Goal: Task Accomplishment & Management: Manage account settings

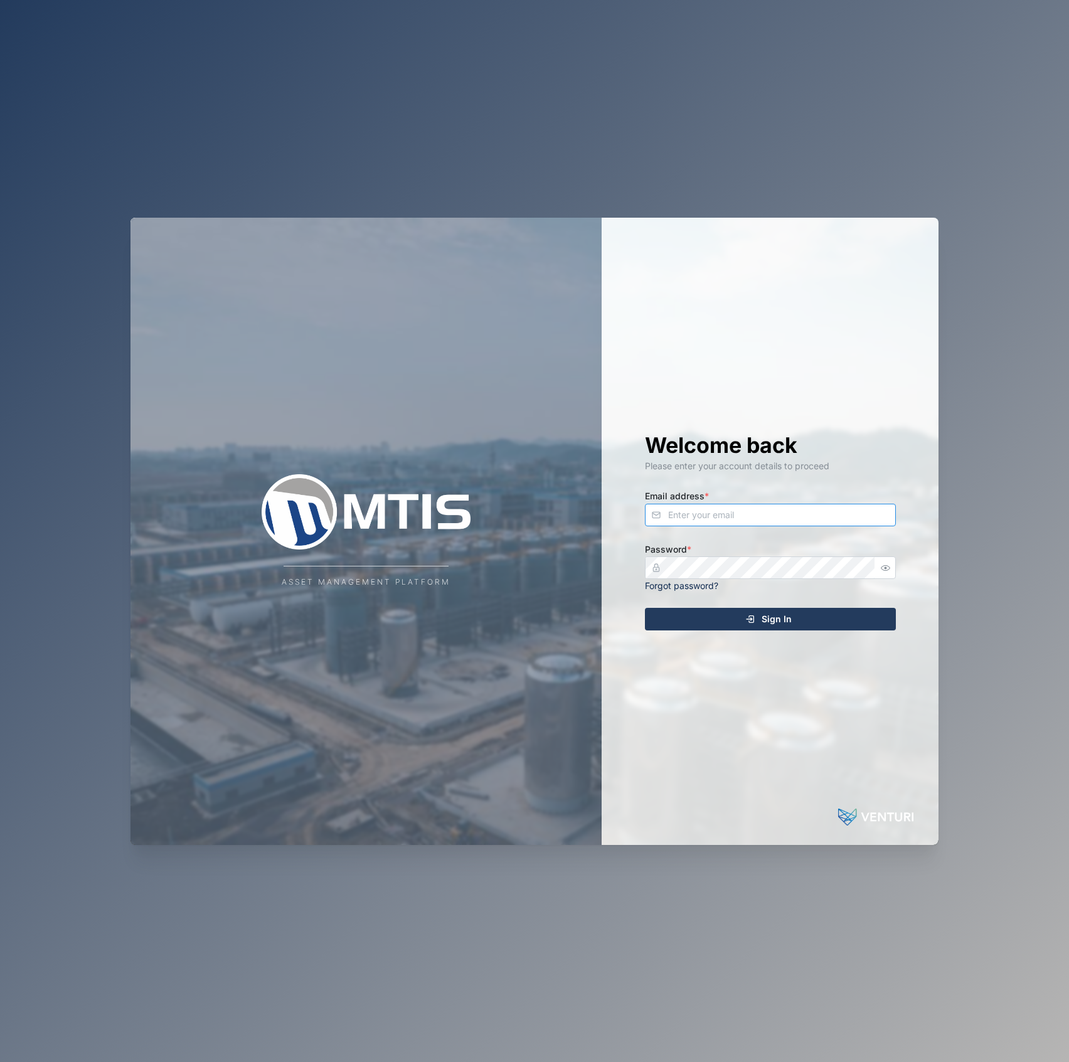
click at [735, 506] on input "Email address *" at bounding box center [770, 515] width 251 height 23
type input "declan.delahunty@venturi.io"
click at [645, 608] on button "Sign In" at bounding box center [770, 619] width 251 height 23
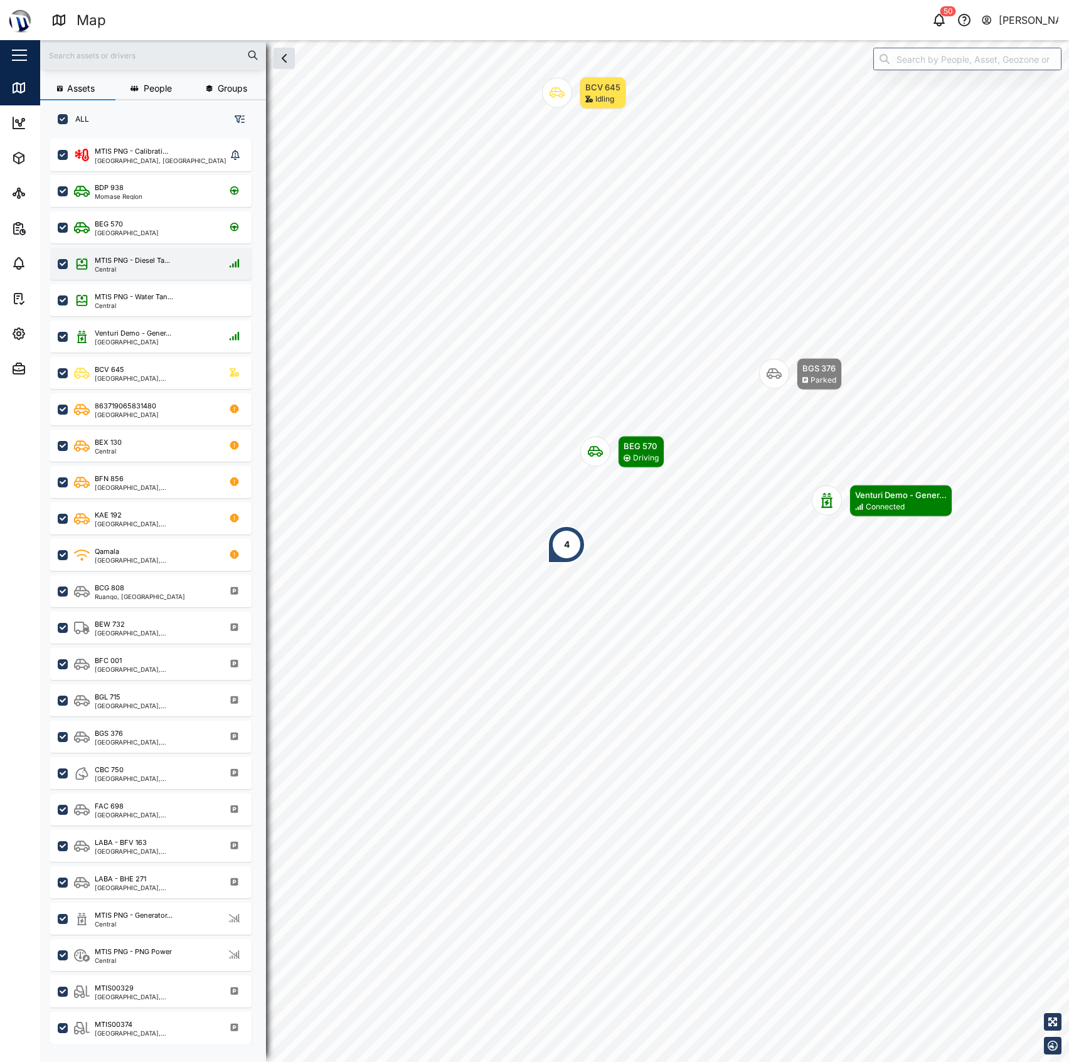
scroll to position [905, 193]
click at [957, 59] on input "search" at bounding box center [967, 59] width 188 height 23
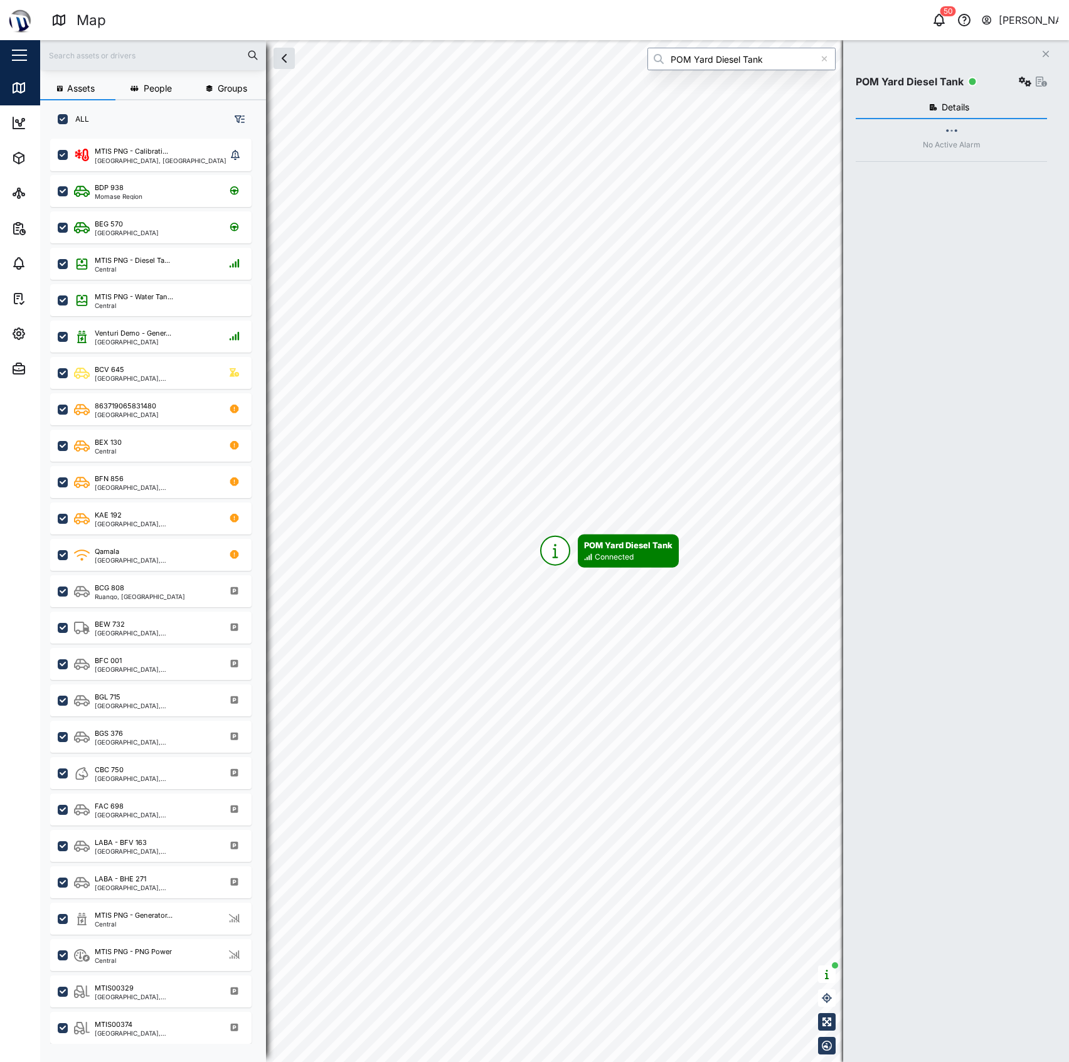
click at [836, 60] on input "POM Yard Diesel Tank" at bounding box center [741, 59] width 188 height 23
click at [922, 60] on div "Close POM Yard Diesel Tank Details No Active Alarm" at bounding box center [956, 551] width 226 height 1022
click at [721, 56] on input "POM Yard Diesel Tank" at bounding box center [741, 59] width 188 height 23
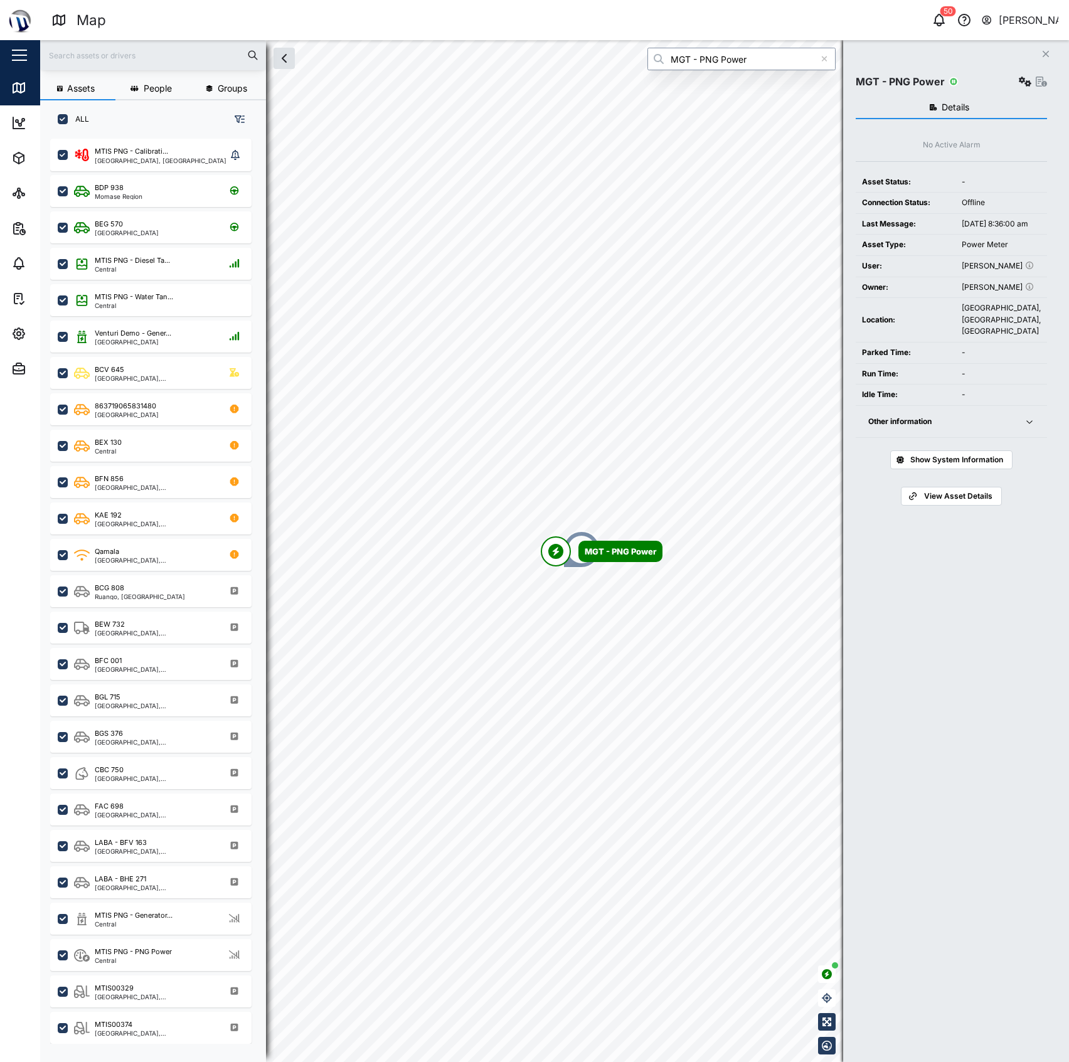
type input "MGT - PNG Power"
click at [1019, 81] on icon "button" at bounding box center [1025, 82] width 13 height 10
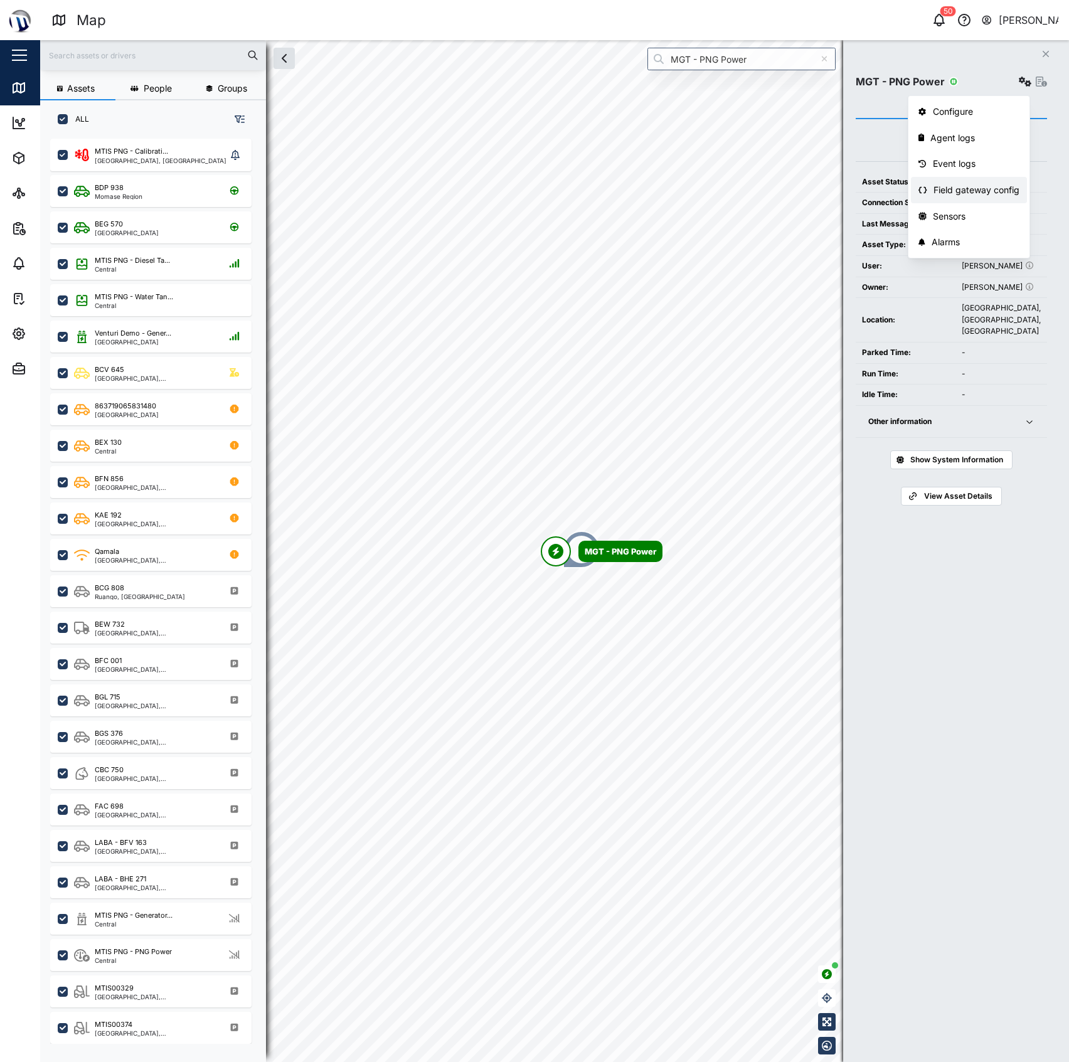
click at [982, 189] on div "Field gateway config" at bounding box center [976, 190] width 86 height 14
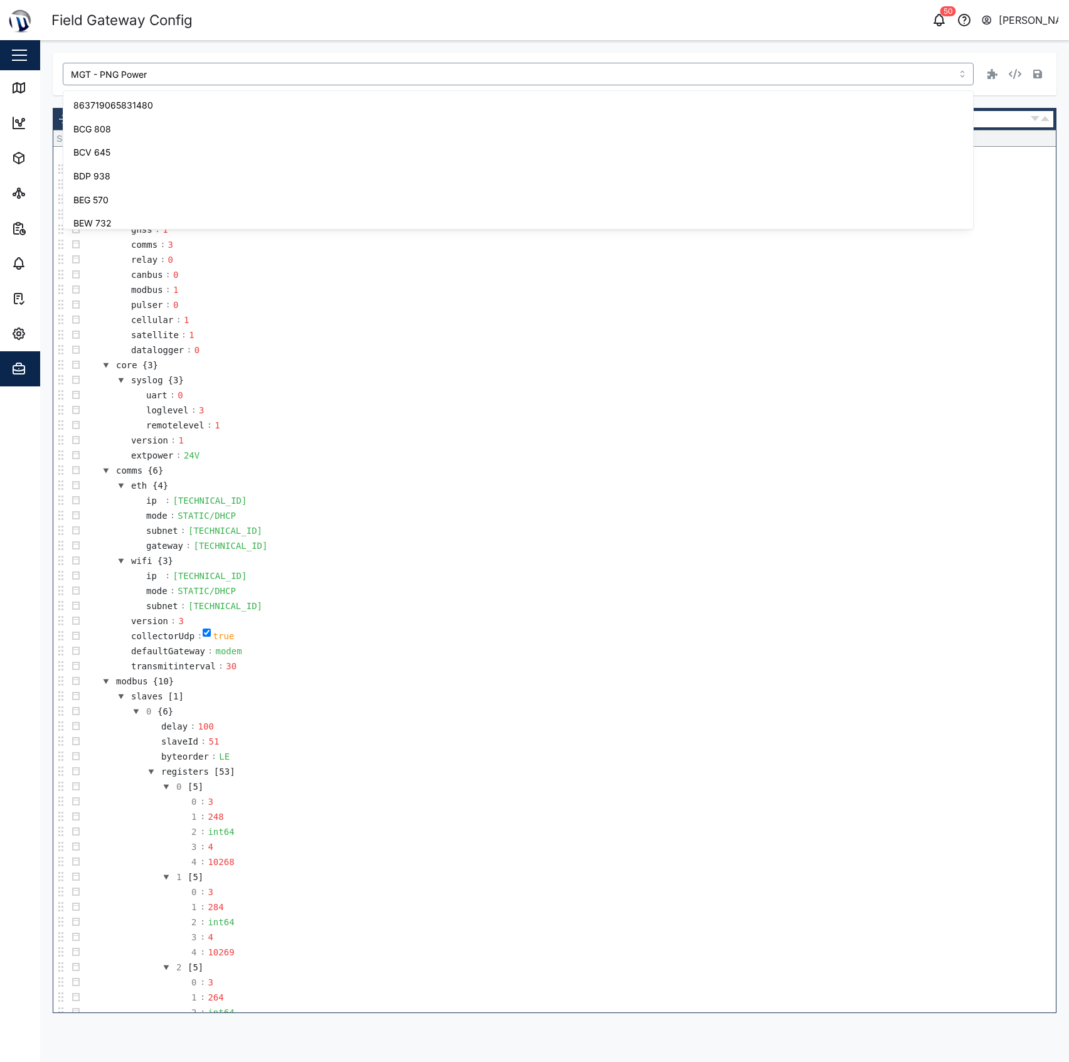
click at [149, 66] on input "MGT - PNG Power" at bounding box center [518, 74] width 911 height 23
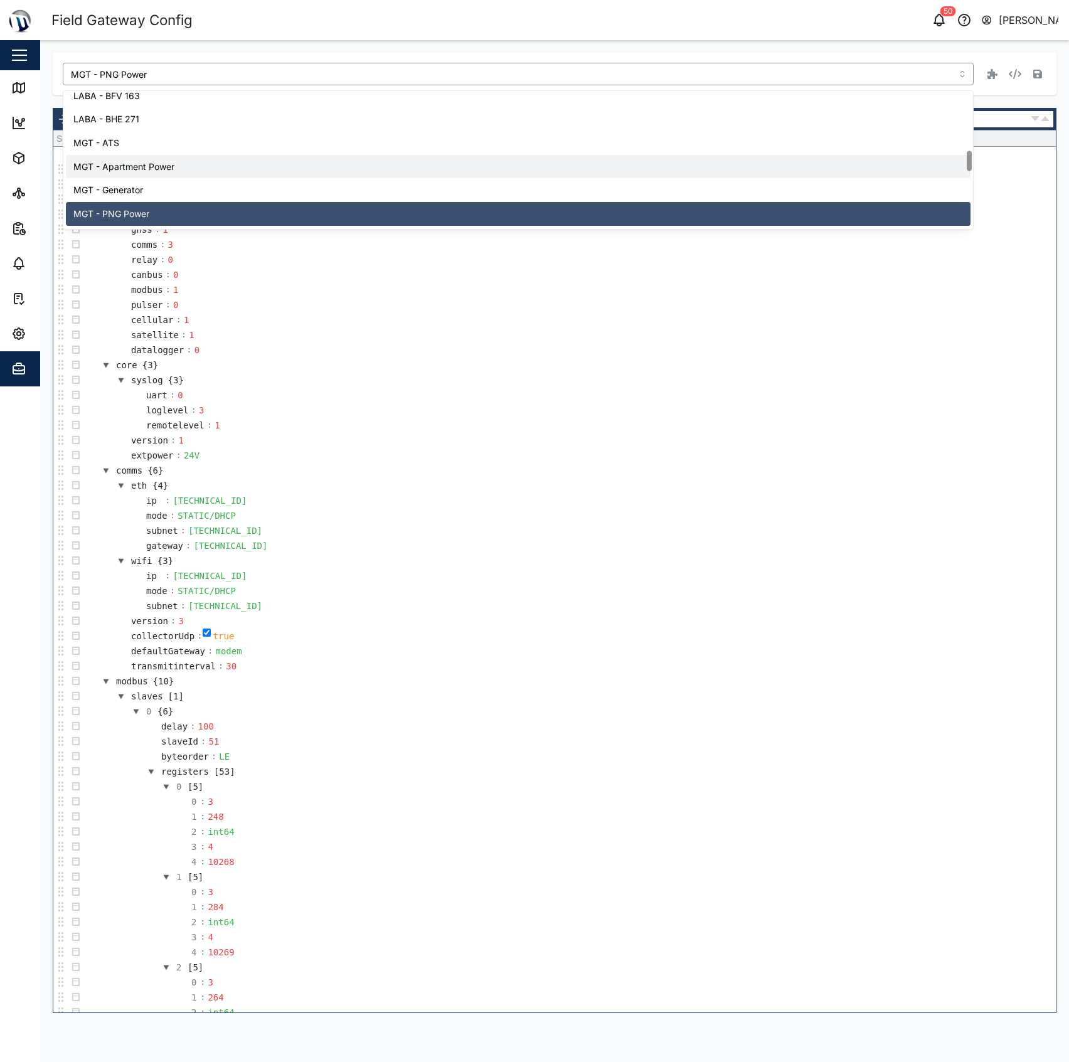
type input "MGT - Apartment Power"
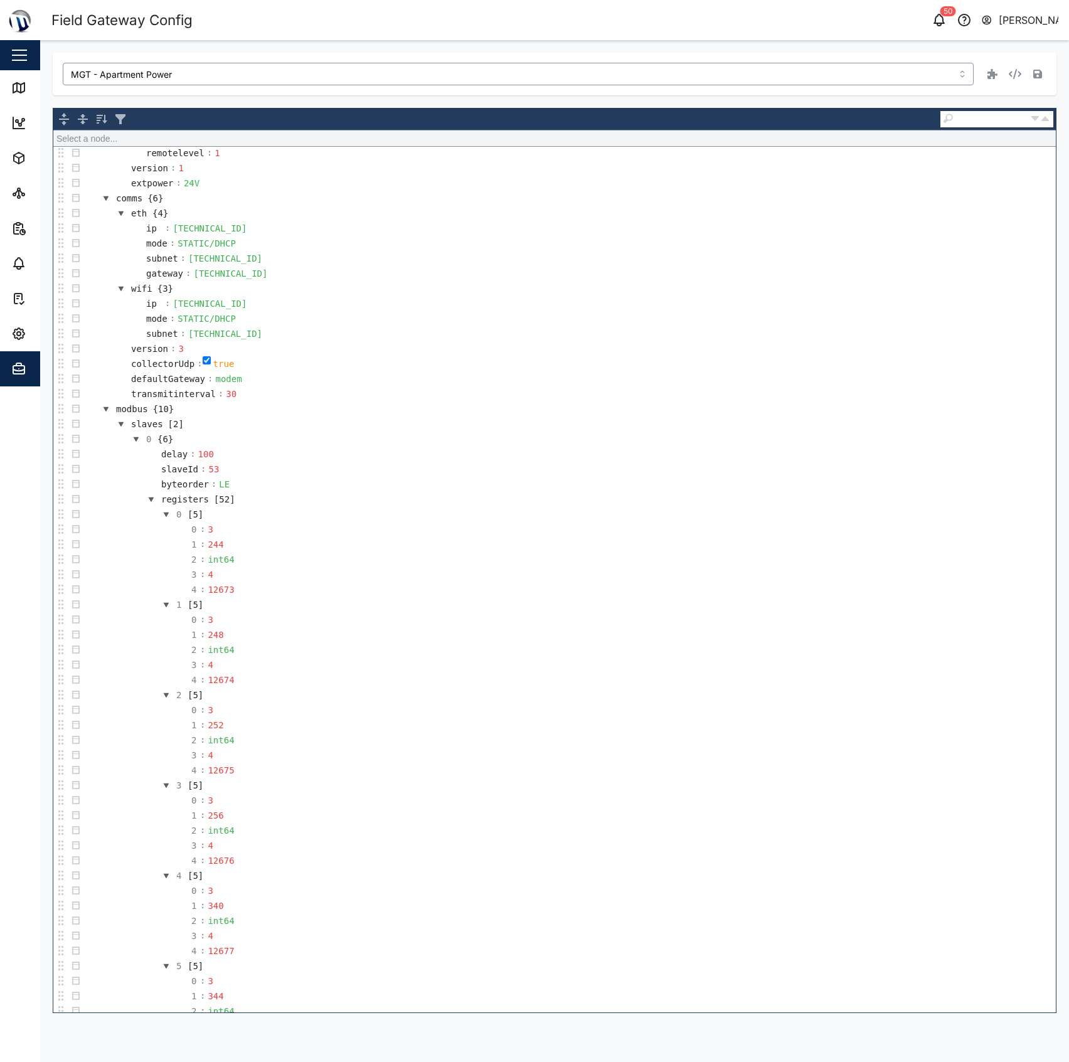
scroll to position [277, 0]
click at [985, 119] on input "text" at bounding box center [991, 118] width 75 height 13
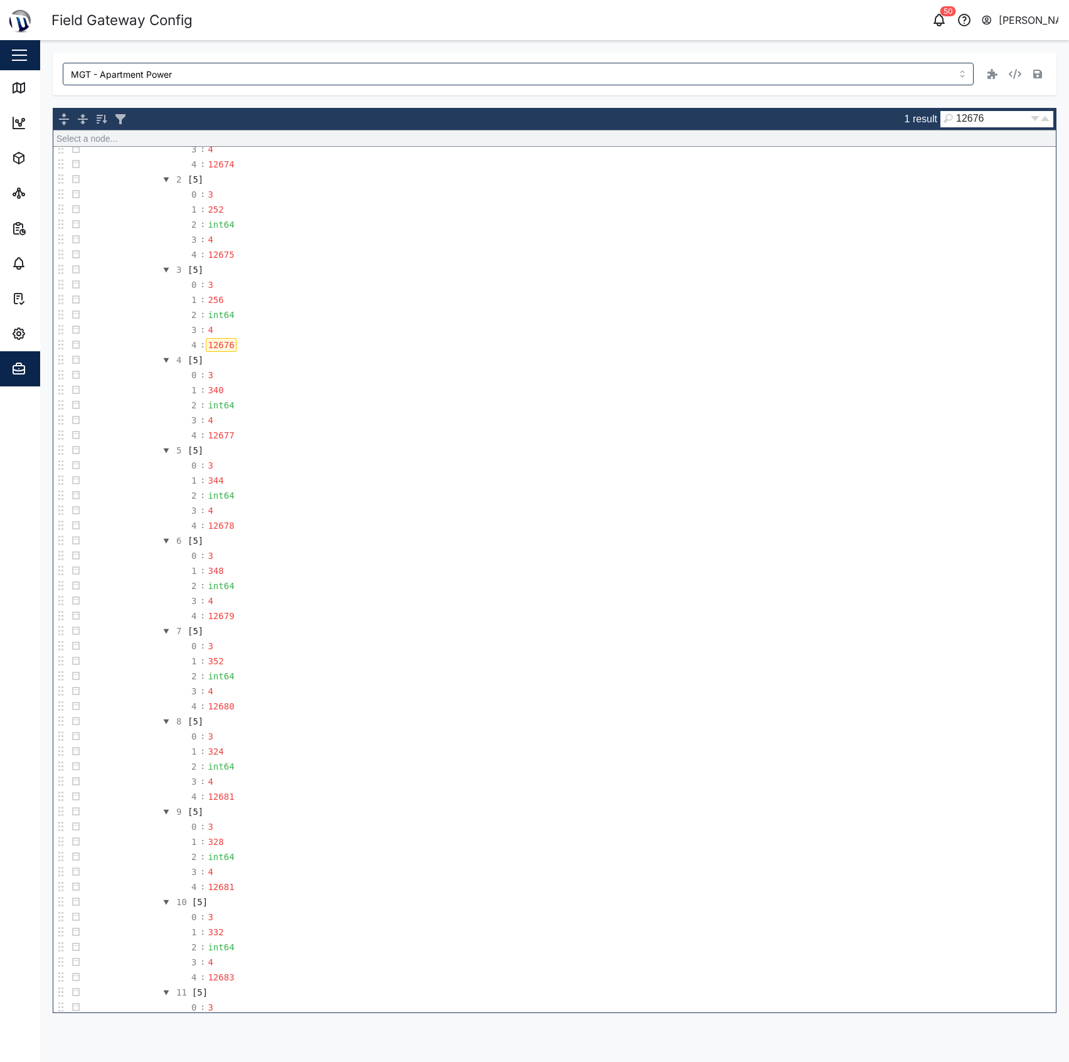
scroll to position [789, 0]
type input "12676"
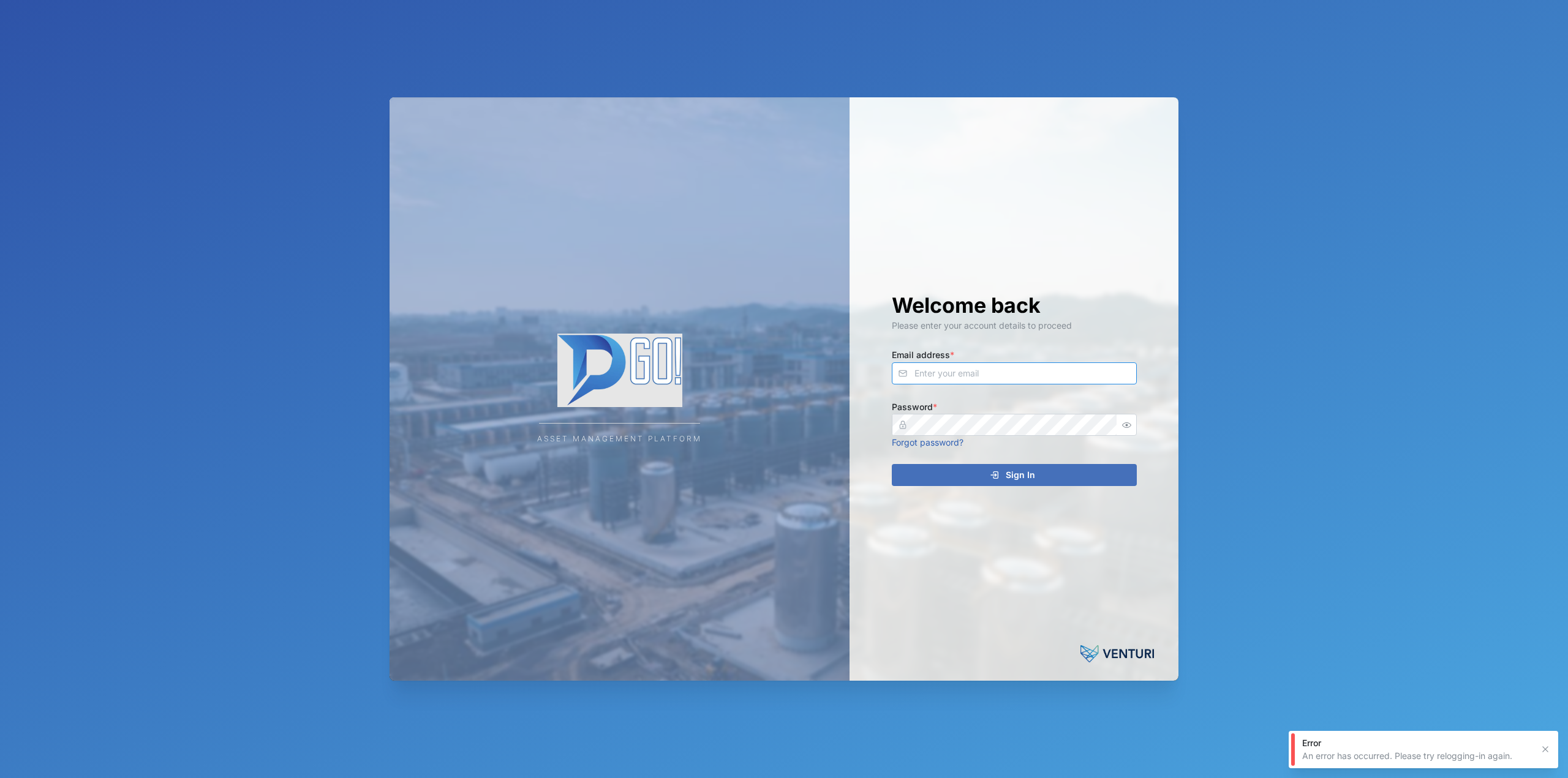
click at [928, 375] on input "Email address *" at bounding box center [1013, 373] width 245 height 22
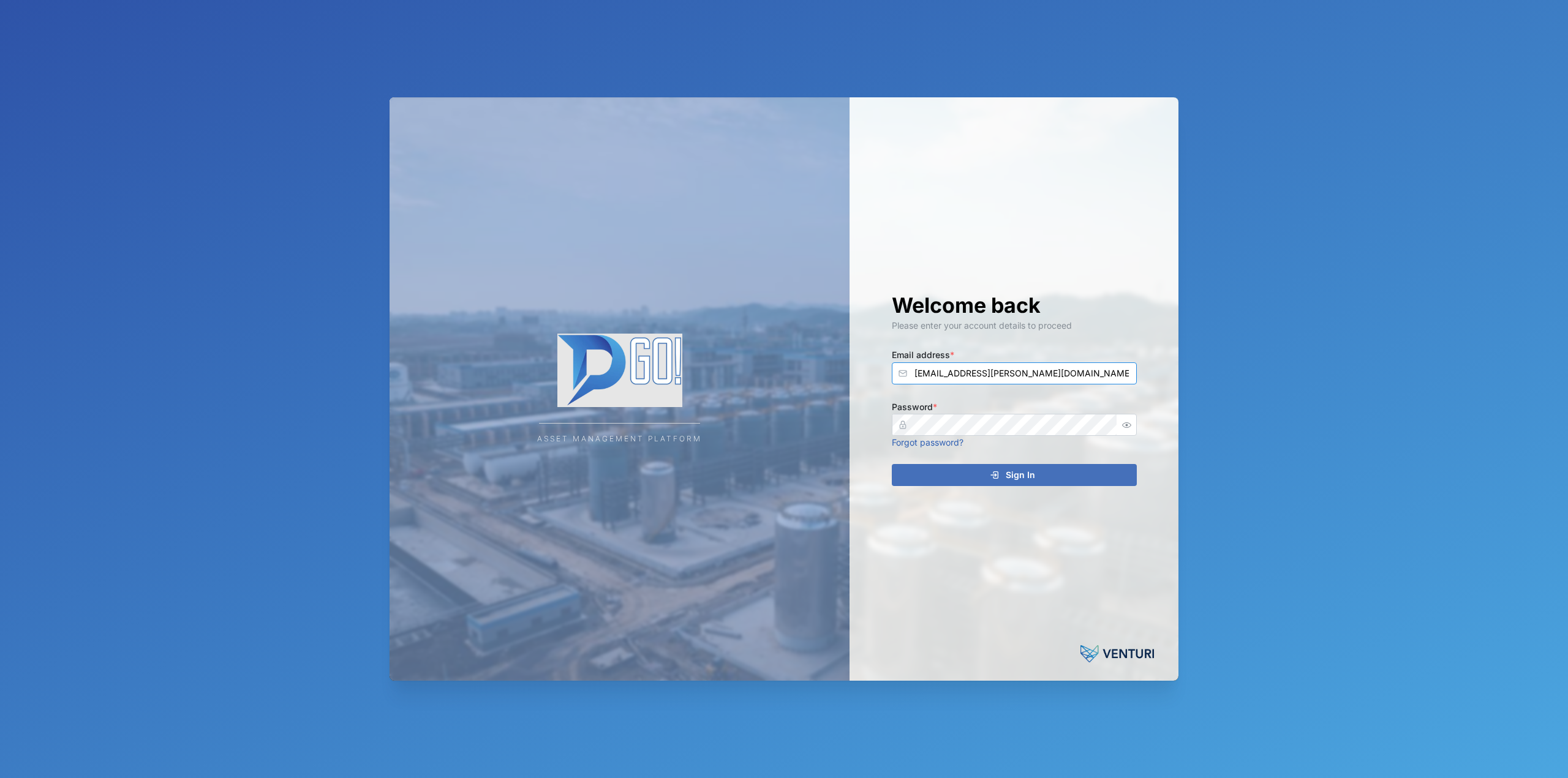
type input "[EMAIL_ADDRESS][PERSON_NAME][DOMAIN_NAME]"
click at [891, 465] on button "Sign In" at bounding box center [1013, 475] width 245 height 22
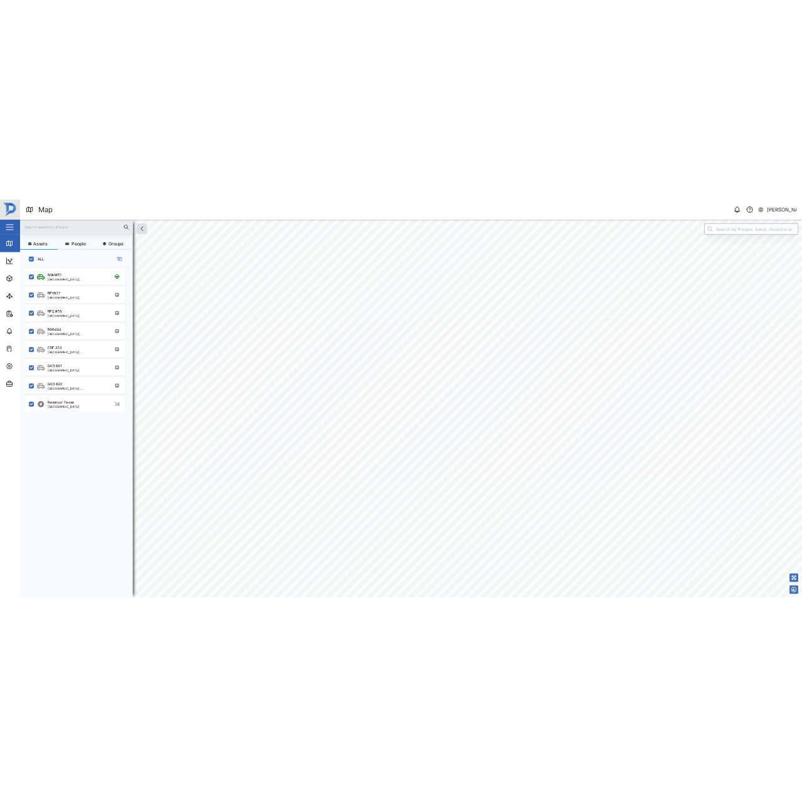
scroll to position [644, 196]
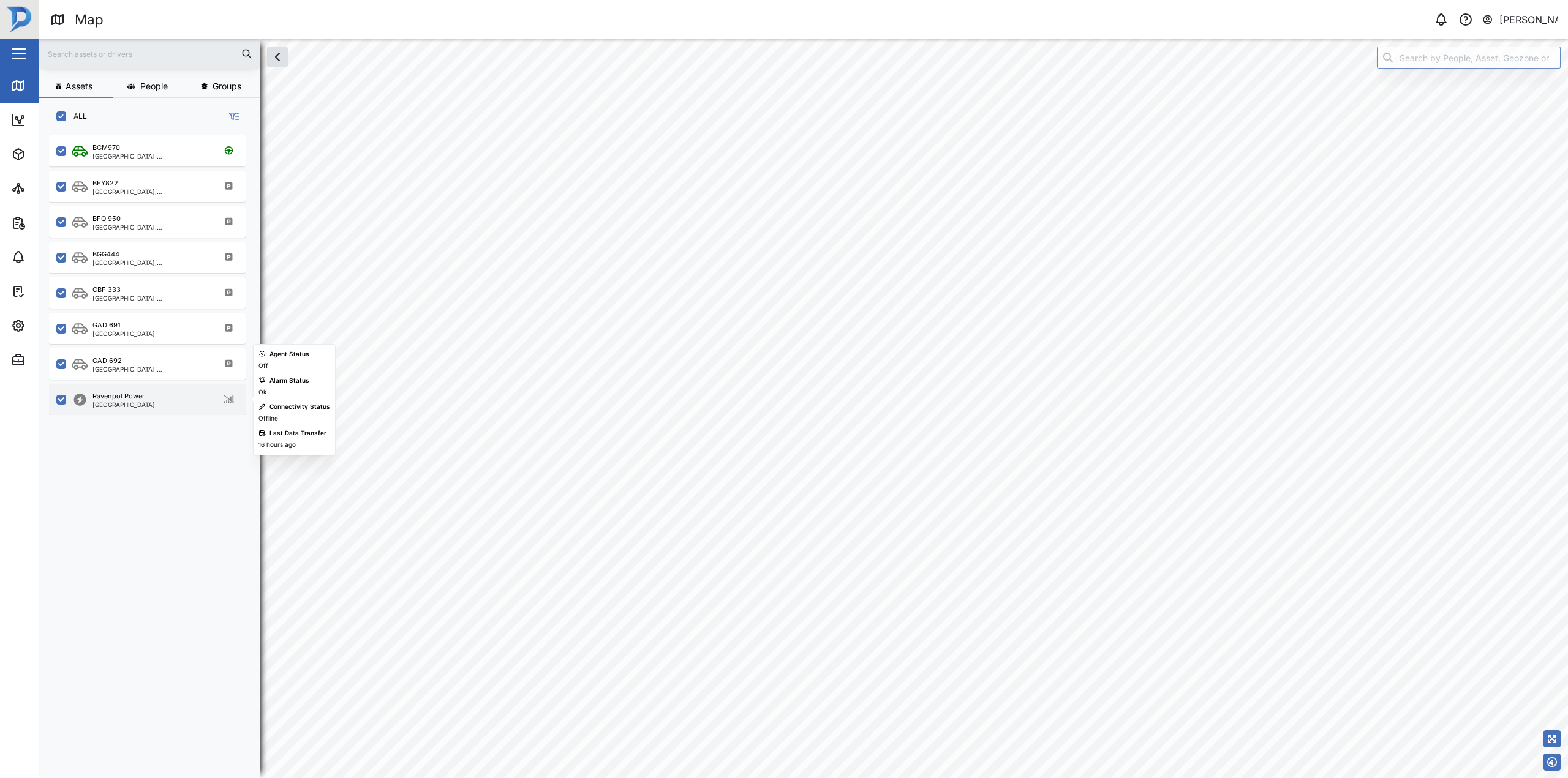
click at [113, 401] on div "Ravenpol Power" at bounding box center [118, 396] width 52 height 11
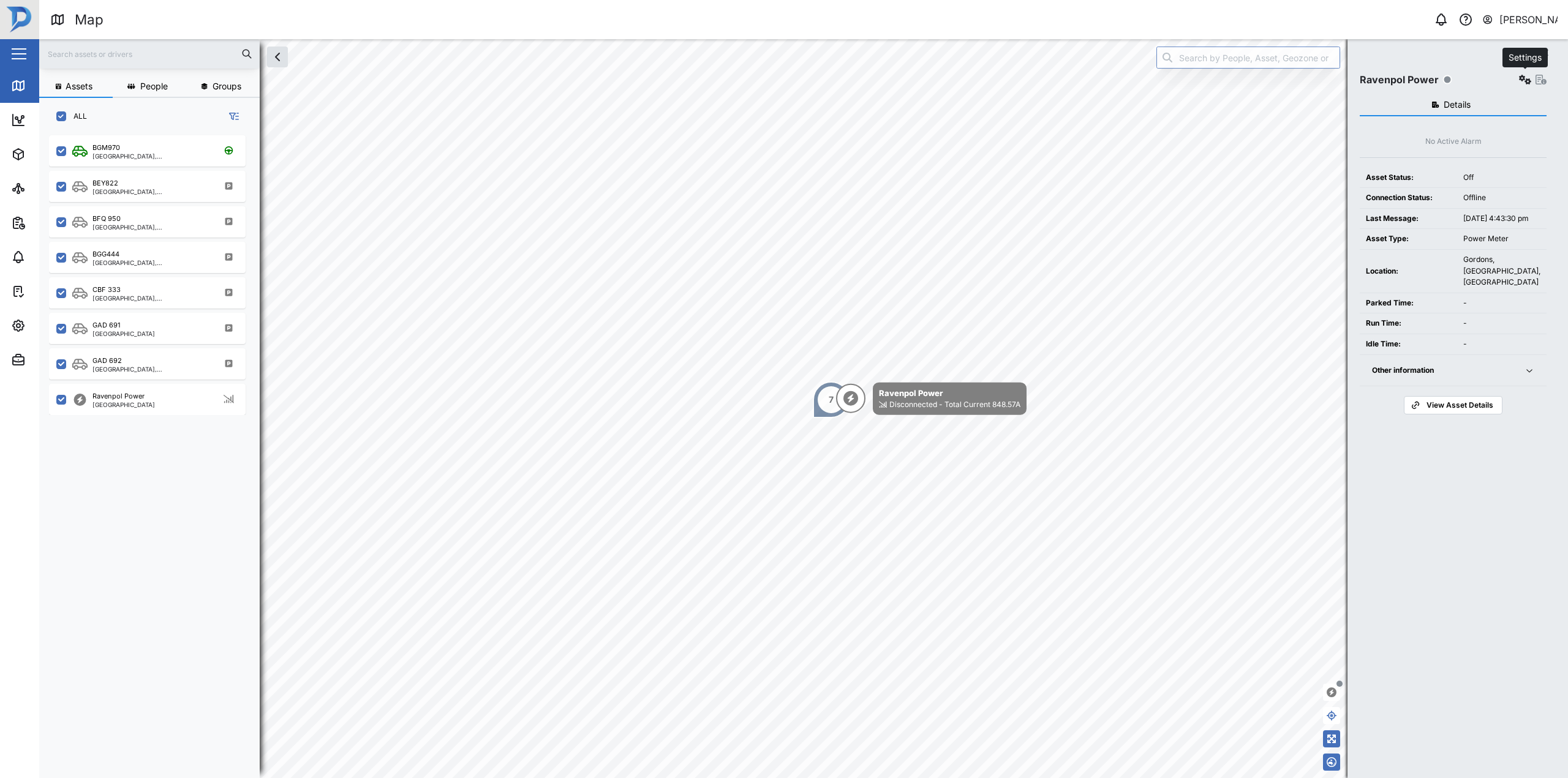
click at [1524, 79] on icon "button" at bounding box center [1525, 80] width 13 height 10
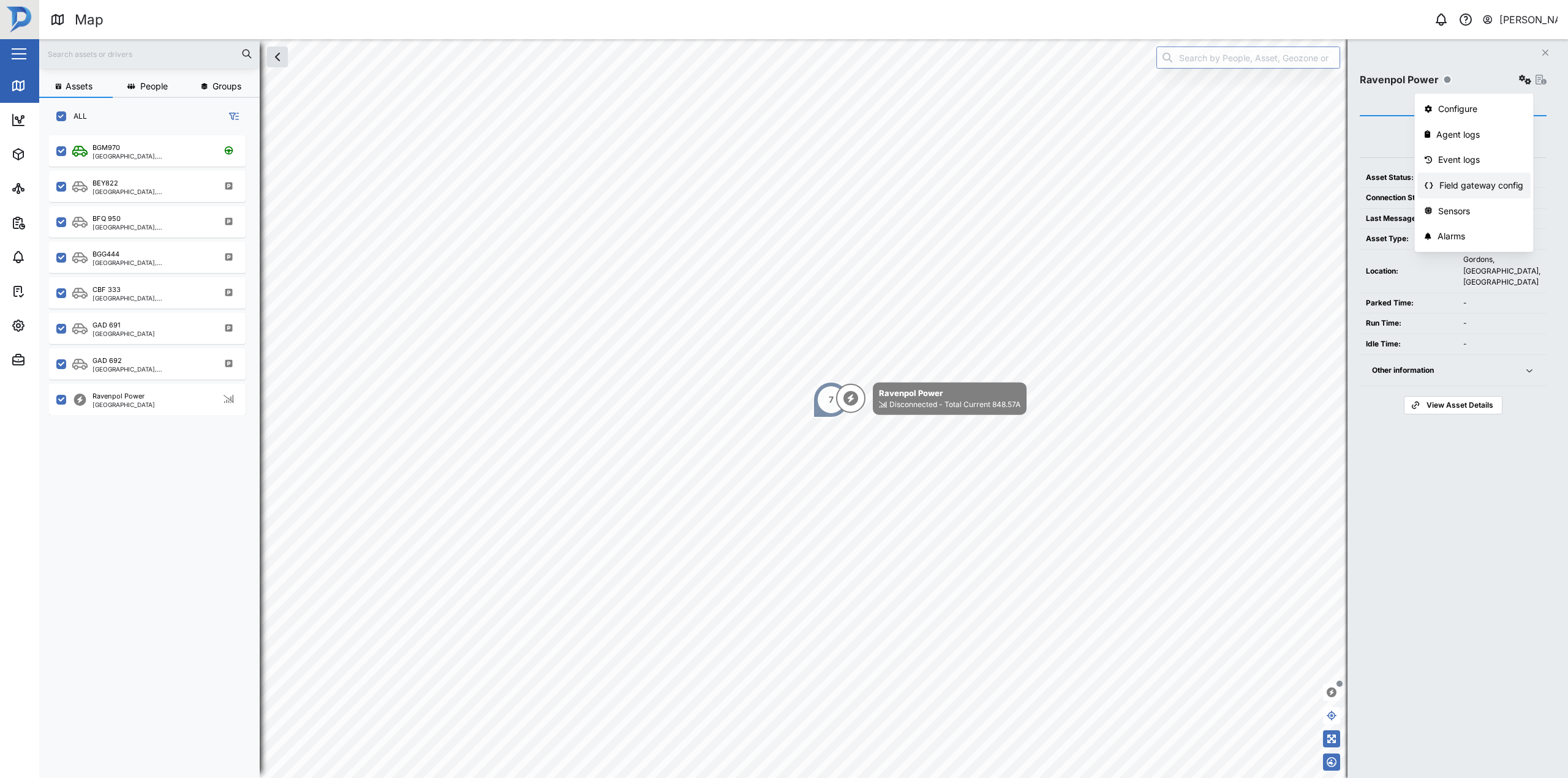
click at [1492, 182] on div "Field gateway config" at bounding box center [1481, 185] width 84 height 14
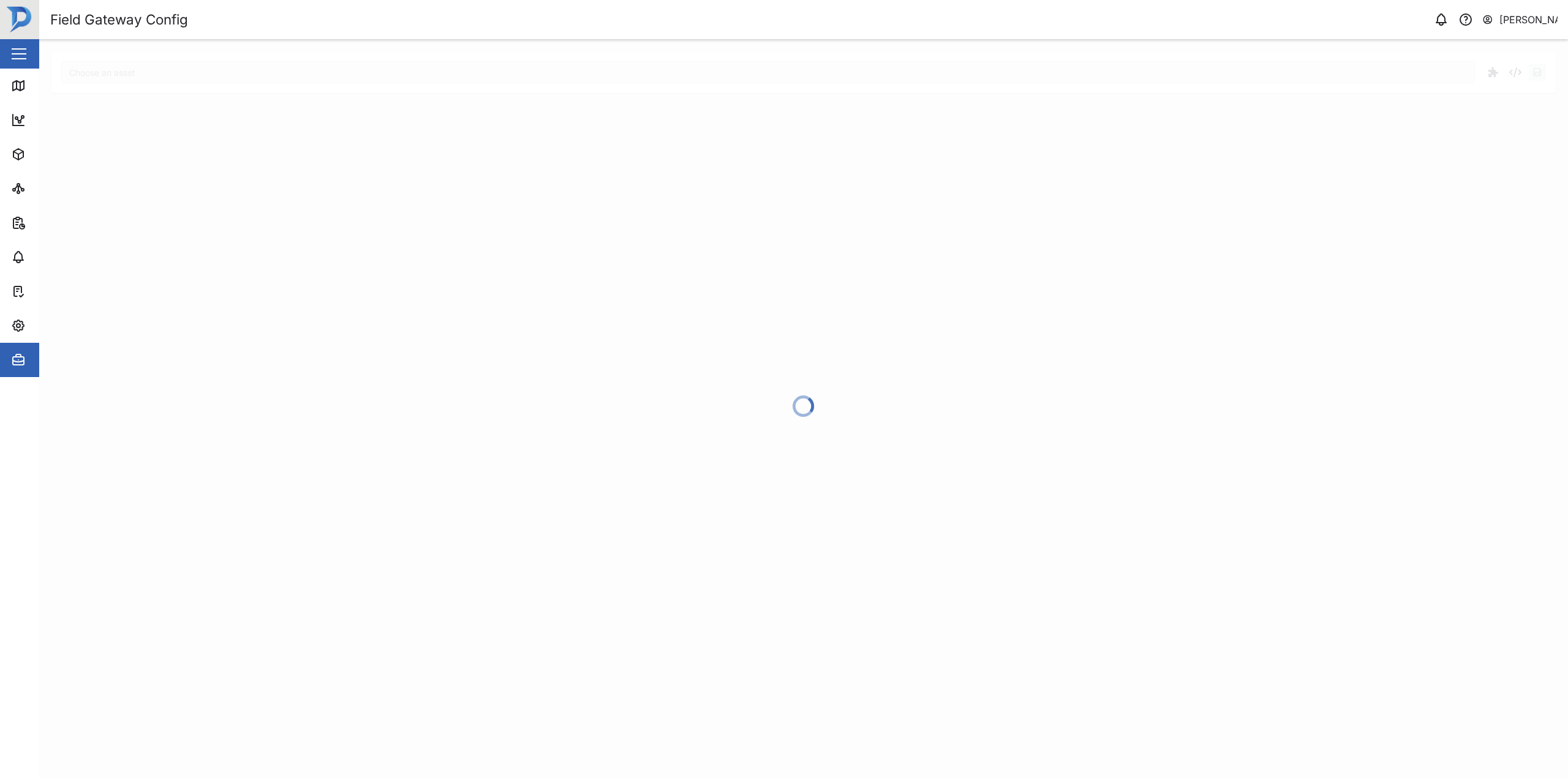
type input "Ravenpol Power"
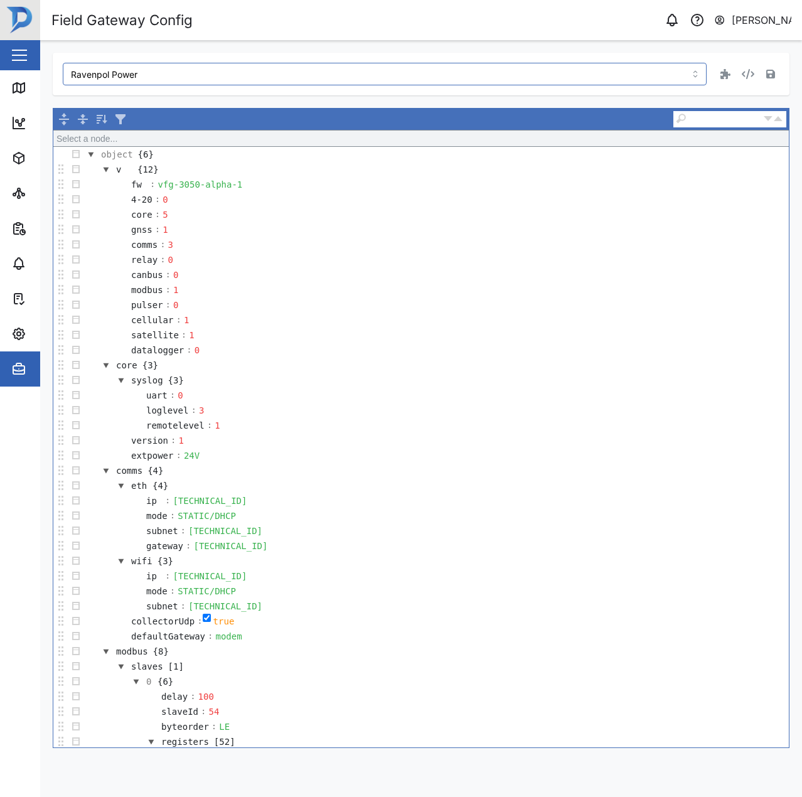
click at [719, 123] on input "text" at bounding box center [724, 118] width 75 height 13
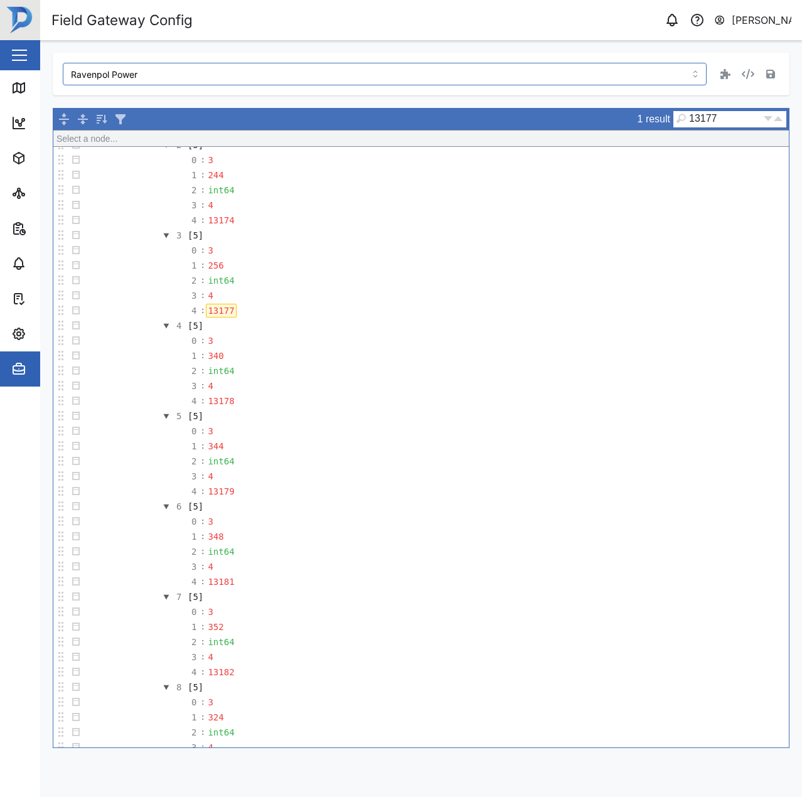
scroll to position [799, 0]
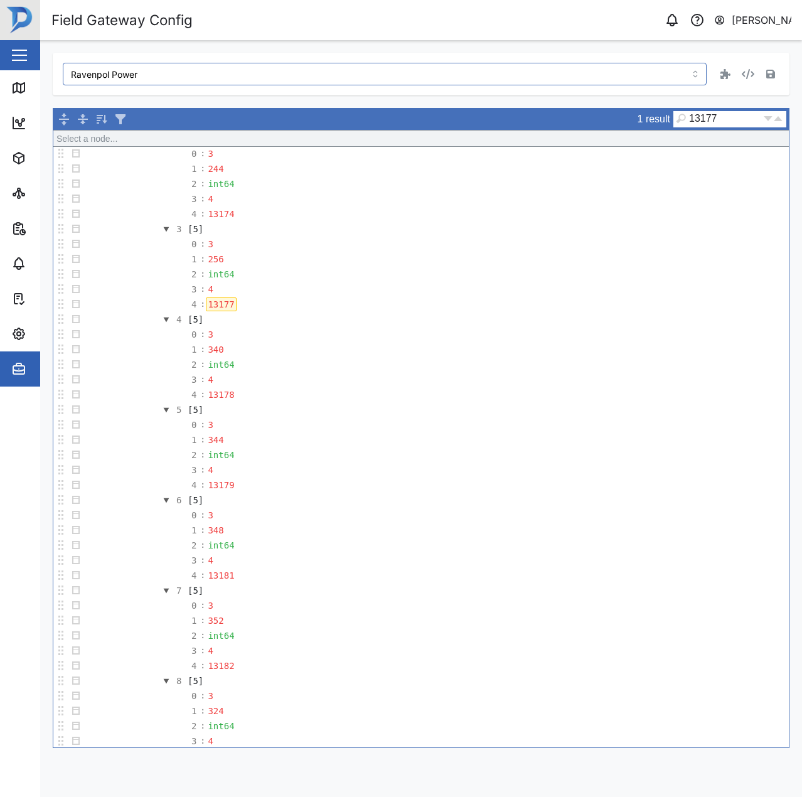
type input "13177"
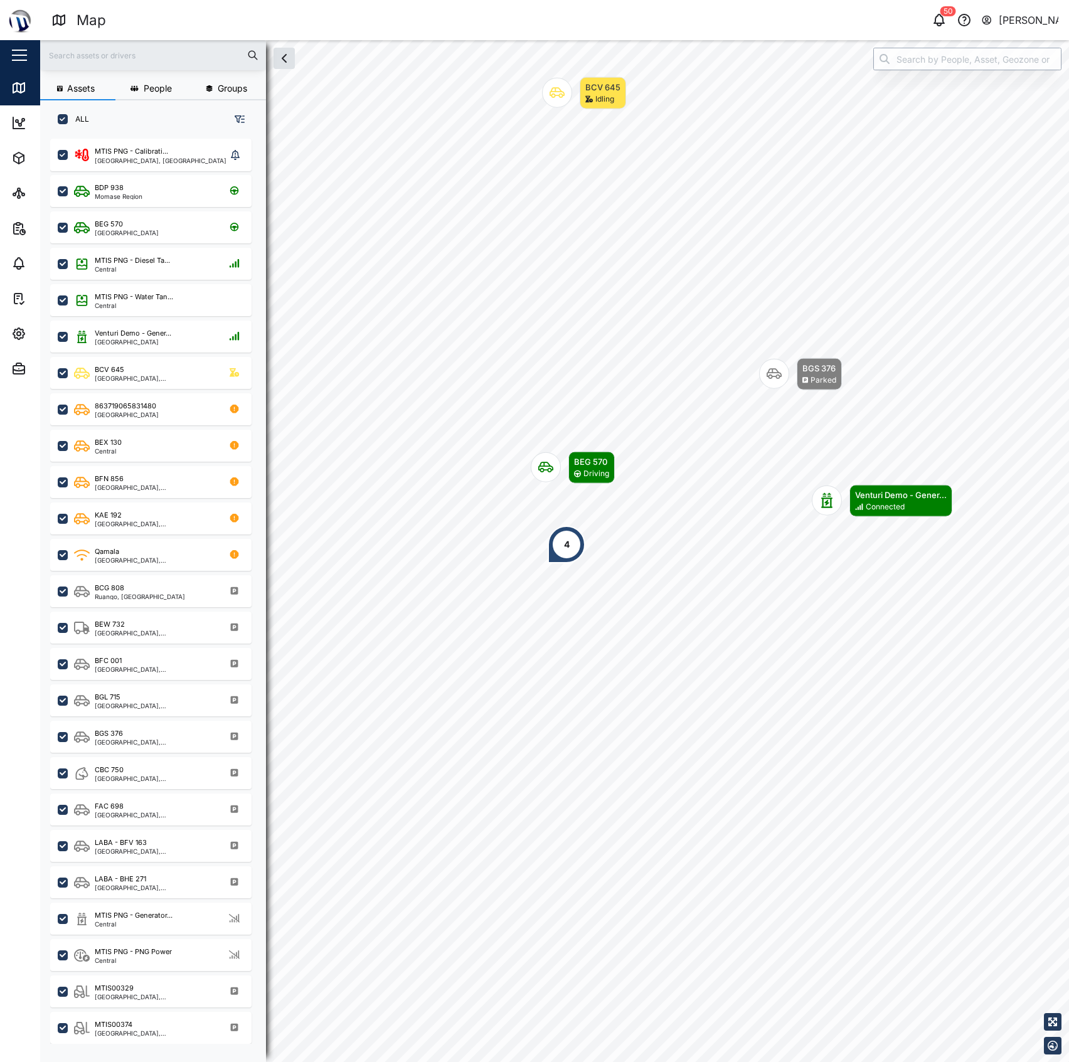
click at [1018, 61] on input "search" at bounding box center [967, 59] width 188 height 23
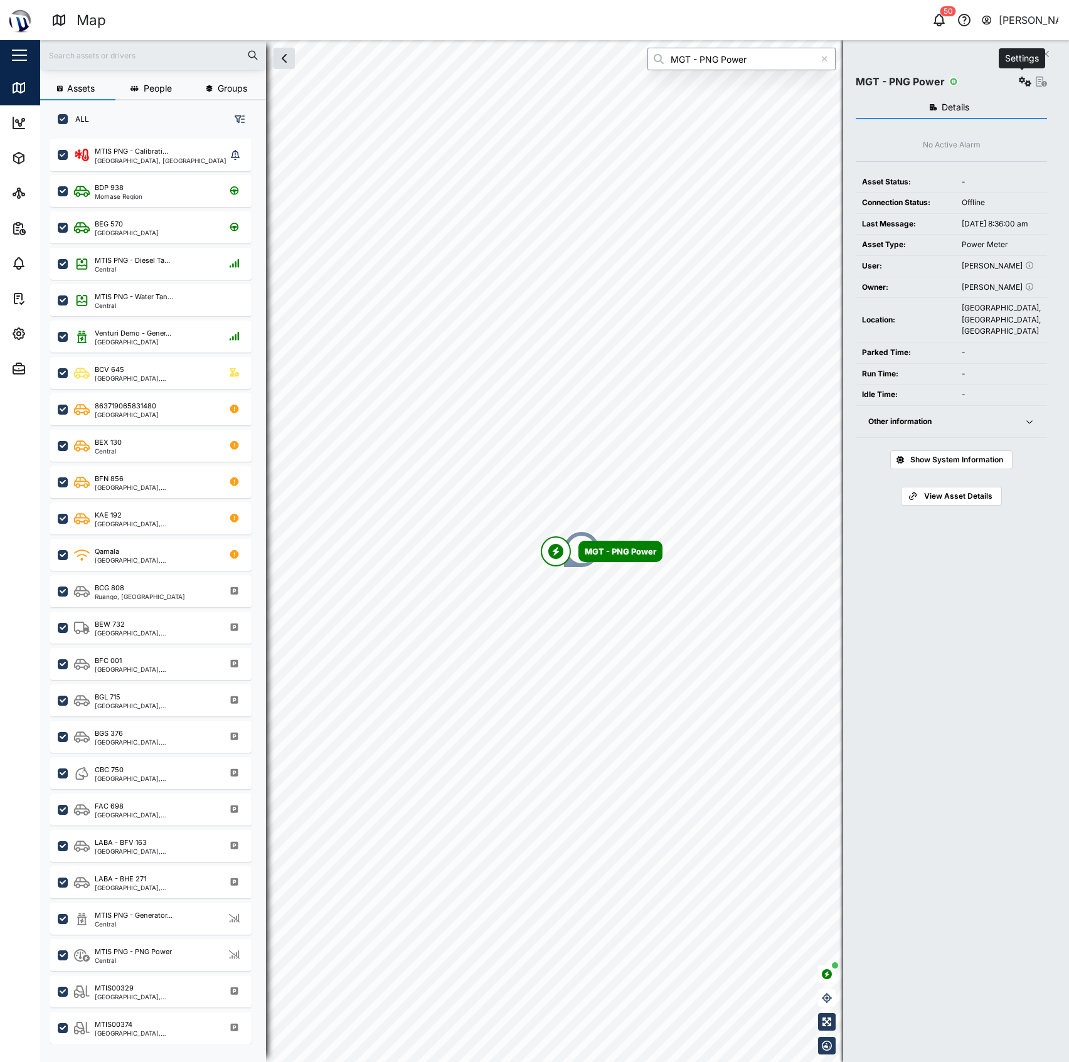
type input "MGT - PNG Power"
click at [1022, 78] on icon "button" at bounding box center [1025, 82] width 13 height 10
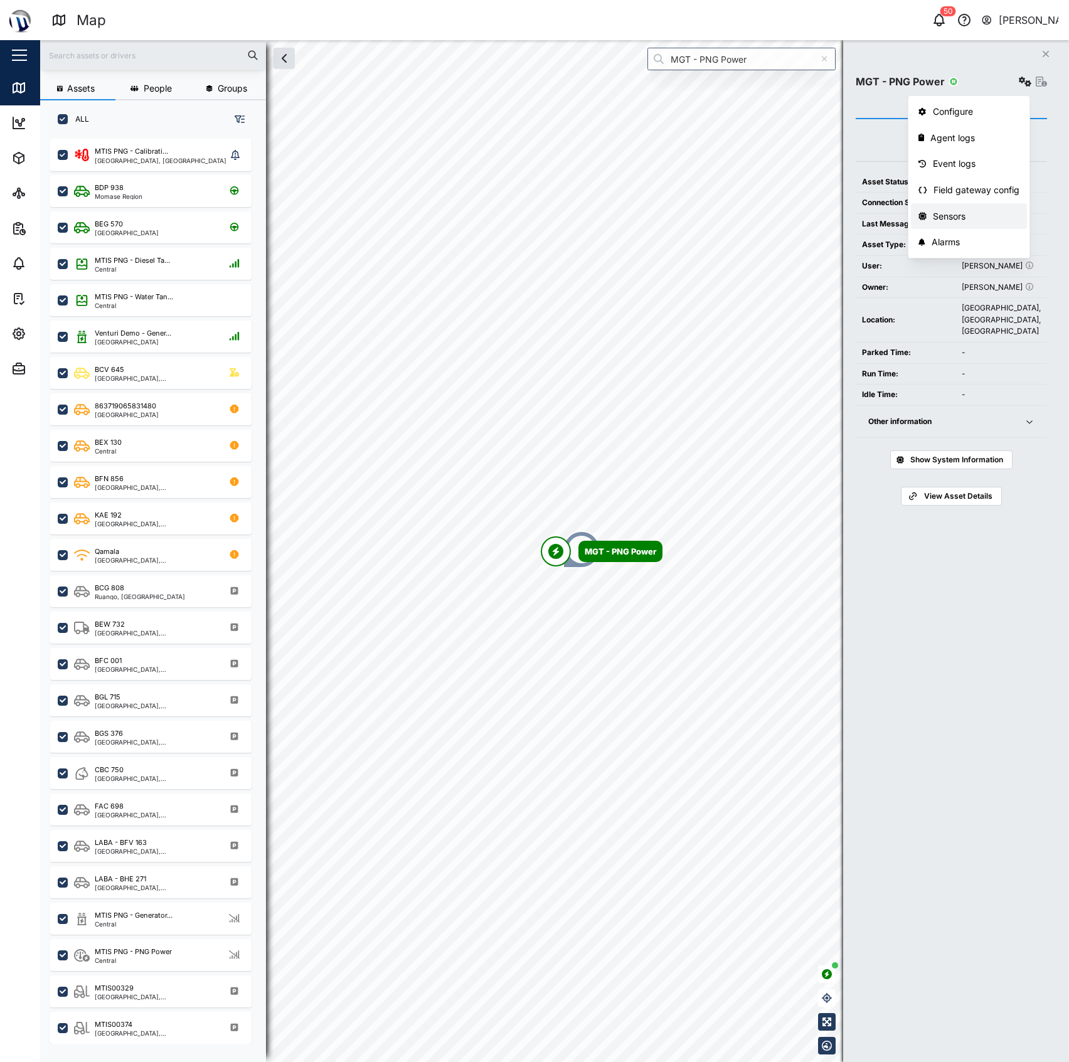
click at [951, 223] on link "Sensors" at bounding box center [969, 216] width 116 height 26
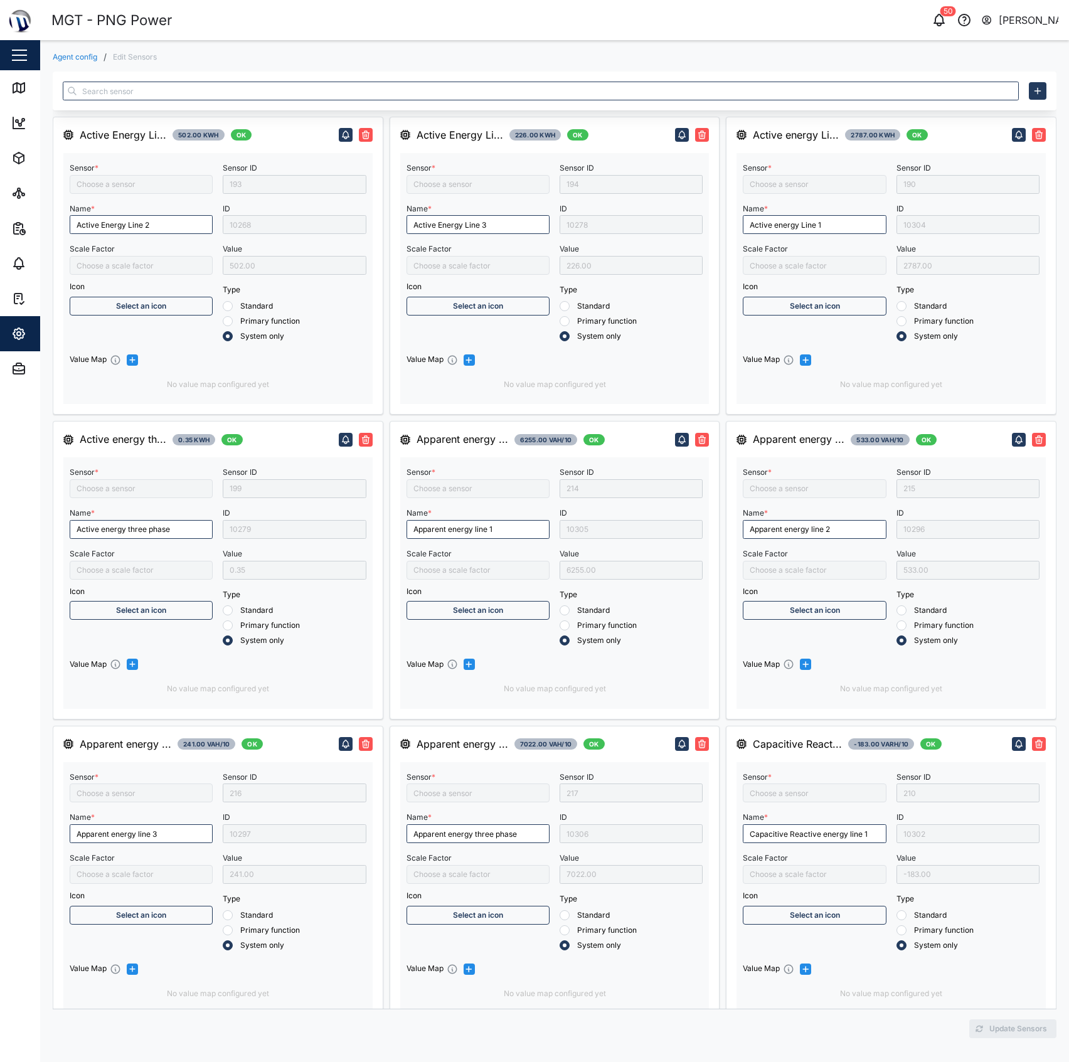
type input "Active Energy Line 2"
type input "Active energy three phase"
type input "/10000"
type input "Apparent energy line 3"
type input "Capacitive Reactive energy line 2"
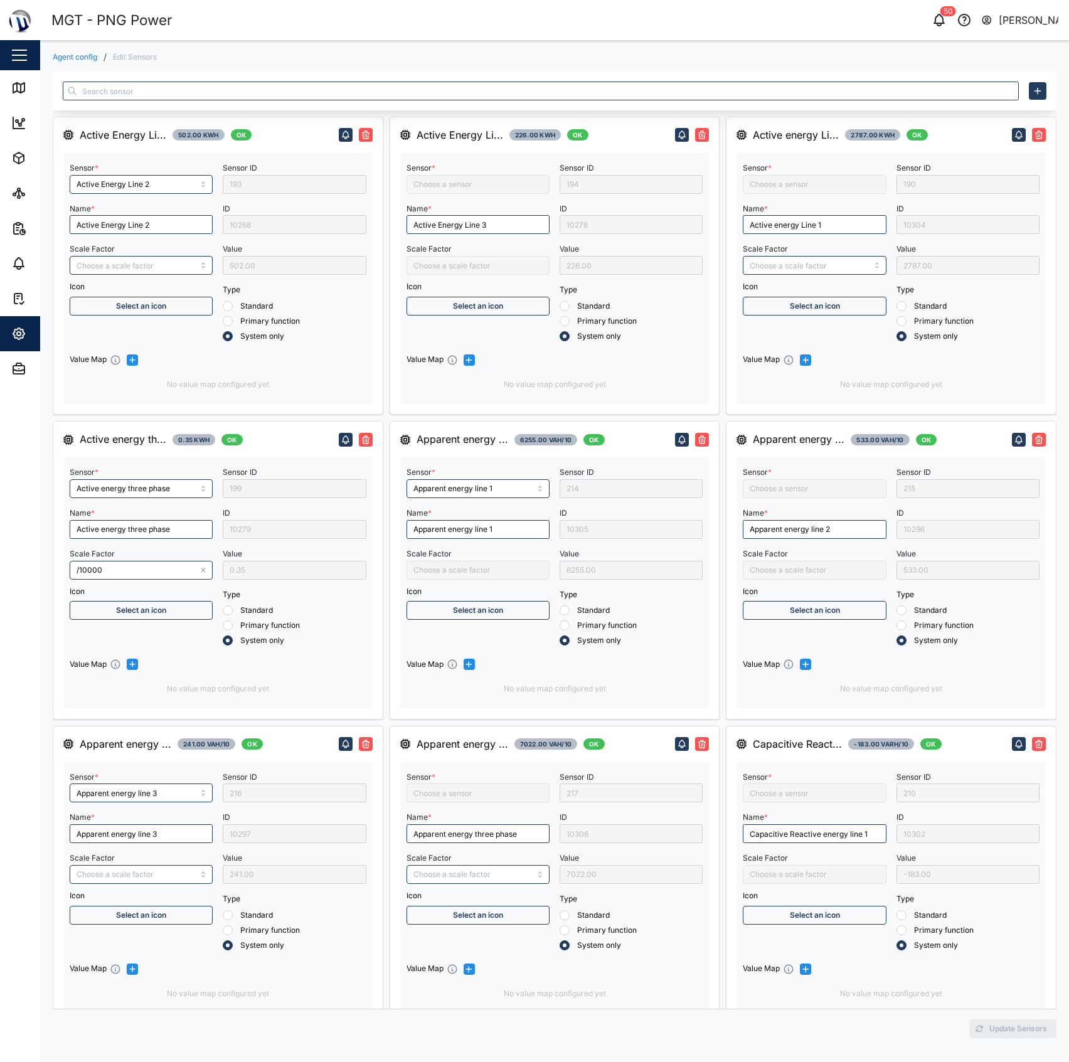
type input "Frequency"
type input "Apparent energy line 1"
type input "Digital Input"
type input "Capacitive Reactive energy line 3"
type input "Capacitive Reactive energy line 1"
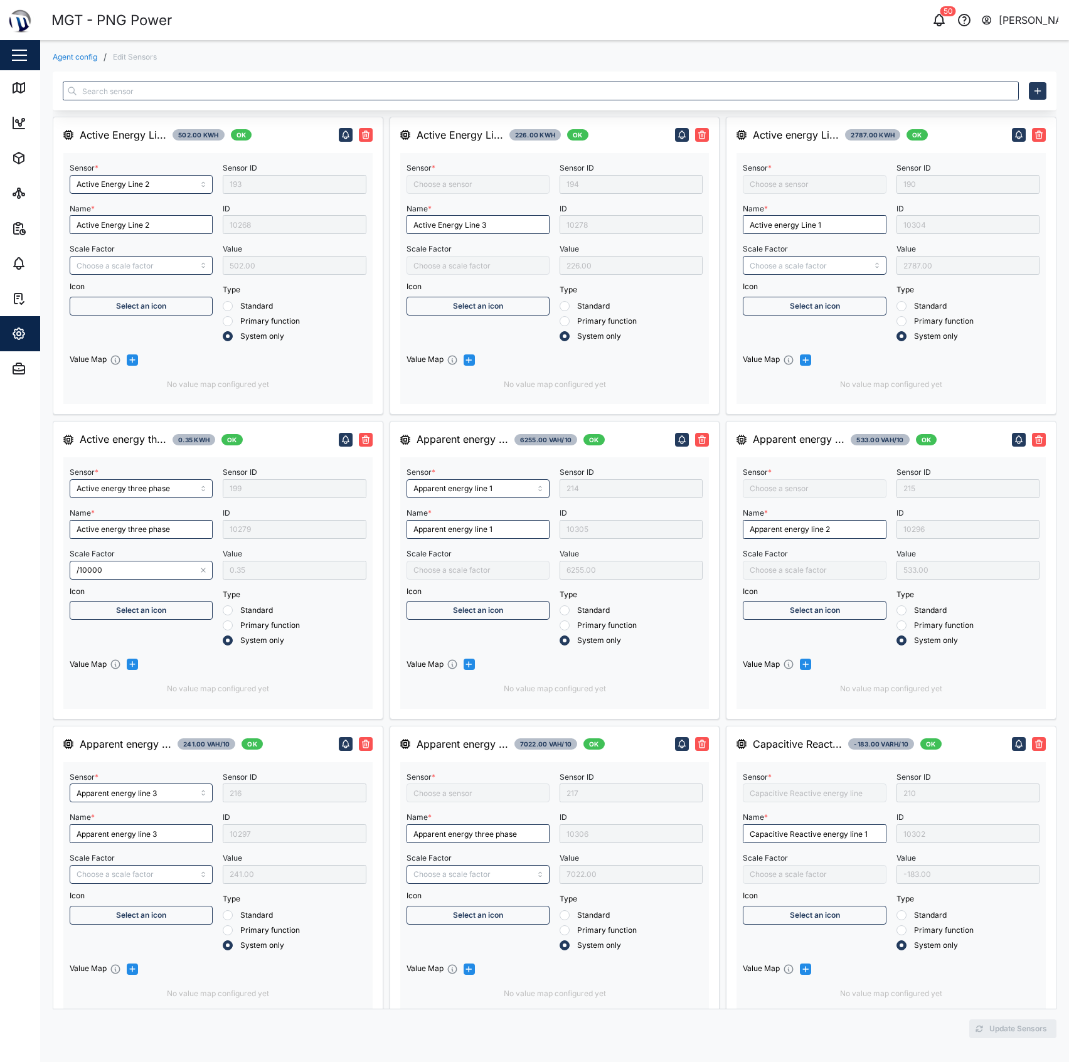
type input "Active Energy Line 3"
type input "Apparent energy line 2"
type input "Apparent energy three phase"
type input "Active energy Line 1"
type input "Inductive Reactive energy line 1"
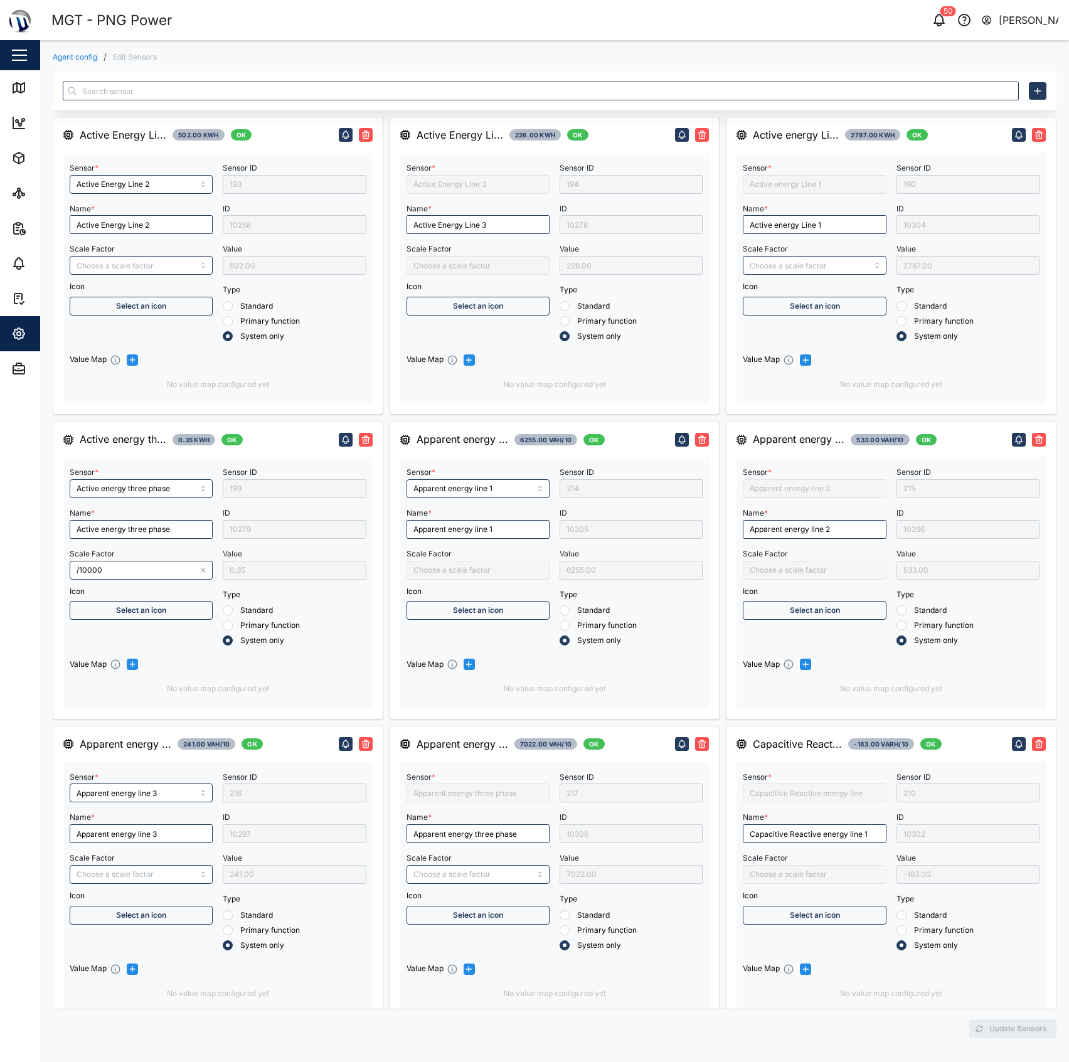
type input "Capacitive Reactive energy three phase"
click at [80, 58] on link "Agent config" at bounding box center [75, 57] width 45 height 8
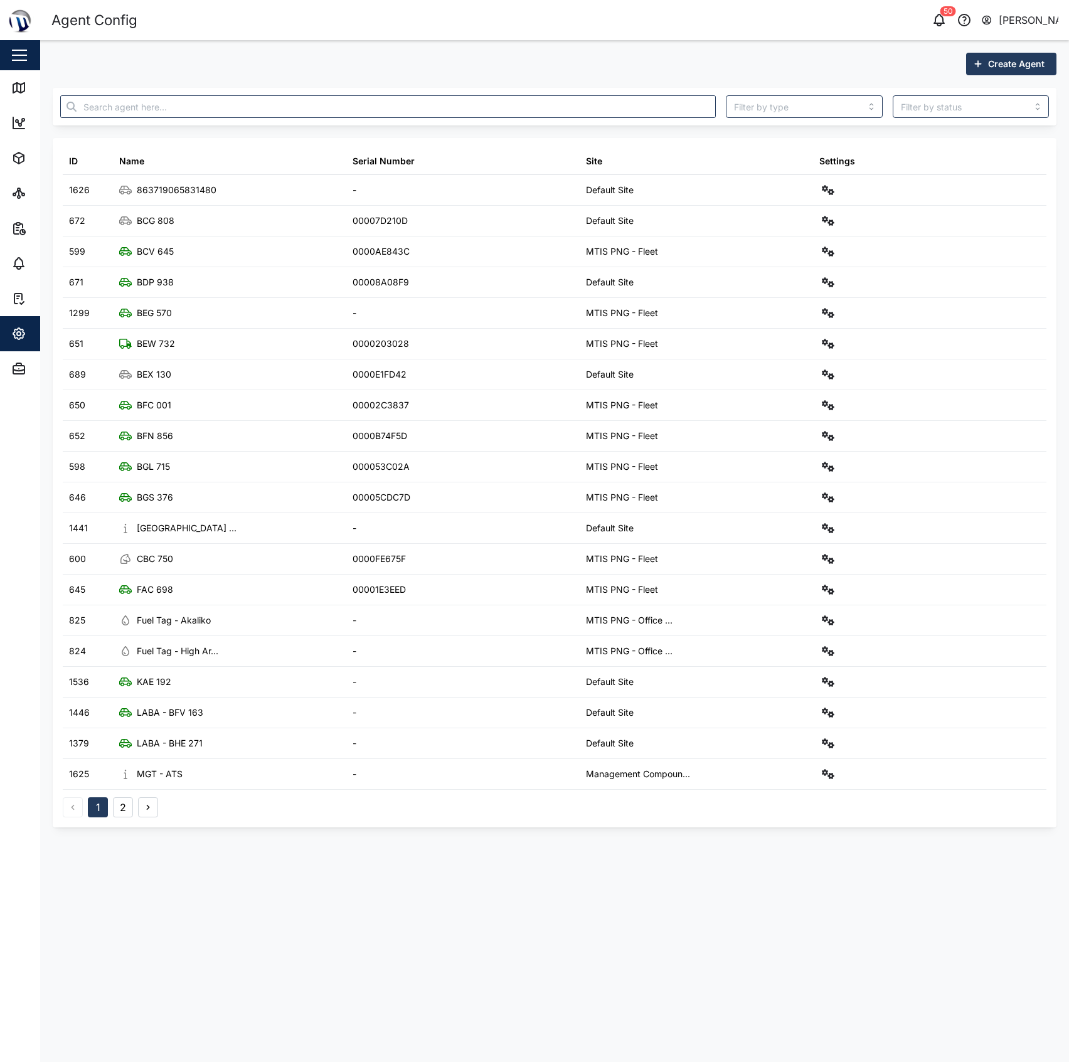
click at [203, 119] on div at bounding box center [388, 106] width 666 height 33
click at [203, 113] on input "text" at bounding box center [388, 106] width 656 height 23
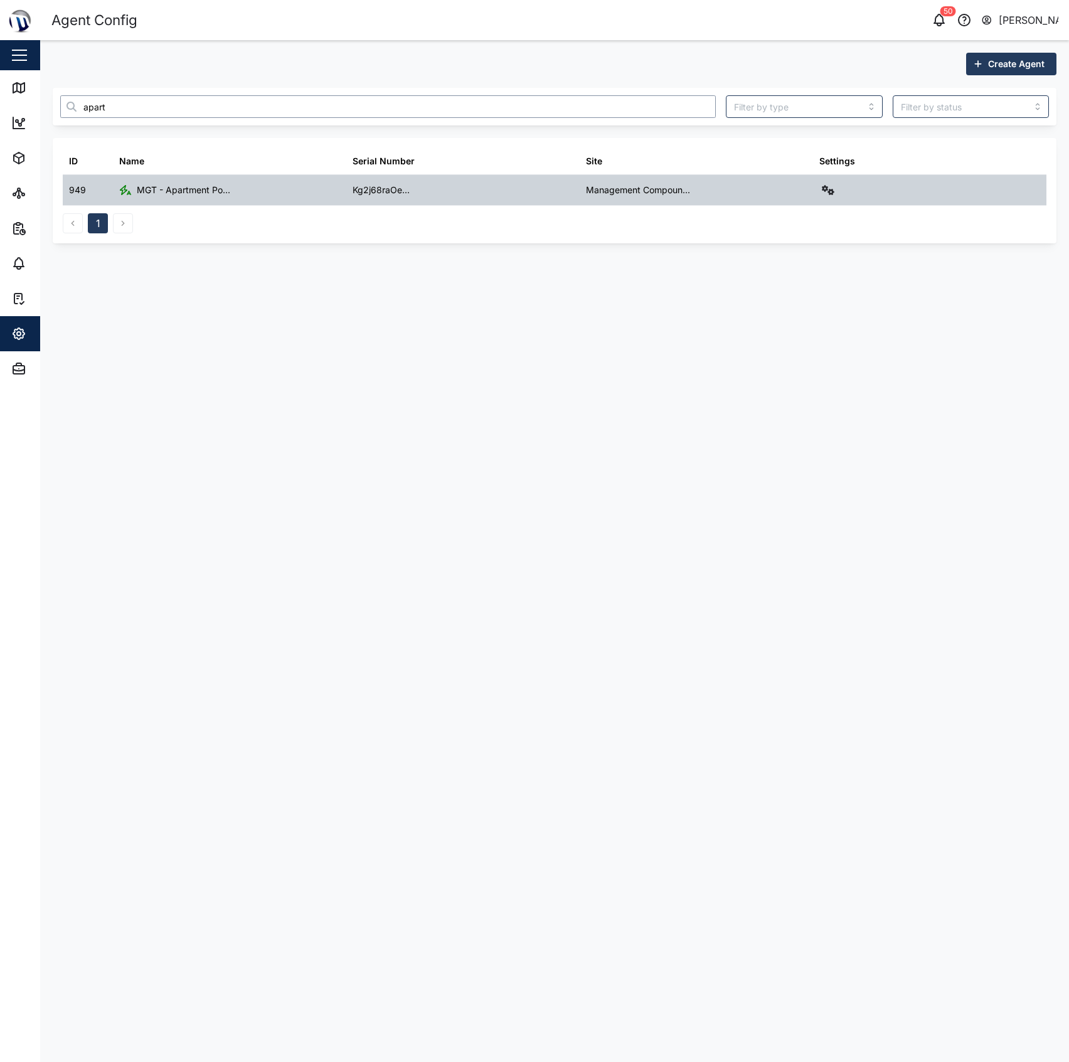
type input "apart"
click at [844, 196] on div at bounding box center [929, 190] width 233 height 30
click at [828, 191] on icon "button" at bounding box center [828, 190] width 13 height 10
click at [754, 324] on div "Sensors" at bounding box center [782, 325] width 87 height 14
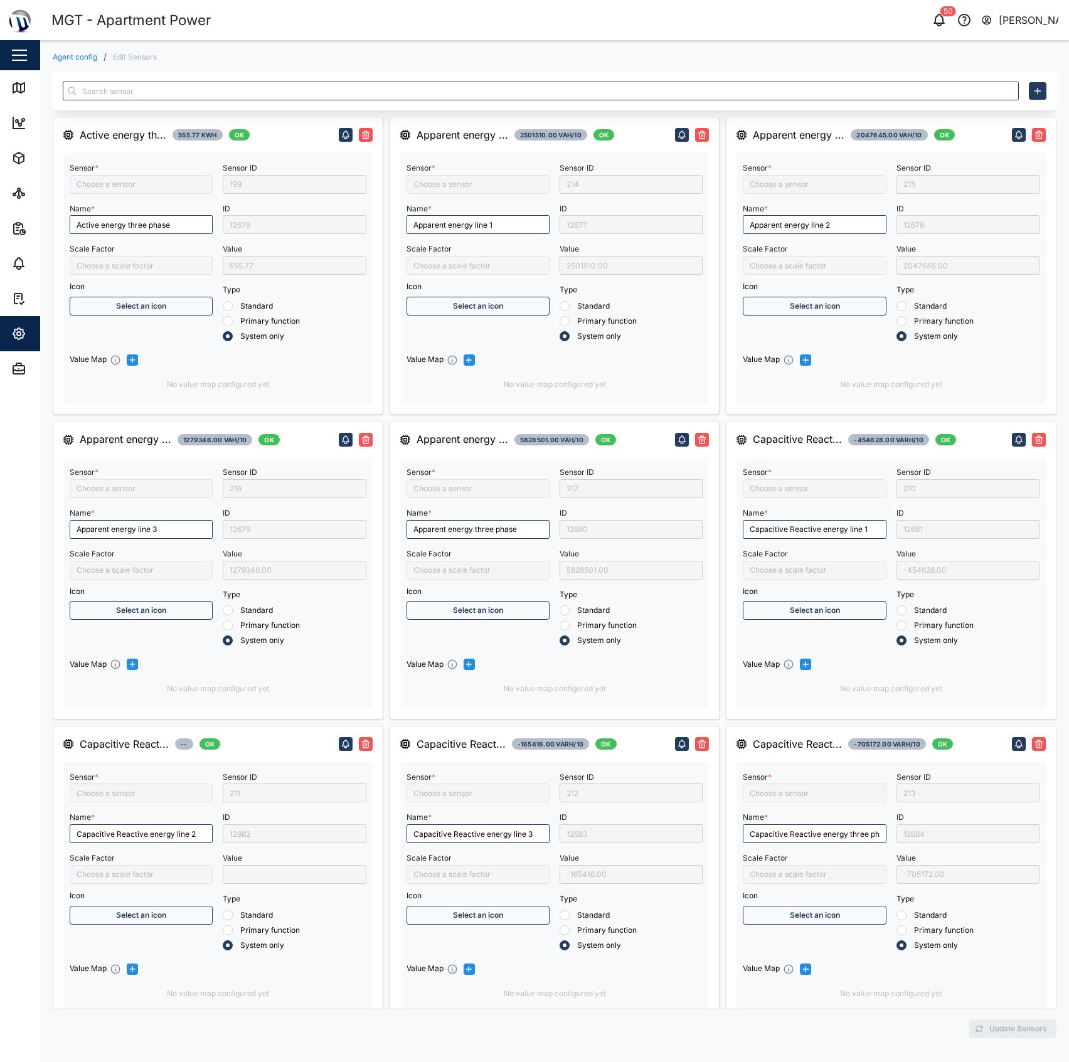
type input "Active energy three phase"
type input "/10000"
type input "Apparent energy line 3"
type input "Capacitive Reactive energy line 2"
type input "Frequency"
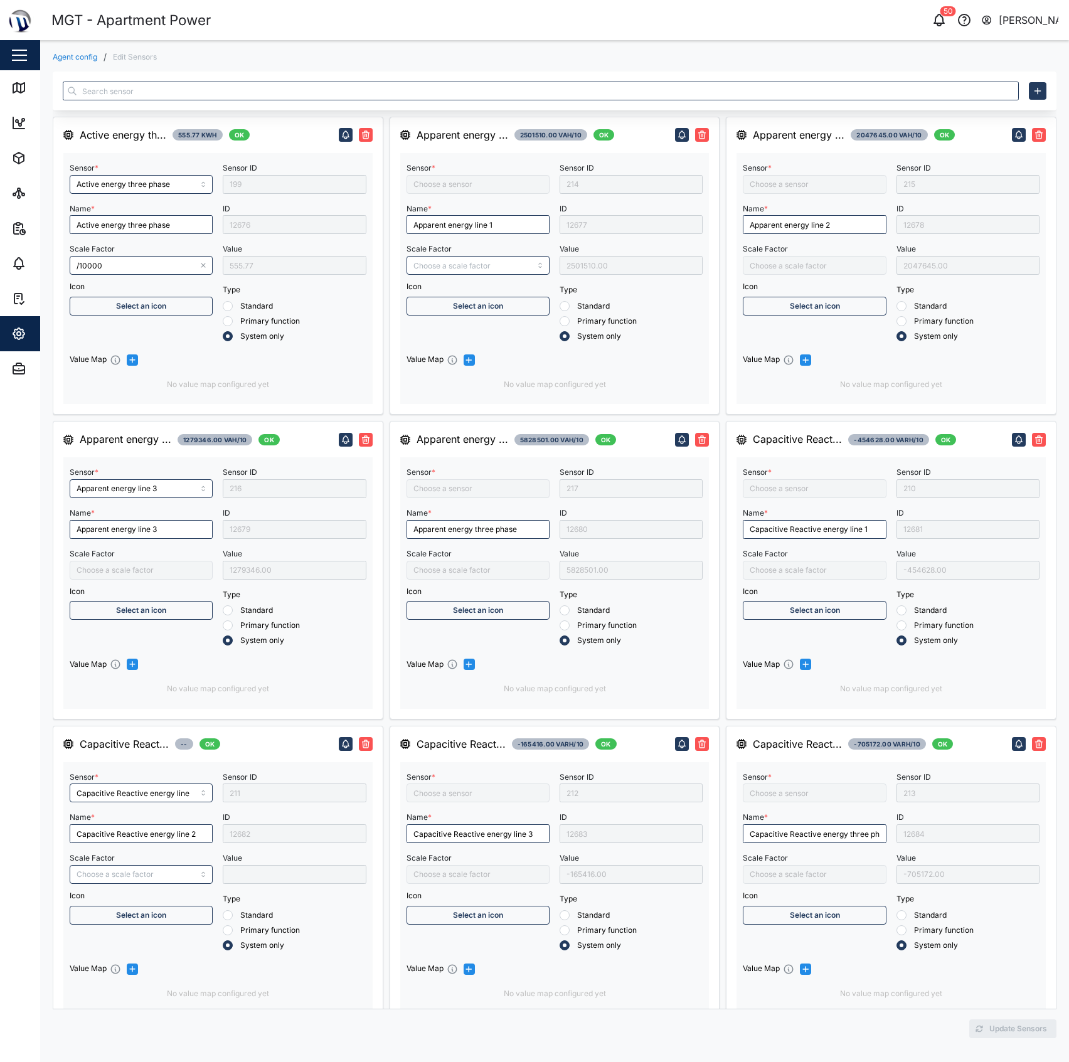
type input "Inductive Reactive energy line 2"
type input "Capacitive Reactive energy three phase"
type input "Capacitive Reactive energy line 1"
type input "Capacitive Reactive energy line 3"
type input "Negative Active Energy Line 1"
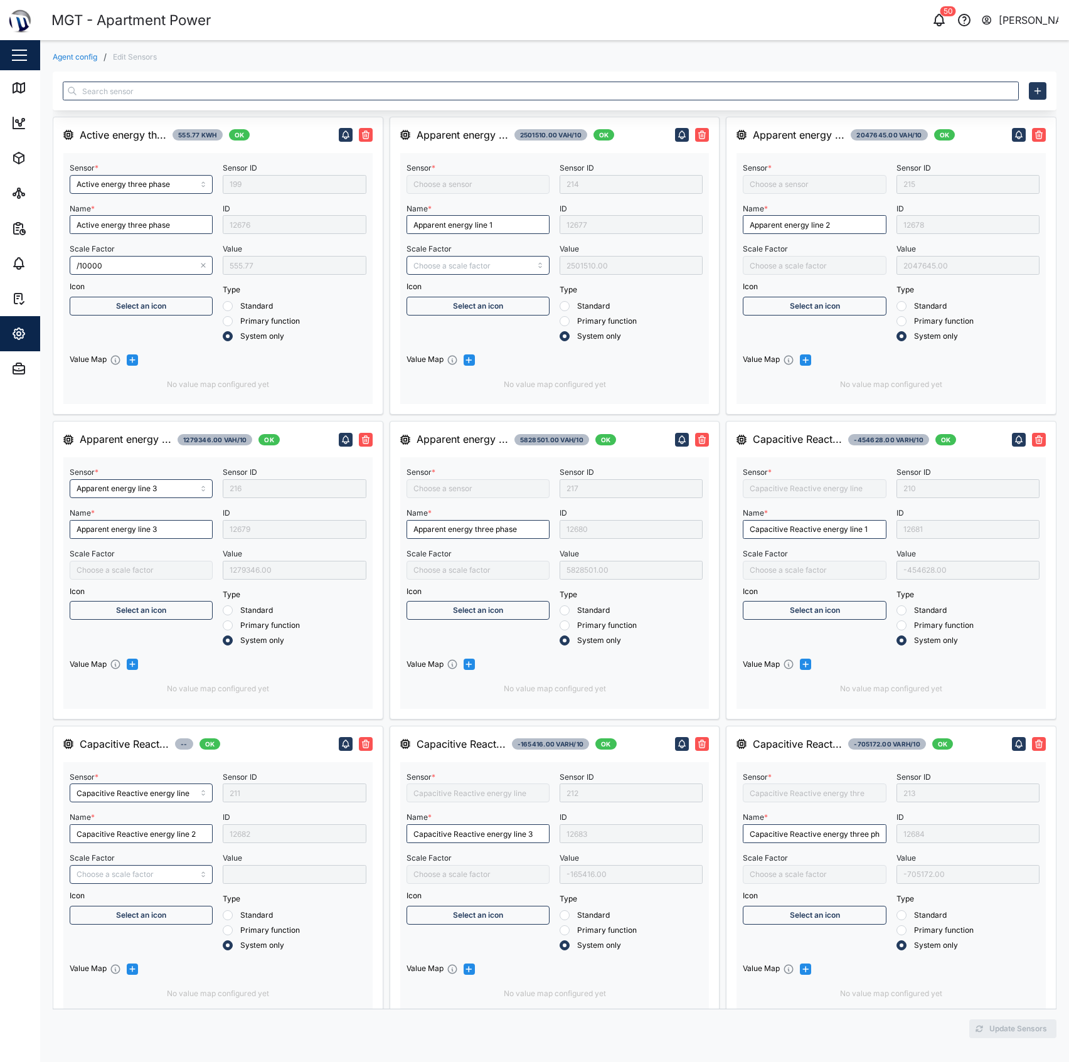
type input "Inductive Reactive energy line 1"
type input "Inductive Reactive energy three phase"
type input "Apparent energy three phase"
type input "Inductive Reactive energy line 3"
type input "Apparent energy line 2"
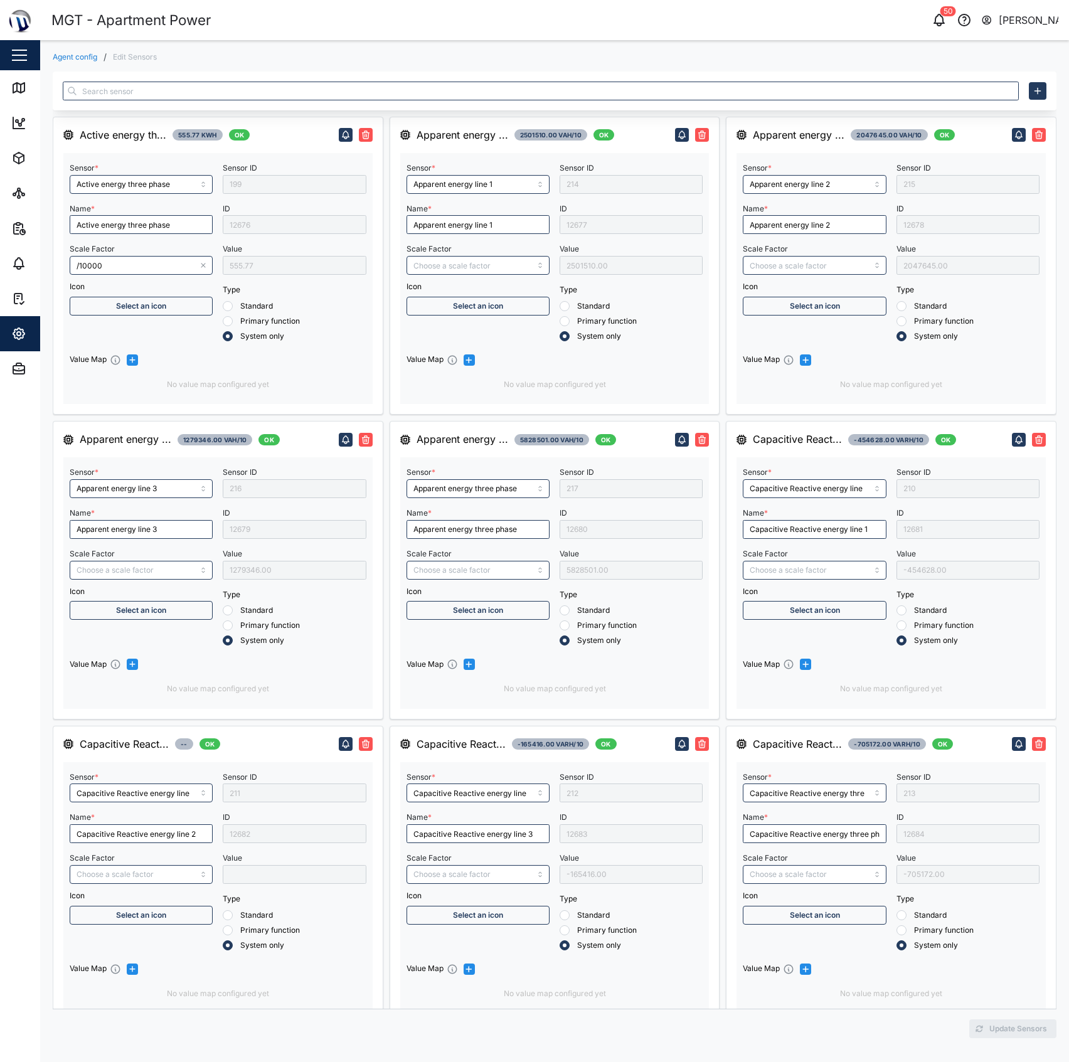
type input "Apparent energy line 1"
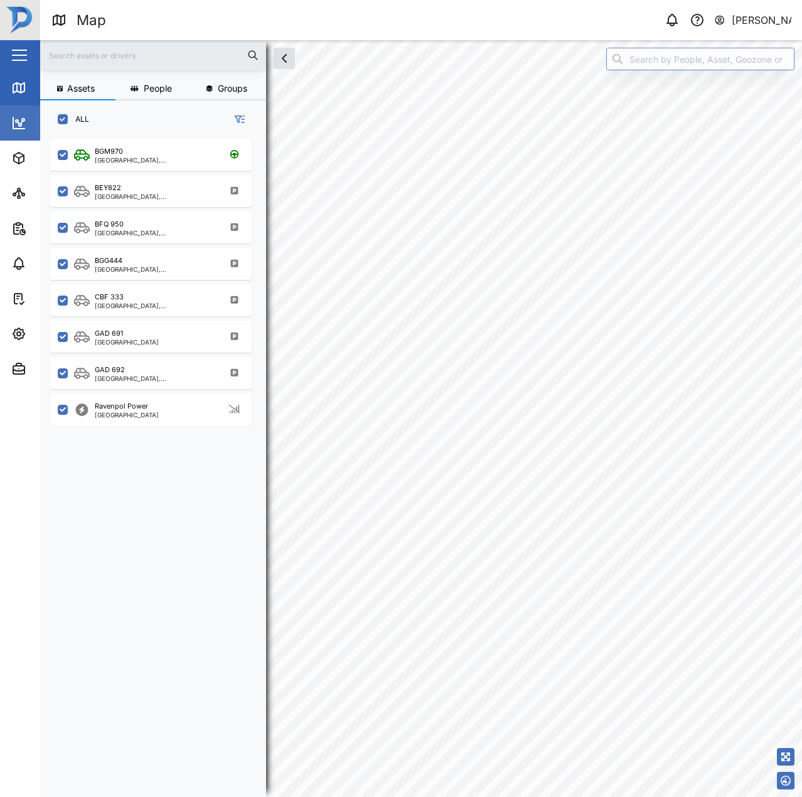
scroll to position [643, 196]
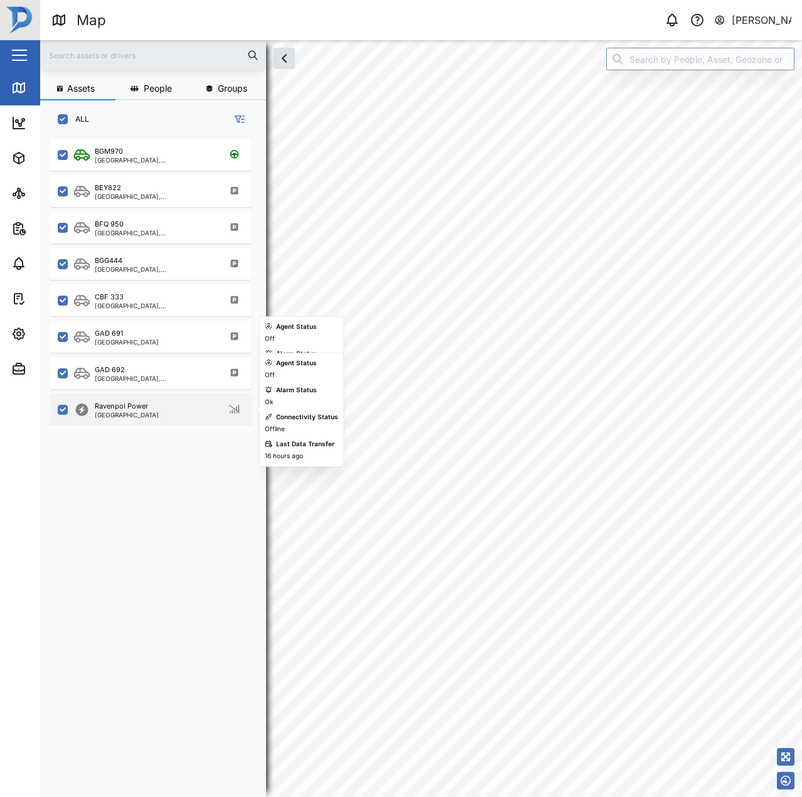
click at [137, 407] on div "Ravenpol Power" at bounding box center [121, 406] width 53 height 11
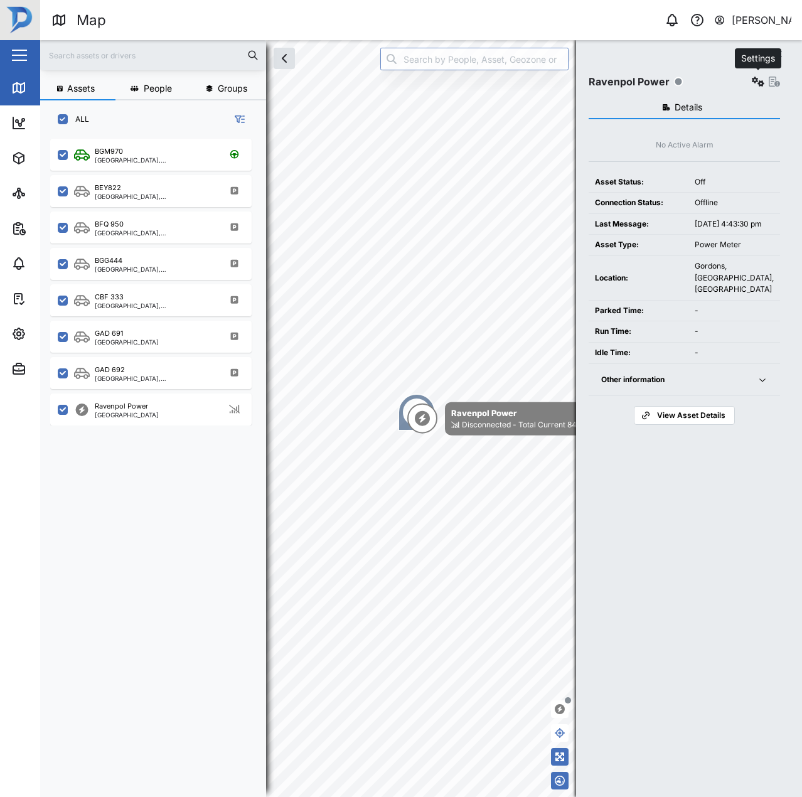
click at [752, 83] on icon "button" at bounding box center [758, 82] width 13 height 10
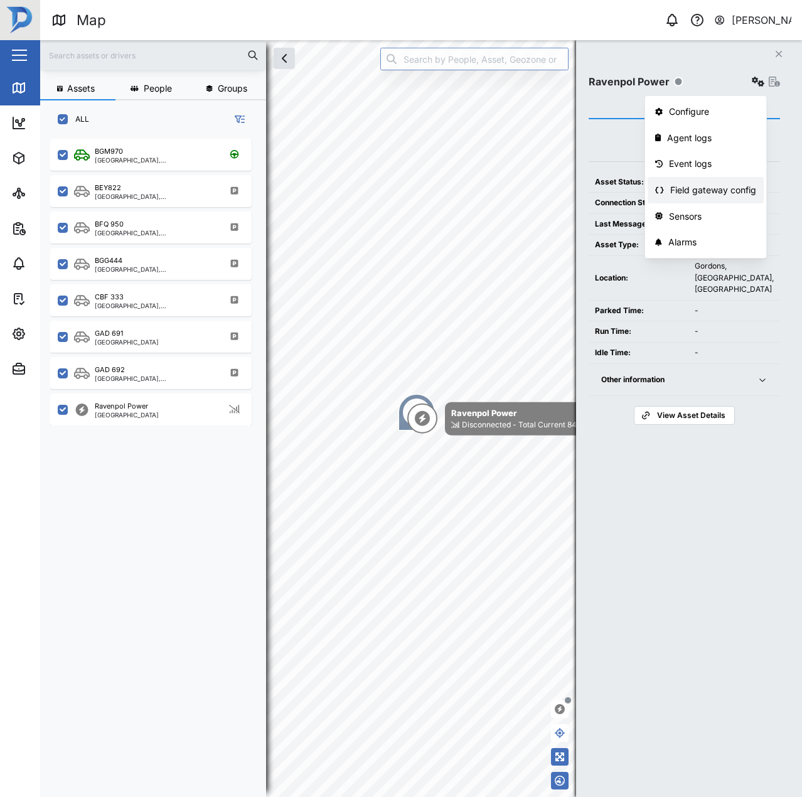
click at [705, 193] on div "Field gateway config" at bounding box center [713, 190] width 86 height 14
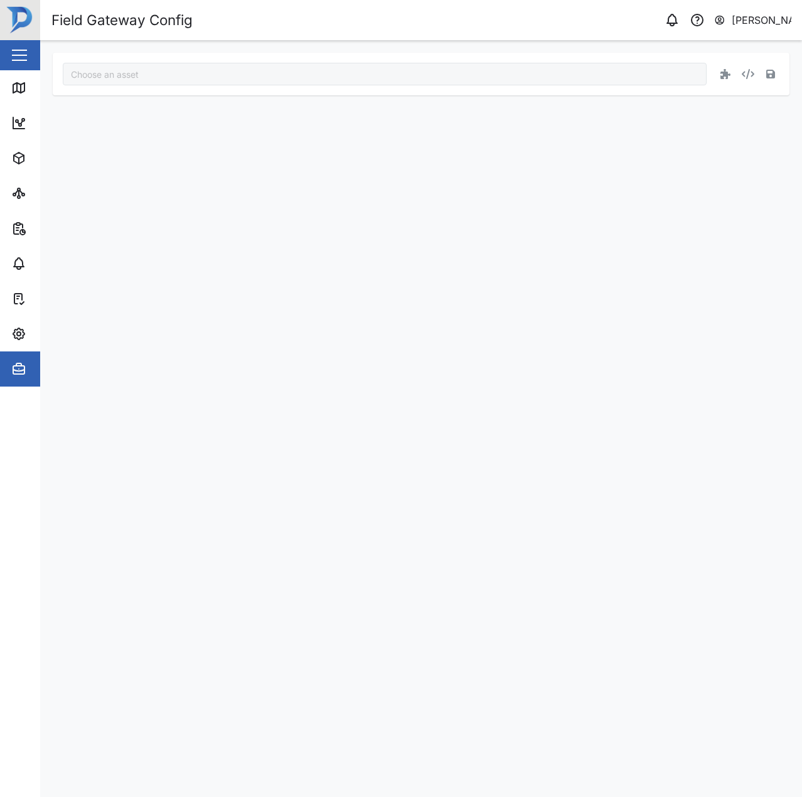
type input "Ravenpol Power"
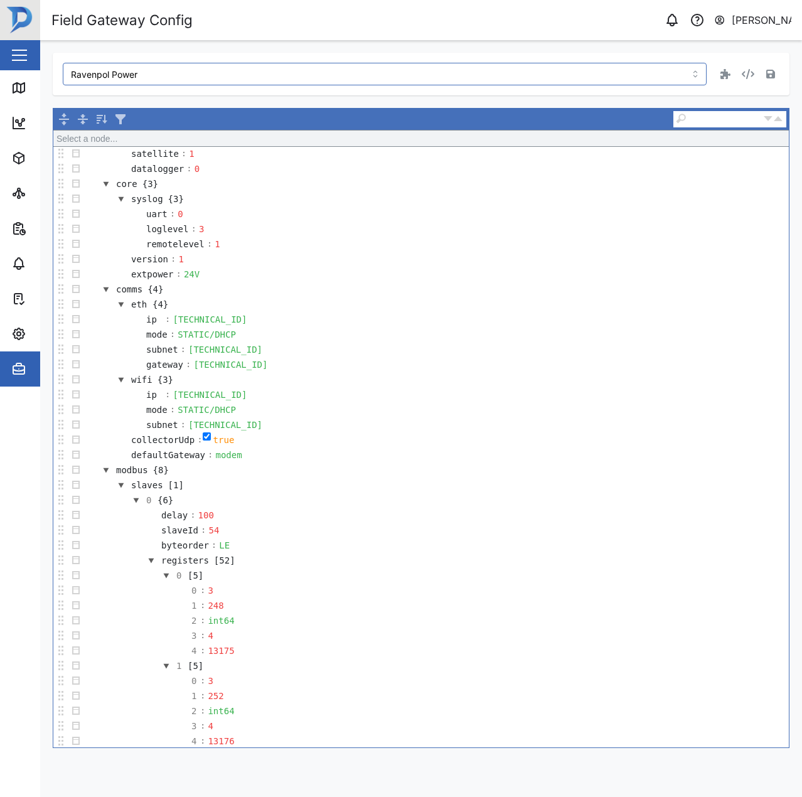
scroll to position [191, 0]
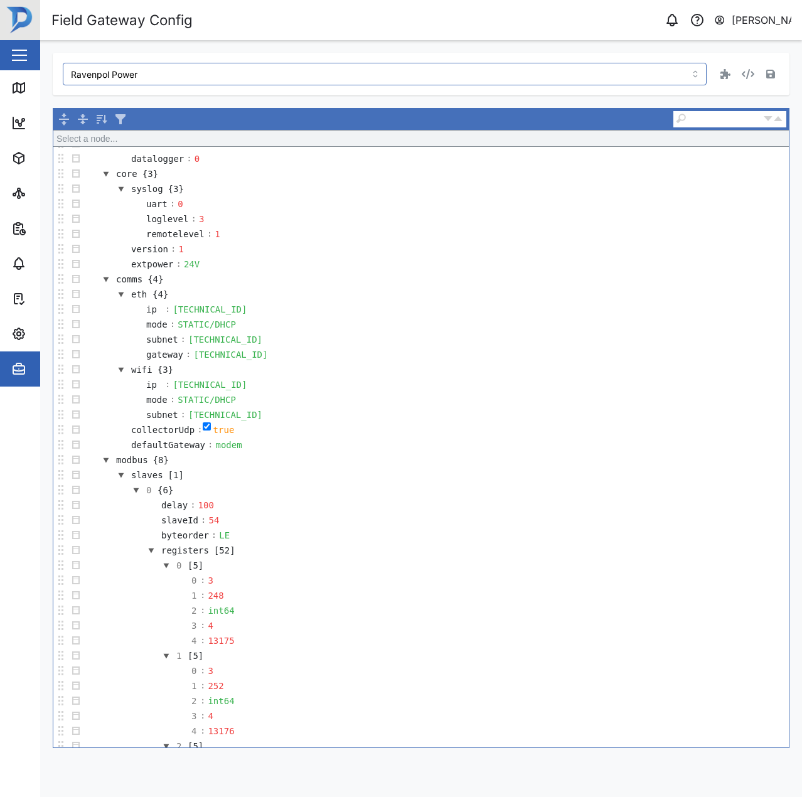
click at [708, 123] on input "text" at bounding box center [724, 118] width 75 height 13
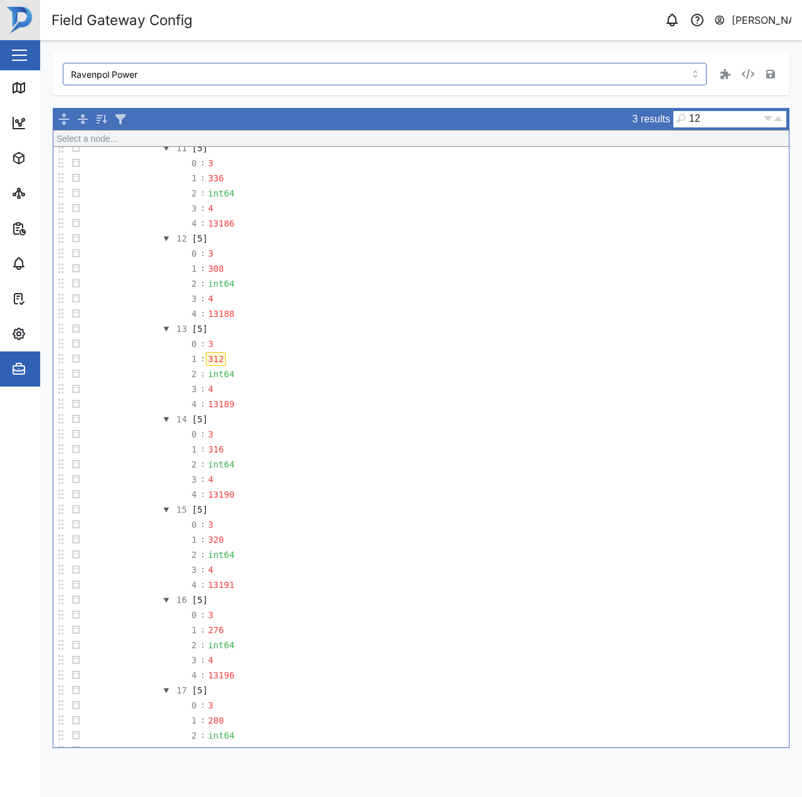
type input "1"
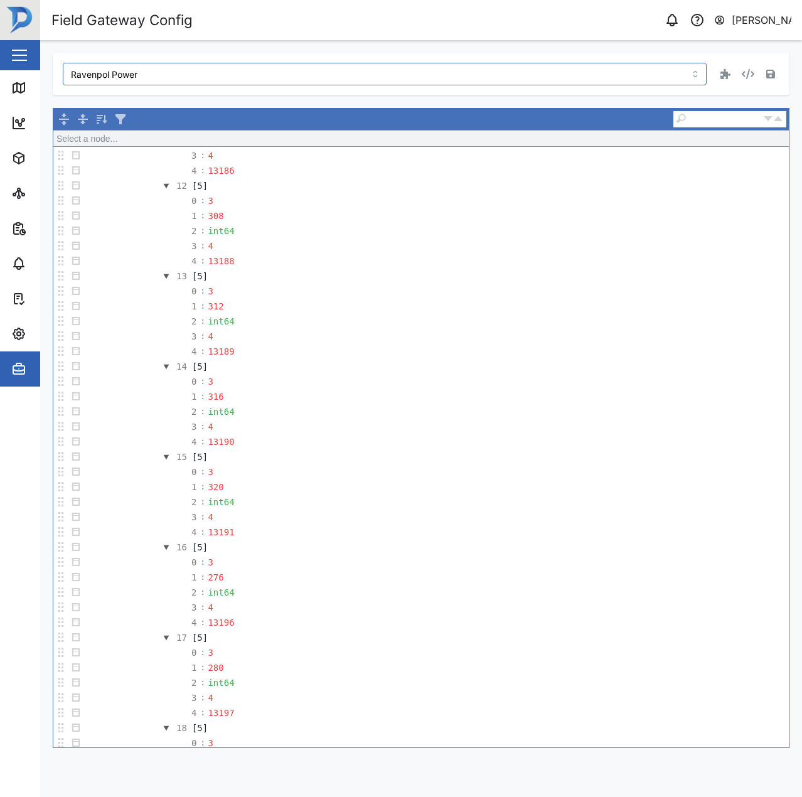
scroll to position [1657, 0]
click at [11, 90] on icon at bounding box center [18, 87] width 15 height 15
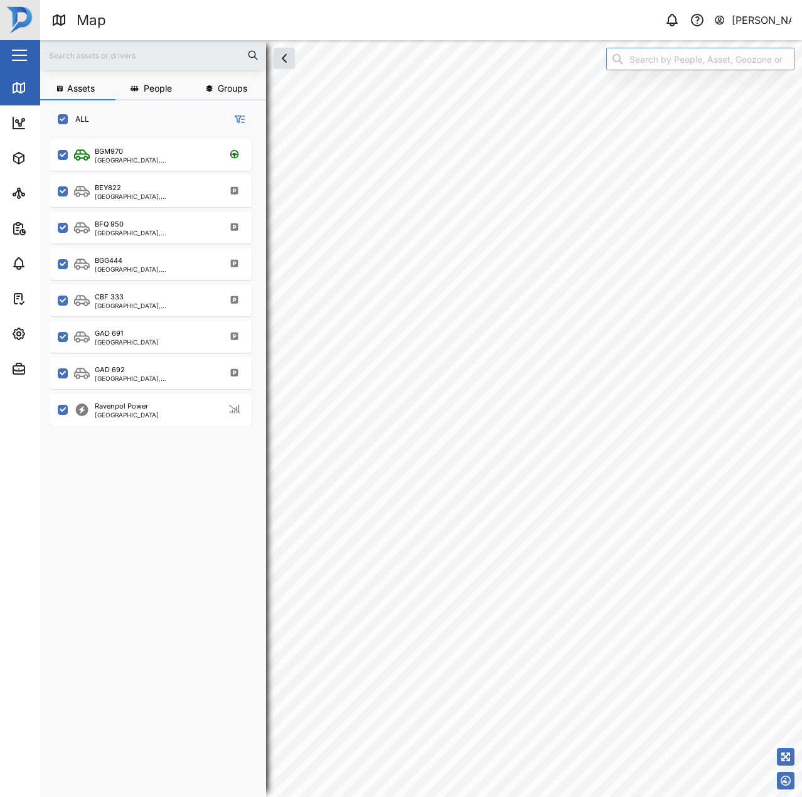
scroll to position [643, 196]
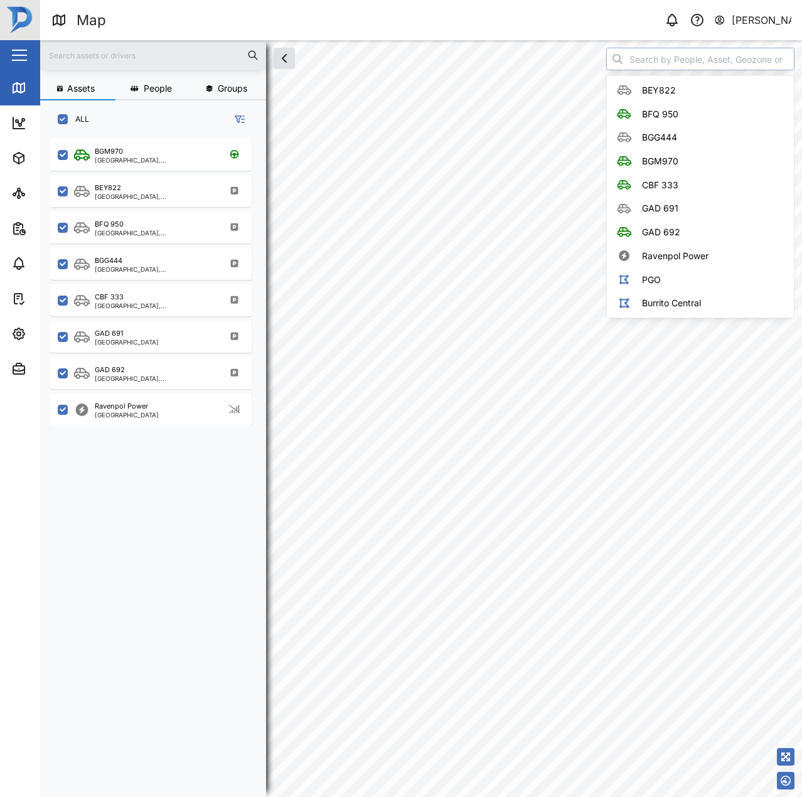
click at [687, 58] on input "search" at bounding box center [700, 59] width 188 height 23
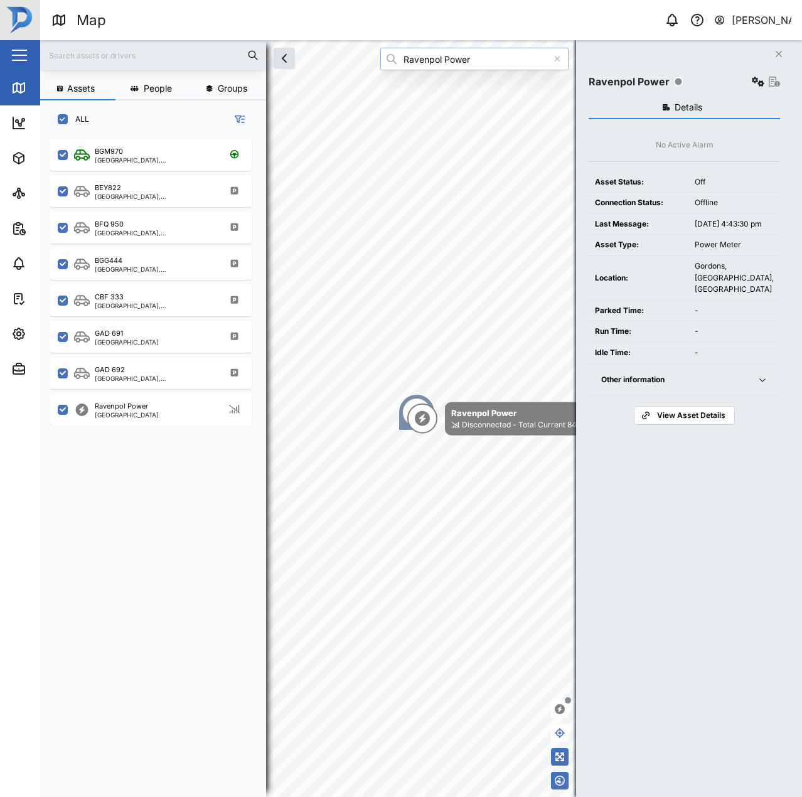
type input "Ravenpol Power"
click at [752, 83] on icon "button" at bounding box center [758, 82] width 13 height 10
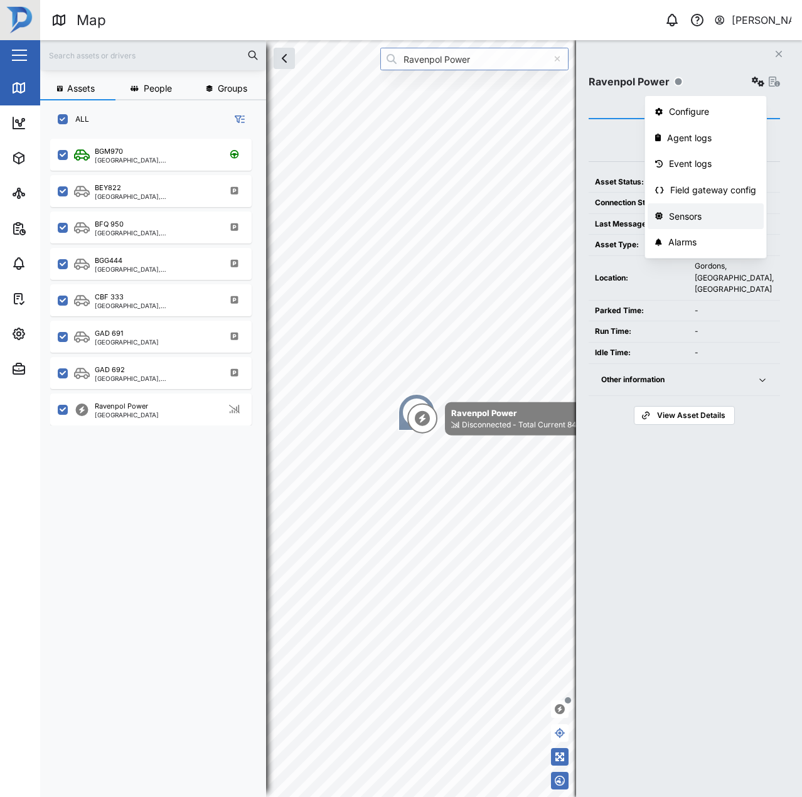
click at [718, 215] on div "Sensors" at bounding box center [712, 217] width 87 height 14
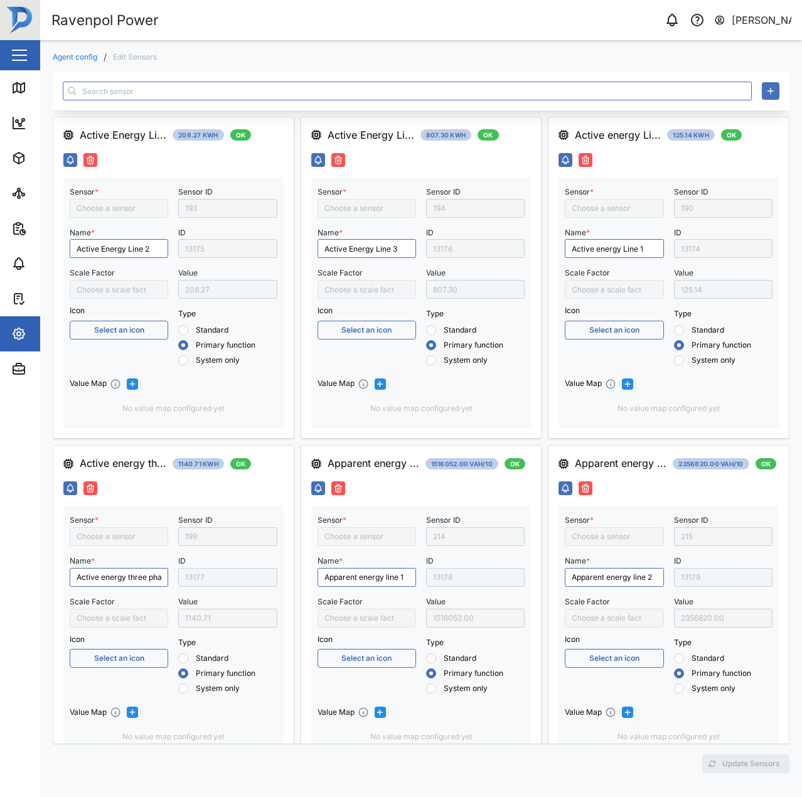
type input "Apparent energy line 3"
type input "/10000"
type input "Apparent energy line 1"
type input "/10000"
type input "Capacitive Reactive energy line 3"
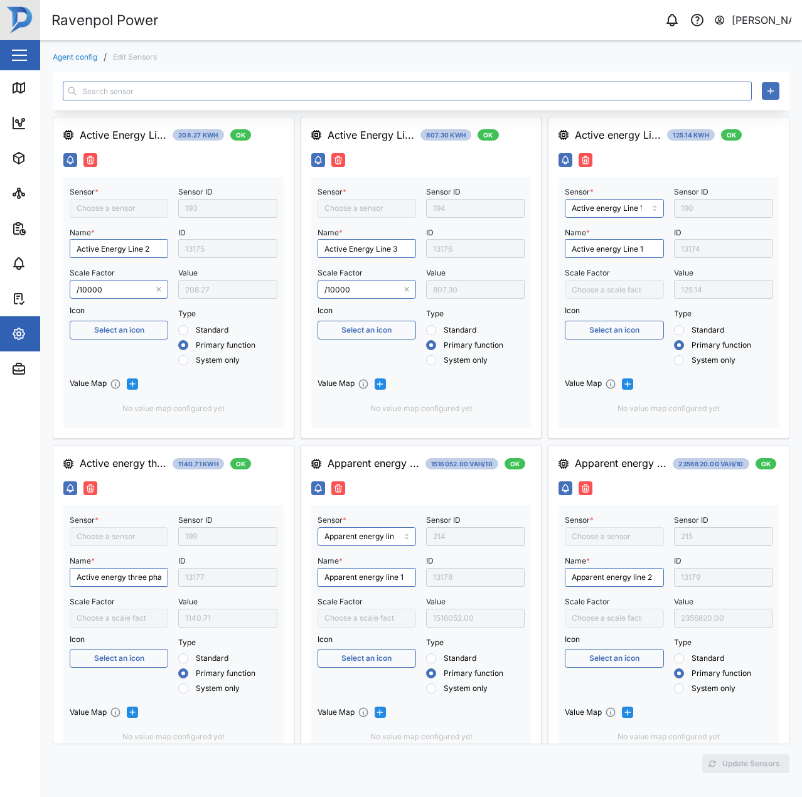
type input "Active energy Line 1"
type input "Active Energy Line 3"
type input "Apparent energy three phase"
type input "Active Energy Line 2"
type input "Frequency"
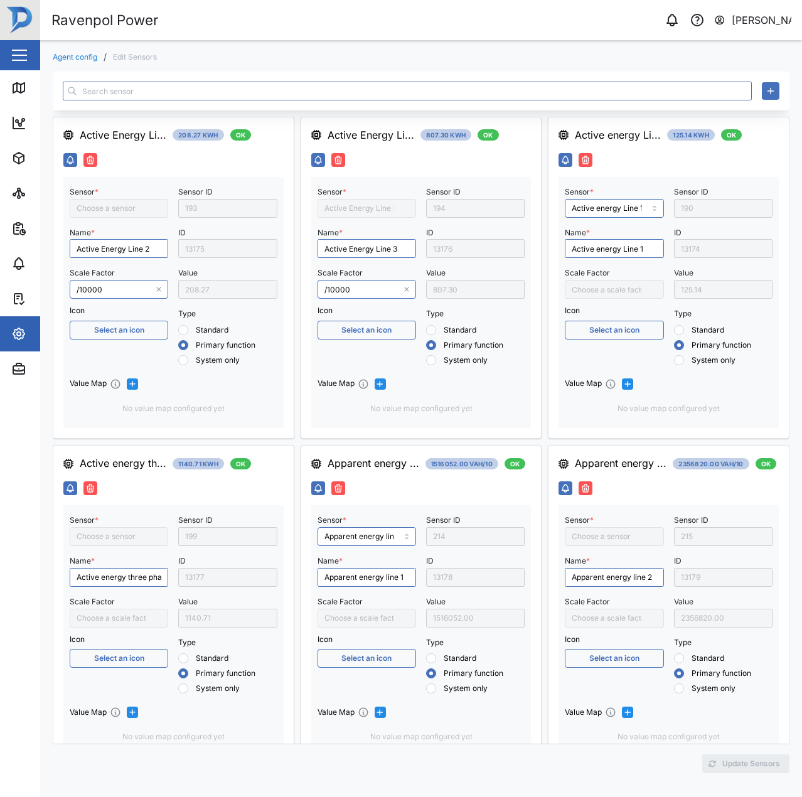
type input "Apparent energy line 2"
type input "Capacitive Reactive energy line 1"
type input "/10000"
type input "Active energy three phase"
type input "Inductive Reactive energy line 1"
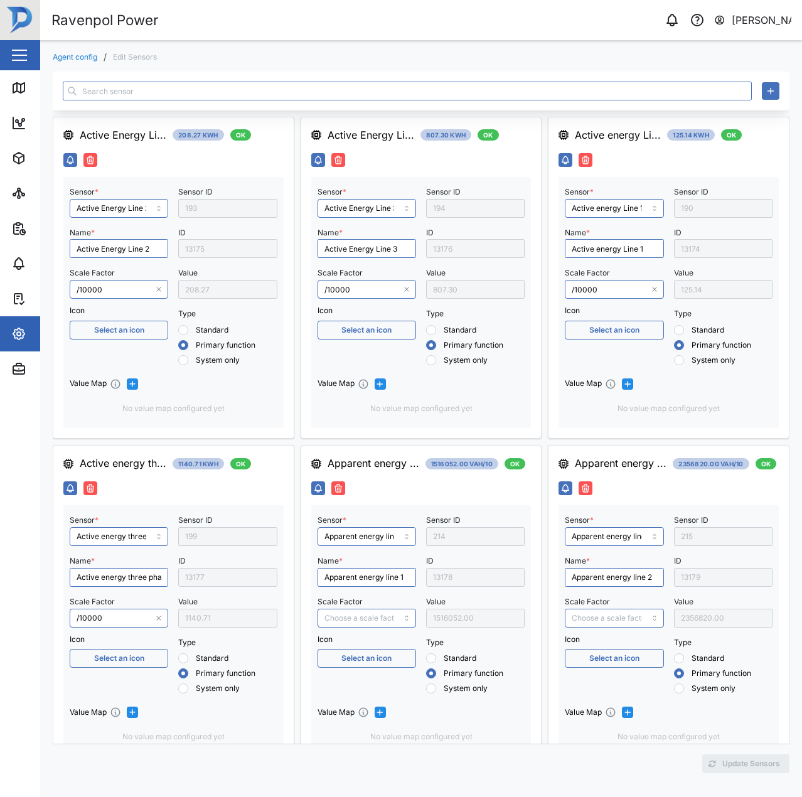
type input "/10000"
type input "Capacitive Reactive energy line 2"
type input "Input Voltage"
type input "Capacitive Reactive energy three phase"
click at [33, 95] on div "Map" at bounding box center [47, 88] width 28 height 14
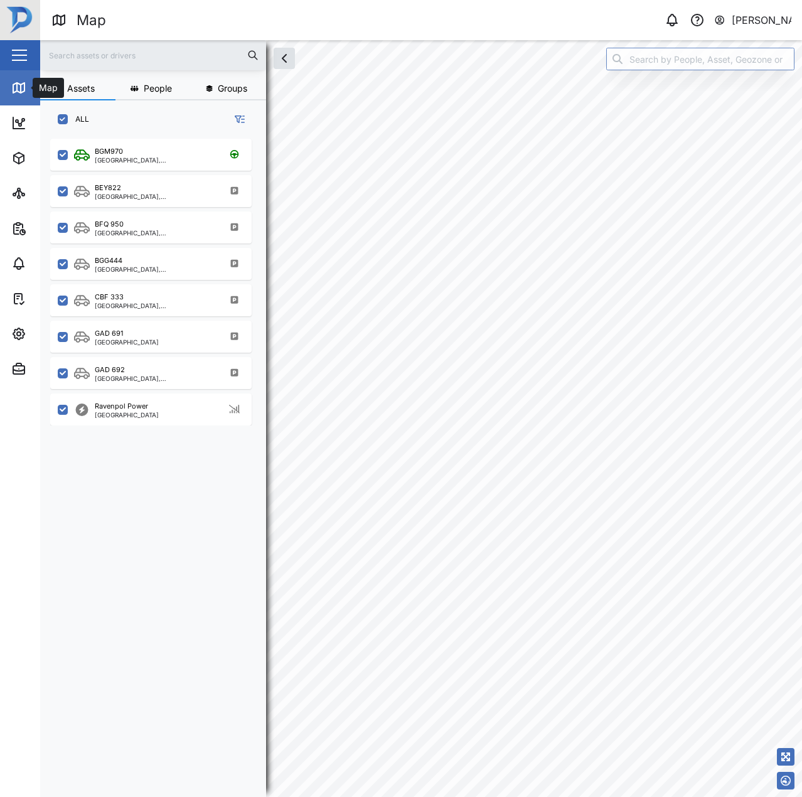
checkbox input "true"
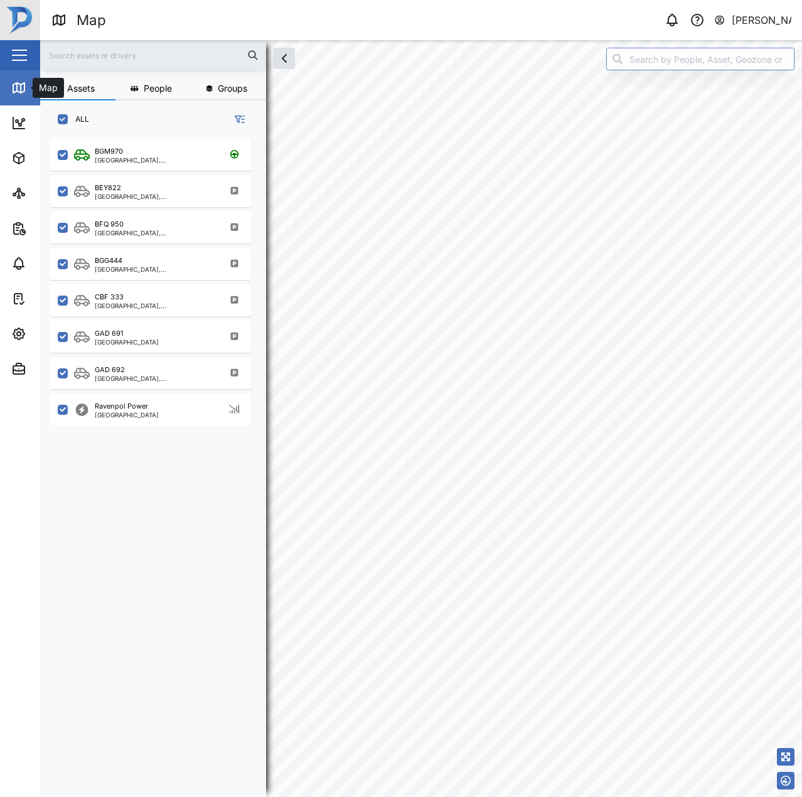
checkbox input "true"
click at [662, 51] on input "search" at bounding box center [700, 59] width 188 height 23
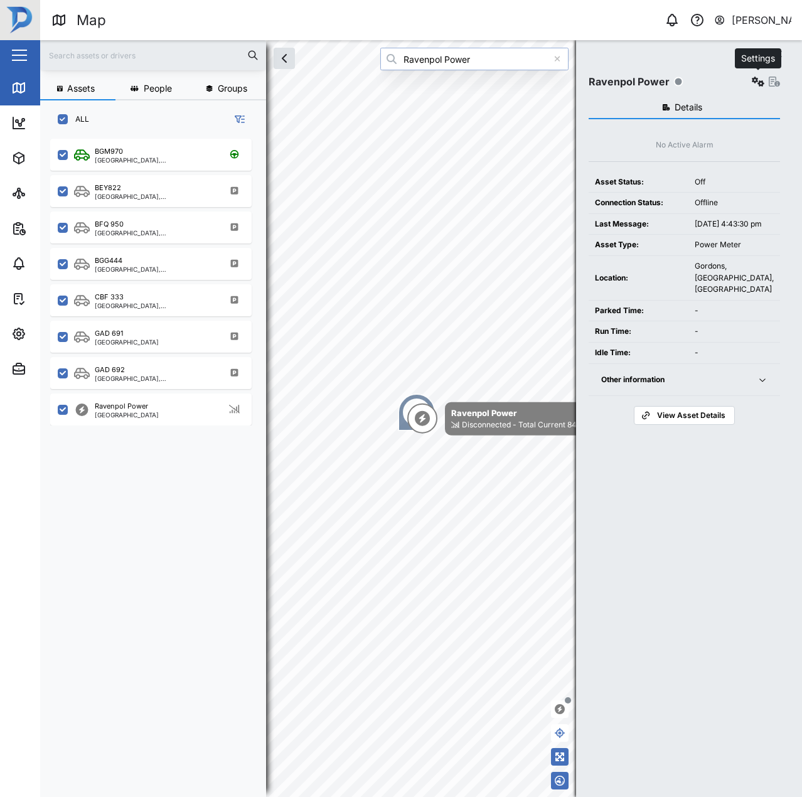
type input "Ravenpol Power"
click at [760, 87] on button "button" at bounding box center [758, 82] width 18 height 18
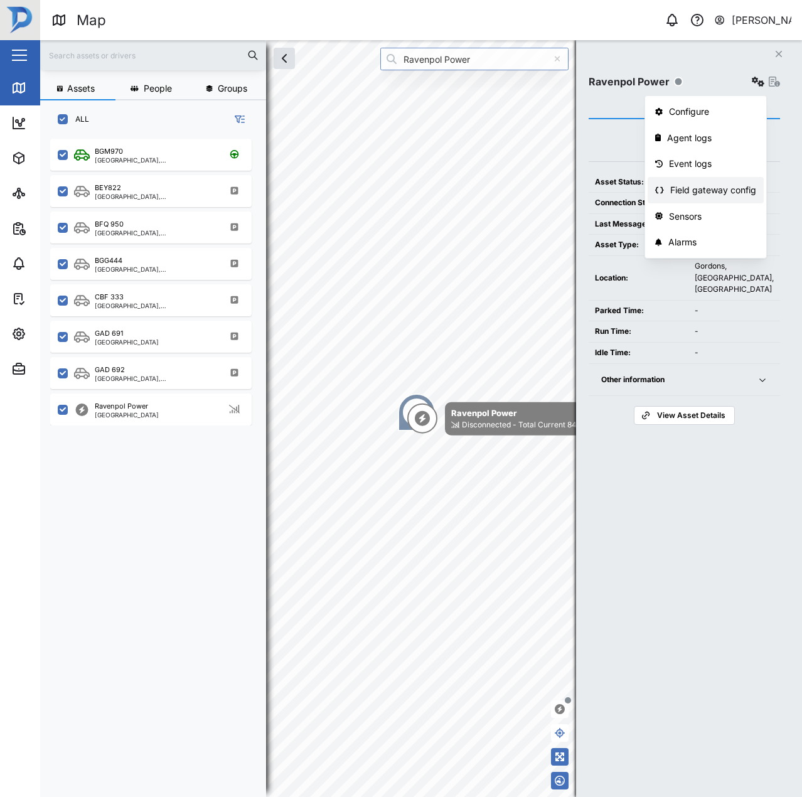
click at [678, 189] on div "Field gateway config" at bounding box center [713, 190] width 86 height 14
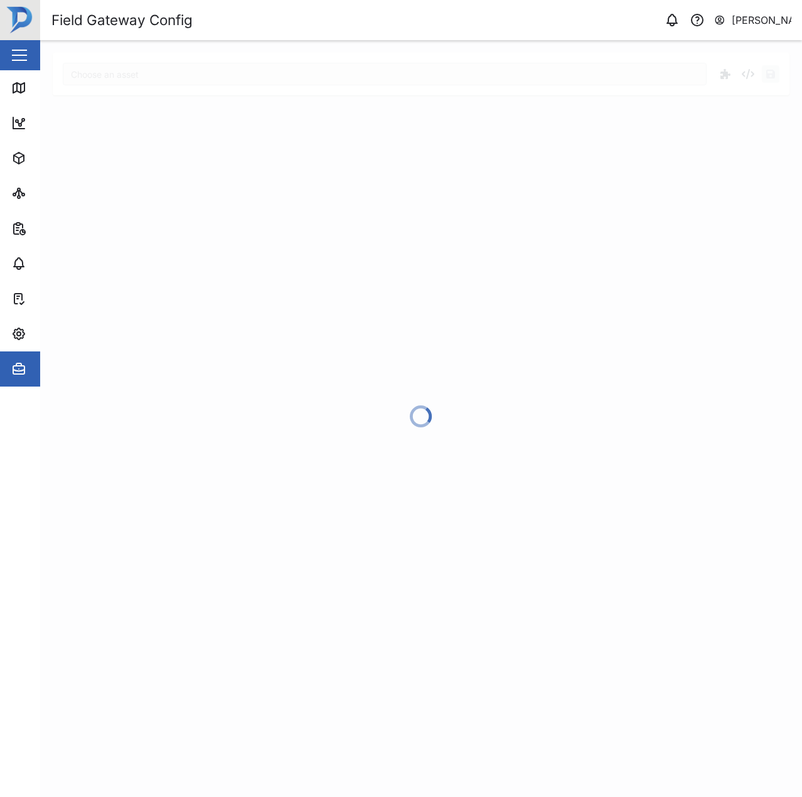
type input "Ravenpol Power"
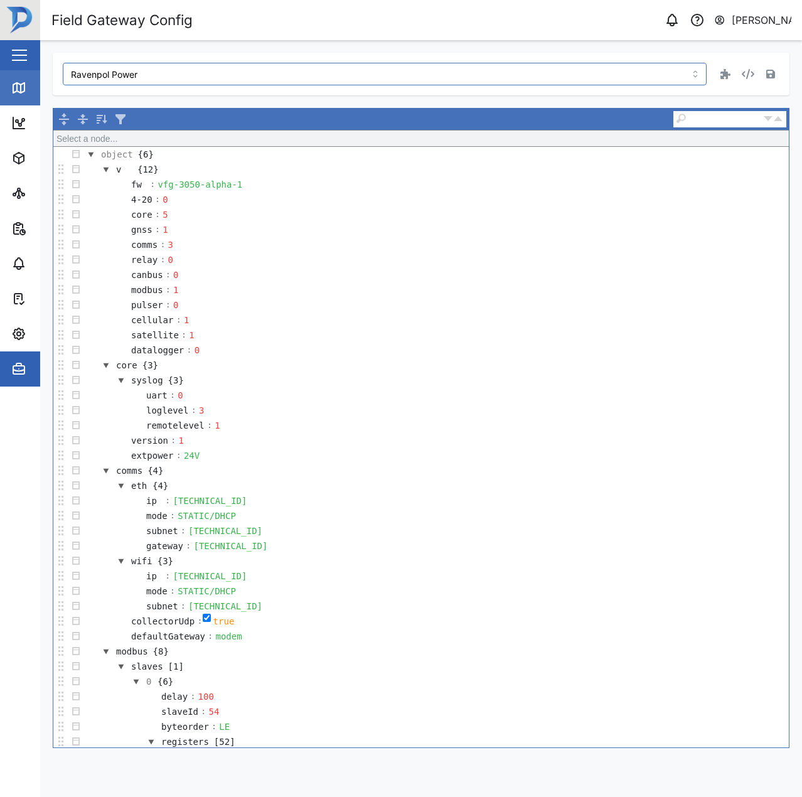
click at [25, 98] on link "Map" at bounding box center [81, 87] width 163 height 35
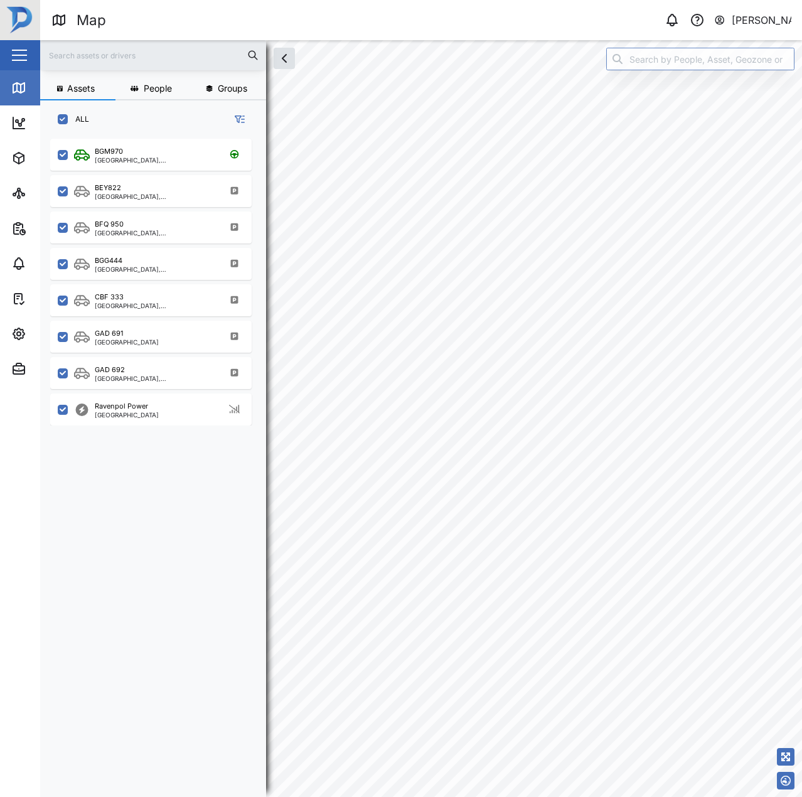
scroll to position [643, 196]
click at [669, 66] on input "search" at bounding box center [700, 59] width 188 height 23
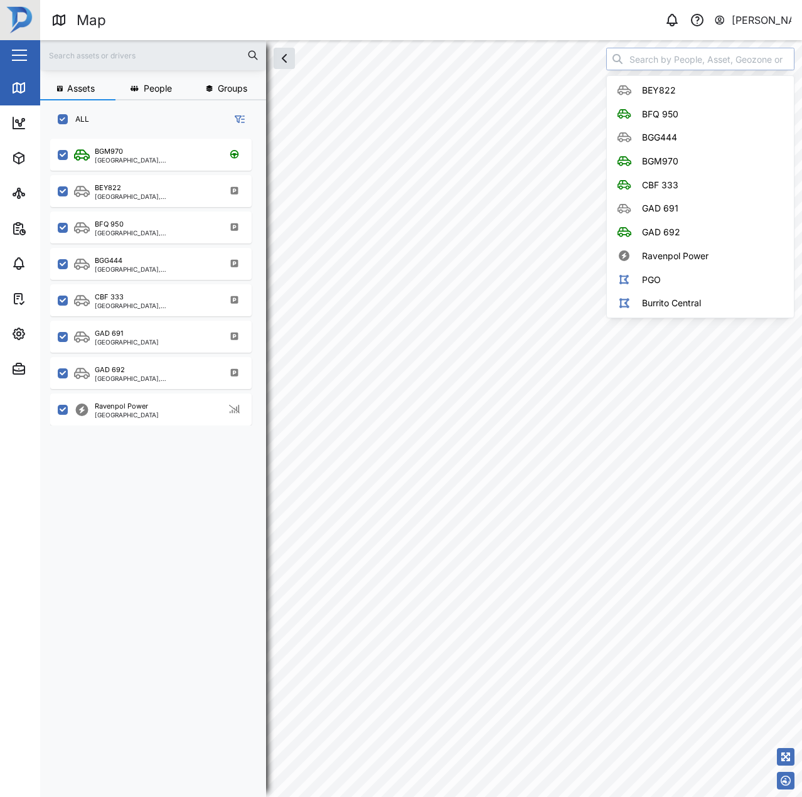
type input "E"
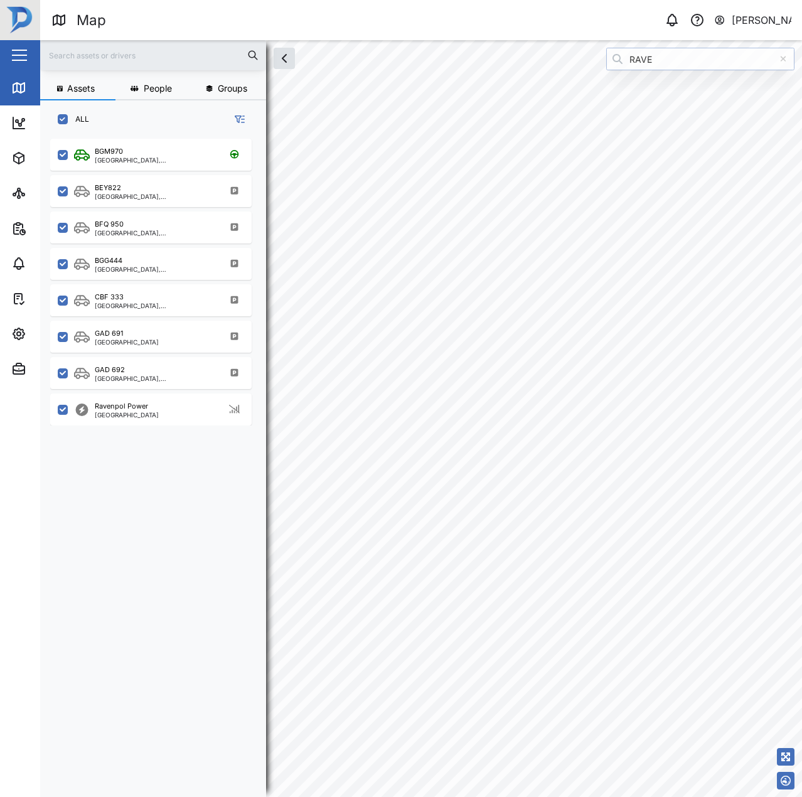
click at [651, 63] on input "RAVE" at bounding box center [700, 59] width 188 height 23
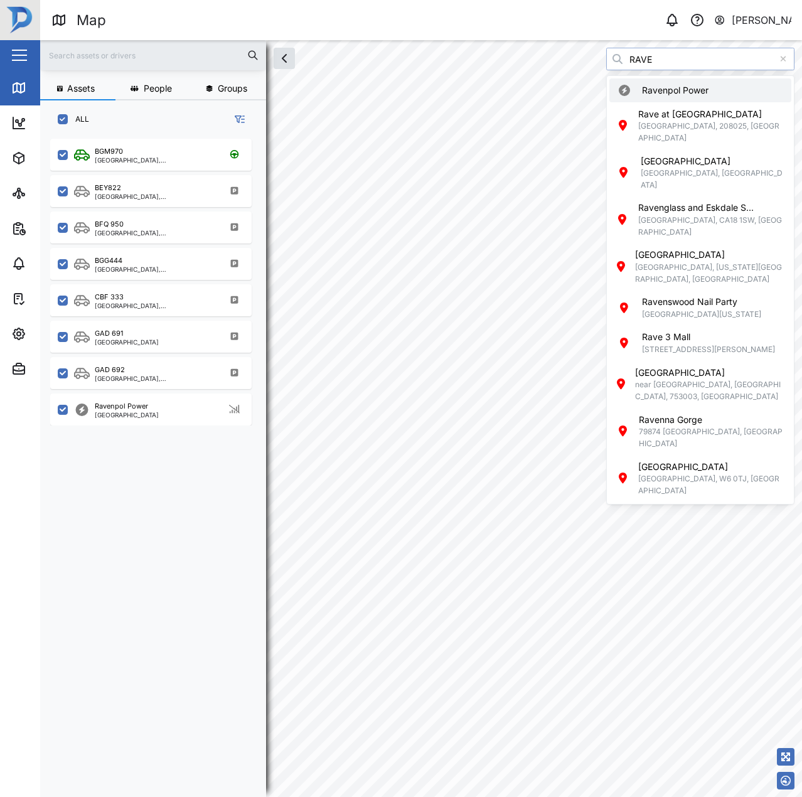
type input "Ravenpol Power"
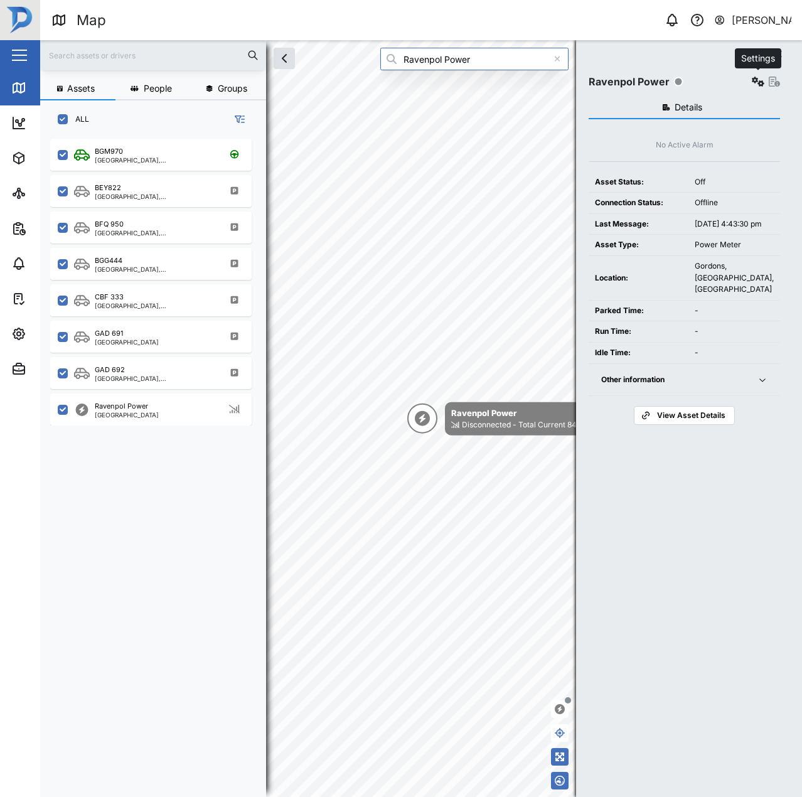
click at [755, 75] on button "button" at bounding box center [758, 82] width 18 height 18
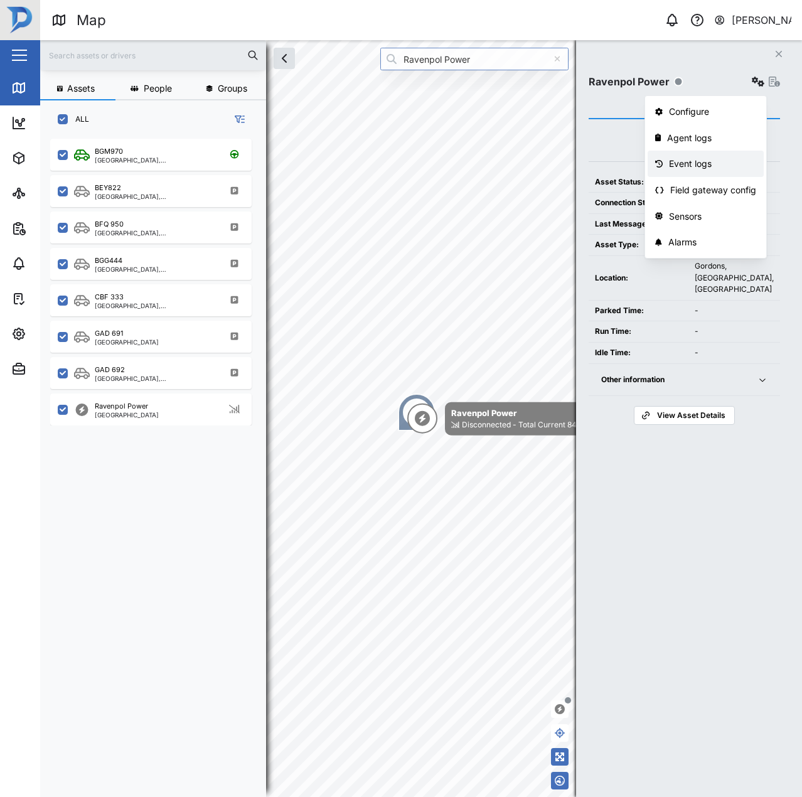
click at [698, 166] on div "Event logs" at bounding box center [712, 164] width 87 height 14
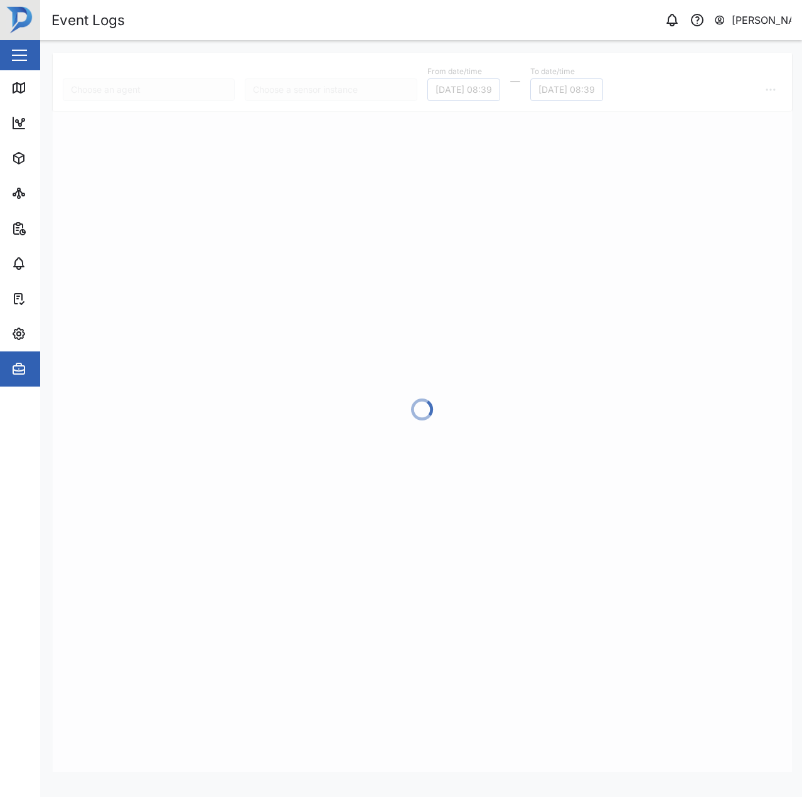
type input "Ravenpol Power"
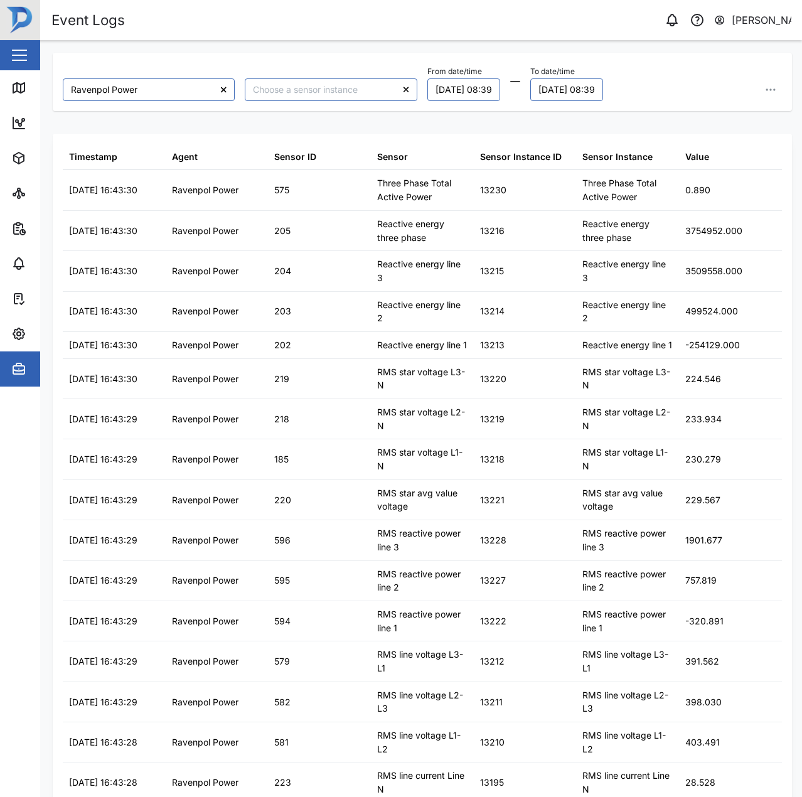
click at [293, 107] on div "Ravenpol Power From date/time 03/10/2025 08:39 To date/time 04/10/2025 08:39" at bounding box center [422, 82] width 739 height 58
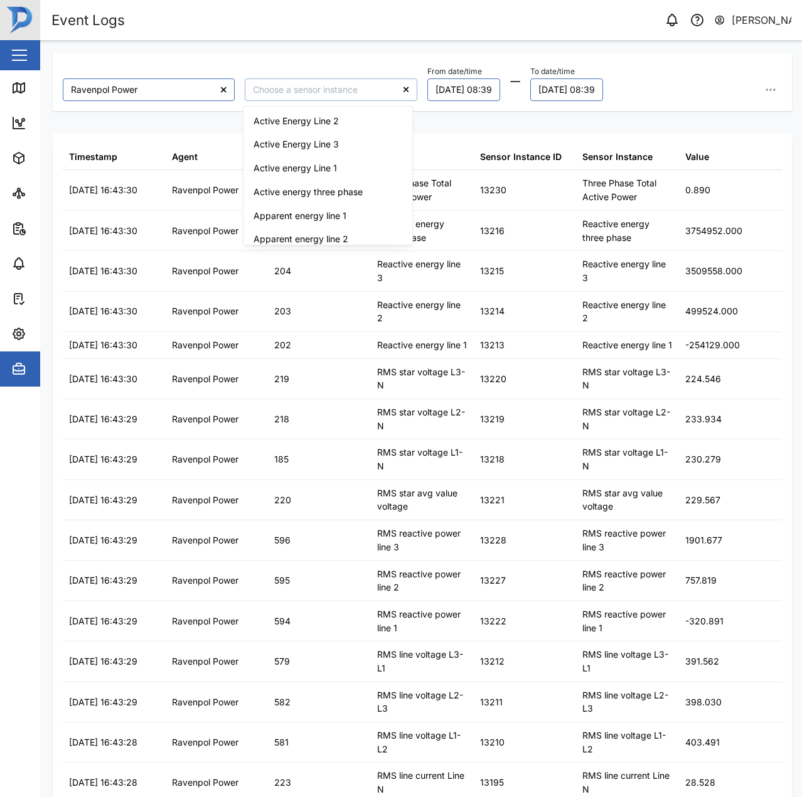
click at [290, 92] on input "search" at bounding box center [331, 89] width 172 height 23
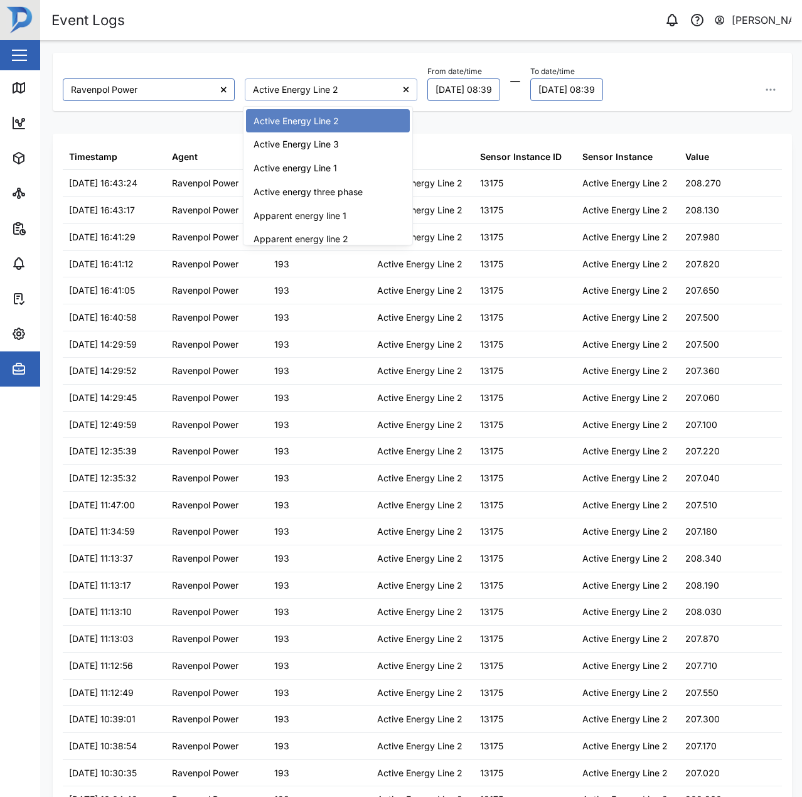
click at [306, 95] on input "Active Energy Line 2" at bounding box center [331, 89] width 172 height 23
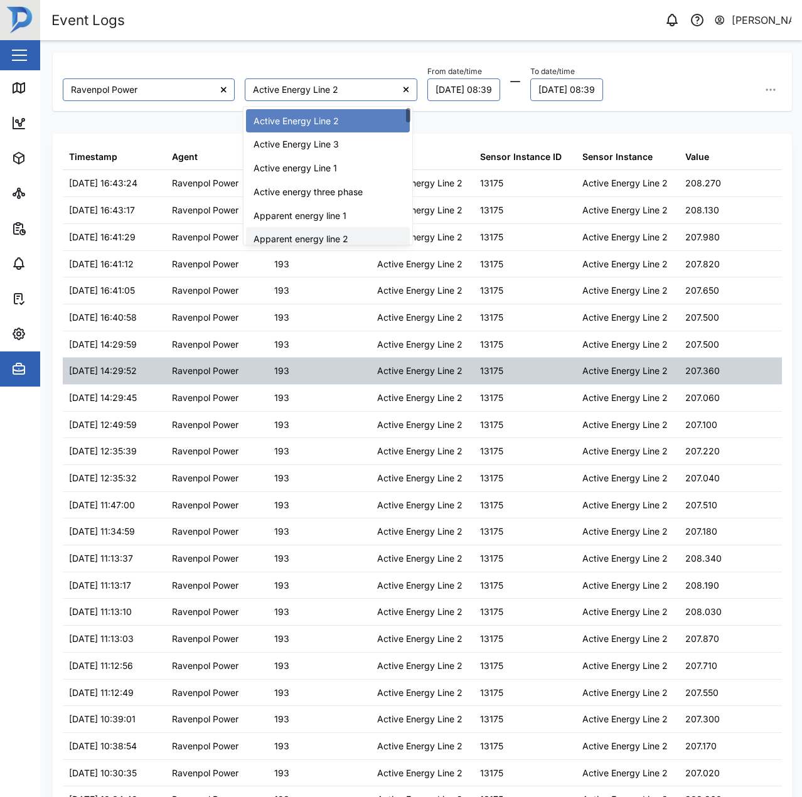
click at [383, 360] on div "Active Energy Line 2" at bounding box center [422, 371] width 103 height 26
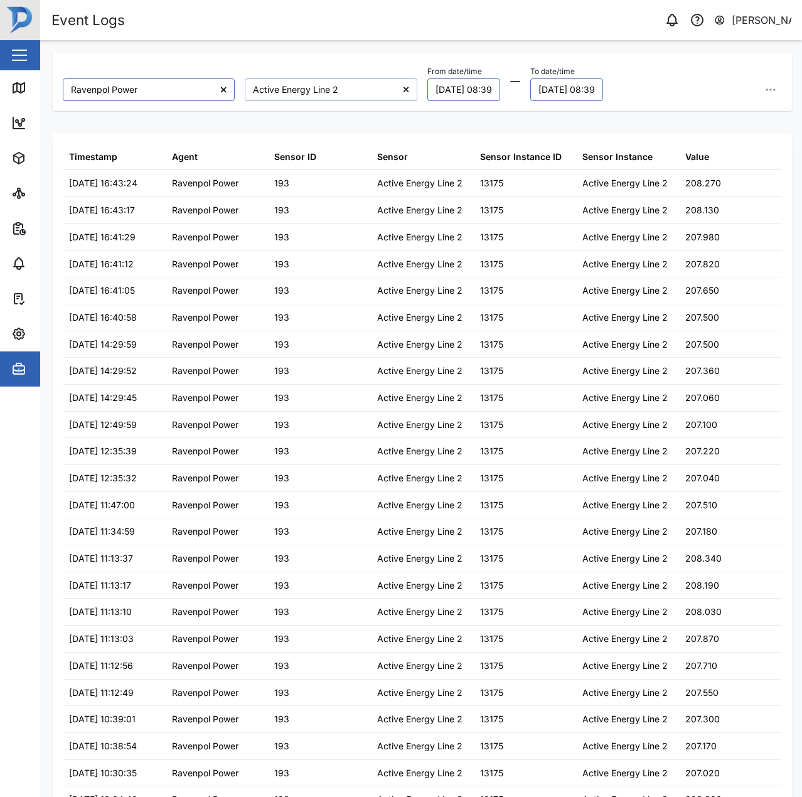
click at [339, 88] on input "Active Energy Line 2" at bounding box center [331, 89] width 172 height 23
click at [304, 91] on input "Active Energy Line 3" at bounding box center [331, 89] width 172 height 23
click at [346, 98] on input "Active energy Line 1" at bounding box center [331, 89] width 172 height 23
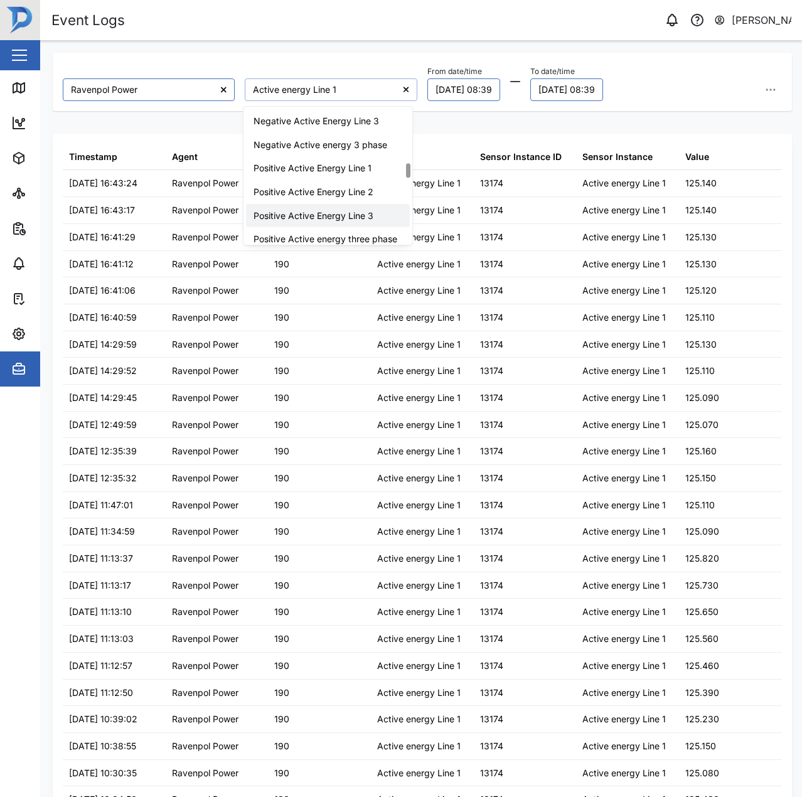
scroll to position [501, 0]
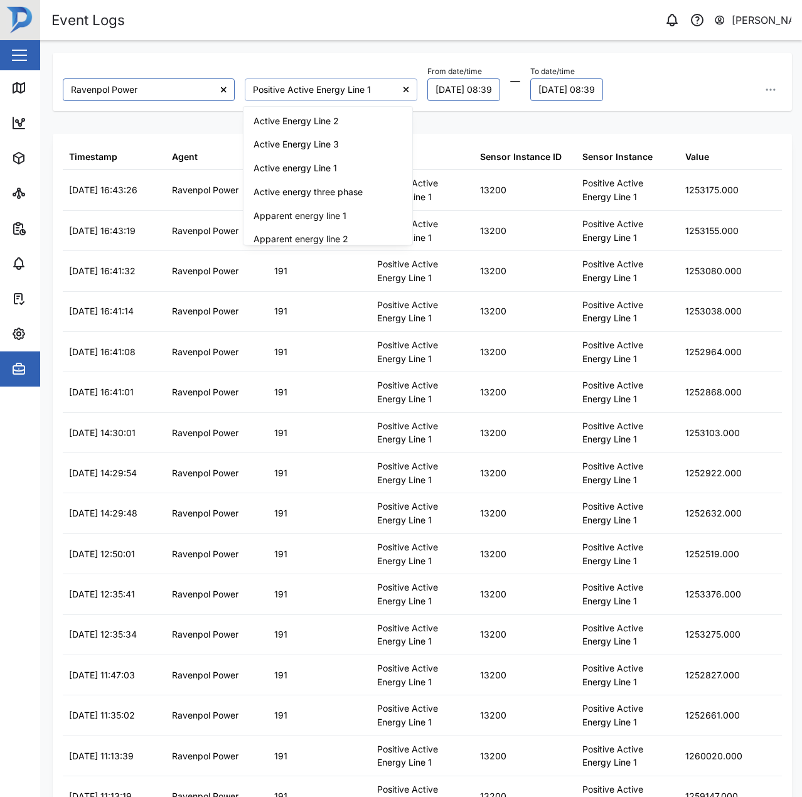
click at [340, 91] on input "Positive Active Energy Line 1" at bounding box center [331, 89] width 172 height 23
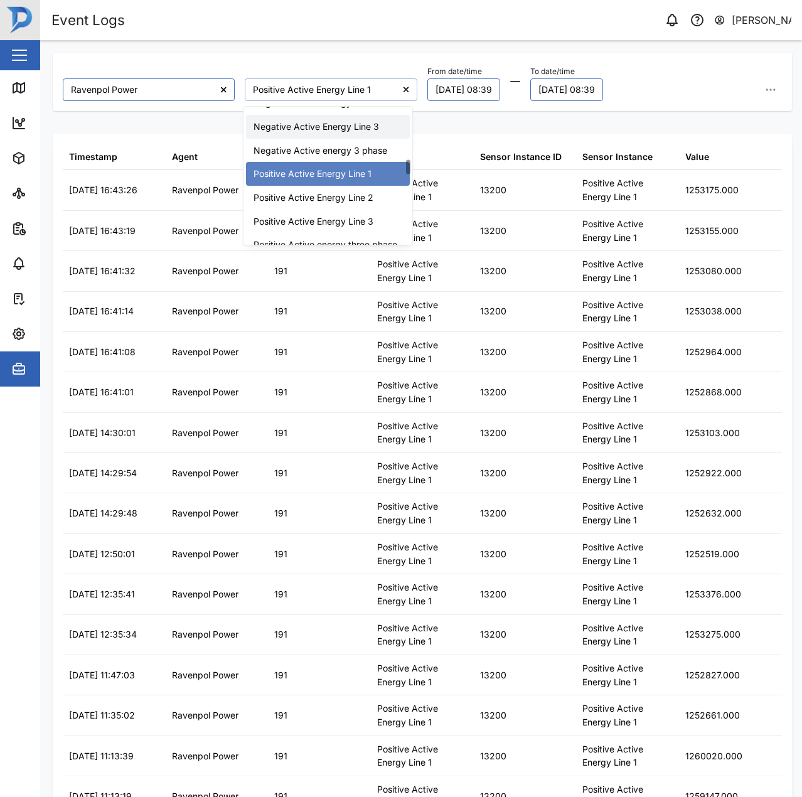
scroll to position [495, 0]
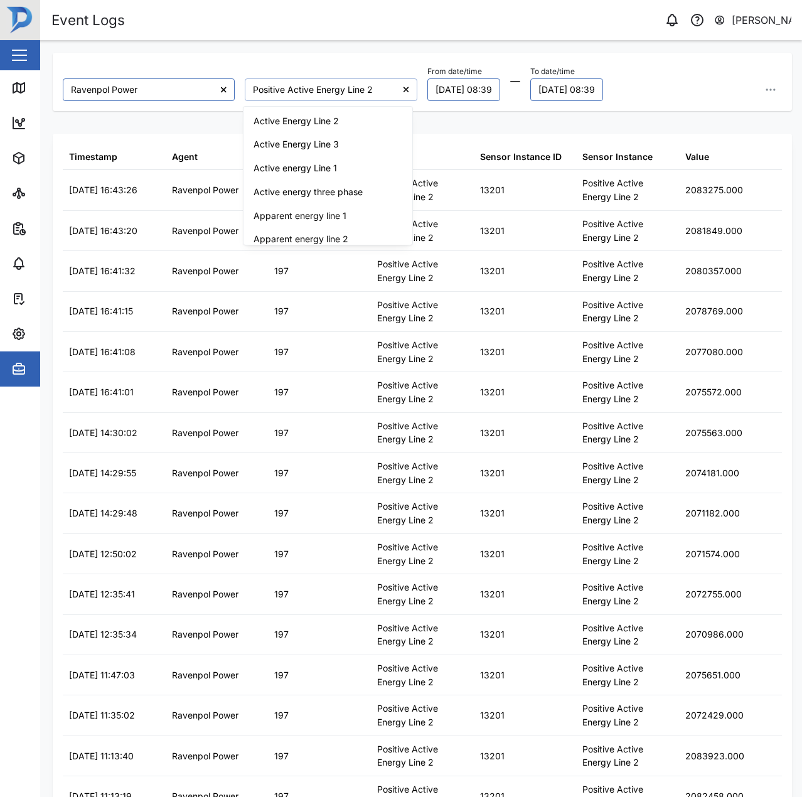
click at [331, 100] on input "Positive Active Energy Line 2" at bounding box center [331, 89] width 172 height 23
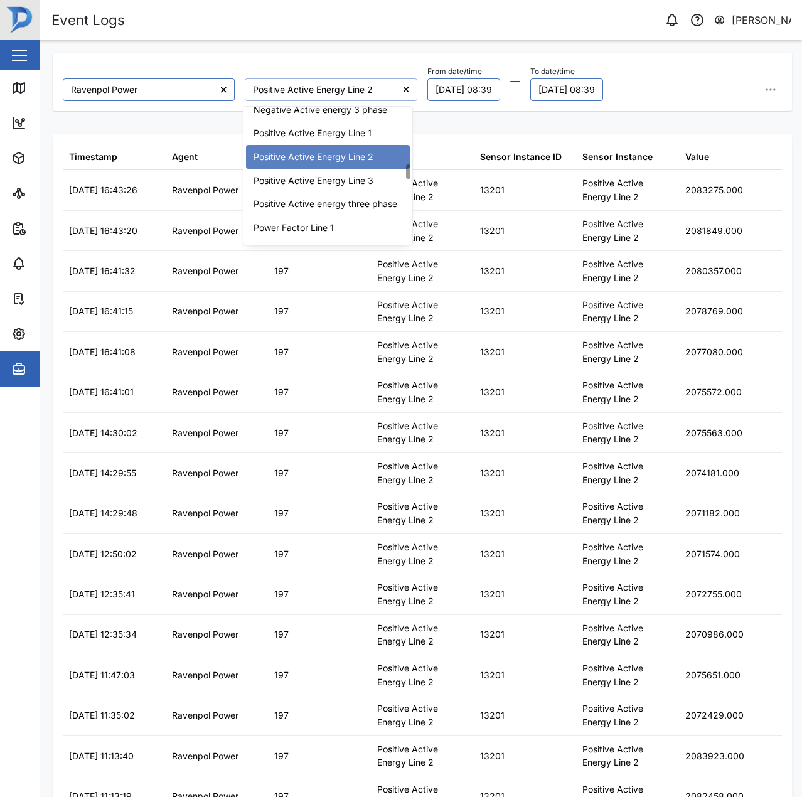
scroll to position [536, 0]
type input "Positive Active Energy Line 3"
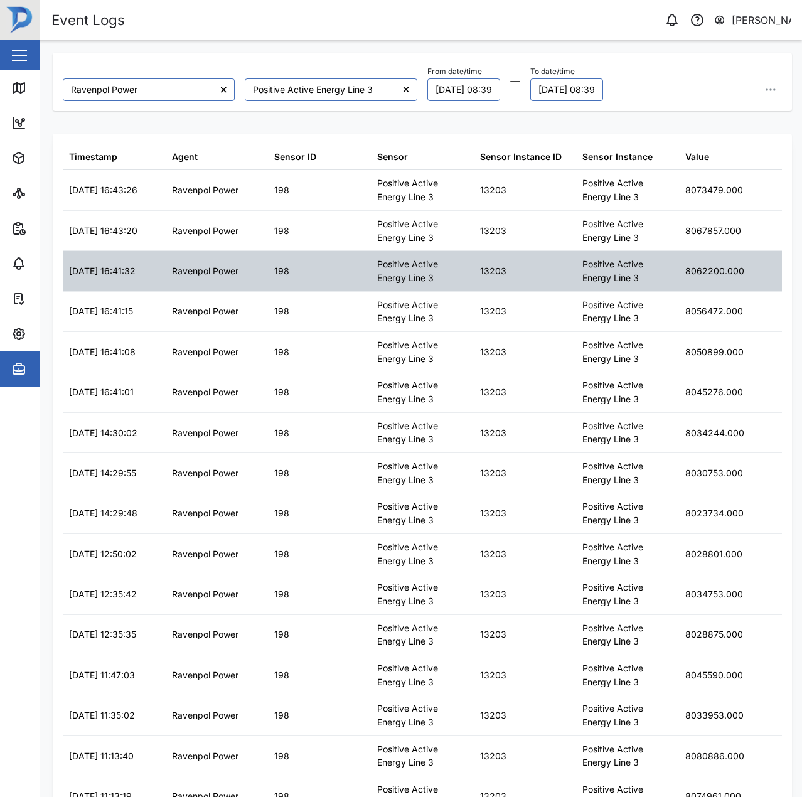
click at [356, 272] on div "198" at bounding box center [319, 271] width 103 height 40
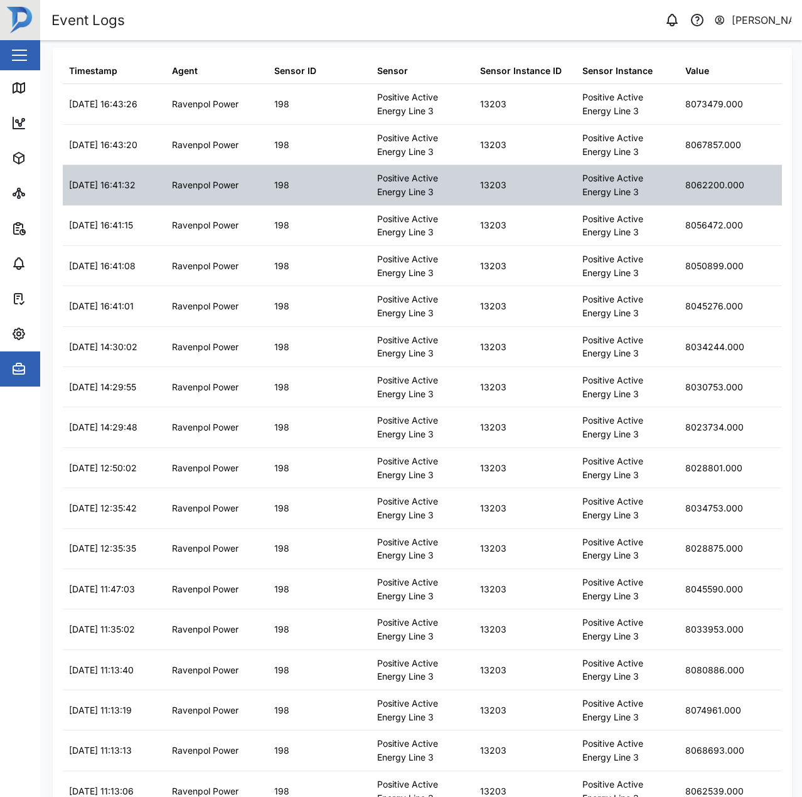
scroll to position [88, 0]
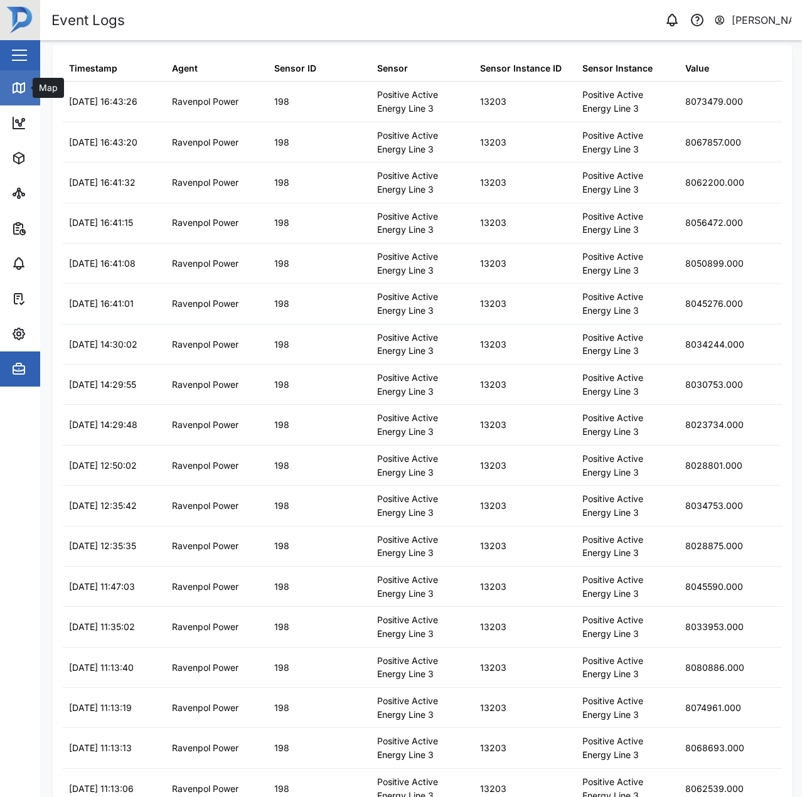
click at [33, 90] on div "Map" at bounding box center [47, 88] width 28 height 14
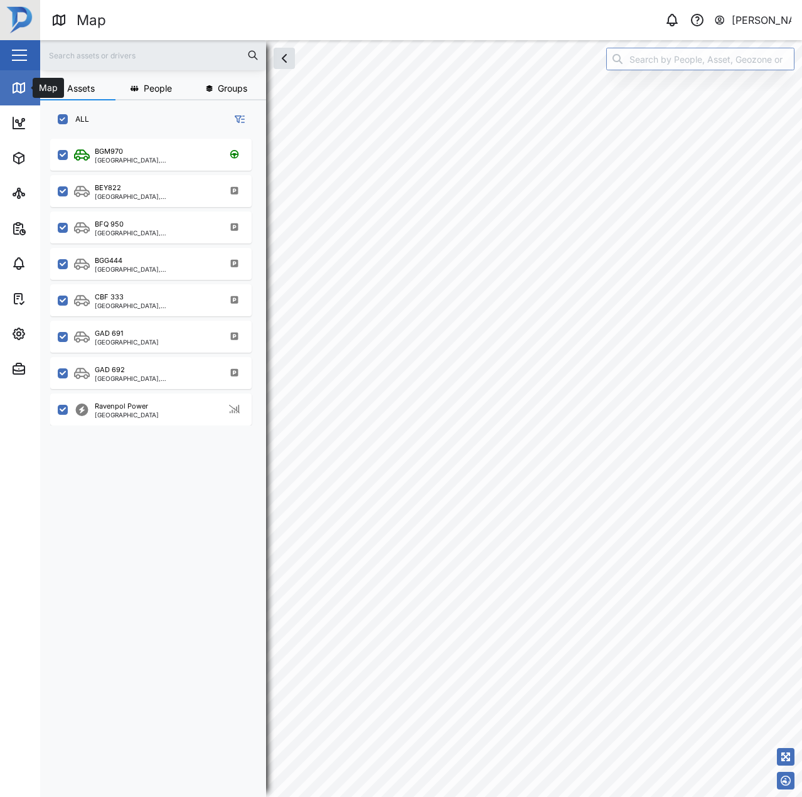
scroll to position [643, 196]
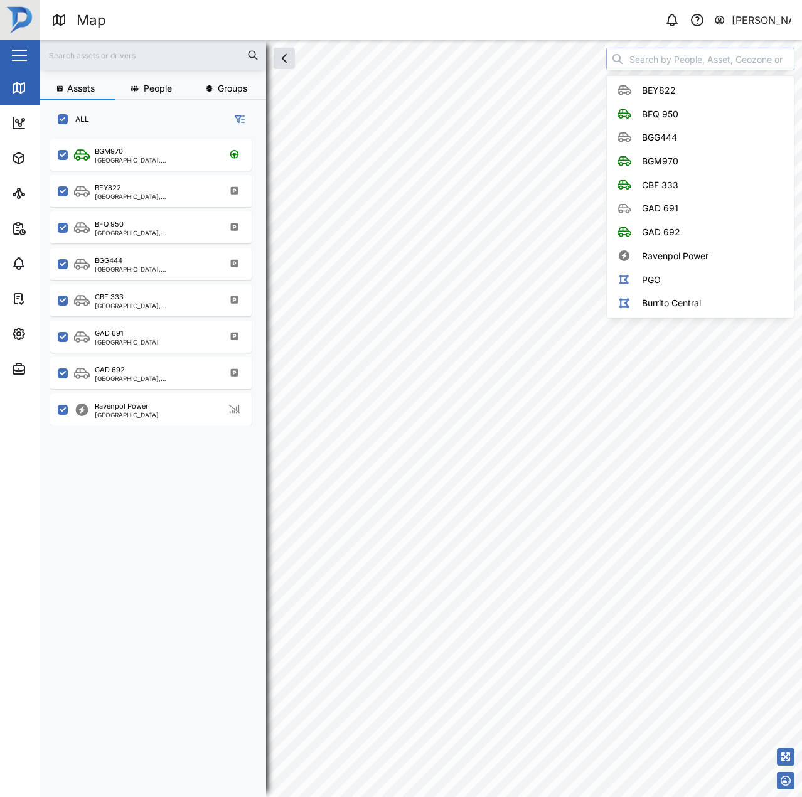
click at [644, 63] on input "search" at bounding box center [700, 59] width 188 height 23
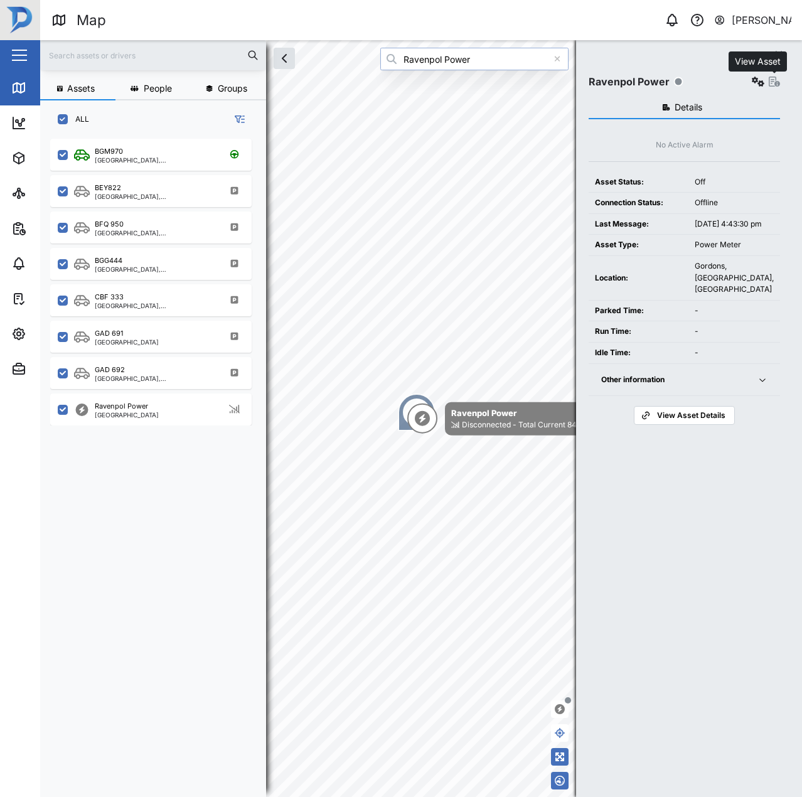
type input "Ravenpol Power"
click at [774, 80] on icon "button" at bounding box center [773, 82] width 11 height 10
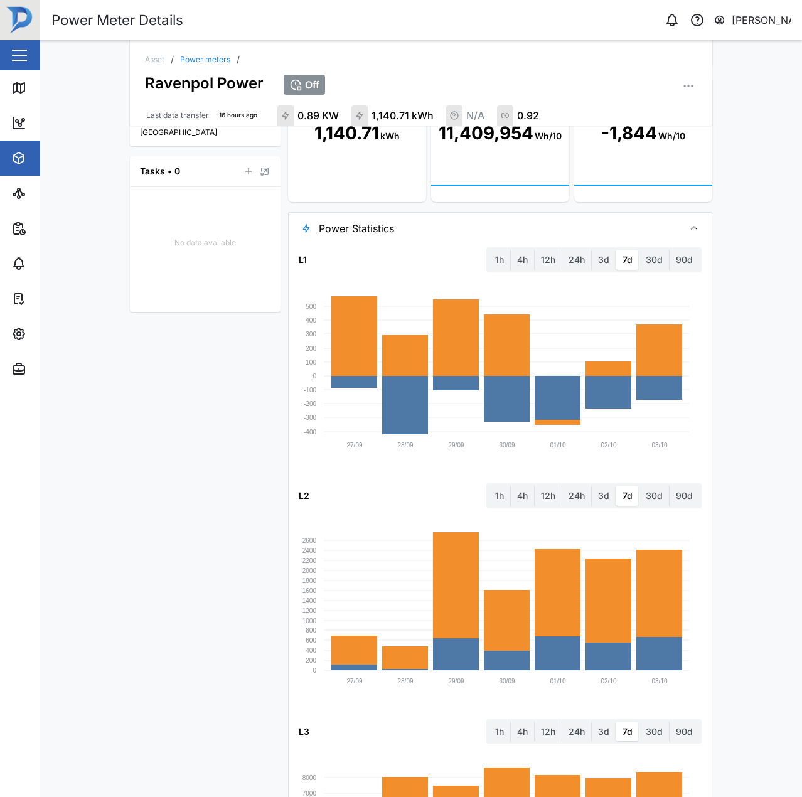
scroll to position [418, 0]
click at [536, 230] on span "Power Statistics" at bounding box center [496, 228] width 355 height 31
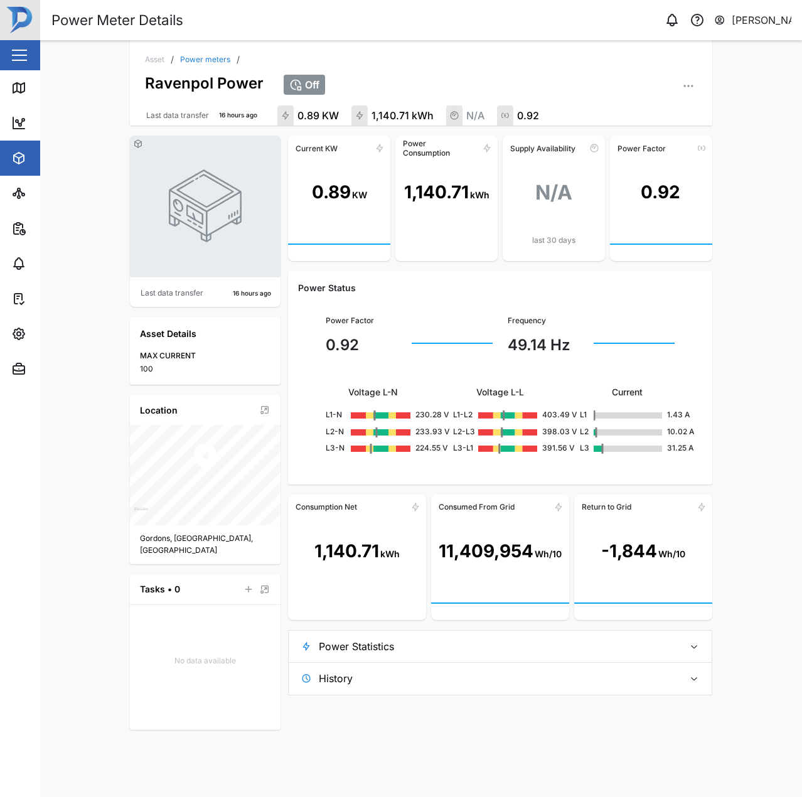
scroll to position [0, 0]
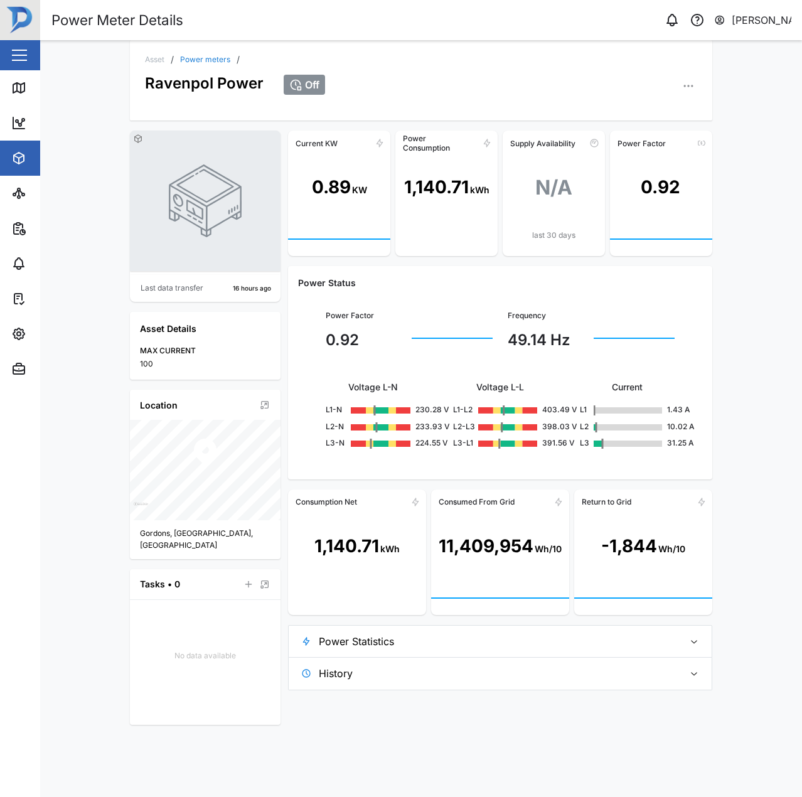
click at [458, 625] on span "Power Statistics" at bounding box center [496, 640] width 355 height 31
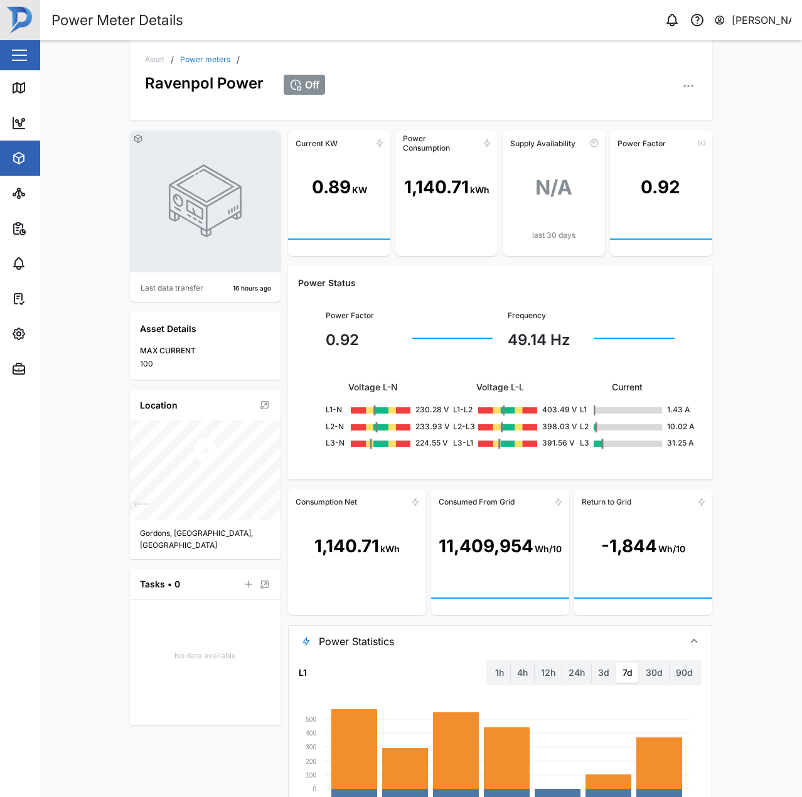
click at [186, 60] on link "Power meters" at bounding box center [205, 60] width 50 height 8
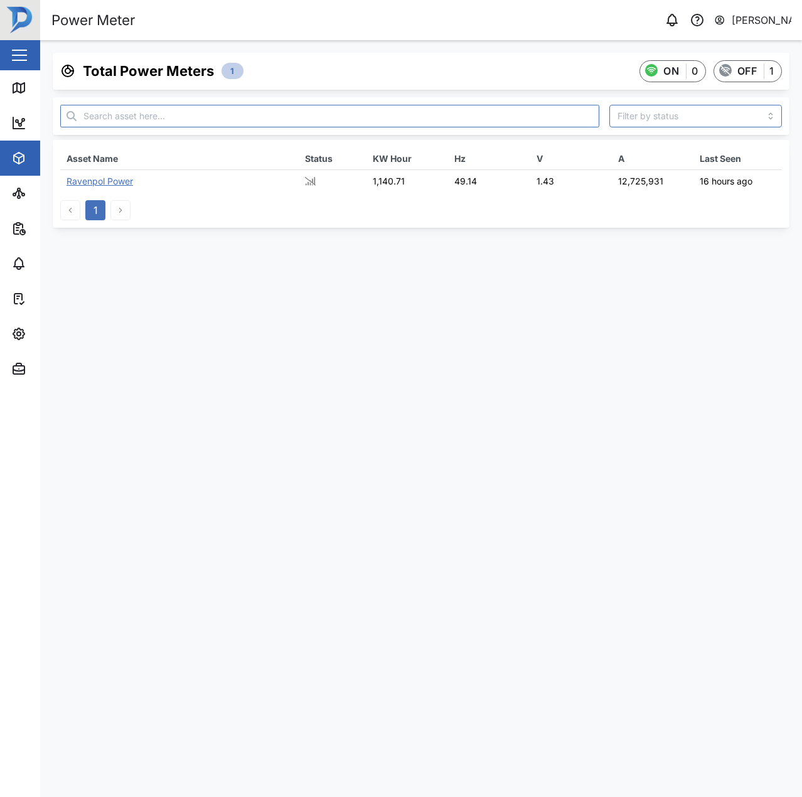
click at [120, 184] on div "Ravenpol Power" at bounding box center [99, 181] width 66 height 11
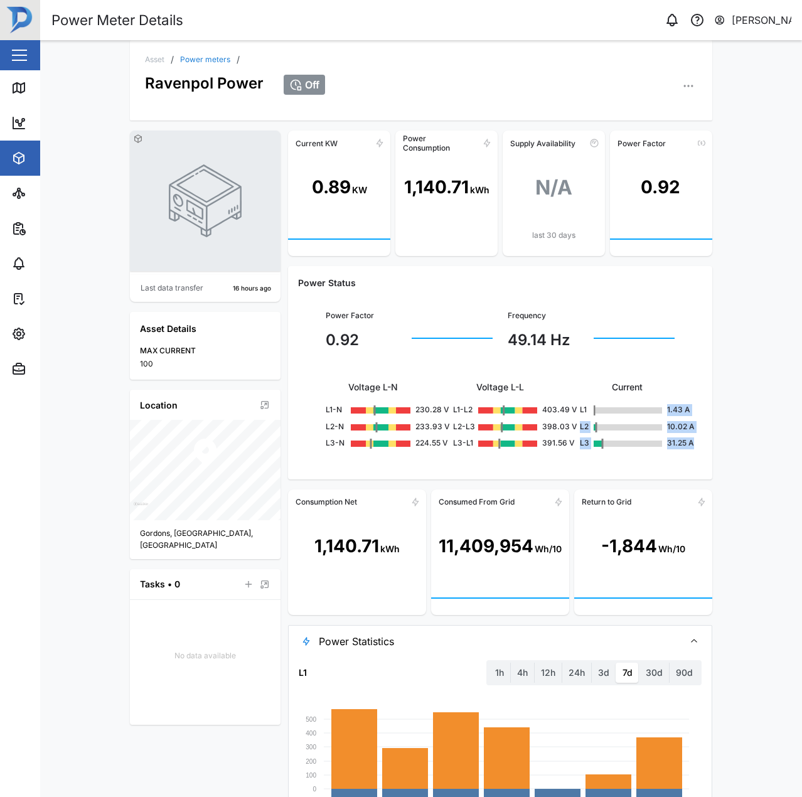
drag, startPoint x: 662, startPoint y: 412, endPoint x: 697, endPoint y: 412, distance: 34.5
click at [697, 412] on div "Power Factor 0.92 Frequency 49.14 Hz Voltage L-N L1-N 230.28 V L2-N 233.93 V L3…" at bounding box center [500, 379] width 404 height 179
drag, startPoint x: 667, startPoint y: 443, endPoint x: 718, endPoint y: 450, distance: 51.4
click at [718, 450] on div "Asset / Power meters / Ravenpol Power Off Last data transfer 16 hours ago Asset…" at bounding box center [421, 418] width 762 height 757
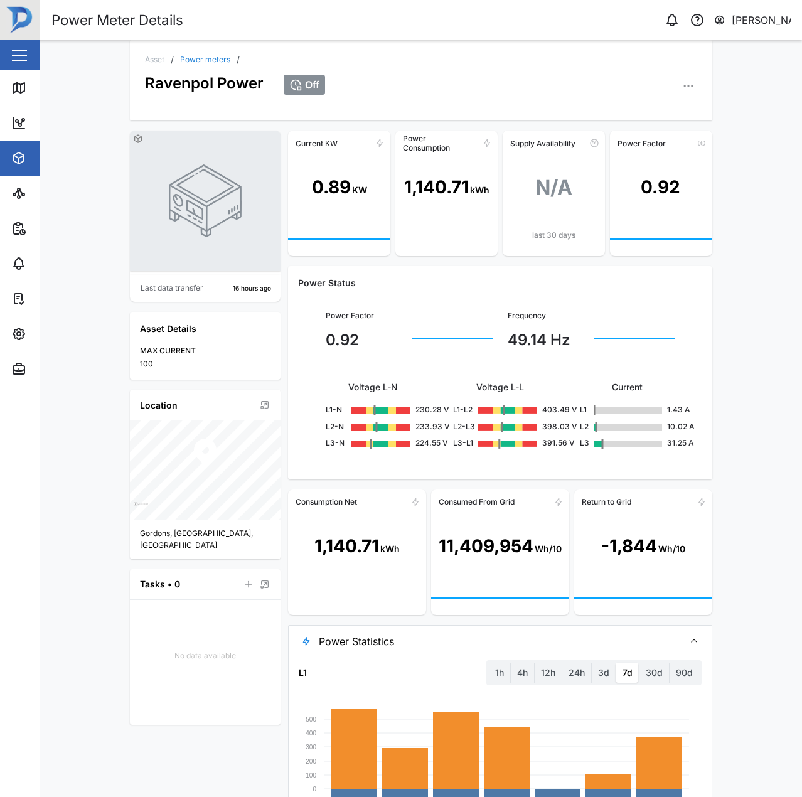
drag, startPoint x: 693, startPoint y: 445, endPoint x: 685, endPoint y: 409, distance: 37.3
click at [685, 409] on div "Power Factor 0.92 Frequency 49.14 Hz Voltage L-N L1-N 230.28 V L2-N 233.93 V L3…" at bounding box center [500, 379] width 404 height 179
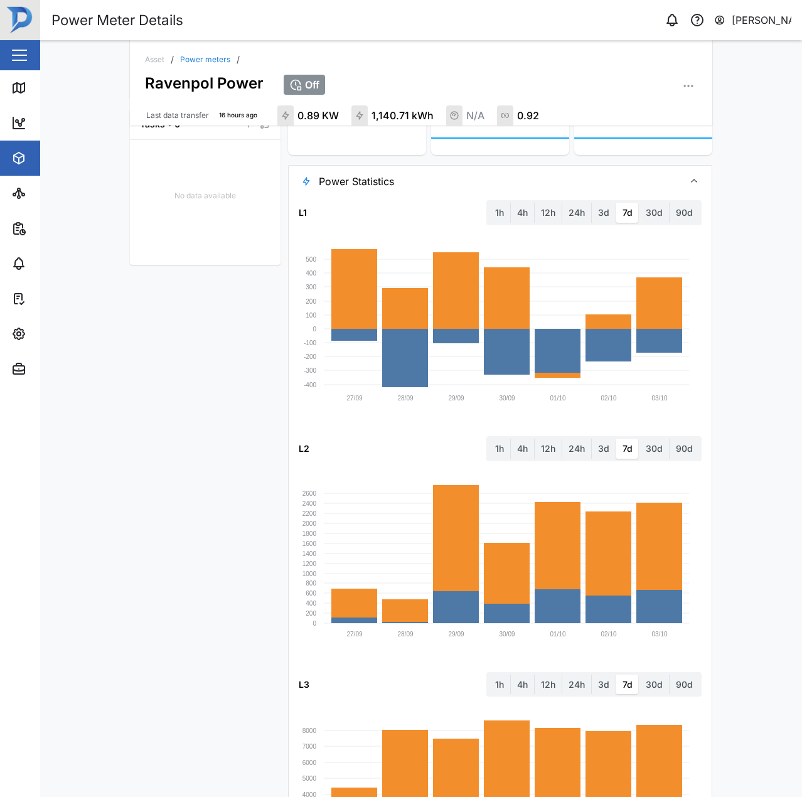
scroll to position [464, 0]
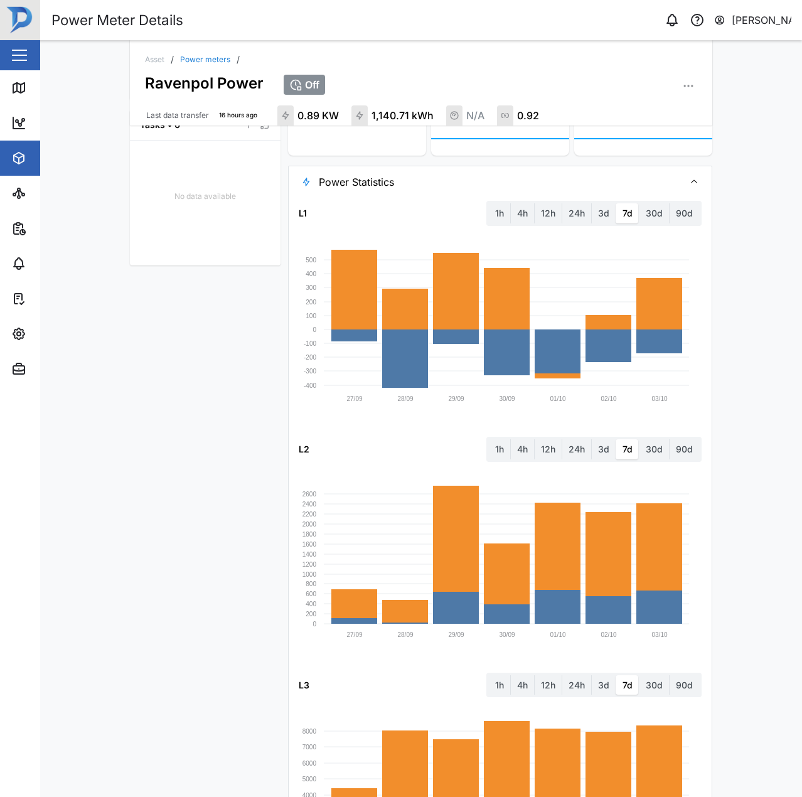
click at [476, 198] on span "Power Statistics" at bounding box center [496, 181] width 355 height 31
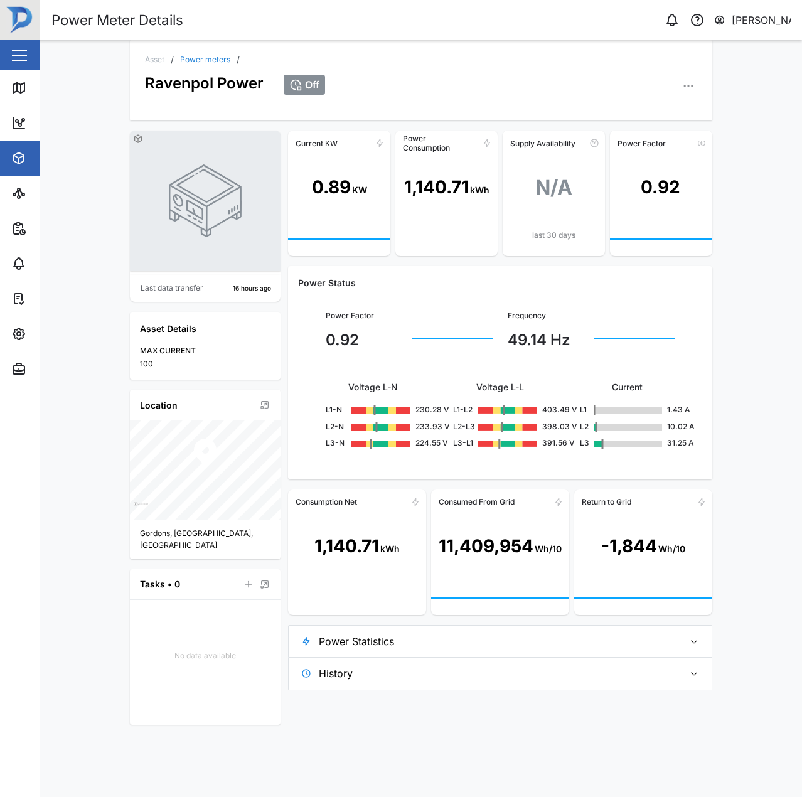
scroll to position [0, 0]
click at [208, 61] on link "Power meters" at bounding box center [205, 60] width 50 height 8
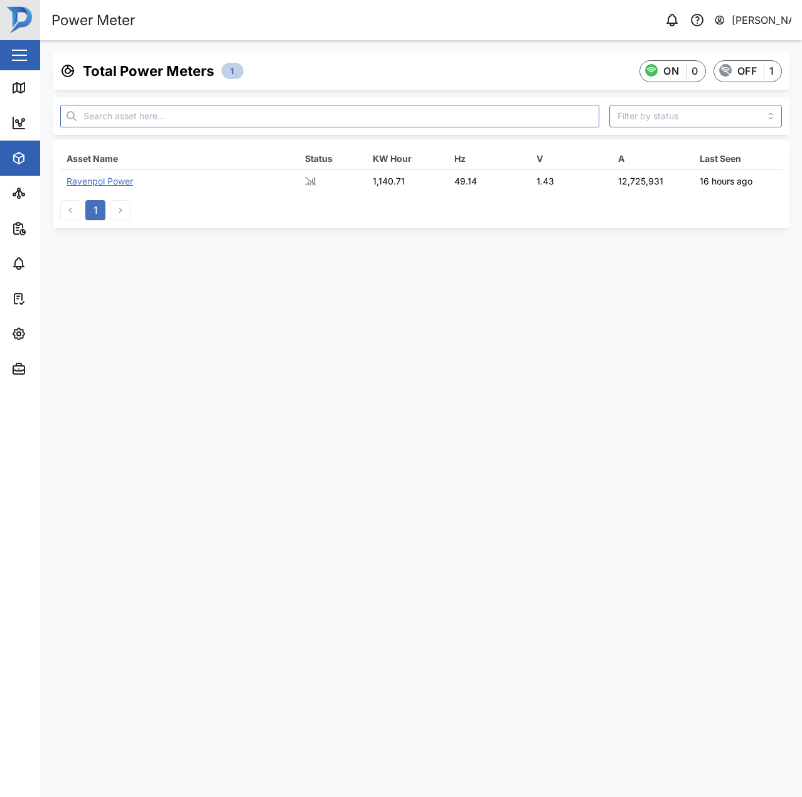
click at [95, 181] on div "Ravenpol Power" at bounding box center [99, 181] width 66 height 11
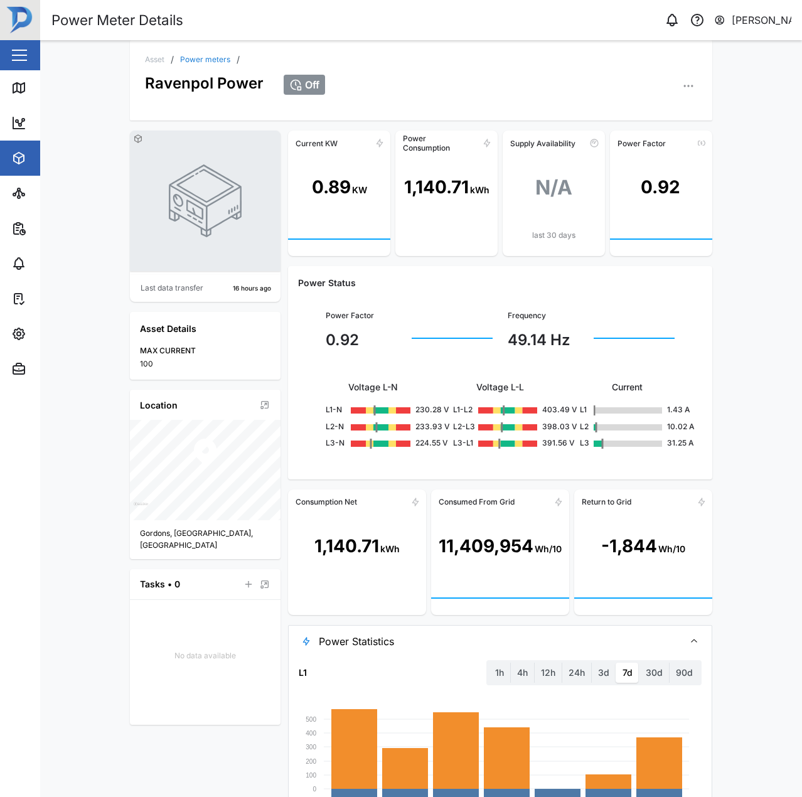
click at [210, 60] on link "Power meters" at bounding box center [205, 60] width 50 height 8
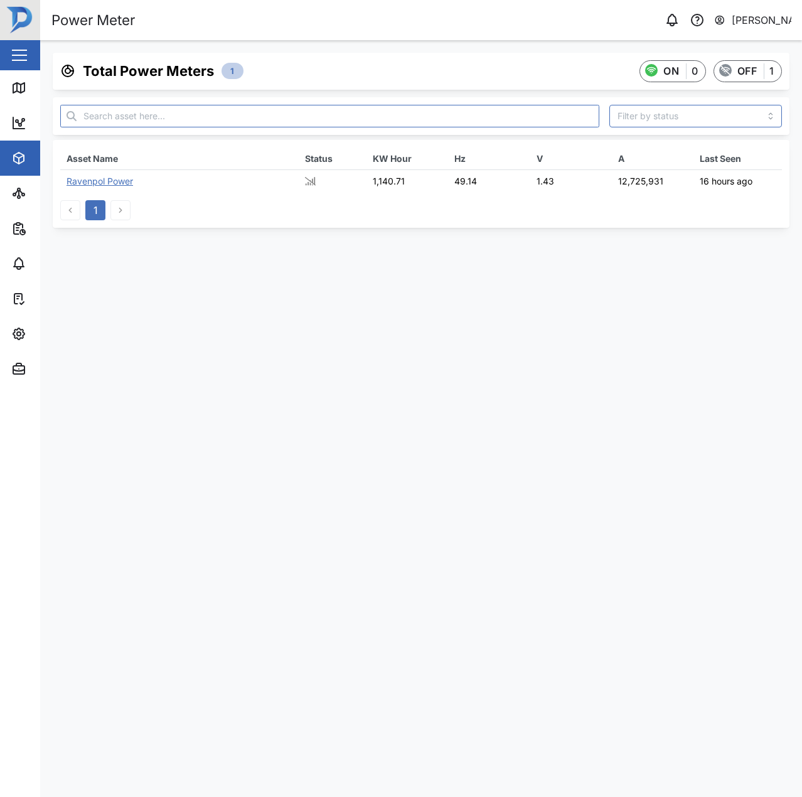
click at [111, 186] on div "Ravenpol Power" at bounding box center [99, 181] width 66 height 11
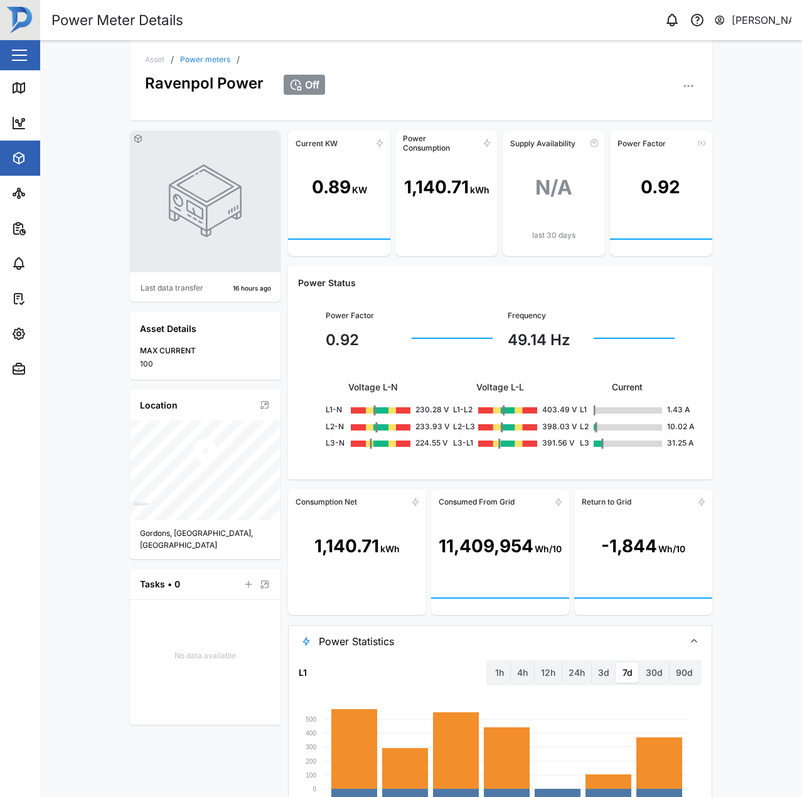
click at [688, 86] on icon "button" at bounding box center [688, 85] width 1 height 1
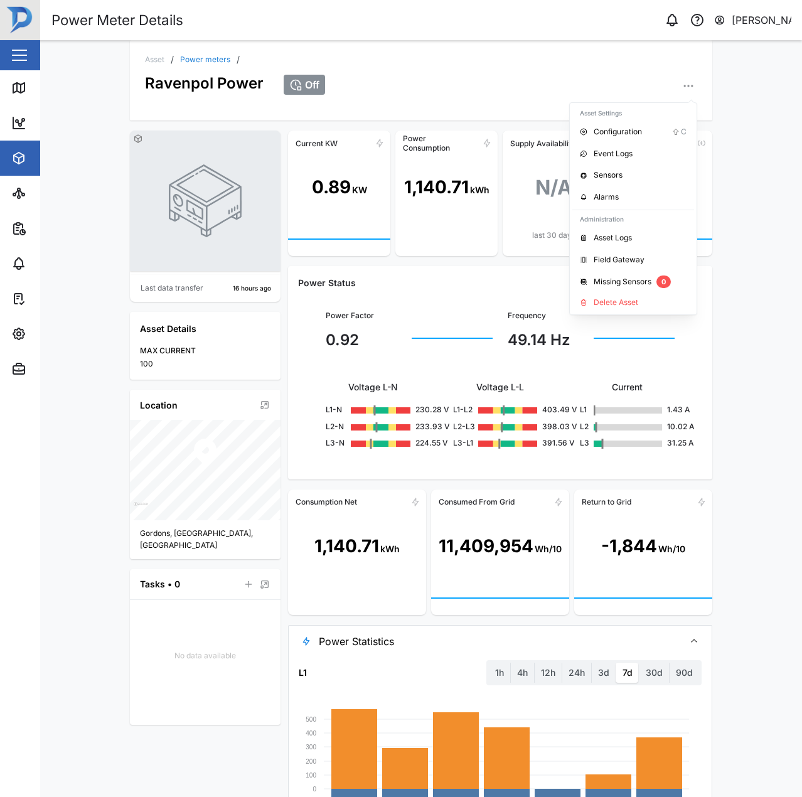
click at [354, 106] on div "Asset / Power meters / Ravenpol Power Off Asset Settings Configuration C Event …" at bounding box center [421, 80] width 582 height 80
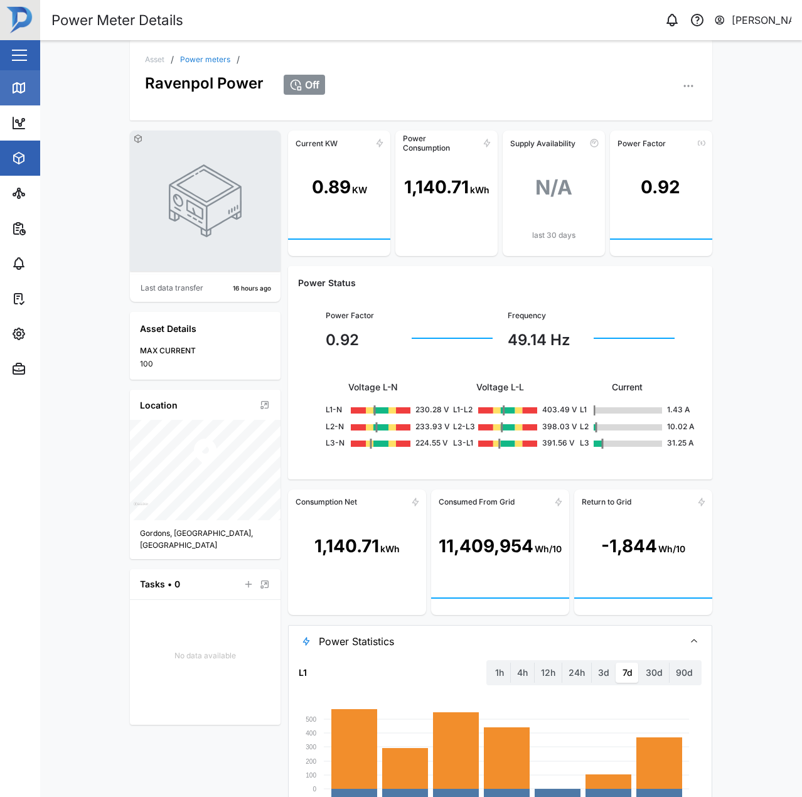
click at [31, 88] on div "Map" at bounding box center [36, 87] width 50 height 15
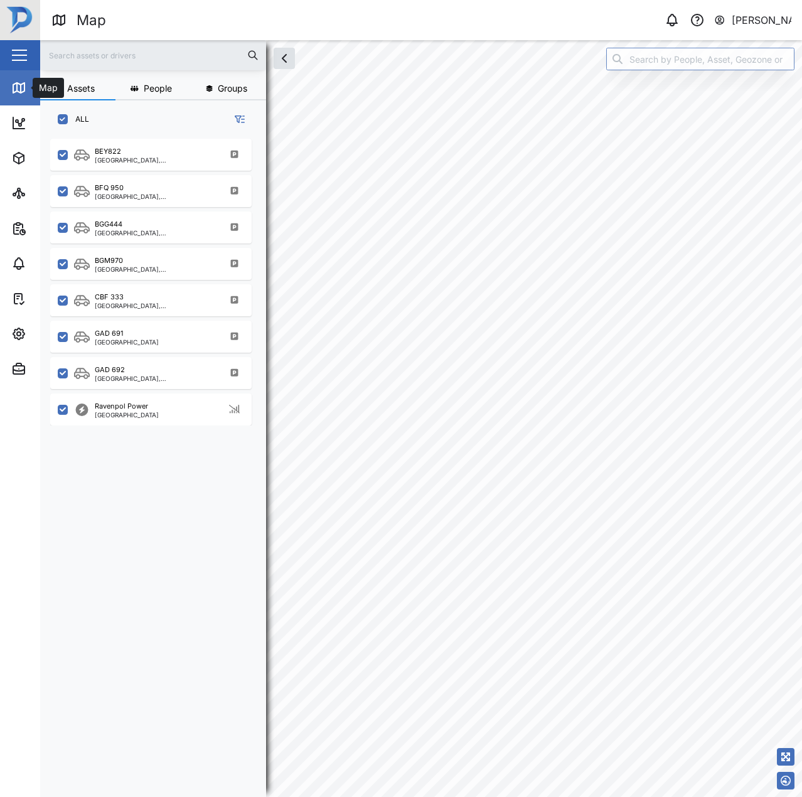
checkbox input "true"
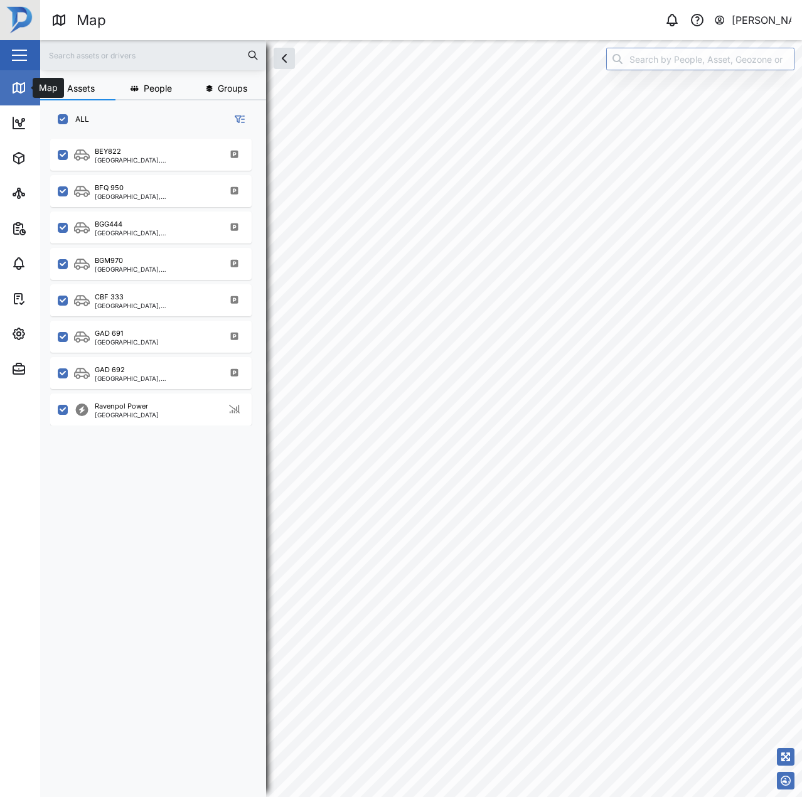
checkbox input "true"
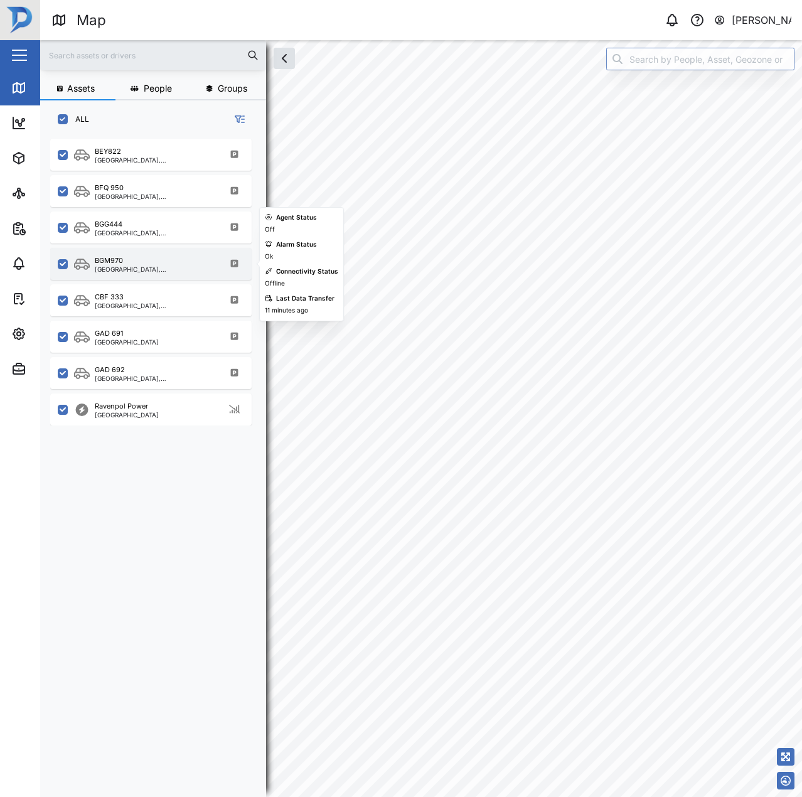
click at [169, 265] on div "BGM970" at bounding box center [155, 260] width 120 height 11
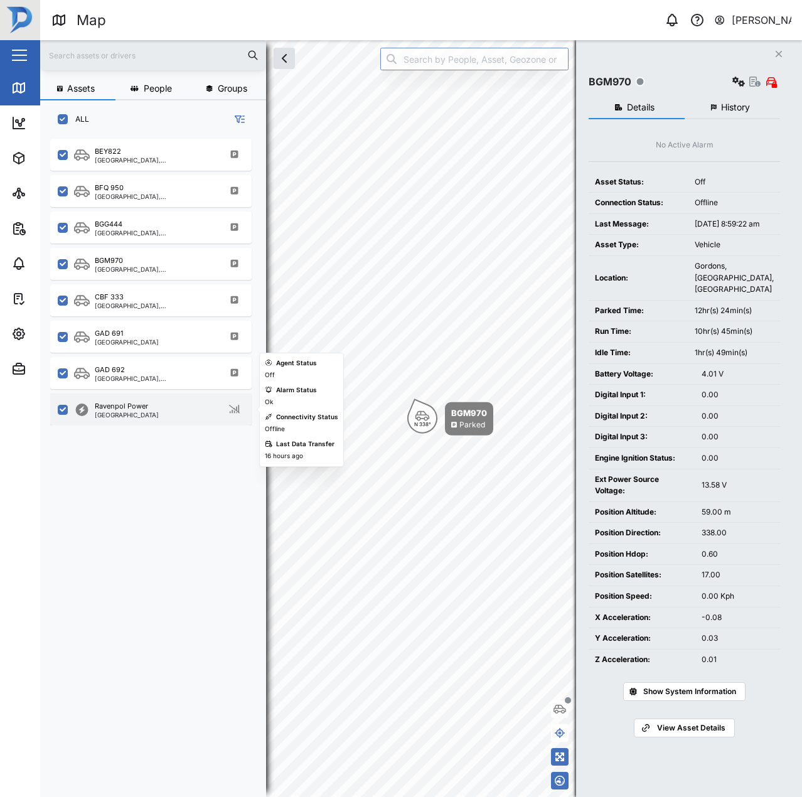
click at [136, 407] on div "Ravenpol Power" at bounding box center [121, 406] width 53 height 11
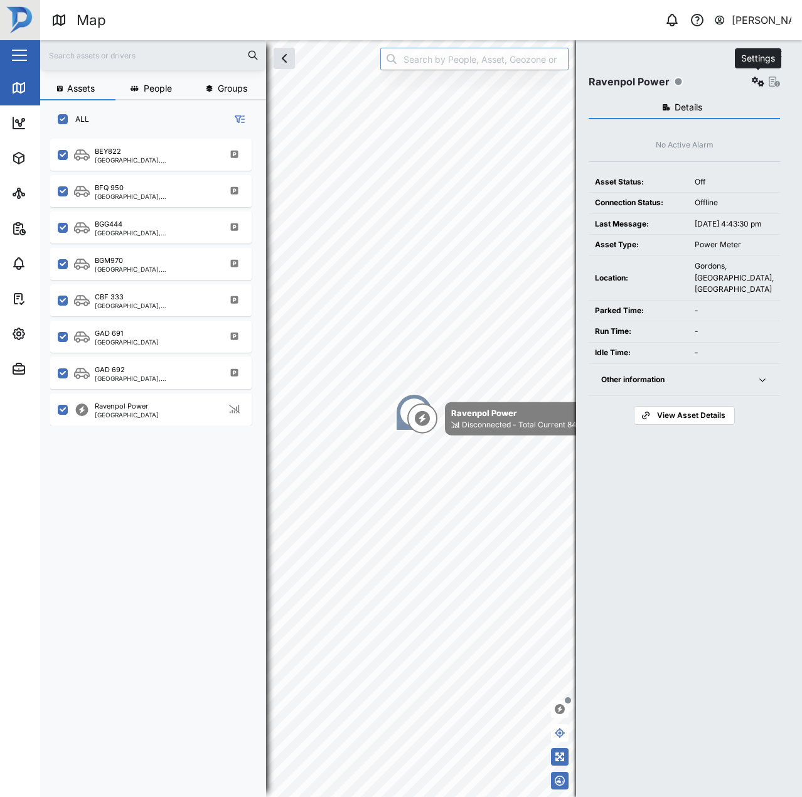
click at [762, 83] on icon "button" at bounding box center [758, 82] width 13 height 10
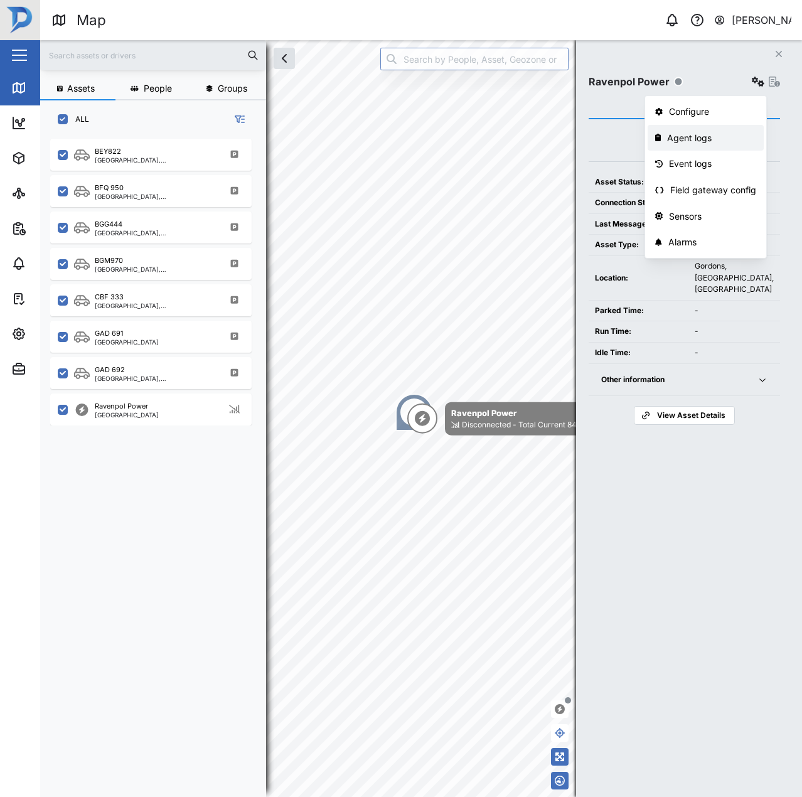
click at [706, 141] on div "Agent logs" at bounding box center [711, 138] width 89 height 14
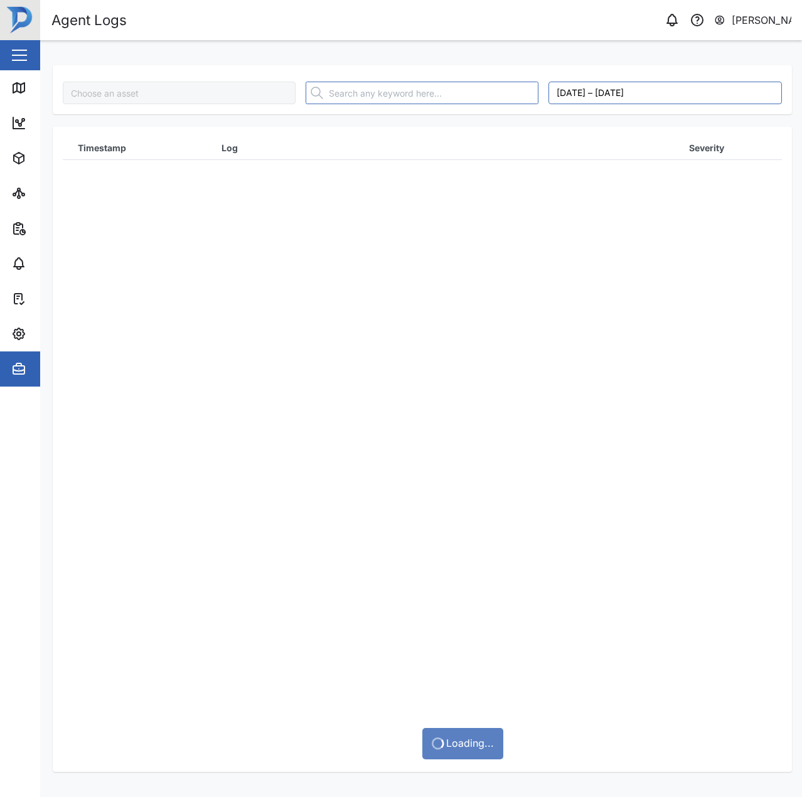
type input "Ravenpol Power"
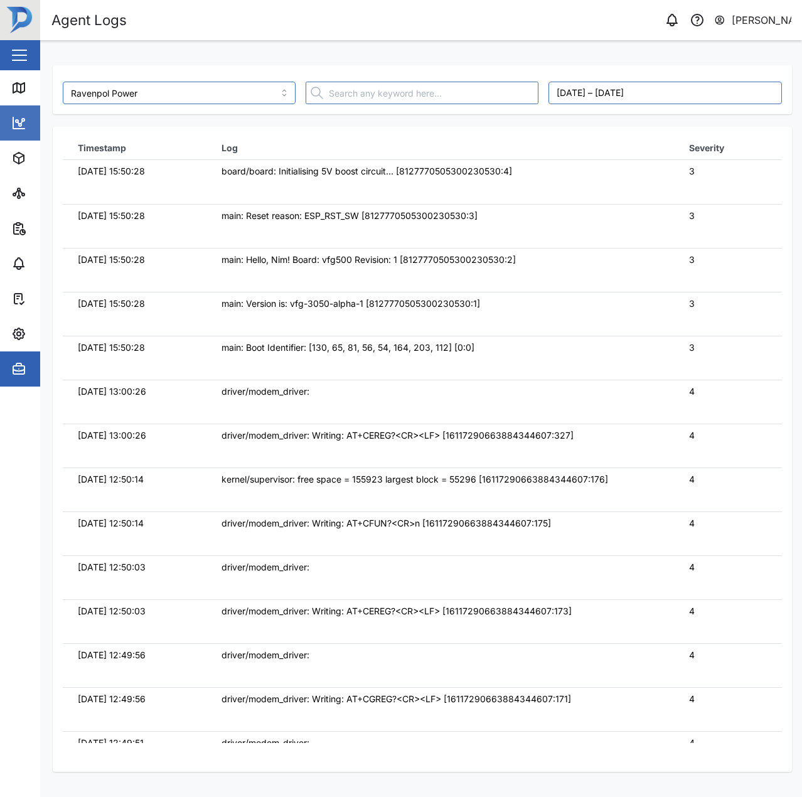
click at [23, 105] on link "Dashboard" at bounding box center [81, 122] width 163 height 35
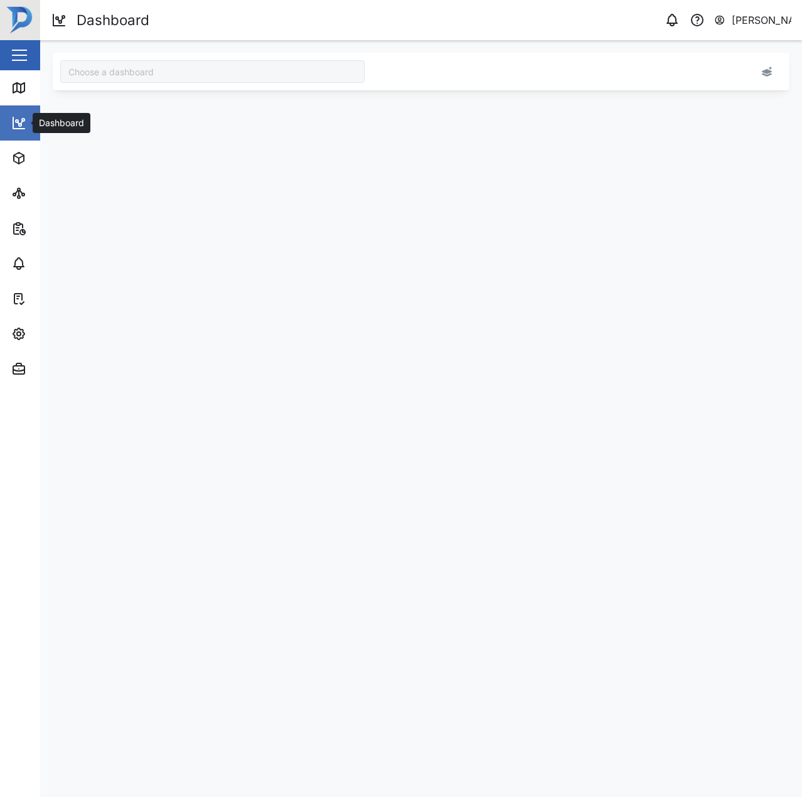
click at [23, 105] on link "Dashboard" at bounding box center [81, 122] width 163 height 35
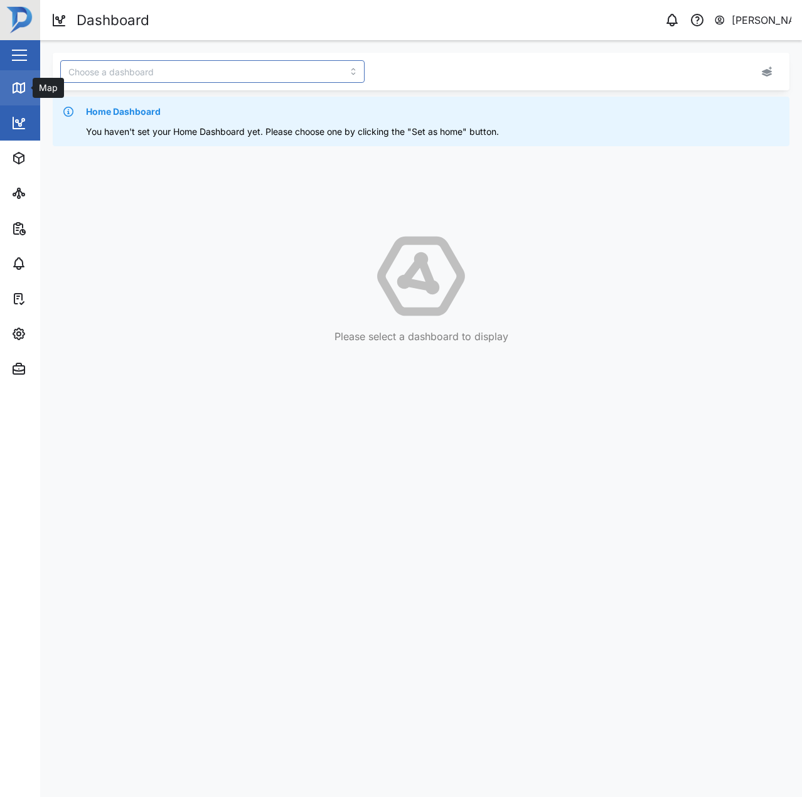
click at [19, 96] on link "Map" at bounding box center [81, 87] width 163 height 35
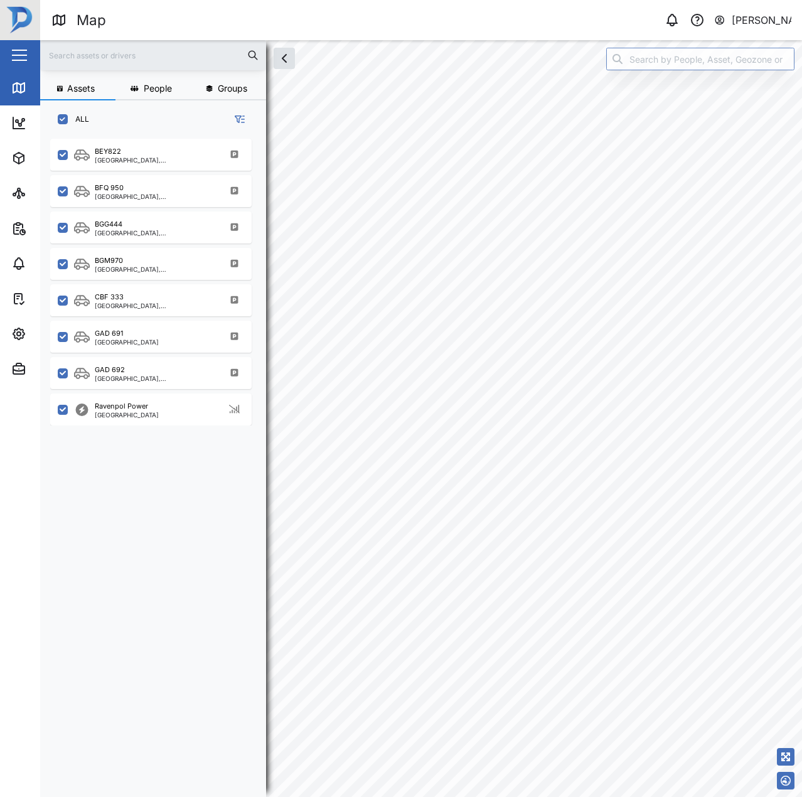
scroll to position [643, 196]
click at [702, 61] on input "search" at bounding box center [700, 59] width 188 height 23
type input "P"
type input "V"
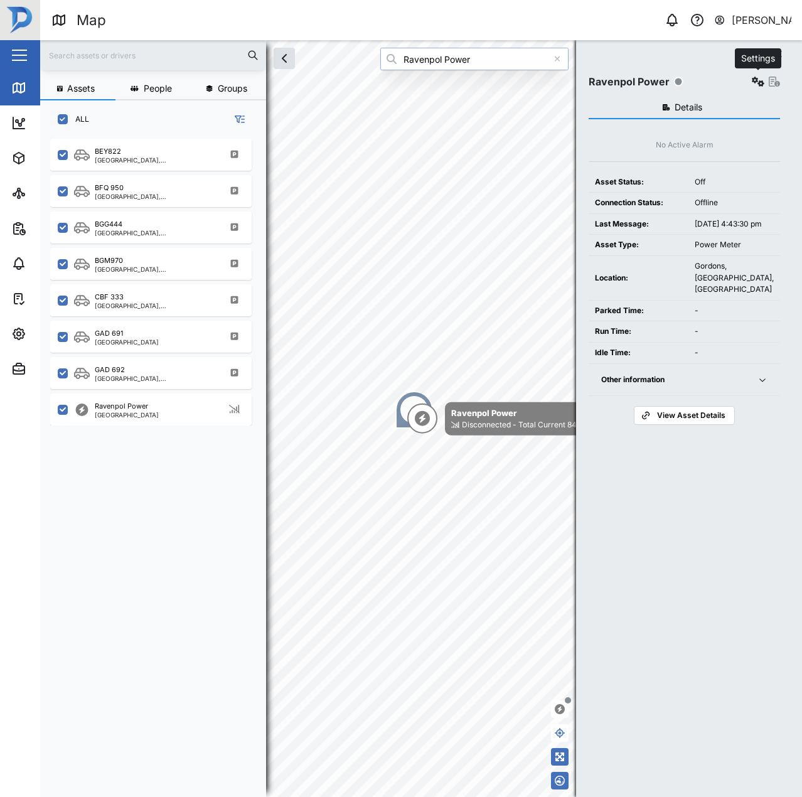
type input "Ravenpol Power"
click at [759, 83] on icon "button" at bounding box center [758, 82] width 13 height 10
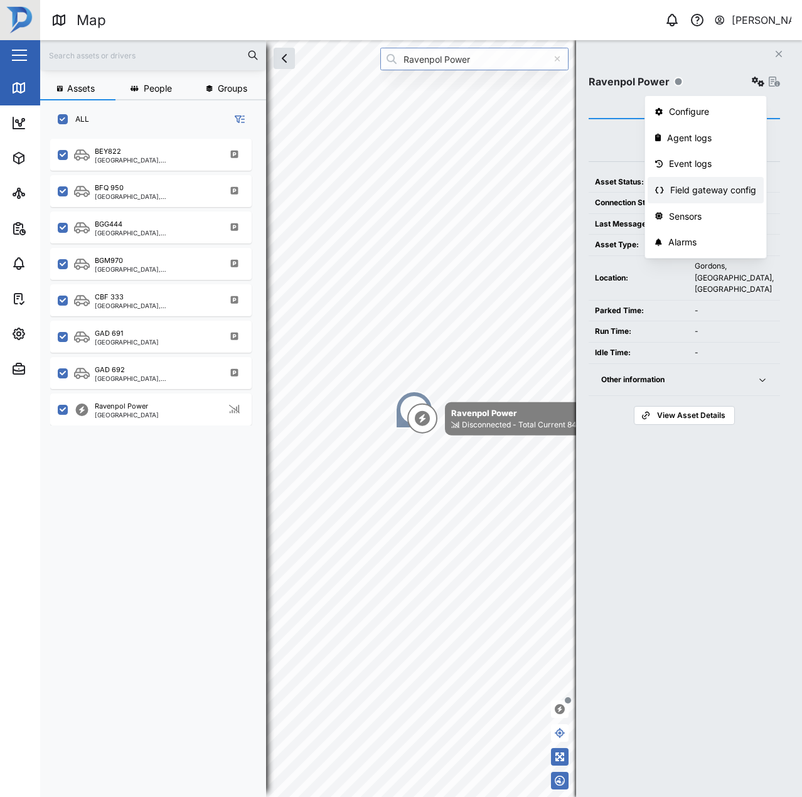
click at [711, 189] on div "Field gateway config" at bounding box center [713, 190] width 86 height 14
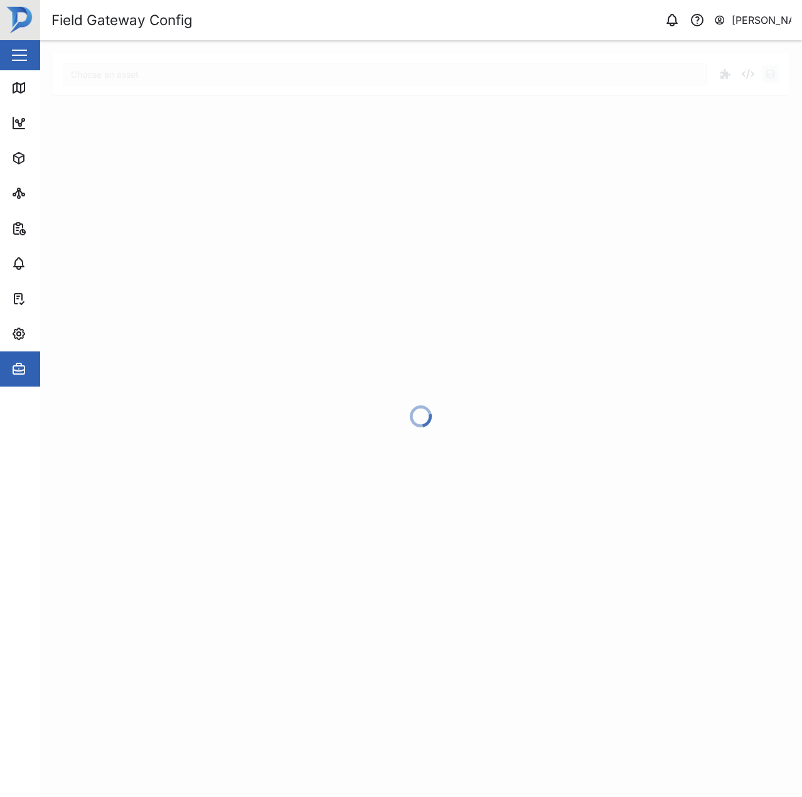
type input "Ravenpol Power"
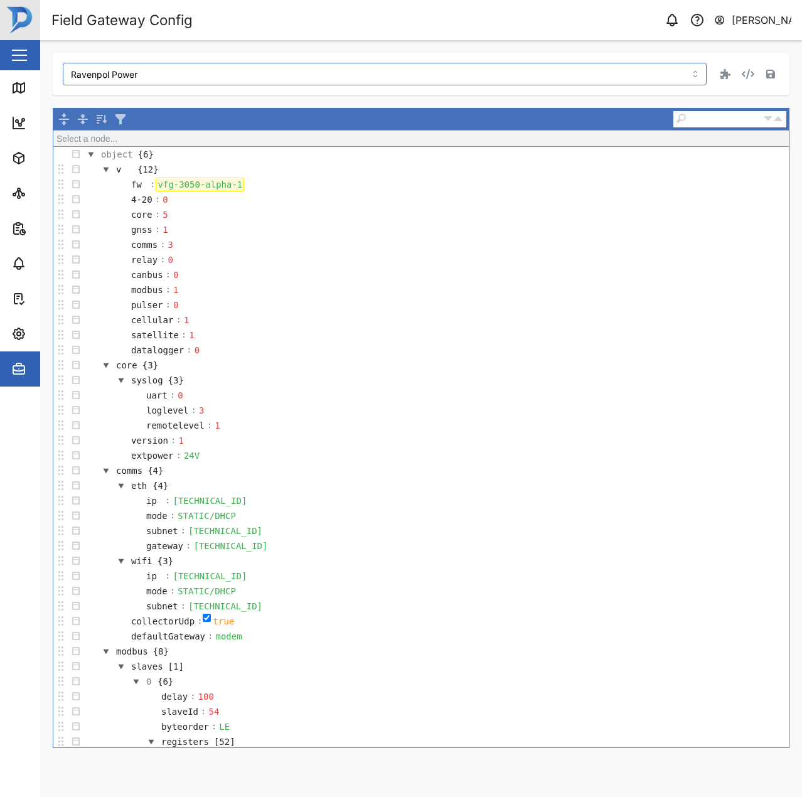
click at [187, 186] on div "vfg-3050-alpha-1" at bounding box center [200, 185] width 88 height 14
click at [193, 182] on div "vfg-3050-alpha-1" at bounding box center [200, 185] width 88 height 14
drag, startPoint x: 190, startPoint y: 181, endPoint x: 321, endPoint y: 213, distance: 135.0
drag, startPoint x: 321, startPoint y: 213, endPoint x: 289, endPoint y: 280, distance: 74.1
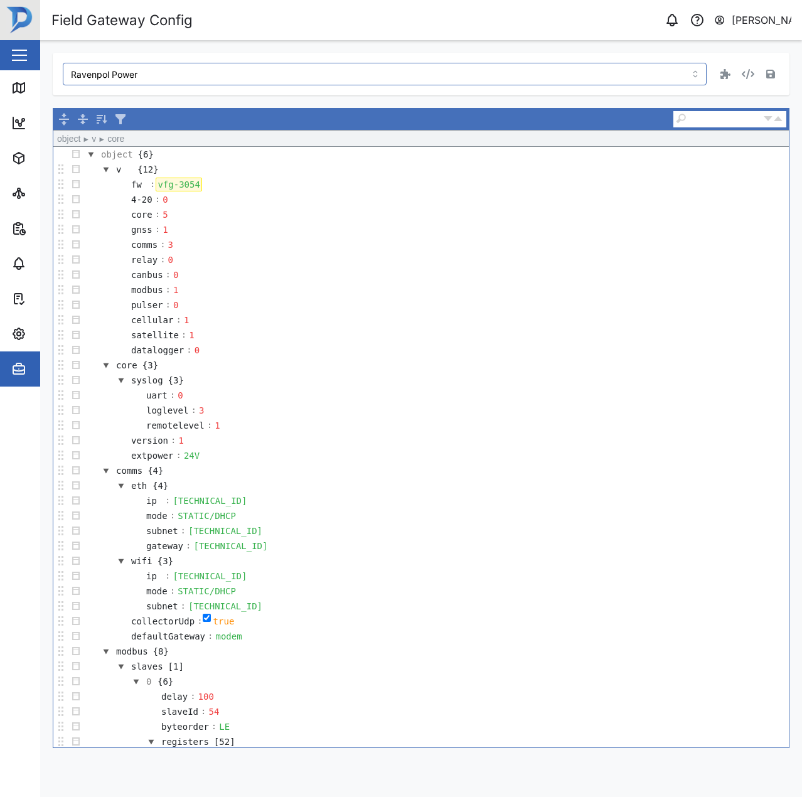
click at [289, 280] on td "canbus : 0" at bounding box center [435, 274] width 705 height 15
click at [422, 225] on td "gnss : 1" at bounding box center [435, 229] width 705 height 15
click at [768, 70] on icon "button" at bounding box center [770, 74] width 9 height 9
click at [208, 98] on div "Ravenpol Power Select a node... object {6} v {12} fw : vfg-3054 4-20 : 0 core :…" at bounding box center [421, 400] width 736 height 695
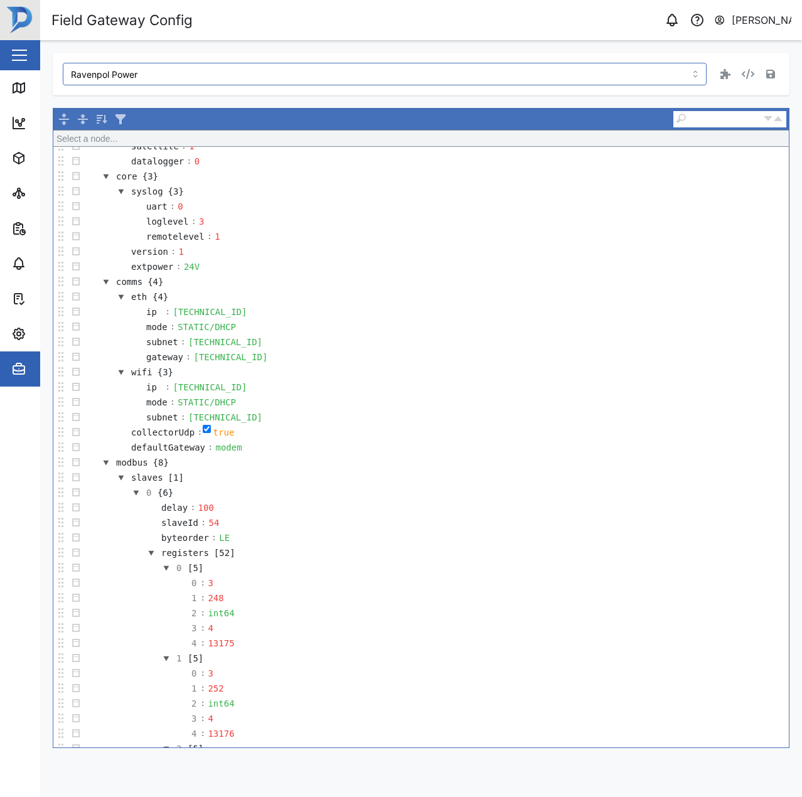
scroll to position [189, 0]
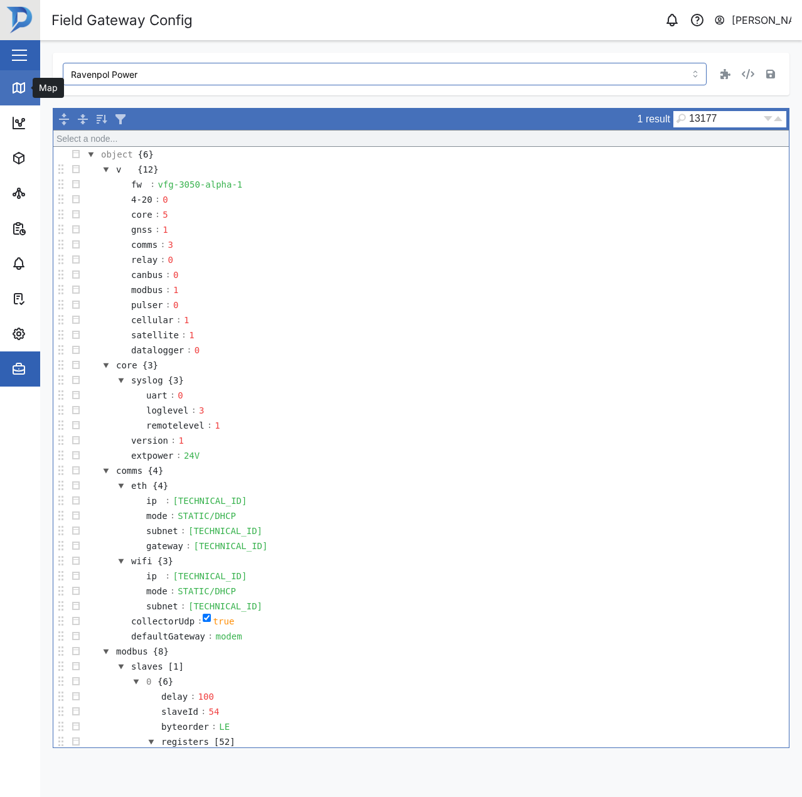
click at [28, 89] on div "Map" at bounding box center [36, 87] width 50 height 15
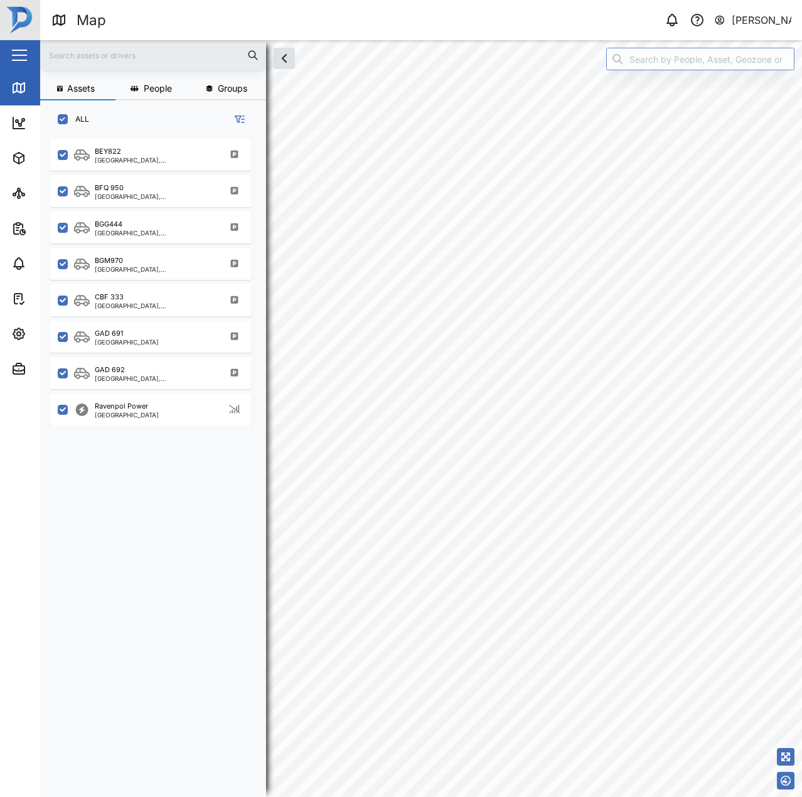
scroll to position [643, 196]
click at [729, 66] on input "search" at bounding box center [700, 59] width 188 height 23
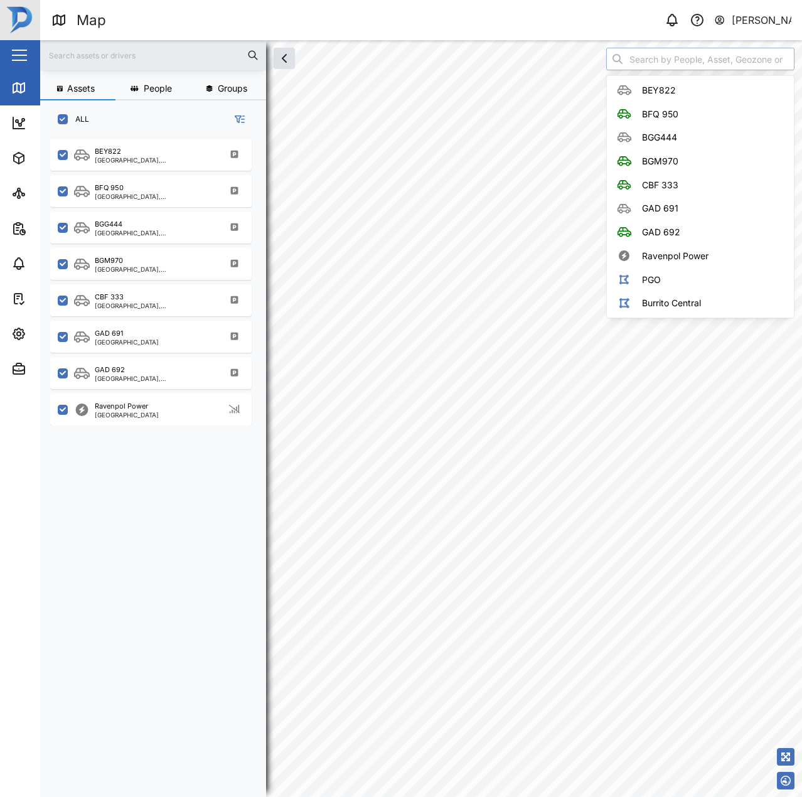
click at [729, 66] on input "search" at bounding box center [700, 59] width 188 height 23
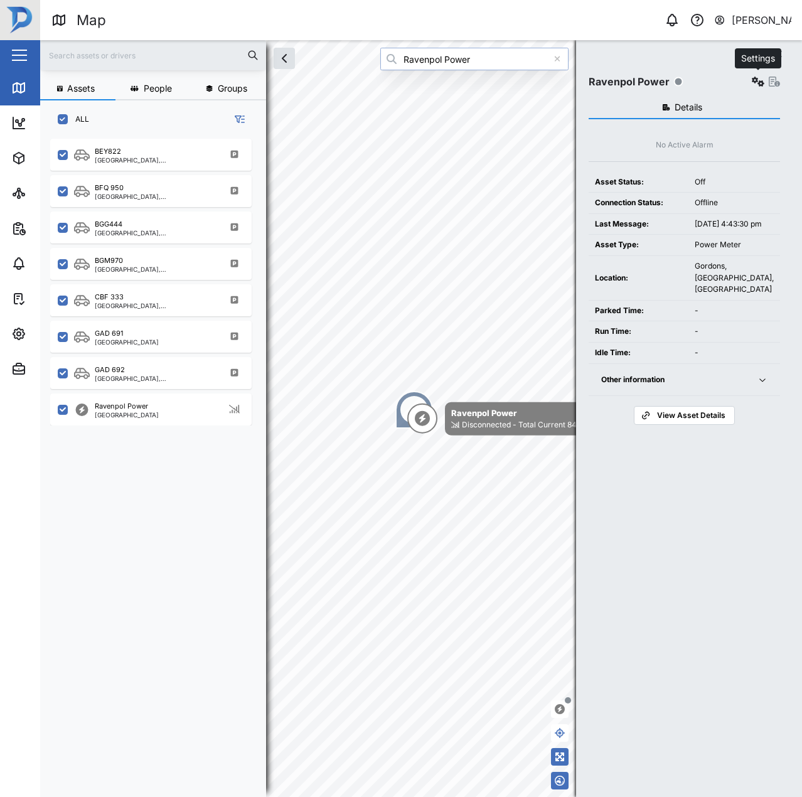
type input "Ravenpol Power"
click at [757, 87] on button "button" at bounding box center [758, 82] width 18 height 18
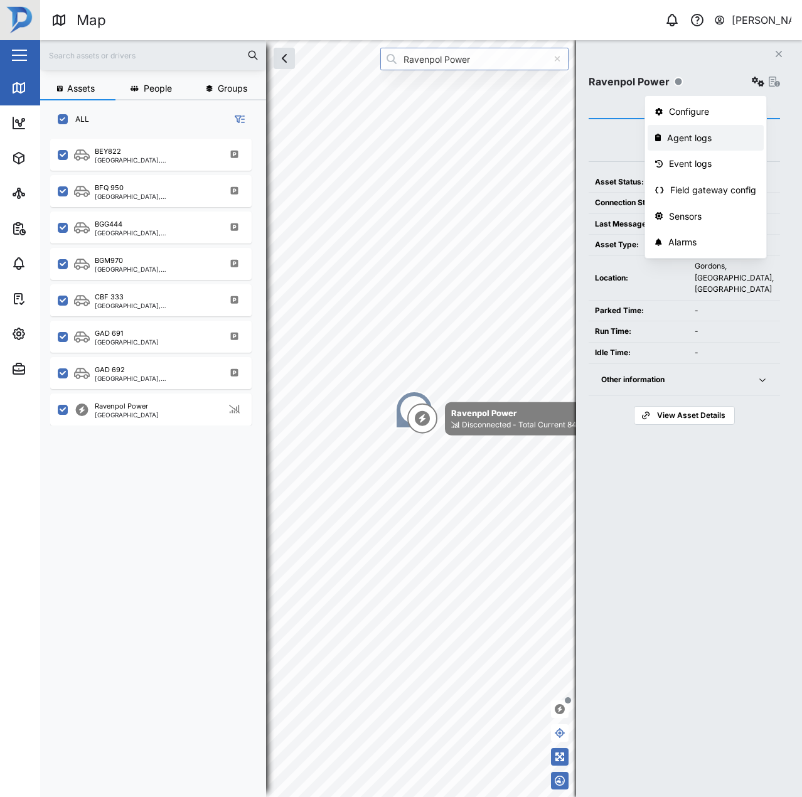
click at [696, 151] on link "Event logs" at bounding box center [705, 164] width 116 height 26
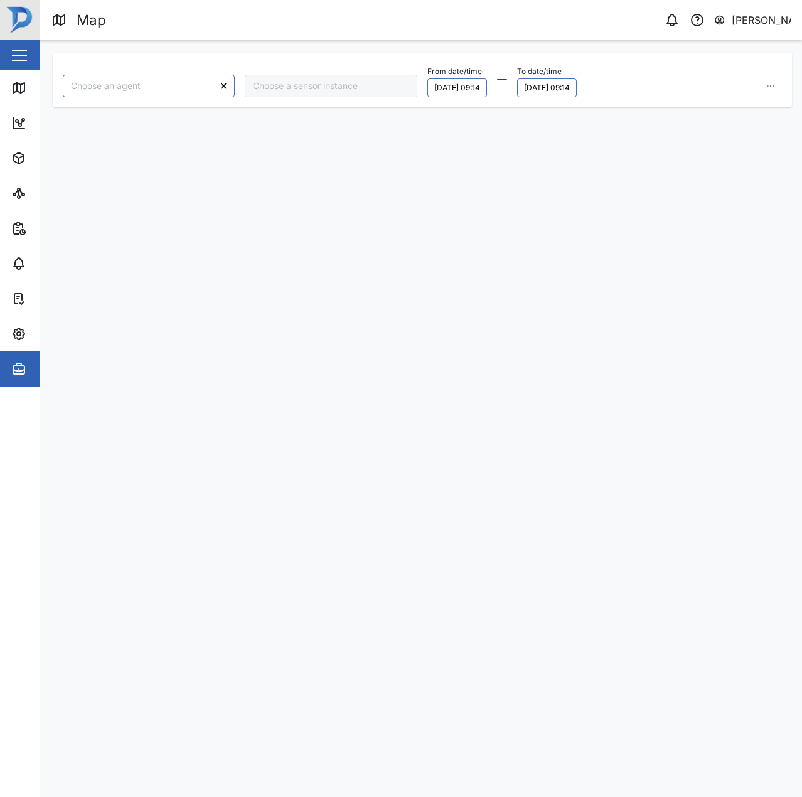
type input "Ravenpol Power"
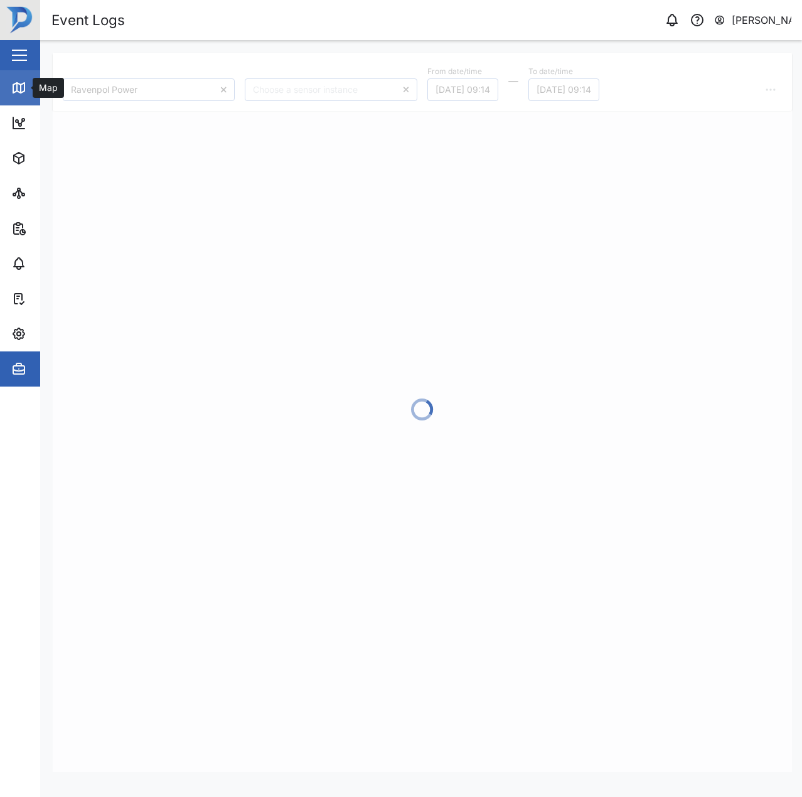
click at [33, 95] on link "Map" at bounding box center [81, 87] width 163 height 35
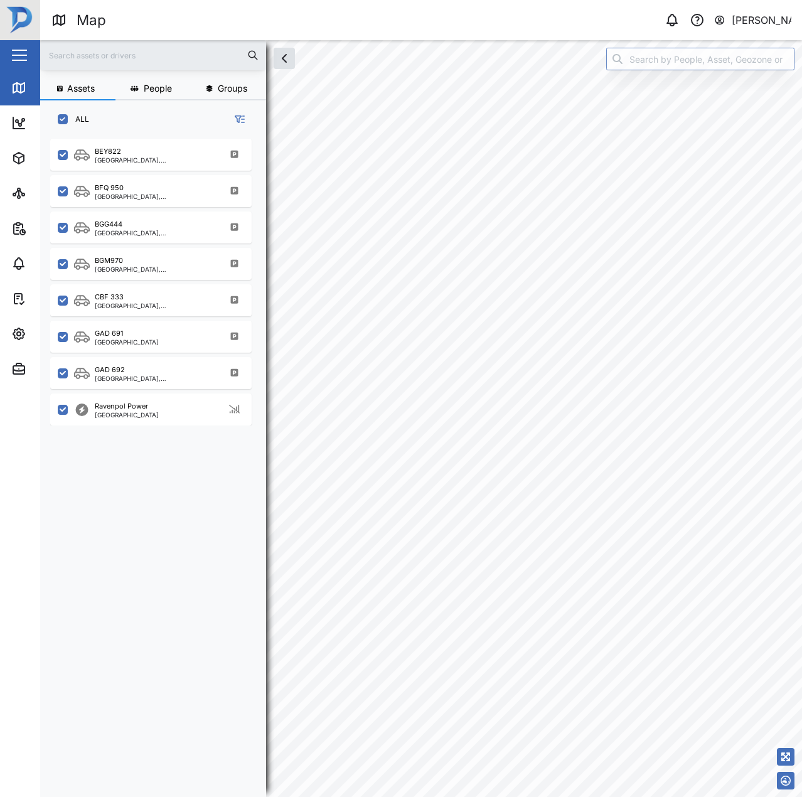
scroll to position [643, 196]
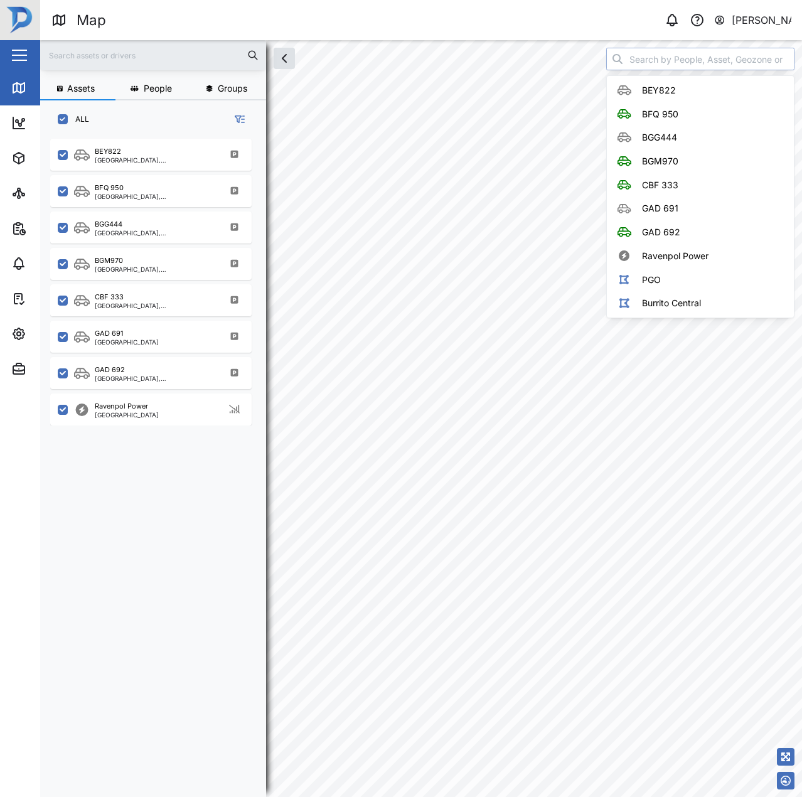
click at [665, 55] on input "search" at bounding box center [700, 59] width 188 height 23
type input "T"
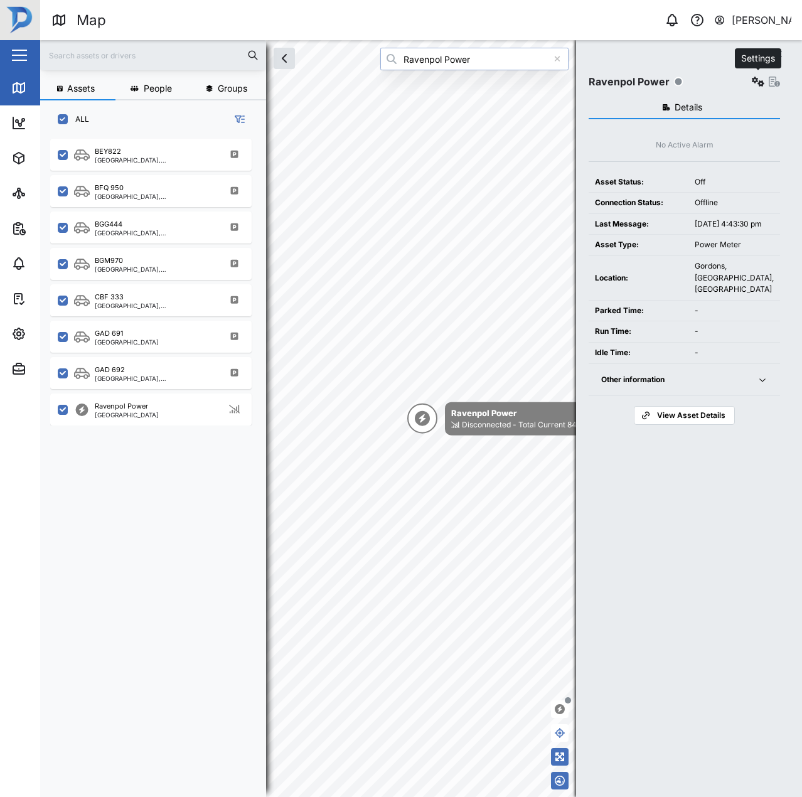
type input "Ravenpol Power"
click at [750, 79] on button "button" at bounding box center [758, 82] width 18 height 18
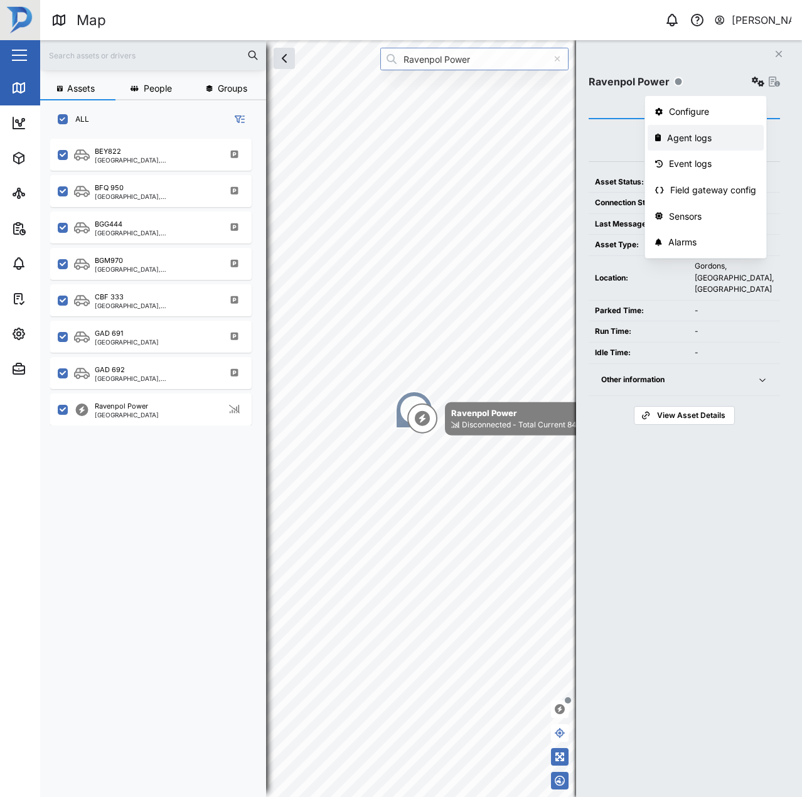
click at [664, 138] on link "Agent logs" at bounding box center [705, 138] width 116 height 26
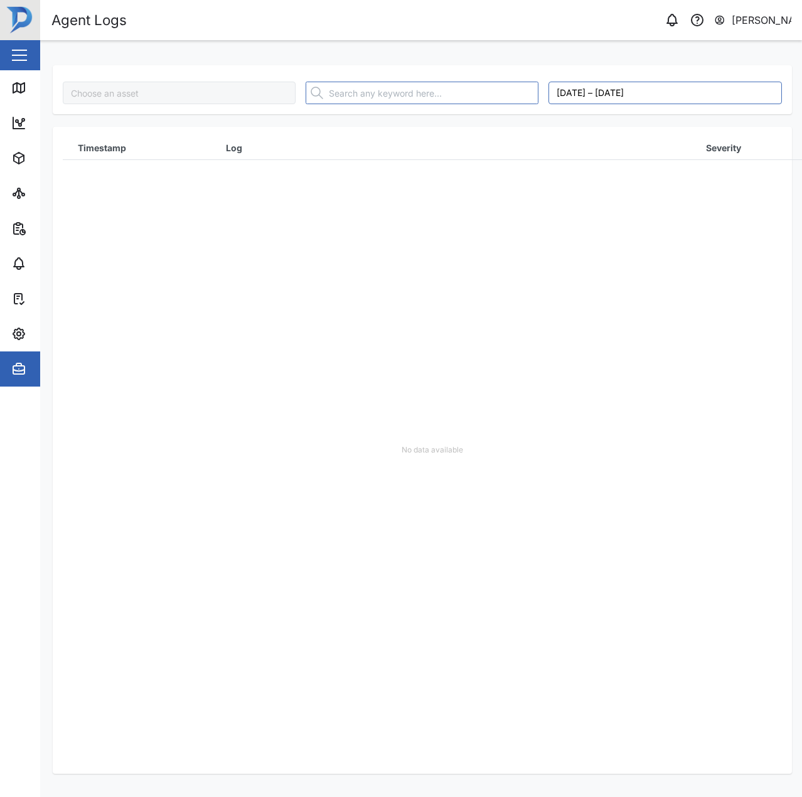
type input "Ravenpol Power"
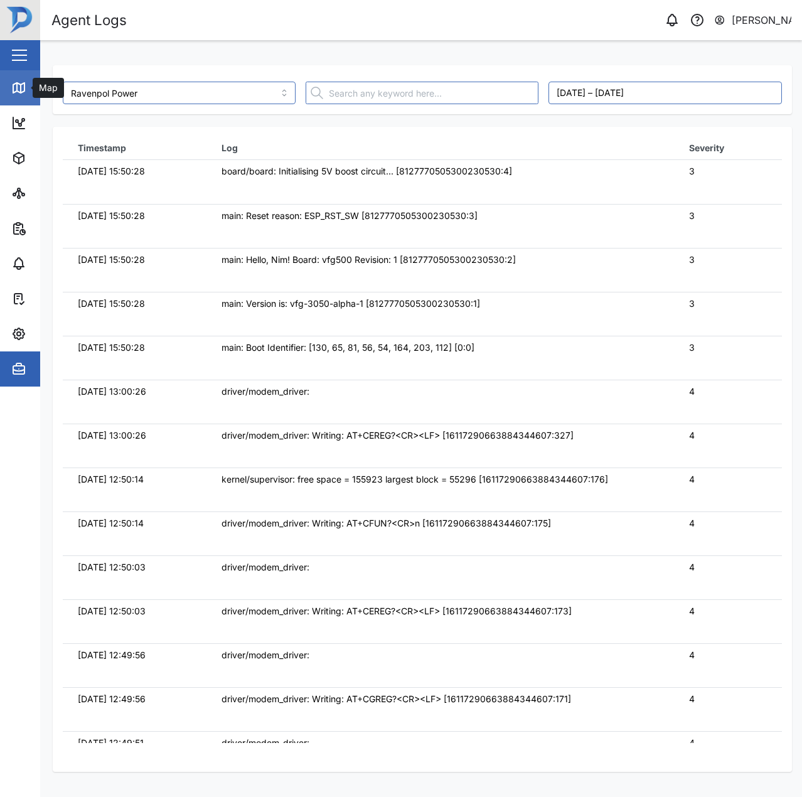
click at [26, 98] on link "Map" at bounding box center [81, 87] width 163 height 35
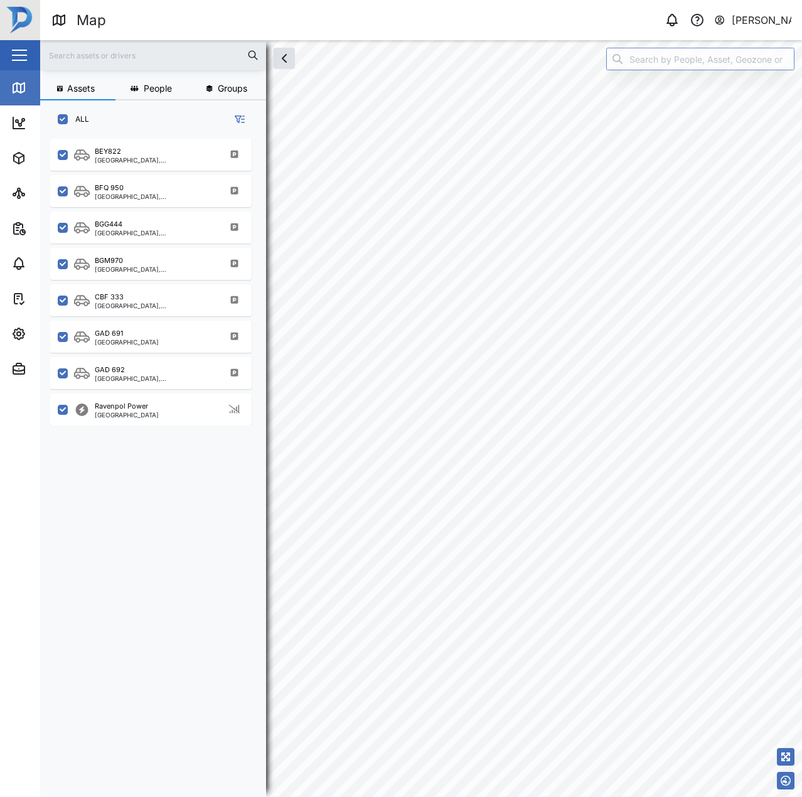
scroll to position [643, 196]
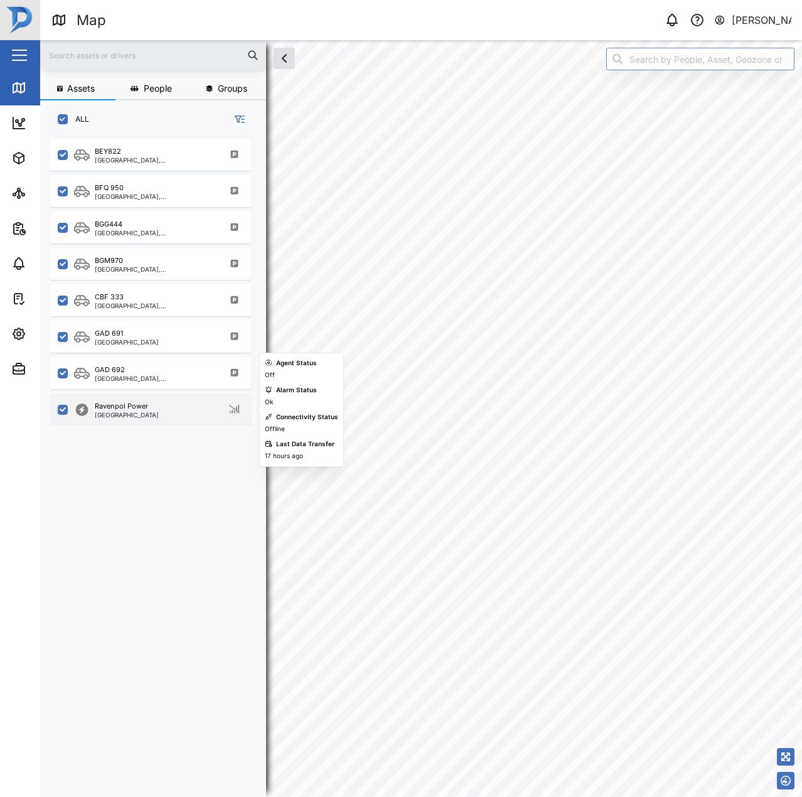
click at [129, 419] on div "Ravenpol Power [GEOGRAPHIC_DATA]" at bounding box center [150, 409] width 201 height 32
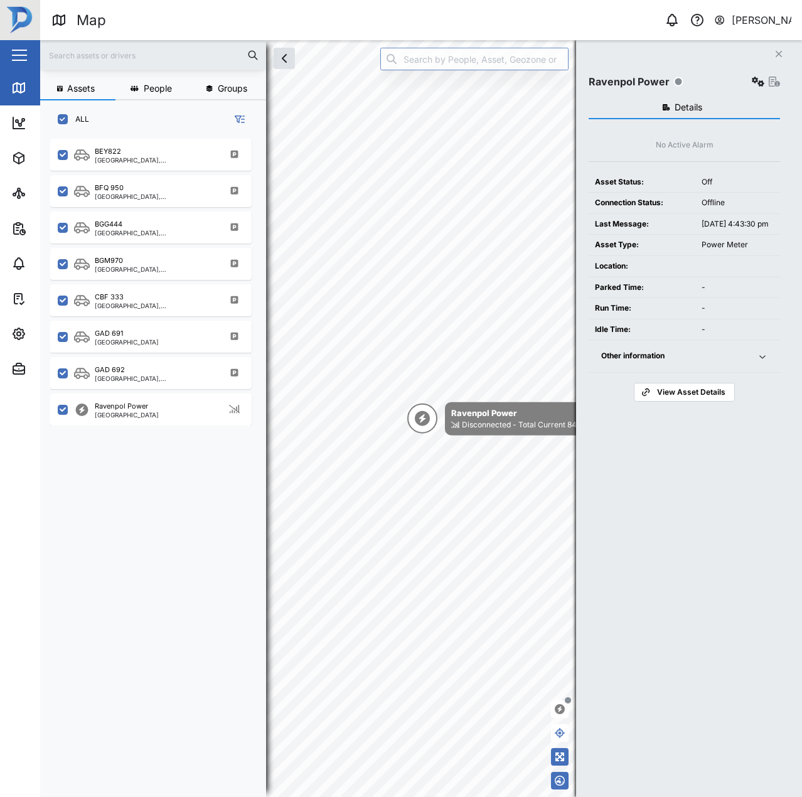
click at [753, 79] on icon "button" at bounding box center [758, 82] width 13 height 10
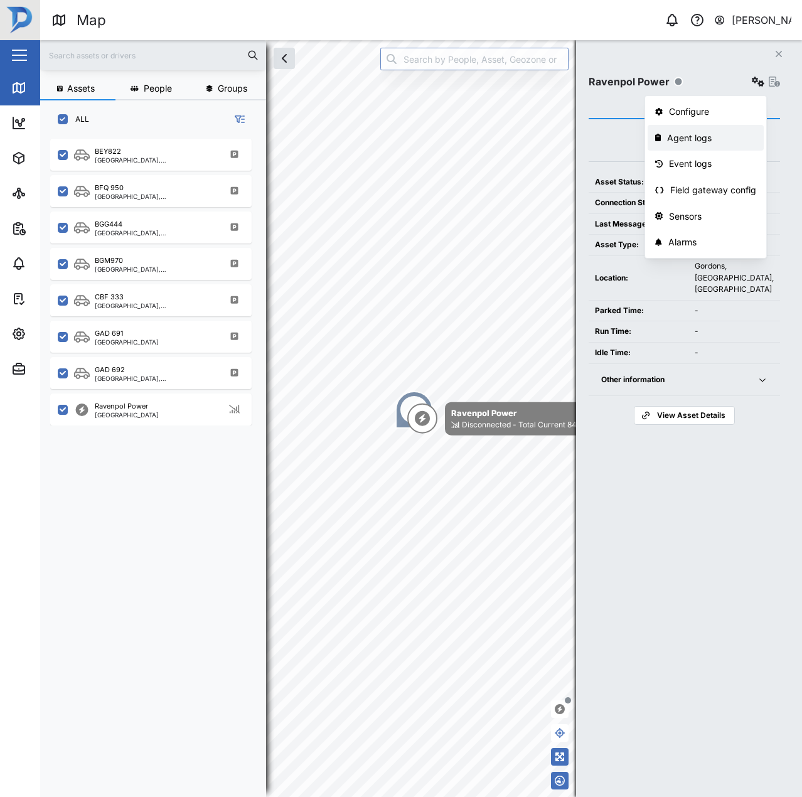
click at [703, 144] on div "Agent logs" at bounding box center [711, 138] width 89 height 14
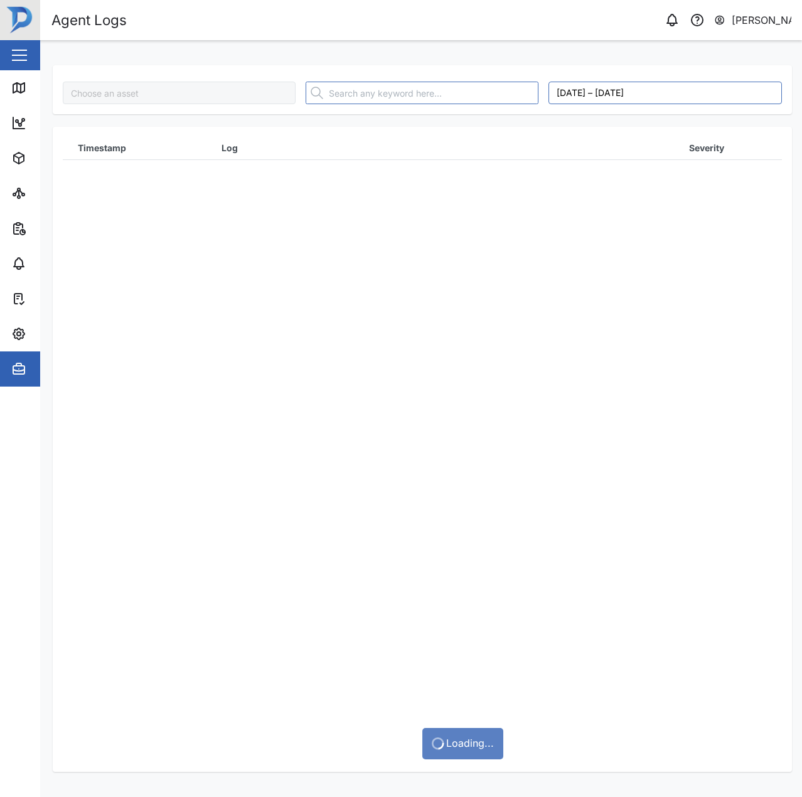
type input "Ravenpol Power"
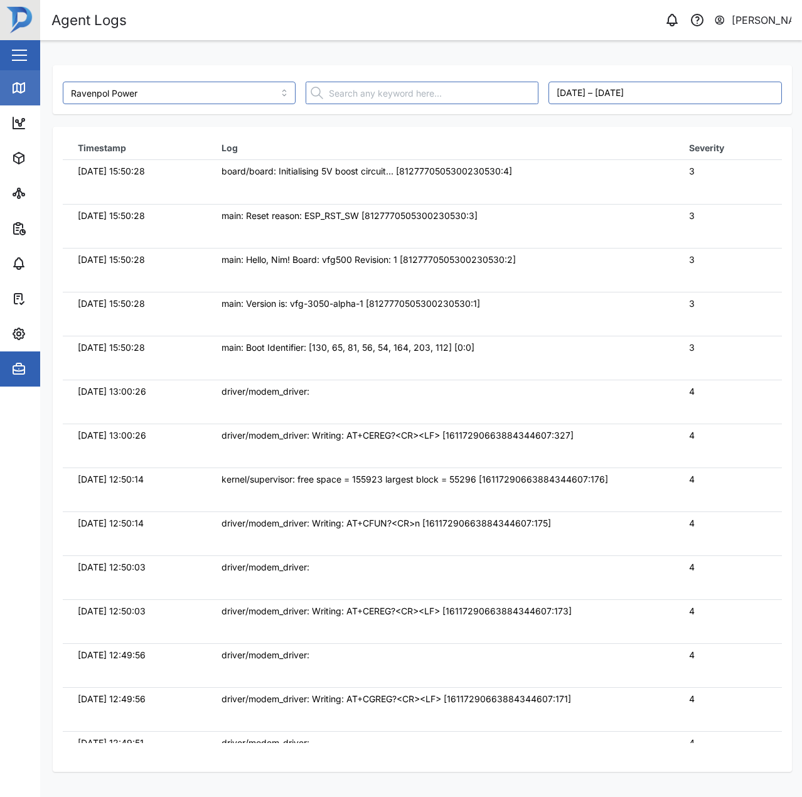
click at [18, 73] on link "Map" at bounding box center [81, 87] width 163 height 35
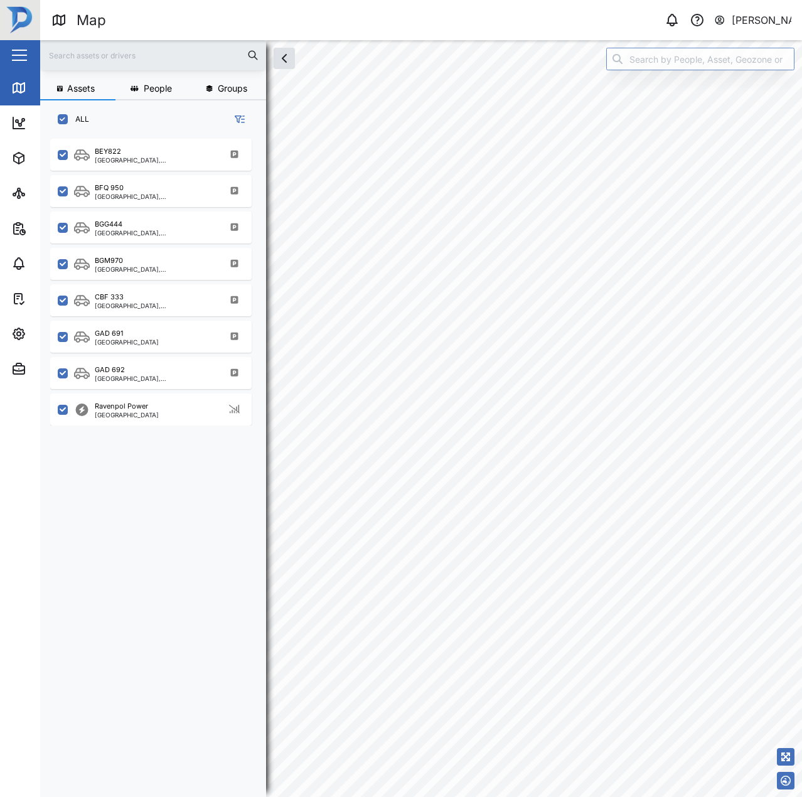
scroll to position [643, 196]
click at [664, 56] on input "search" at bounding box center [700, 59] width 188 height 23
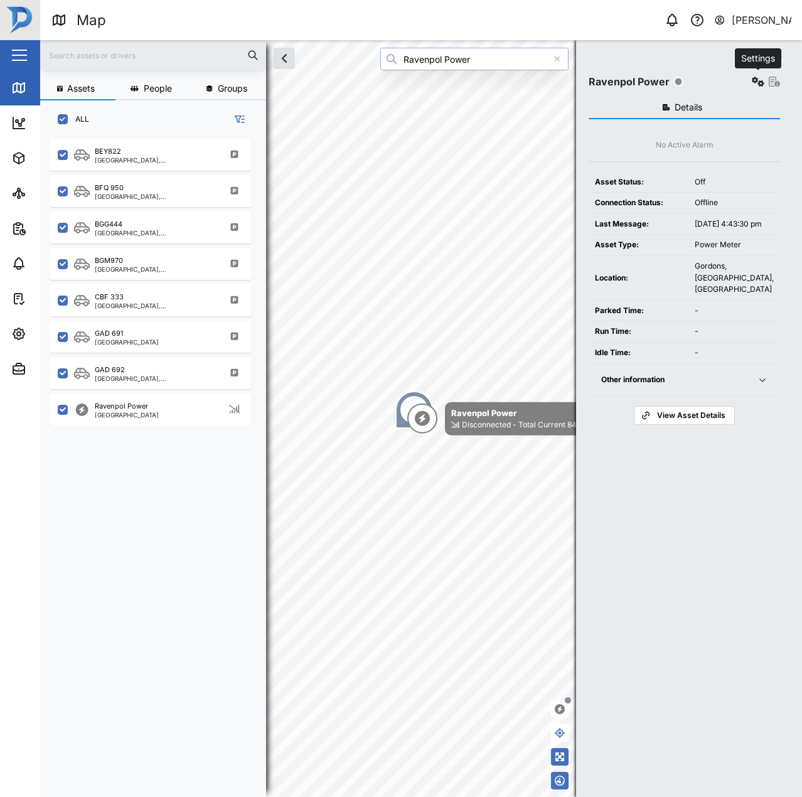
type input "Ravenpol Power"
click at [762, 83] on icon "button" at bounding box center [758, 82] width 13 height 10
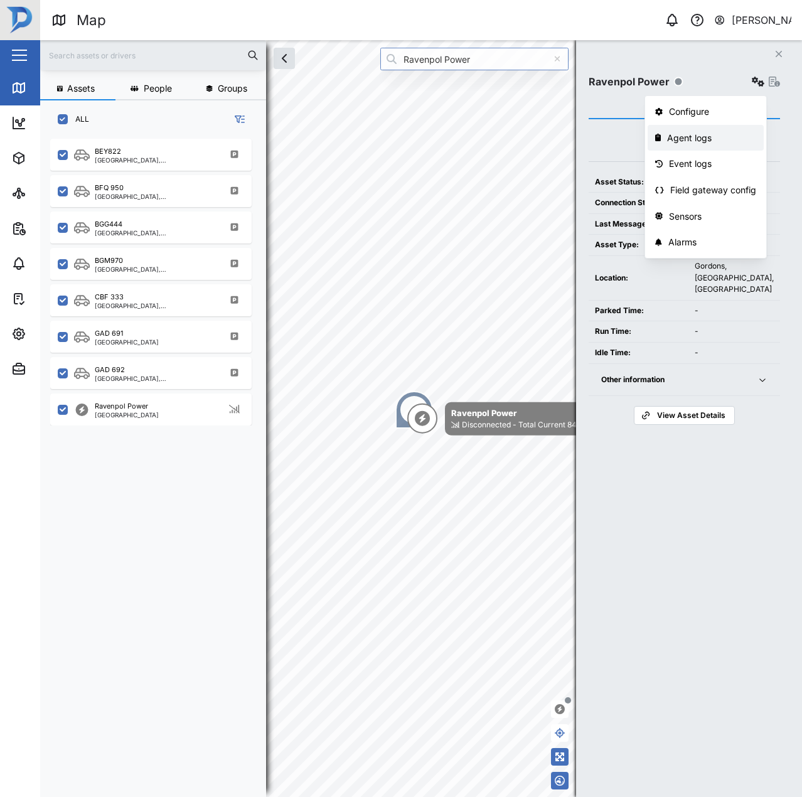
click at [707, 145] on link "Agent logs" at bounding box center [705, 138] width 116 height 26
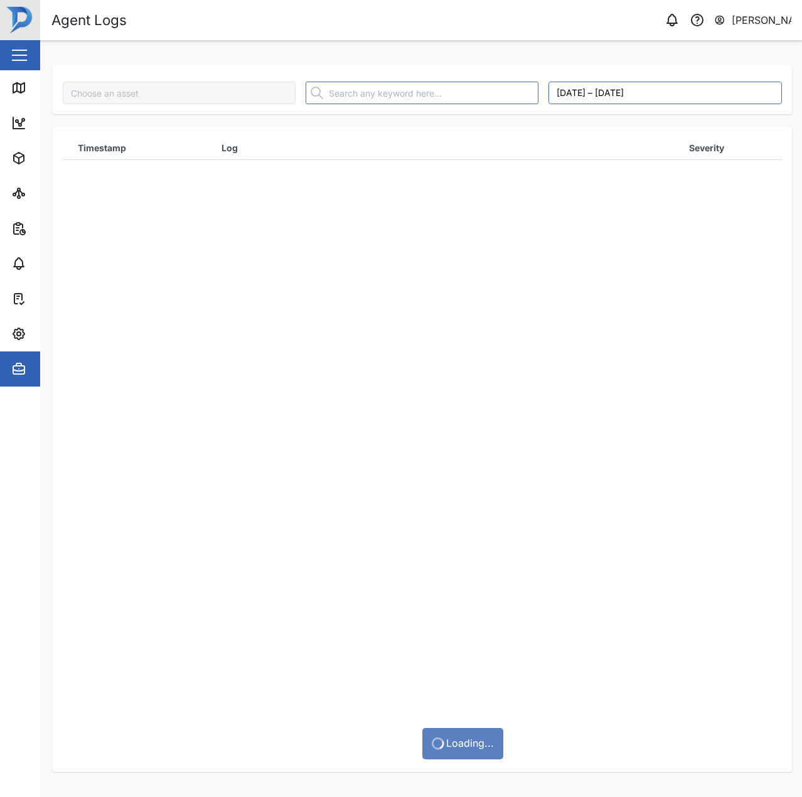
type input "Ravenpol Power"
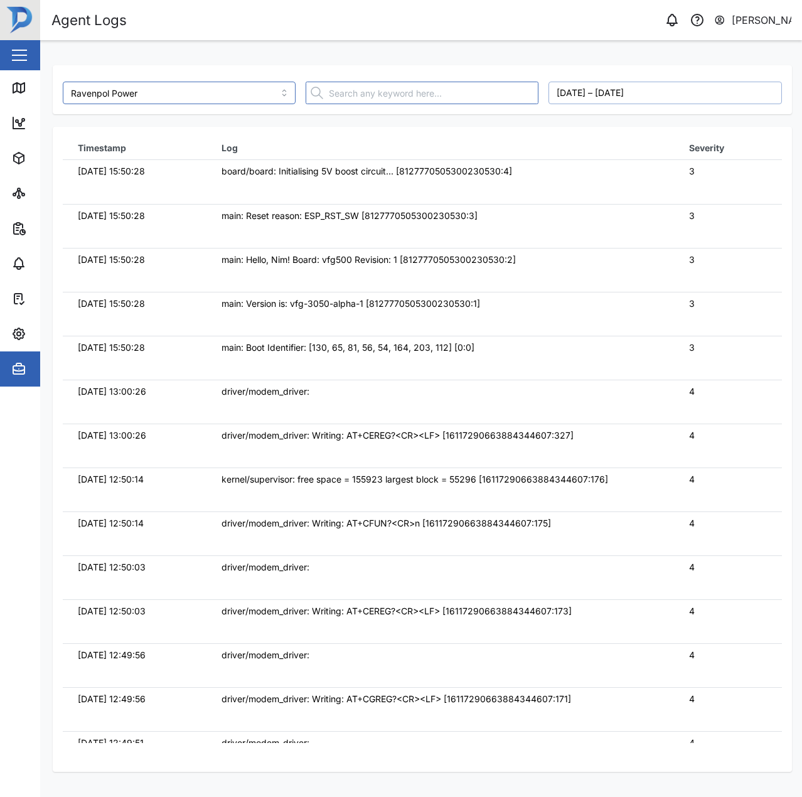
click at [597, 98] on button "September 27, 2025 – October 4, 2025" at bounding box center [664, 93] width 233 height 23
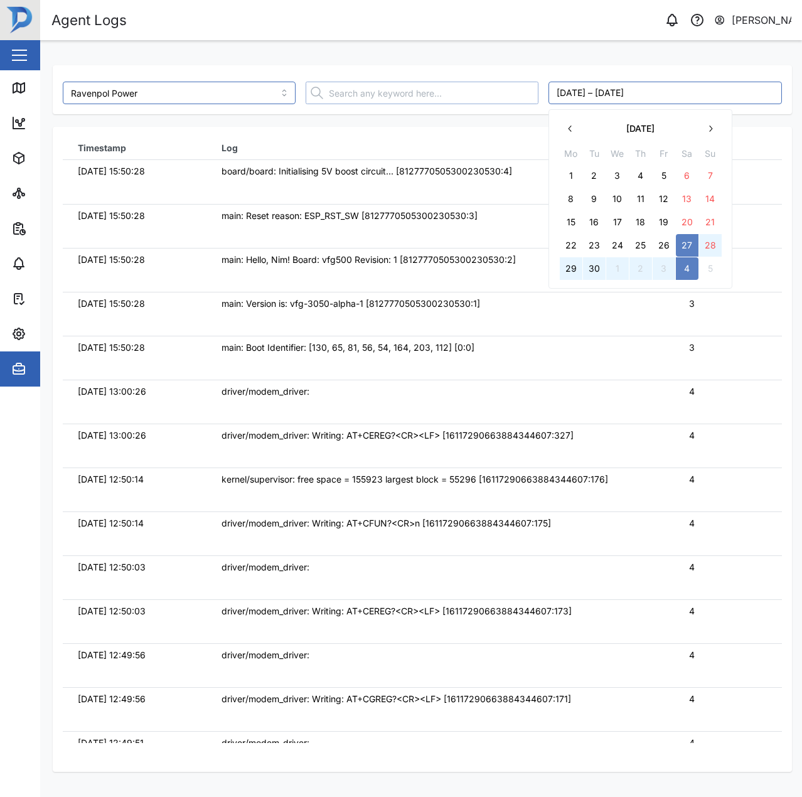
click at [327, 85] on input "text" at bounding box center [422, 93] width 233 height 23
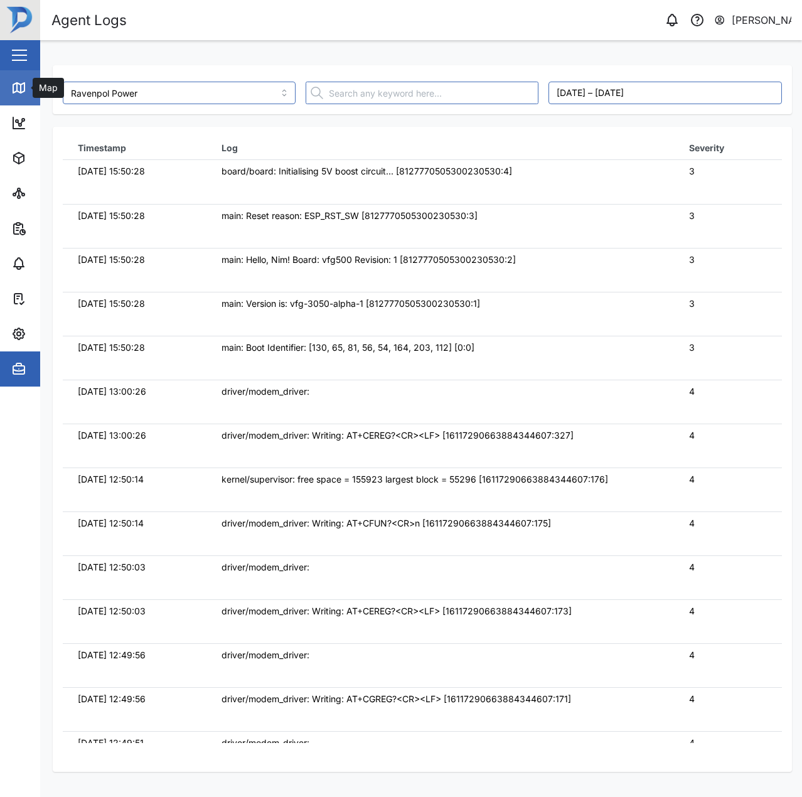
click at [33, 87] on div "Map" at bounding box center [47, 88] width 28 height 14
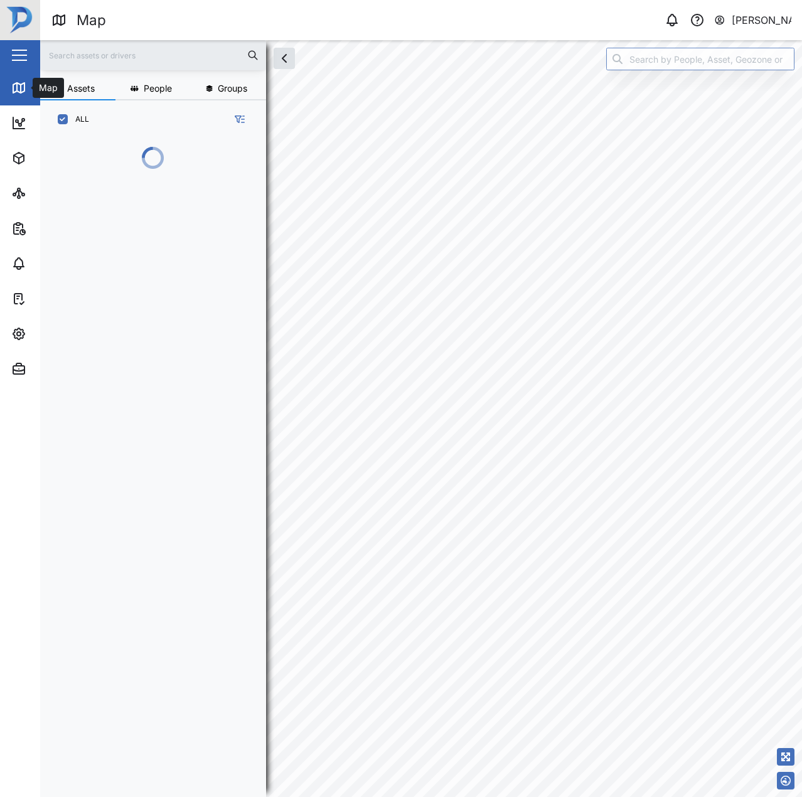
scroll to position [643, 196]
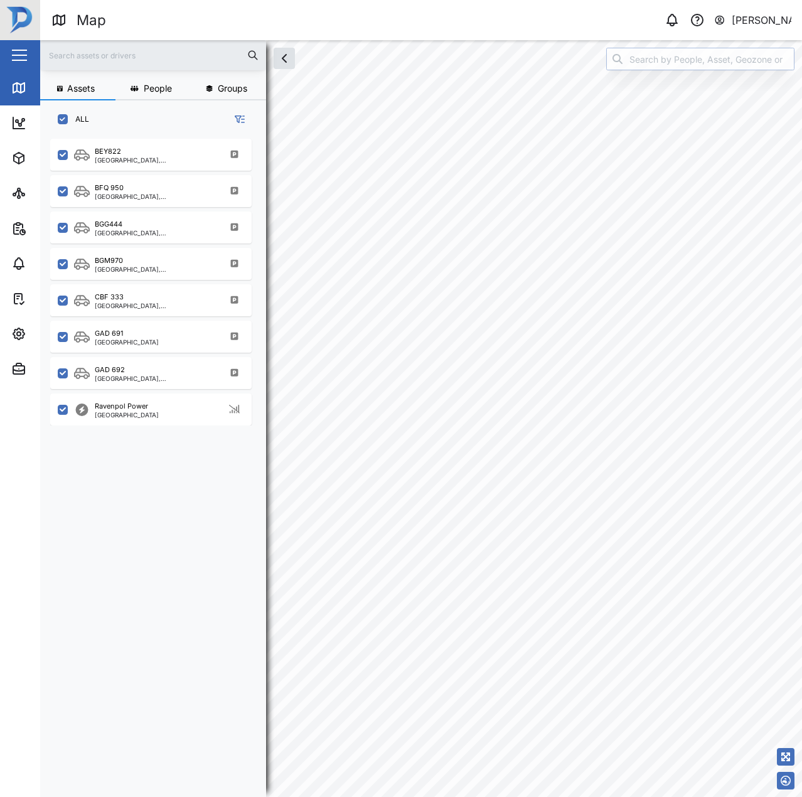
click at [686, 68] on input "search" at bounding box center [700, 59] width 188 height 23
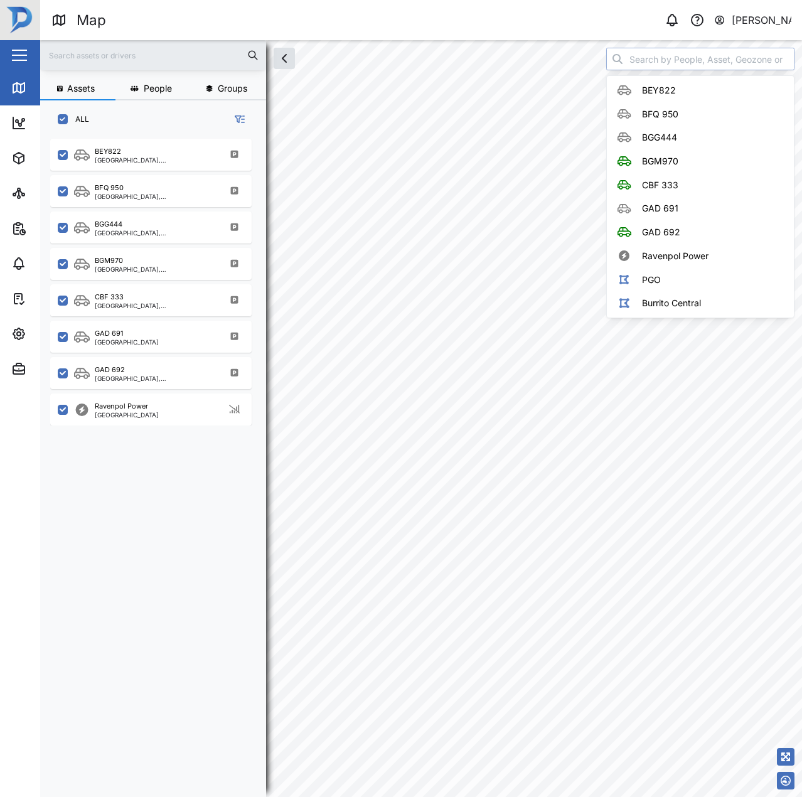
click at [686, 61] on input "search" at bounding box center [700, 59] width 188 height 23
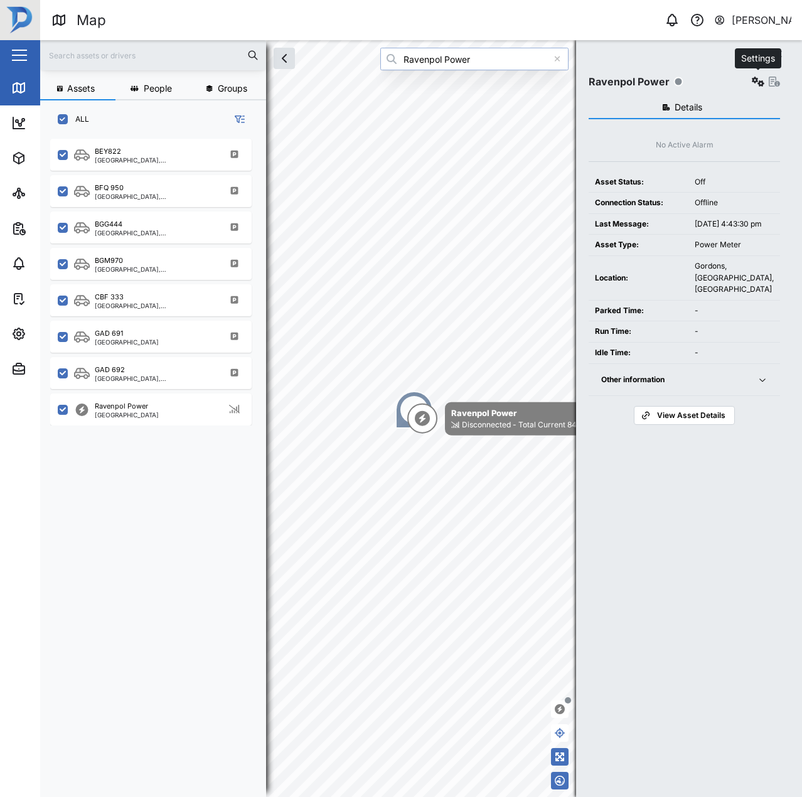
type input "Ravenpol Power"
click at [755, 77] on button "button" at bounding box center [758, 82] width 18 height 18
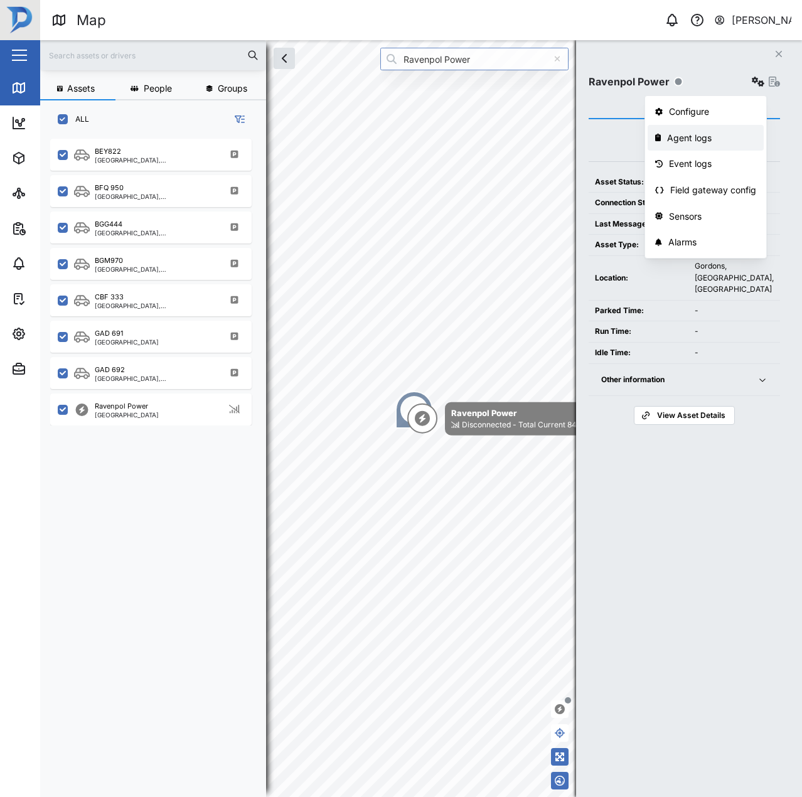
click at [715, 143] on div "Agent logs" at bounding box center [711, 138] width 89 height 14
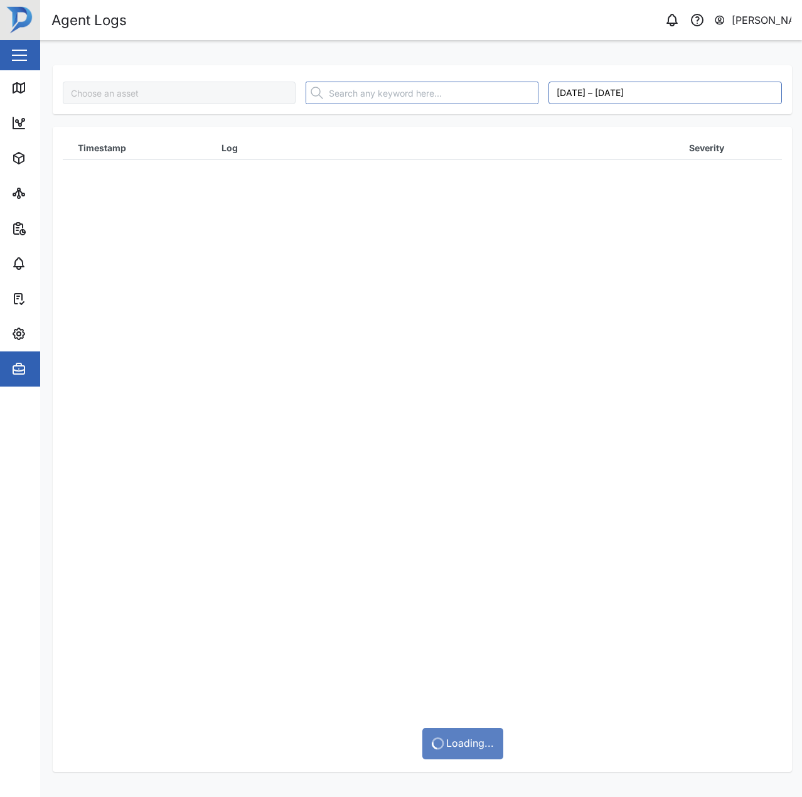
type input "Ravenpol Power"
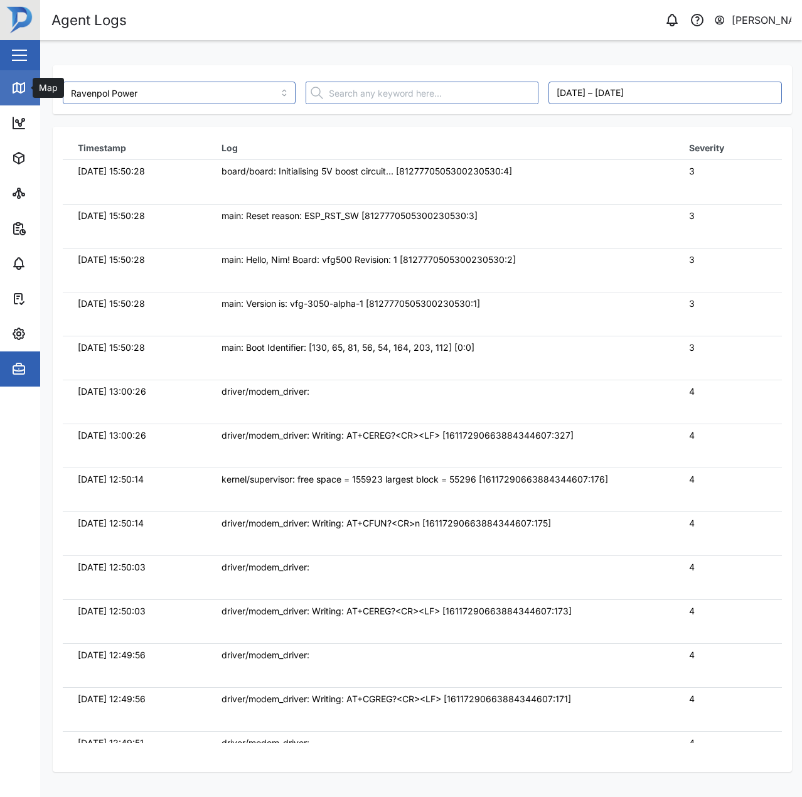
click at [35, 95] on link "Map" at bounding box center [81, 87] width 163 height 35
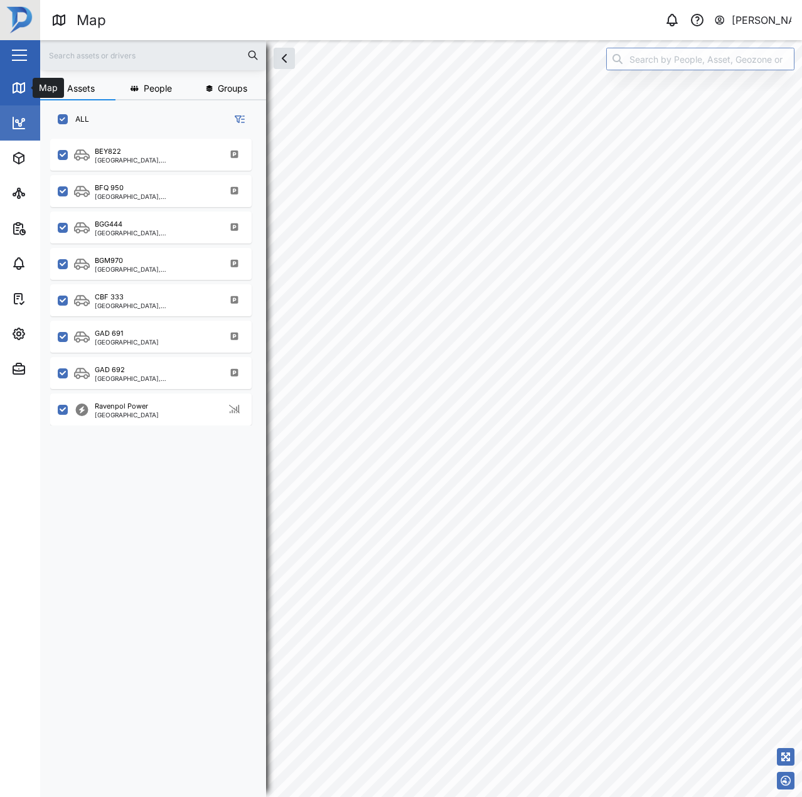
scroll to position [643, 196]
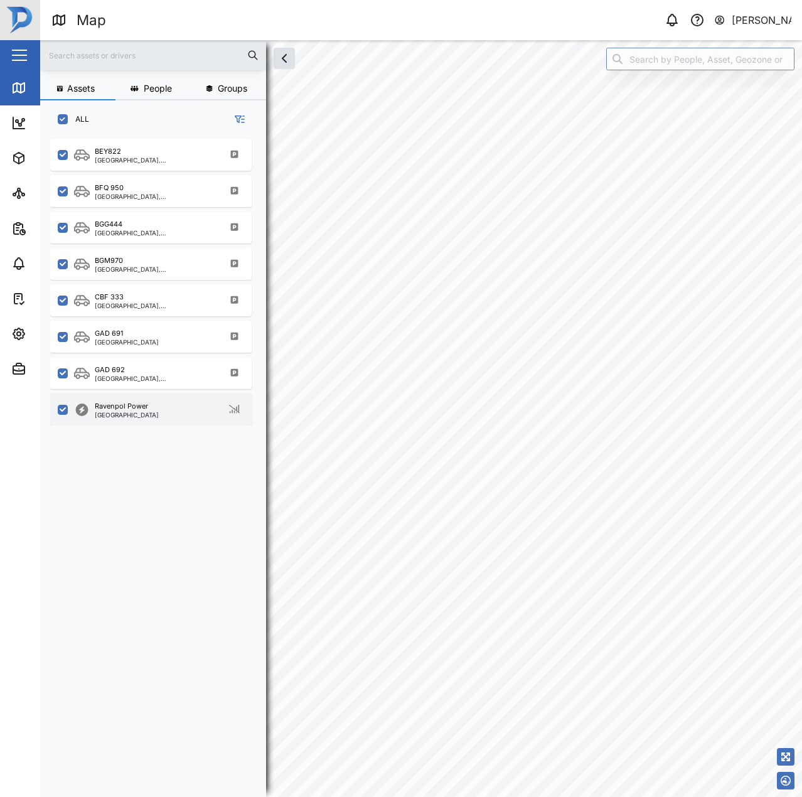
click at [174, 402] on div "Ravenpol Power Port Moresby" at bounding box center [159, 409] width 170 height 17
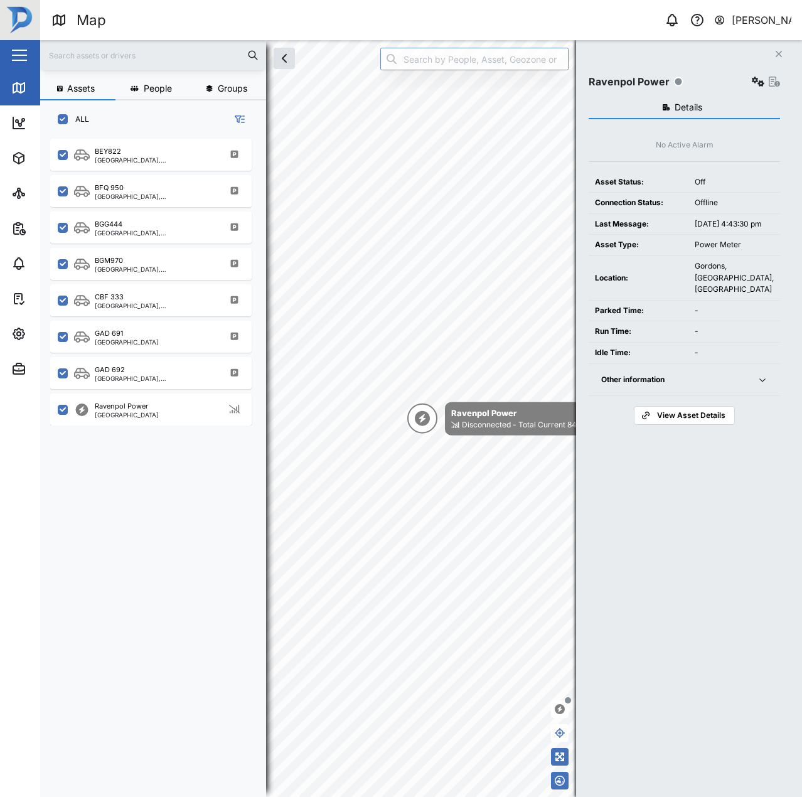
click at [747, 82] on div "Ravenpol Power" at bounding box center [683, 82] width 191 height 18
click at [757, 79] on icon "button" at bounding box center [758, 82] width 13 height 10
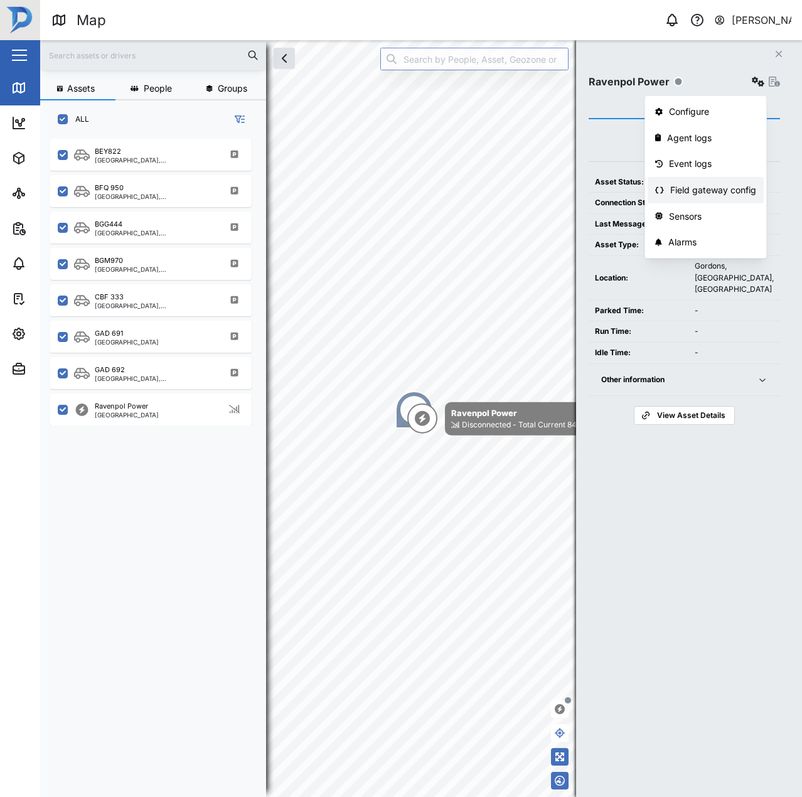
click at [703, 189] on div "Field gateway config" at bounding box center [713, 190] width 86 height 14
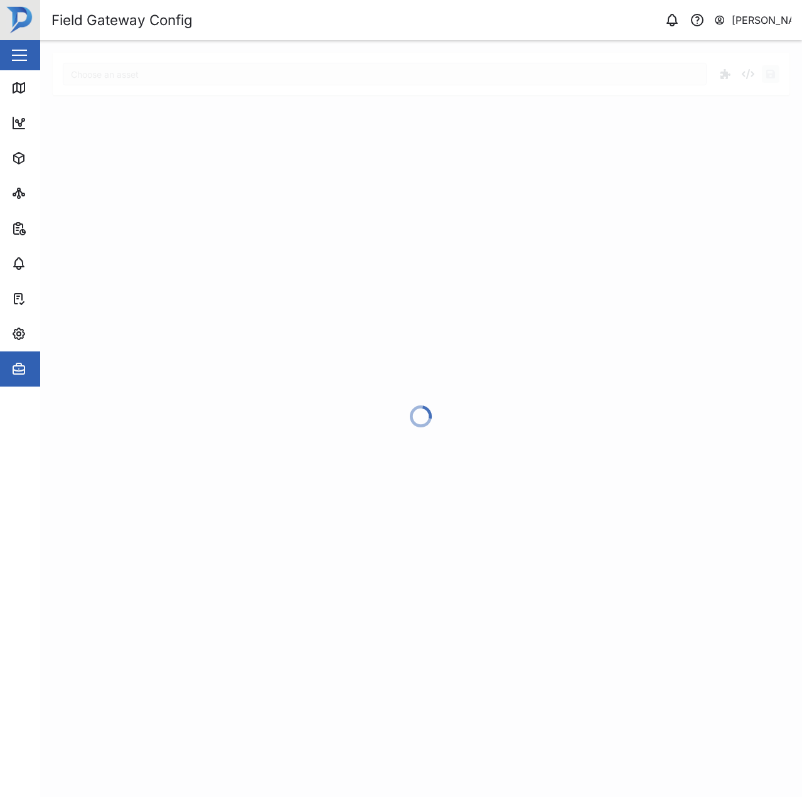
type input "Ravenpol Power"
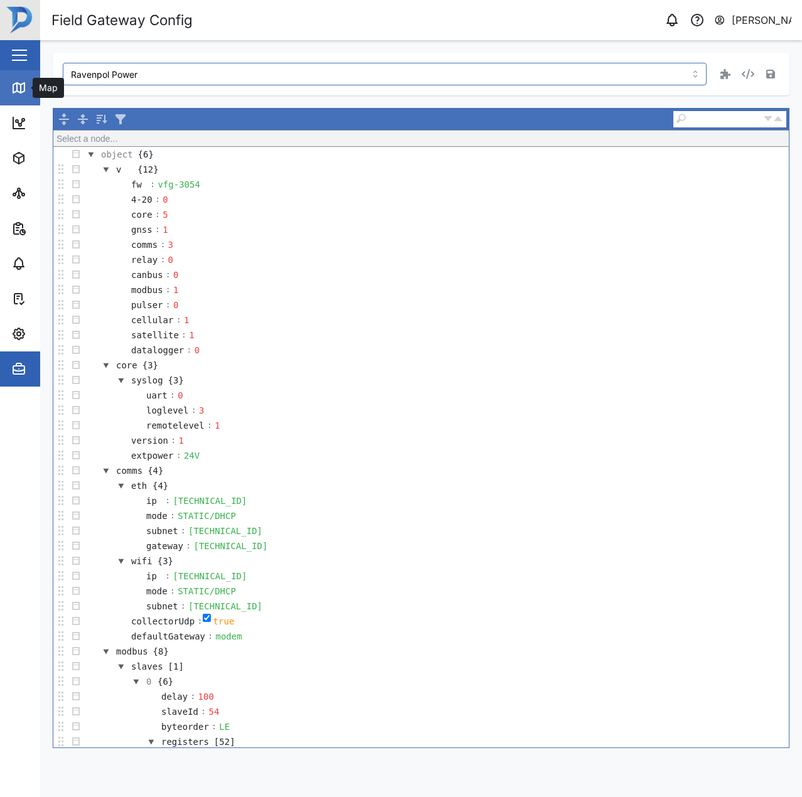
click at [32, 85] on div "Map" at bounding box center [36, 87] width 50 height 15
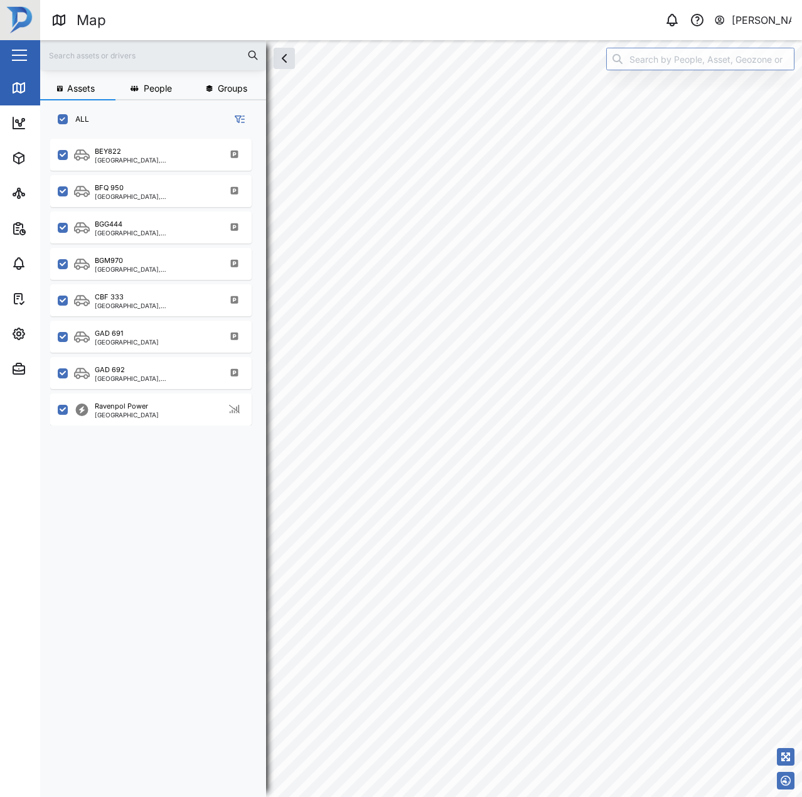
scroll to position [643, 196]
click at [622, 60] on input "search" at bounding box center [700, 59] width 188 height 23
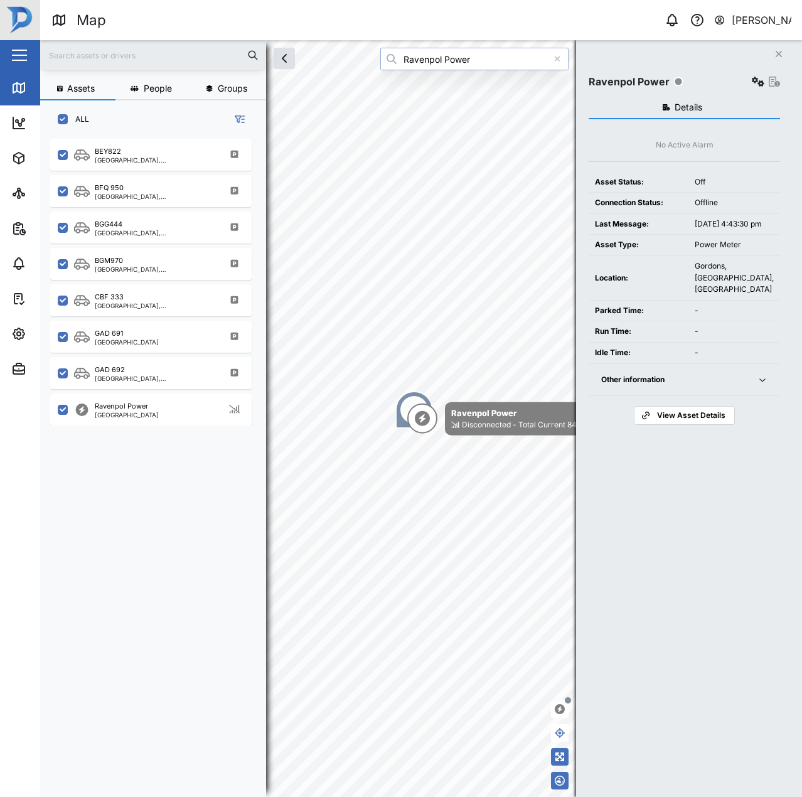
type input "Ravenpol Power"
click at [756, 83] on icon "button" at bounding box center [758, 82] width 13 height 10
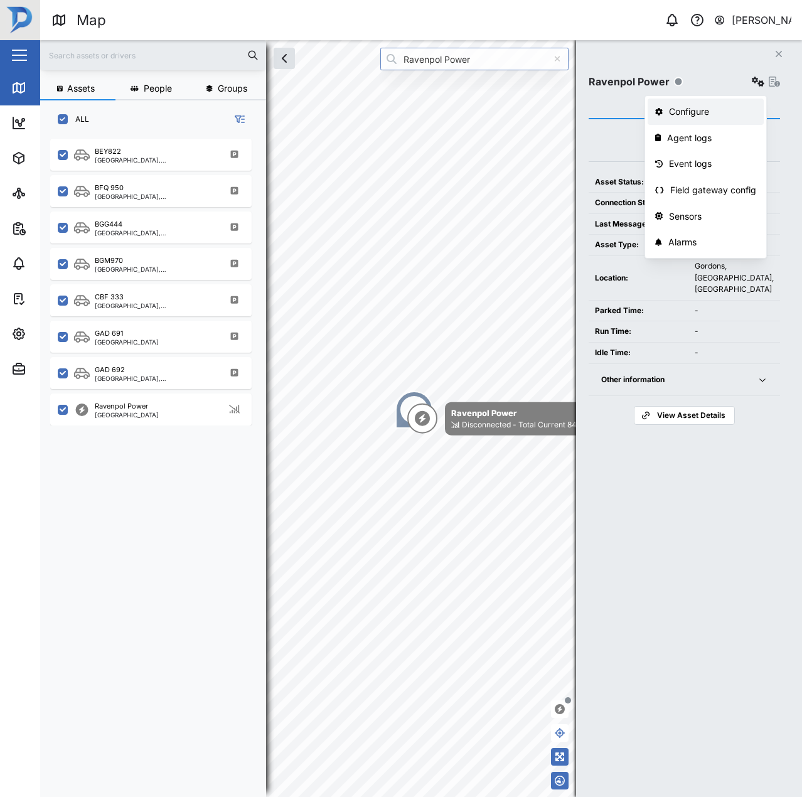
click at [725, 108] on div "Configure" at bounding box center [712, 112] width 87 height 14
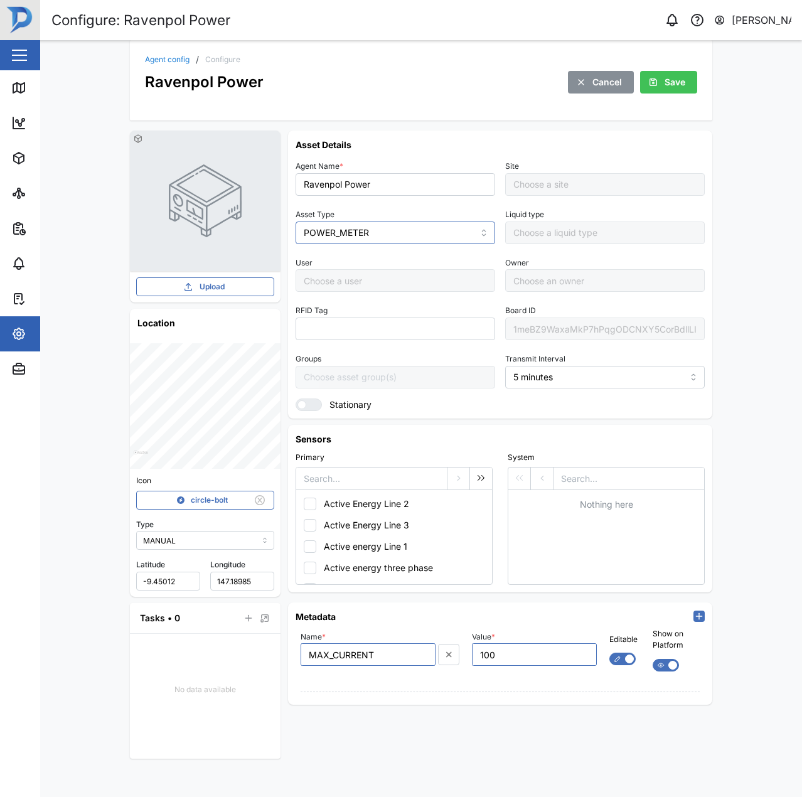
type input "MANUAL"
type input "POWER_METER"
type input "5 minutes"
type input "Default Site"
click at [155, 57] on link "Agent config" at bounding box center [167, 60] width 45 height 8
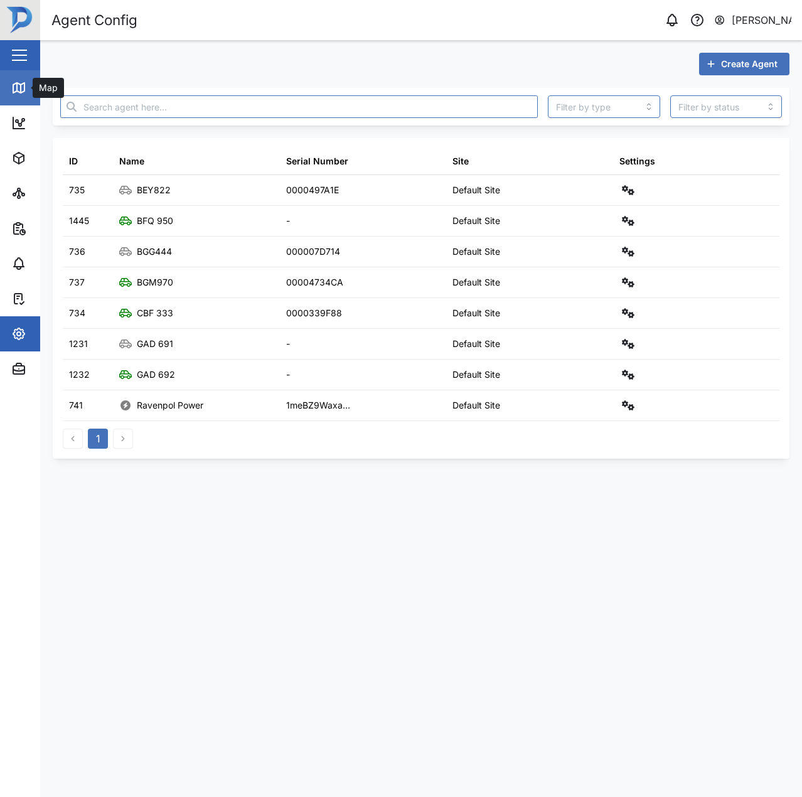
click at [13, 89] on icon at bounding box center [18, 88] width 11 height 10
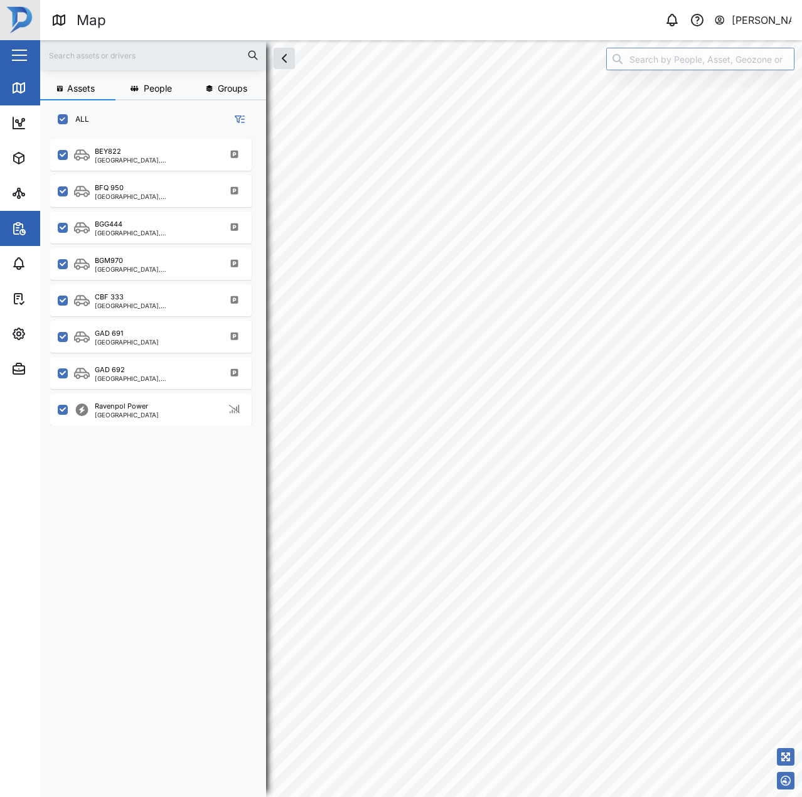
scroll to position [10, 10]
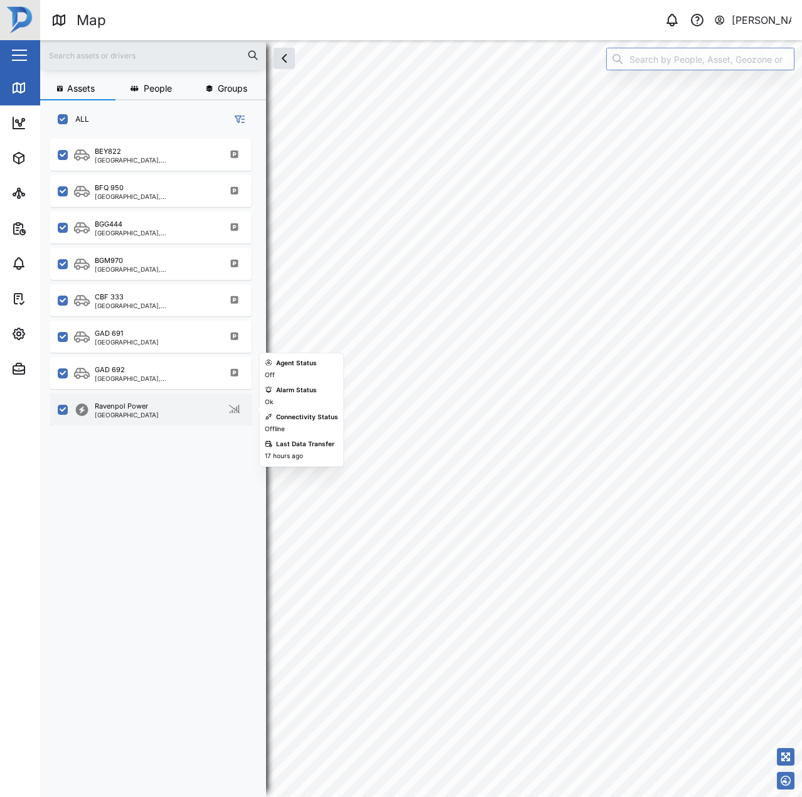
click at [149, 407] on div "Ravenpol Power Port Moresby" at bounding box center [159, 409] width 170 height 17
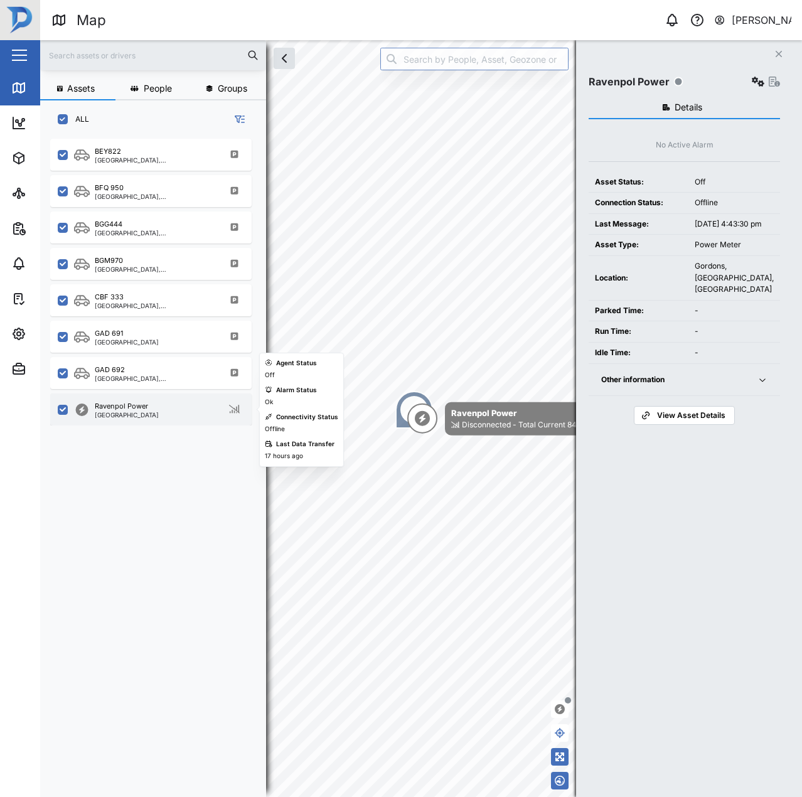
click at [126, 418] on div "[GEOGRAPHIC_DATA]" at bounding box center [127, 415] width 64 height 6
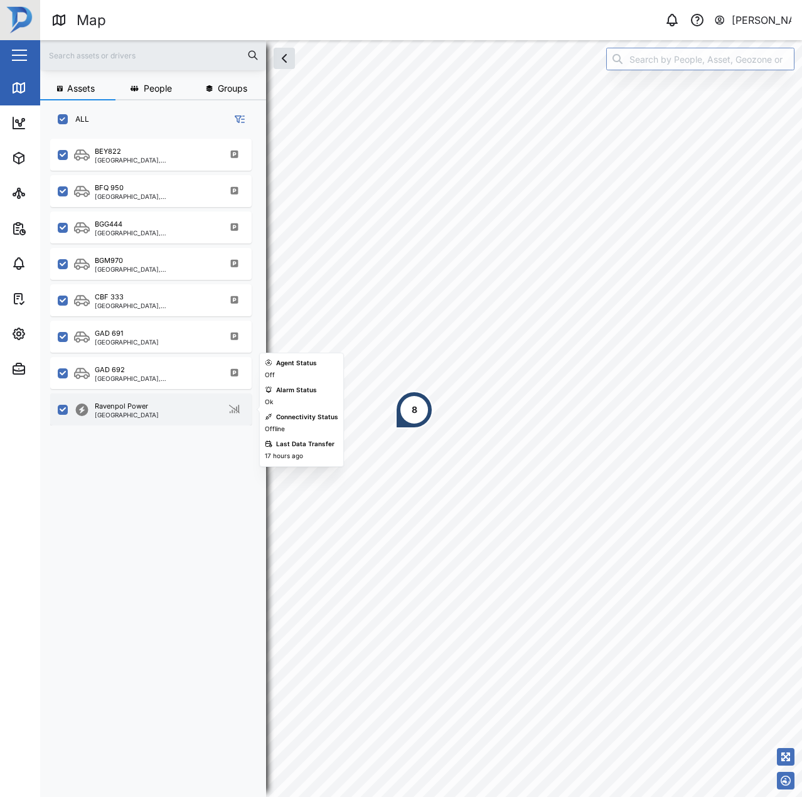
click at [130, 417] on div "[GEOGRAPHIC_DATA]" at bounding box center [127, 415] width 64 height 6
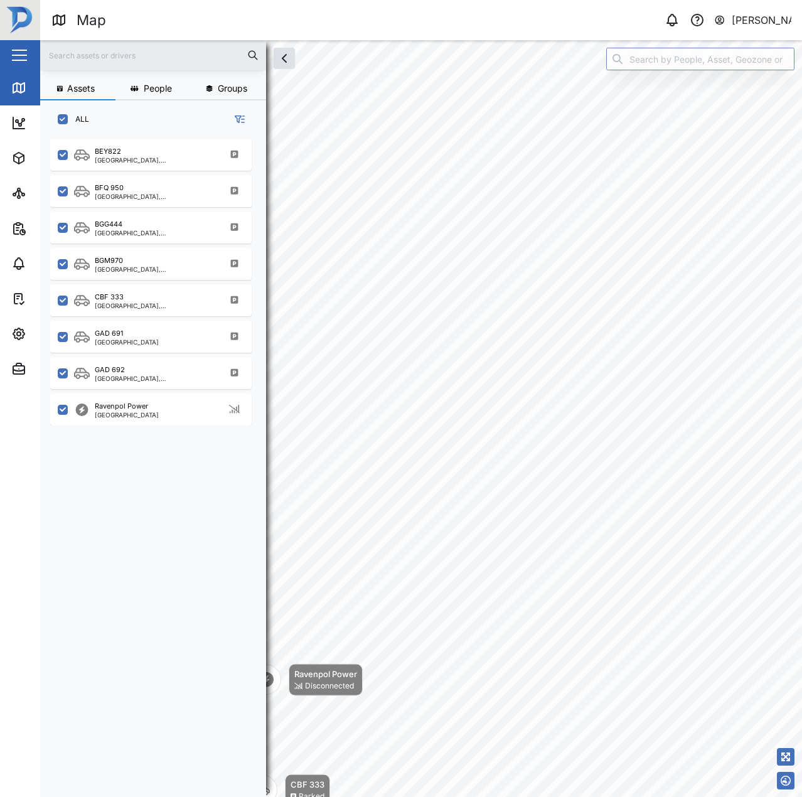
click at [108, 428] on div "BEY822 Port Moresby, Southern Region BFQ 950 Port Moresby, Southern Region BGG4…" at bounding box center [157, 460] width 215 height 652
click at [109, 425] on div "BEY822 Port Moresby, Southern Region BFQ 950 Port Moresby, Southern Region BGG4…" at bounding box center [157, 460] width 215 height 652
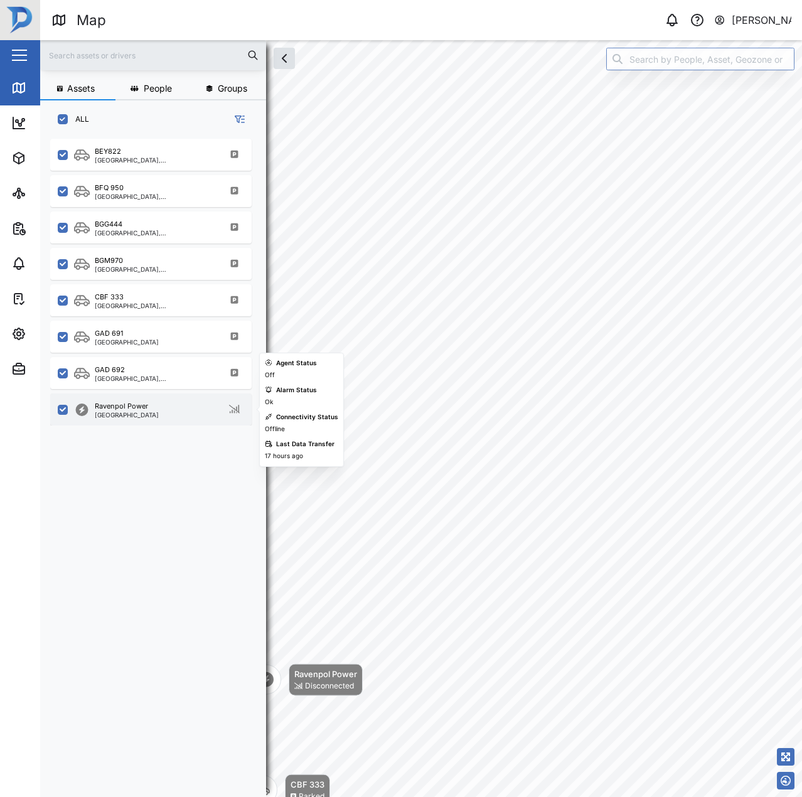
click at [124, 408] on div "Ravenpol Power" at bounding box center [121, 406] width 53 height 11
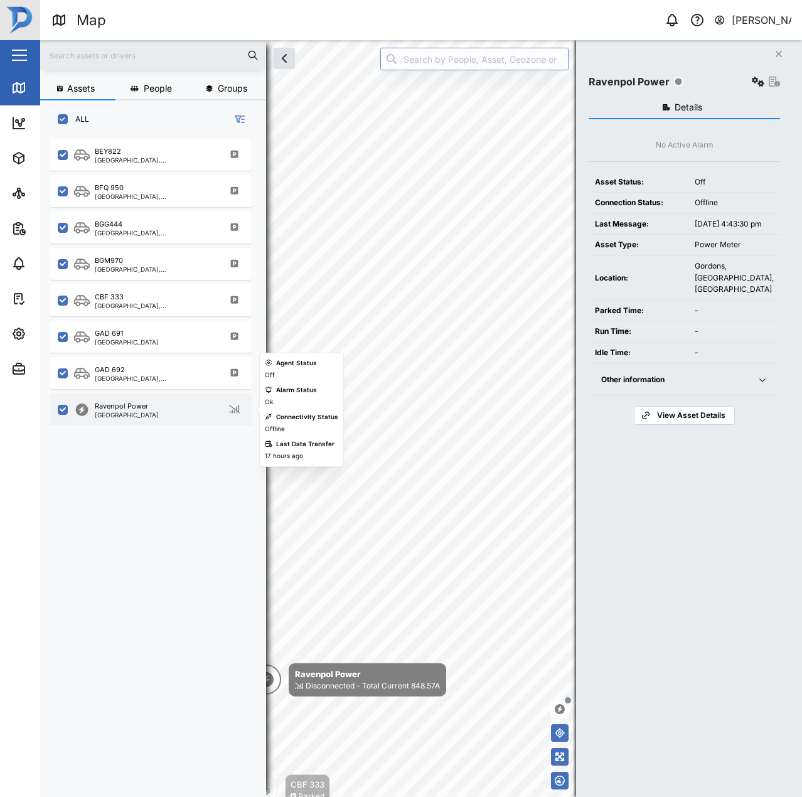
click at [107, 418] on div "[GEOGRAPHIC_DATA]" at bounding box center [127, 415] width 64 height 6
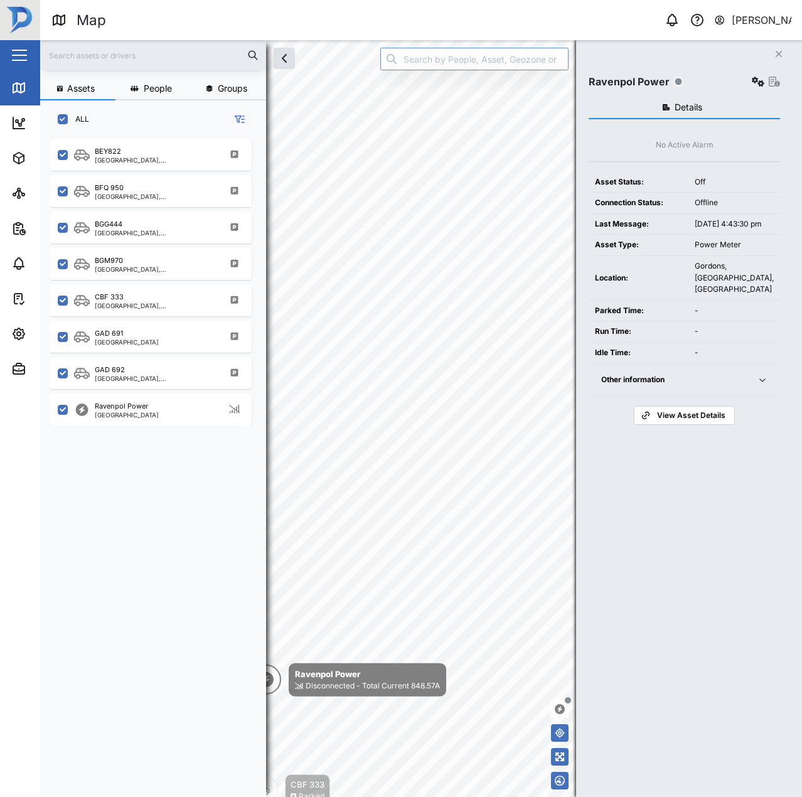
click at [669, 519] on div "Details No Active Alarm Asset Status: Off Connection Status: Offline Last Messa…" at bounding box center [683, 430] width 191 height 681
click at [351, 680] on div "Disconnected - Total Current 848.57A" at bounding box center [373, 686] width 134 height 12
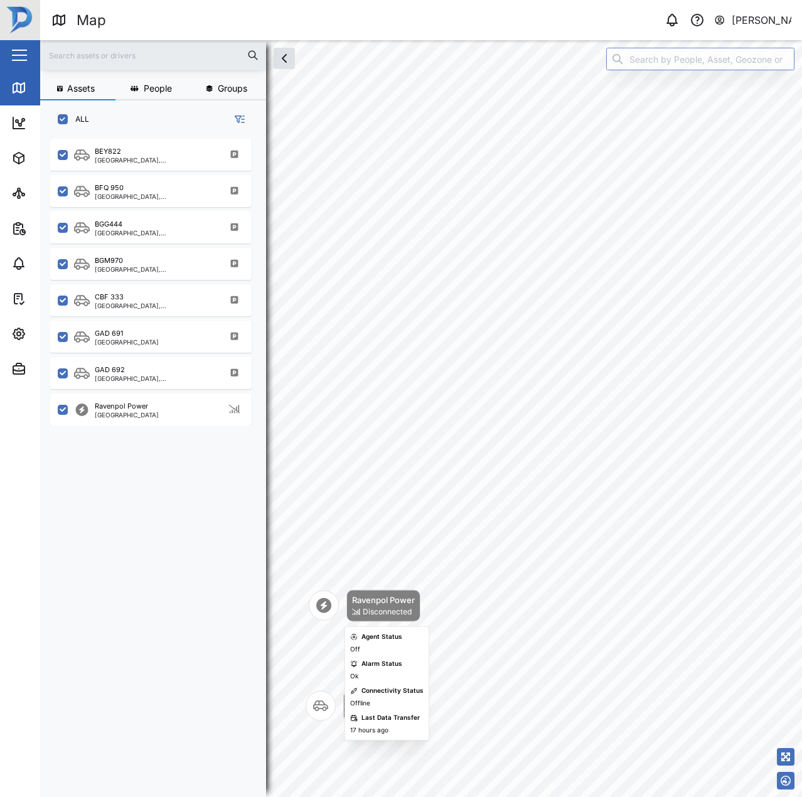
click at [322, 607] on icon "Map marker" at bounding box center [323, 605] width 15 height 15
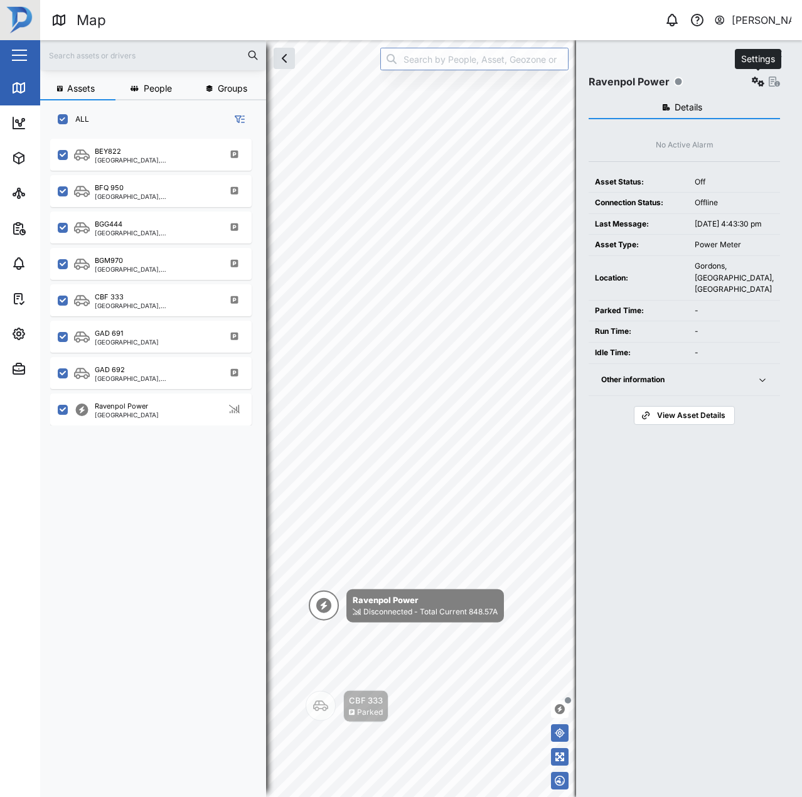
click at [750, 79] on button "button" at bounding box center [758, 82] width 18 height 18
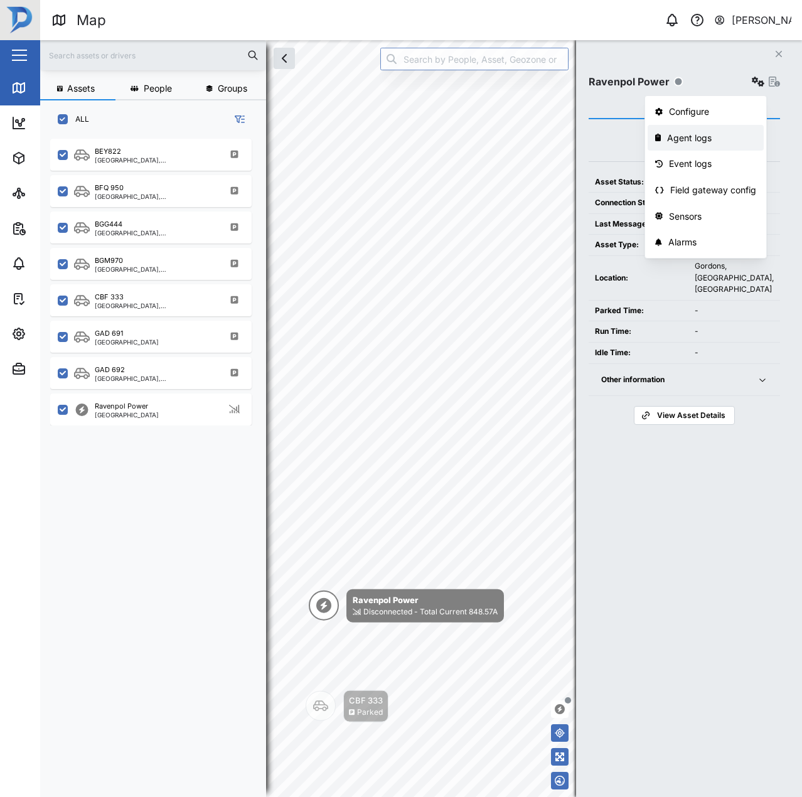
click at [681, 135] on div "Agent logs" at bounding box center [711, 138] width 89 height 14
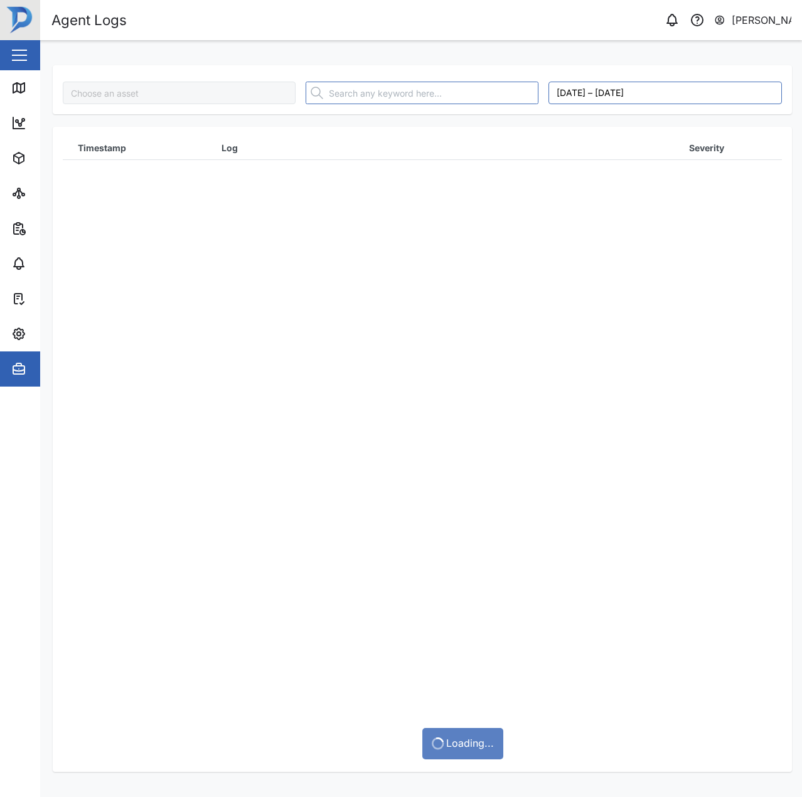
type input "Ravenpol Power"
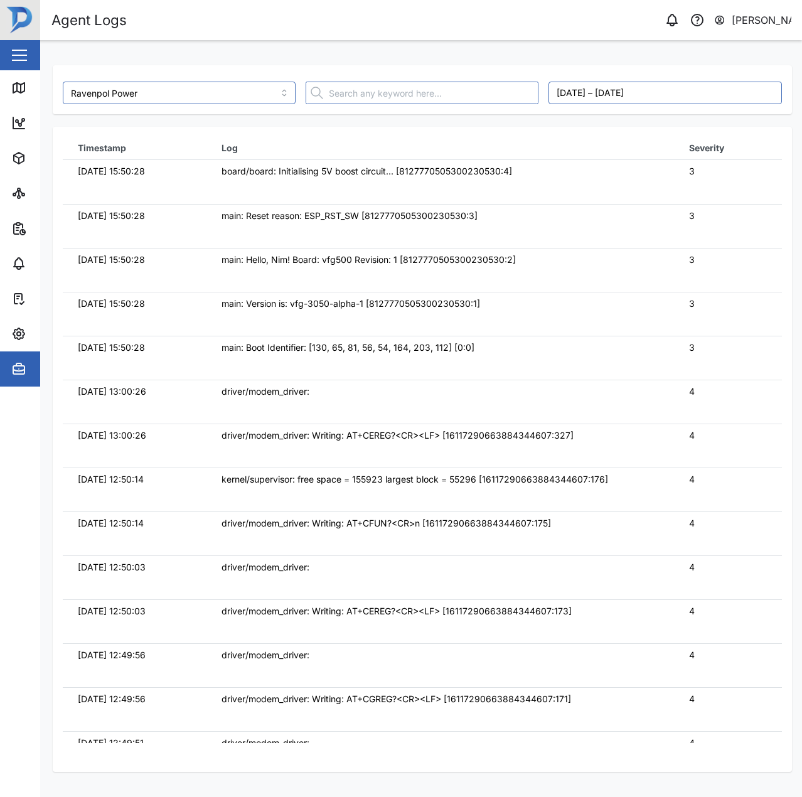
click at [243, 239] on td "main: Reset reason: ESP_RST_SW [8127770505300230530:3]" at bounding box center [439, 226] width 467 height 44
click at [26, 92] on icon at bounding box center [18, 87] width 15 height 15
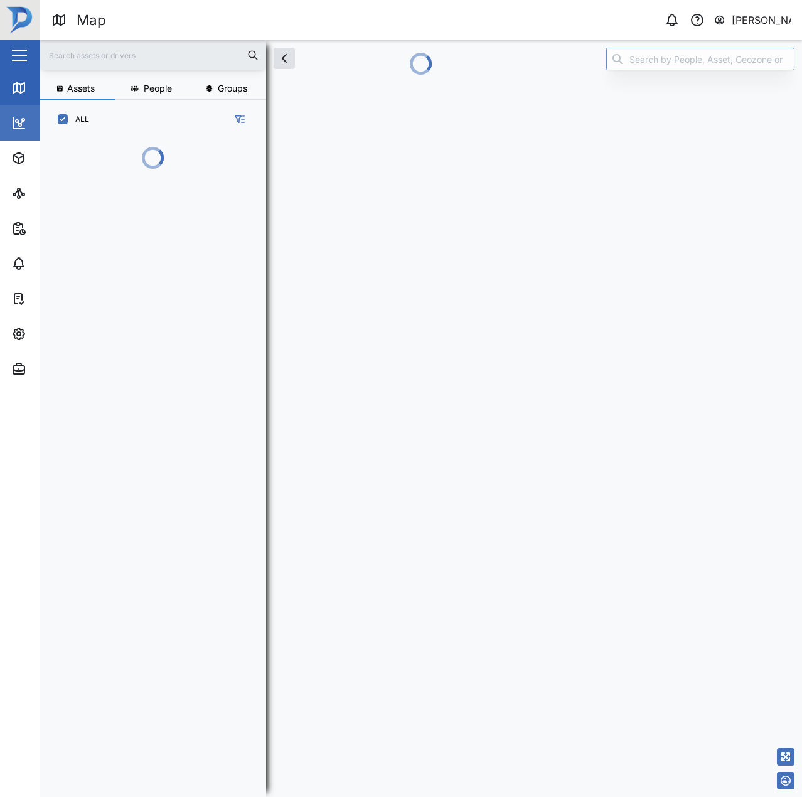
scroll to position [589, 196]
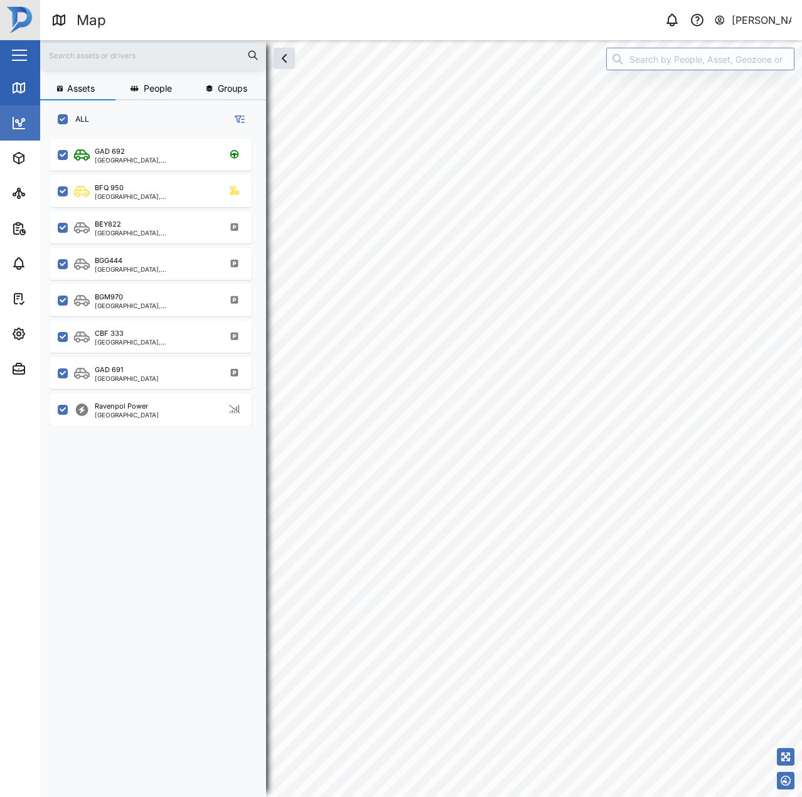
checkbox input "true"
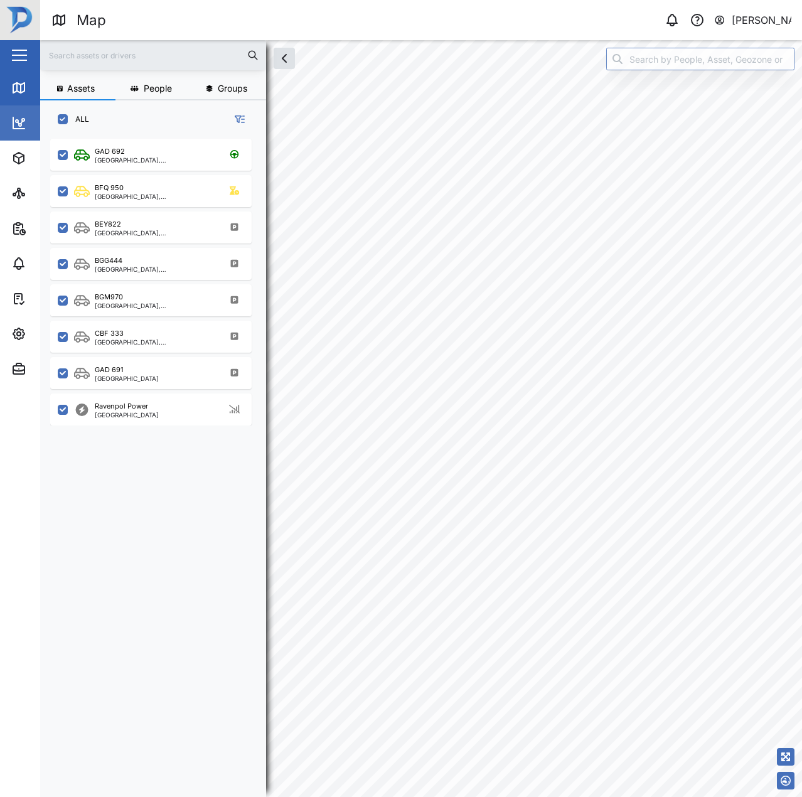
checkbox input "true"
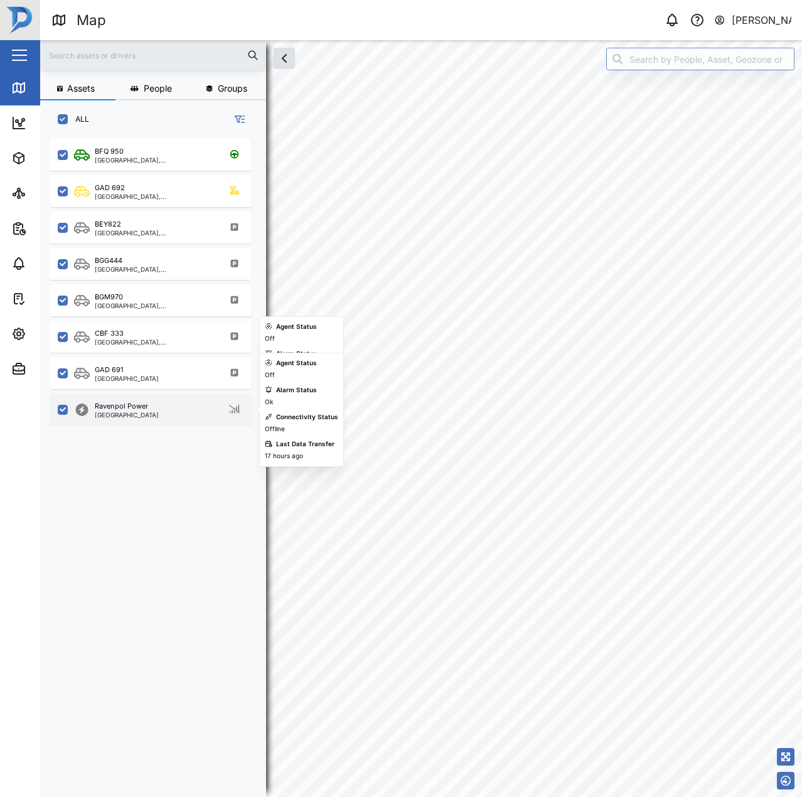
click at [162, 410] on div "Ravenpol Power Port Moresby" at bounding box center [159, 409] width 170 height 17
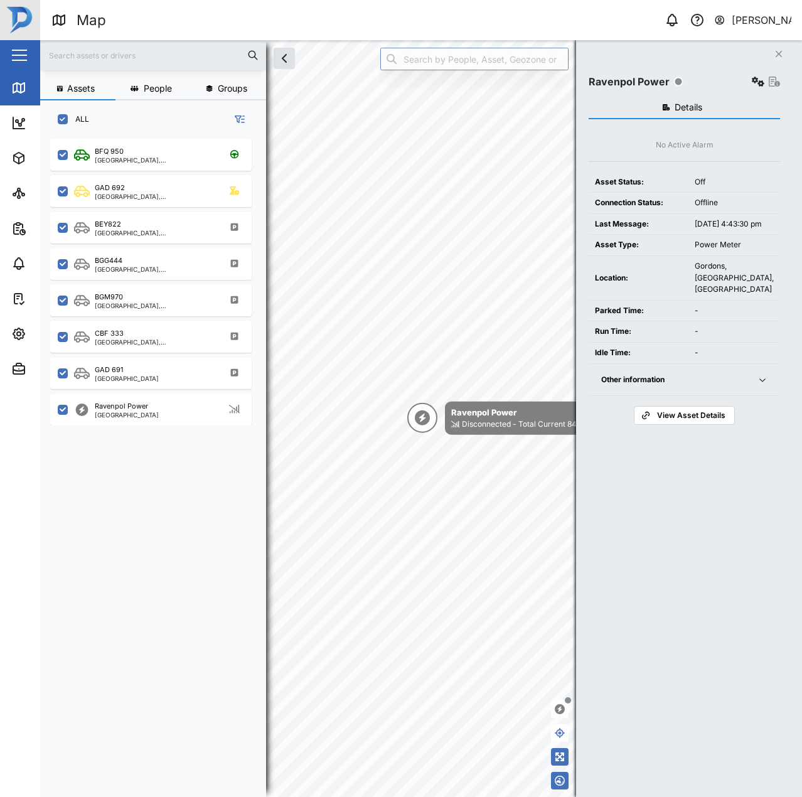
click at [761, 85] on icon "button" at bounding box center [758, 82] width 13 height 10
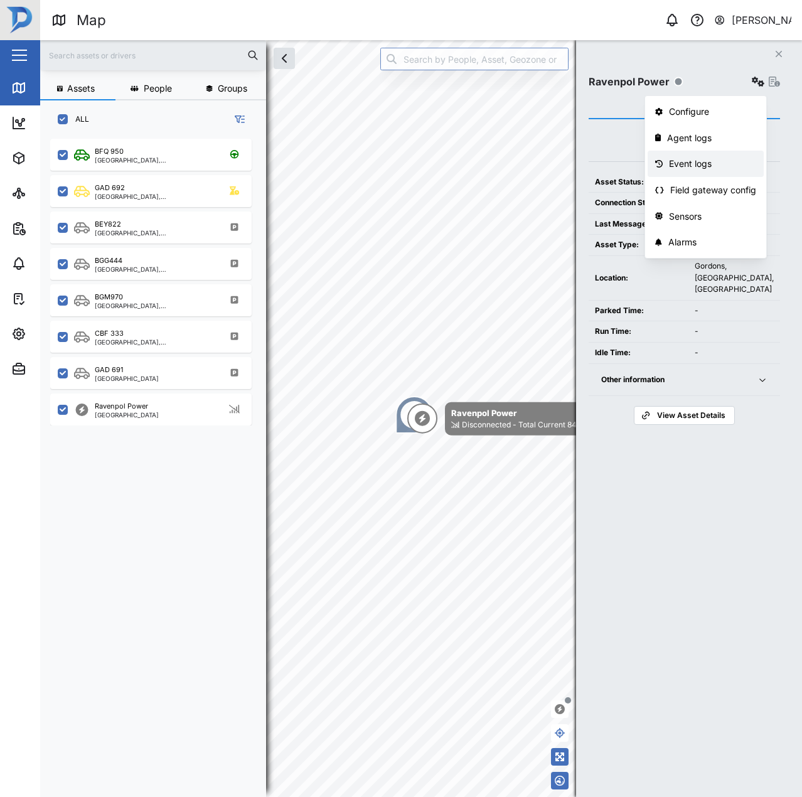
click at [730, 164] on div "Event logs" at bounding box center [712, 164] width 87 height 14
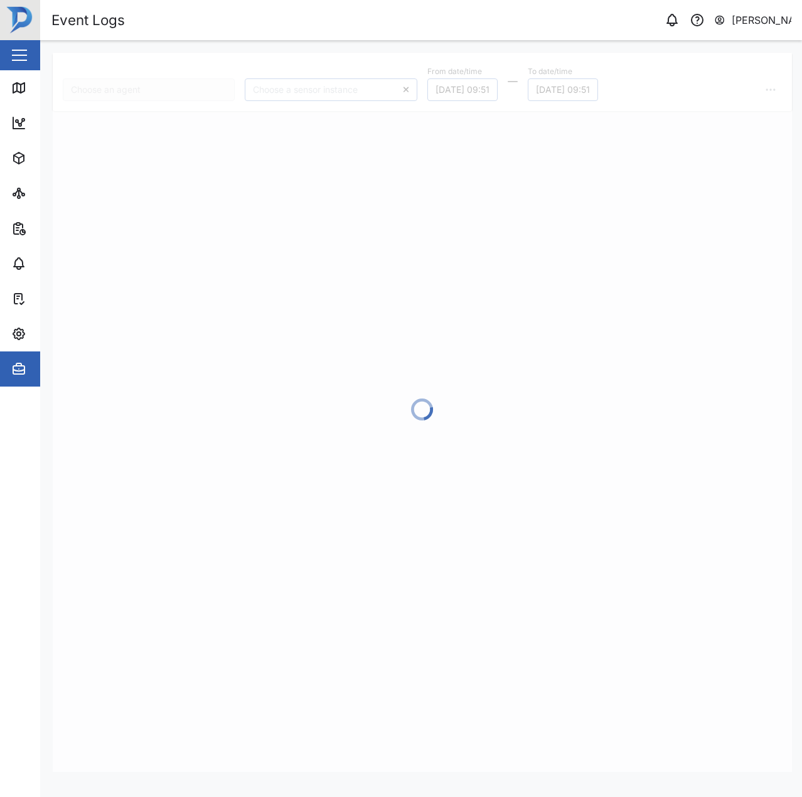
type input "Ravenpol Power"
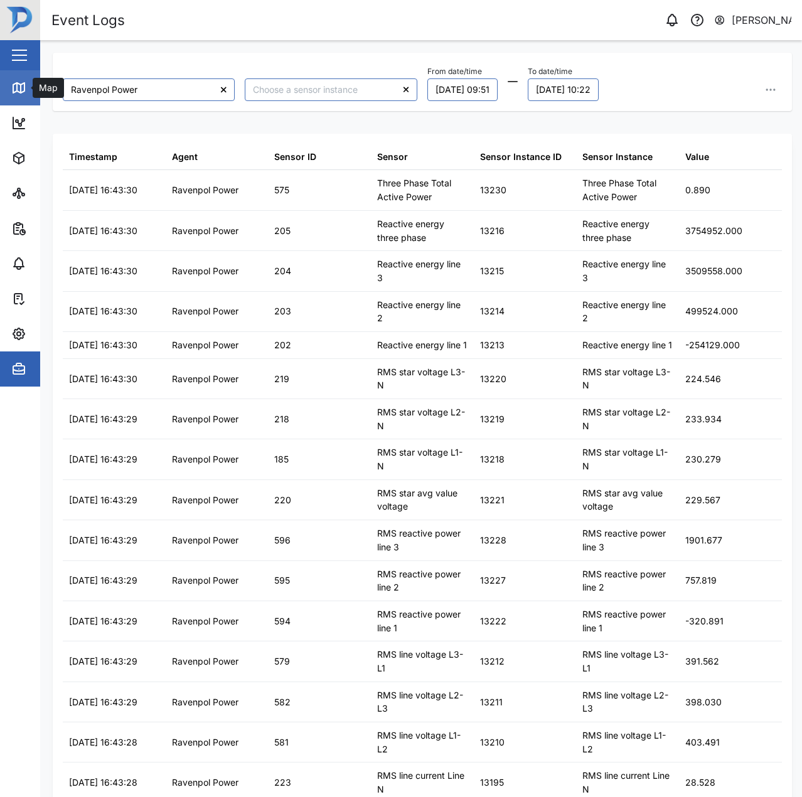
click at [30, 91] on div "Map" at bounding box center [36, 87] width 50 height 15
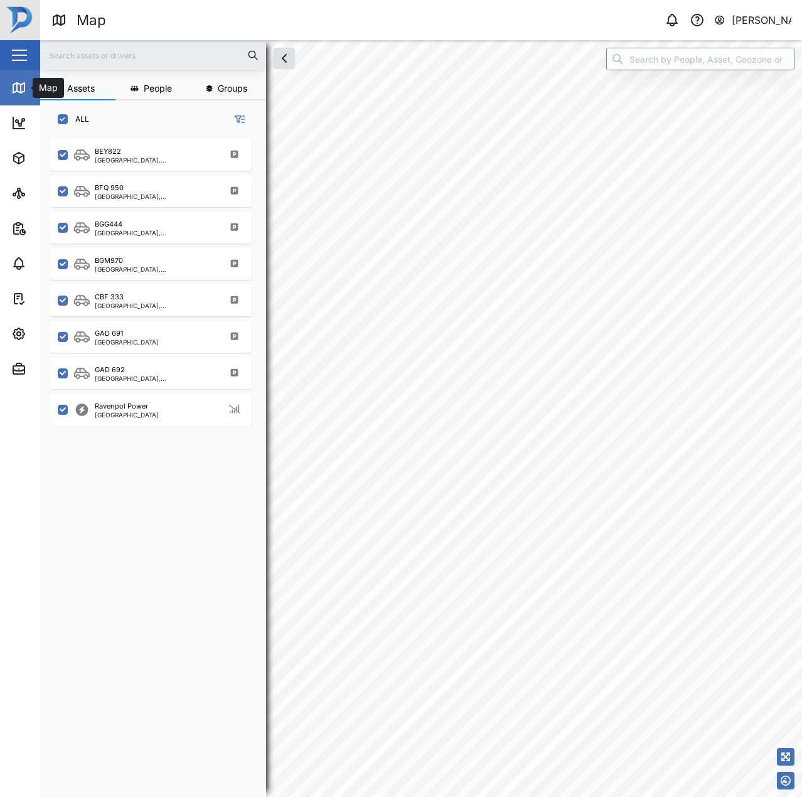
scroll to position [643, 196]
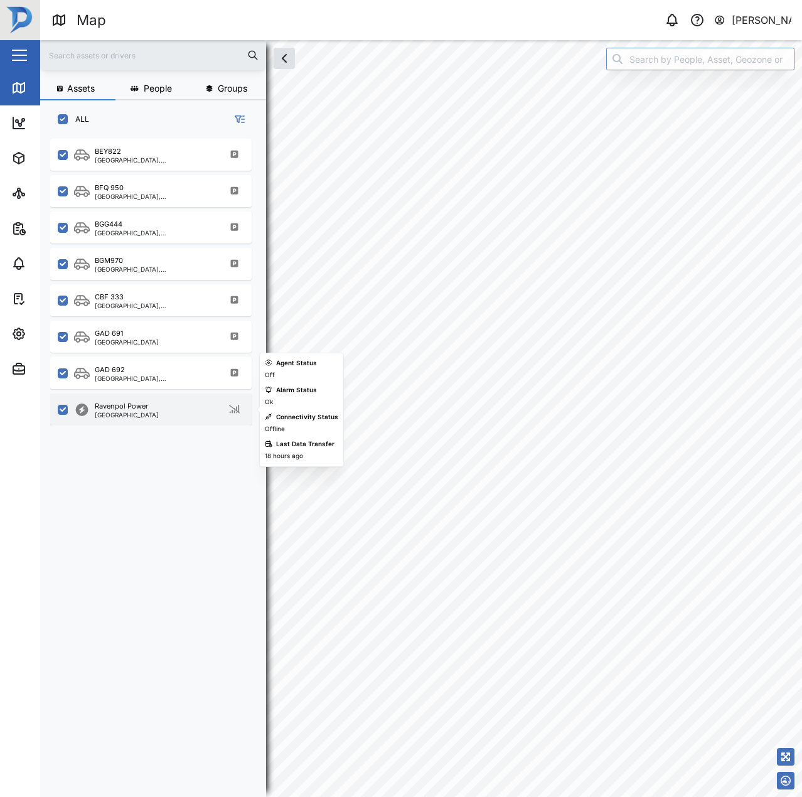
click at [117, 405] on div "Ravenpol Power" at bounding box center [121, 406] width 53 height 11
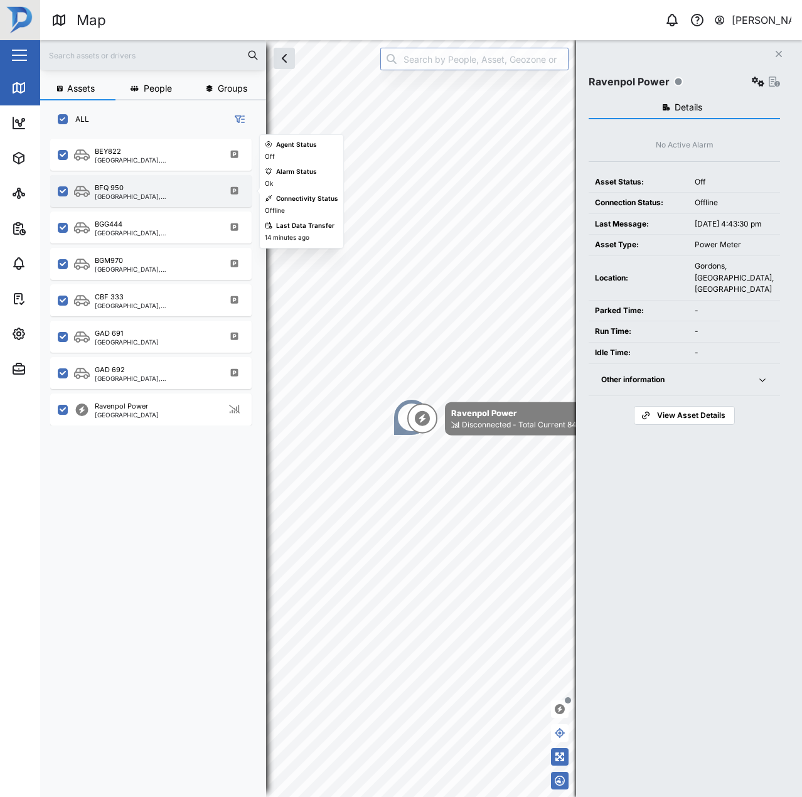
click at [141, 194] on div "Port Moresby, Southern Region" at bounding box center [155, 196] width 120 height 6
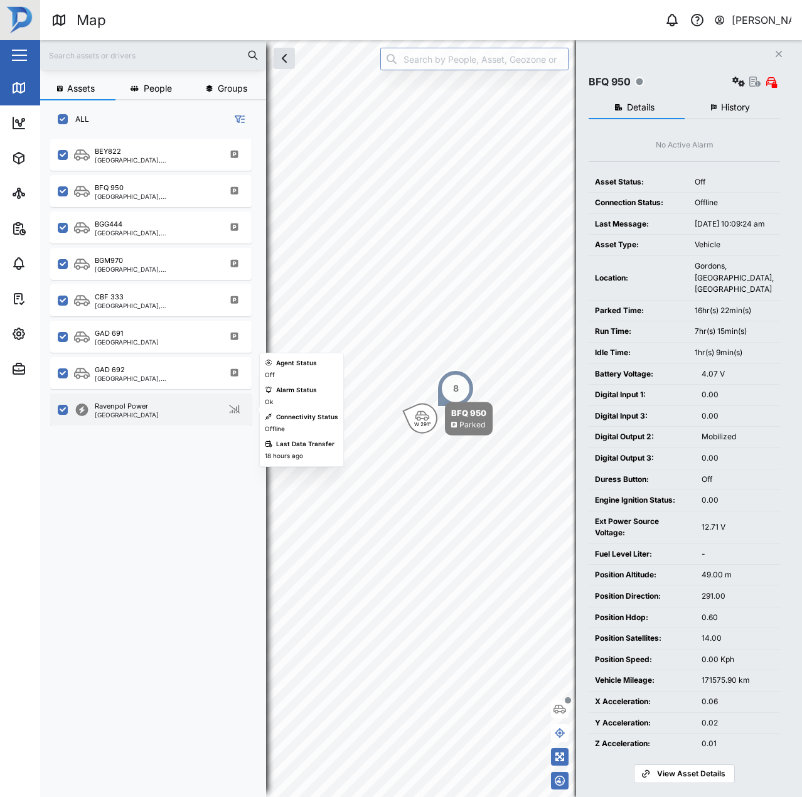
click at [125, 417] on div "Port Moresby" at bounding box center [127, 415] width 64 height 6
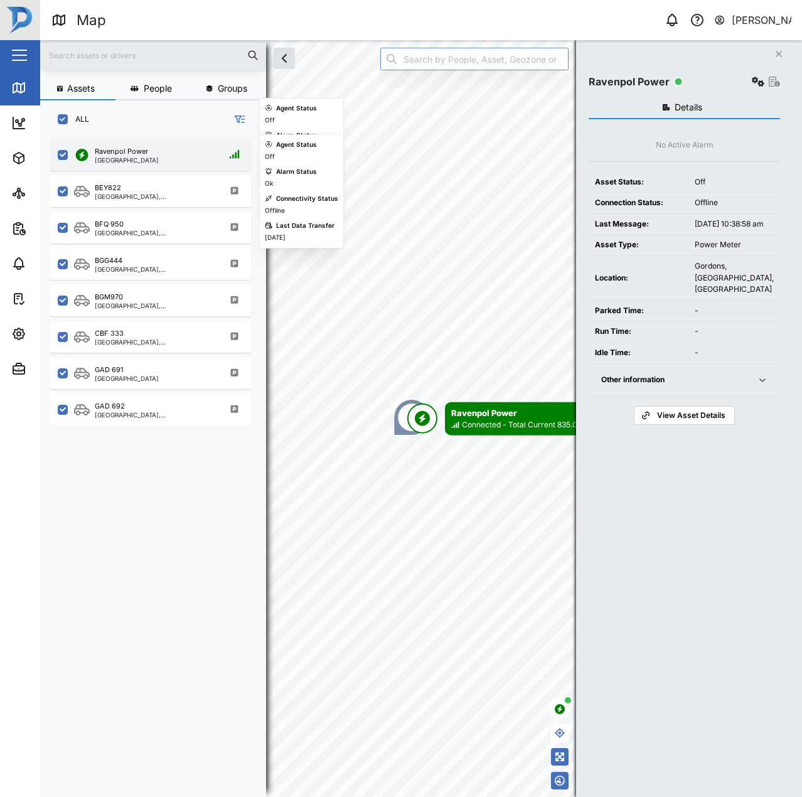
click at [141, 160] on div "Port Moresby" at bounding box center [127, 160] width 64 height 6
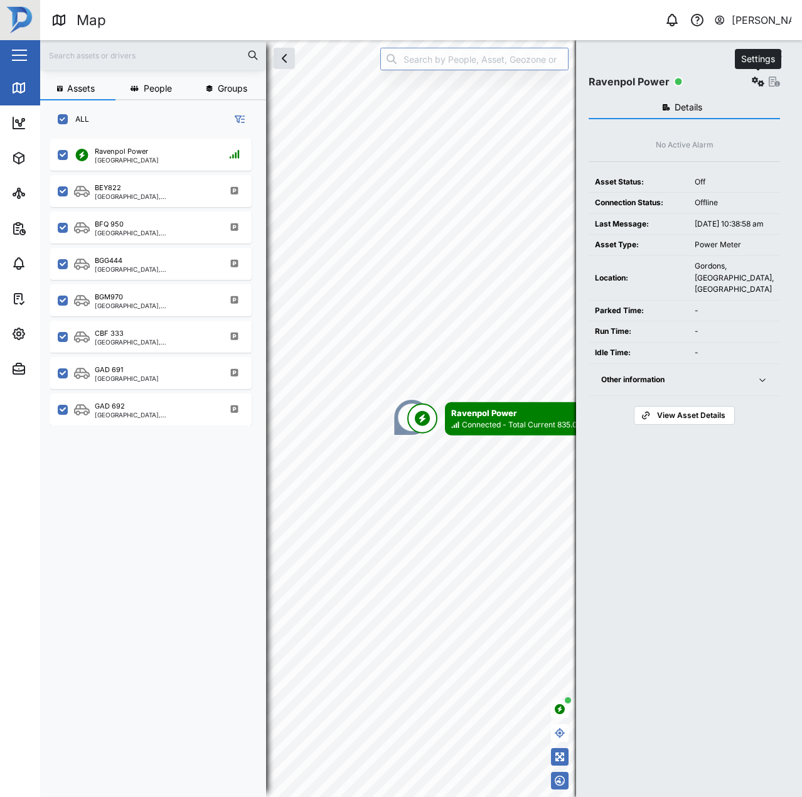
click at [761, 82] on icon "button" at bounding box center [758, 82] width 13 height 10
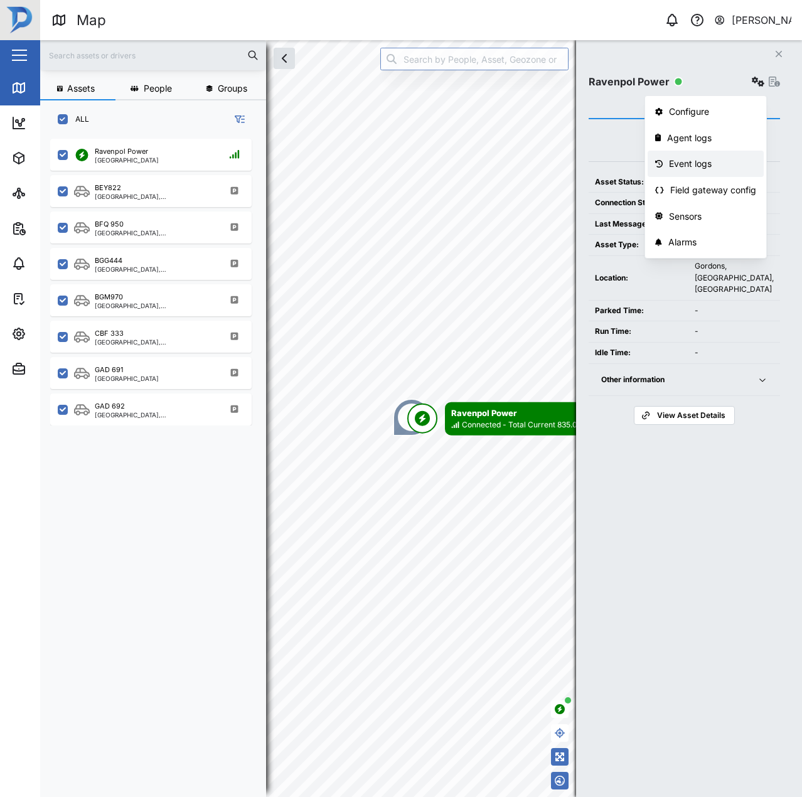
click at [706, 164] on div "Event logs" at bounding box center [712, 164] width 87 height 14
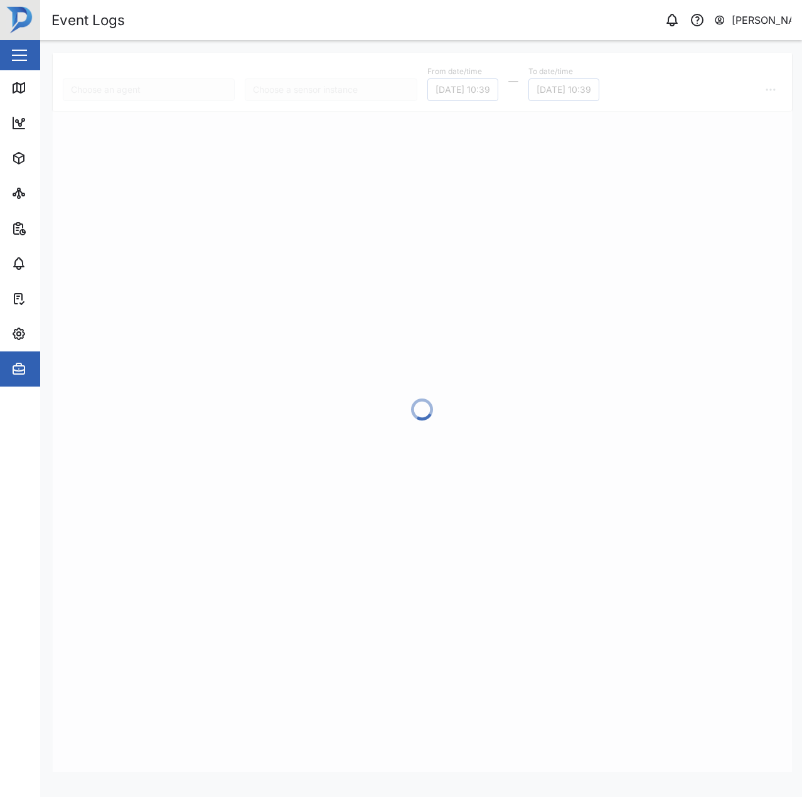
type input "Ravenpol Power"
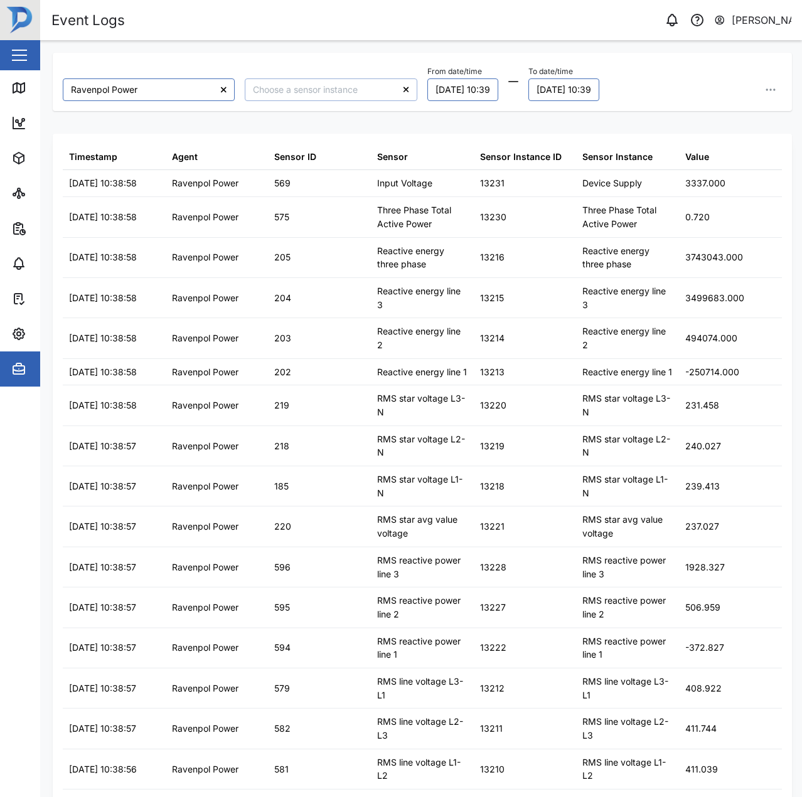
click at [279, 96] on input "search" at bounding box center [331, 89] width 172 height 23
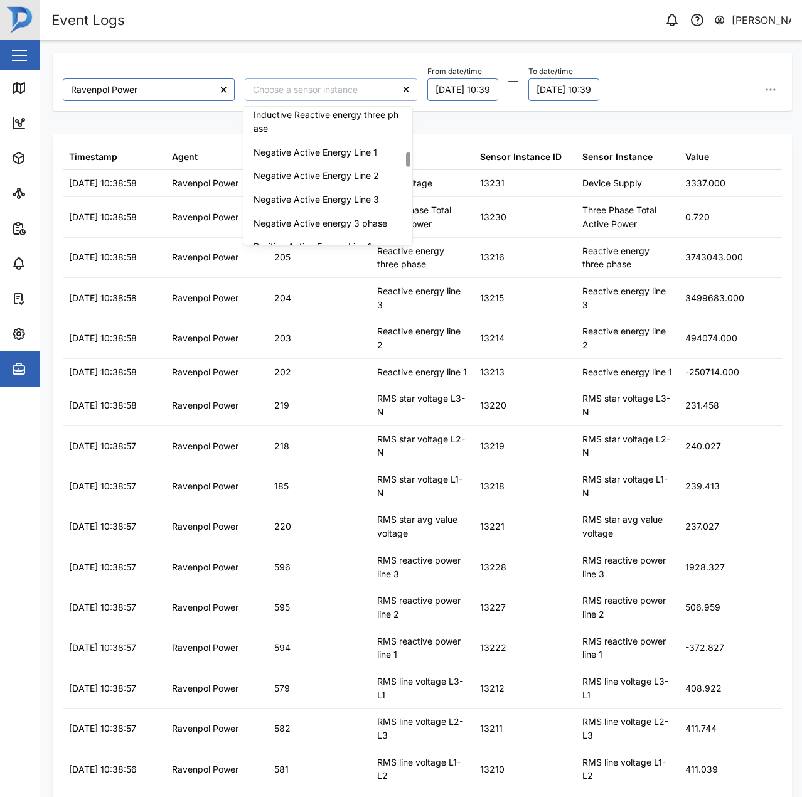
scroll to position [338, 0]
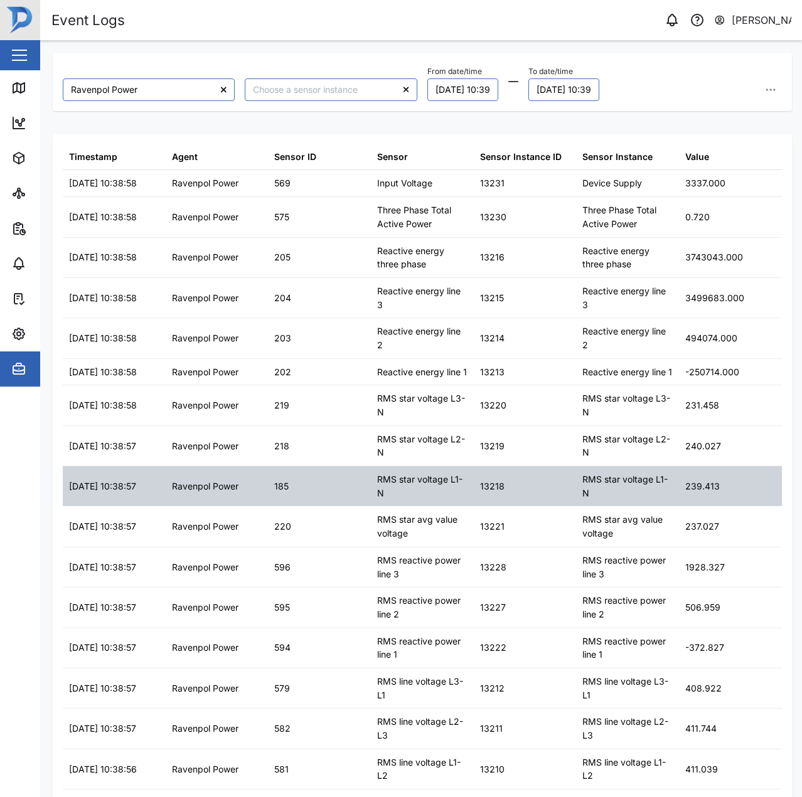
click at [249, 506] on div "Ravenpol Power" at bounding box center [217, 486] width 103 height 40
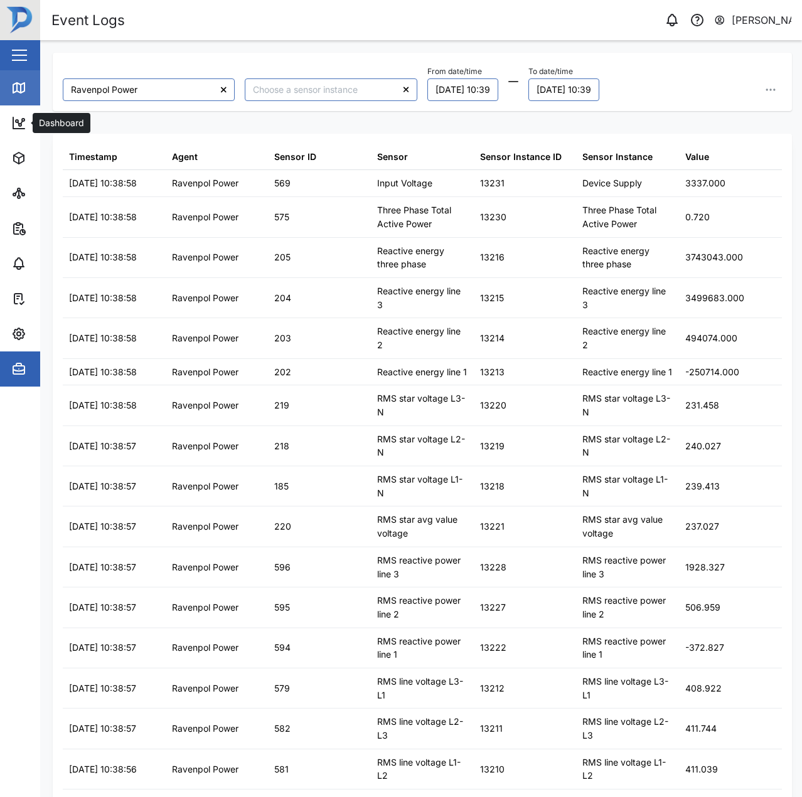
click at [33, 104] on link "Map" at bounding box center [81, 87] width 163 height 35
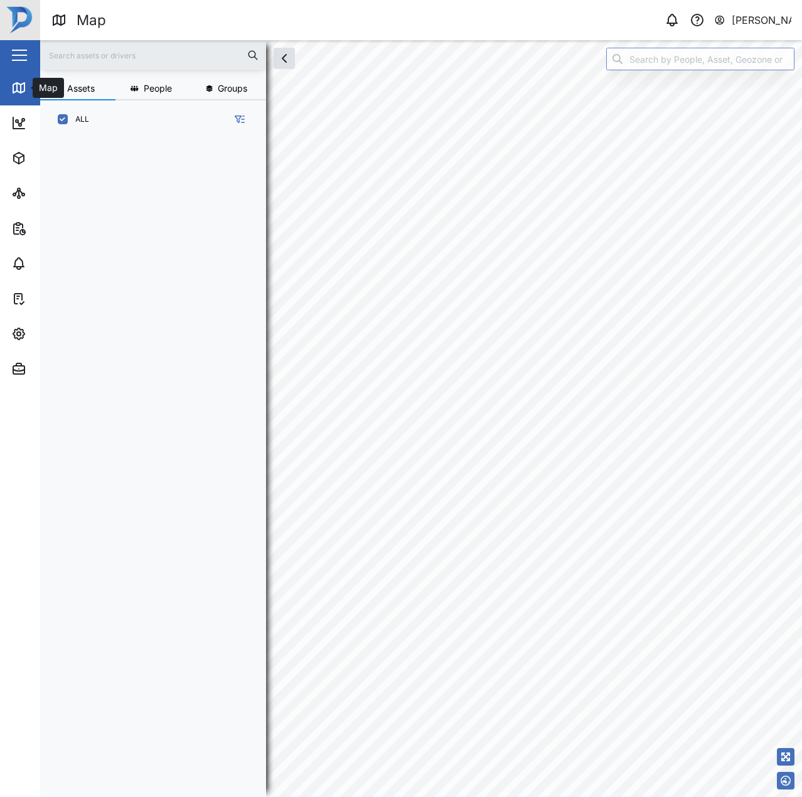
scroll to position [643, 196]
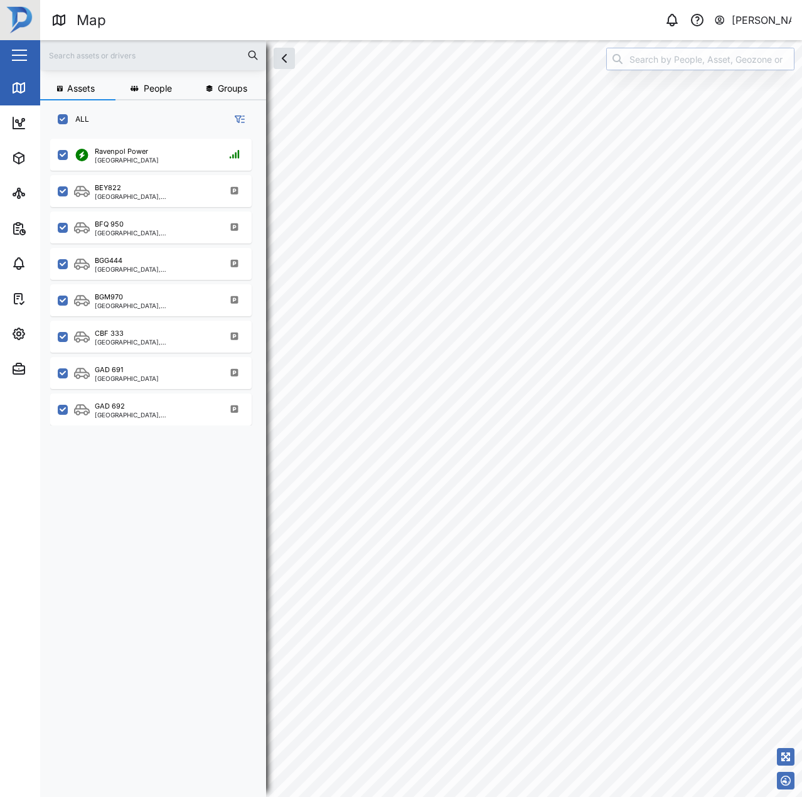
click at [712, 50] on input "search" at bounding box center [700, 59] width 188 height 23
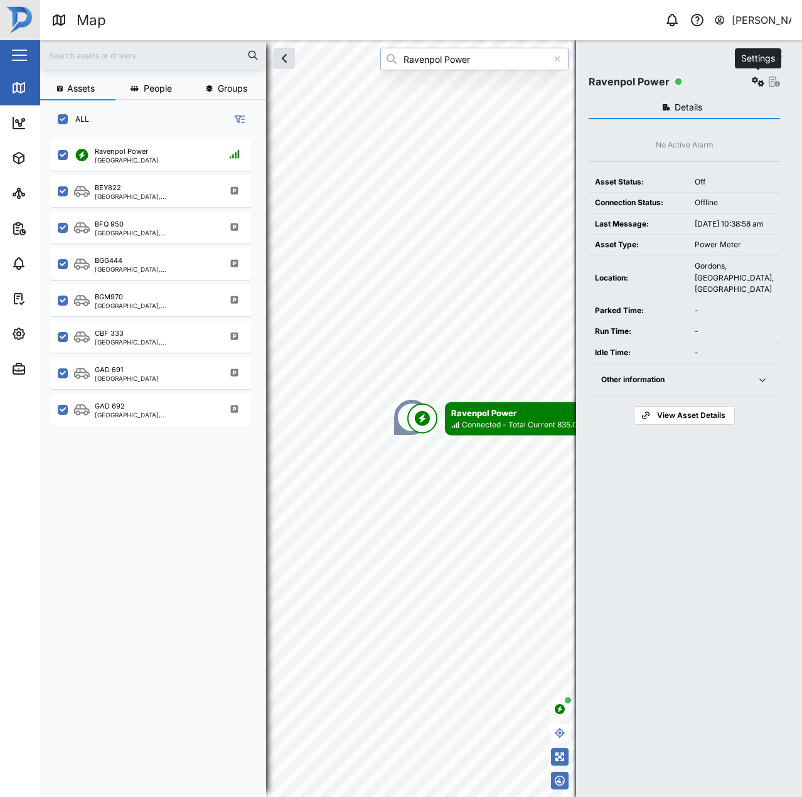
type input "Ravenpol Power"
click at [759, 86] on icon "button" at bounding box center [758, 82] width 13 height 10
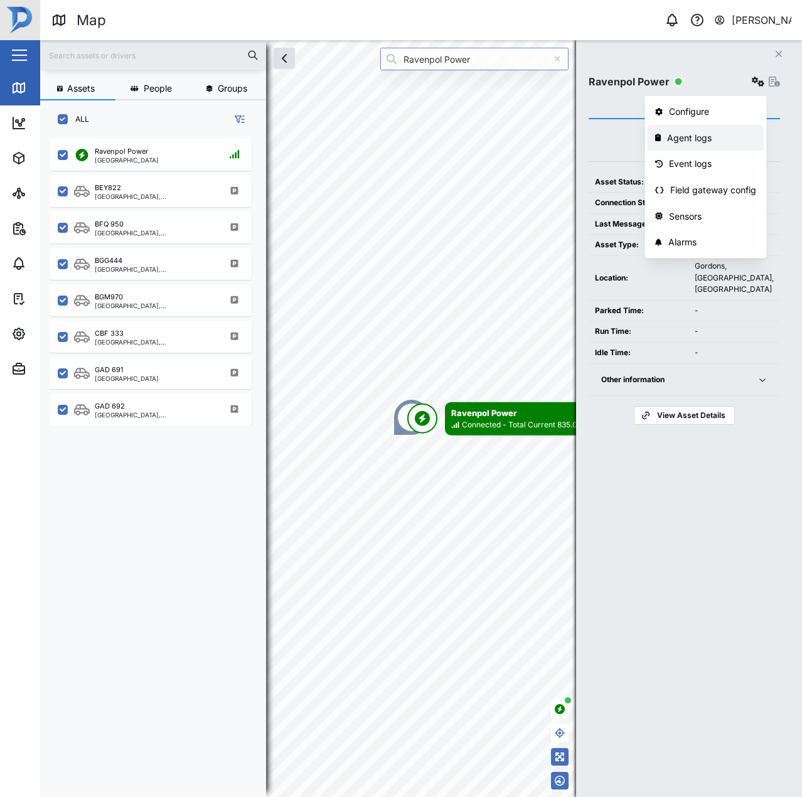
click at [703, 142] on div "Agent logs" at bounding box center [711, 138] width 89 height 14
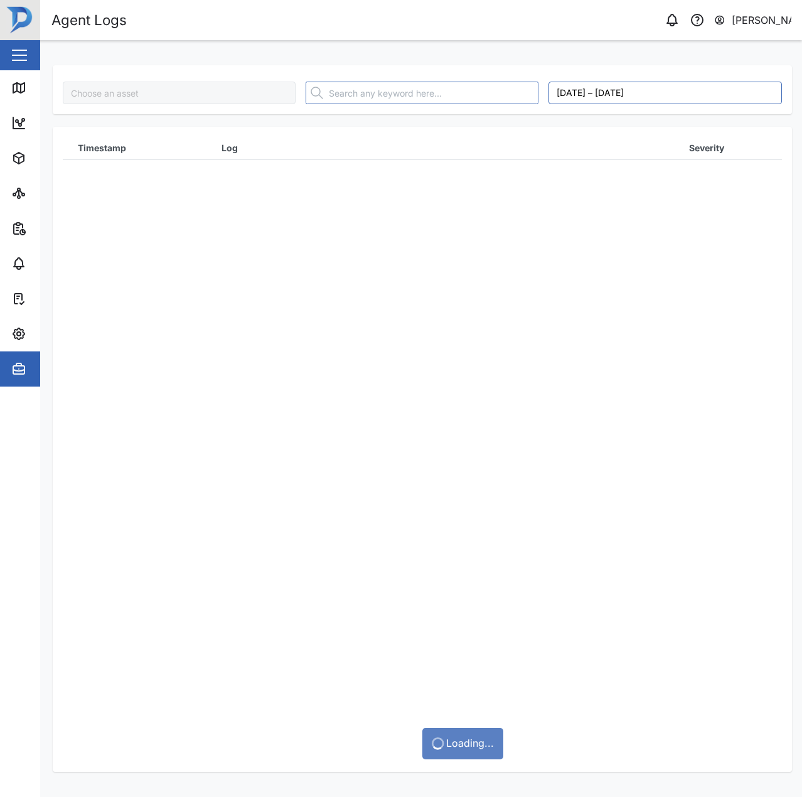
type input "Ravenpol Power"
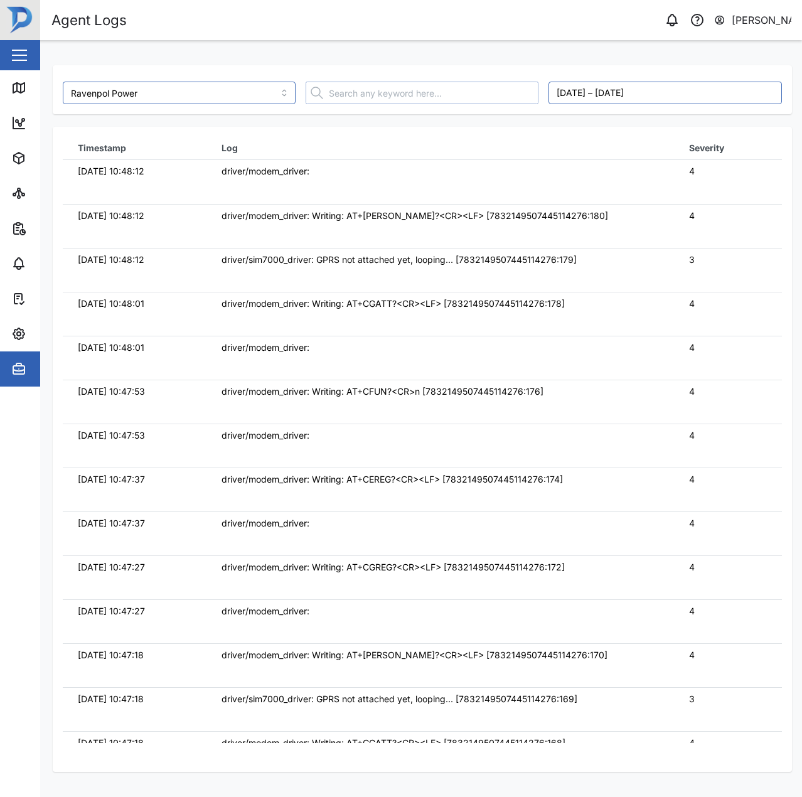
click at [341, 91] on input "text" at bounding box center [422, 93] width 233 height 23
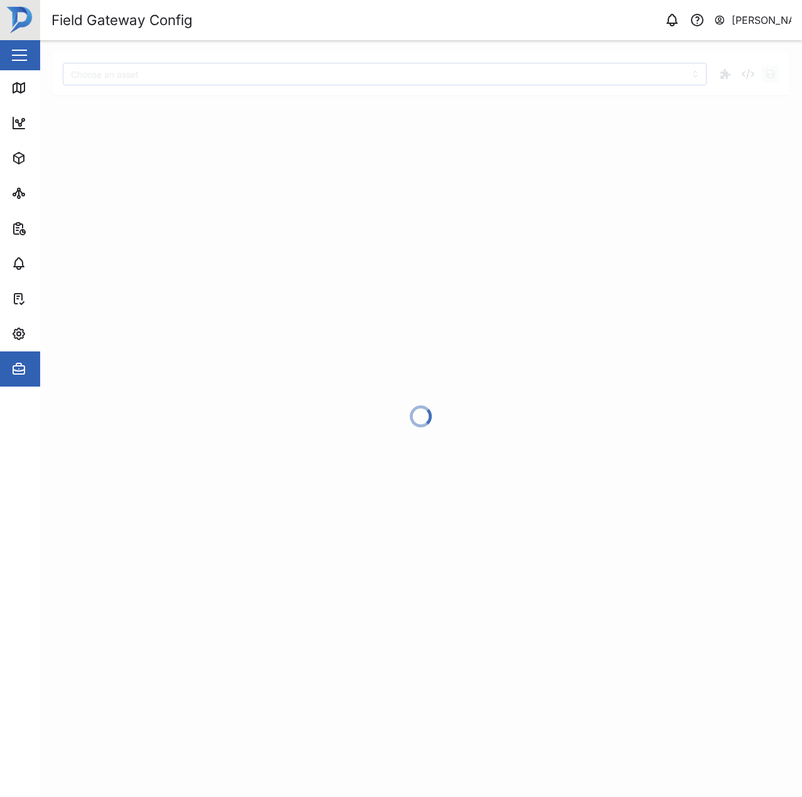
type input "Ravenpol Power"
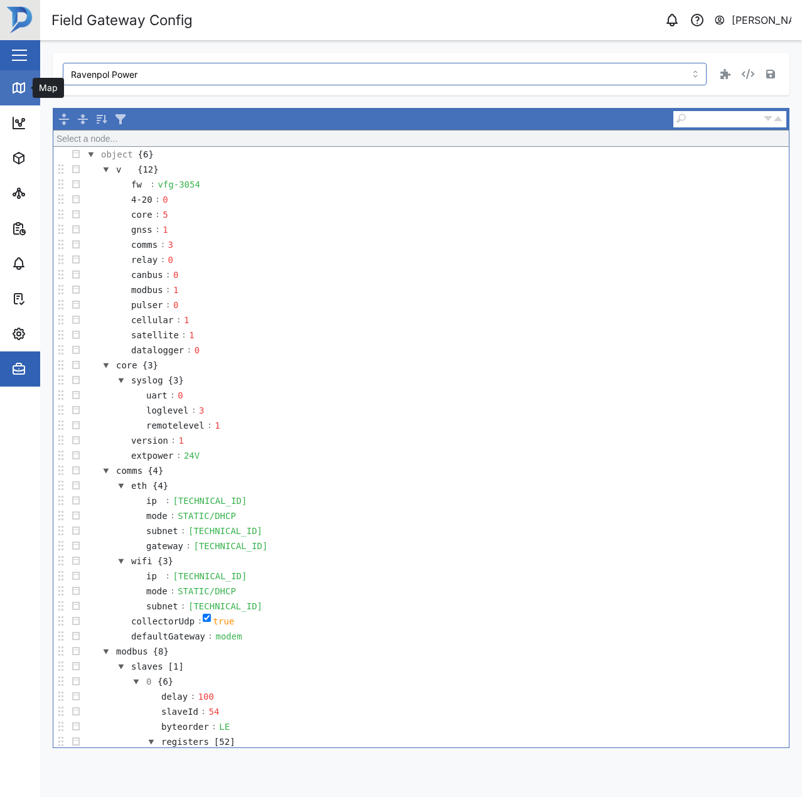
click at [28, 79] on link "Map" at bounding box center [81, 87] width 163 height 35
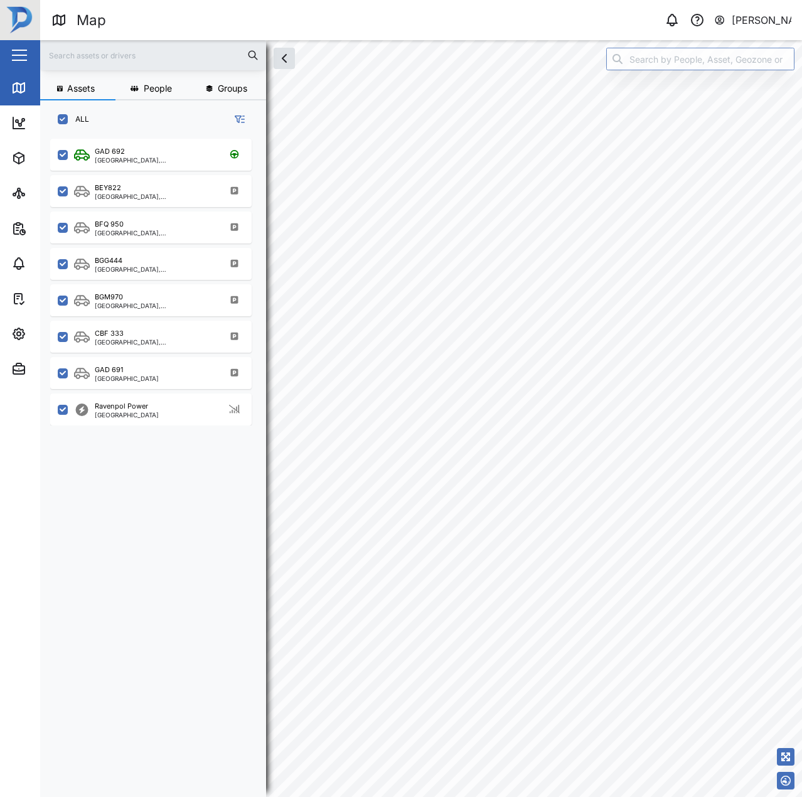
scroll to position [10, 10]
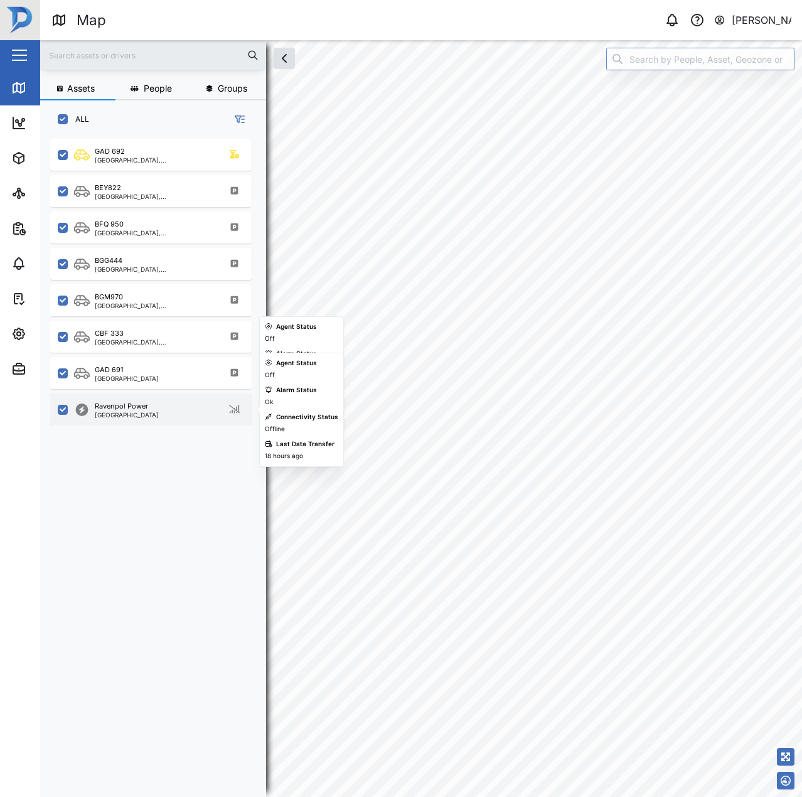
click at [136, 425] on div "Ravenpol Power Port Moresby" at bounding box center [150, 409] width 201 height 32
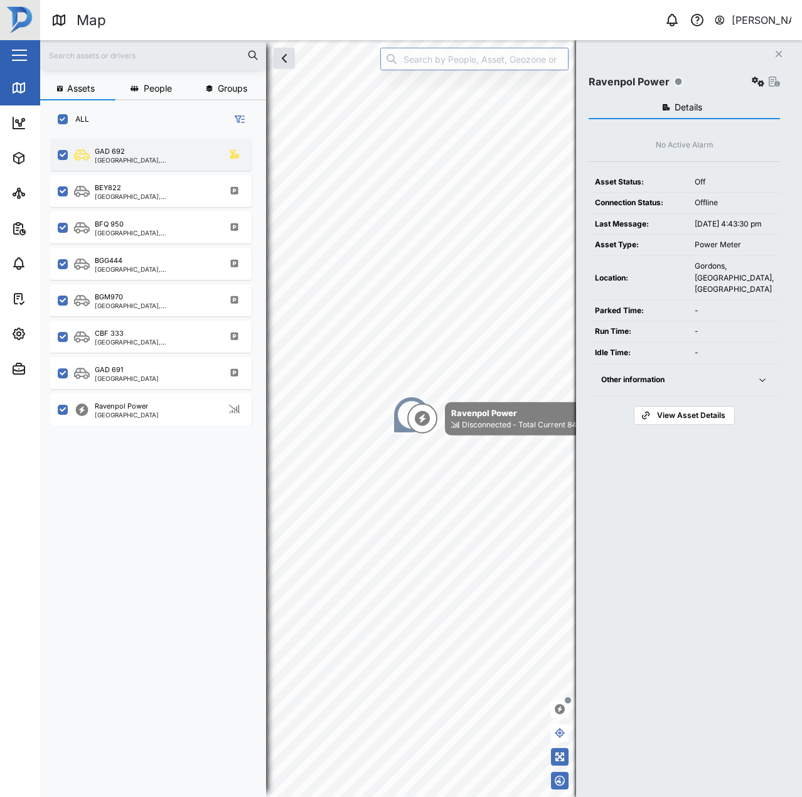
click at [166, 151] on div "GAD 692" at bounding box center [155, 151] width 120 height 11
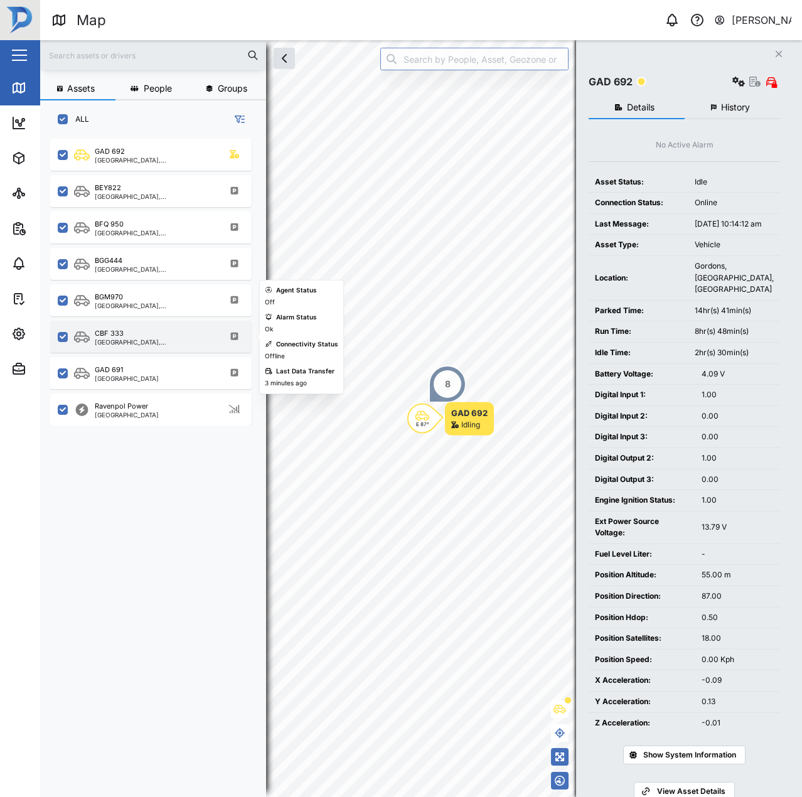
click at [140, 338] on div "CBF 333" at bounding box center [155, 333] width 120 height 11
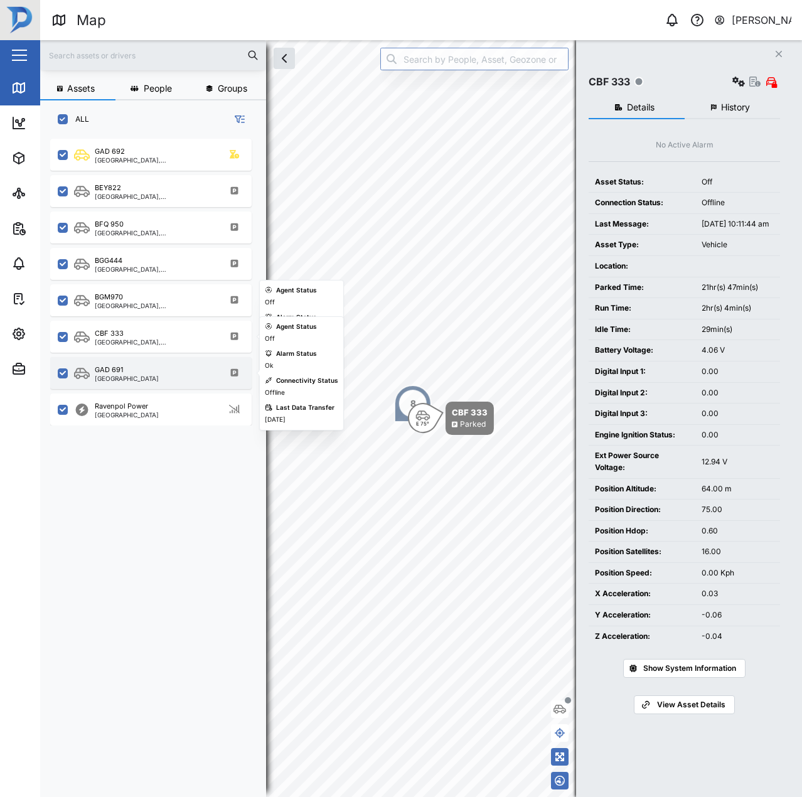
click at [129, 369] on div "GAD 691" at bounding box center [127, 369] width 64 height 11
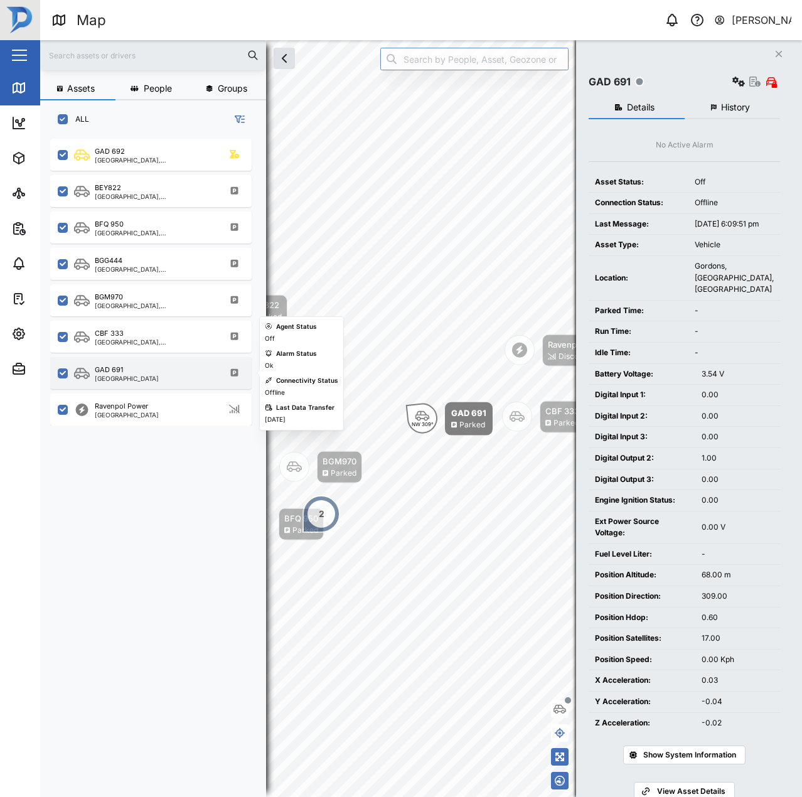
click at [185, 368] on div "GAD 691 Port Moresby" at bounding box center [159, 372] width 170 height 17
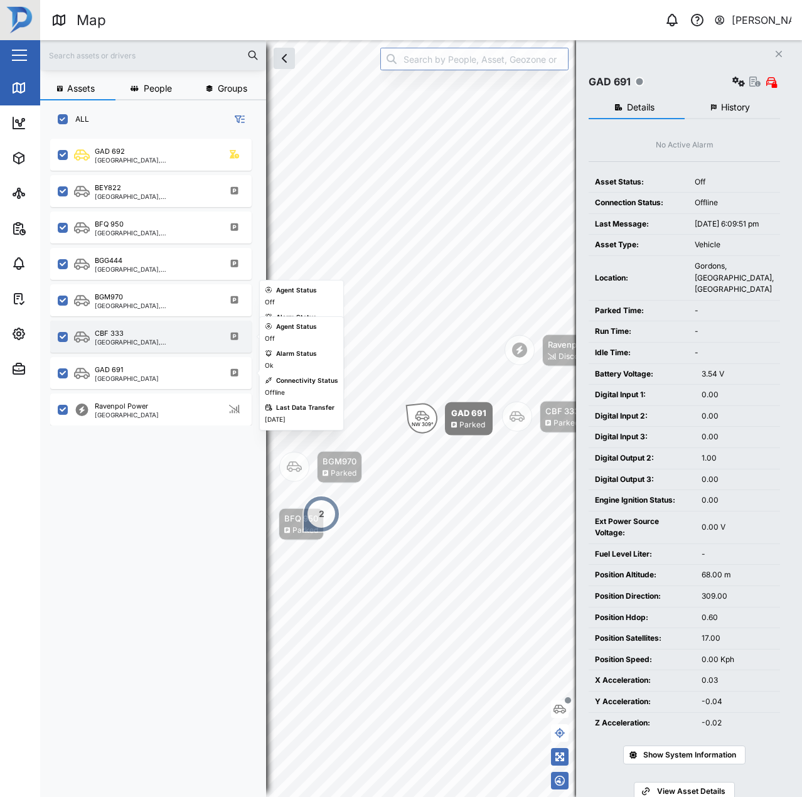
click at [164, 344] on div "[GEOGRAPHIC_DATA], [GEOGRAPHIC_DATA]" at bounding box center [155, 342] width 120 height 6
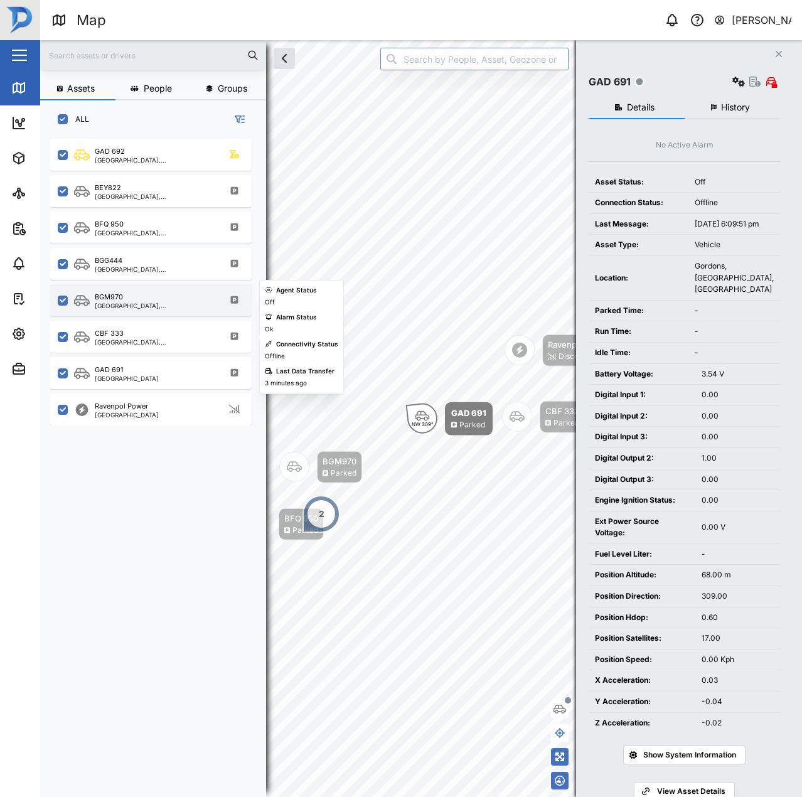
click at [149, 289] on div "BGM970 Port Moresby, Southern Region" at bounding box center [150, 300] width 201 height 32
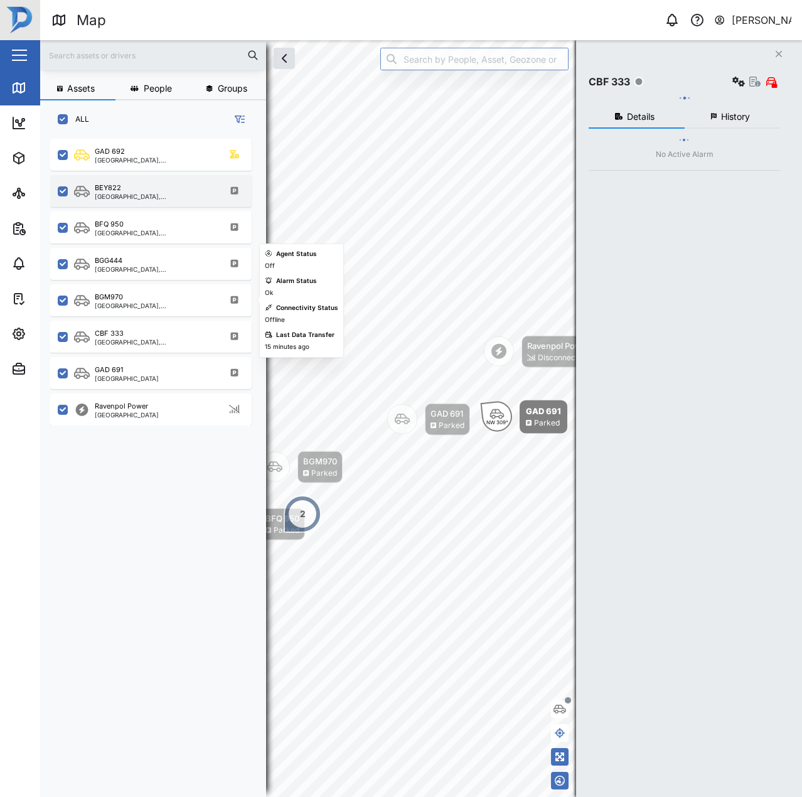
click at [151, 194] on div "[GEOGRAPHIC_DATA], [GEOGRAPHIC_DATA]" at bounding box center [155, 196] width 120 height 6
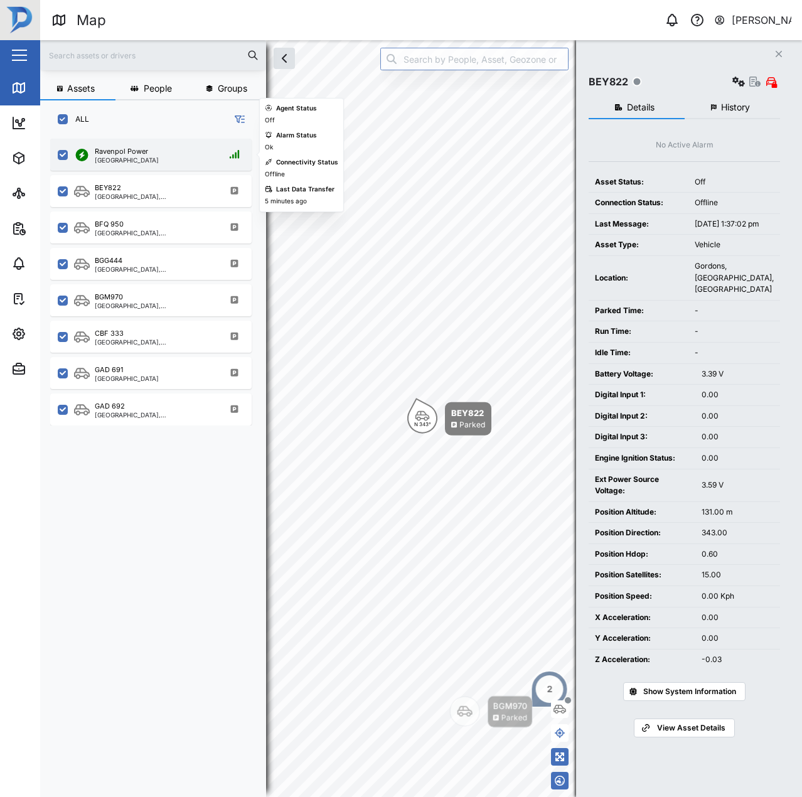
click at [167, 147] on div "Ravenpol Power Port Moresby" at bounding box center [159, 154] width 170 height 17
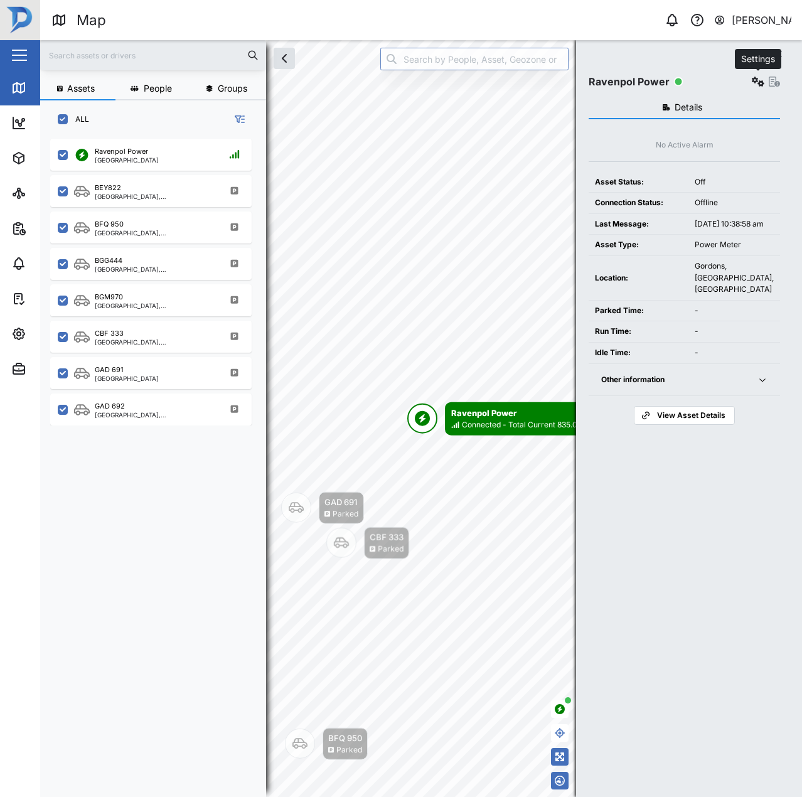
click at [751, 82] on button "button" at bounding box center [758, 82] width 18 height 18
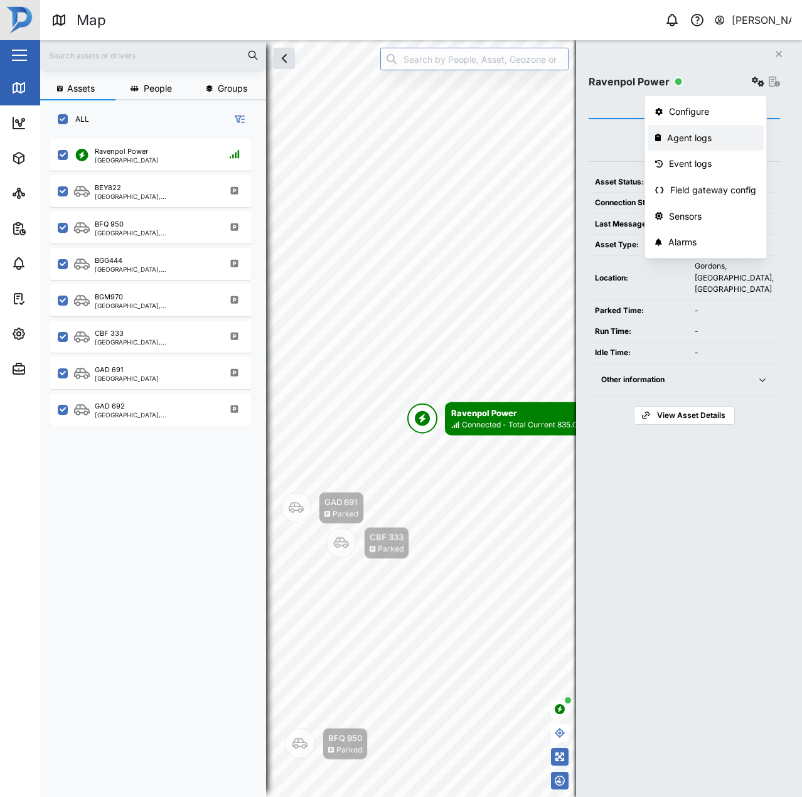
click at [703, 138] on div "Agent logs" at bounding box center [711, 138] width 89 height 14
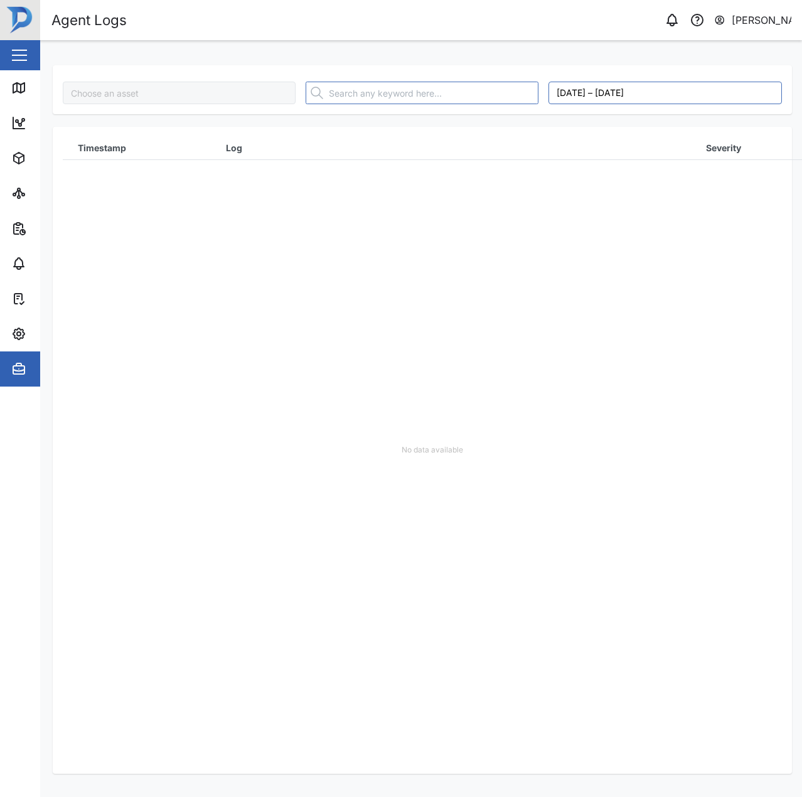
type input "Ravenpol Power"
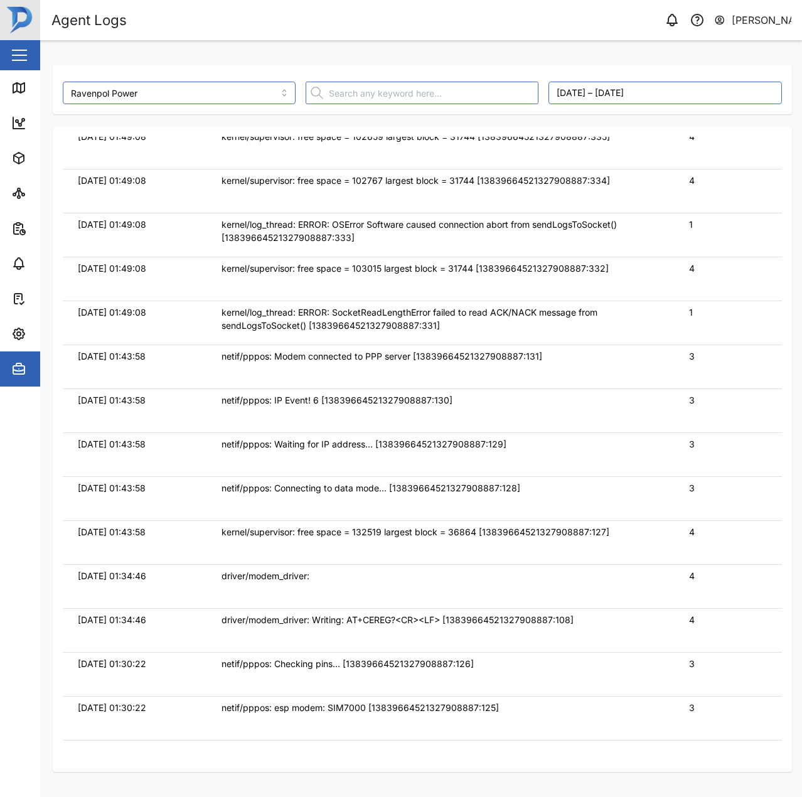
scroll to position [10049, 0]
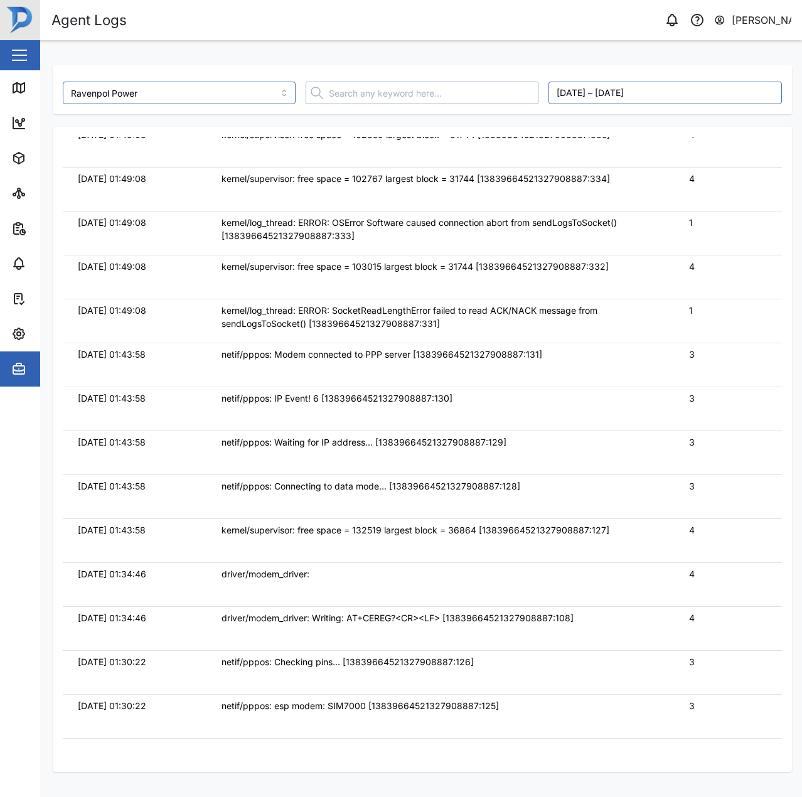
click at [397, 100] on input "text" at bounding box center [422, 93] width 233 height 23
type input "FW"
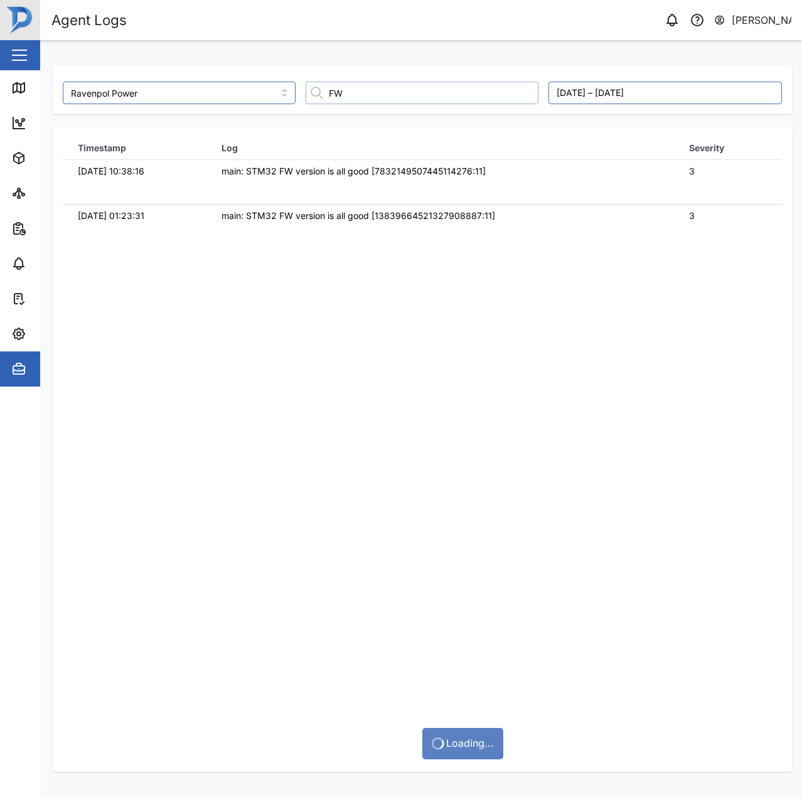
scroll to position [0, 0]
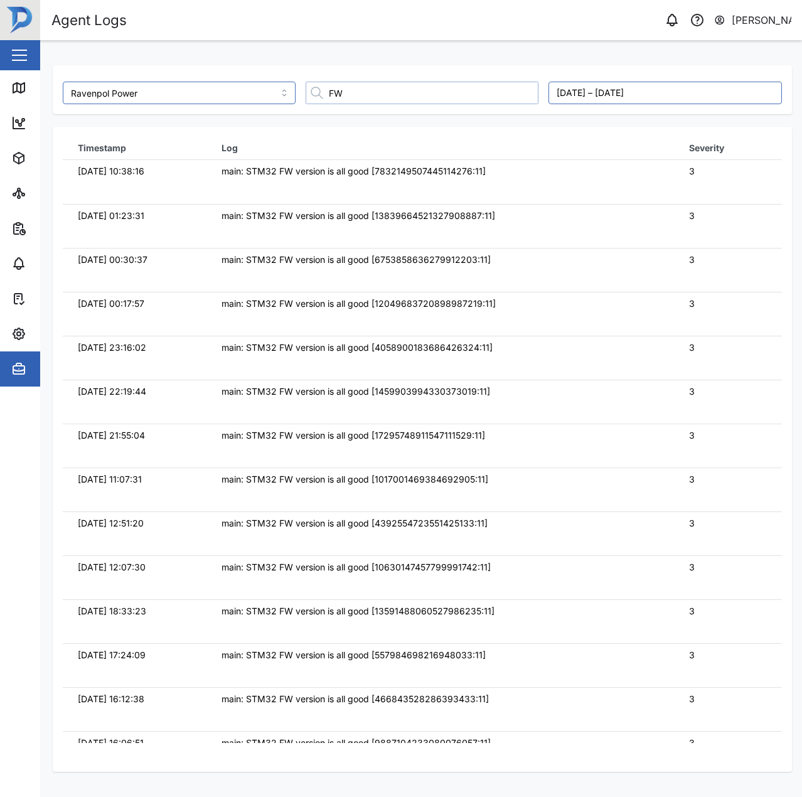
click at [402, 95] on input "FW" at bounding box center [422, 93] width 233 height 23
type input "F"
type input "fw"
click at [394, 98] on input "fw" at bounding box center [422, 93] width 233 height 23
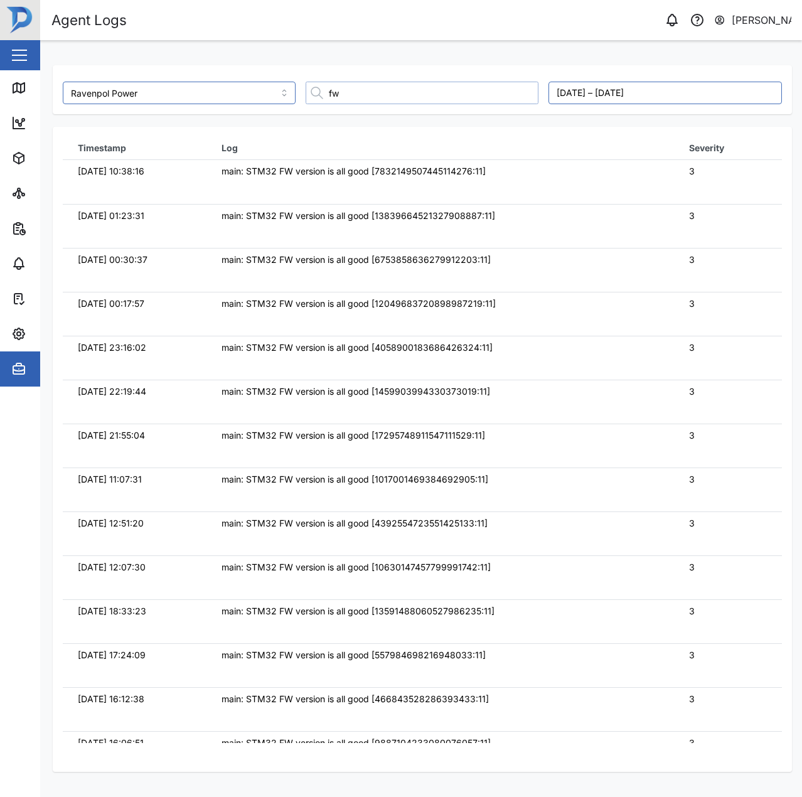
click at [394, 98] on input "fw" at bounding box center [422, 93] width 233 height 23
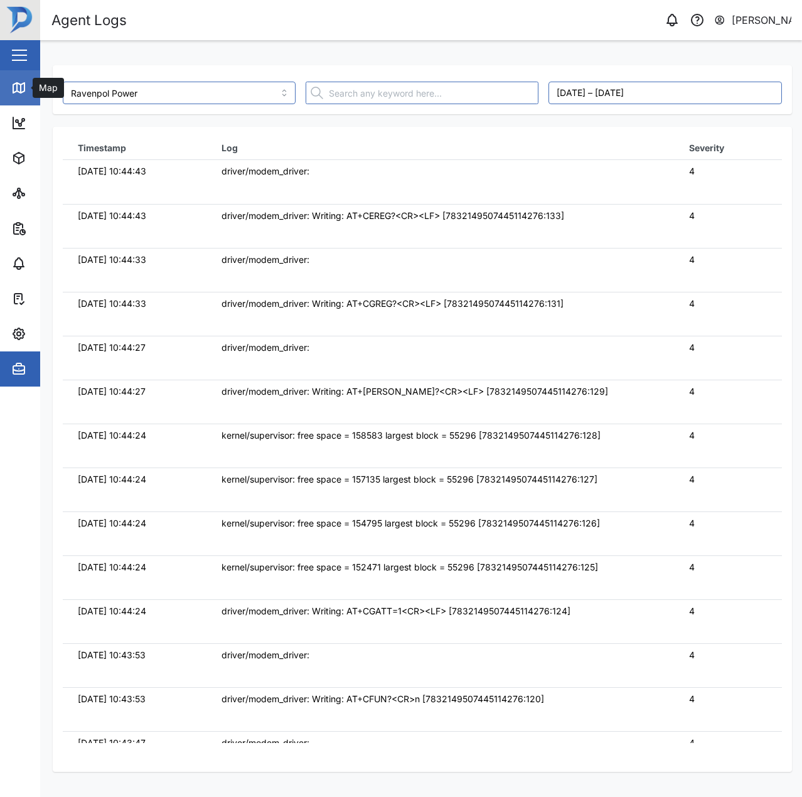
click at [21, 88] on icon at bounding box center [21, 89] width 0 height 8
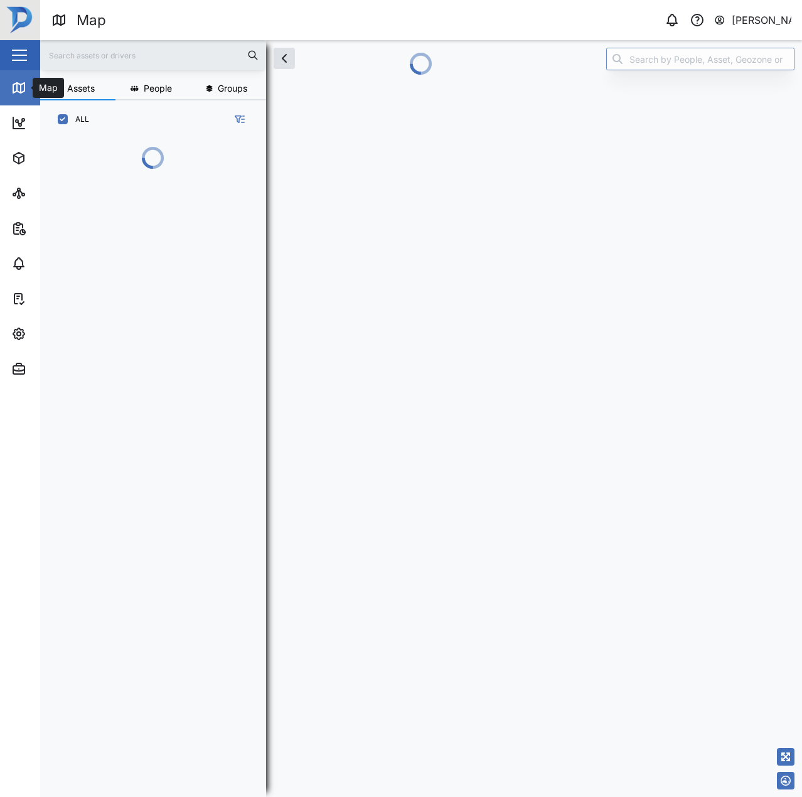
scroll to position [643, 196]
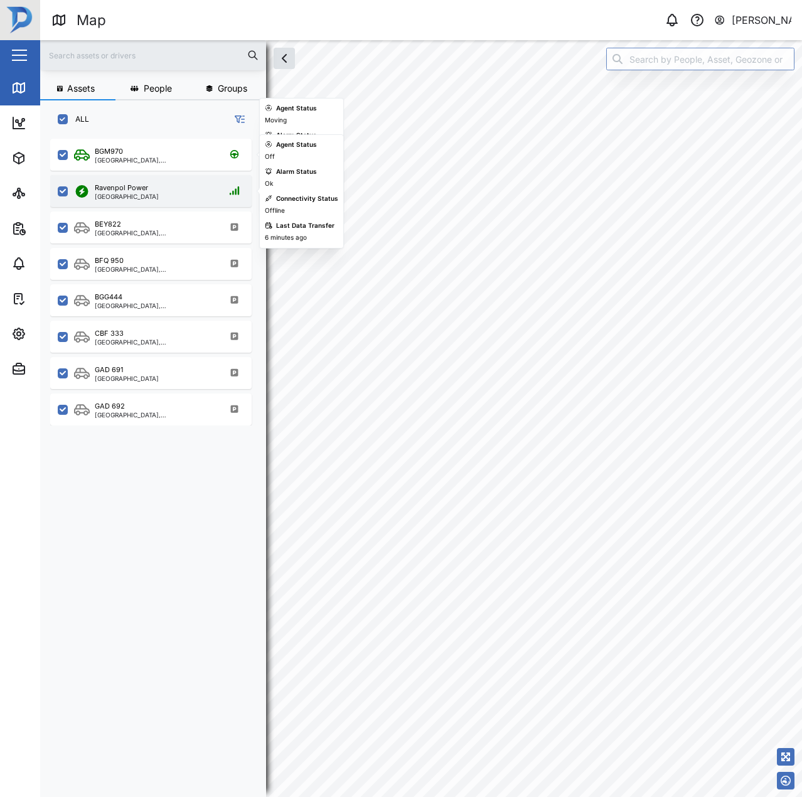
click at [171, 184] on div "Ravenpol Power Port Moresby" at bounding box center [159, 191] width 170 height 17
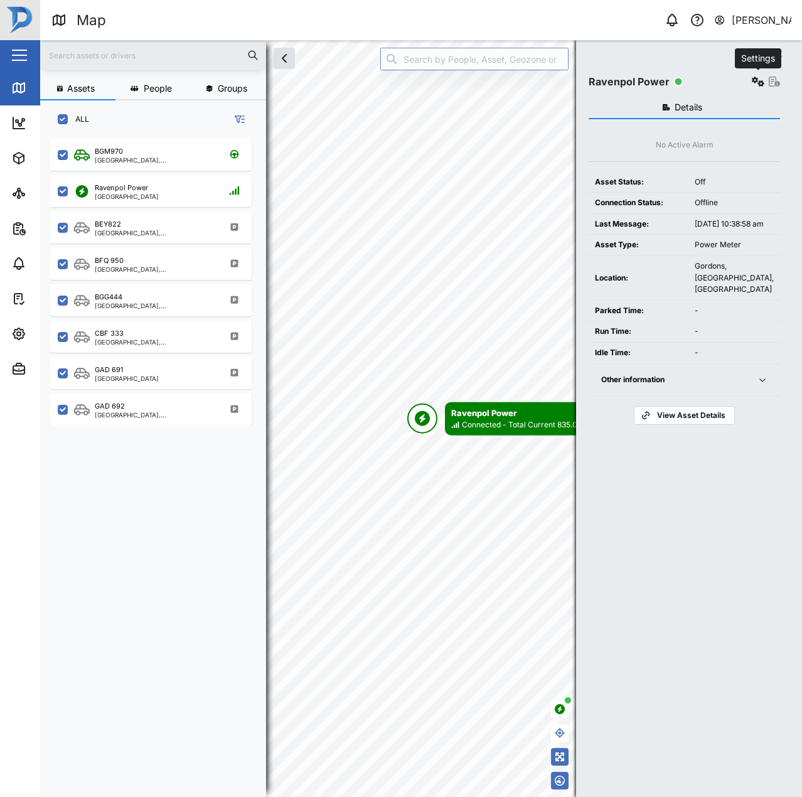
click at [753, 85] on icon "button" at bounding box center [758, 82] width 13 height 10
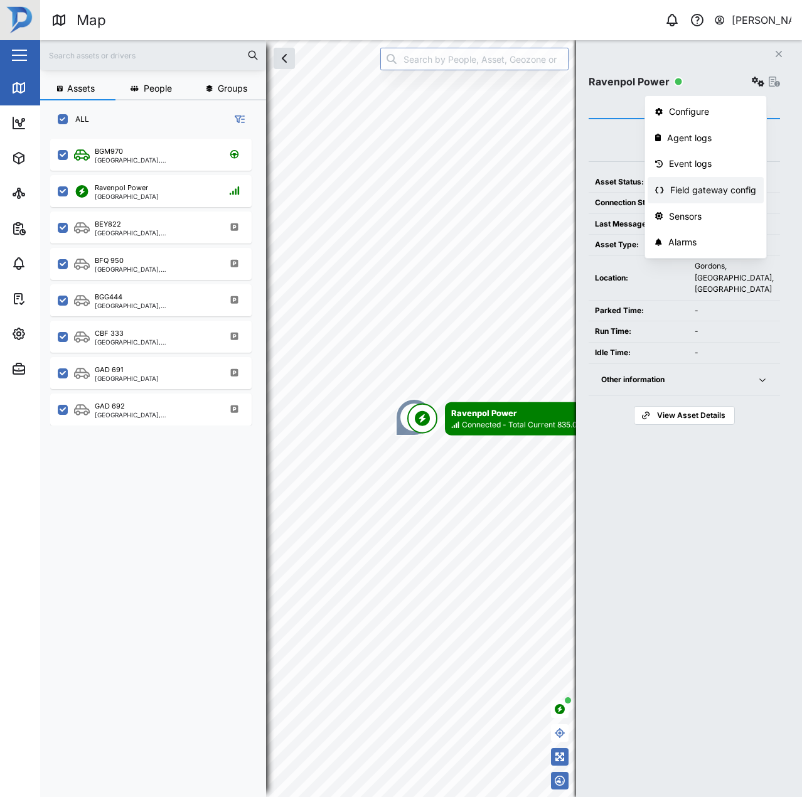
click at [703, 188] on div "Field gateway config" at bounding box center [713, 190] width 86 height 14
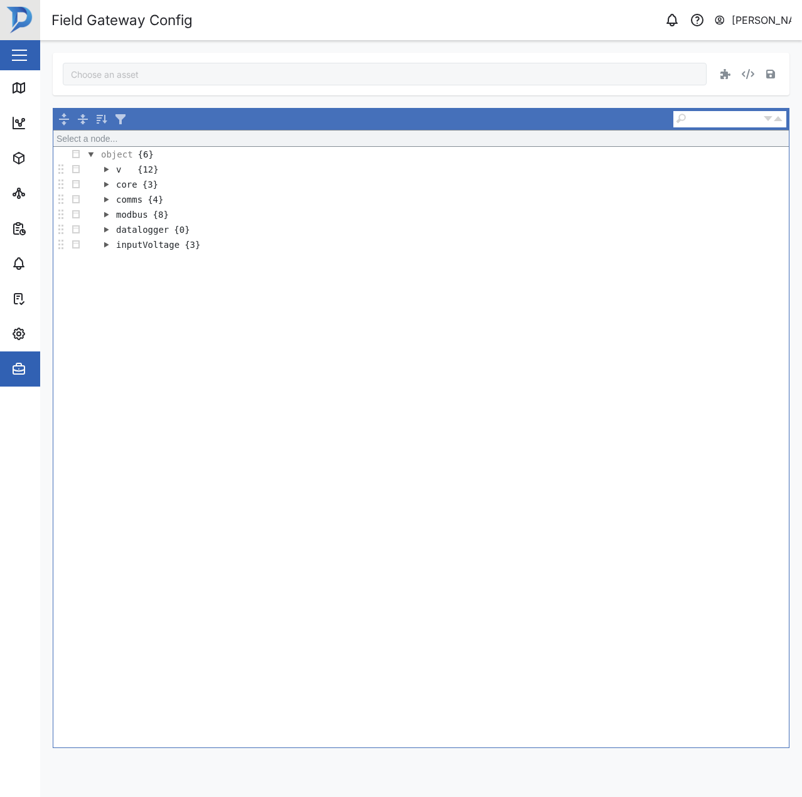
type input "Ravenpol Power"
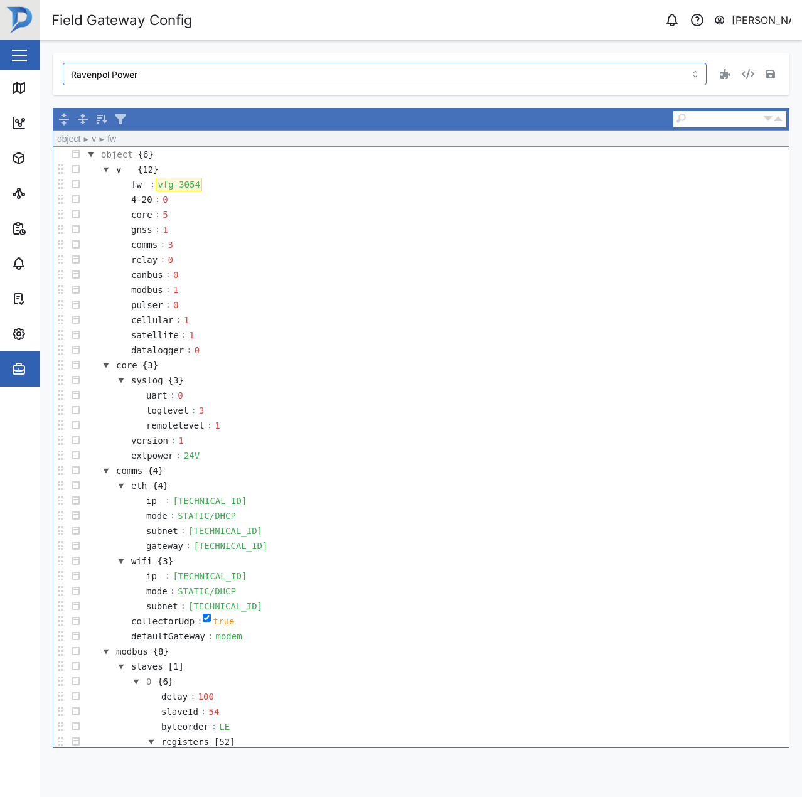
click at [194, 186] on div "vfg-3054" at bounding box center [179, 185] width 46 height 14
click at [194, 183] on div "vfg-3054" at bounding box center [179, 185] width 46 height 14
click at [780, 66] on div "Ravenpol Power Save" at bounding box center [421, 74] width 736 height 43
click at [770, 72] on icon "button" at bounding box center [770, 74] width 9 height 10
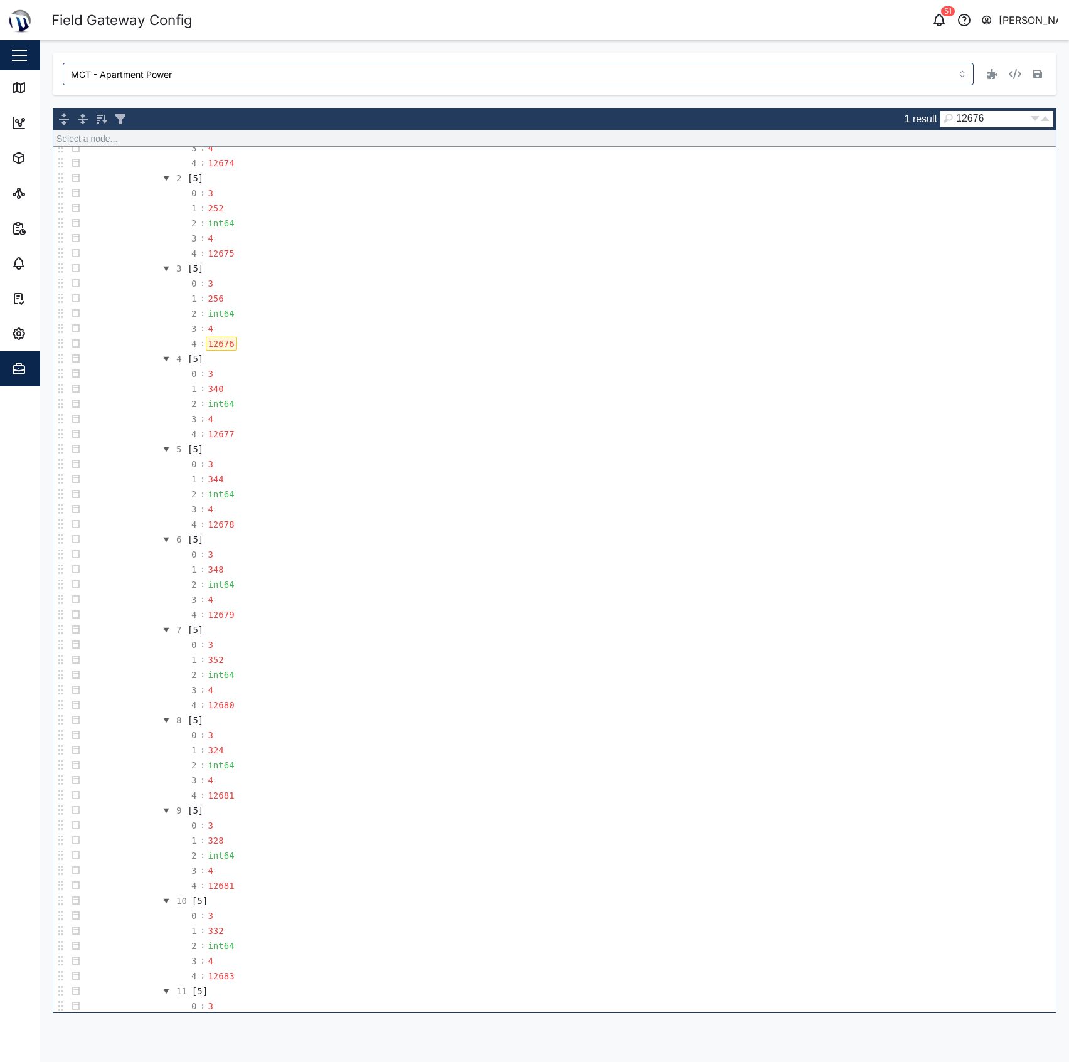
click at [44, 93] on div "MGT - Apartment Power 1 result 12676 Select a node... object {5} v {12} fw : vf…" at bounding box center [554, 533] width 1029 height 986
click at [1, 88] on link "Map" at bounding box center [81, 87] width 163 height 35
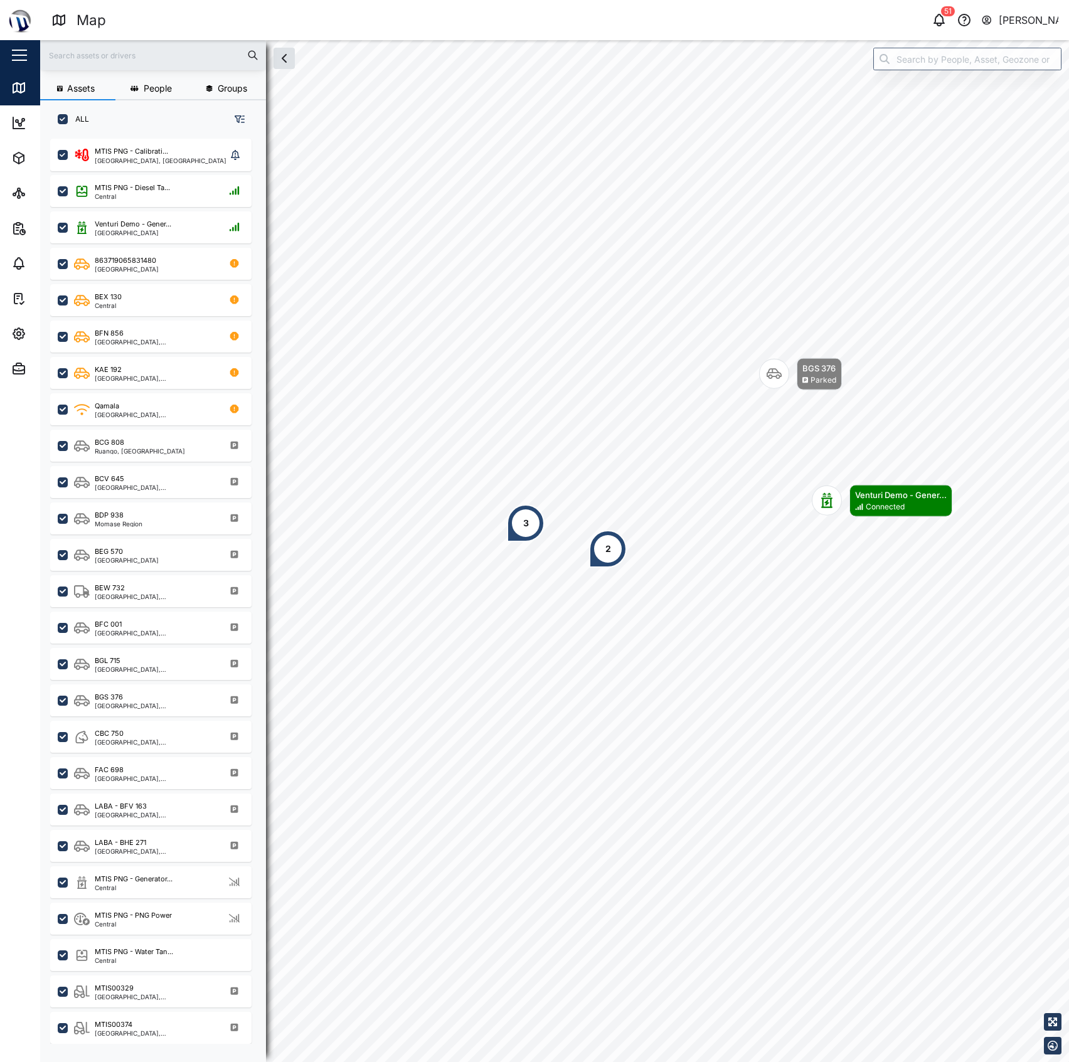
scroll to position [13, 13]
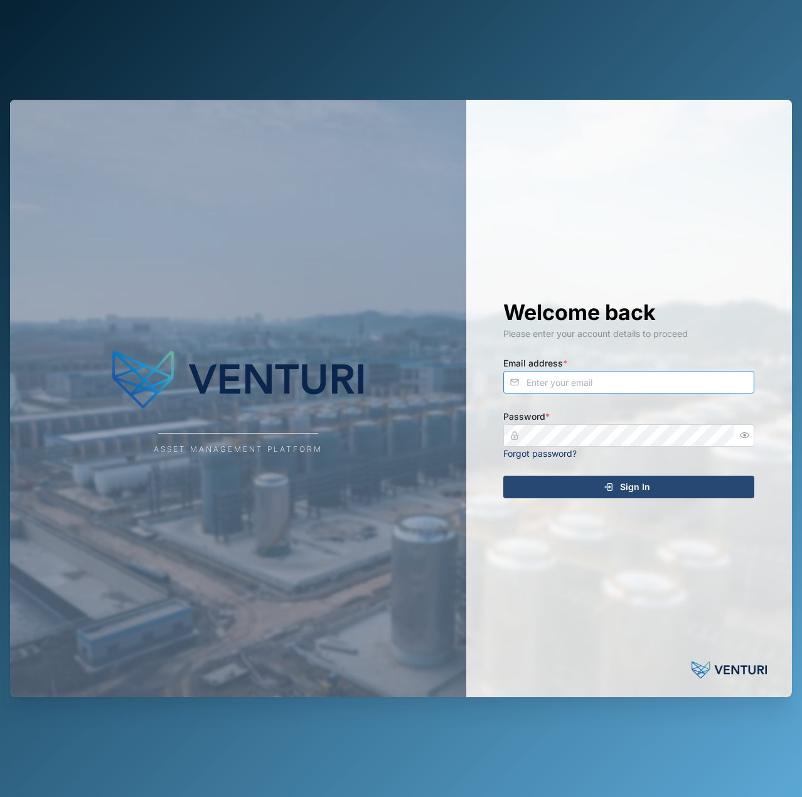
click at [563, 388] on input "Email address *" at bounding box center [628, 382] width 251 height 23
type input "[EMAIL_ADDRESS][PERSON_NAME][DOMAIN_NAME]"
click at [503, 476] on button "Sign In" at bounding box center [628, 487] width 251 height 23
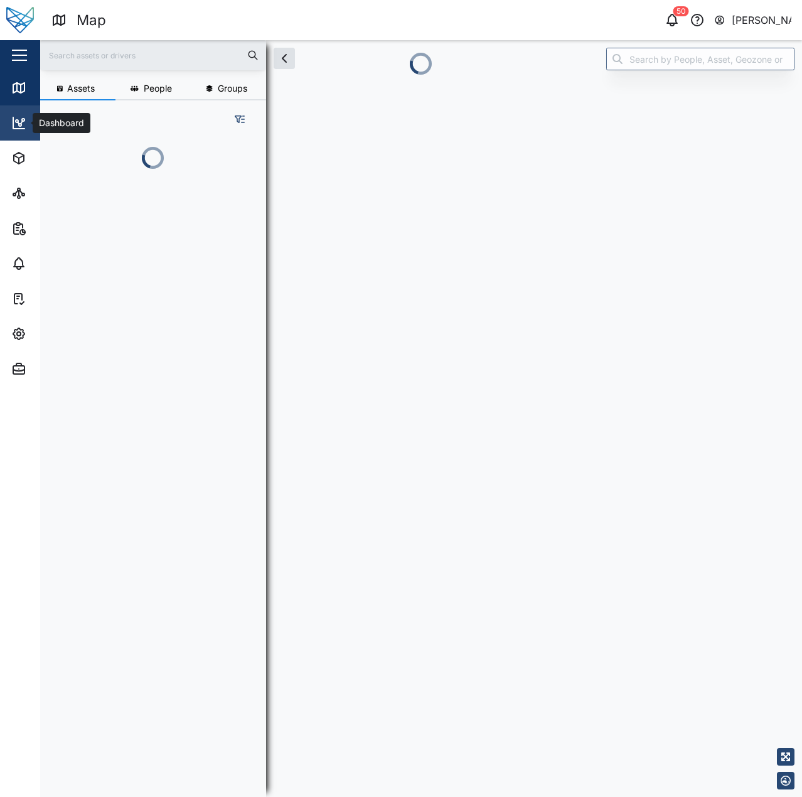
scroll to position [643, 196]
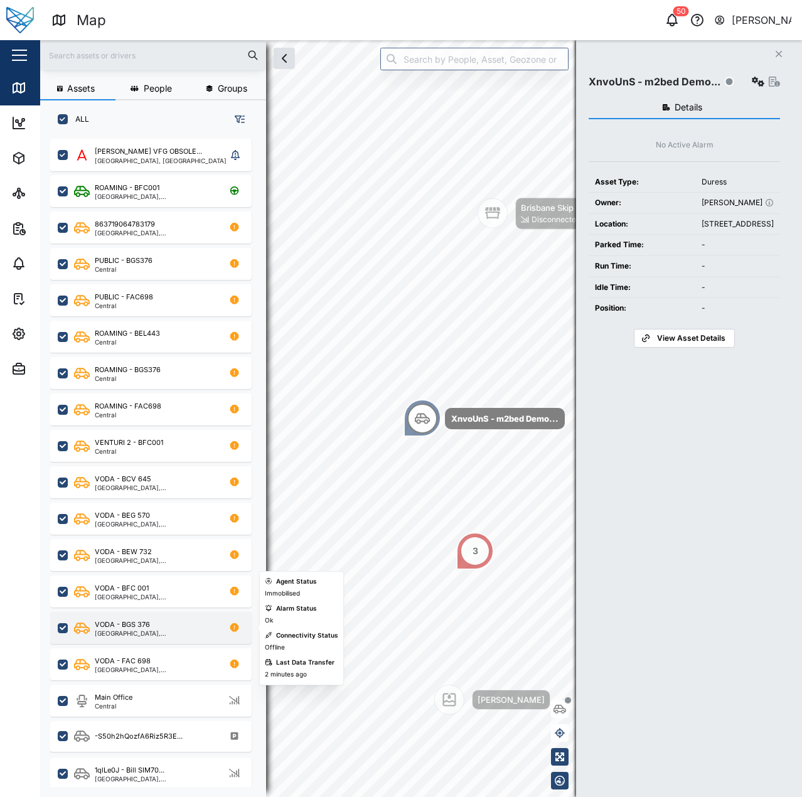
click at [166, 624] on div "VODA - BGS 376" at bounding box center [155, 624] width 120 height 11
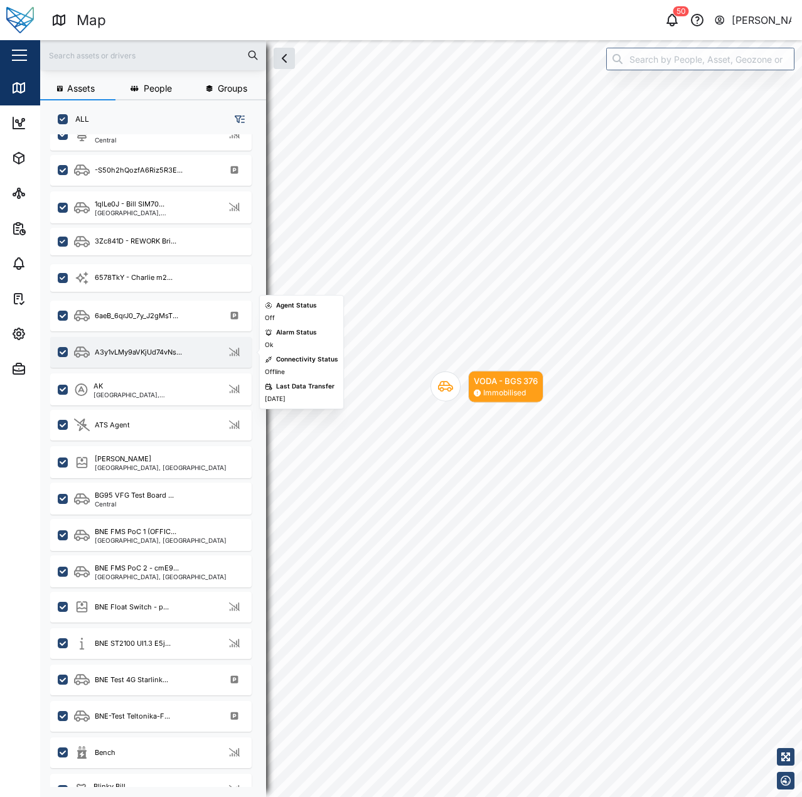
scroll to position [252, 0]
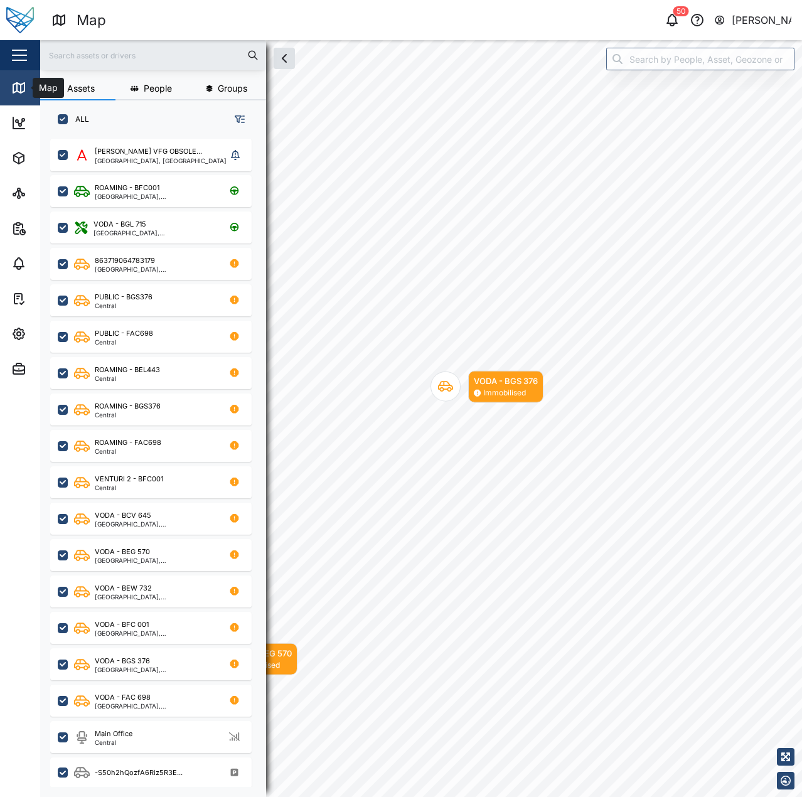
click at [22, 78] on link "Map" at bounding box center [81, 87] width 163 height 35
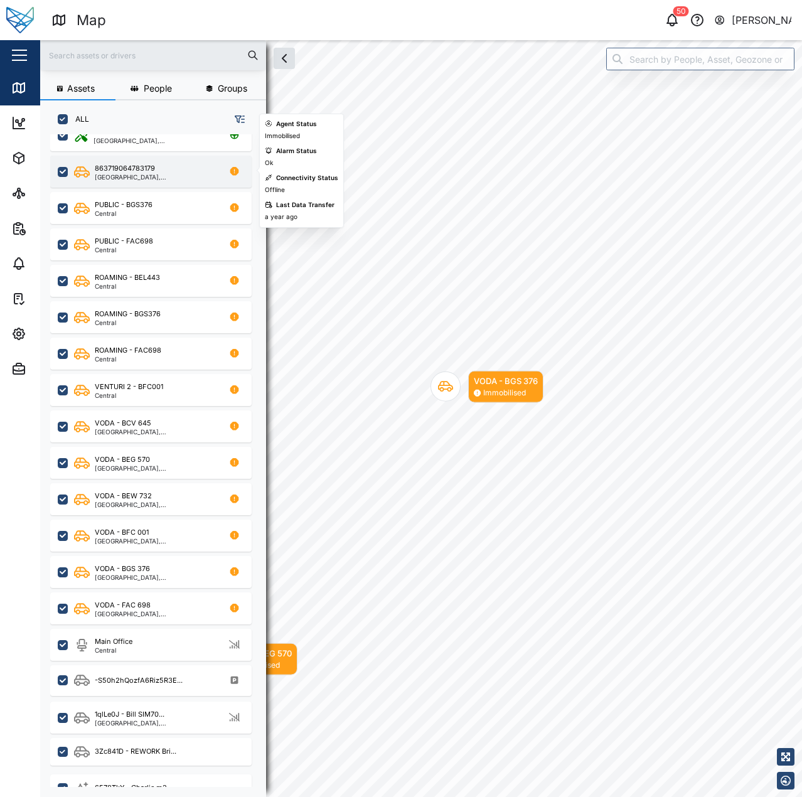
scroll to position [93, 0]
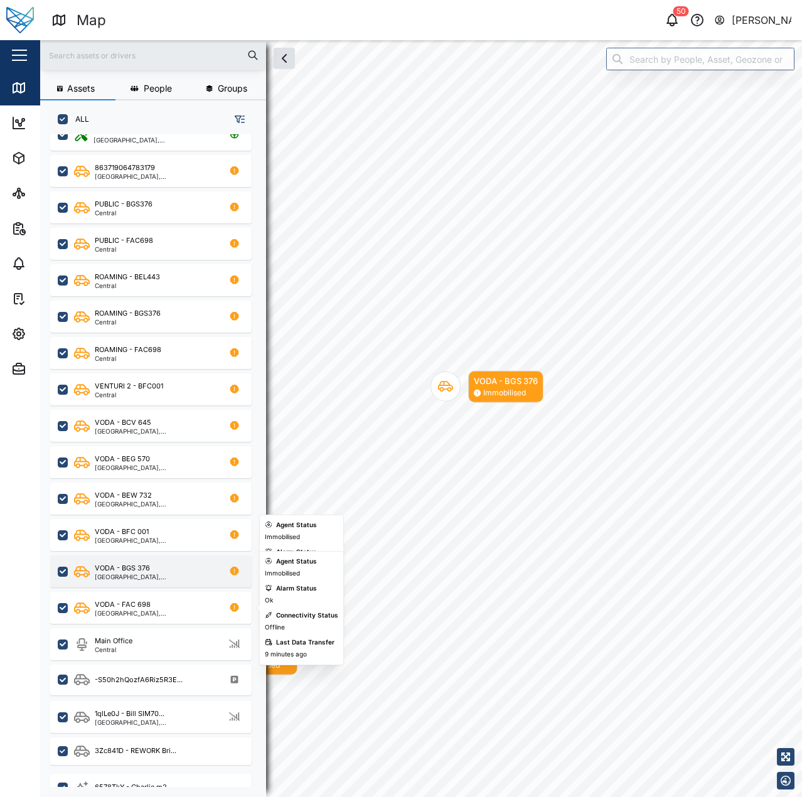
click at [153, 575] on div "[GEOGRAPHIC_DATA], [GEOGRAPHIC_DATA]" at bounding box center [155, 576] width 120 height 6
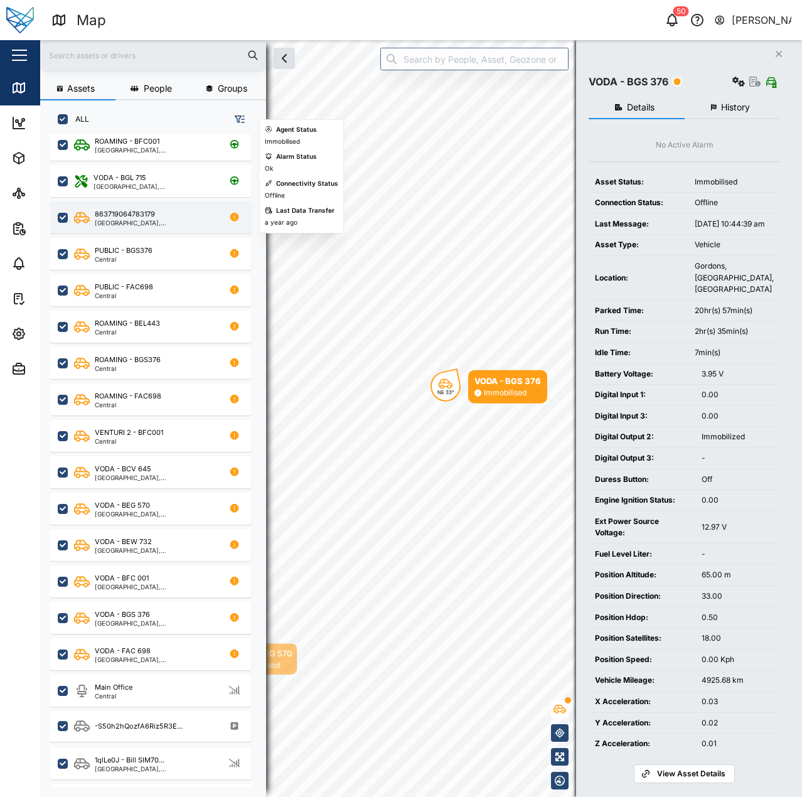
scroll to position [46, 0]
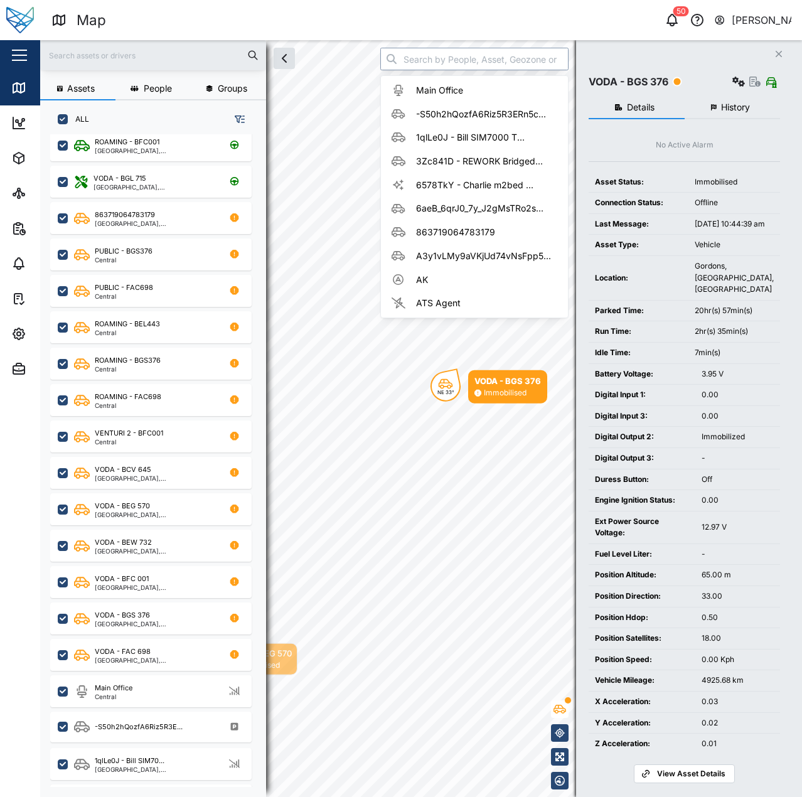
click at [457, 57] on input "search" at bounding box center [474, 59] width 188 height 23
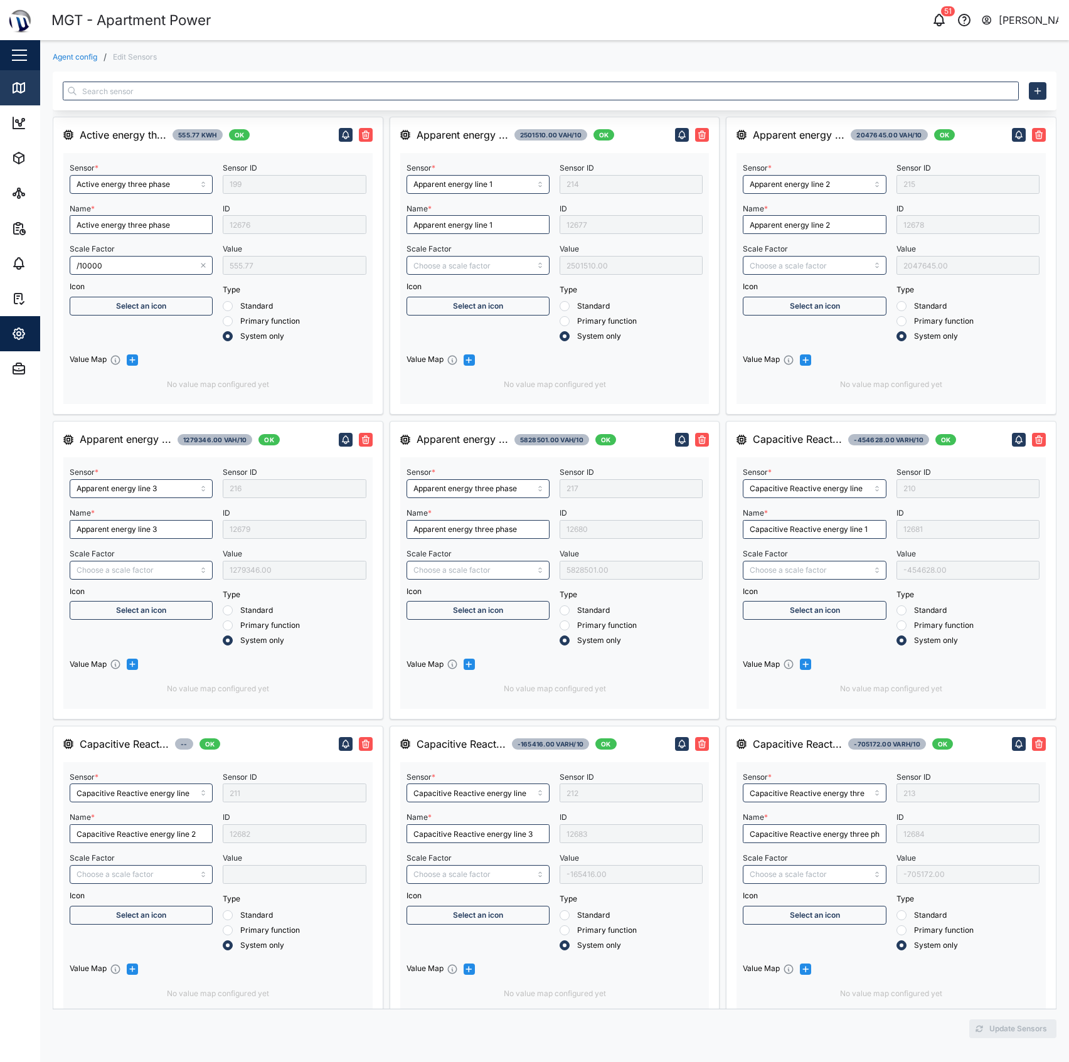
click at [39, 85] on div "Map" at bounding box center [47, 88] width 28 height 14
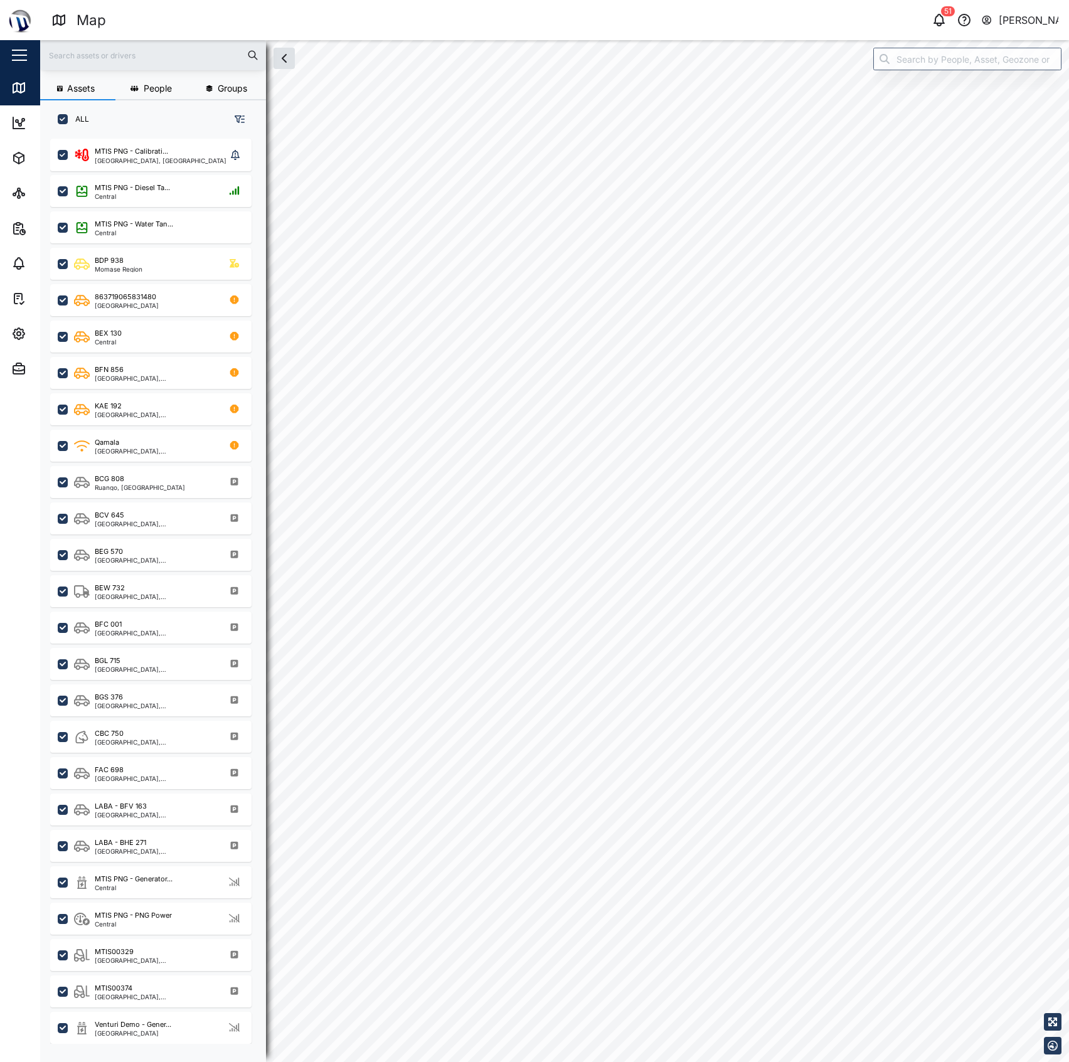
checkbox input "true"
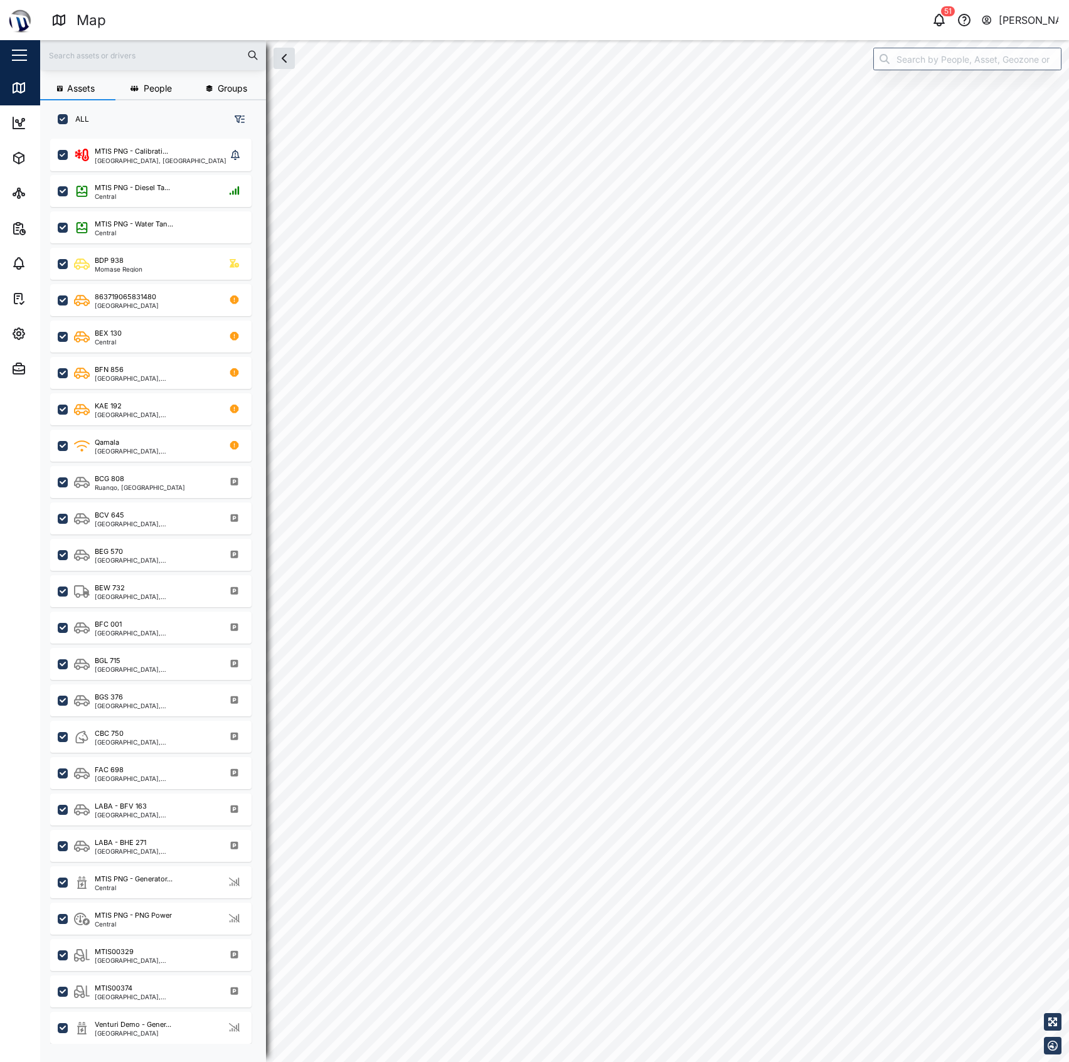
checkbox input "true"
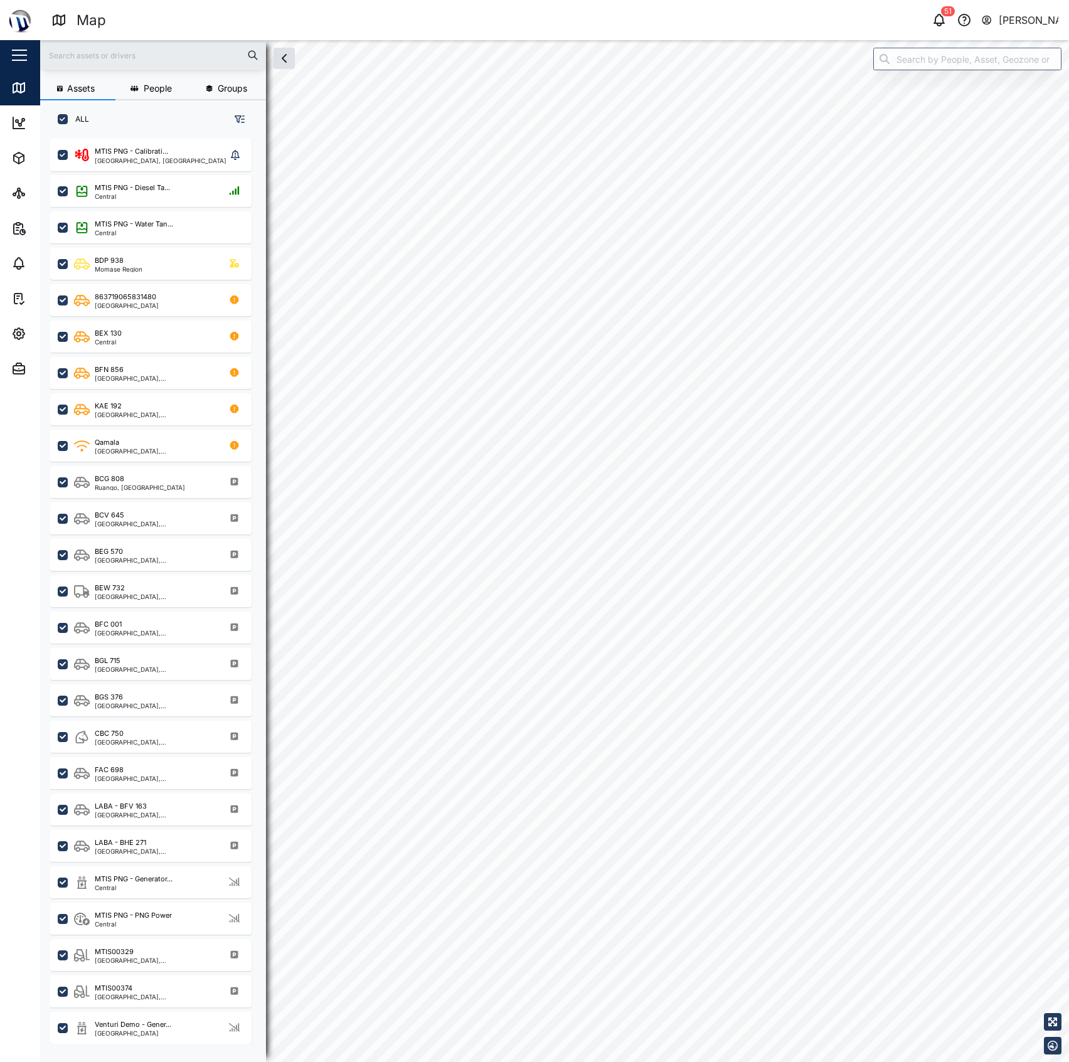
checkbox input "true"
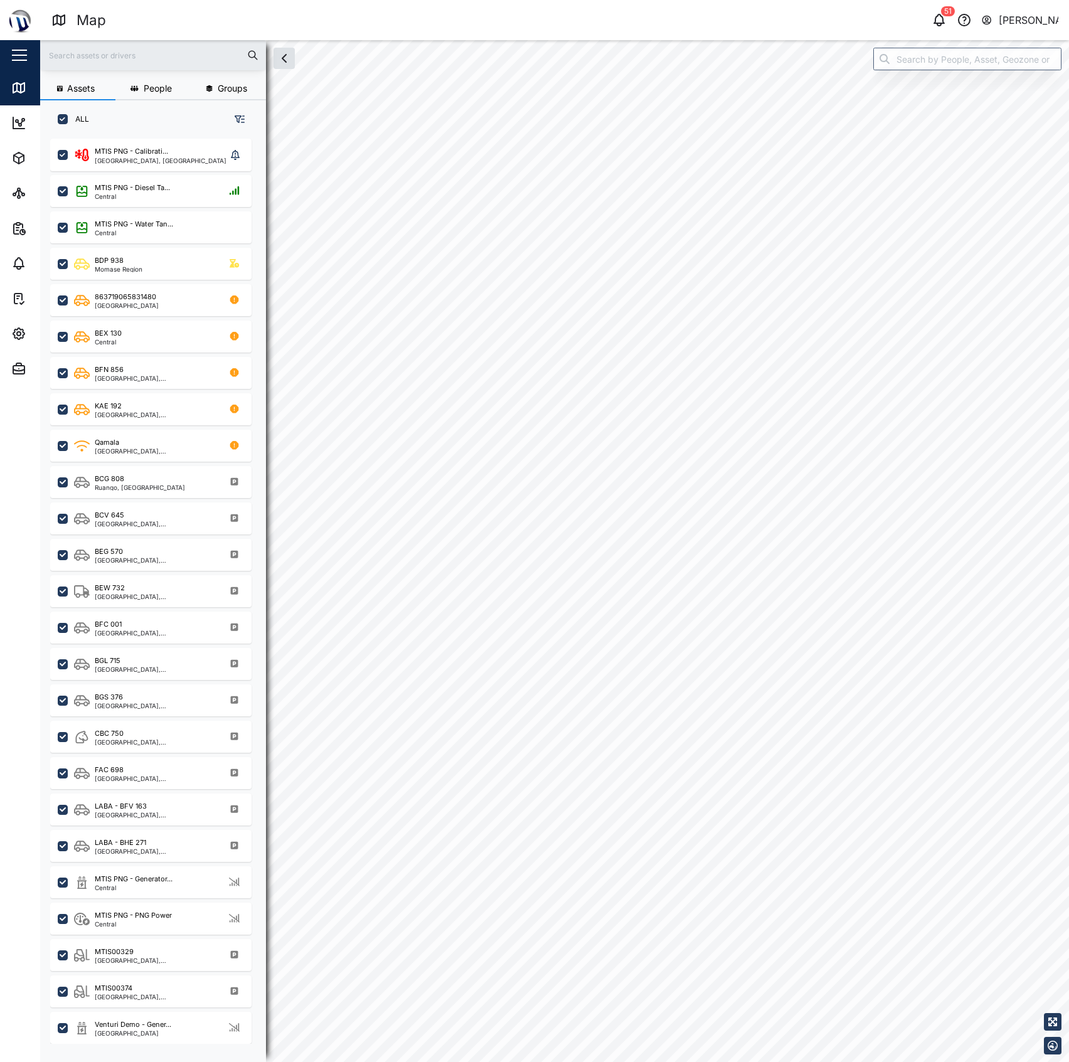
checkbox input "true"
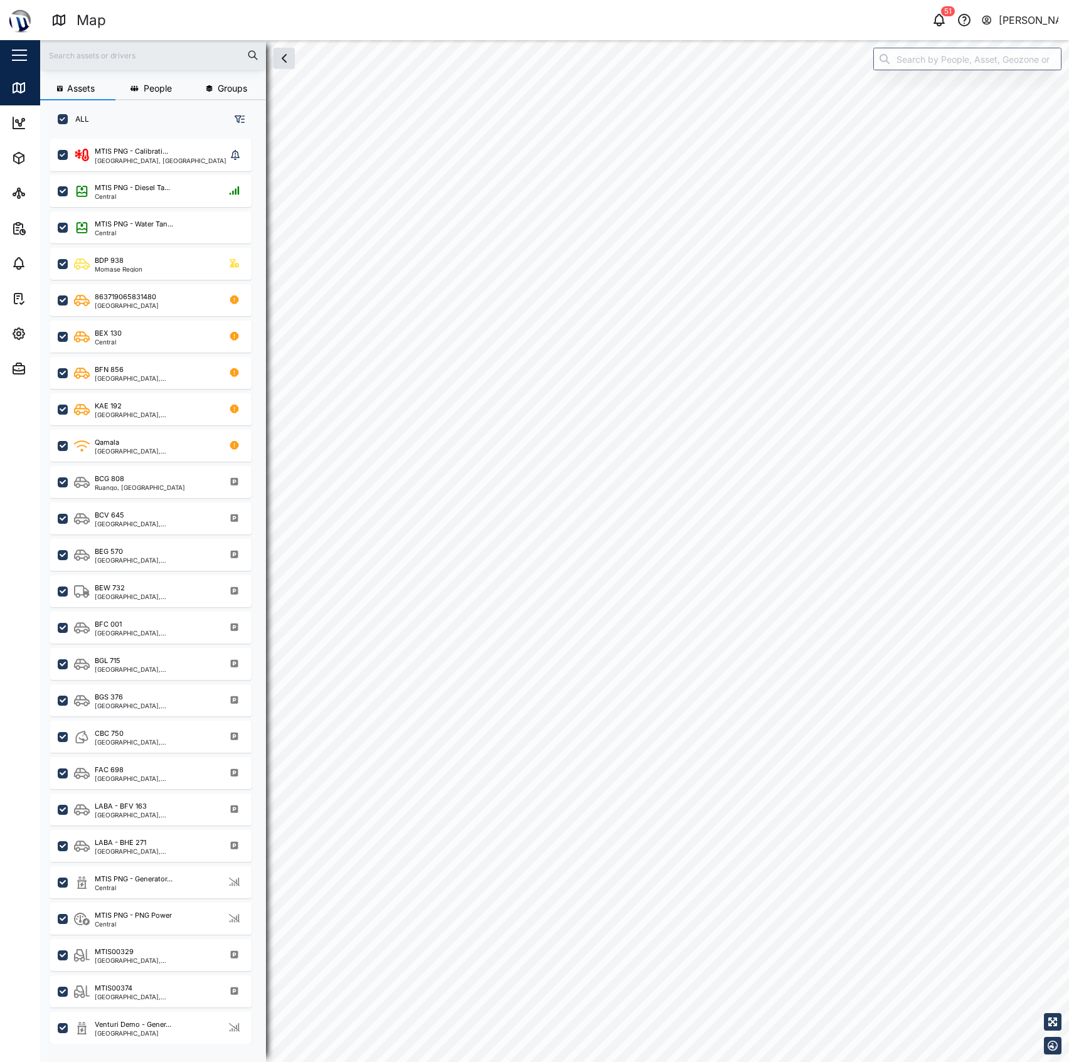
checkbox input "true"
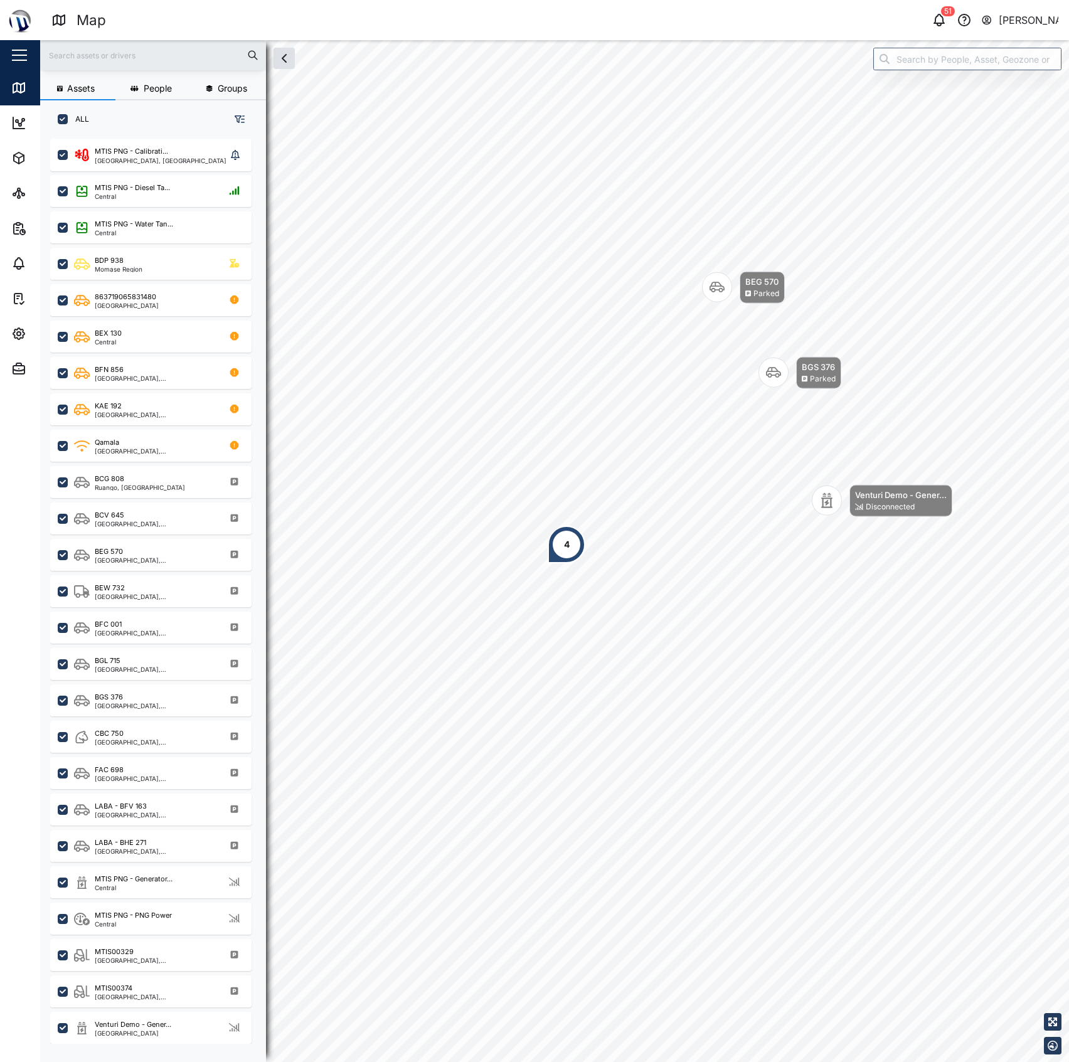
scroll to position [905, 193]
click at [944, 63] on input "search" at bounding box center [967, 59] width 188 height 23
type input "B"
click at [935, 59] on input "search" at bounding box center [967, 59] width 188 height 23
type input "B"
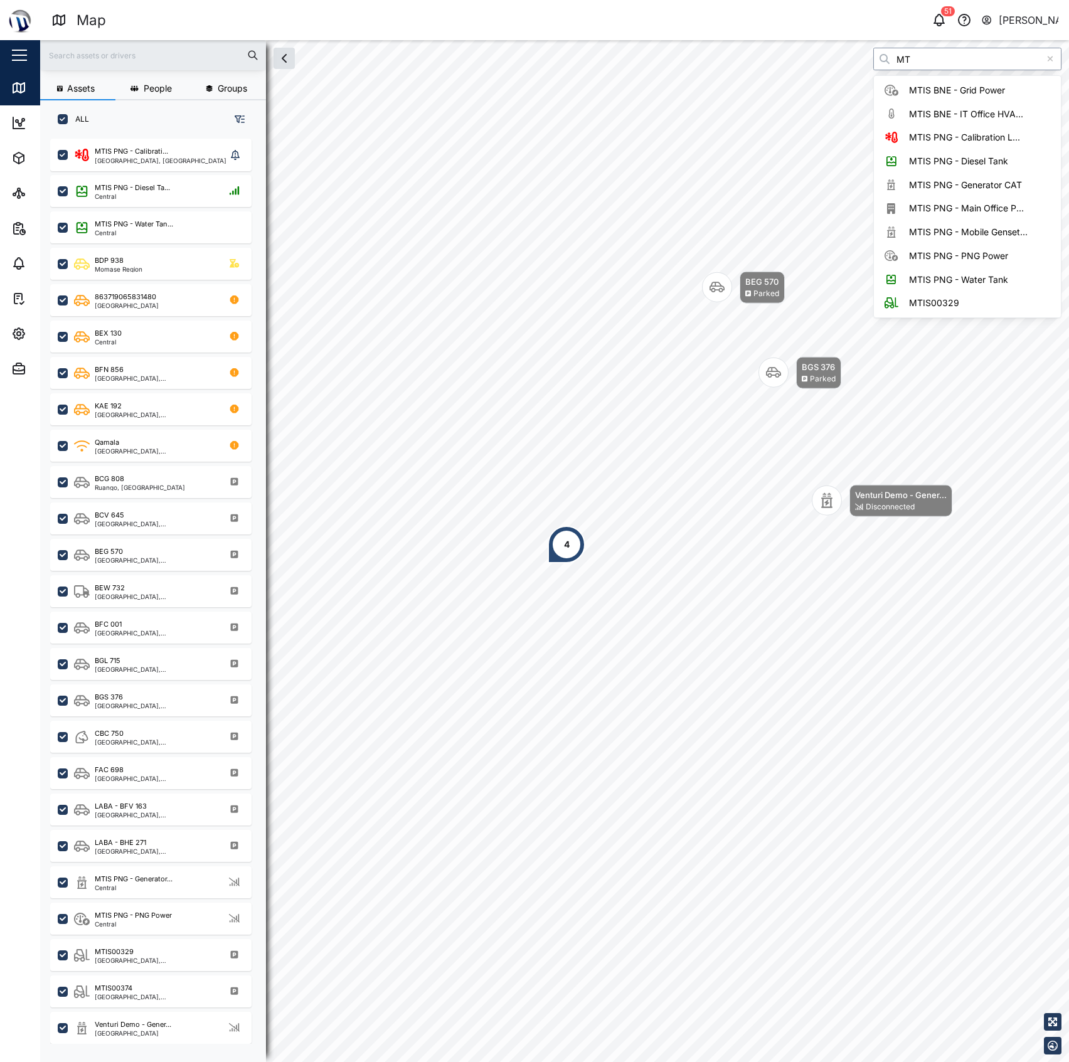
type input "M"
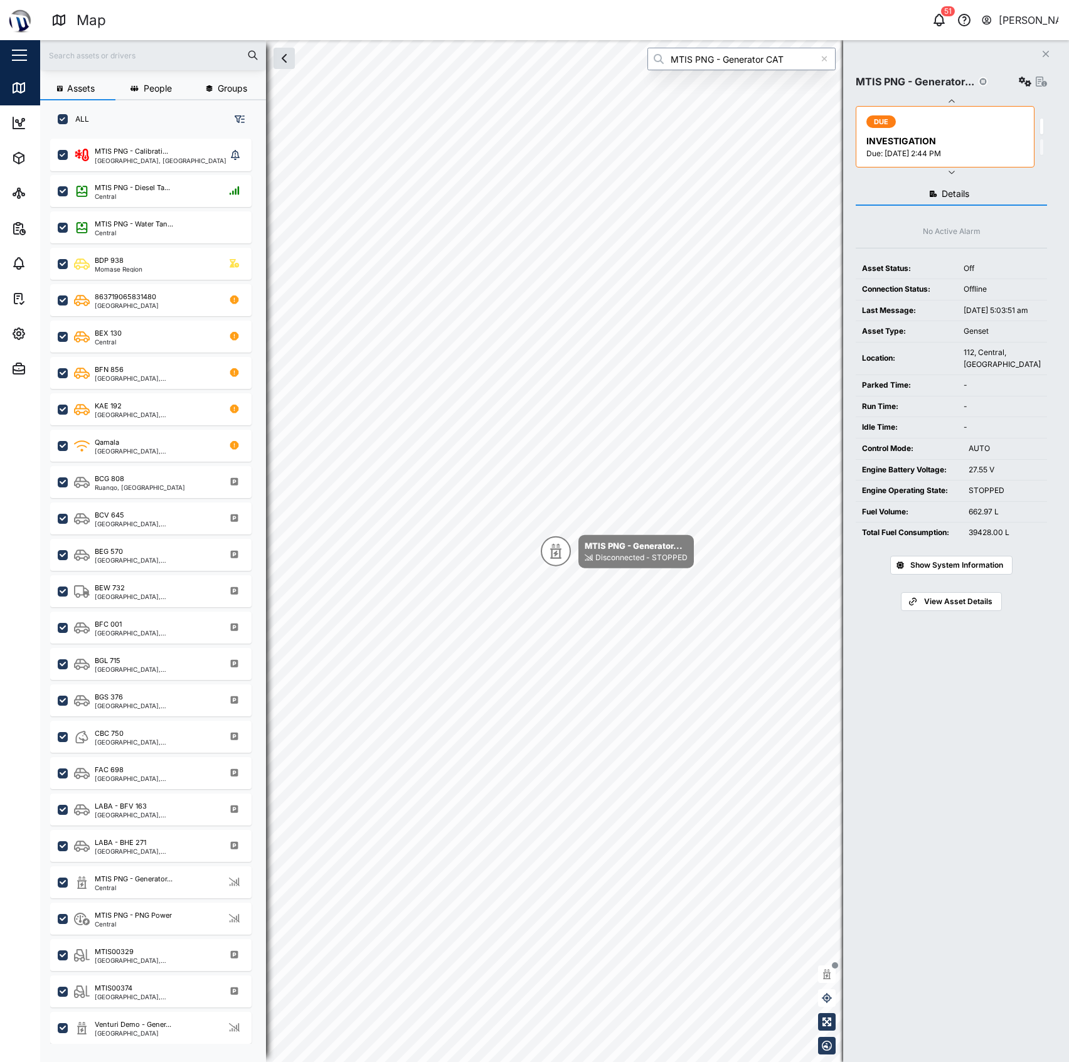
type input "MTIS PNG - Generator CAT"
click at [1037, 84] on icon "button" at bounding box center [1041, 82] width 11 height 10
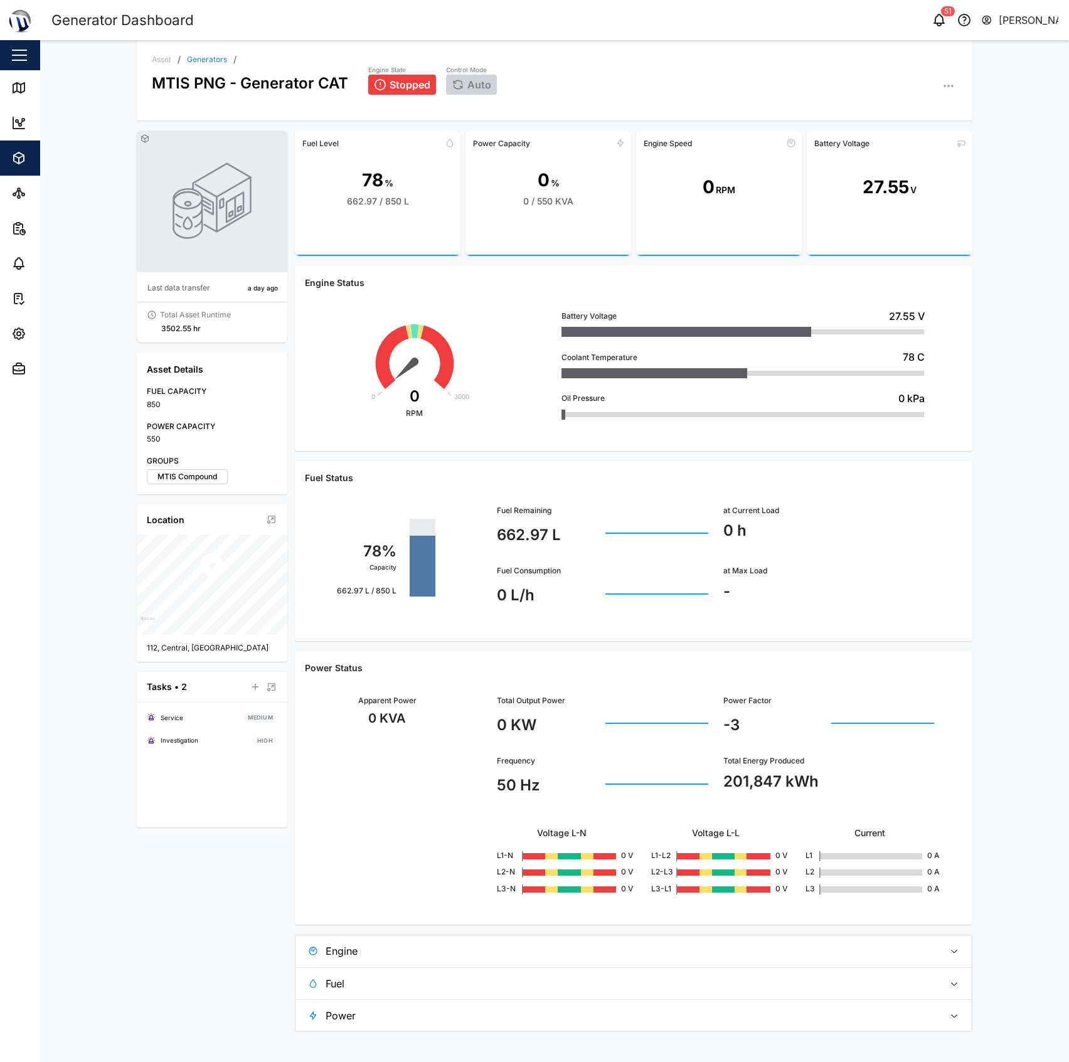
click at [931, 91] on div "Engine State Stopped Control Mode Auto" at bounding box center [662, 79] width 588 height 31
click at [938, 88] on div "Engine State Stopped Control Mode Auto" at bounding box center [662, 79] width 588 height 31
click at [950, 84] on icon "button" at bounding box center [948, 86] width 13 height 13
click at [906, 262] on div "Field Gateway" at bounding box center [900, 260] width 93 height 12
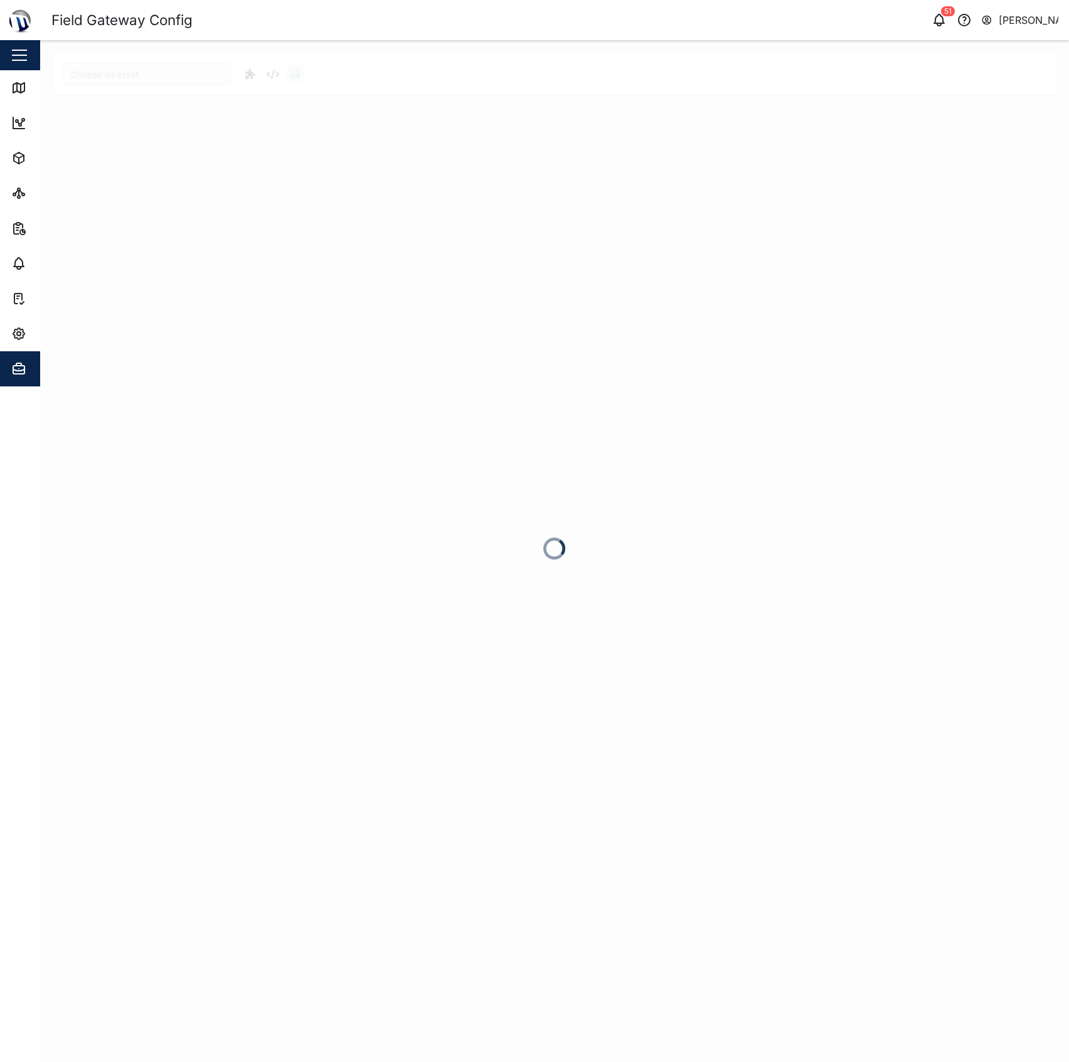
type input "MTIS PNG - Generator CAT"
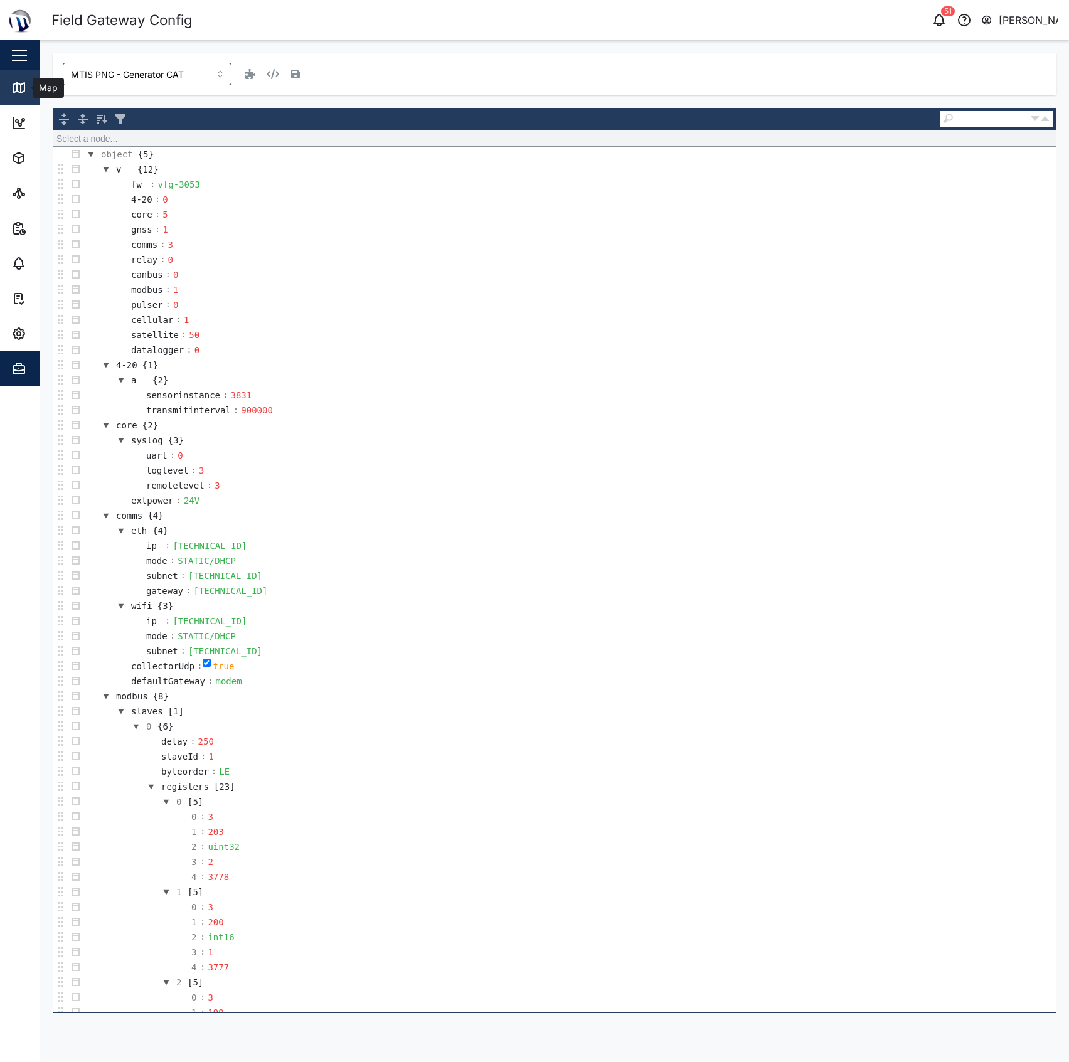
click at [38, 87] on div "Map" at bounding box center [47, 88] width 28 height 14
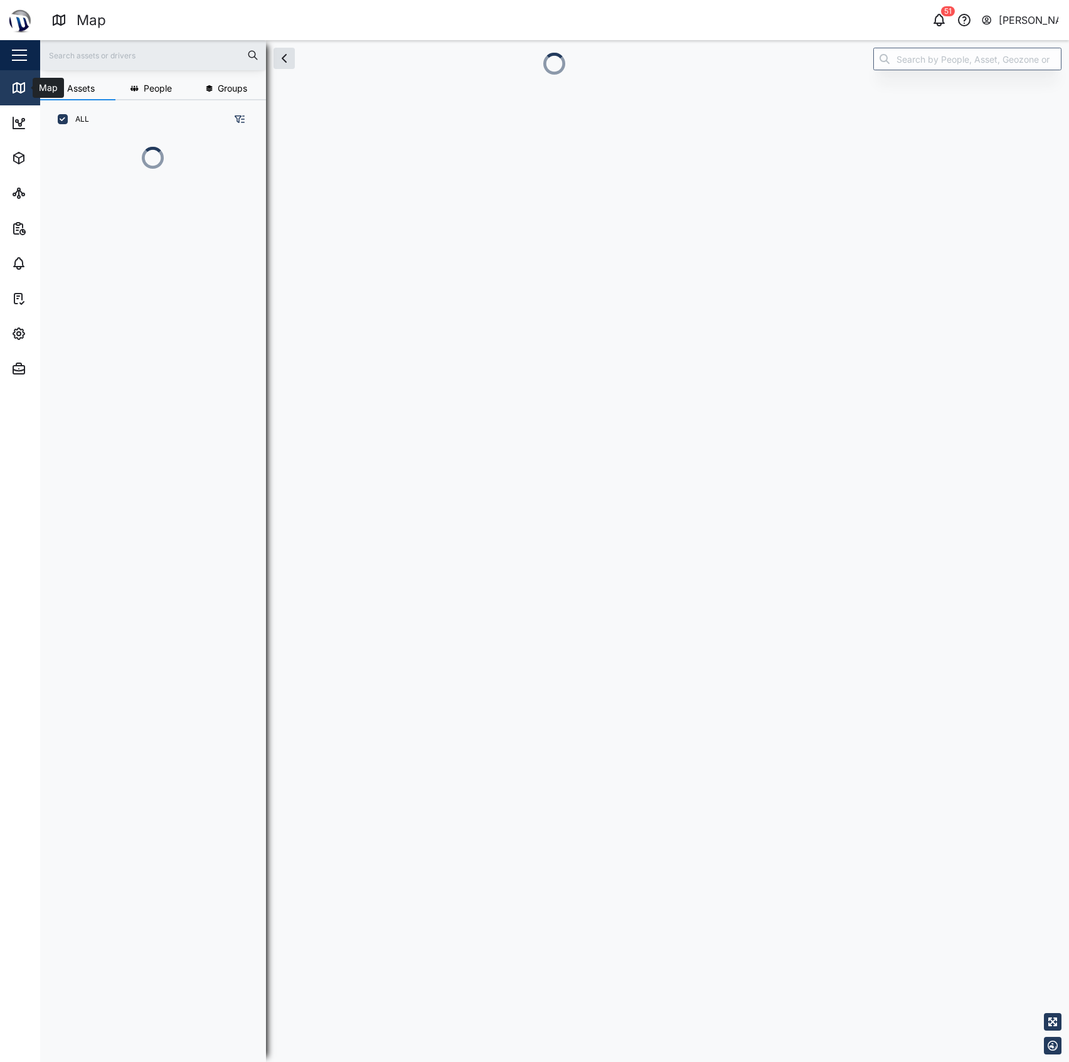
scroll to position [851, 193]
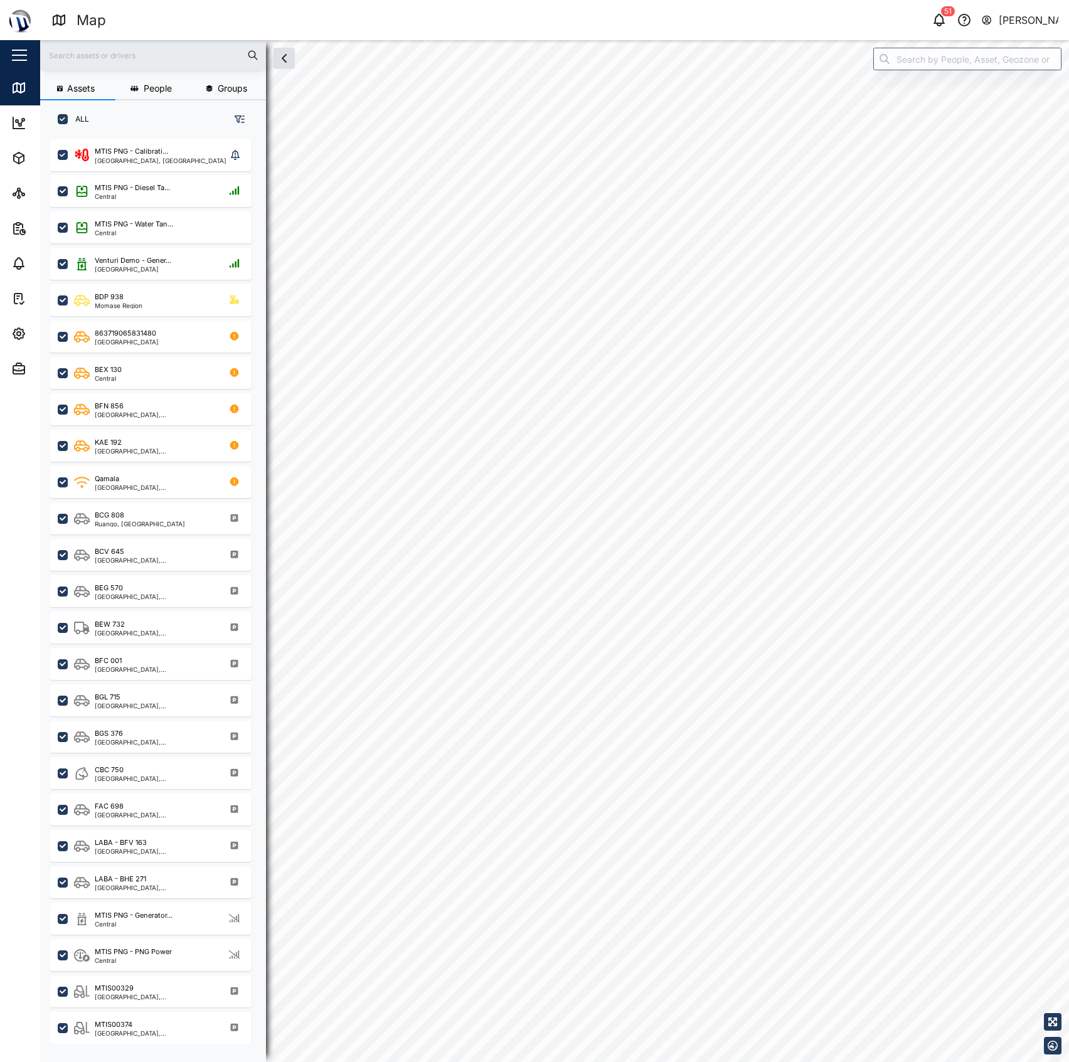
checkbox input "true"
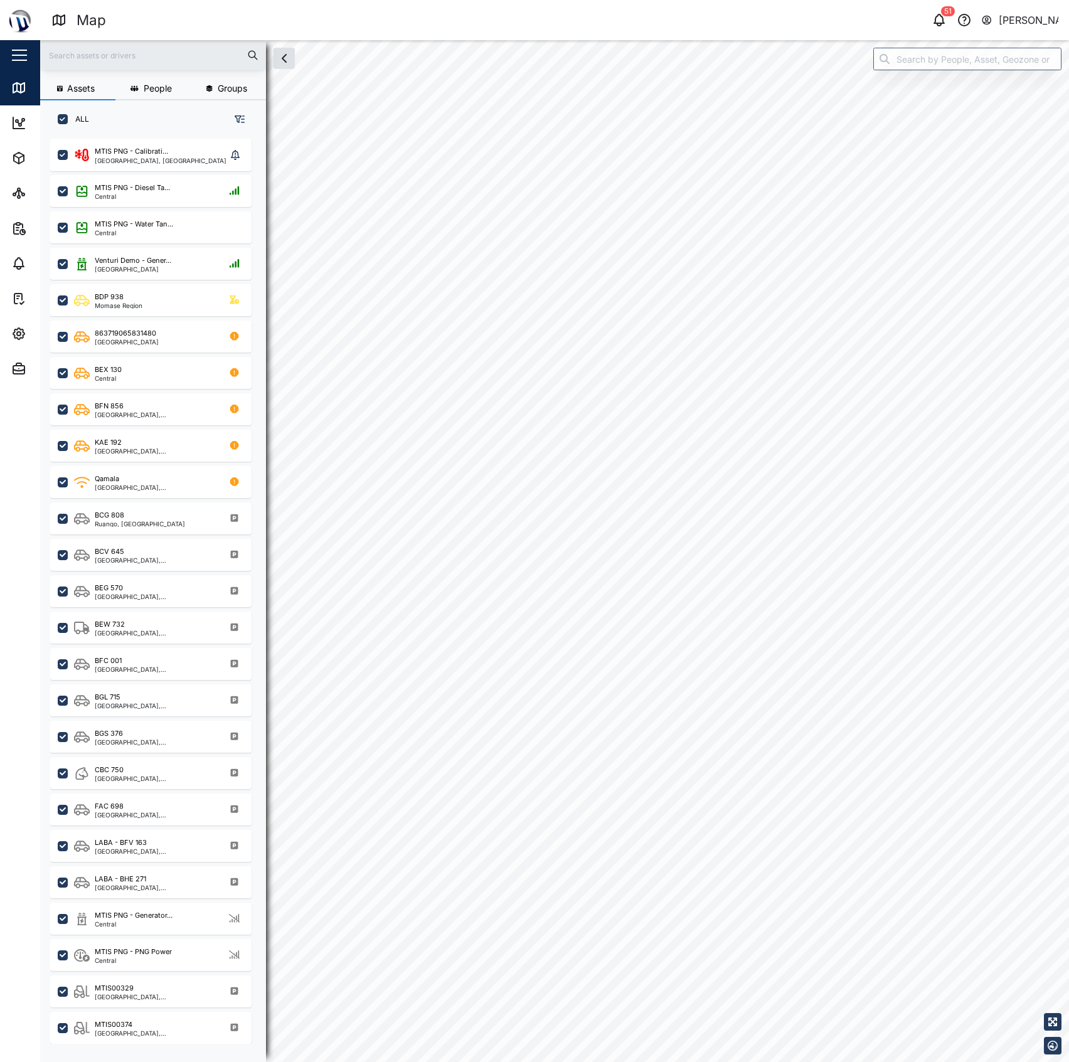
checkbox input "true"
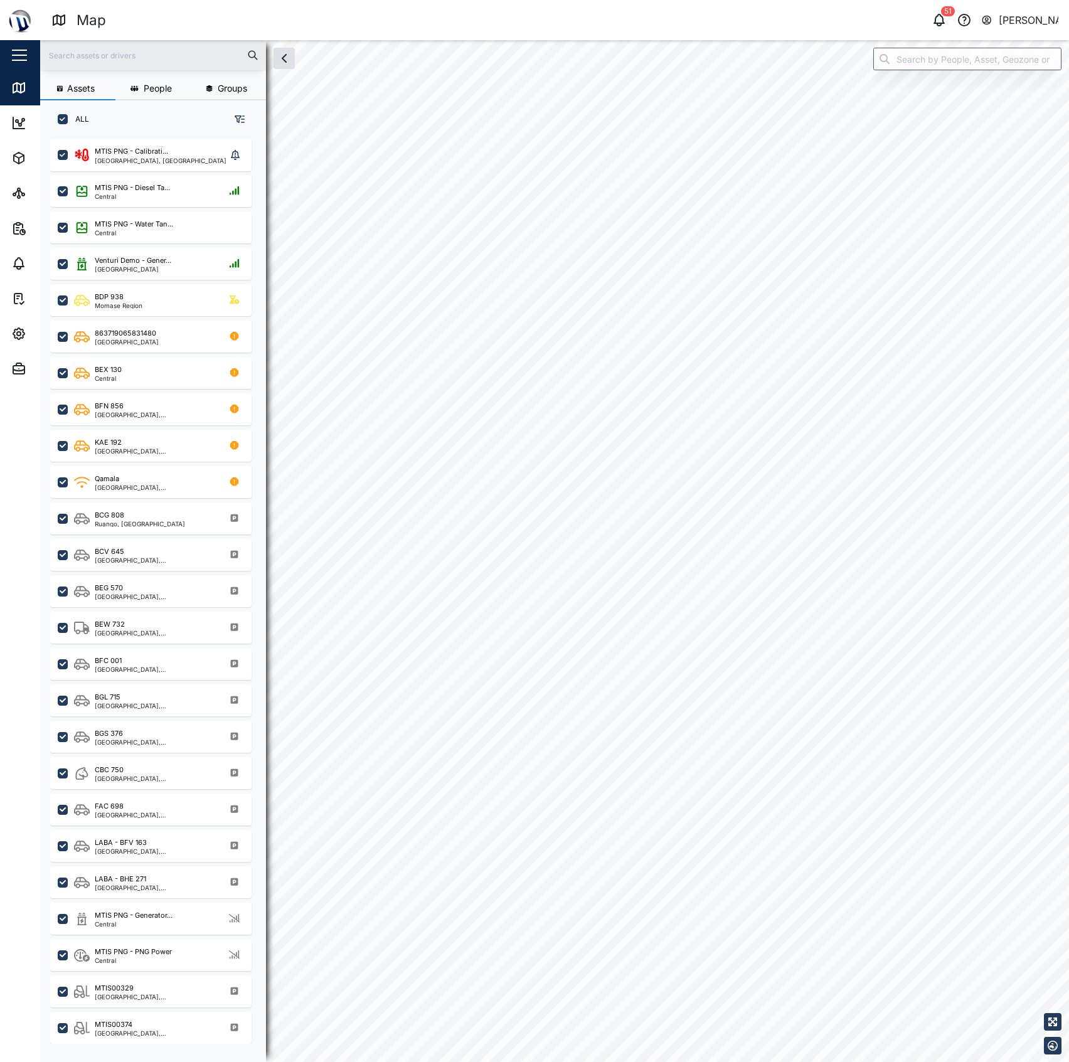
checkbox input "true"
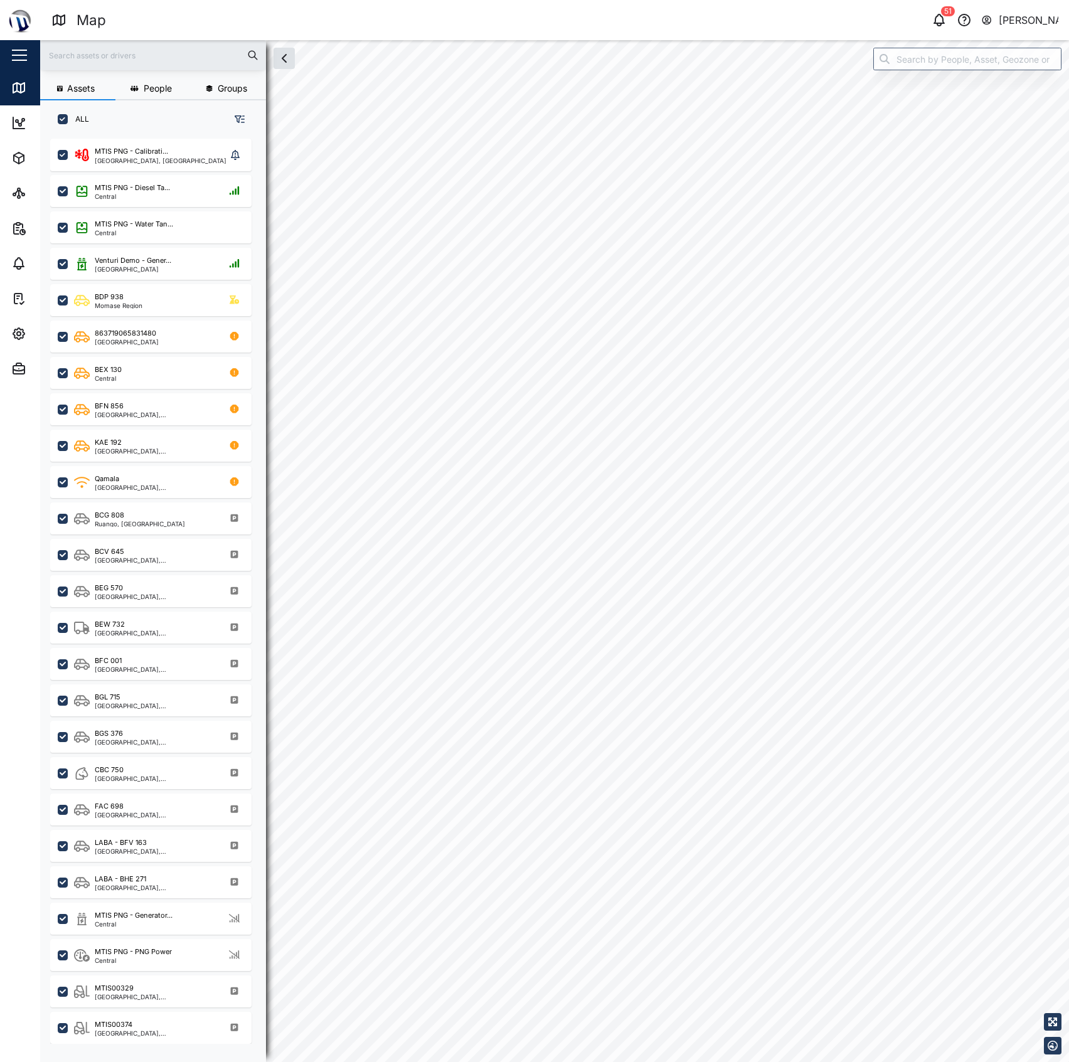
checkbox input "true"
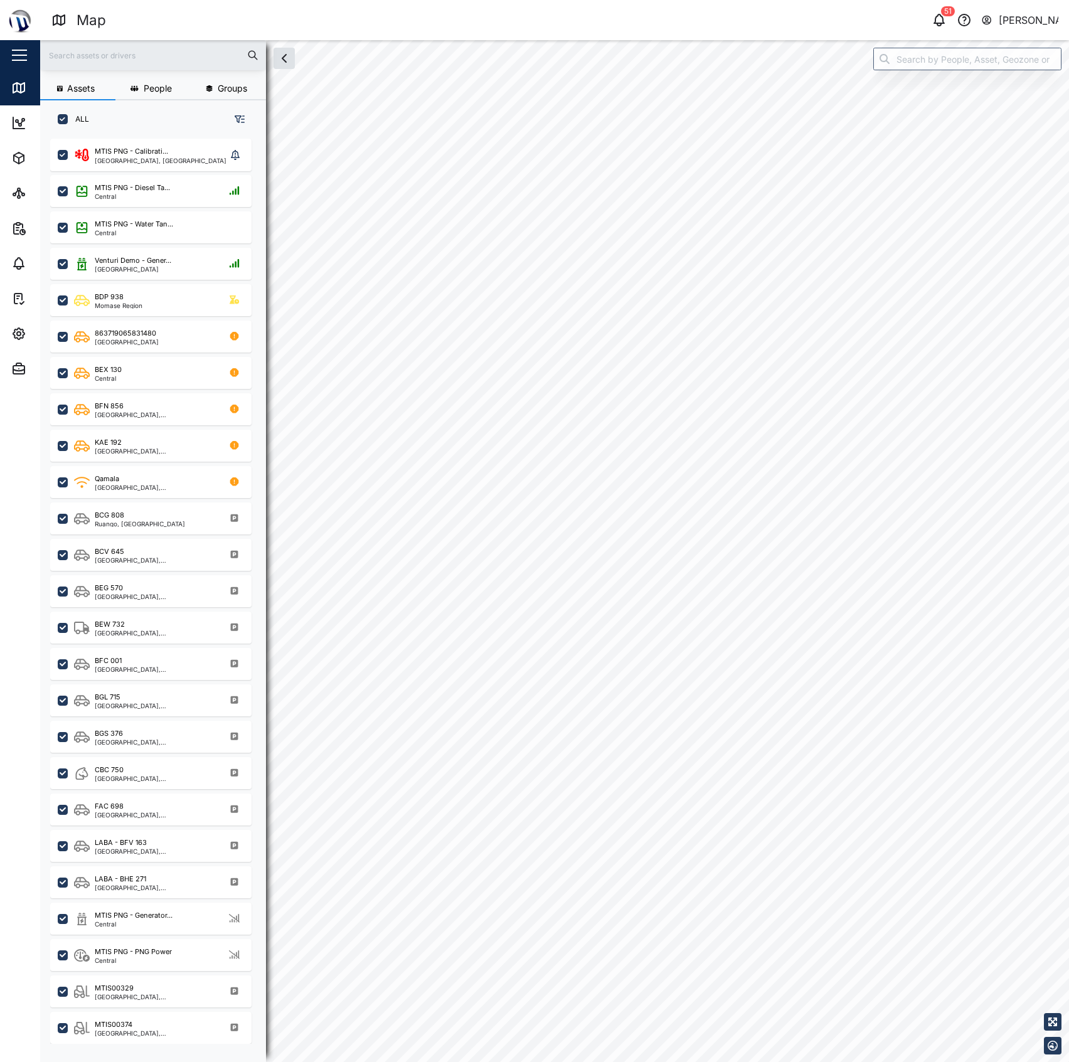
checkbox input "true"
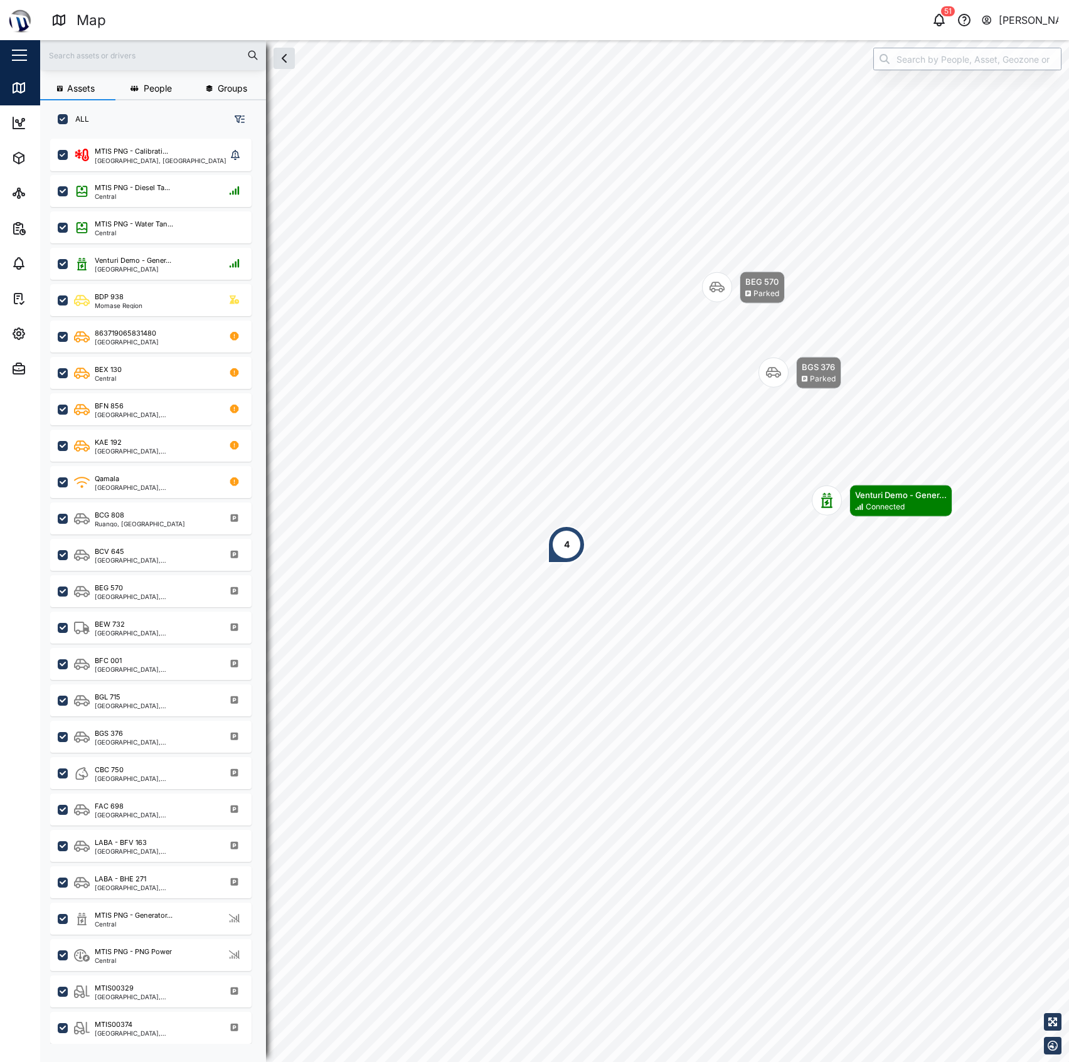
click at [952, 61] on input "search" at bounding box center [967, 59] width 188 height 23
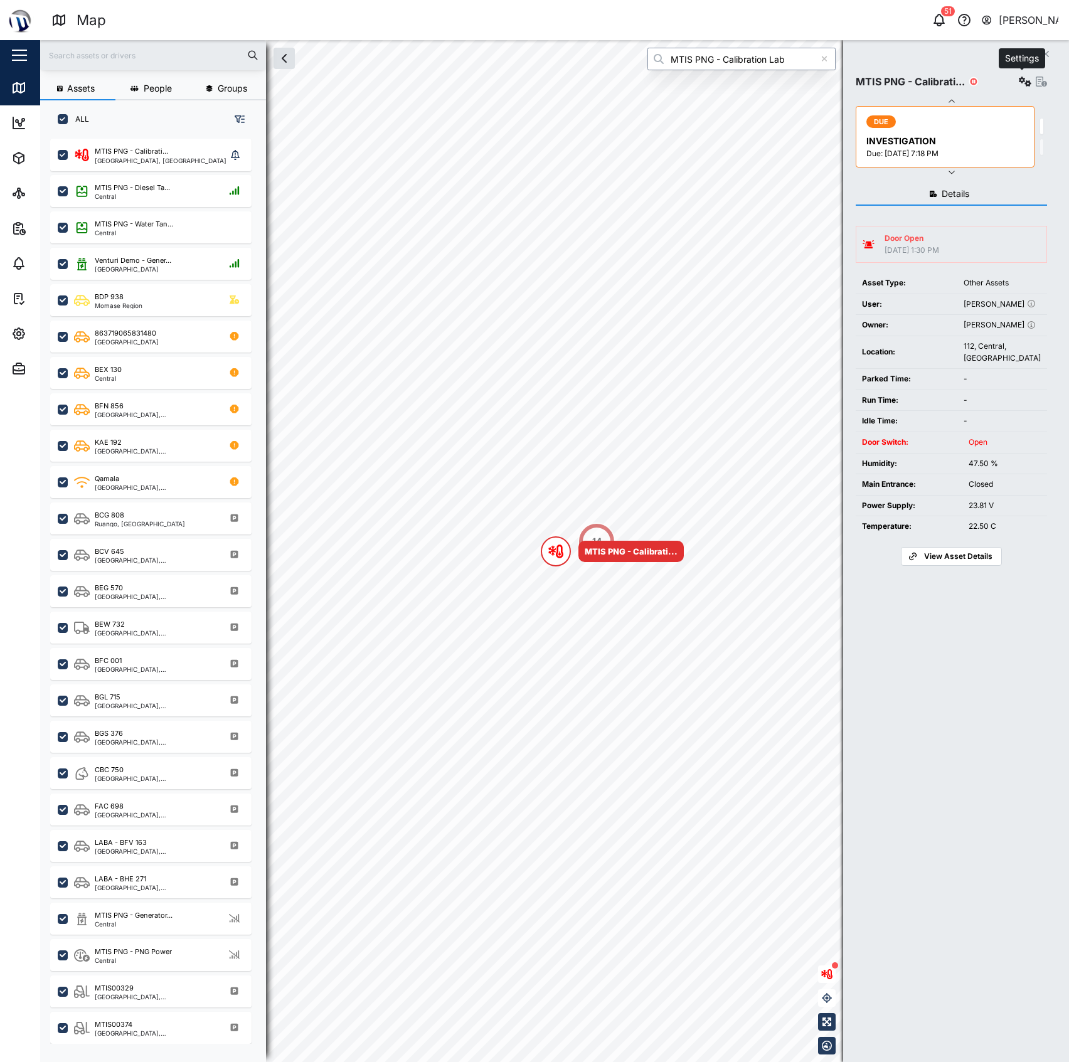
type input "MTIS PNG - Calibration Lab"
click at [1019, 78] on icon "button" at bounding box center [1025, 82] width 13 height 10
click at [964, 184] on div "Field gateway config" at bounding box center [976, 190] width 86 height 14
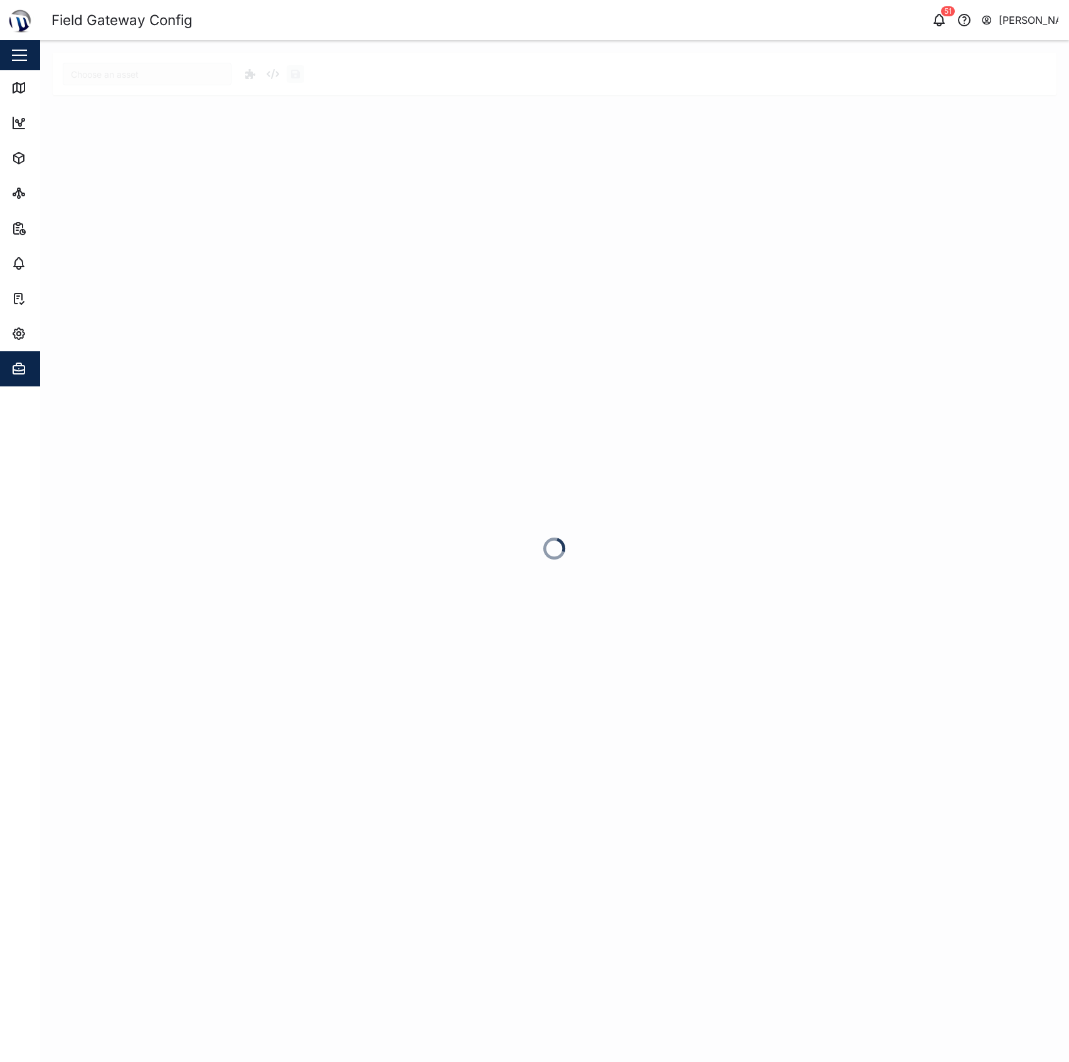
type input "MTIS PNG - Calibration Lab"
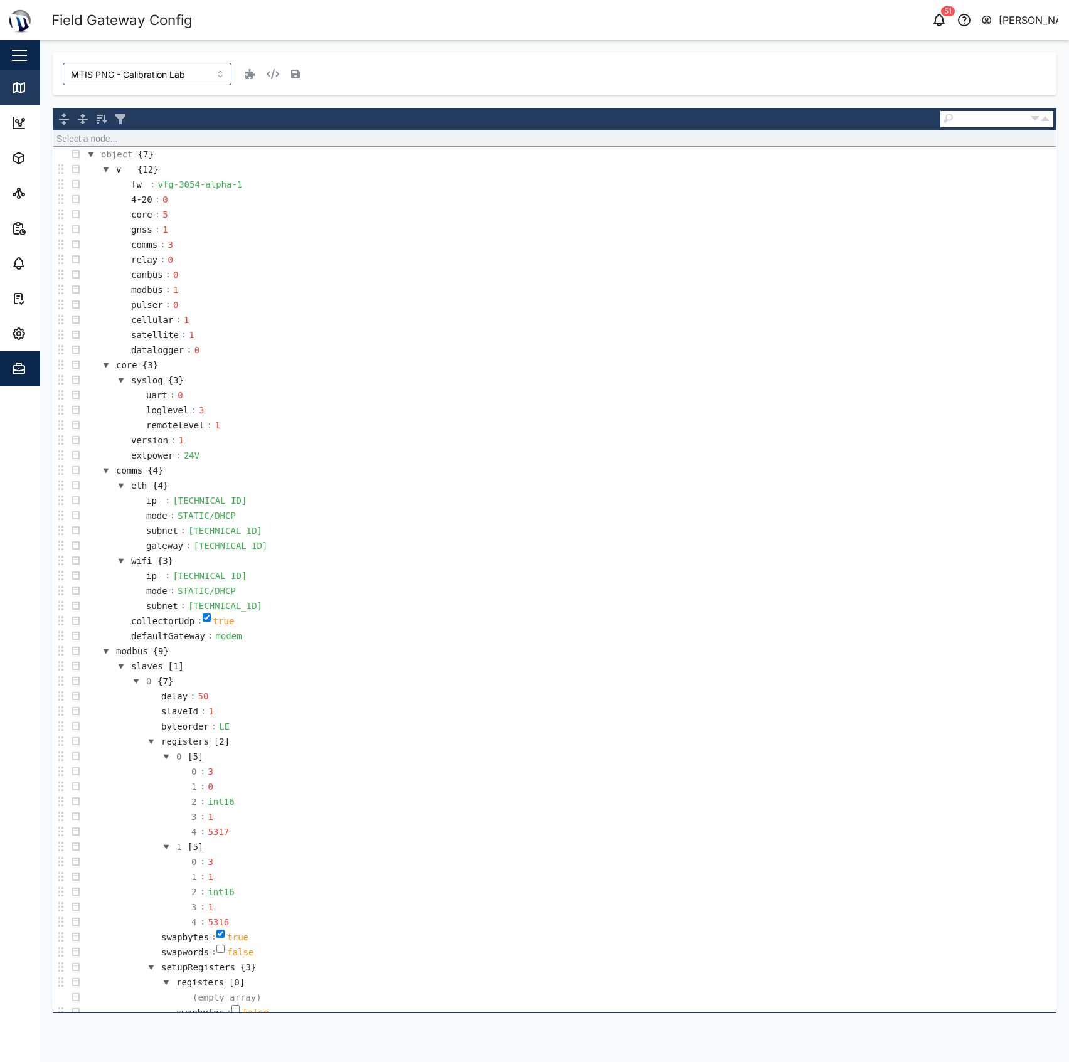
click at [26, 88] on div "Map" at bounding box center [36, 87] width 50 height 15
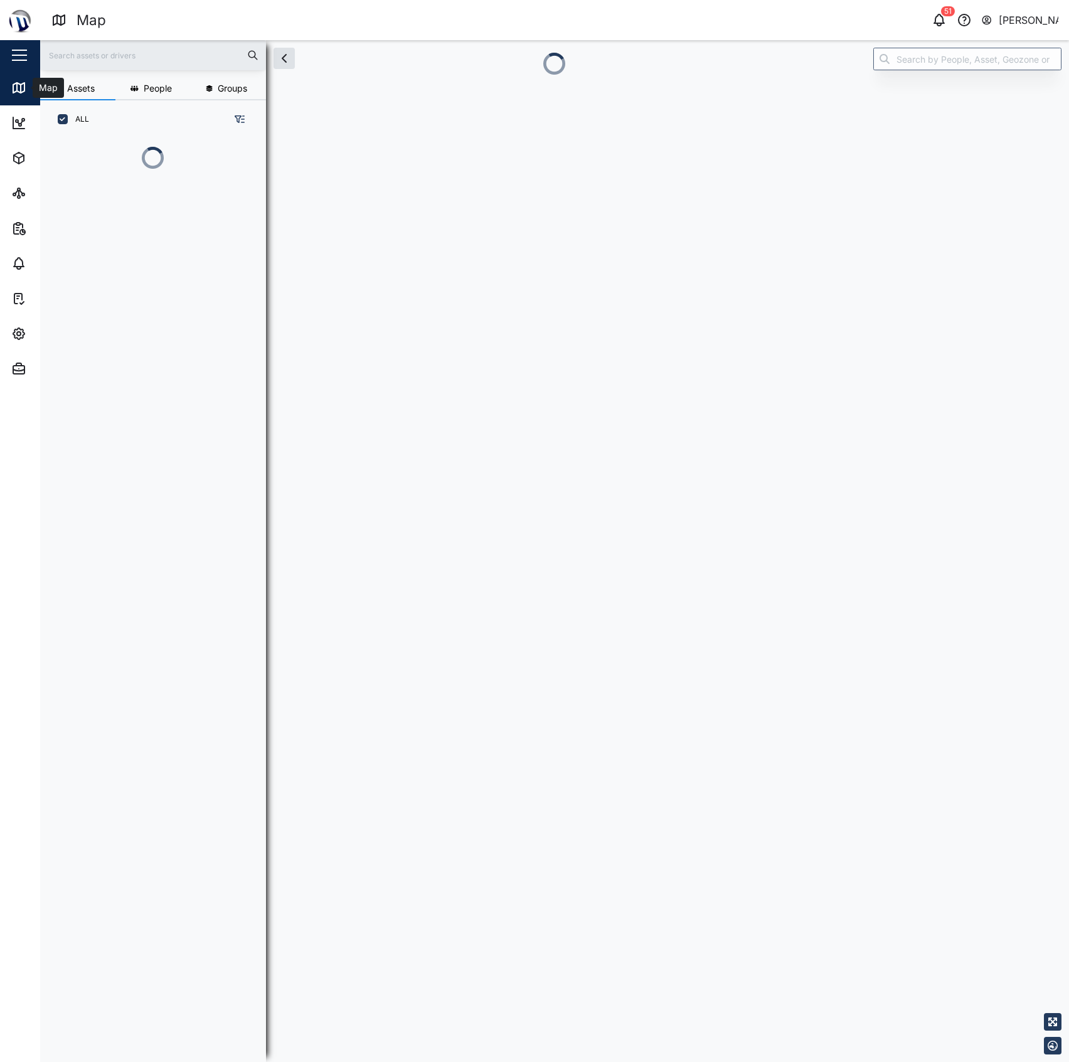
scroll to position [13, 13]
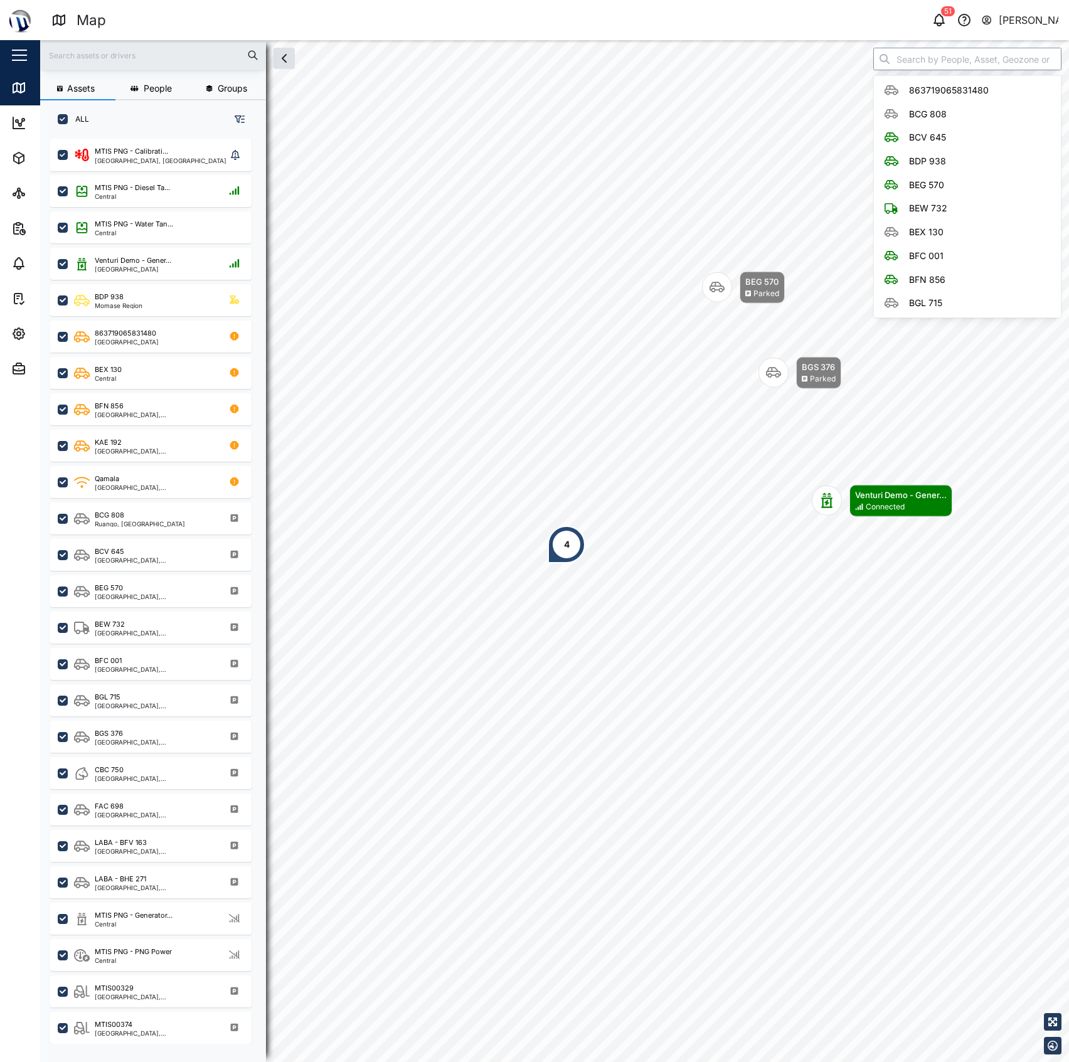
click at [907, 63] on input "search" at bounding box center [967, 59] width 188 height 23
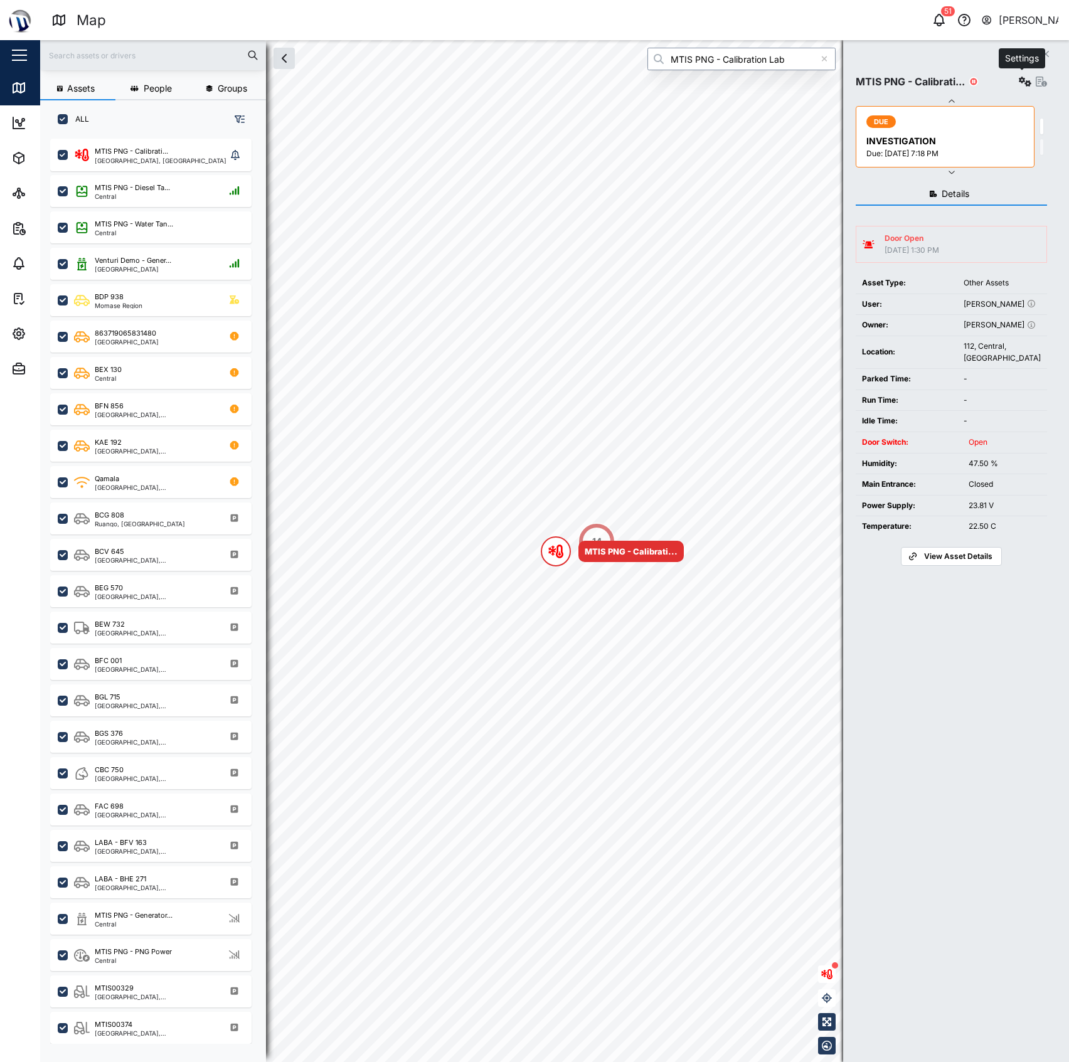
type input "MTIS PNG - Calibration Lab"
click at [1024, 75] on button "button" at bounding box center [1025, 82] width 18 height 18
click at [967, 187] on div "Field gateway config" at bounding box center [976, 190] width 86 height 14
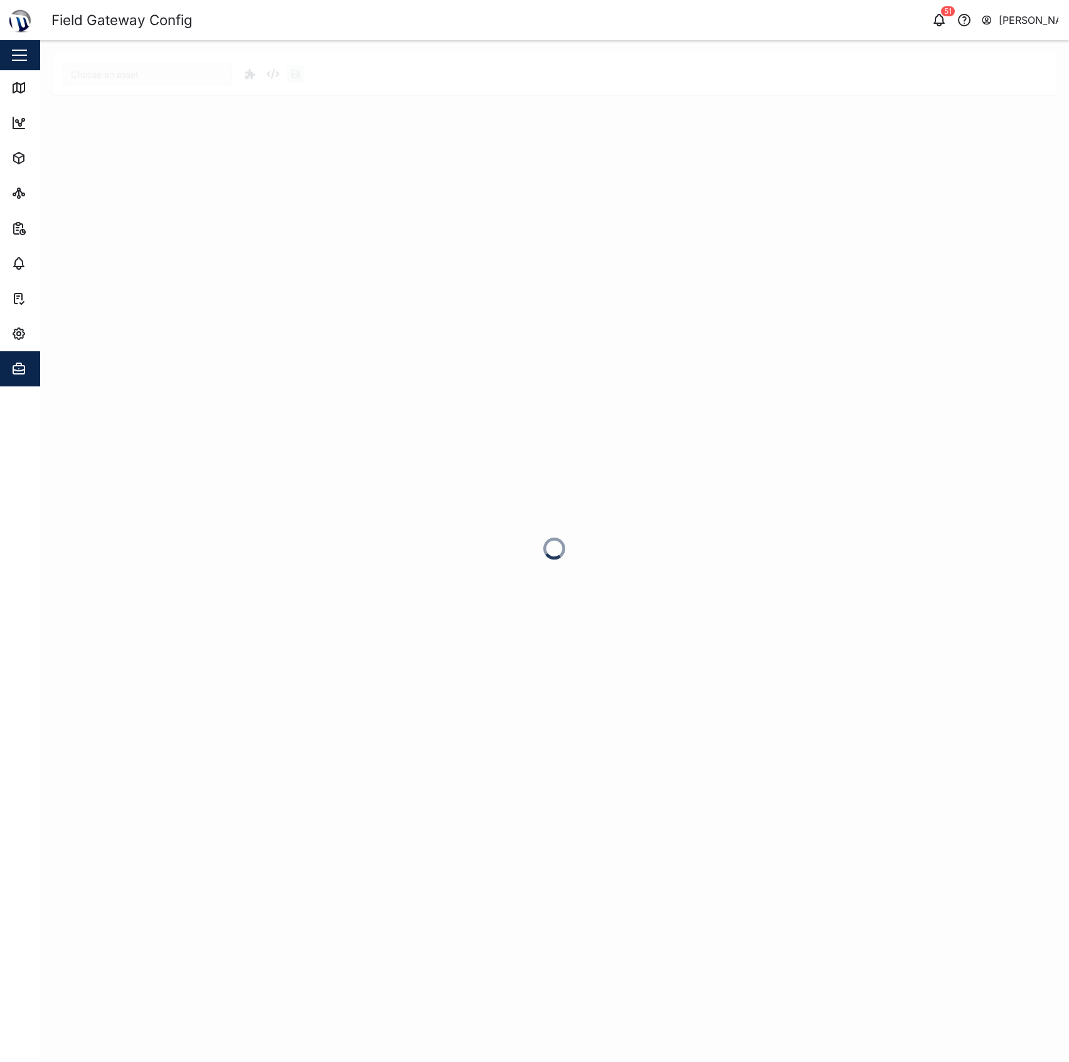
type input "MTIS PNG - Calibration Lab"
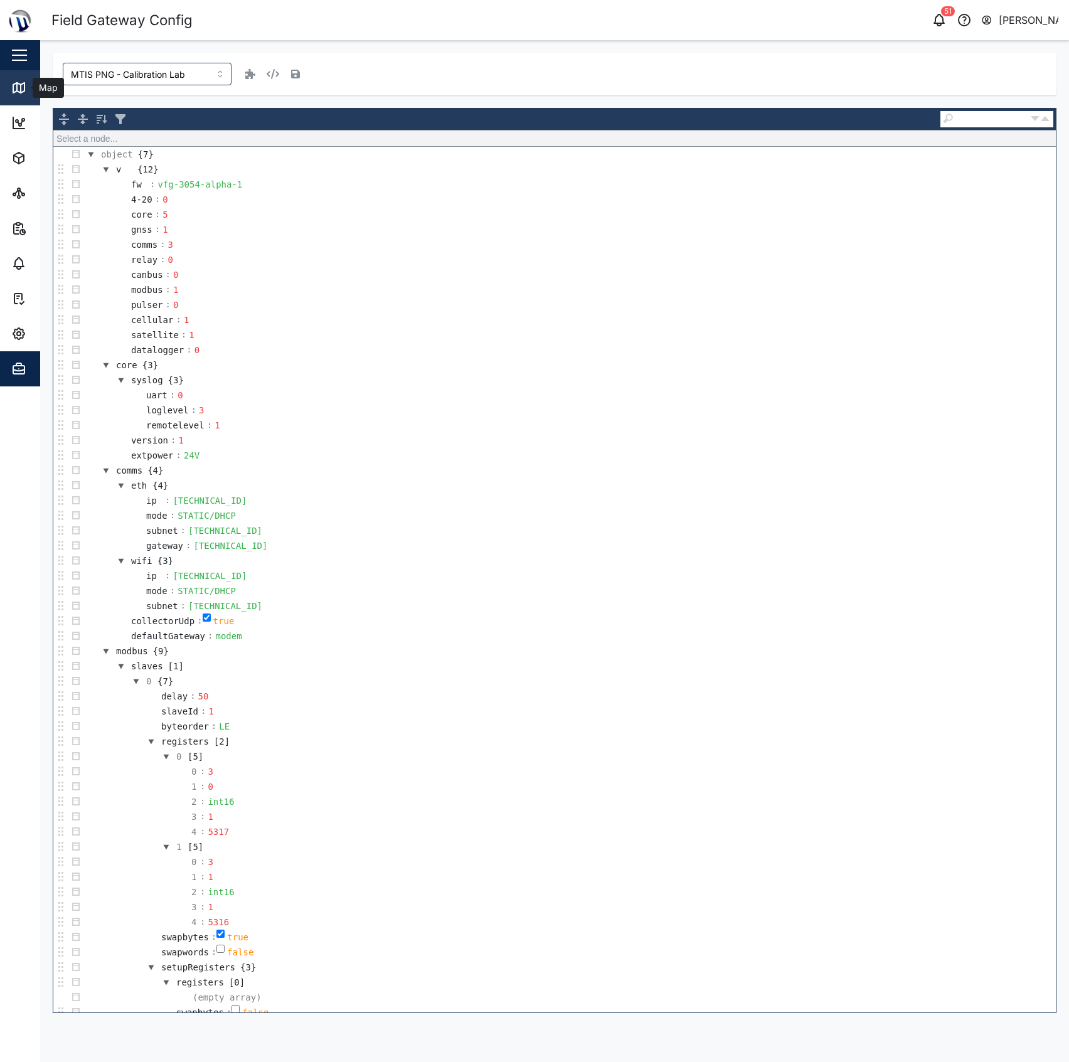
click at [36, 75] on link "Map" at bounding box center [81, 87] width 163 height 35
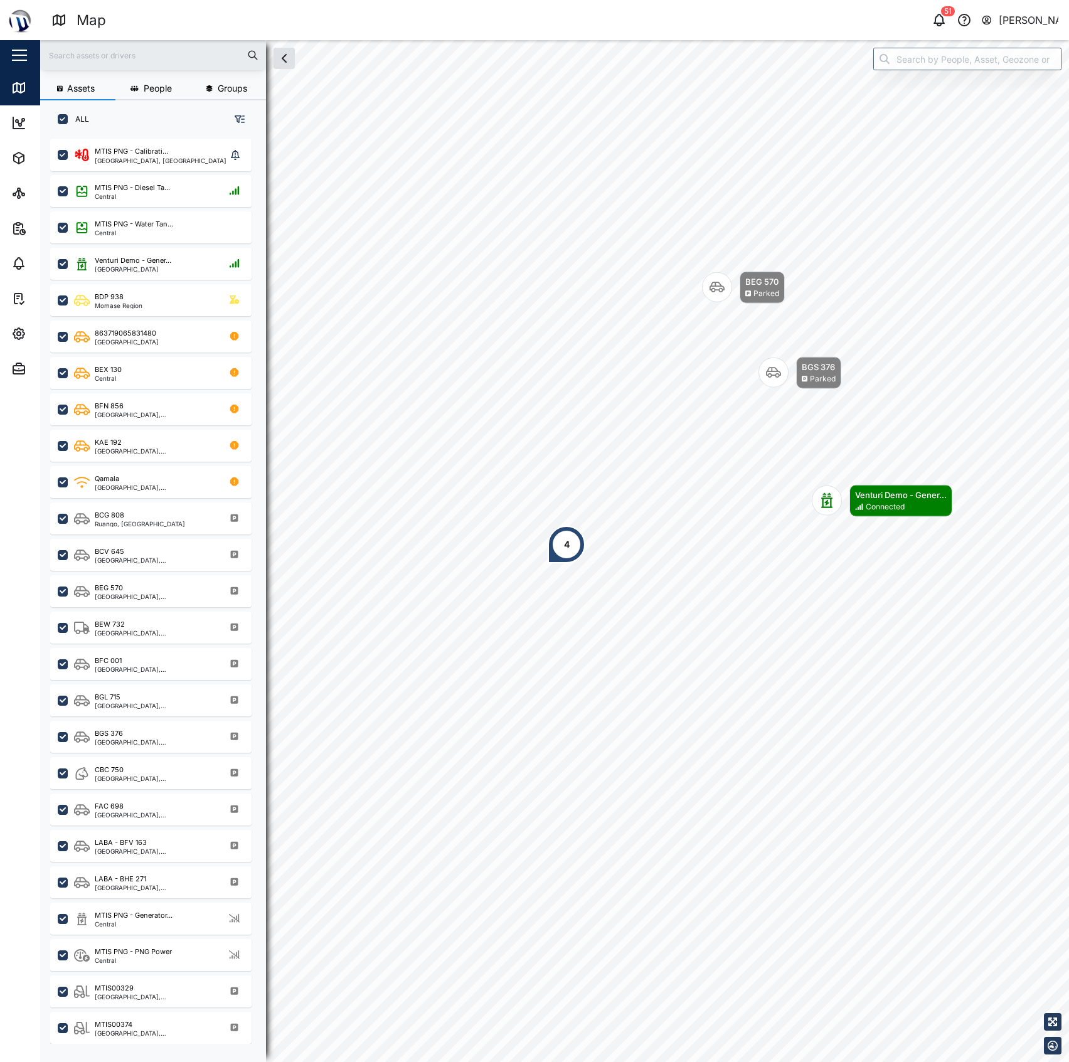
scroll to position [905, 193]
click at [896, 65] on input "search" at bounding box center [967, 59] width 188 height 23
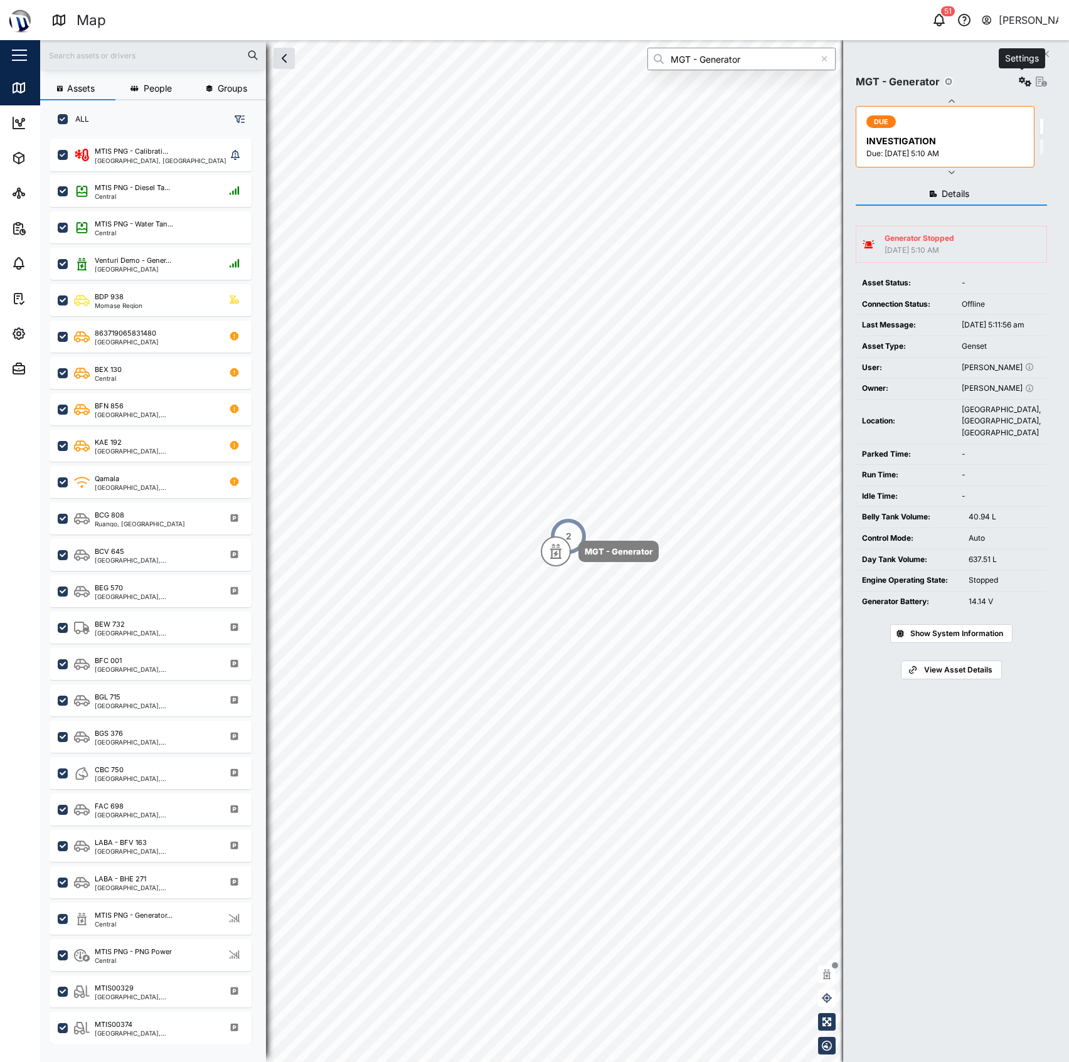
type input "MGT - Generator"
click at [1017, 88] on button "button" at bounding box center [1025, 82] width 18 height 18
click at [991, 184] on div "Field gateway config" at bounding box center [976, 190] width 86 height 14
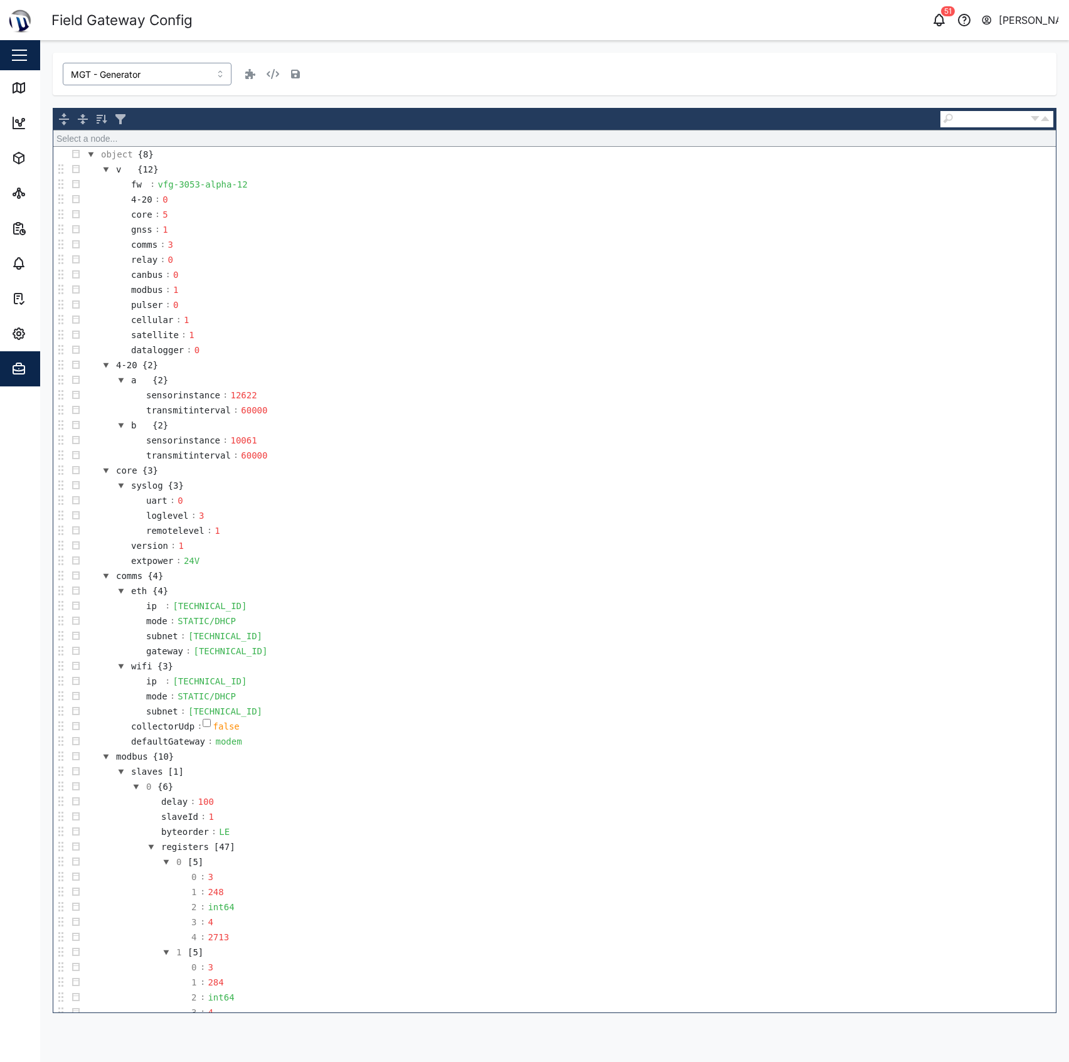
click at [167, 75] on input "MGT - Generator" at bounding box center [147, 74] width 169 height 23
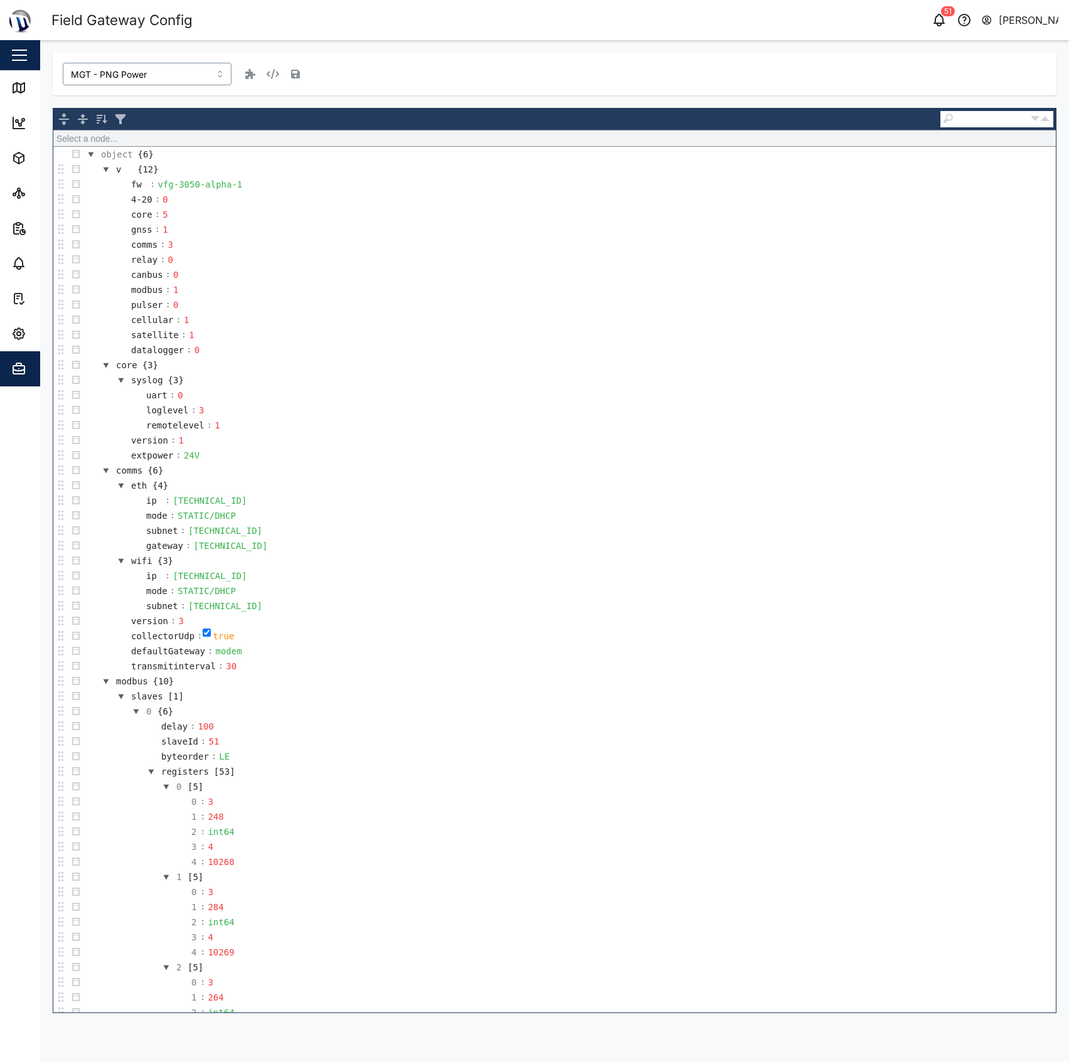
click at [177, 78] on input "MGT - PNG Power" at bounding box center [147, 74] width 169 height 23
type input "Venturi FMS"
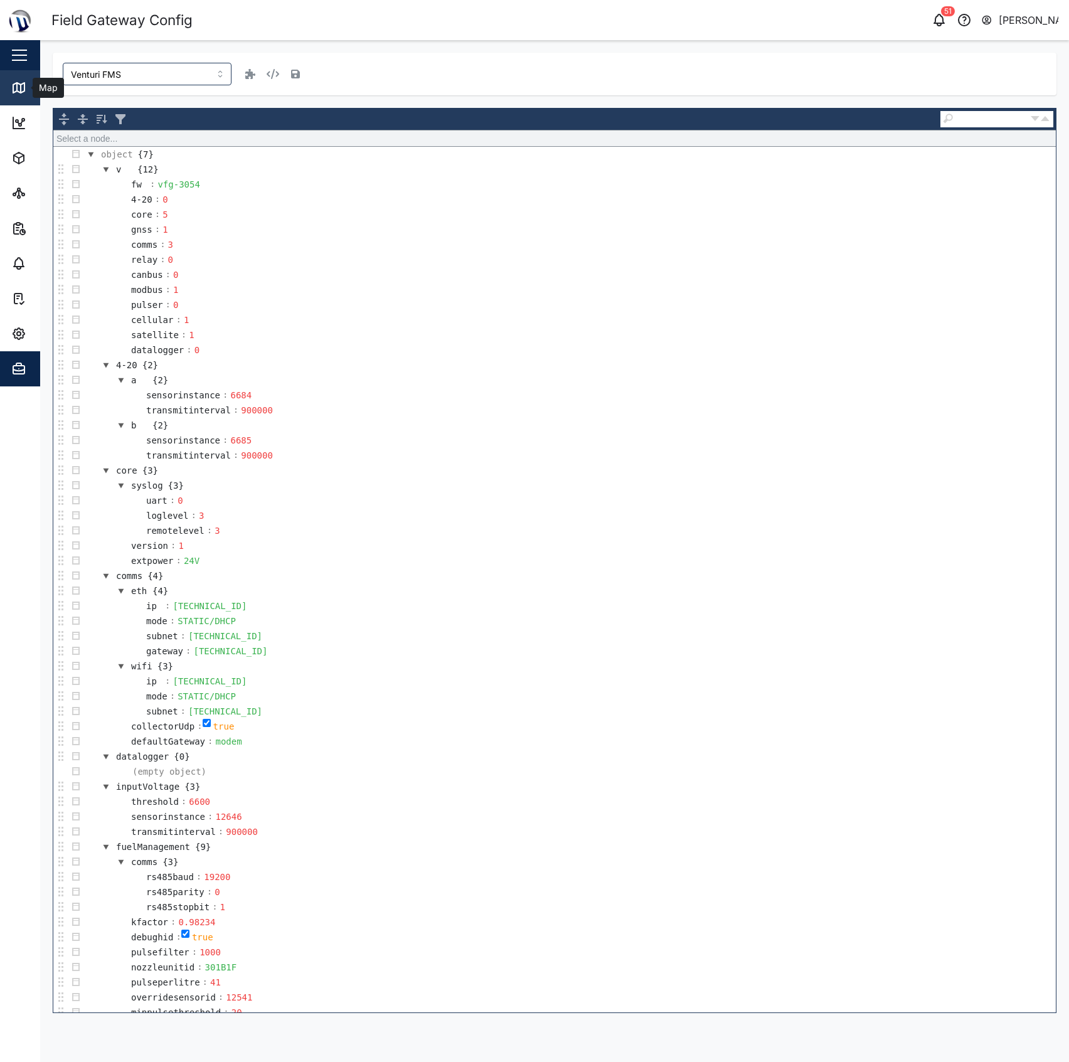
click at [21, 87] on icon at bounding box center [21, 89] width 0 height 8
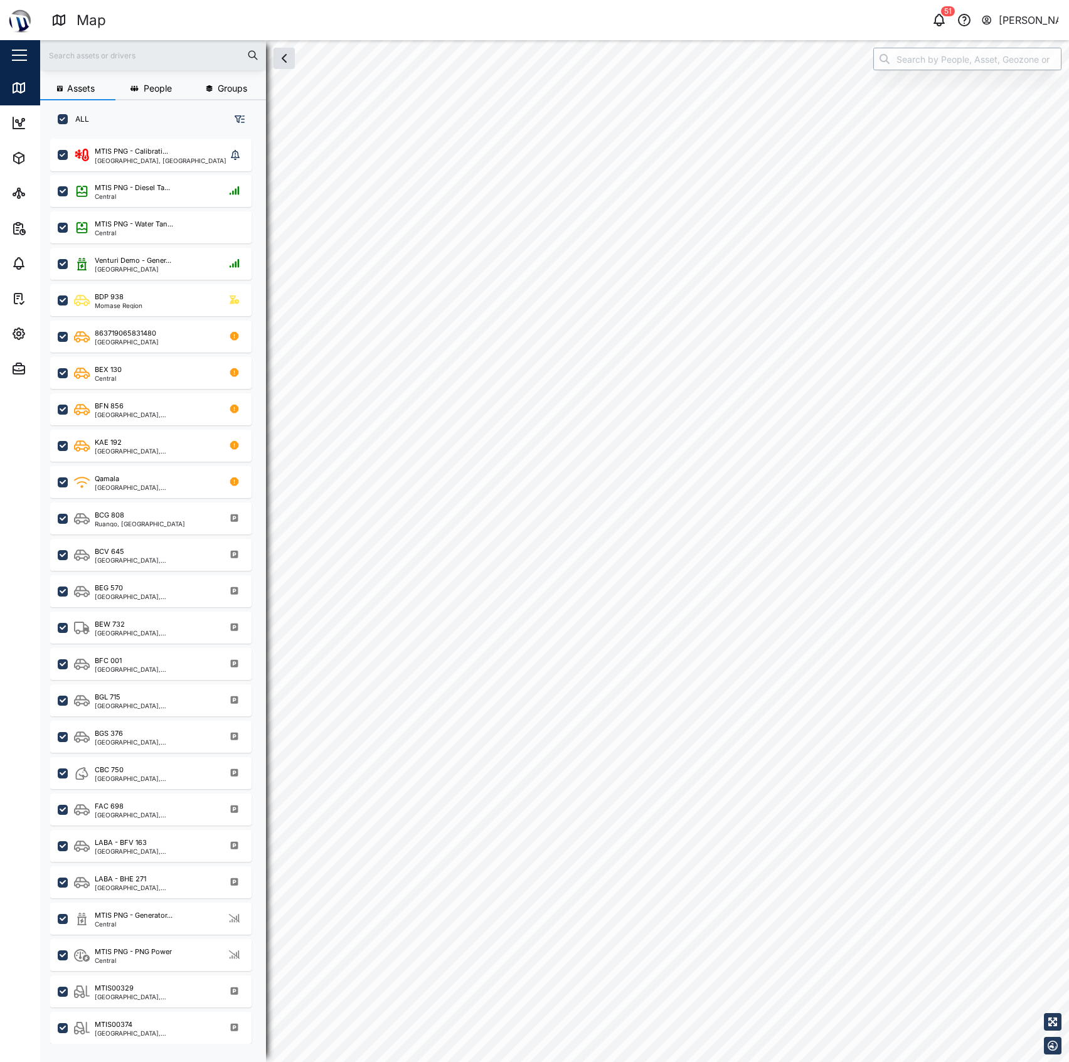
click at [994, 56] on input "search" at bounding box center [967, 59] width 188 height 23
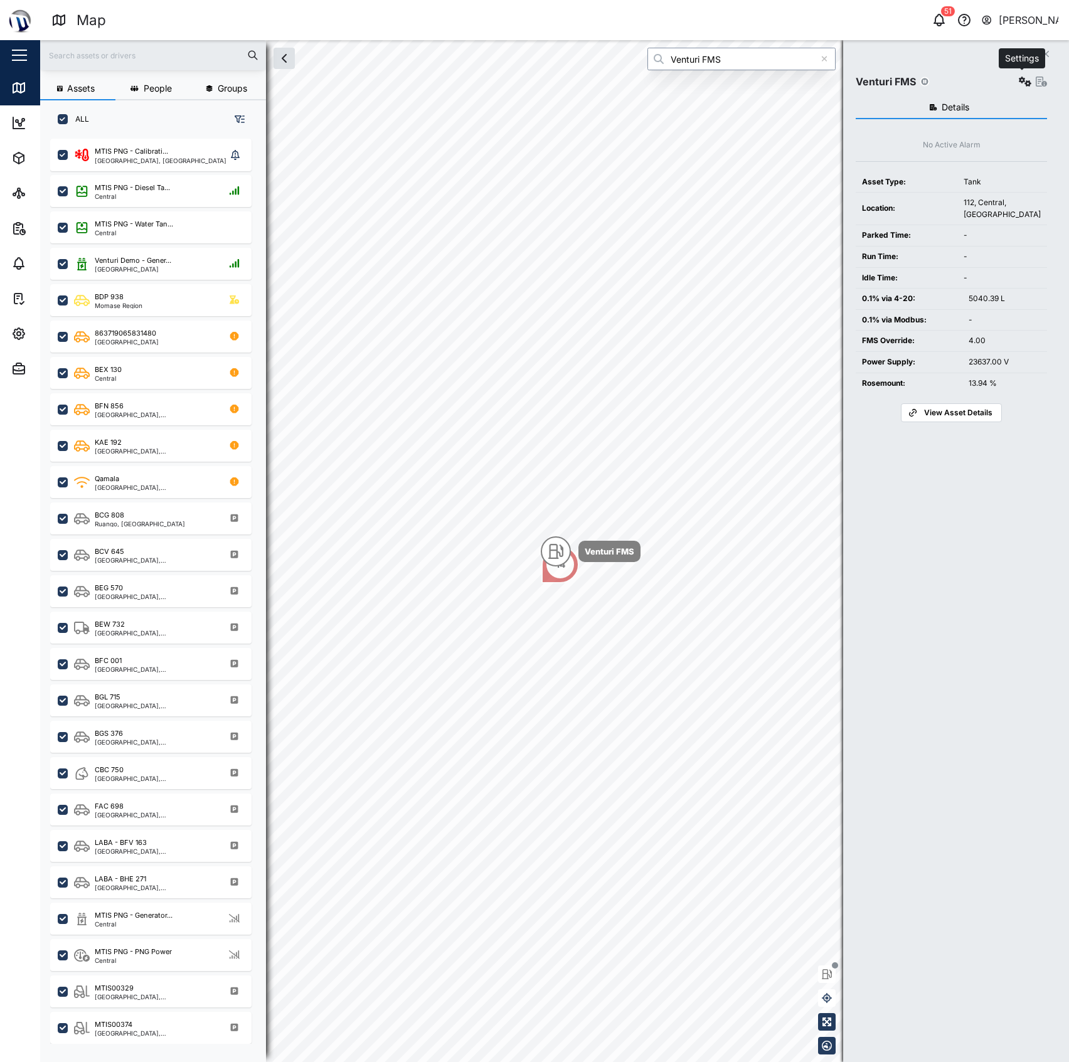
type input "Venturi FMS"
click at [1022, 86] on icon "button" at bounding box center [1025, 82] width 13 height 10
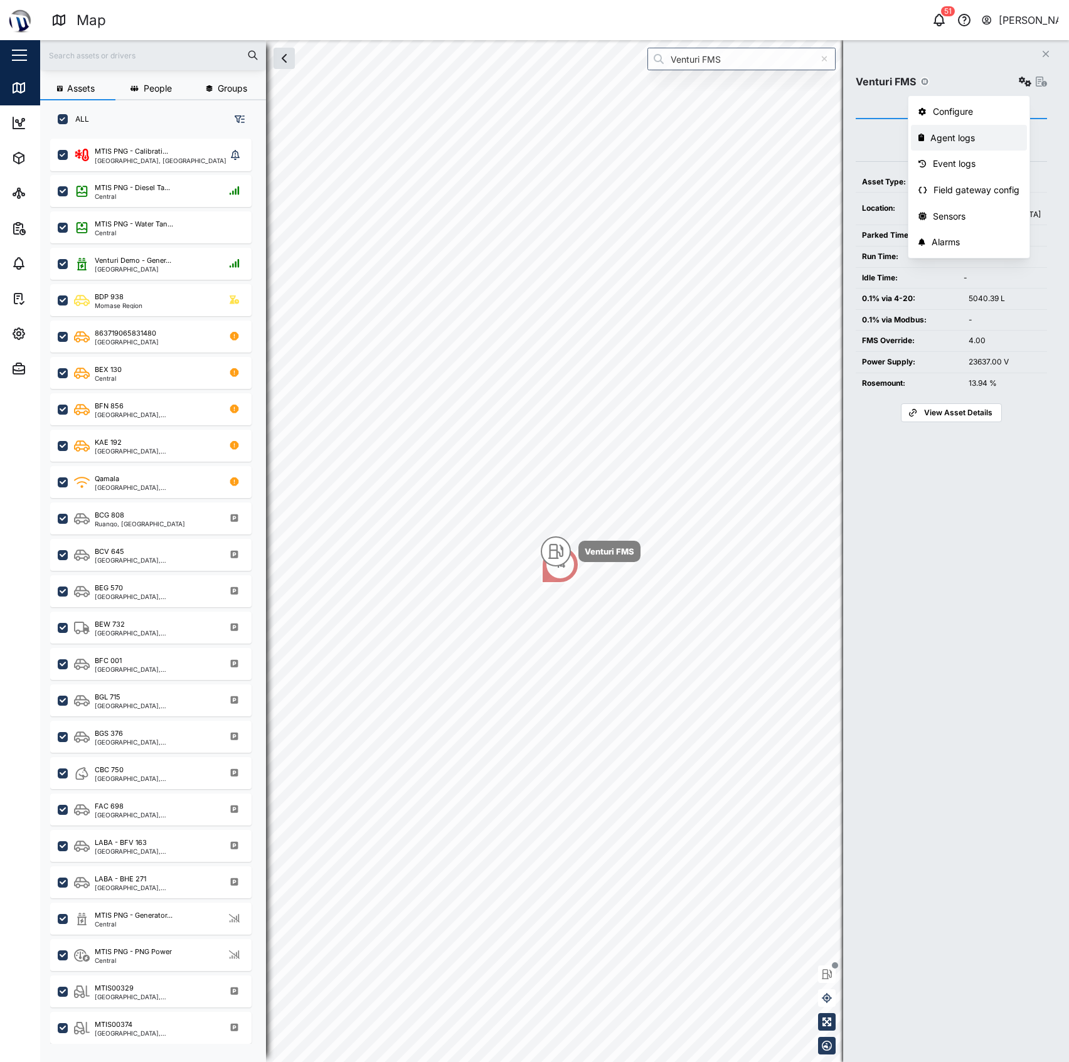
click at [989, 136] on div "Agent logs" at bounding box center [974, 138] width 89 height 14
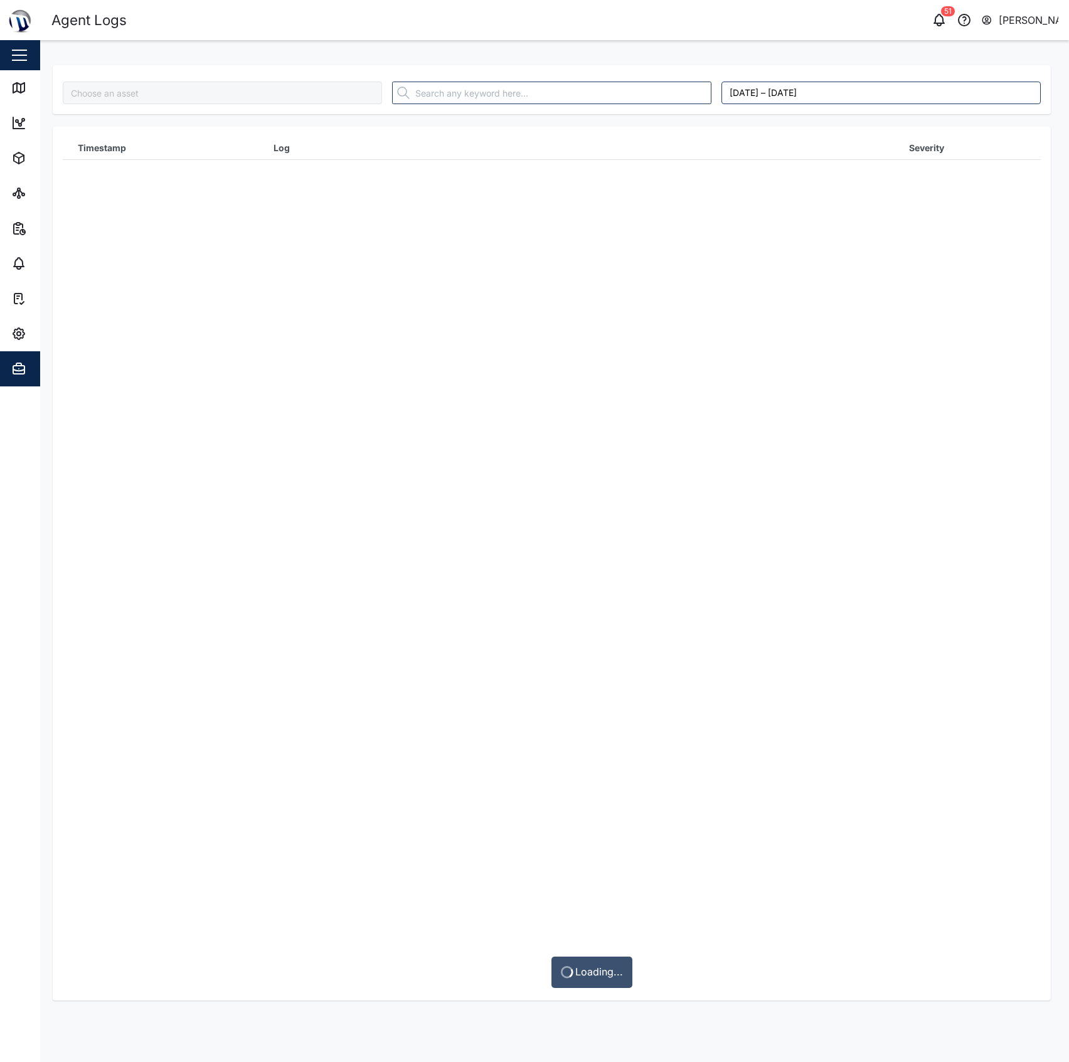
type input "Venturi FMS"
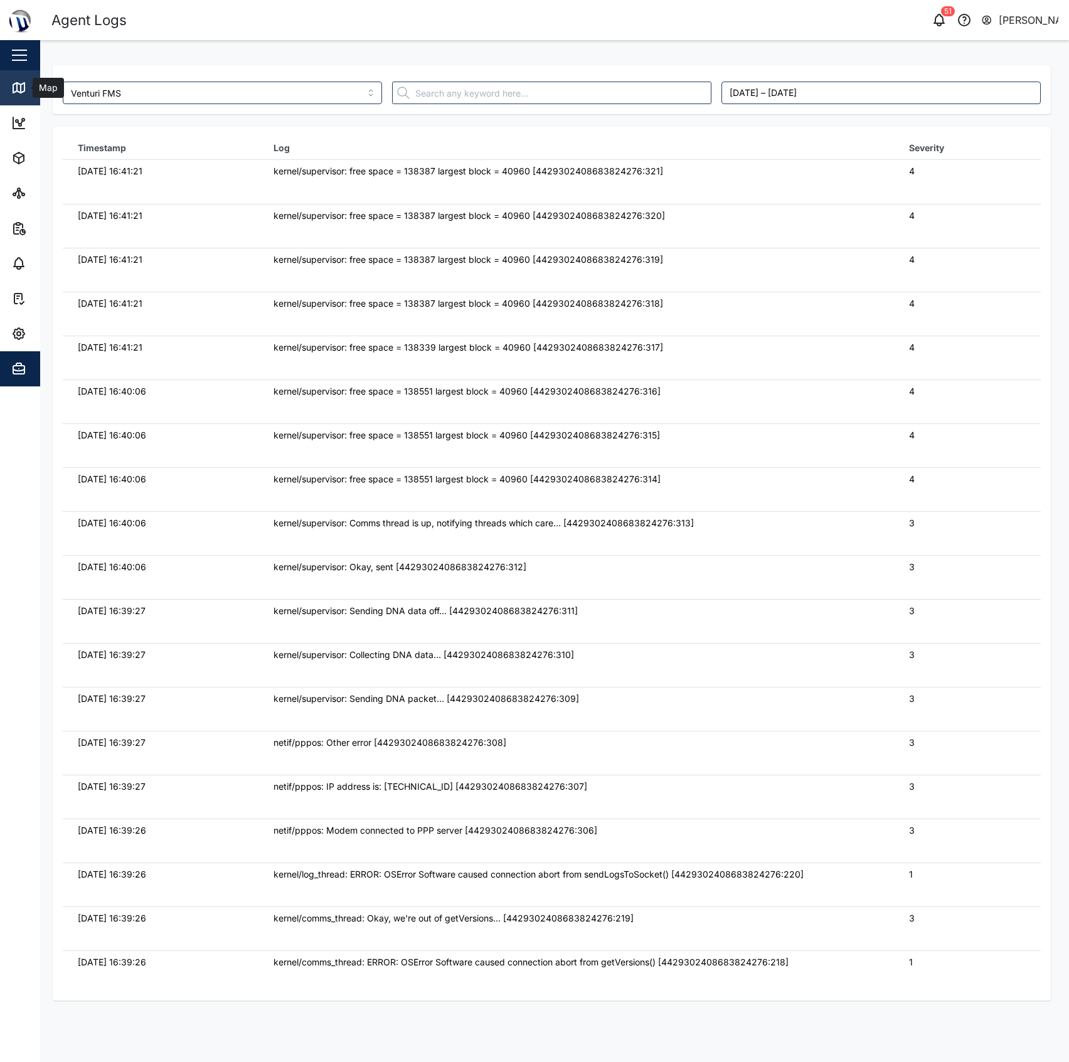
click at [17, 90] on icon at bounding box center [17, 87] width 0 height 8
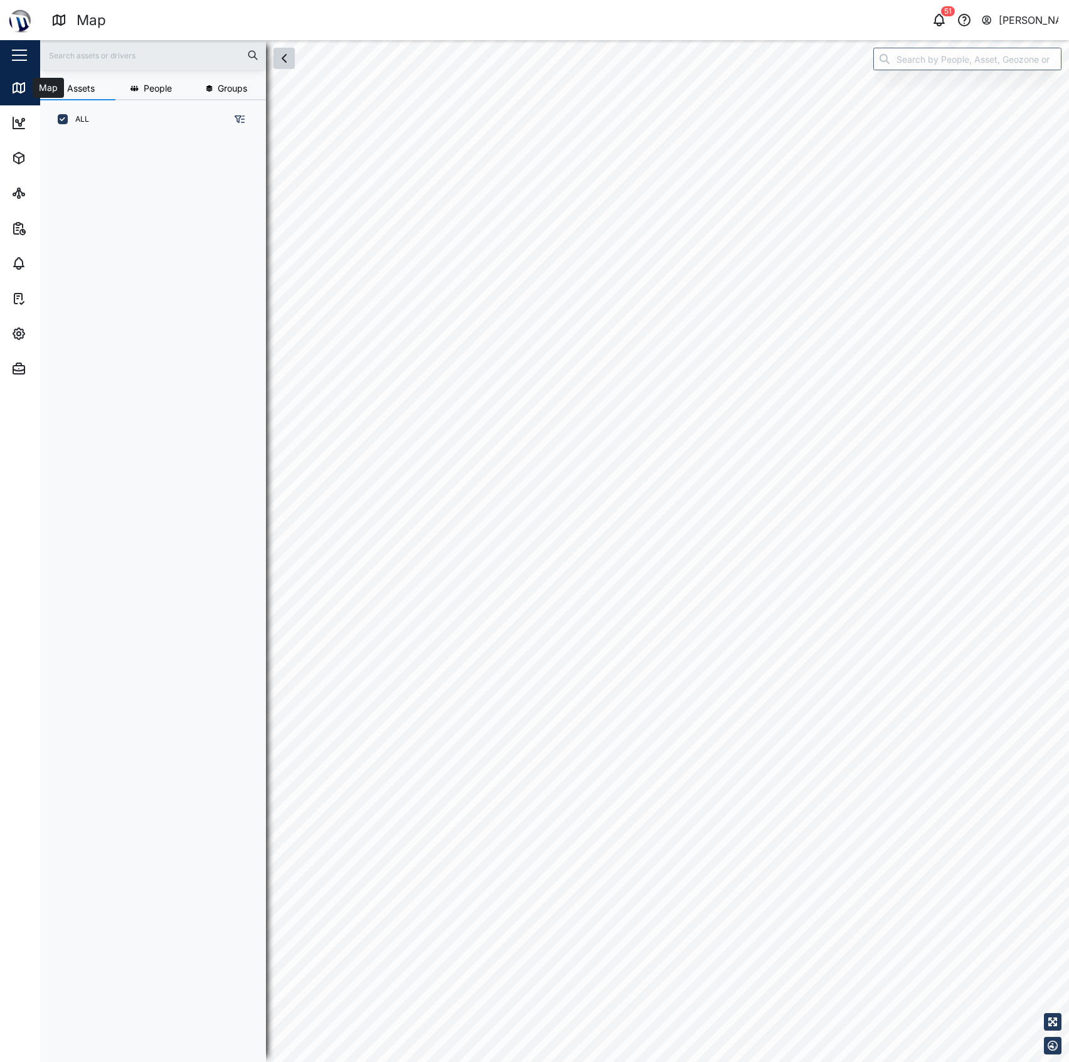
scroll to position [905, 193]
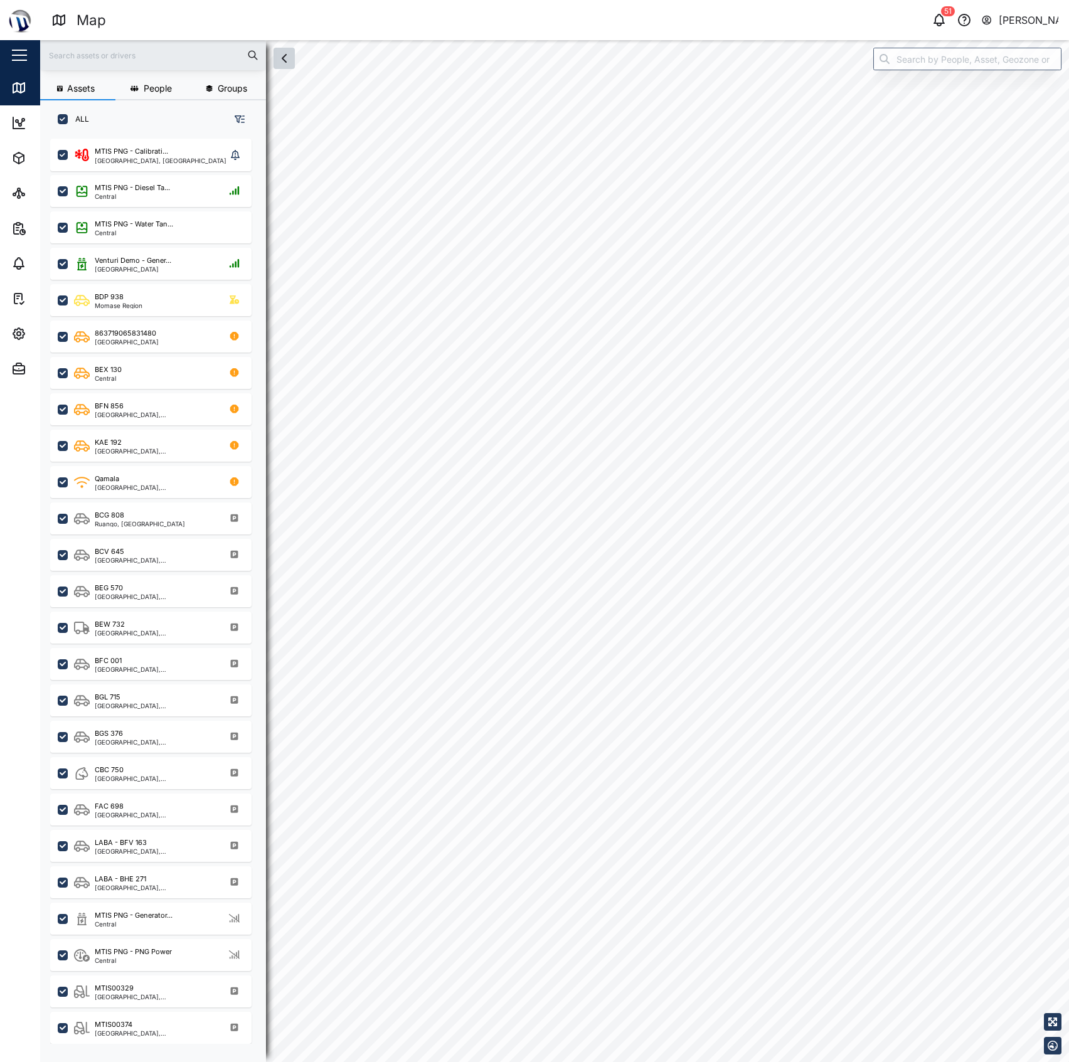
checkbox input "true"
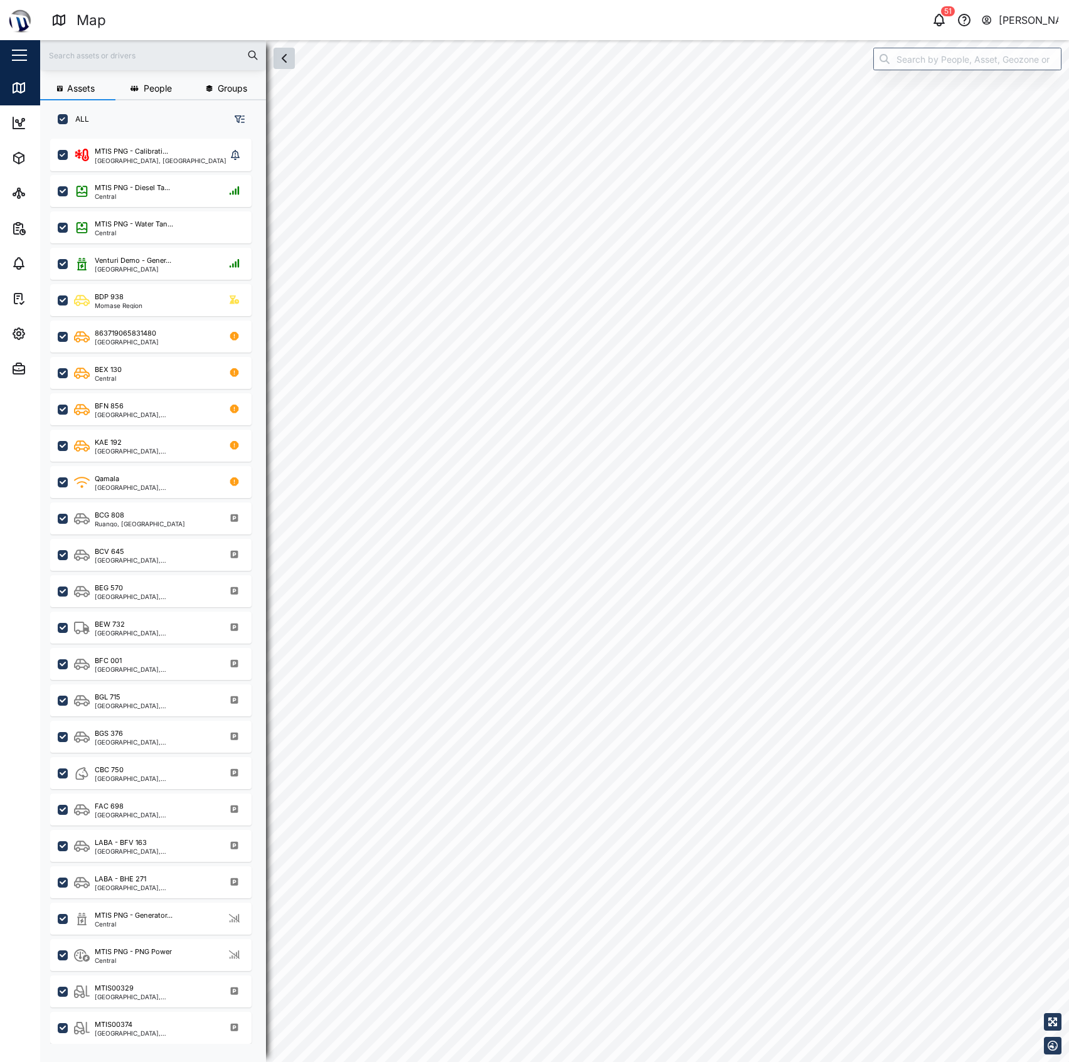
checkbox input "true"
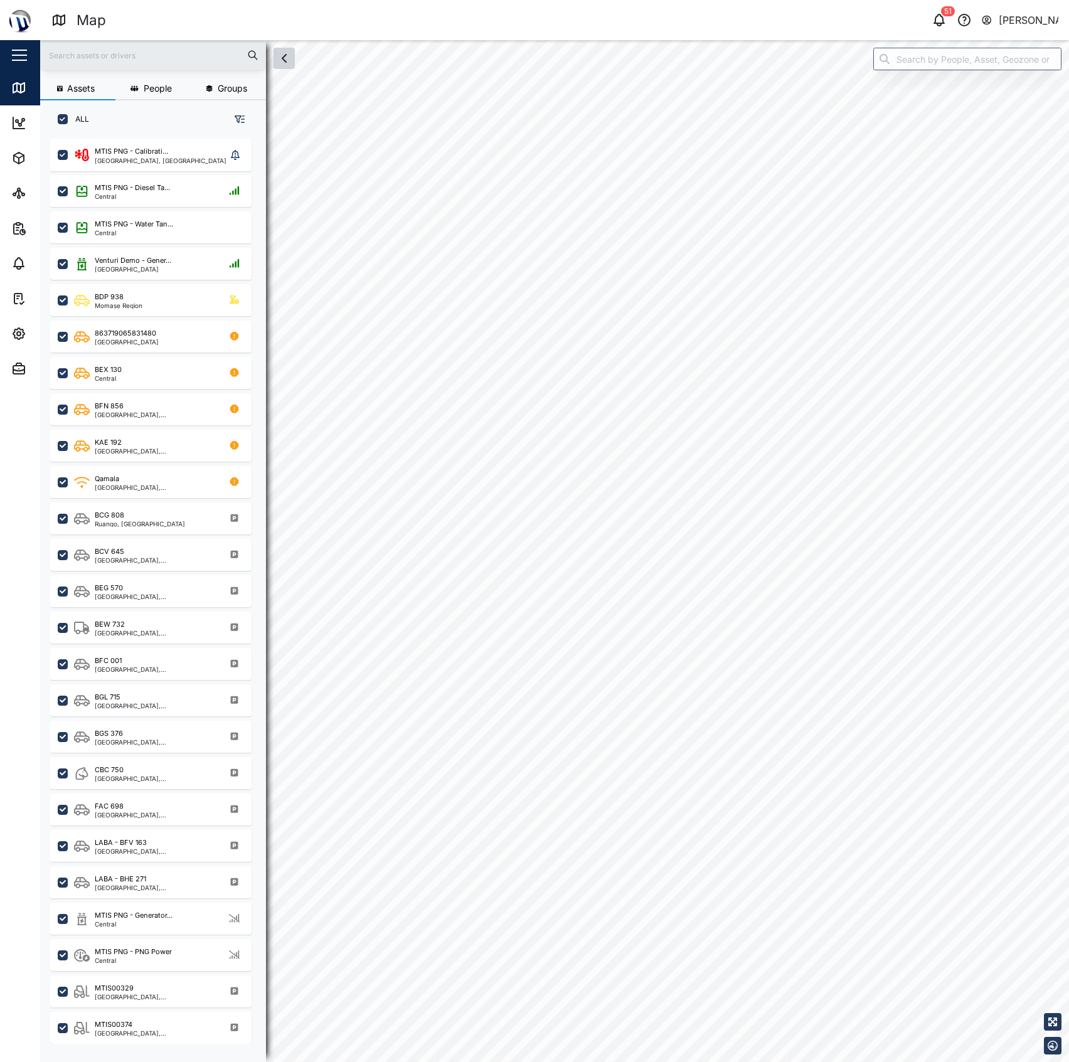
checkbox input "true"
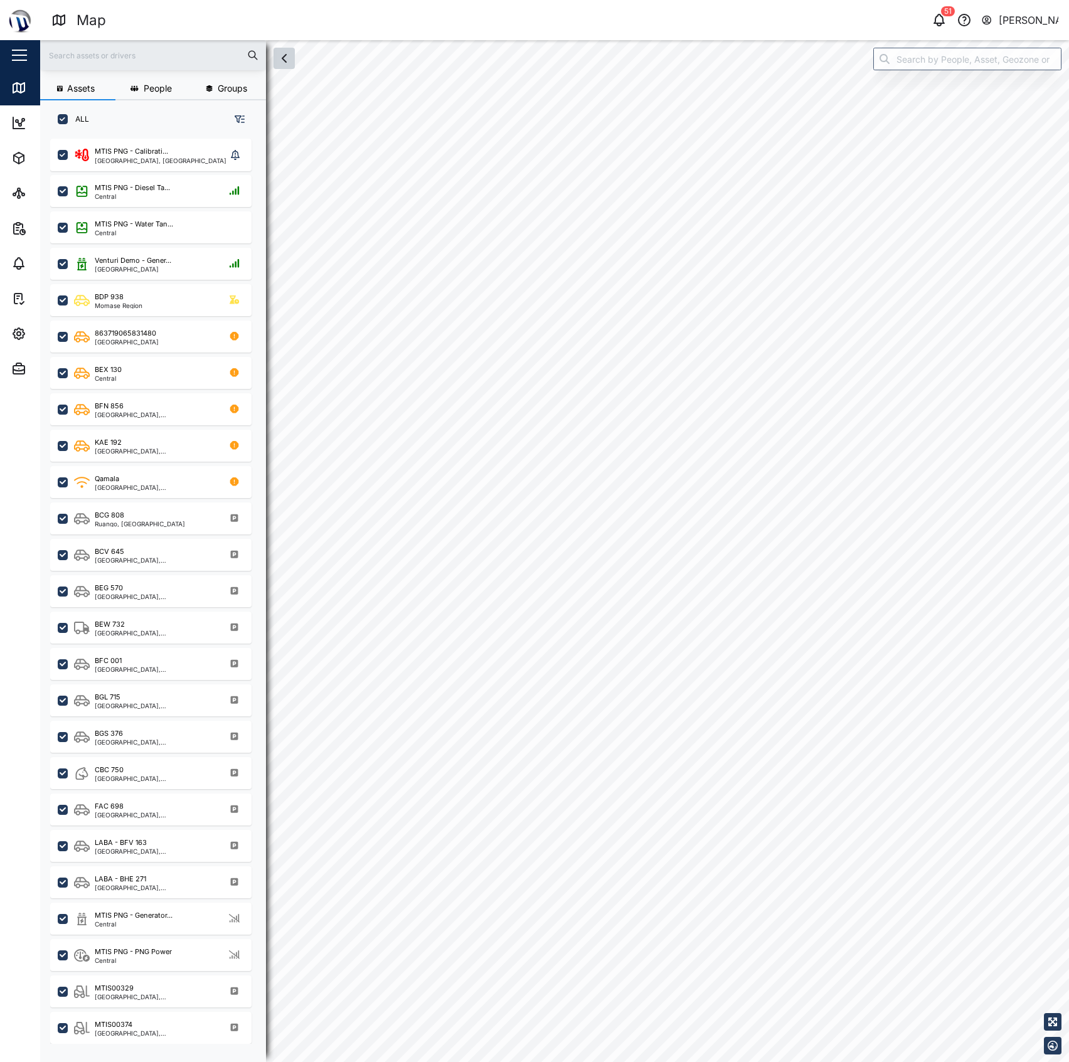
checkbox input "true"
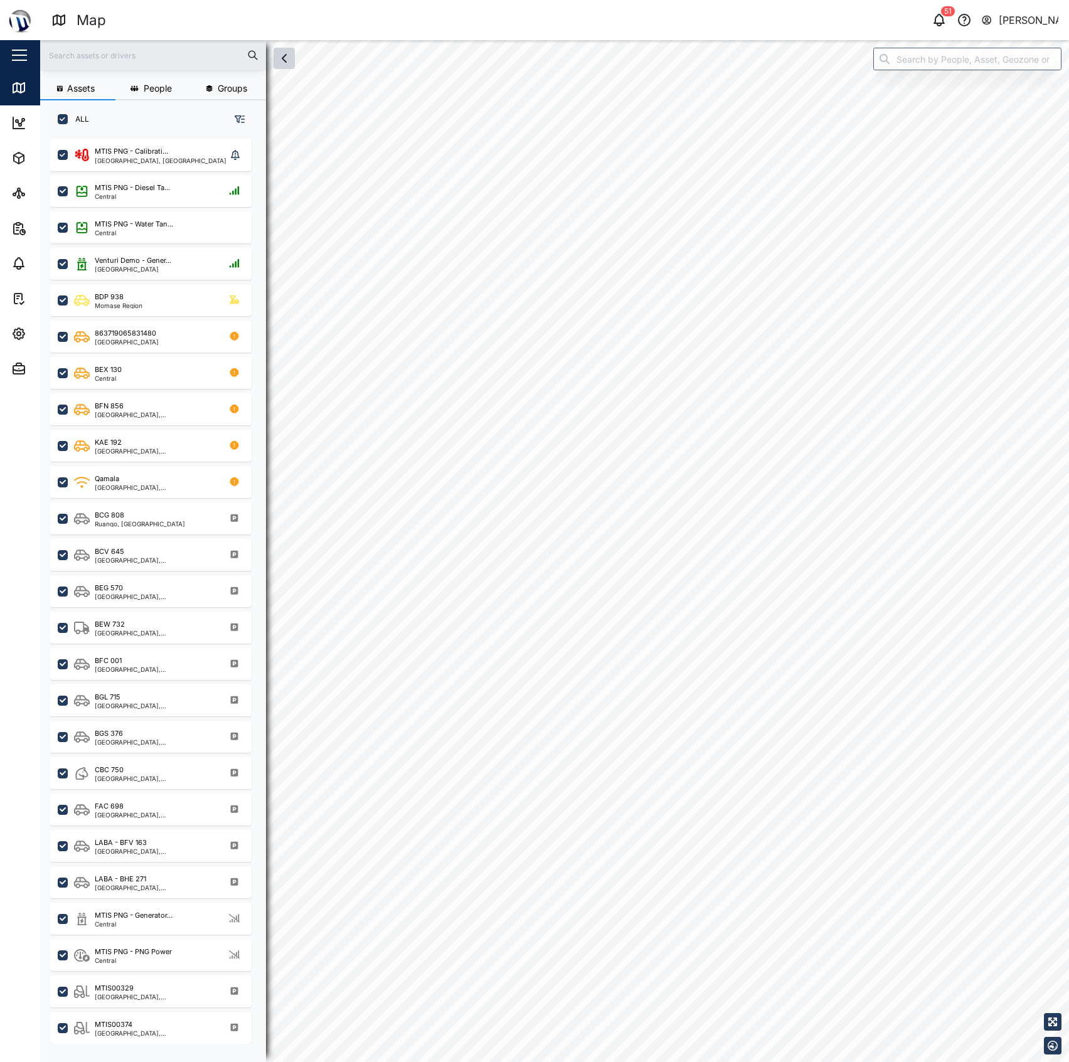
checkbox input "true"
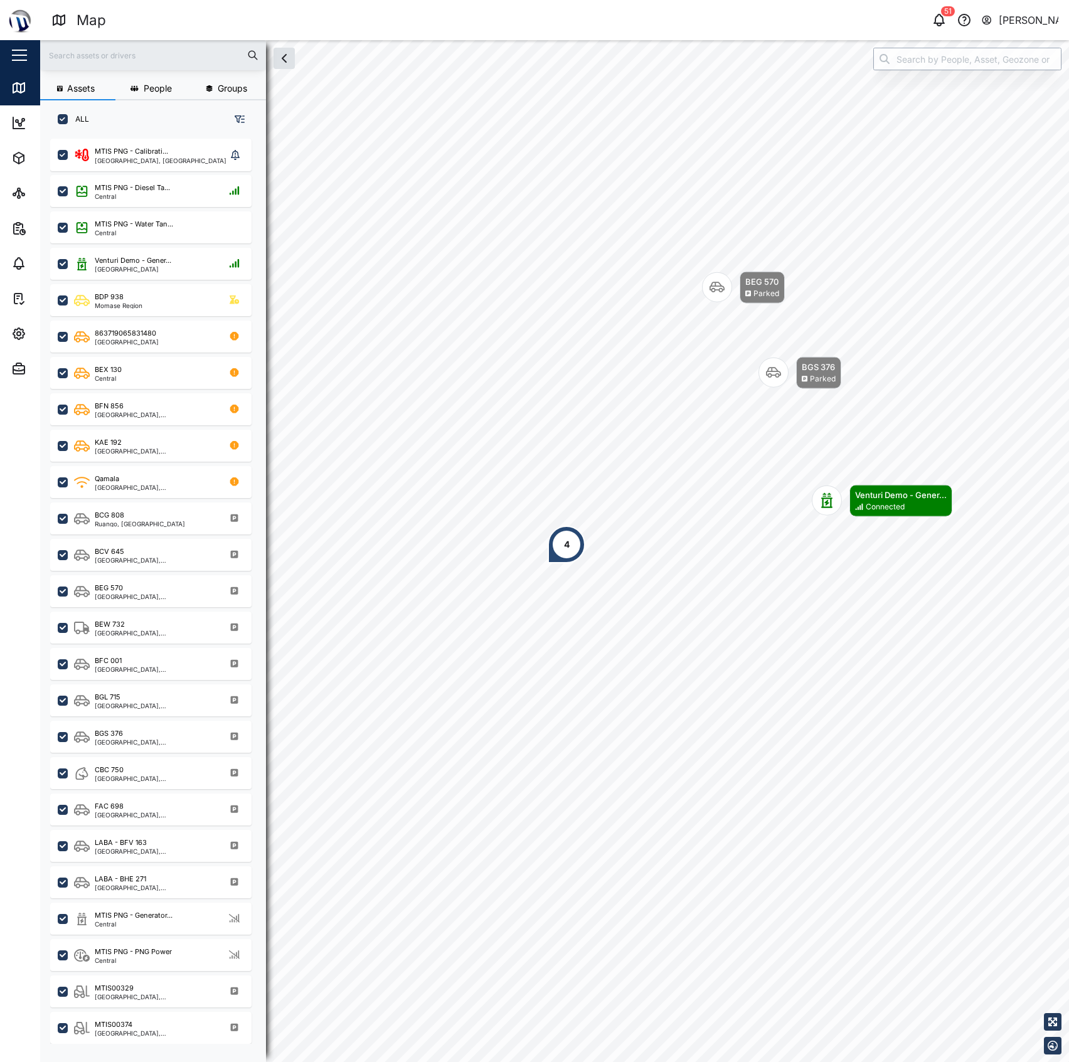
click at [937, 64] on input "search" at bounding box center [967, 59] width 188 height 23
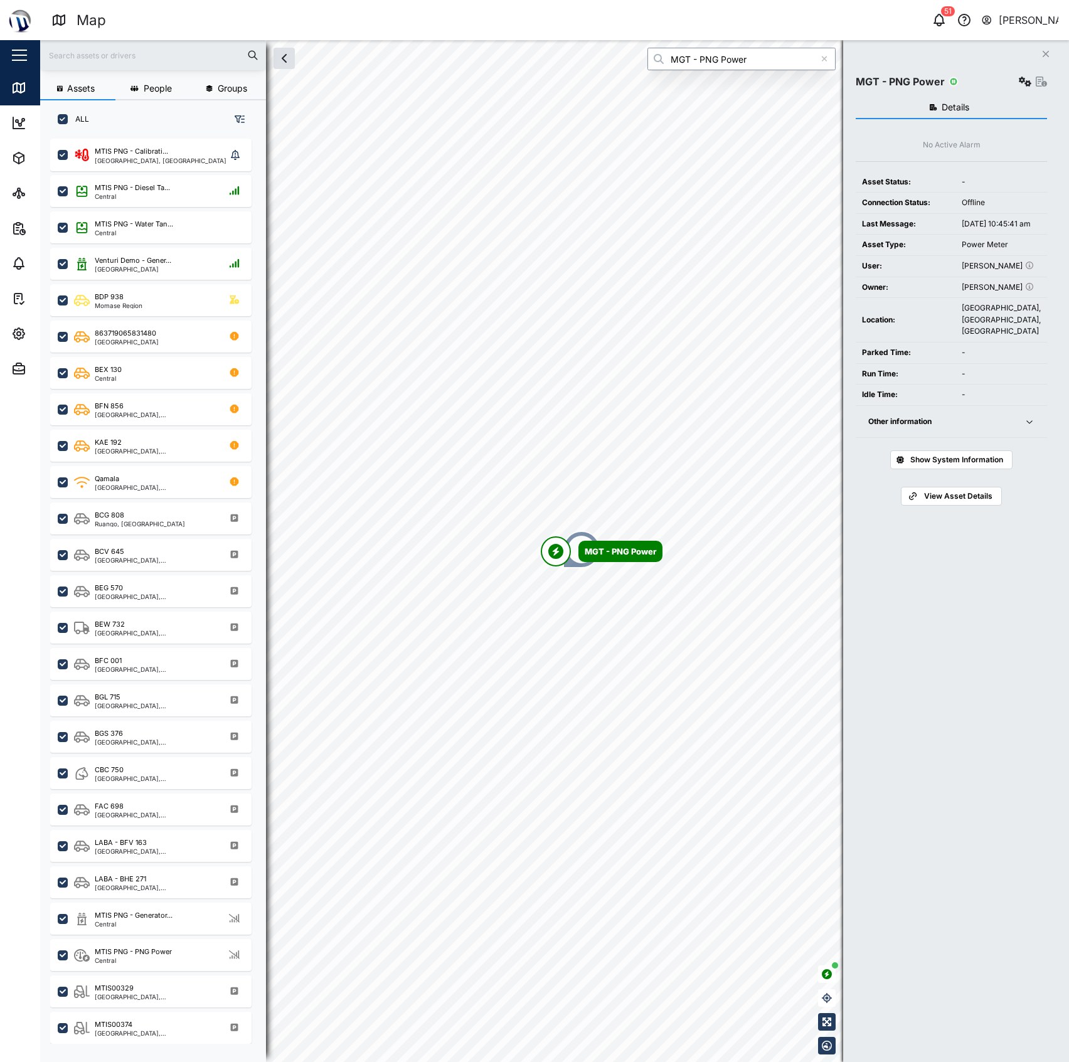
type input "MGT - PNG Power"
click at [1023, 76] on button "button" at bounding box center [1025, 82] width 18 height 18
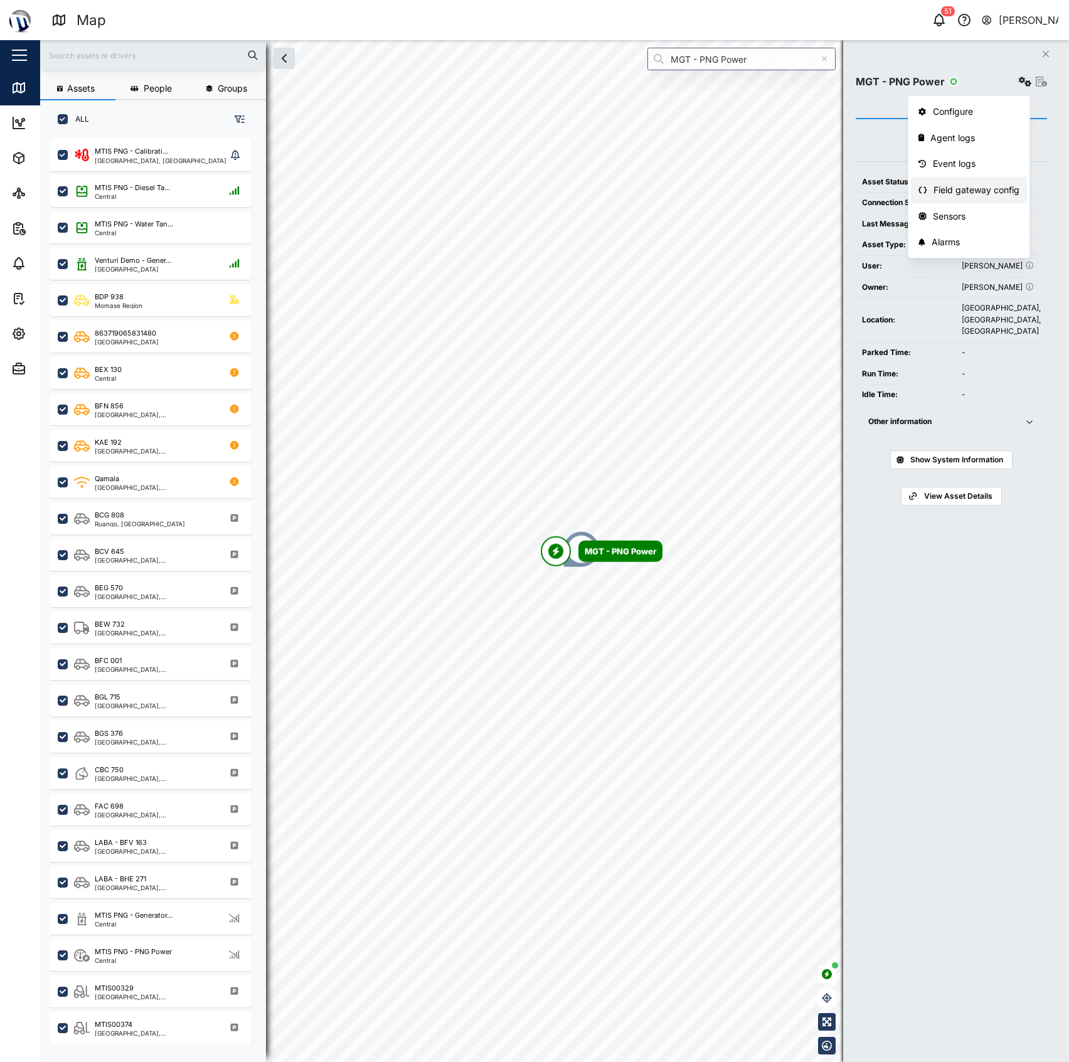
click at [964, 187] on div "Field gateway config" at bounding box center [976, 190] width 86 height 14
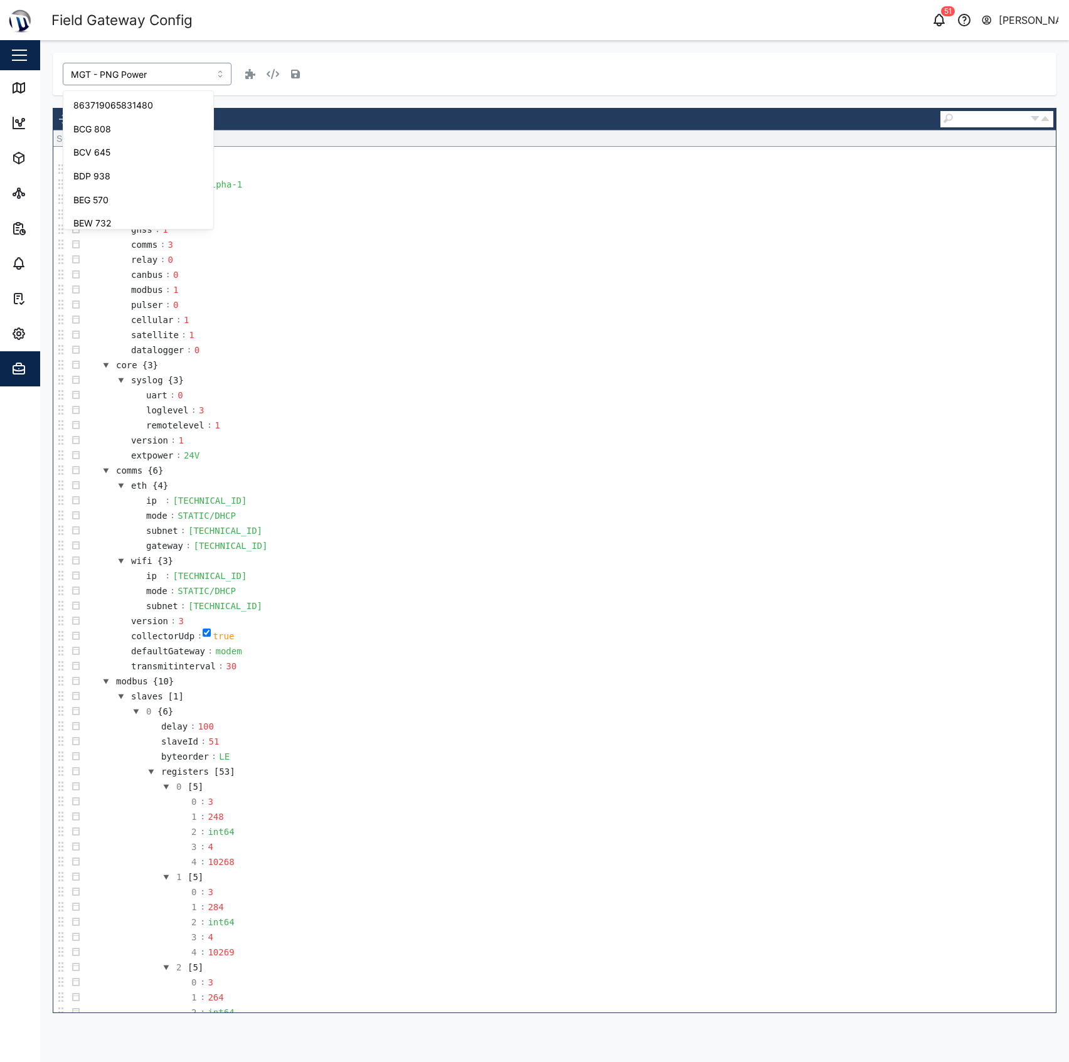
click at [139, 66] on input "MGT - PNG Power" at bounding box center [147, 74] width 169 height 23
click at [164, 73] on input "MGT - Apartment Power" at bounding box center [147, 74] width 169 height 23
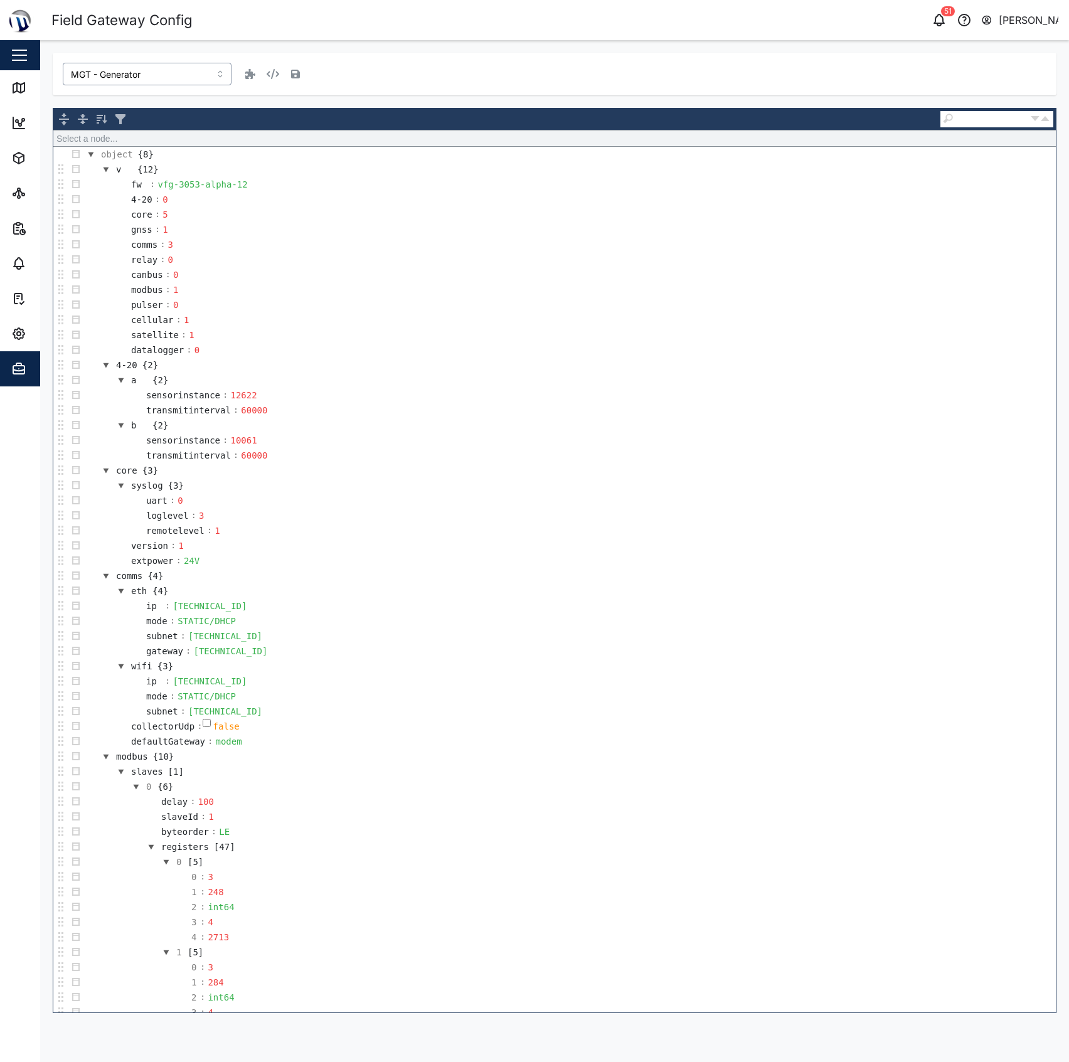
click at [156, 77] on input "MGT - Generator" at bounding box center [147, 74] width 169 height 23
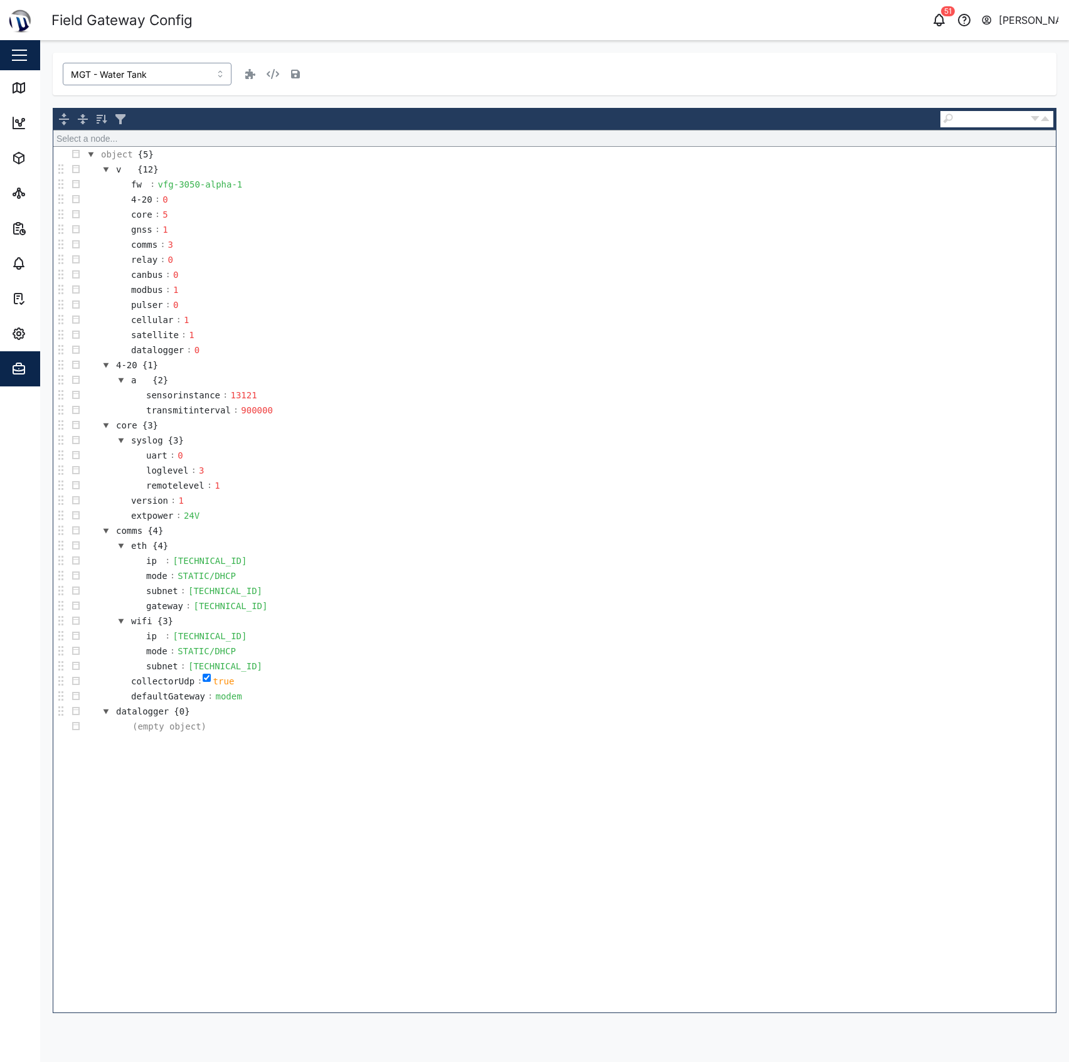
click at [153, 66] on input "MGT - Water Tank" at bounding box center [147, 74] width 169 height 23
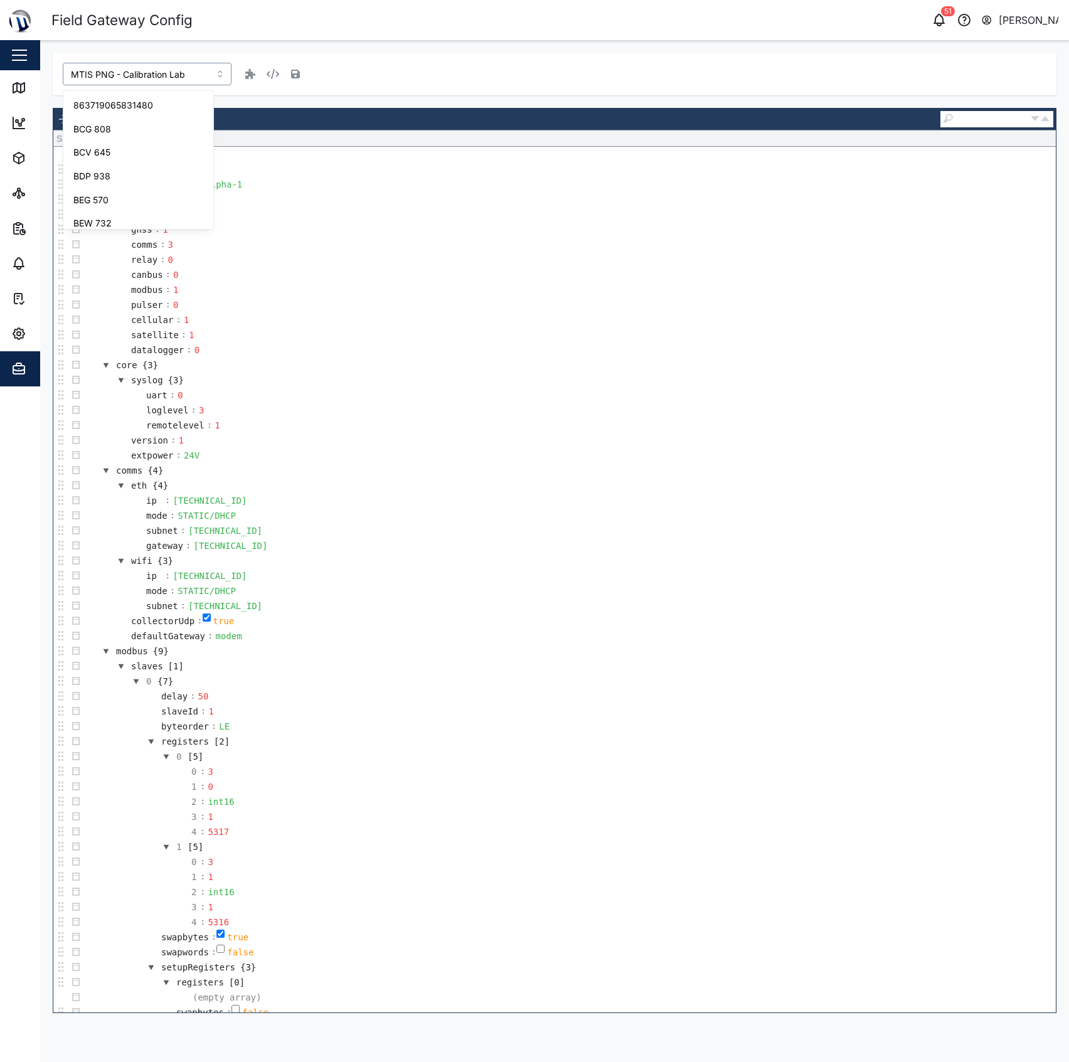
click at [149, 68] on input "MTIS PNG - Calibration Lab" at bounding box center [147, 74] width 169 height 23
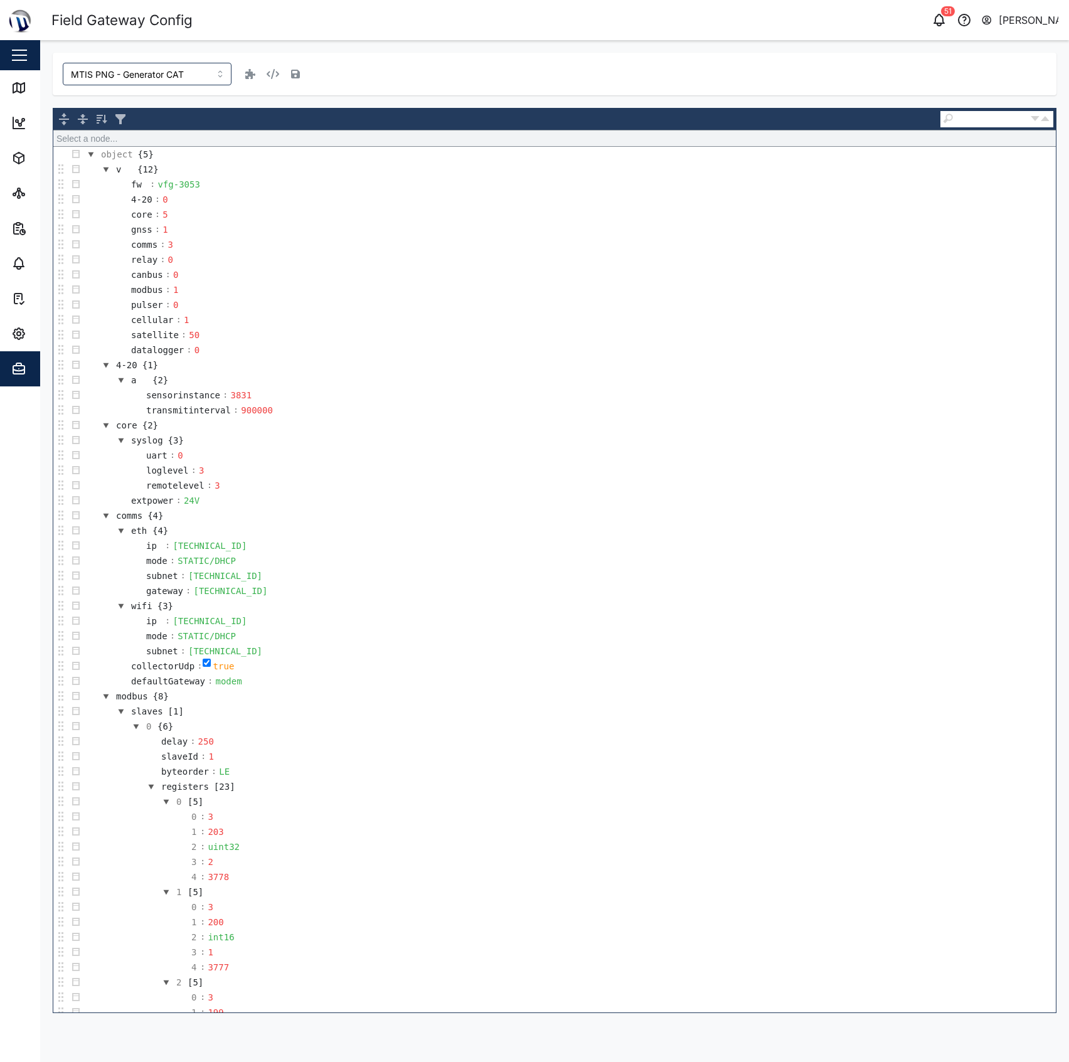
click at [138, 59] on div "MTIS PNG - Generator CAT" at bounding box center [555, 74] width 1004 height 43
click at [131, 65] on input "MTIS PNG - Generator CAT" at bounding box center [147, 74] width 169 height 23
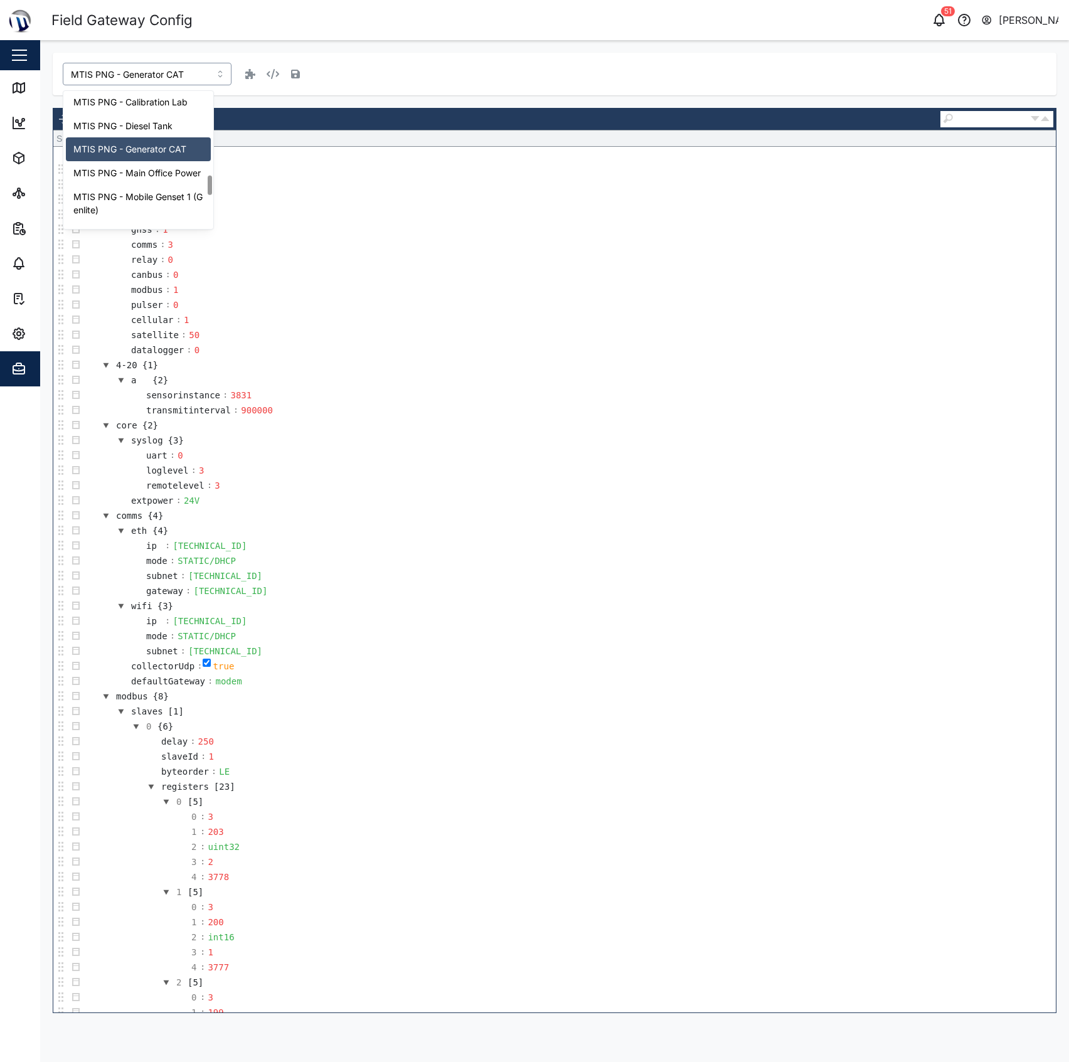
scroll to position [620, 0]
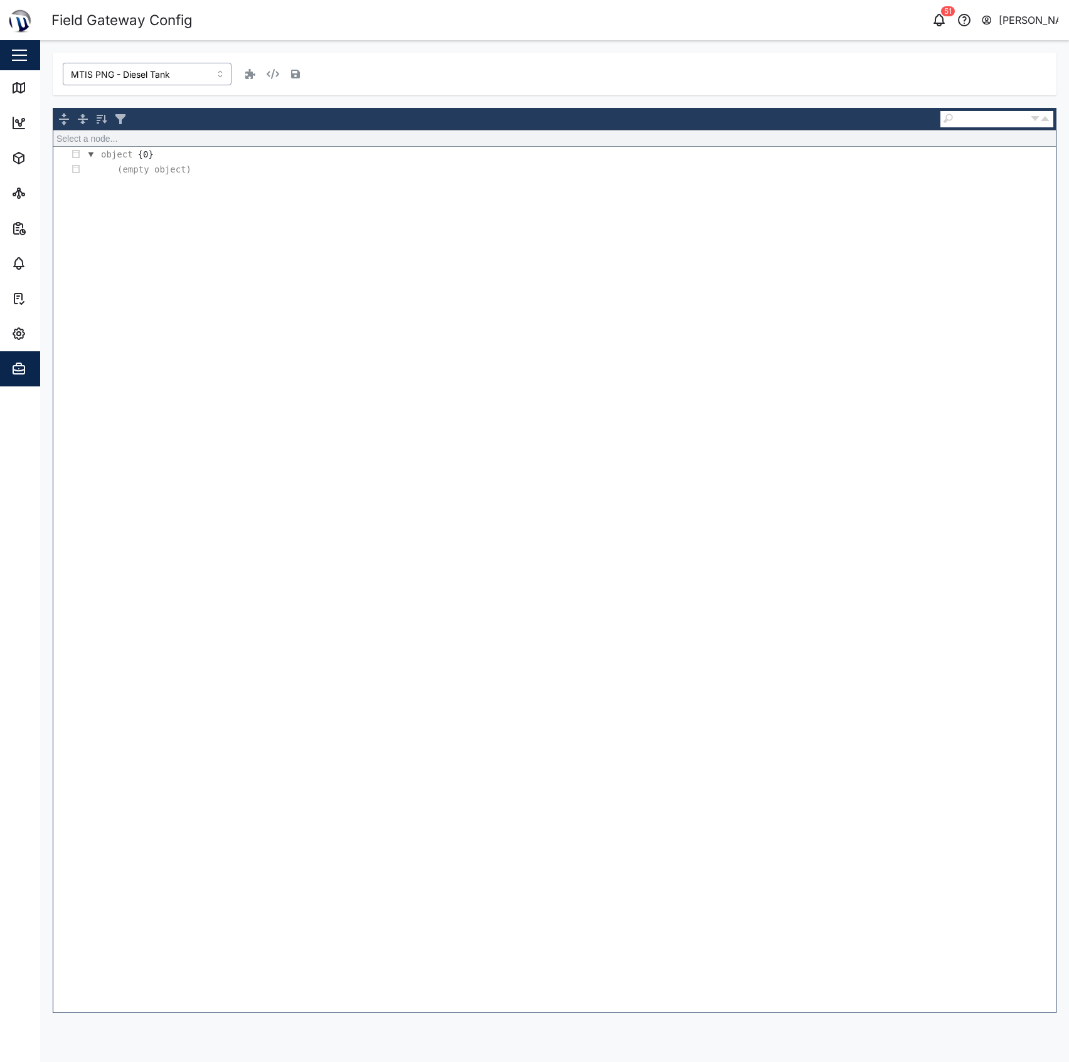
click at [159, 80] on input "MTIS PNG - Diesel Tank" at bounding box center [147, 74] width 169 height 23
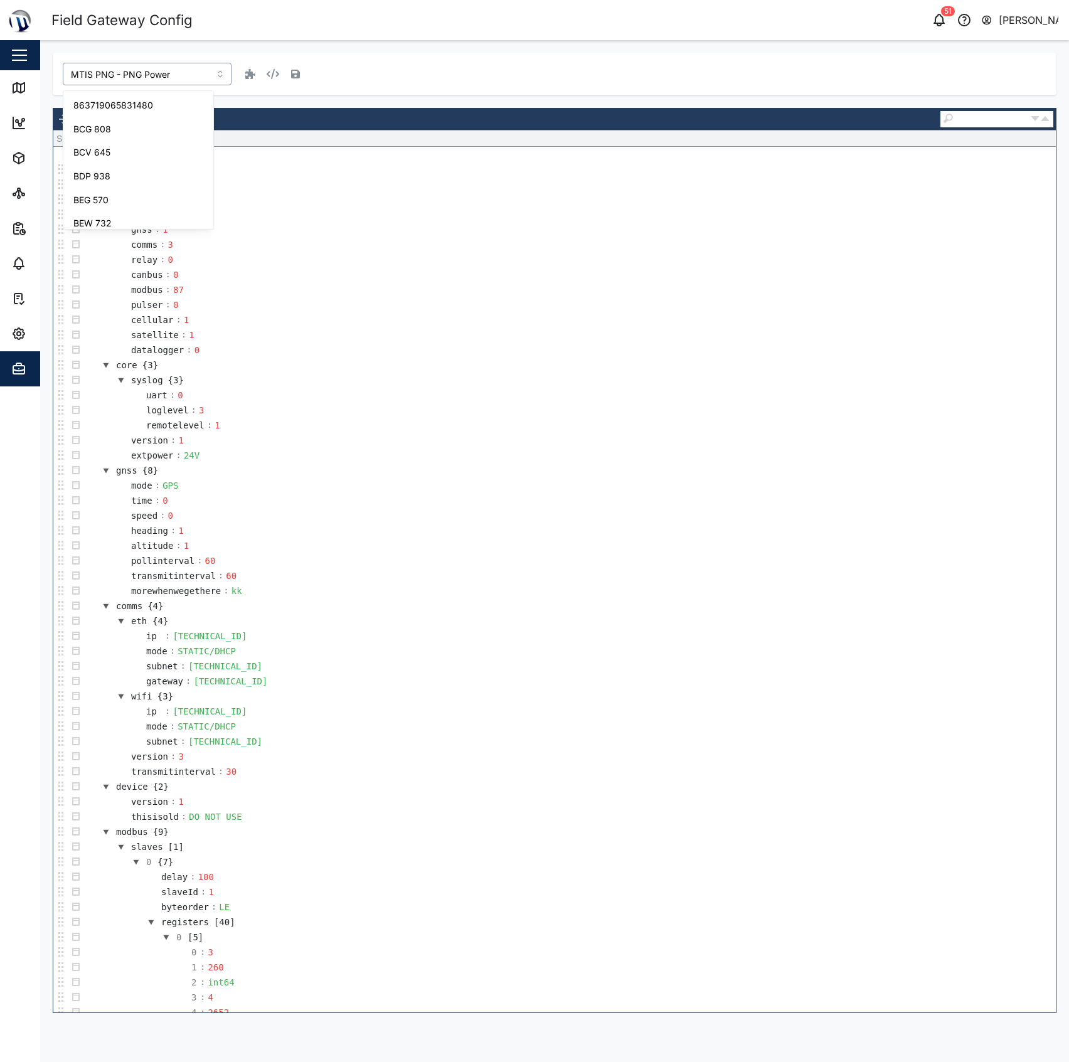
click at [168, 68] on input "MTIS PNG - PNG Power" at bounding box center [147, 74] width 169 height 23
type input "Venturi FMS"
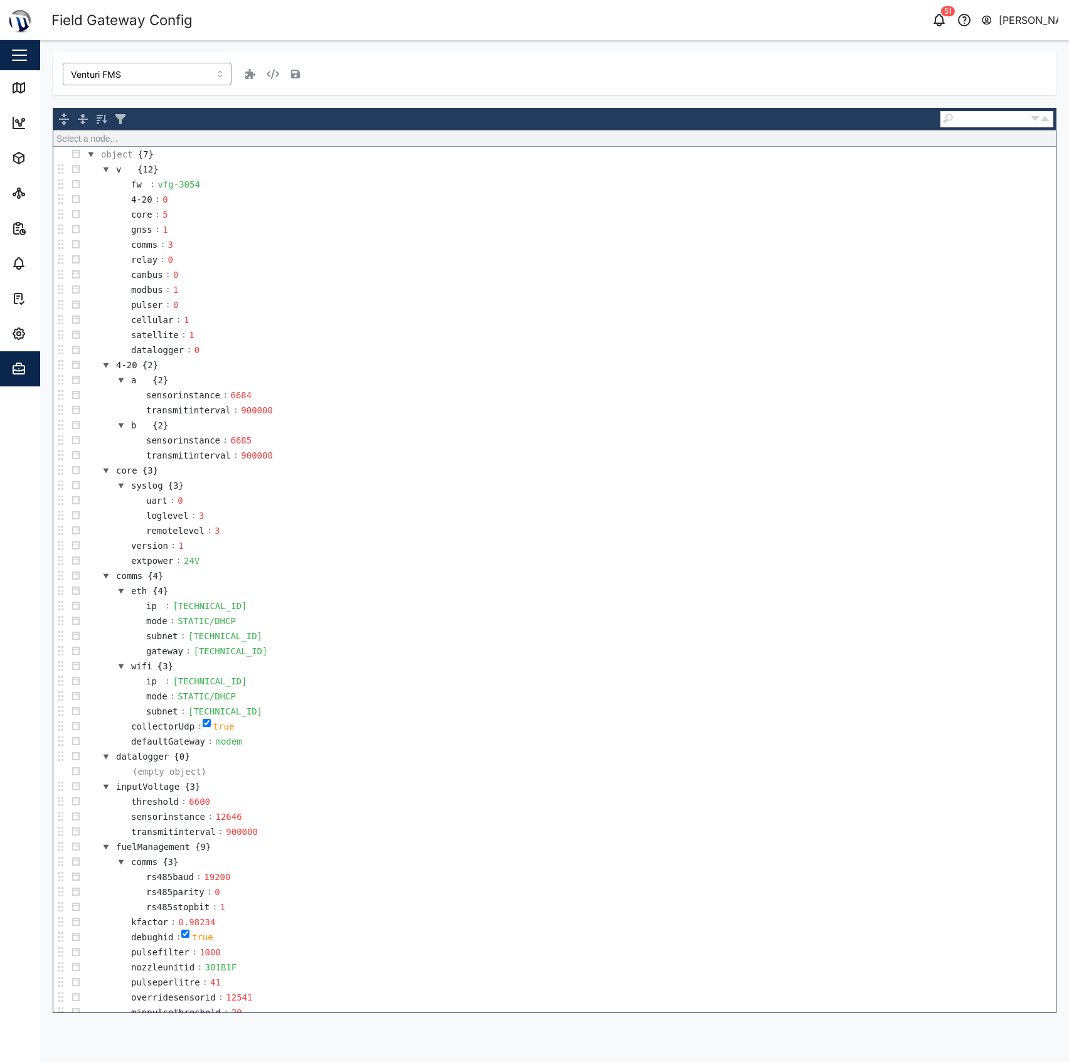
click at [183, 77] on input "Venturi FMS" at bounding box center [147, 74] width 169 height 23
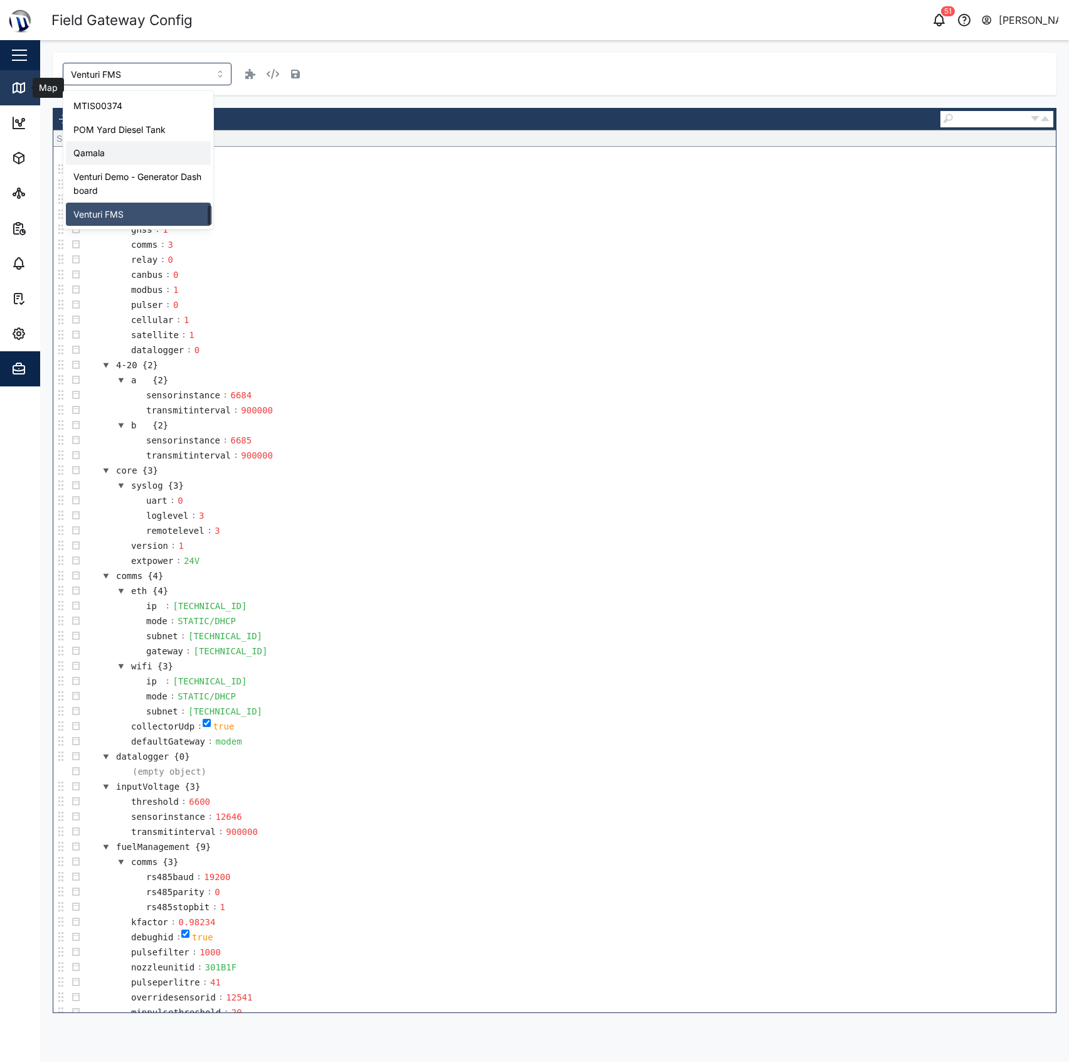
click at [29, 97] on link "Map" at bounding box center [81, 87] width 163 height 35
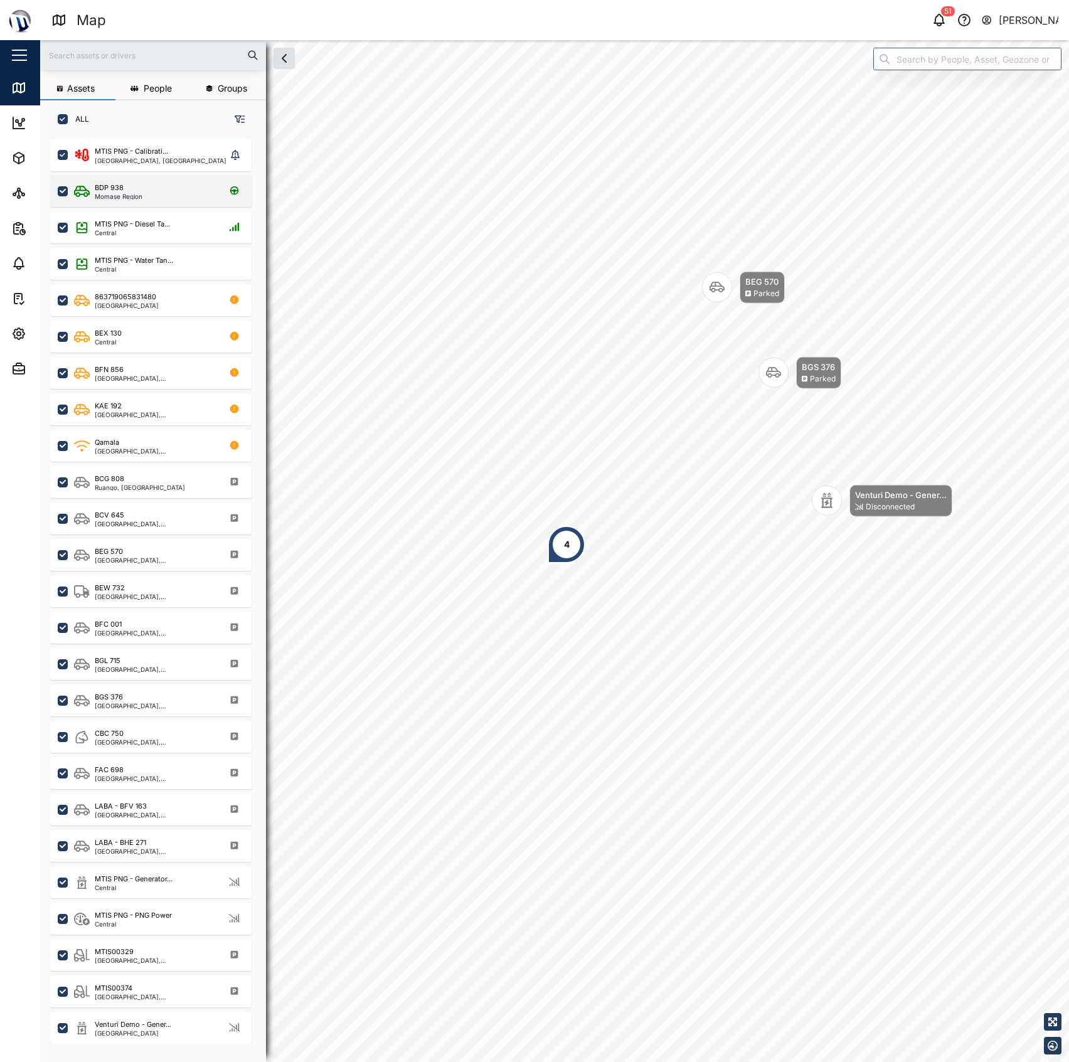
scroll to position [905, 193]
click at [169, 885] on div "Central" at bounding box center [134, 888] width 78 height 6
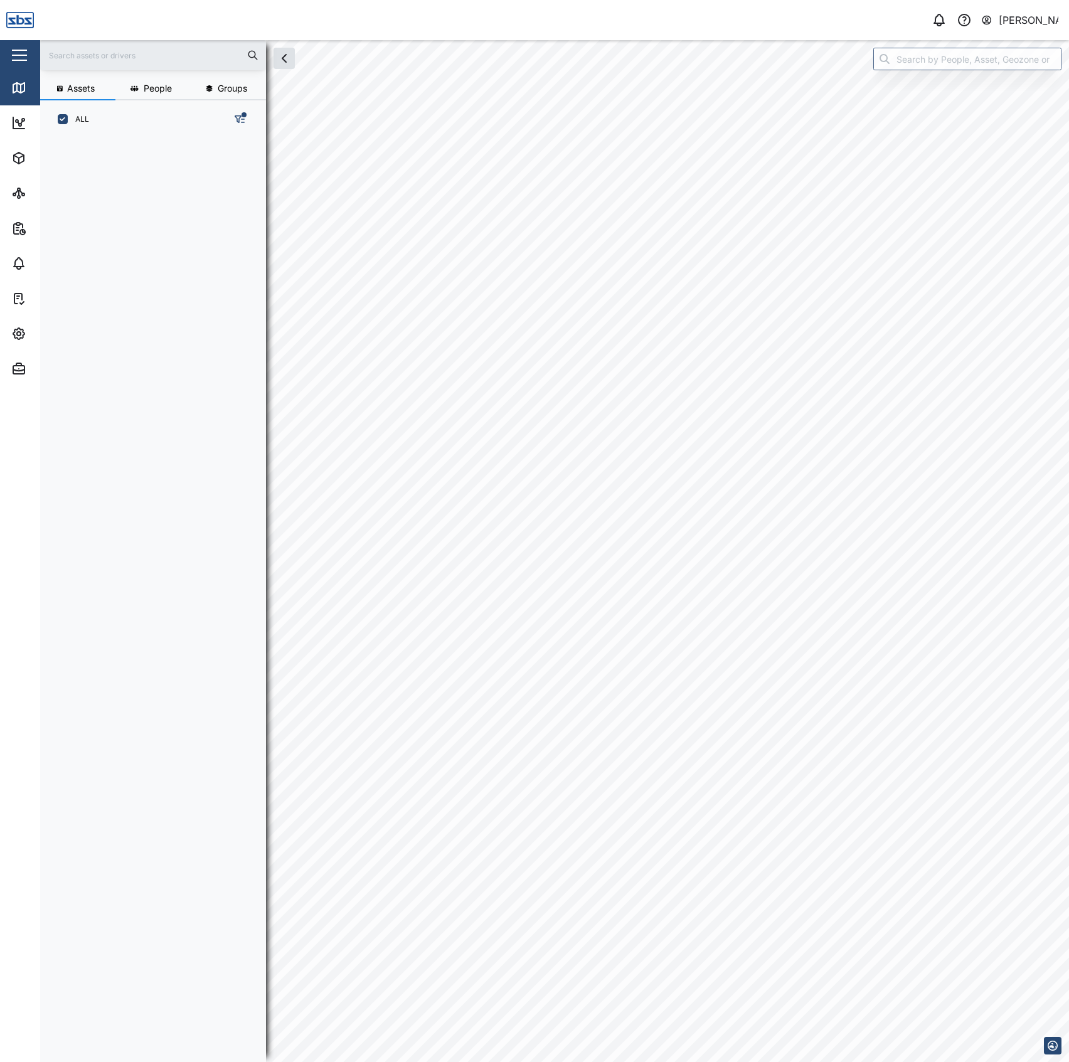
scroll to position [905, 193]
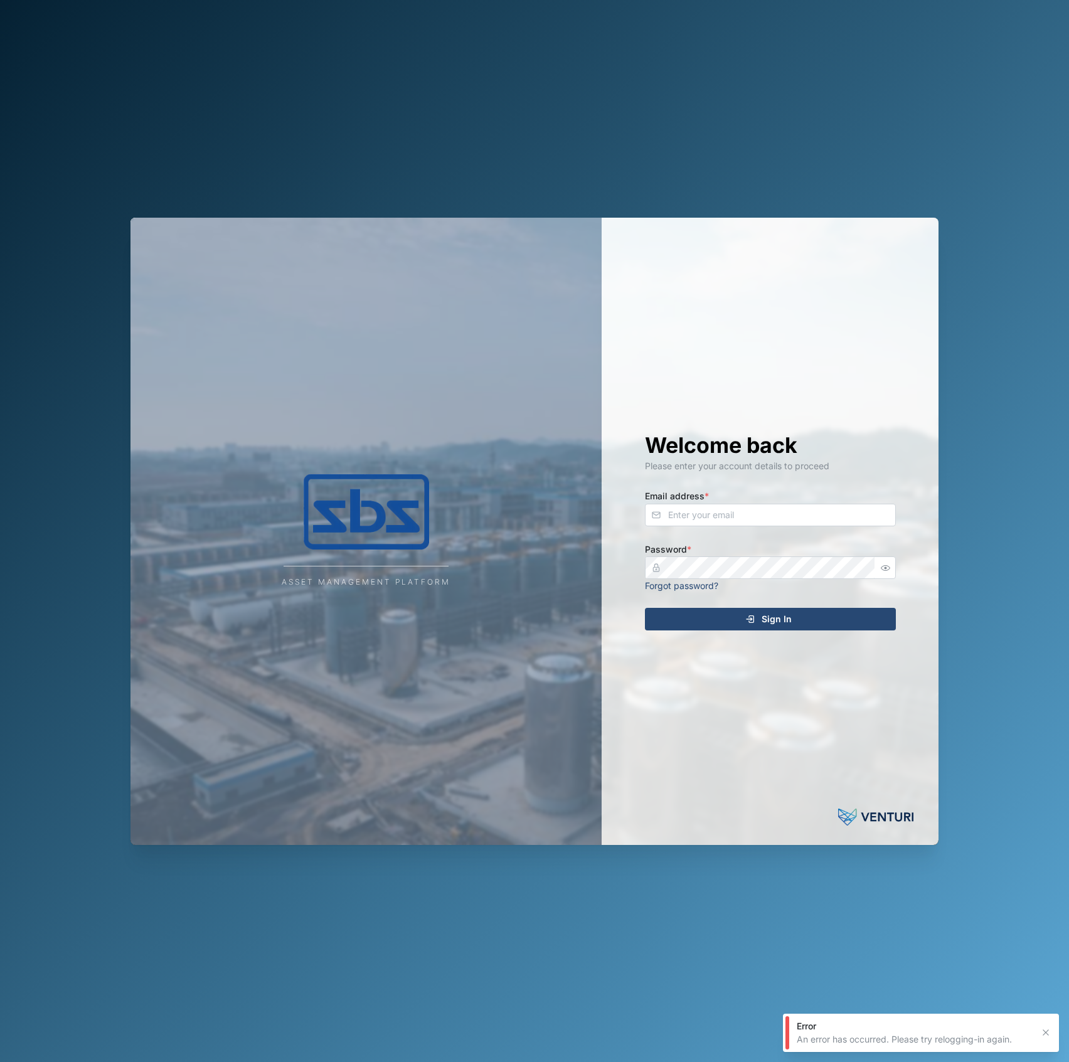
click at [740, 528] on div "Welcome back Please enter your account details to proceed Email address * Passw…" at bounding box center [770, 531] width 301 height 627
click at [726, 523] on input "Email address *" at bounding box center [770, 515] width 251 height 23
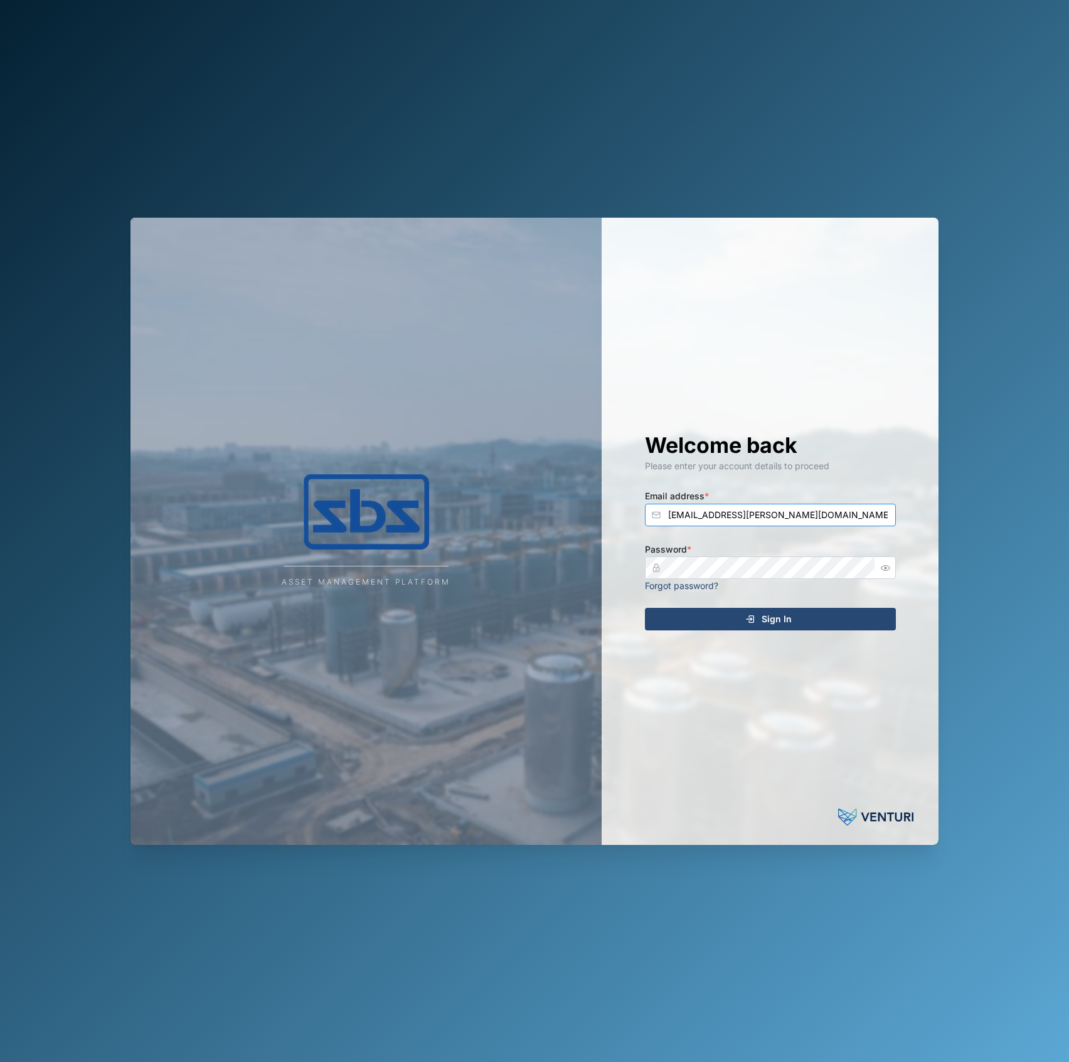
type input "[EMAIL_ADDRESS][PERSON_NAME][DOMAIN_NAME]"
click at [645, 608] on button "Sign In" at bounding box center [770, 619] width 251 height 23
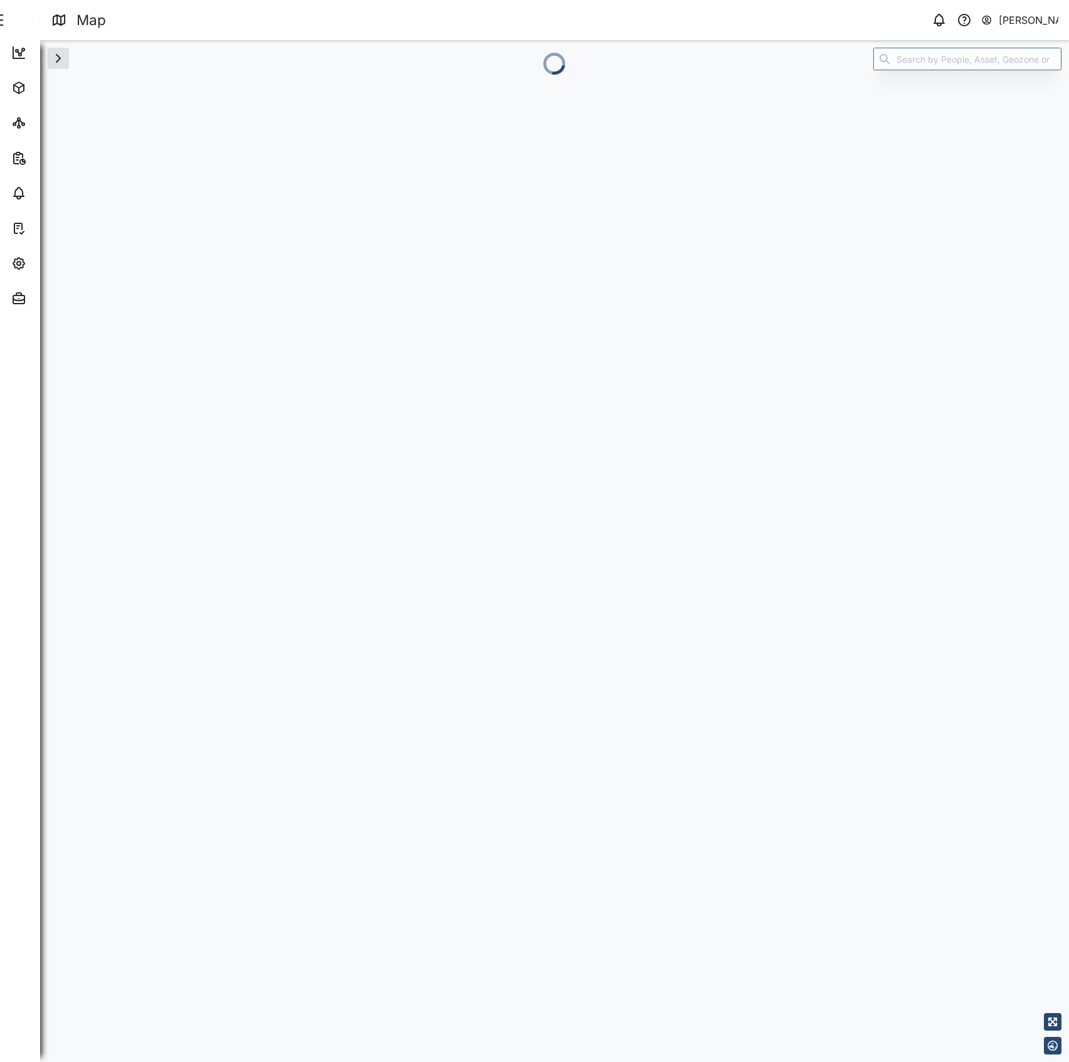
scroll to position [0, 0]
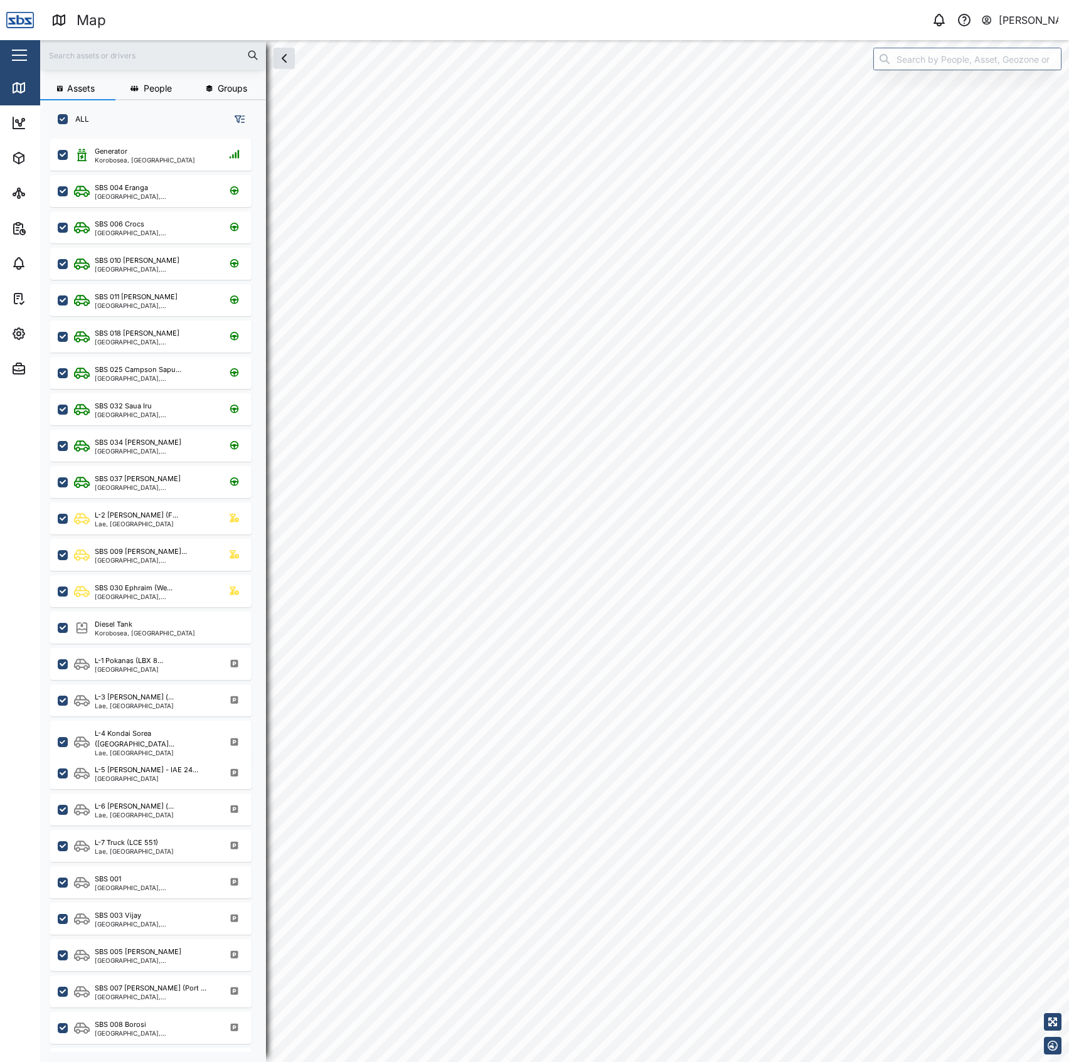
scroll to position [905, 193]
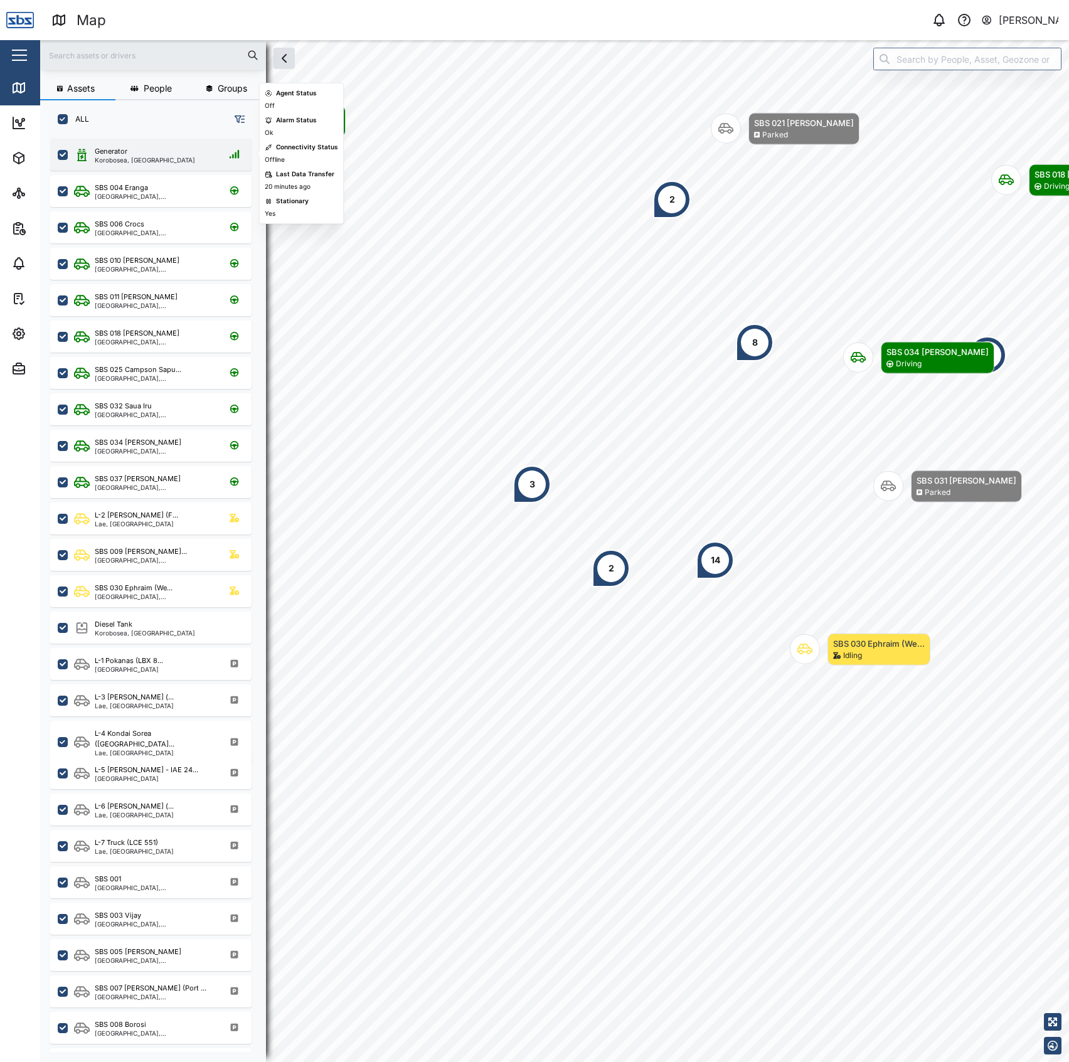
click at [107, 153] on div "Generator" at bounding box center [111, 151] width 33 height 11
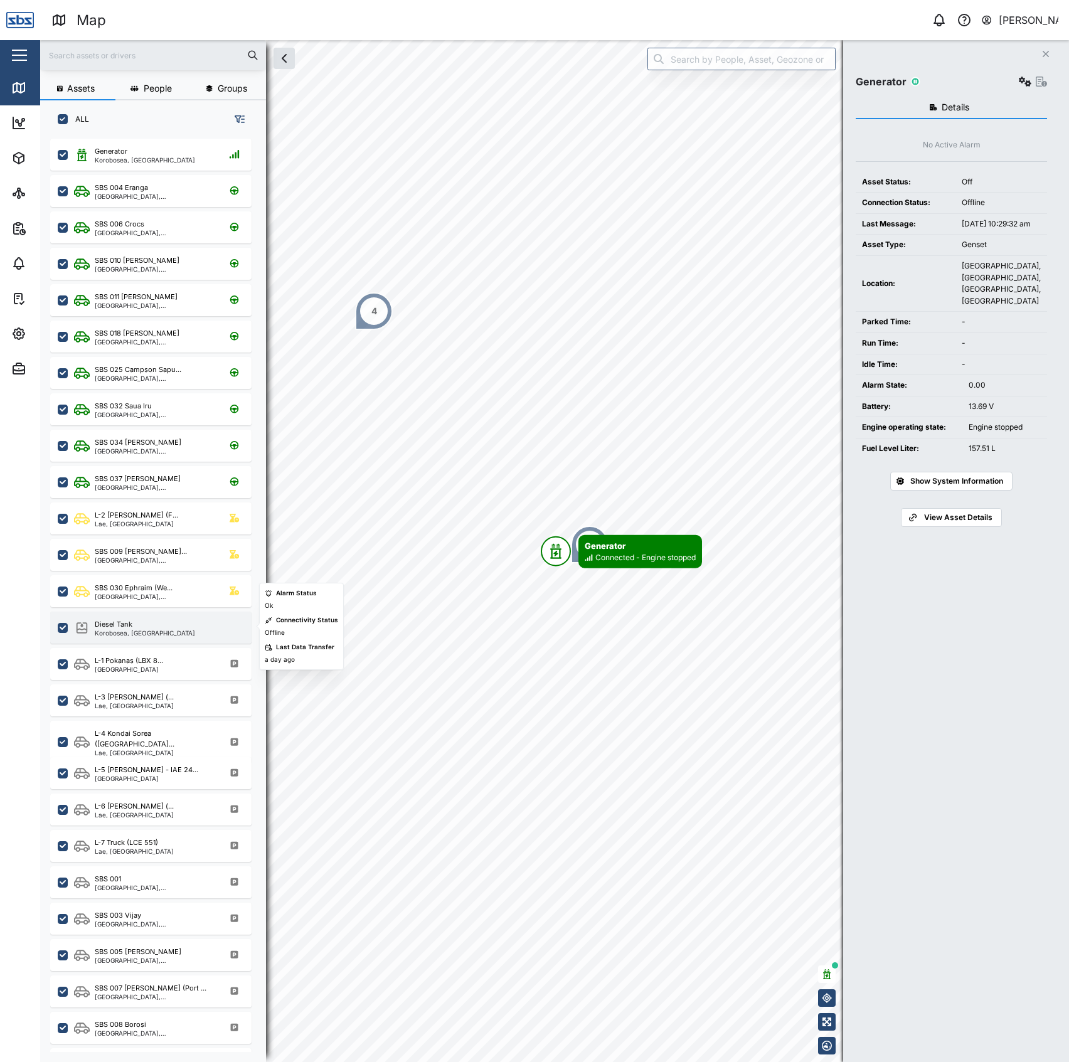
click at [152, 630] on div "Korobosea, [GEOGRAPHIC_DATA]" at bounding box center [145, 633] width 100 height 6
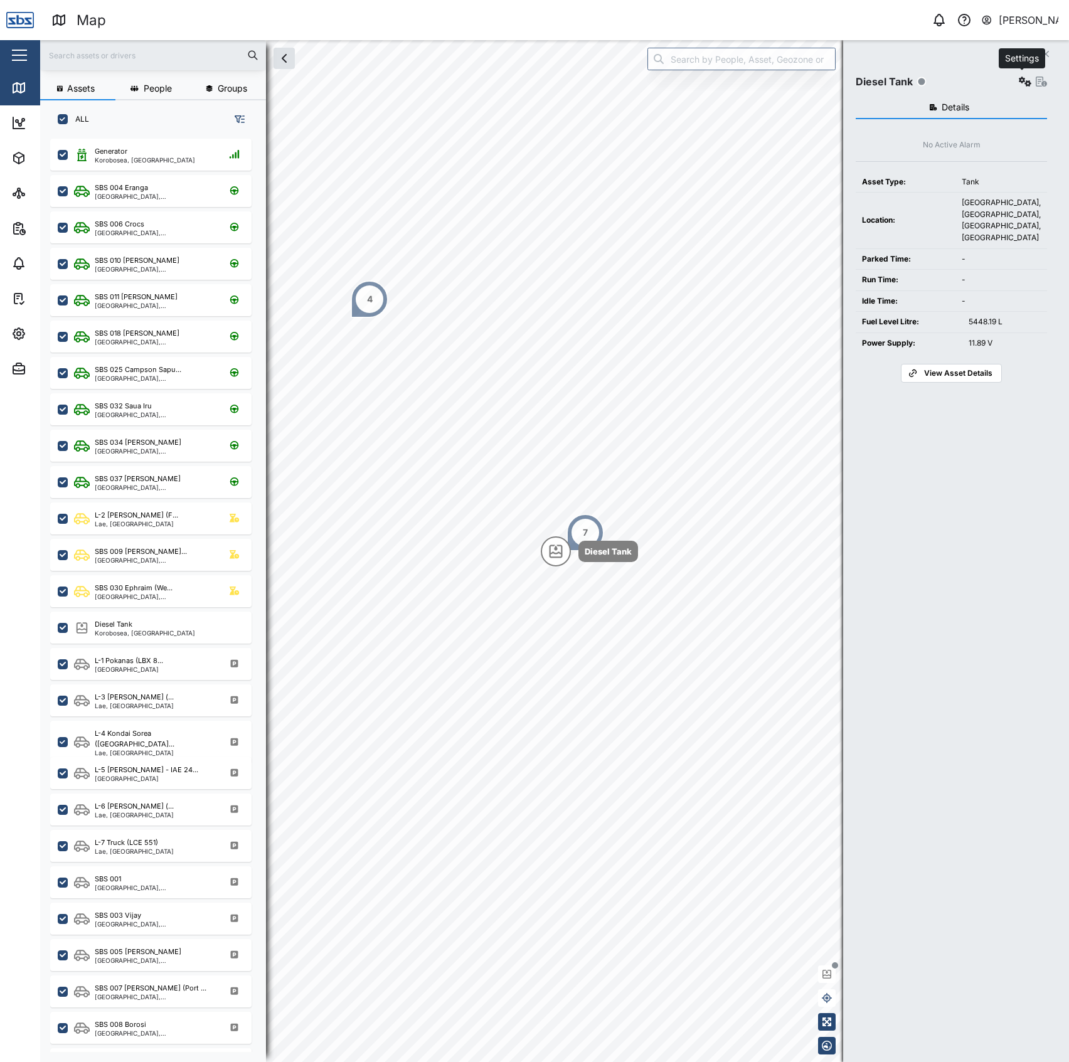
click at [1023, 87] on button "button" at bounding box center [1025, 82] width 18 height 18
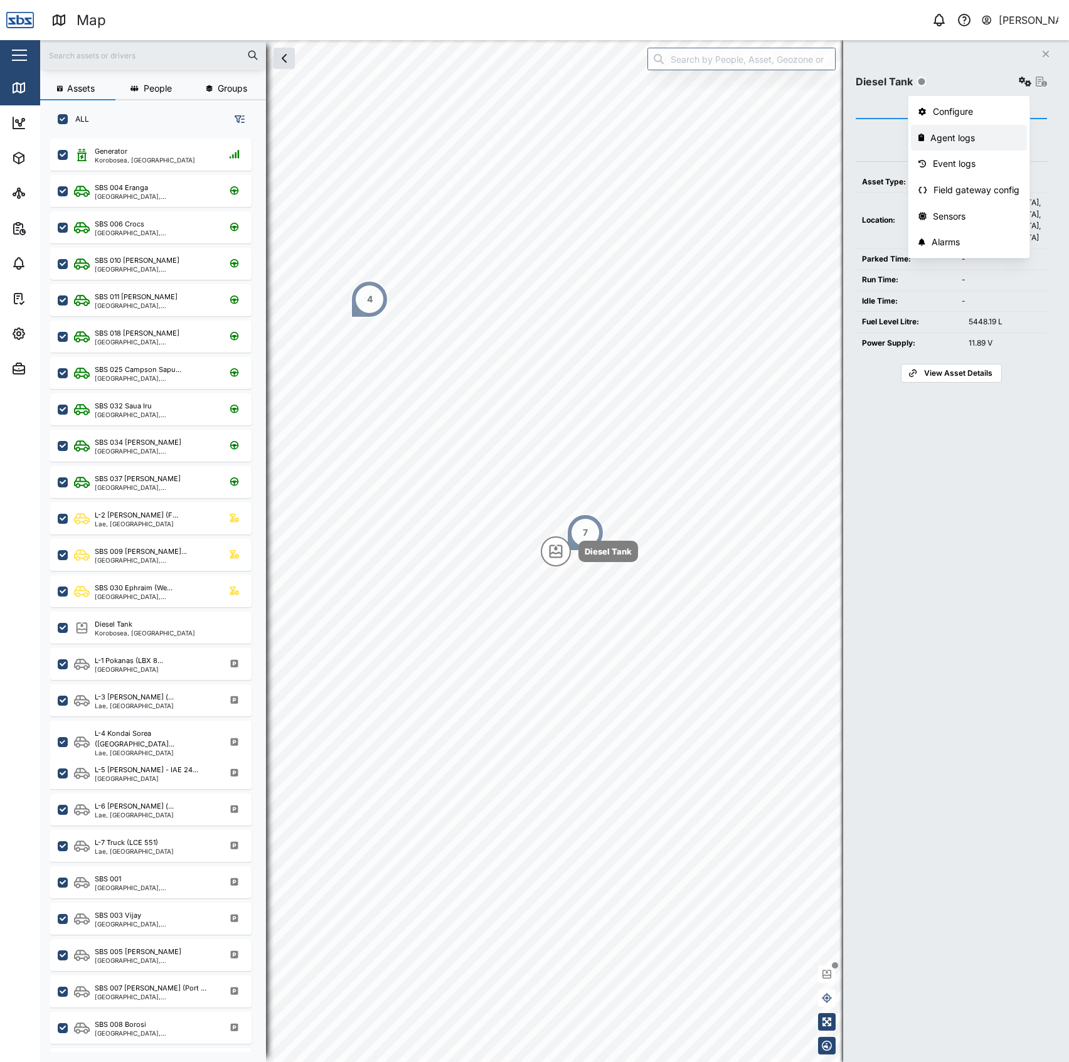
click at [974, 143] on div "Agent logs" at bounding box center [974, 138] width 89 height 14
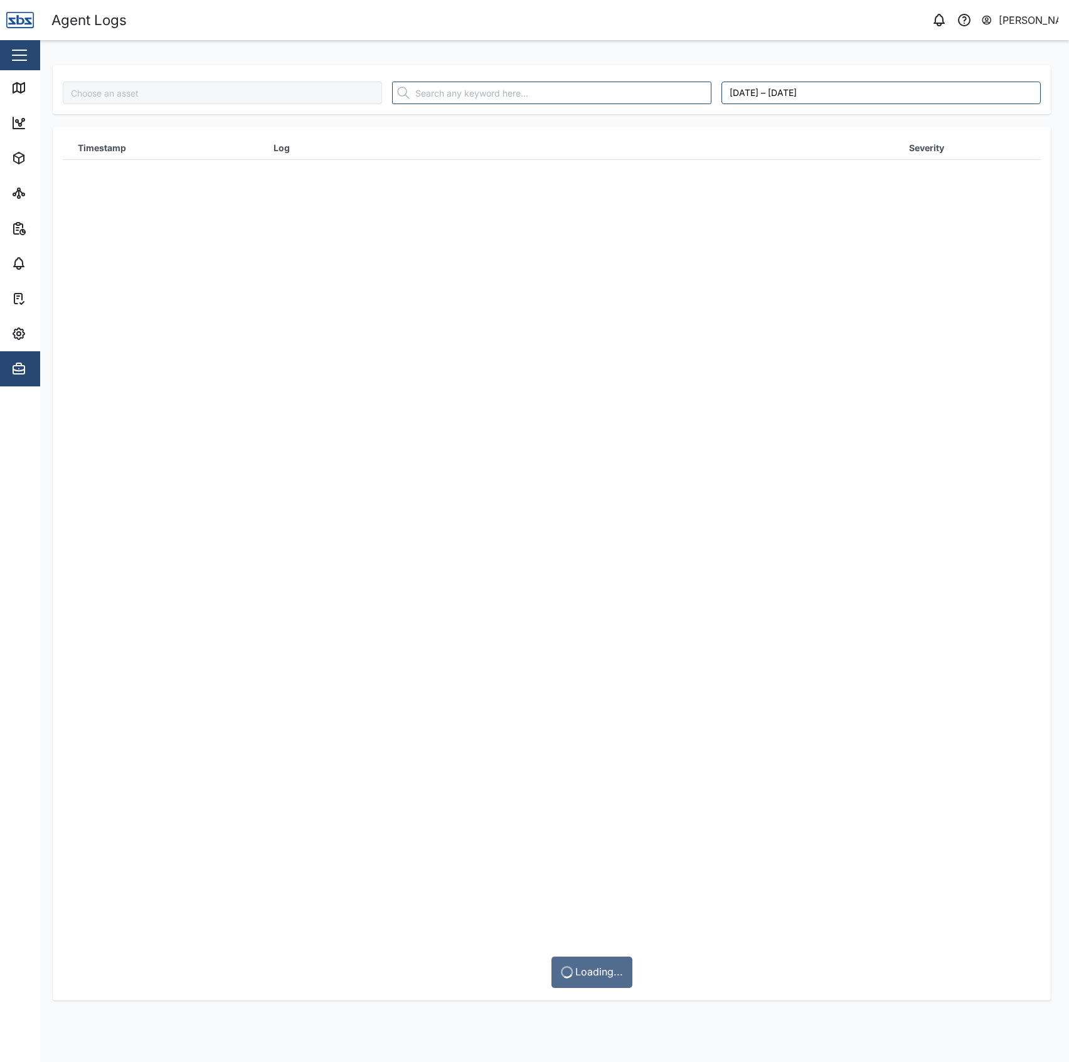
type input "Diesel Tank"
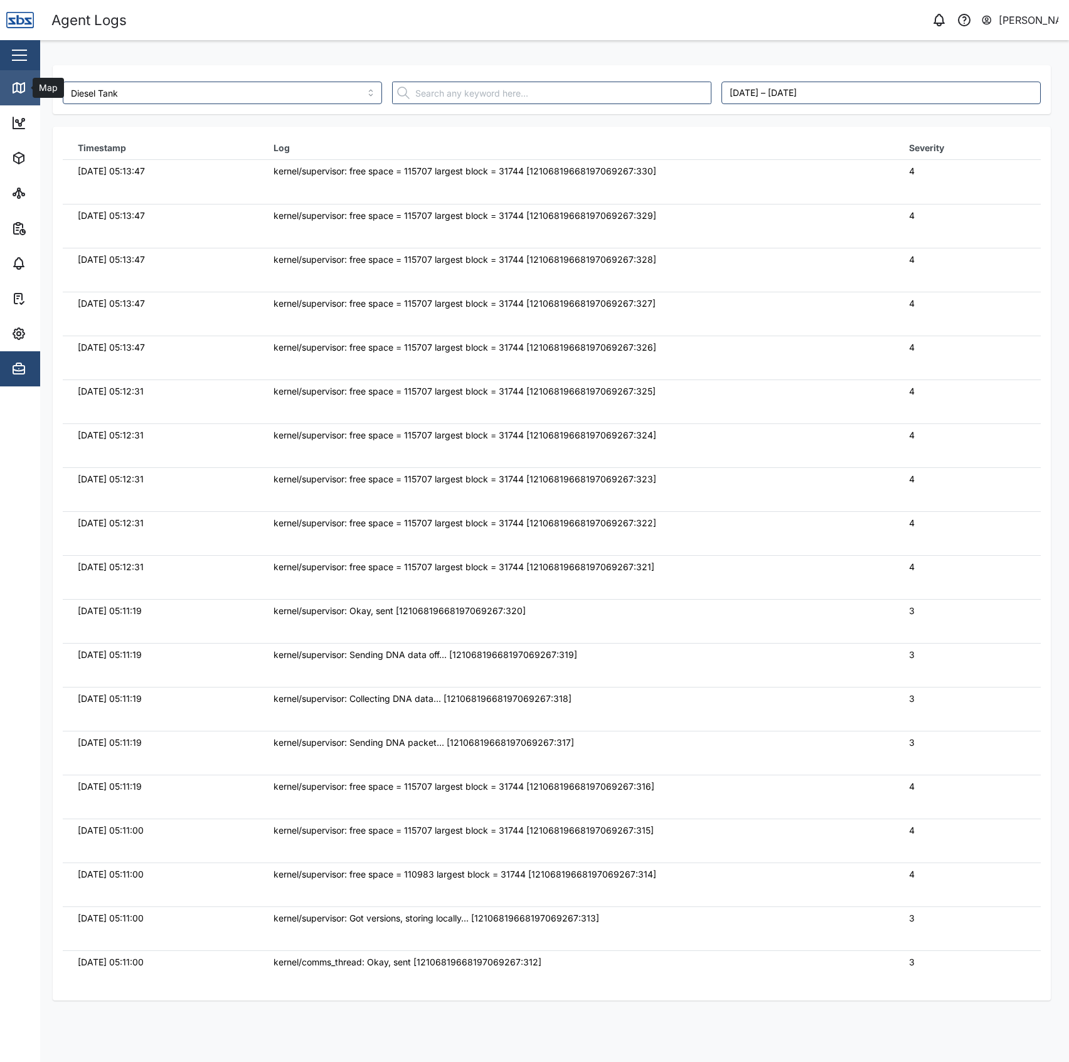
click at [35, 88] on div "Map" at bounding box center [47, 88] width 28 height 14
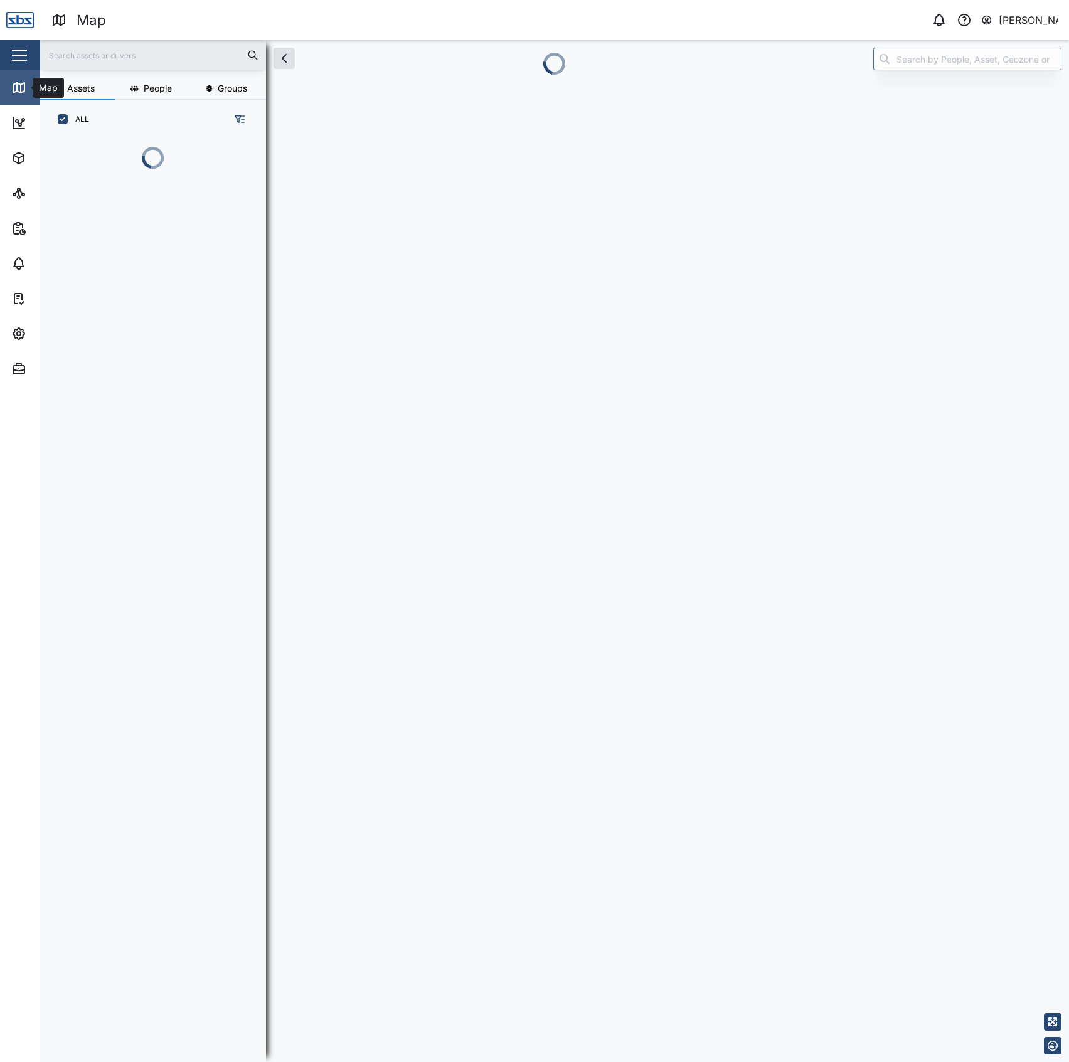
scroll to position [905, 193]
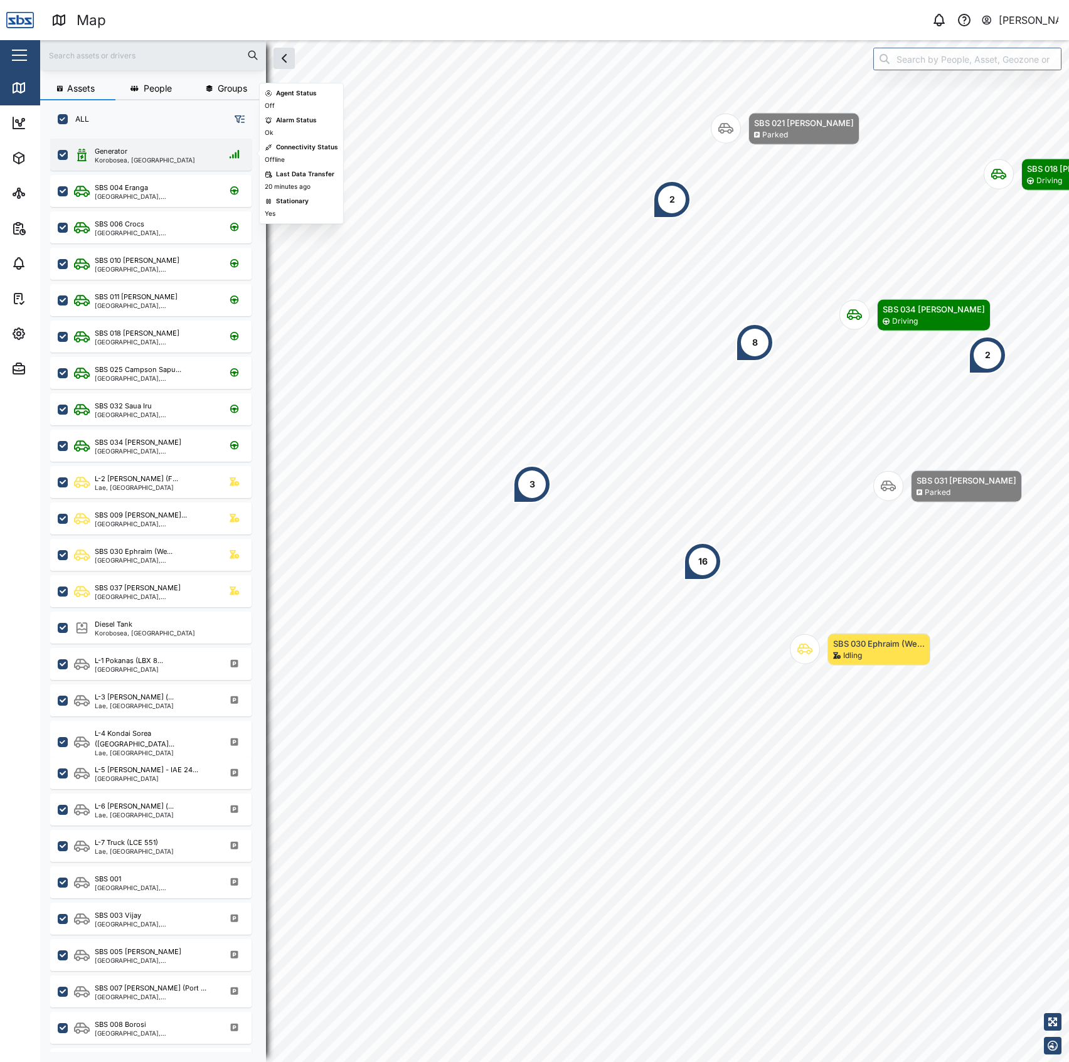
click at [162, 141] on div "Generator Korobosea, [GEOGRAPHIC_DATA]" at bounding box center [150, 155] width 201 height 32
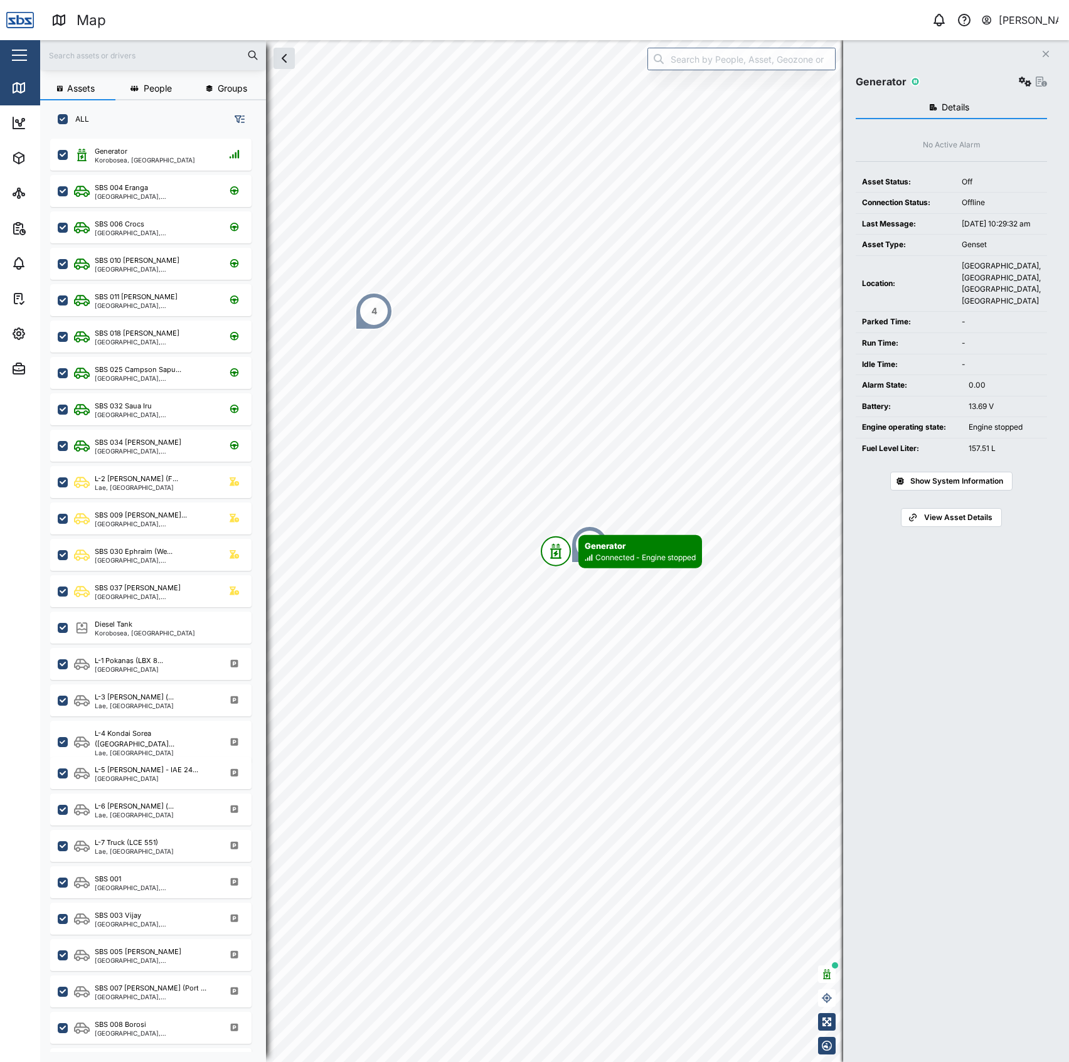
click at [1016, 85] on button "button" at bounding box center [1025, 82] width 18 height 18
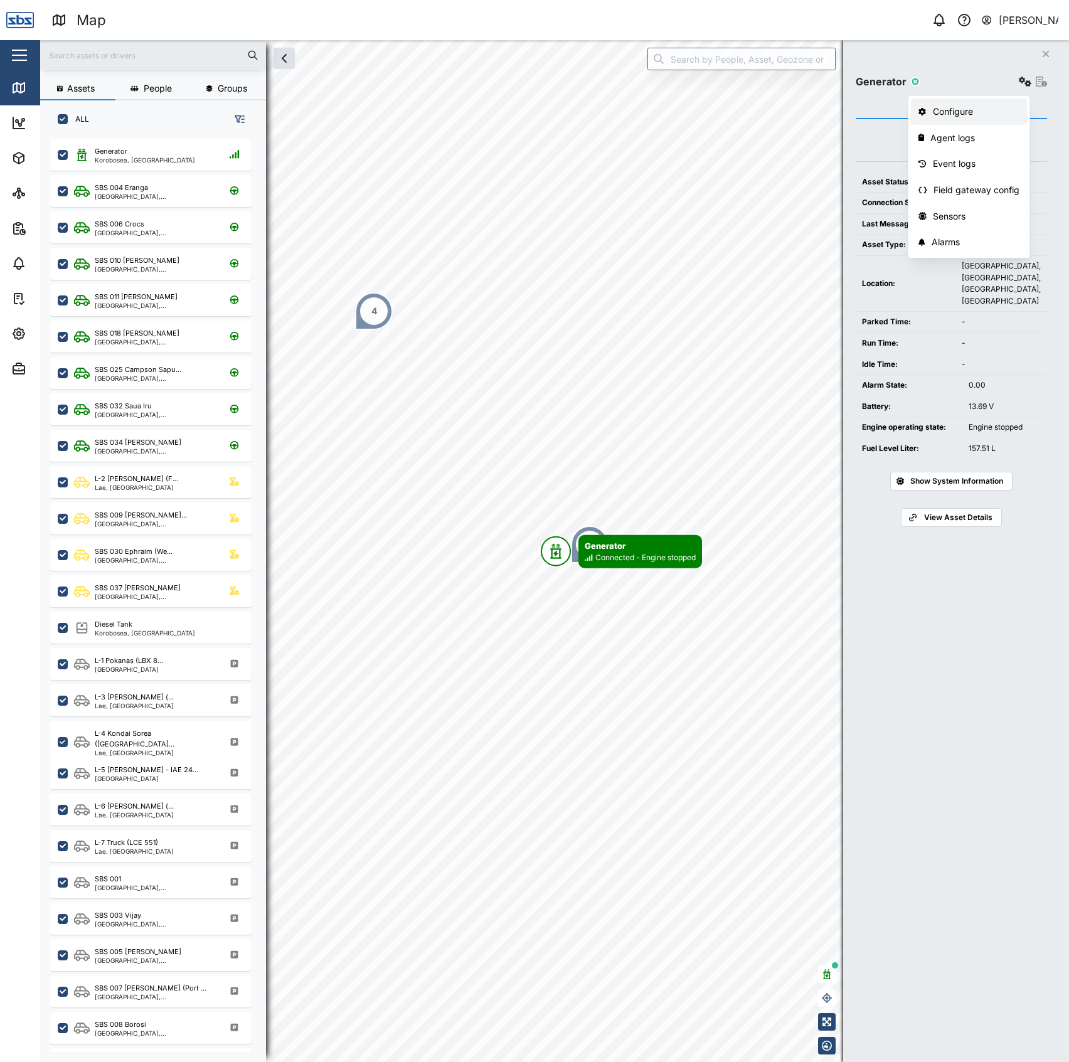
click at [996, 114] on div "Configure" at bounding box center [976, 112] width 87 height 14
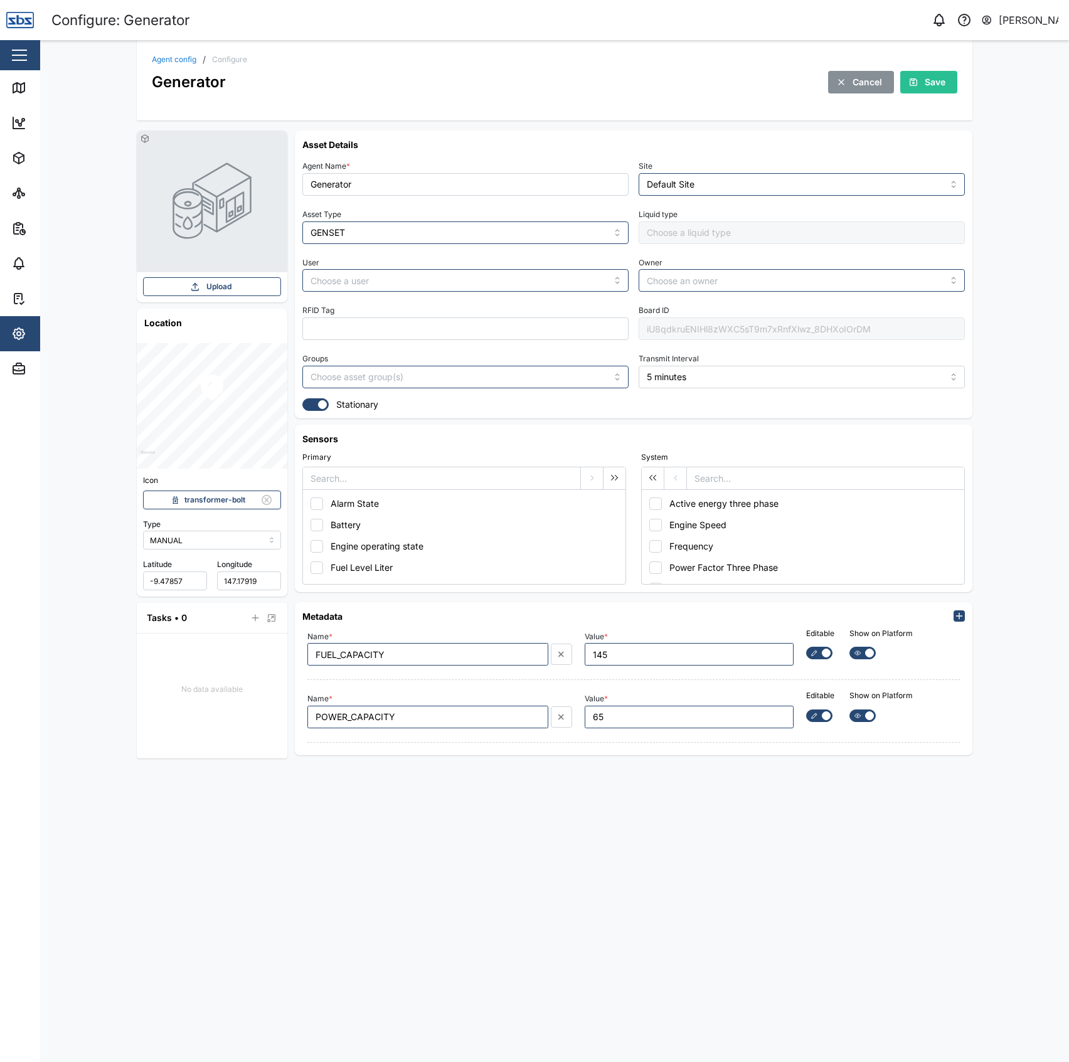
click at [173, 63] on link "Agent config" at bounding box center [174, 60] width 45 height 8
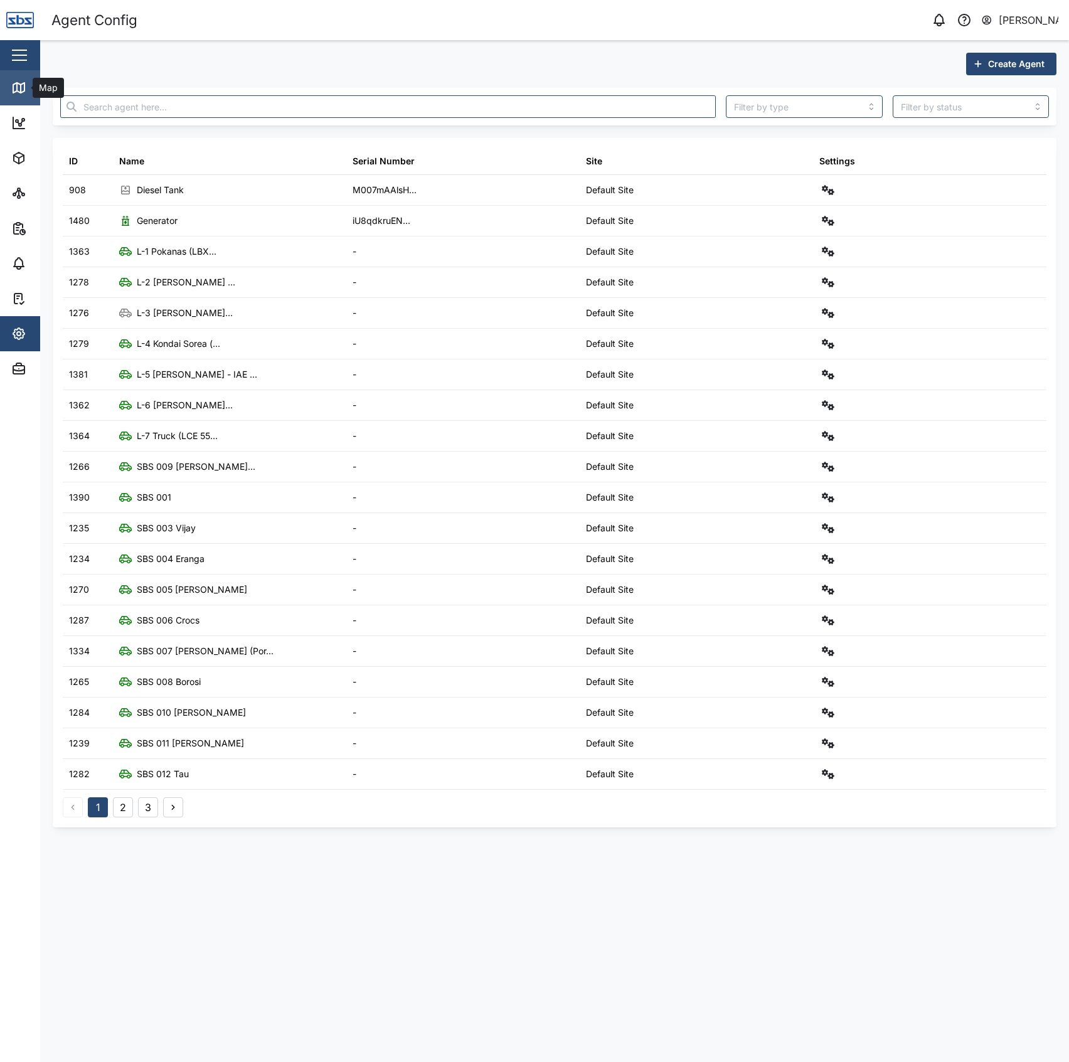
click at [11, 86] on icon at bounding box center [18, 87] width 15 height 15
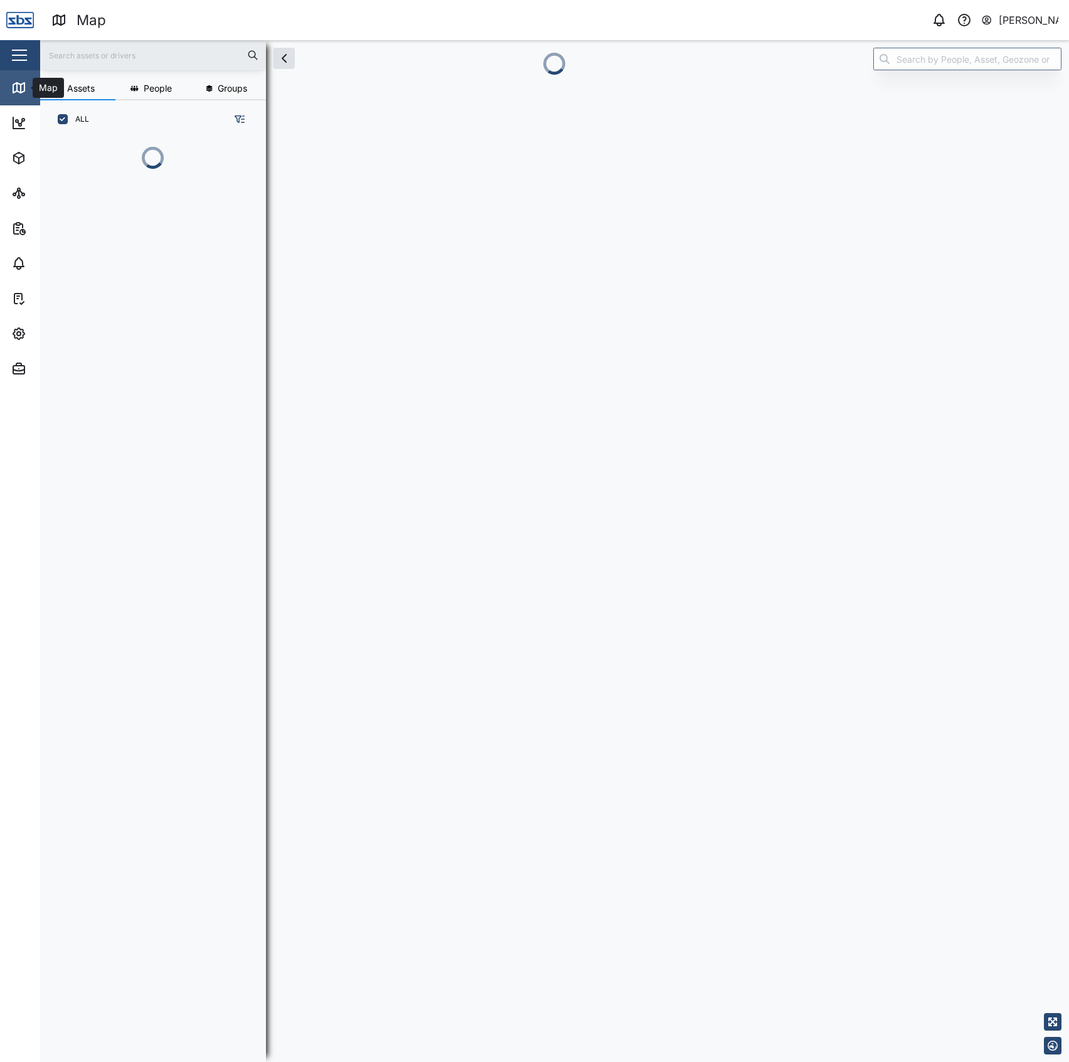
scroll to position [905, 193]
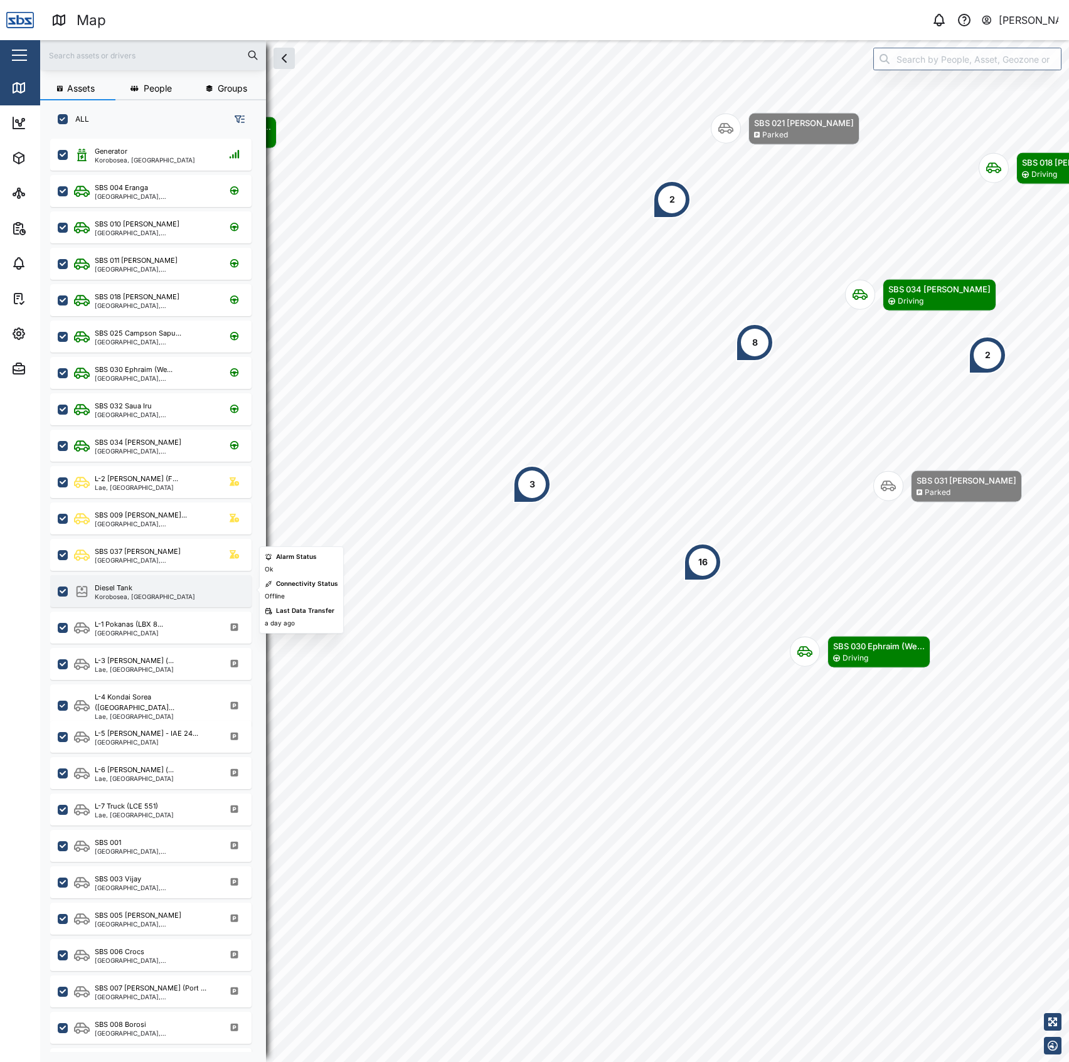
click at [161, 588] on div "Diesel Tank" at bounding box center [145, 588] width 100 height 11
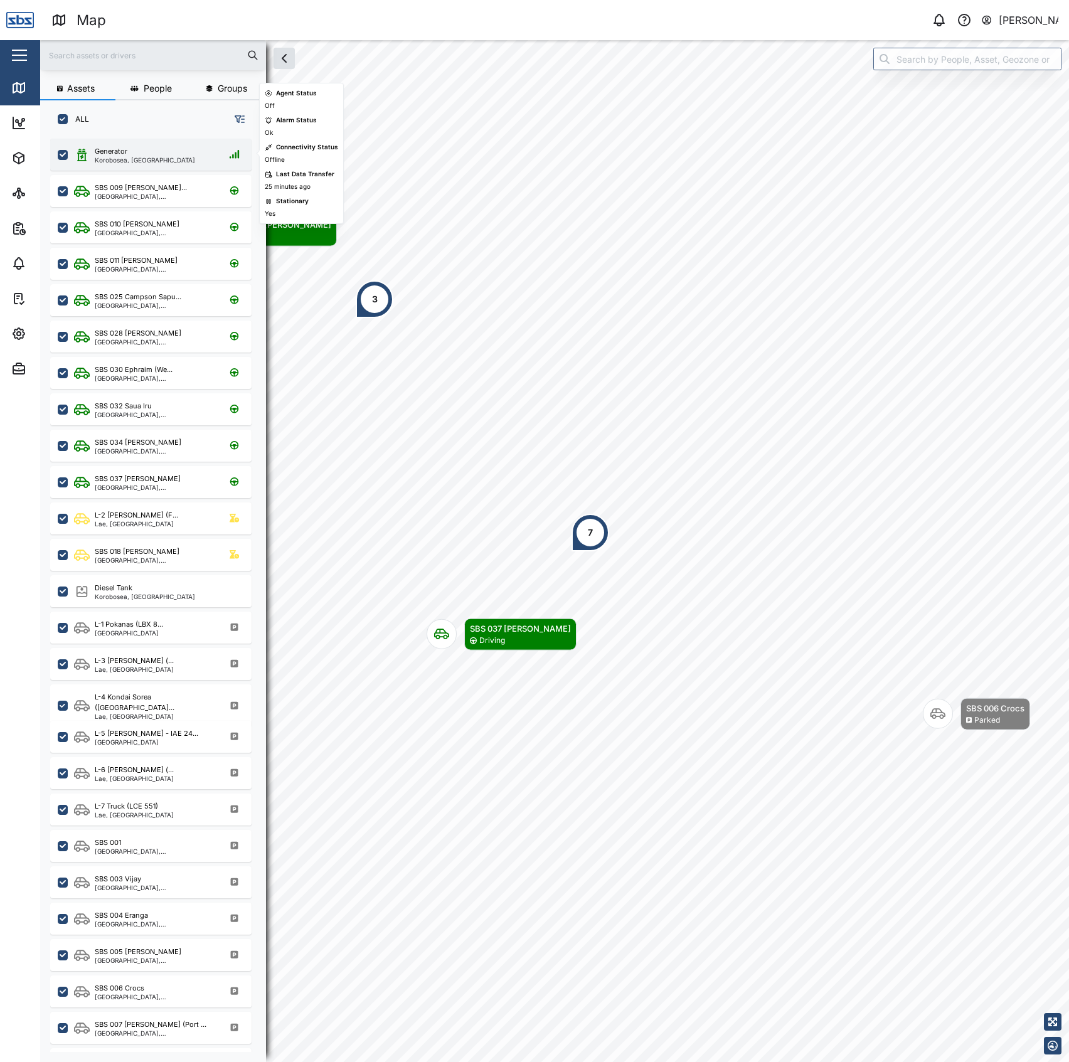
click at [115, 147] on div "Generator" at bounding box center [111, 151] width 33 height 11
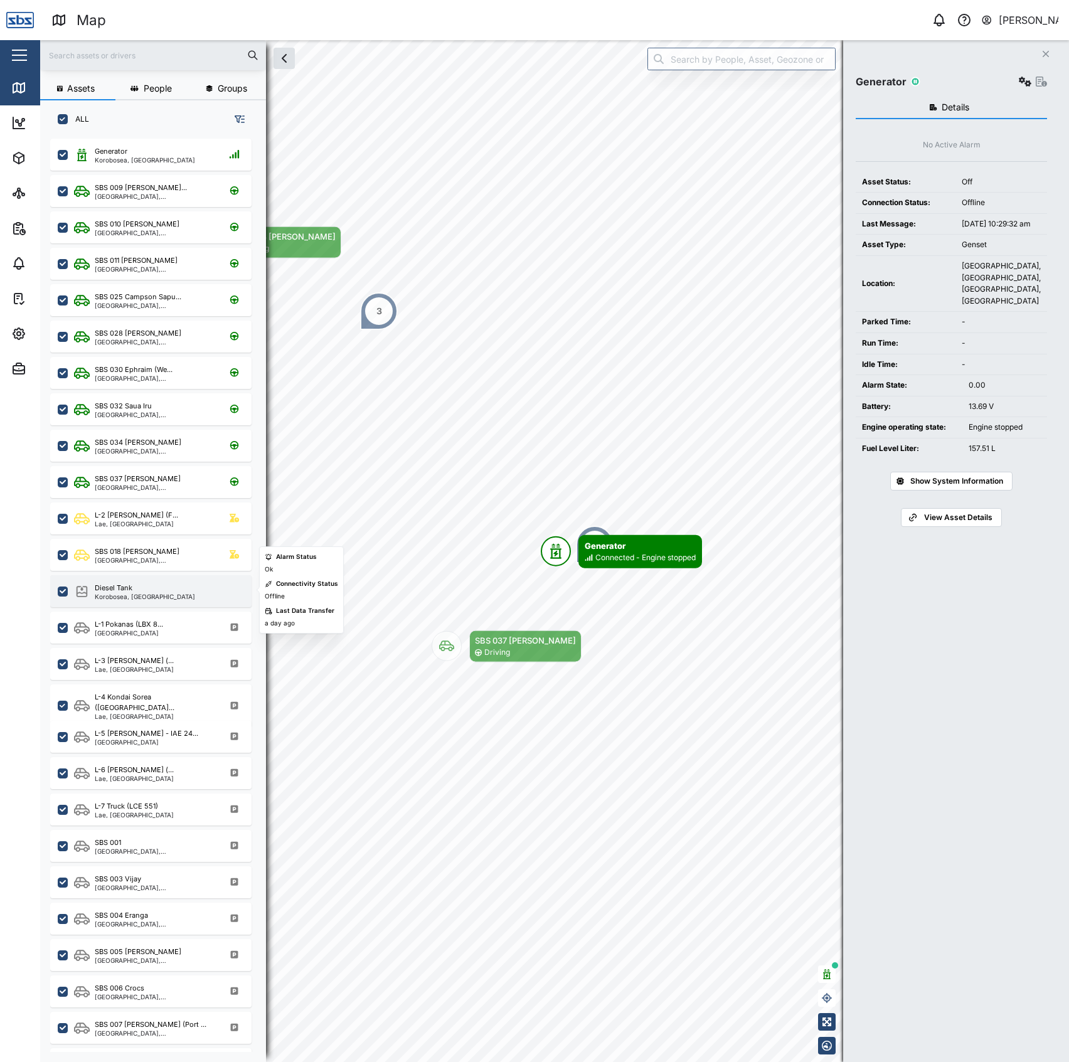
click at [128, 595] on div "Korobosea, [GEOGRAPHIC_DATA]" at bounding box center [145, 596] width 100 height 6
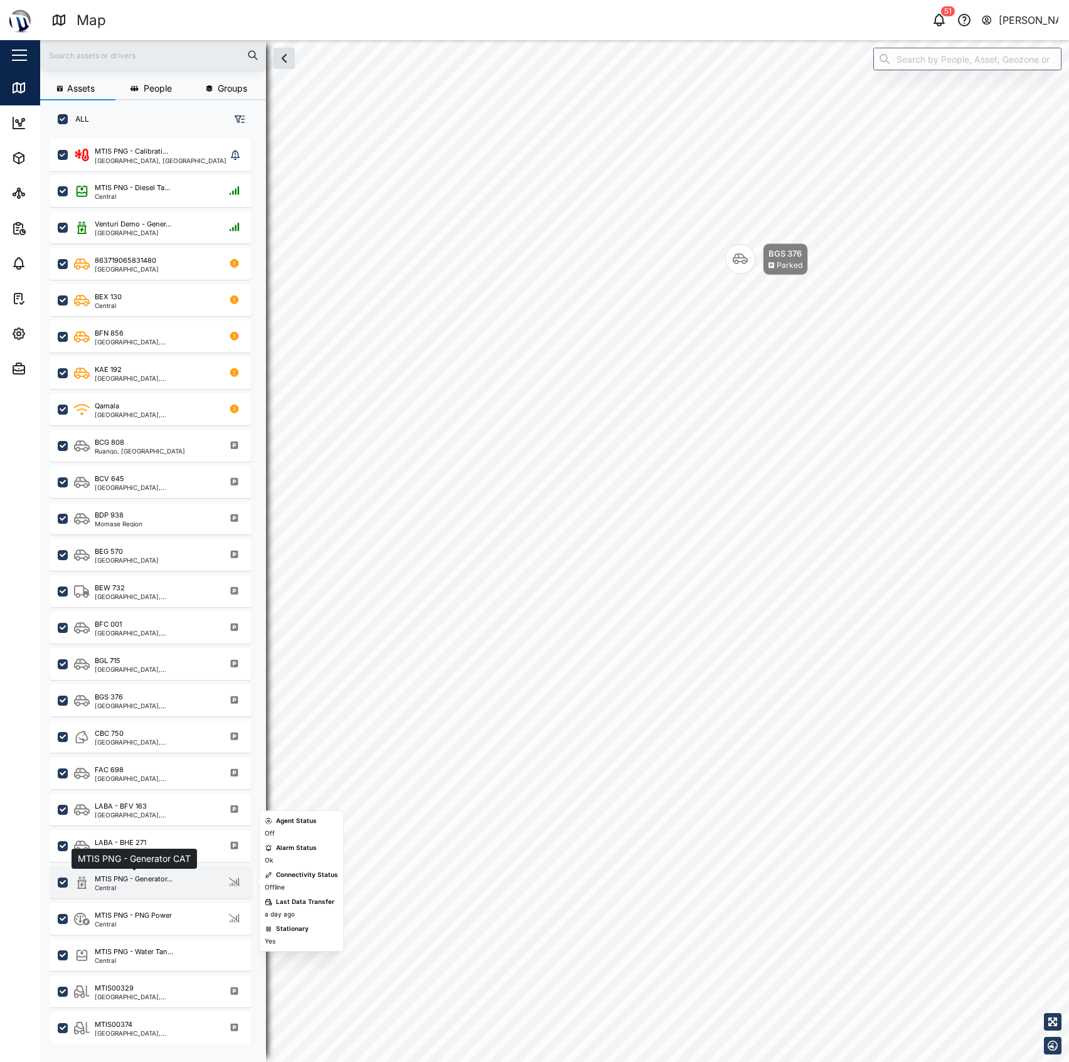
click at [153, 881] on div "MTIS PNG - Generator..." at bounding box center [134, 879] width 78 height 11
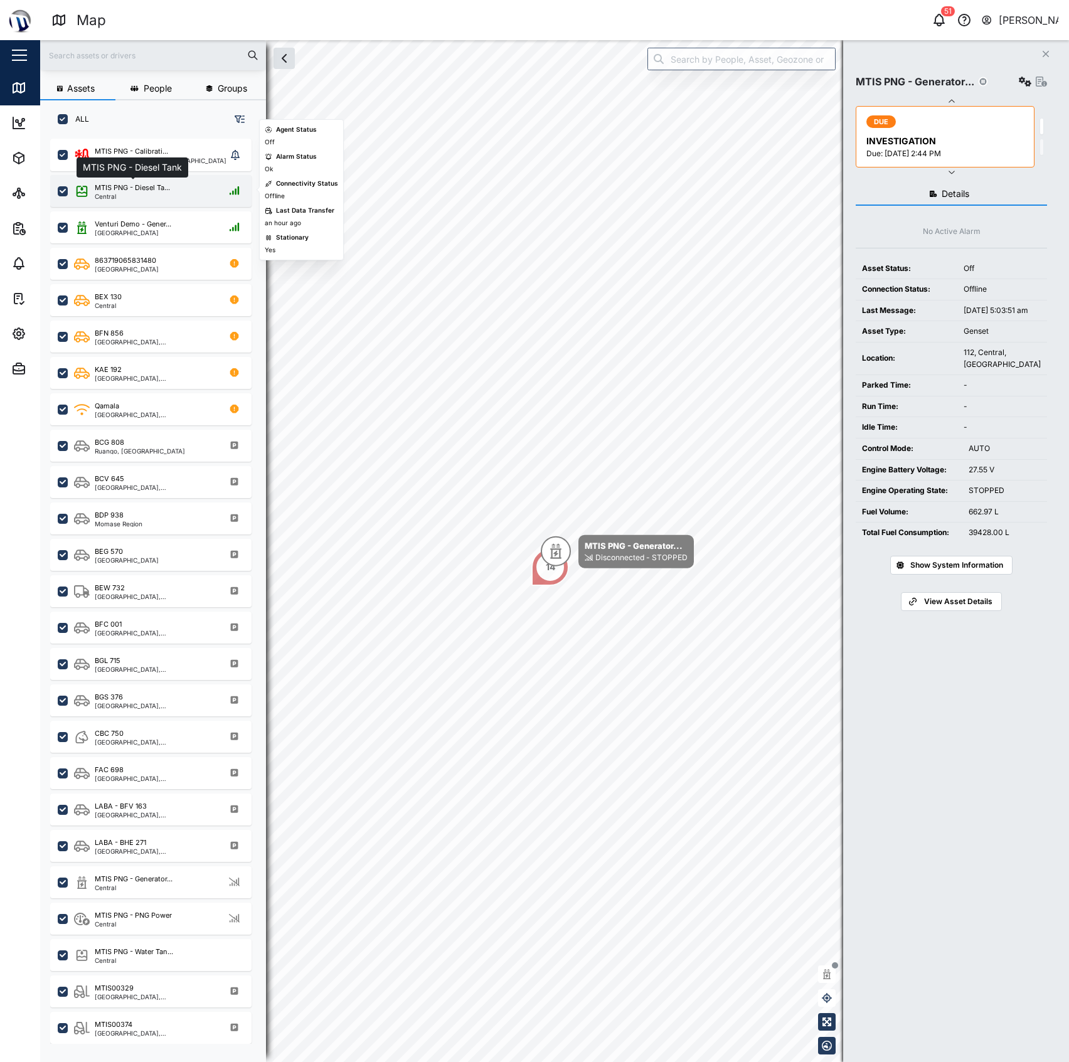
click at [153, 183] on div "MTIS PNG - Diesel Ta..." at bounding box center [132, 188] width 75 height 11
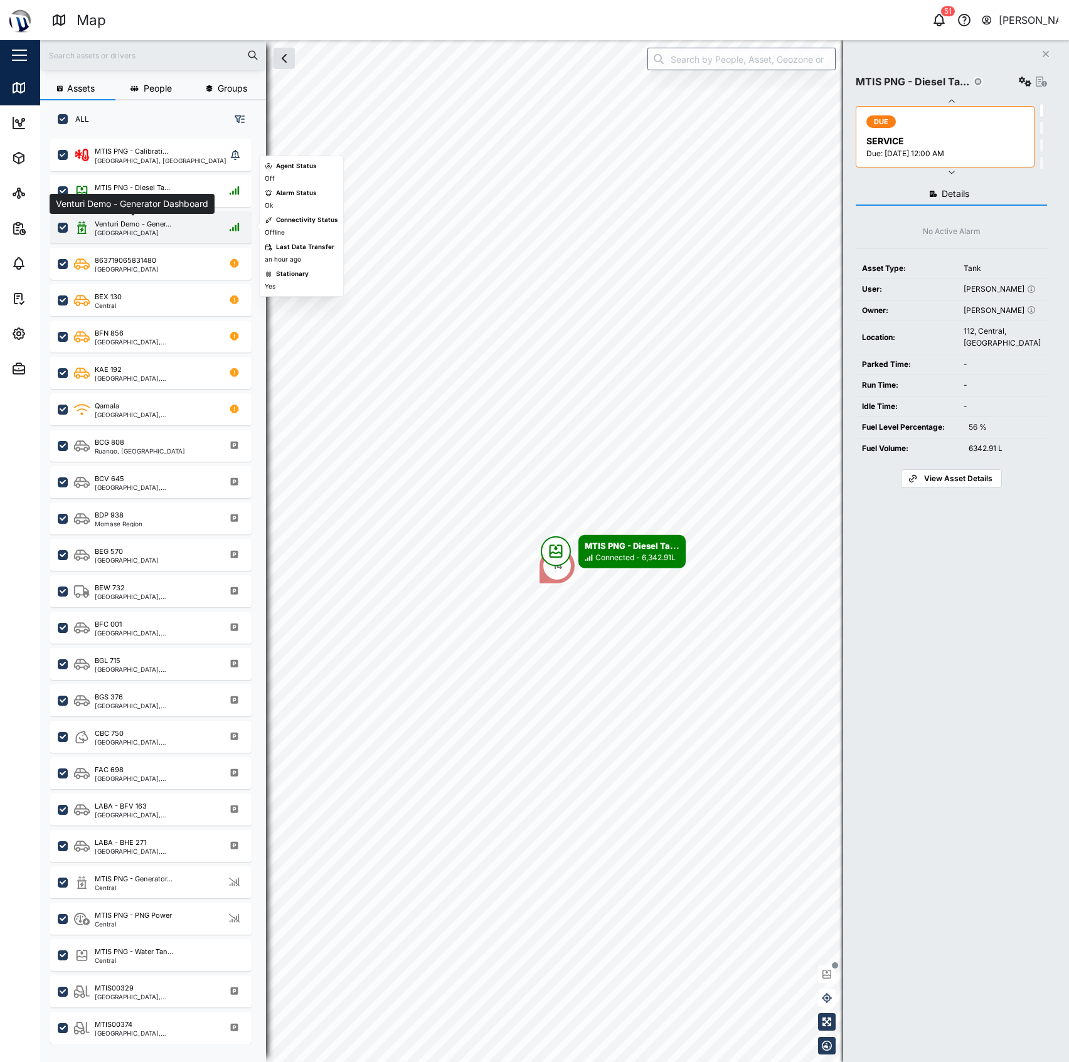
click at [162, 230] on div "Port Moresby" at bounding box center [133, 233] width 77 height 6
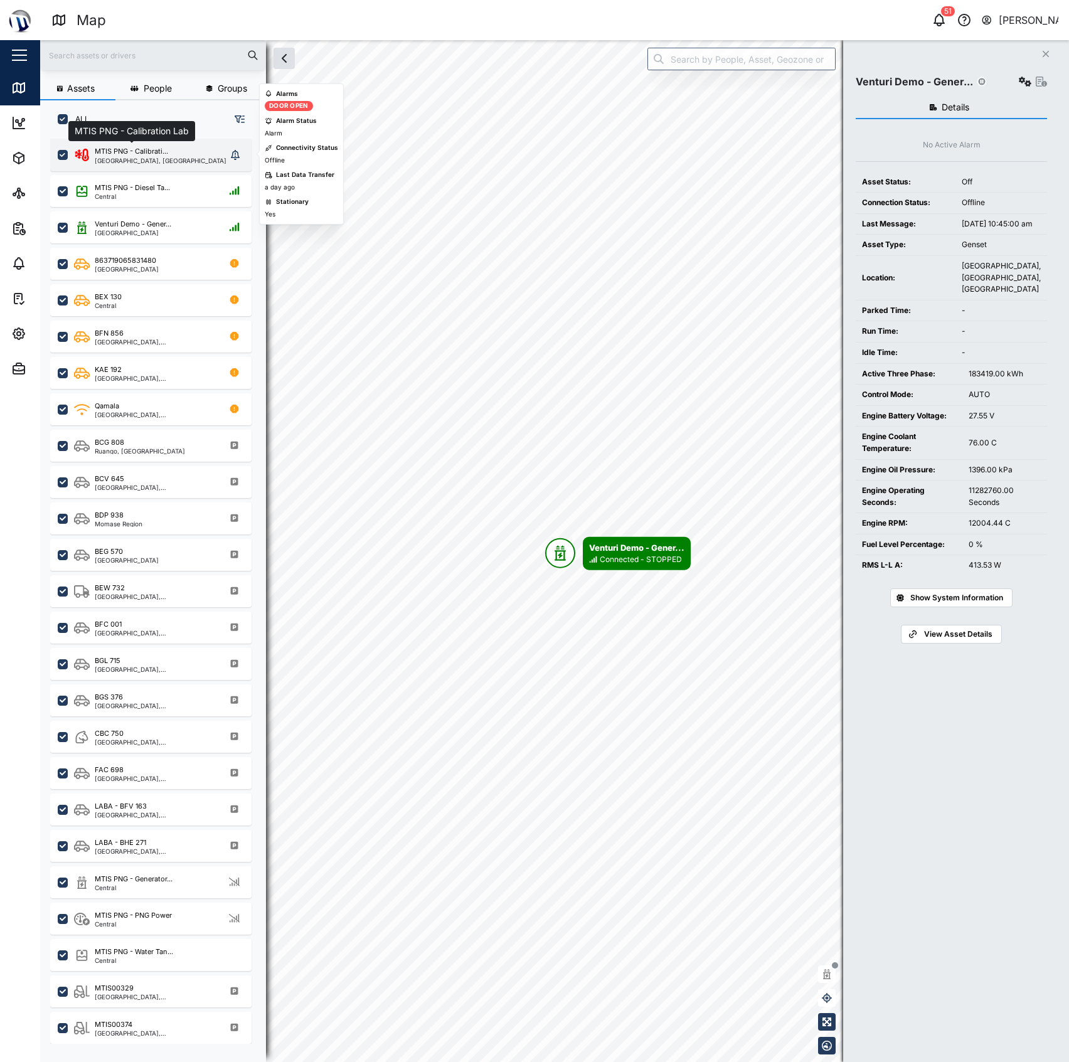
click at [153, 149] on div "MTIS PNG - Calibrati..." at bounding box center [131, 151] width 73 height 11
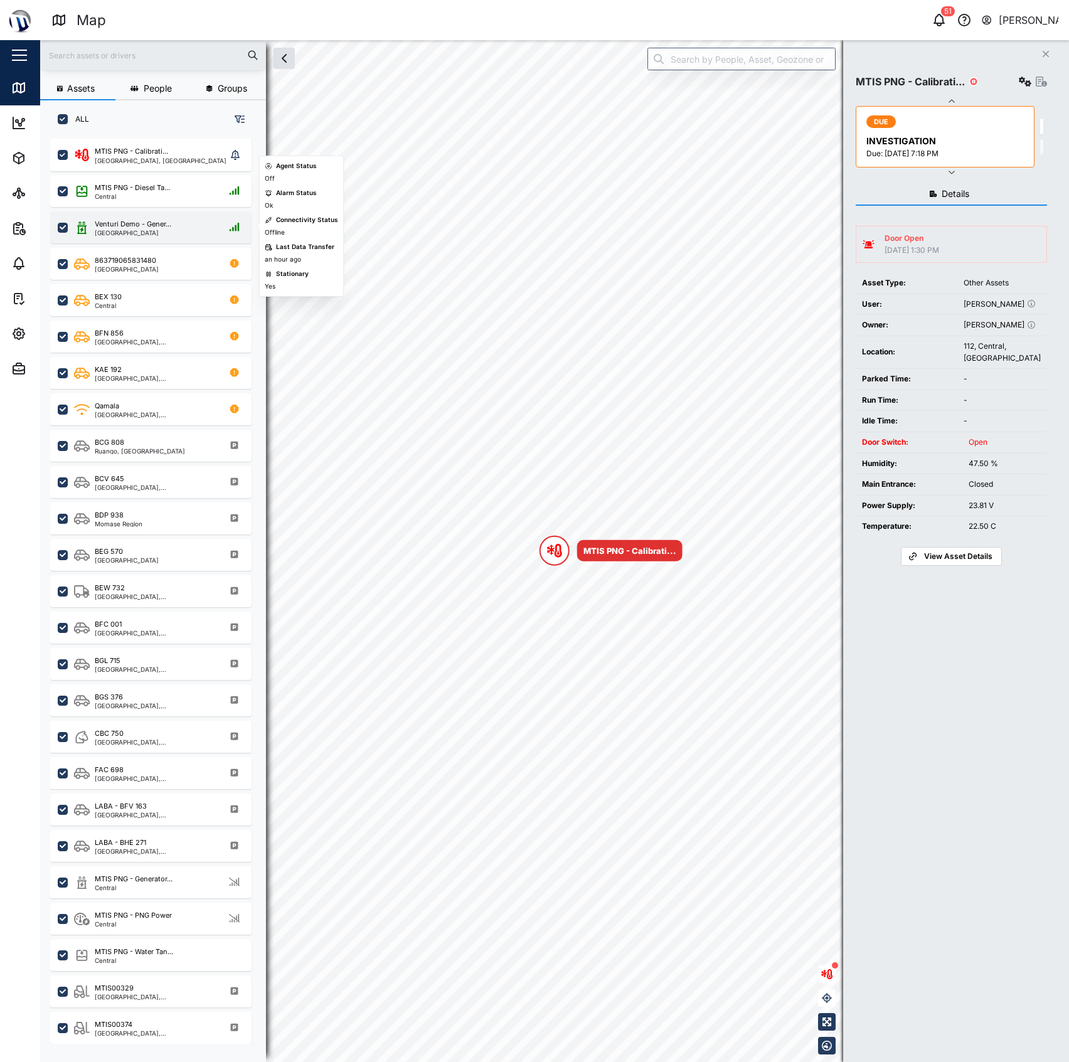
click at [152, 232] on div "Port Moresby" at bounding box center [133, 233] width 77 height 6
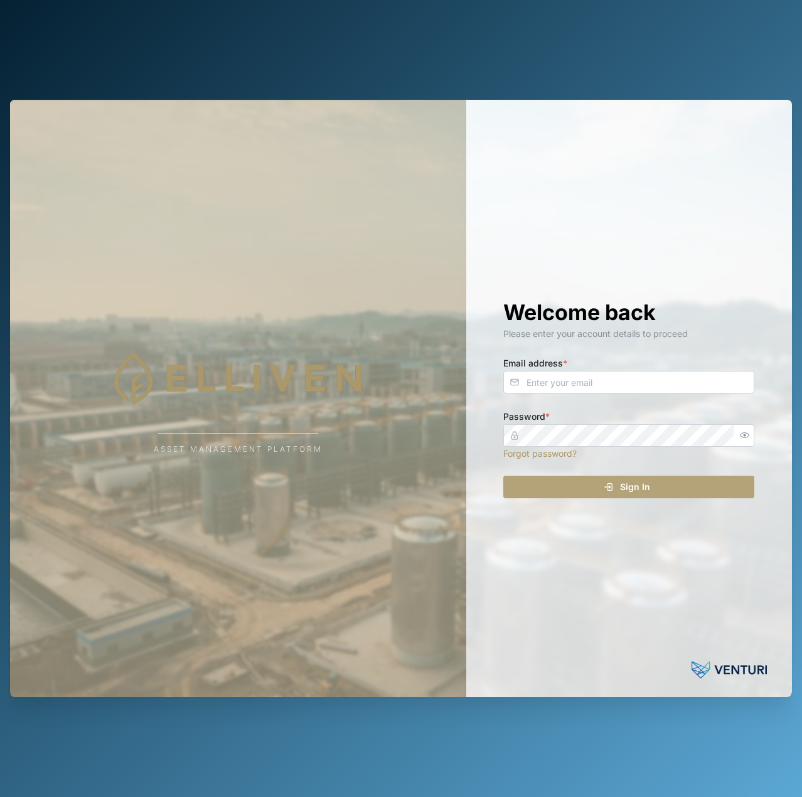
click at [578, 369] on div "Email address *" at bounding box center [628, 374] width 251 height 38
click at [575, 374] on input "Email address *" at bounding box center [628, 382] width 251 height 23
type input "[EMAIL_ADDRESS][PERSON_NAME][DOMAIN_NAME]"
click at [503, 476] on button "Sign In" at bounding box center [628, 487] width 251 height 23
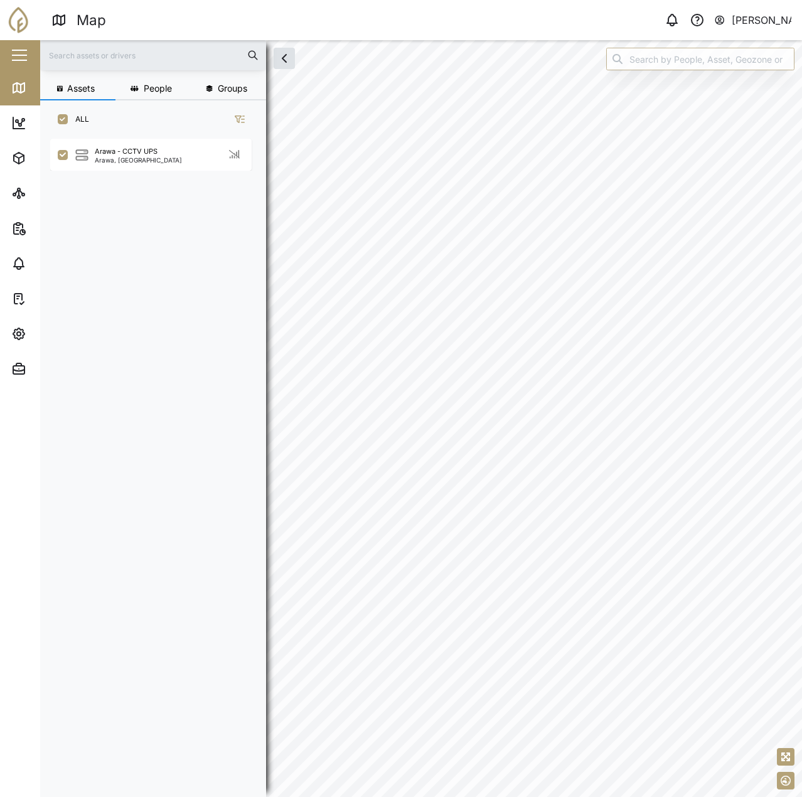
scroll to position [643, 196]
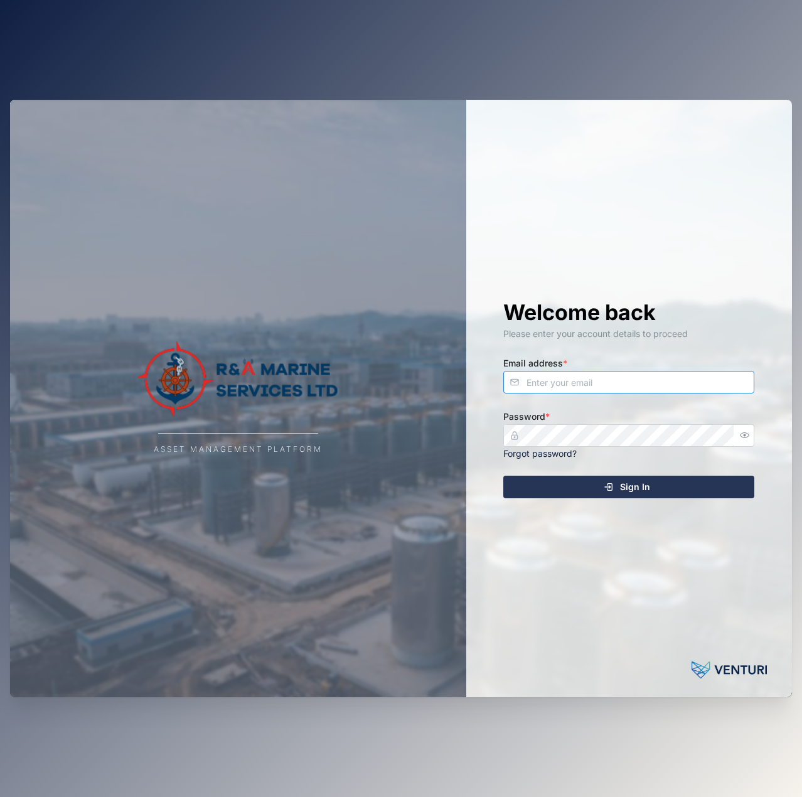
click at [556, 376] on input "Email address *" at bounding box center [628, 382] width 251 height 23
type input "[EMAIL_ADDRESS][PERSON_NAME][DOMAIN_NAME]"
click at [503, 476] on button "Sign In" at bounding box center [628, 487] width 251 height 23
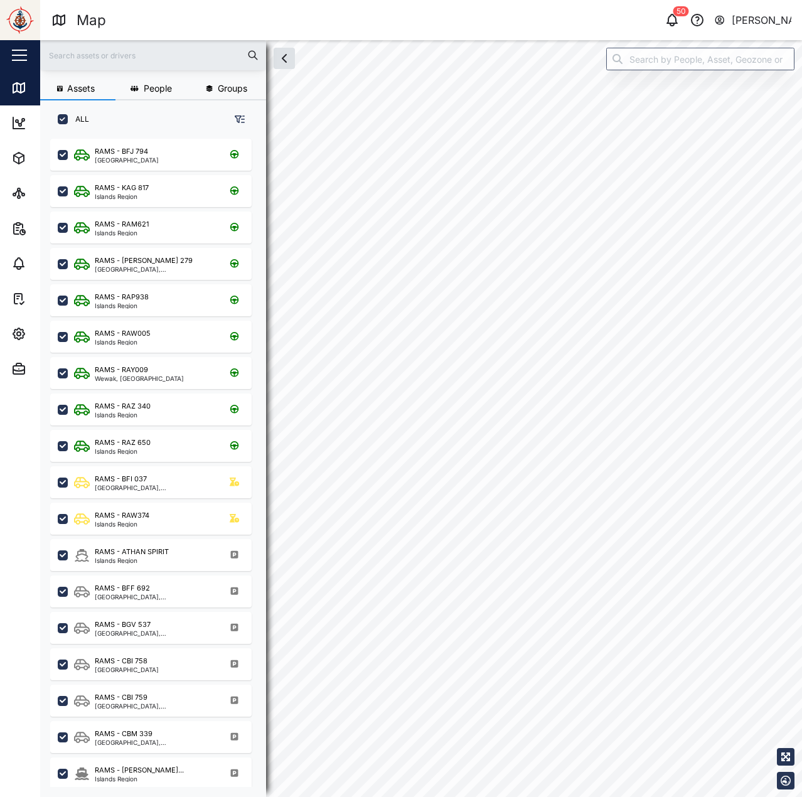
checkbox input "true"
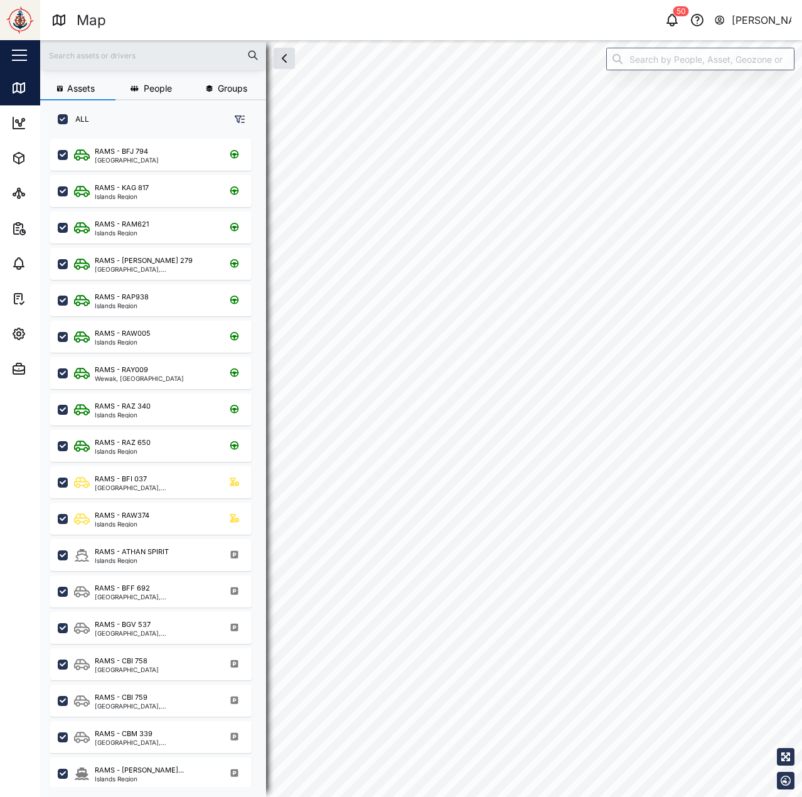
checkbox input "true"
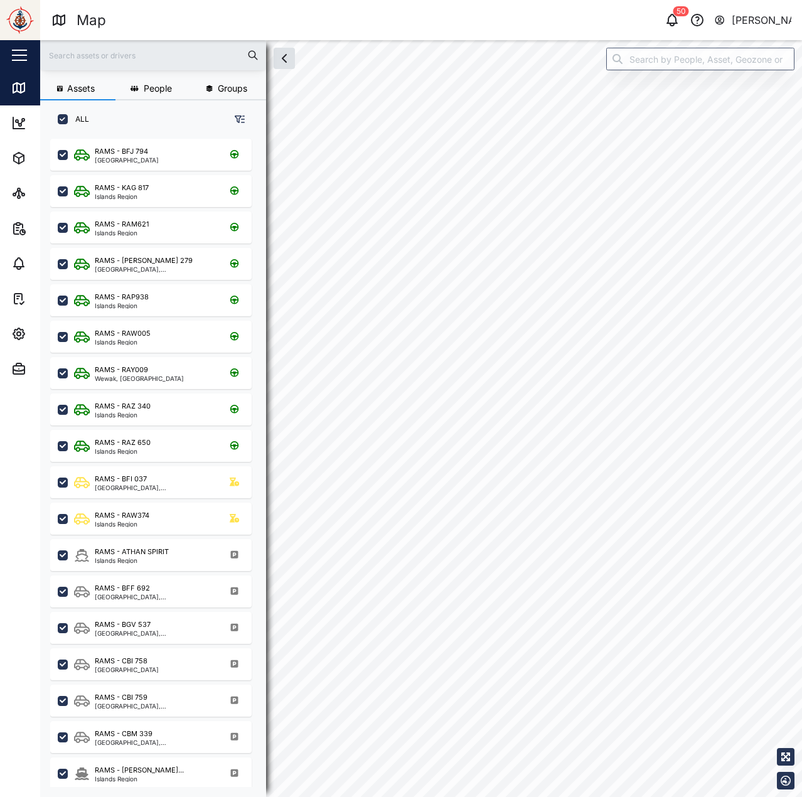
checkbox input "true"
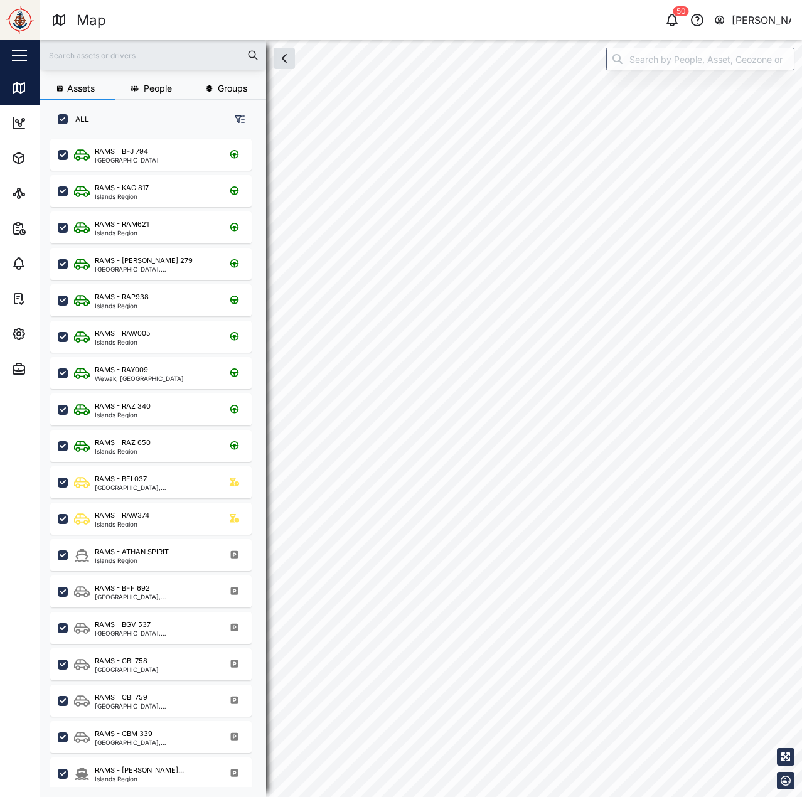
checkbox input "true"
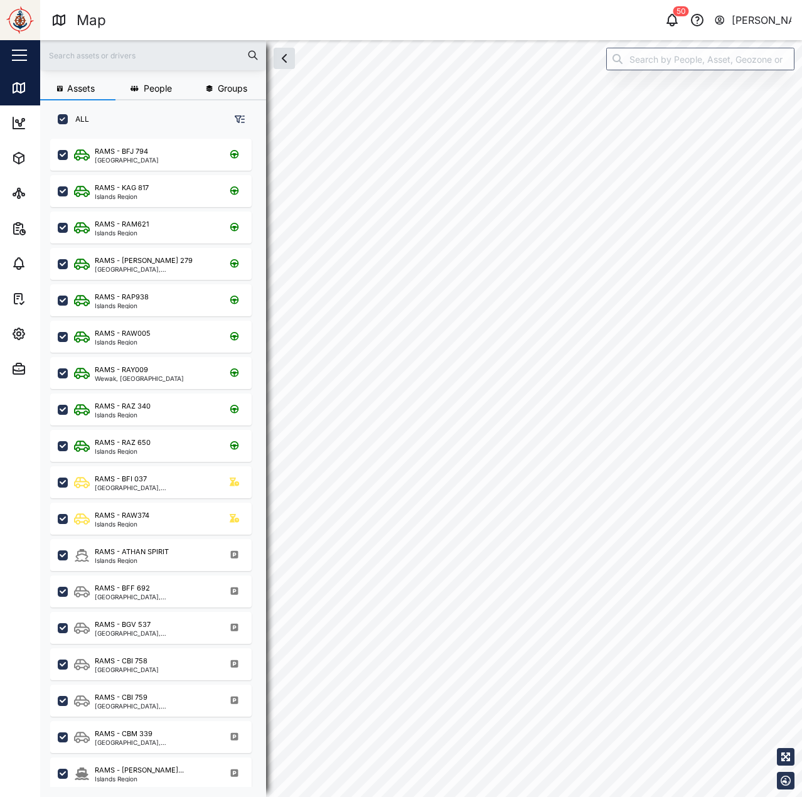
checkbox input "true"
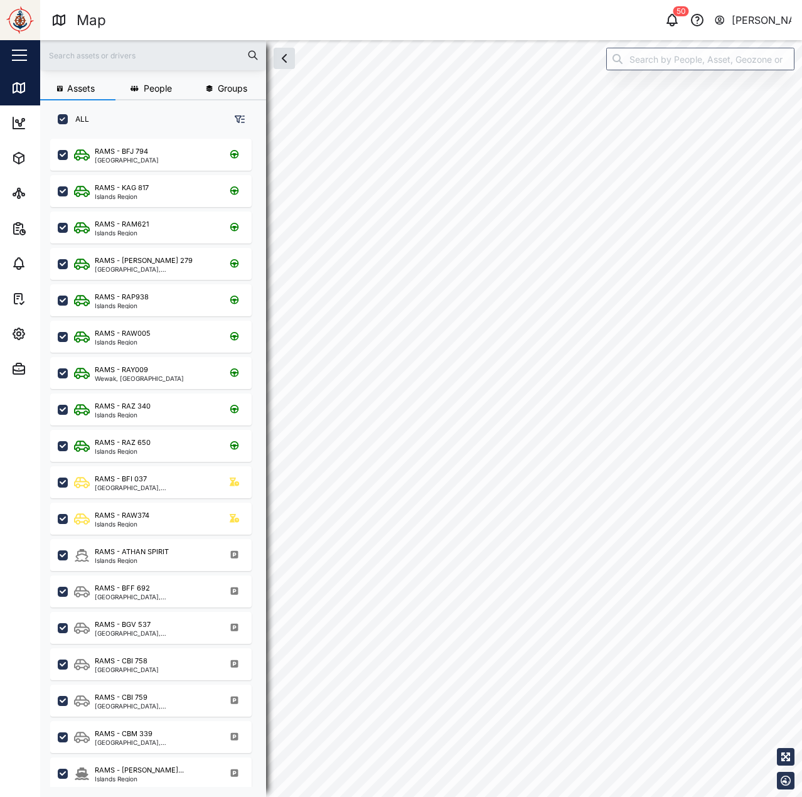
checkbox input "true"
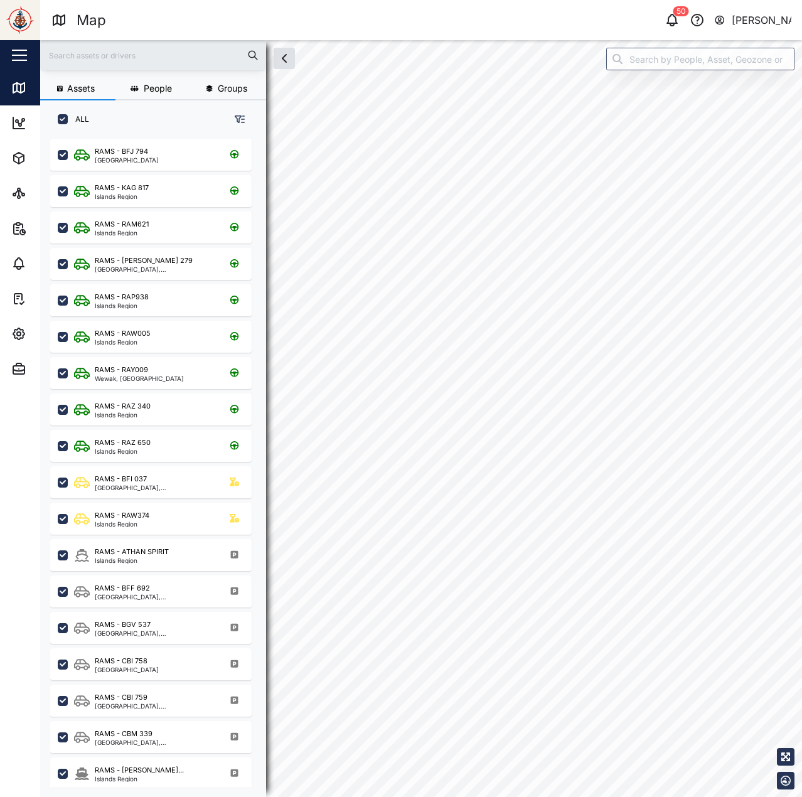
checkbox input "true"
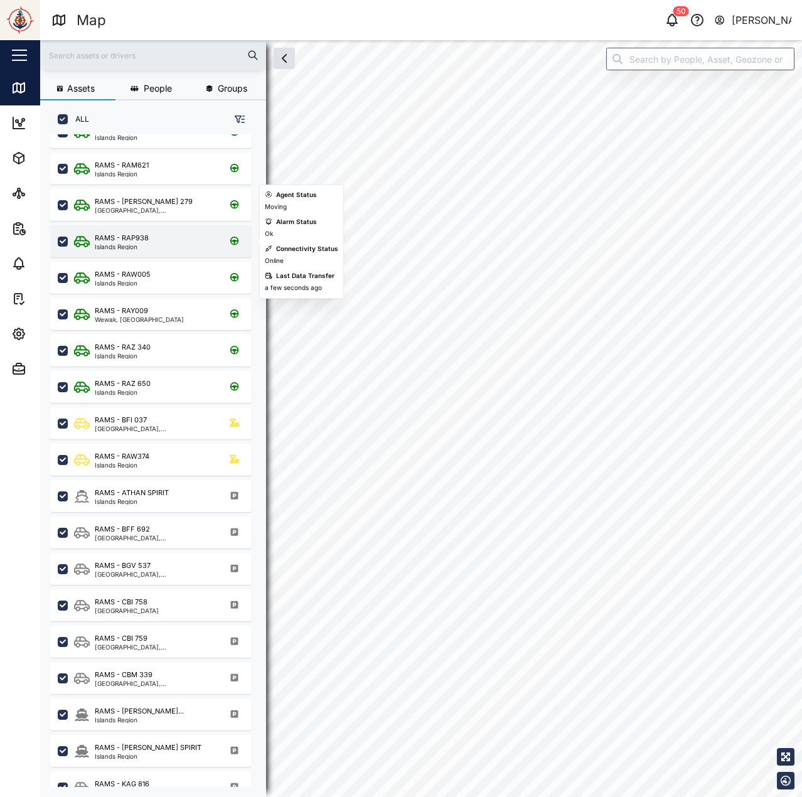
scroll to position [60, 0]
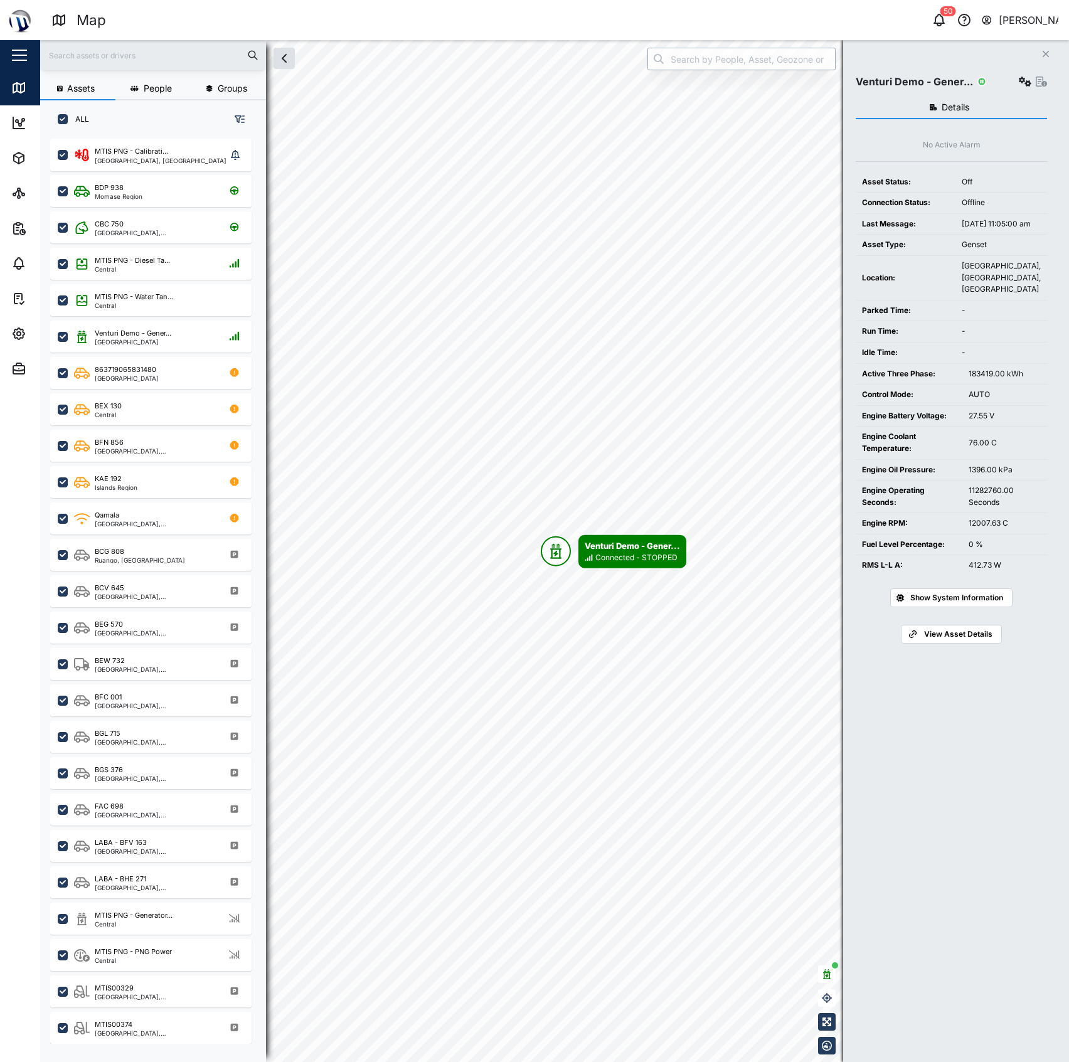
click at [742, 60] on input "search" at bounding box center [741, 59] width 188 height 23
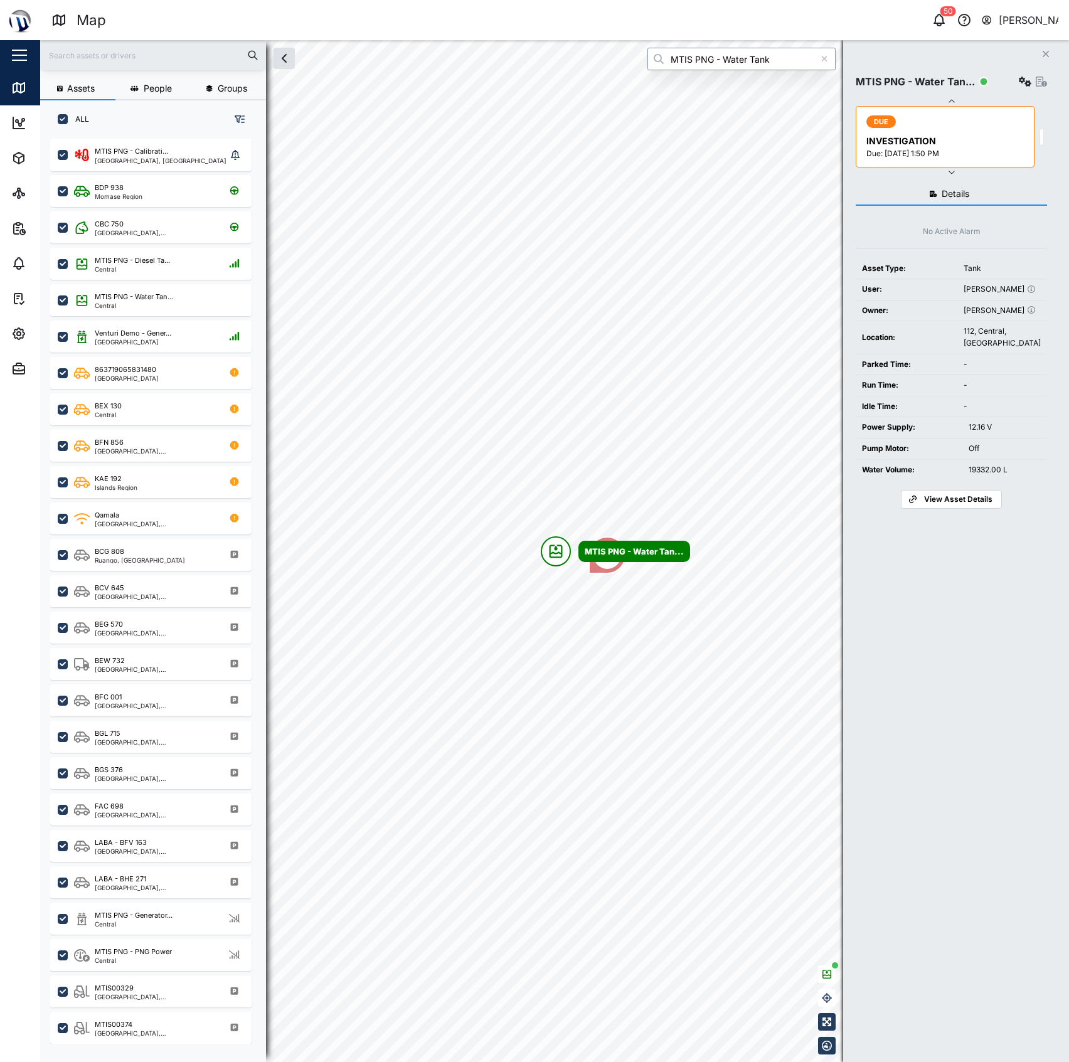
type input "MTIS PNG - Water Tank"
click at [1022, 74] on button "button" at bounding box center [1025, 82] width 18 height 18
click at [984, 109] on div "Configure" at bounding box center [976, 112] width 87 height 14
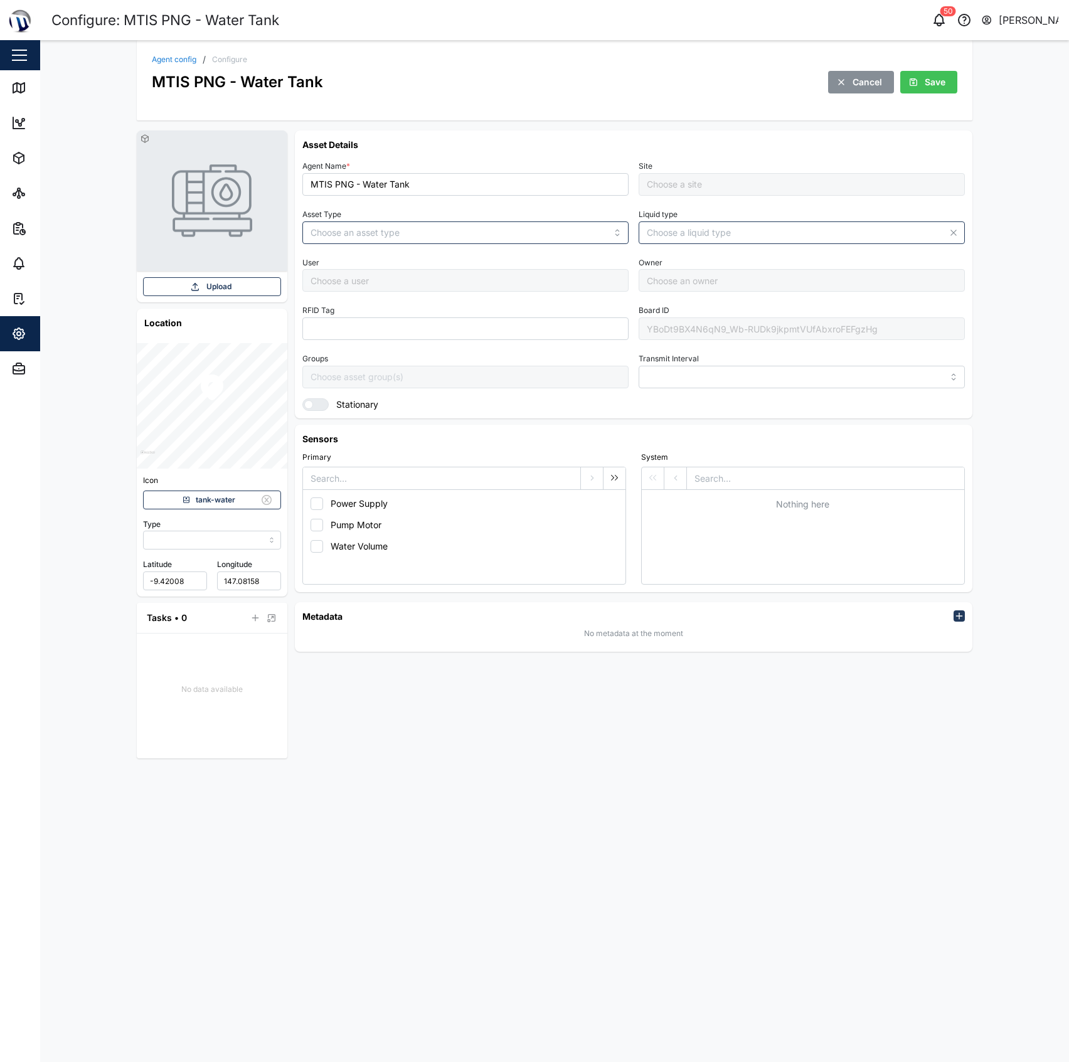
type input "MANUAL"
type input "TANK"
type input "WATER"
type input "5 minutes"
type input "MTIS PNG - Napa Napa Yard"
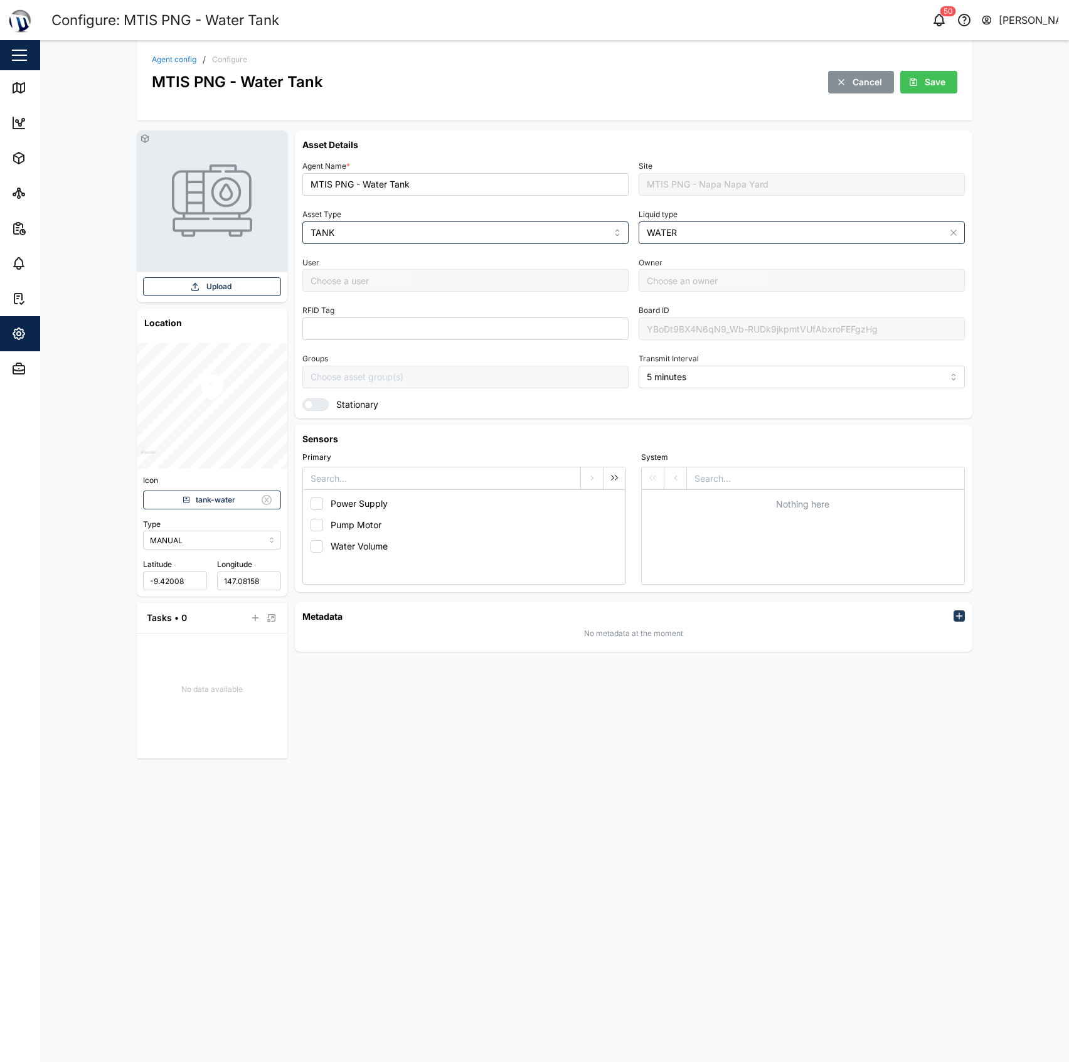
type input "Samantha Kerepa"
type input "[PERSON_NAME]"
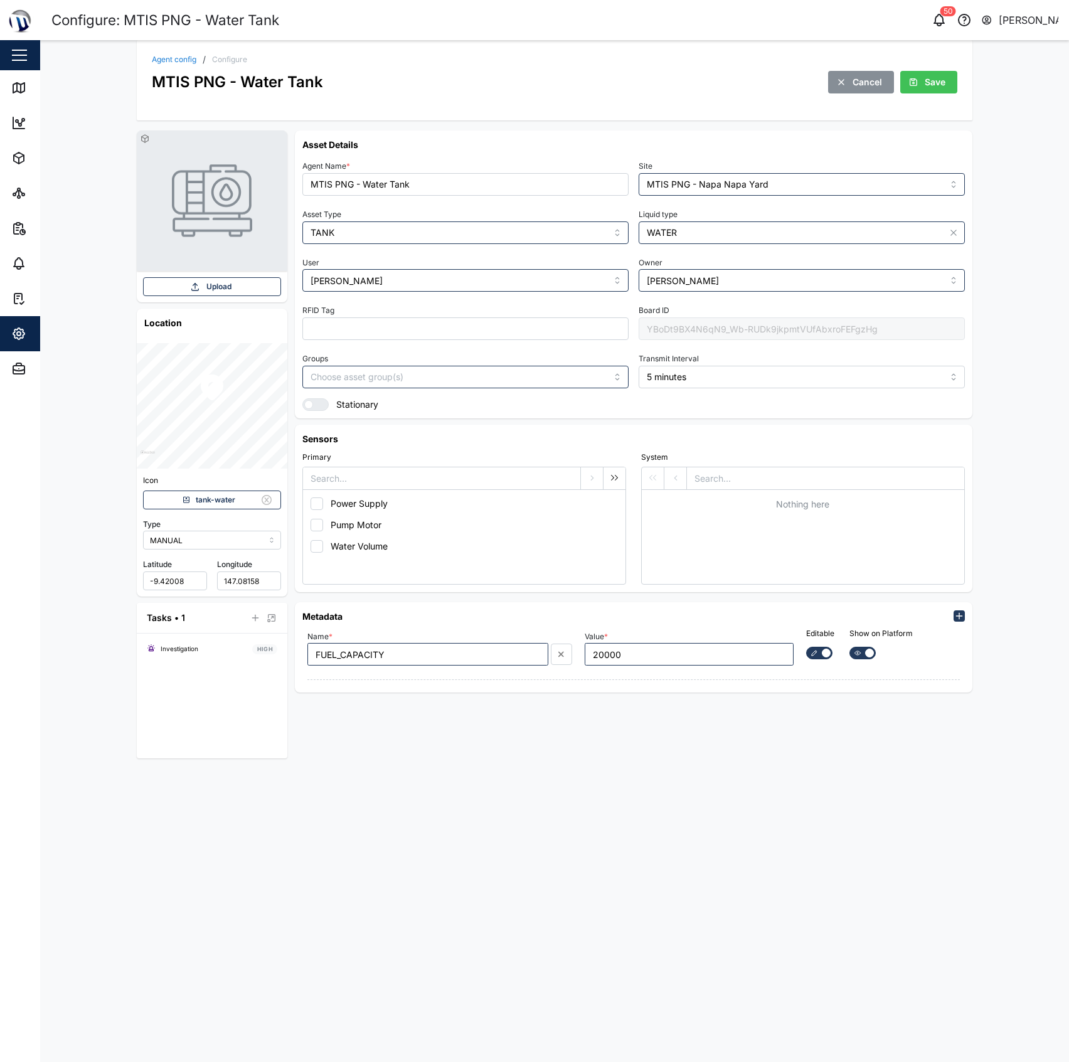
click at [703, 330] on div "YBoDt9BX4N6qN9_Wb-RUDk9jkpmtVUfAbxroFEFgzHg" at bounding box center [802, 328] width 326 height 23
click at [8, 104] on link "Map" at bounding box center [81, 87] width 163 height 35
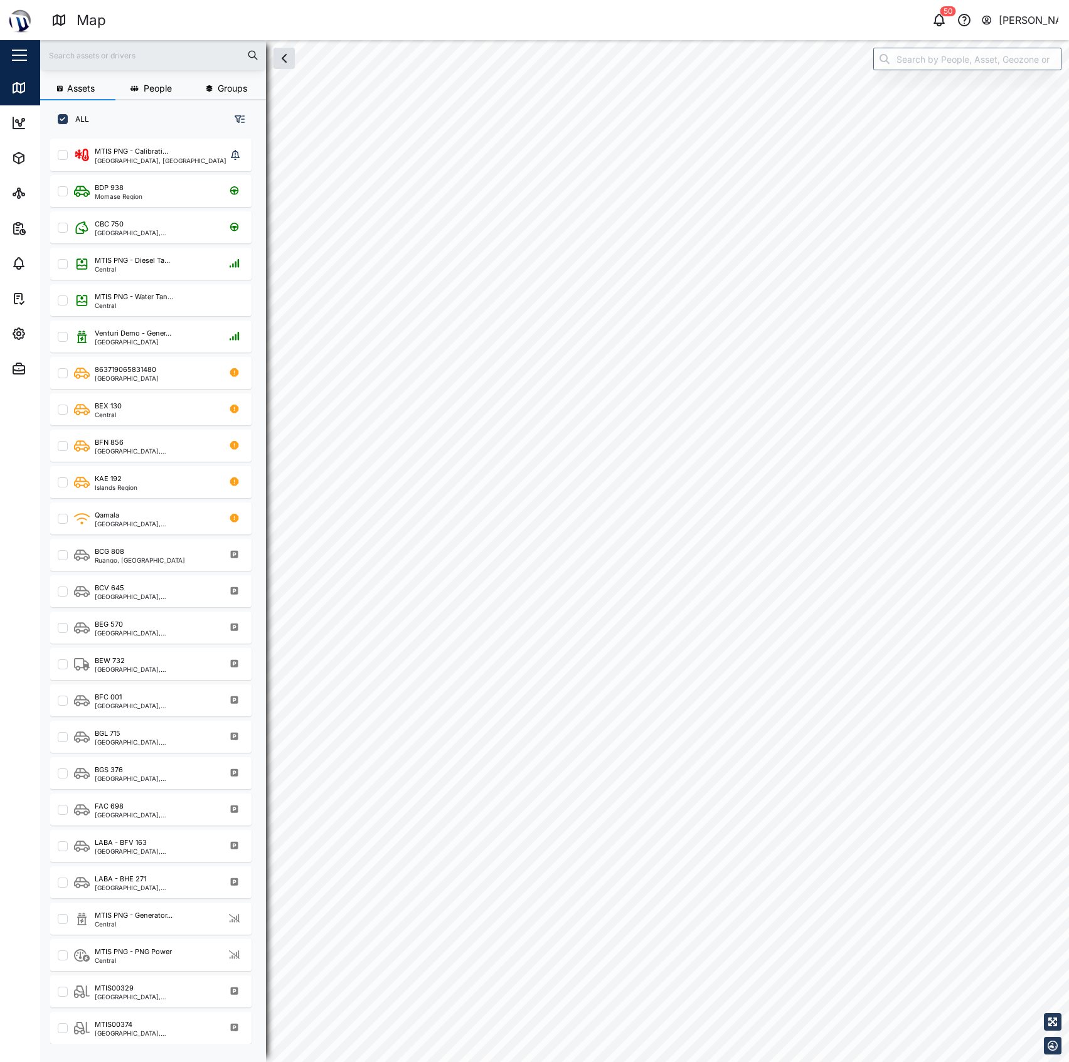
scroll to position [905, 193]
checkbox input "true"
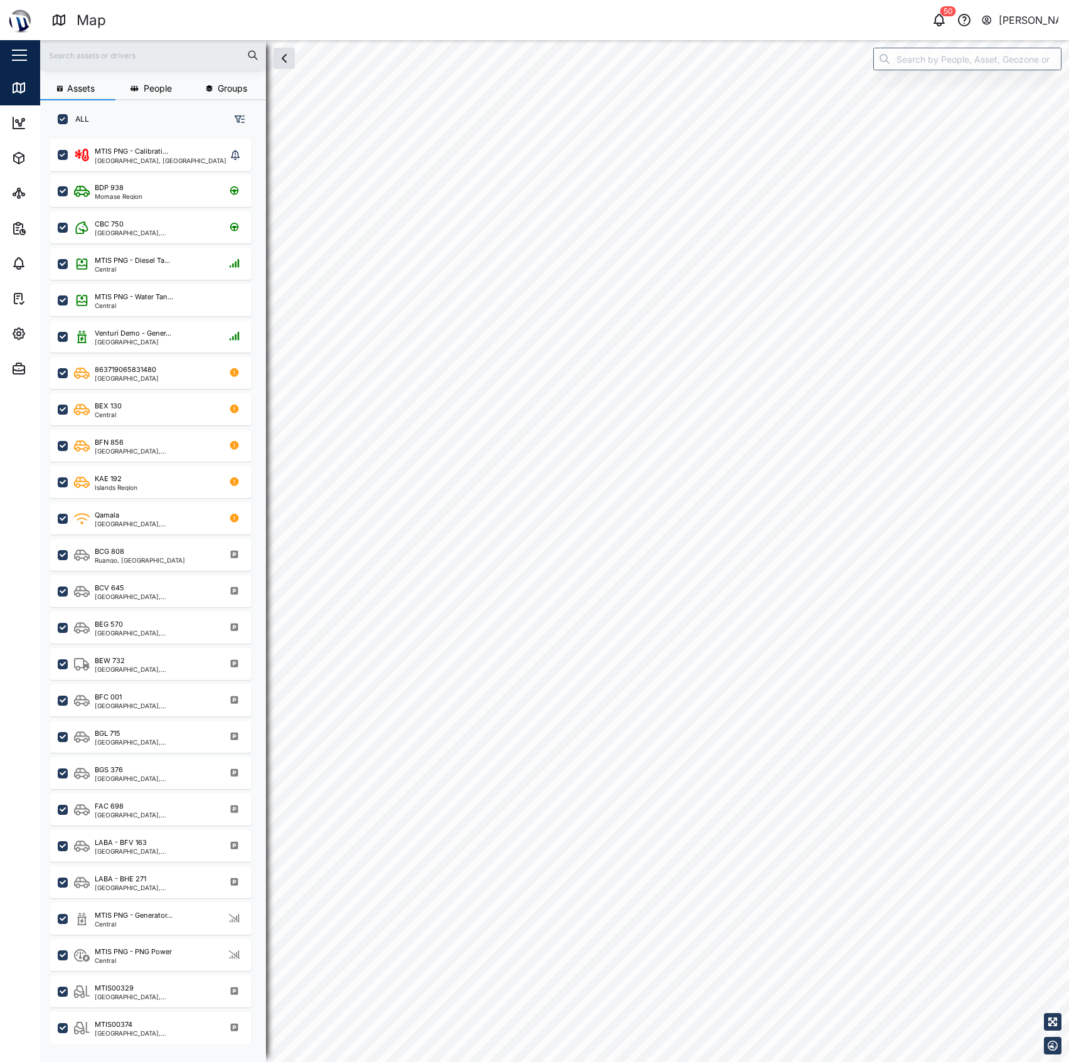
checkbox input "true"
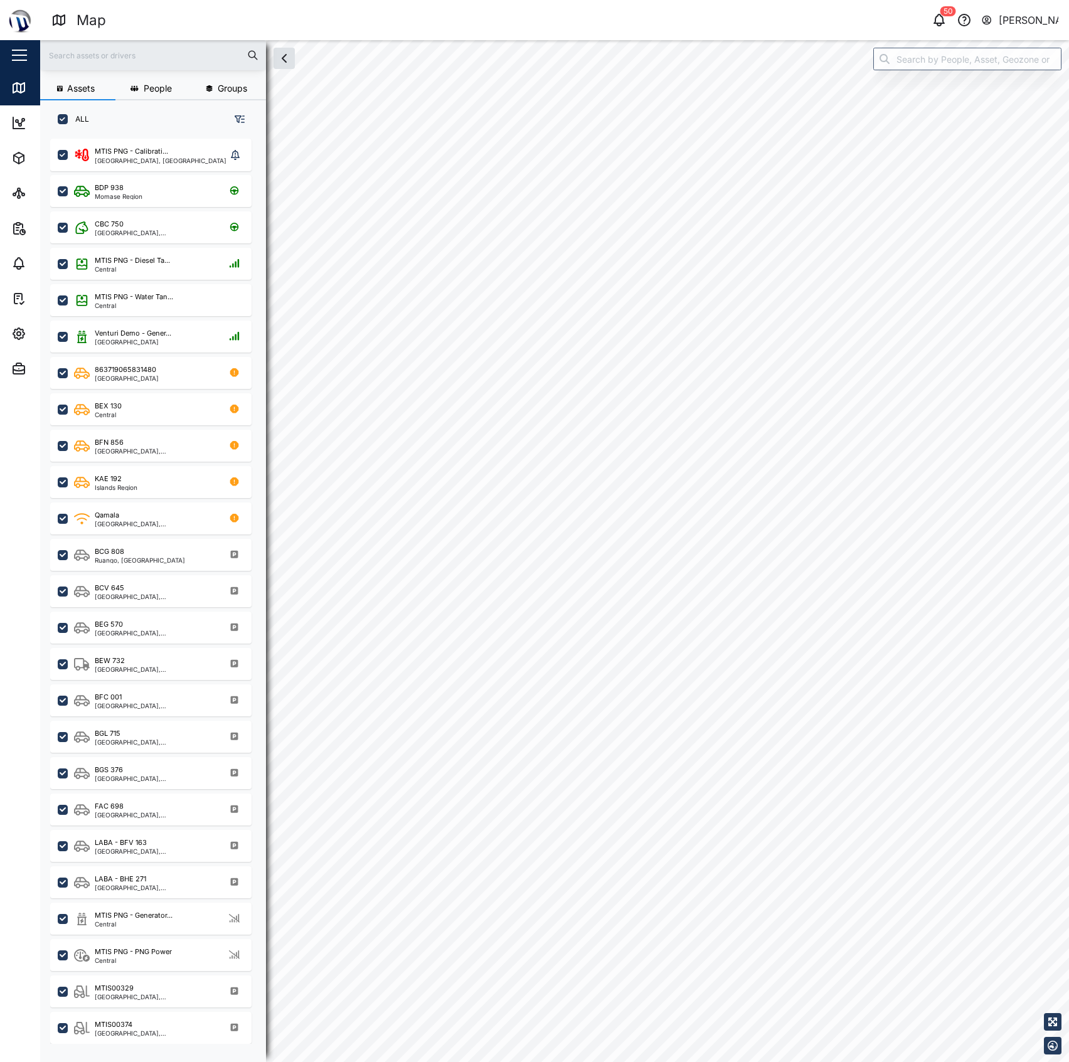
checkbox input "true"
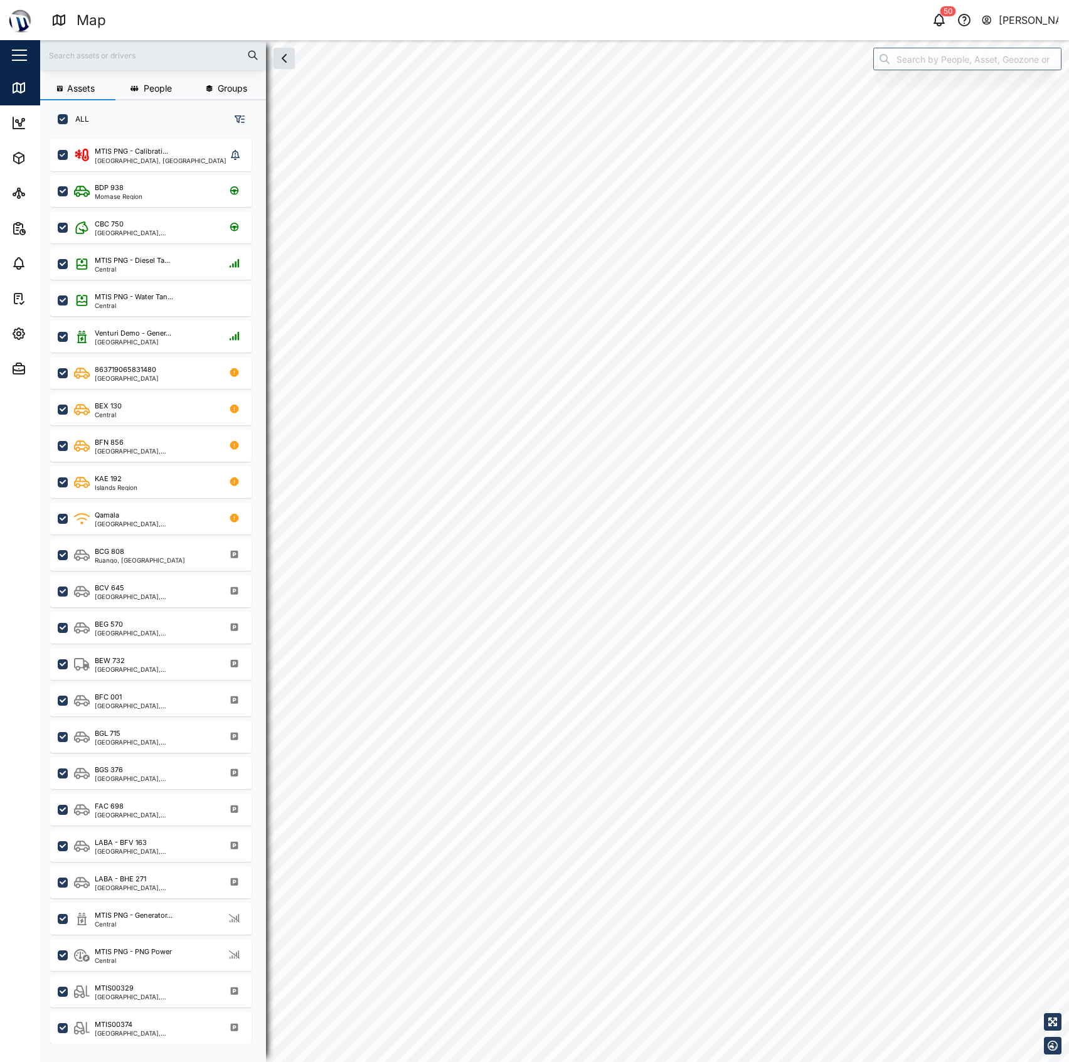
checkbox input "true"
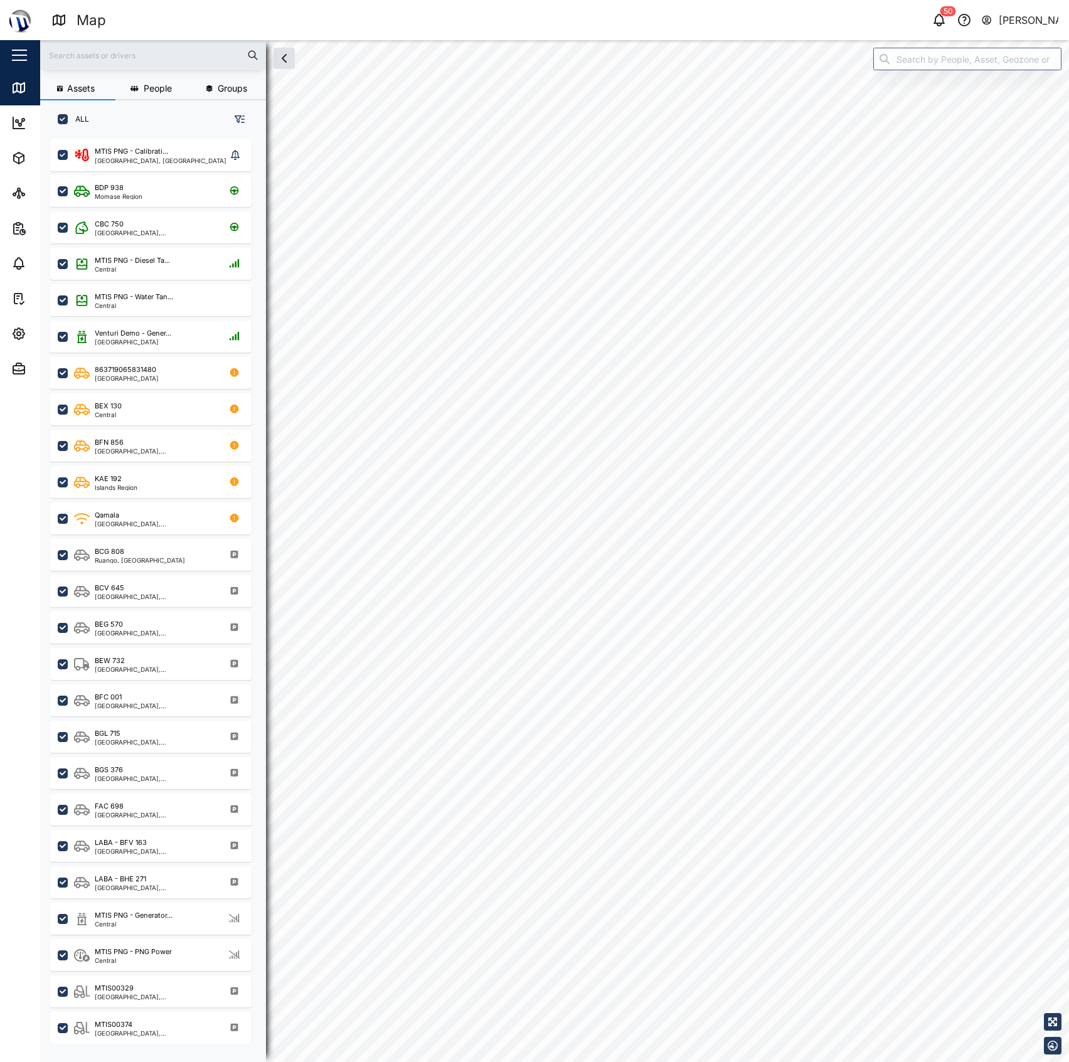
checkbox input "true"
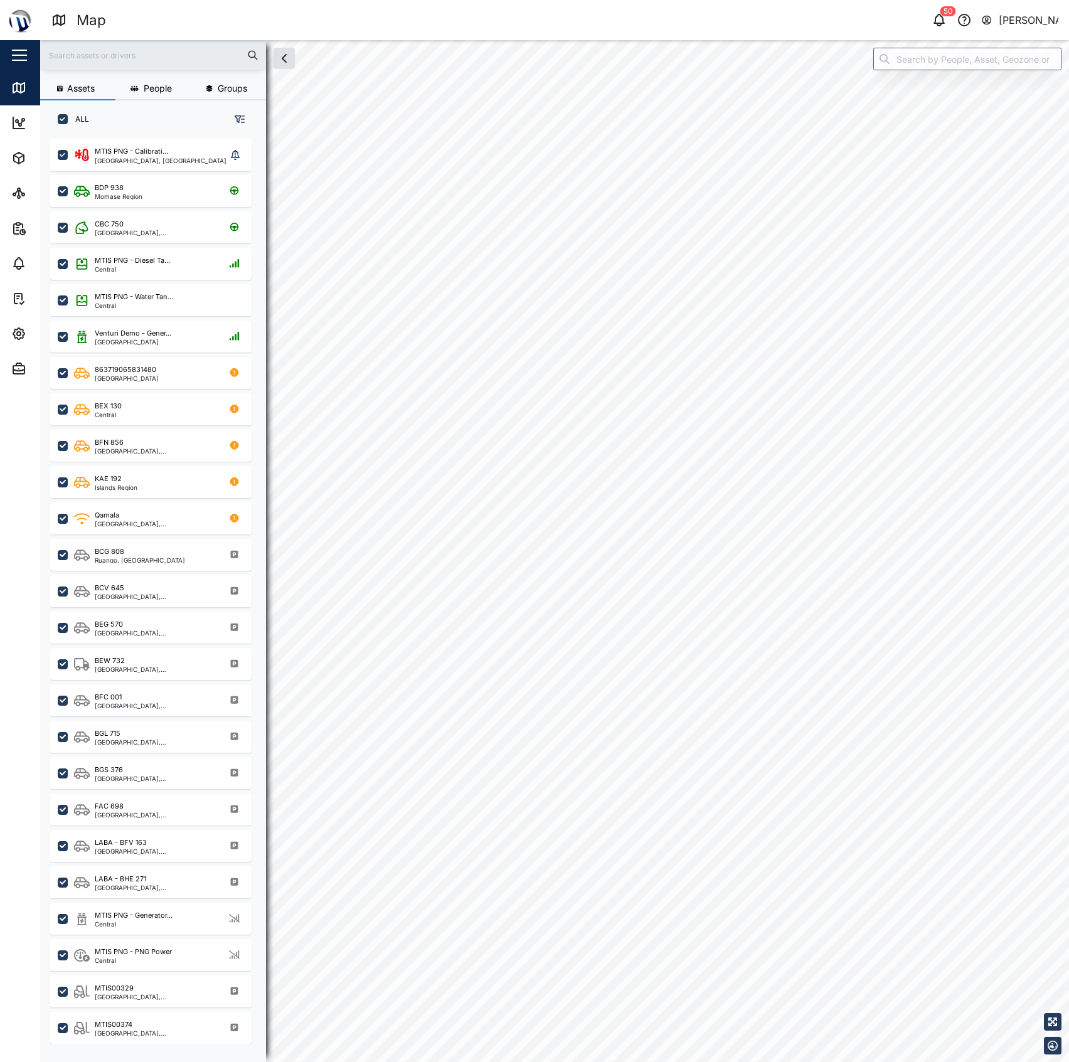
checkbox input "true"
click at [976, 54] on input "search" at bounding box center [967, 59] width 188 height 23
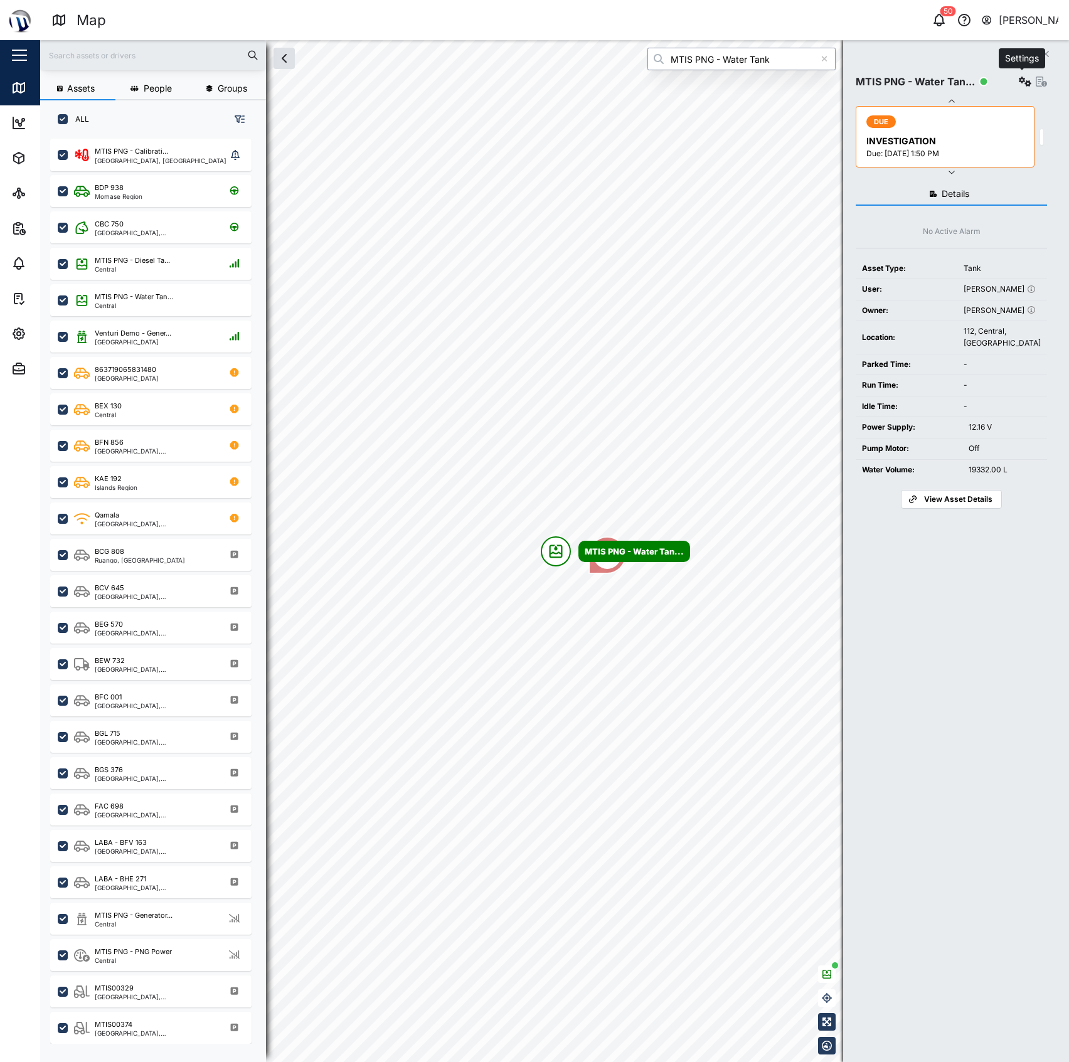
type input "MTIS PNG - Water Tank"
click at [1017, 88] on button "button" at bounding box center [1025, 82] width 18 height 18
click at [955, 194] on div "Field gateway config" at bounding box center [976, 190] width 86 height 14
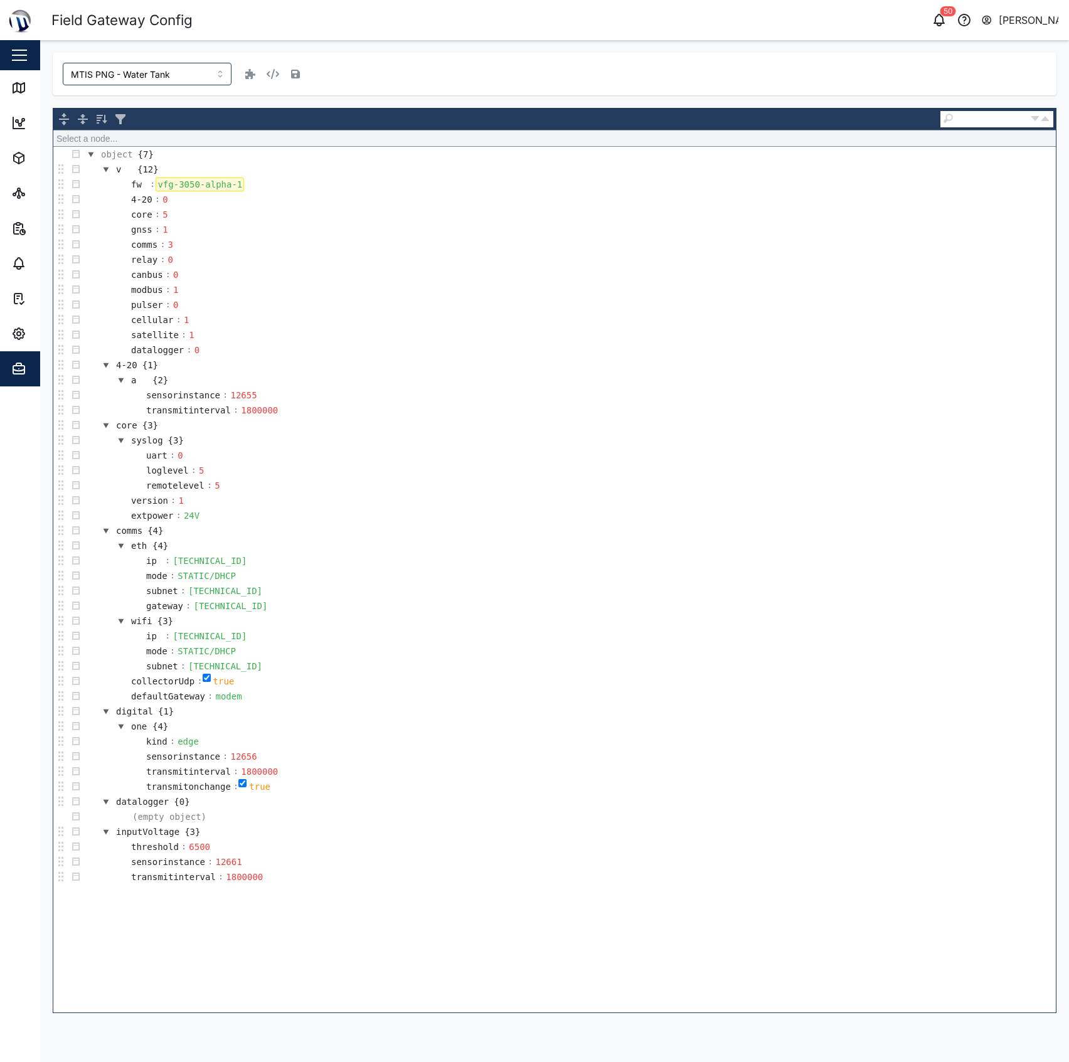
click at [203, 186] on div "vfg-3050-alpha-1" at bounding box center [200, 185] width 88 height 14
copy div "vfg-3050-alpha-1"
click at [174, 63] on input "MTIS PNG - Water Tank" at bounding box center [147, 74] width 169 height 23
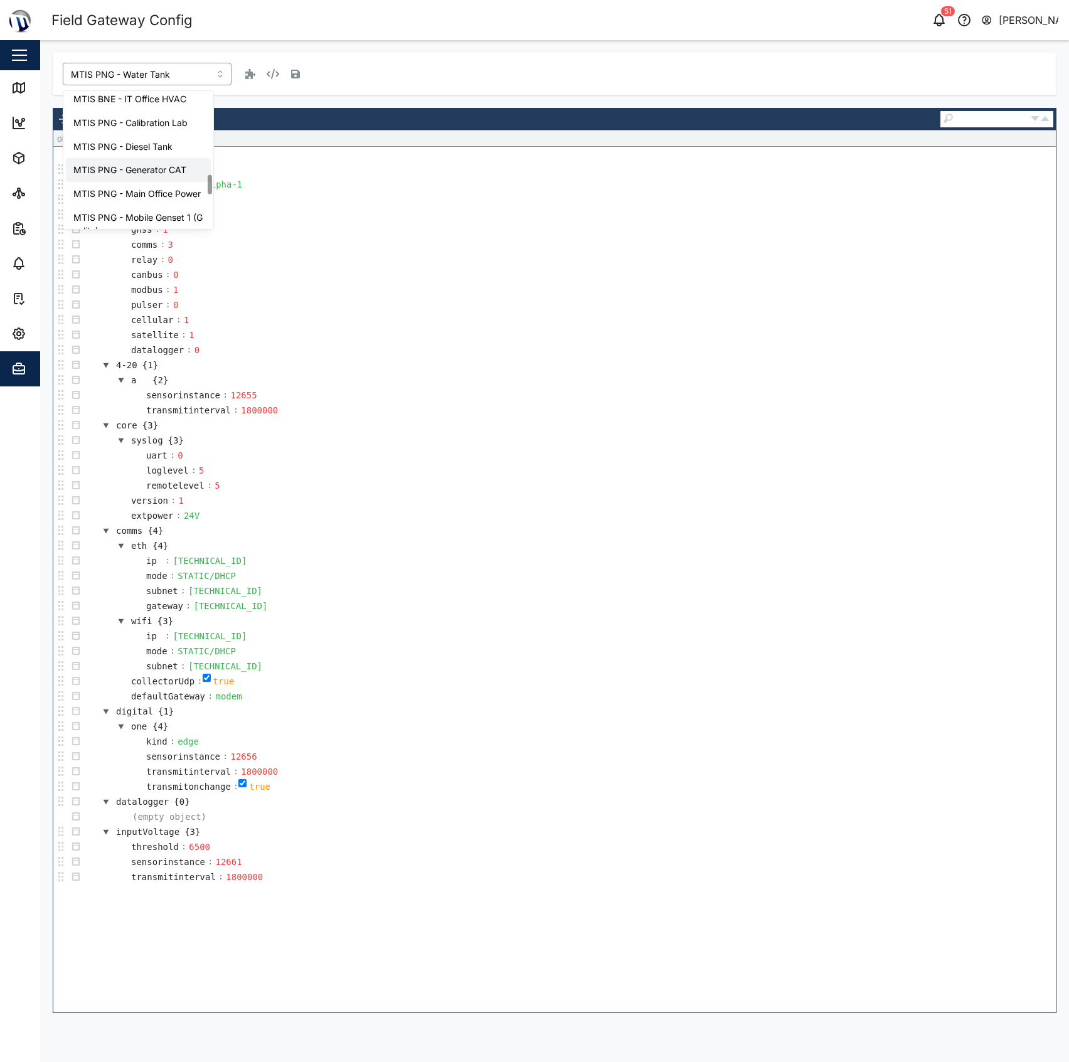
scroll to position [595, 0]
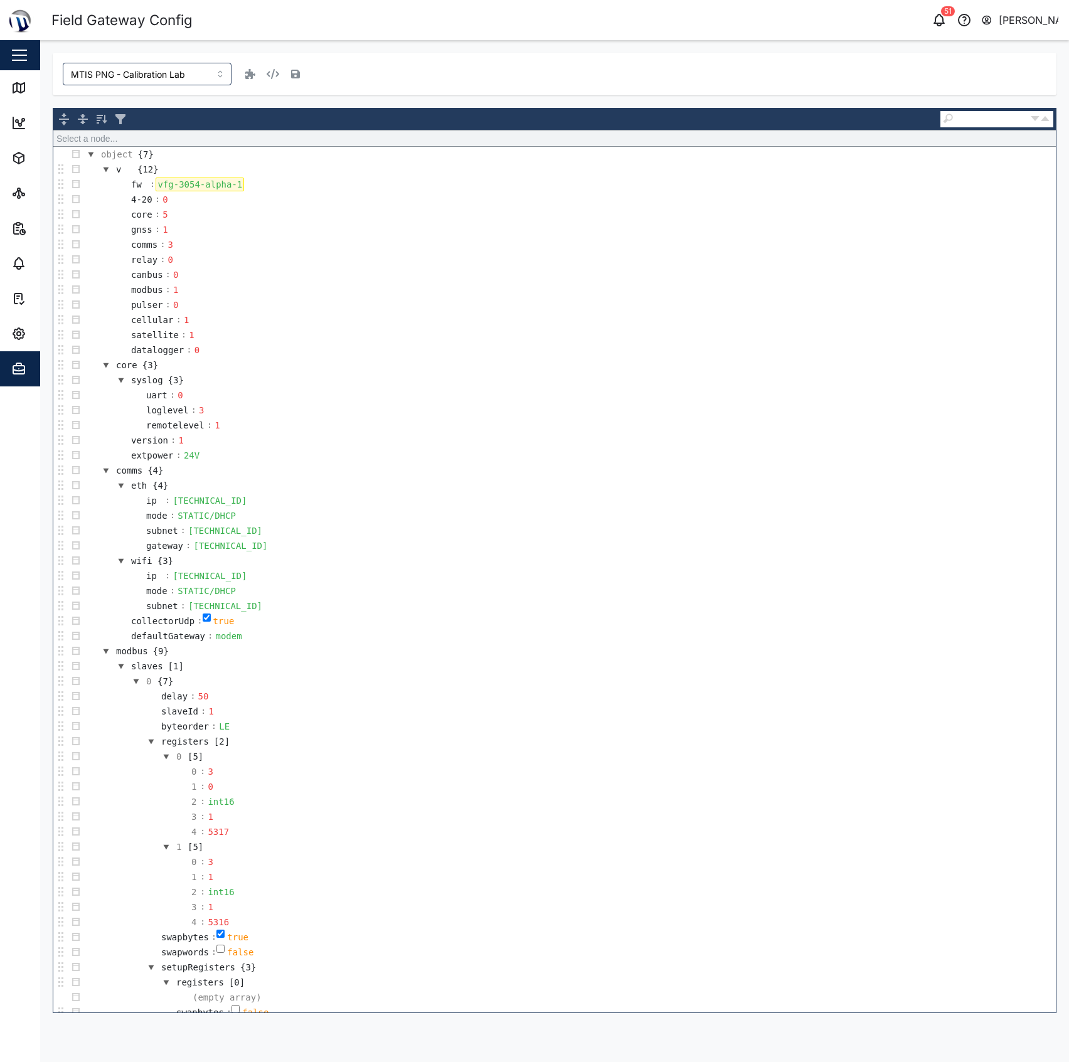
click at [184, 186] on div "vfg-3054-alpha-1" at bounding box center [200, 185] width 88 height 14
copy div "vfg-3054-alpha-1"
click at [161, 72] on input "MTIS PNG - Calibration Lab" at bounding box center [147, 74] width 169 height 23
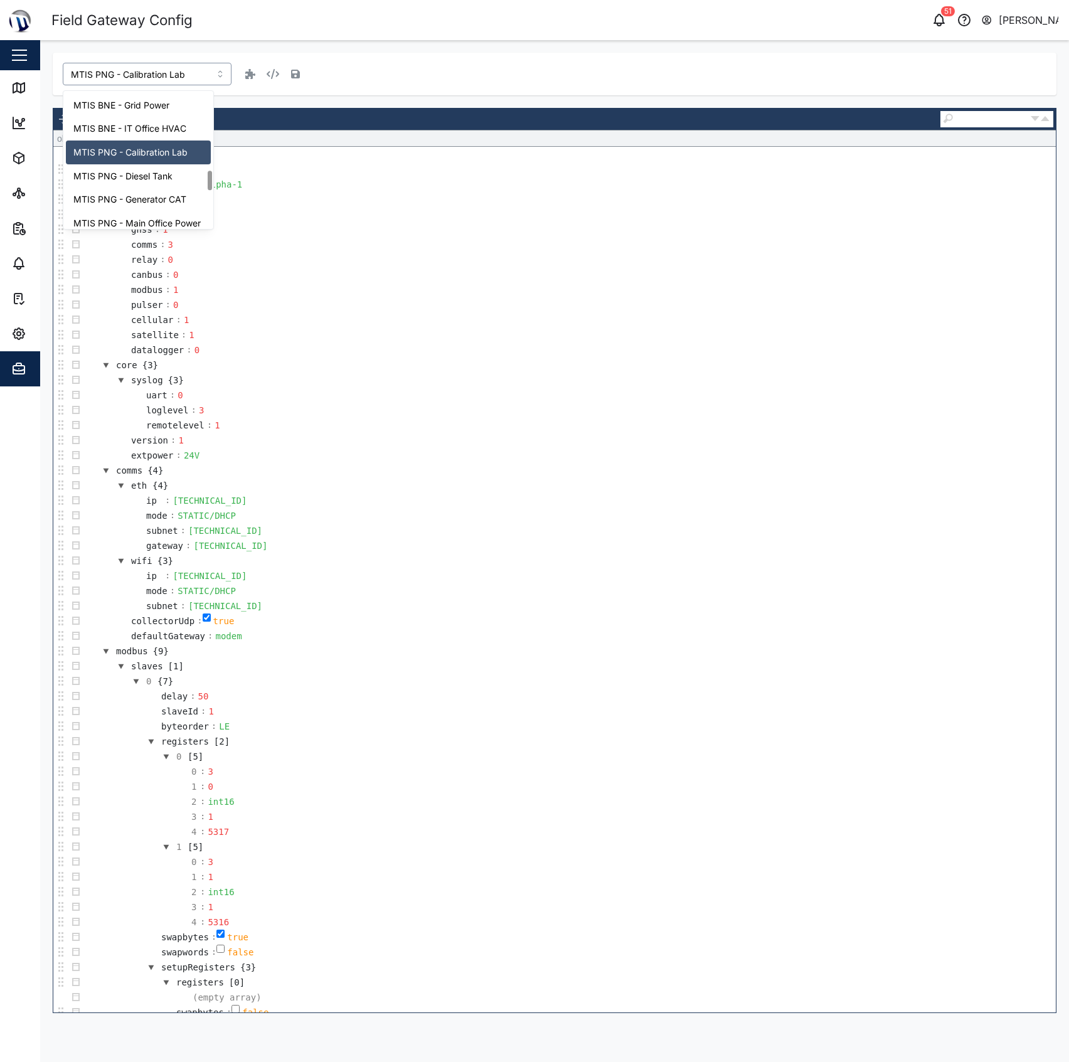
scroll to position [571, 0]
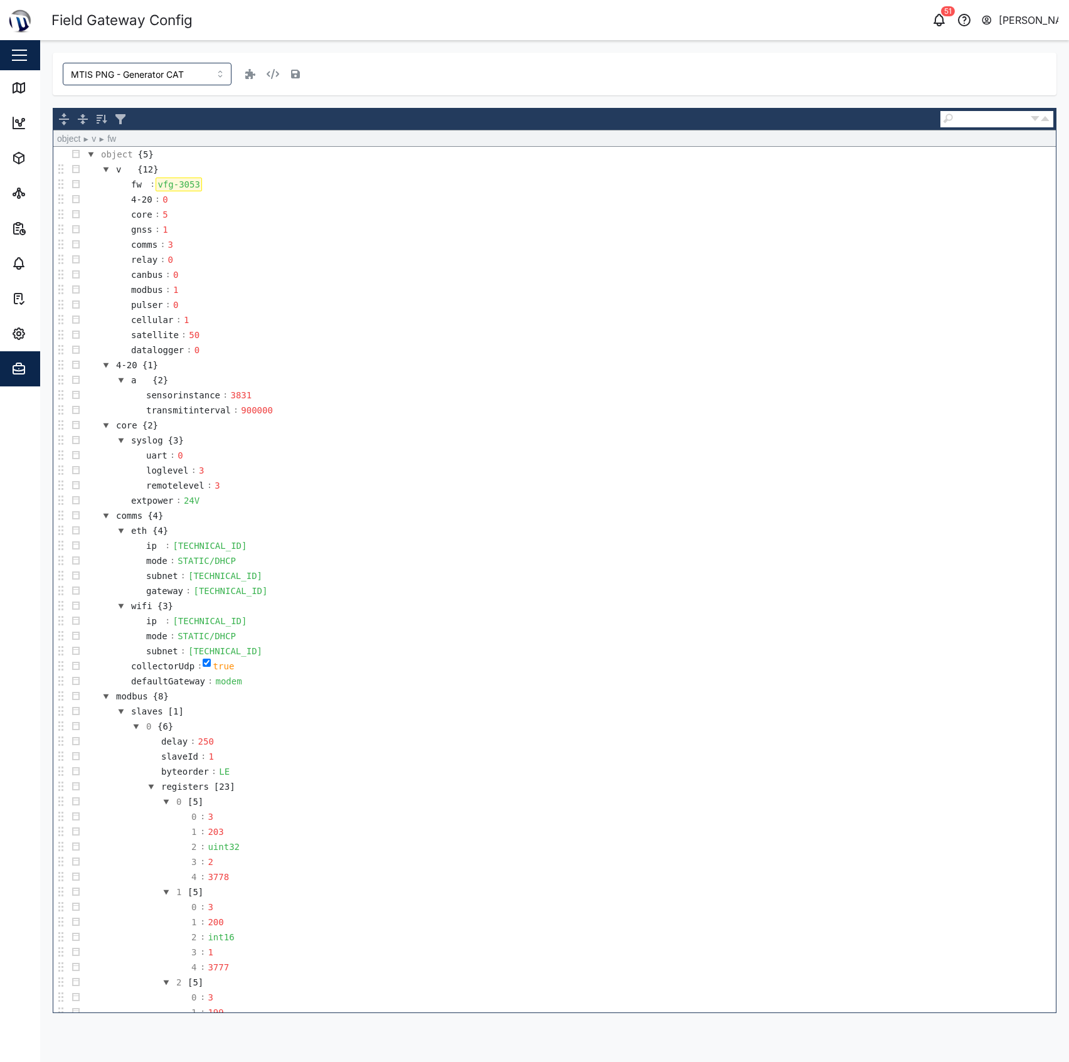
click at [173, 186] on div "vfg-3053" at bounding box center [179, 185] width 46 height 14
copy div "vfg-3053"
click at [164, 70] on input "MTIS PNG - Generator CAT" at bounding box center [147, 74] width 169 height 23
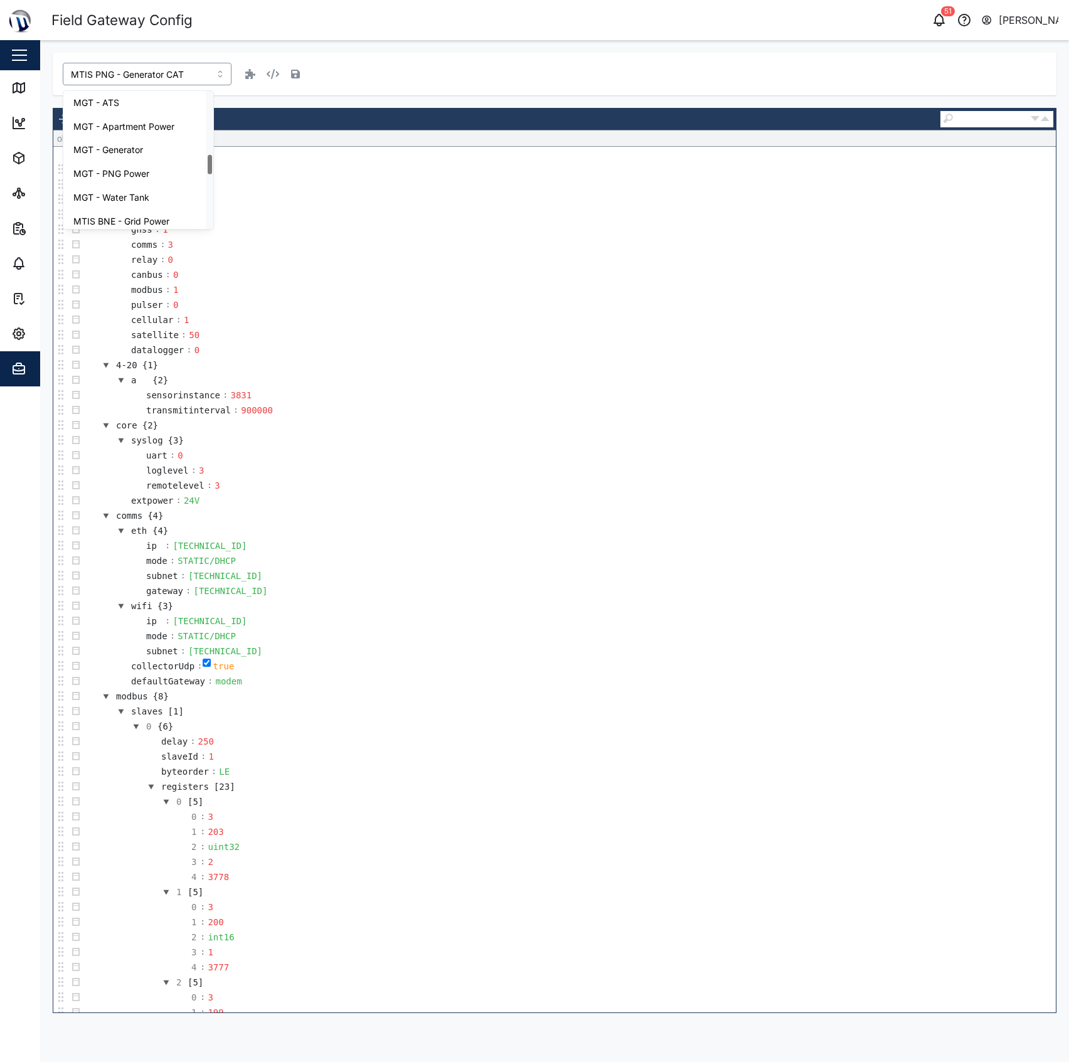
scroll to position [450, 0]
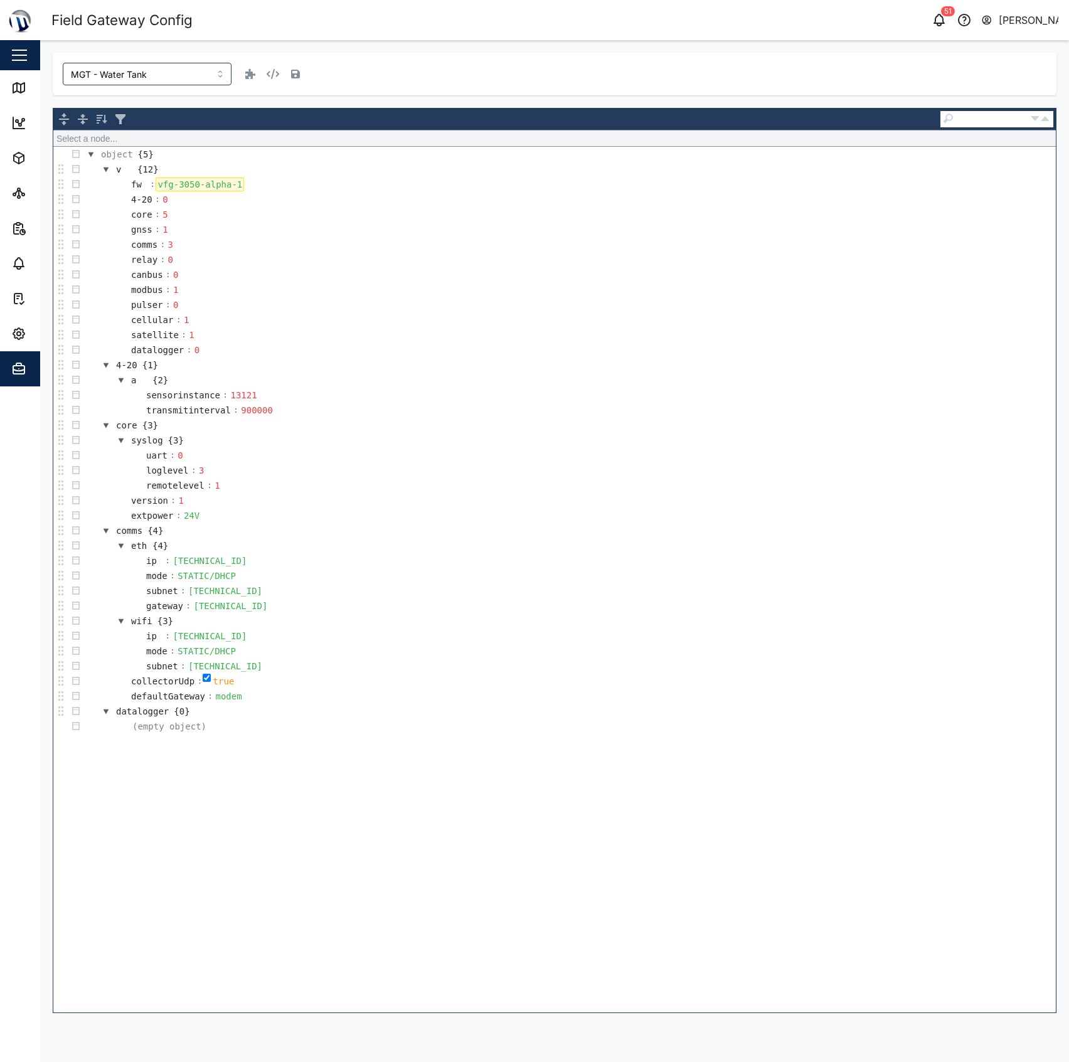
click at [193, 183] on div "vfg-3050-alpha-1" at bounding box center [200, 185] width 88 height 14
copy div "vfg-3050-alpha-1"
click at [66, 74] on input "MGT - Water Tank" at bounding box center [147, 74] width 169 height 23
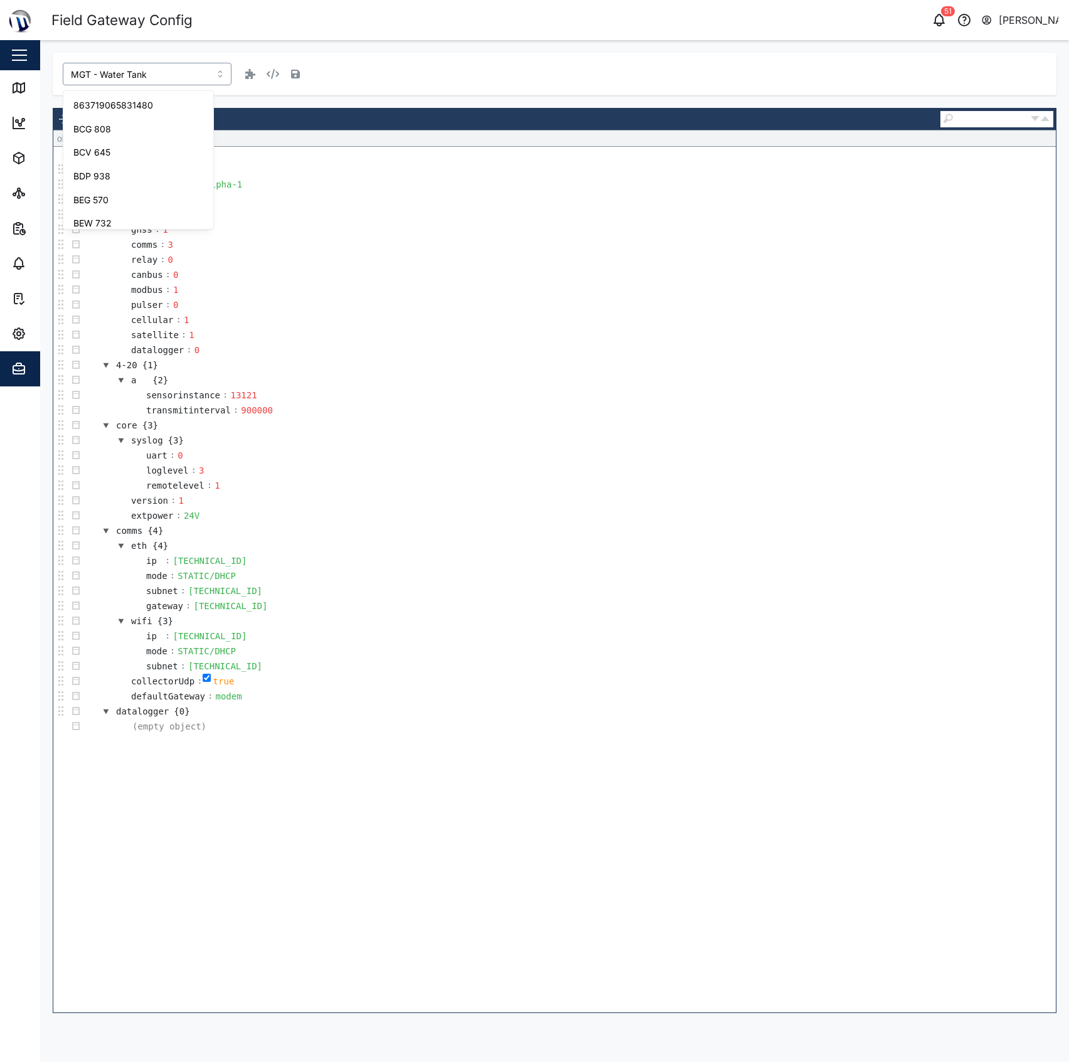
scroll to position [435, 0]
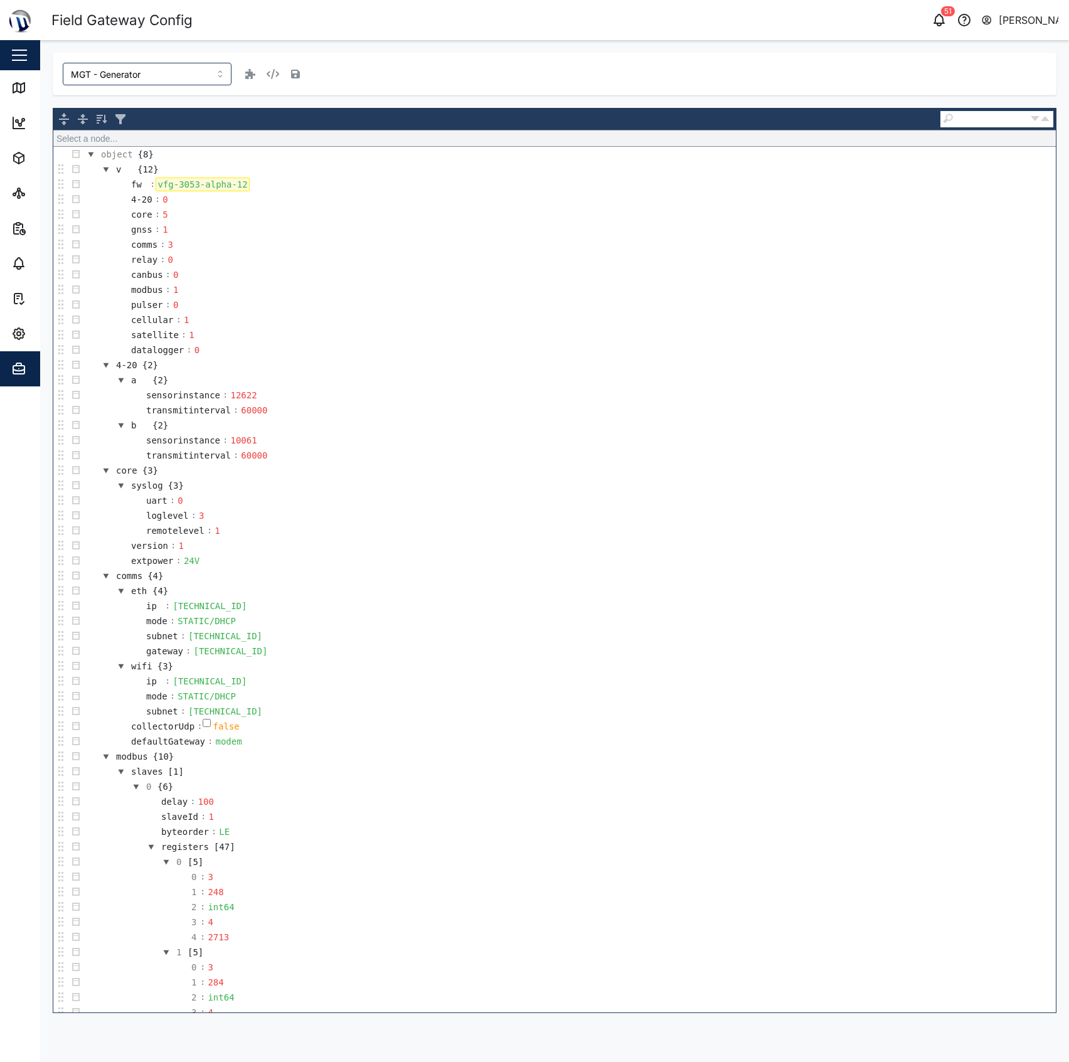
click at [198, 186] on div "vfg-3053-alpha-12" at bounding box center [202, 185] width 93 height 14
copy div "vfg-3053-alpha-12"
click at [172, 70] on input "MGT - Generator" at bounding box center [147, 74] width 169 height 23
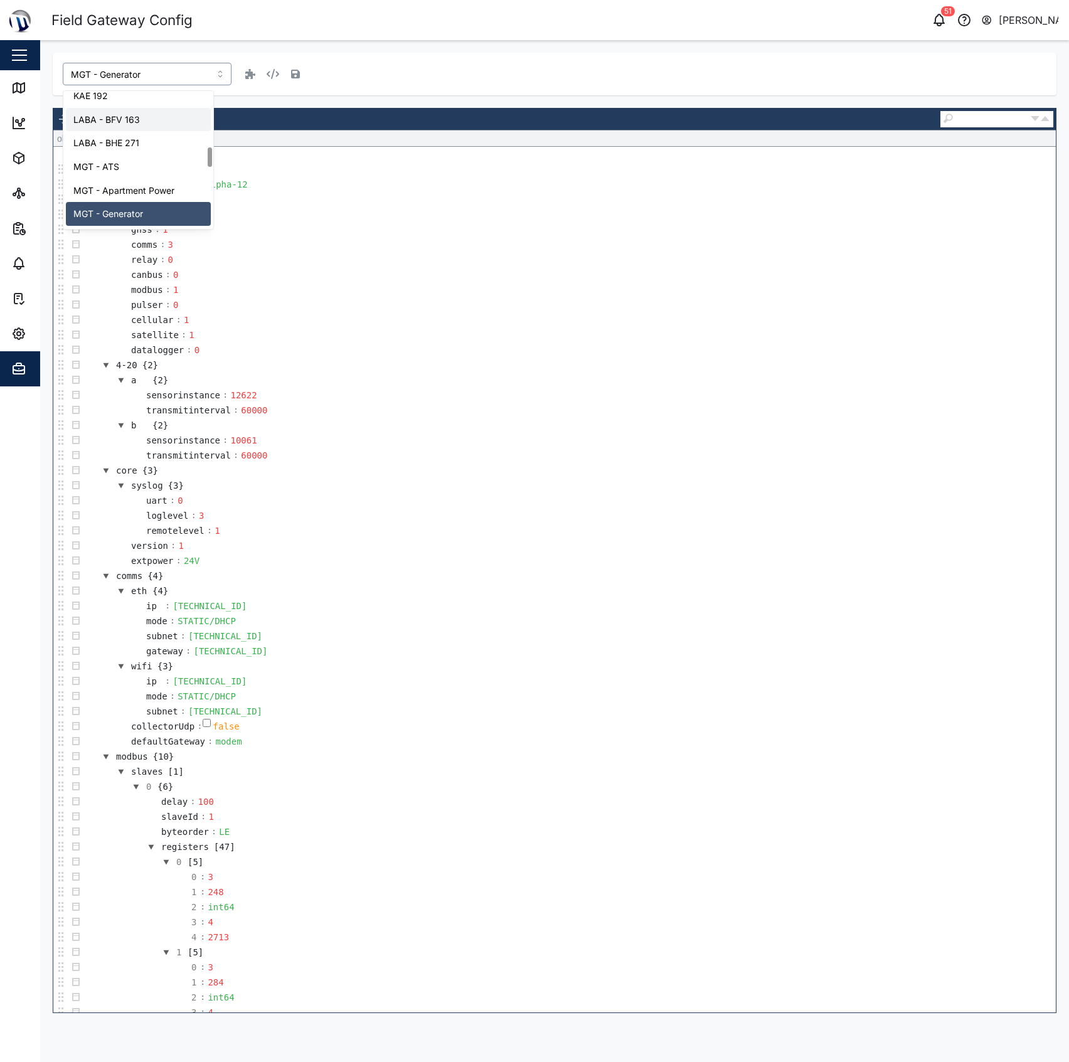
scroll to position [423, 0]
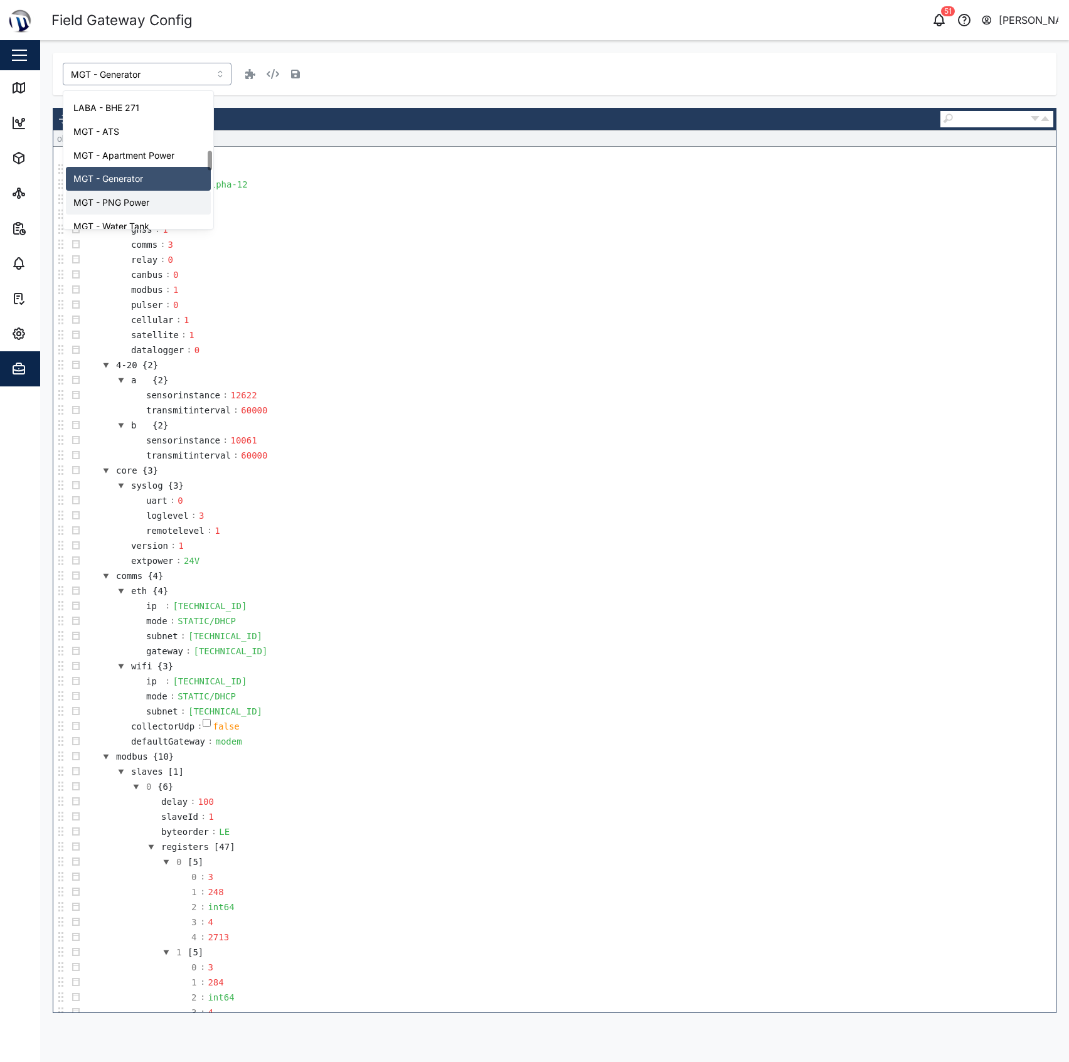
type input "MGT - PNG Power"
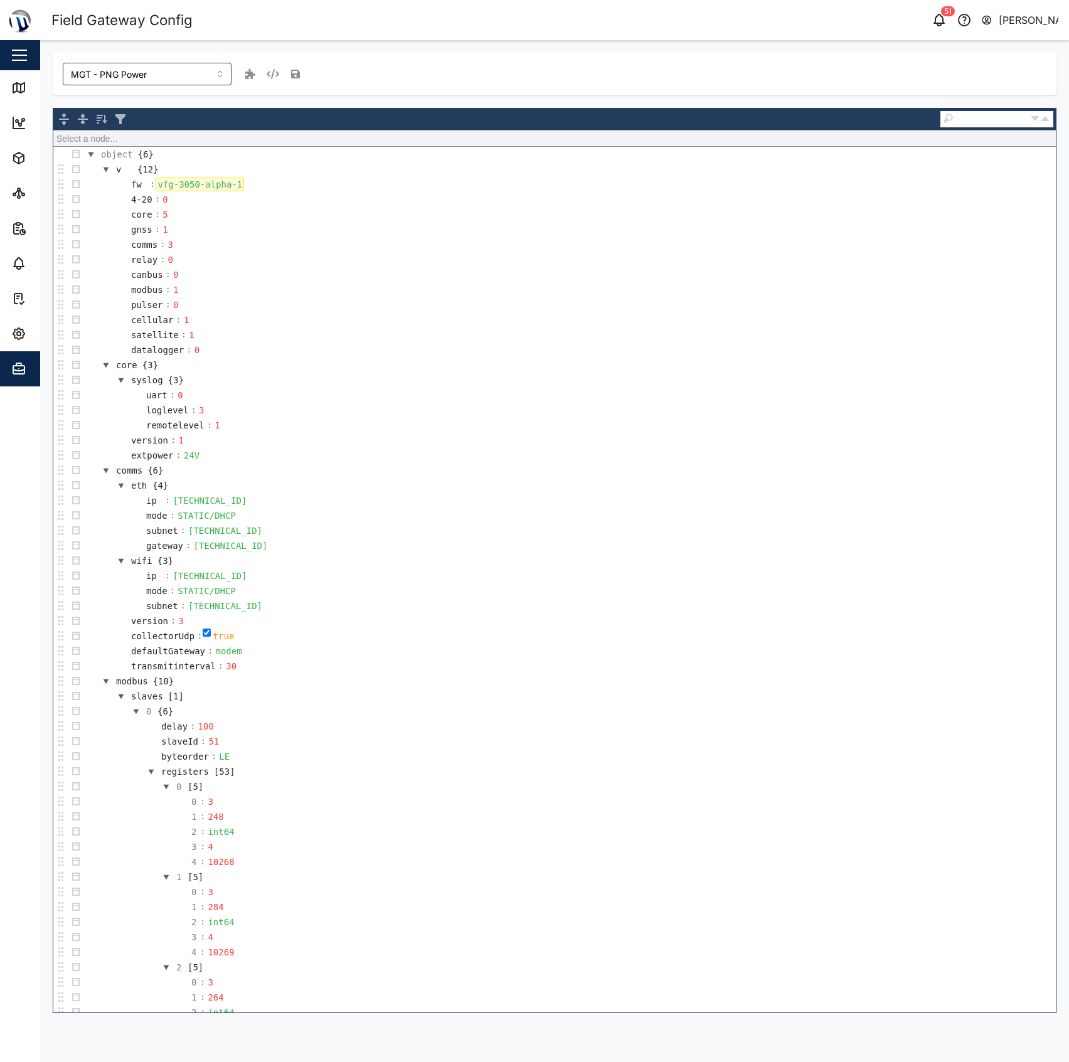
click at [210, 189] on div "vfg-3050-alpha-1" at bounding box center [200, 185] width 88 height 14
copy div "vfg-3050-alpha-1"
click at [837, 154] on td "object {6}" at bounding box center [569, 154] width 972 height 15
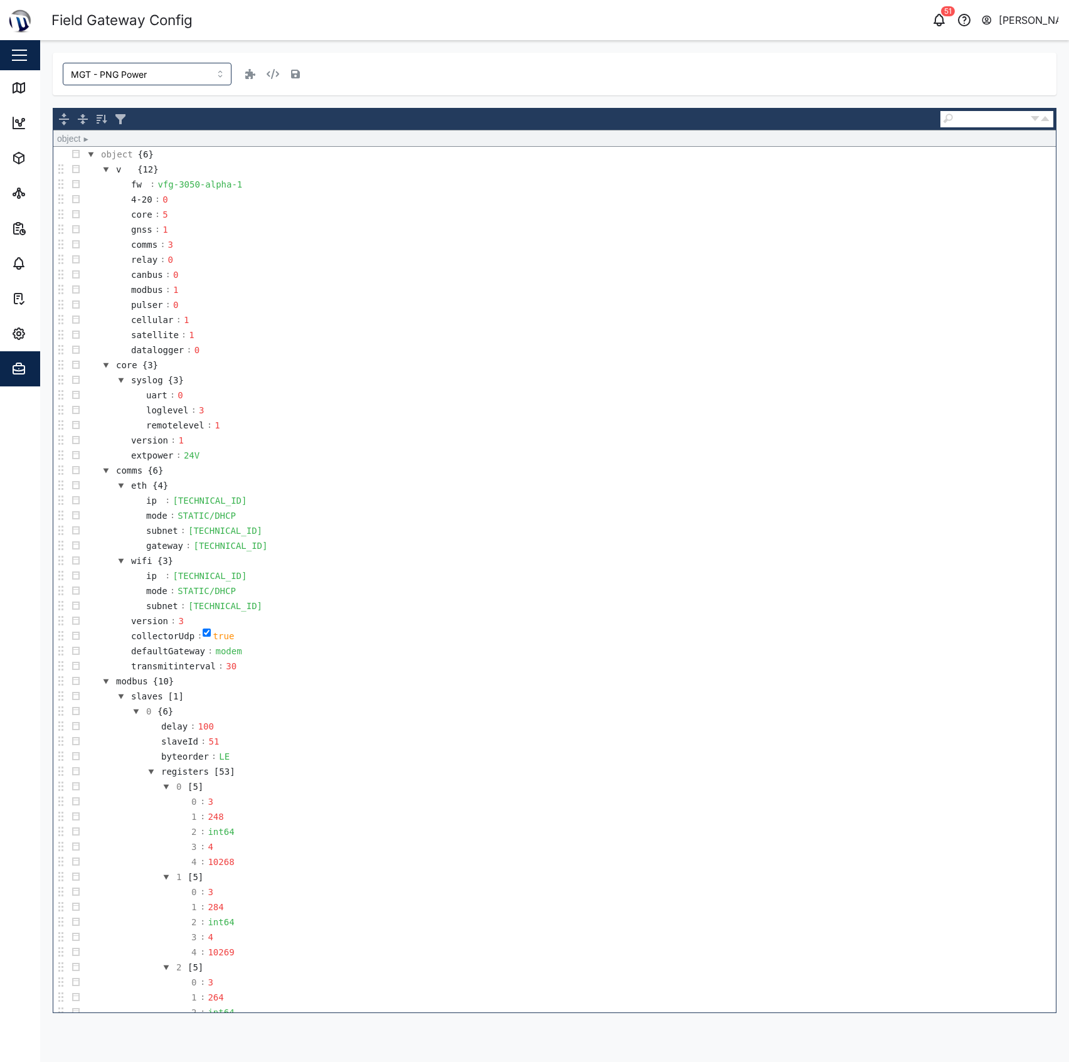
click at [555, 81] on div "MGT - PNG Power" at bounding box center [555, 74] width 984 height 23
click at [31, 96] on link "Map" at bounding box center [81, 87] width 163 height 35
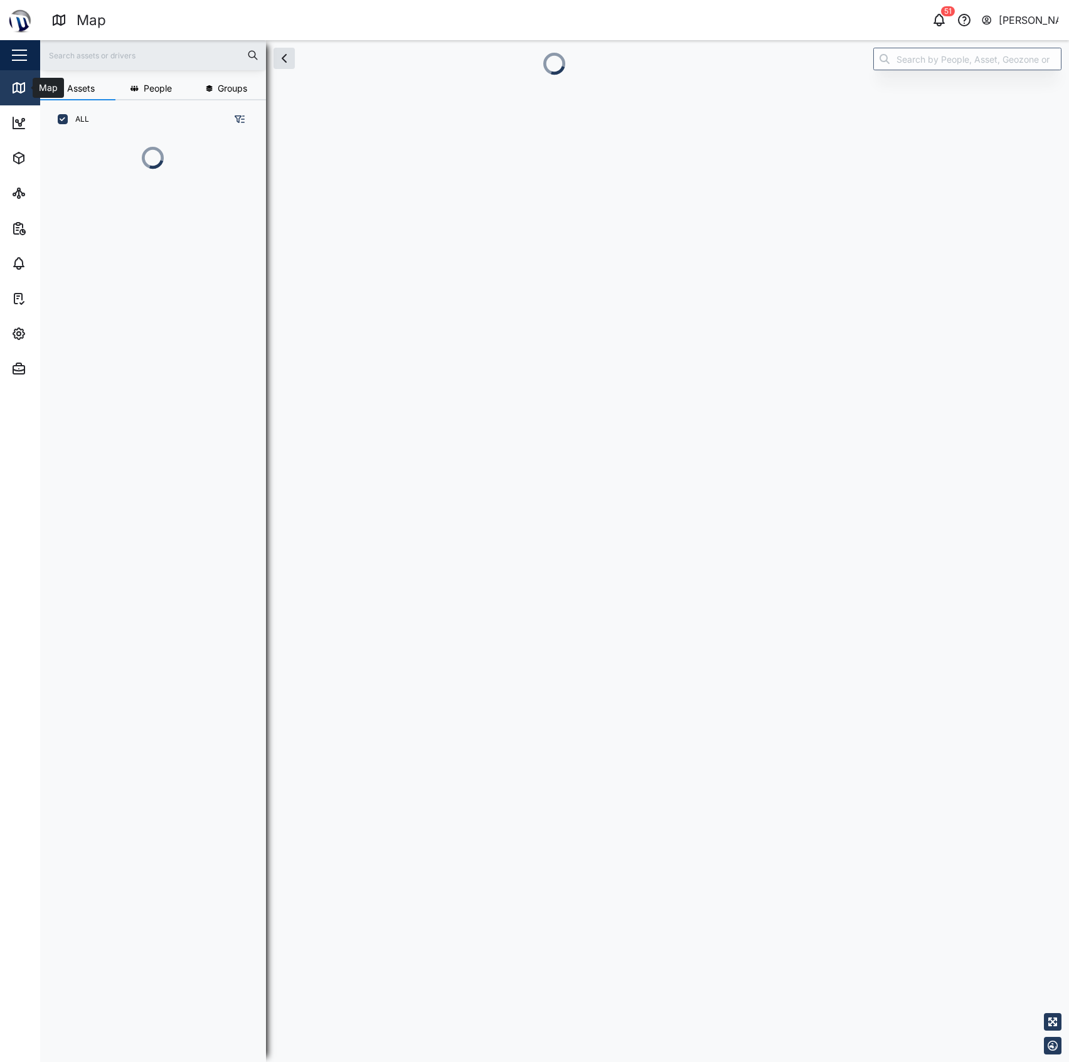
scroll to position [851, 193]
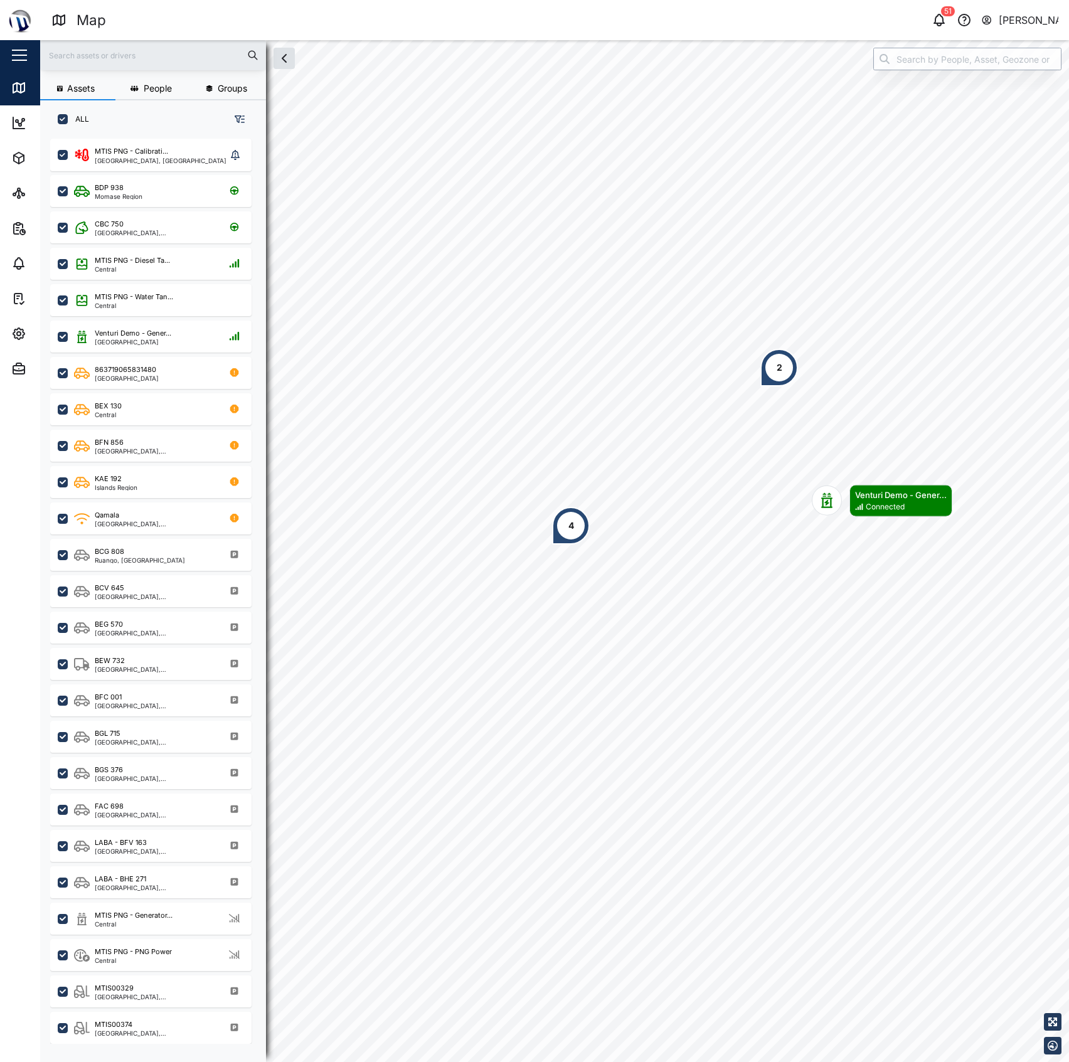
click at [911, 61] on input "search" at bounding box center [967, 59] width 188 height 23
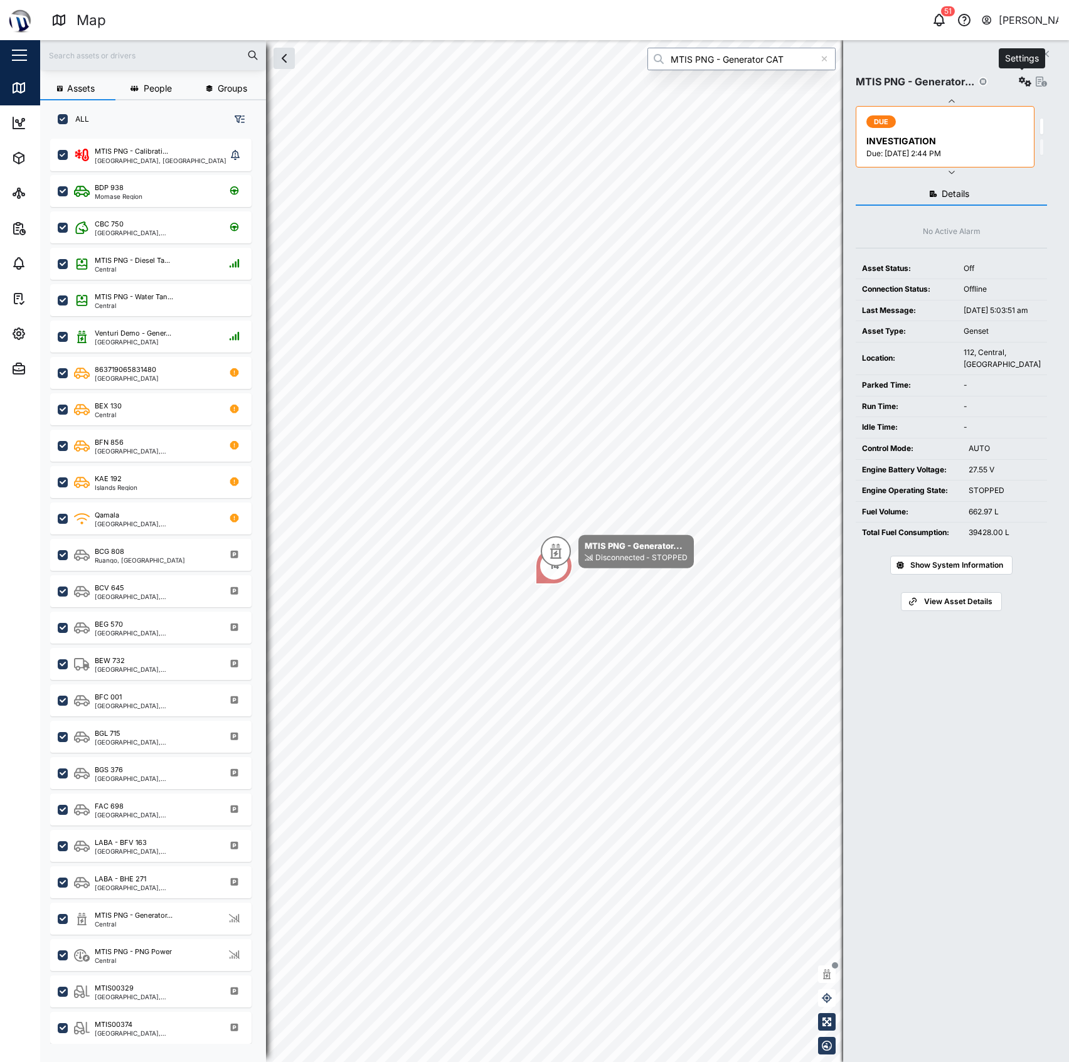
type input "MTIS PNG - Generator CAT"
click at [1021, 81] on icon "button" at bounding box center [1025, 82] width 13 height 10
click at [977, 116] on div "Configure" at bounding box center [976, 112] width 87 height 14
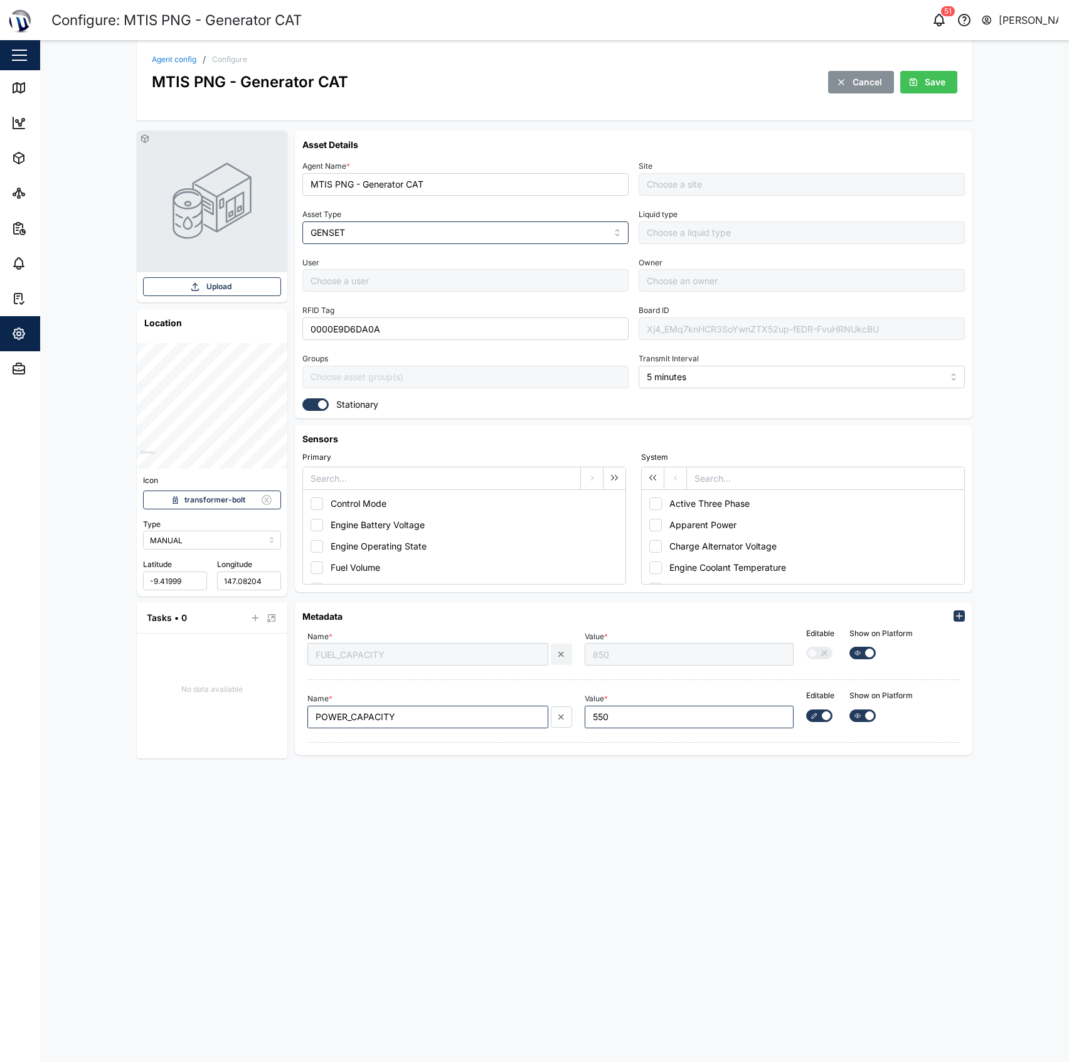
type input "MTIS PNG - Napa Napa Yard"
click at [743, 327] on div "Xj4_EMq7knHCR3SoYwnZTX52up-fEDR-FvuHRNUkcBU" at bounding box center [802, 328] width 326 height 23
click at [164, 64] on div "Agent config / Configure MTIS PNG - Generator CAT Cancel Save" at bounding box center [554, 74] width 805 height 38
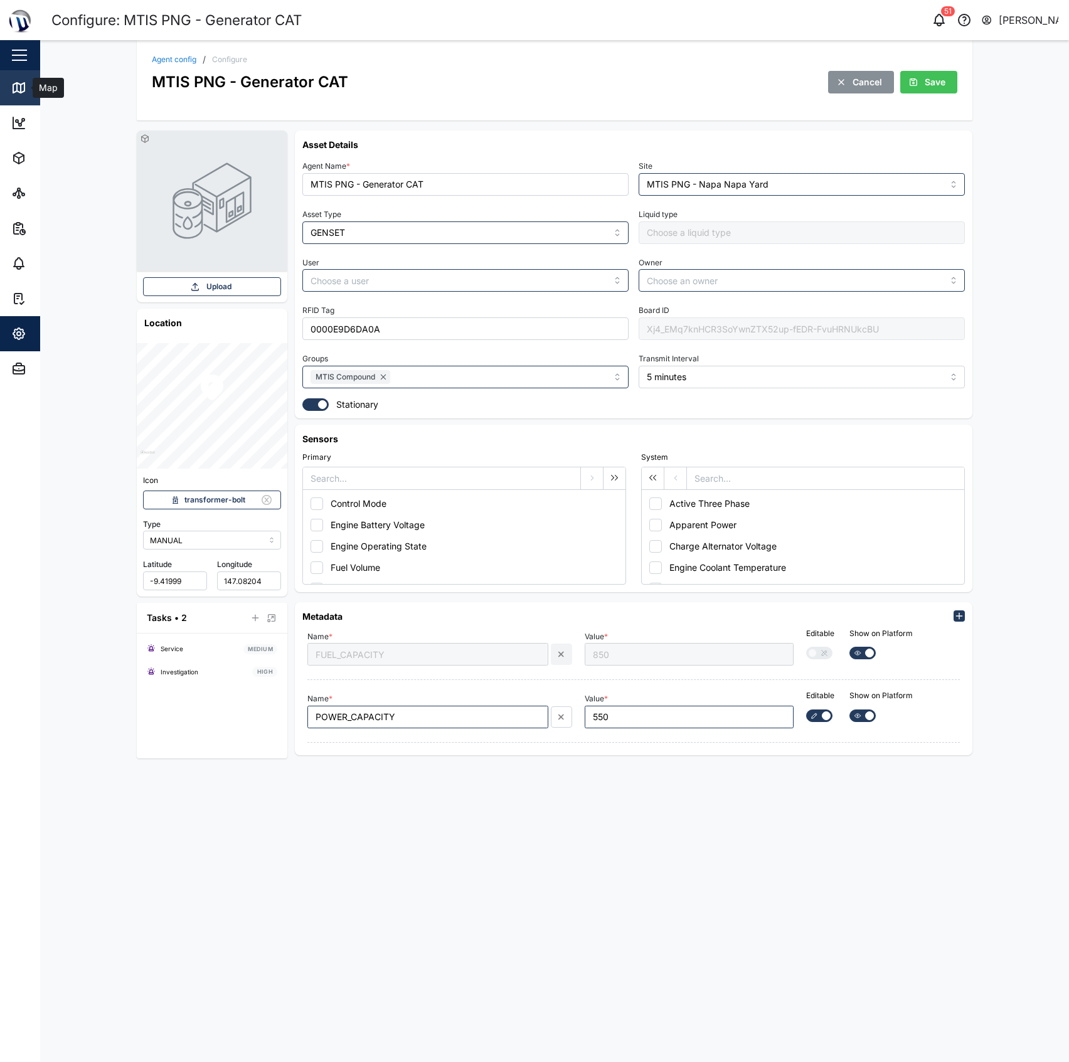
click at [8, 93] on link "Map" at bounding box center [81, 87] width 163 height 35
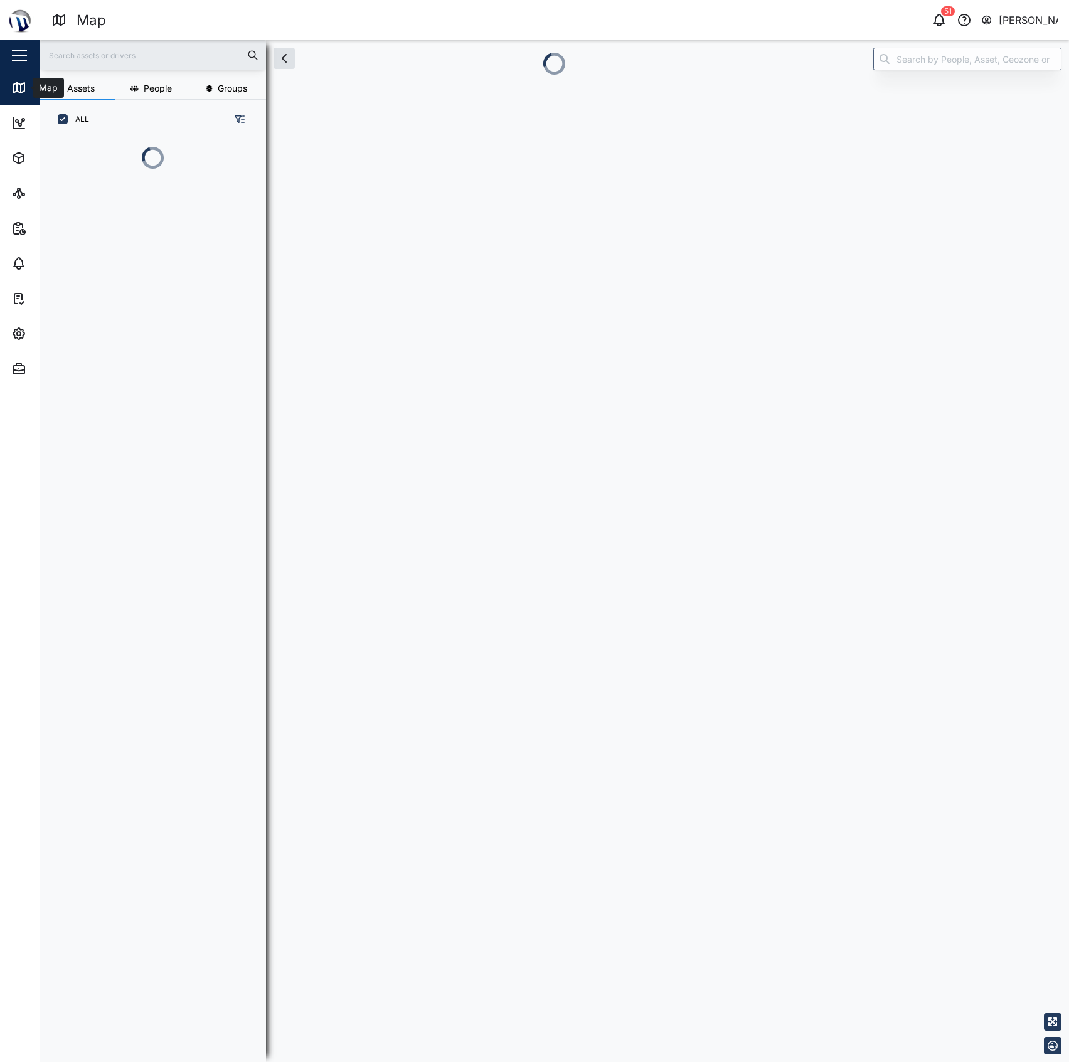
scroll to position [13, 13]
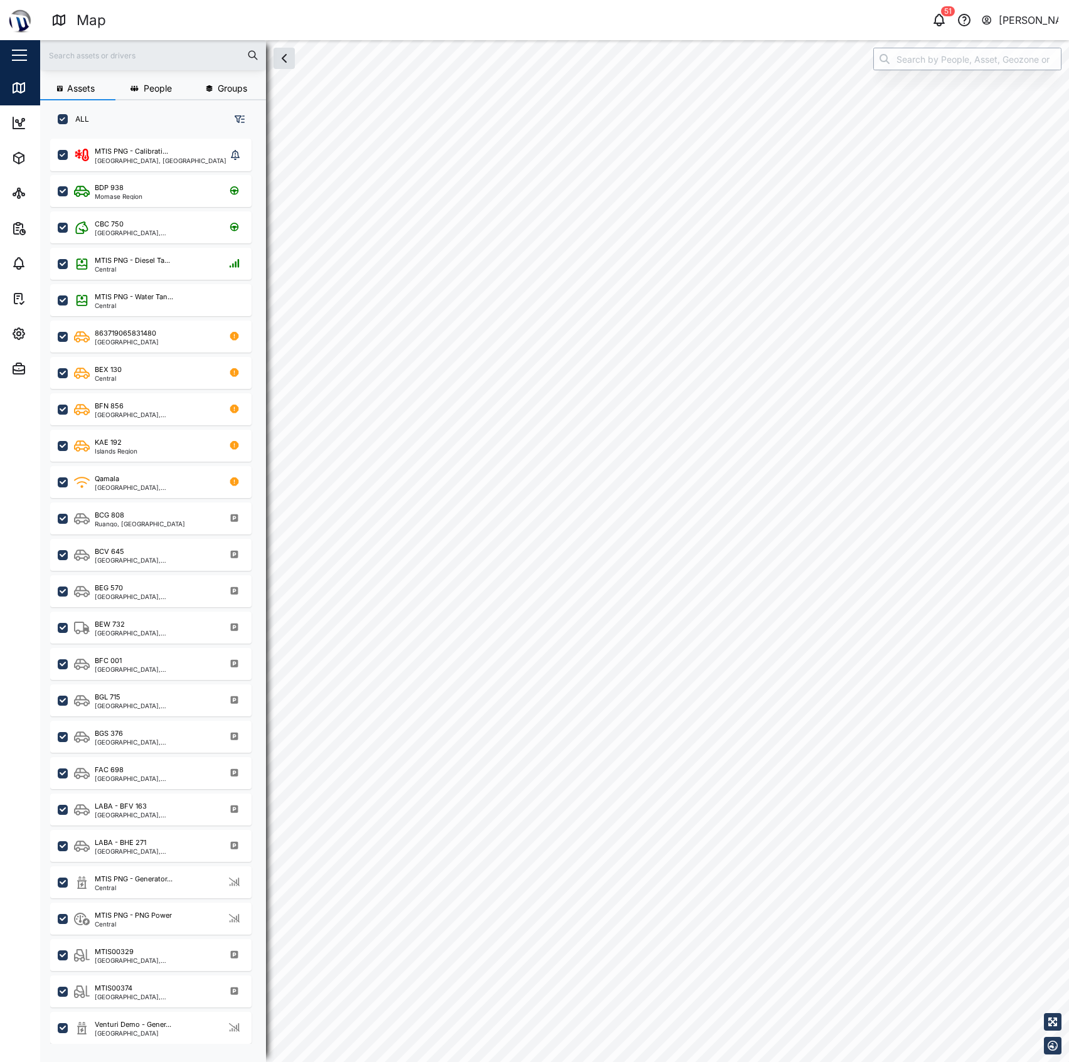
click at [972, 68] on input "search" at bounding box center [967, 59] width 188 height 23
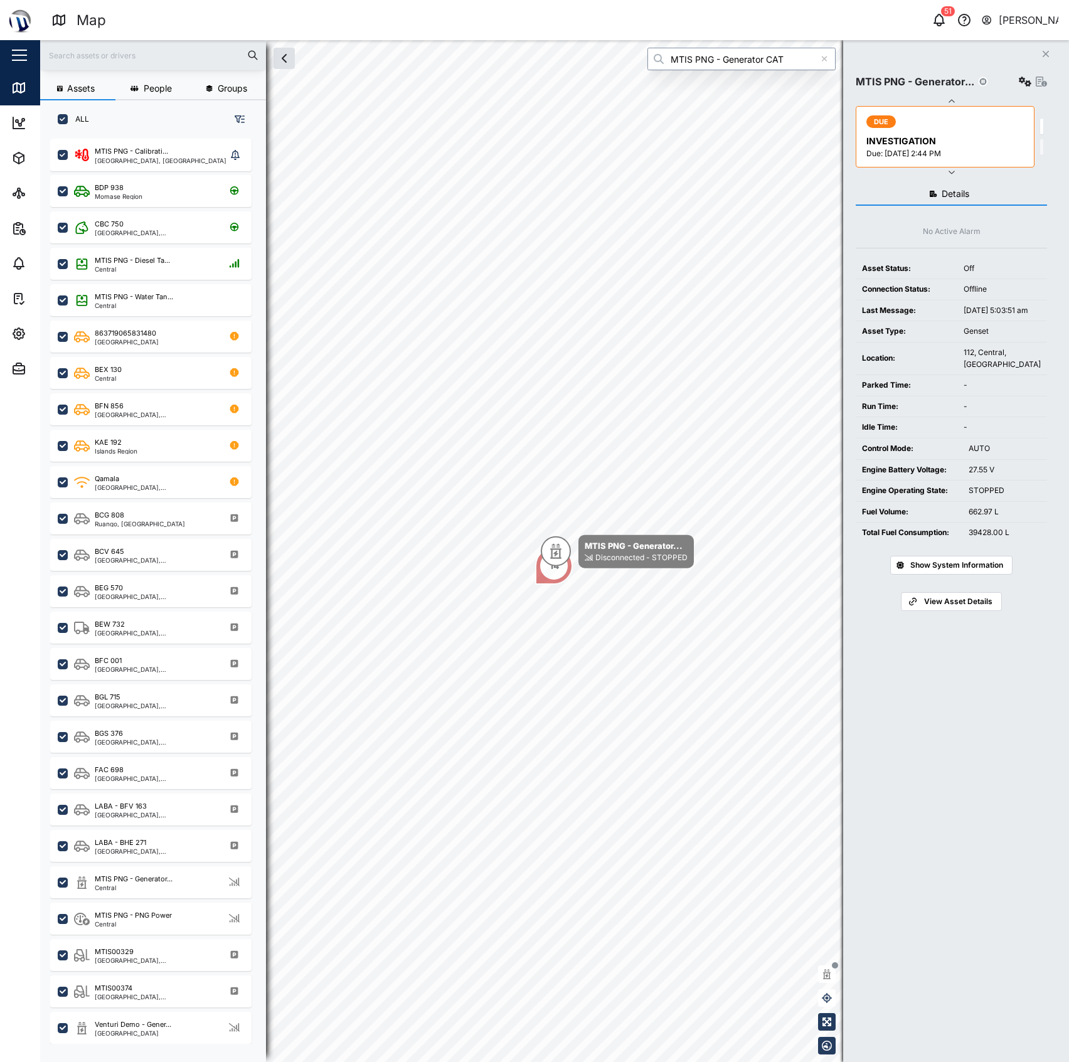
type input "MTIS PNG - Generator CAT"
click at [1012, 83] on div "MTIS PNG - Generator..." at bounding box center [951, 82] width 191 height 18
click at [1019, 83] on icon "button" at bounding box center [1025, 82] width 13 height 10
click at [944, 136] on div "Agent logs" at bounding box center [974, 138] width 89 height 14
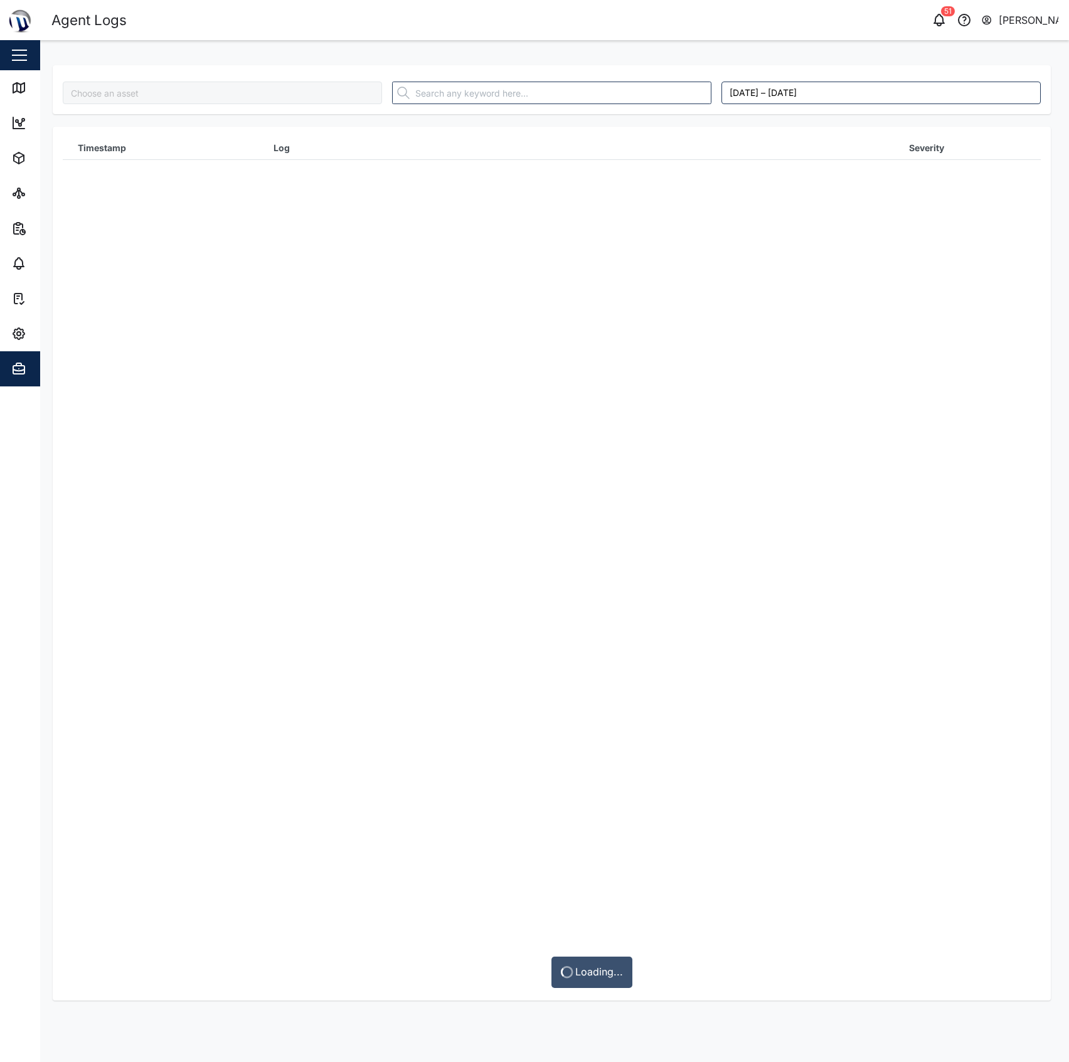
type input "MTIS PNG - Generator CAT"
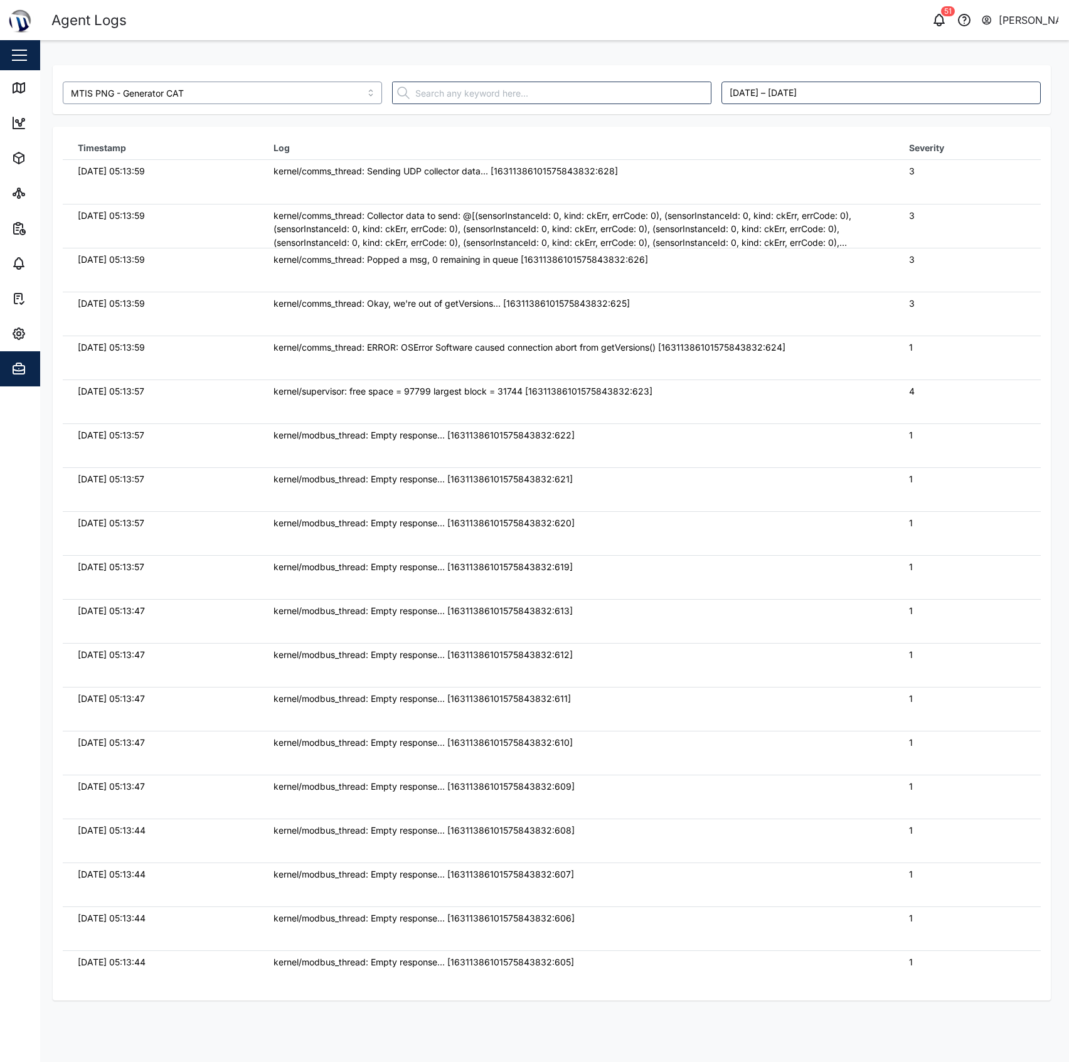
click at [334, 89] on input "MTIS PNG - Generator CAT" at bounding box center [222, 93] width 319 height 23
click at [13, 89] on icon at bounding box center [18, 88] width 11 height 10
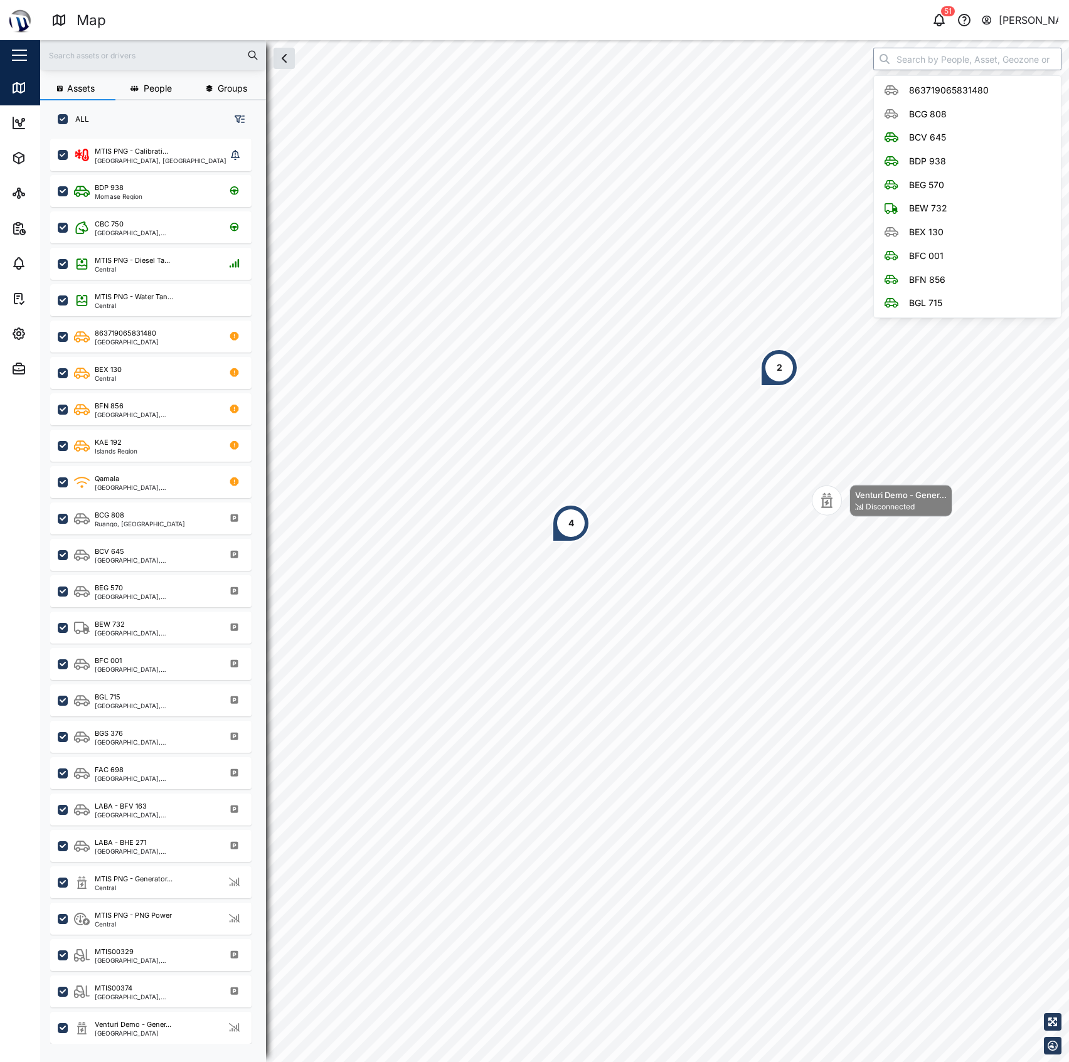
click at [949, 63] on input "search" at bounding box center [967, 59] width 188 height 23
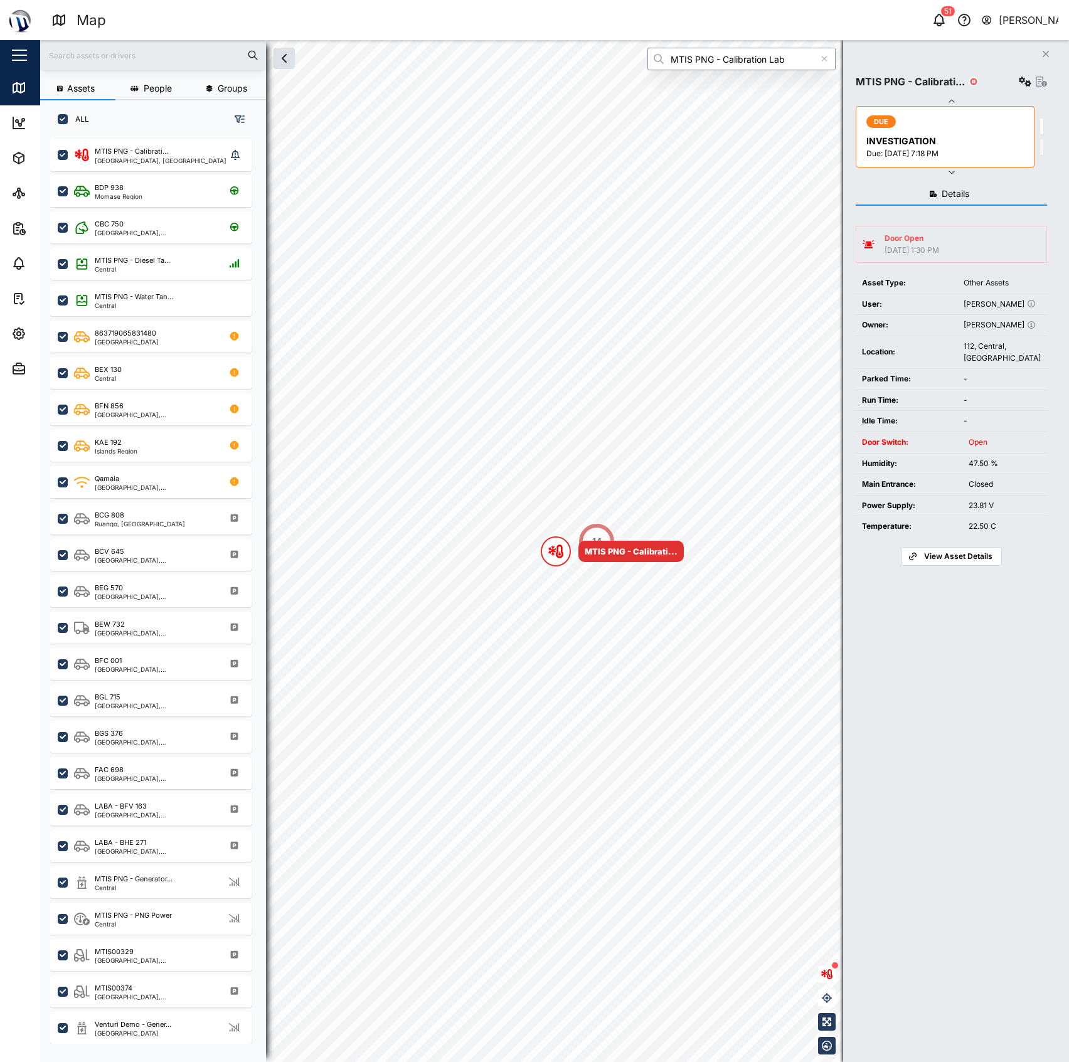
type input "MTIS PNG - Calibration Lab"
click at [1019, 86] on icon "button" at bounding box center [1025, 82] width 13 height 10
click at [976, 119] on link "Configure" at bounding box center [969, 111] width 116 height 26
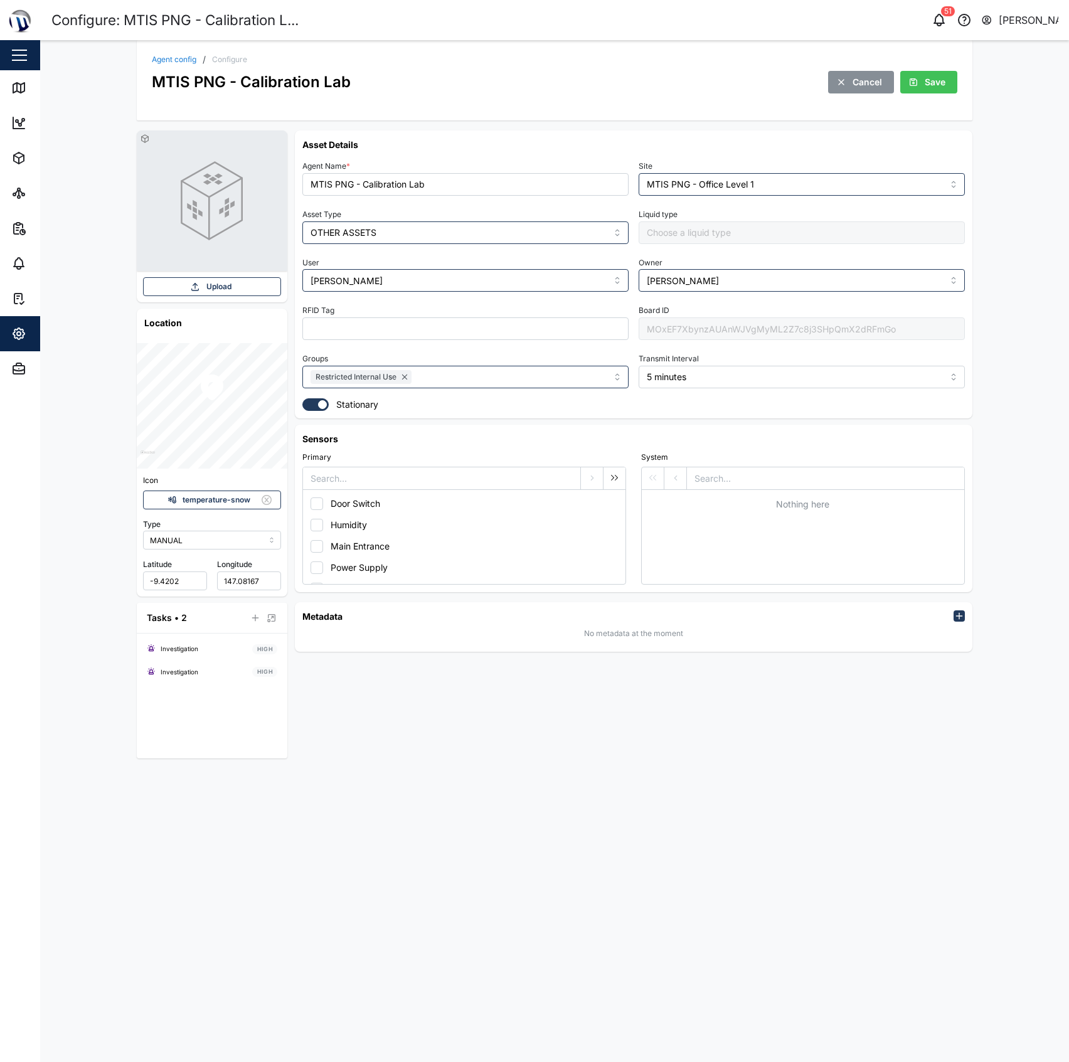
click at [720, 322] on div "MOxEF7XbynzAUAnWJVgMyML2Z7c8j3SHpQmX2dRFmGo" at bounding box center [802, 328] width 326 height 23
click at [173, 56] on link "Agent config" at bounding box center [174, 60] width 45 height 8
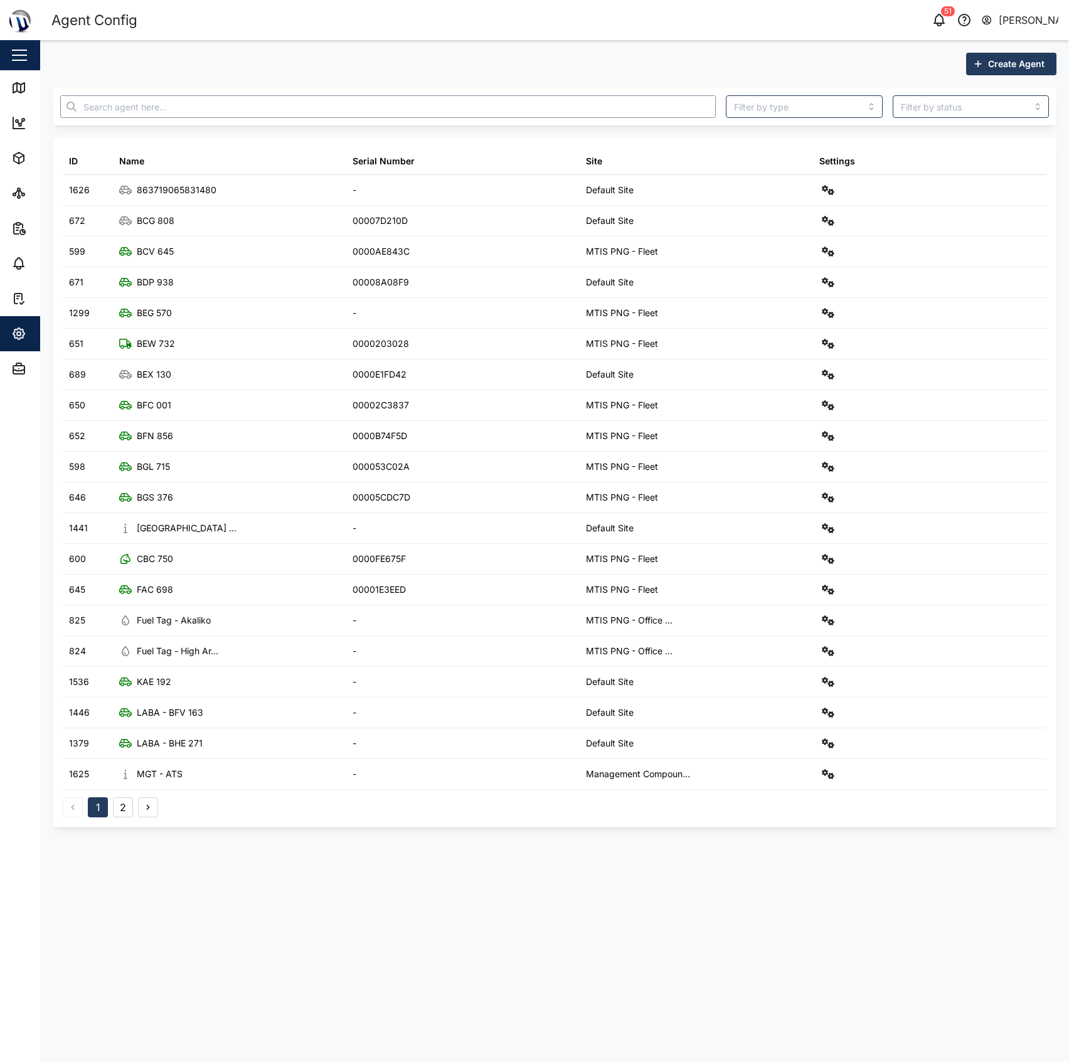
click at [182, 107] on input "text" at bounding box center [388, 106] width 656 height 23
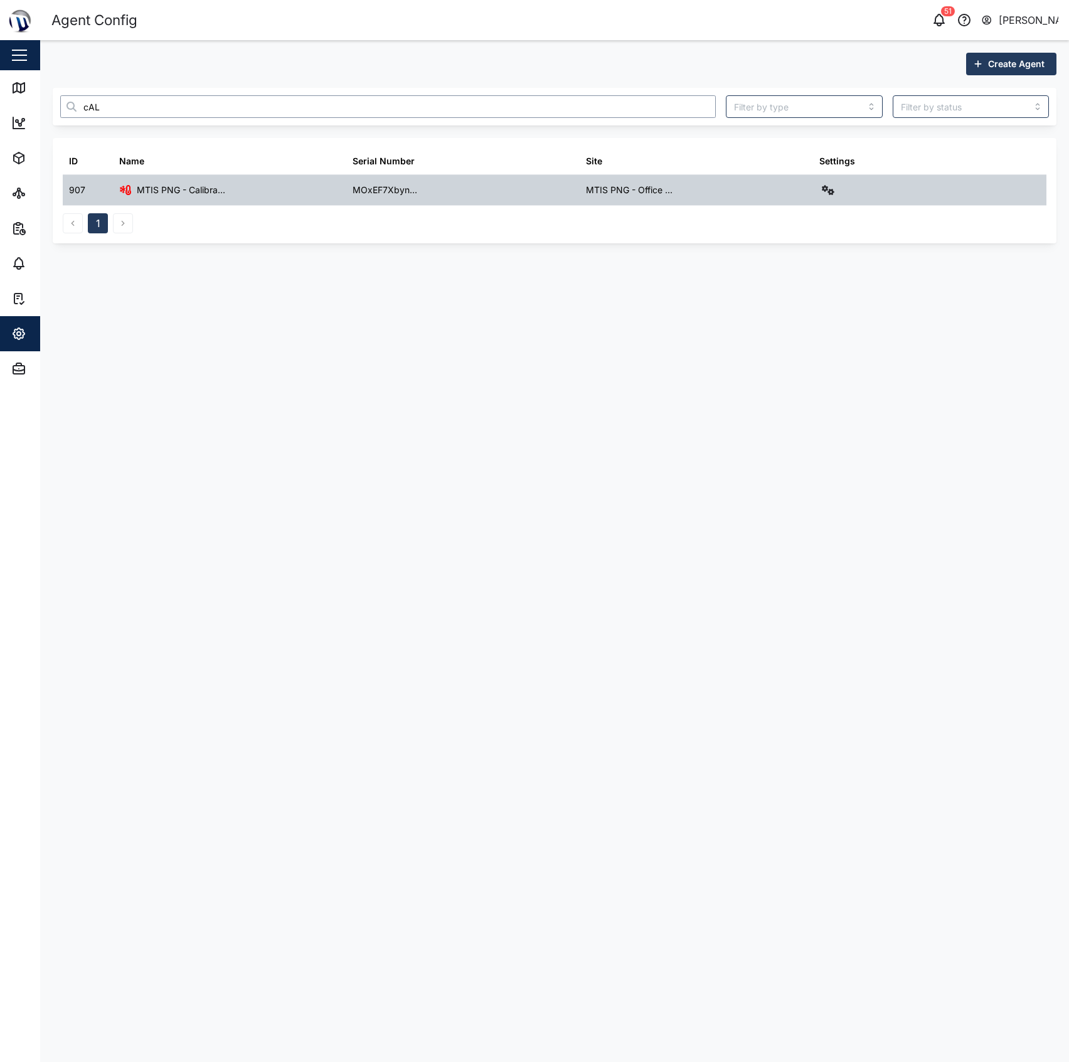
type input "cAL"
click at [824, 189] on icon "button" at bounding box center [828, 190] width 13 height 10
click at [789, 247] on div "Agent logs" at bounding box center [780, 247] width 89 height 14
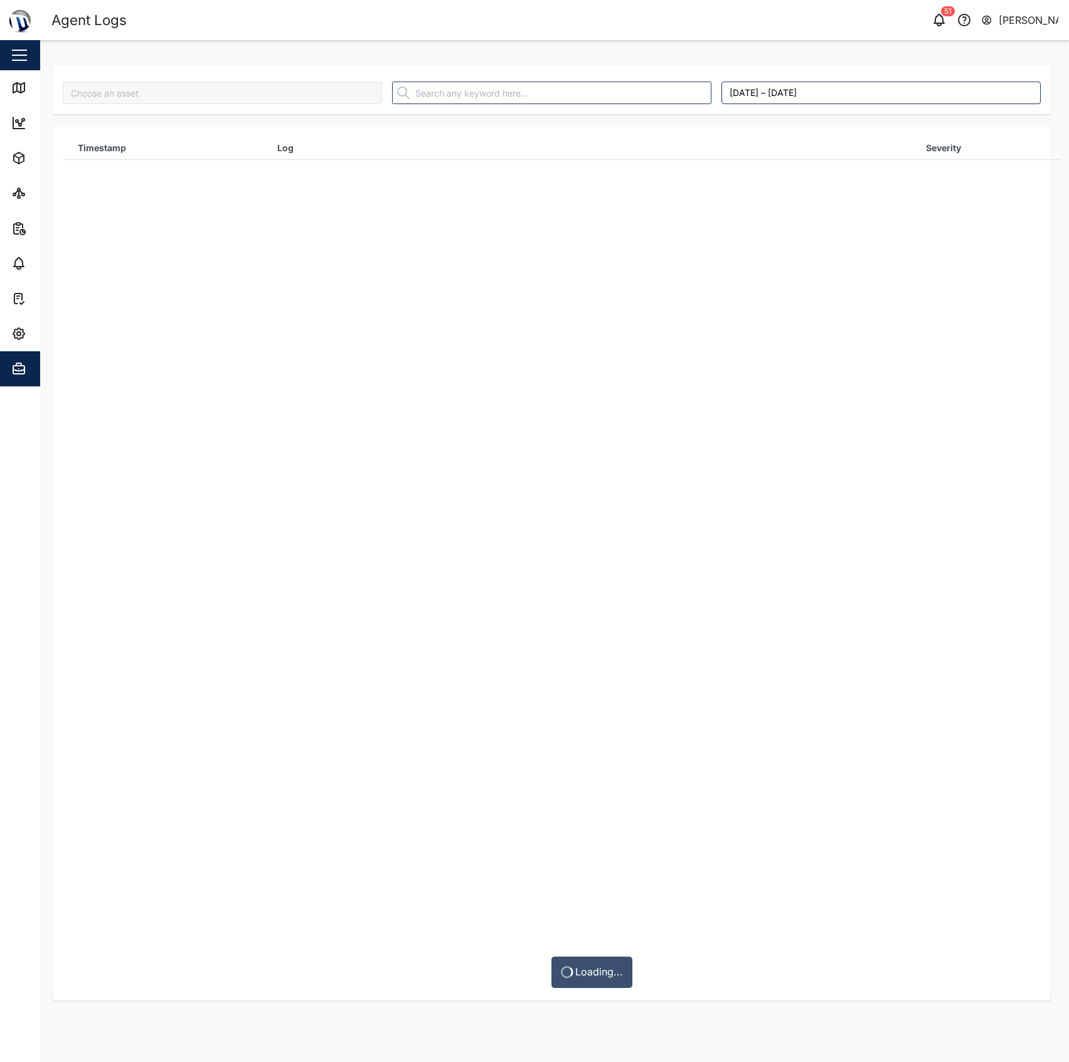
type input "MTIS PNG - Calibration Lab"
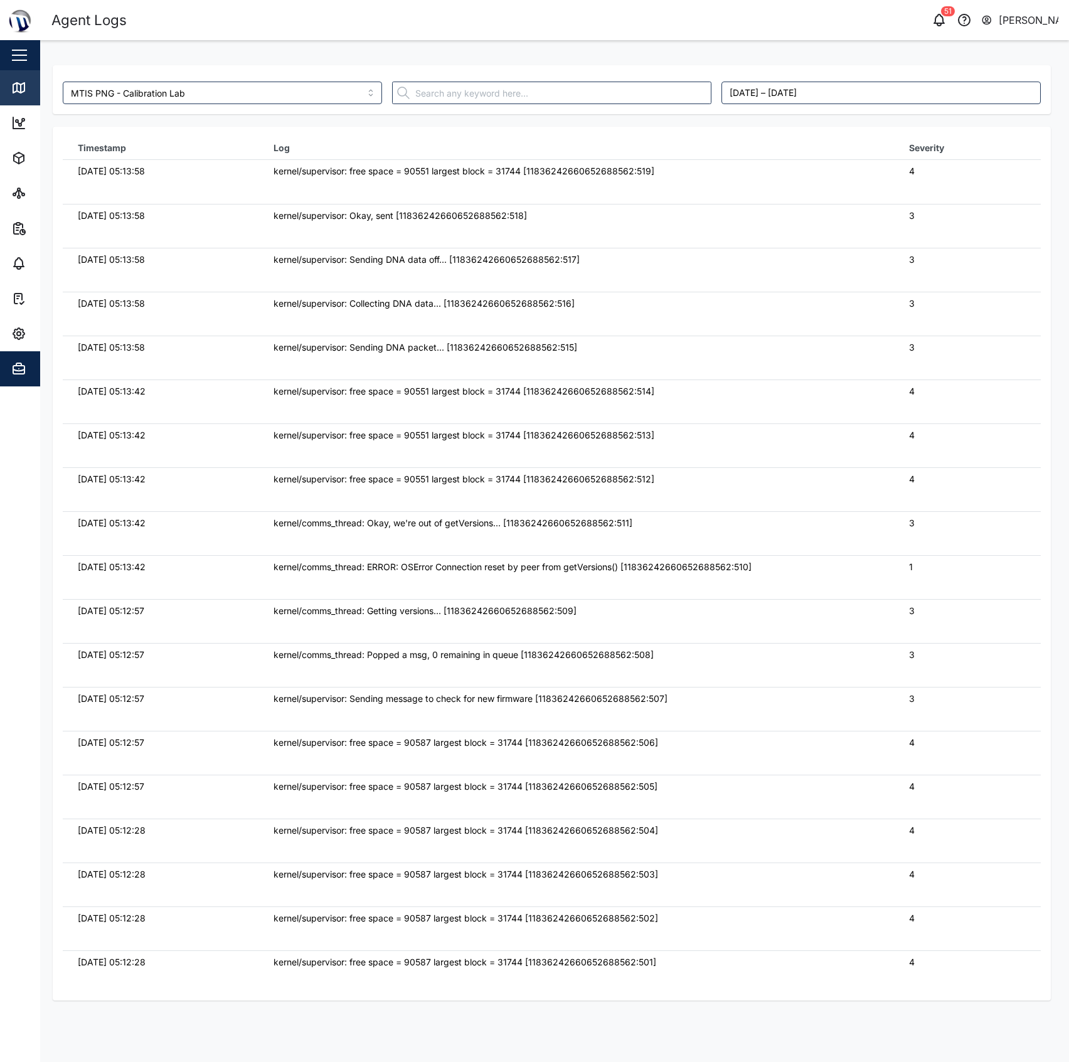
click at [28, 78] on link "Map" at bounding box center [81, 87] width 163 height 35
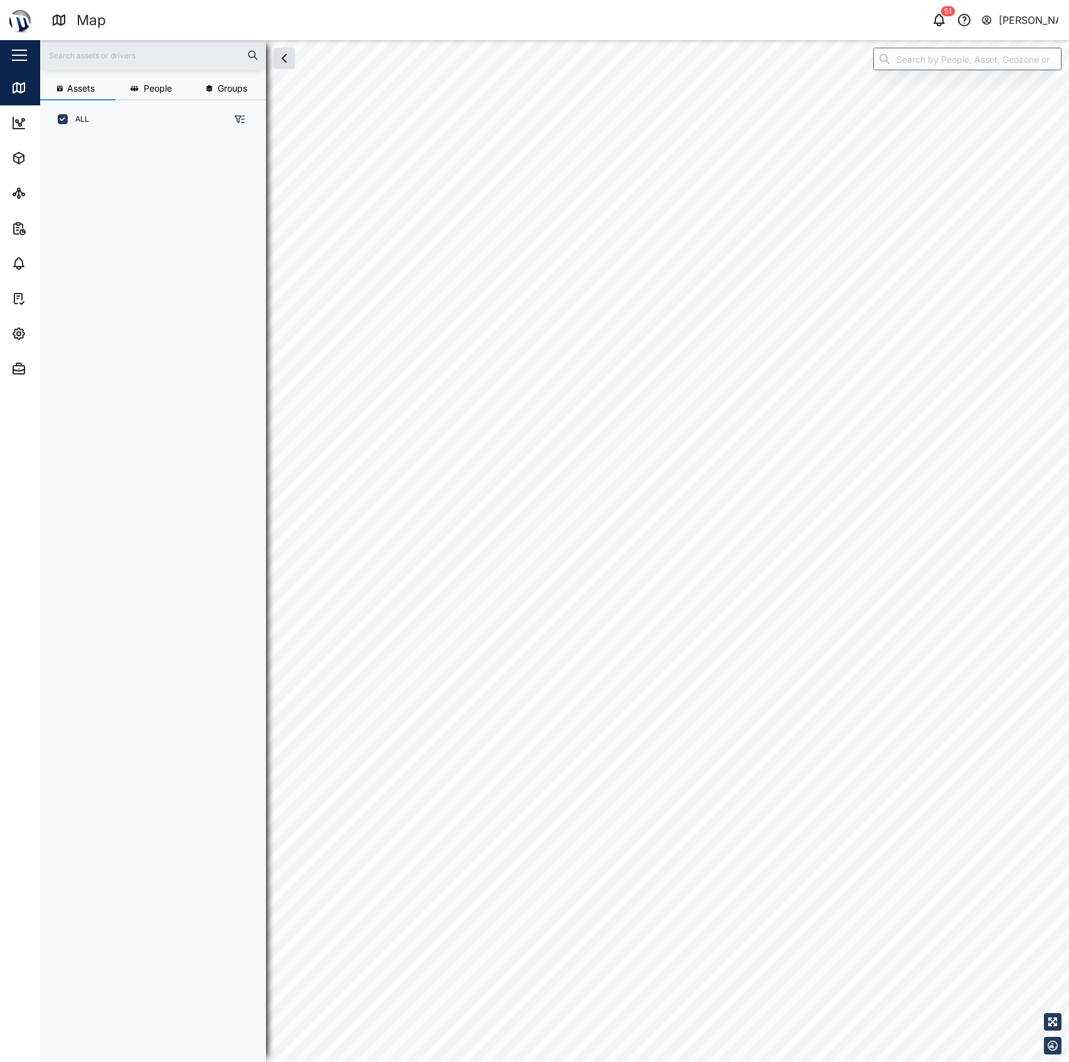
scroll to position [905, 193]
click at [927, 53] on input "search" at bounding box center [967, 59] width 188 height 23
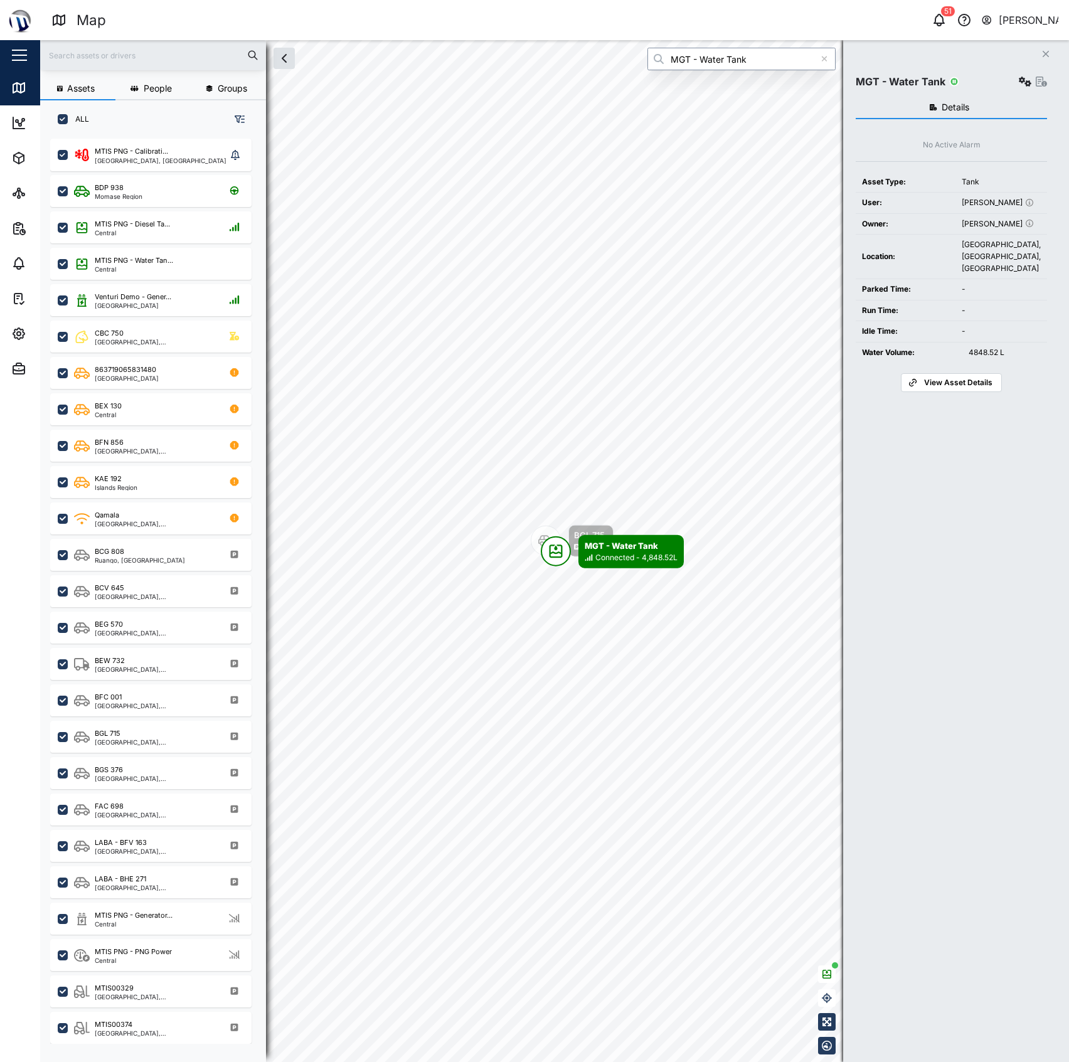
type input "MGT - Water Tank"
click at [1016, 85] on button "button" at bounding box center [1025, 82] width 18 height 18
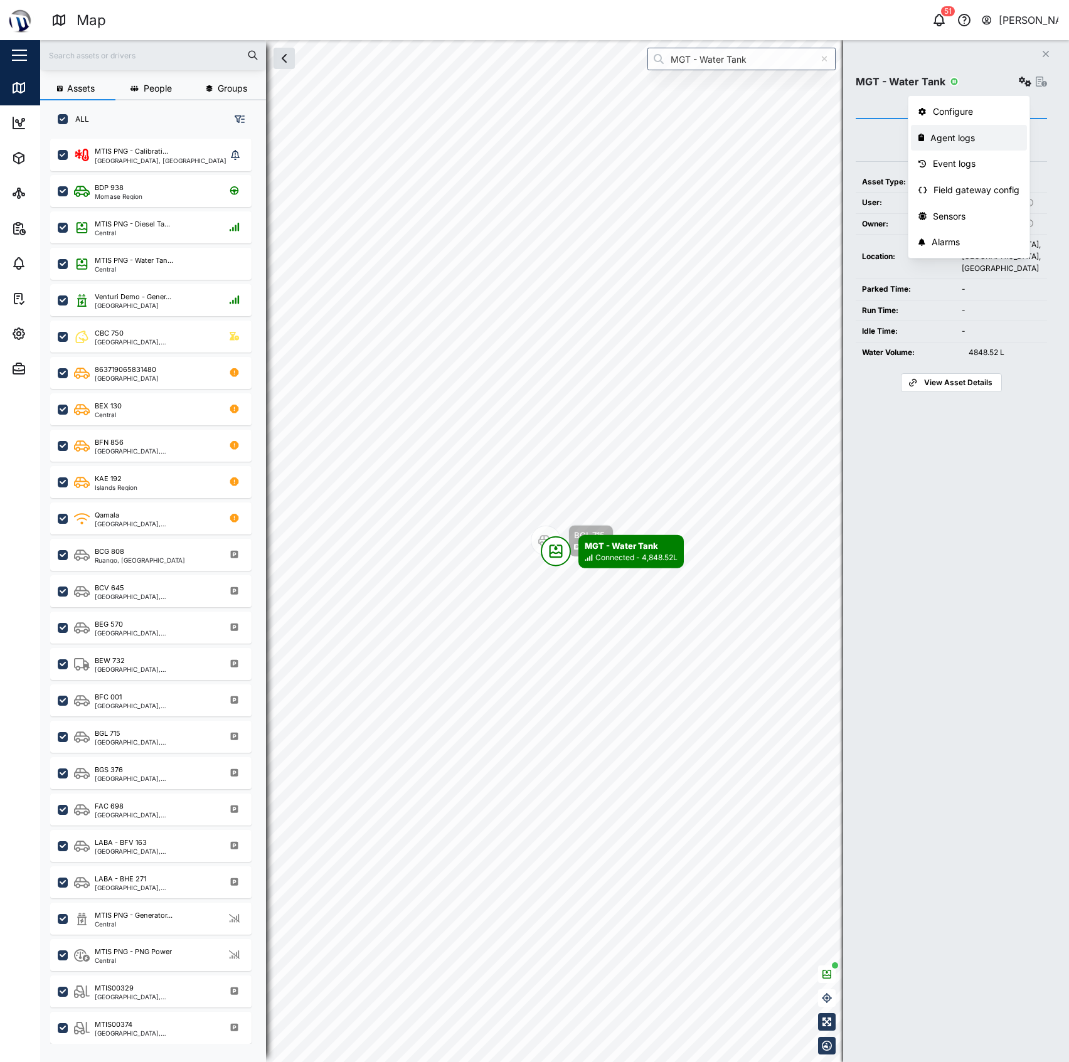
click at [982, 139] on div "Agent logs" at bounding box center [974, 138] width 89 height 14
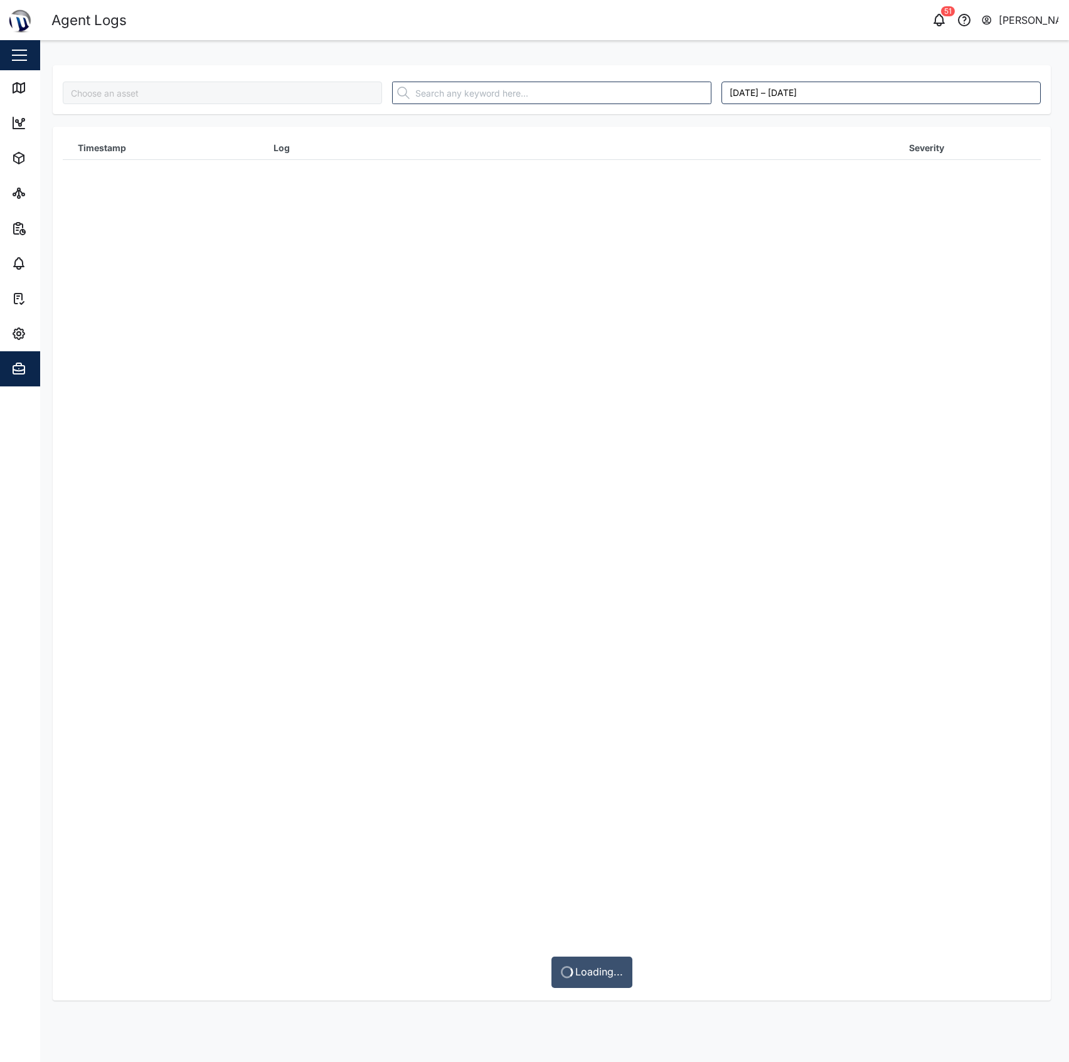
type input "MGT - Water Tank"
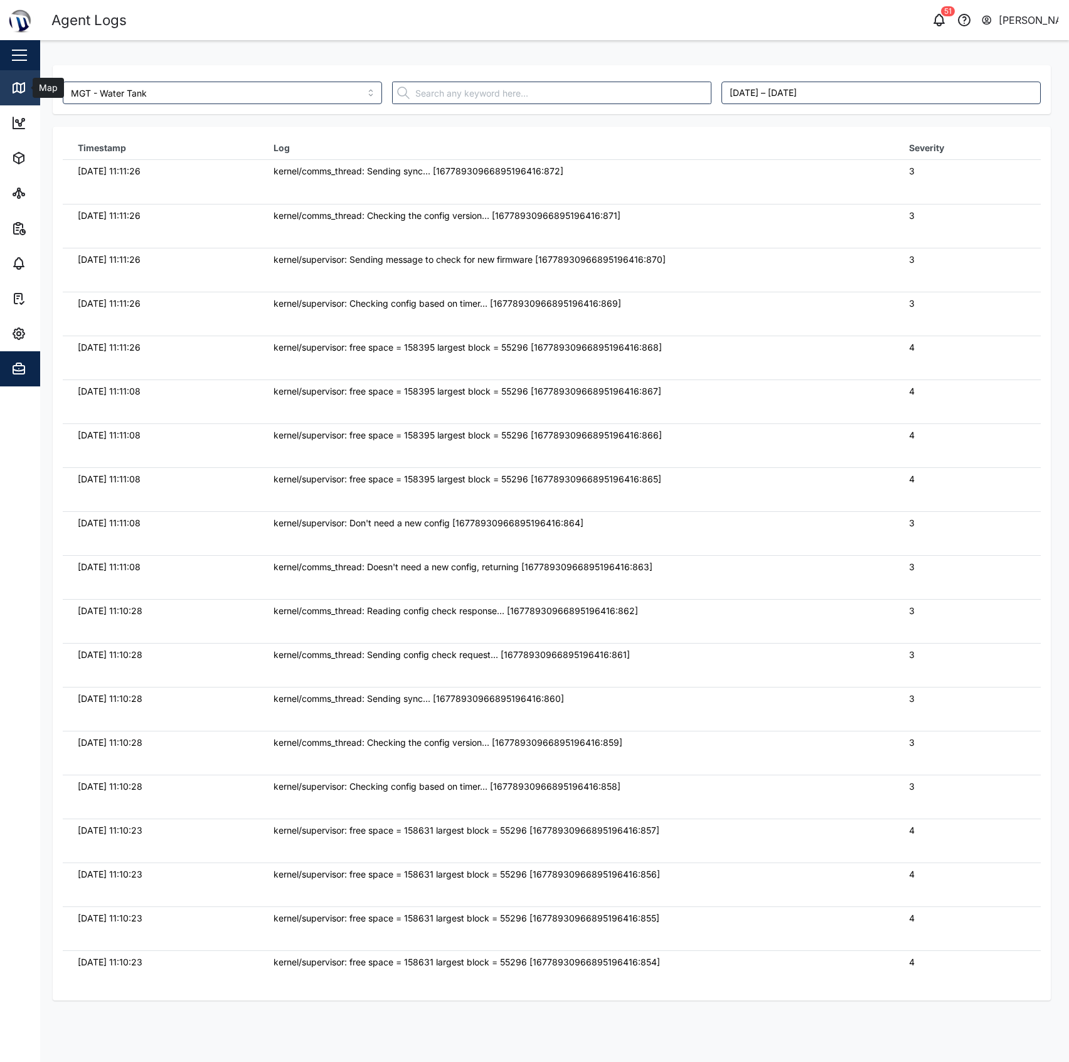
click at [14, 83] on icon at bounding box center [18, 88] width 11 height 10
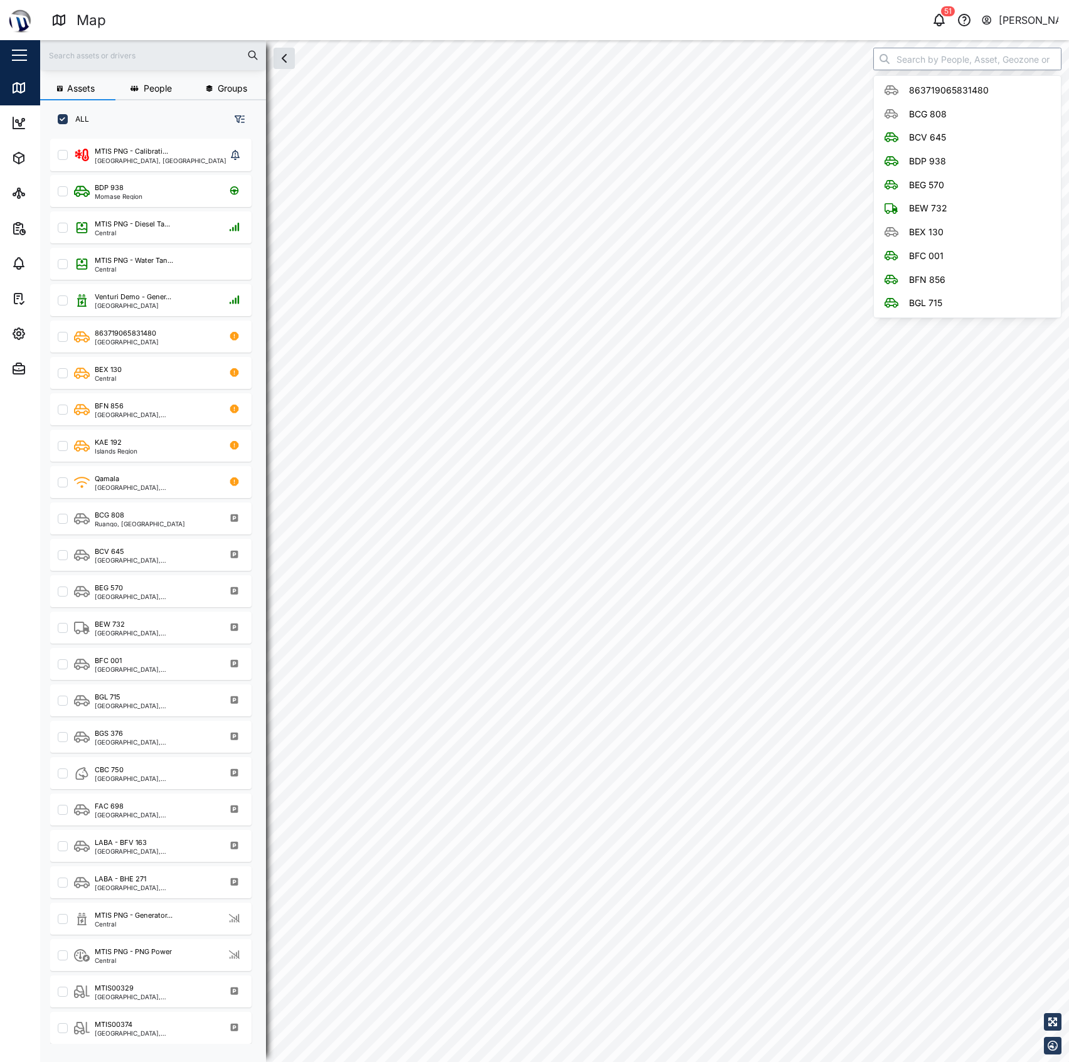
scroll to position [905, 193]
click at [917, 63] on input "search" at bounding box center [967, 59] width 188 height 23
checkbox input "true"
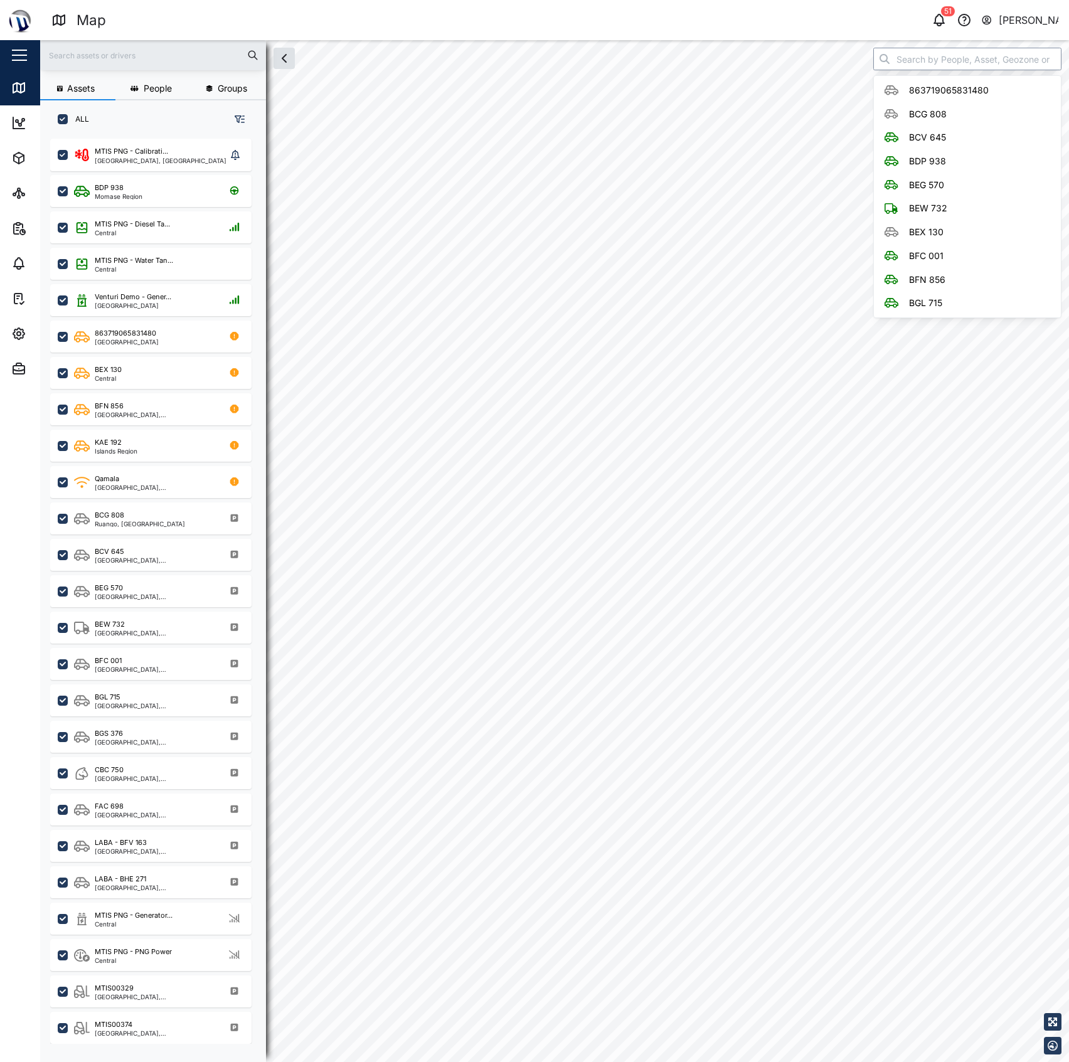
checkbox input "true"
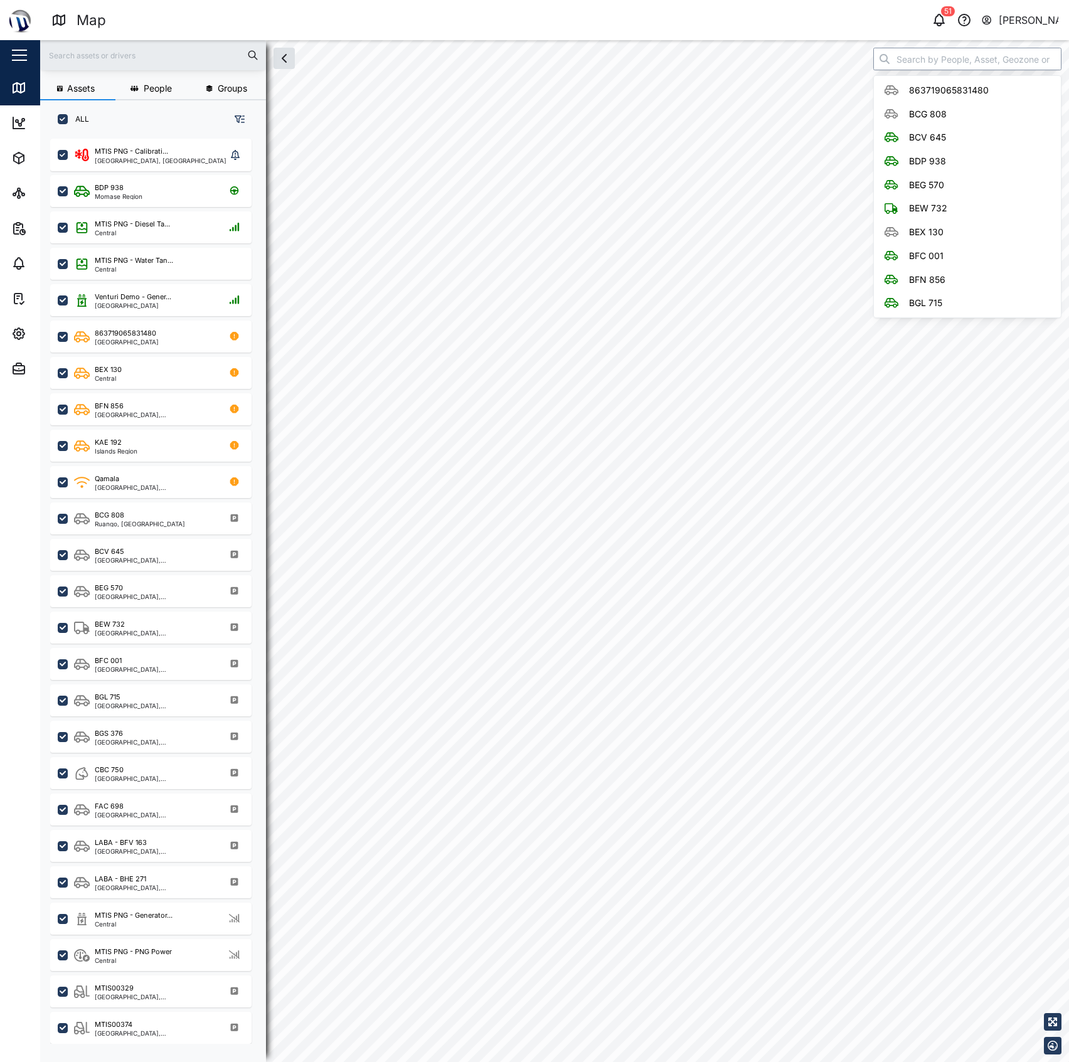
checkbox input "true"
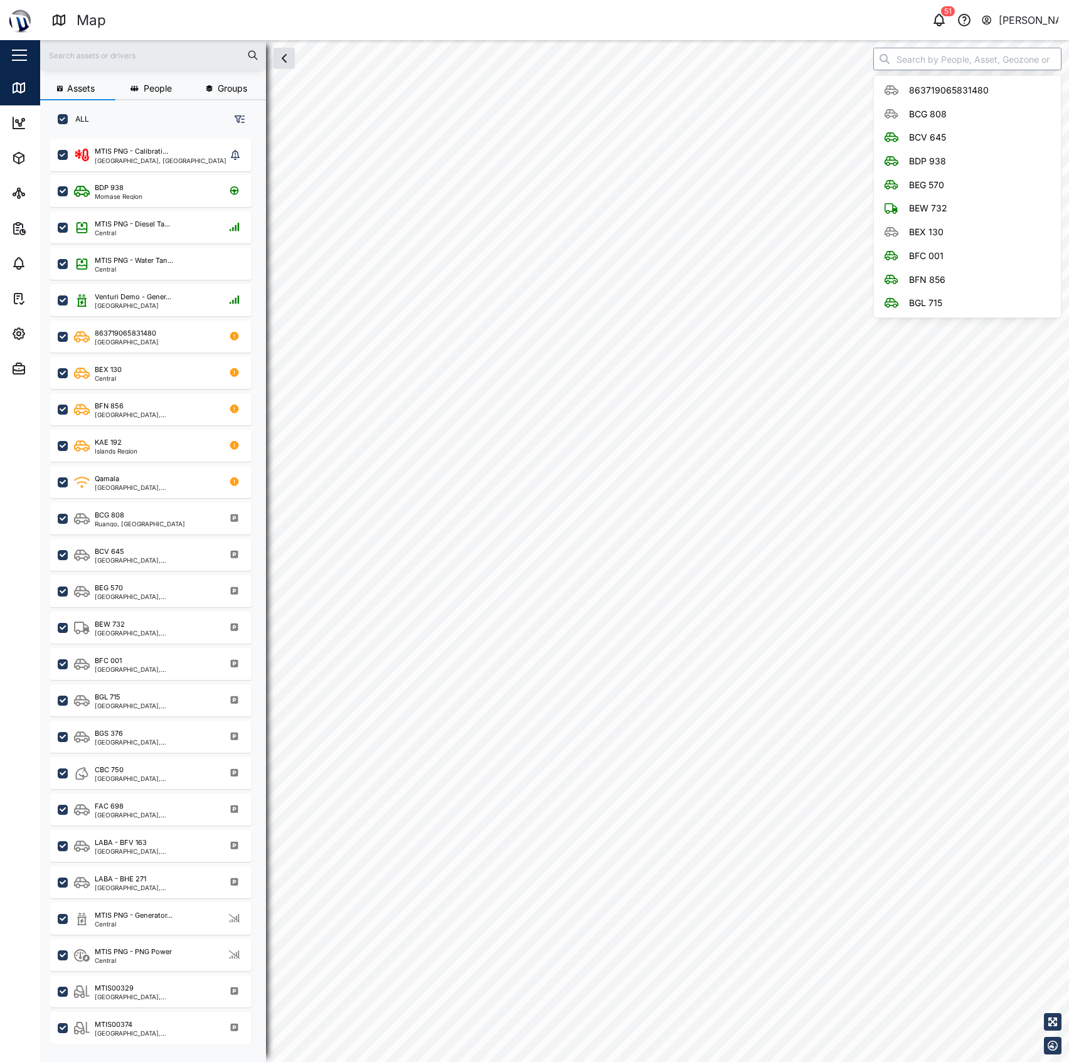
checkbox input "true"
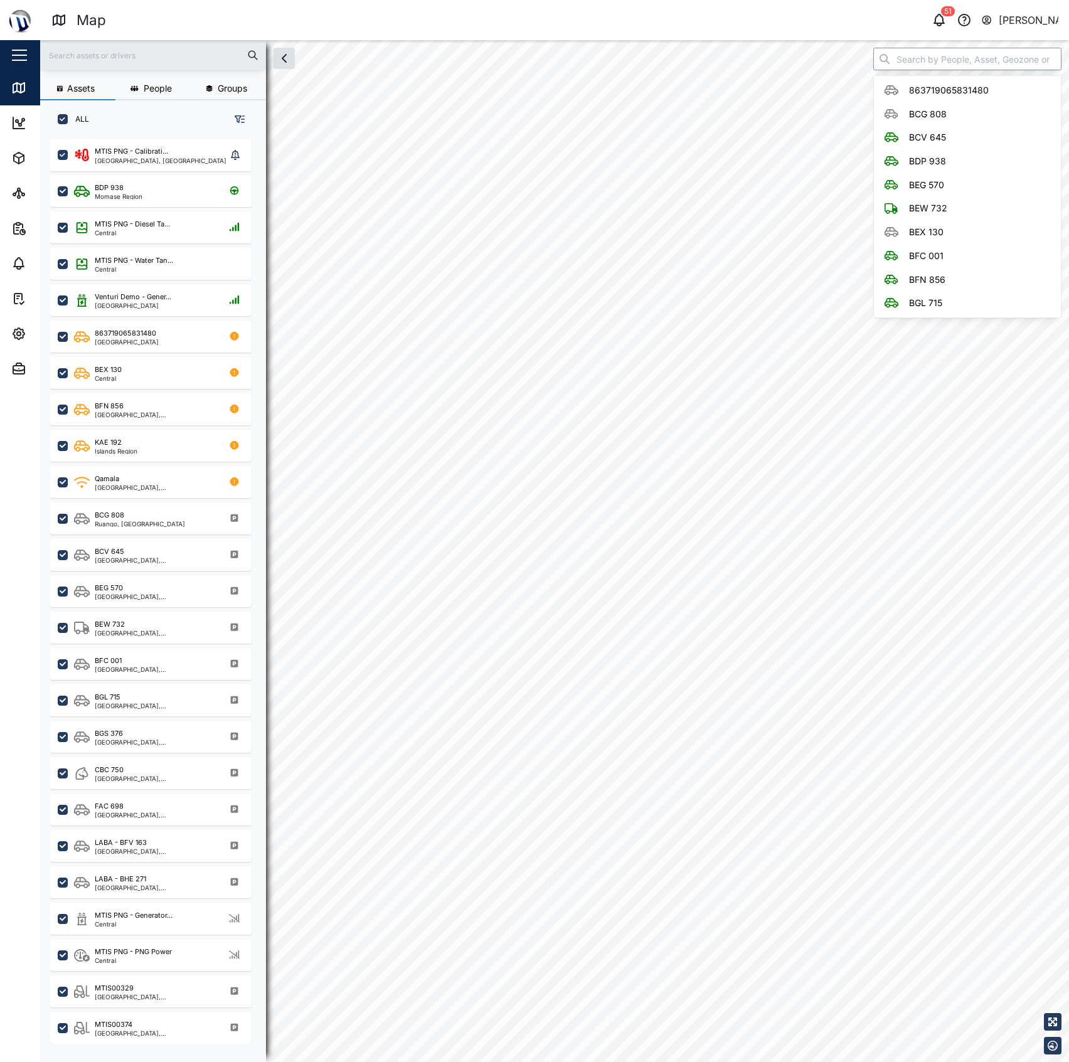
checkbox input "true"
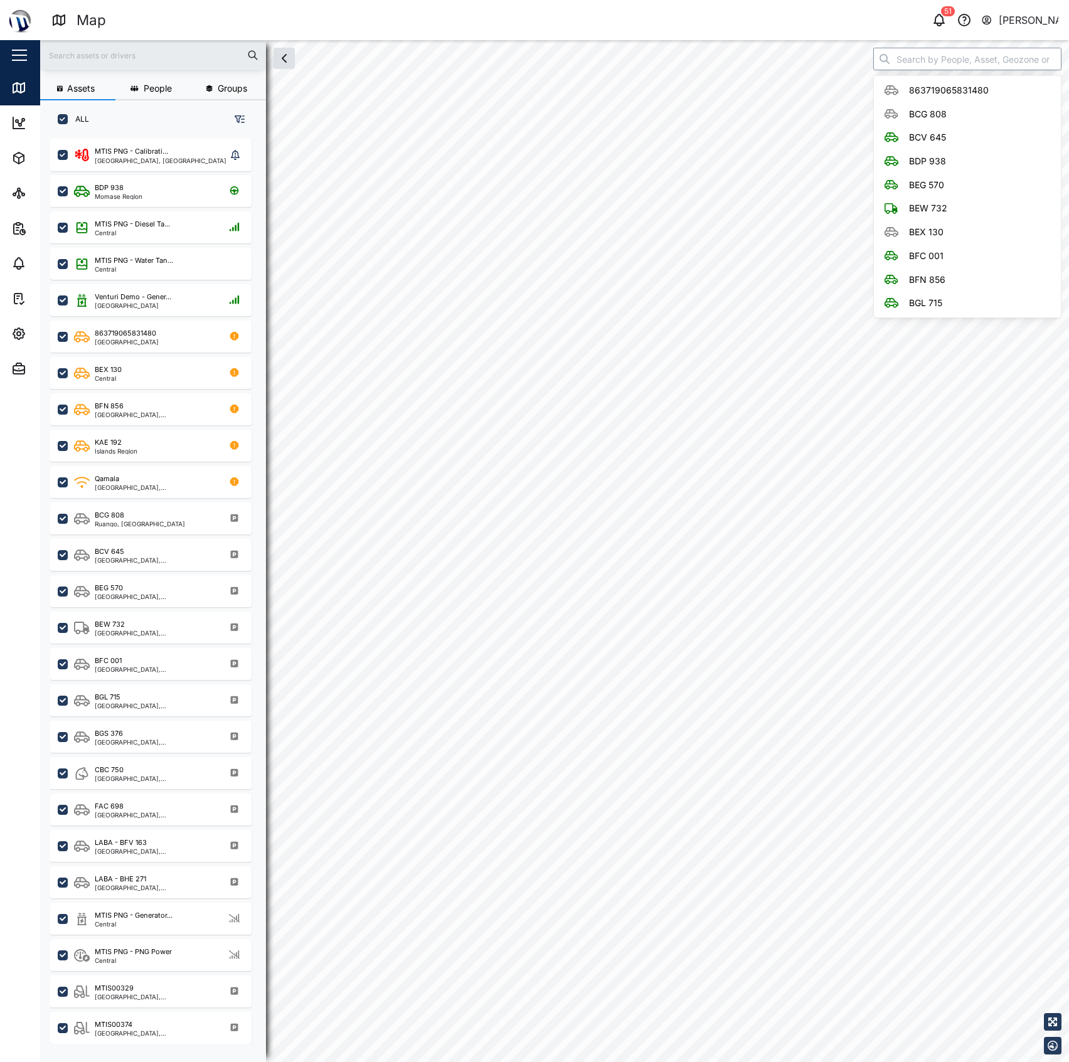
checkbox input "true"
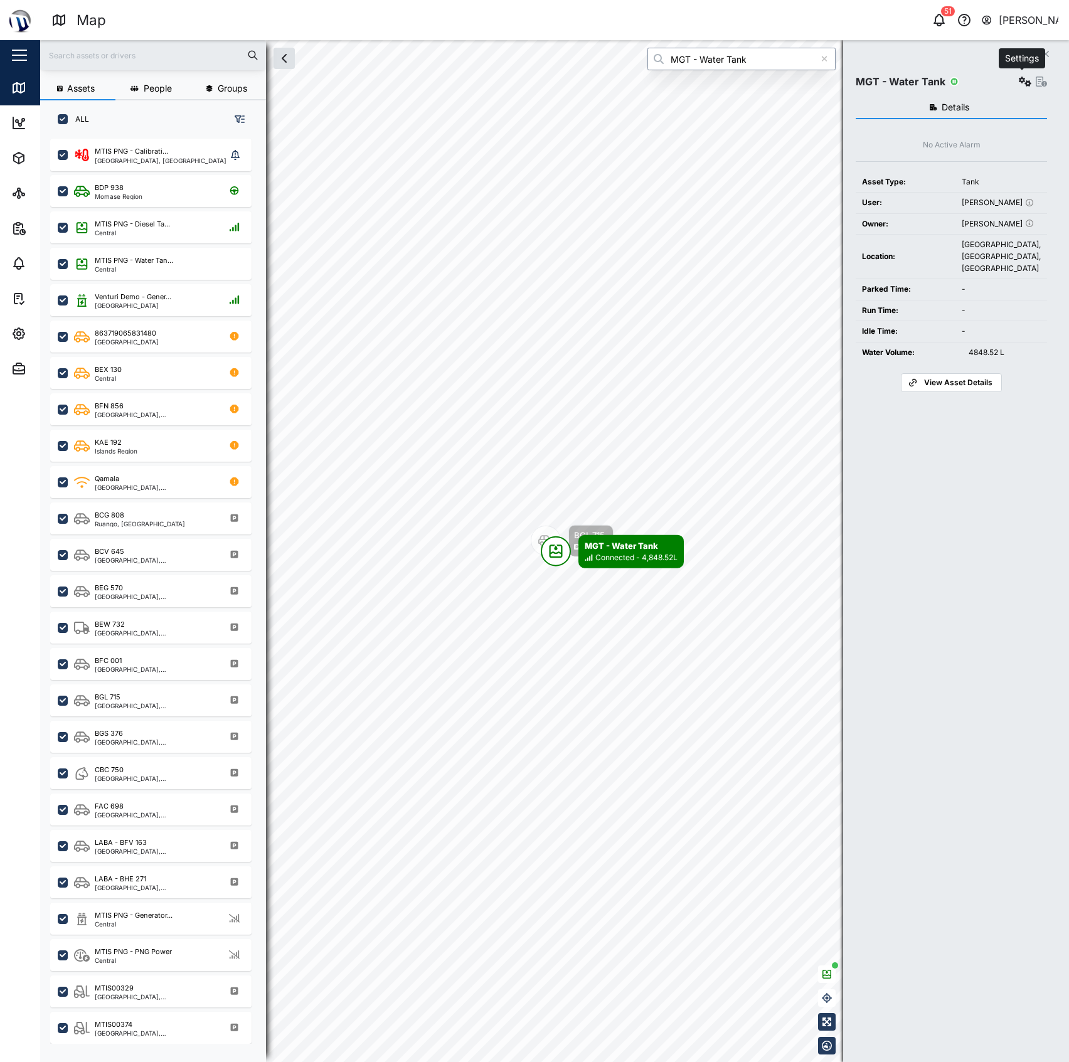
type input "MGT - Water Tank"
click at [1019, 80] on icon "button" at bounding box center [1025, 82] width 13 height 10
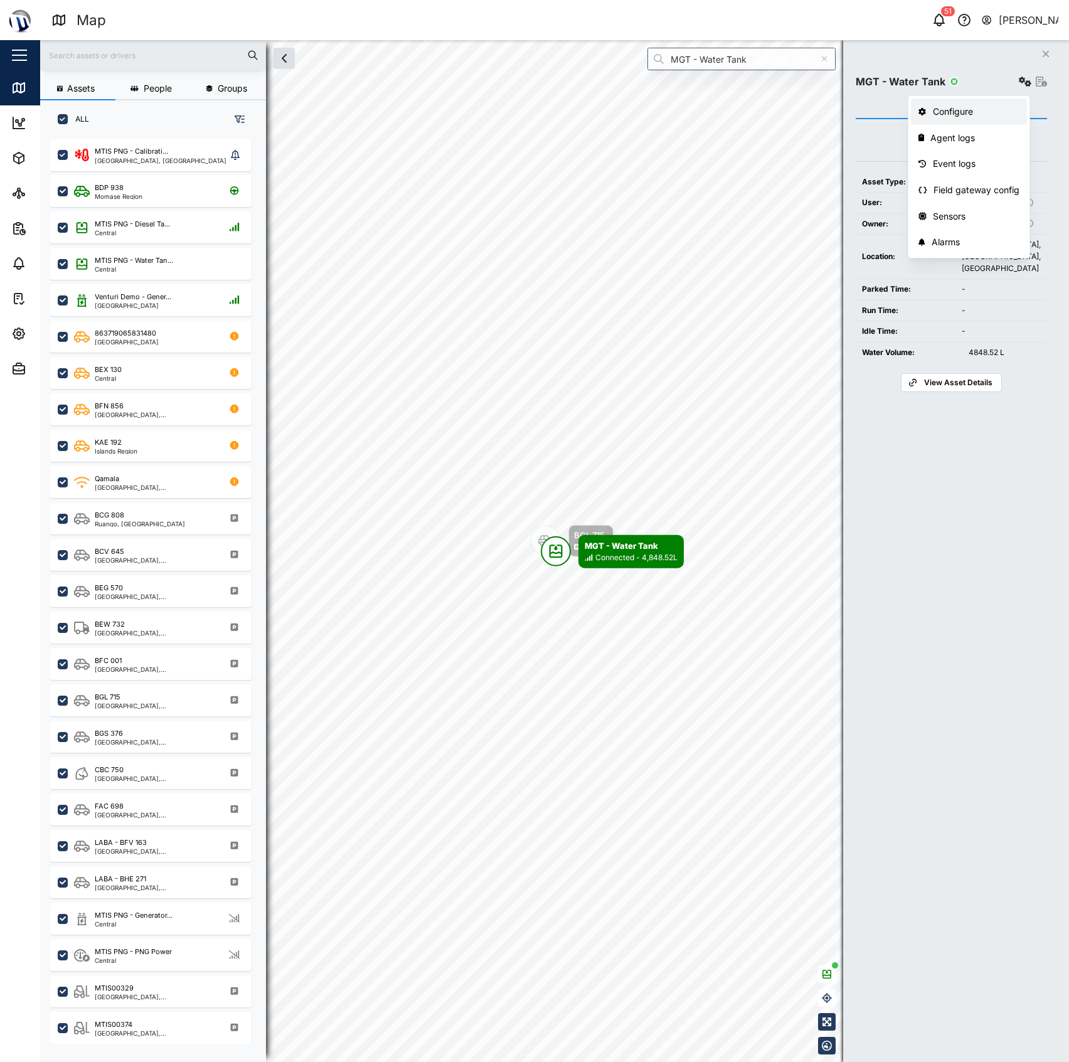
click at [984, 110] on div "Configure" at bounding box center [976, 112] width 87 height 14
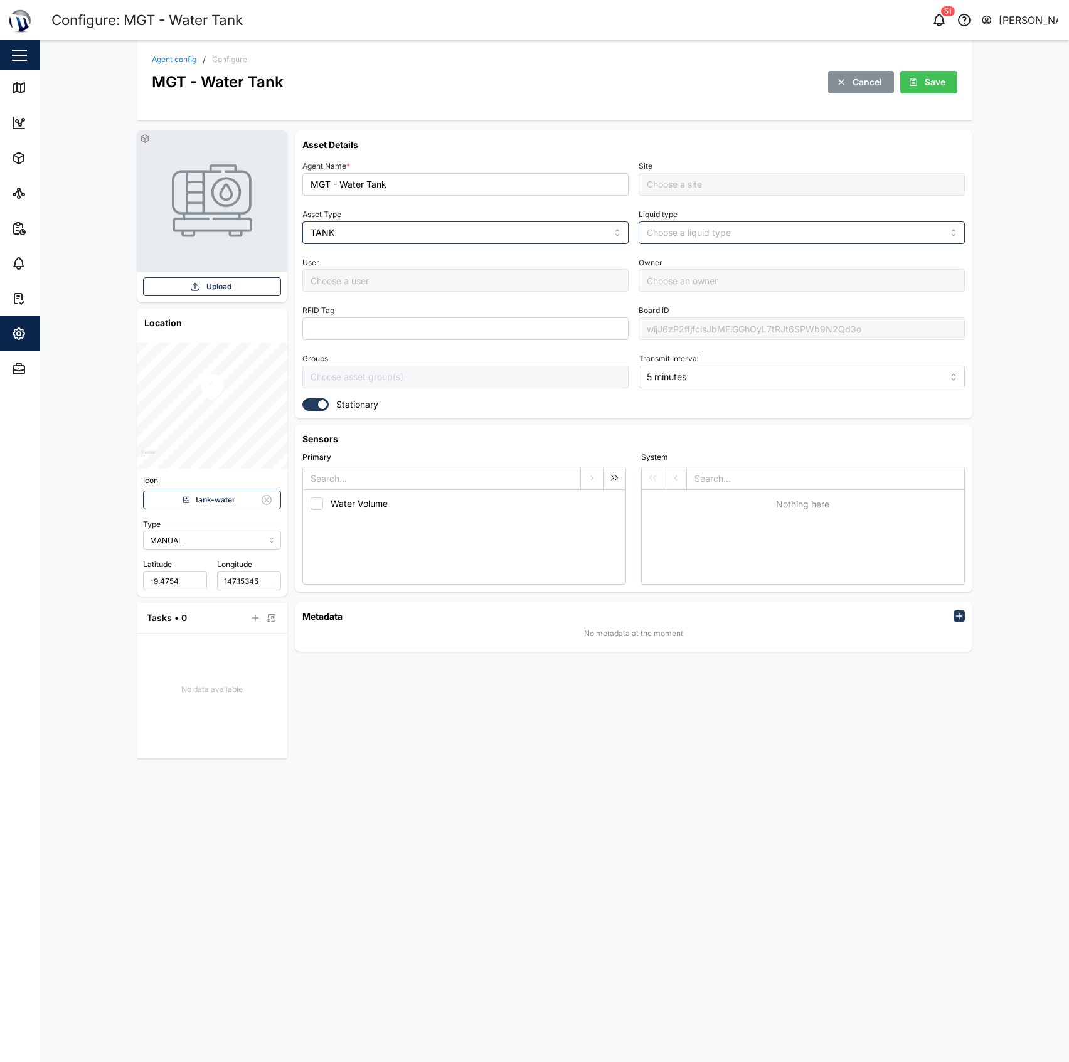
type input "Management Compound"
type input "[PERSON_NAME]"
type input "Samantha Kerepa"
click at [664, 327] on div "wijJ6zP2fIjfcisJbMFiGGhOyL7tRJt6SPWb9N2Qd3o" at bounding box center [802, 328] width 326 height 23
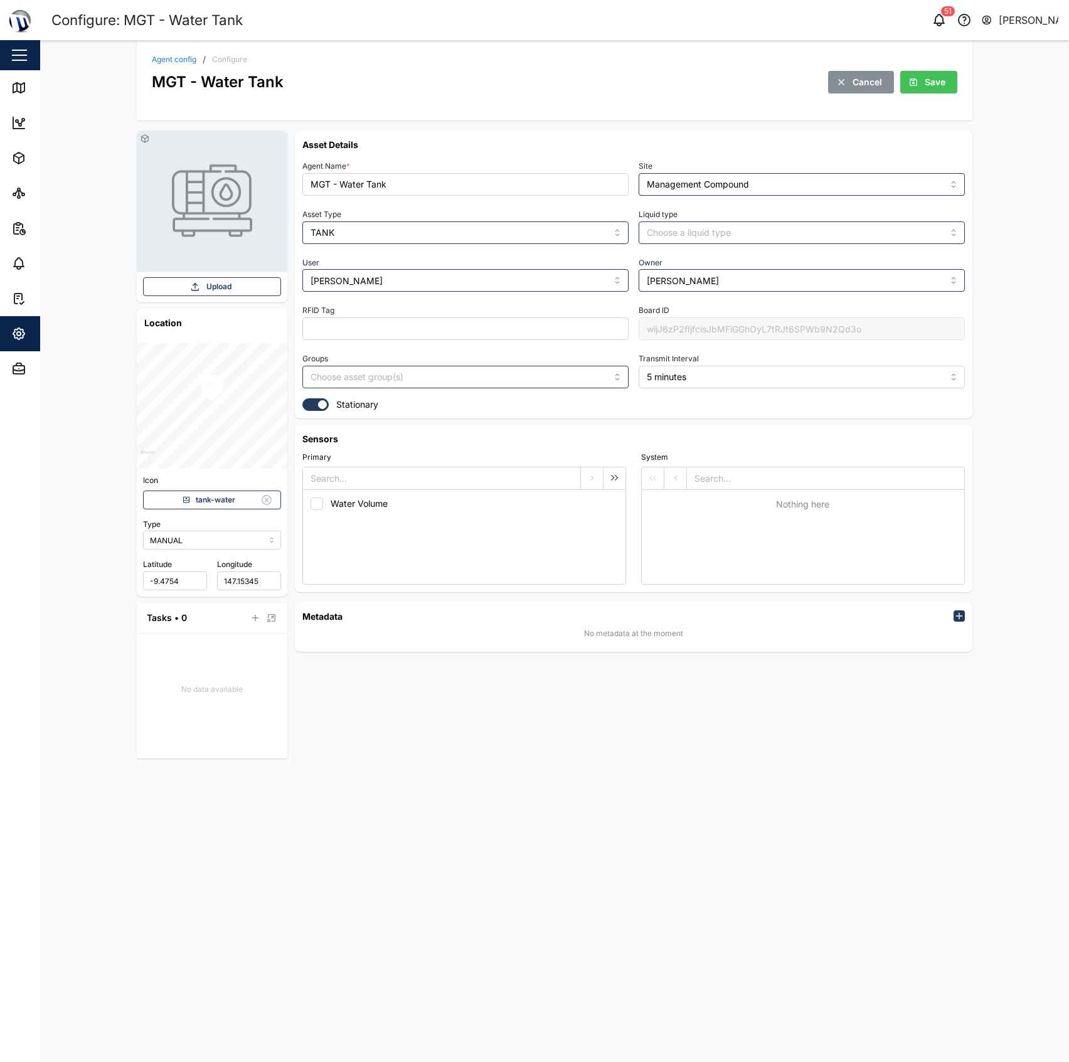
click at [664, 327] on div "wijJ6zP2fIjfcisJbMFiGGhOyL7tRJt6SPWb9N2Qd3o" at bounding box center [802, 328] width 326 height 23
click at [8, 84] on link "Map" at bounding box center [81, 87] width 163 height 35
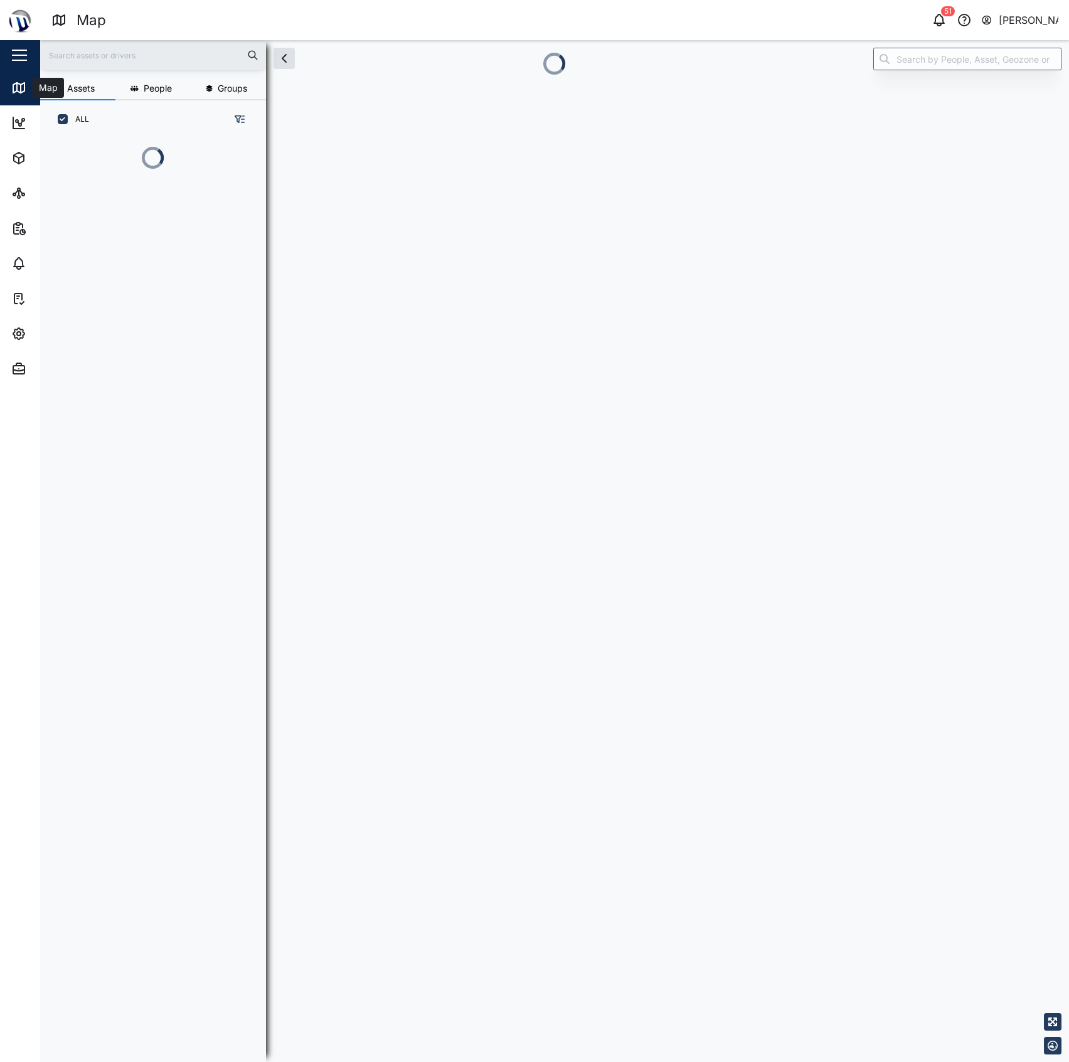
scroll to position [13, 13]
click at [932, 68] on input "search" at bounding box center [967, 59] width 188 height 23
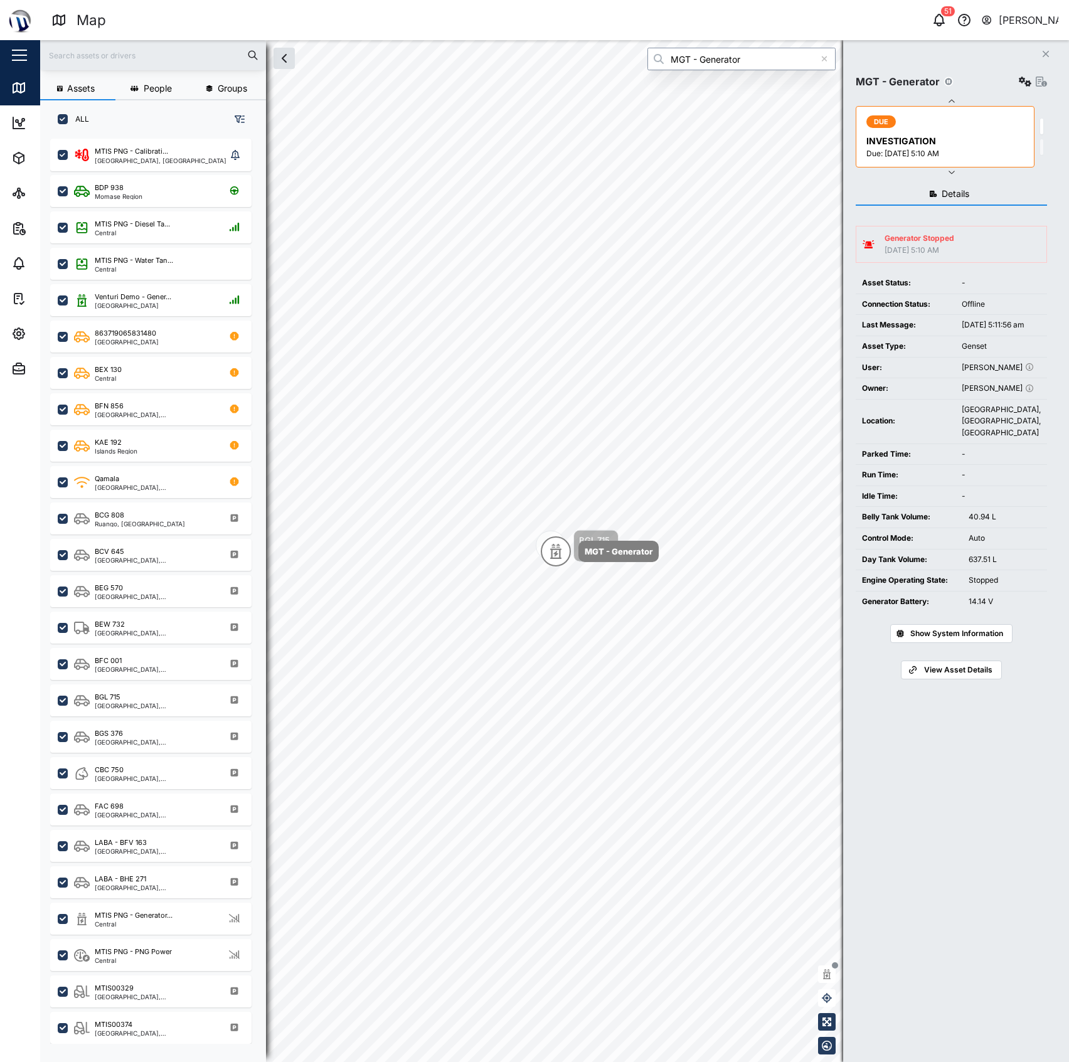
type input "MGT - Generator"
click at [1019, 79] on icon "button" at bounding box center [1025, 82] width 13 height 10
click at [972, 121] on link "Configure" at bounding box center [969, 111] width 116 height 26
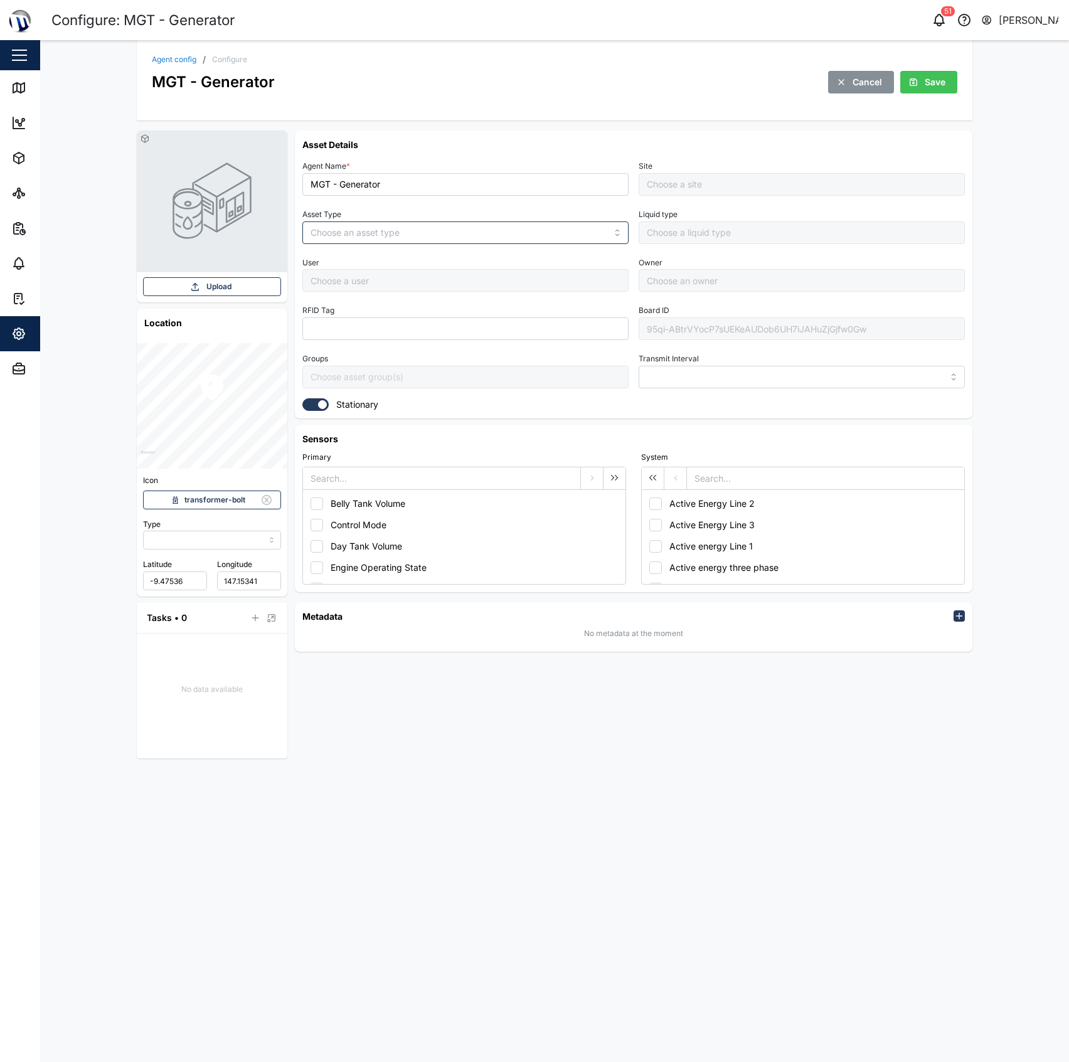
type input "MANUAL"
type input "GENSET"
type input "5 minutes"
type input "Management Compound"
type input "Daniel Kennedy"
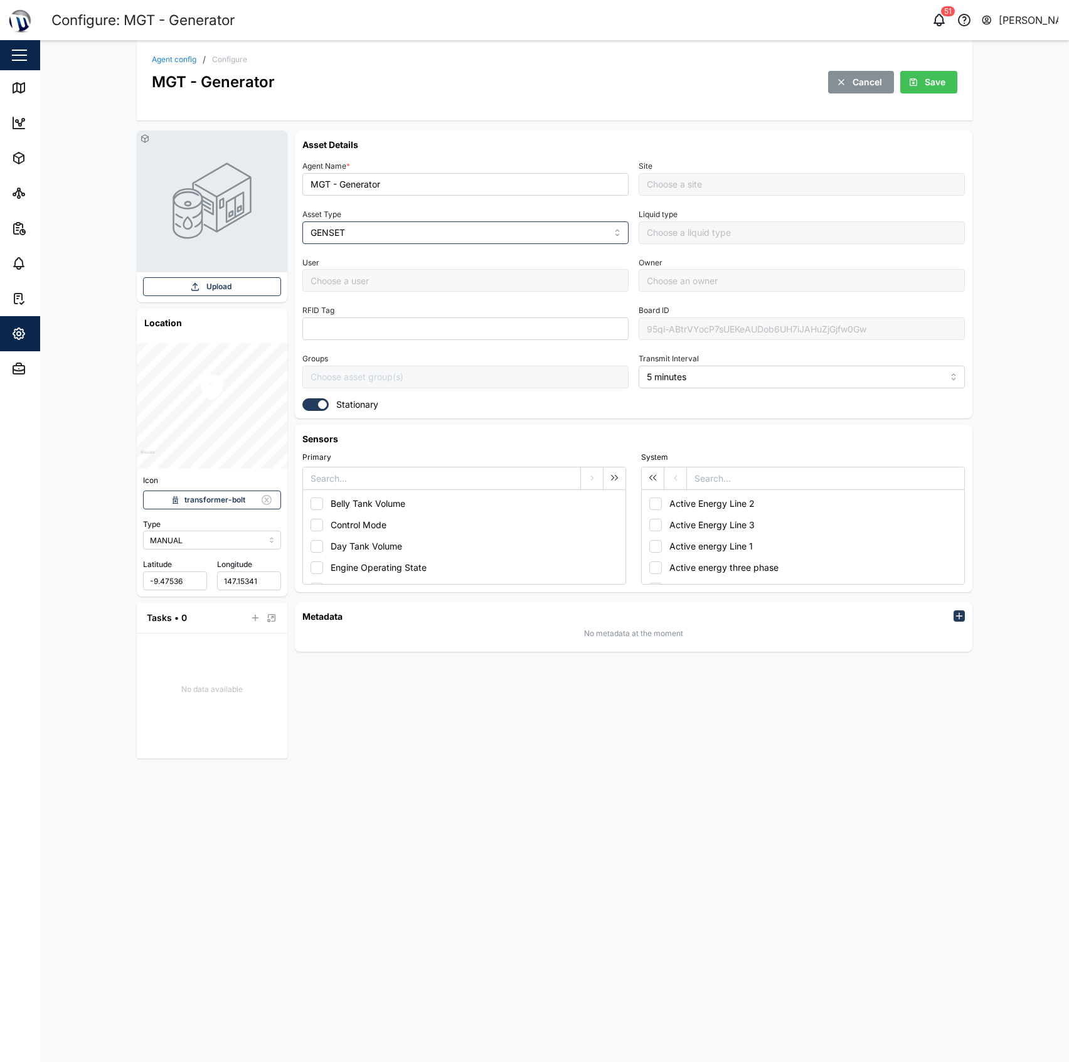
type input "[PERSON_NAME]"
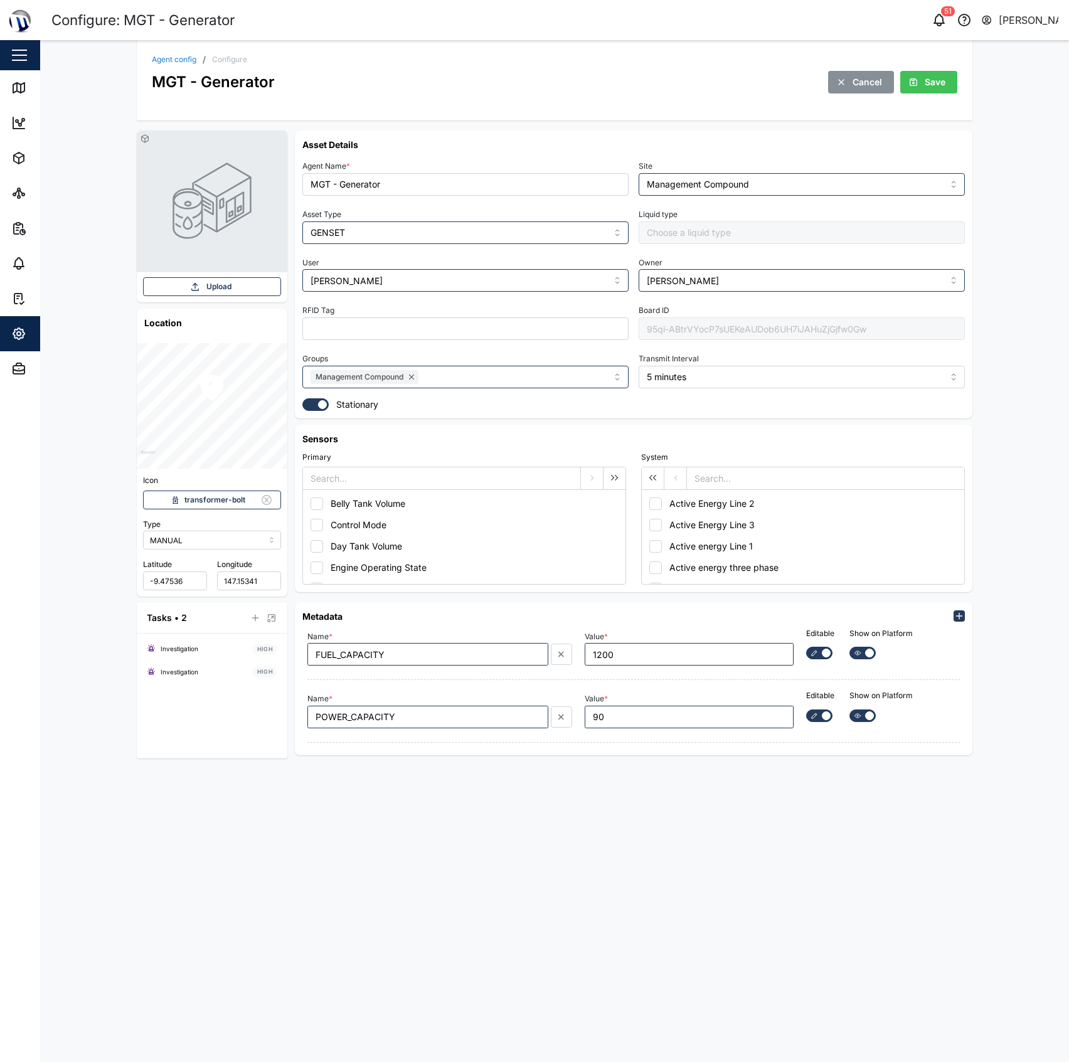
click at [736, 334] on div "95qi-ABtrVYocP7sUEKeAUDob6UH7iJAHuZjGjfw0Gw" at bounding box center [802, 328] width 326 height 23
click at [161, 63] on link "Agent config" at bounding box center [174, 60] width 45 height 8
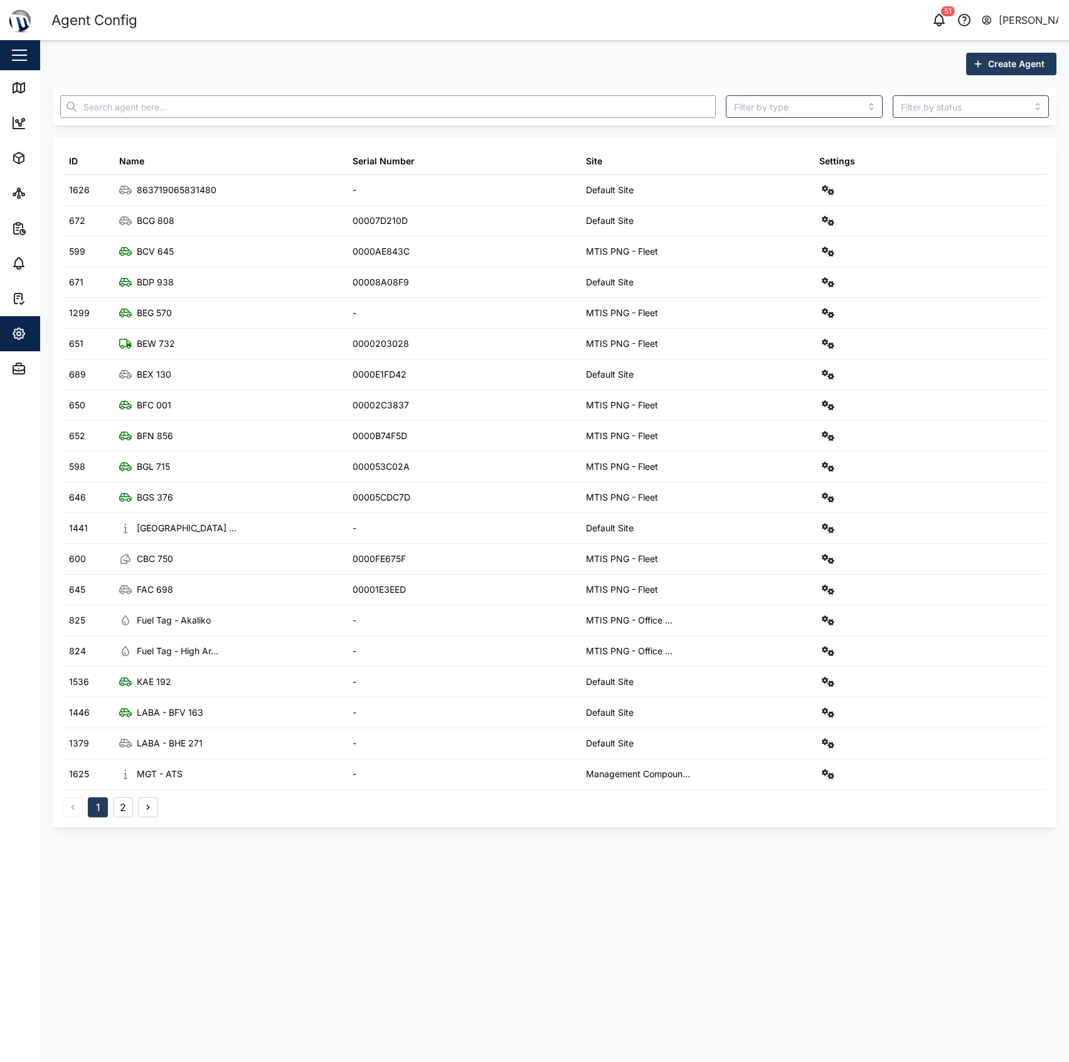
click at [351, 109] on input "text" at bounding box center [388, 106] width 656 height 23
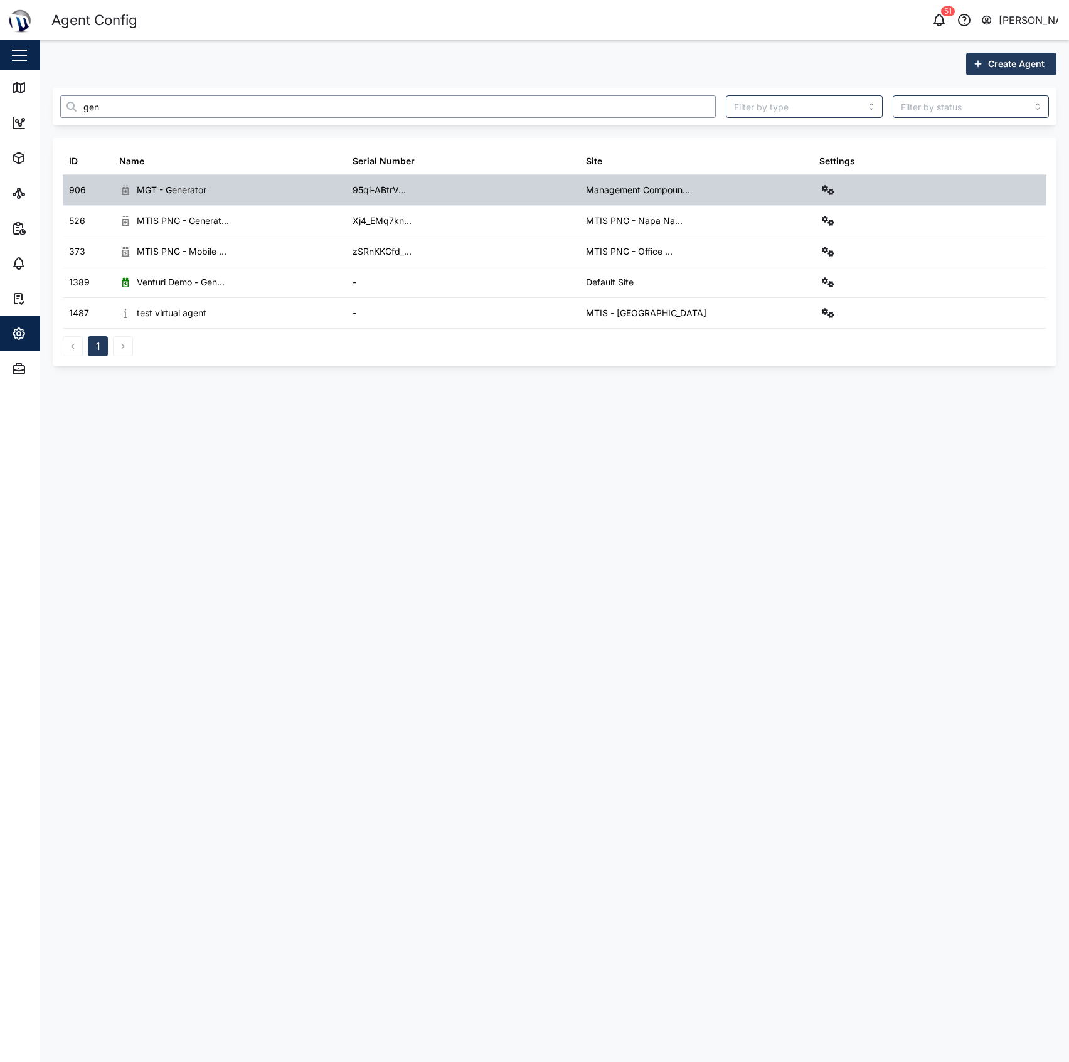
type input "gen"
click at [816, 194] on div at bounding box center [929, 190] width 233 height 30
click at [828, 188] on icon "button" at bounding box center [828, 190] width 13 height 10
click at [811, 242] on div "Agent logs" at bounding box center [780, 247] width 89 height 14
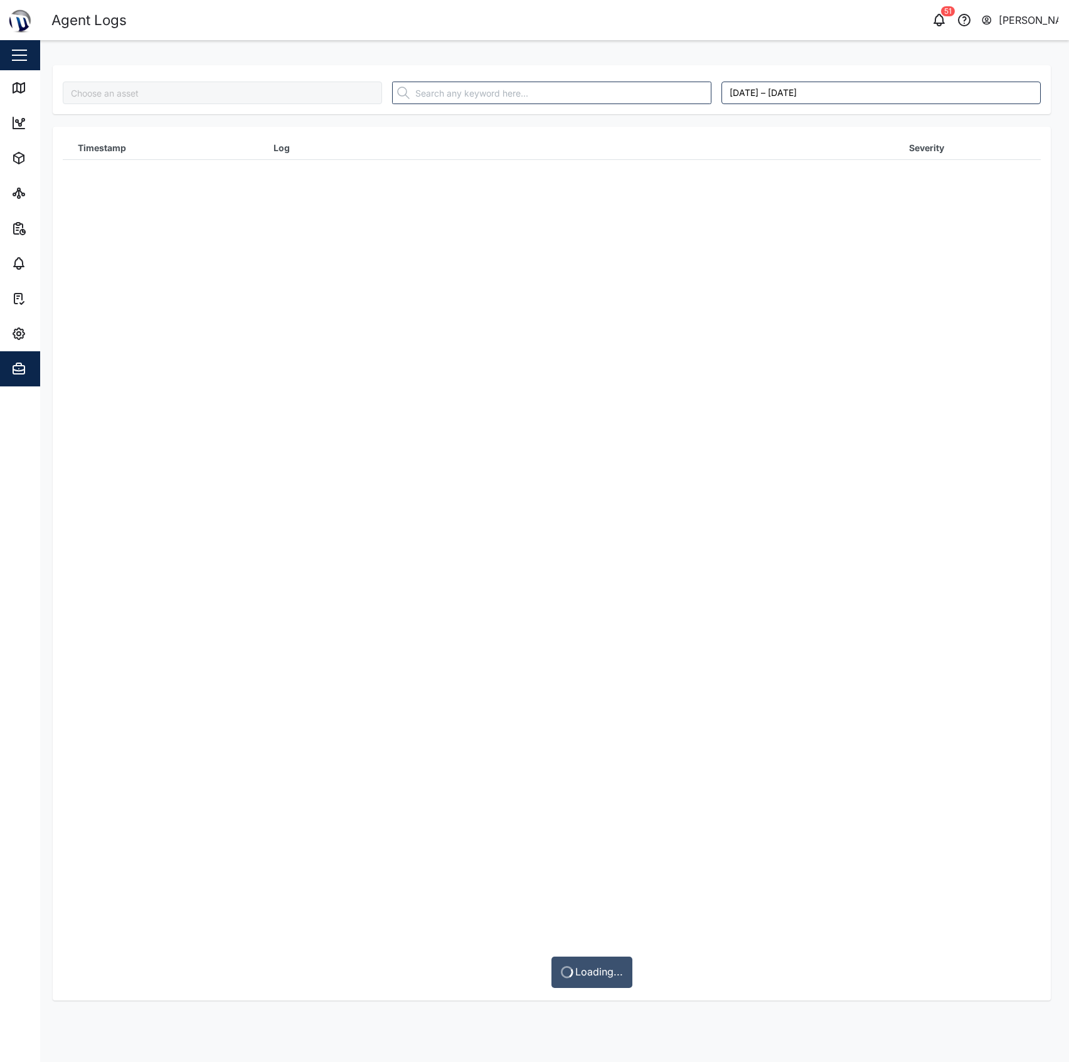
type input "MGT - Generator"
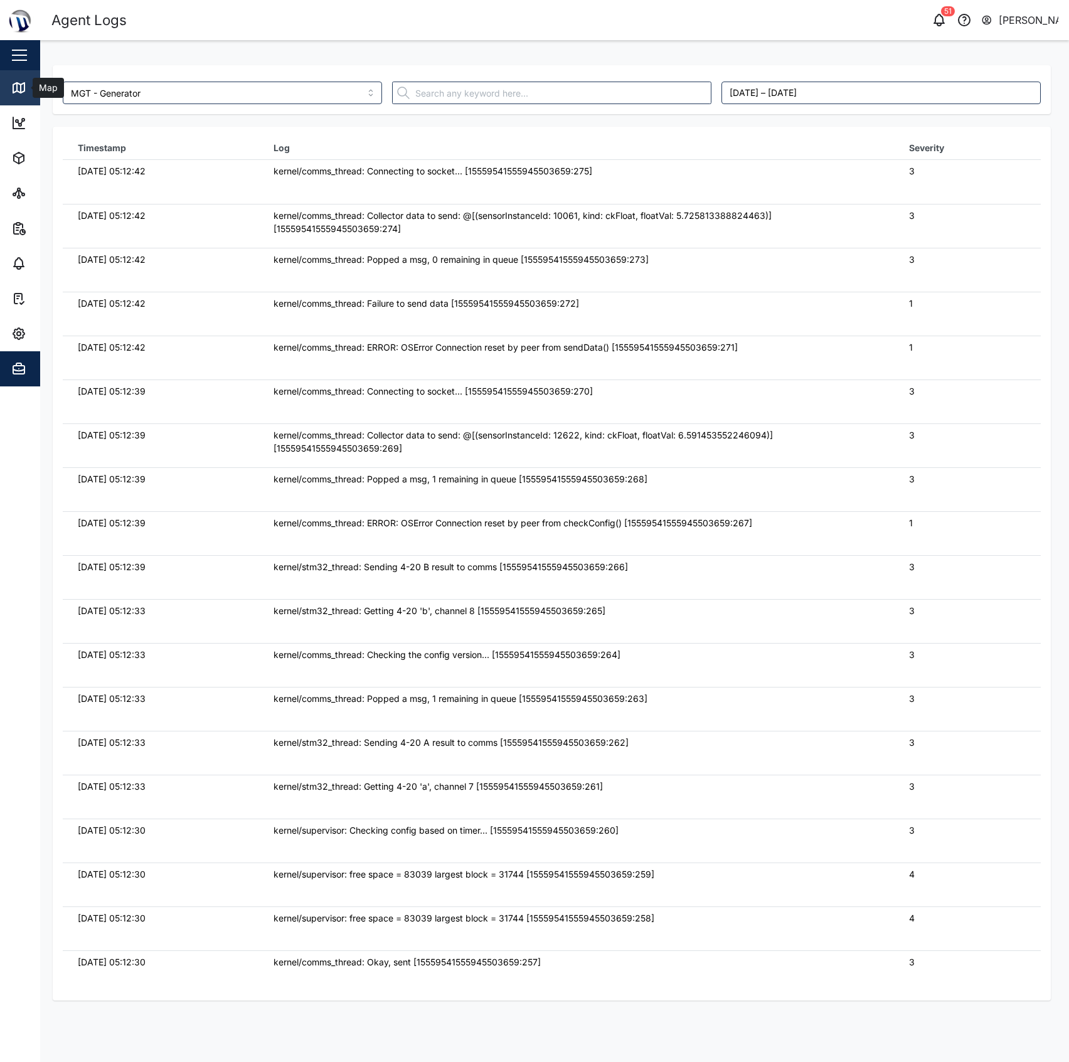
click at [24, 89] on icon at bounding box center [18, 88] width 11 height 10
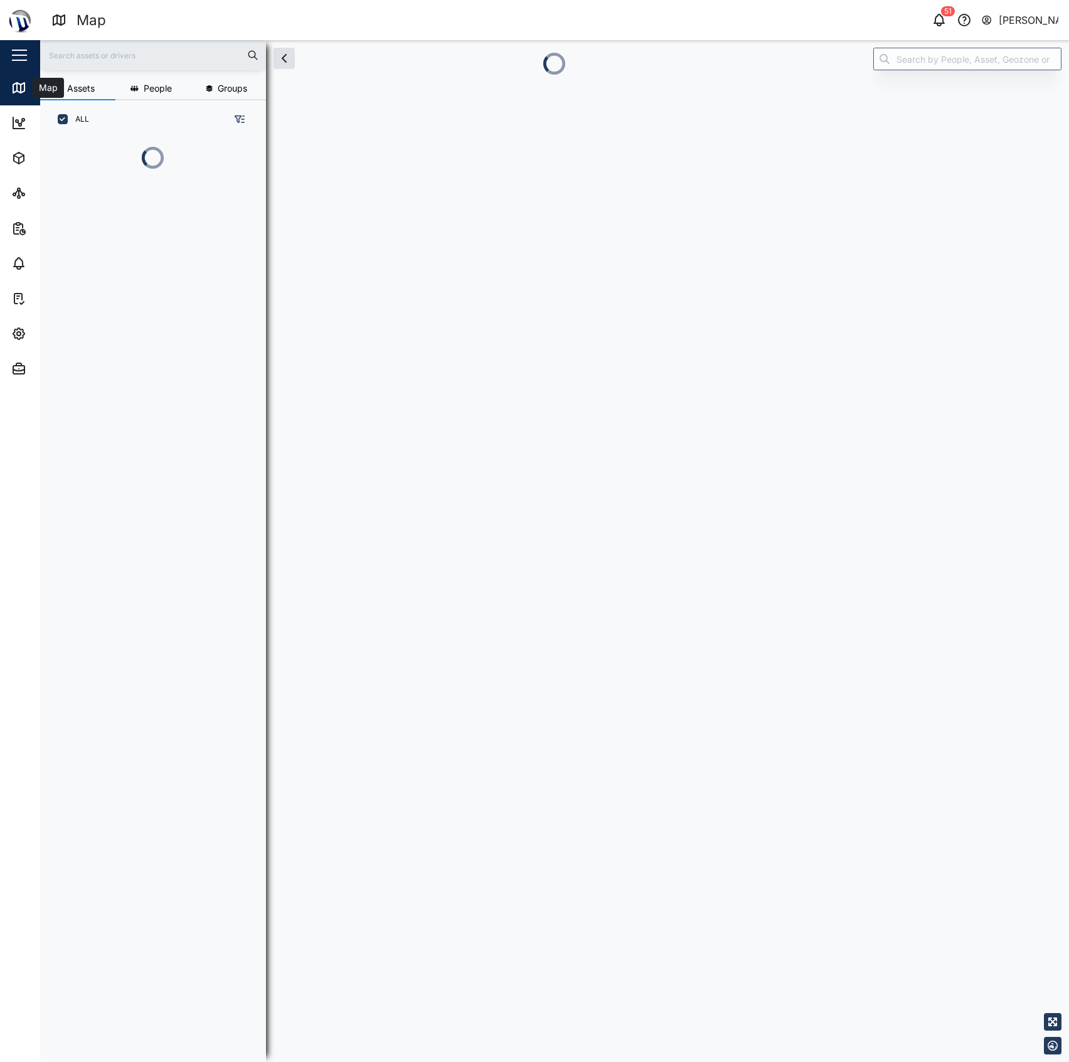
scroll to position [13, 13]
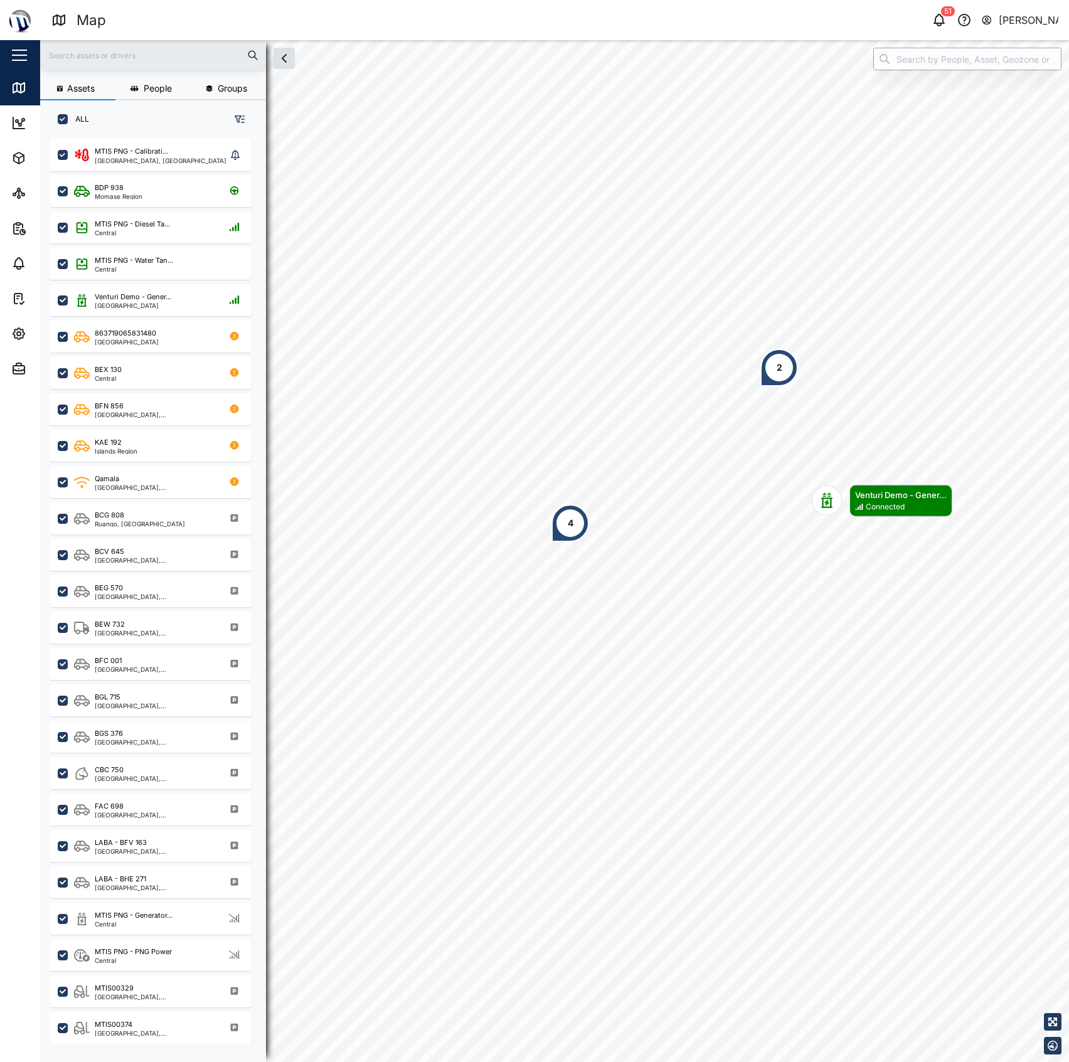
click at [946, 59] on input "search" at bounding box center [967, 59] width 188 height 23
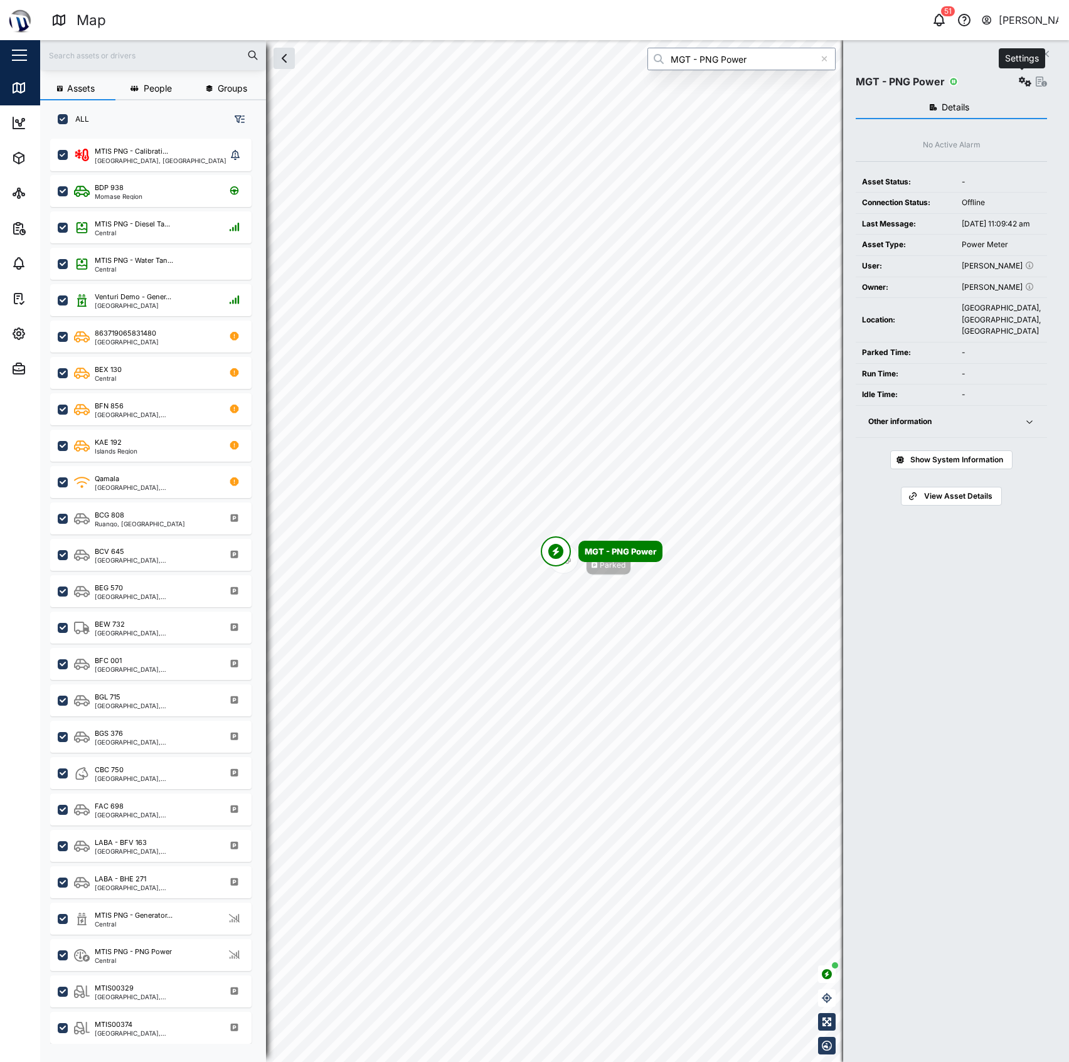
type input "MGT - PNG Power"
click at [1019, 86] on icon "button" at bounding box center [1025, 82] width 13 height 10
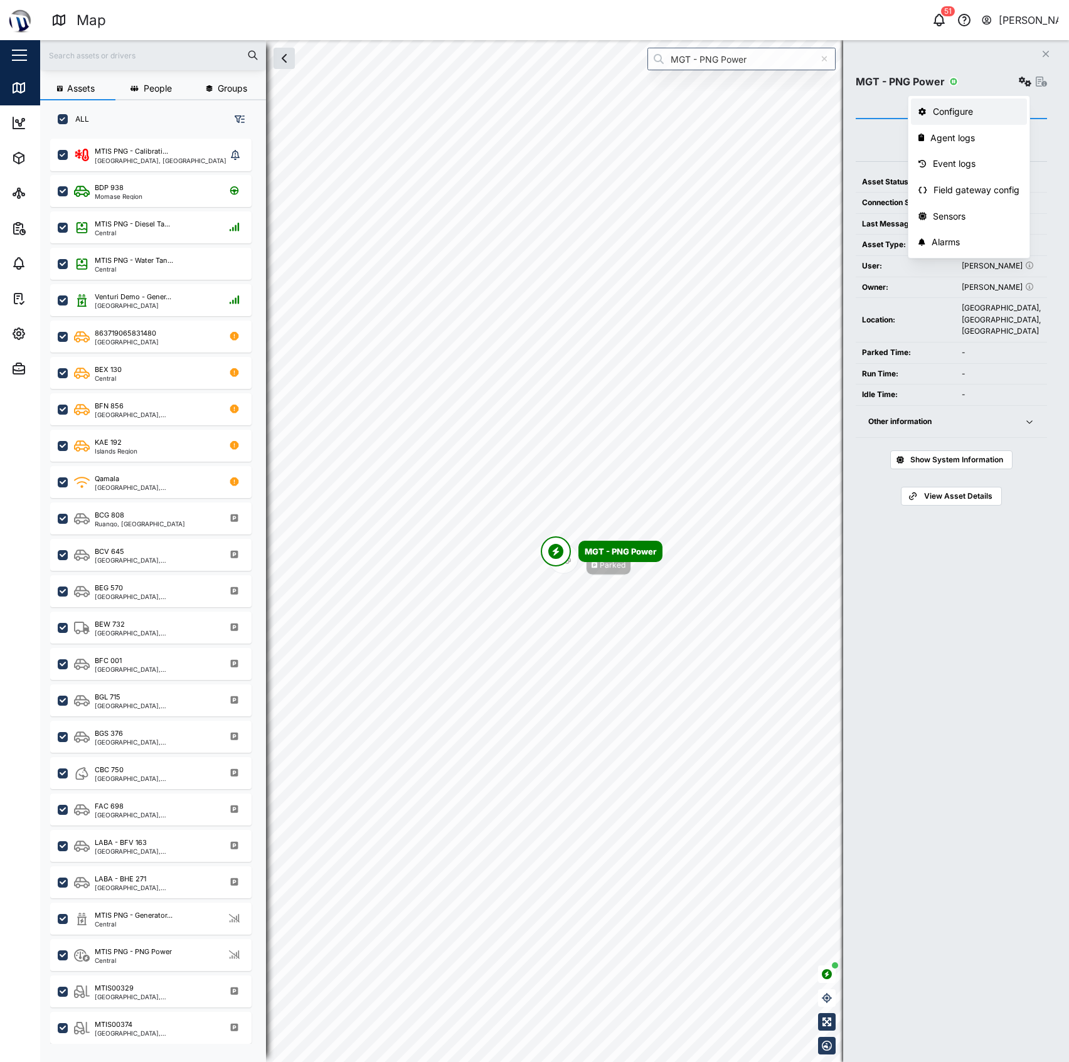
click at [987, 109] on div "Configure" at bounding box center [976, 112] width 87 height 14
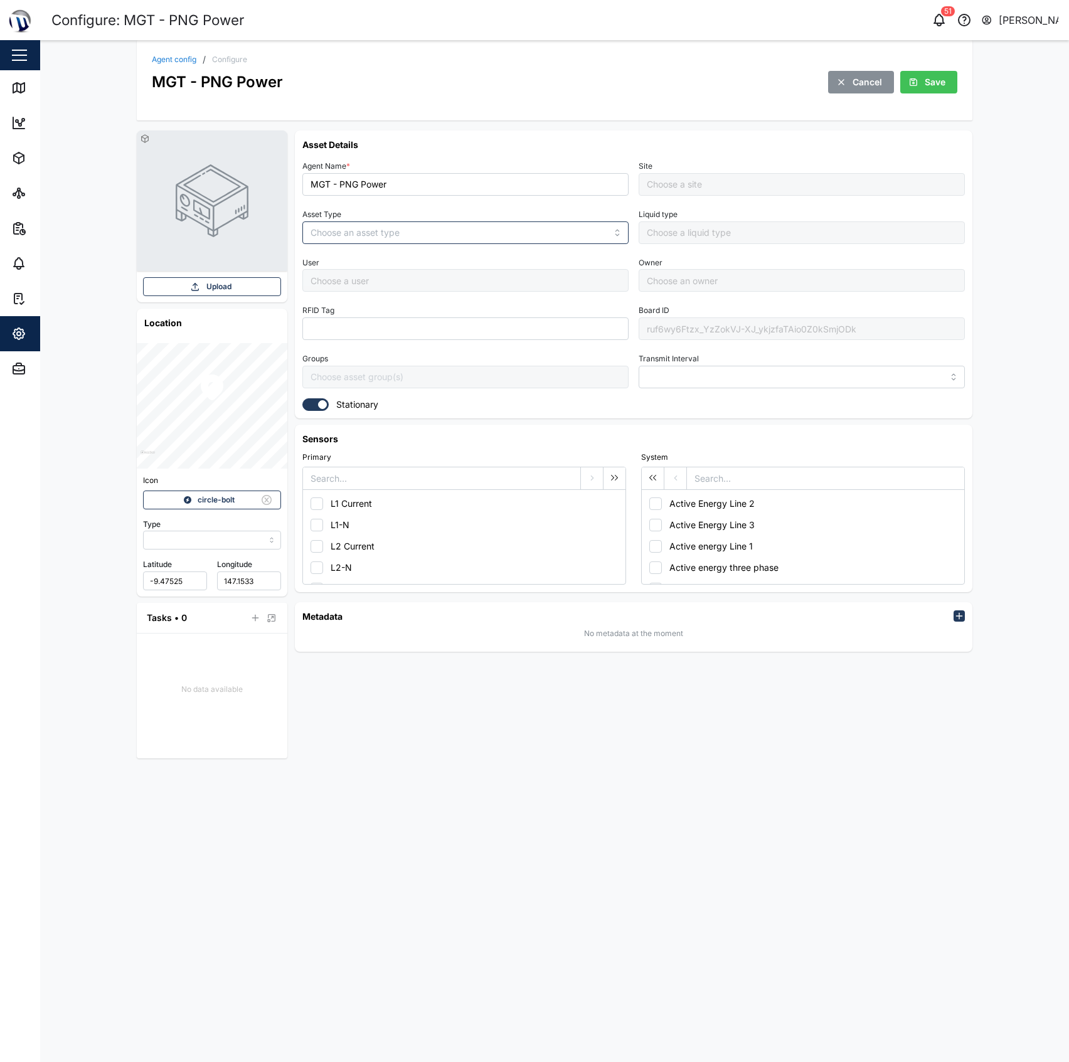
type input "MANUAL"
type input "POWER_METER"
type input "5 minutes"
type input "Management Compound"
type input "[PERSON_NAME]"
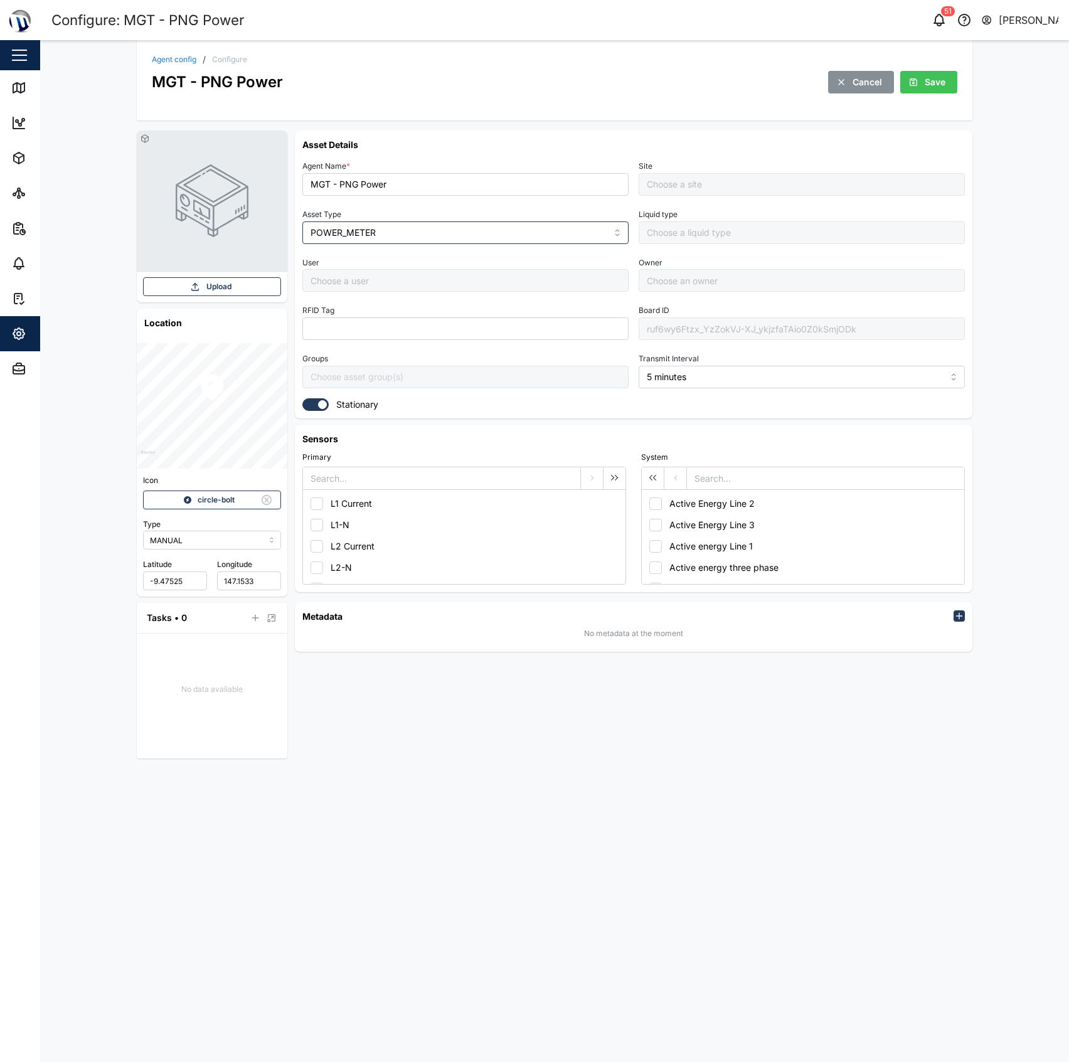
type input "[PERSON_NAME]"
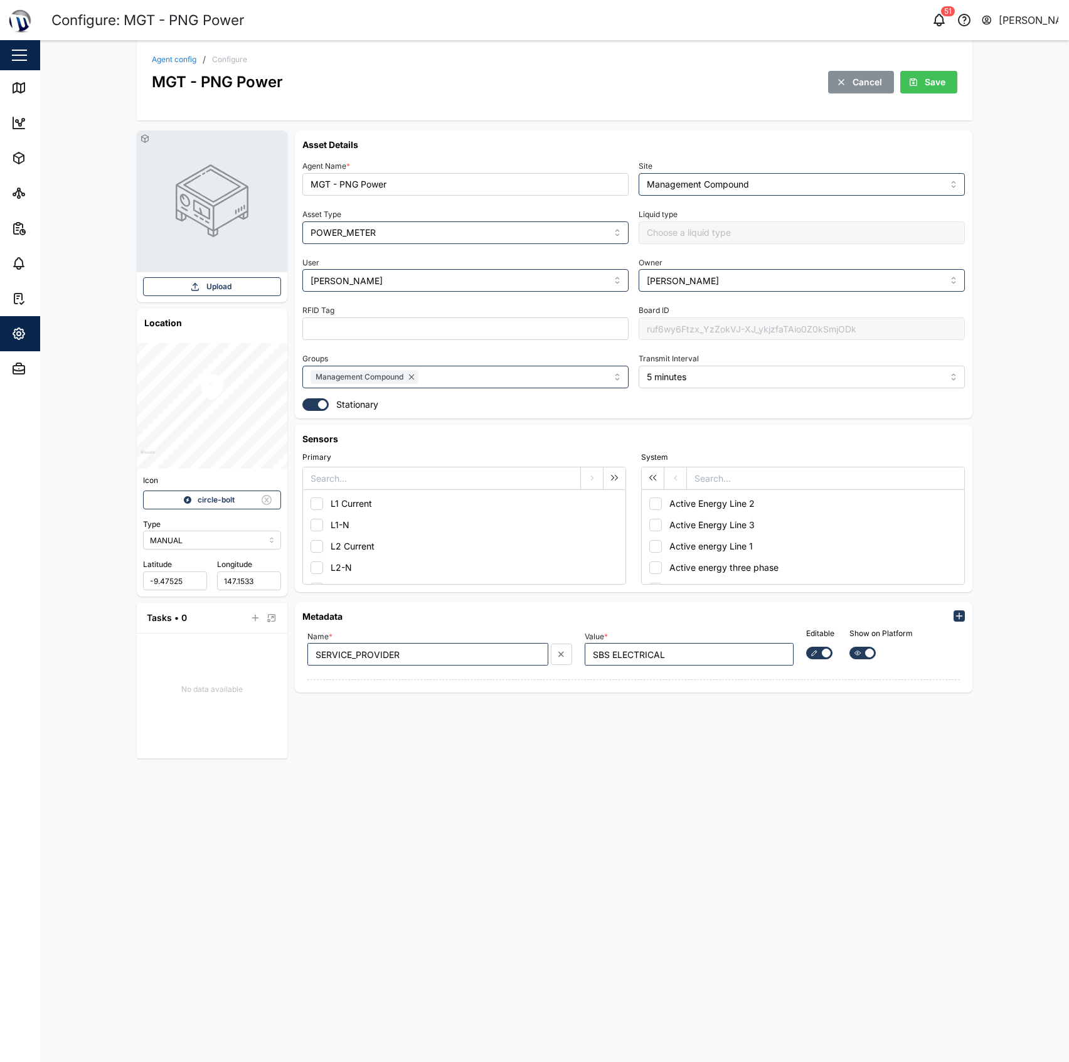
click at [748, 331] on div "ruf6wy6Ftzx_YzZokVJ-XJ_ykjzfaTAio0Z0kSmjODk" at bounding box center [802, 328] width 326 height 23
click at [177, 63] on link "Agent config" at bounding box center [174, 60] width 45 height 8
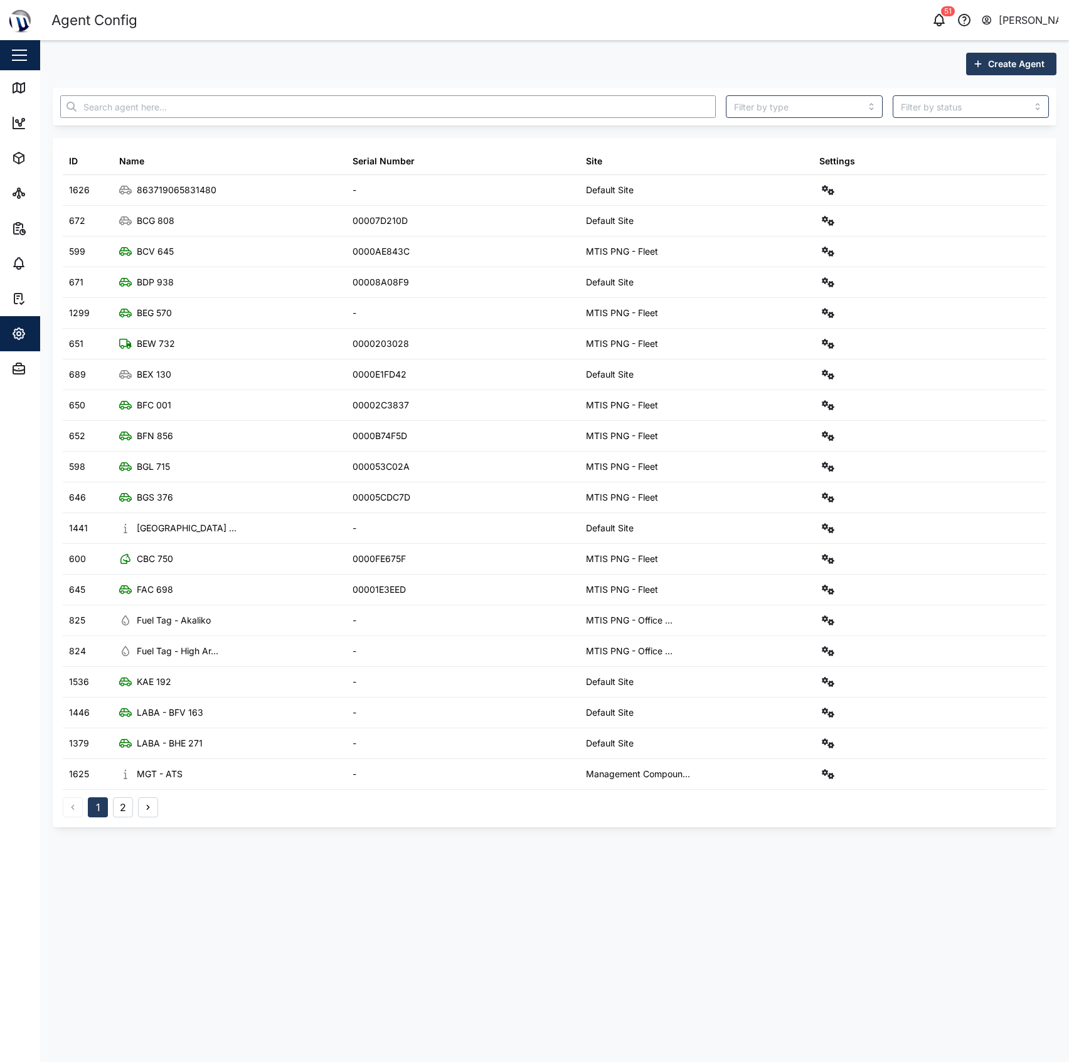
click at [372, 105] on input "text" at bounding box center [388, 106] width 656 height 23
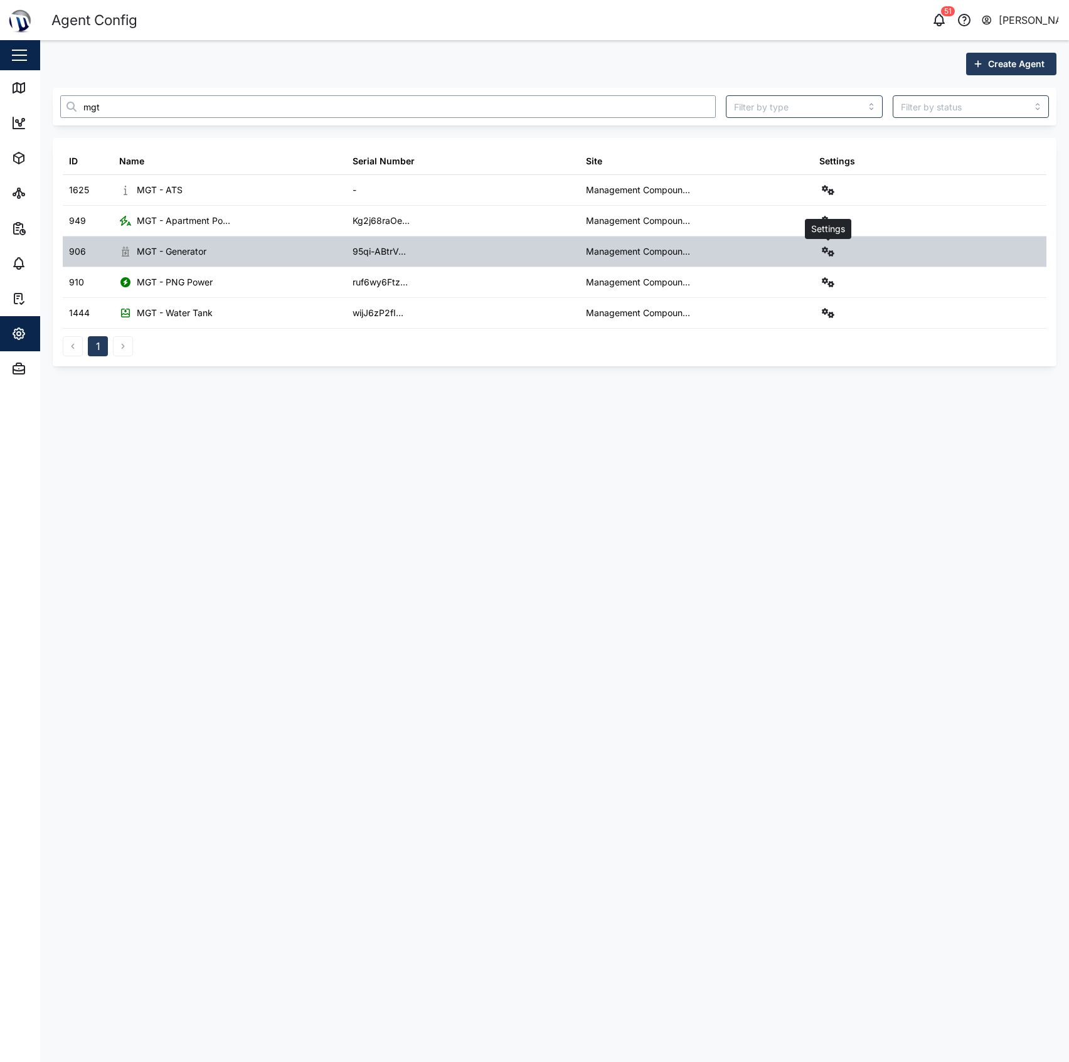
type input "mgt"
click at [827, 251] on icon "button" at bounding box center [828, 252] width 13 height 10
click at [808, 302] on div "Agent logs" at bounding box center [780, 308] width 89 height 14
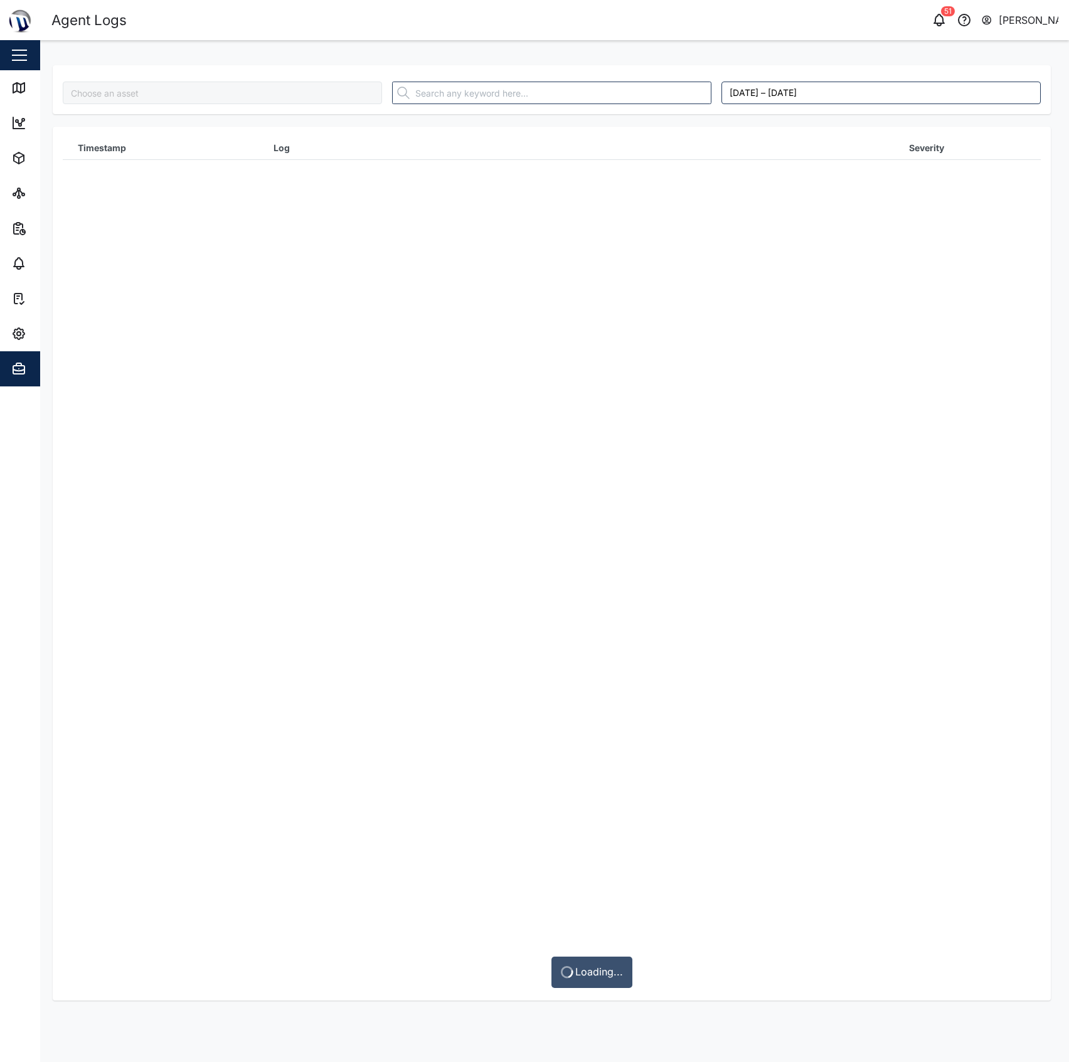
type input "MGT - Generator"
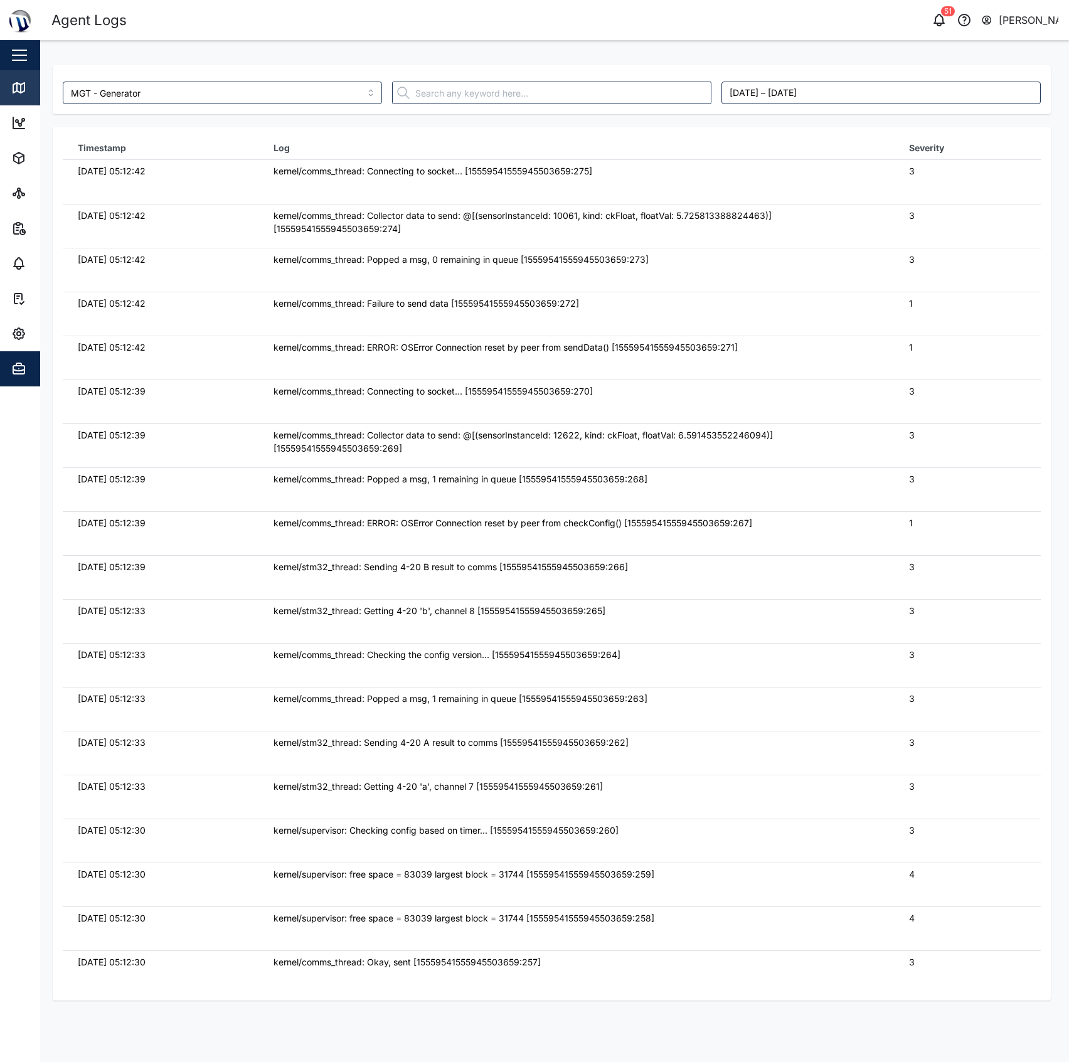
click at [26, 76] on link "Map" at bounding box center [81, 87] width 163 height 35
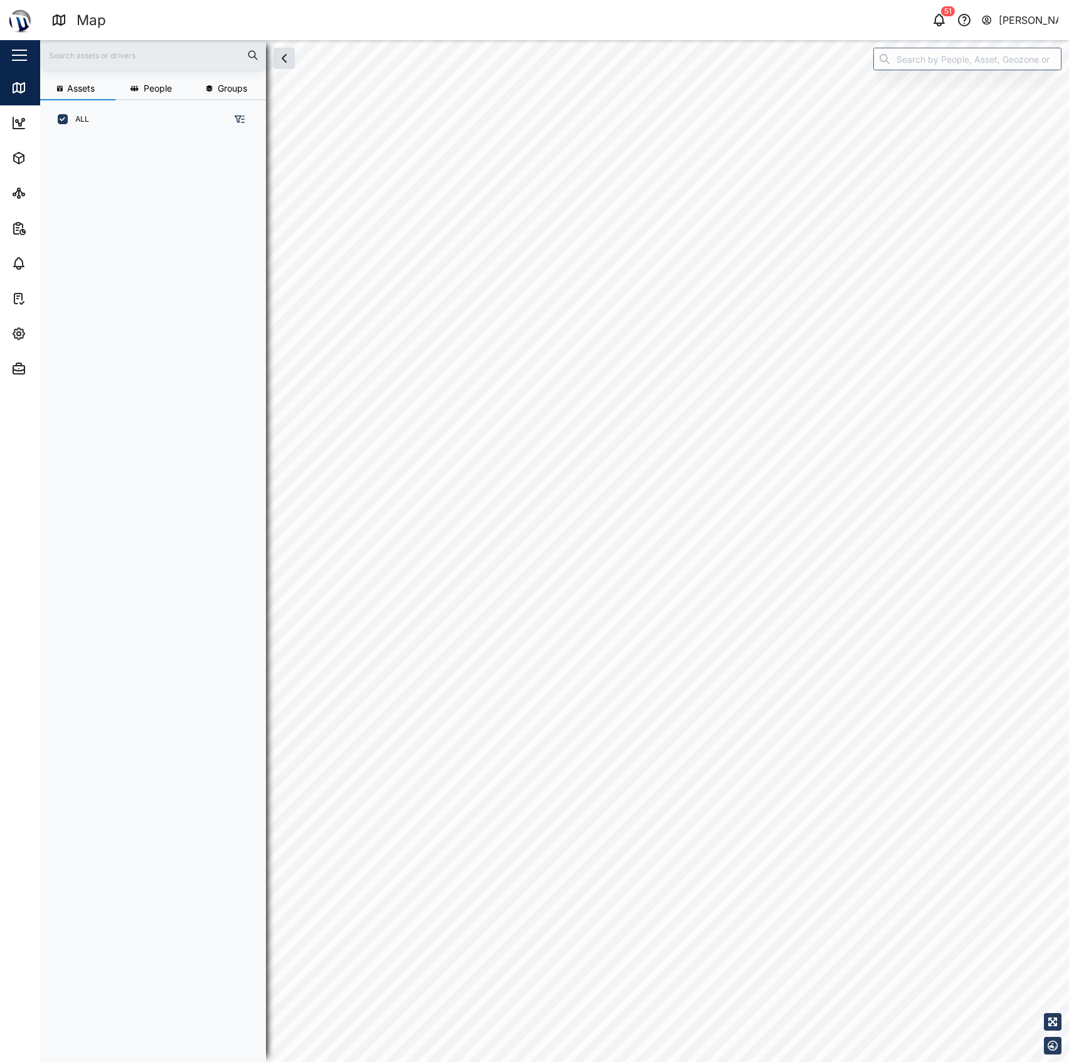
scroll to position [13, 13]
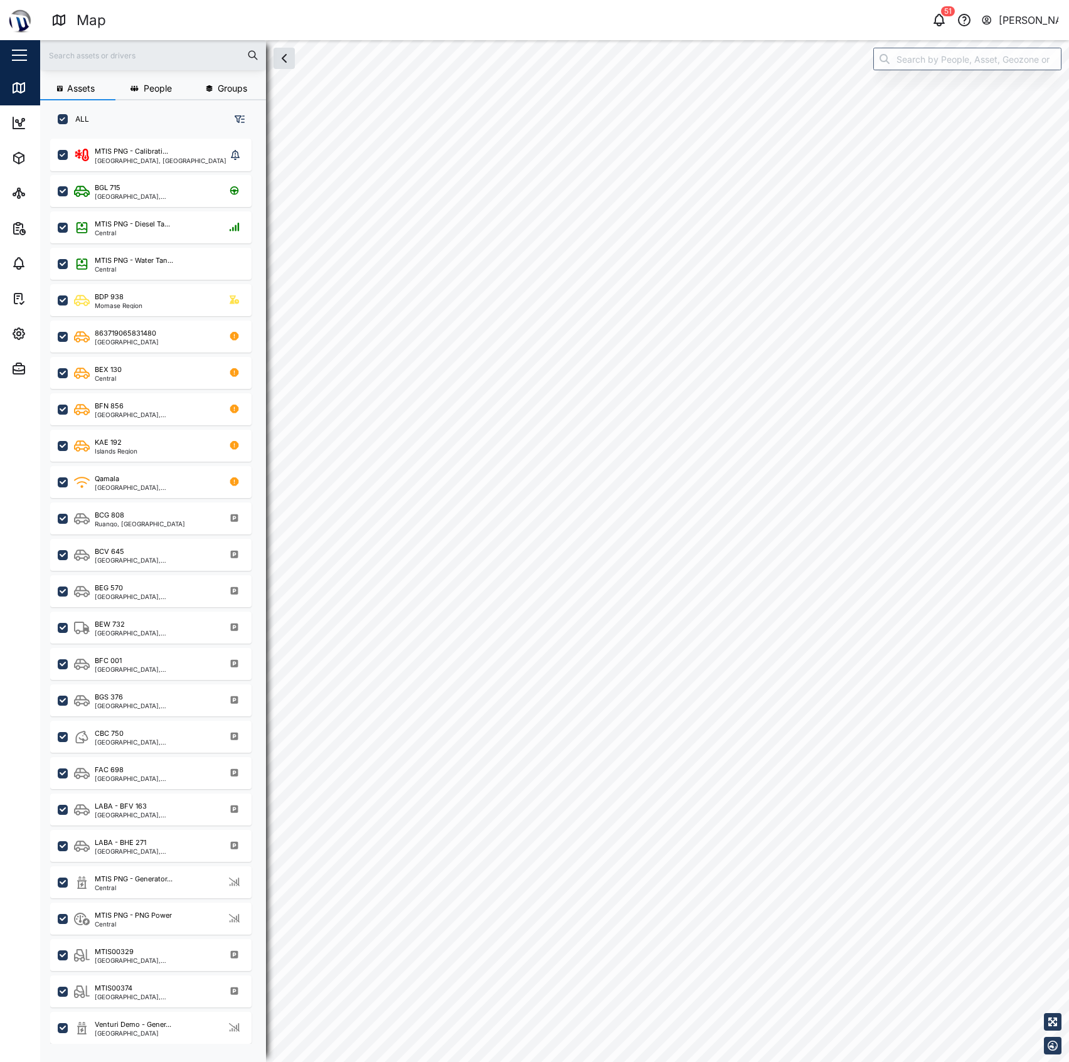
checkbox input "true"
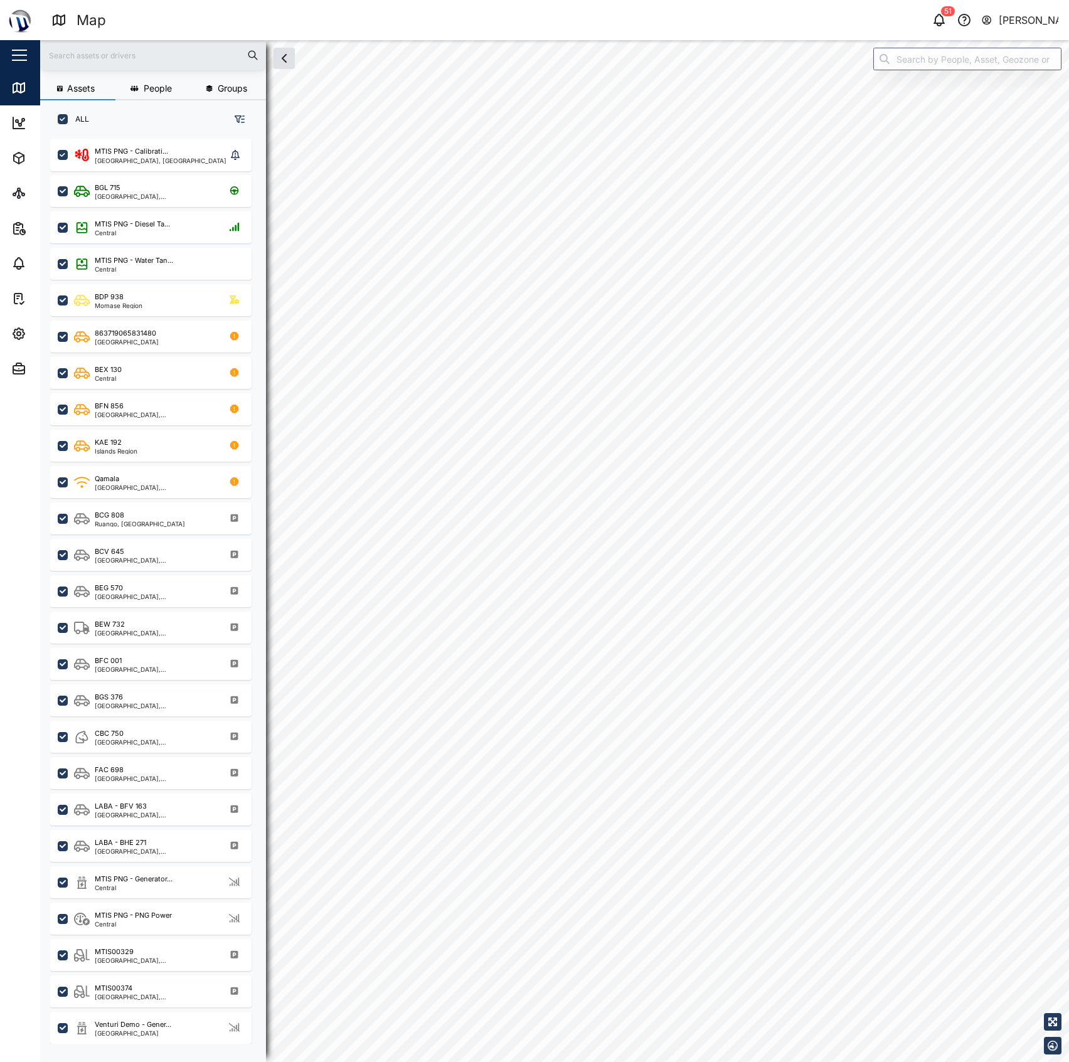
checkbox input "true"
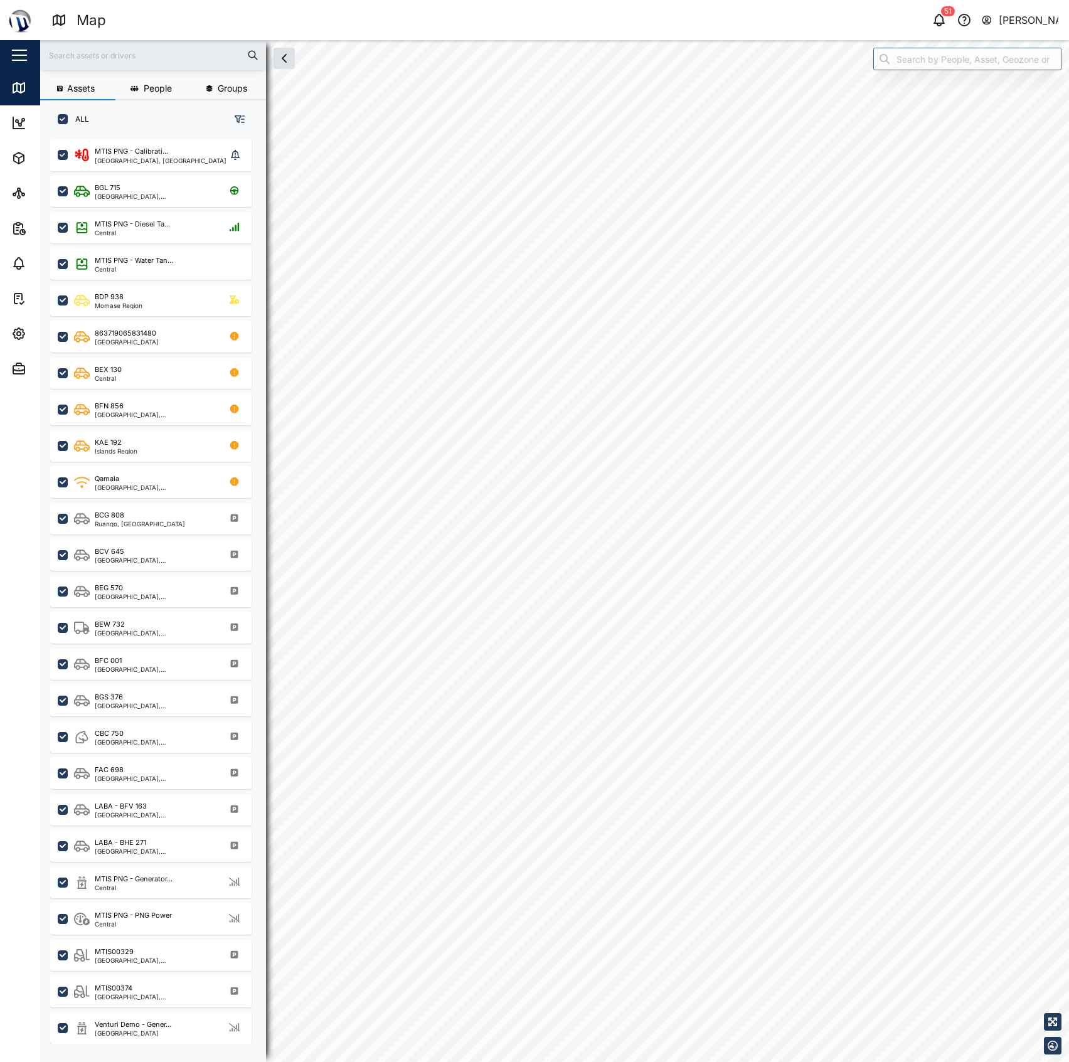
checkbox input "true"
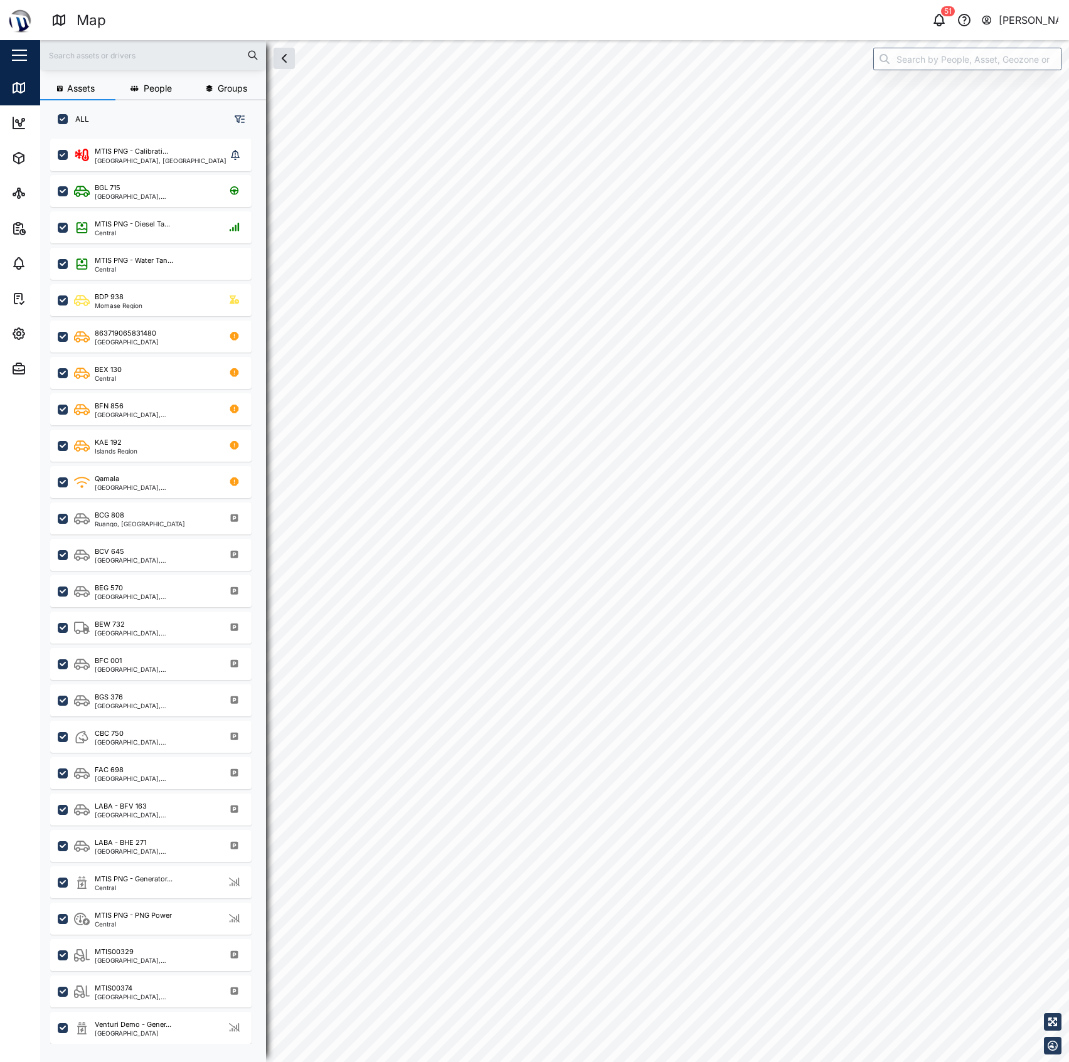
checkbox input "true"
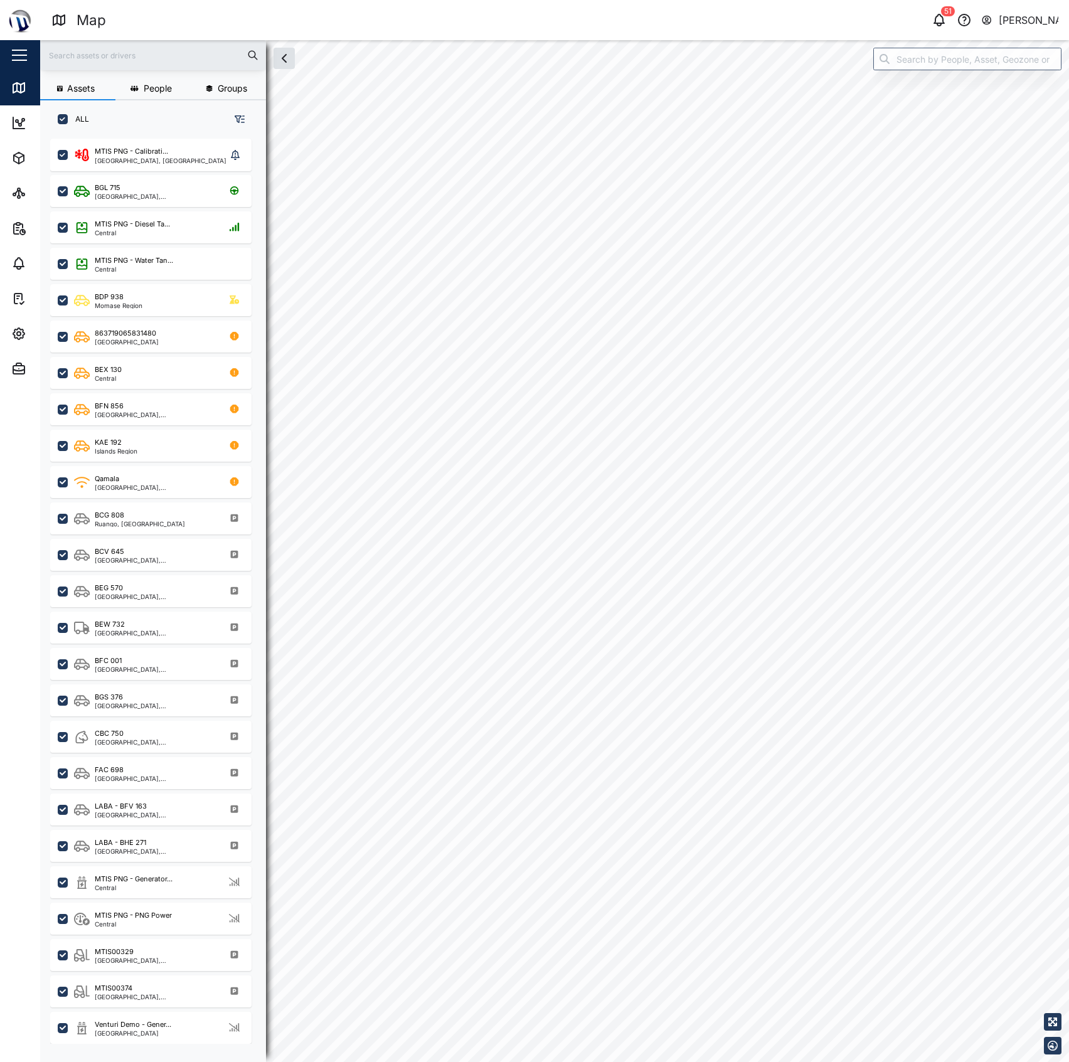
checkbox input "true"
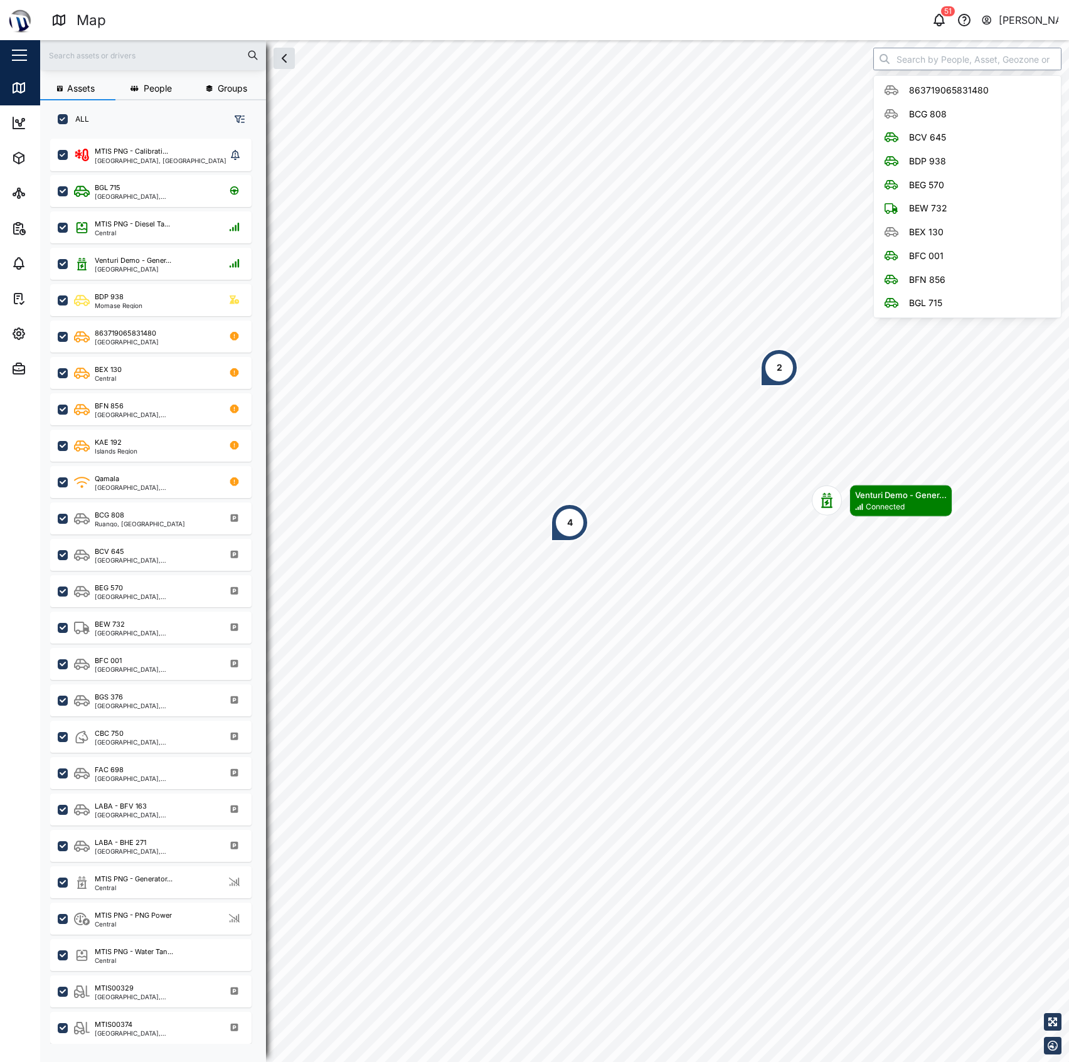
click at [924, 53] on input "search" at bounding box center [967, 59] width 188 height 23
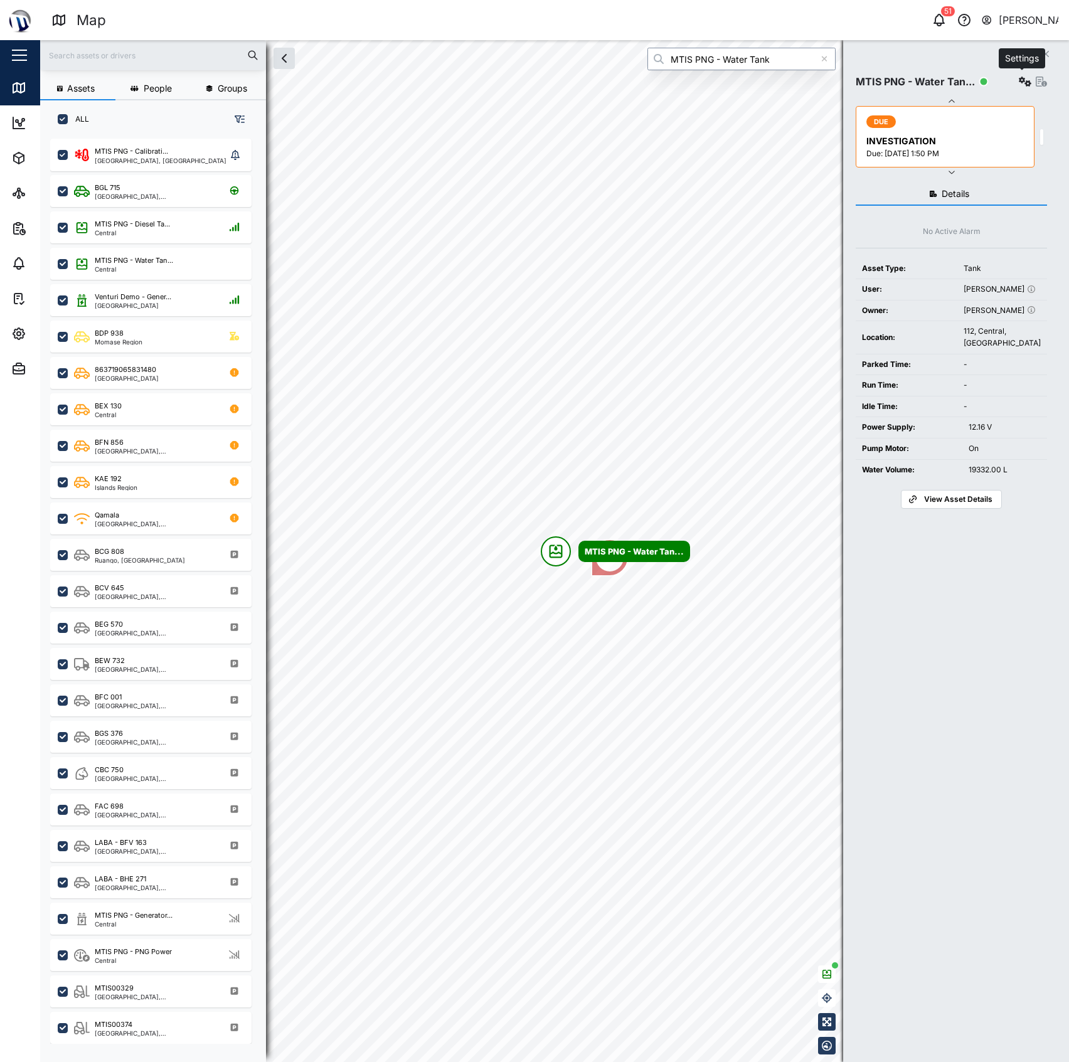
type input "MTIS PNG - Water Tank"
click at [1019, 86] on icon "button" at bounding box center [1025, 82] width 13 height 10
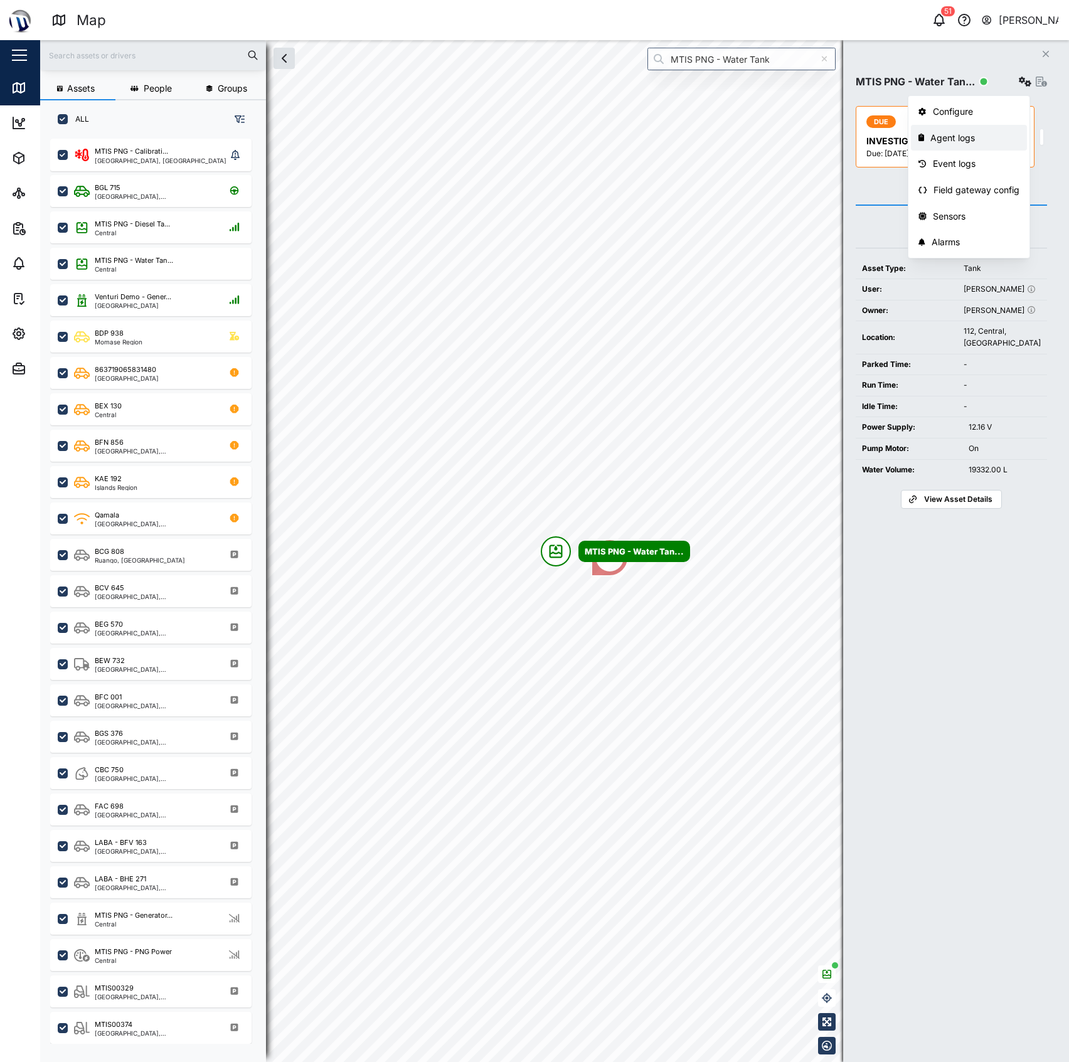
click at [985, 136] on div "Agent logs" at bounding box center [974, 138] width 89 height 14
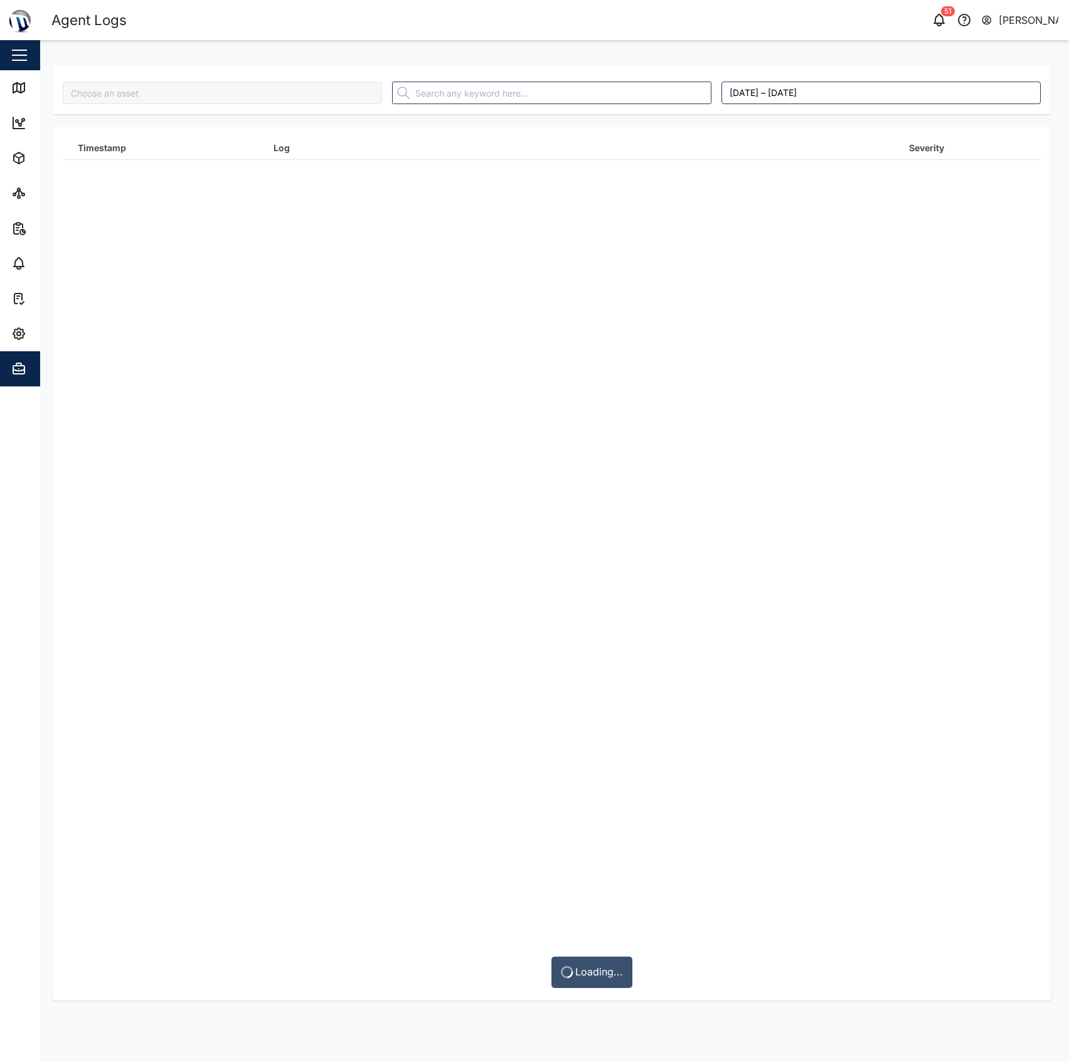
type input "MTIS PNG - Water Tank"
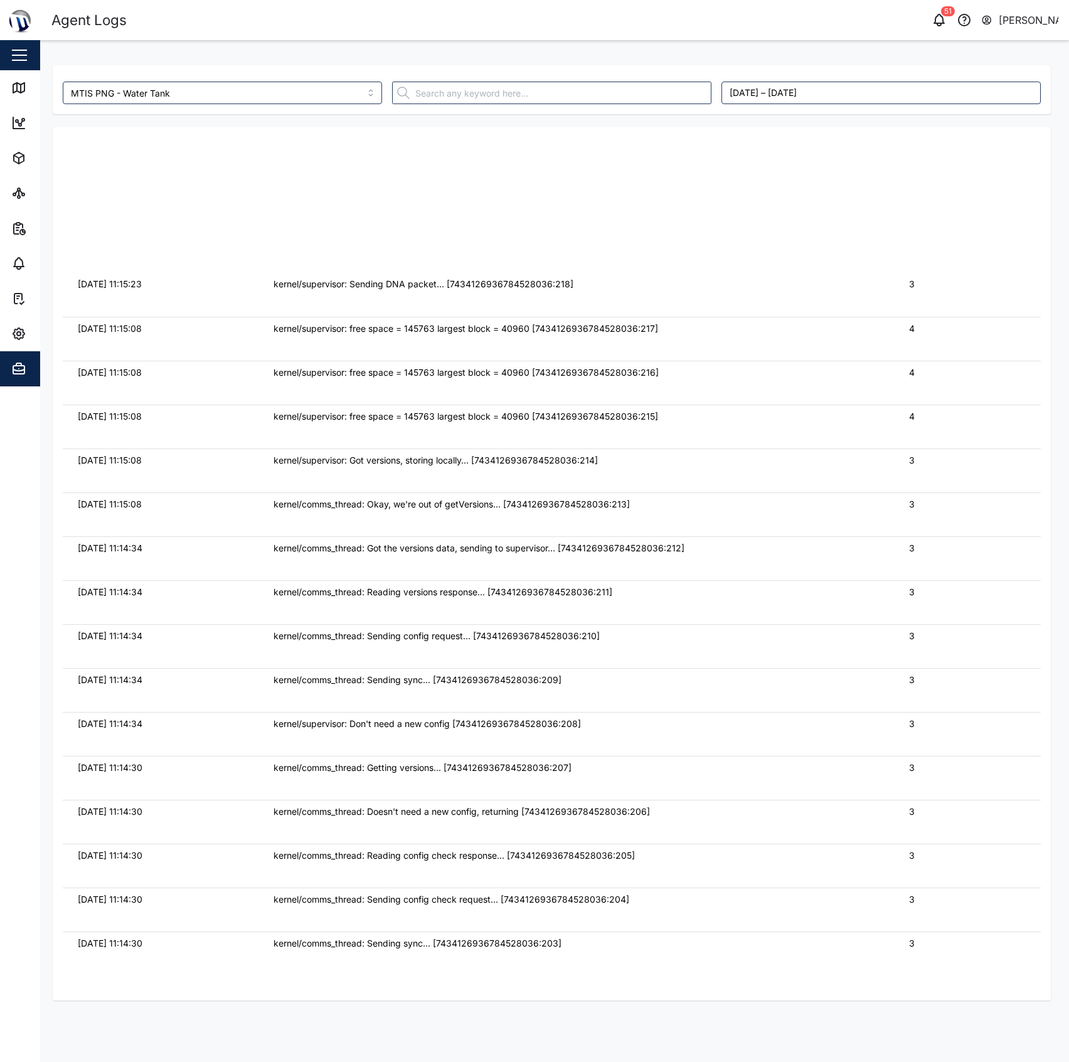
scroll to position [1555, 0]
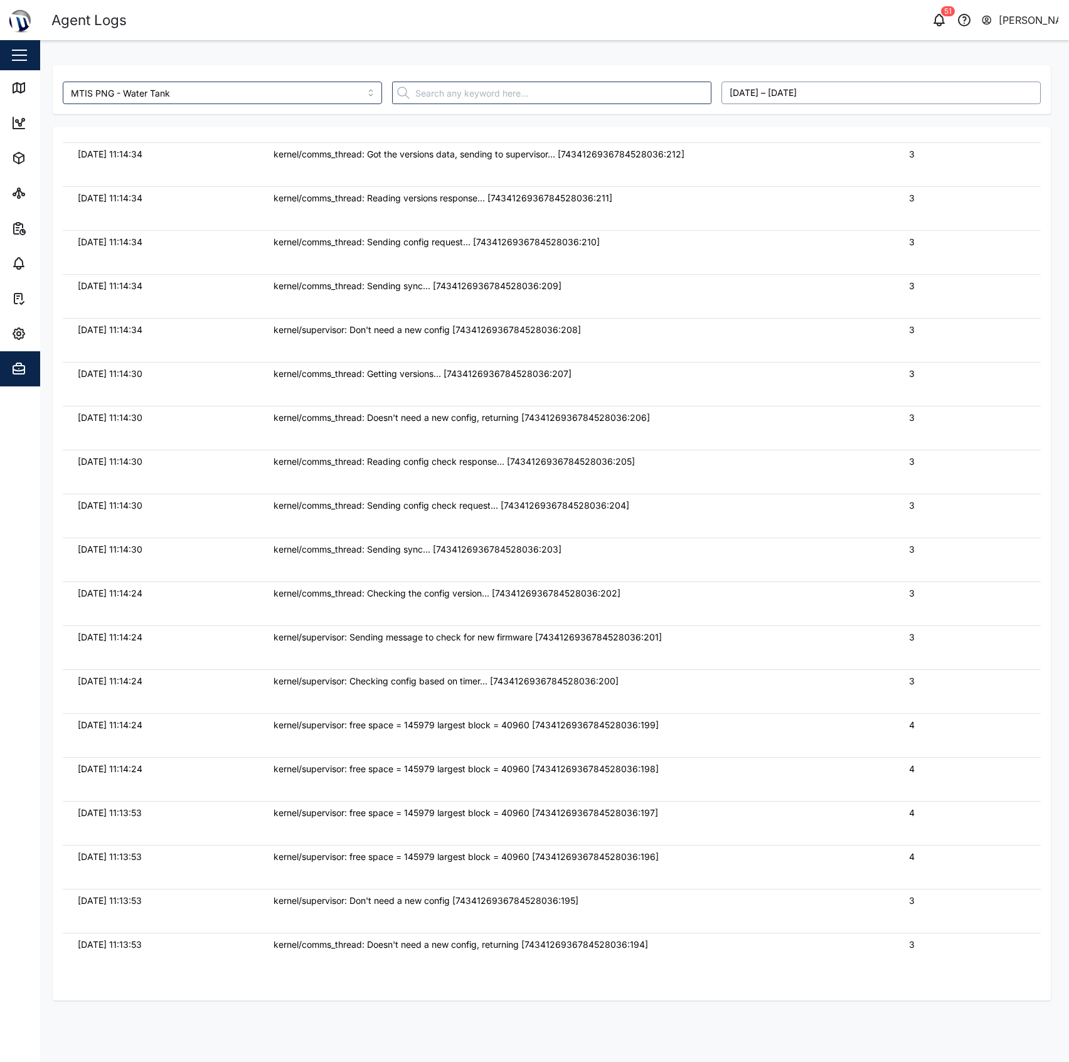
click at [760, 93] on button "[DATE] – [DATE]" at bounding box center [880, 93] width 319 height 23
click at [817, 268] on button "2" at bounding box center [813, 268] width 23 height 23
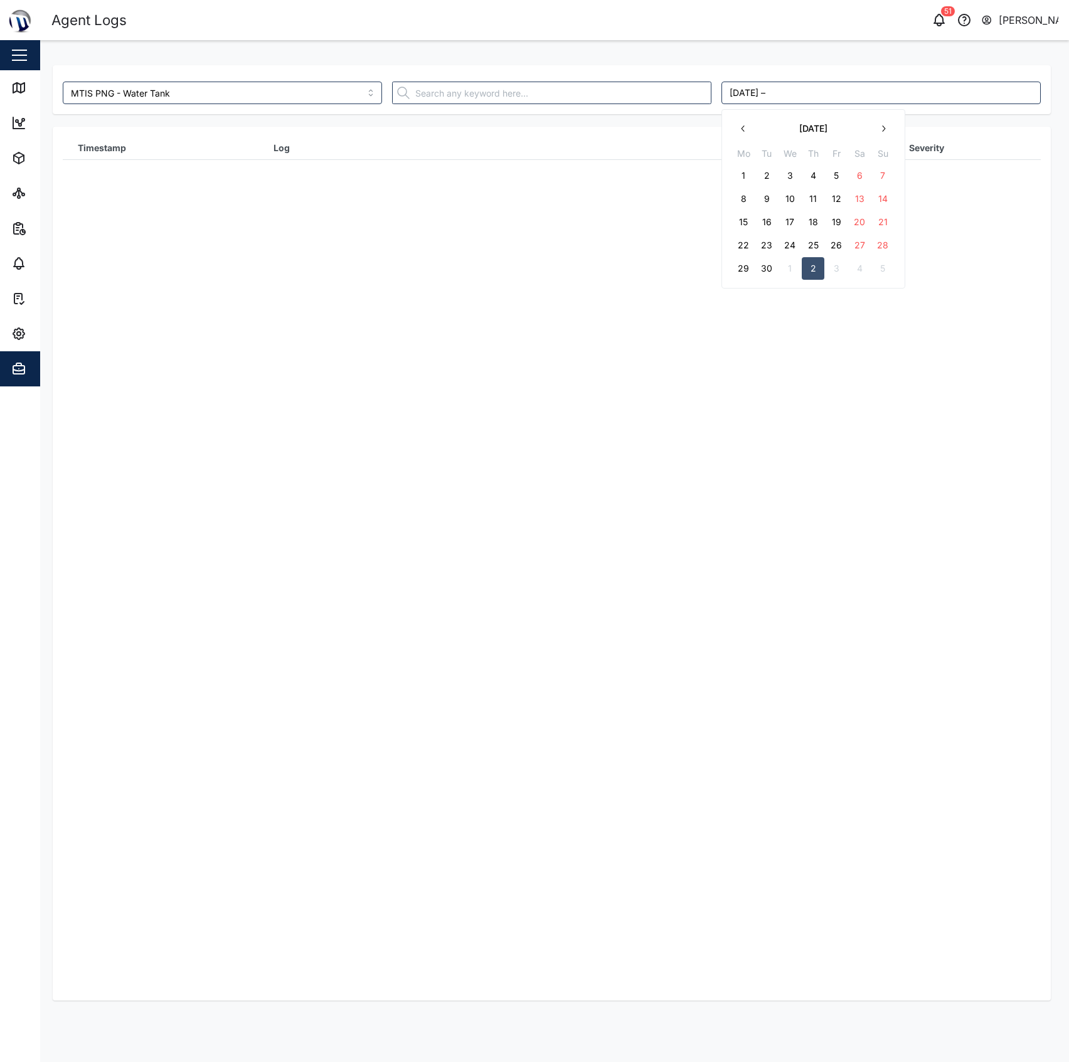
scroll to position [0, 0]
click at [841, 269] on button "3" at bounding box center [836, 268] width 23 height 23
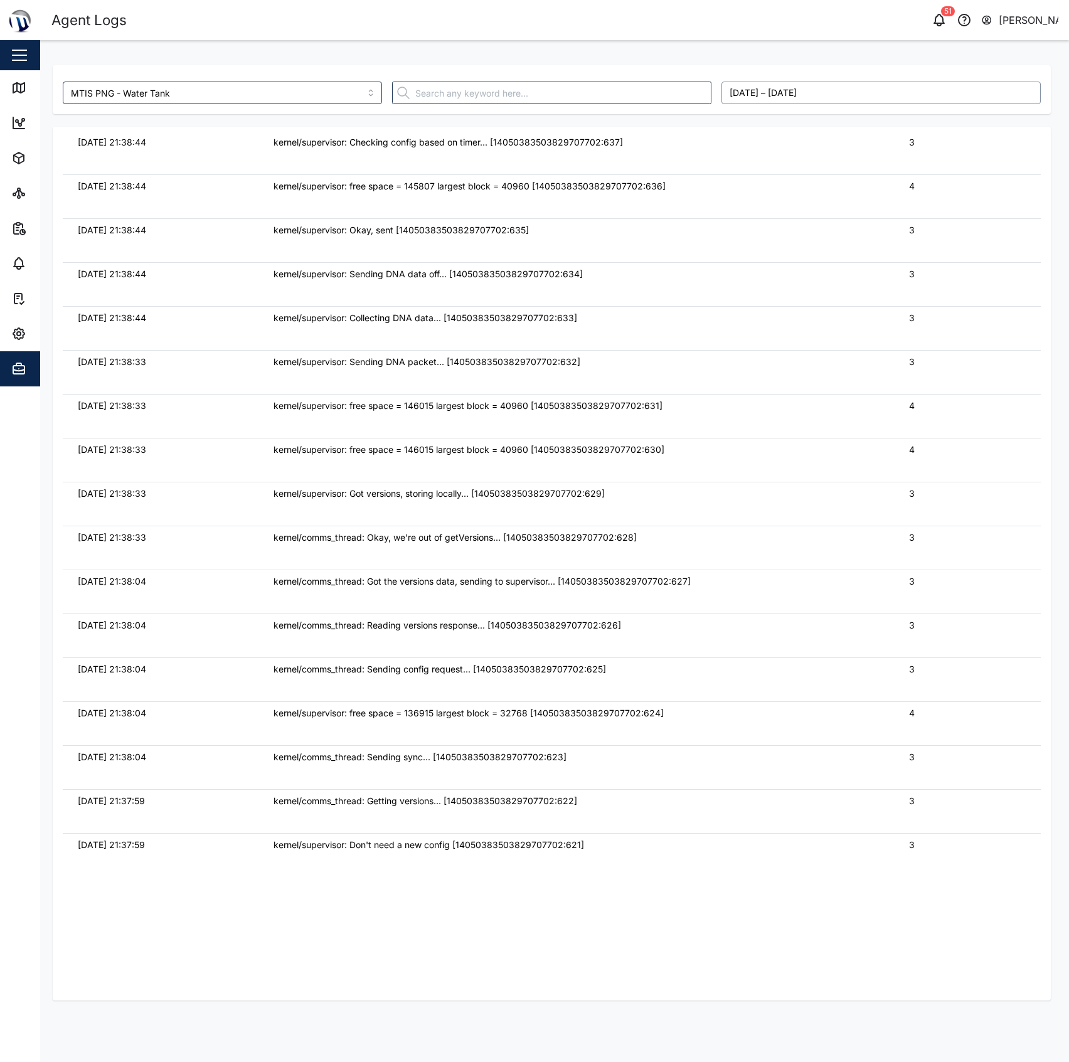
scroll to position [83695, 0]
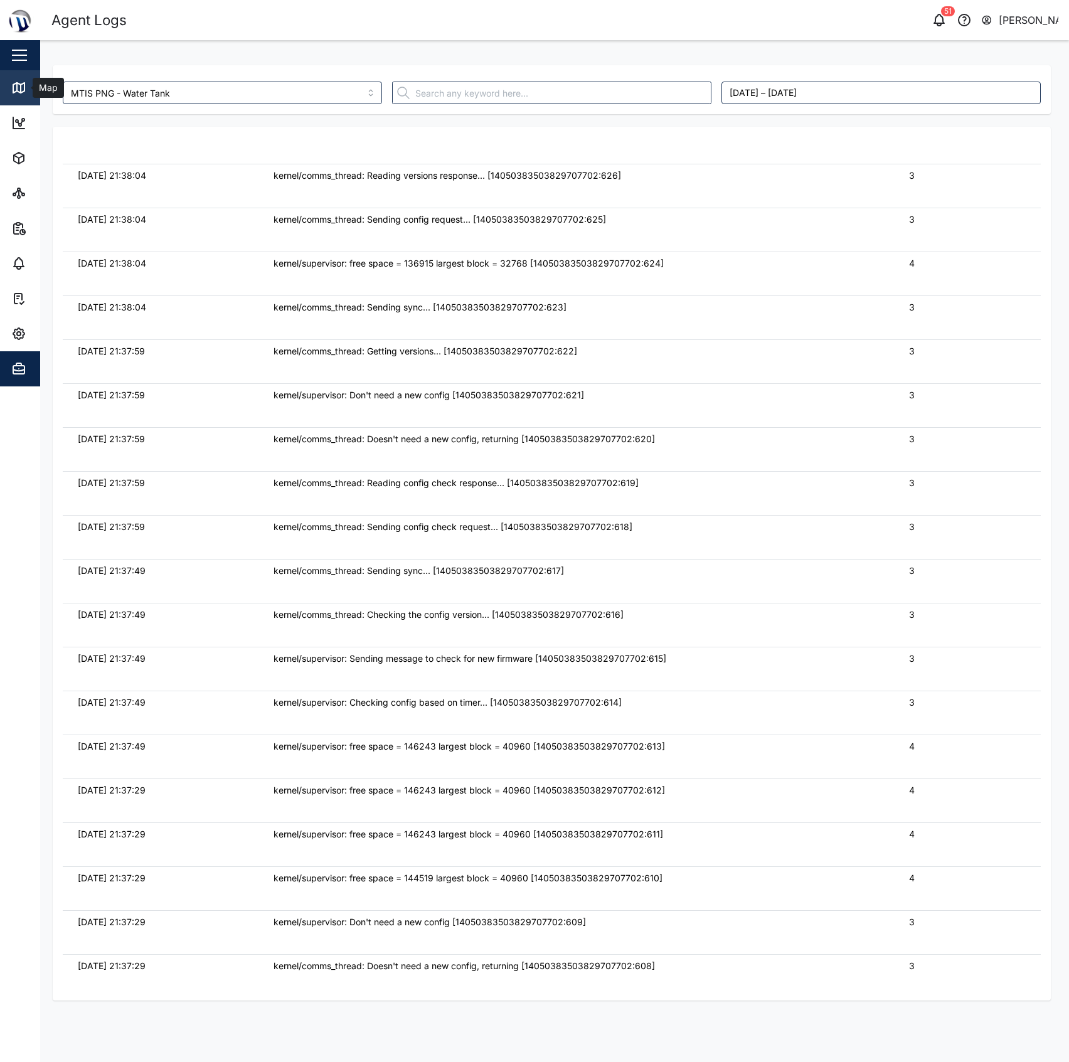
click at [19, 89] on icon at bounding box center [18, 87] width 15 height 15
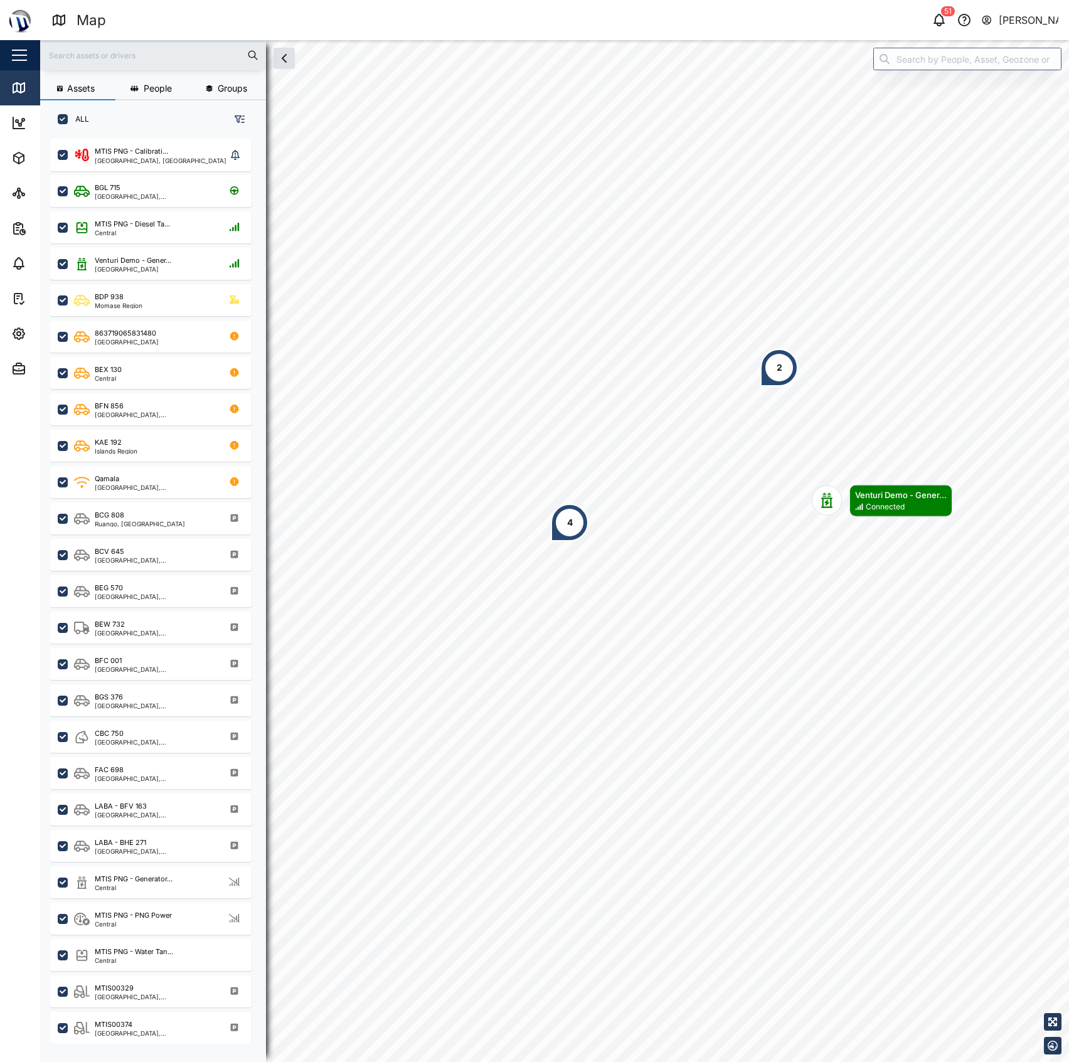
scroll to position [905, 193]
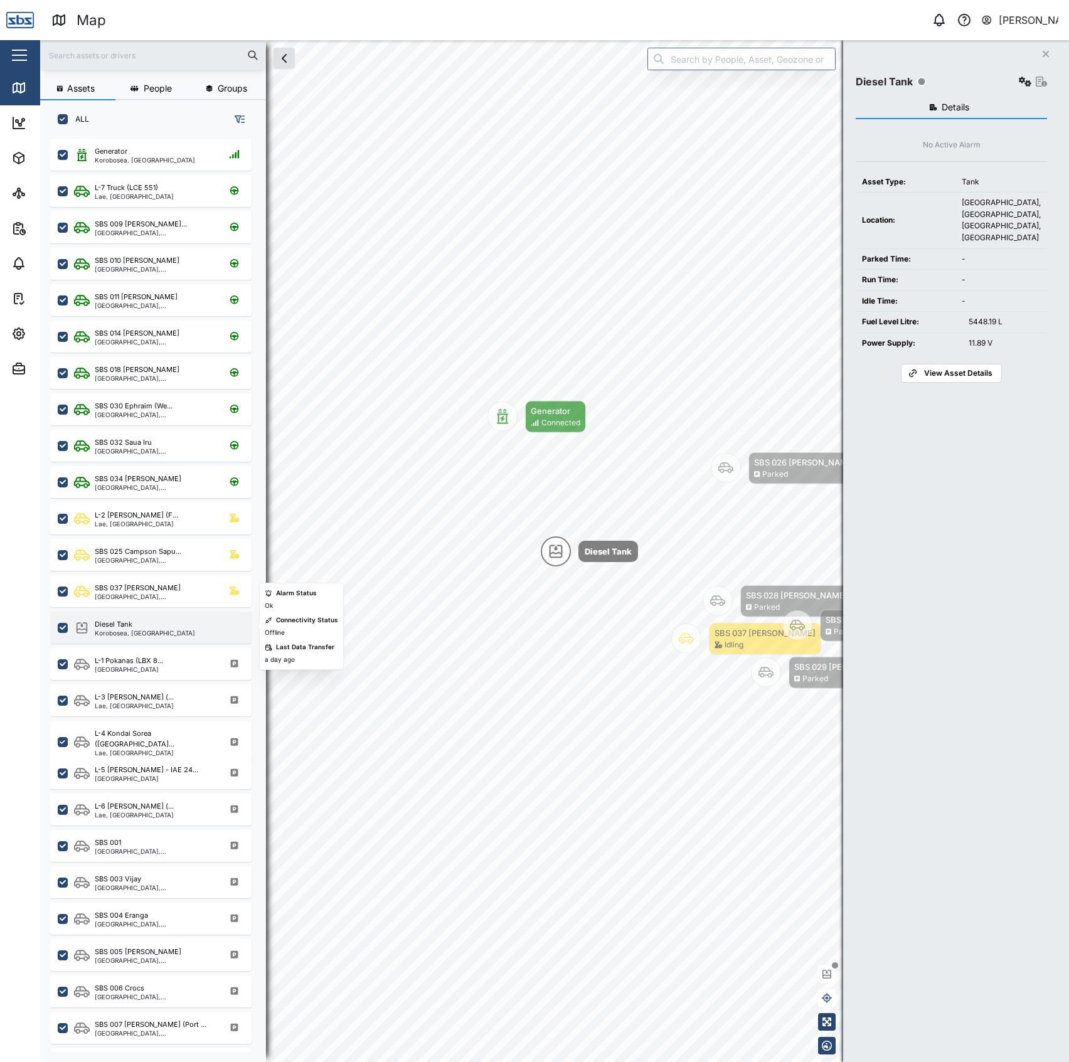
click at [184, 628] on div "Diesel Tank Korobosea, [GEOGRAPHIC_DATA]" at bounding box center [159, 627] width 170 height 17
click at [527, 430] on div "Generator Connected" at bounding box center [555, 417] width 61 height 32
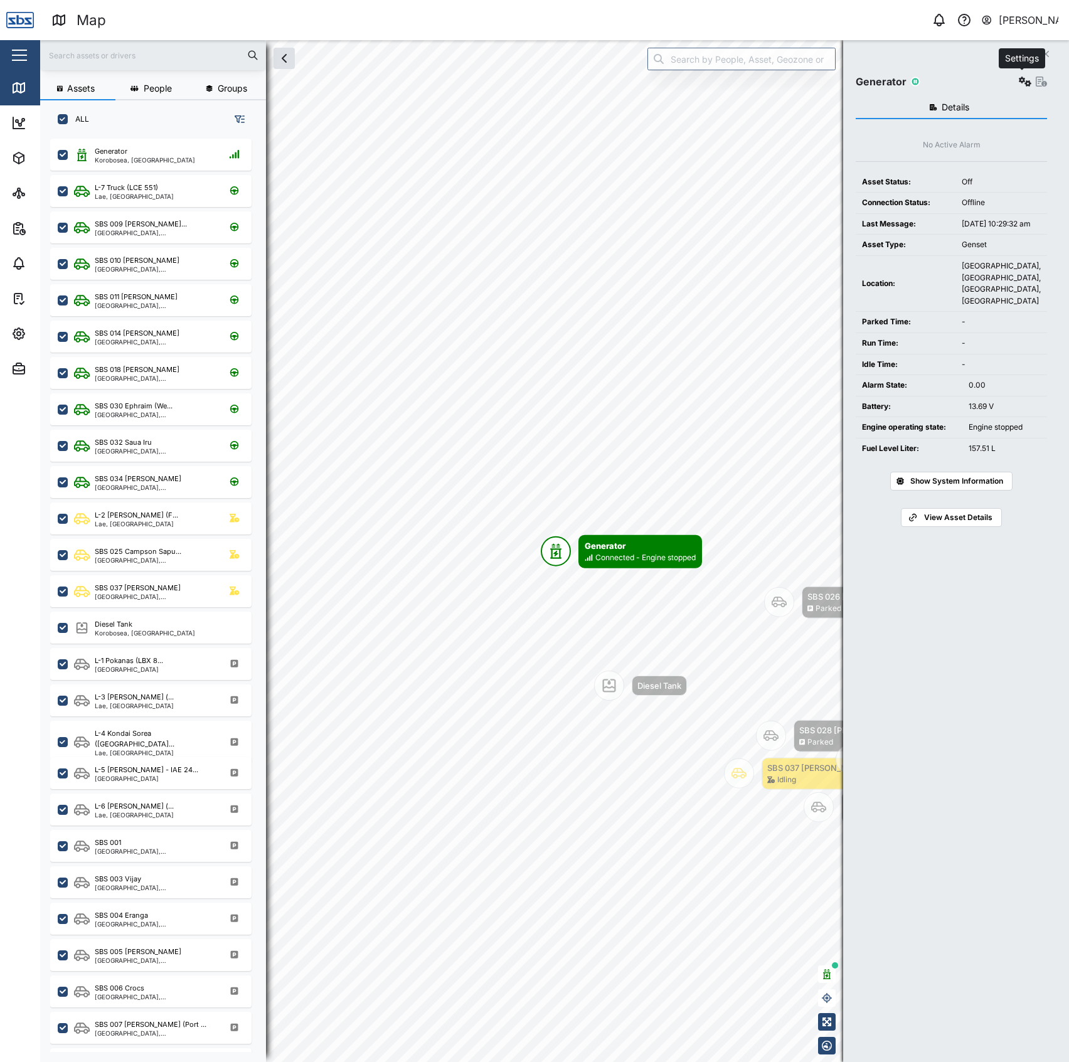
click at [1024, 78] on icon "button" at bounding box center [1025, 82] width 13 height 10
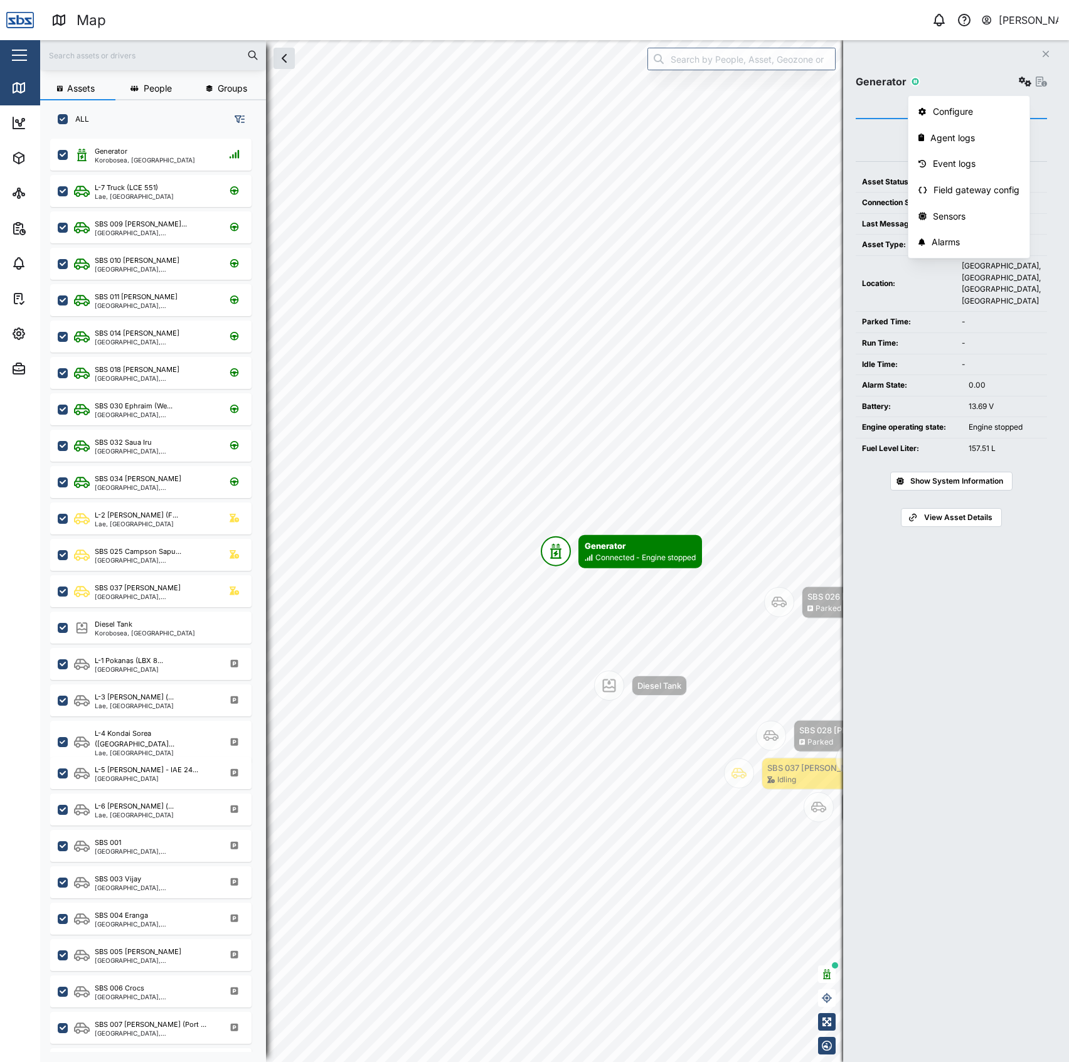
click at [674, 688] on div "Diesel Tank" at bounding box center [659, 685] width 44 height 13
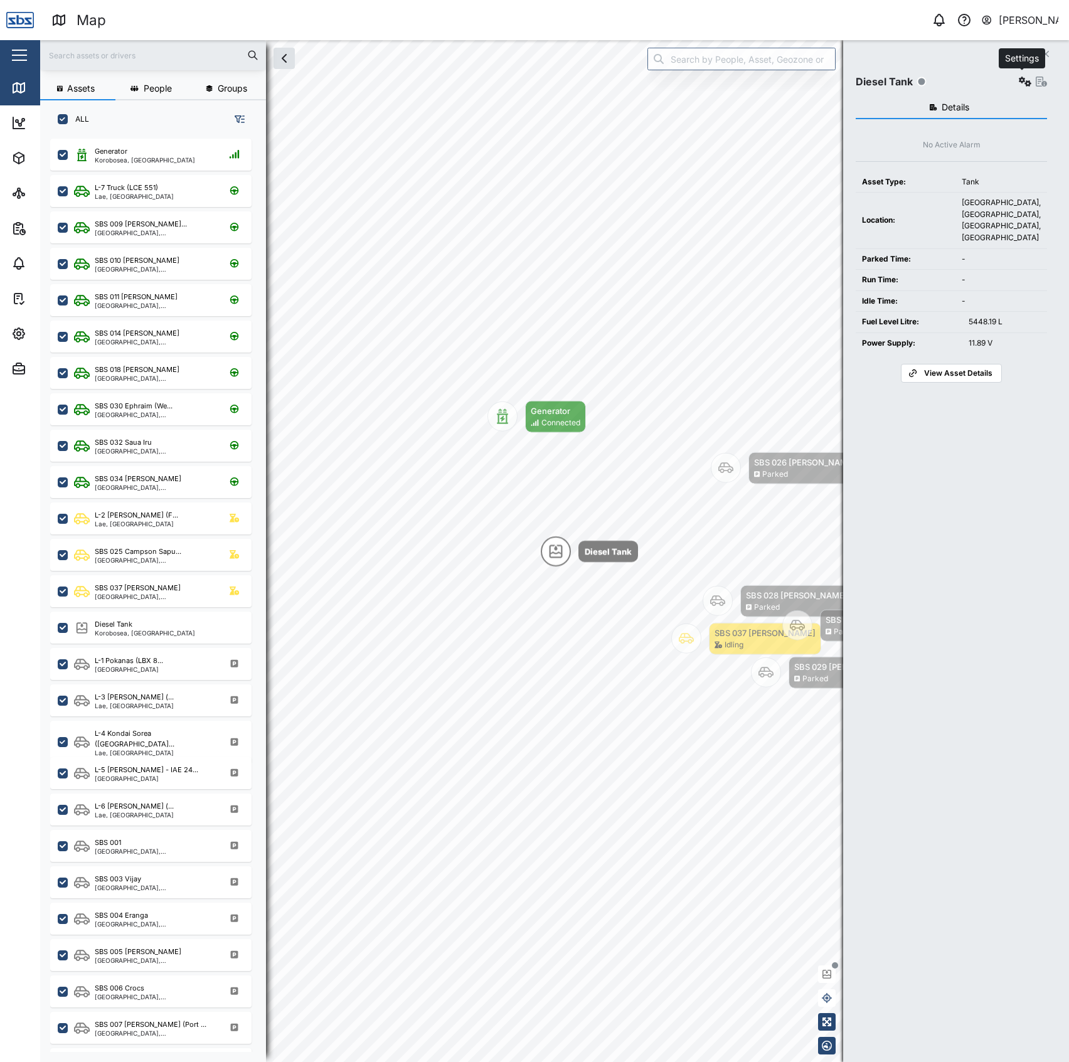
click at [1023, 80] on icon "button" at bounding box center [1025, 82] width 13 height 10
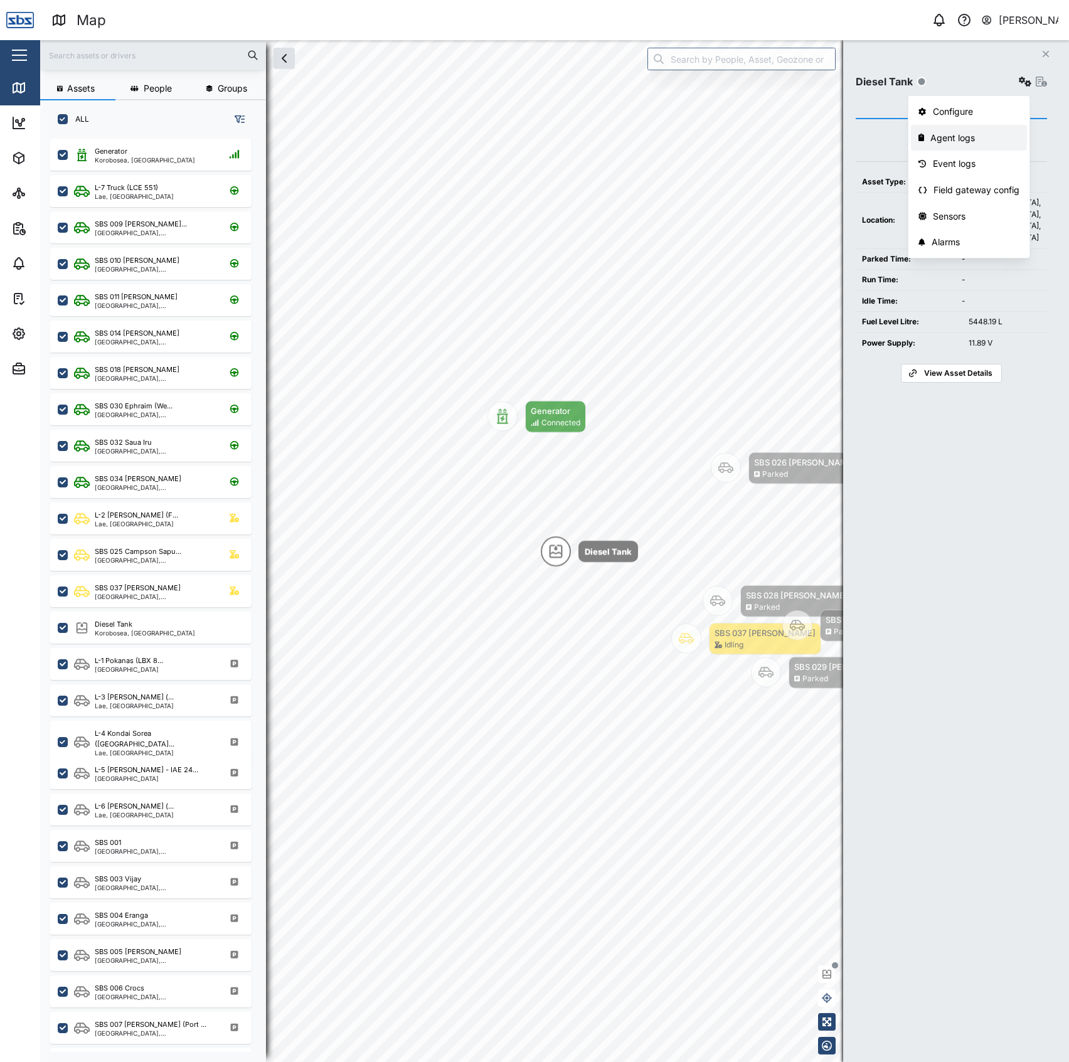
click at [985, 139] on div "Agent logs" at bounding box center [974, 138] width 89 height 14
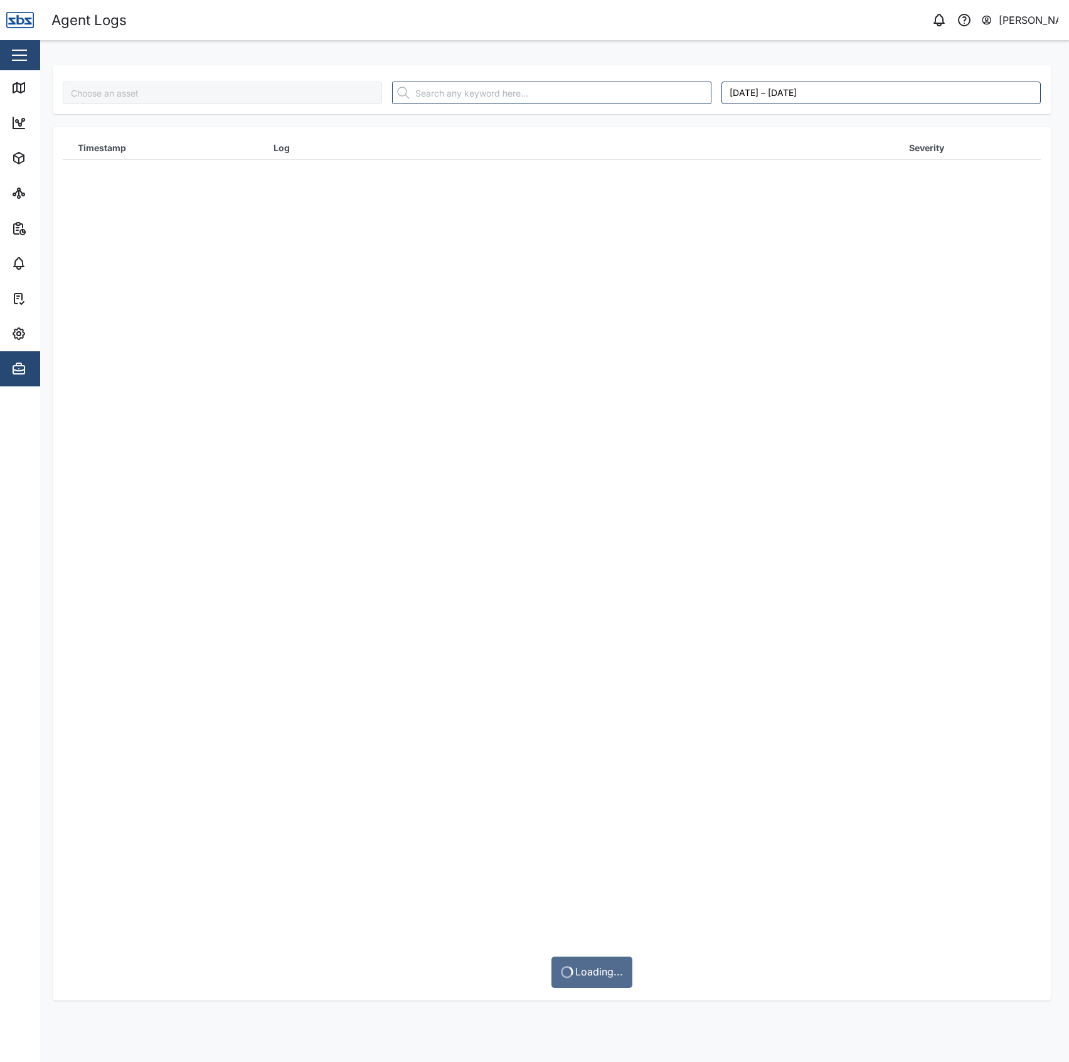
type input "Diesel Tank"
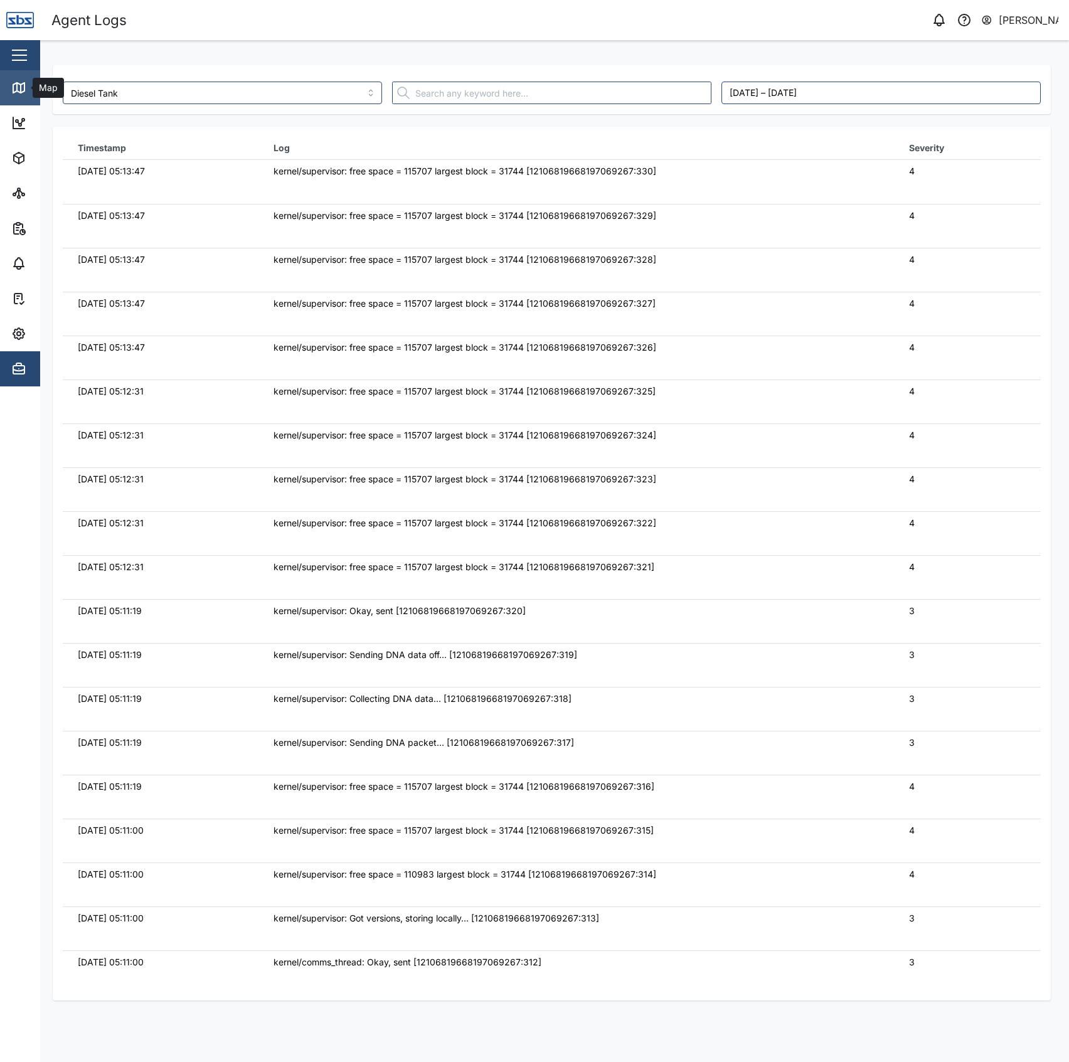
click at [17, 89] on icon at bounding box center [17, 87] width 0 height 8
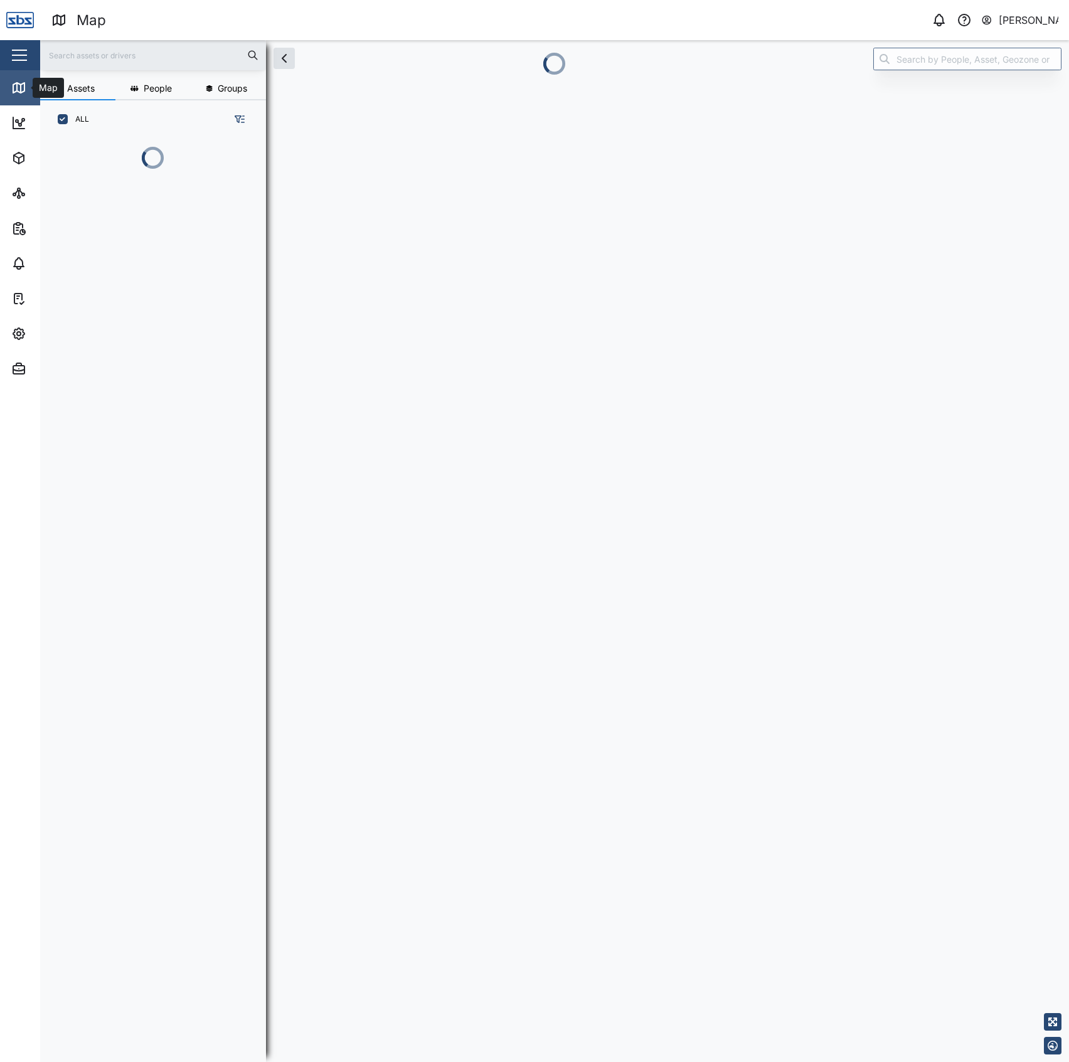
scroll to position [13, 13]
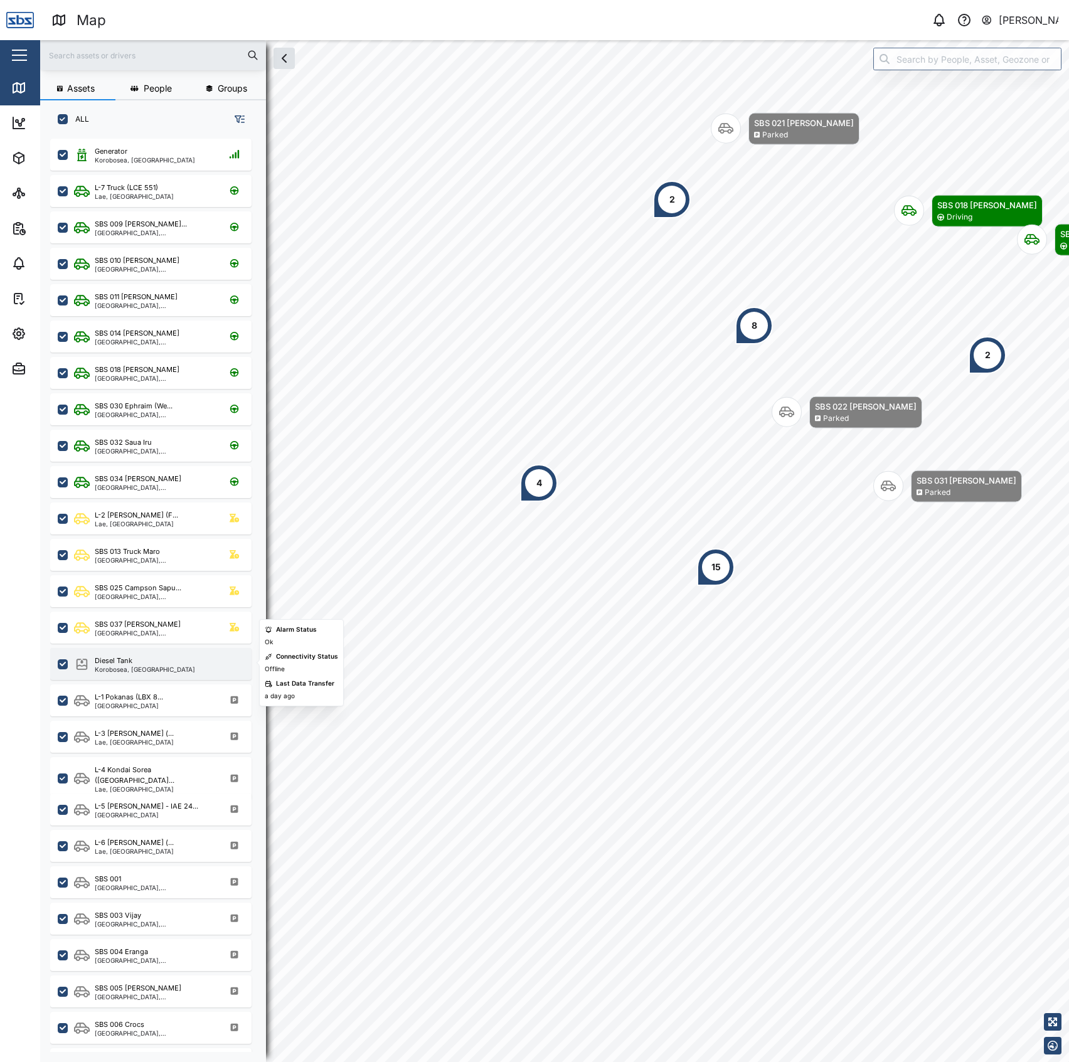
click at [151, 666] on div "Korobosea, [GEOGRAPHIC_DATA]" at bounding box center [145, 669] width 100 height 6
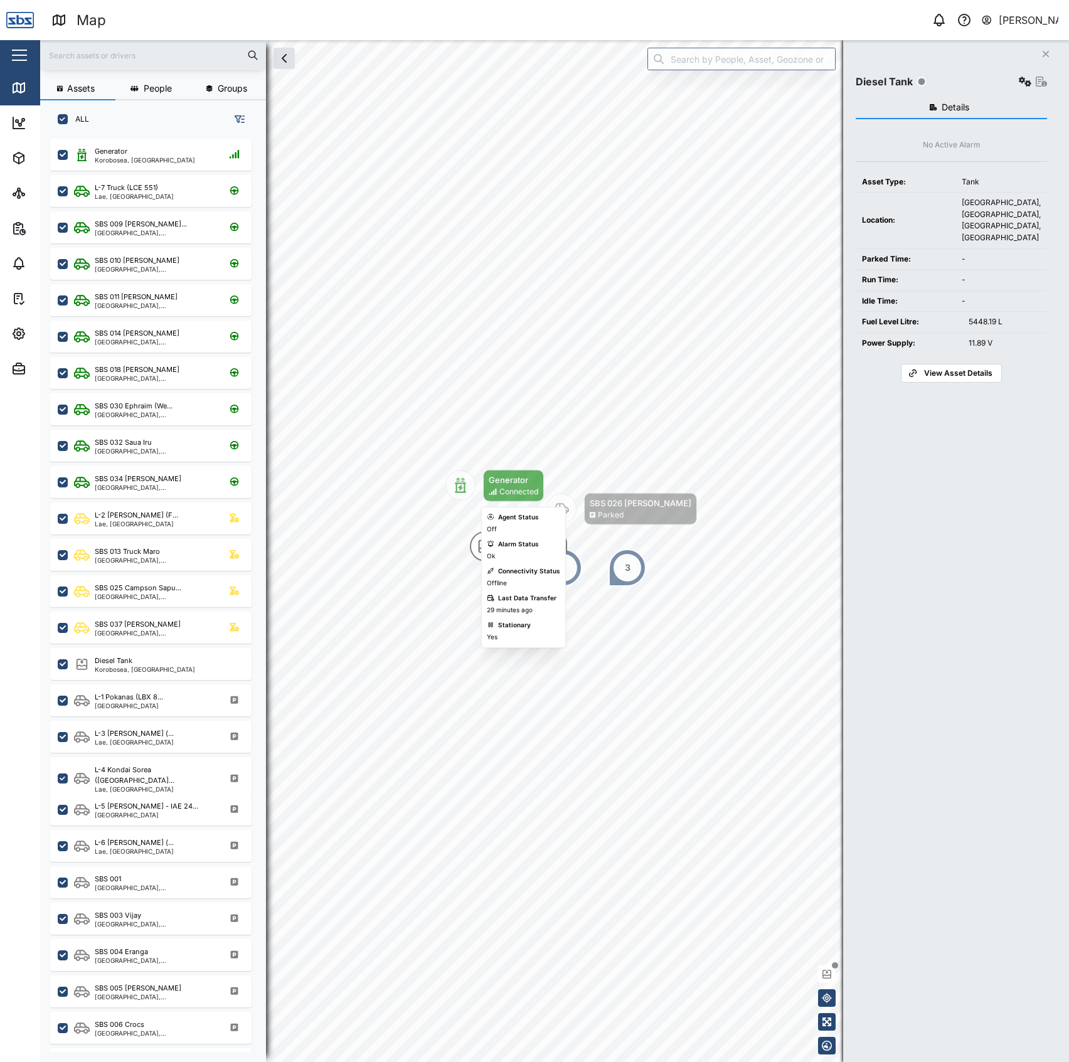
click at [503, 495] on div "Connected" at bounding box center [518, 492] width 39 height 12
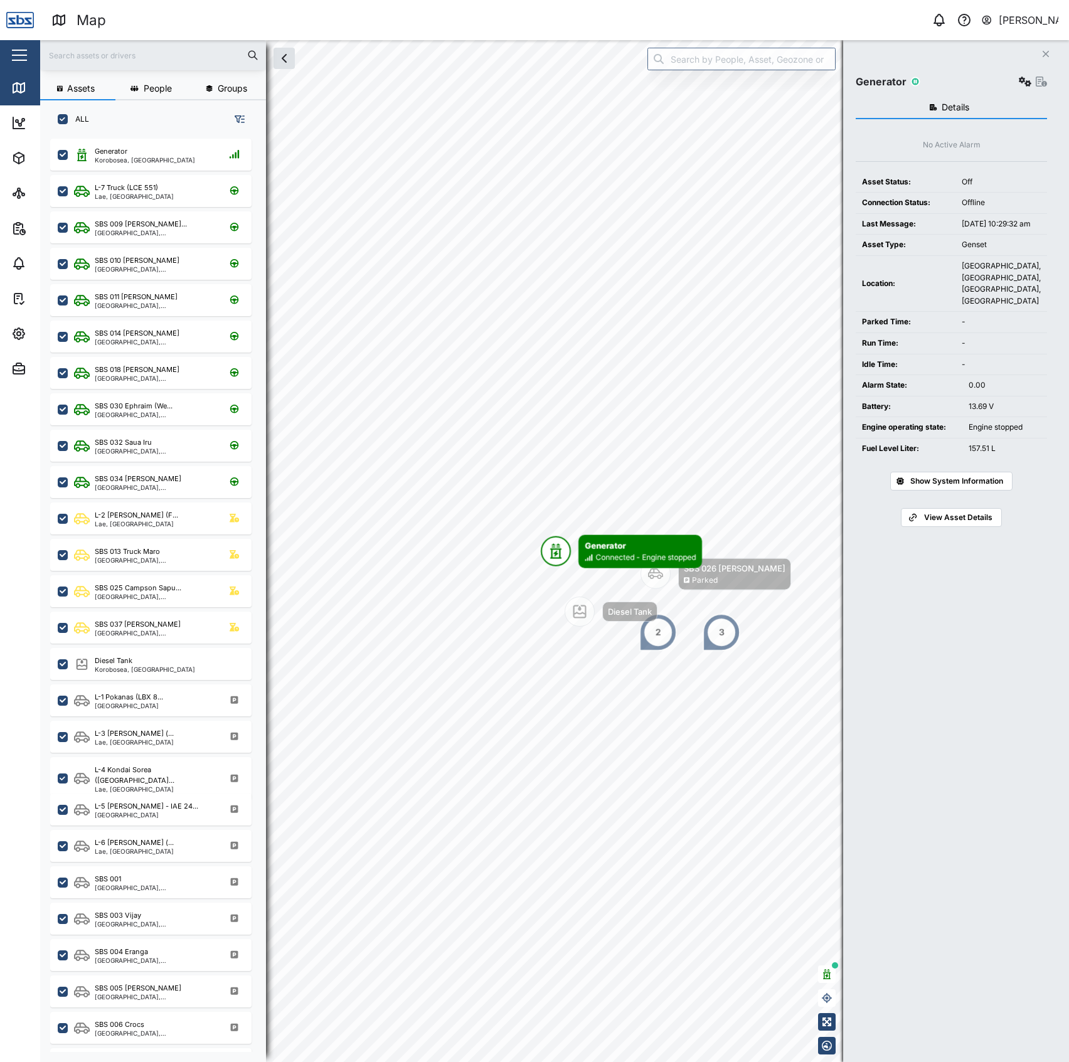
click at [1019, 86] on icon "button" at bounding box center [1025, 82] width 13 height 10
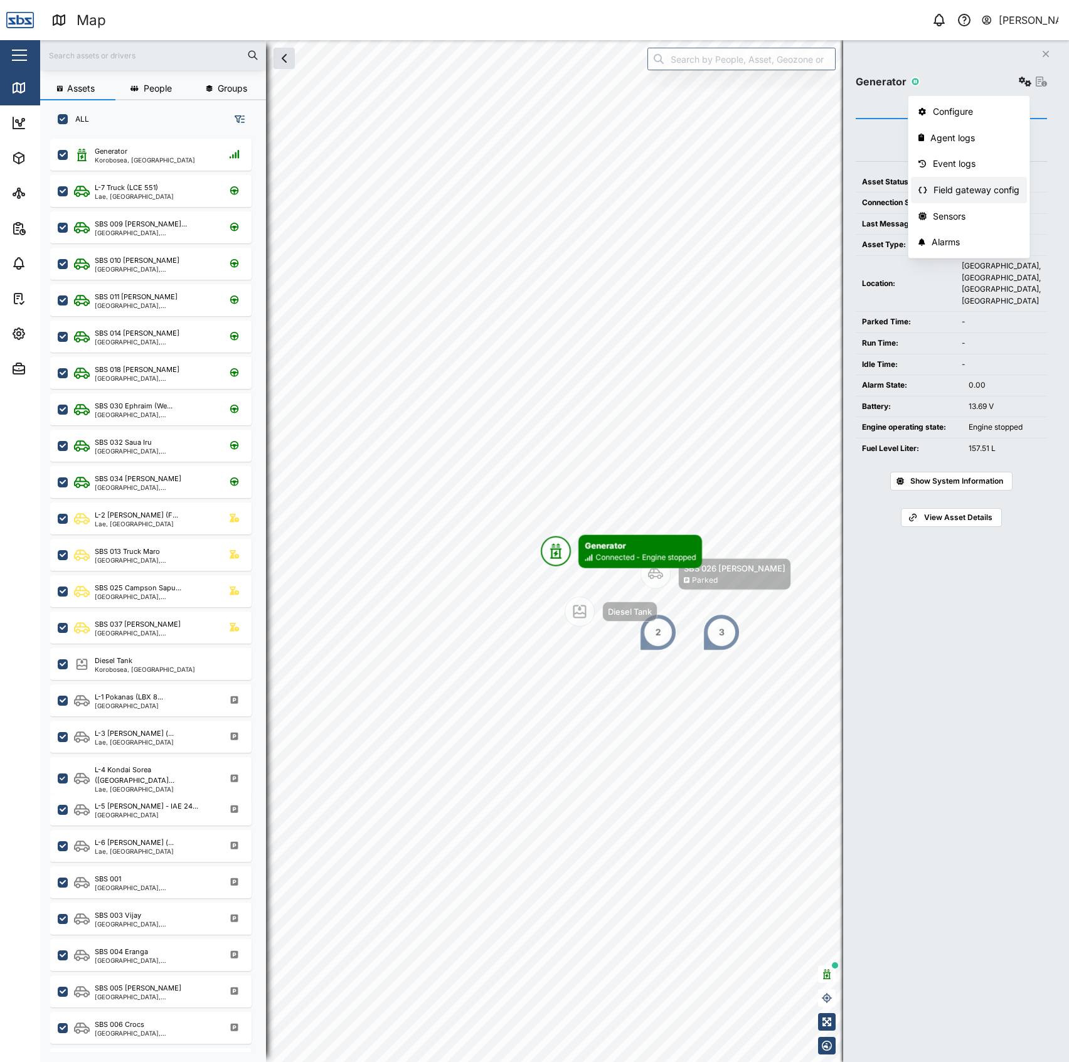
click at [972, 186] on div "Field gateway config" at bounding box center [976, 190] width 86 height 14
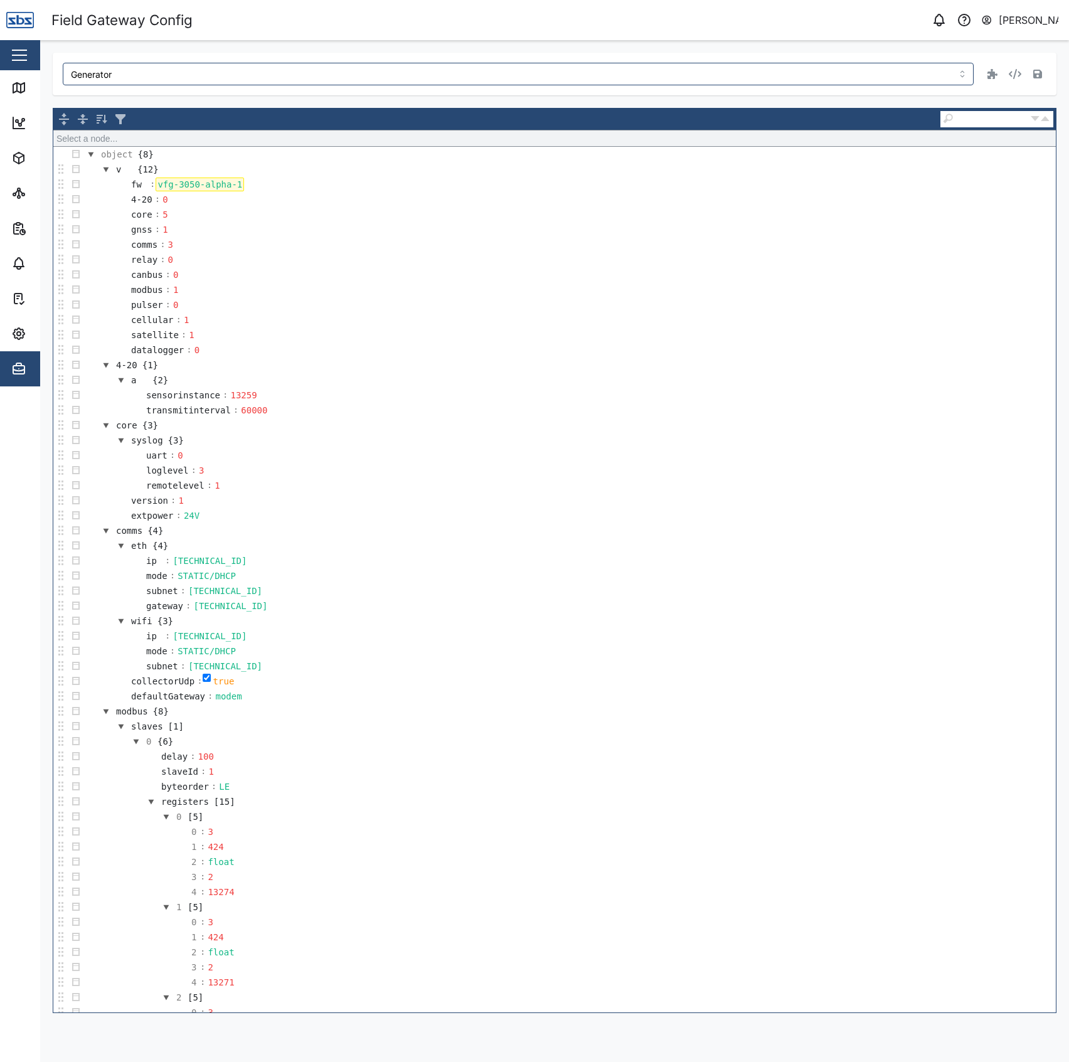
click at [194, 189] on div "vfg-3050-alpha-1" at bounding box center [200, 185] width 88 height 14
copy div "vfg-3050-alpha-1"
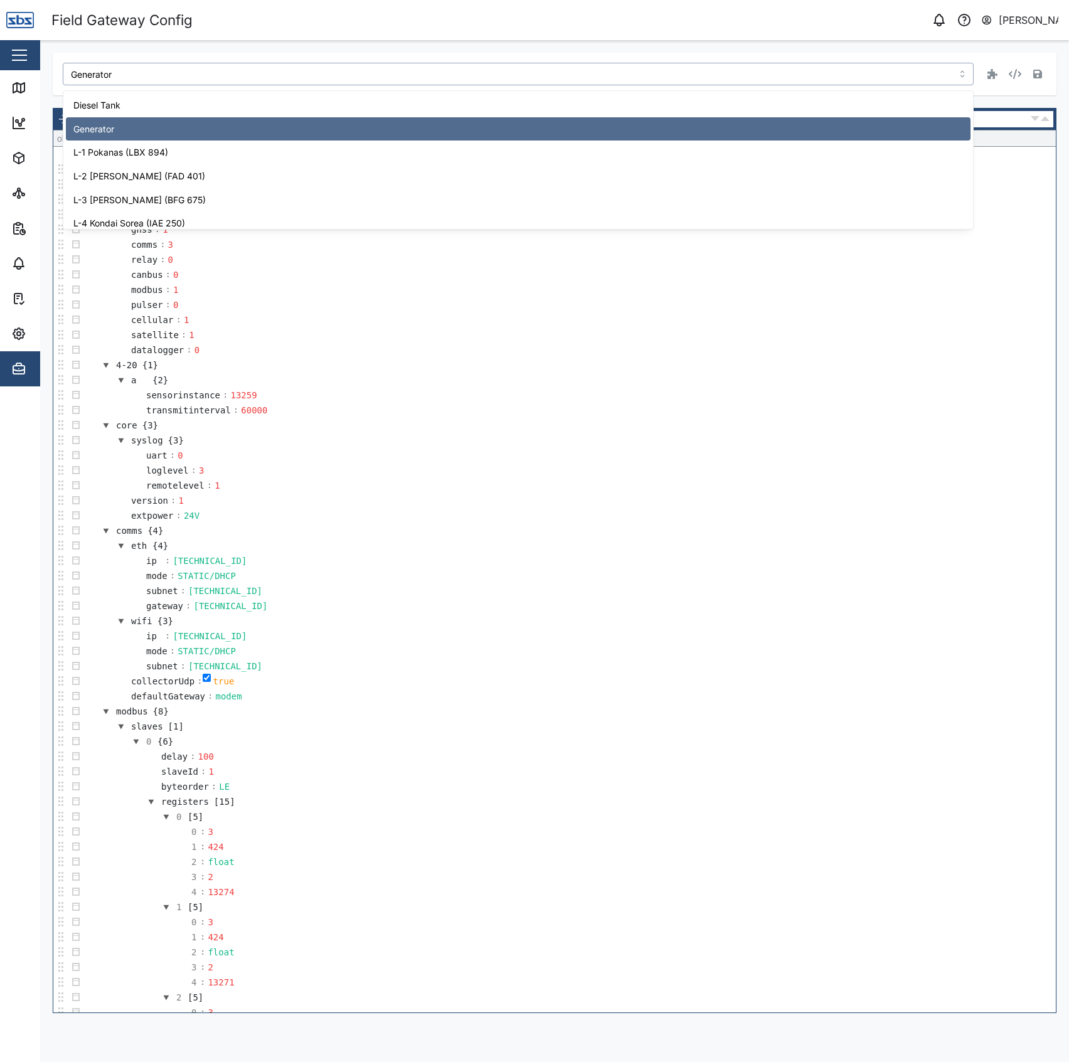
click at [217, 74] on input "Generator" at bounding box center [518, 74] width 911 height 23
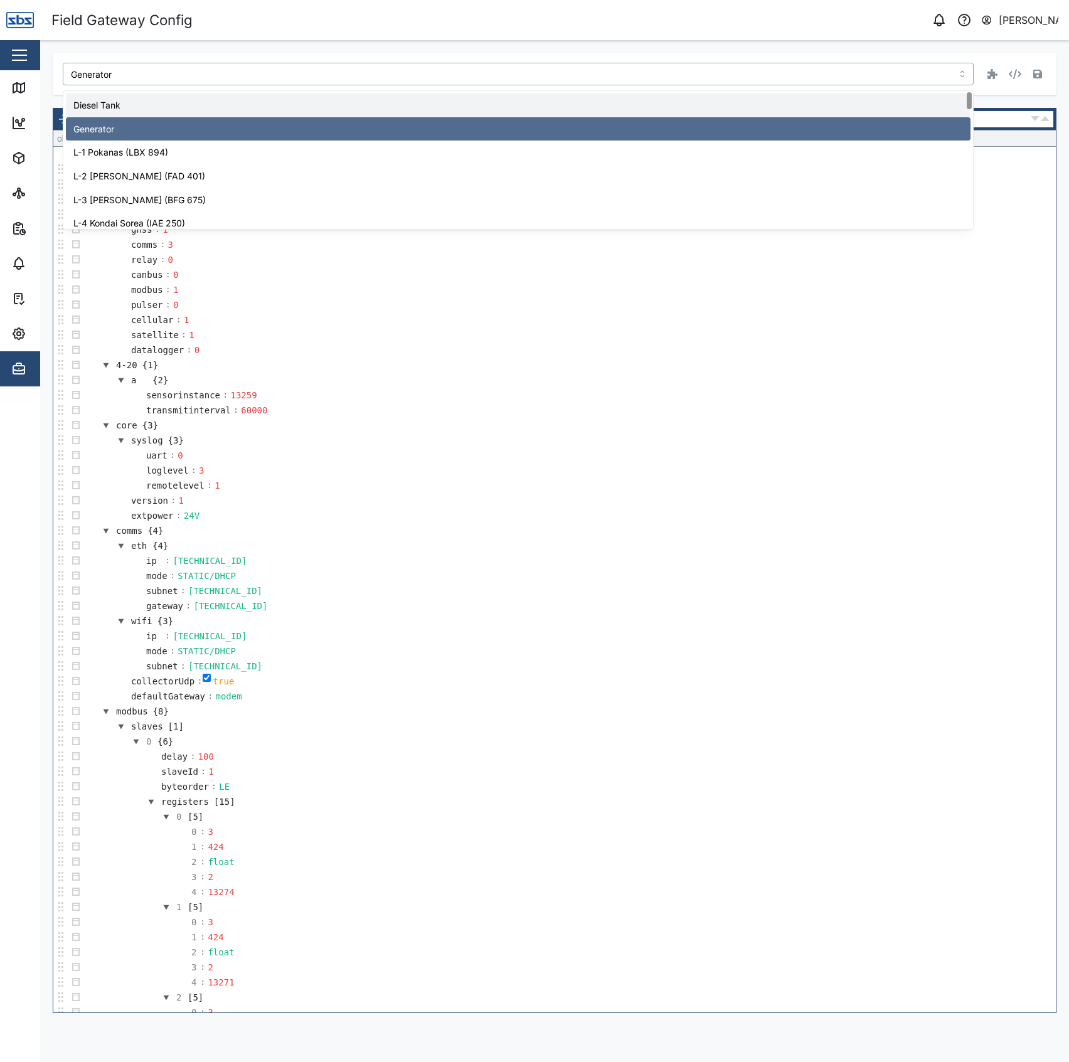
type input "Diesel Tank"
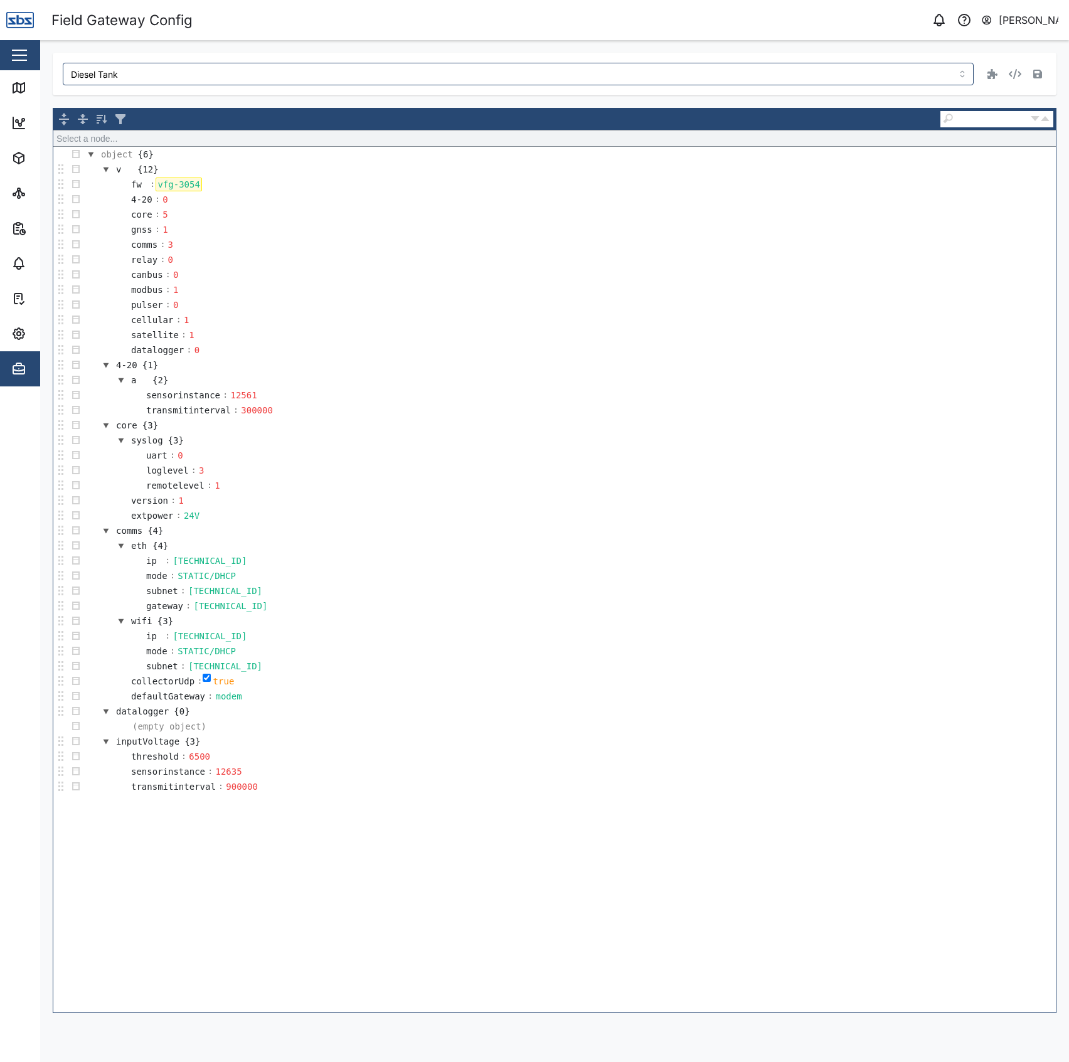
click at [181, 189] on div "vfg-3054" at bounding box center [179, 185] width 46 height 14
copy div "vfg-3054"
click at [26, 88] on icon at bounding box center [18, 87] width 15 height 15
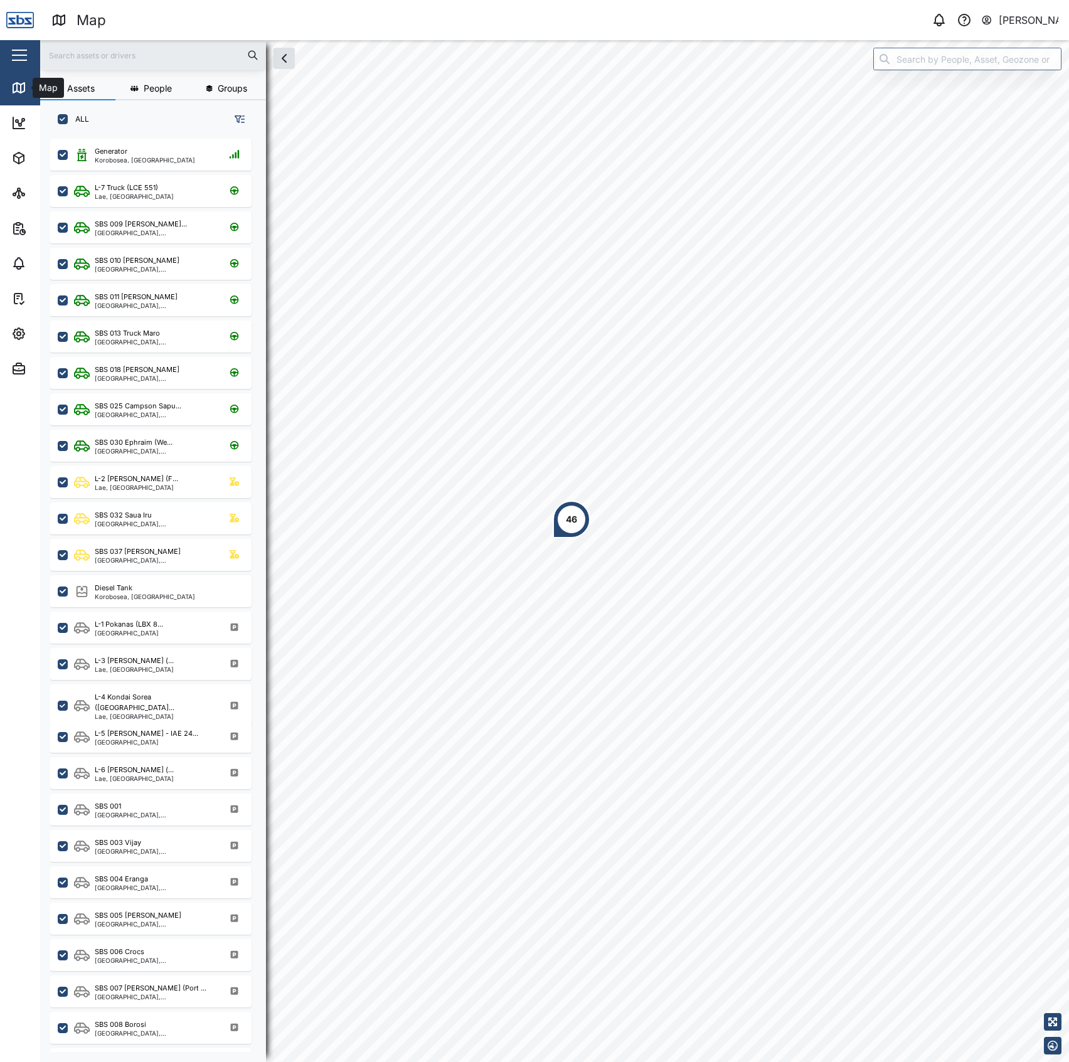
scroll to position [905, 193]
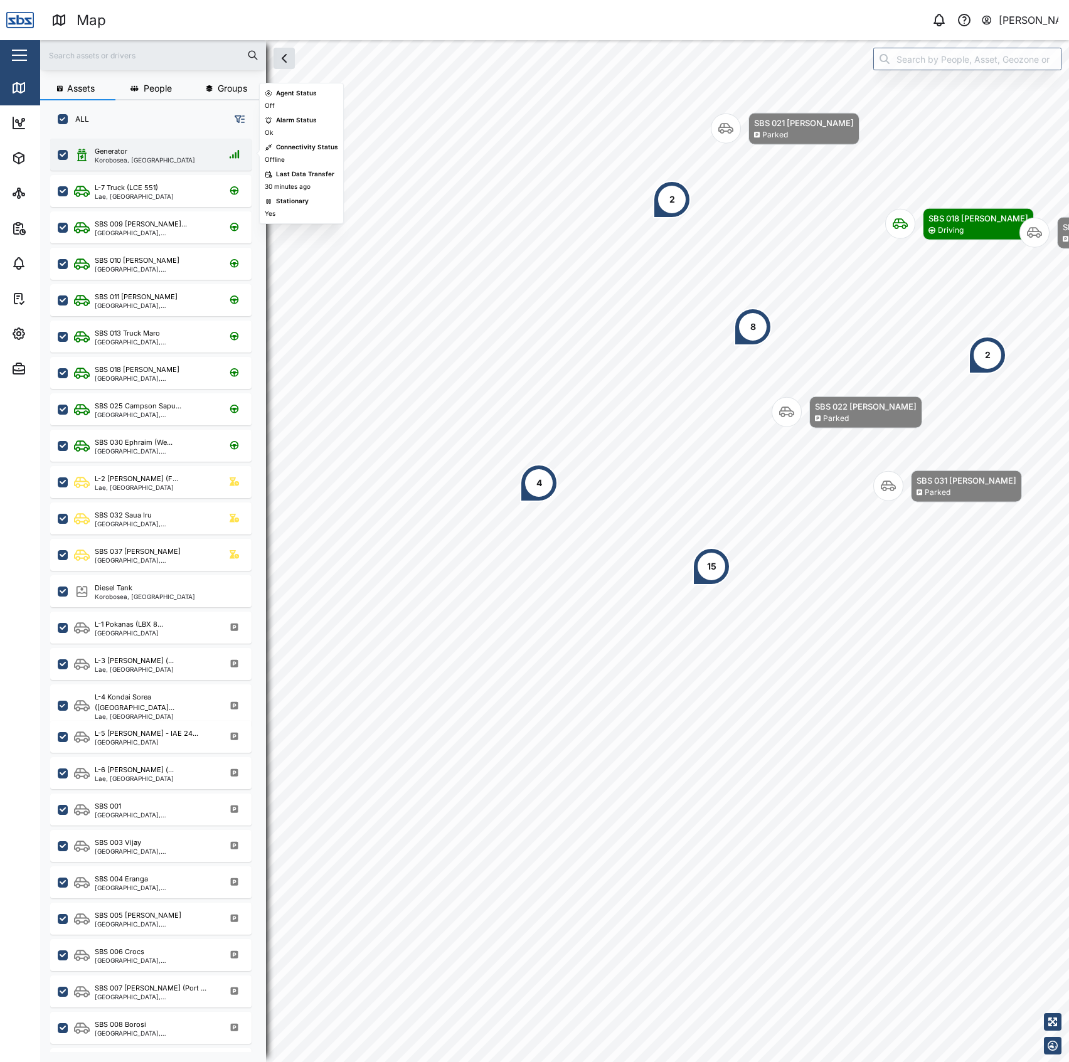
click at [130, 156] on div "Generator" at bounding box center [145, 151] width 100 height 11
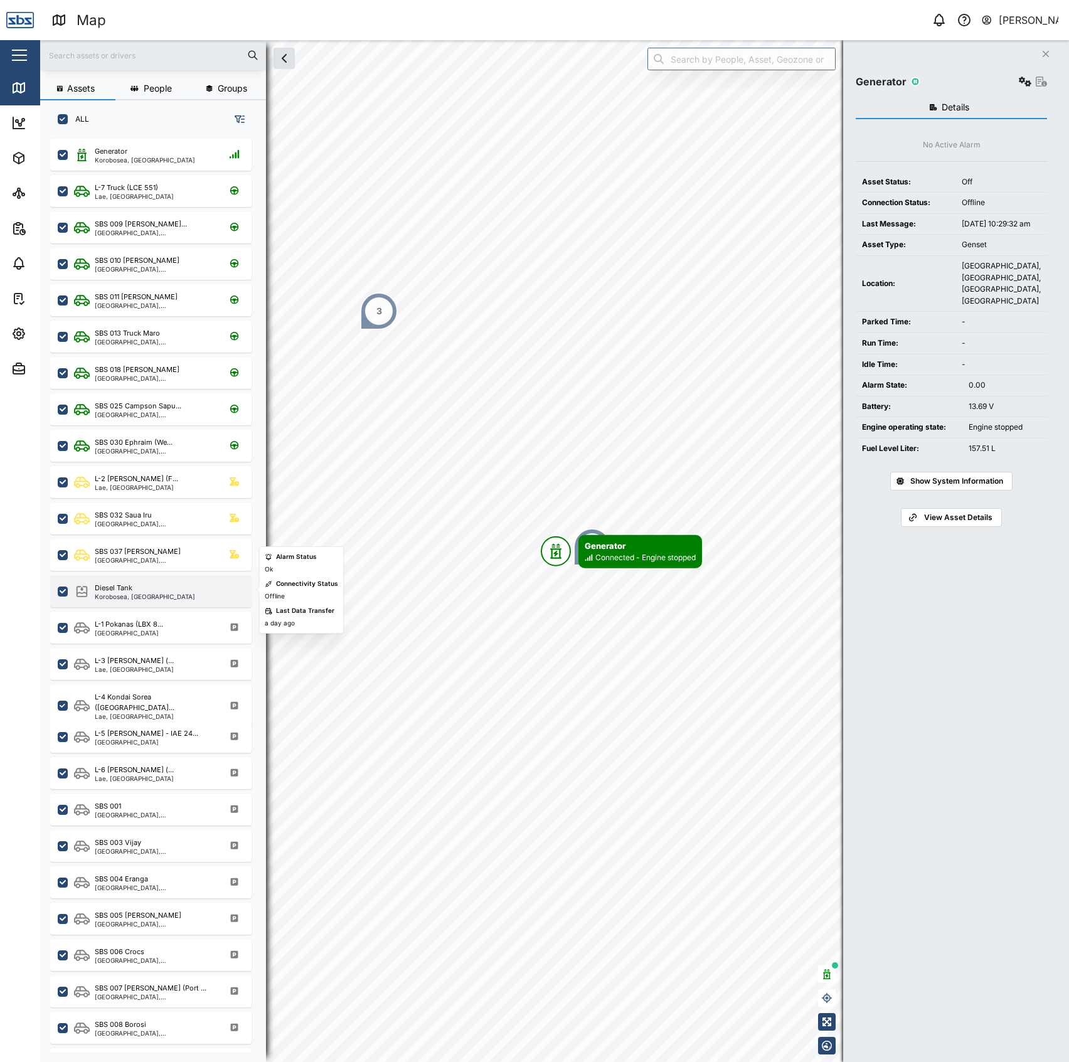
click at [146, 585] on div "Diesel Tank" at bounding box center [145, 588] width 100 height 11
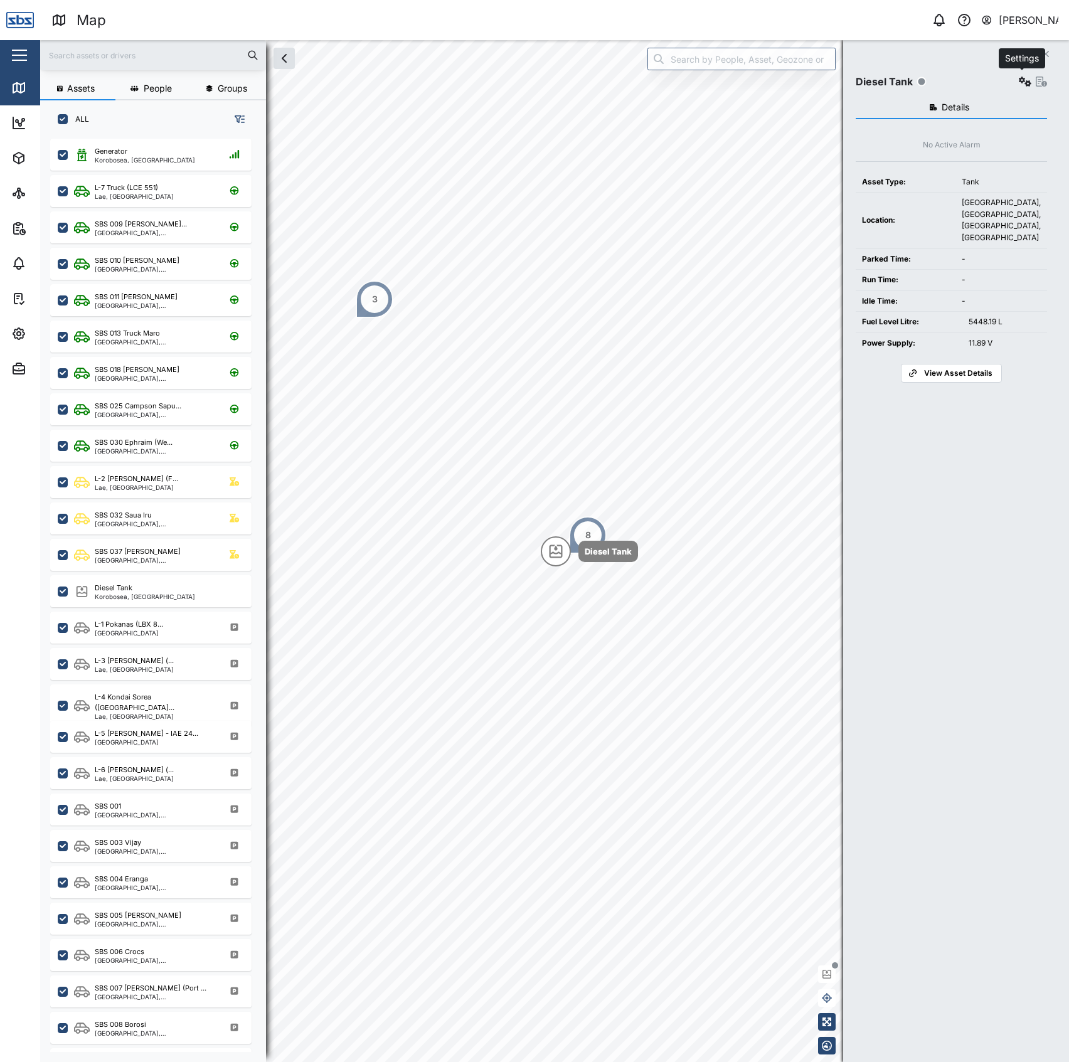
click at [1023, 82] on icon "button" at bounding box center [1025, 82] width 13 height 10
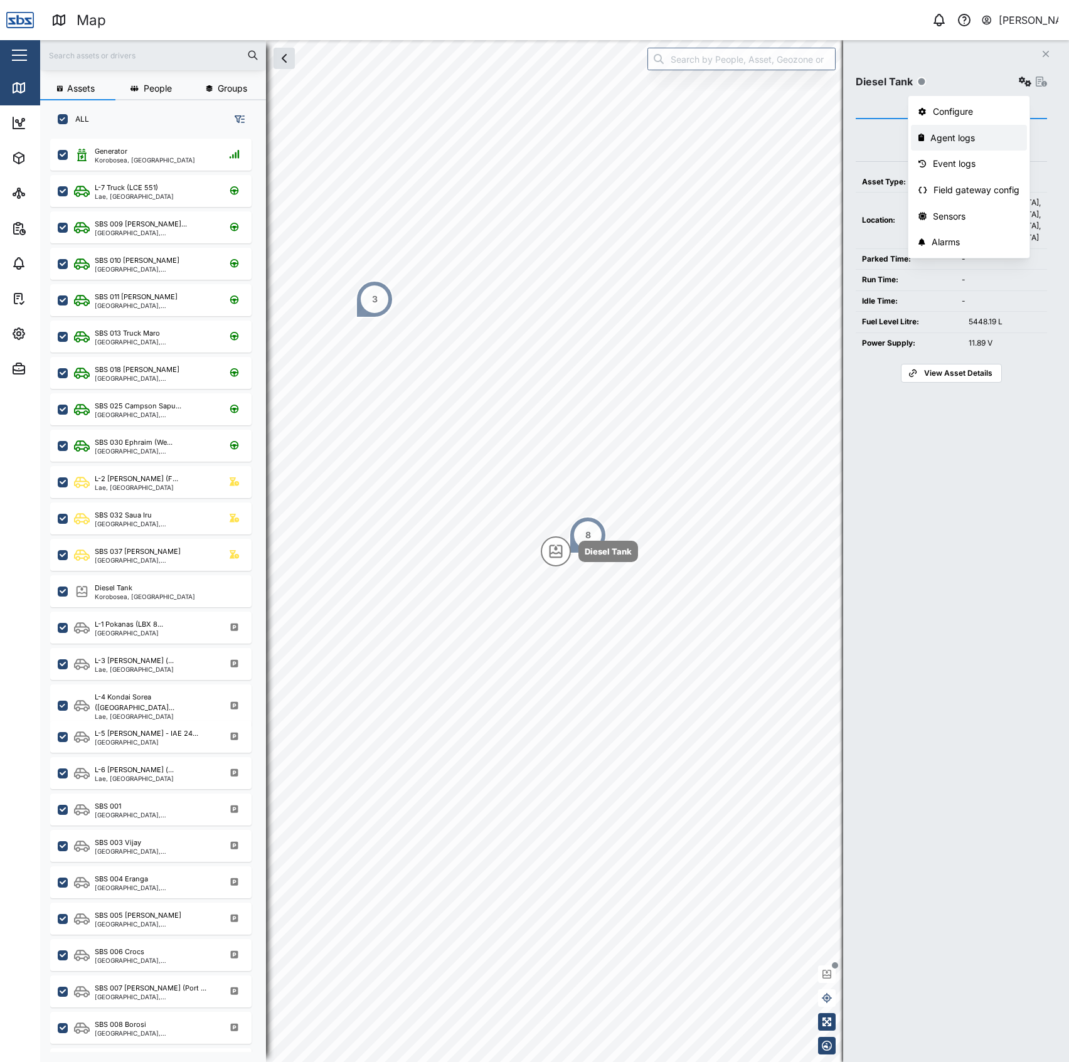
click at [1000, 133] on div "Agent logs" at bounding box center [974, 138] width 89 height 14
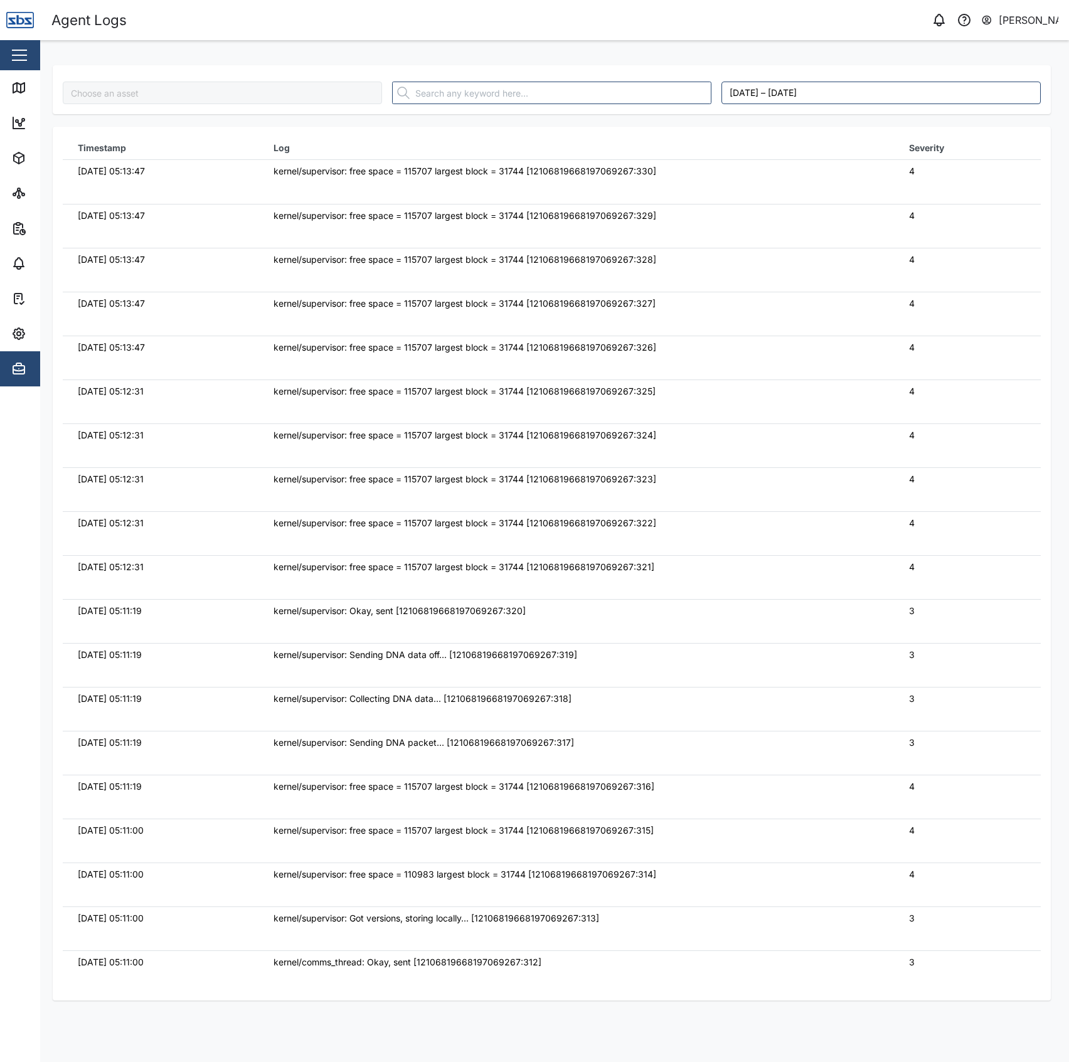
type input "Diesel Tank"
click at [505, 231] on td "kernel/supervisor: free space = 115707 largest block = 31744 [12106819668197069…" at bounding box center [575, 226] width 635 height 44
click at [23, 81] on icon at bounding box center [18, 87] width 15 height 15
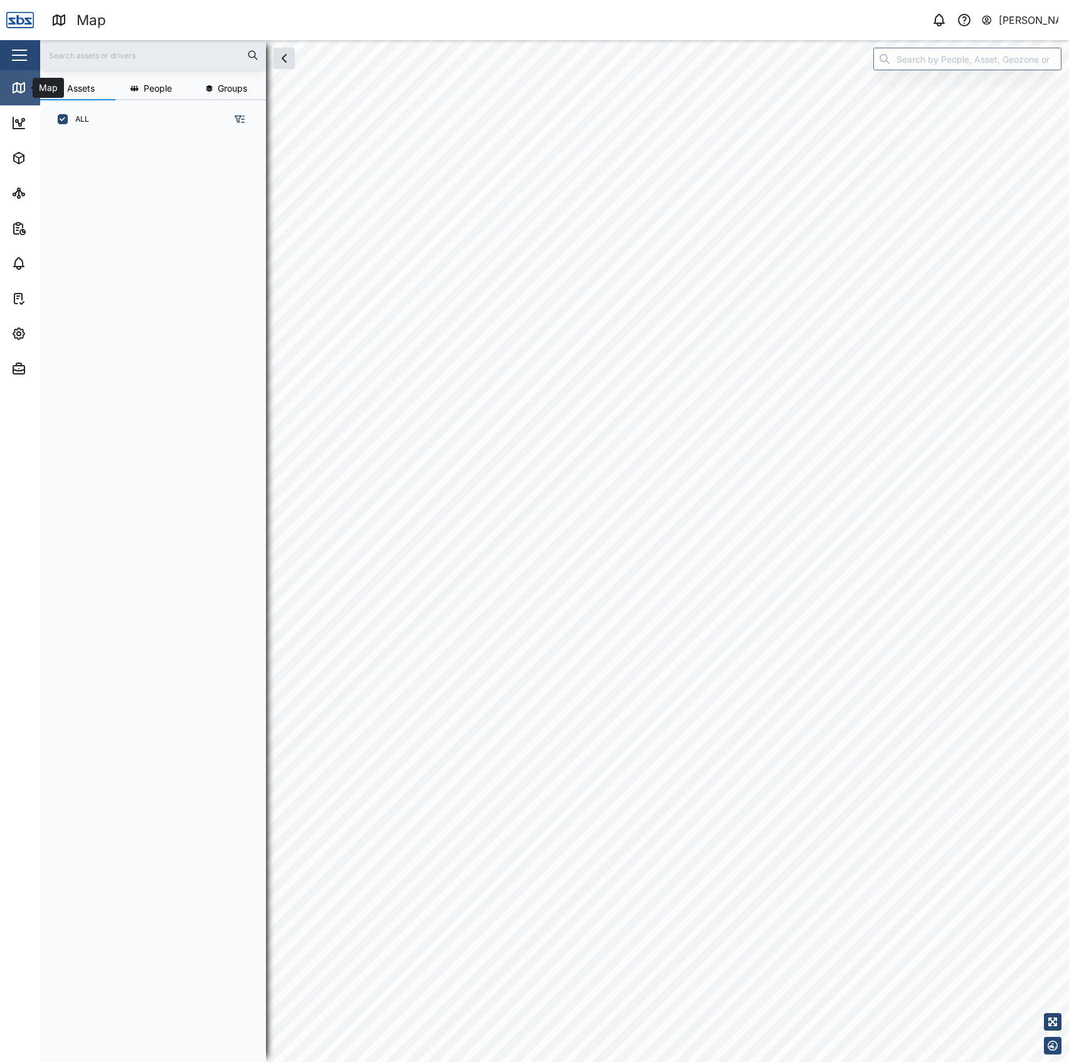
scroll to position [905, 193]
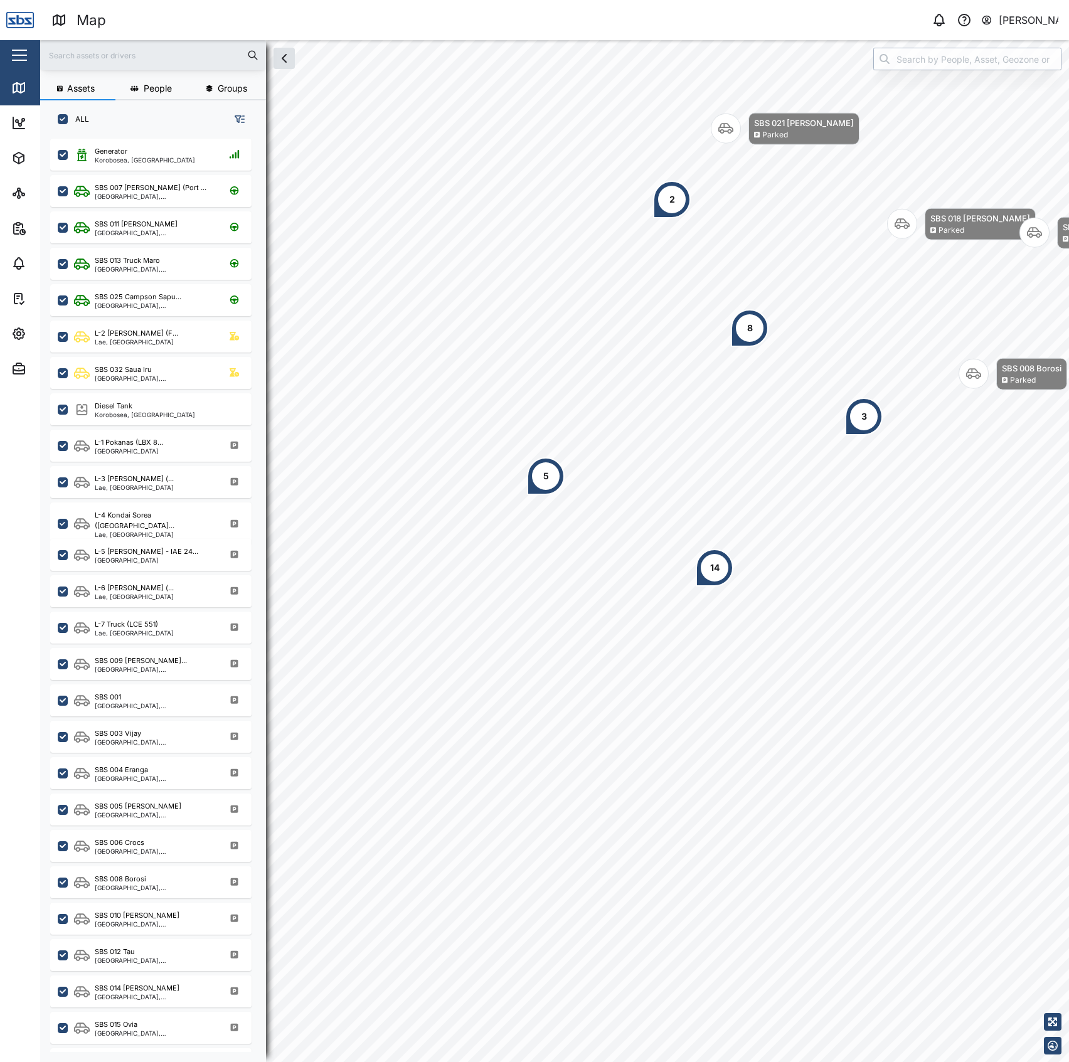
click at [960, 68] on input "search" at bounding box center [967, 59] width 188 height 23
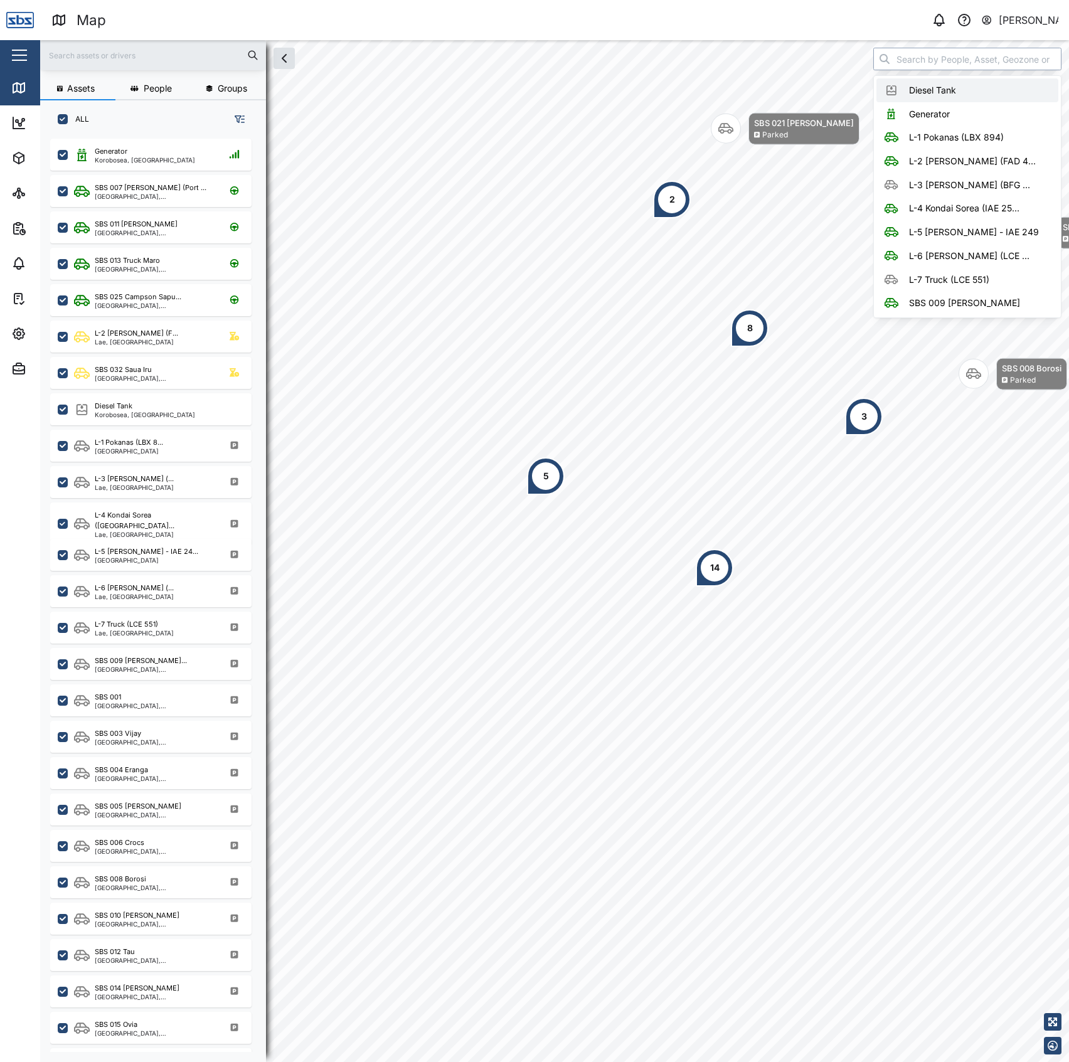
type input "Diesel Tank"
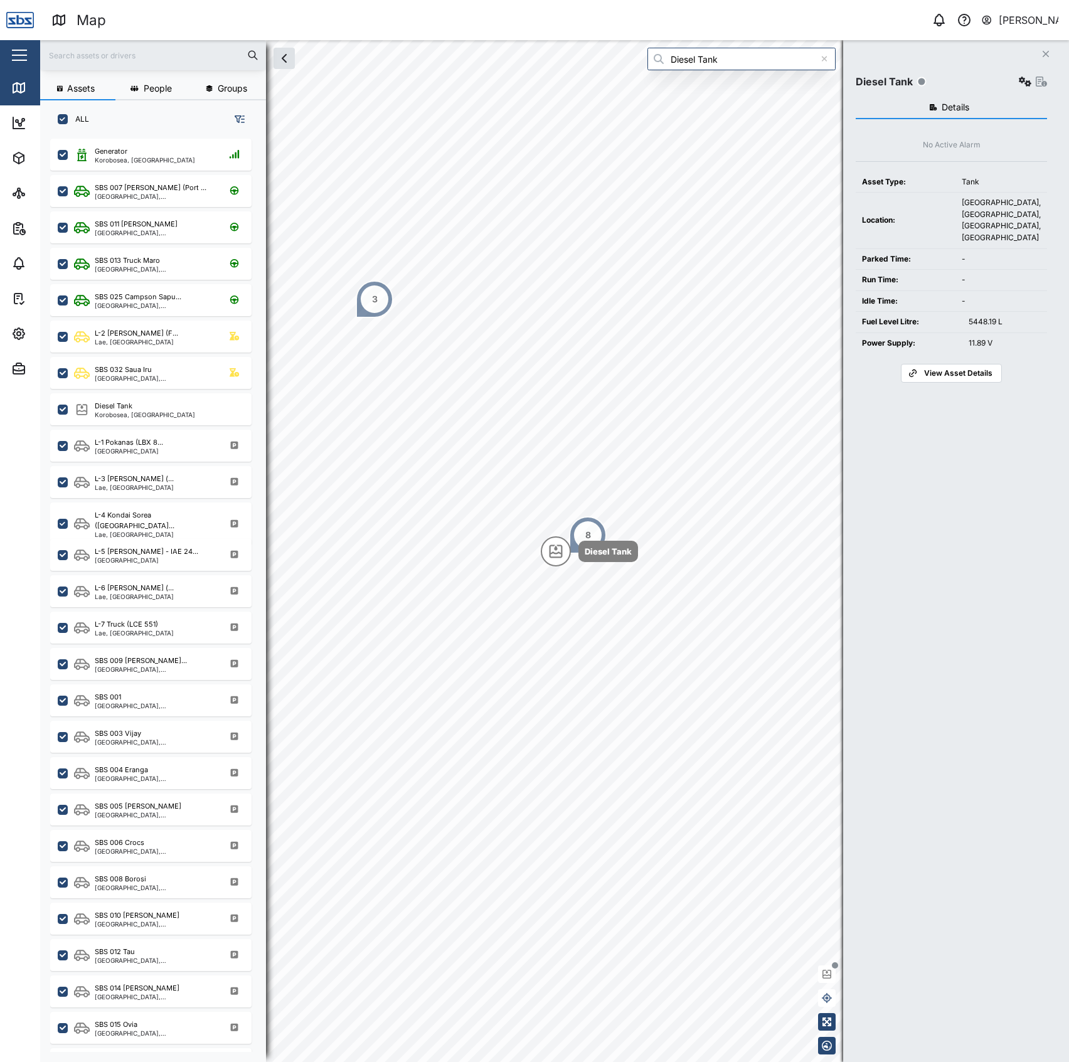
click at [1011, 83] on div "Diesel Tank" at bounding box center [951, 82] width 191 height 18
click at [1019, 83] on icon "button" at bounding box center [1025, 82] width 13 height 10
click at [971, 115] on div "Configure" at bounding box center [976, 112] width 87 height 14
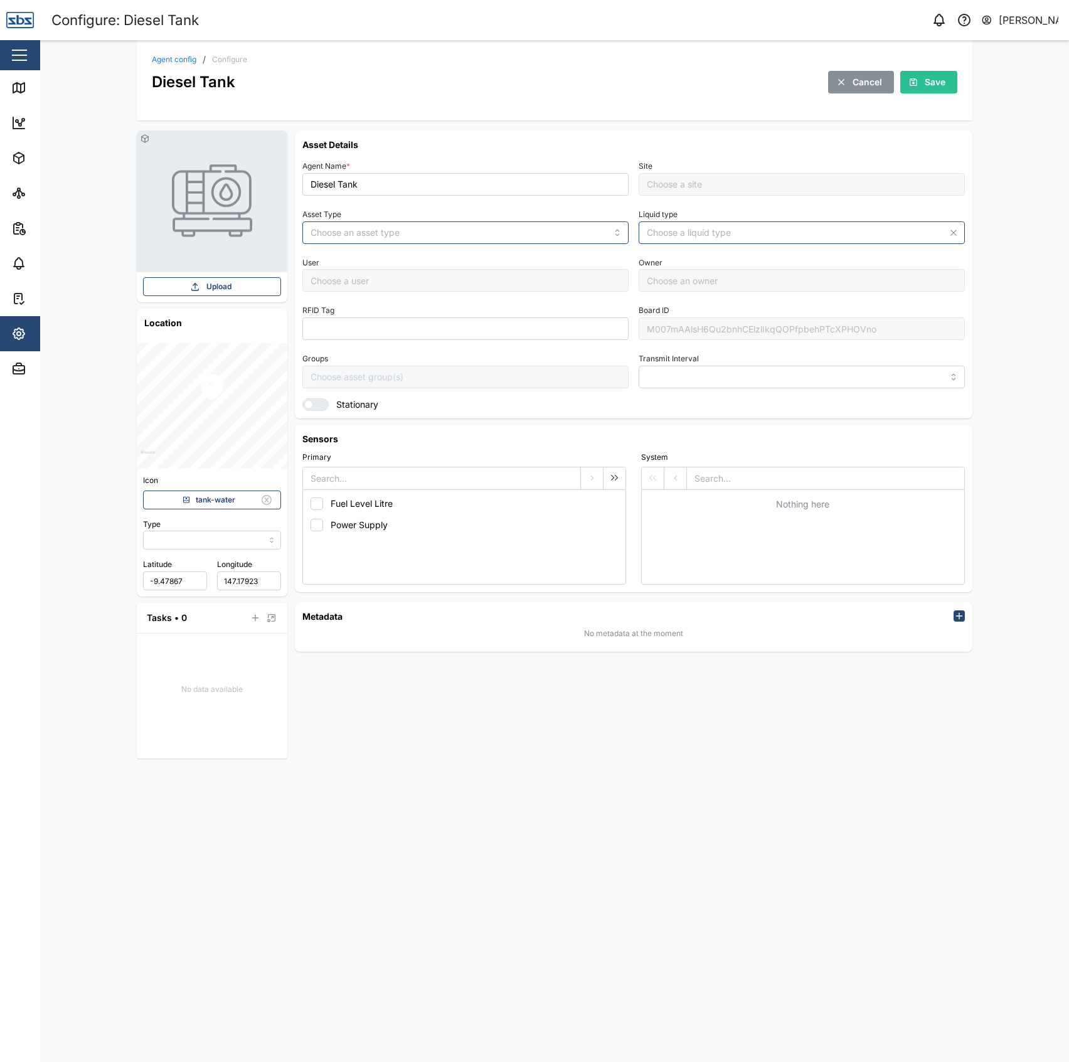
type input "MANUAL"
type input "TANK"
type input "DIESEL"
type input "5 minutes"
type input "Default Site"
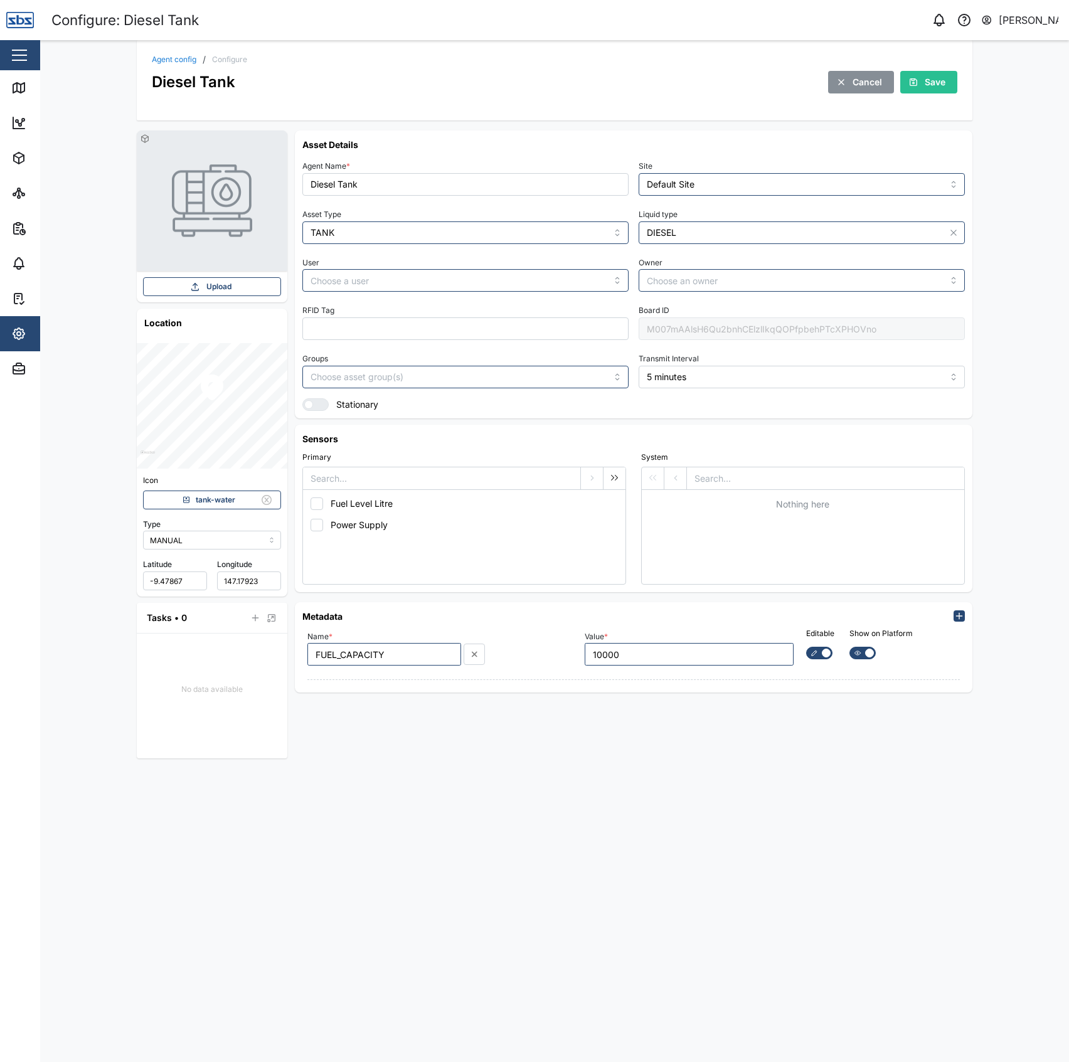
click at [673, 319] on div "M007mAAlsH6Qu2bnhCElzlIkqQOPfpbehPTcXPHOVno" at bounding box center [802, 328] width 326 height 23
click at [159, 58] on link "Agent config" at bounding box center [174, 60] width 45 height 8
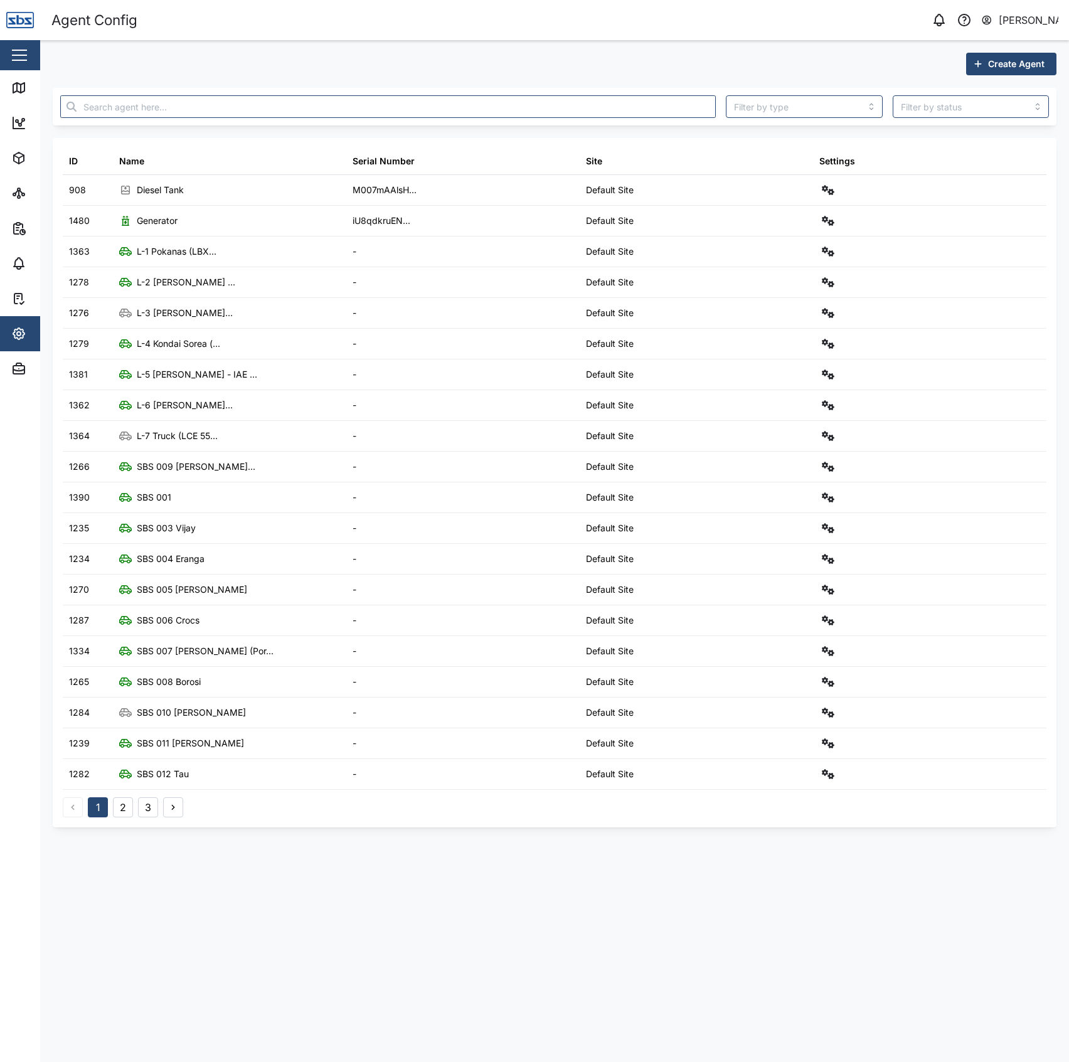
click at [625, 88] on div at bounding box center [555, 107] width 1004 height 38
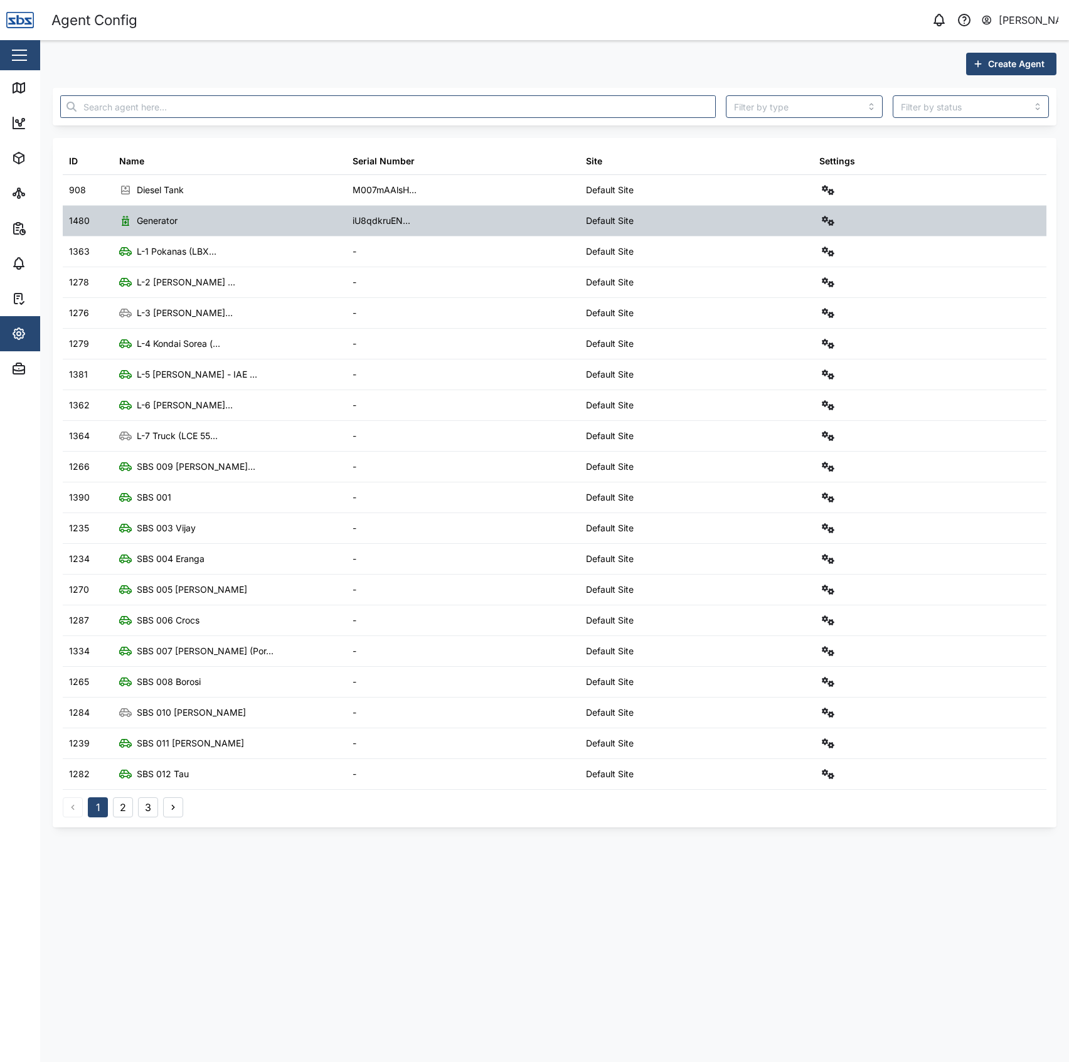
click at [826, 214] on button "button" at bounding box center [828, 221] width 18 height 18
click at [776, 259] on link "Configure" at bounding box center [775, 251] width 116 height 26
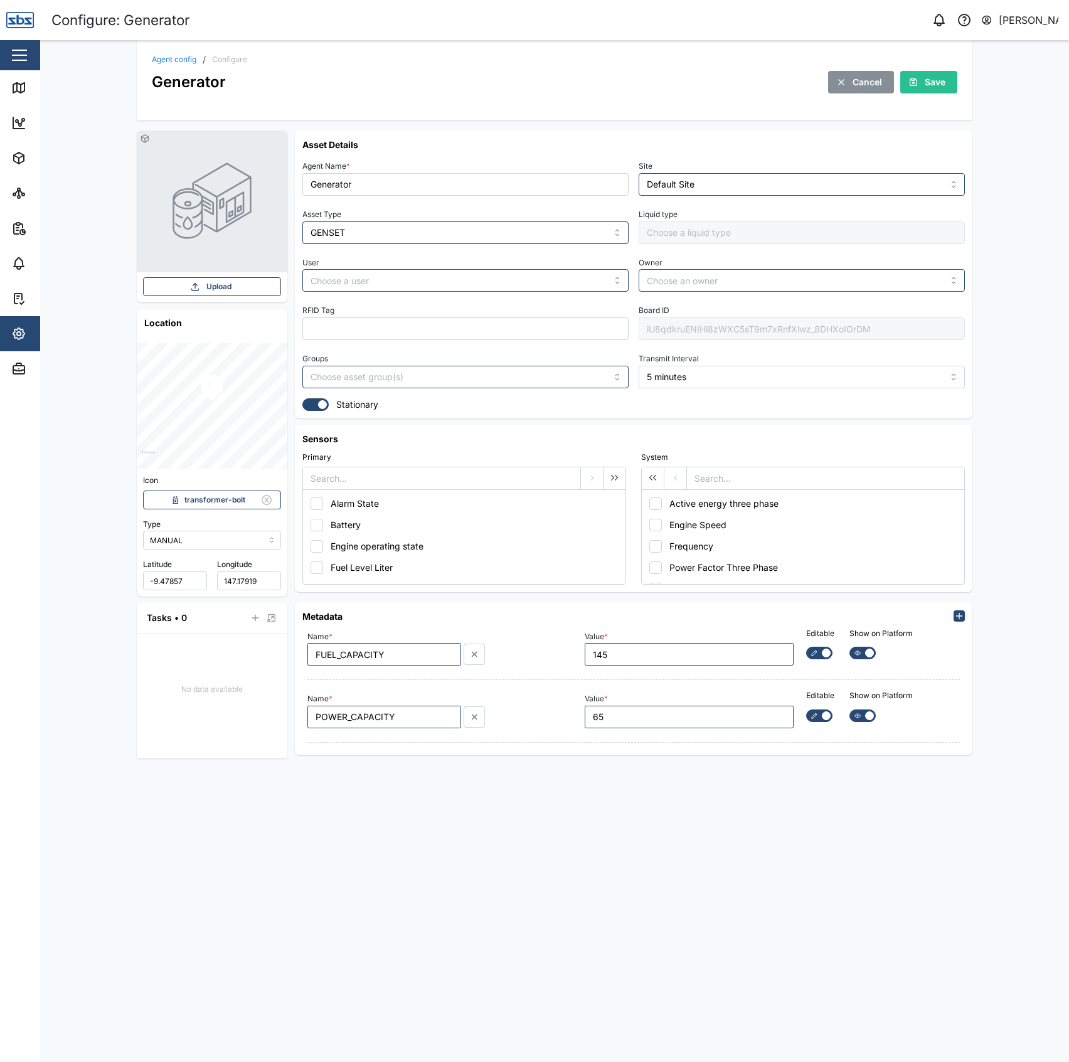
click at [782, 327] on div "iU8qdkruENIHl8zWXC5sT9m7xRnfXlwz_8DHXoIOrDM" at bounding box center [802, 328] width 326 height 23
click at [615, 131] on div "Asset Details Agent Name * Generator Site Default Site Asset Type GENSET Liquid…" at bounding box center [633, 274] width 677 height 288
click at [21, 90] on icon at bounding box center [21, 89] width 0 height 8
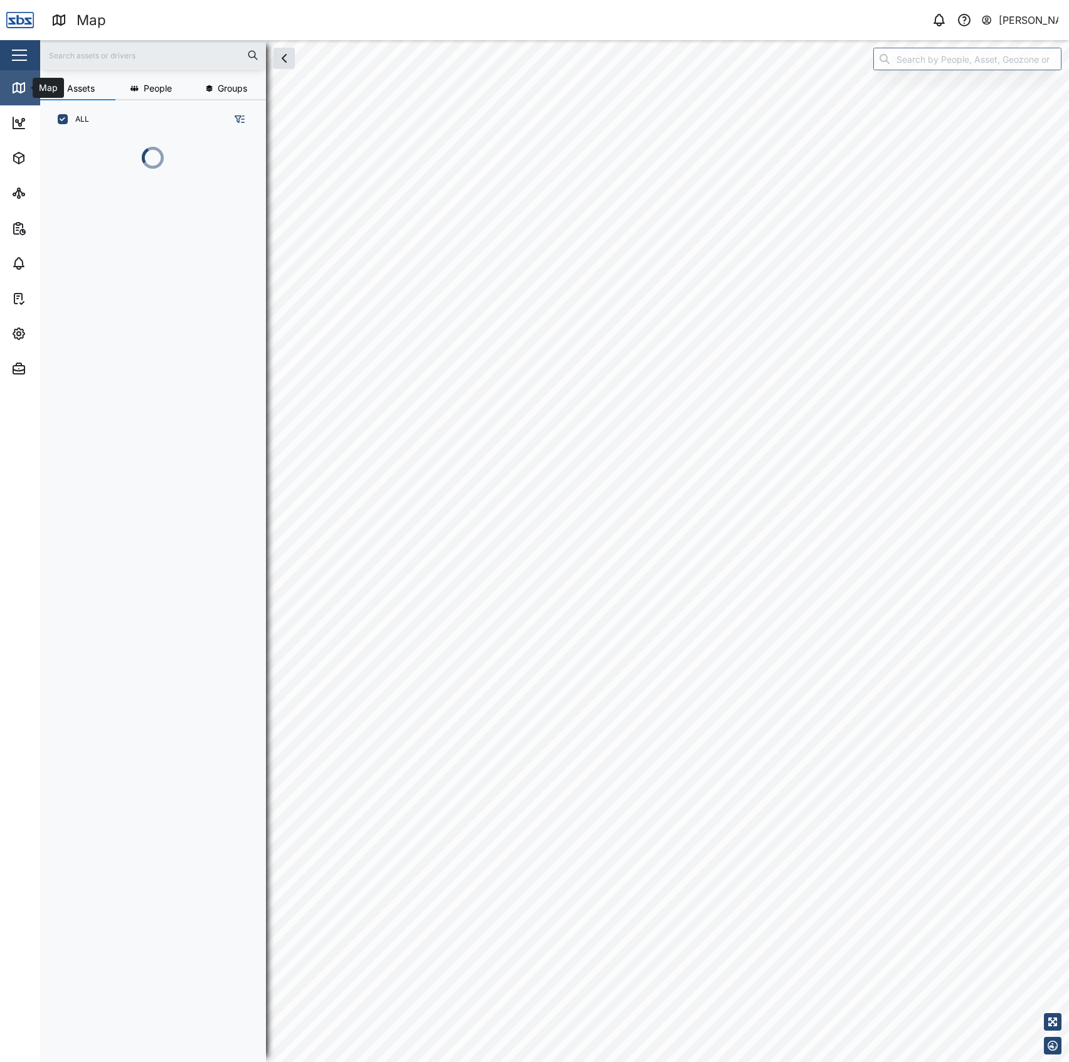
scroll to position [905, 193]
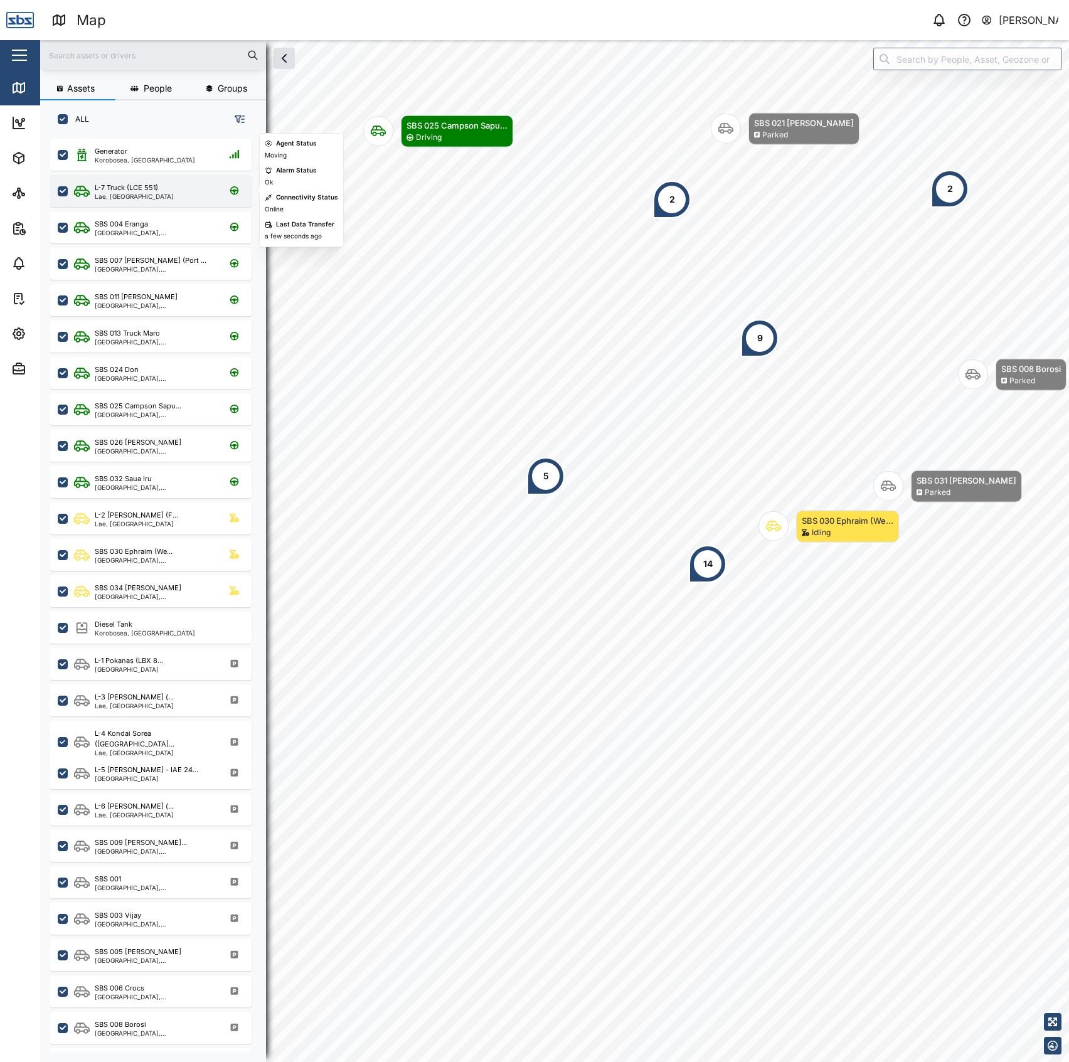
click at [198, 179] on div "L-7 Truck (LCE 551) Lae, Momase Region" at bounding box center [150, 191] width 201 height 32
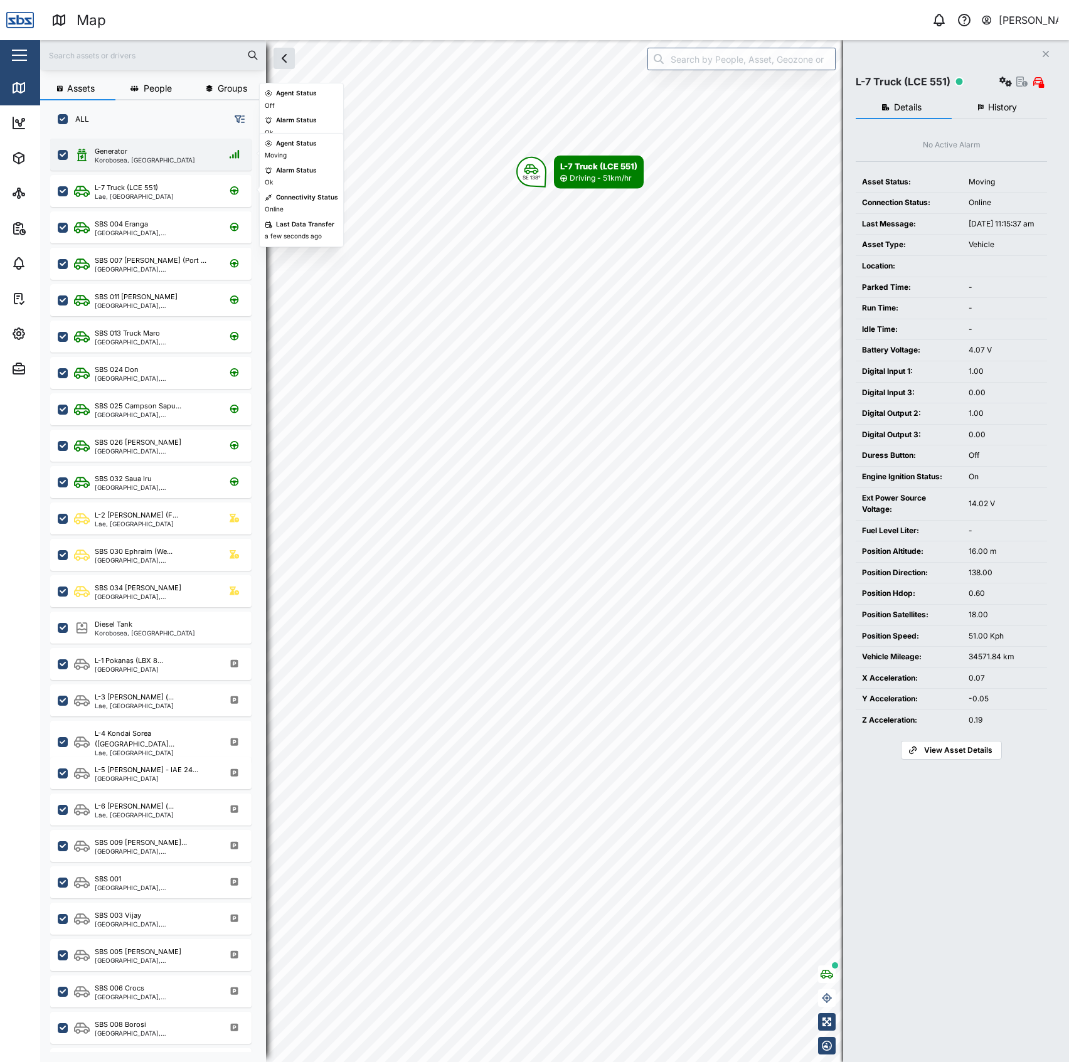
click at [158, 149] on div "Generator" at bounding box center [145, 151] width 100 height 11
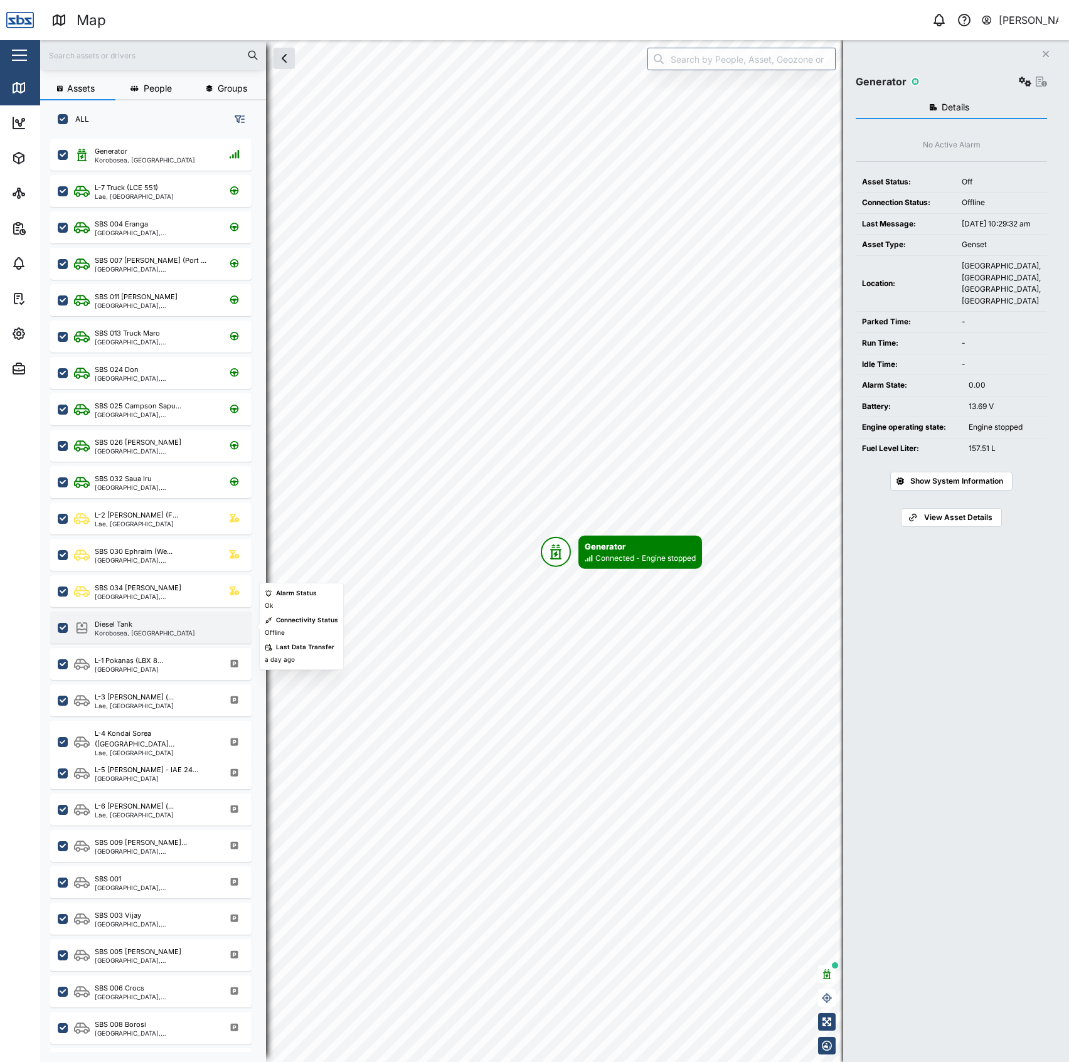
click at [146, 626] on div "Diesel Tank" at bounding box center [145, 624] width 100 height 11
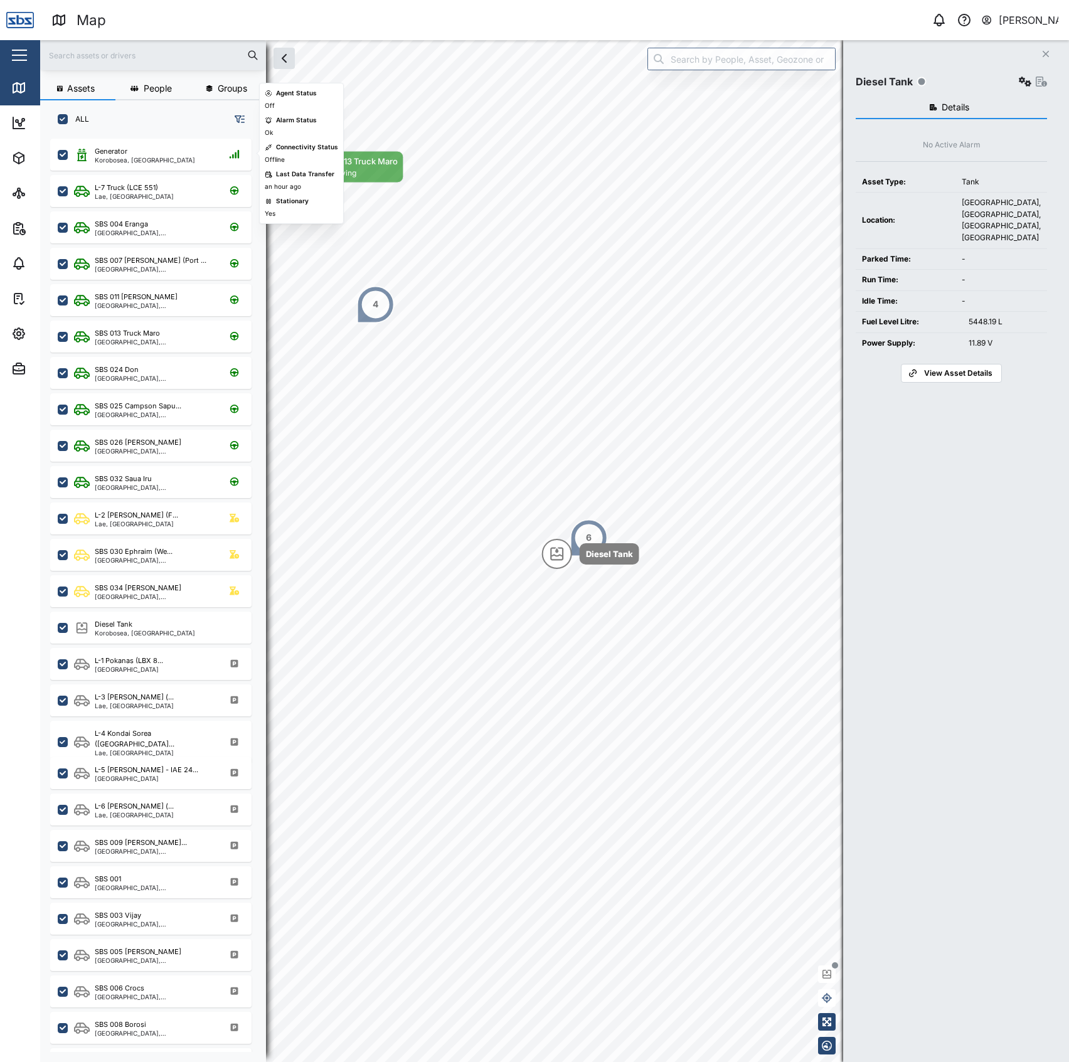
click at [124, 171] on div "L-7 Truck (LCE 551) Lae, Momase Region" at bounding box center [150, 189] width 201 height 36
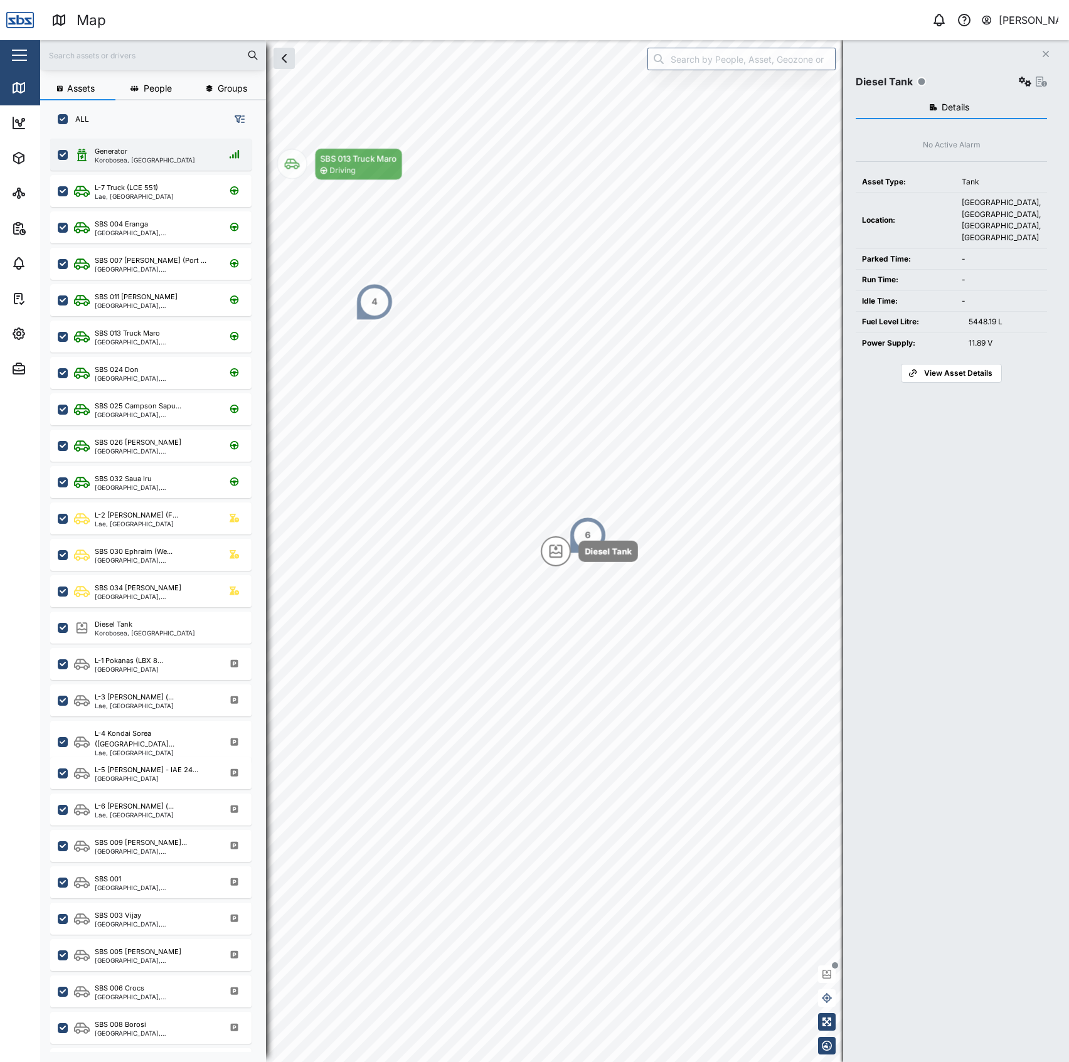
click at [123, 152] on div "Generator" at bounding box center [111, 151] width 33 height 11
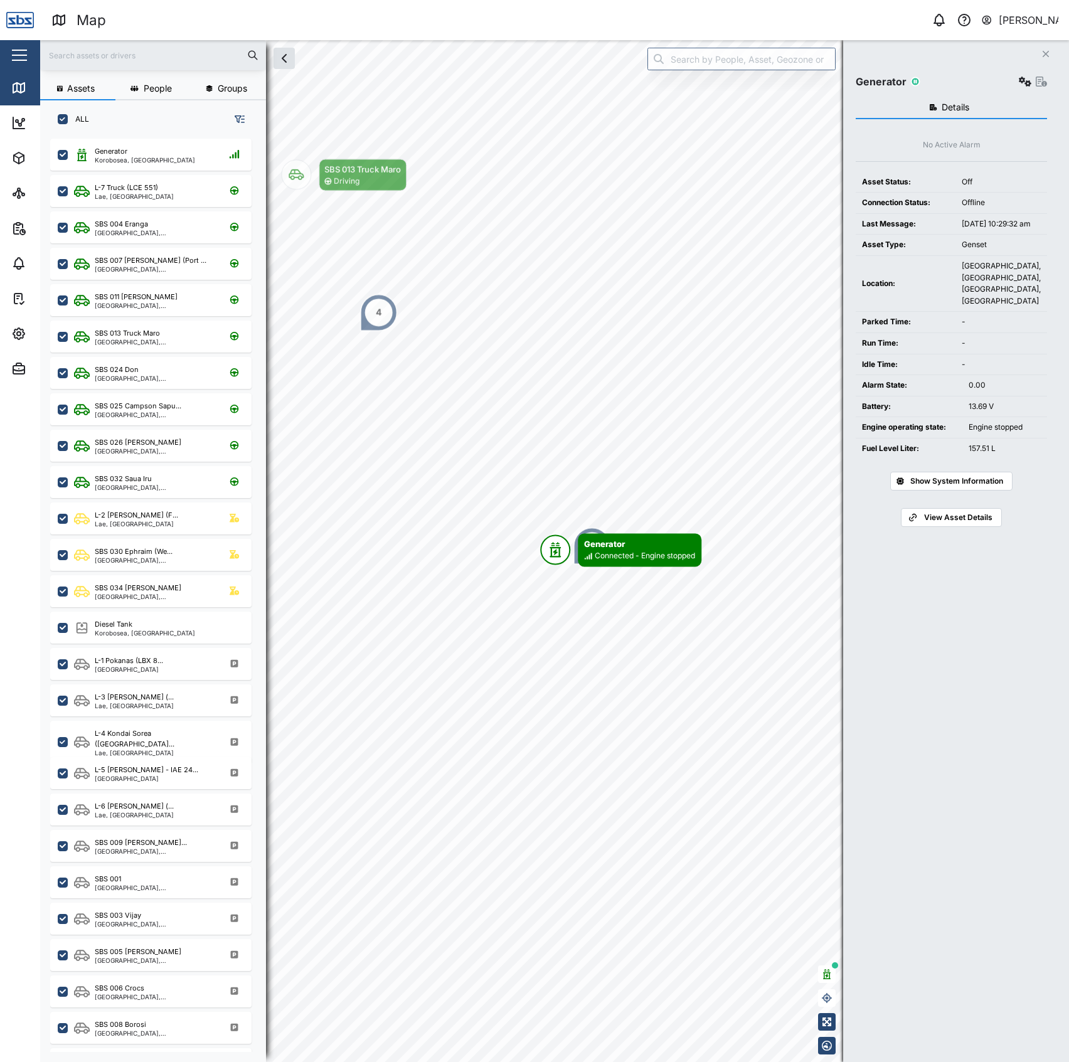
click at [1019, 82] on icon "button" at bounding box center [1025, 82] width 13 height 10
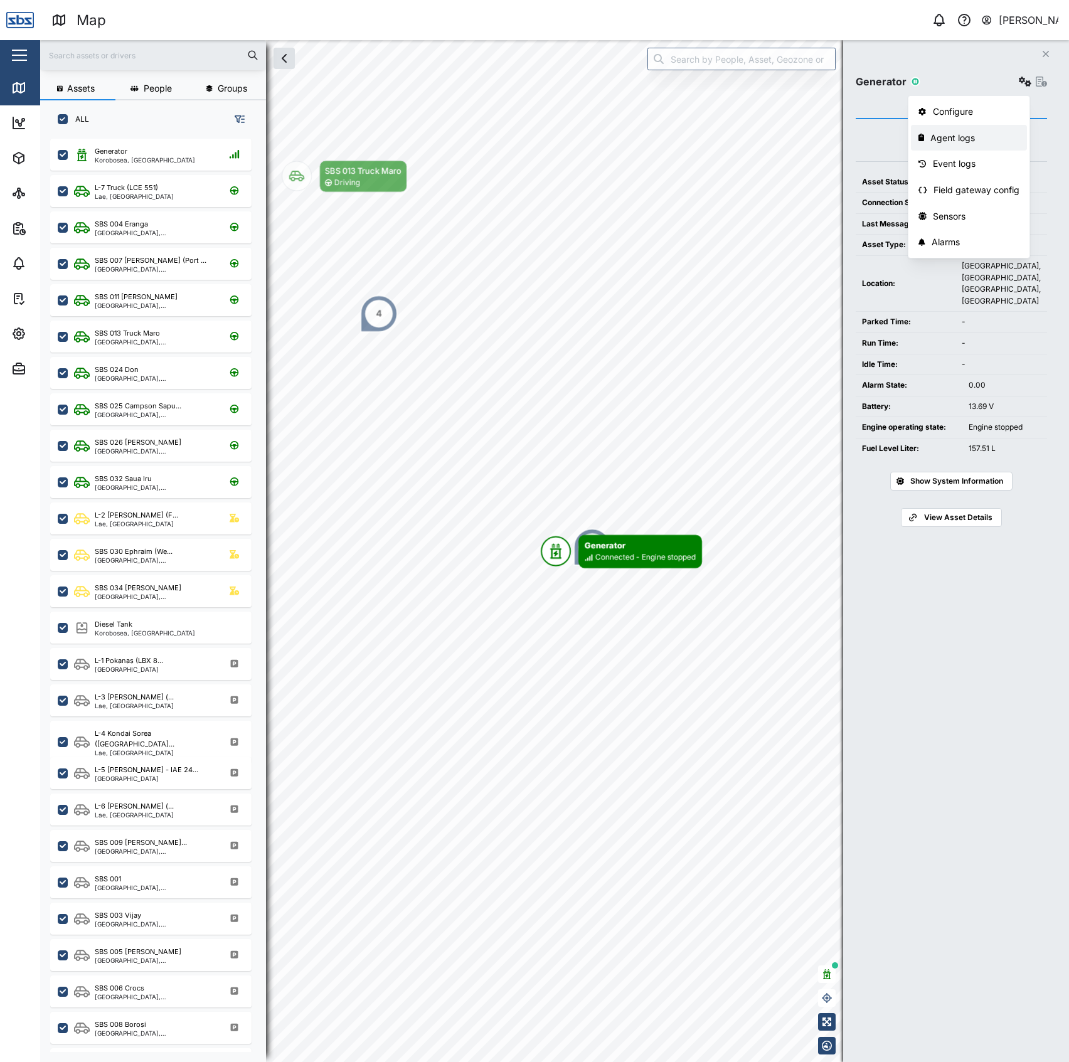
click at [997, 139] on div "Agent logs" at bounding box center [974, 138] width 89 height 14
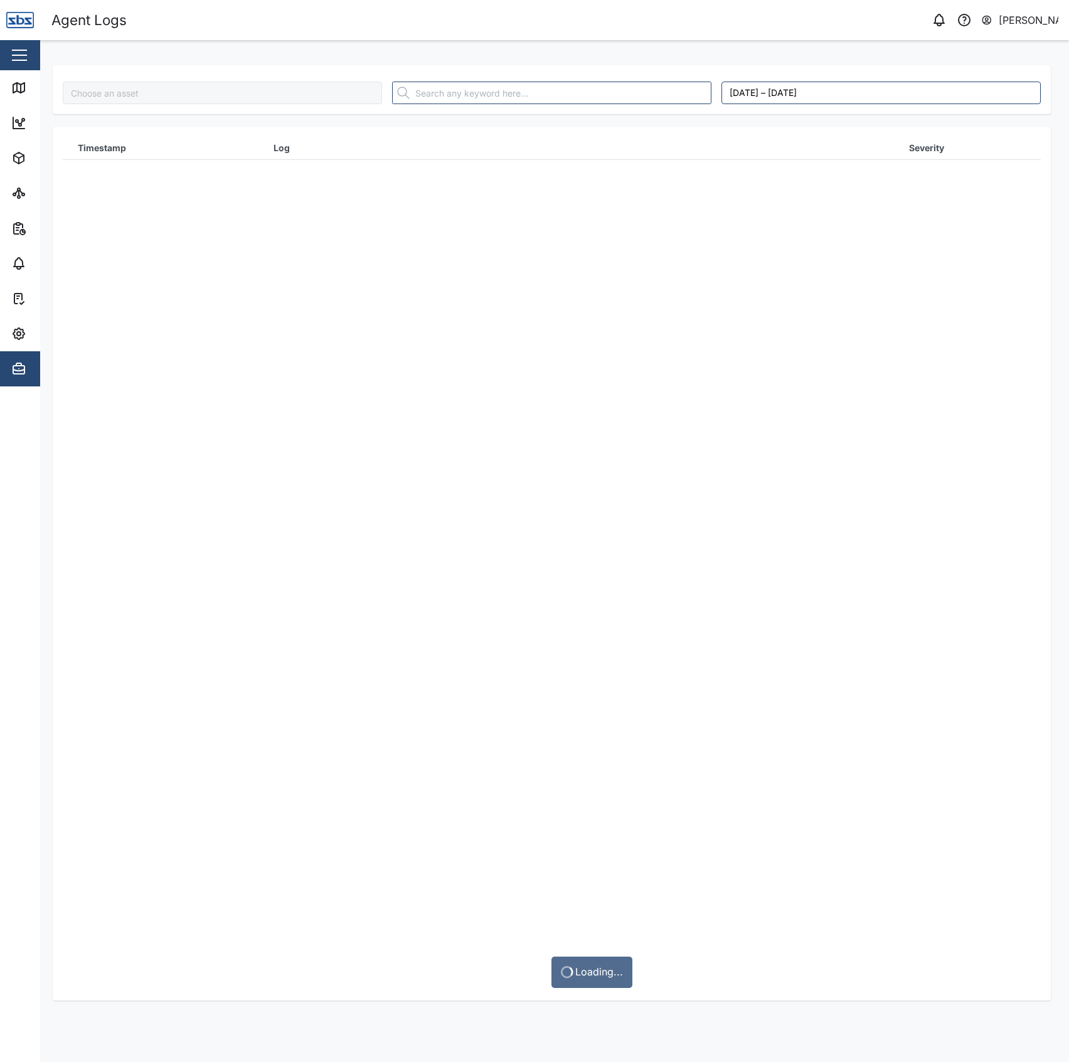
type input "Generator"
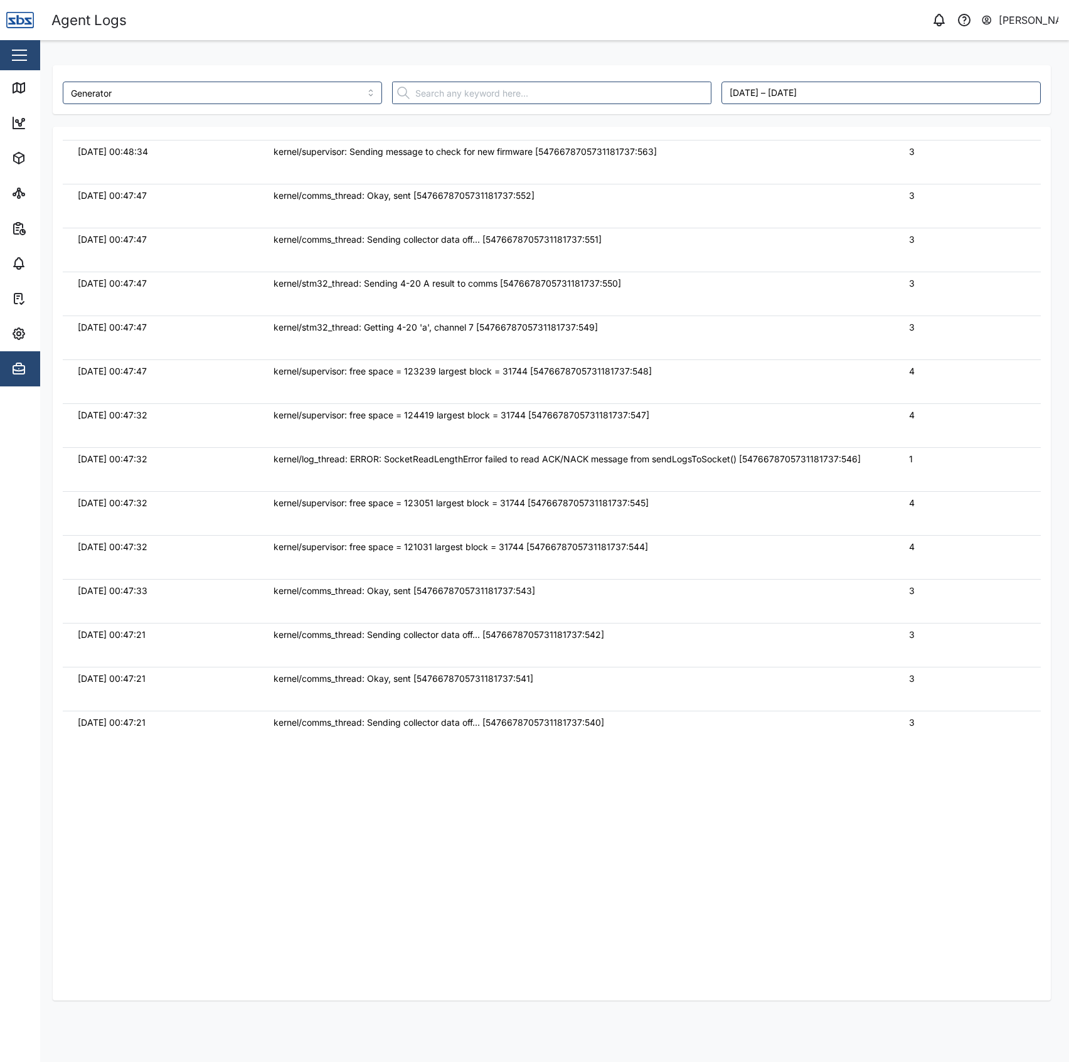
scroll to position [22278, 0]
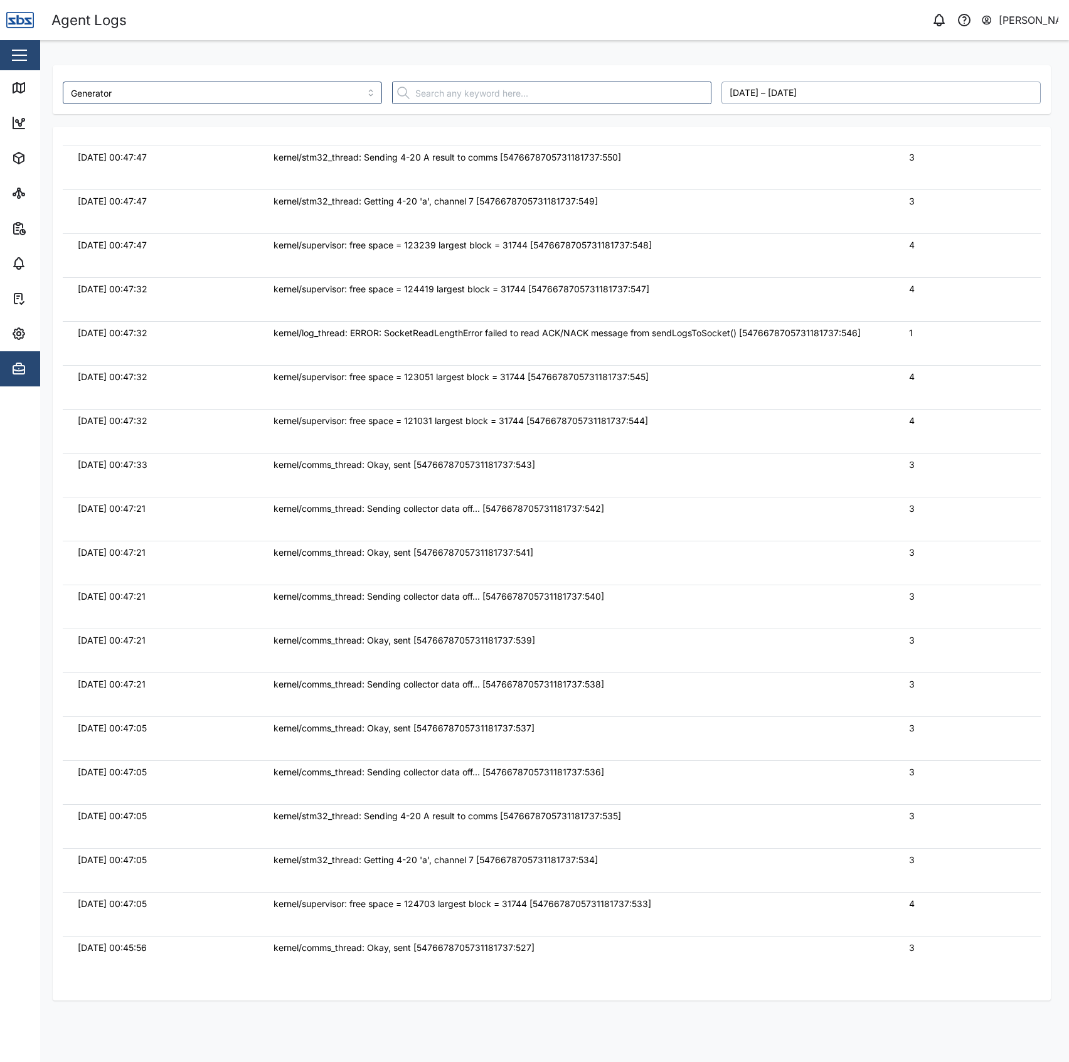
click at [808, 91] on button "September 27, 2025 – October 4, 2025" at bounding box center [880, 93] width 319 height 23
click at [819, 272] on button "2" at bounding box center [813, 268] width 23 height 23
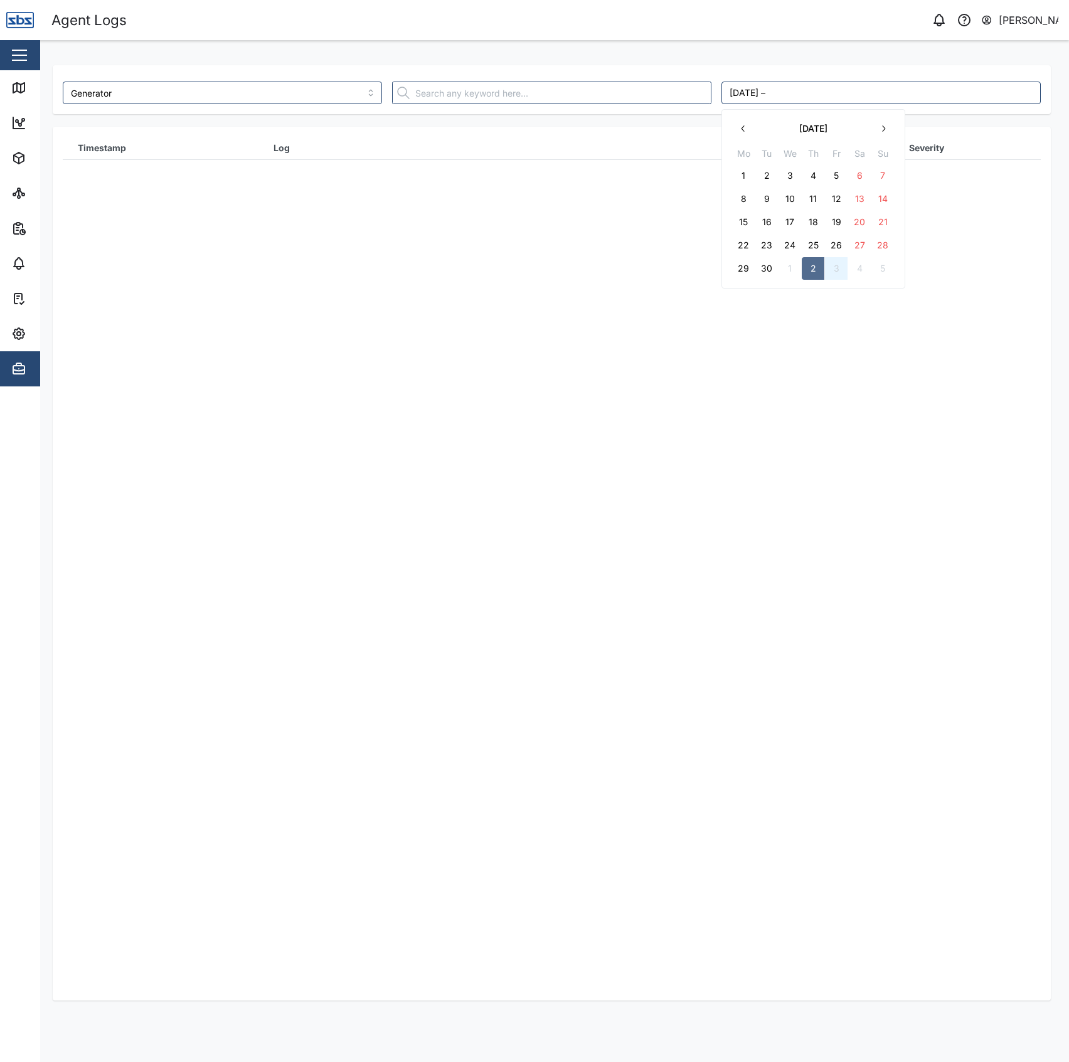
click at [839, 268] on button "3" at bounding box center [836, 268] width 23 height 23
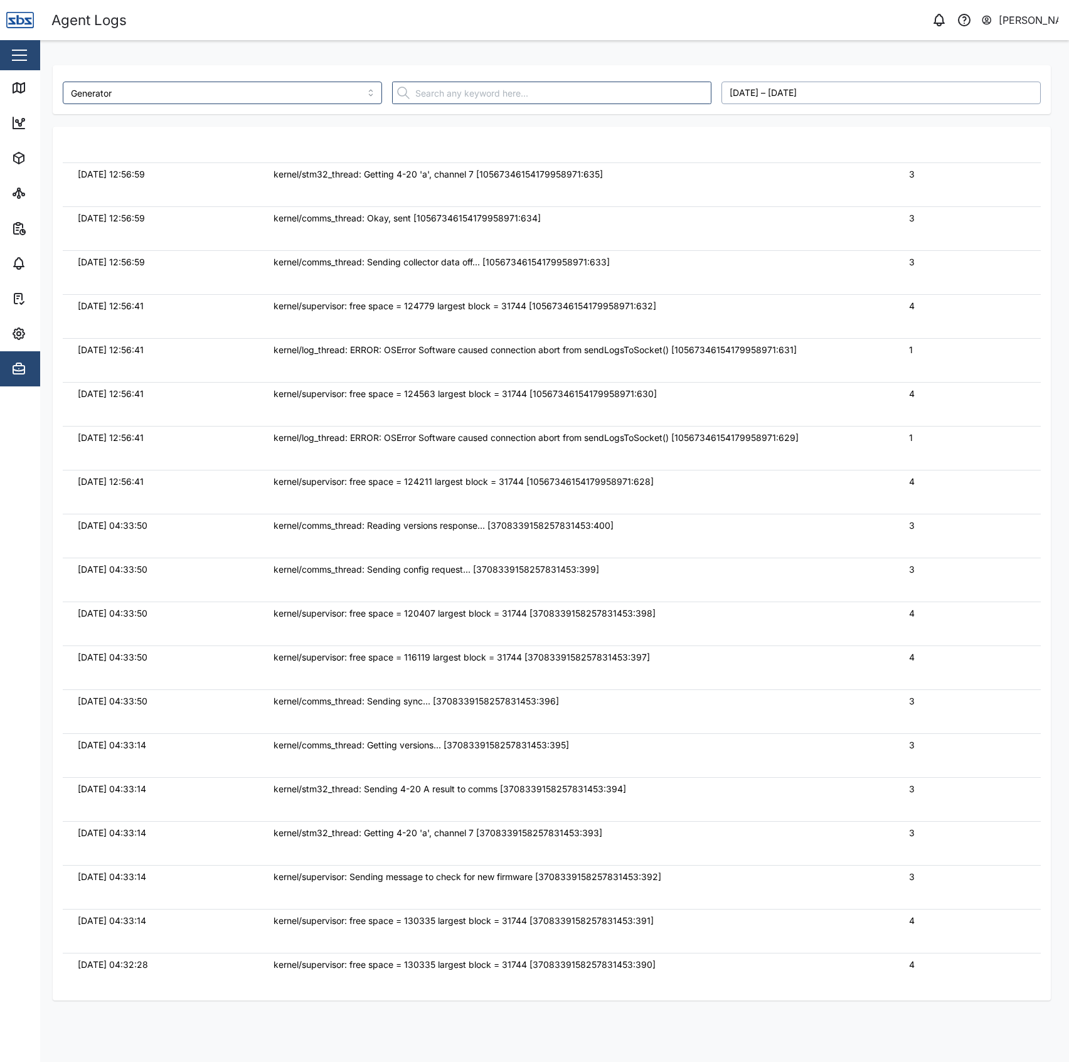
scroll to position [44436, 0]
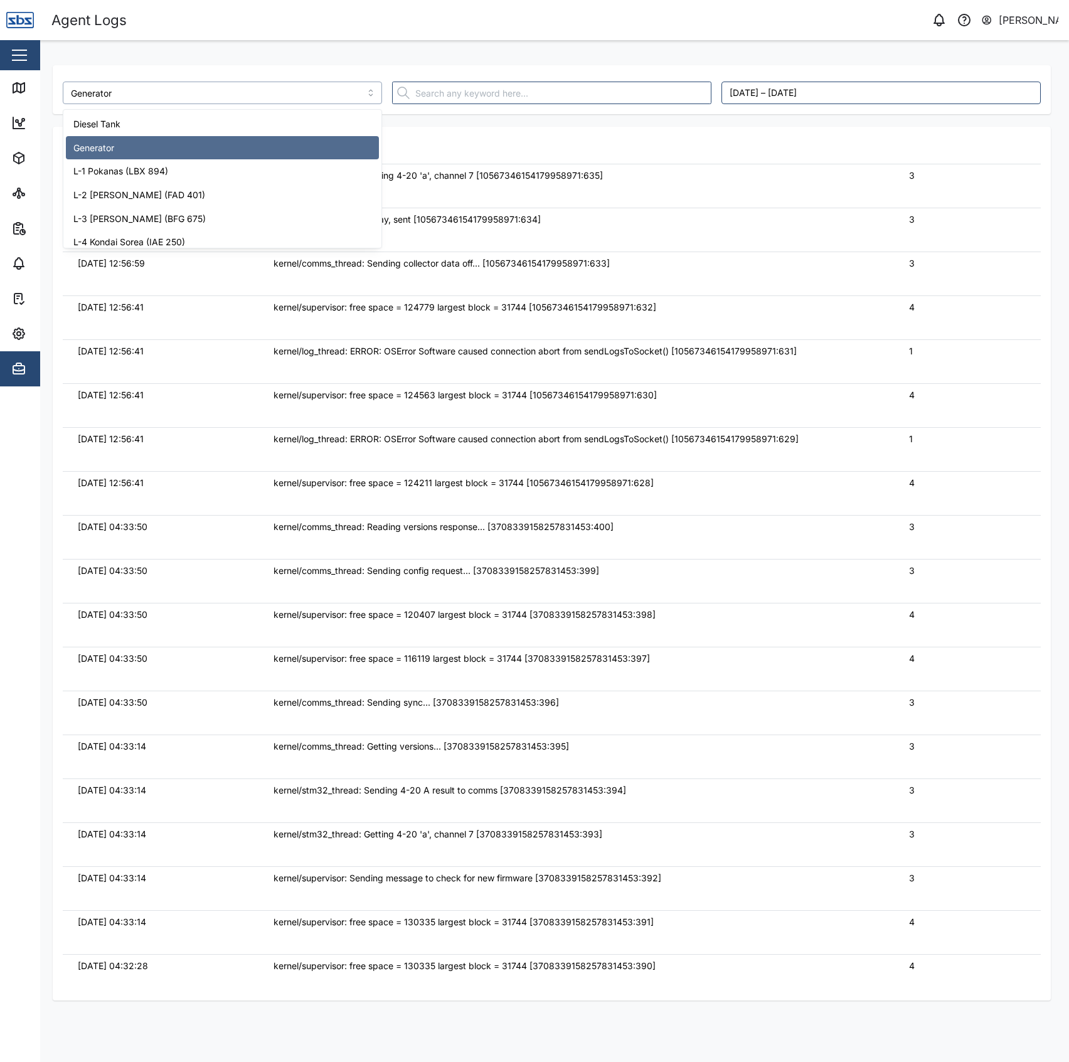
click at [212, 93] on input "Generator" at bounding box center [222, 93] width 319 height 23
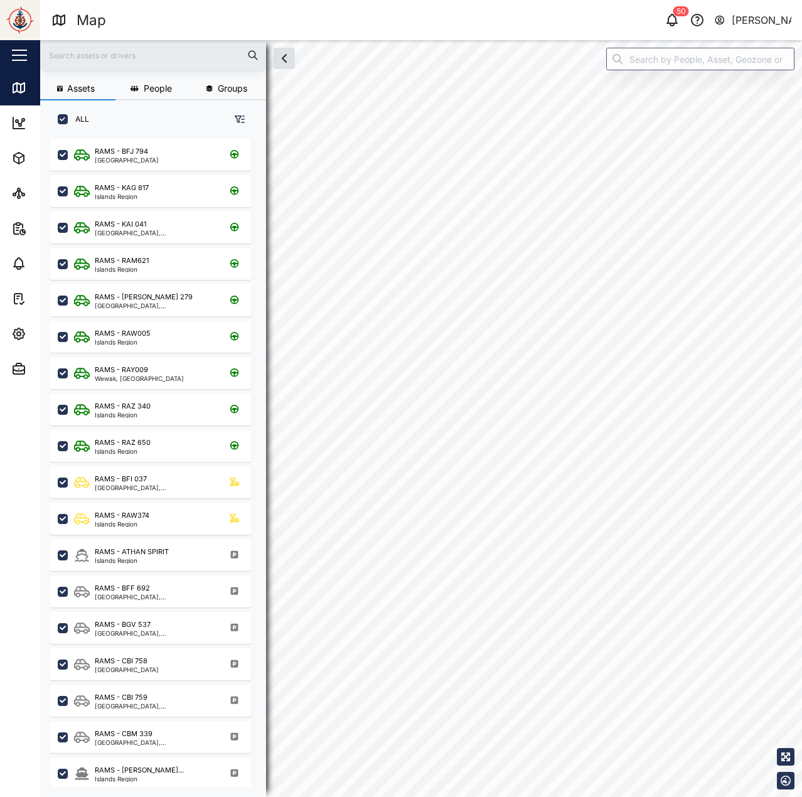
scroll to position [643, 196]
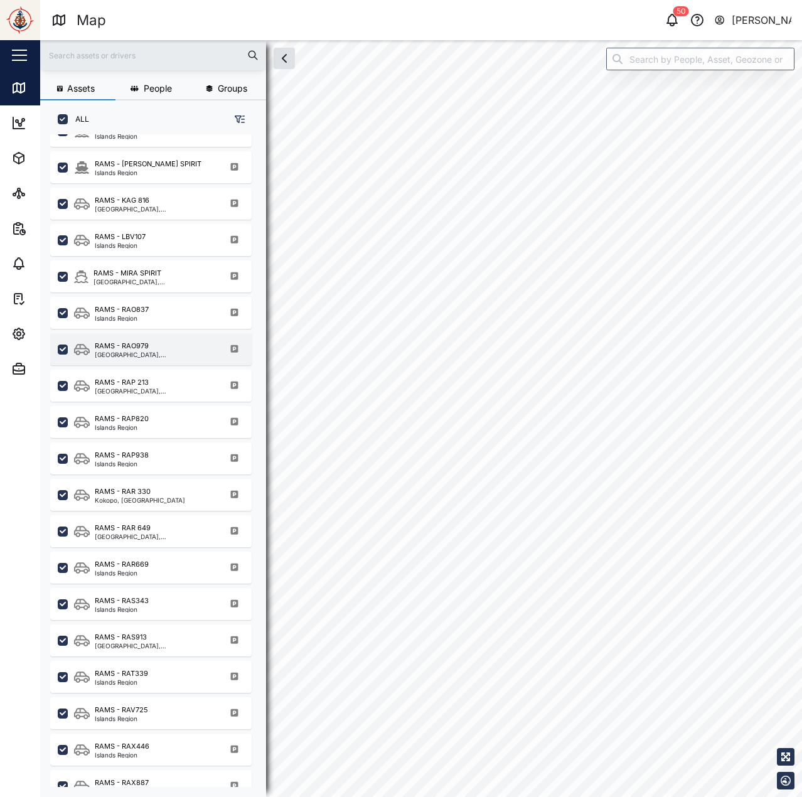
scroll to position [643, 0]
click at [23, 329] on icon "button" at bounding box center [18, 333] width 15 height 15
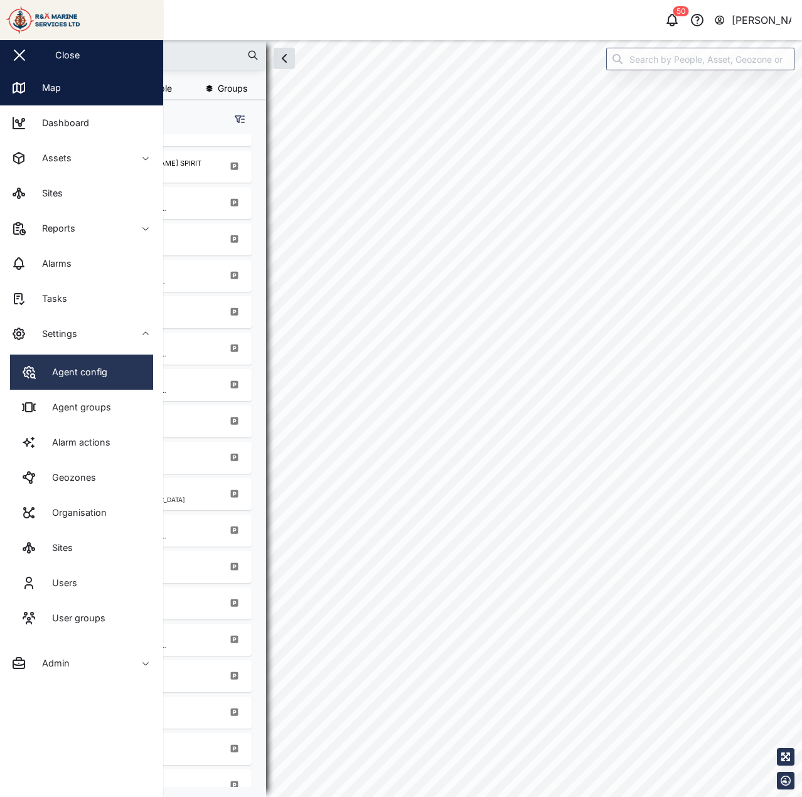
click at [94, 381] on link "Agent config" at bounding box center [81, 371] width 143 height 35
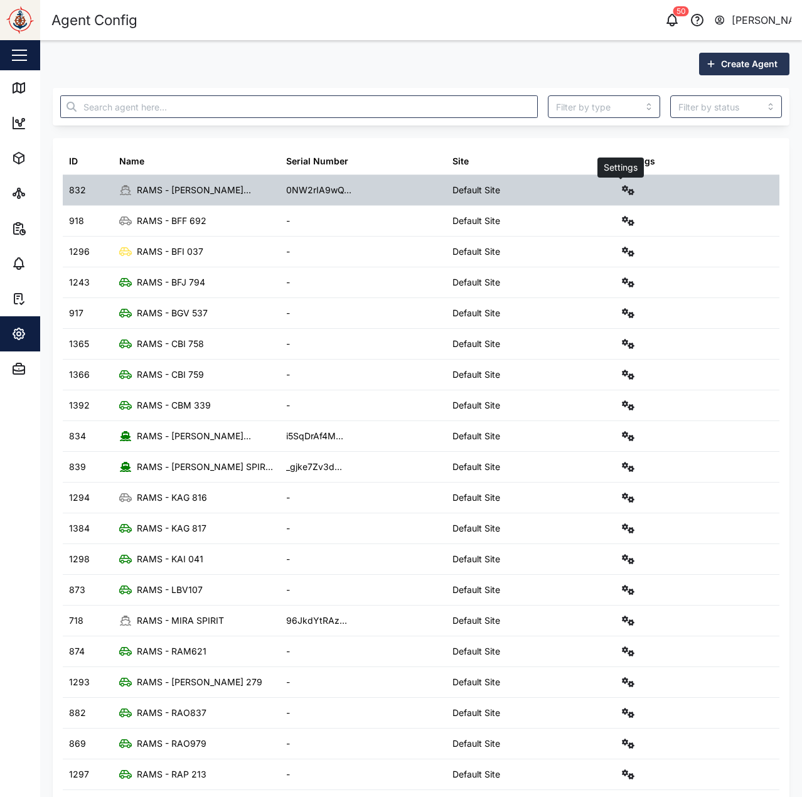
click at [622, 188] on icon "button" at bounding box center [628, 190] width 13 height 10
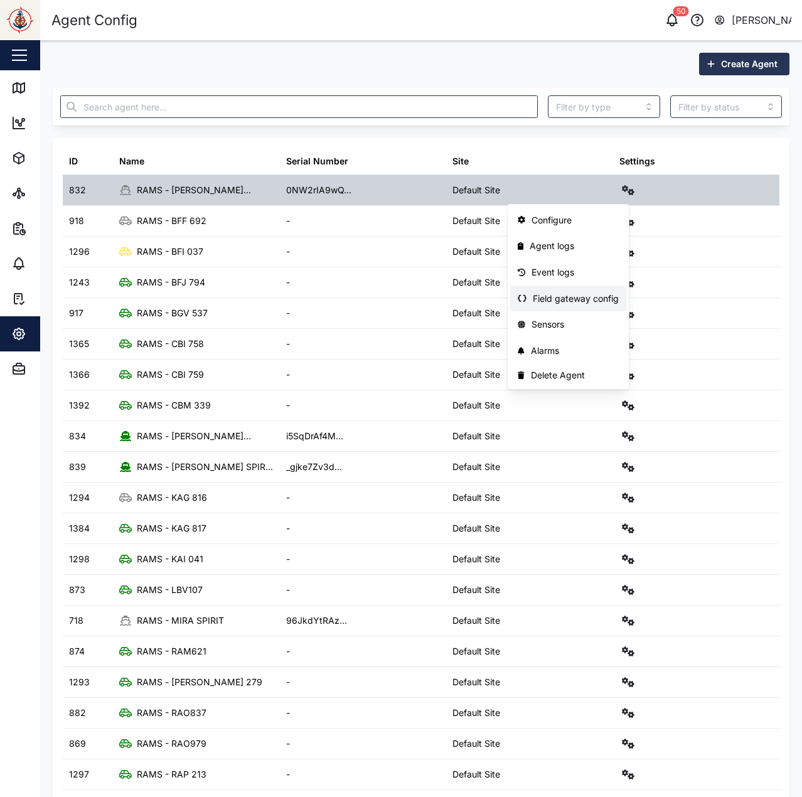
click at [591, 295] on div "Field gateway config" at bounding box center [576, 299] width 86 height 14
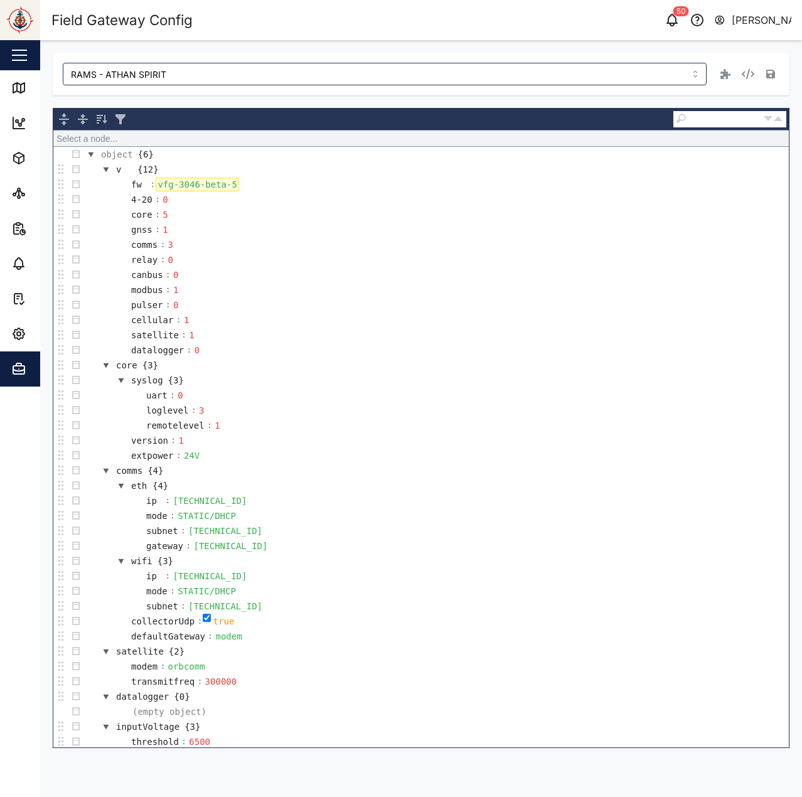
click at [193, 191] on div "vfg-3046-beta-5" at bounding box center [197, 185] width 83 height 14
copy div "vfg-3046-beta-5"
click at [445, 78] on input "RAMS - ATHAN SPIRIT" at bounding box center [385, 74] width 644 height 23
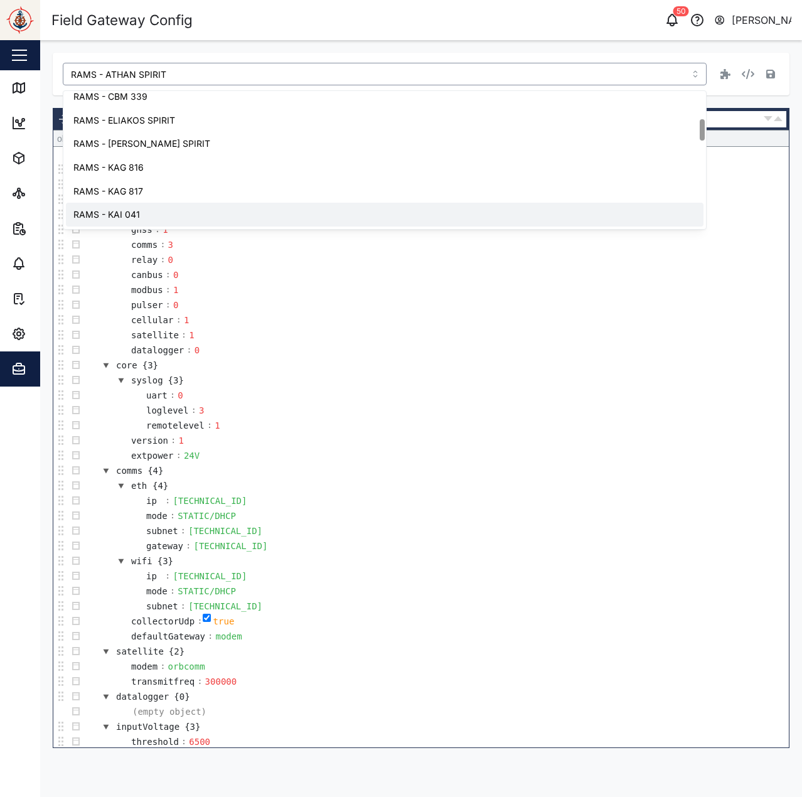
scroll to position [175, 0]
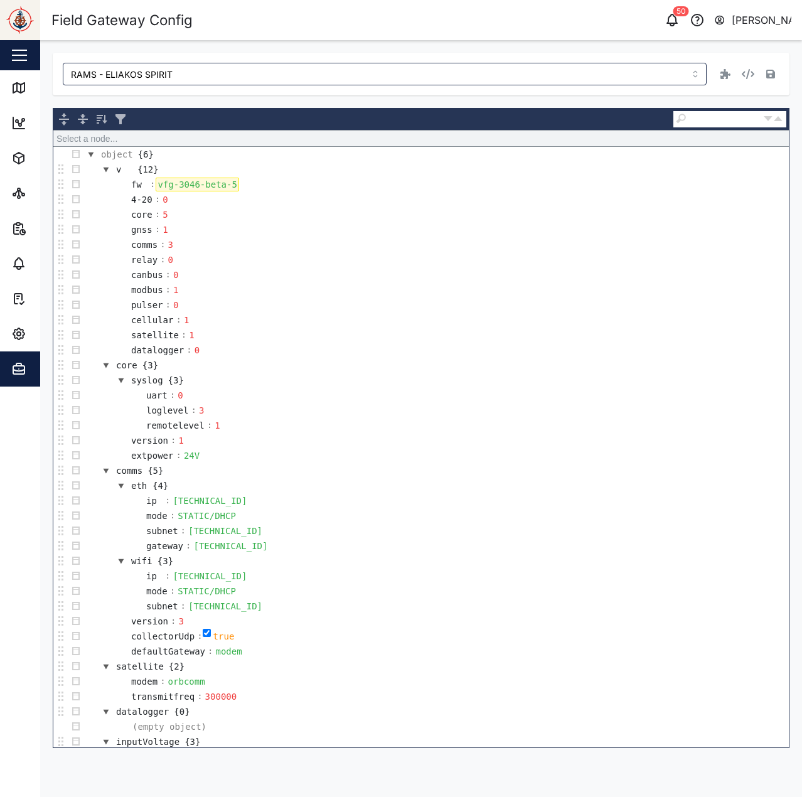
click at [181, 183] on div "vfg-3046-beta-5" at bounding box center [197, 185] width 83 height 14
copy div "vfg-3046-beta-5"
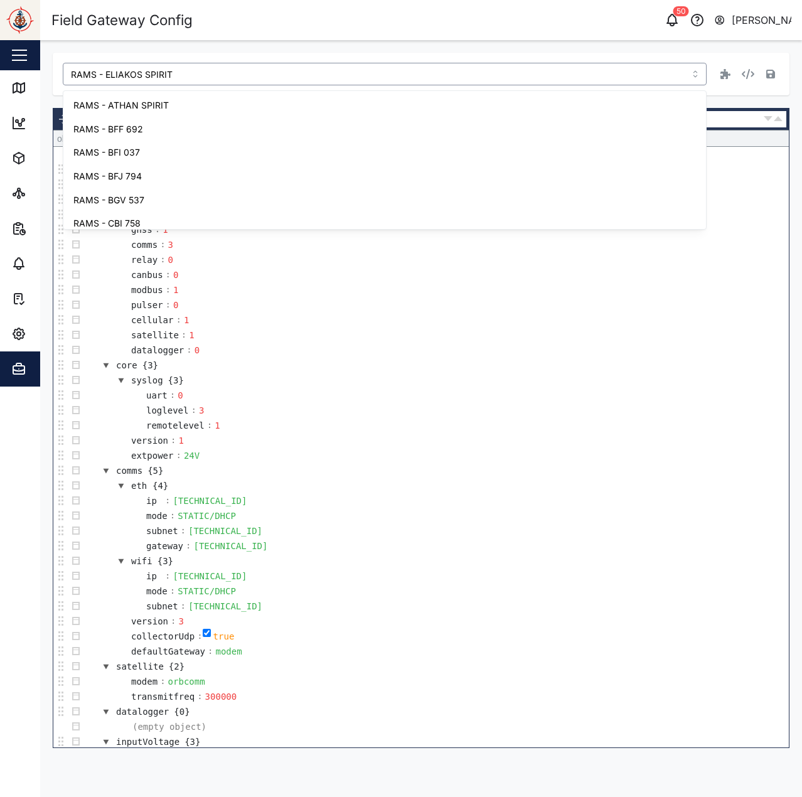
click at [340, 74] on input "RAMS - ELIAKOS SPIRIT" at bounding box center [385, 74] width 644 height 23
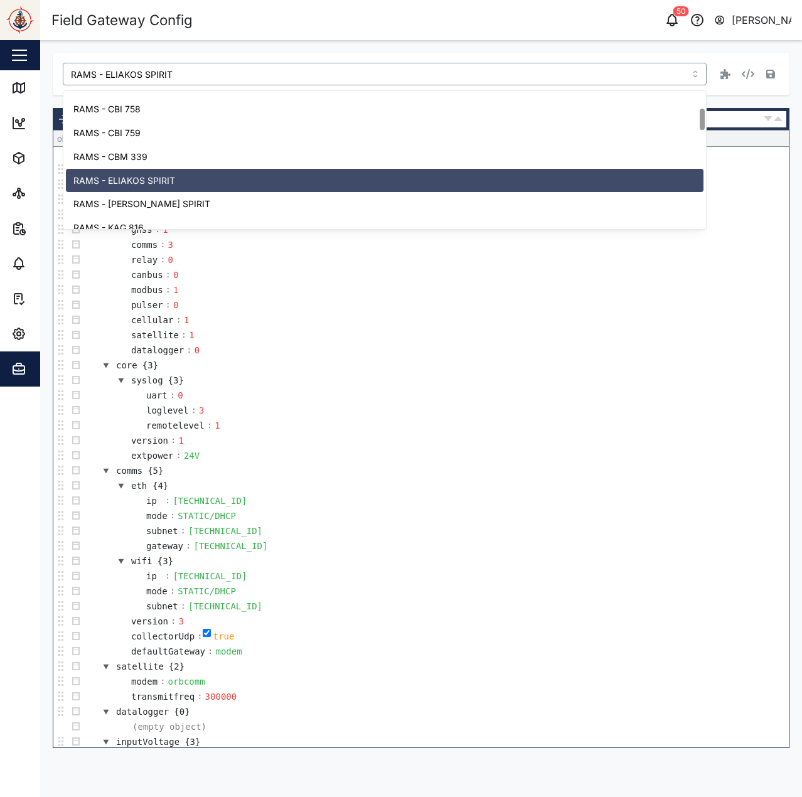
scroll to position [118, 0]
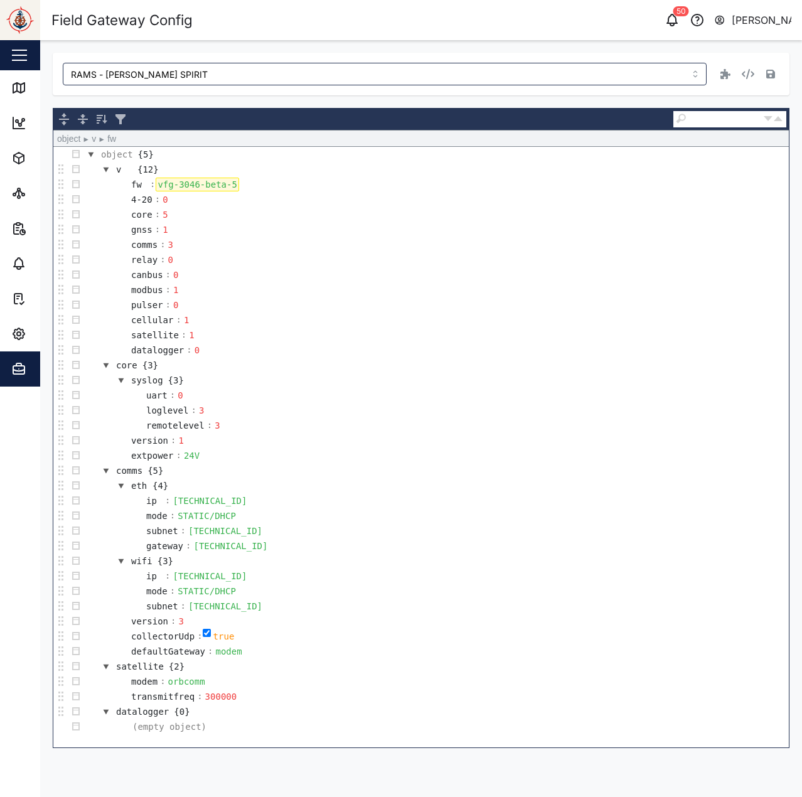
click at [175, 188] on div "vfg-3046-beta-5" at bounding box center [197, 185] width 83 height 14
copy div "vfg-3046-beta-5"
click at [307, 60] on div "RAMS - [PERSON_NAME] SPIRIT" at bounding box center [421, 74] width 736 height 43
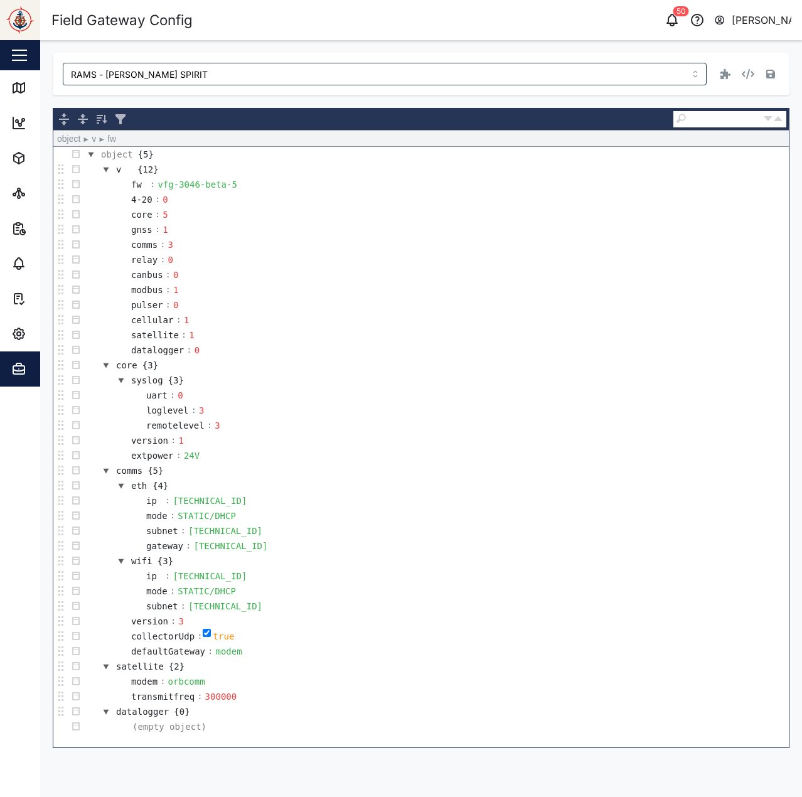
click at [278, 86] on div "RAMS - [PERSON_NAME] SPIRIT" at bounding box center [421, 74] width 736 height 43
click at [251, 78] on input "RAMS - [PERSON_NAME] SPIRIT" at bounding box center [385, 74] width 644 height 23
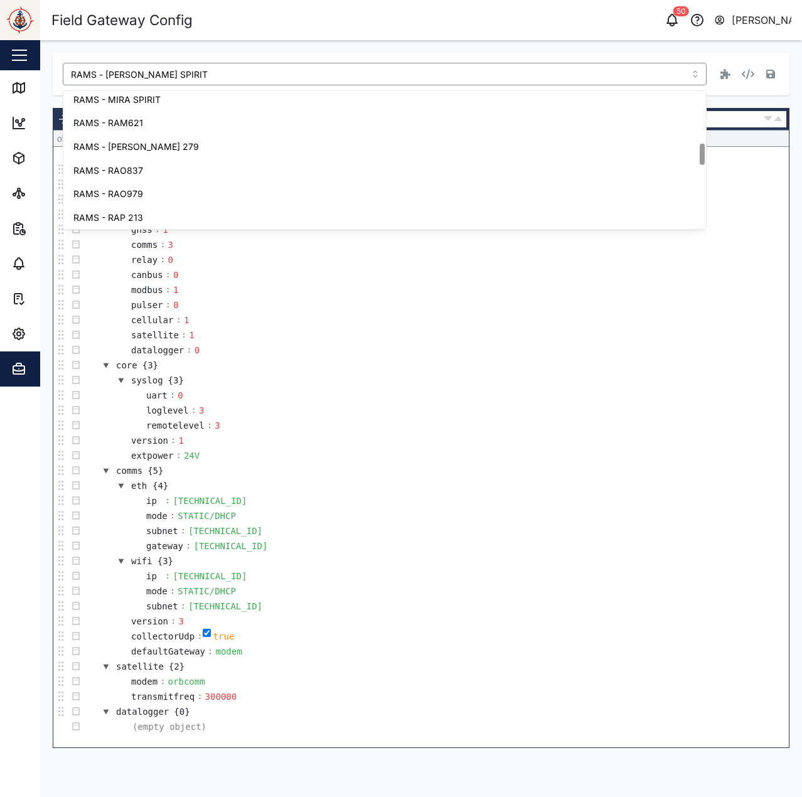
scroll to position [338, 0]
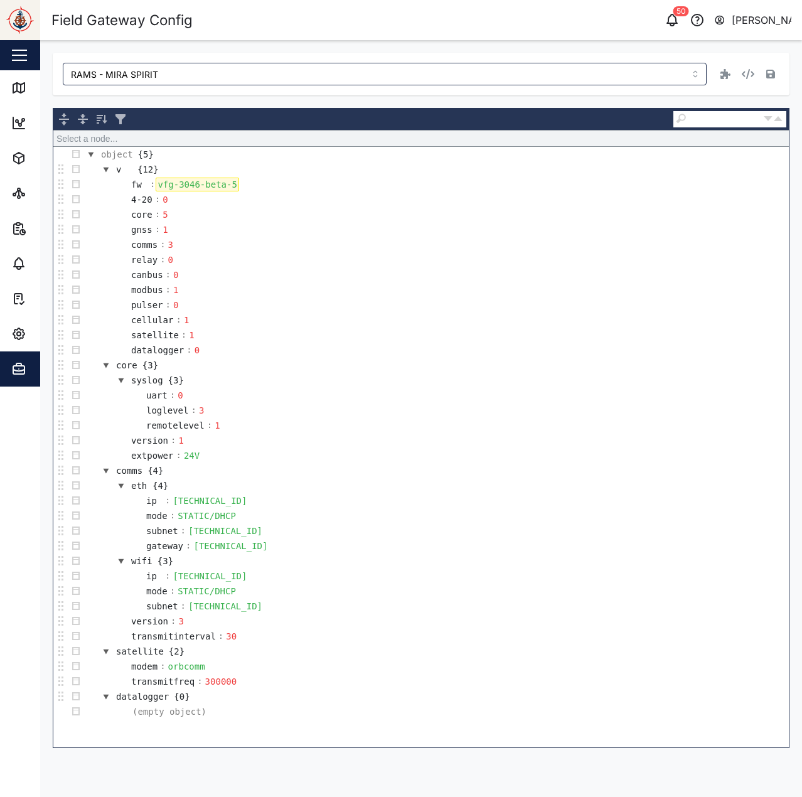
click at [177, 184] on div "vfg-3046-beta-5" at bounding box center [197, 185] width 83 height 14
copy div "vfg-3046-beta-5"
click at [494, 76] on input "RAMS - MIRA SPIRIT" at bounding box center [385, 74] width 644 height 23
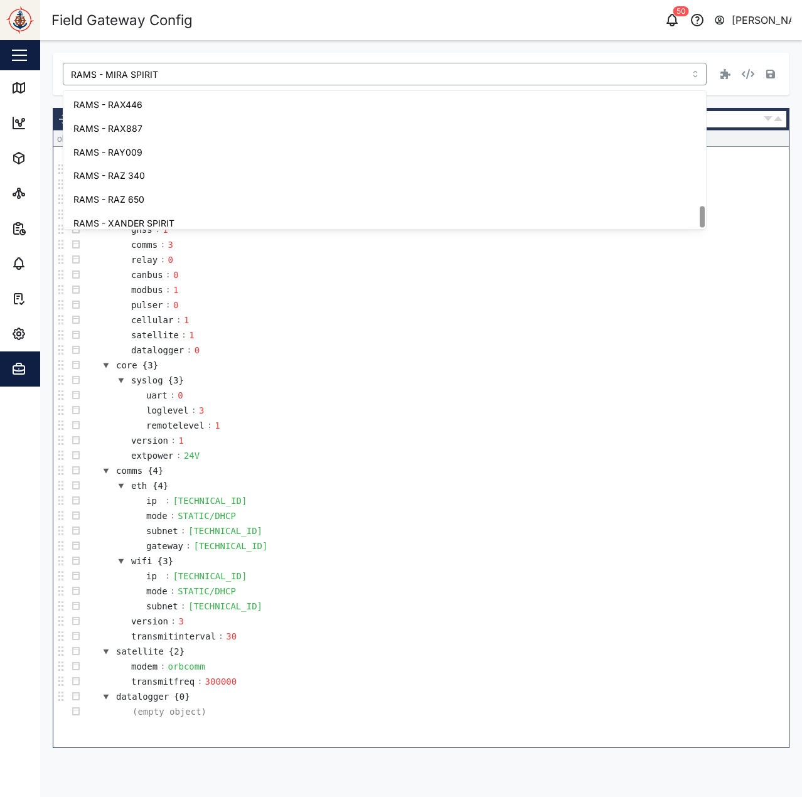
scroll to position [742, 0]
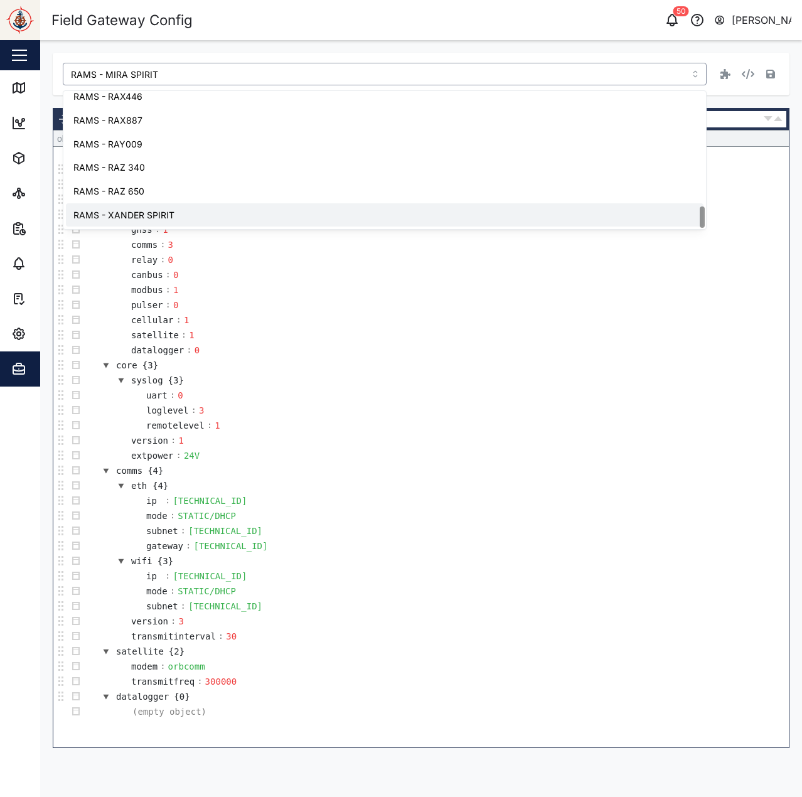
type input "RAMS - XANDER SPIRIT"
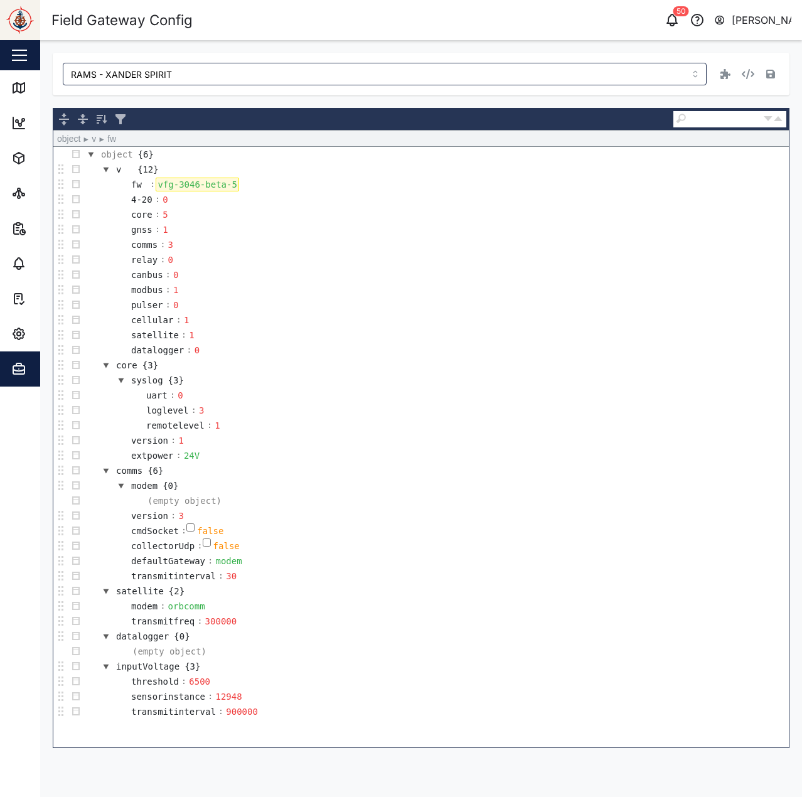
click at [186, 180] on div "vfg-3046-beta-5" at bounding box center [197, 185] width 83 height 14
copy div "vfg-3046-beta-5"
click at [11, 90] on icon at bounding box center [18, 87] width 15 height 15
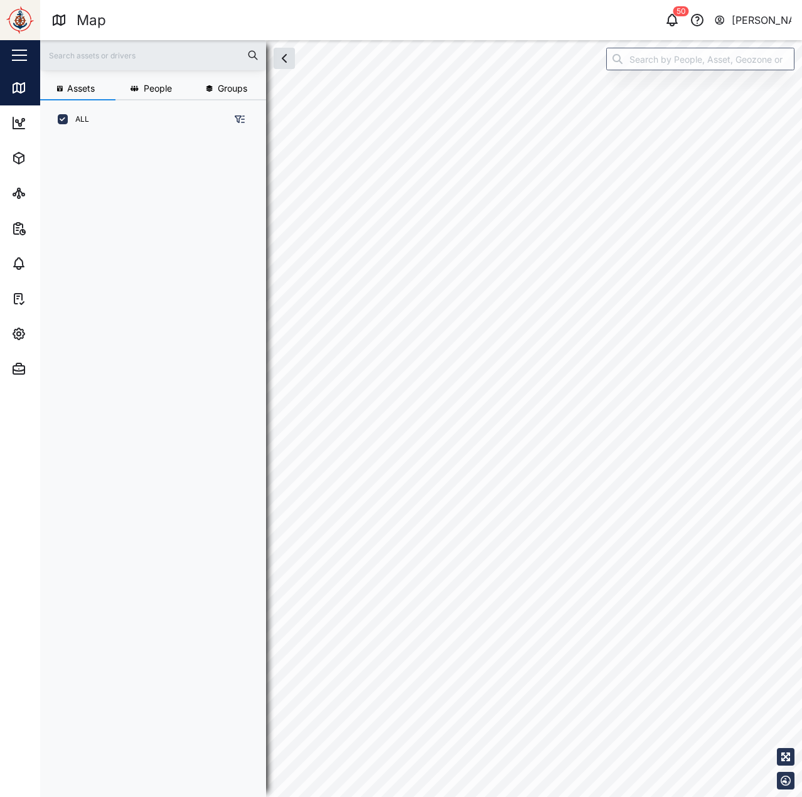
scroll to position [643, 196]
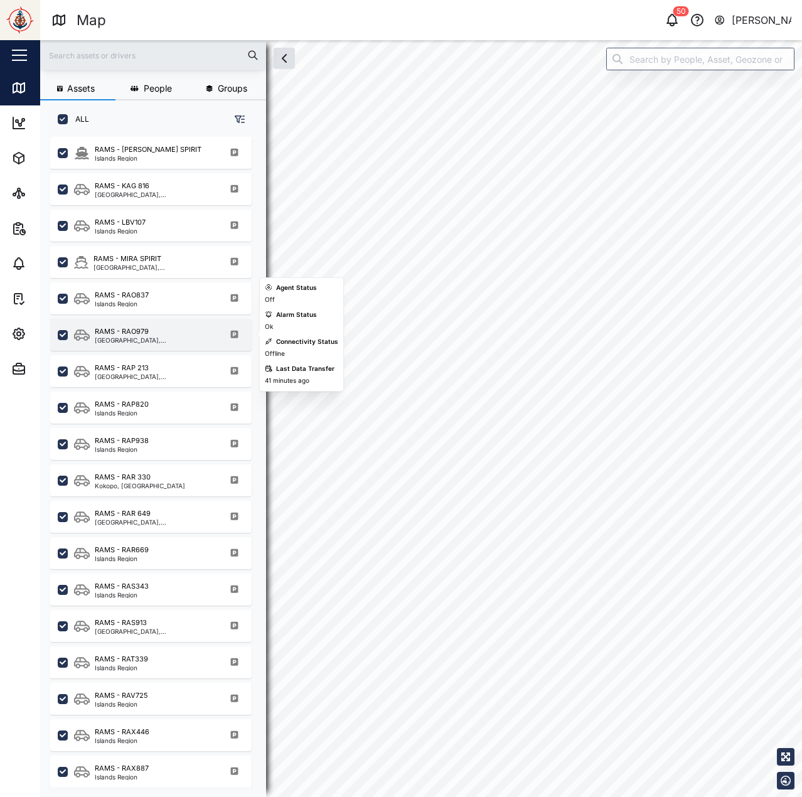
scroll to position [661, 0]
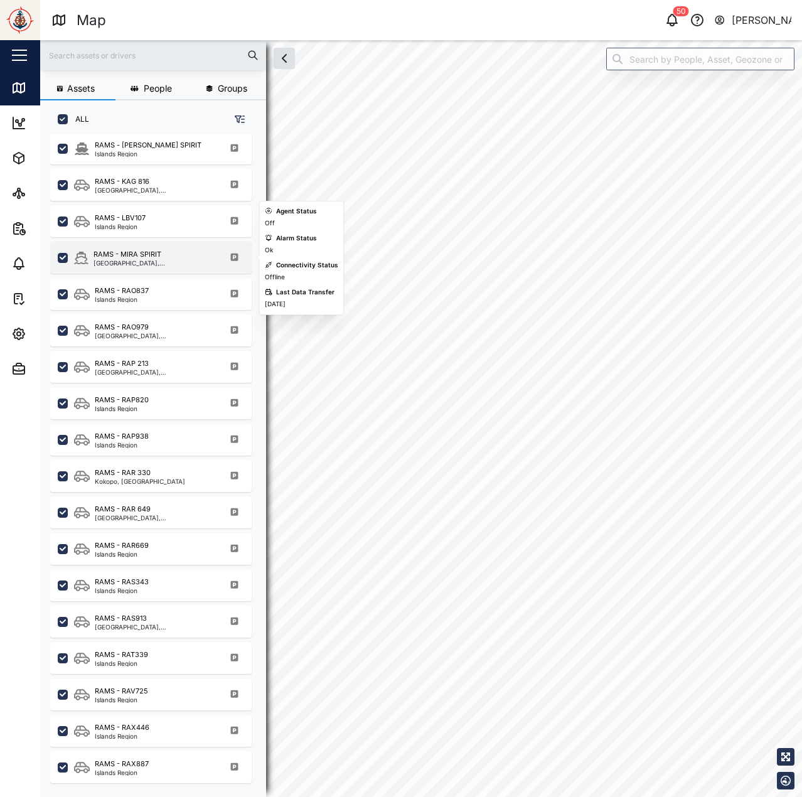
click at [145, 267] on div "RAMS - MIRA SPIRIT Kokopo District, Islands Region" at bounding box center [150, 258] width 201 height 32
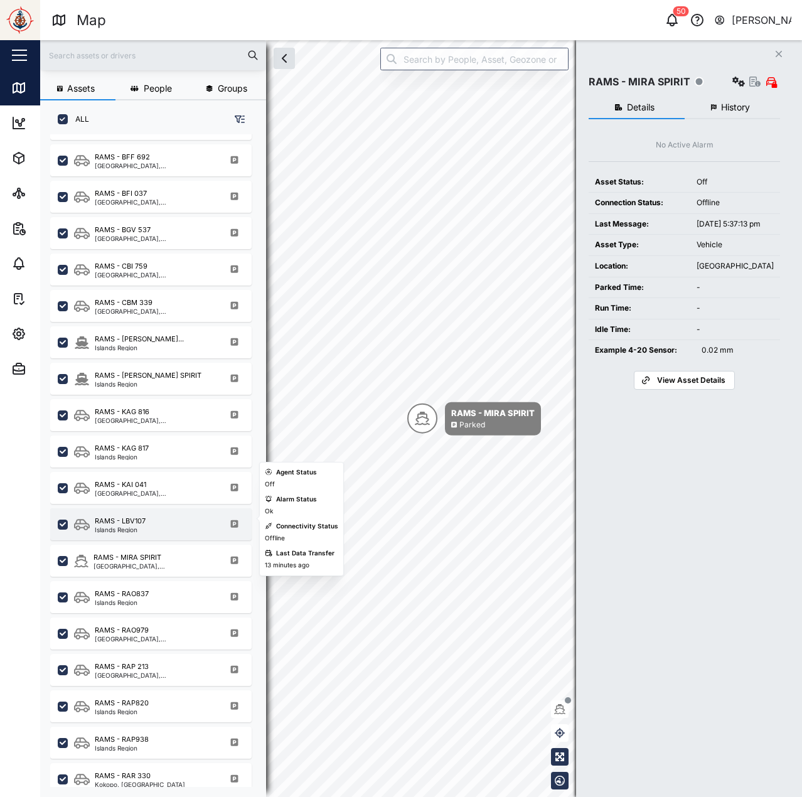
scroll to position [330, 0]
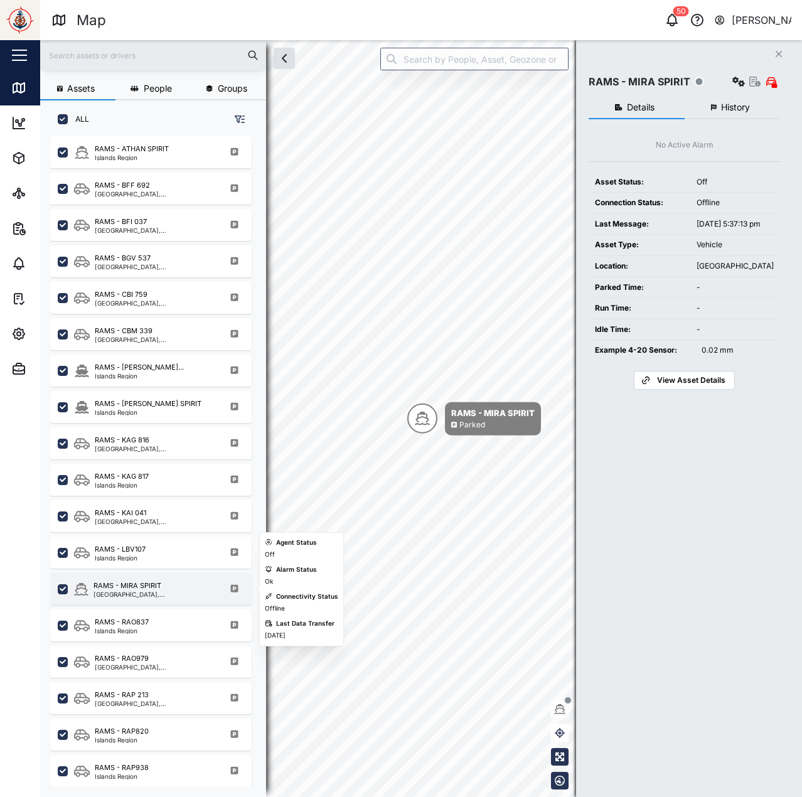
click at [151, 591] on div "Kokopo District, Islands Region" at bounding box center [153, 594] width 121 height 6
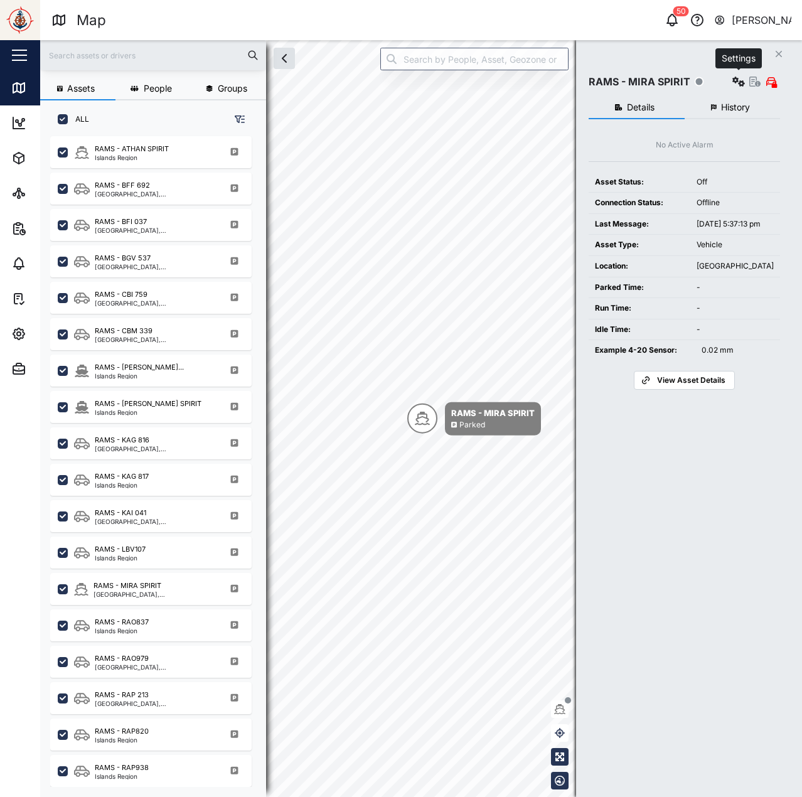
click at [734, 82] on icon "button" at bounding box center [738, 82] width 13 height 10
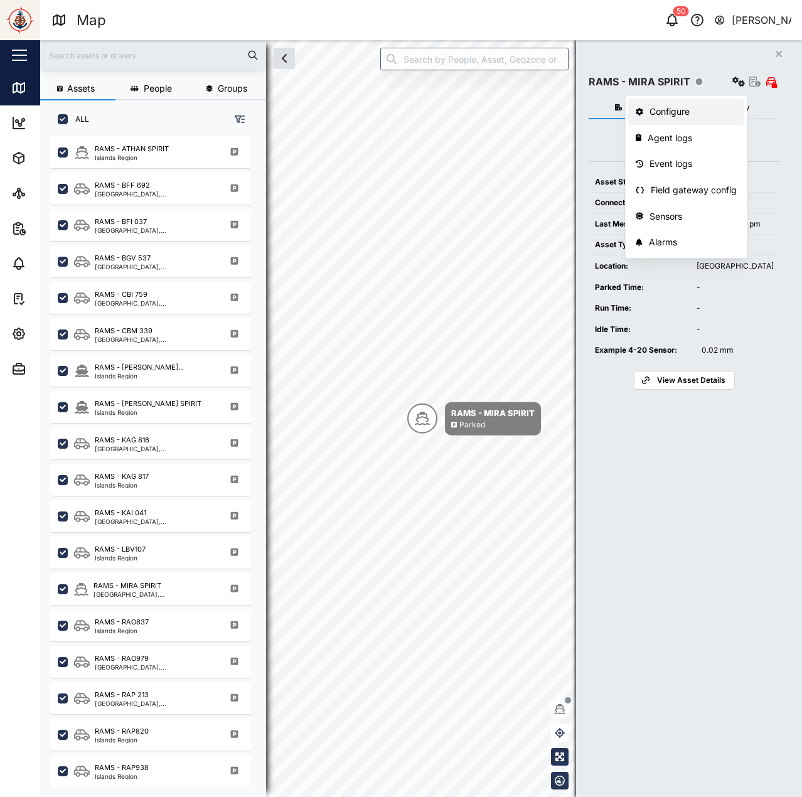
click at [664, 116] on div "Configure" at bounding box center [692, 112] width 87 height 14
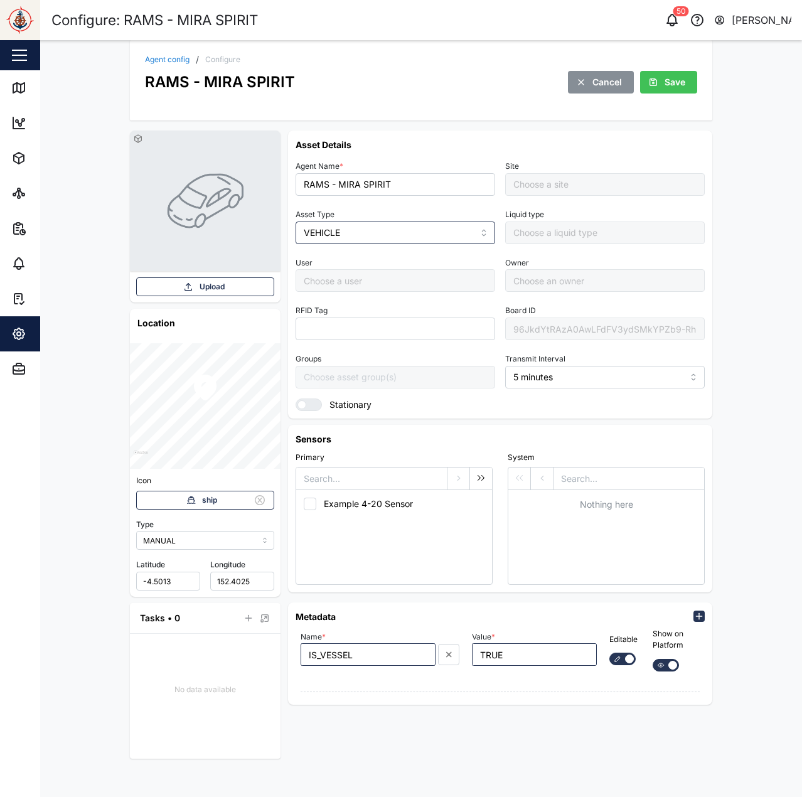
type input "Default Site"
click at [561, 319] on div "96JkdYtRAzA0AwLFdFV3ydSMkYPZb9-RhubeBkSUoU0" at bounding box center [604, 328] width 199 height 23
click at [161, 59] on link "Agent config" at bounding box center [167, 60] width 45 height 8
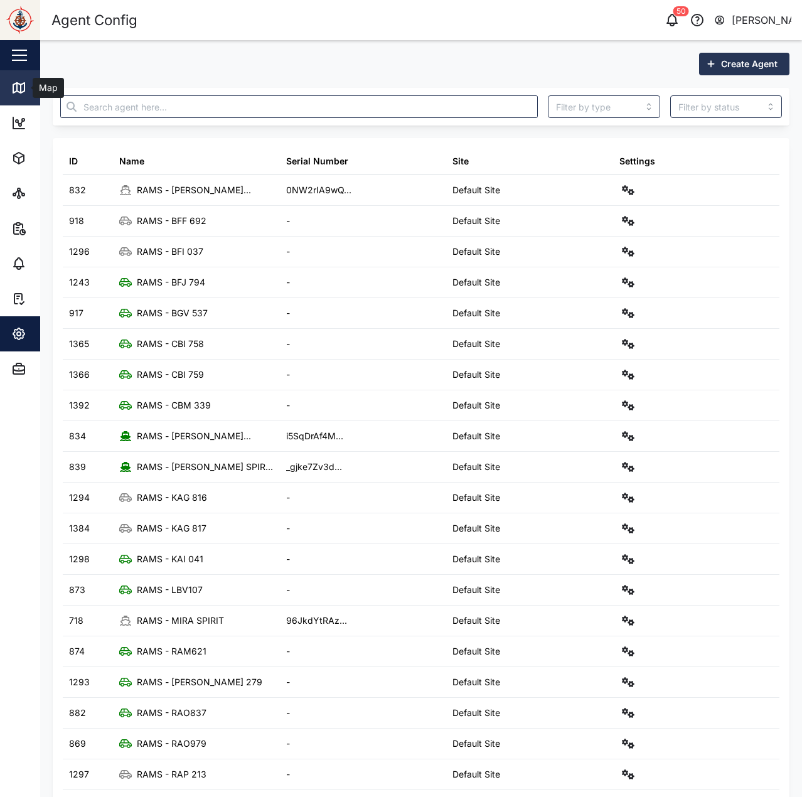
click at [33, 87] on div "Map" at bounding box center [47, 88] width 28 height 14
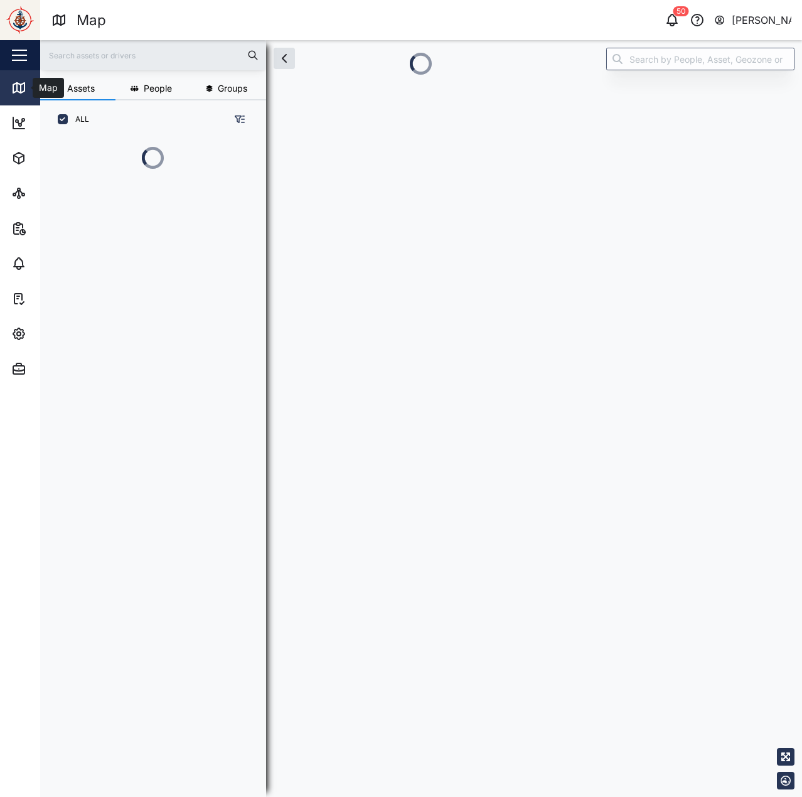
scroll to position [10, 10]
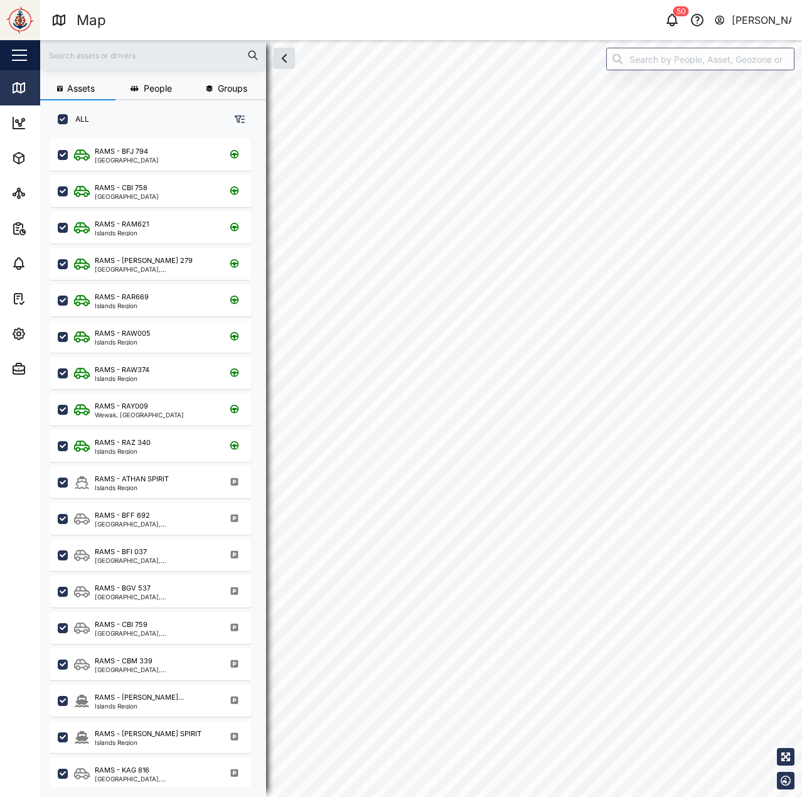
checkbox input "true"
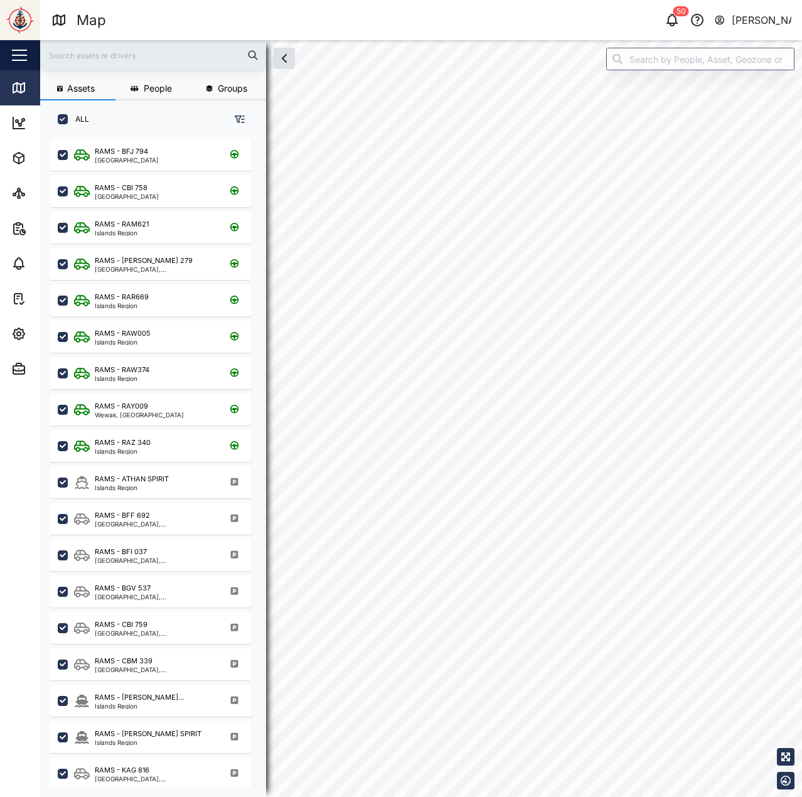
checkbox input "true"
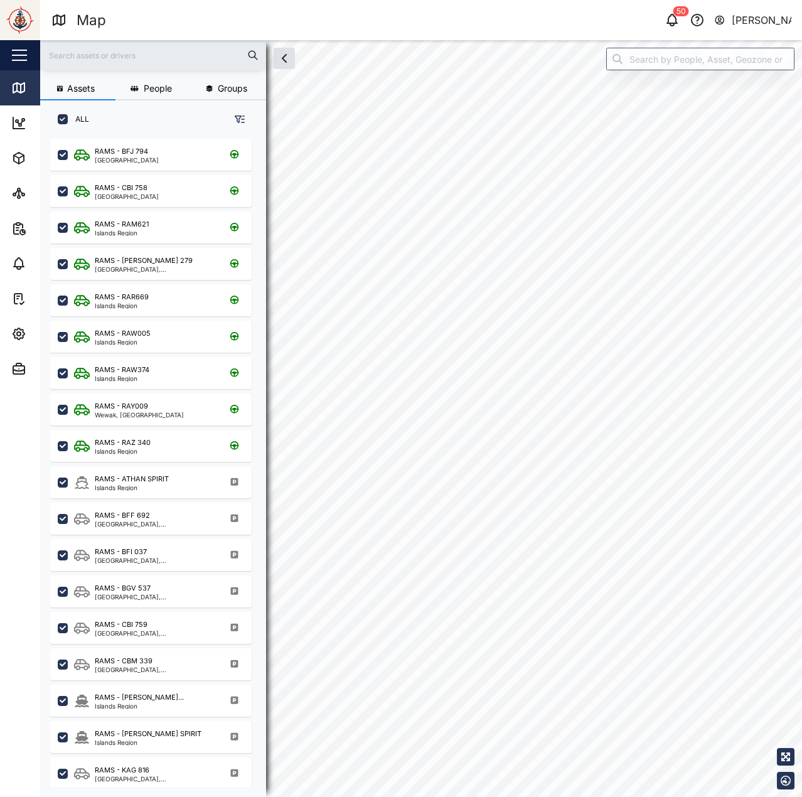
checkbox input "true"
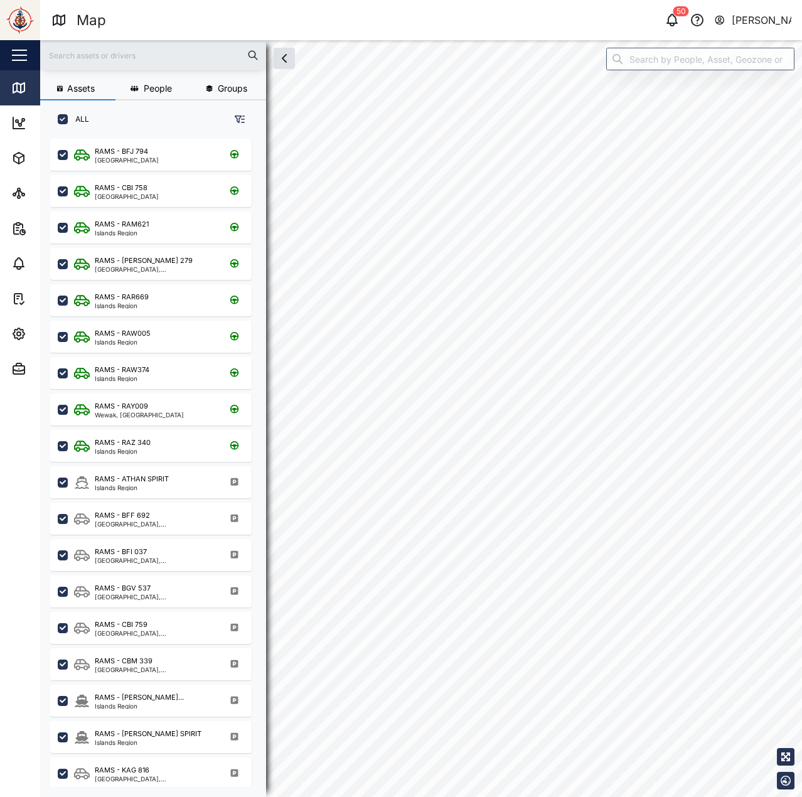
checkbox input "true"
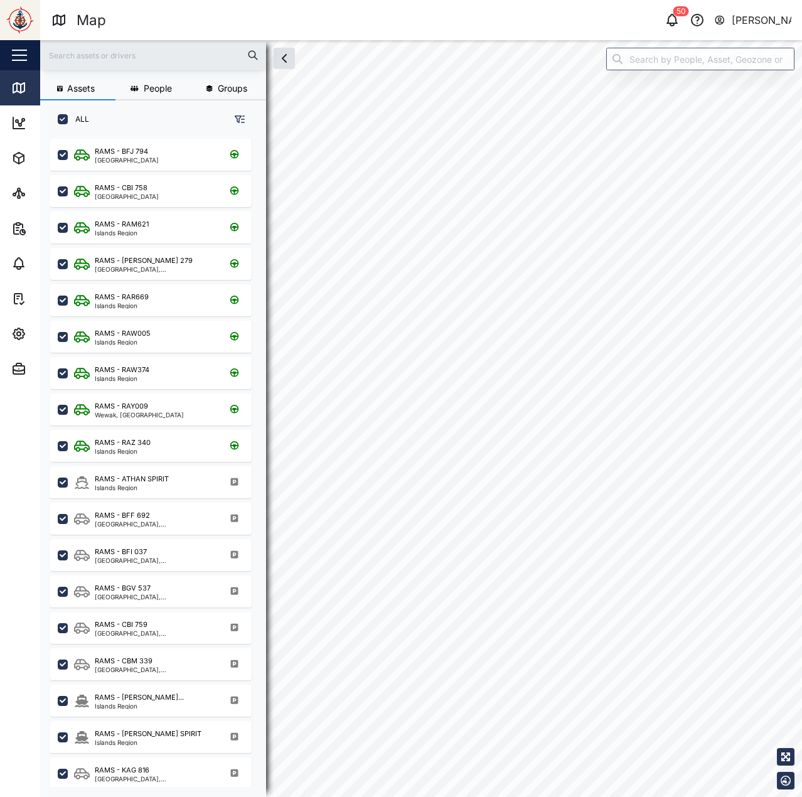
checkbox input "true"
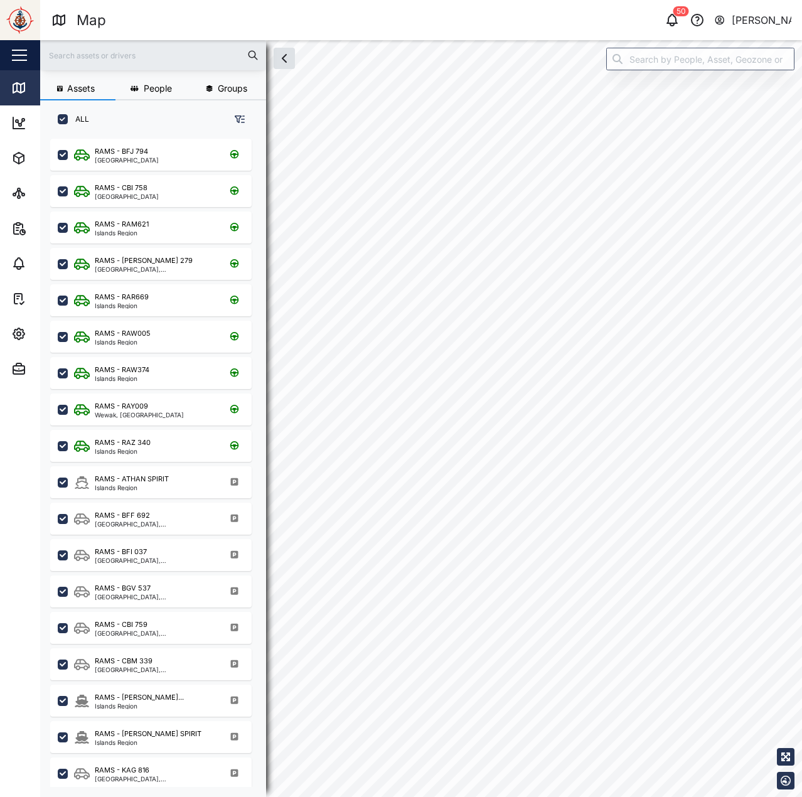
checkbox input "true"
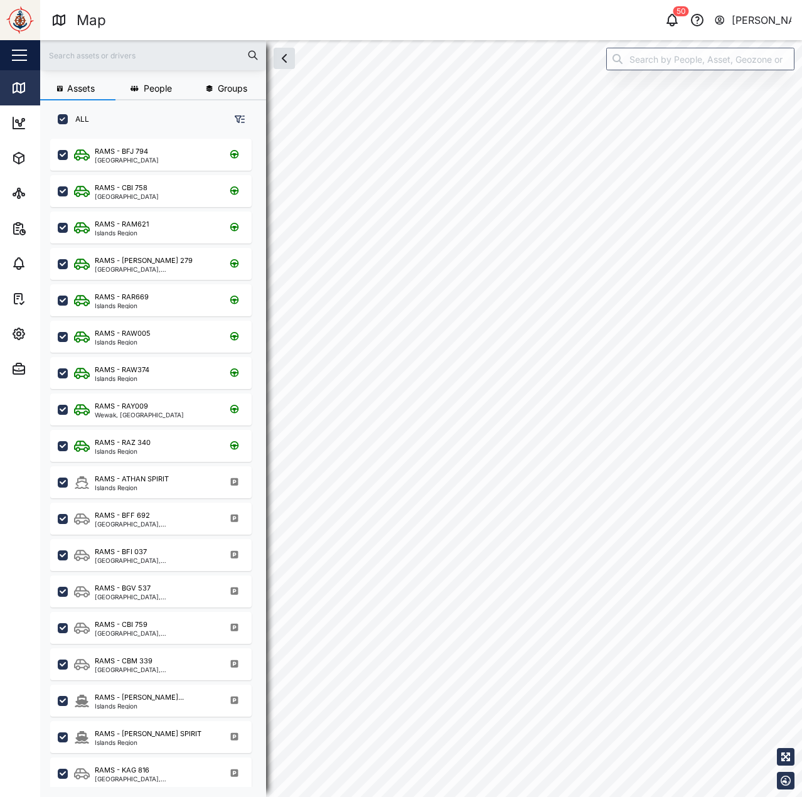
checkbox input "true"
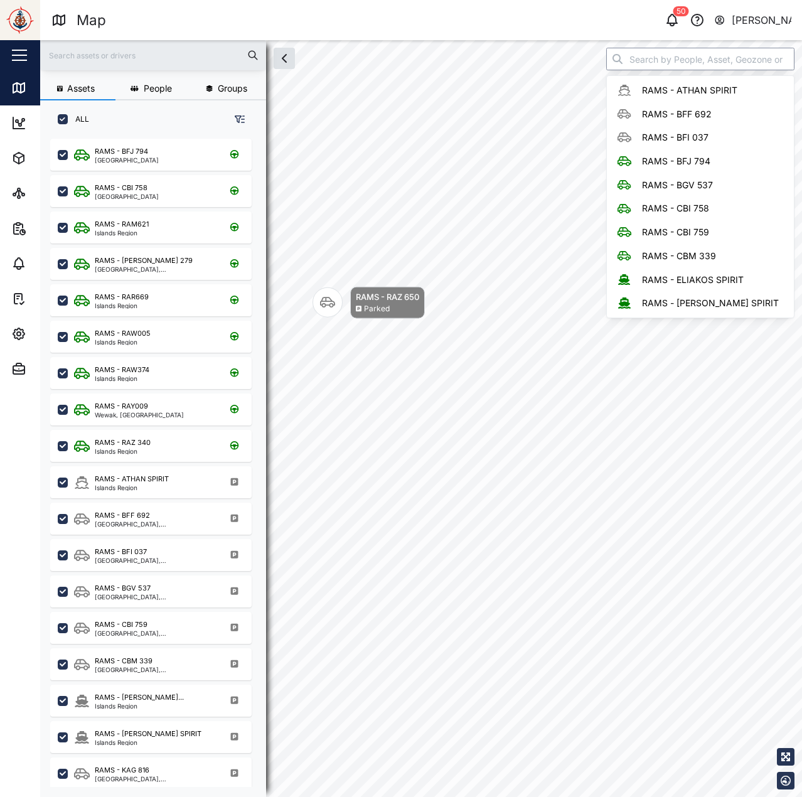
click at [683, 60] on input "search" at bounding box center [700, 59] width 188 height 23
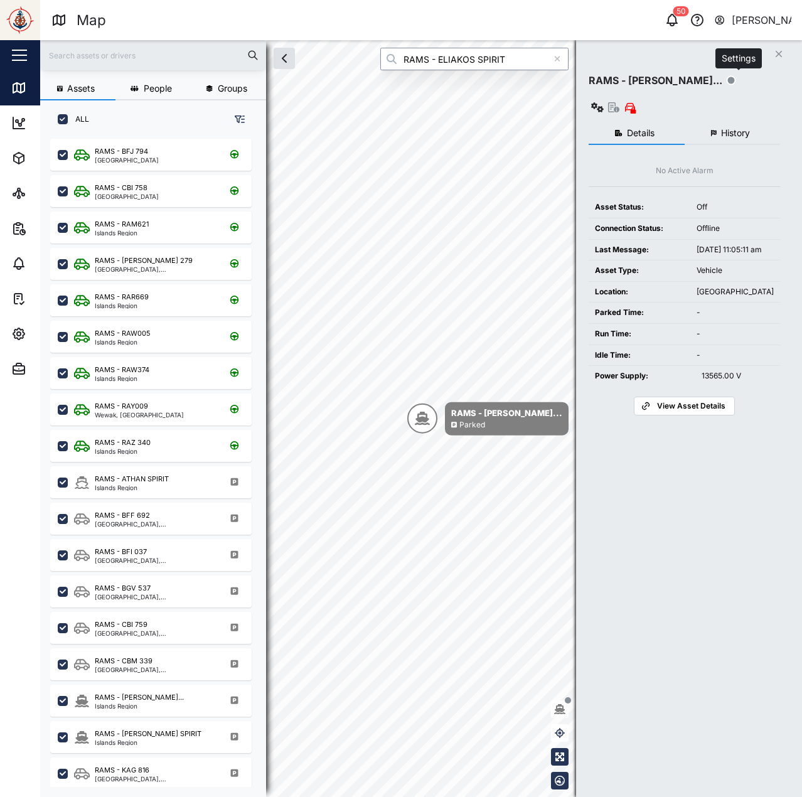
type input "RAMS - ELIAKOS SPIRIT"
click at [603, 102] on icon "button" at bounding box center [597, 107] width 13 height 10
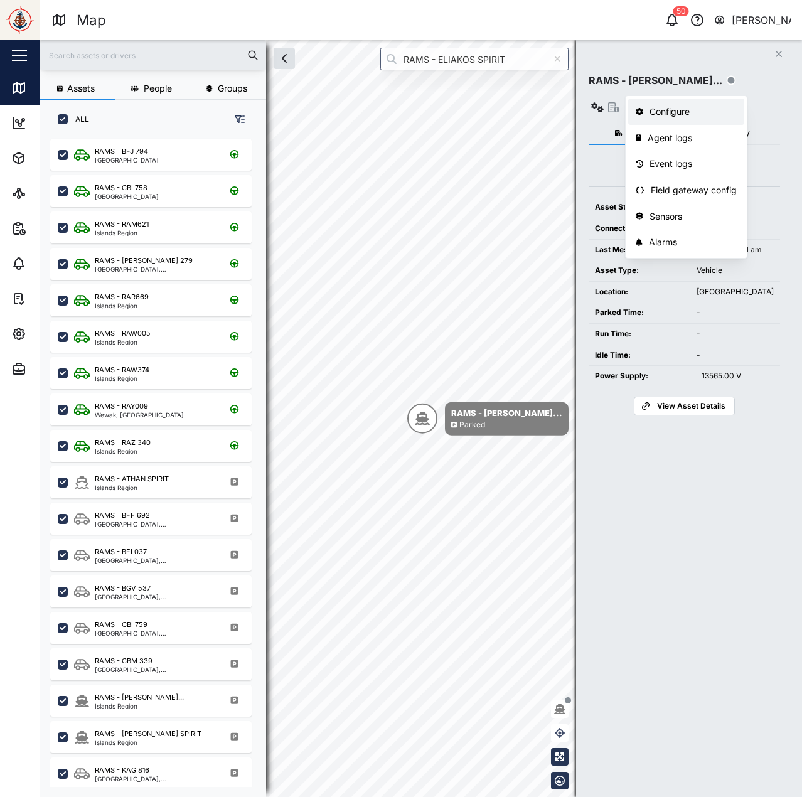
click at [691, 112] on div "Configure" at bounding box center [692, 112] width 87 height 14
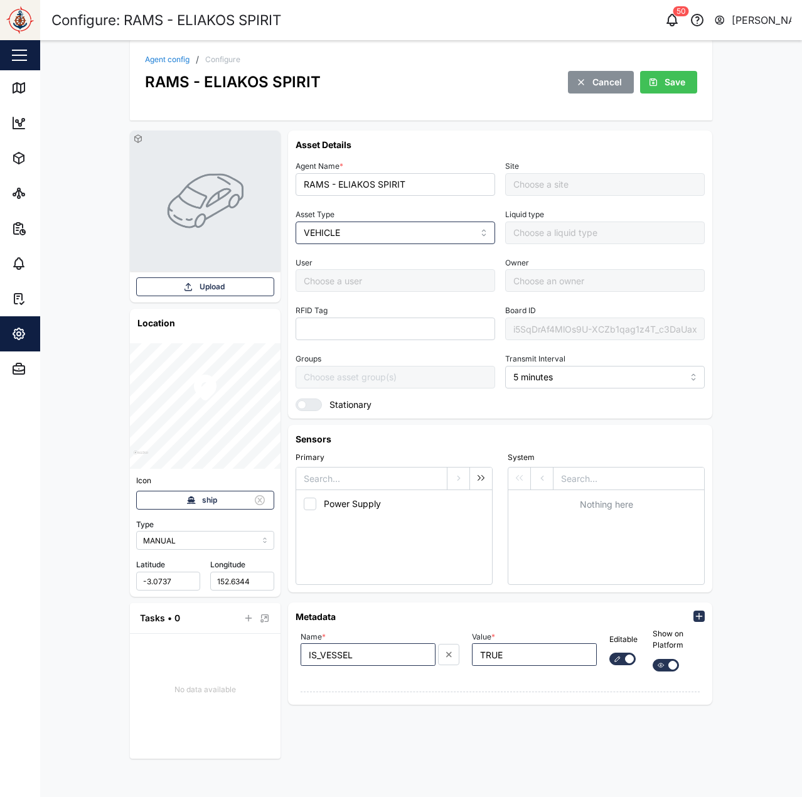
type input "Default Site"
click at [543, 336] on div "i5SqDrAf4MlOs9U-XCZb1qag1z4T_c3DaUax1WVX91Y" at bounding box center [604, 328] width 199 height 23
click at [575, 332] on div "i5SqDrAf4MlOs9U-XCZb1qag1z4T_c3DaUax1WVX91Y" at bounding box center [604, 328] width 199 height 23
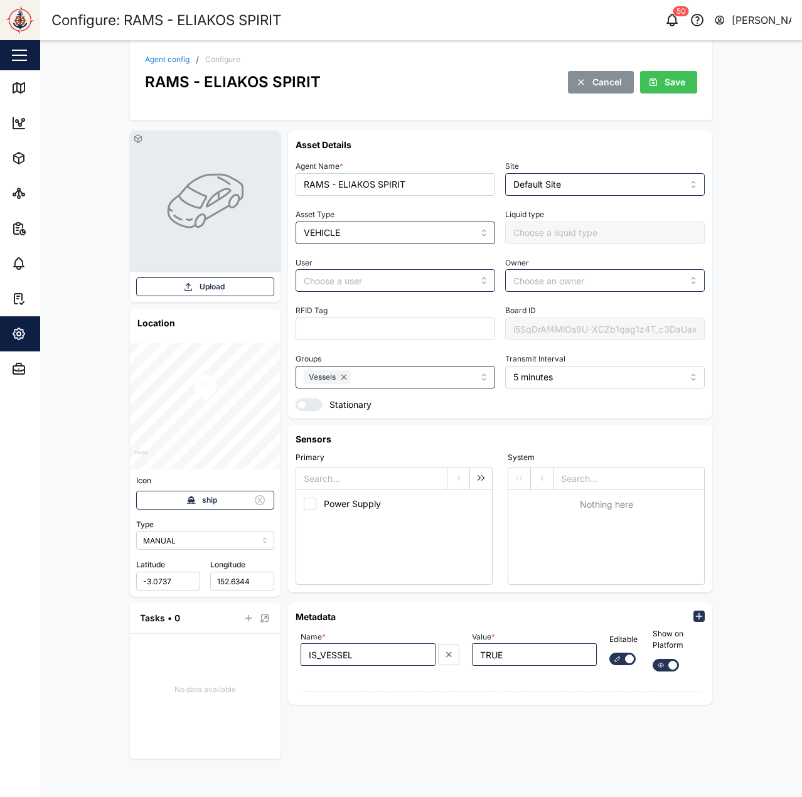
click at [575, 332] on div "i5SqDrAf4MlOs9U-XCZb1qag1z4T_c3DaUax1WVX91Y" at bounding box center [604, 328] width 199 height 23
click at [4, 75] on link "Map" at bounding box center [81, 87] width 163 height 35
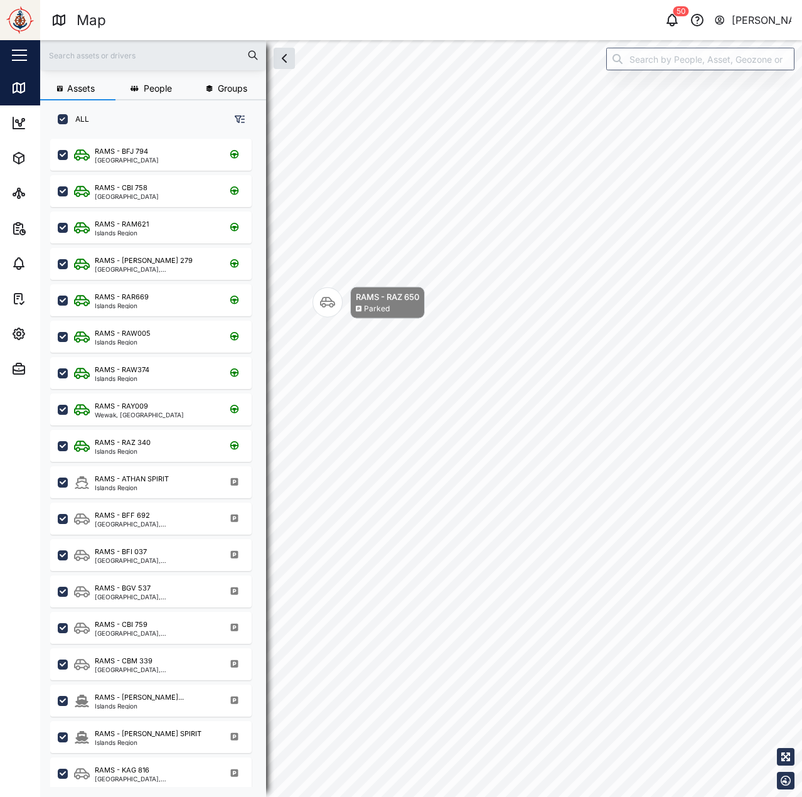
scroll to position [643, 196]
click at [678, 68] on input "search" at bounding box center [700, 59] width 188 height 23
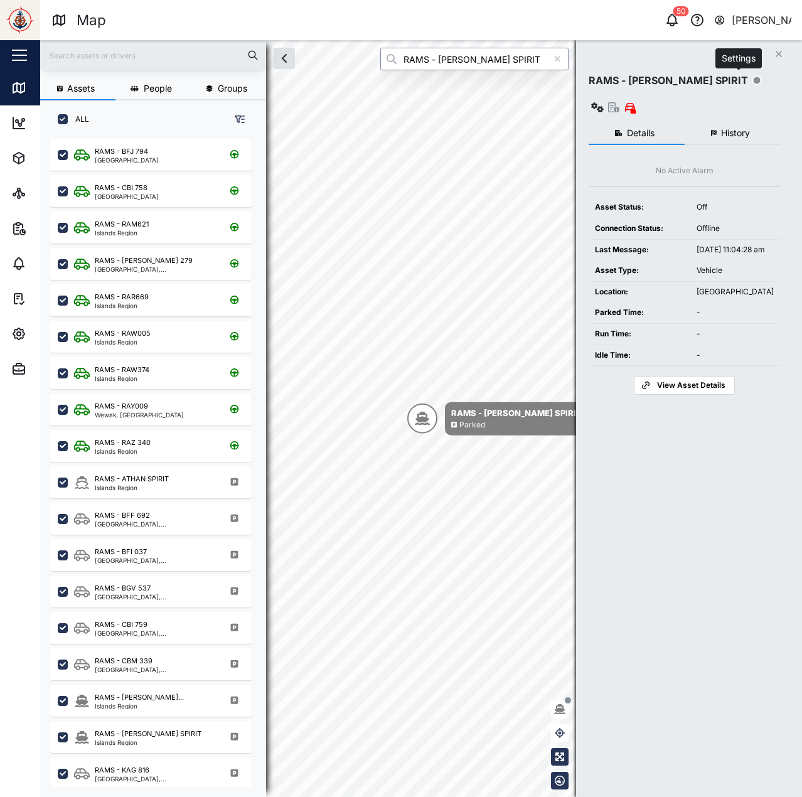
type input "RAMS - EMELIA SPIRIT"
click at [603, 102] on icon "button" at bounding box center [597, 107] width 13 height 10
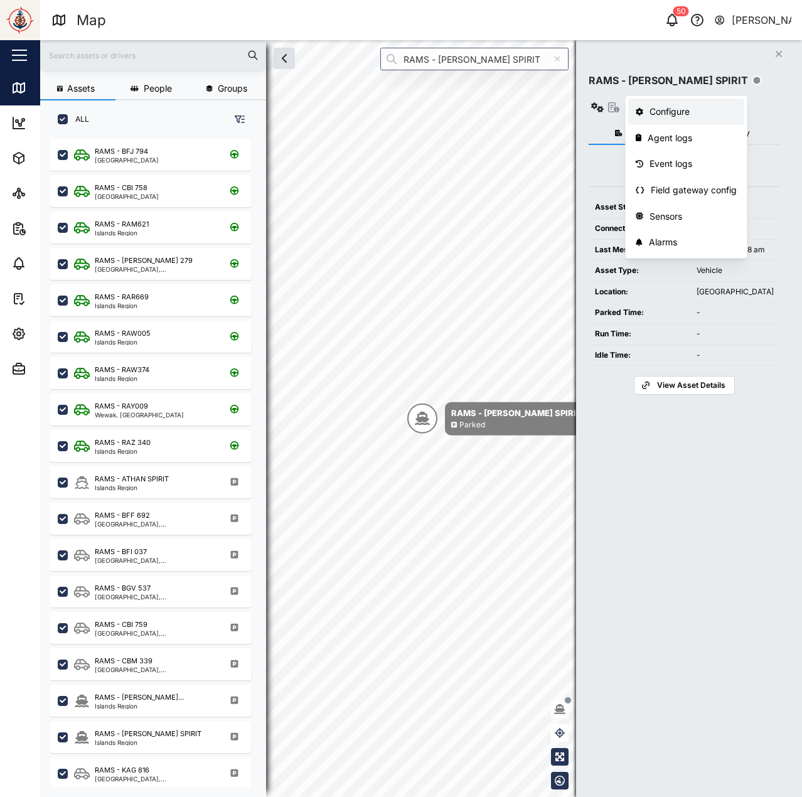
click at [710, 117] on div "Configure" at bounding box center [692, 112] width 87 height 14
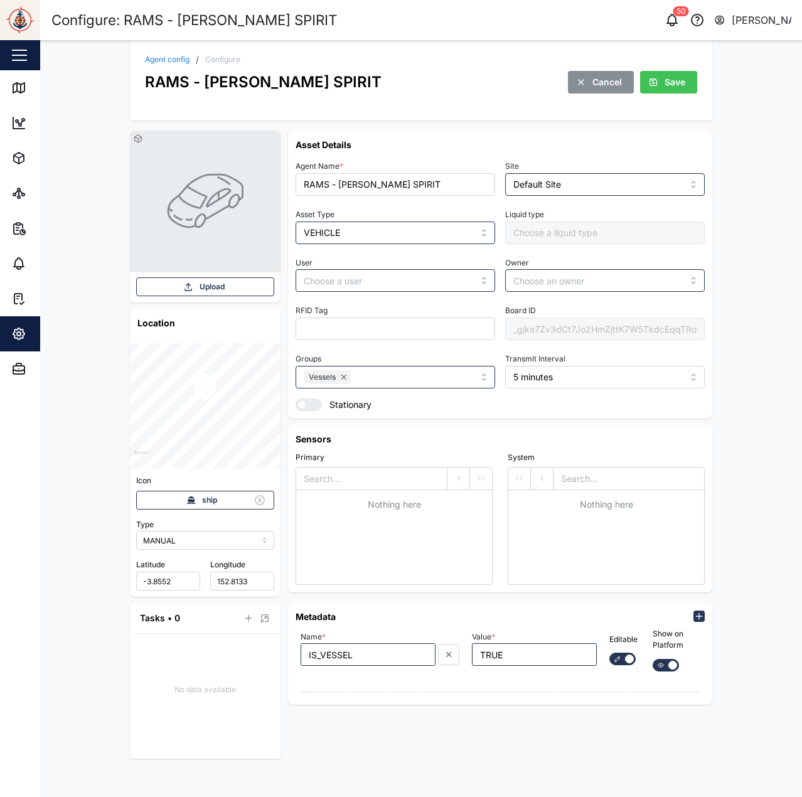
click at [588, 336] on div "_gjke7Zv3dCt7Jo2HmZjttK7W5TkdcEqqTRoJda6LjY" at bounding box center [604, 328] width 199 height 23
click at [9, 77] on link "Map" at bounding box center [81, 87] width 163 height 35
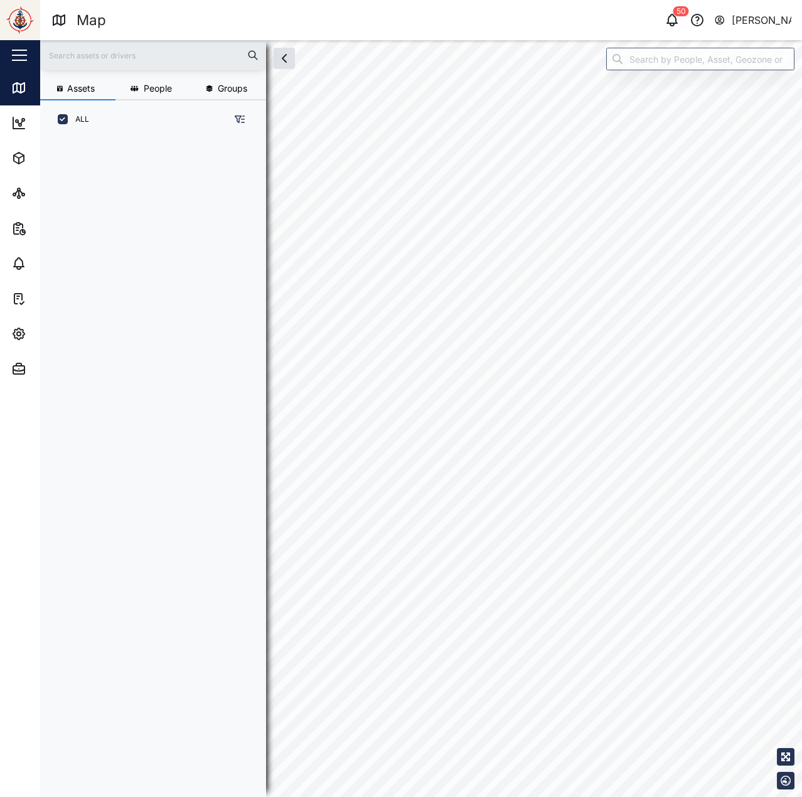
scroll to position [10, 10]
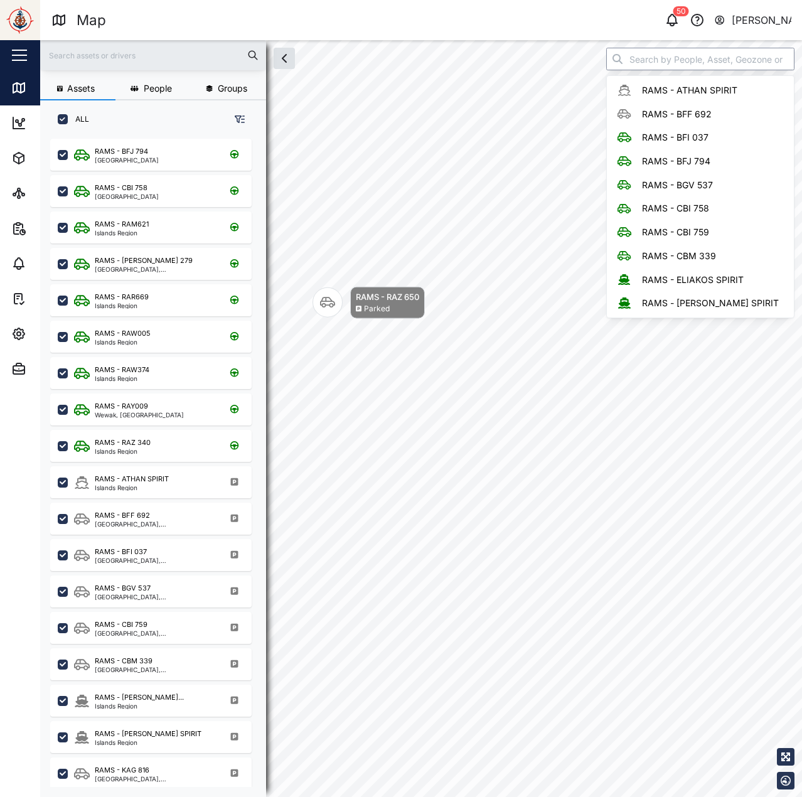
click at [687, 69] on input "search" at bounding box center [700, 59] width 188 height 23
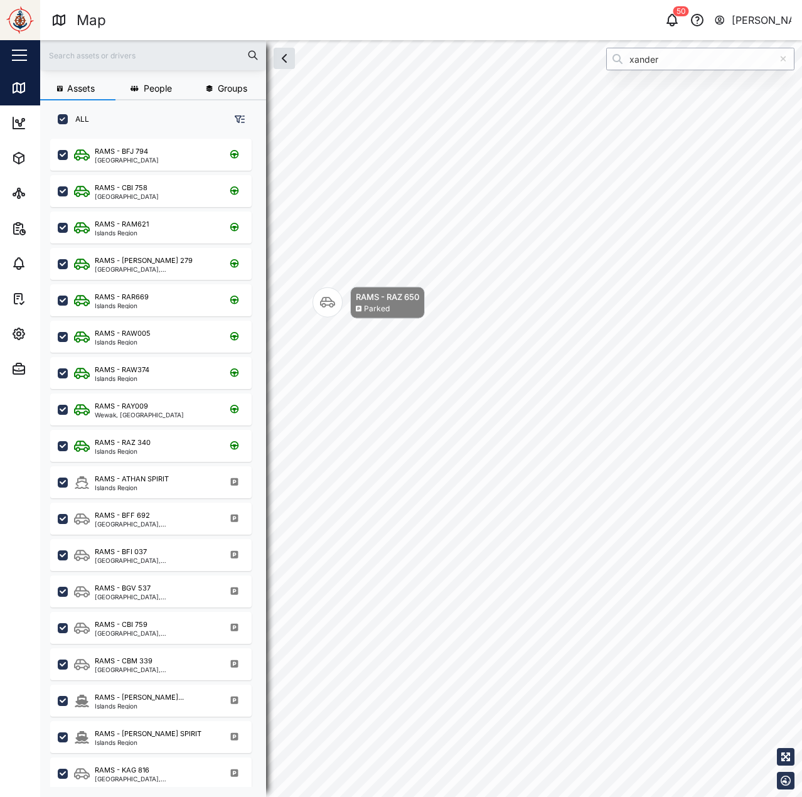
click at [677, 56] on input "xander" at bounding box center [700, 59] width 188 height 23
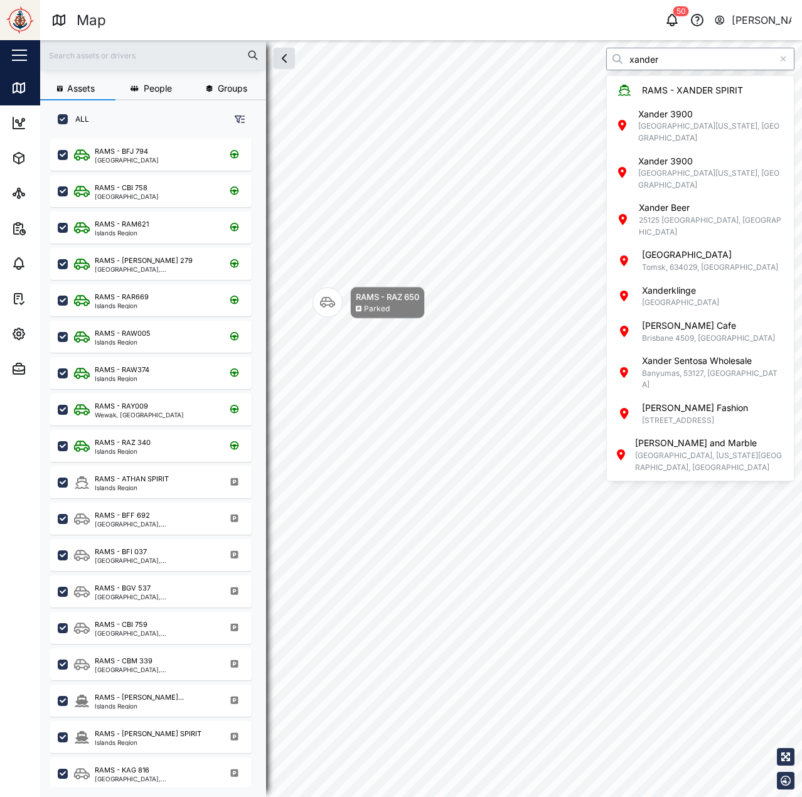
type input "RAMS - XANDER SPIRIT"
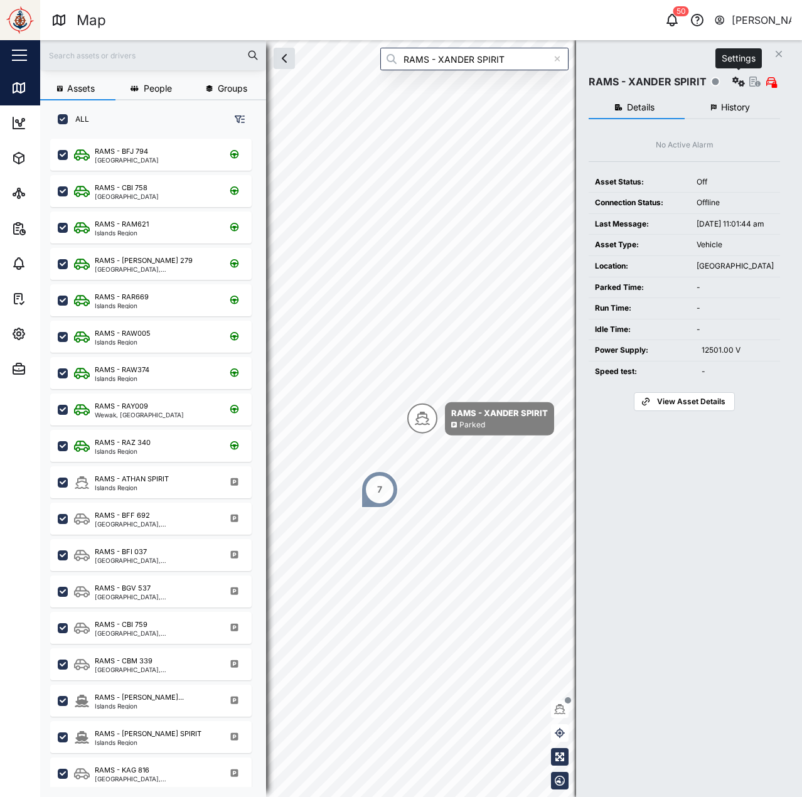
click at [735, 85] on icon "button" at bounding box center [738, 82] width 13 height 10
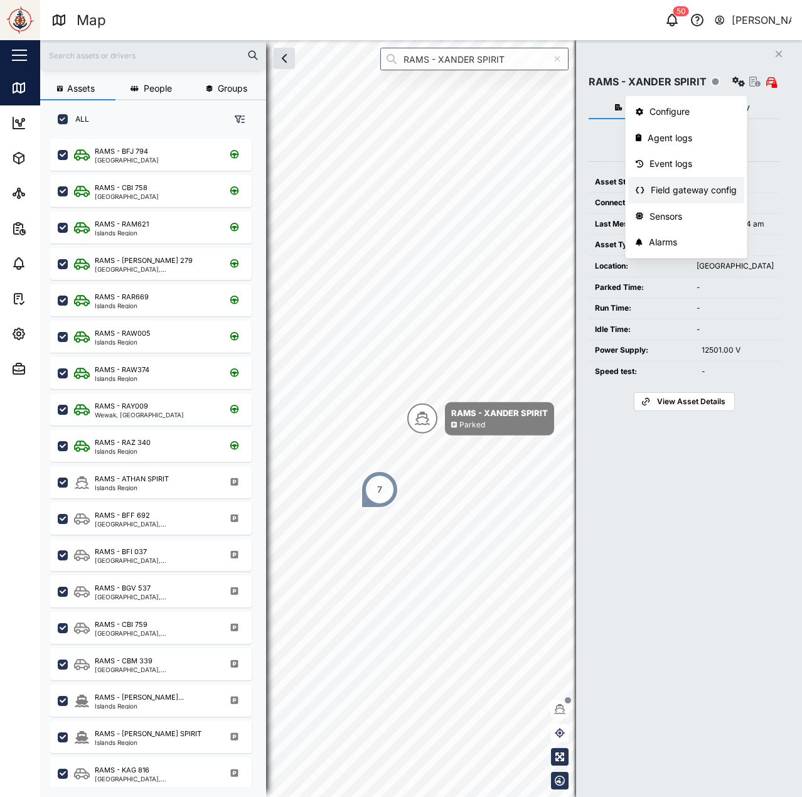
click at [704, 191] on div "Field gateway config" at bounding box center [694, 190] width 86 height 14
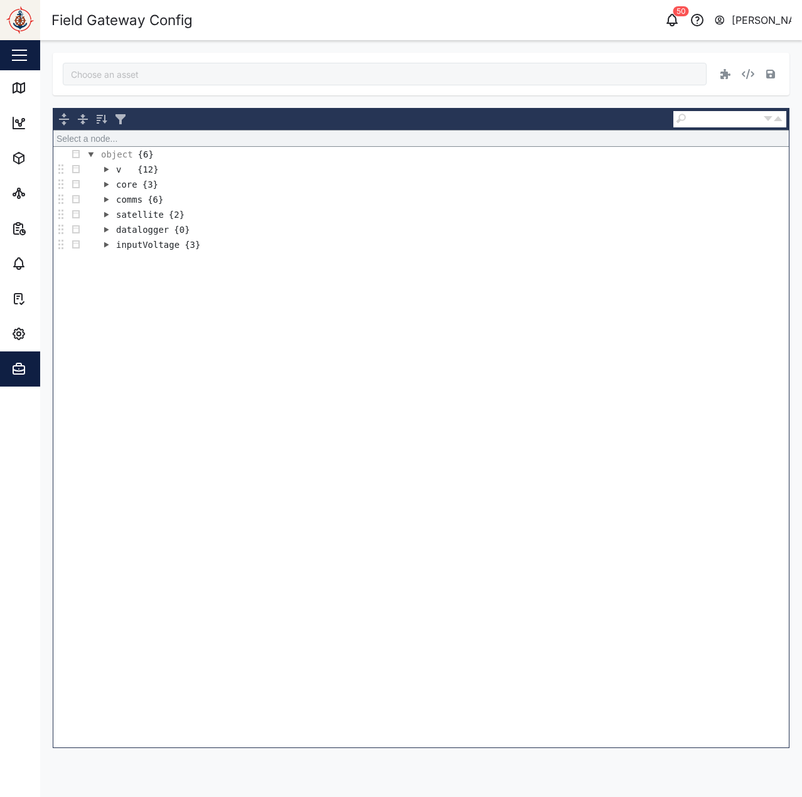
type input "RAMS - XANDER SPIRIT"
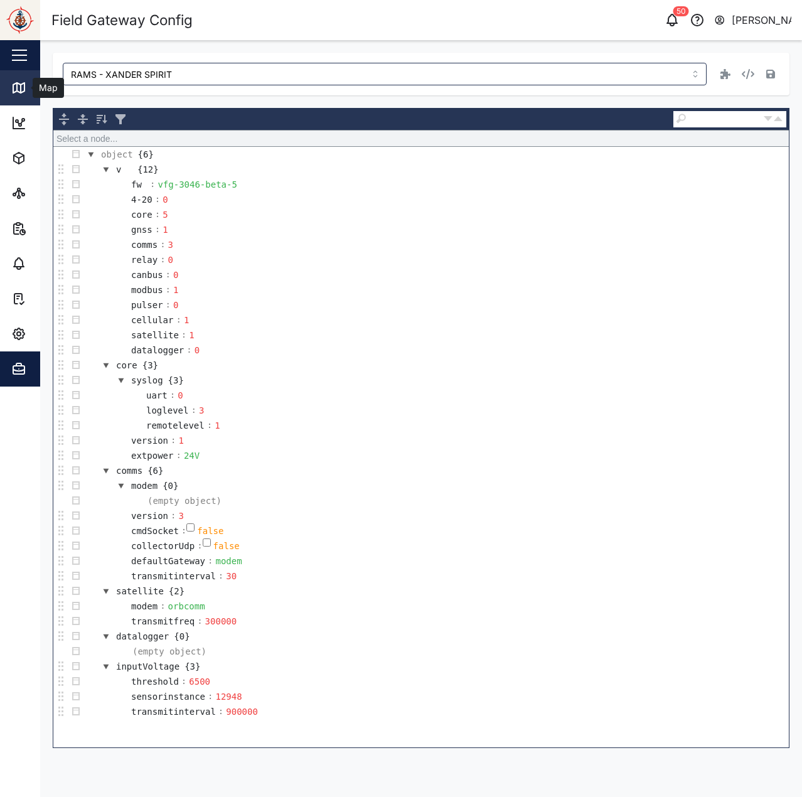
click at [21, 83] on icon at bounding box center [18, 87] width 15 height 15
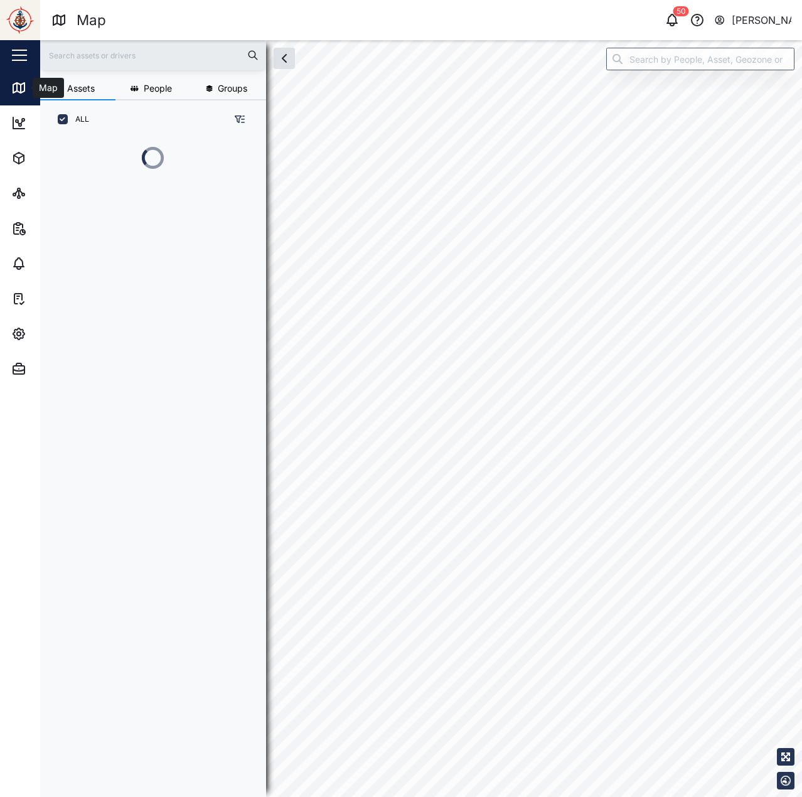
scroll to position [643, 196]
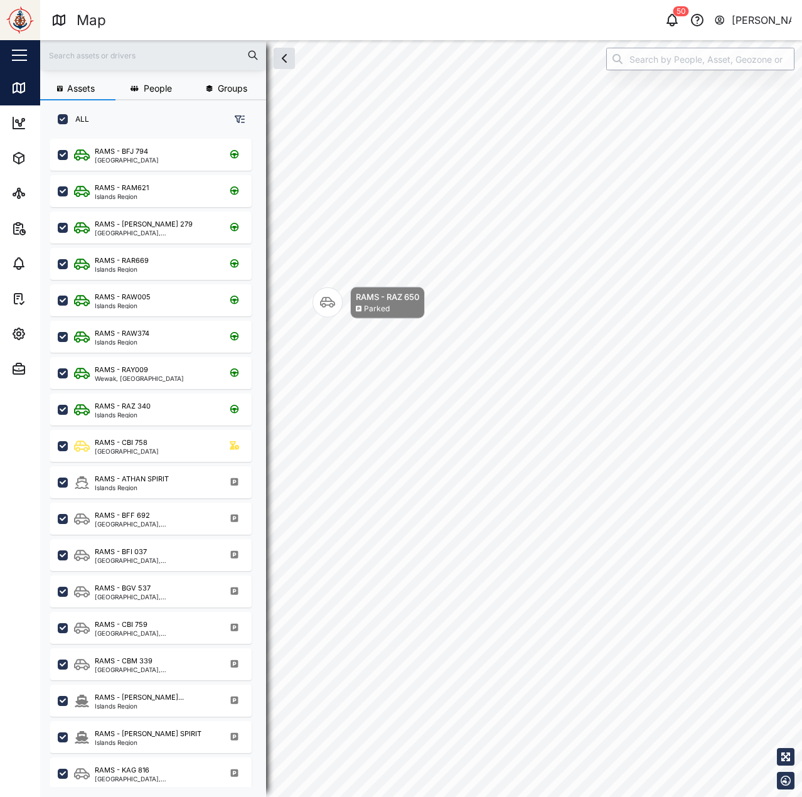
click at [649, 55] on input "search" at bounding box center [700, 59] width 188 height 23
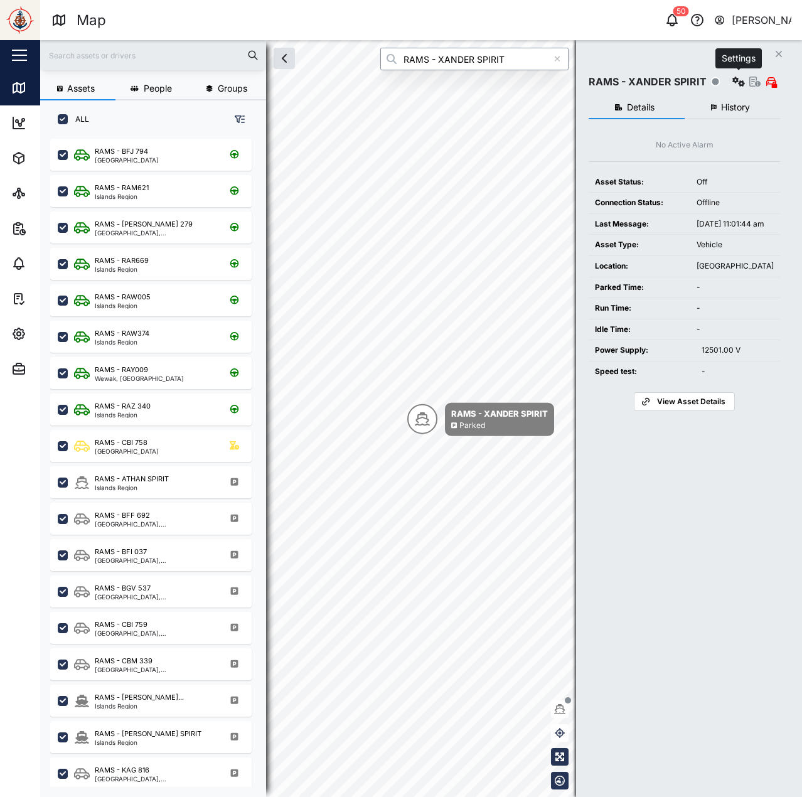
type input "RAMS - XANDER SPIRIT"
click at [738, 83] on icon "button" at bounding box center [738, 82] width 13 height 10
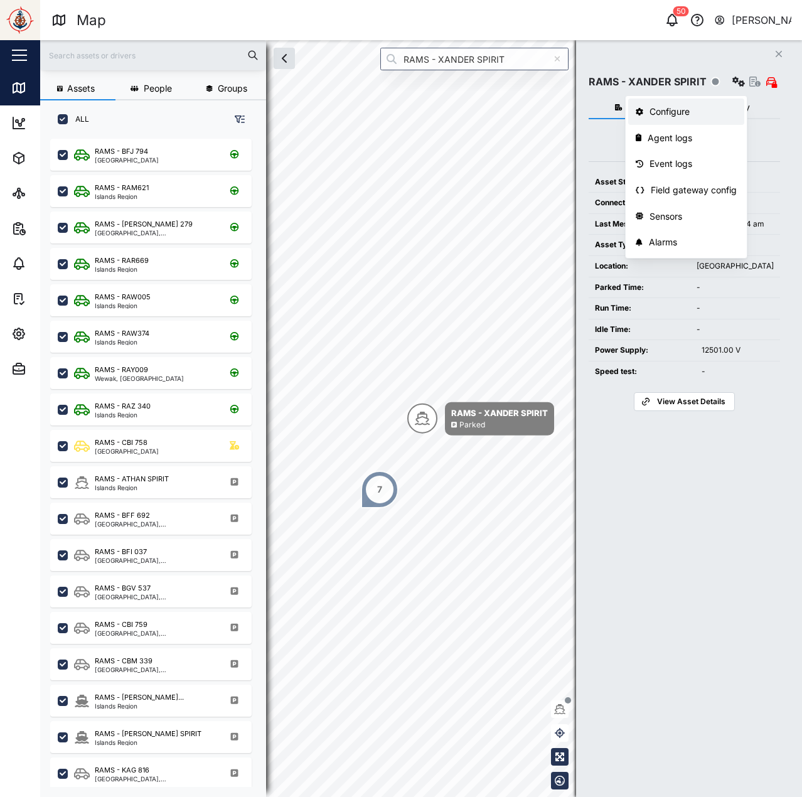
click at [703, 114] on div "Configure" at bounding box center [692, 112] width 87 height 14
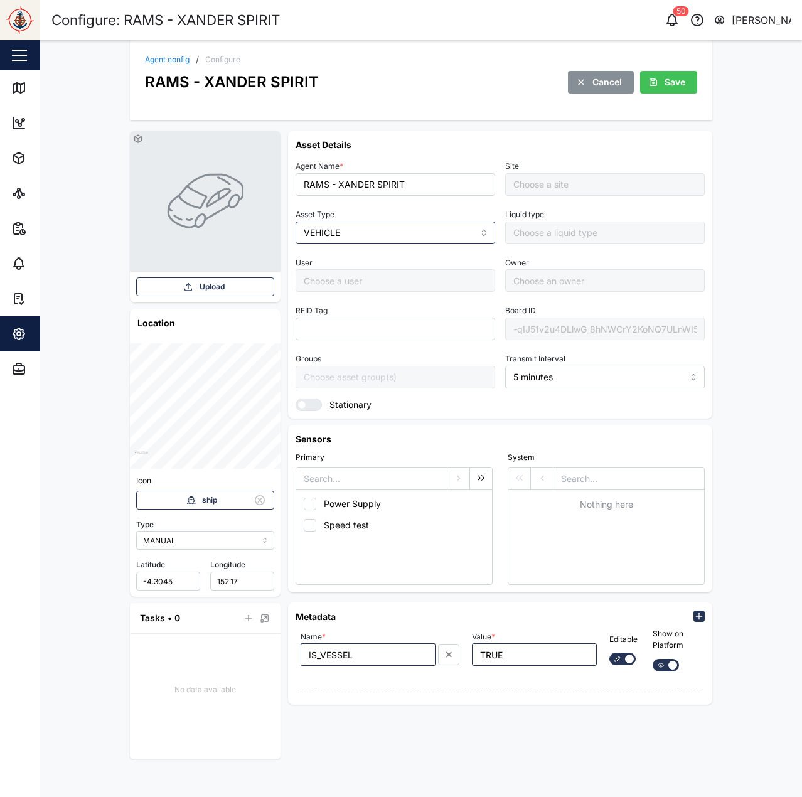
type input "Default Site"
click at [597, 343] on div "Agent Name * RAMS - XANDER SPIRIT Site Default Site Asset Type VEHICLE Liquid t…" at bounding box center [499, 283] width 409 height 253
click at [15, 96] on link "Map" at bounding box center [81, 87] width 163 height 35
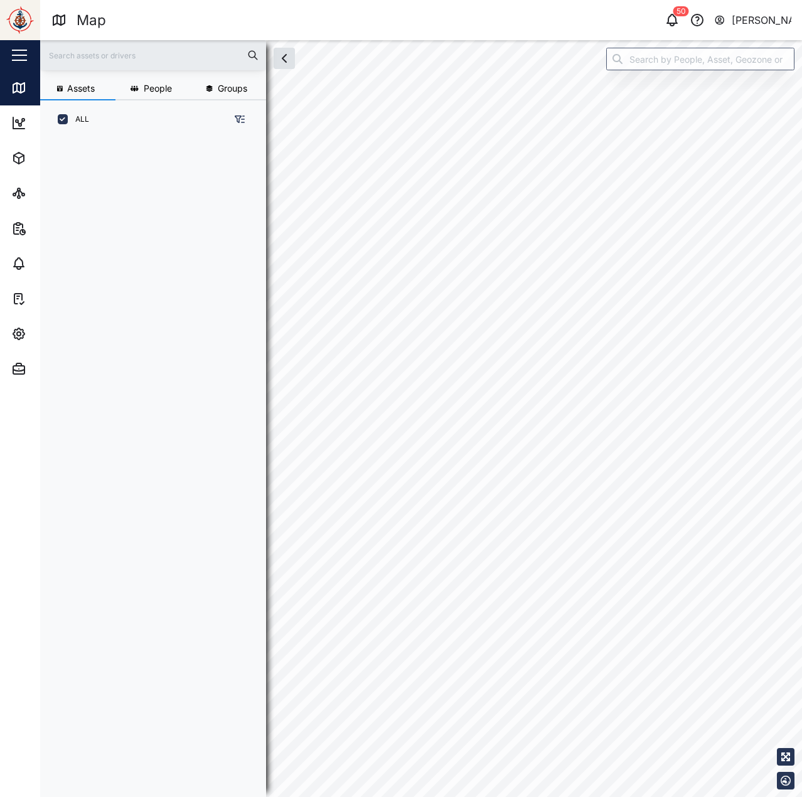
scroll to position [10, 10]
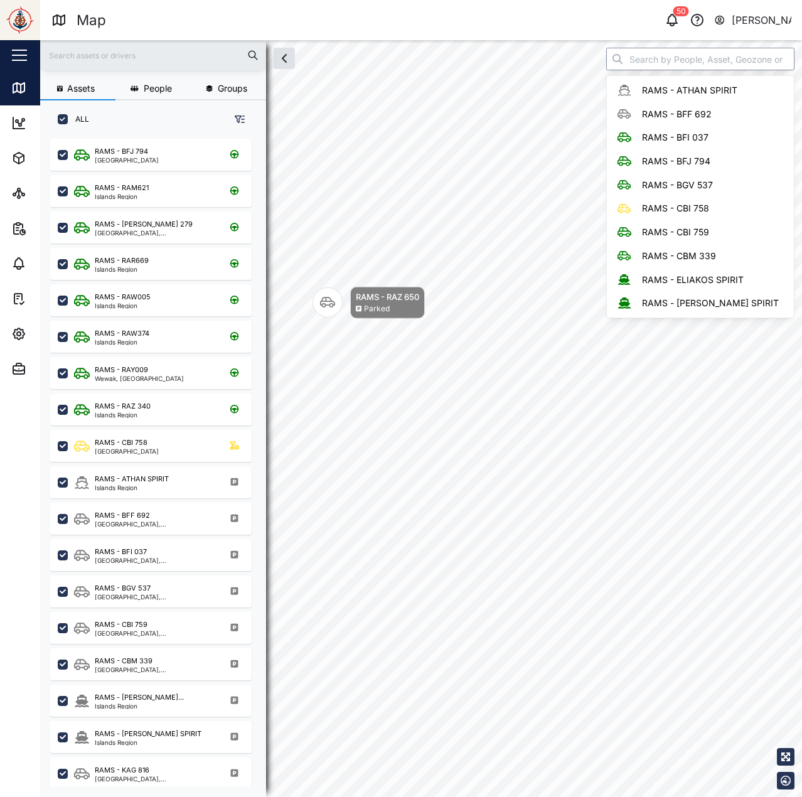
click at [660, 64] on input "search" at bounding box center [700, 59] width 188 height 23
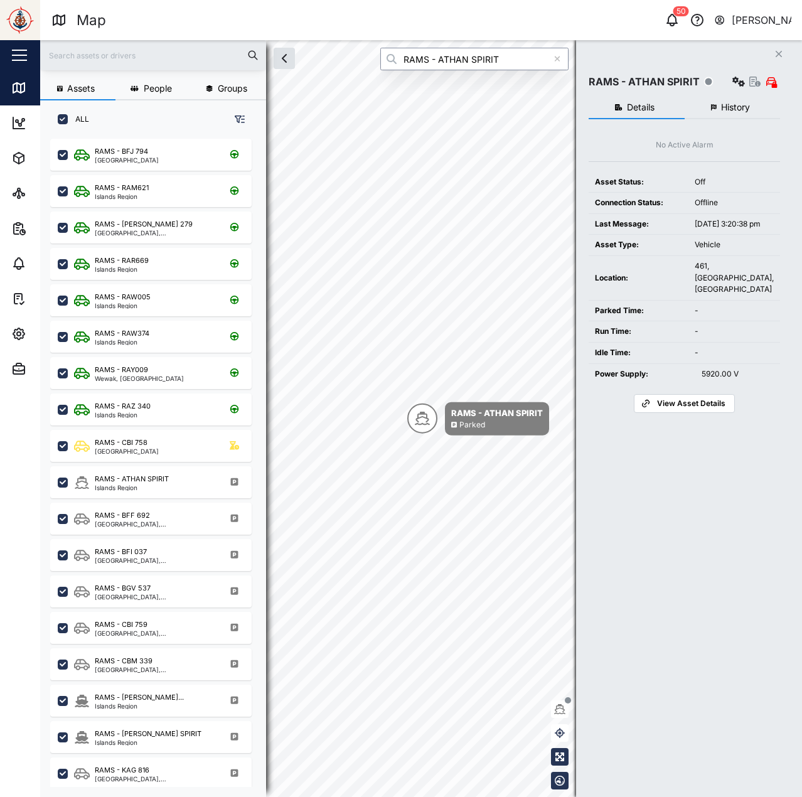
type input "RAMS - ATHAN SPIRIT"
click at [734, 84] on icon "button" at bounding box center [738, 82] width 13 height 10
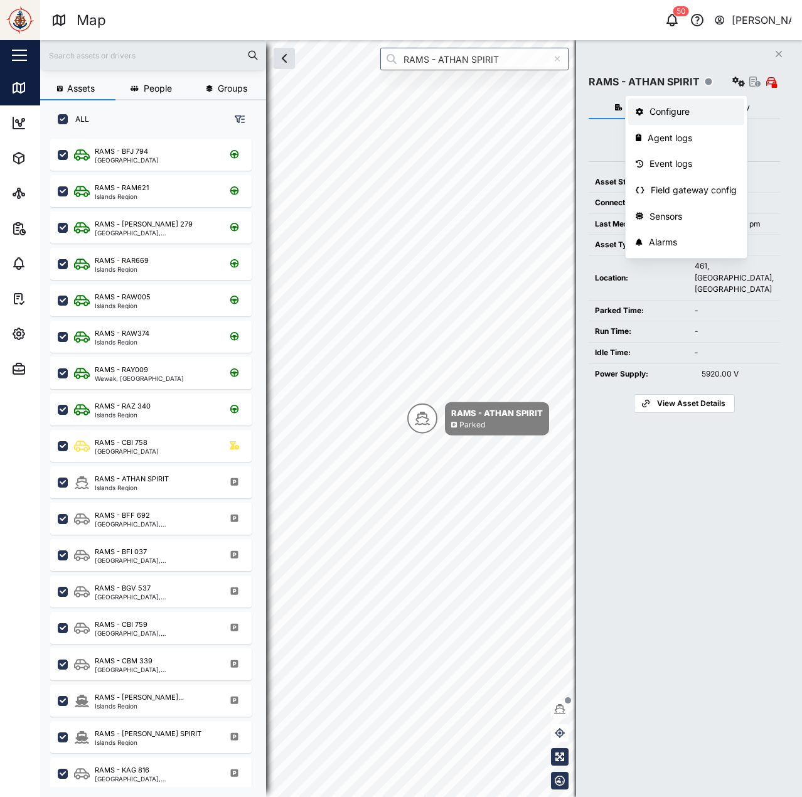
click at [703, 109] on div "Configure" at bounding box center [692, 112] width 87 height 14
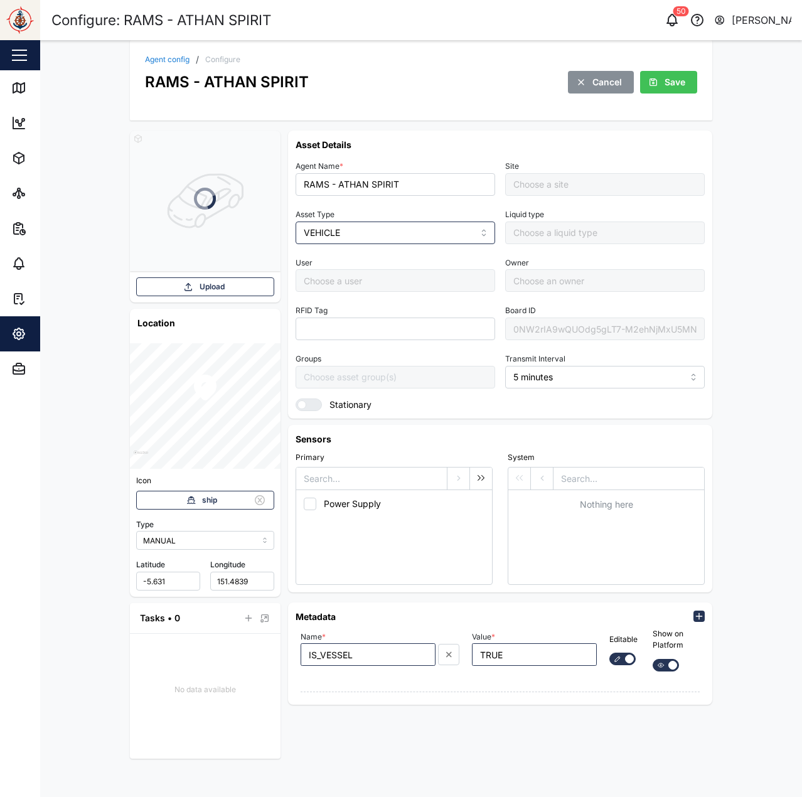
type input "Default Site"
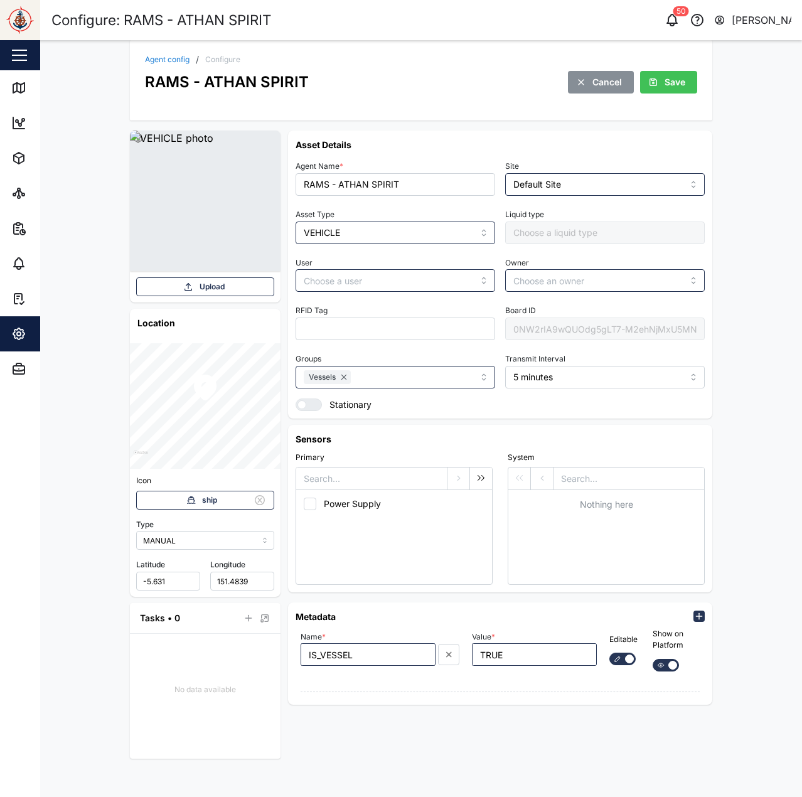
click at [559, 327] on div "0NW2rIA9wQUOdg5gLT7-M2ehNjMxU5MNwmTNqqlFAH4" at bounding box center [604, 328] width 199 height 23
click at [353, 166] on div "Agent Name * RAMS - ATHAN SPIRIT" at bounding box center [394, 176] width 199 height 38
click at [6, 86] on link "Map" at bounding box center [81, 87] width 163 height 35
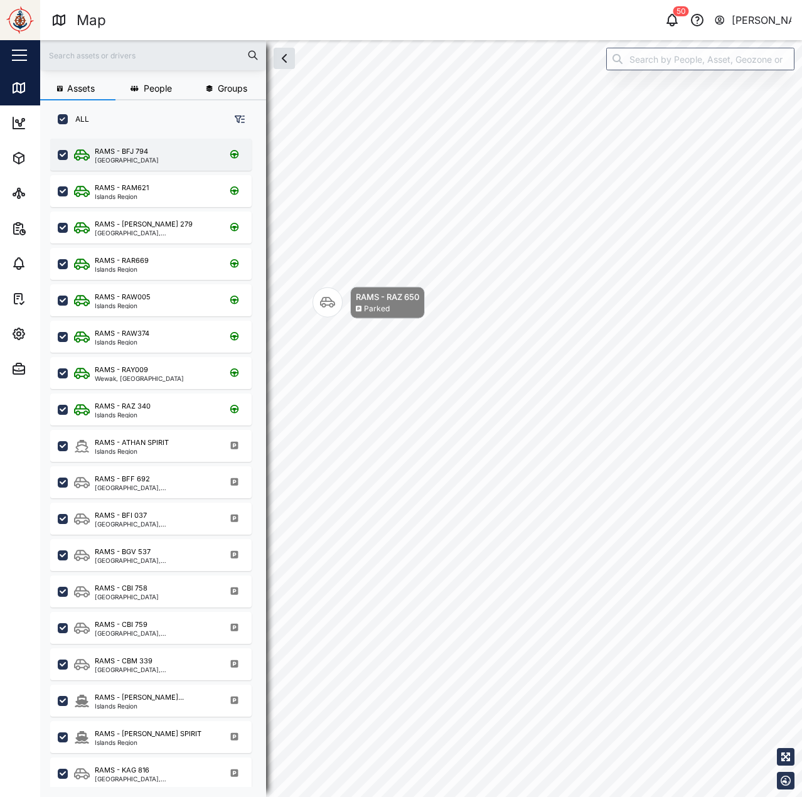
scroll to position [643, 196]
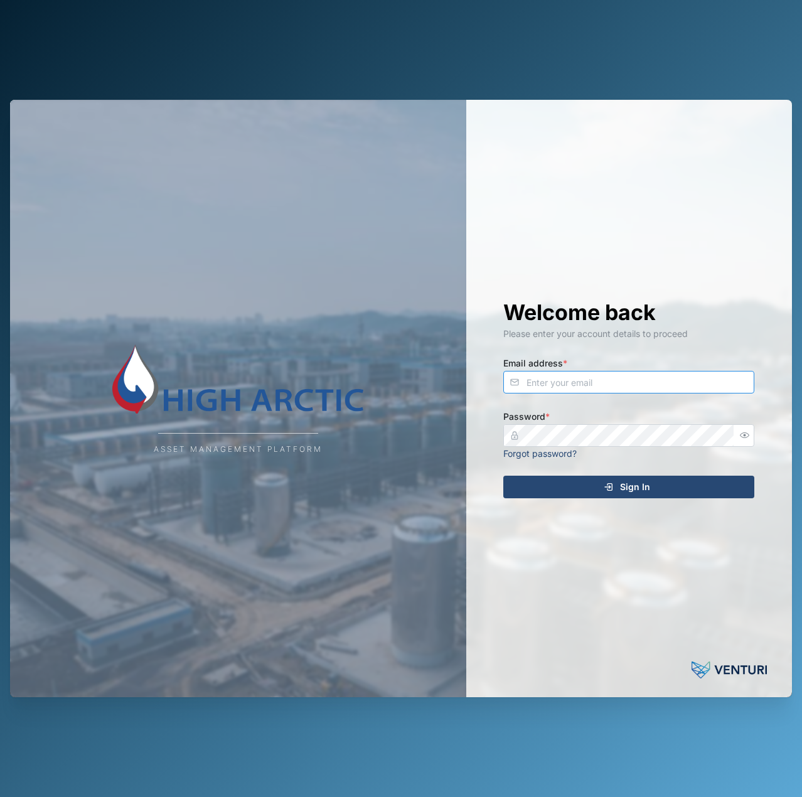
click at [647, 378] on input "Email address *" at bounding box center [628, 382] width 251 height 23
type input "[EMAIL_ADDRESS][PERSON_NAME][DOMAIN_NAME]"
click at [503, 476] on button "Sign In" at bounding box center [628, 487] width 251 height 23
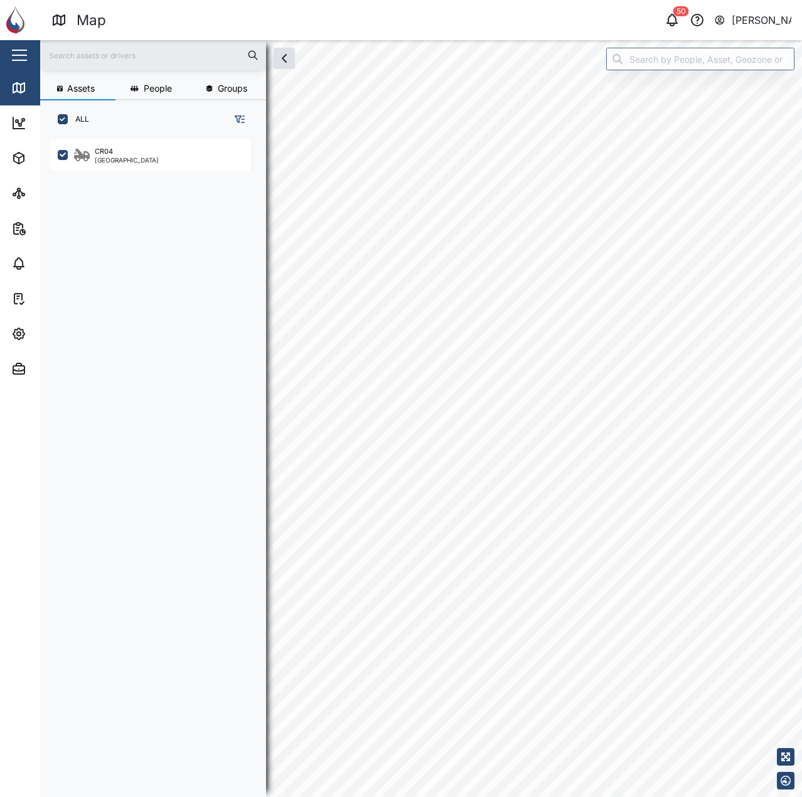
checkbox input "true"
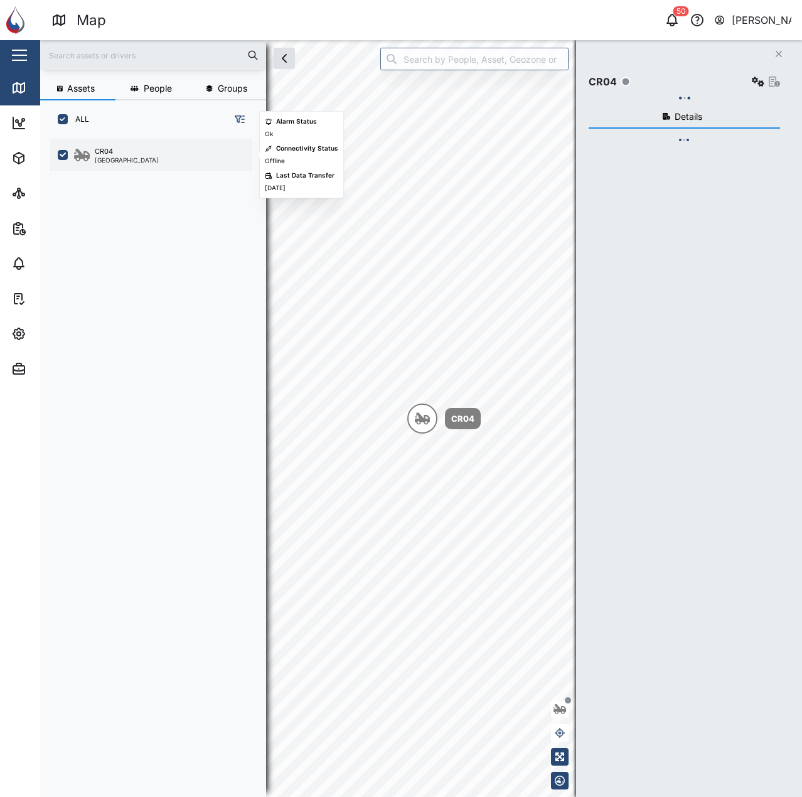
click at [106, 161] on div "[GEOGRAPHIC_DATA]" at bounding box center [127, 160] width 64 height 6
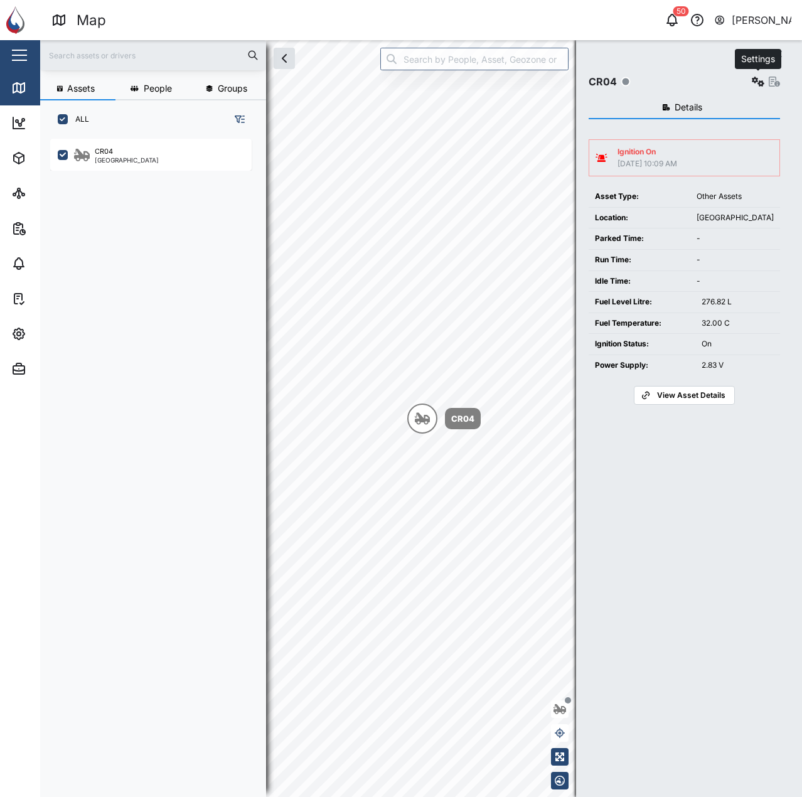
click at [750, 81] on button "button" at bounding box center [758, 82] width 18 height 18
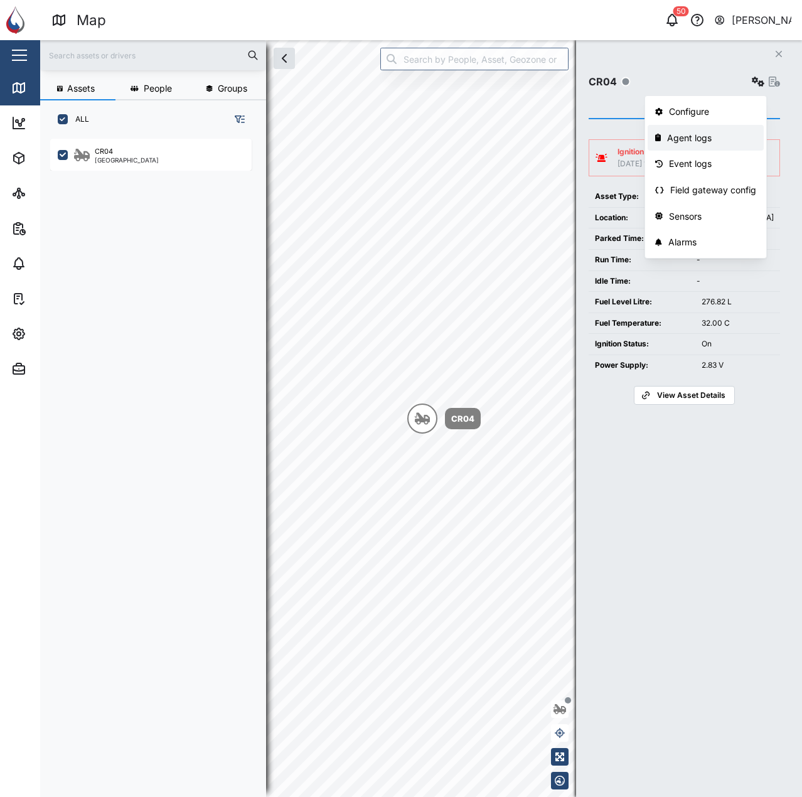
click at [718, 134] on div "Agent logs" at bounding box center [711, 138] width 89 height 14
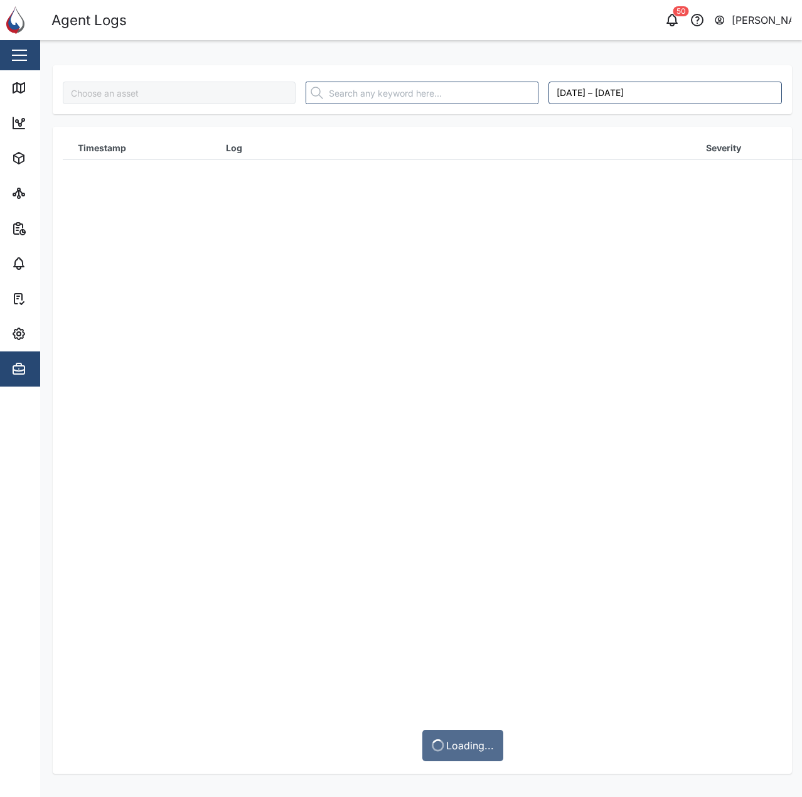
type input "CR04"
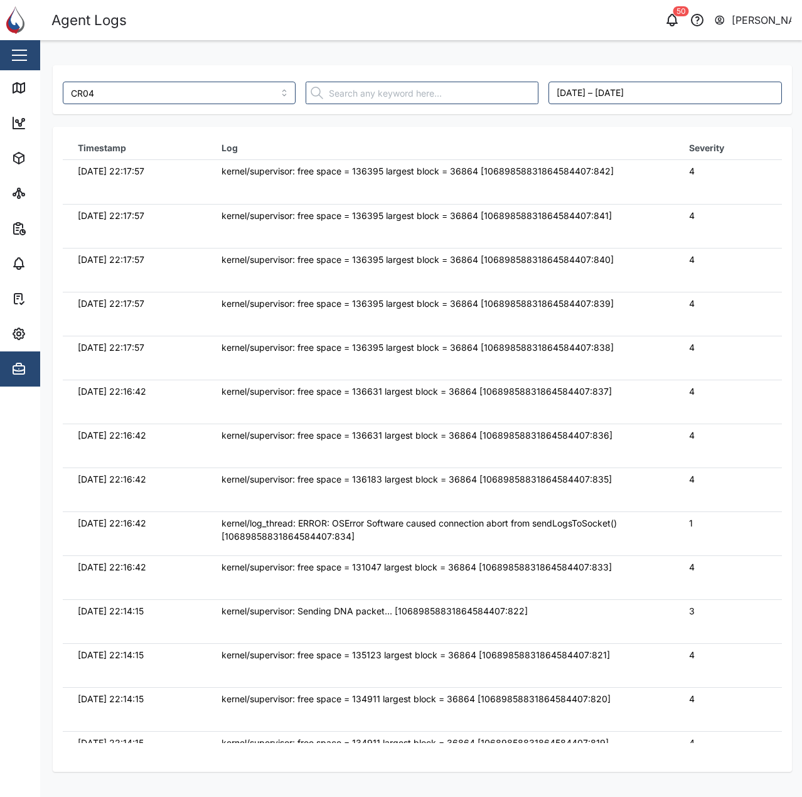
click at [207, 178] on td "kernel/supervisor: free space = 136395 largest block = 36864 [10689858831864584…" at bounding box center [439, 182] width 467 height 44
click at [7, 94] on link "Map" at bounding box center [81, 87] width 163 height 35
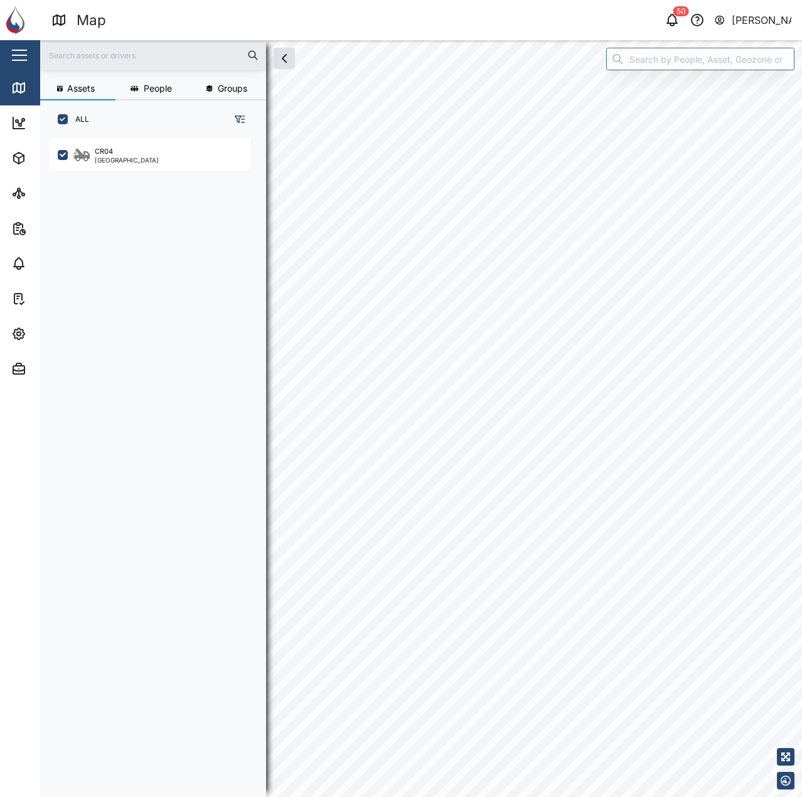
checkbox input "true"
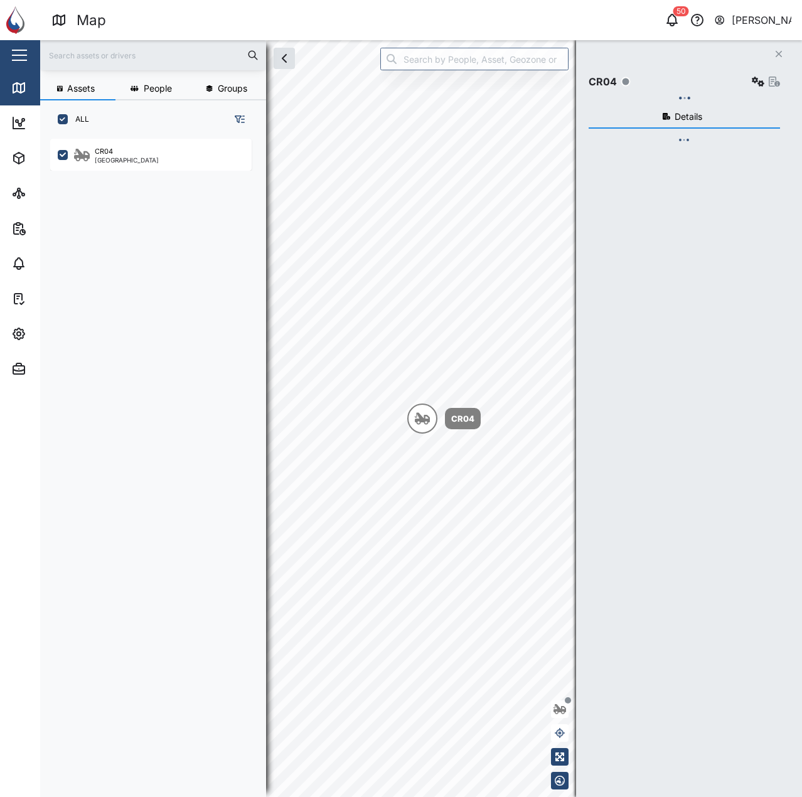
scroll to position [643, 196]
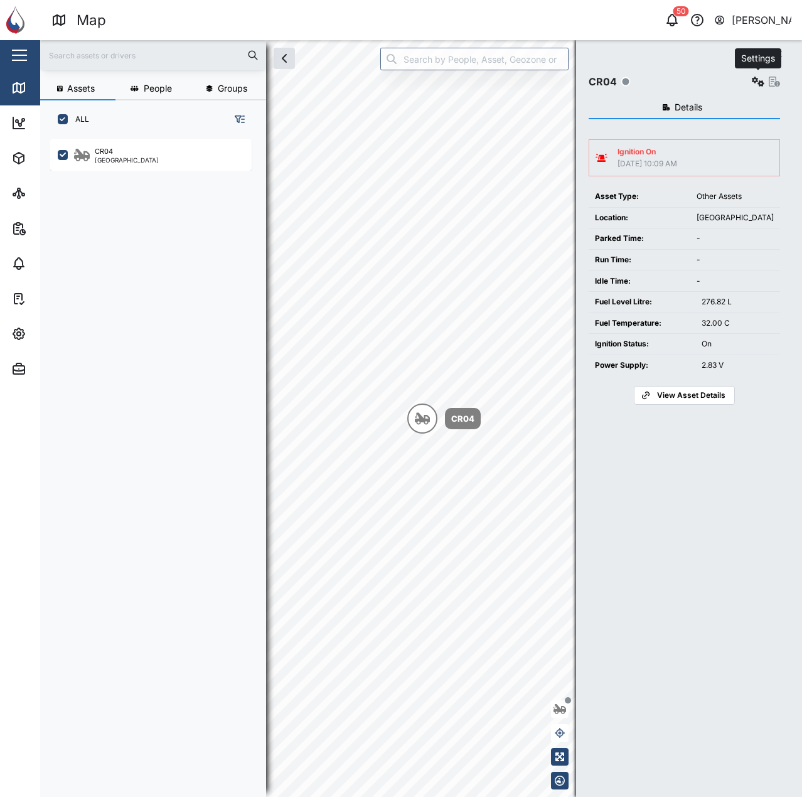
click at [758, 85] on icon "button" at bounding box center [758, 82] width 13 height 10
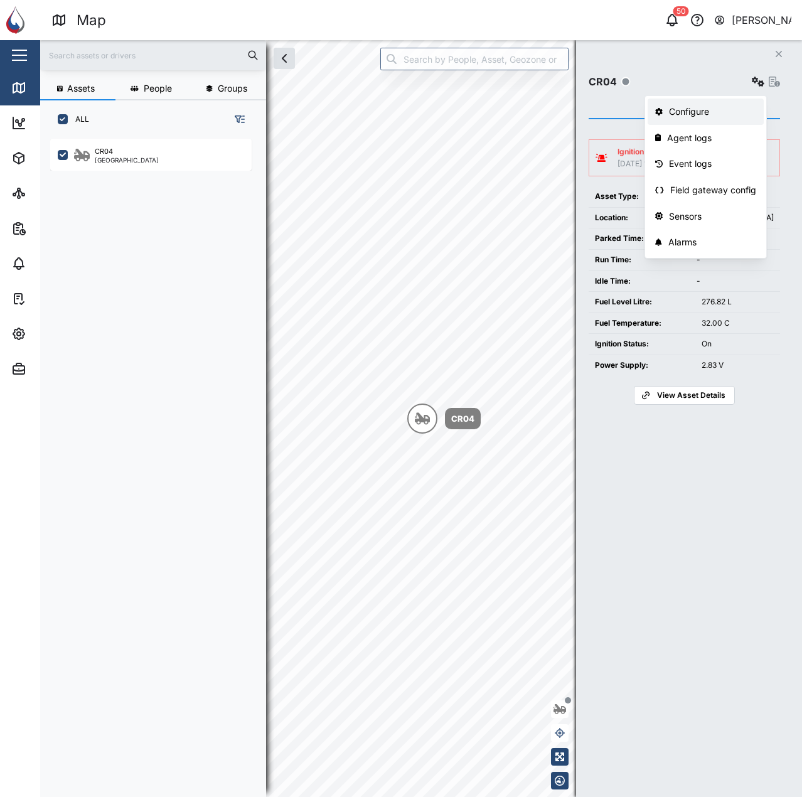
click at [678, 114] on div "Configure" at bounding box center [712, 112] width 87 height 14
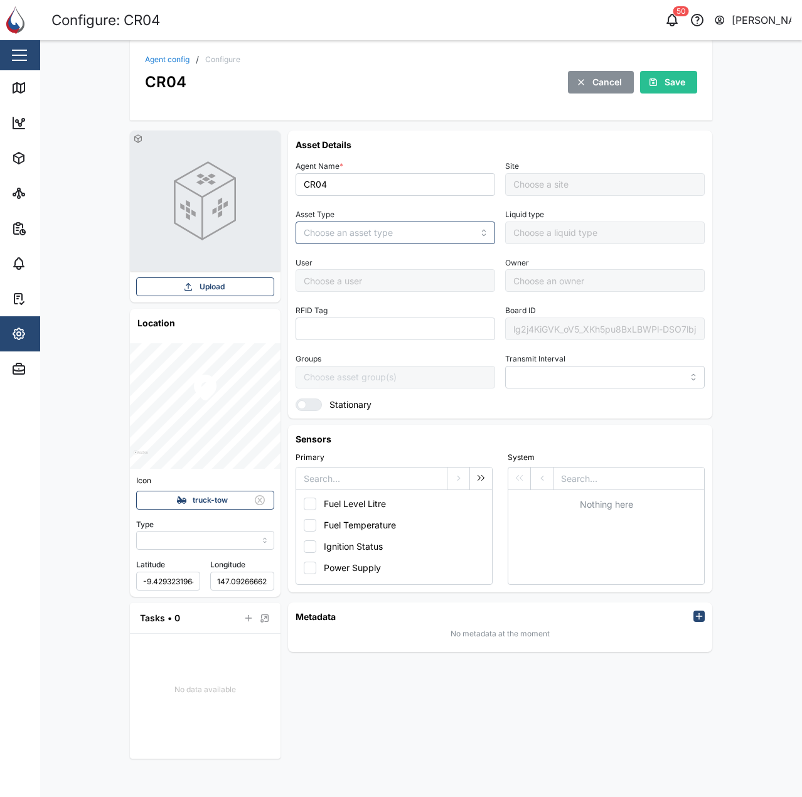
type input "MANUAL"
type input "OTHER ASSETS"
type input "5 minutes"
type input "Default Site"
click at [545, 334] on div "lg2j4KiGVK_oV5_XKh5pu8BxLBWPl-DSO7lbjkIpVx8" at bounding box center [604, 328] width 199 height 23
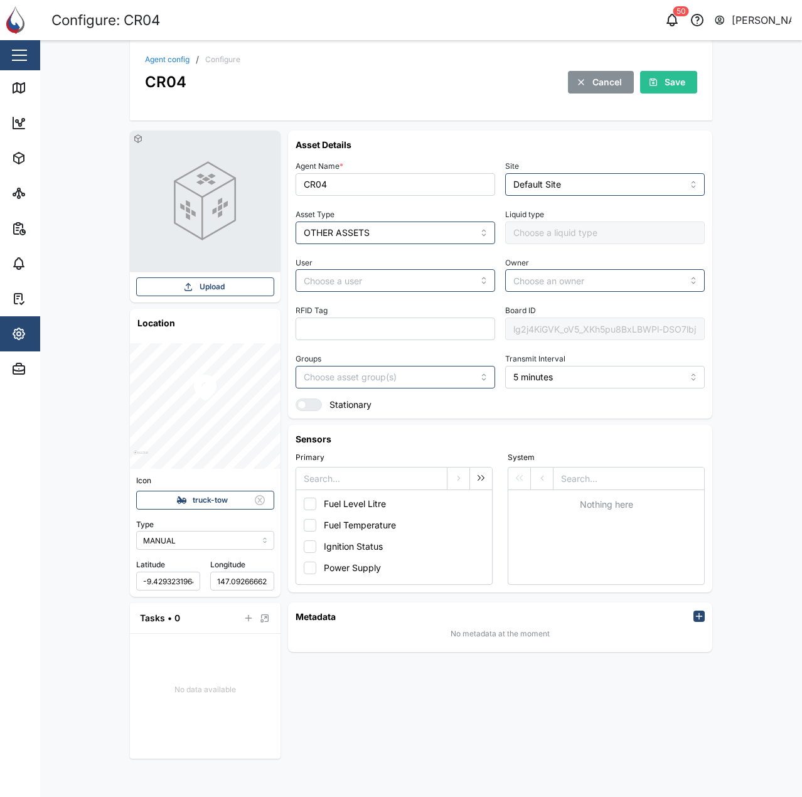
click at [580, 330] on div "lg2j4KiGVK_oV5_XKh5pu8BxLBWPl-DSO7lbjkIpVx8" at bounding box center [604, 328] width 199 height 23
click at [163, 63] on link "Agent config" at bounding box center [167, 60] width 45 height 8
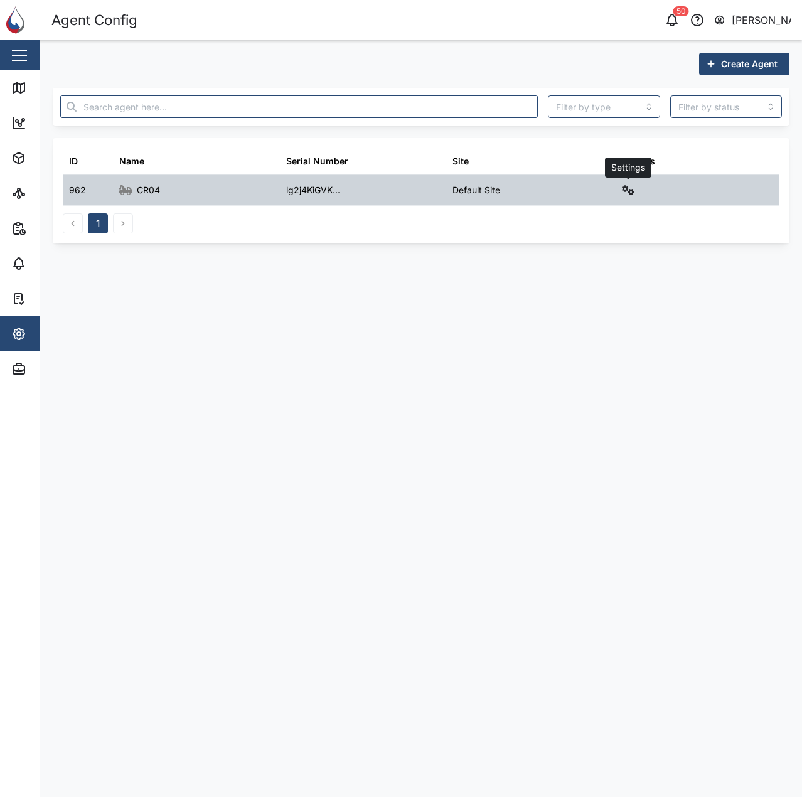
click at [635, 194] on button "button" at bounding box center [628, 190] width 18 height 18
click at [607, 300] on div "Field gateway config" at bounding box center [583, 299] width 86 height 14
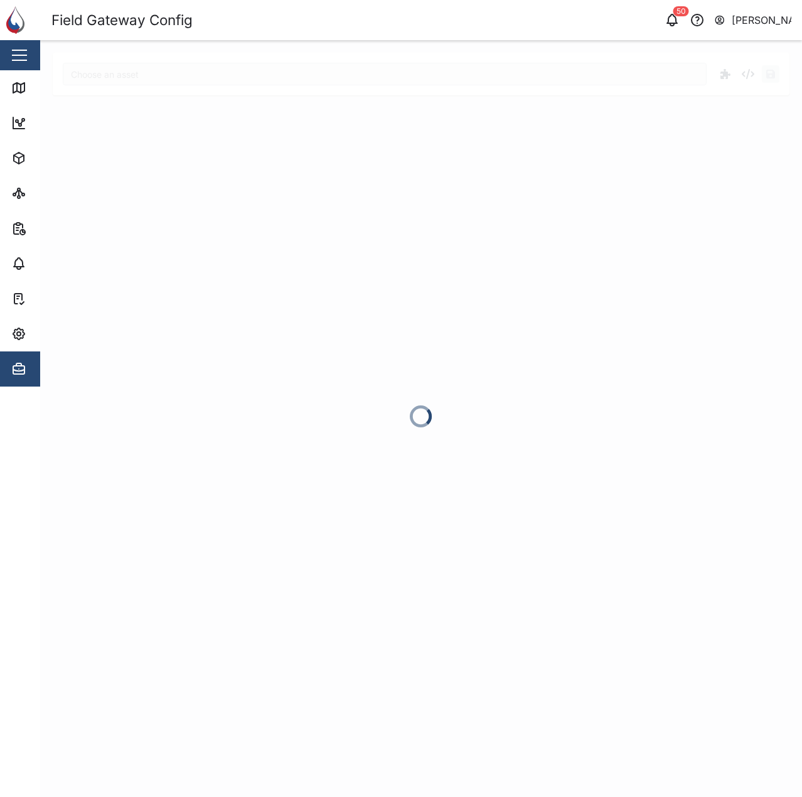
type input "CR04"
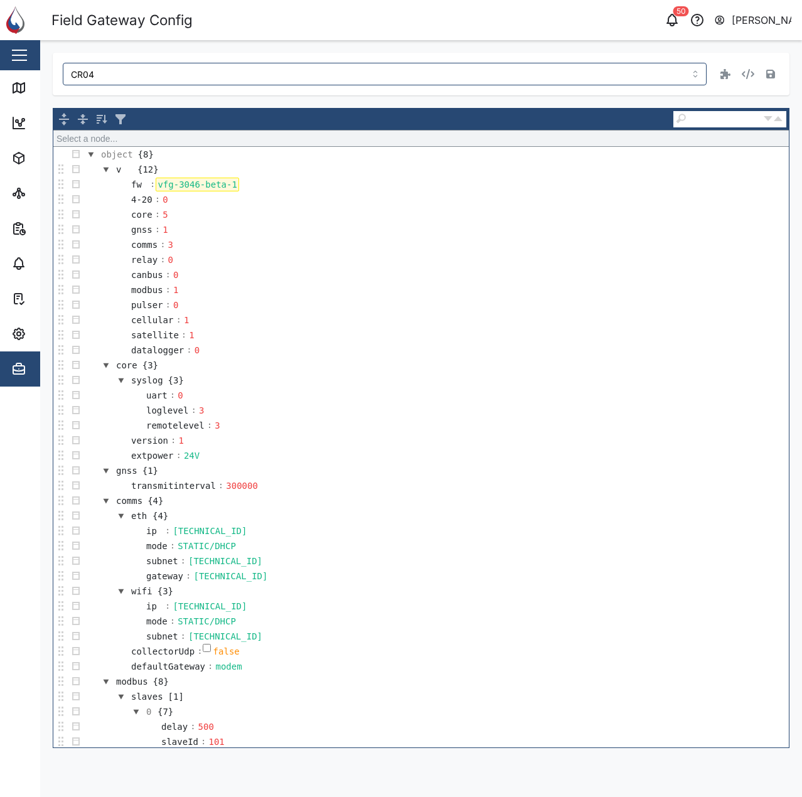
click at [201, 188] on div "vfg-3046-beta-1" at bounding box center [197, 185] width 83 height 14
copy div "vfg-3046-beta-1"
click at [41, 92] on div "CR04 object ► v ► fw object {8} v {12} fw : vfg-3046-beta-1 4-20 : 0 core : 5 g…" at bounding box center [421, 400] width 762 height 720
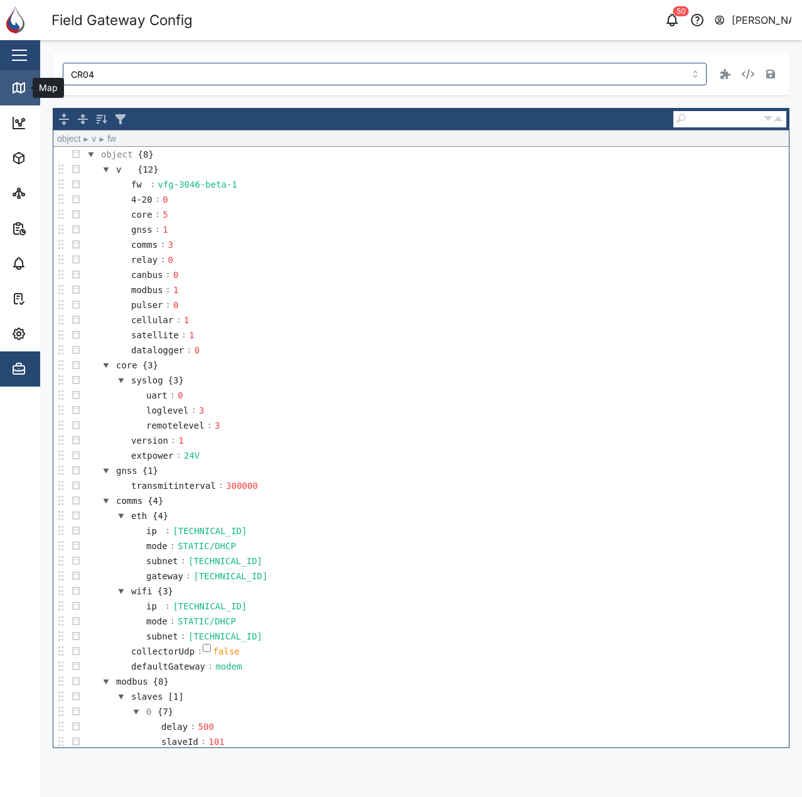
click at [14, 87] on icon at bounding box center [18, 88] width 11 height 10
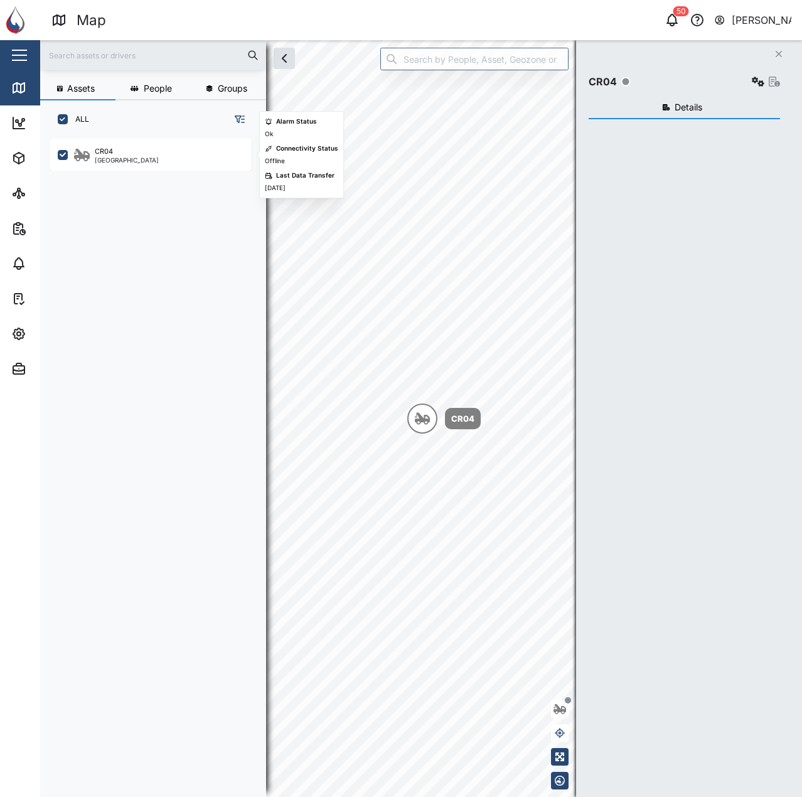
scroll to position [643, 196]
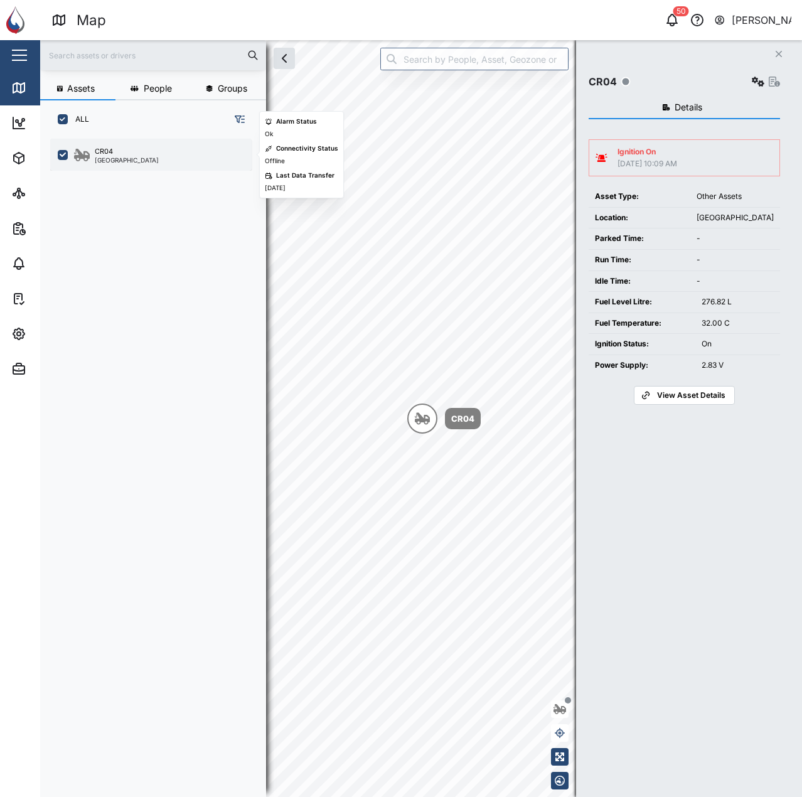
click at [135, 153] on div "CR04" at bounding box center [127, 151] width 64 height 11
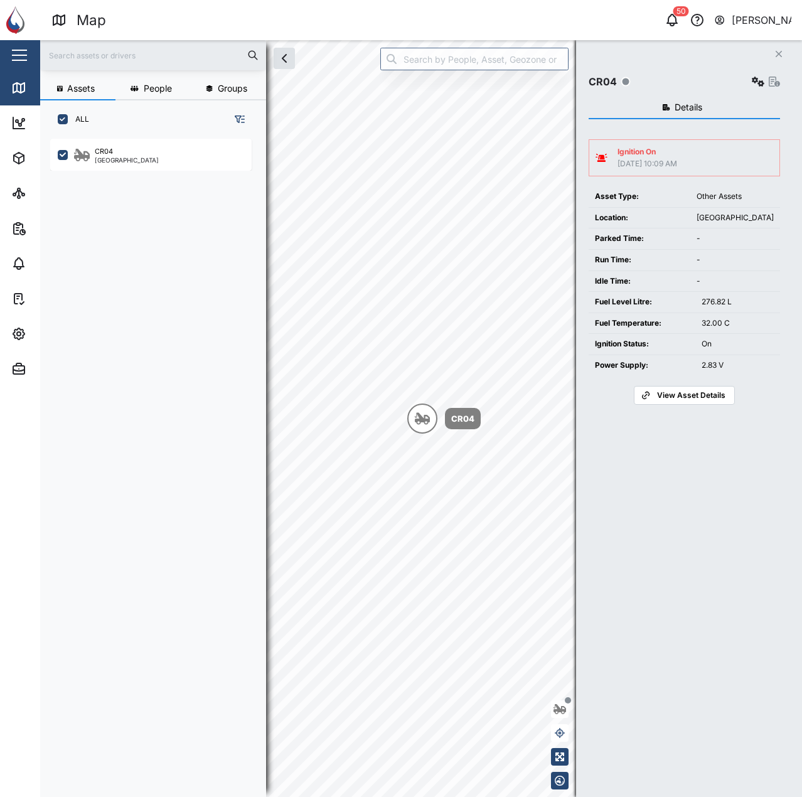
click at [753, 89] on button "button" at bounding box center [758, 82] width 18 height 18
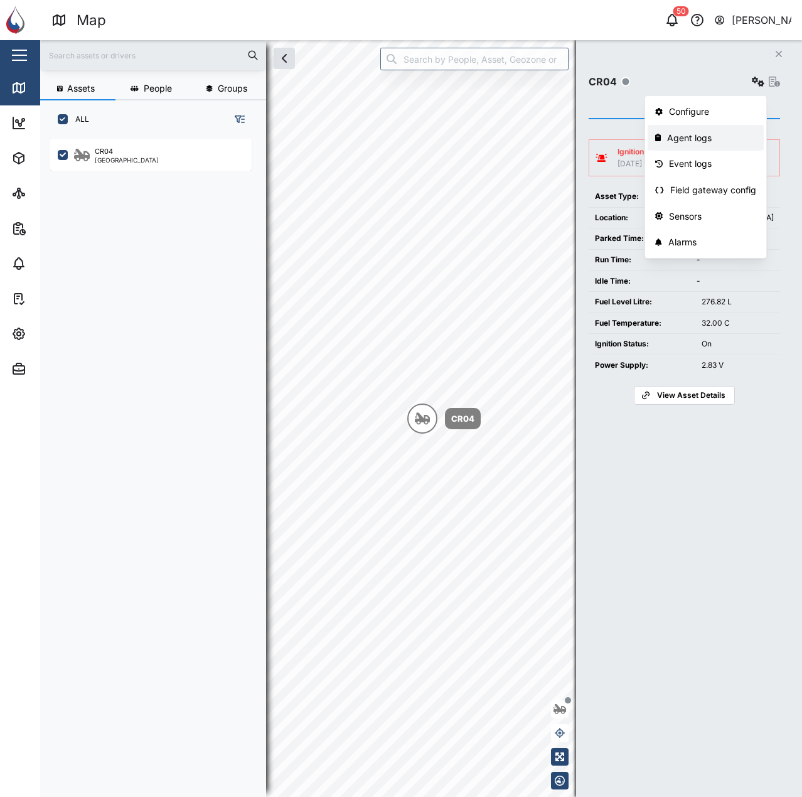
click at [713, 134] on div "Agent logs" at bounding box center [711, 138] width 89 height 14
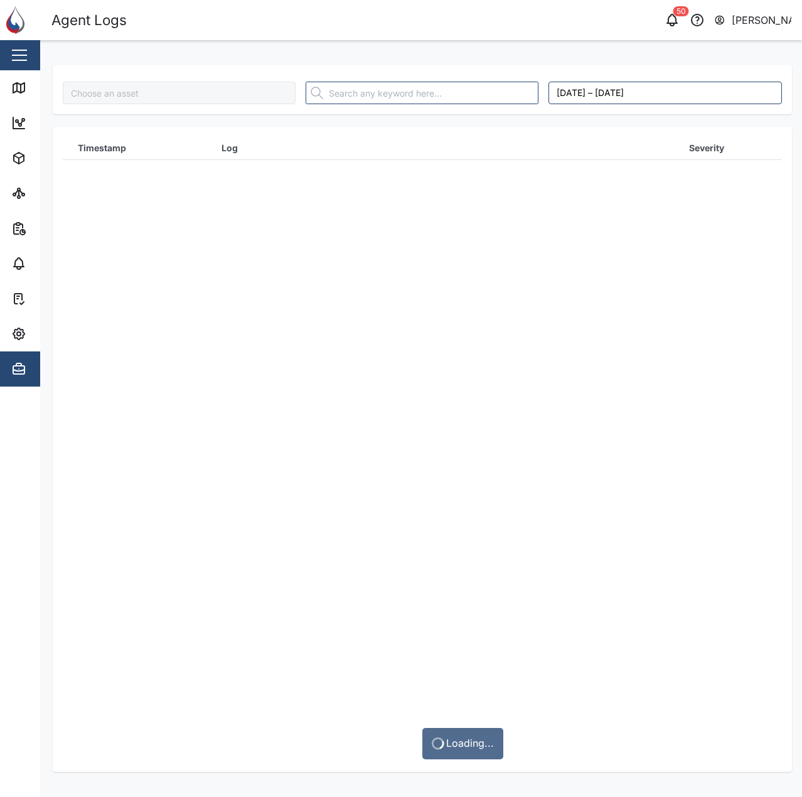
type input "CR04"
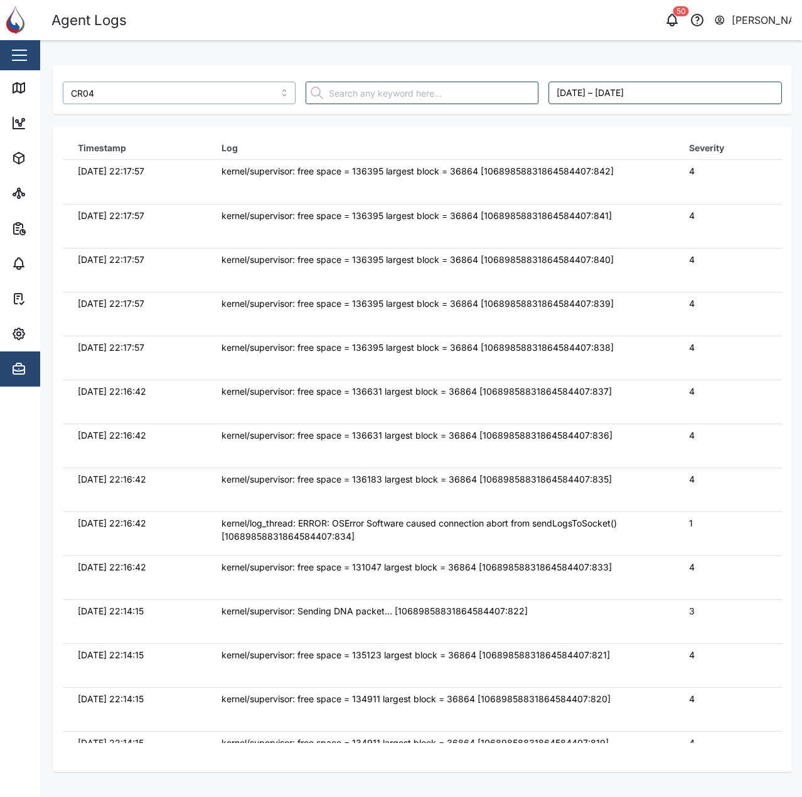
click at [267, 95] on input "CR04" at bounding box center [179, 93] width 233 height 23
click at [494, 256] on div "kernel/supervisor: free space = 136395 largest block = 36864 [10689858831864584…" at bounding box center [439, 260] width 437 height 14
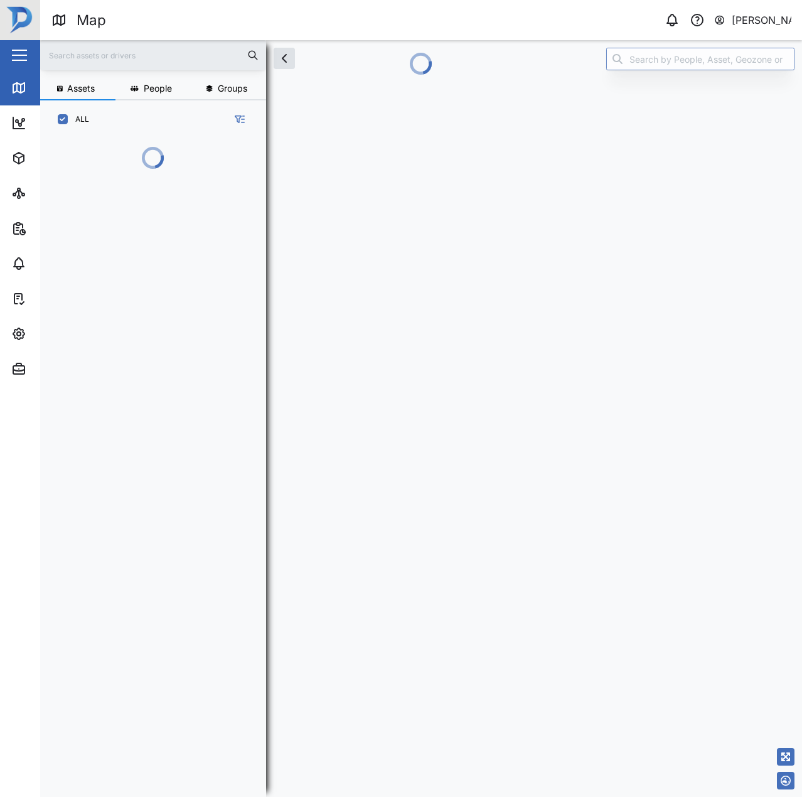
scroll to position [643, 196]
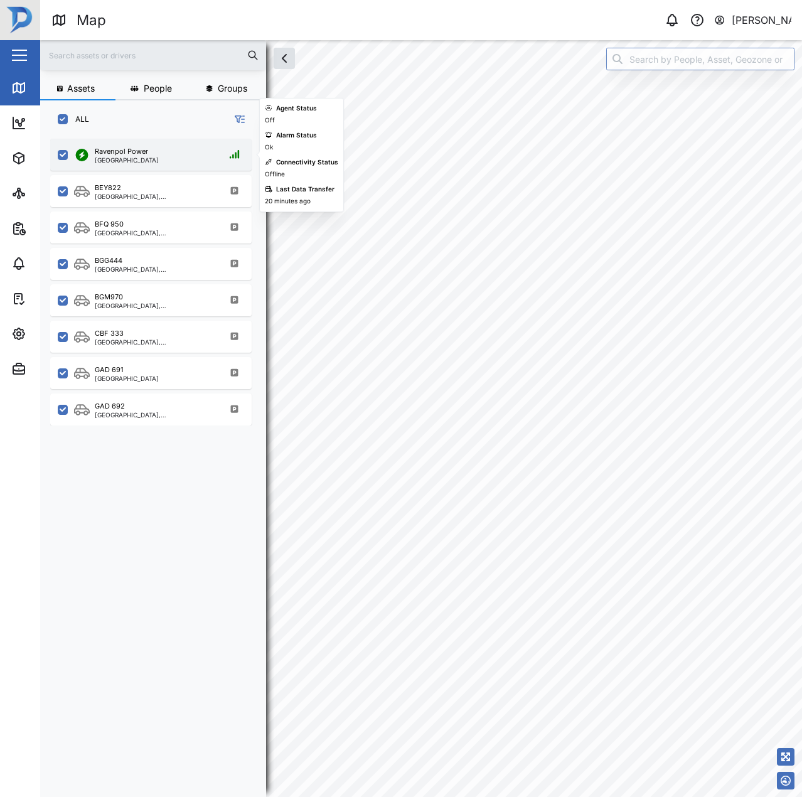
click at [131, 157] on div "[GEOGRAPHIC_DATA]" at bounding box center [127, 160] width 64 height 6
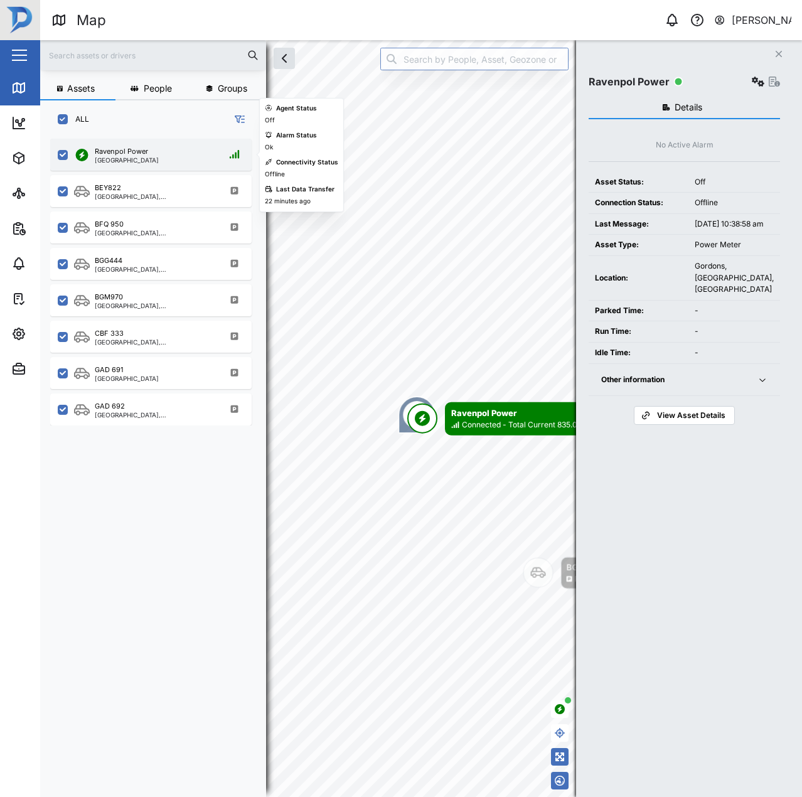
click at [119, 156] on div "Ravenpol Power" at bounding box center [121, 151] width 53 height 11
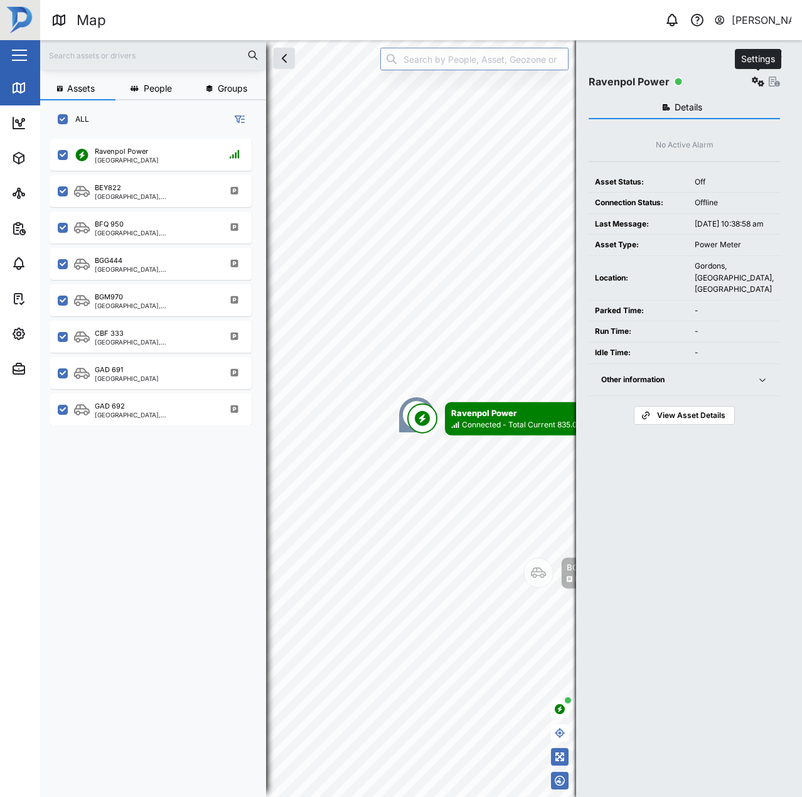
click at [757, 87] on button "button" at bounding box center [758, 82] width 18 height 18
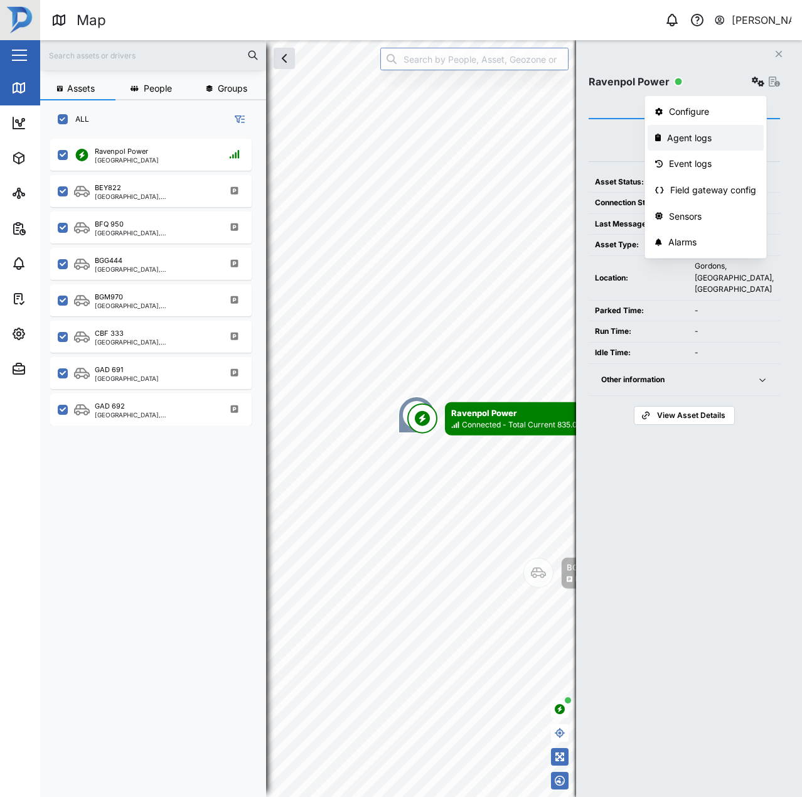
click at [724, 135] on div "Agent logs" at bounding box center [711, 138] width 89 height 14
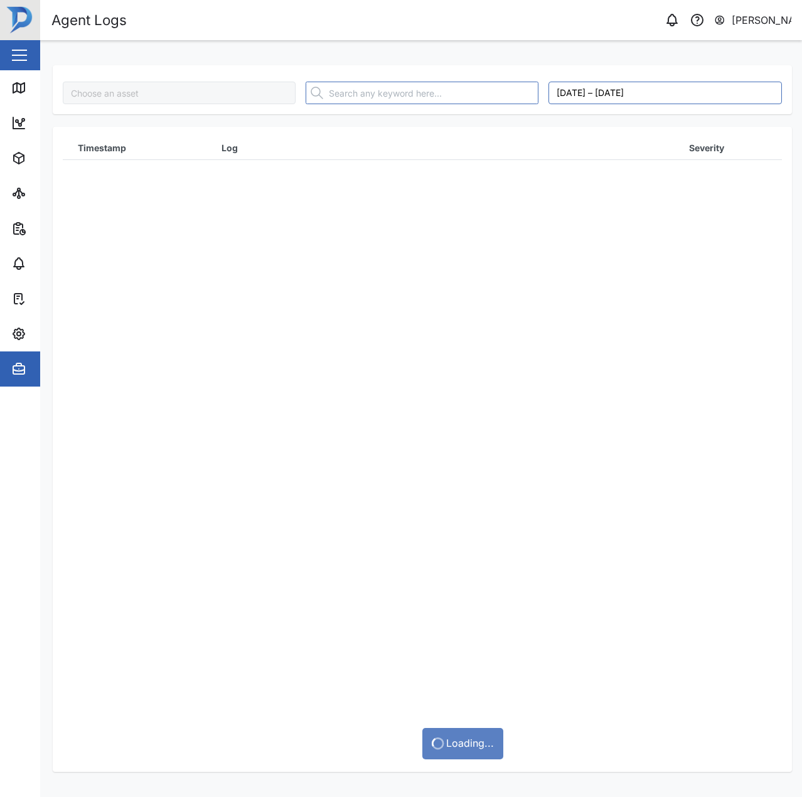
type input "Ravenpol Power"
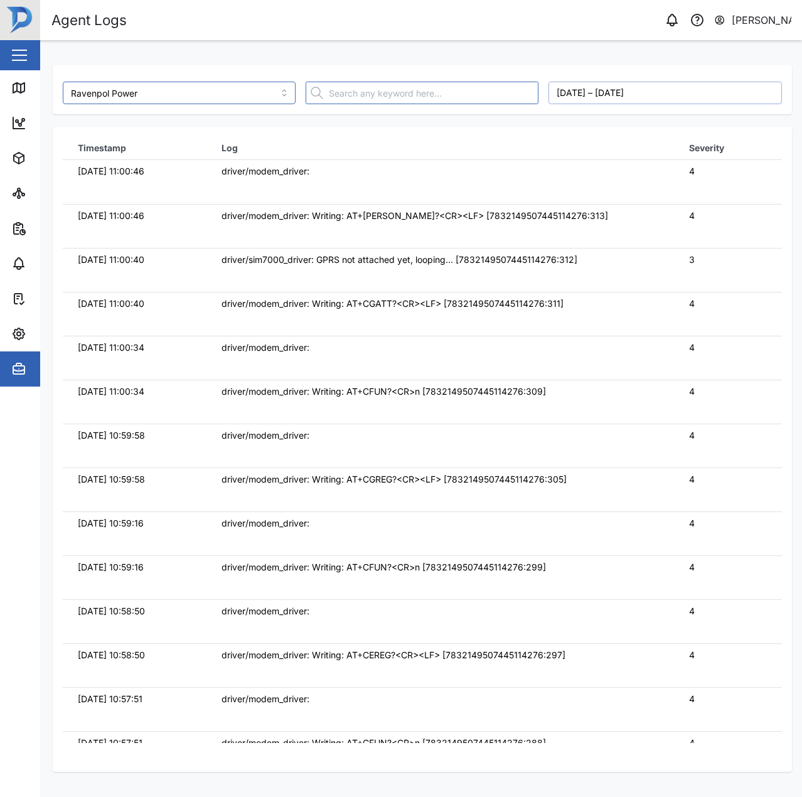
click at [614, 86] on button "[DATE] – [DATE]" at bounding box center [664, 93] width 233 height 23
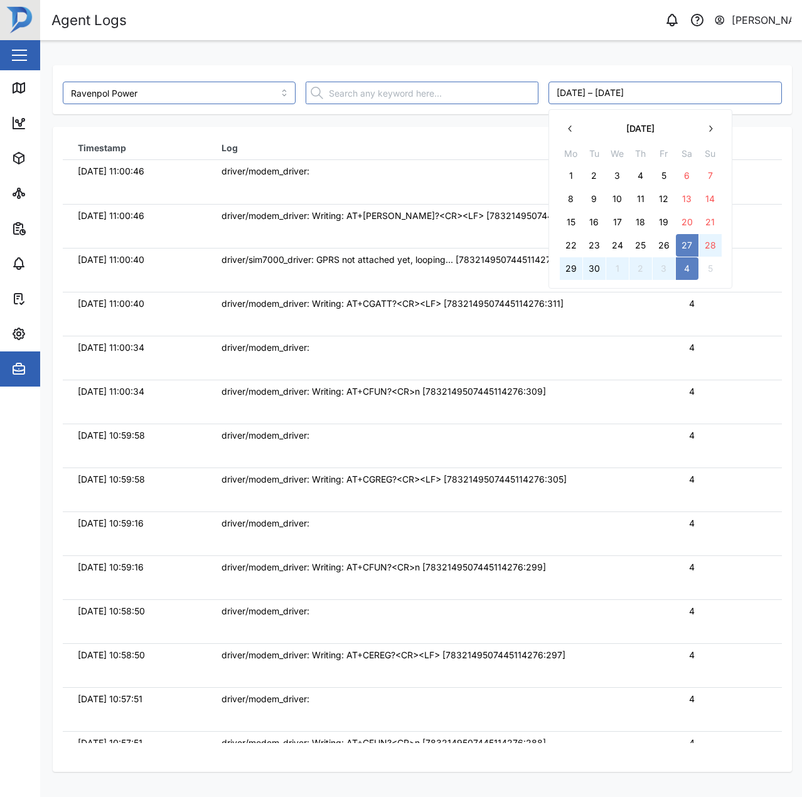
click at [648, 273] on button "2" at bounding box center [640, 268] width 23 height 23
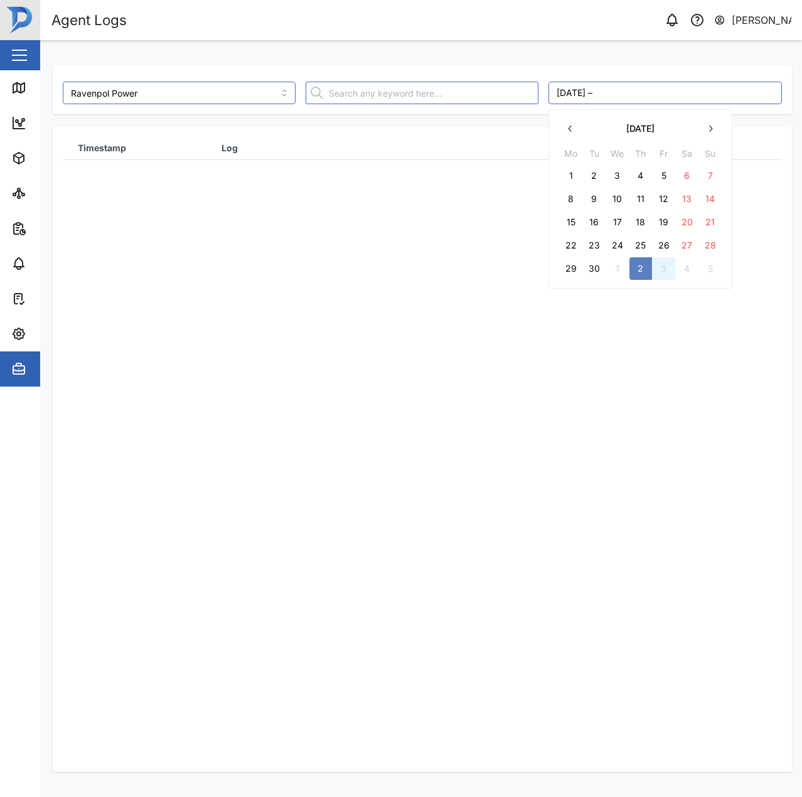
click at [664, 270] on button "3" at bounding box center [663, 268] width 23 height 23
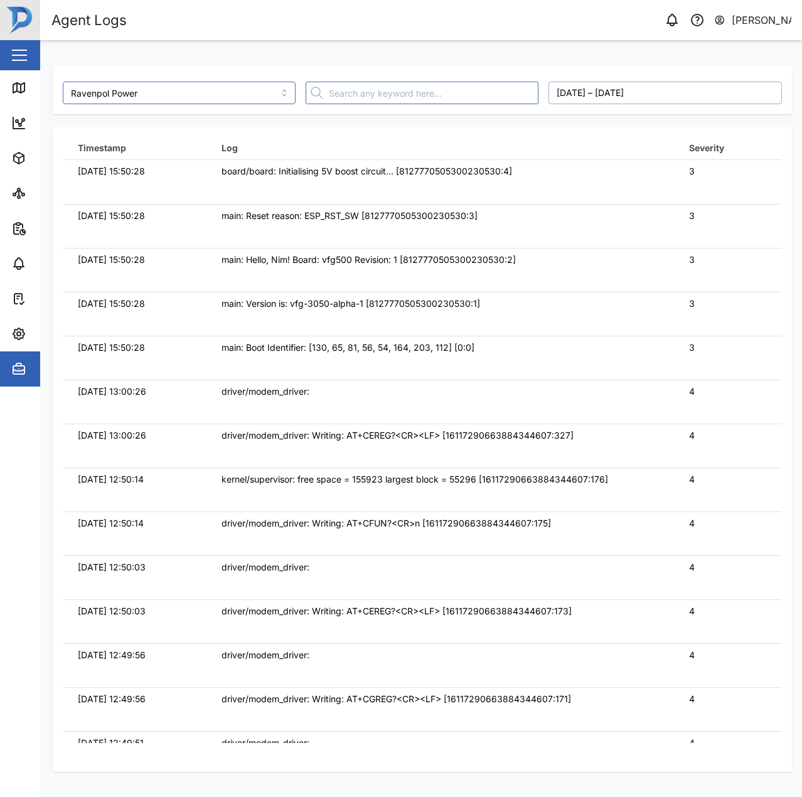
click at [647, 95] on button "October 2, 2025 – October 3, 2025" at bounding box center [664, 93] width 233 height 23
click at [669, 180] on button "3" at bounding box center [663, 175] width 23 height 23
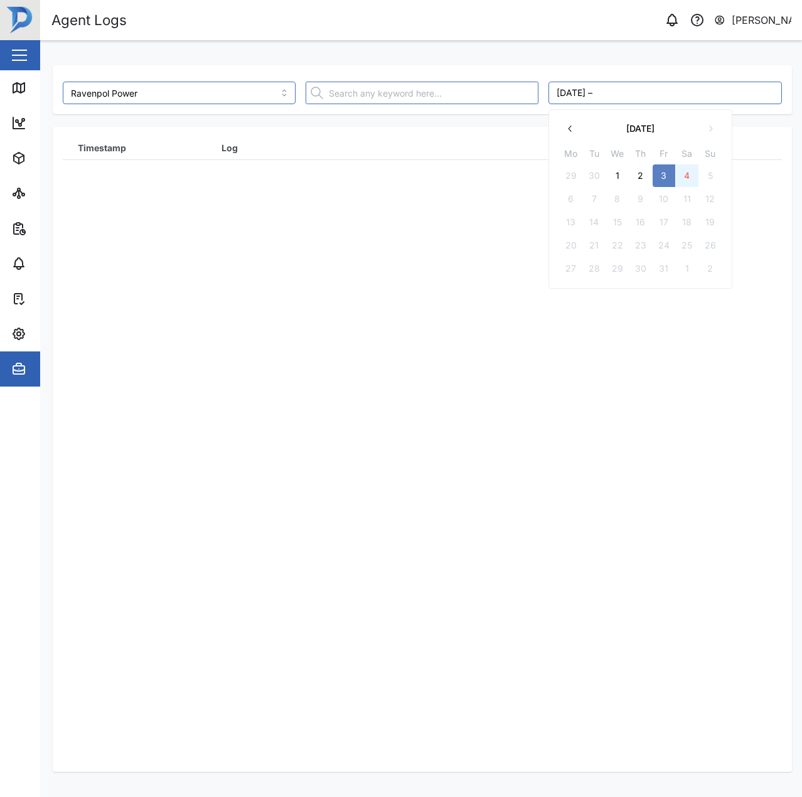
click at [694, 181] on button "4" at bounding box center [687, 175] width 23 height 23
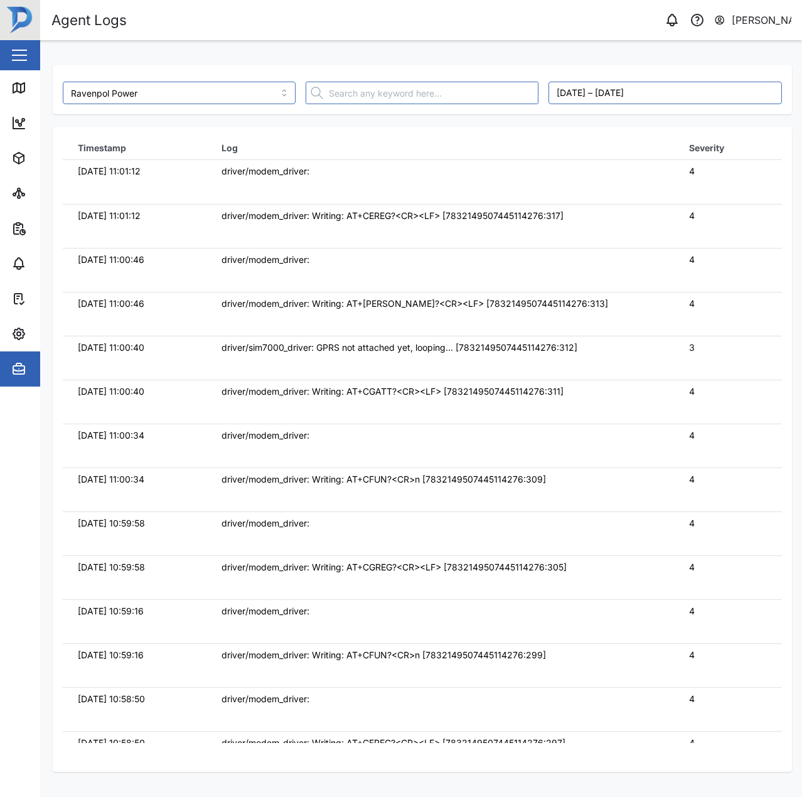
click at [575, 211] on div "driver/modem_driver: Writing: AT+CEREG?<CR><LF> [7832149507445114276:317]" at bounding box center [439, 216] width 437 height 14
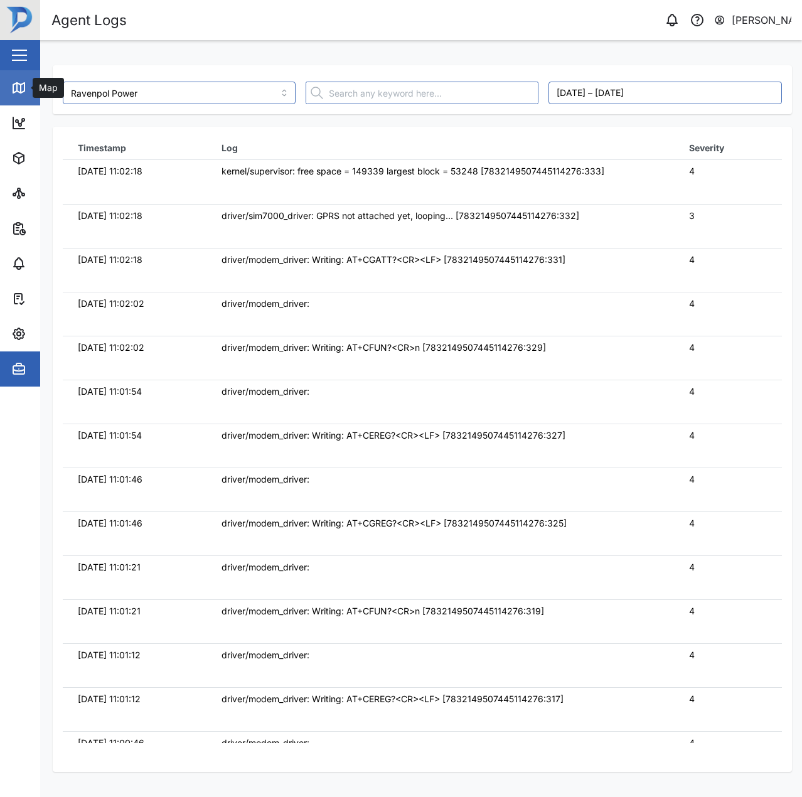
click at [13, 89] on icon at bounding box center [18, 88] width 11 height 10
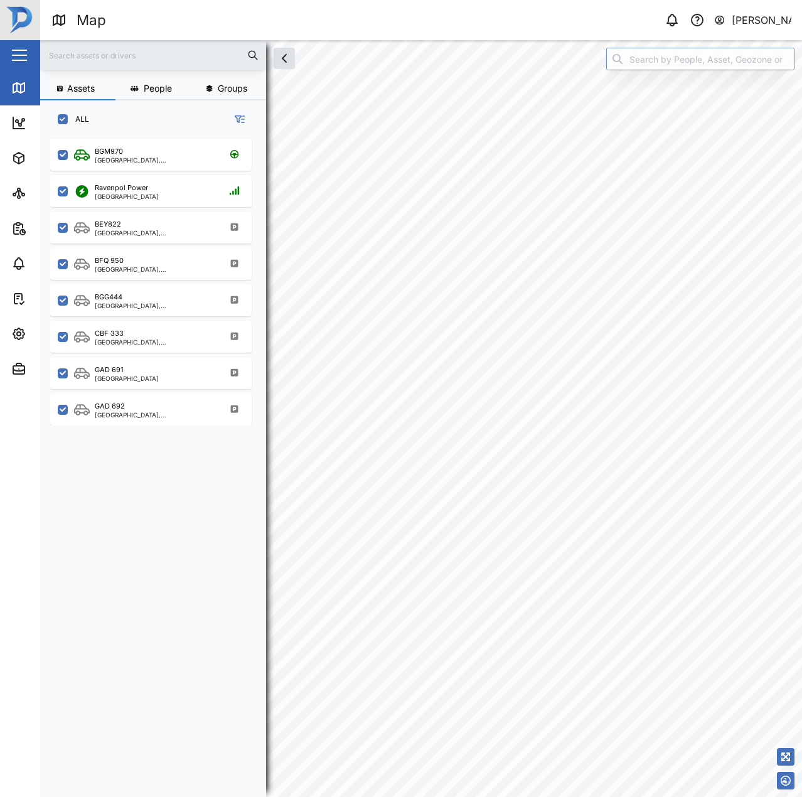
scroll to position [643, 196]
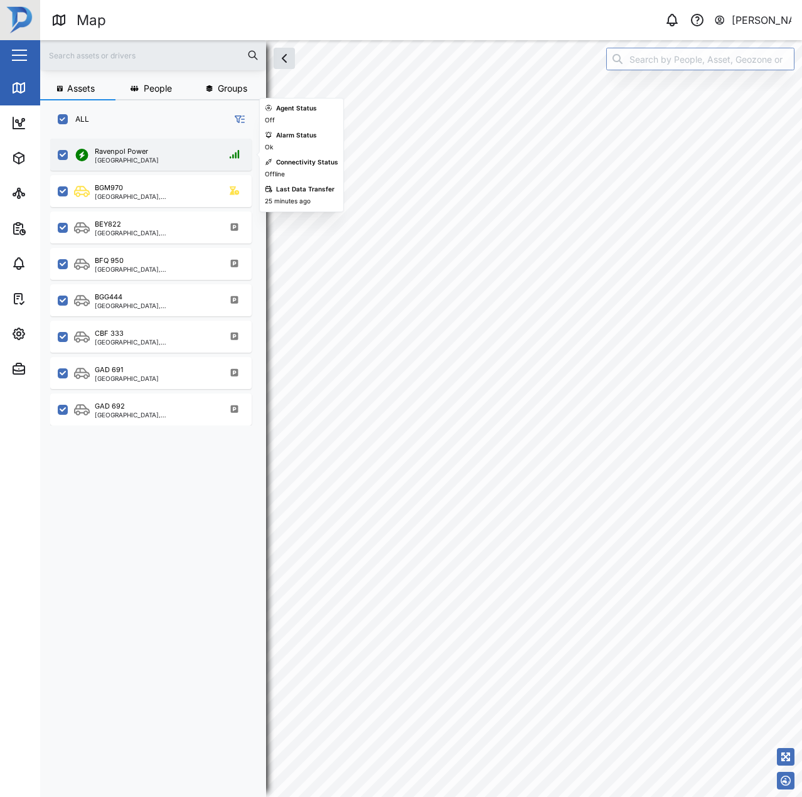
click at [201, 151] on div "Ravenpol Power Port Moresby" at bounding box center [159, 154] width 170 height 17
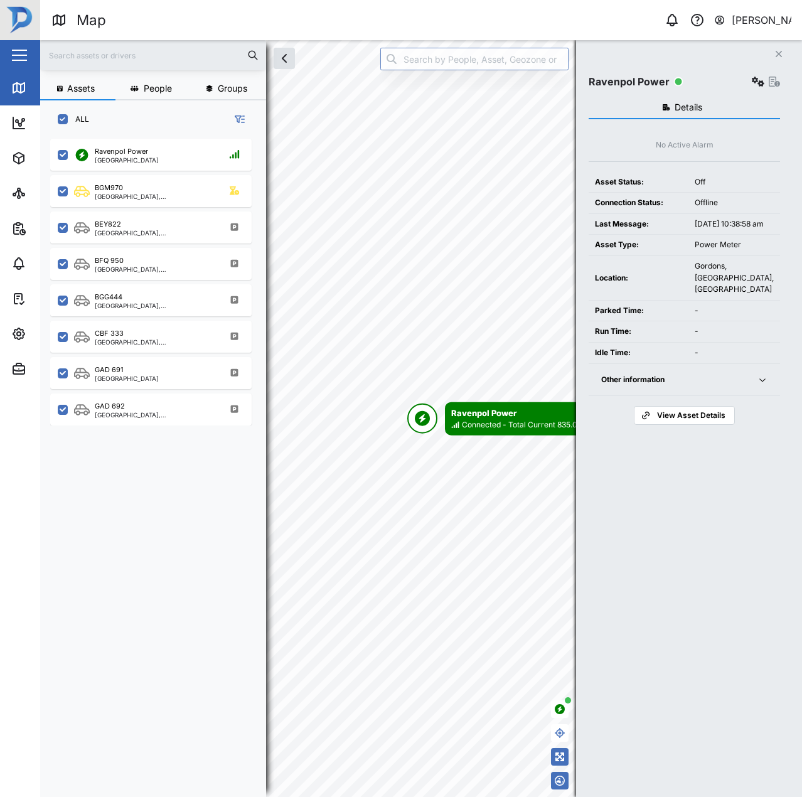
click at [763, 78] on icon "button" at bounding box center [758, 82] width 13 height 10
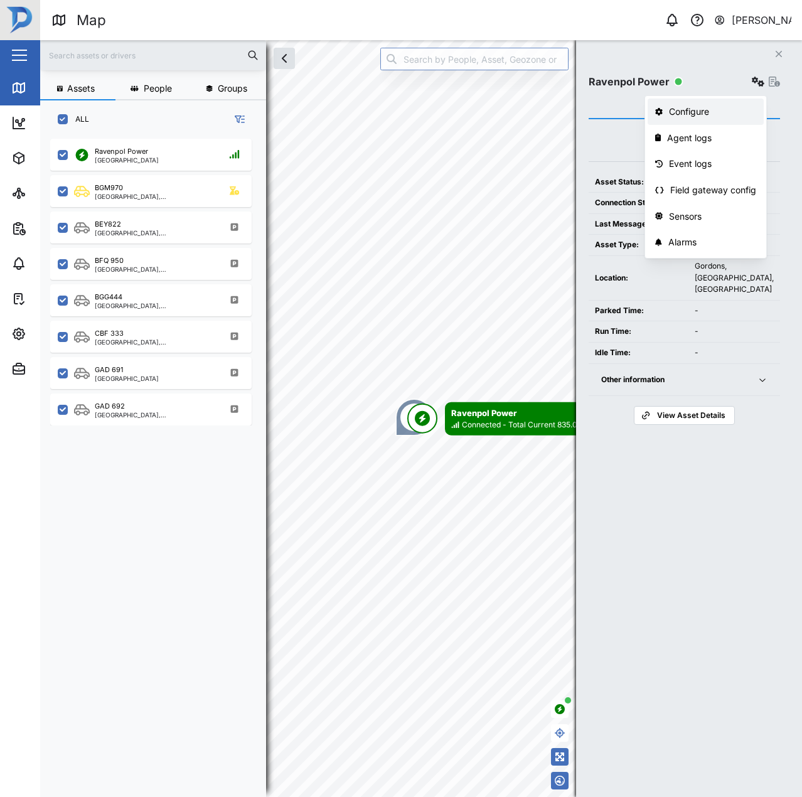
click at [714, 107] on div "Configure" at bounding box center [712, 112] width 87 height 14
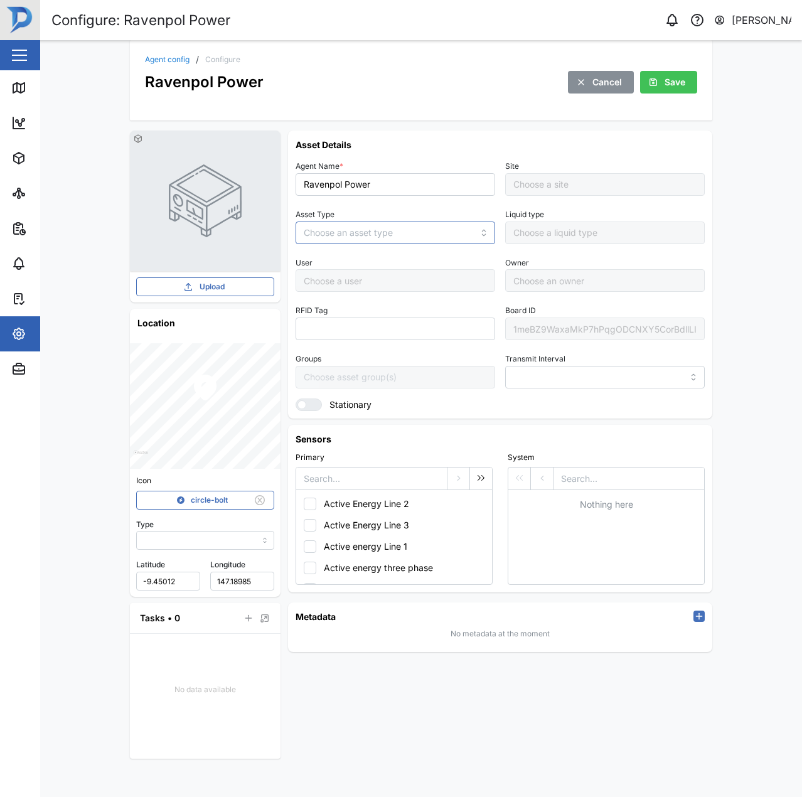
type input "MANUAL"
type input "POWER_METER"
type input "5 minutes"
type input "Default Site"
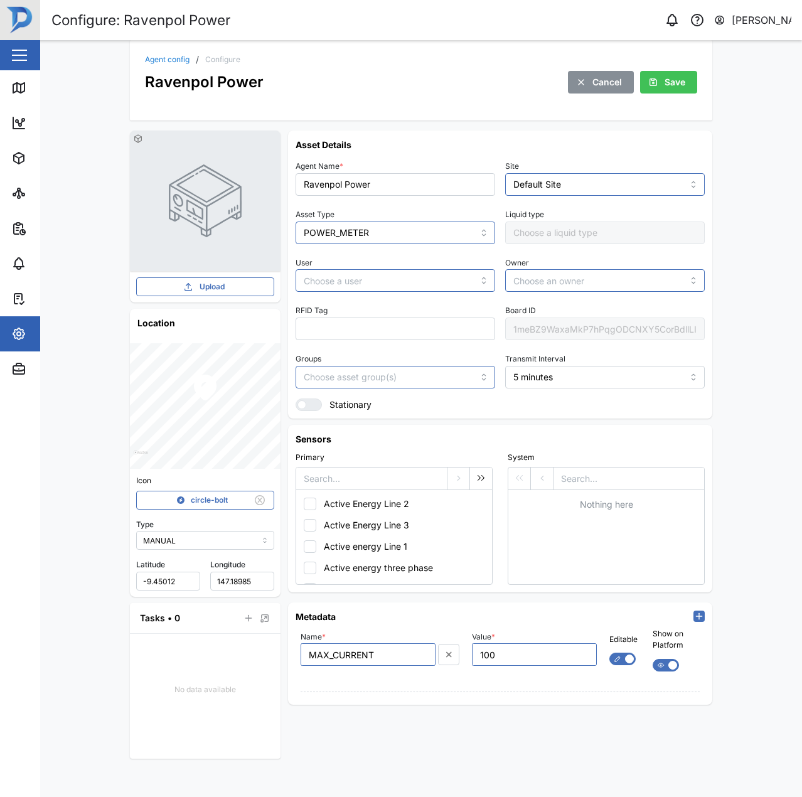
click at [602, 322] on div "1meBZ9WaxaMkP7hPqgODCNXY5CorBdllLI6M7oWmWyA" at bounding box center [604, 328] width 199 height 23
click at [171, 61] on link "Agent config" at bounding box center [167, 60] width 45 height 8
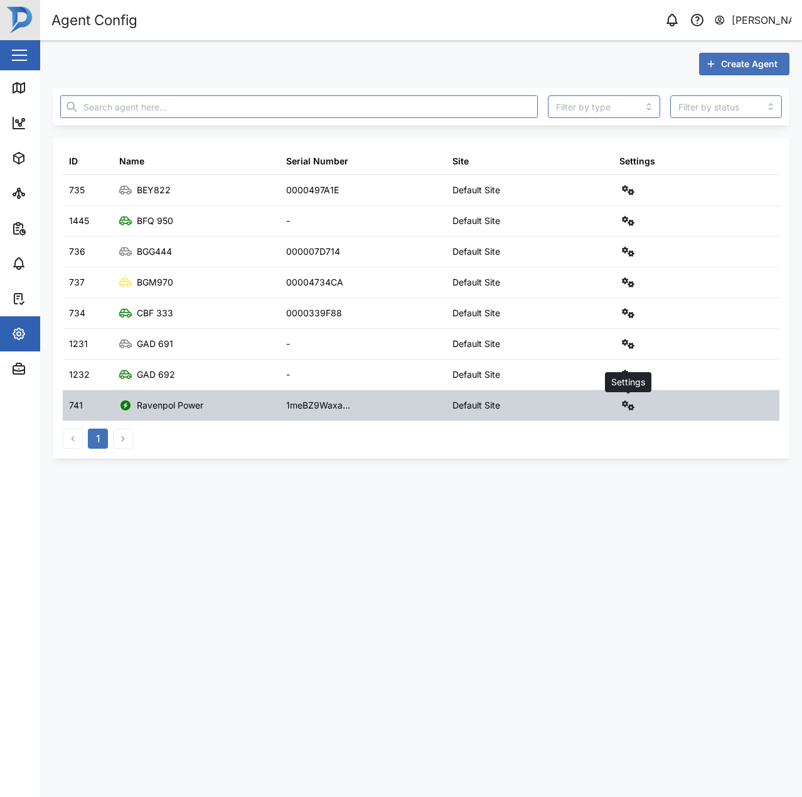
click at [627, 408] on icon "button" at bounding box center [628, 405] width 13 height 10
click at [568, 507] on div "Field gateway config" at bounding box center [583, 514] width 86 height 14
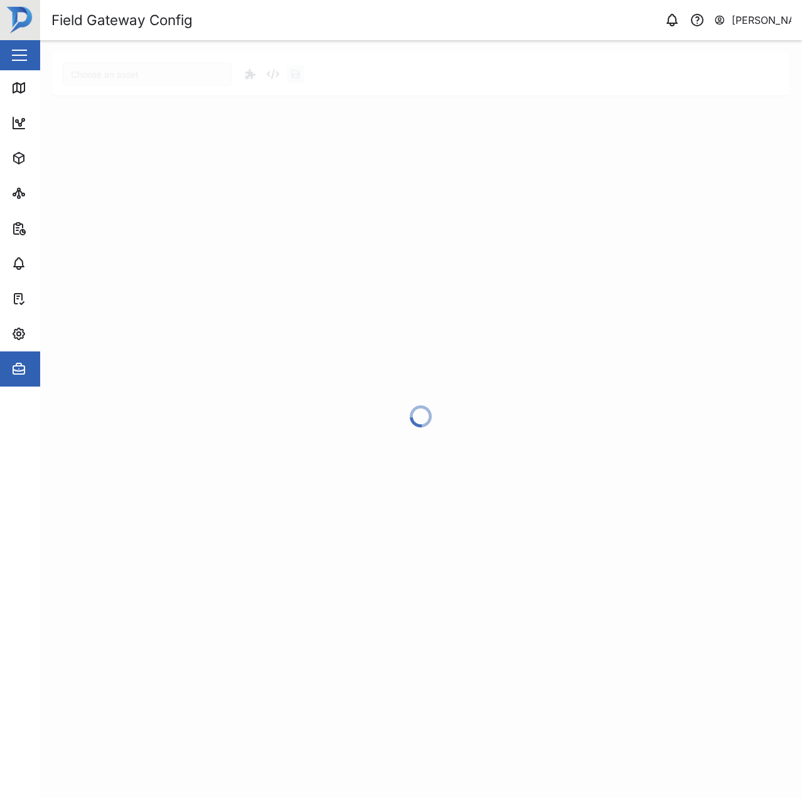
type input "Ravenpol Power"
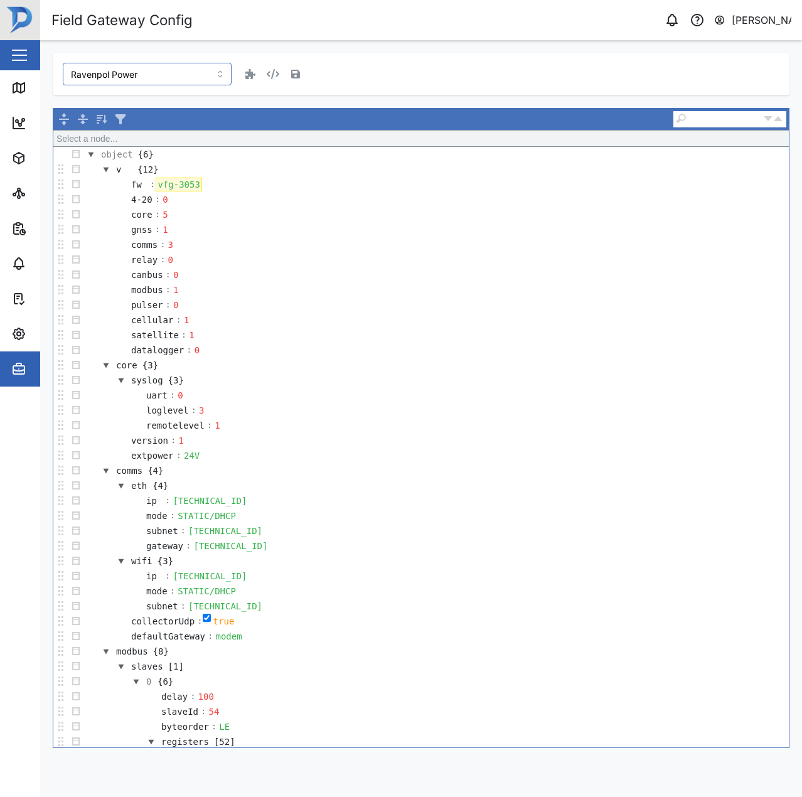
click at [171, 183] on div "vfg-3053" at bounding box center [179, 185] width 46 height 14
copy div "vfg-3053"
click at [15, 102] on link "Map" at bounding box center [81, 87] width 163 height 35
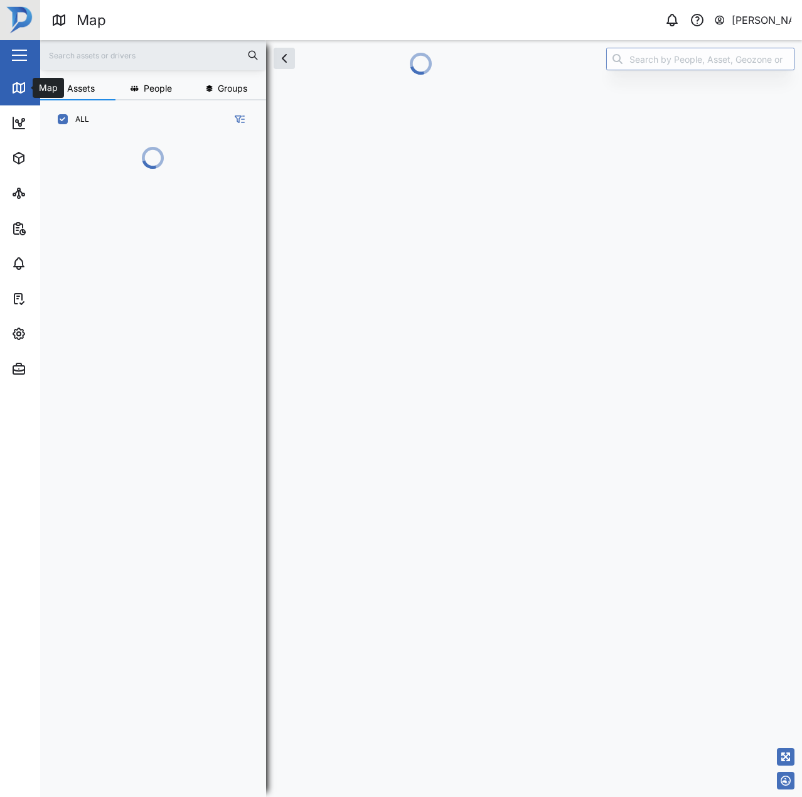
scroll to position [10, 10]
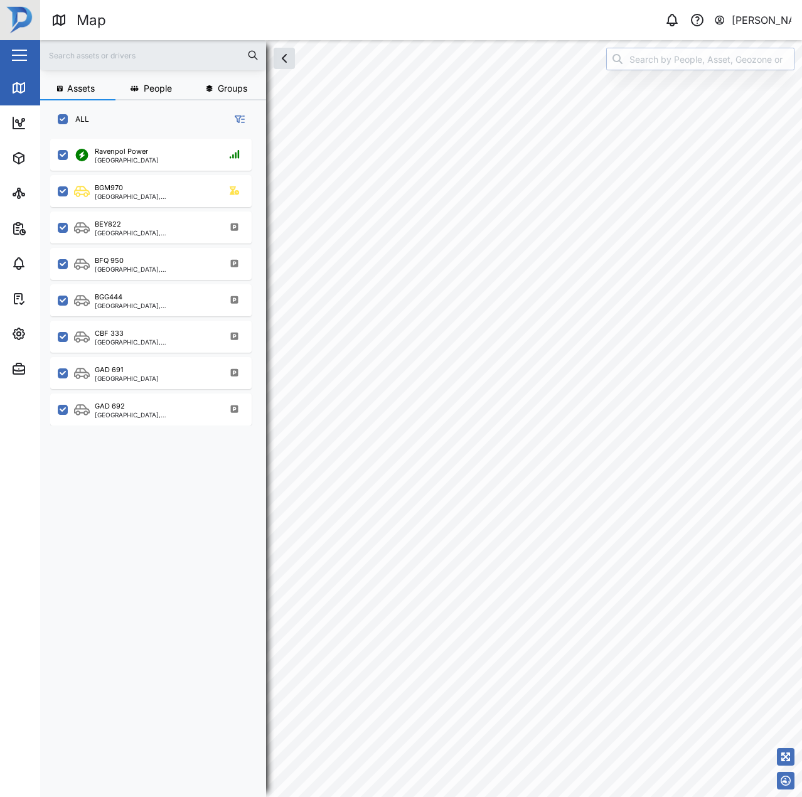
click at [752, 68] on input "search" at bounding box center [700, 59] width 188 height 23
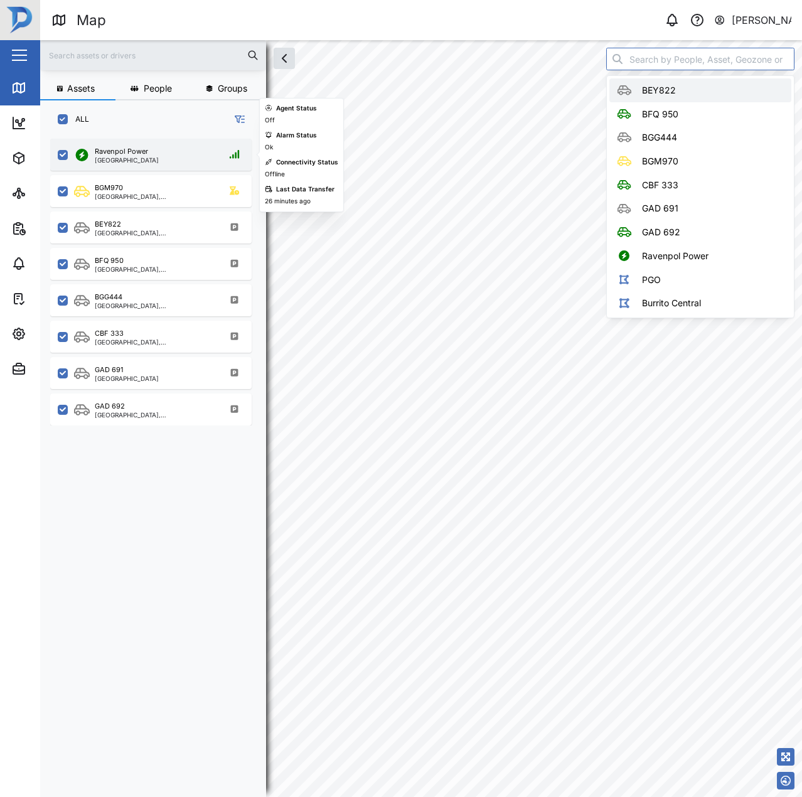
click at [184, 159] on div "Ravenpol Power Port Moresby" at bounding box center [159, 154] width 170 height 17
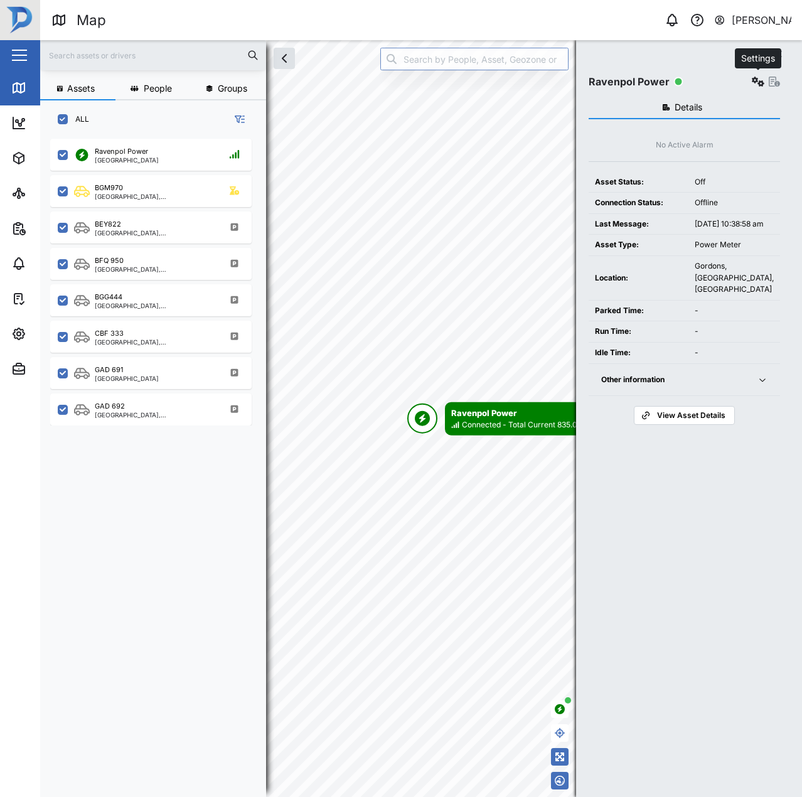
click at [753, 87] on button "button" at bounding box center [758, 82] width 18 height 18
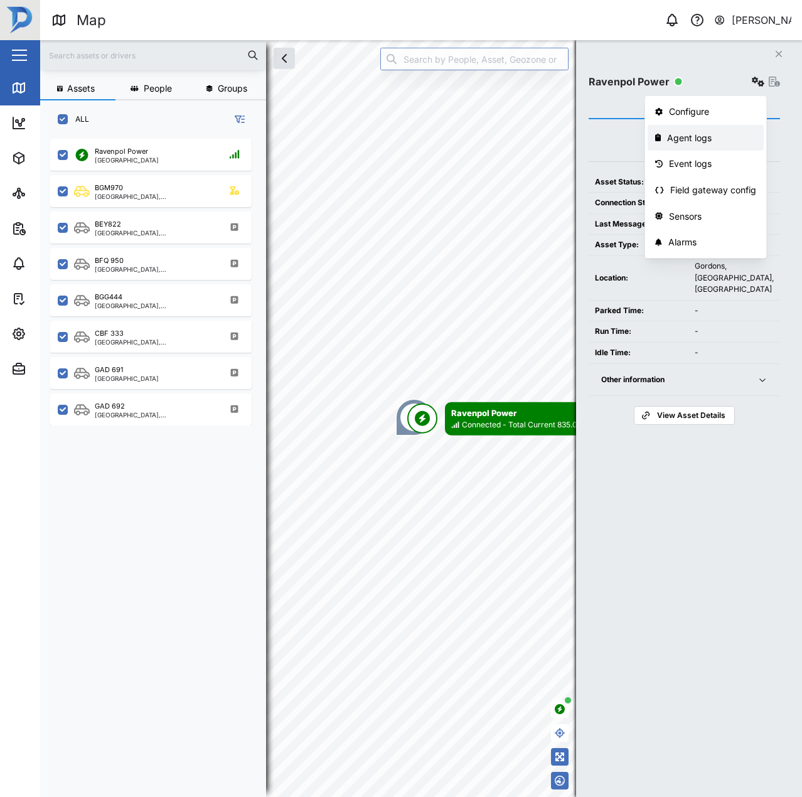
click at [698, 143] on div "Agent logs" at bounding box center [711, 138] width 89 height 14
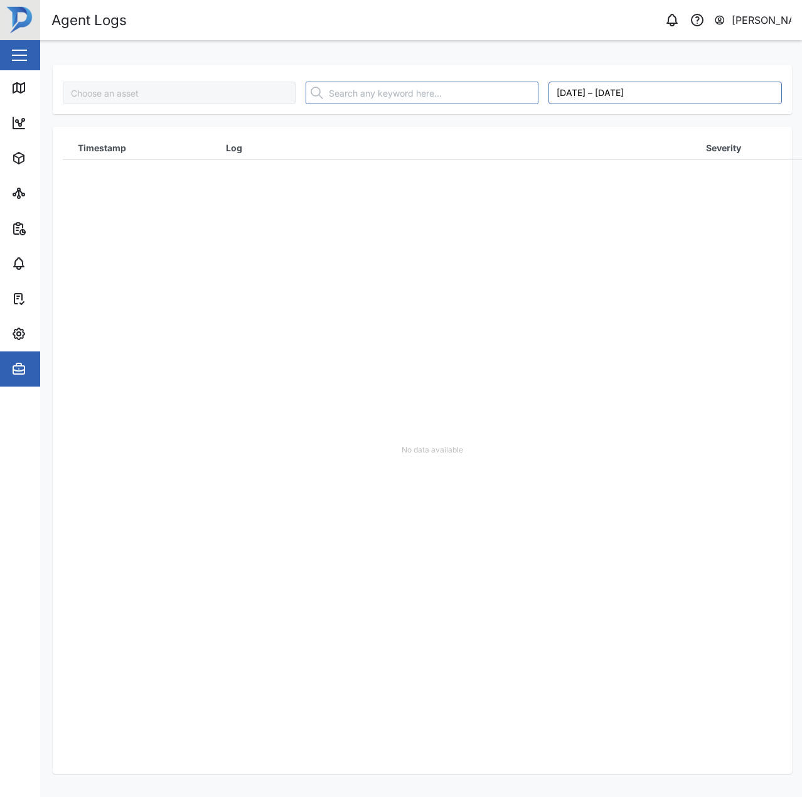
type input "Ravenpol Power"
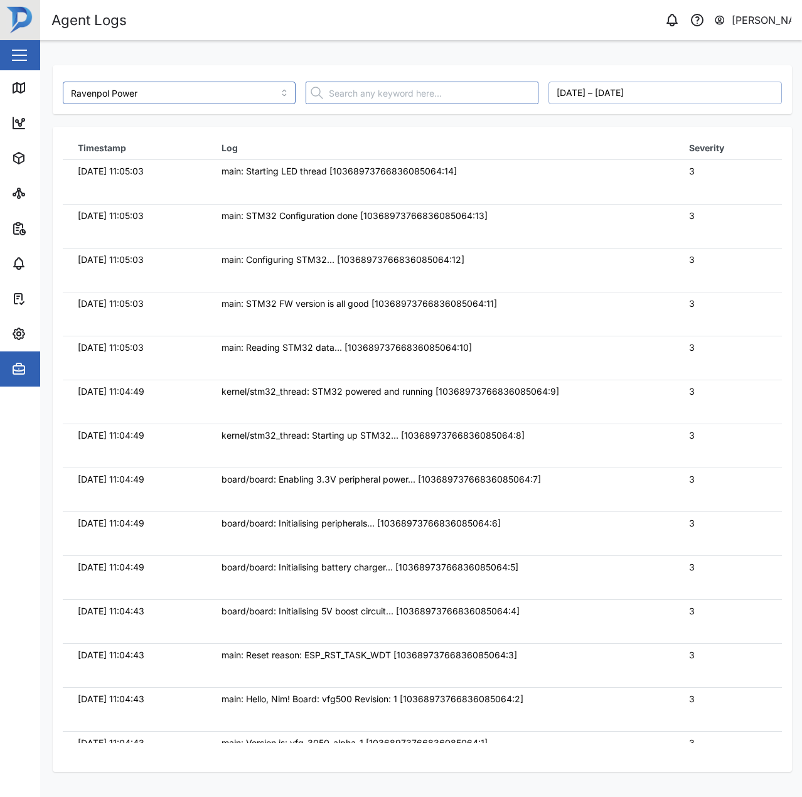
click at [590, 95] on button "[DATE] – [DATE]" at bounding box center [664, 93] width 233 height 23
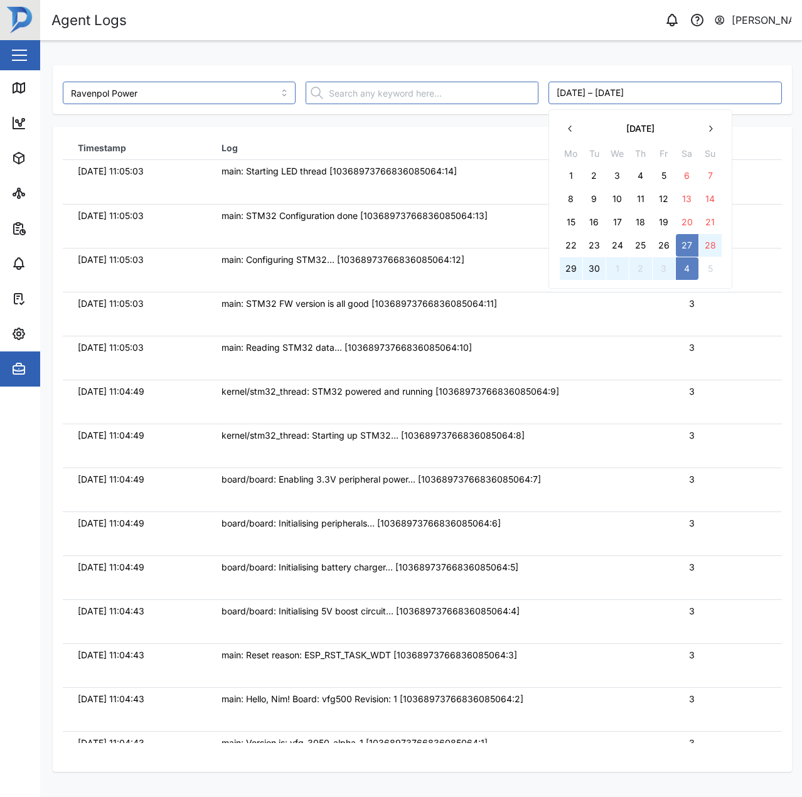
click at [644, 268] on button "2" at bounding box center [640, 268] width 23 height 23
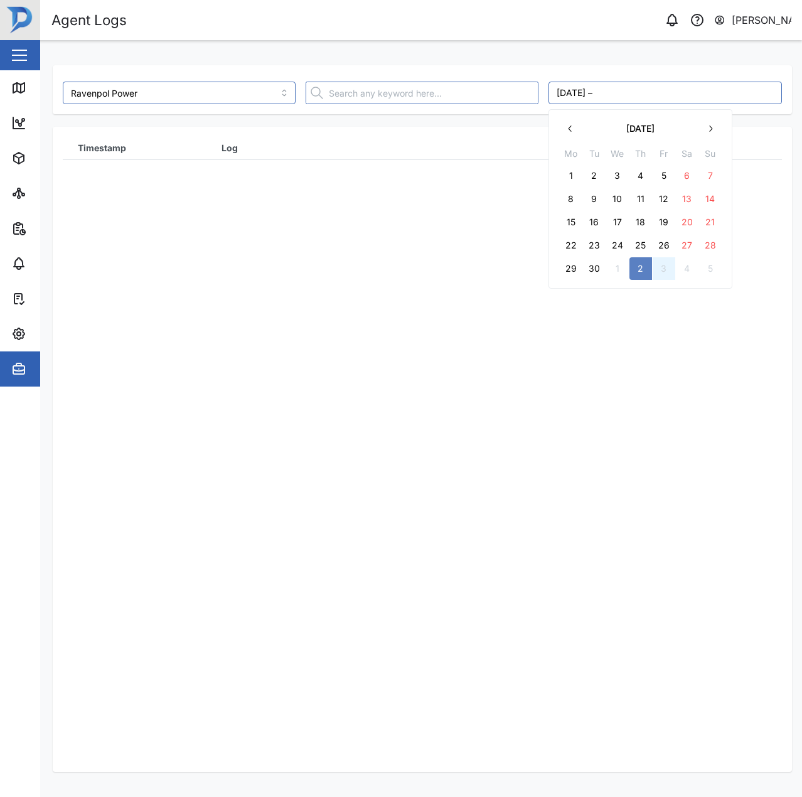
click at [659, 268] on button "3" at bounding box center [663, 268] width 23 height 23
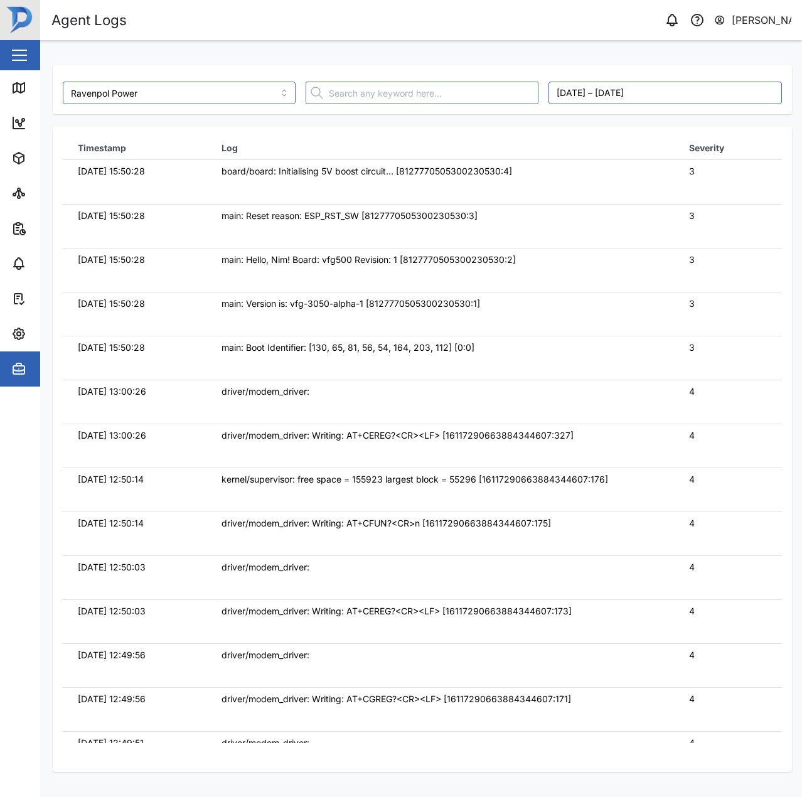
click at [516, 301] on div "main: Version is: vfg-3050-alpha-1 [8127770505300230530:1]" at bounding box center [439, 304] width 437 height 14
click at [273, 164] on div "board/board: Initialising 5V boost circuit... [8127770505300230530:4]" at bounding box center [439, 171] width 437 height 14
click at [15, 80] on link "Map" at bounding box center [81, 87] width 163 height 35
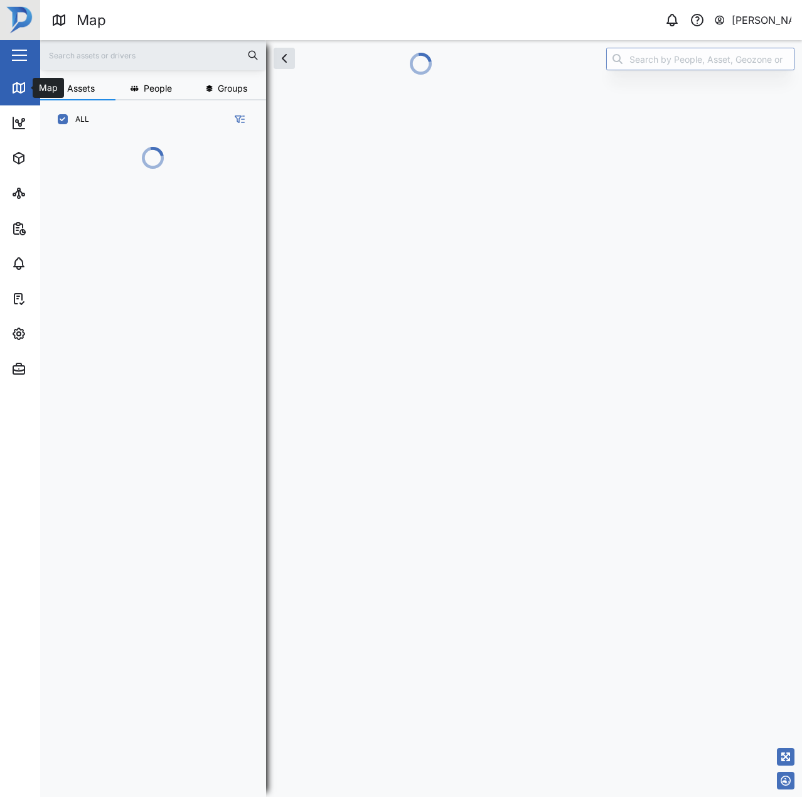
scroll to position [589, 196]
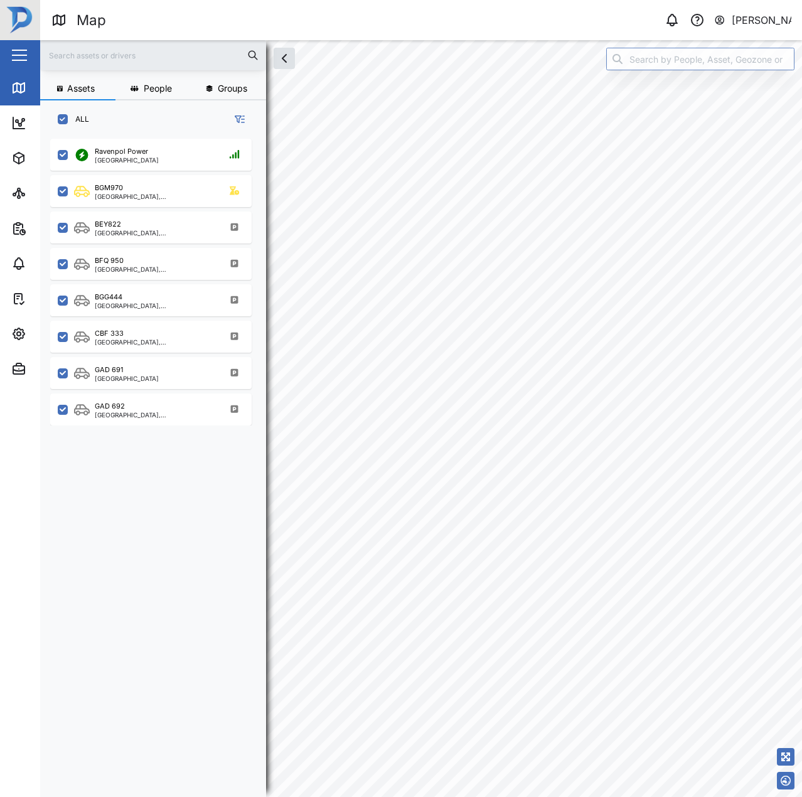
checkbox input "true"
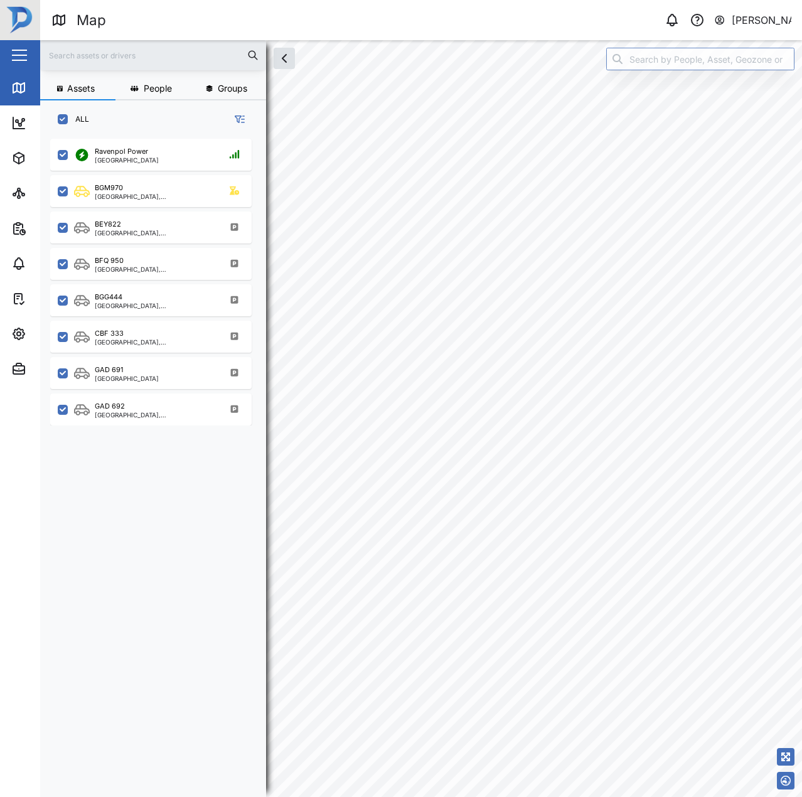
checkbox input "true"
click at [651, 64] on input "search" at bounding box center [700, 59] width 188 height 23
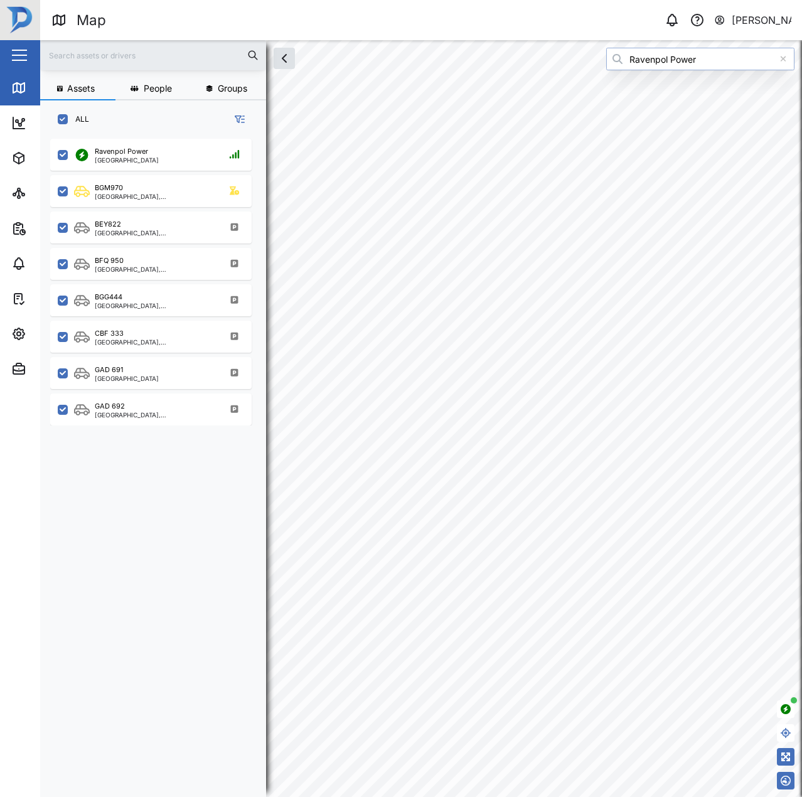
type input "Ravenpol Power"
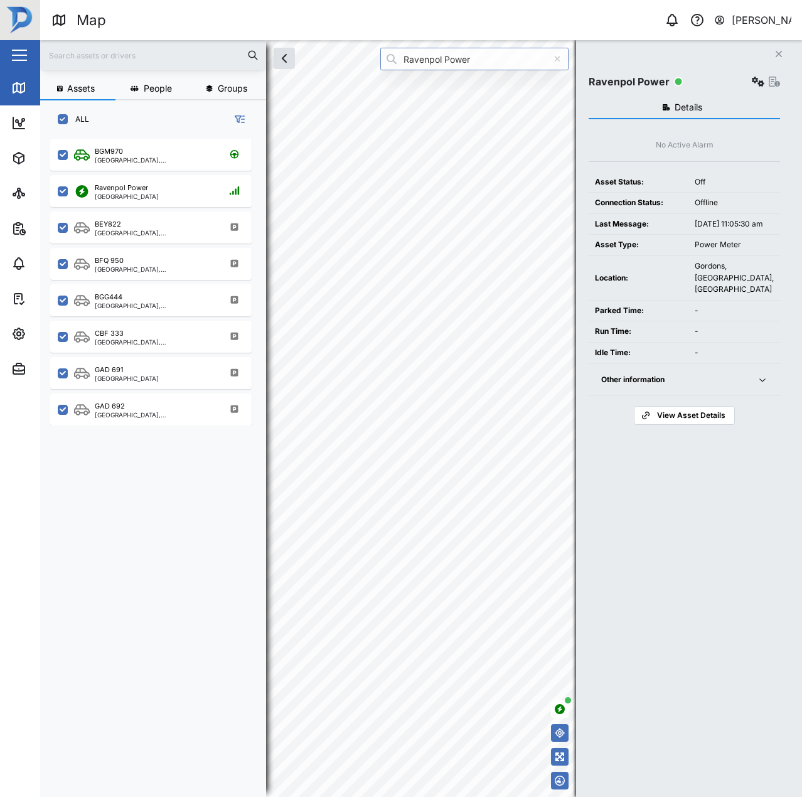
drag, startPoint x: 683, startPoint y: 247, endPoint x: 647, endPoint y: 207, distance: 53.7
click at [647, 207] on div "Assets People Groups ALL BGM970 [GEOGRAPHIC_DATA], [GEOGRAPHIC_DATA] [GEOGRAPHI…" at bounding box center [421, 418] width 762 height 757
click at [762, 86] on icon "button" at bounding box center [758, 82] width 13 height 10
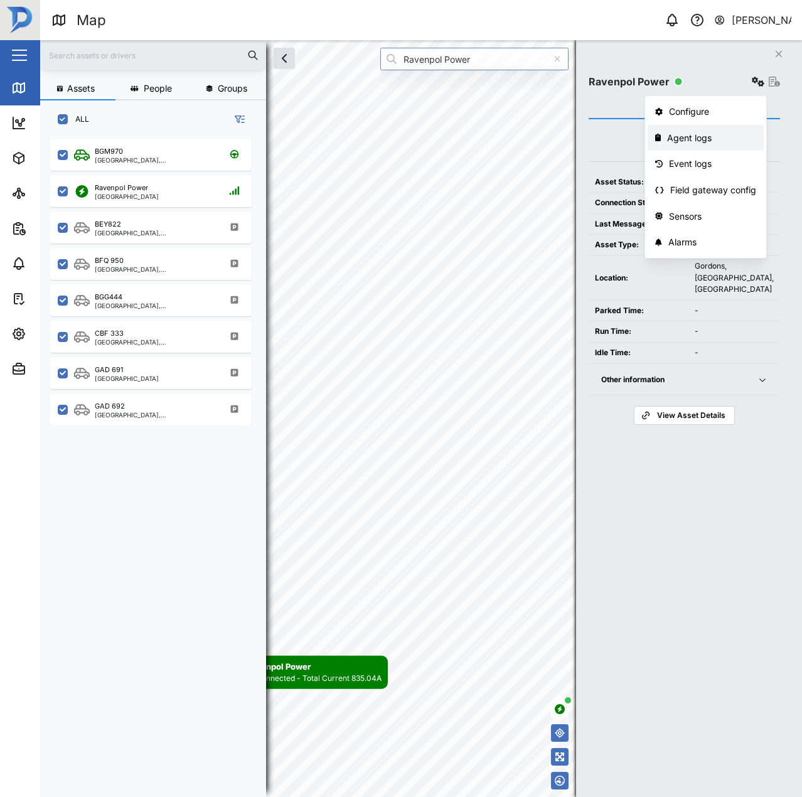
click at [723, 132] on div "Agent logs" at bounding box center [711, 138] width 89 height 14
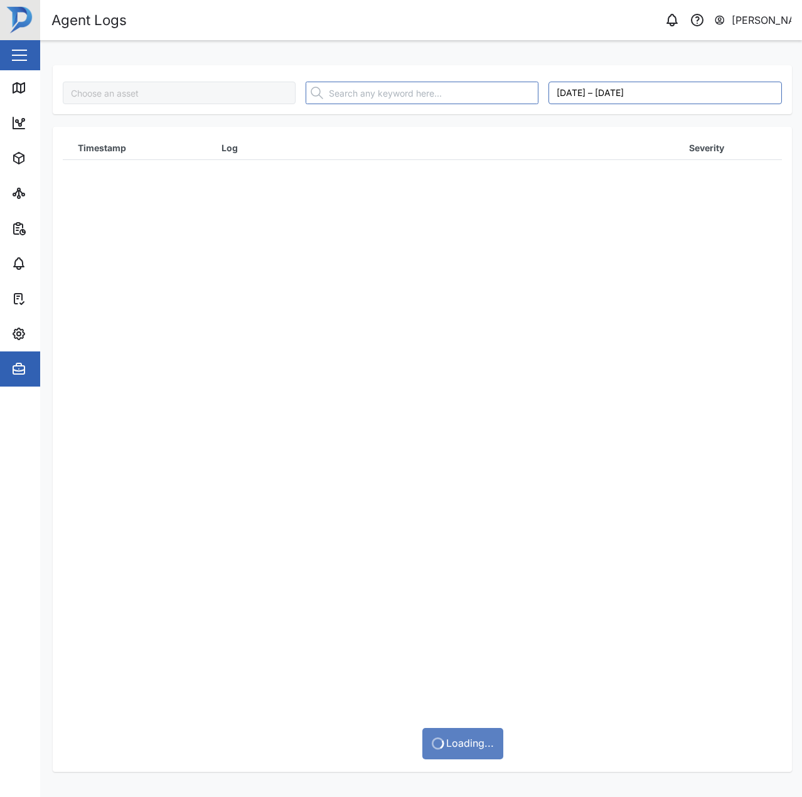
type input "Ravenpol Power"
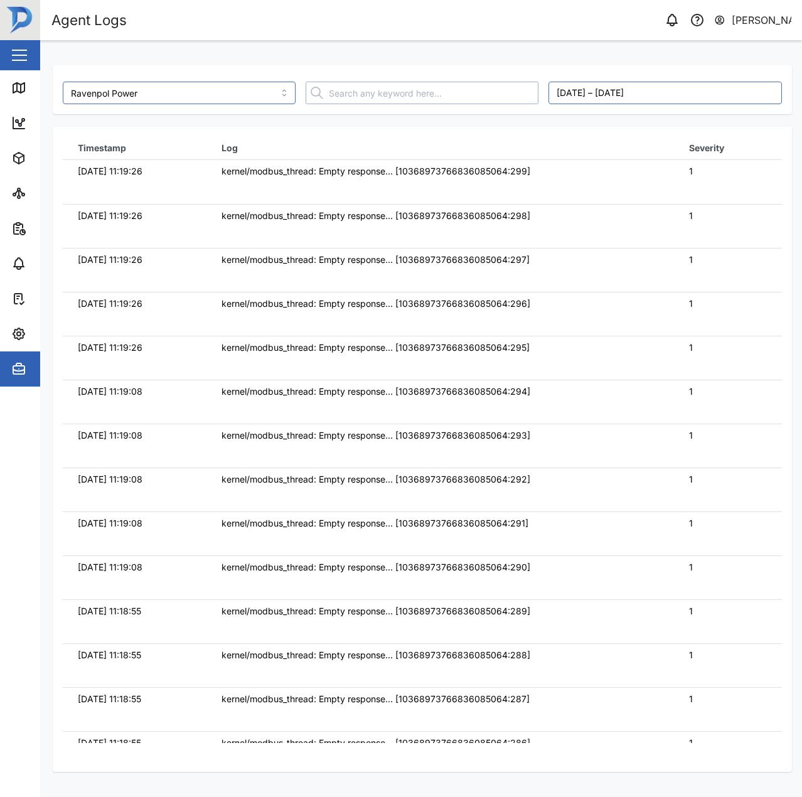
click at [386, 96] on input "text" at bounding box center [422, 93] width 233 height 23
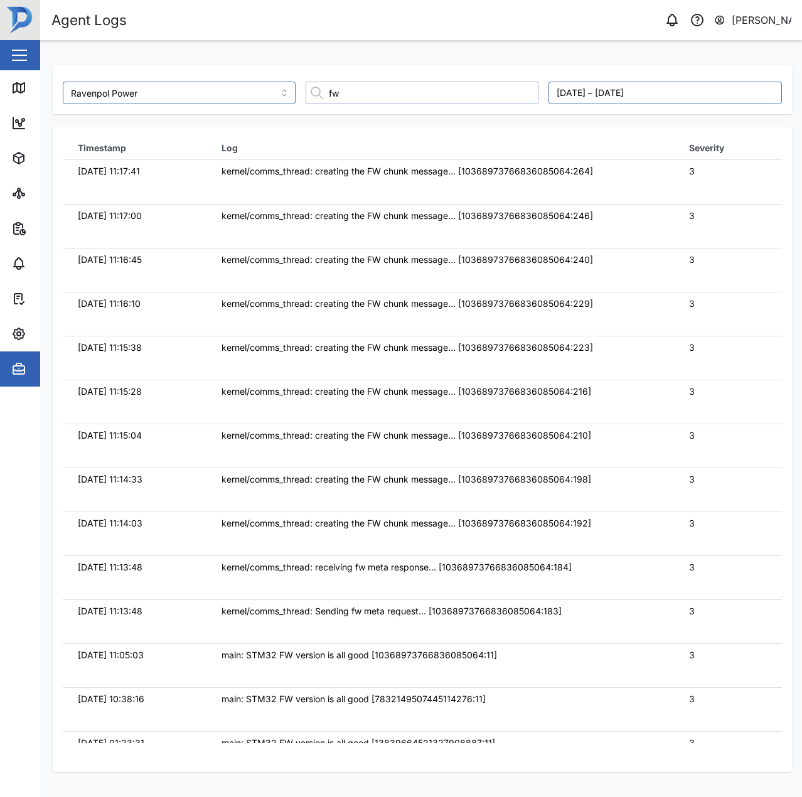
type input "fw"
click at [485, 293] on td "kernel/comms_thread: creating the FW chunk message... [10368973766836085064:310]" at bounding box center [439, 314] width 467 height 44
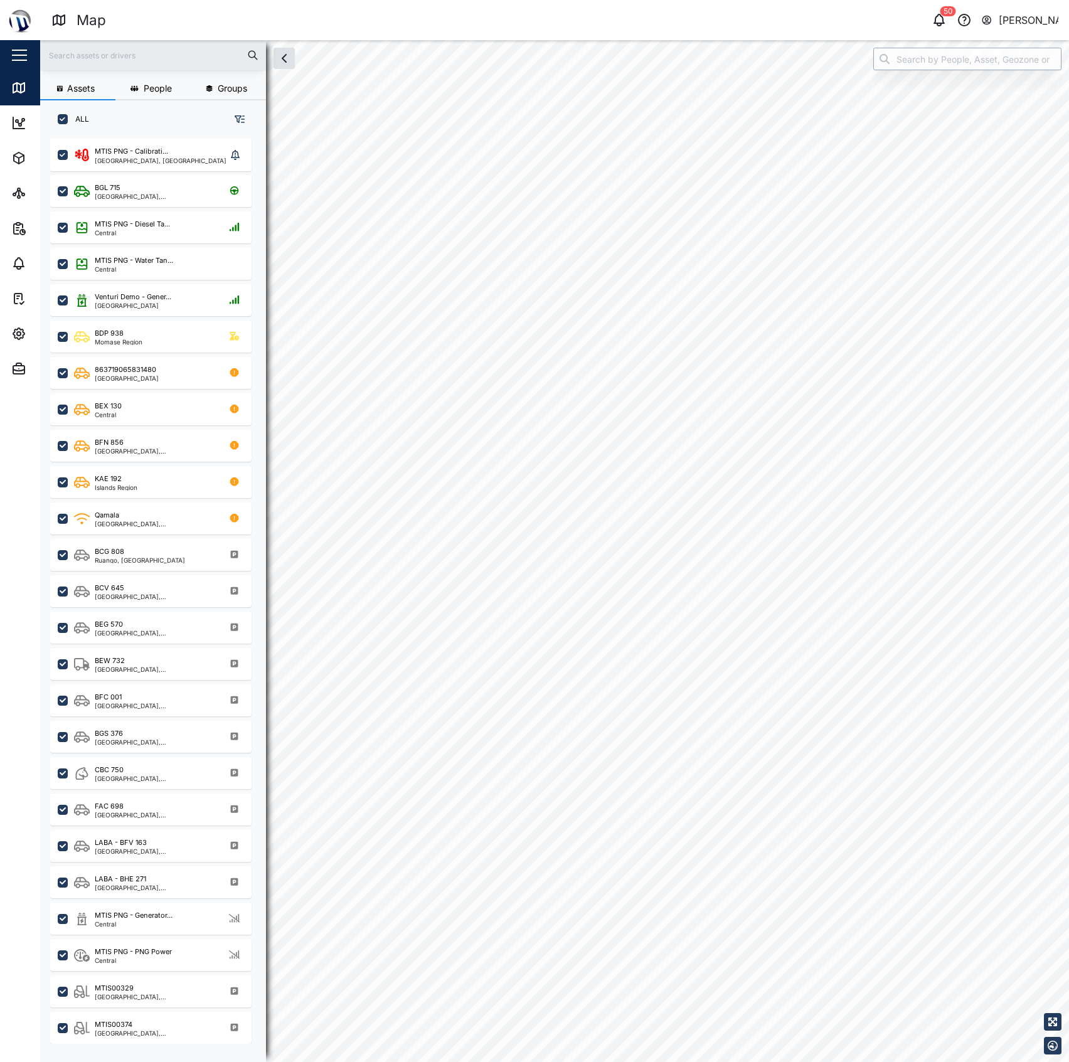
click at [969, 60] on input "search" at bounding box center [967, 59] width 188 height 23
click at [947, 77] on div "KAE 192" at bounding box center [967, 90] width 187 height 29
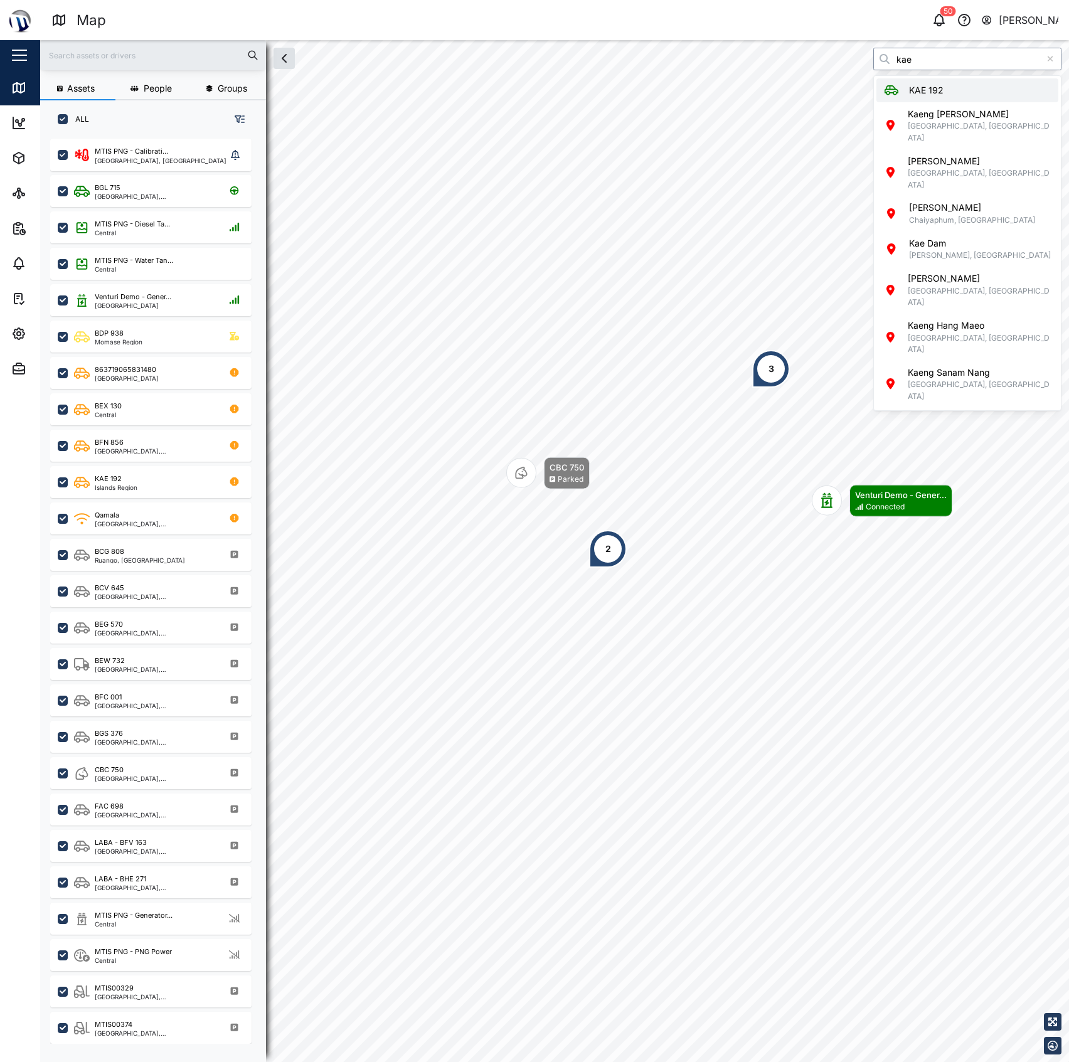
type input "KAE 192"
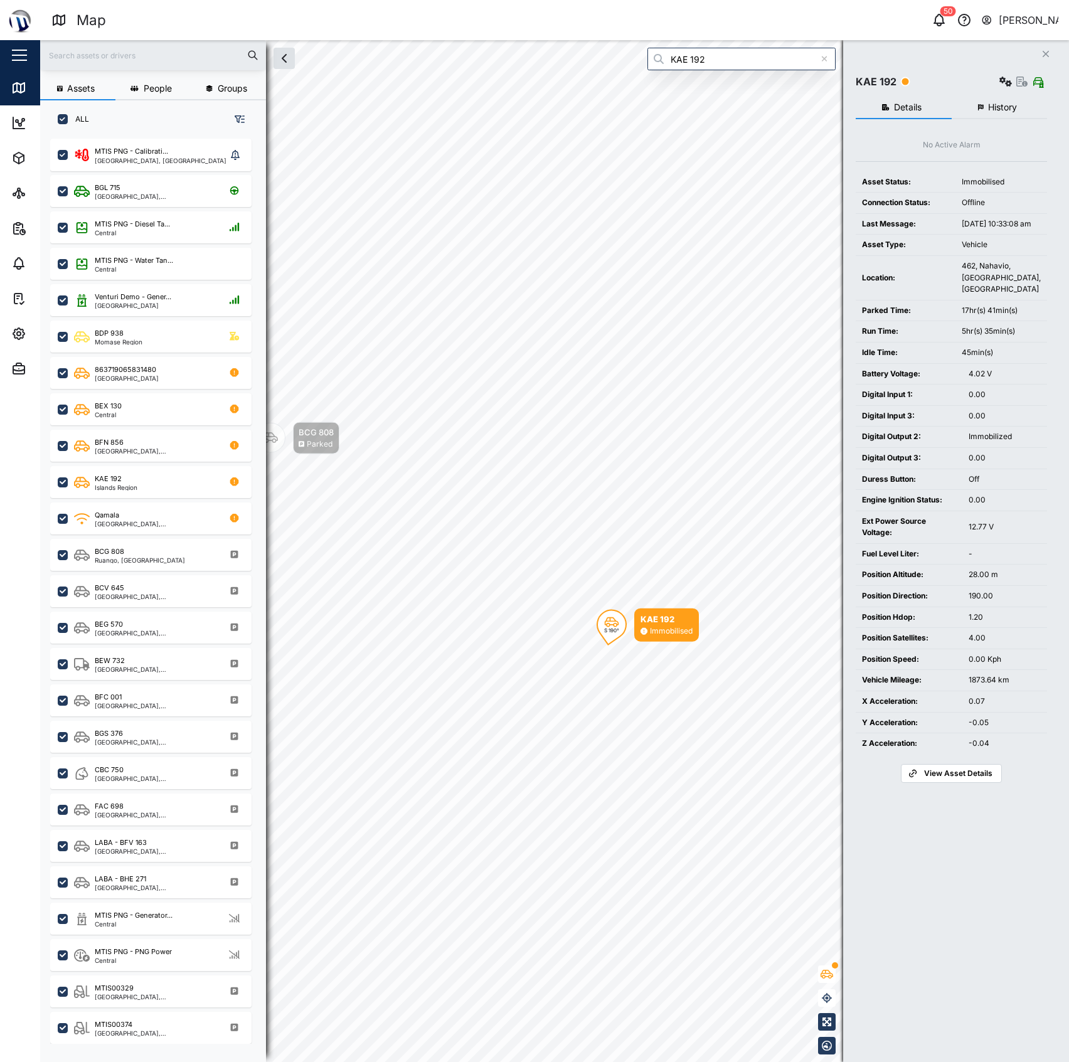
click at [997, 104] on span "History" at bounding box center [1002, 107] width 29 height 9
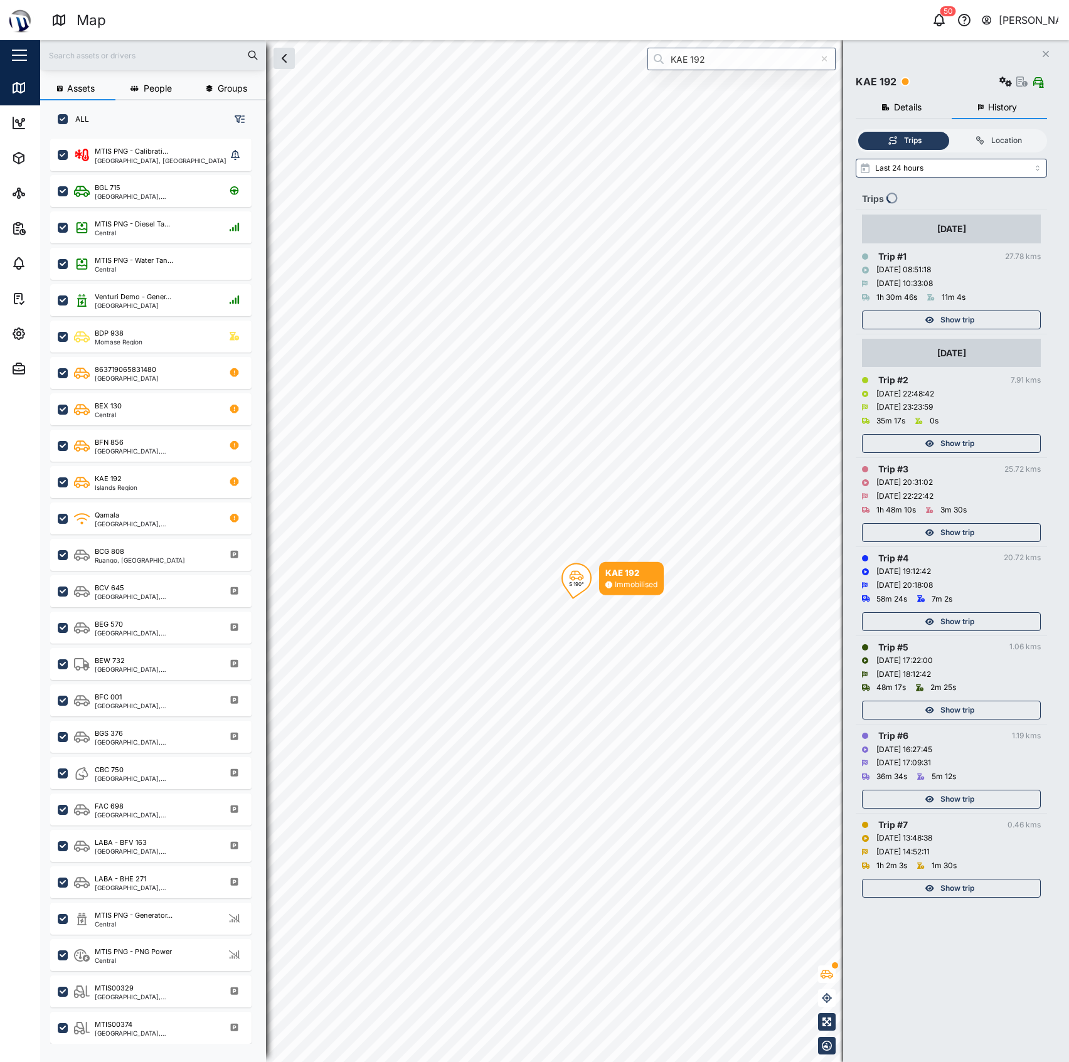
click at [942, 321] on span "Show trip" at bounding box center [957, 320] width 34 height 18
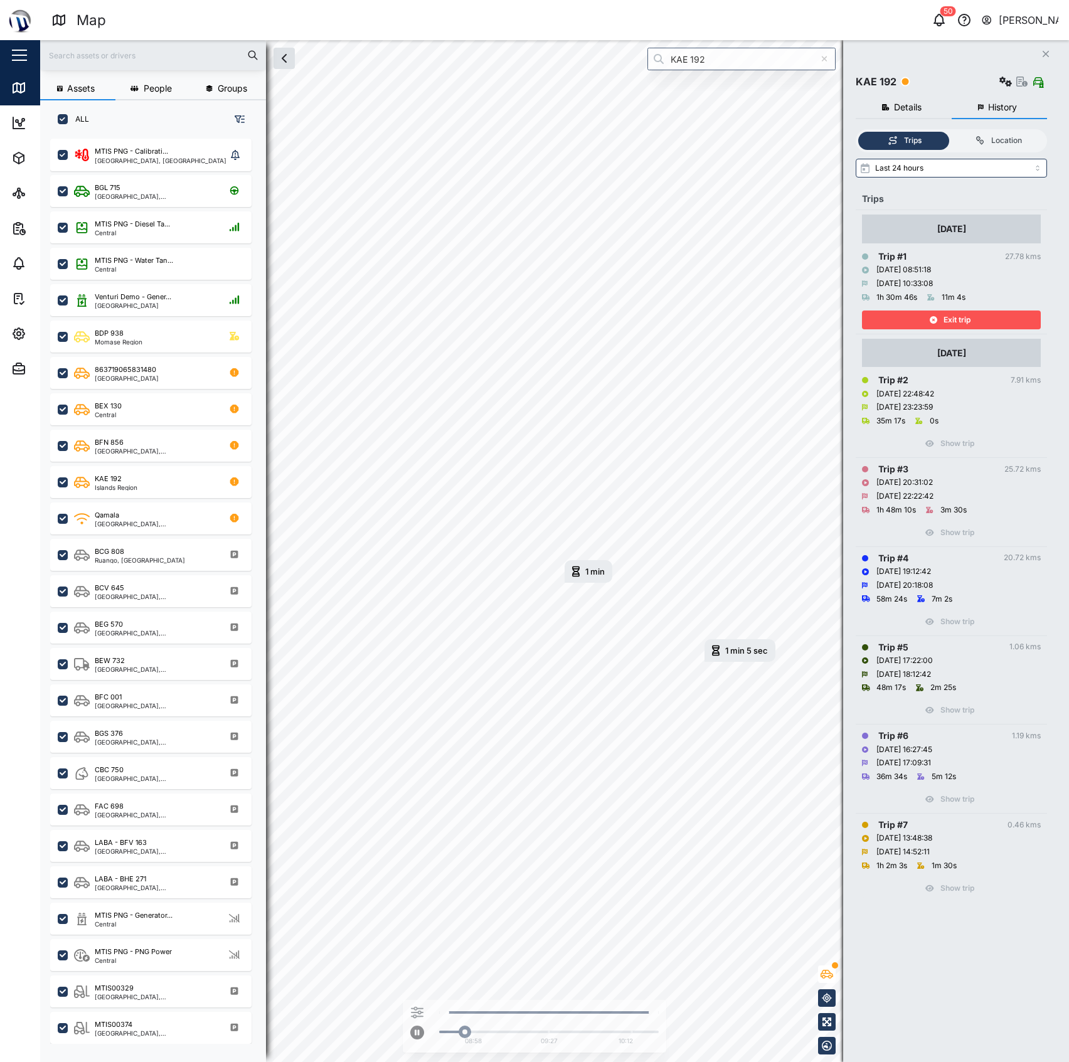
click at [959, 321] on span "Exit trip" at bounding box center [957, 320] width 27 height 18
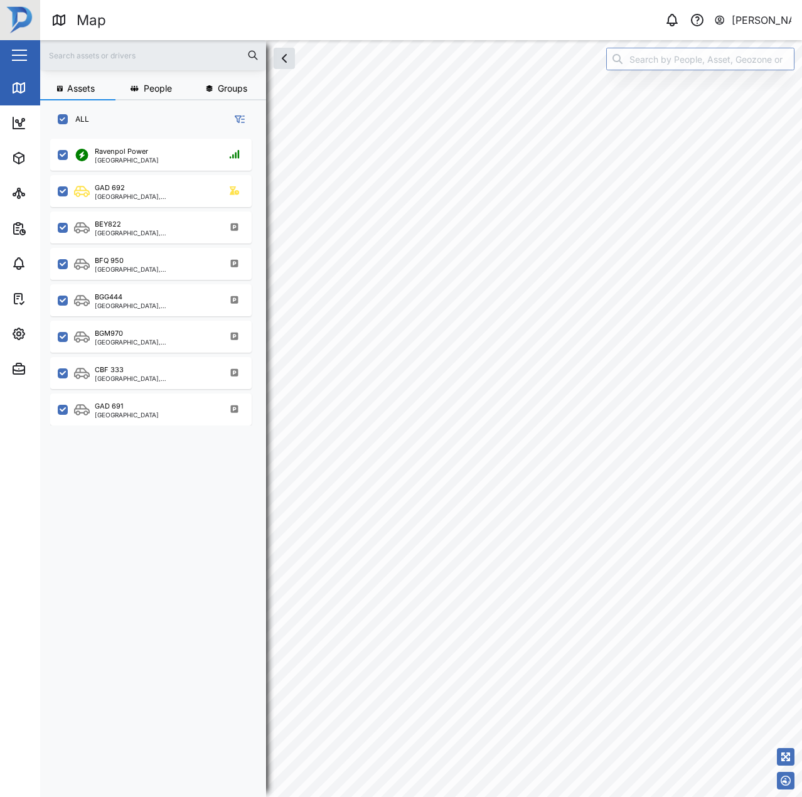
scroll to position [643, 196]
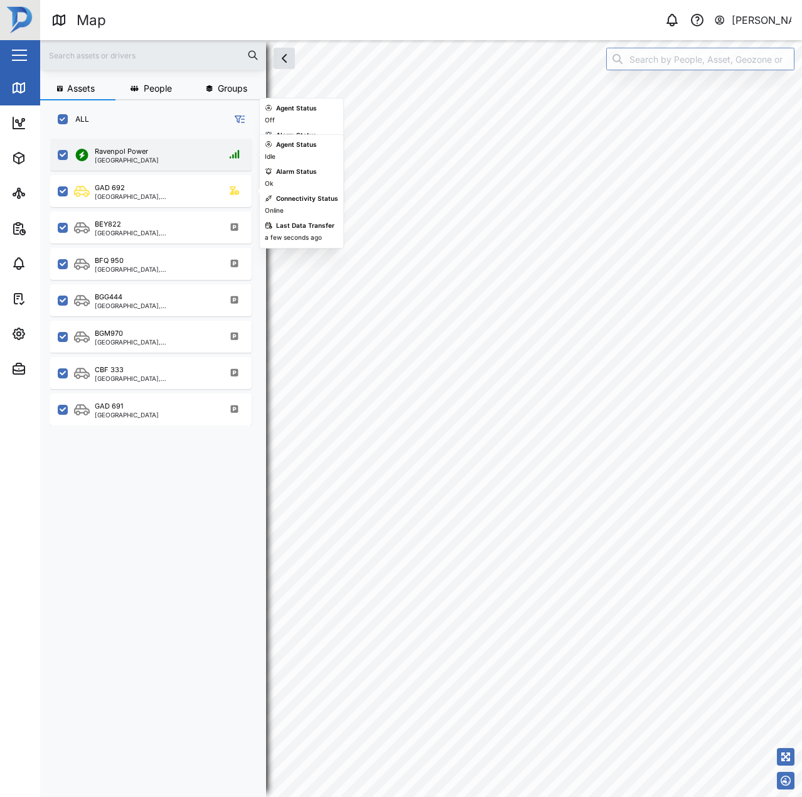
click at [154, 157] on div "Ravenpol Power [GEOGRAPHIC_DATA]" at bounding box center [159, 154] width 170 height 17
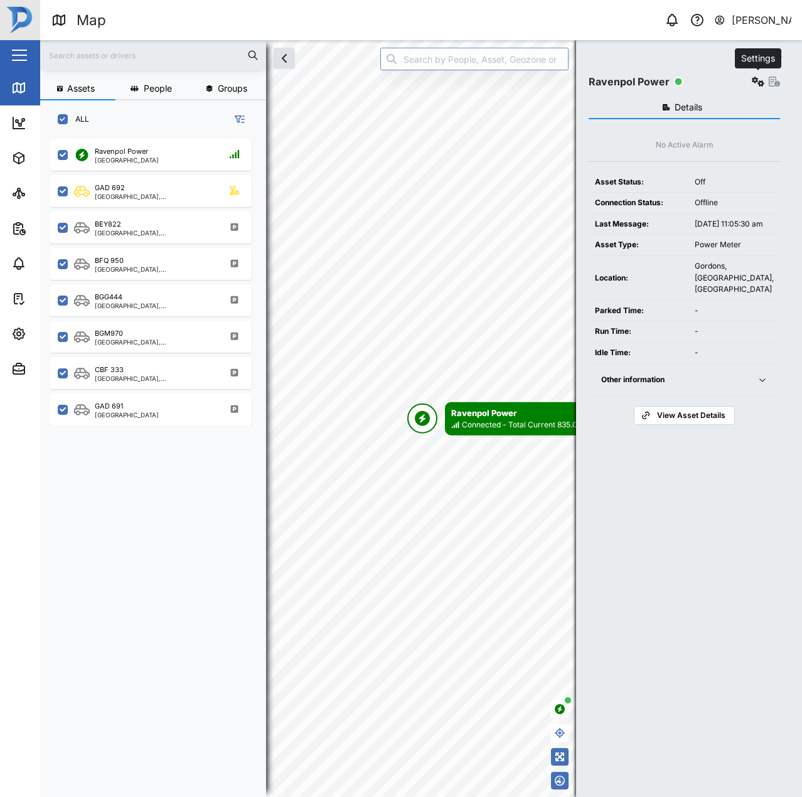
click at [760, 84] on icon "button" at bounding box center [758, 82] width 13 height 10
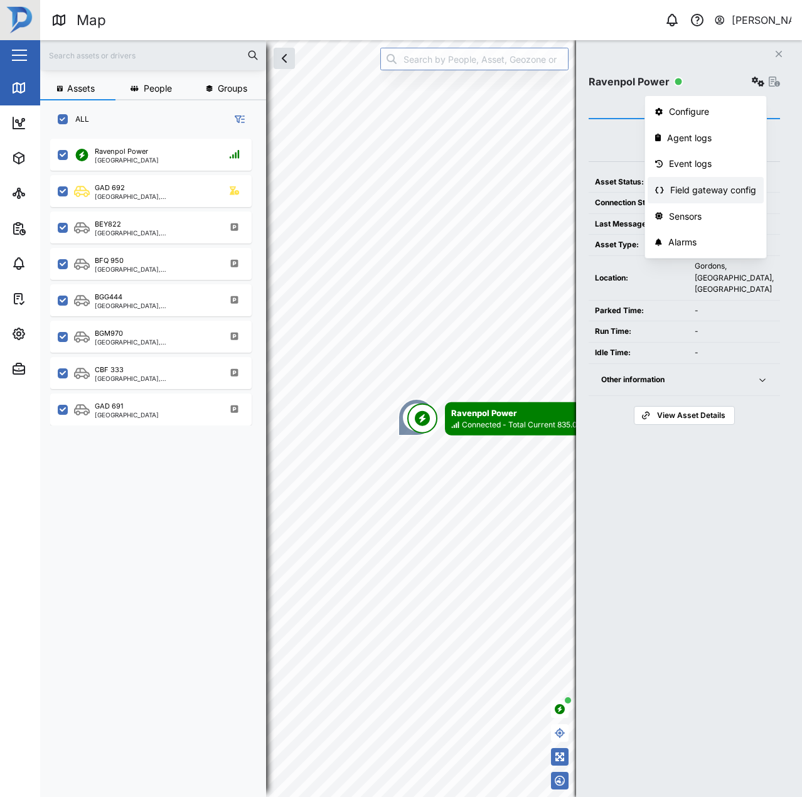
click at [710, 188] on div "Field gateway config" at bounding box center [713, 190] width 86 height 14
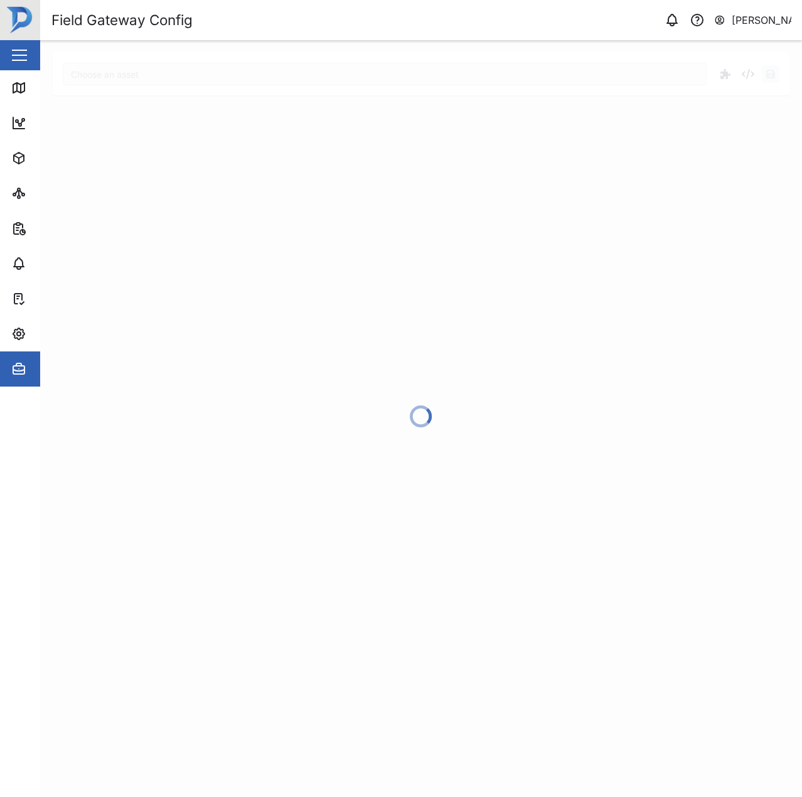
type input "Ravenpol Power"
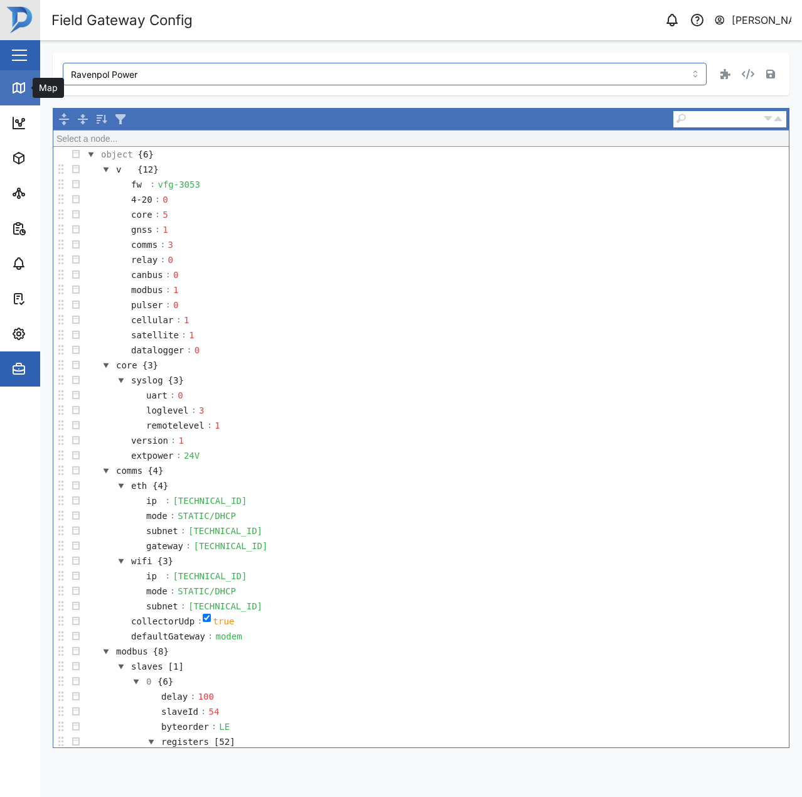
click at [28, 80] on div "Map" at bounding box center [36, 87] width 50 height 15
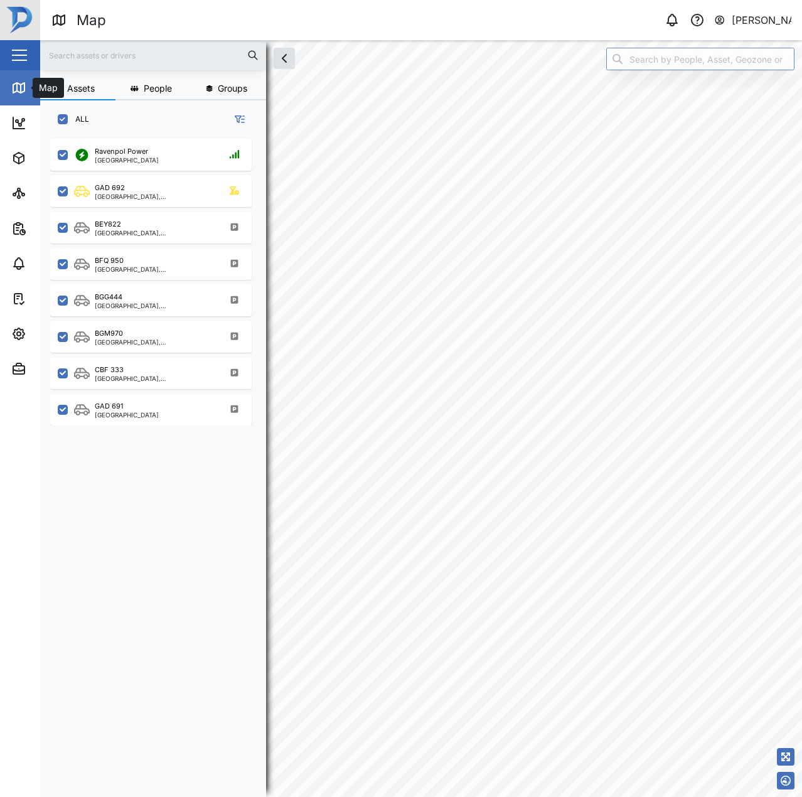
scroll to position [643, 196]
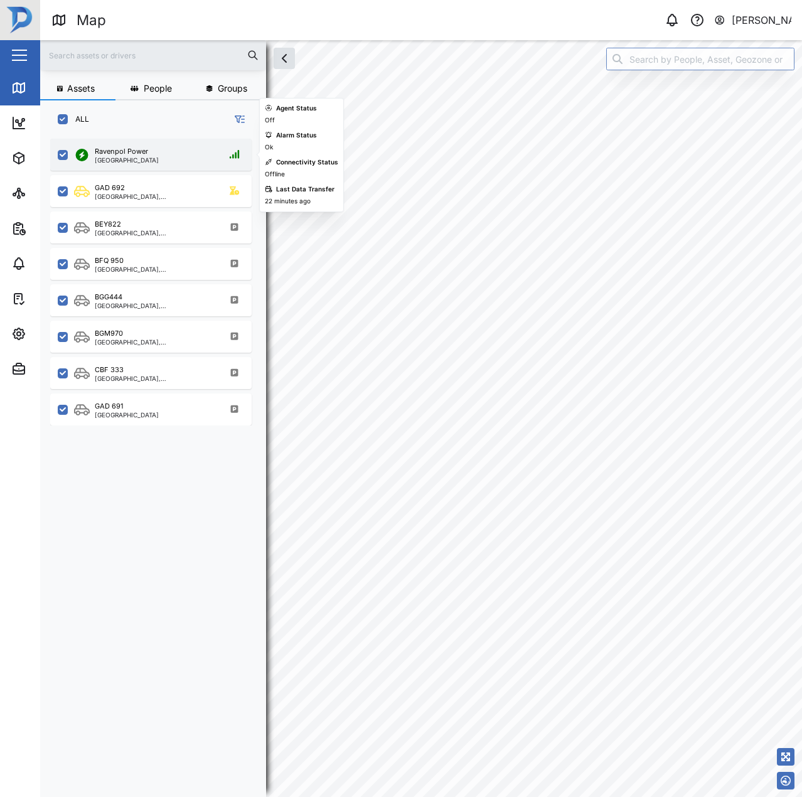
click at [117, 149] on div "Ravenpol Power" at bounding box center [121, 151] width 53 height 11
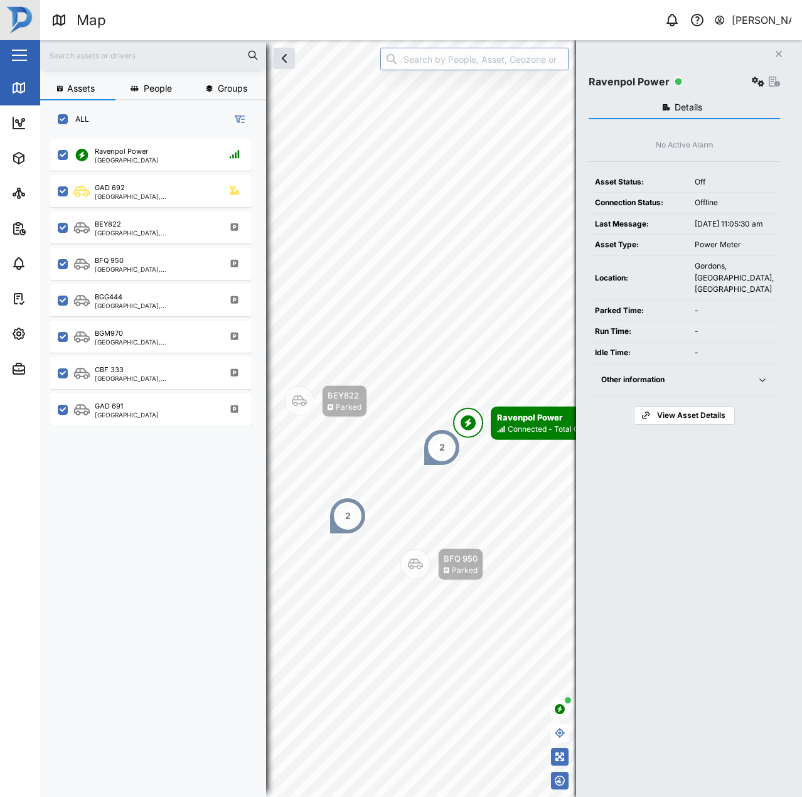
click at [639, 383] on span "Other information" at bounding box center [671, 380] width 141 height 32
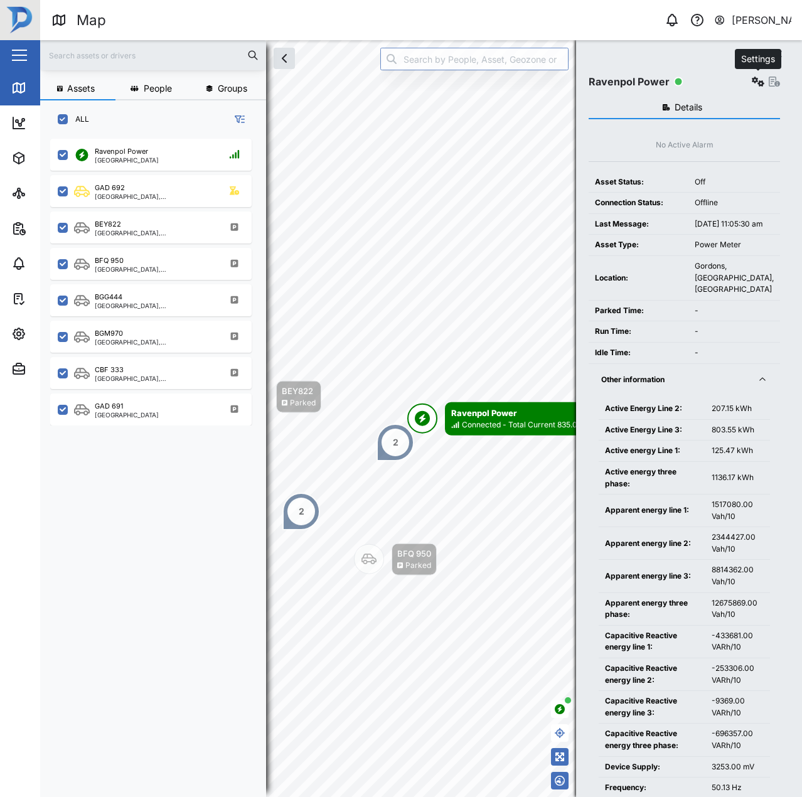
click at [751, 86] on button "button" at bounding box center [758, 82] width 18 height 18
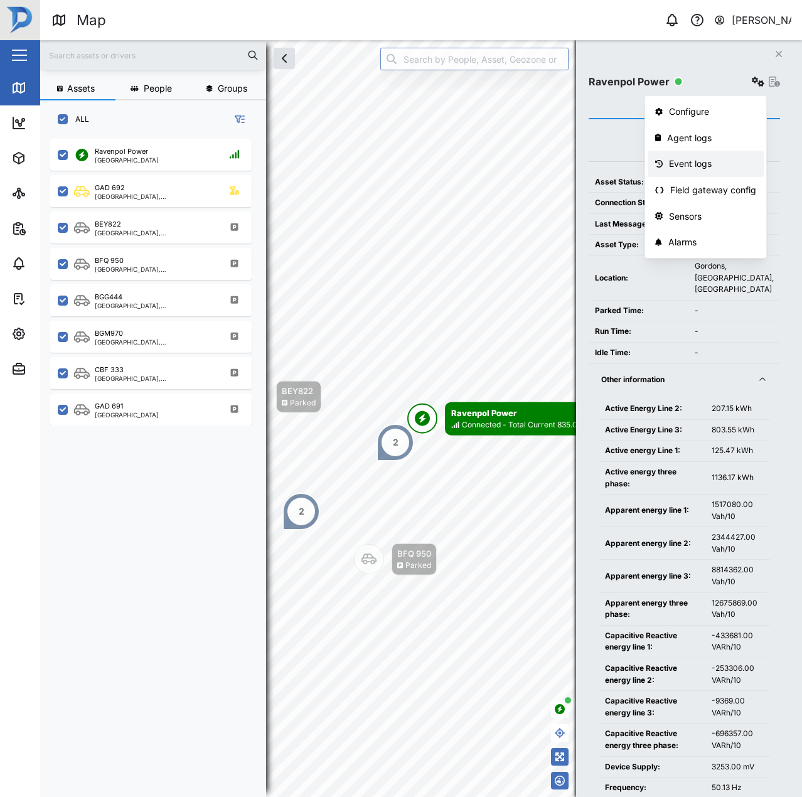
click at [699, 159] on div "Event logs" at bounding box center [712, 164] width 87 height 14
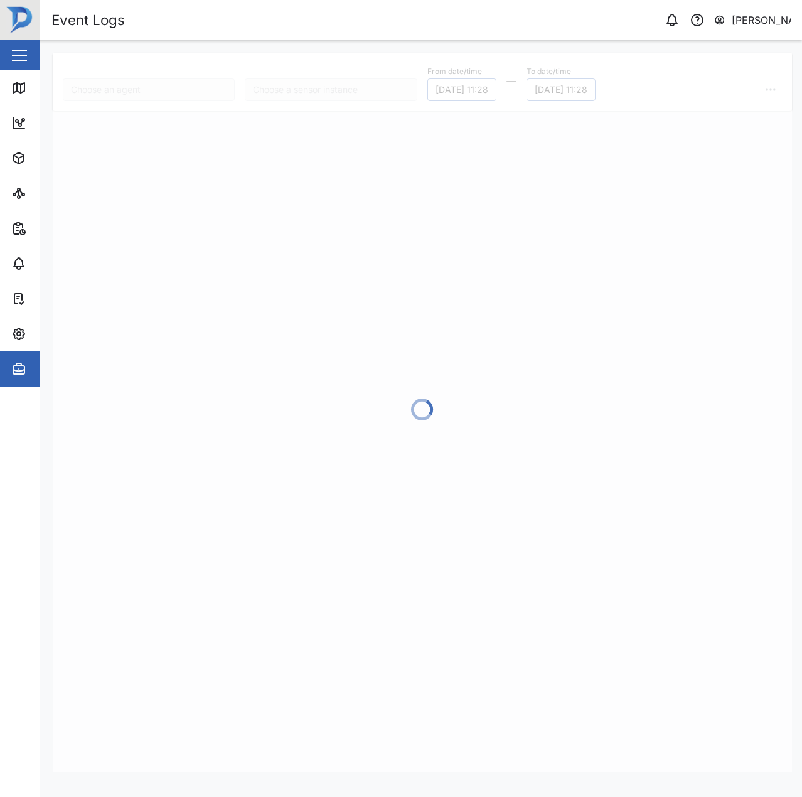
type input "Ravenpol Power"
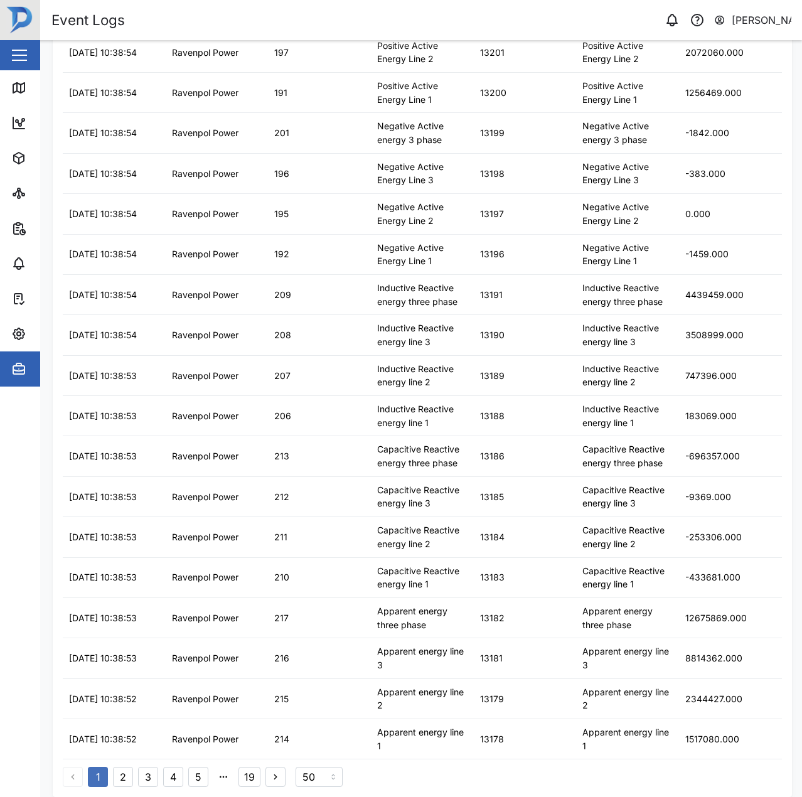
scroll to position [1346, 0]
click at [149, 776] on button "3" at bounding box center [148, 777] width 20 height 20
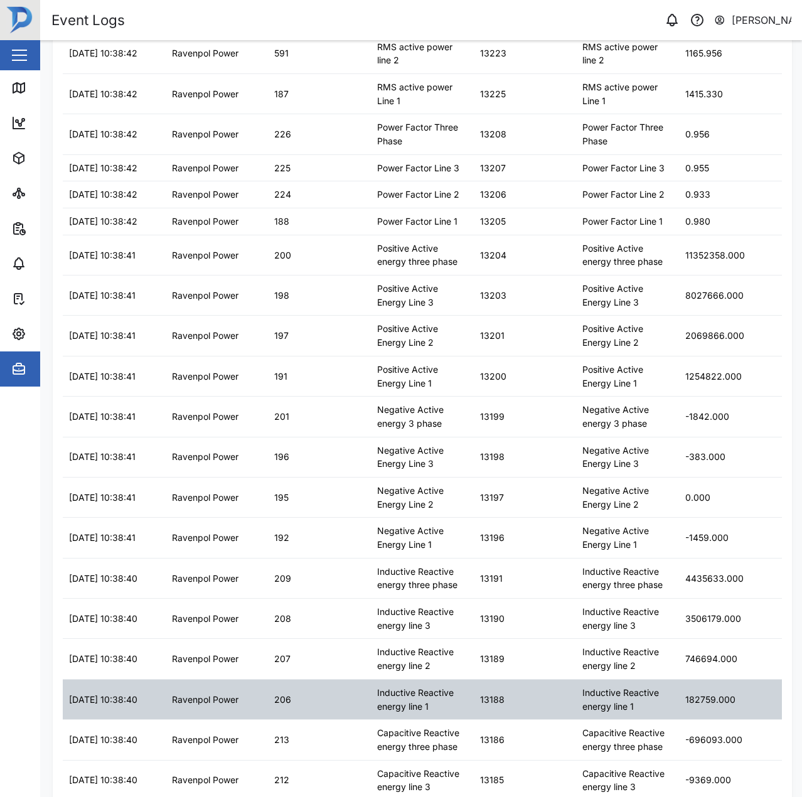
scroll to position [1335, 0]
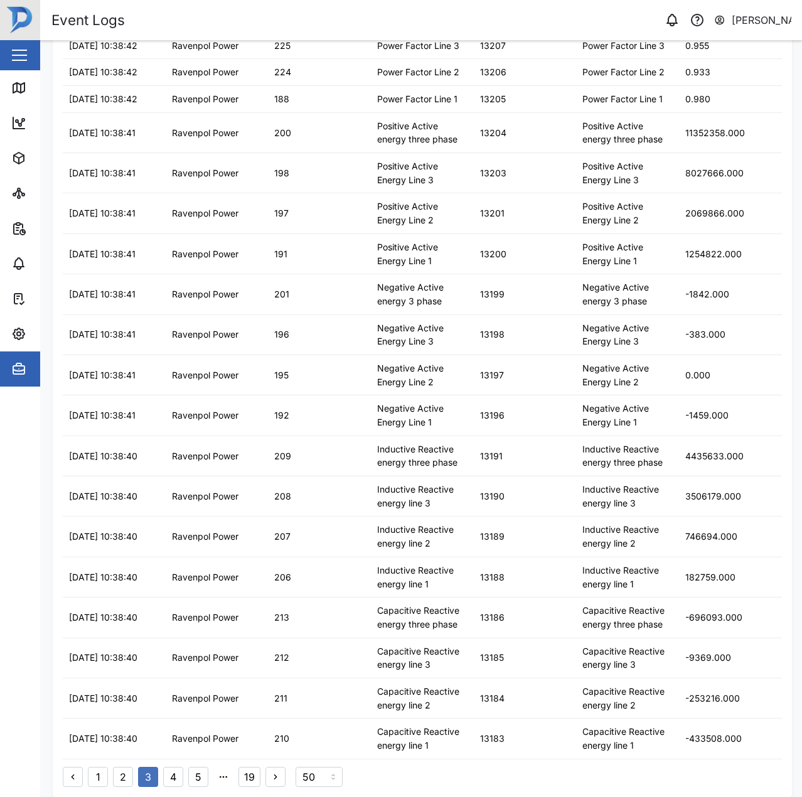
click at [196, 776] on button "5" at bounding box center [198, 777] width 20 height 20
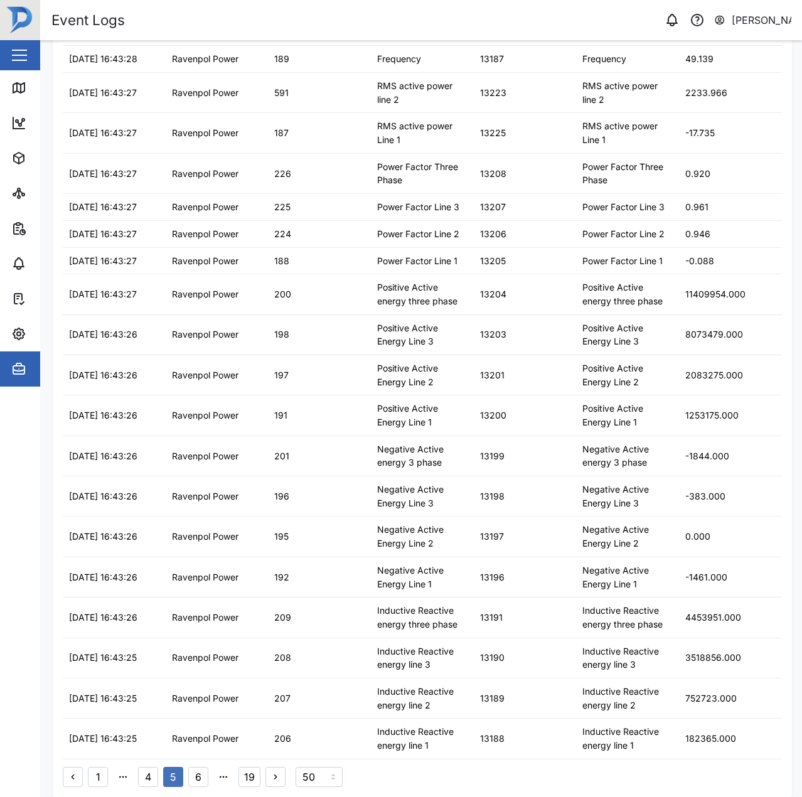
click at [201, 781] on button "6" at bounding box center [198, 777] width 20 height 20
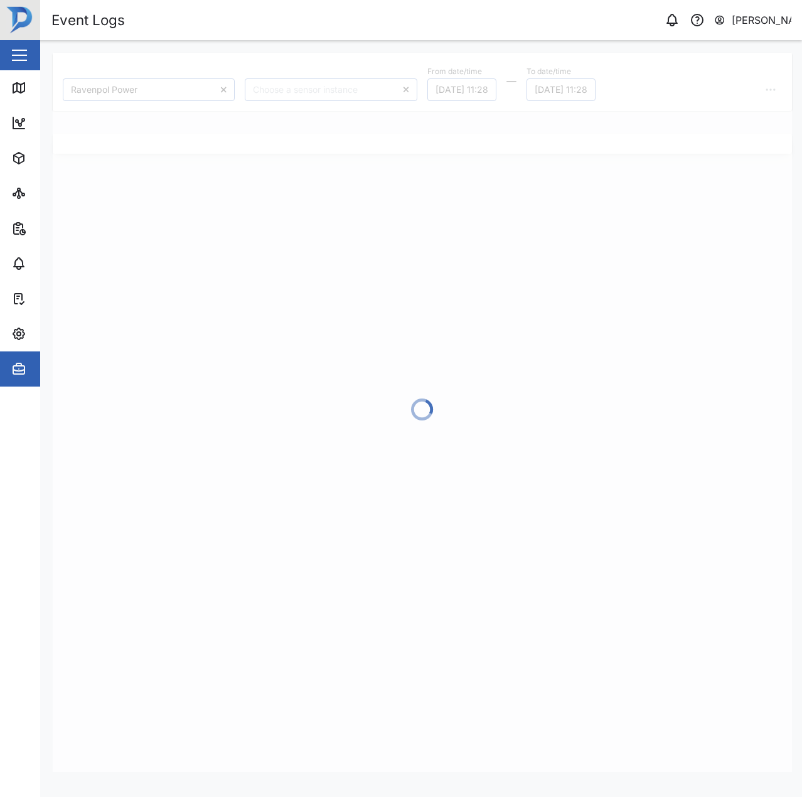
scroll to position [0, 0]
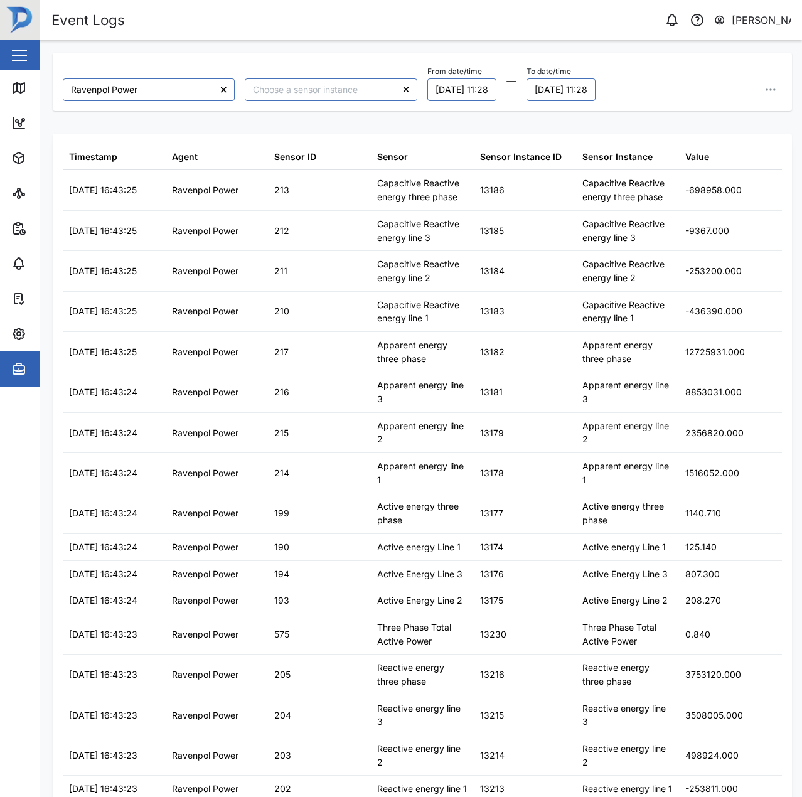
click at [201, 781] on div "Ravenpol Power" at bounding box center [217, 788] width 103 height 26
click at [306, 88] on input "search" at bounding box center [331, 89] width 172 height 23
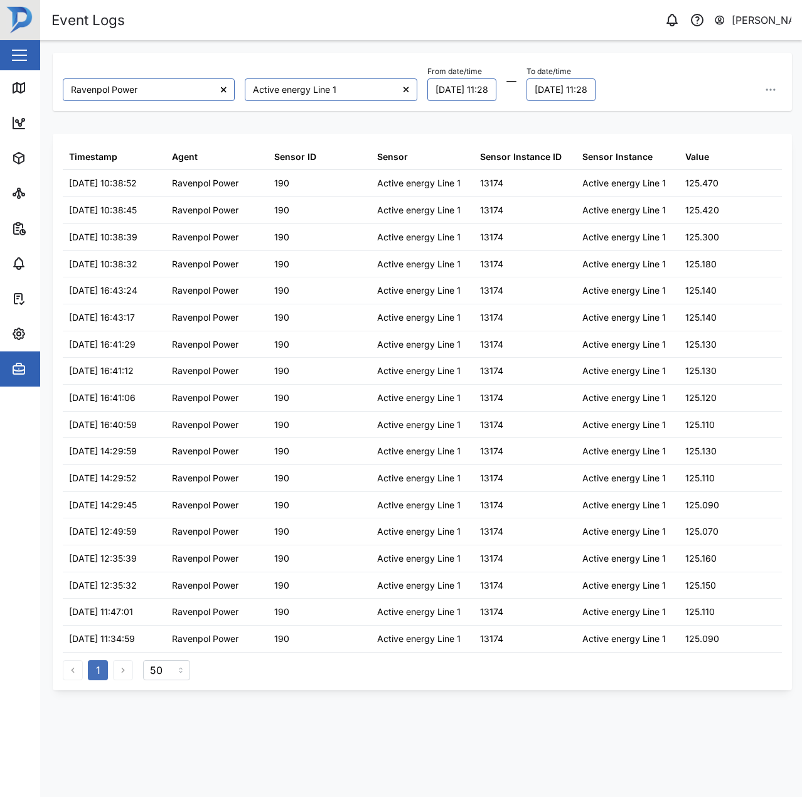
click at [334, 72] on div "Ravenpol Power Active energy Line 1 From date/time 03/10/2025 11:28 To date/tim…" at bounding box center [422, 82] width 729 height 48
click at [323, 85] on input "Active energy Line 1" at bounding box center [331, 89] width 172 height 23
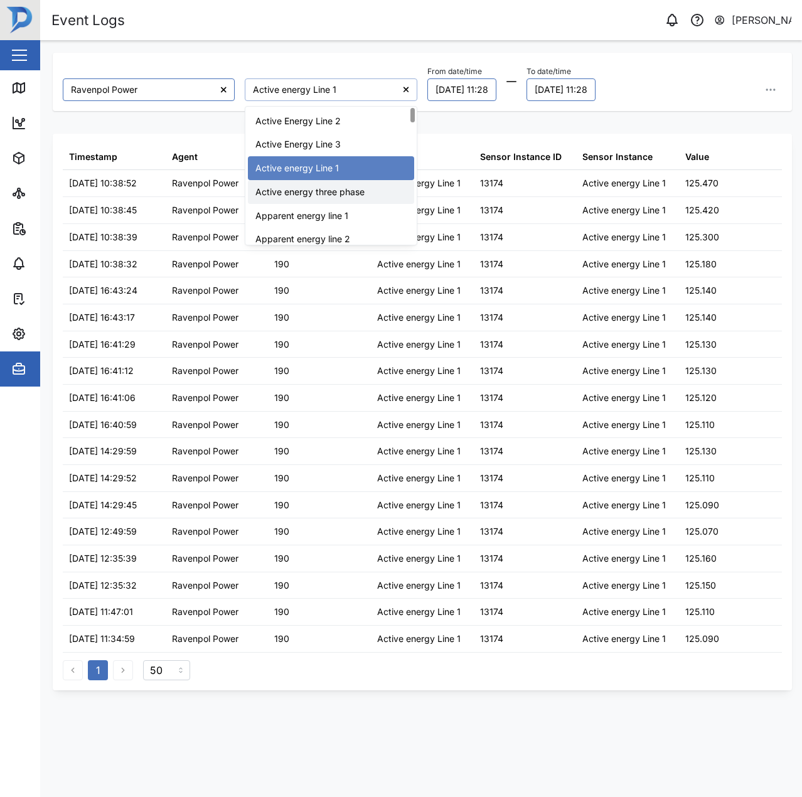
type input "Active energy three phase"
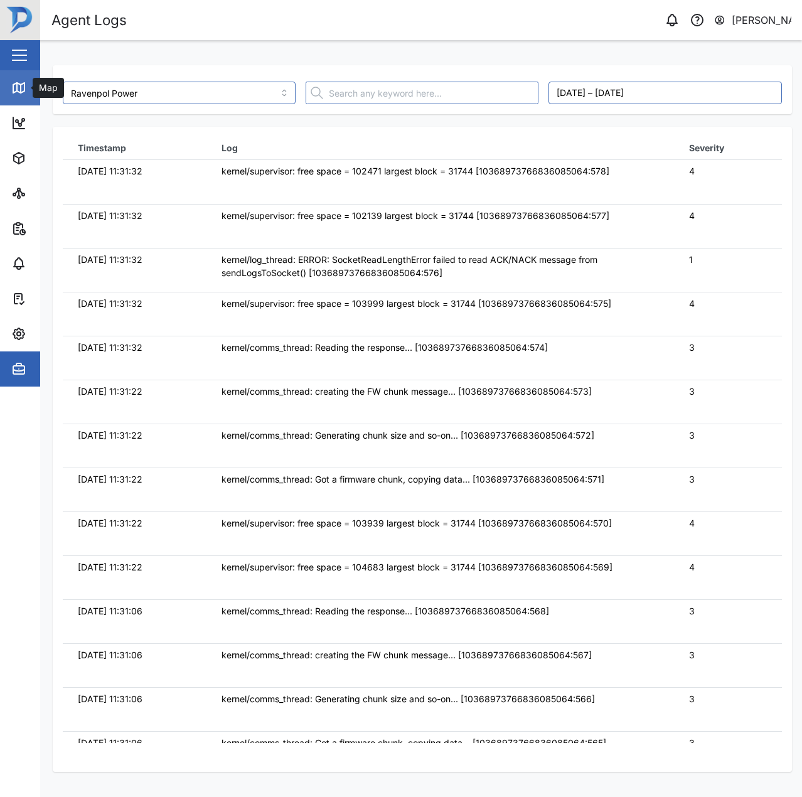
click at [6, 98] on link "Map" at bounding box center [81, 87] width 163 height 35
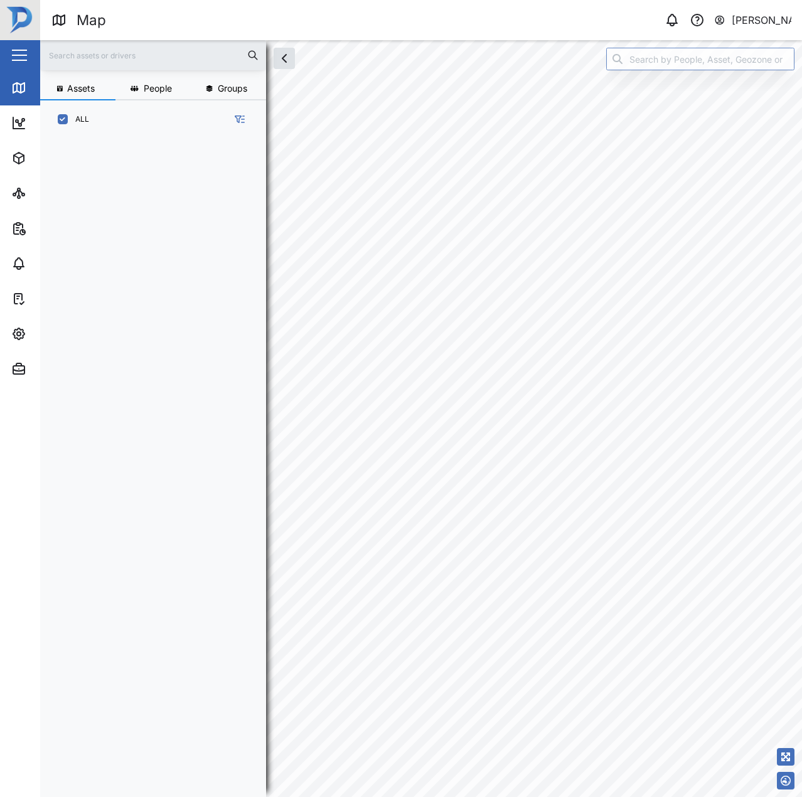
scroll to position [643, 196]
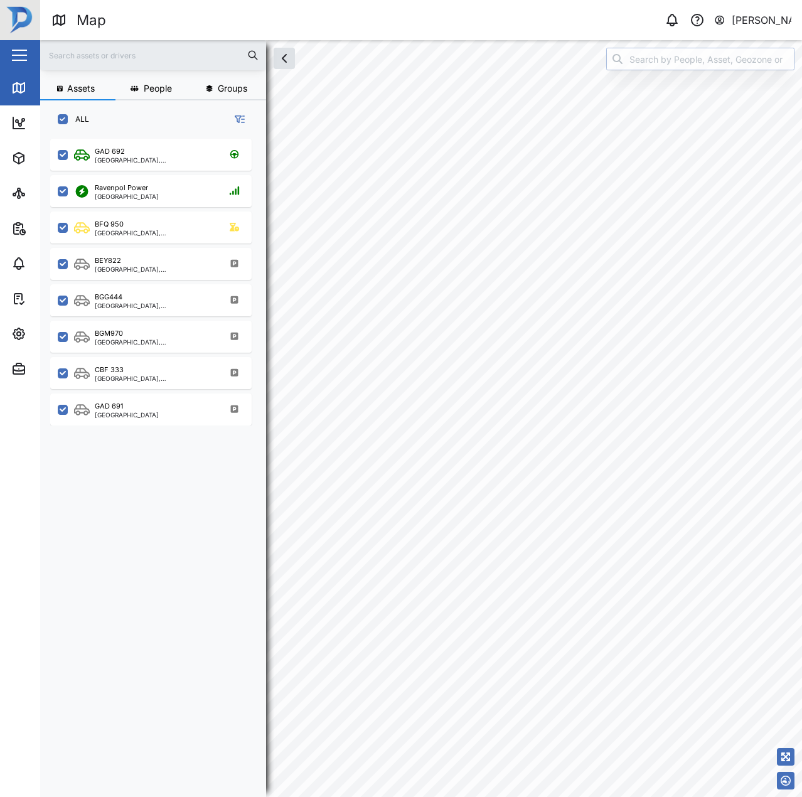
click at [666, 63] on input "search" at bounding box center [700, 59] width 188 height 23
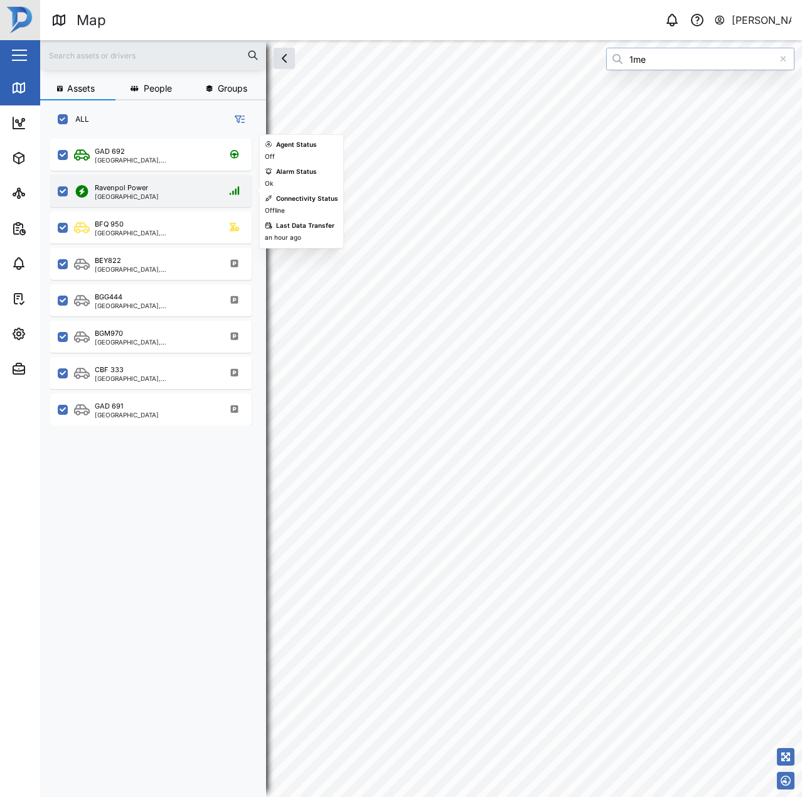
type input "1me"
click at [209, 197] on div "Ravenpol Power [GEOGRAPHIC_DATA]" at bounding box center [159, 191] width 170 height 17
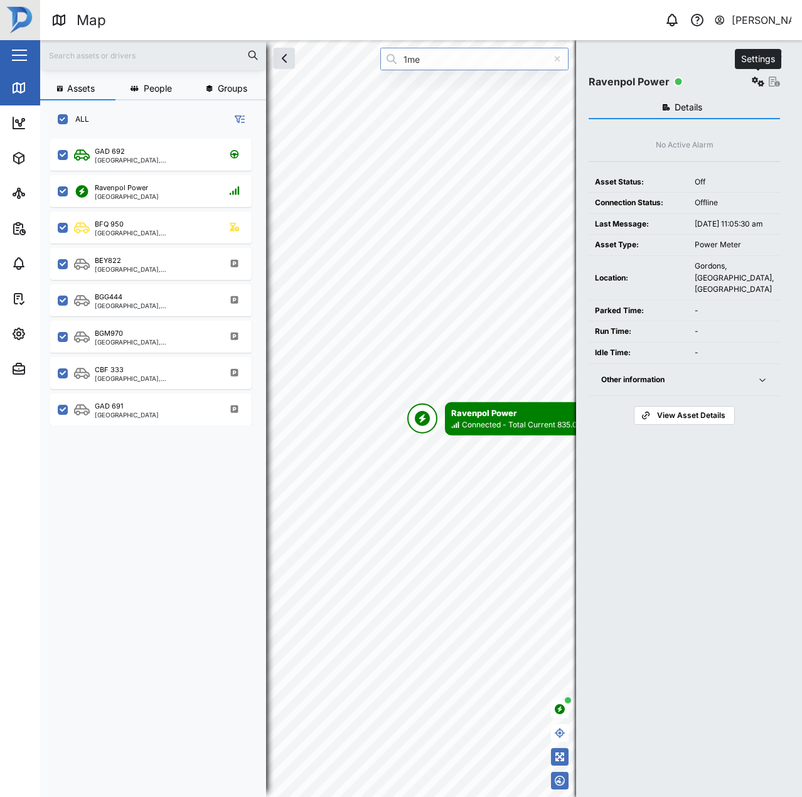
click at [762, 80] on icon "button" at bounding box center [758, 82] width 13 height 10
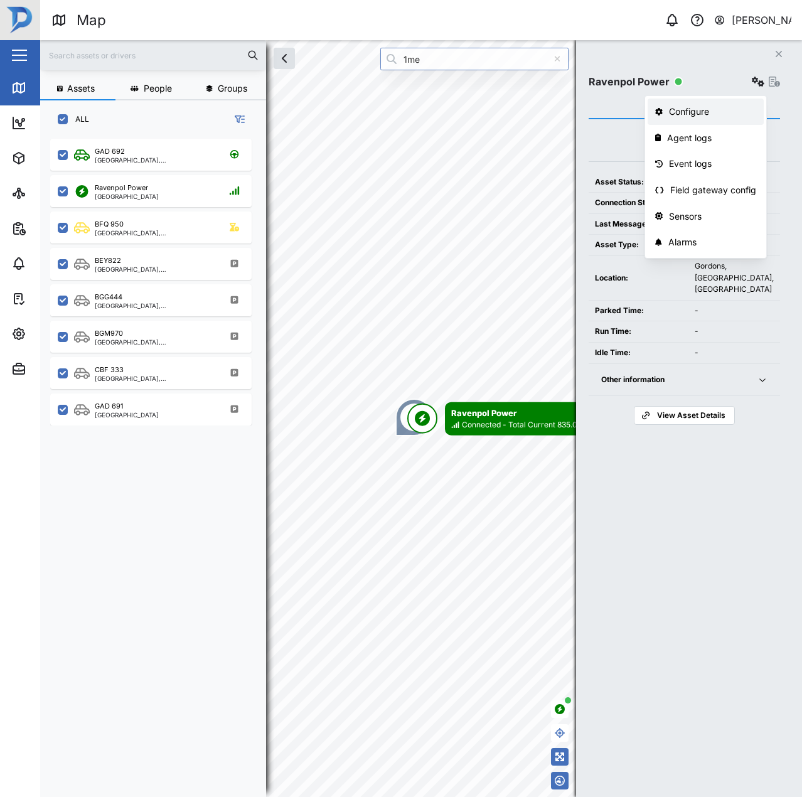
click at [720, 112] on div "Configure" at bounding box center [712, 112] width 87 height 14
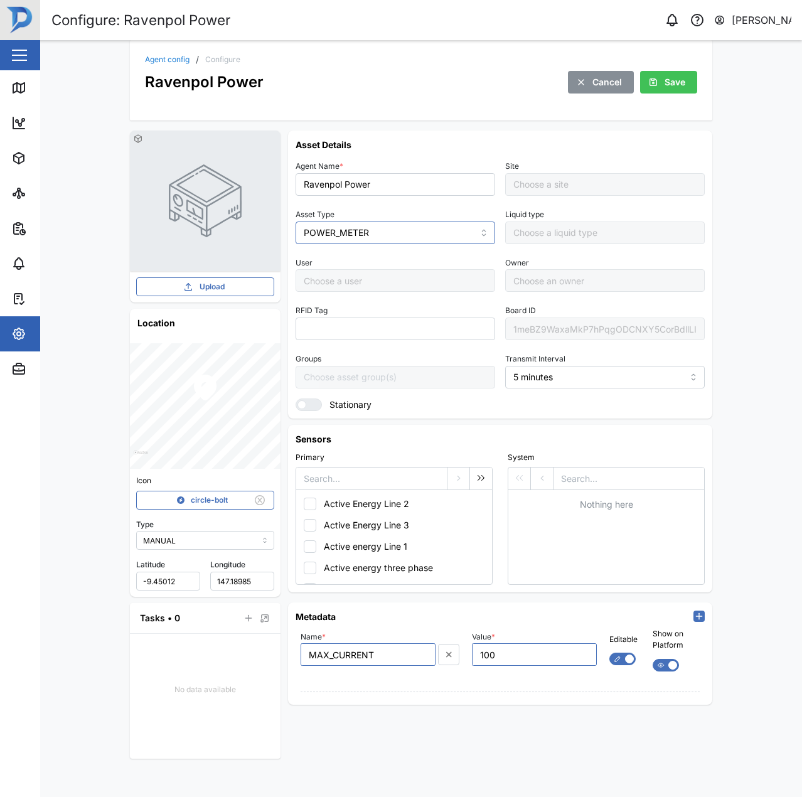
type input "Default Site"
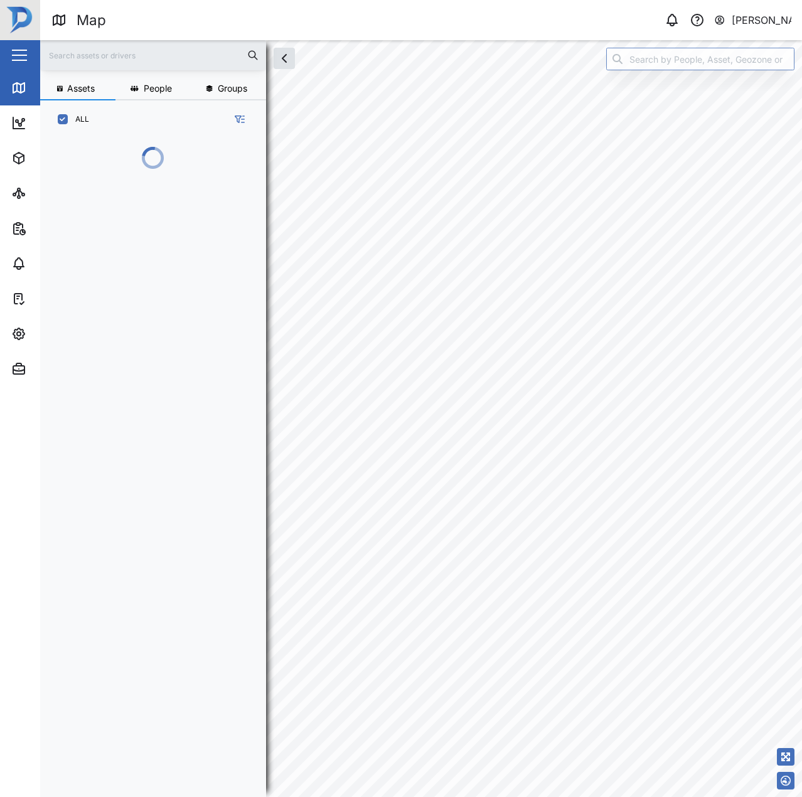
scroll to position [643, 196]
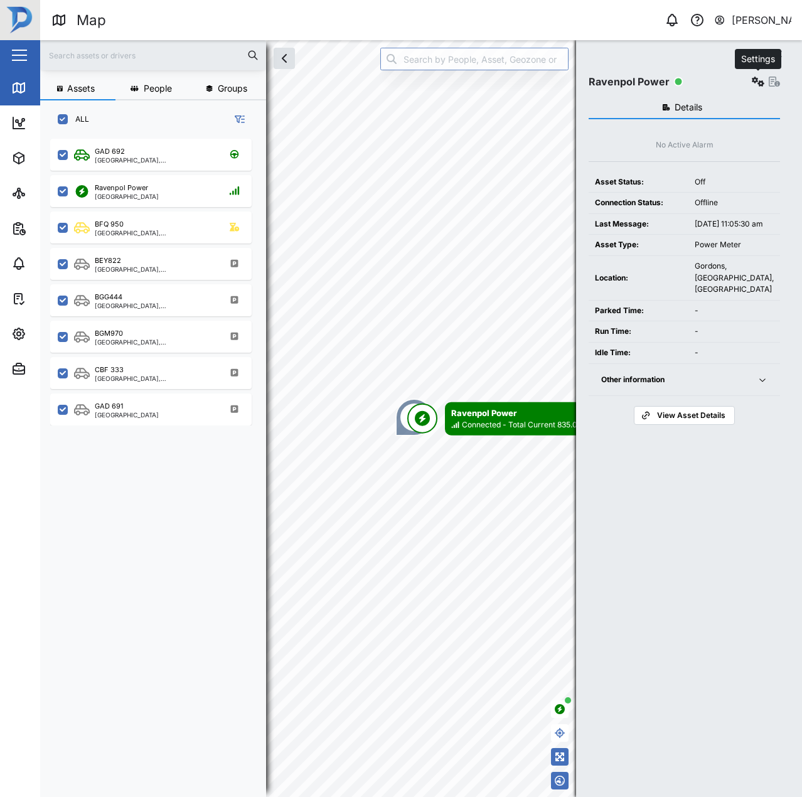
click at [755, 80] on icon "button" at bounding box center [758, 82] width 13 height 10
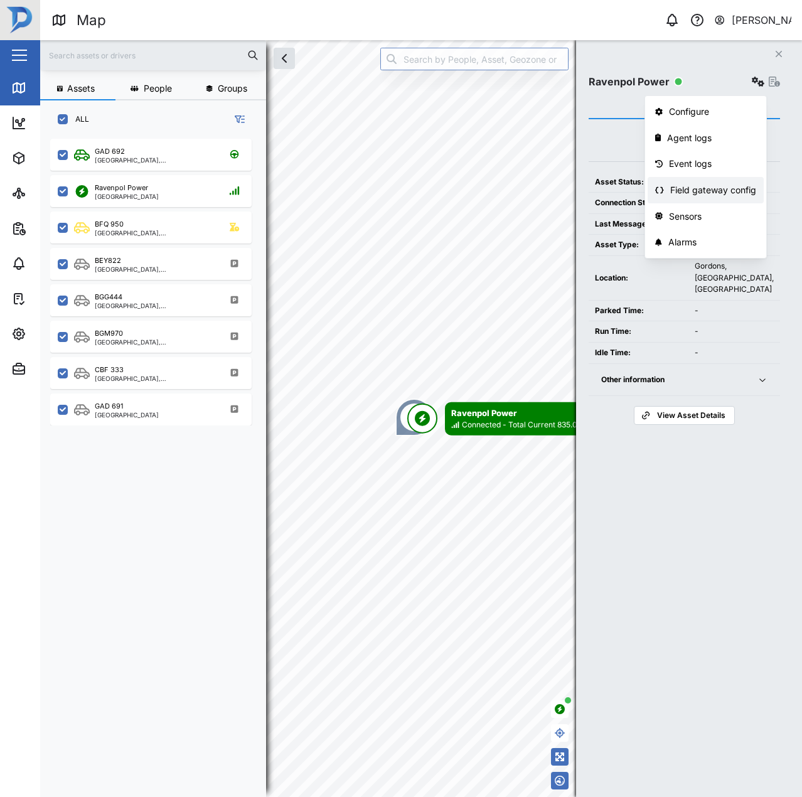
click at [712, 182] on link "Field gateway config" at bounding box center [705, 190] width 116 height 26
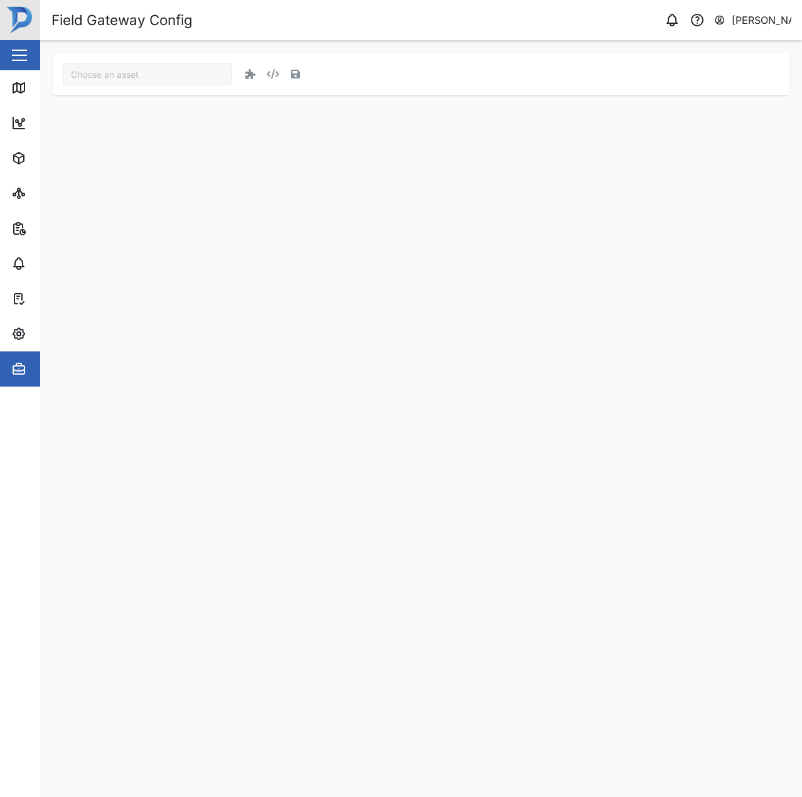
type input "Ravenpol Power"
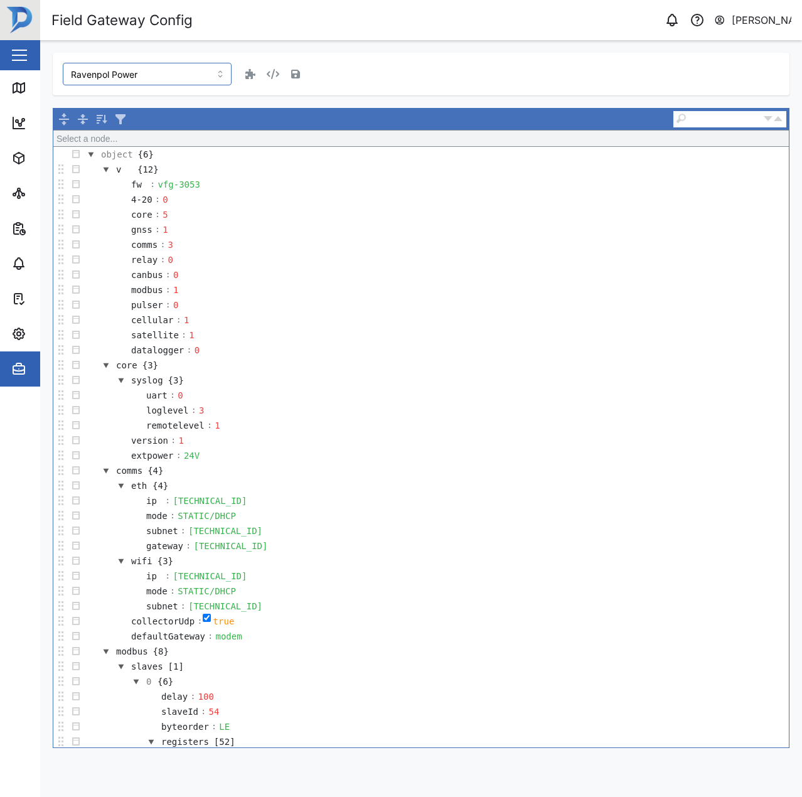
click at [459, 94] on div "Ravenpol Power" at bounding box center [421, 74] width 736 height 43
click at [31, 83] on div "Map" at bounding box center [36, 87] width 50 height 15
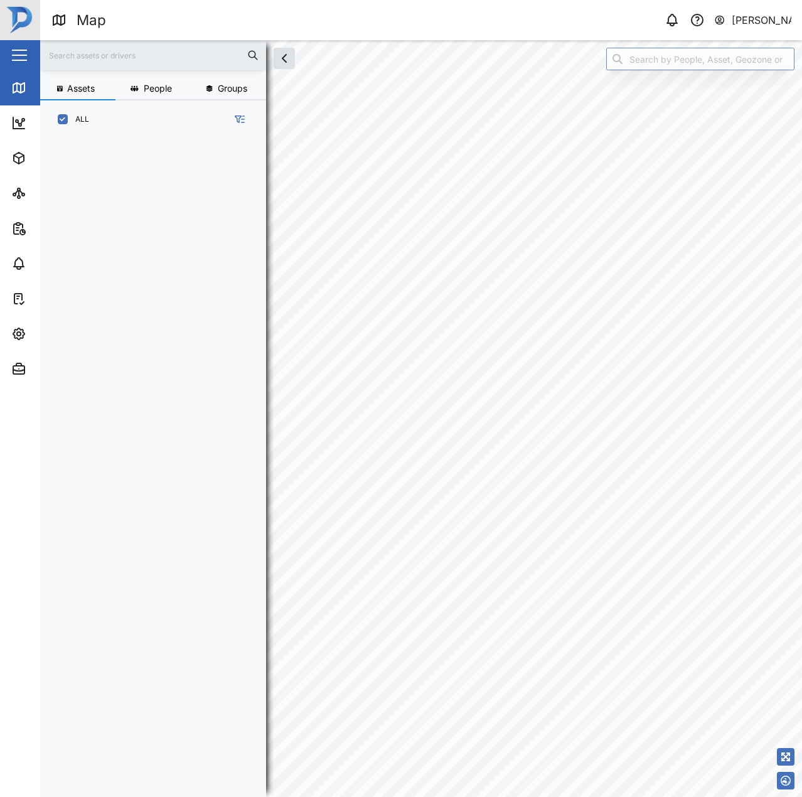
scroll to position [643, 196]
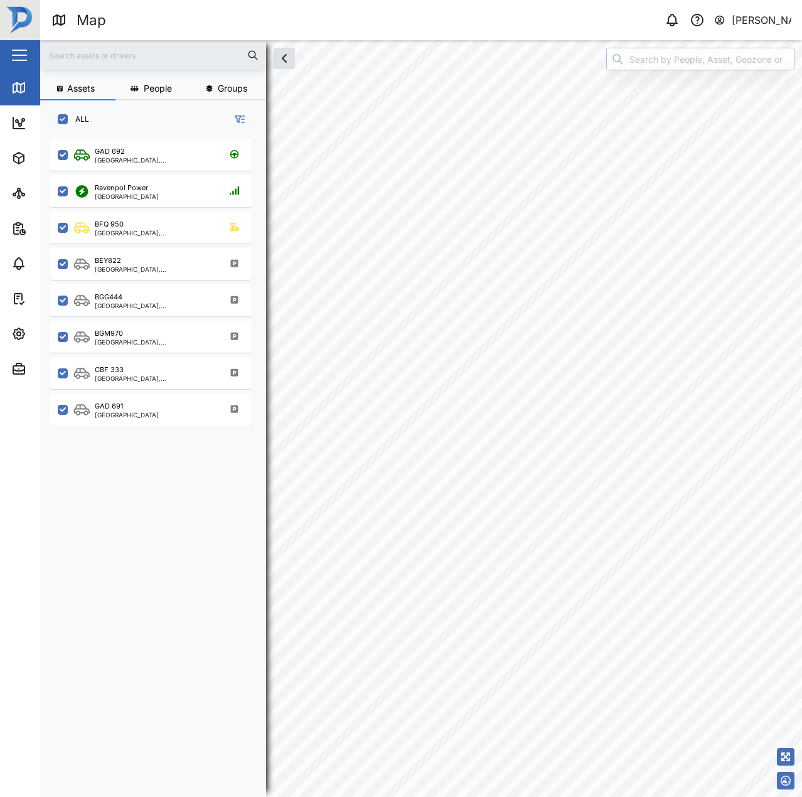
click at [630, 65] on input "search" at bounding box center [700, 59] width 188 height 23
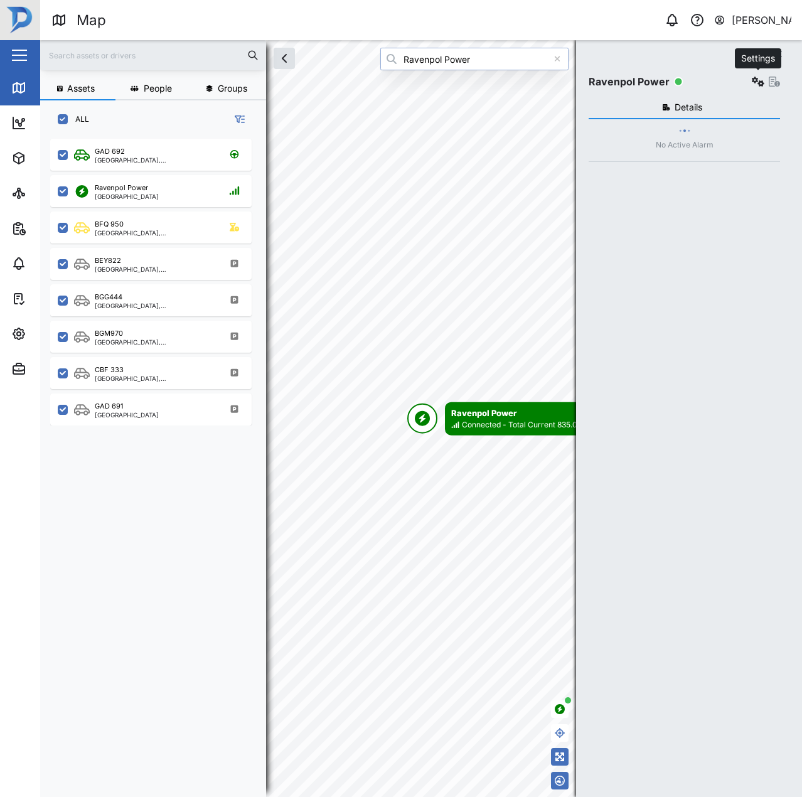
type input "Ravenpol Power"
click at [755, 82] on icon "button" at bounding box center [758, 82] width 13 height 10
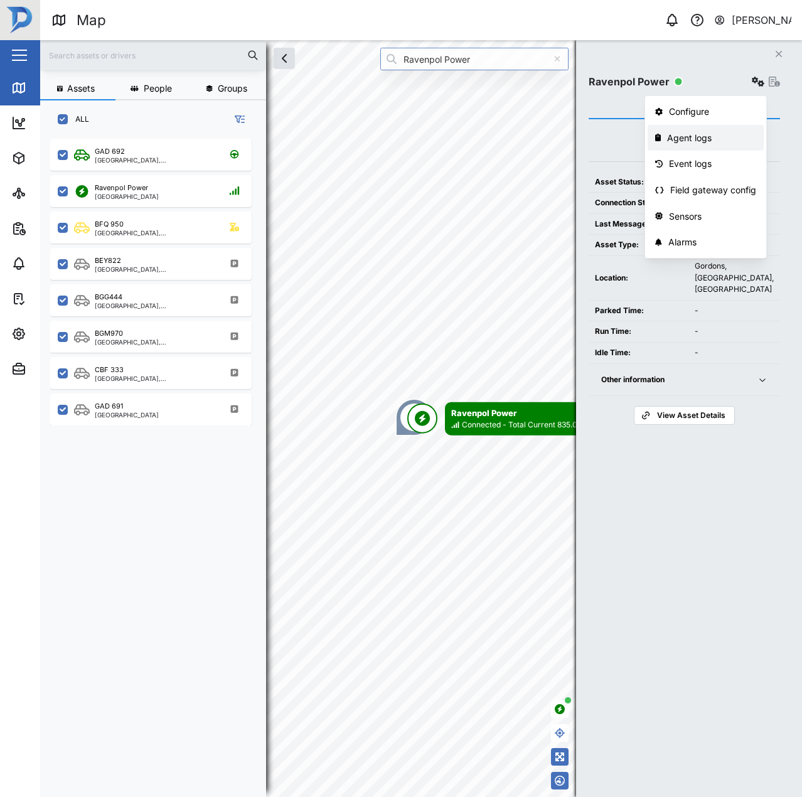
click at [713, 138] on div "Agent logs" at bounding box center [711, 138] width 89 height 14
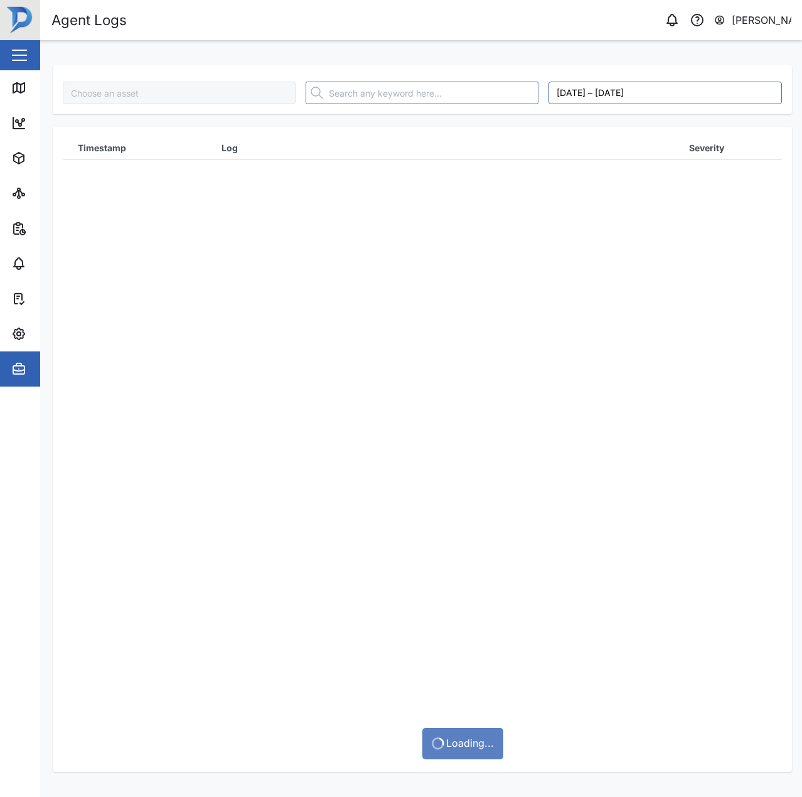
type input "Ravenpol Power"
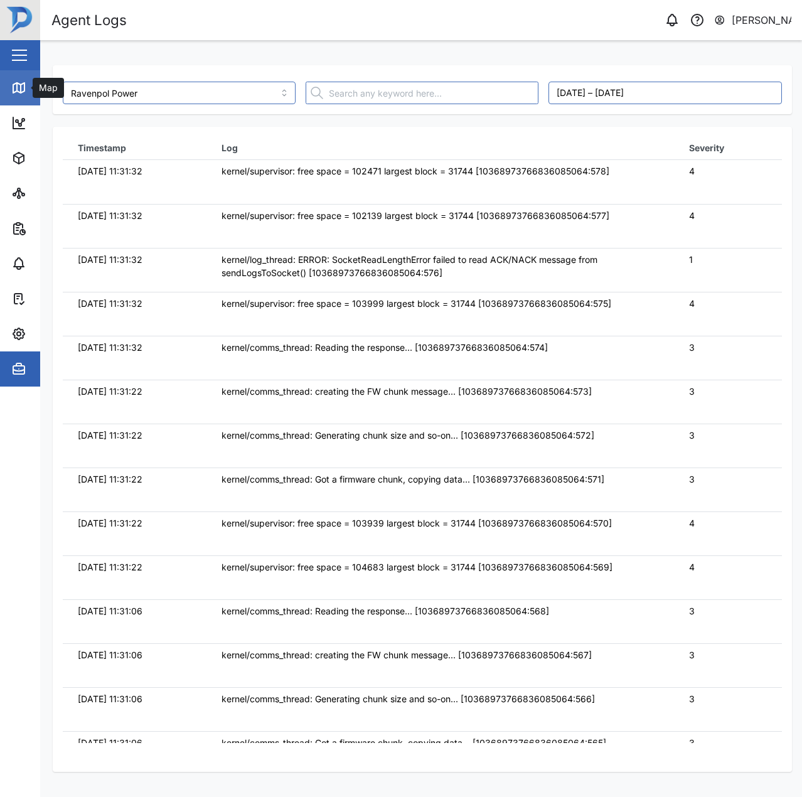
click at [5, 83] on link "Map" at bounding box center [81, 87] width 163 height 35
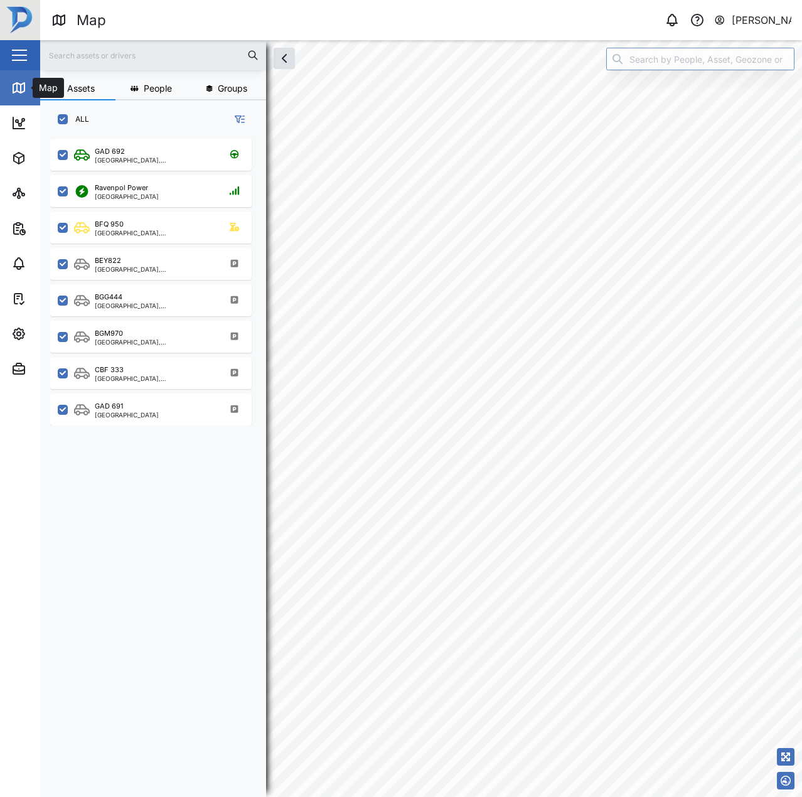
scroll to position [643, 196]
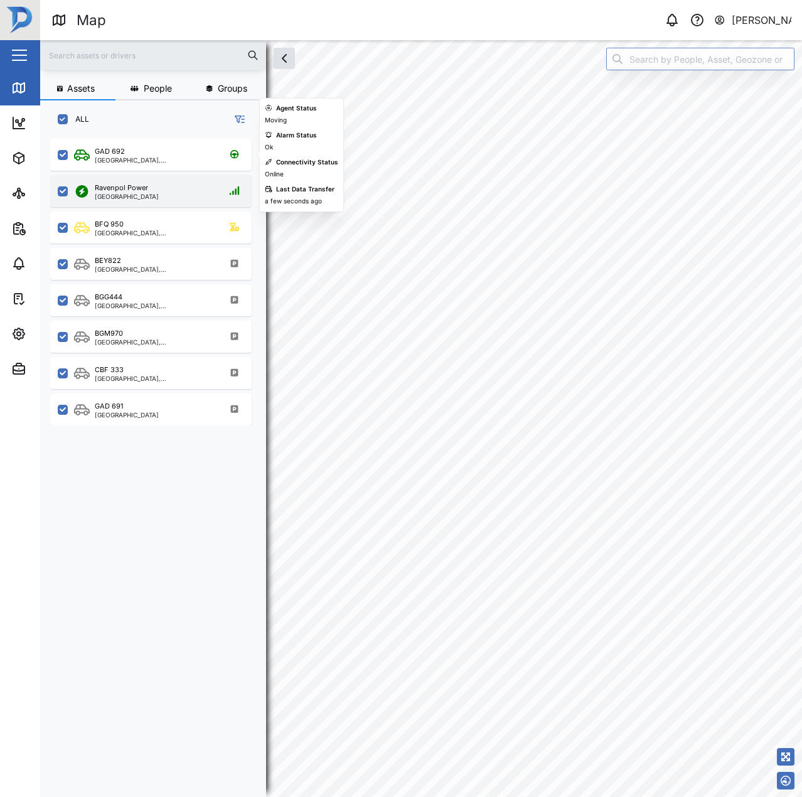
click at [92, 175] on div "Ravenpol Power Port Moresby" at bounding box center [150, 191] width 201 height 32
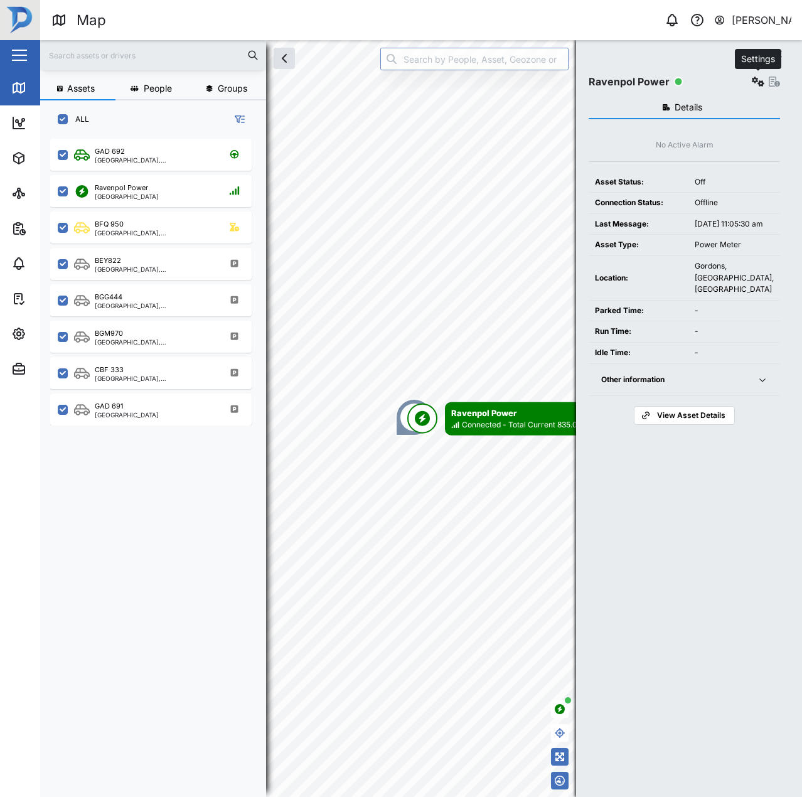
click at [760, 82] on icon "button" at bounding box center [758, 82] width 13 height 10
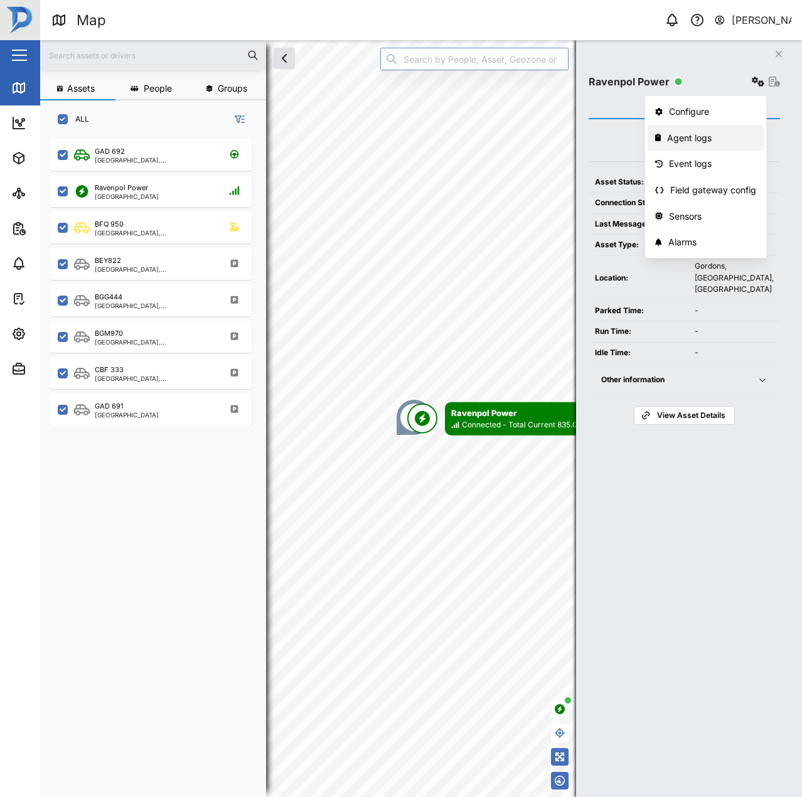
click at [733, 134] on div "Agent logs" at bounding box center [711, 138] width 89 height 14
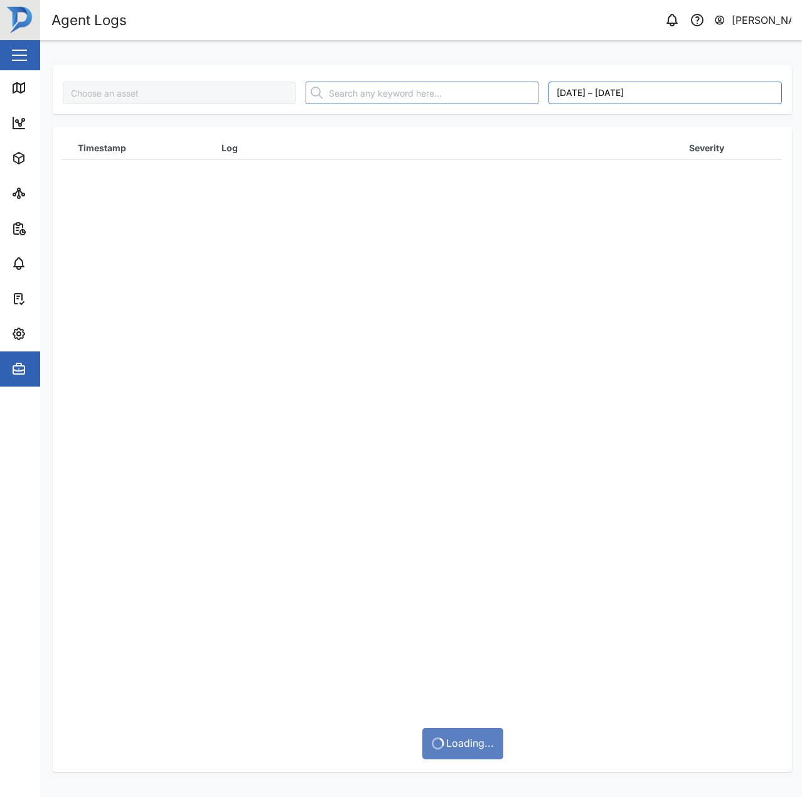
type input "Ravenpol Power"
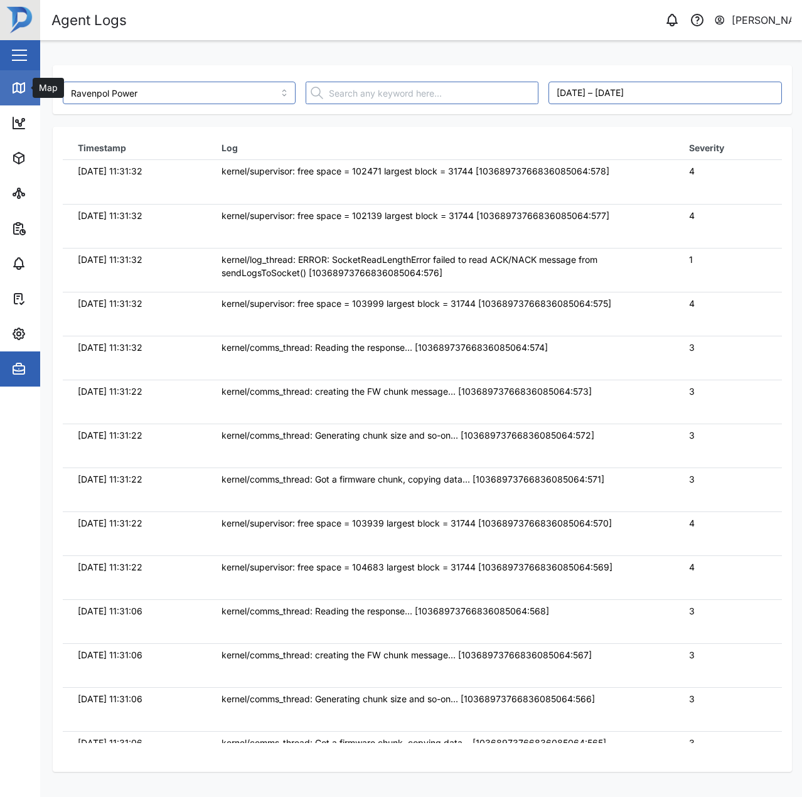
click at [24, 92] on icon at bounding box center [18, 87] width 15 height 15
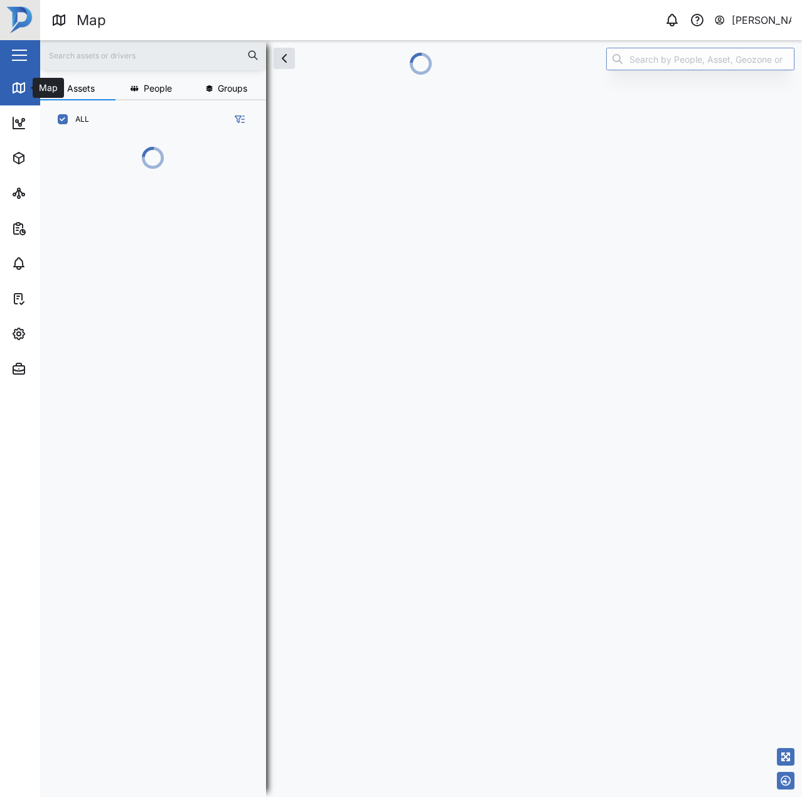
scroll to position [643, 196]
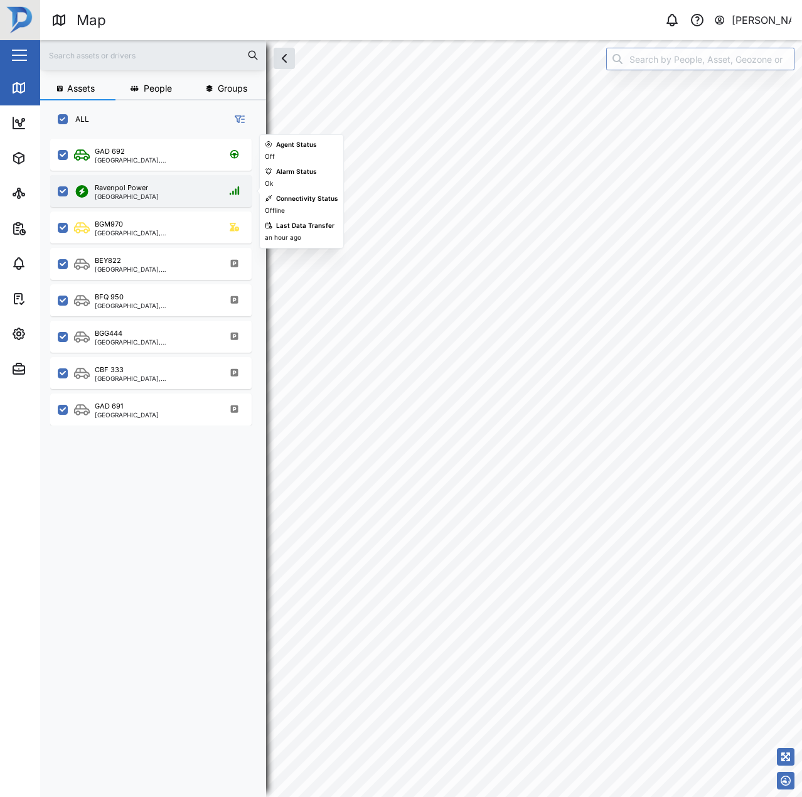
click at [152, 198] on div "Ravenpol Power Port Moresby" at bounding box center [159, 191] width 170 height 17
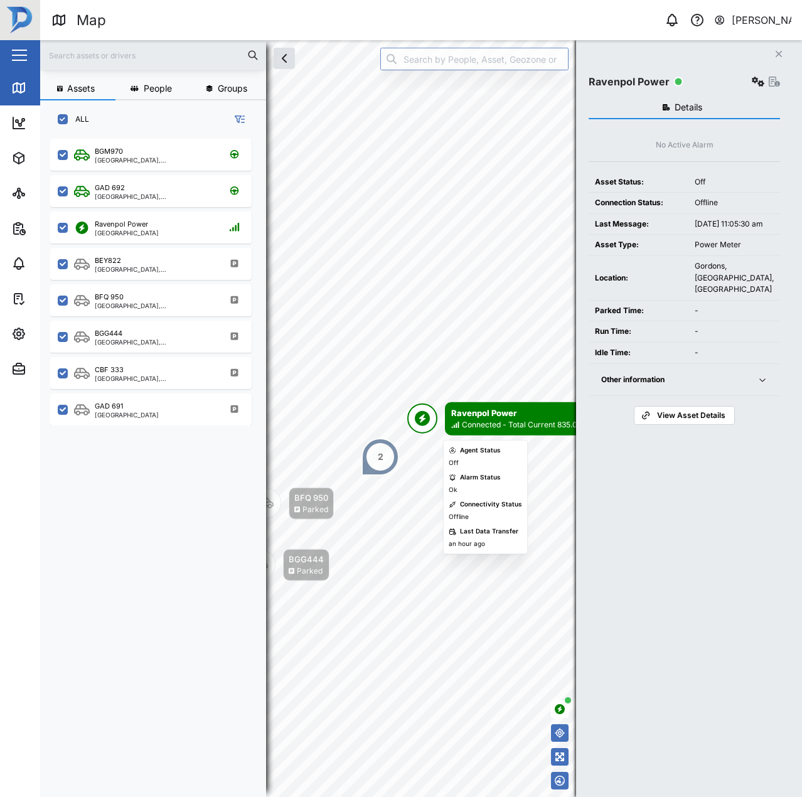
click at [444, 417] on div "Ravenpol Power Connected - Total Current 835.04A" at bounding box center [500, 418] width 186 height 33
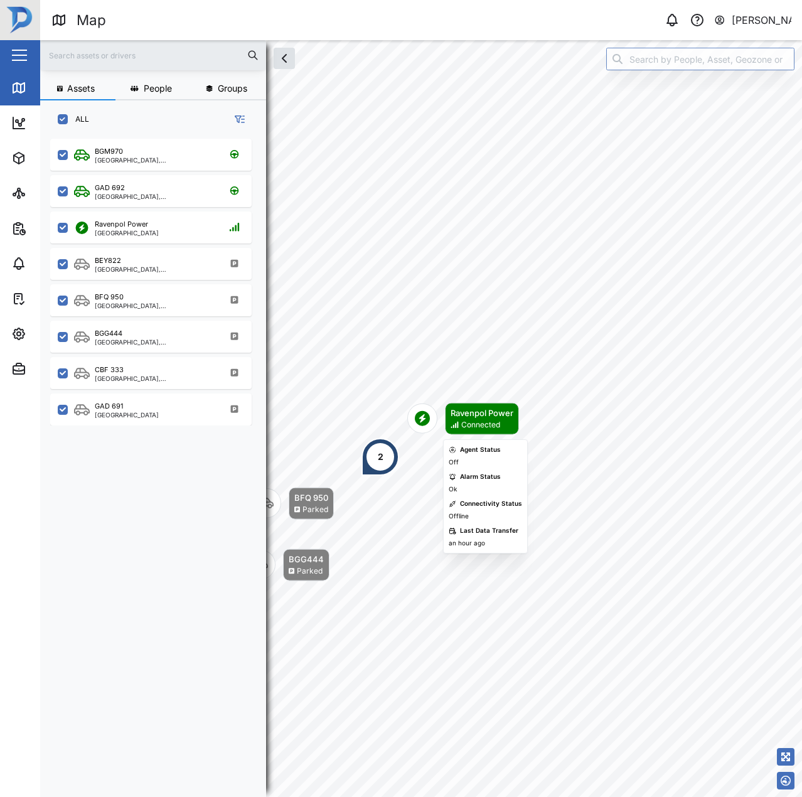
click at [426, 423] on icon "Map marker" at bounding box center [422, 418] width 15 height 15
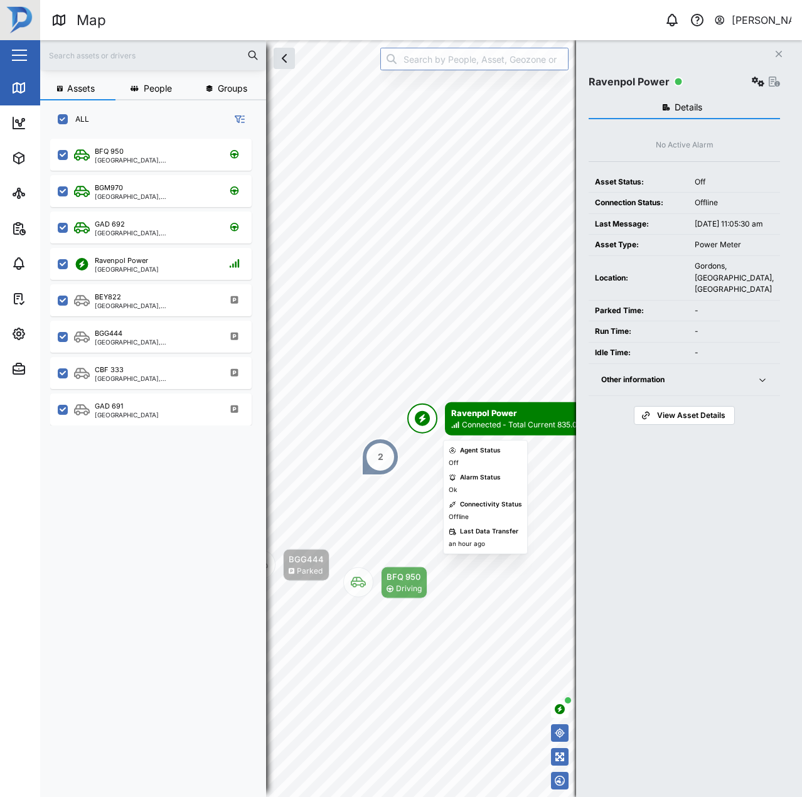
click at [482, 422] on div "Connected - Total Current 835.04A" at bounding box center [524, 425] width 125 height 12
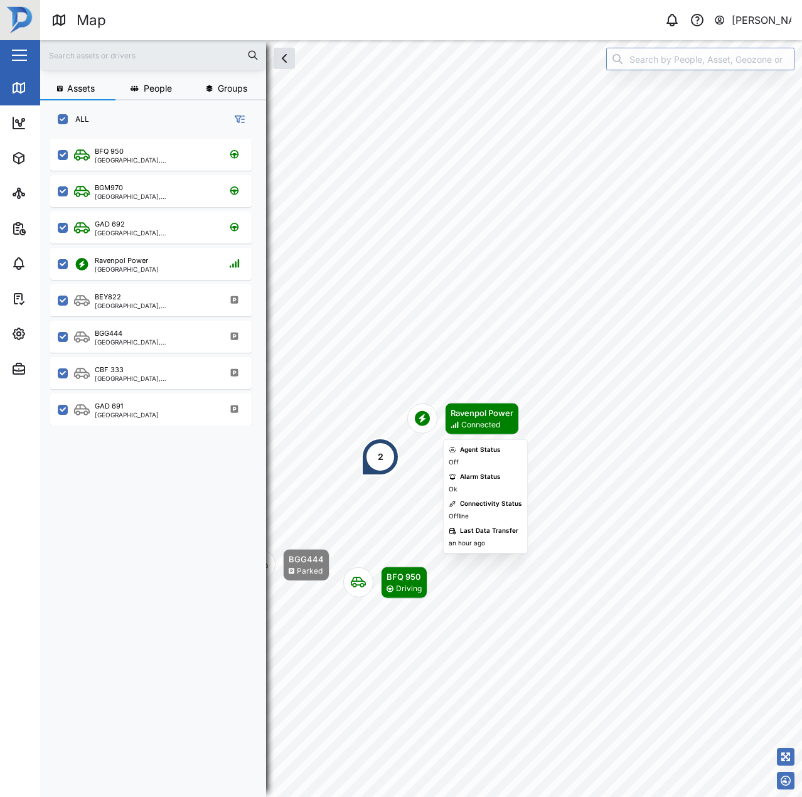
click at [482, 411] on div "Ravenpol Power" at bounding box center [481, 413] width 63 height 13
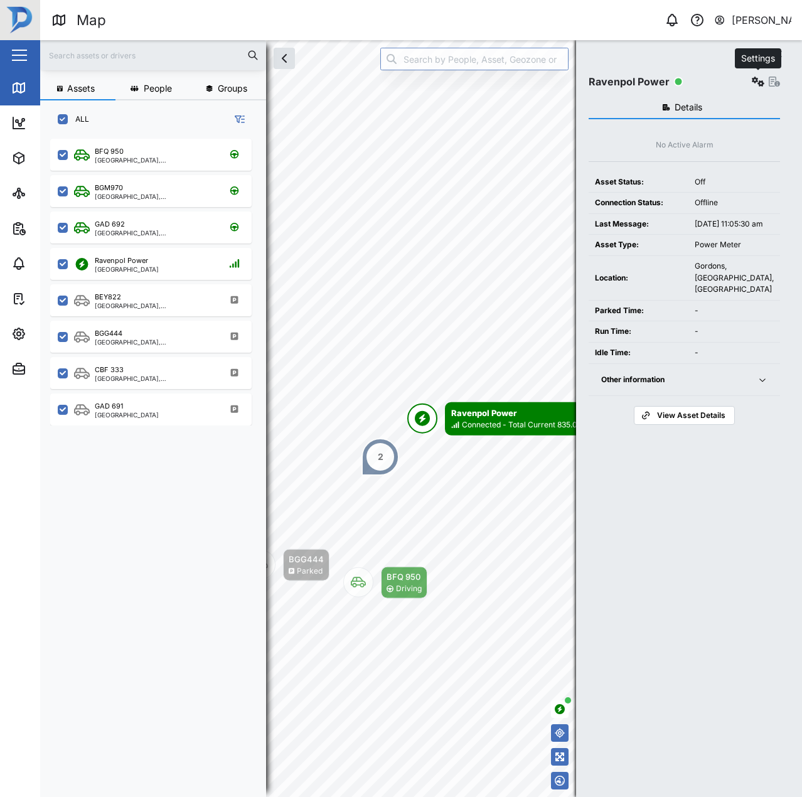
click at [750, 80] on button "button" at bounding box center [758, 82] width 18 height 18
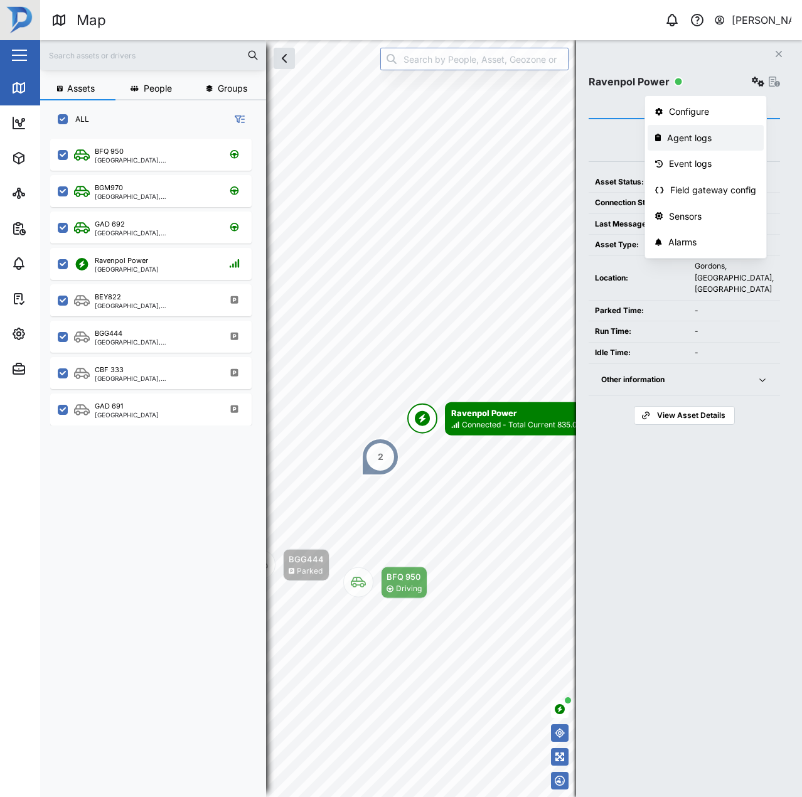
click at [693, 143] on div "Agent logs" at bounding box center [711, 138] width 89 height 14
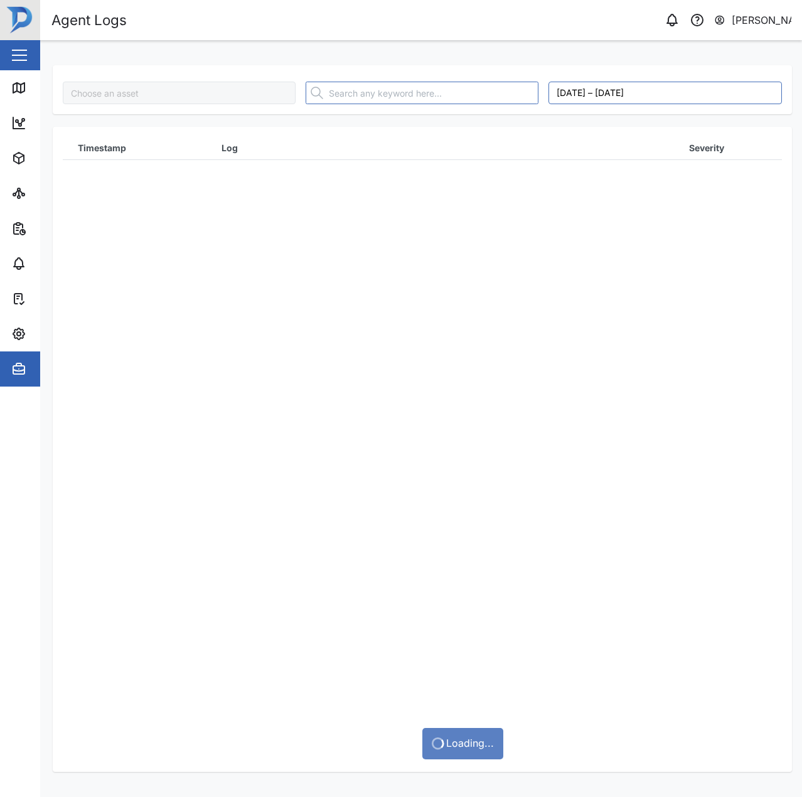
type input "Ravenpol Power"
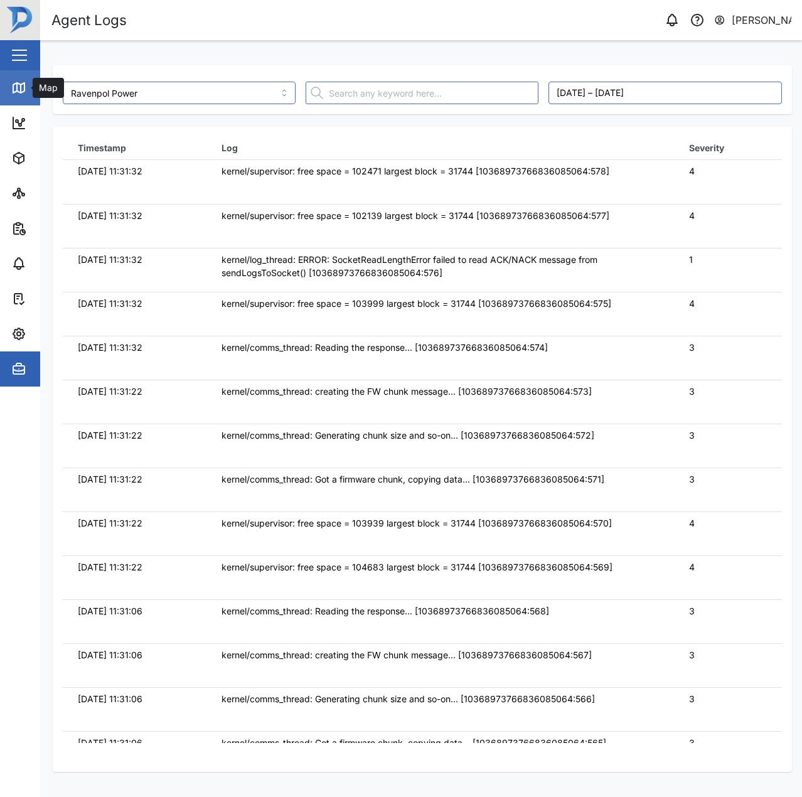
click at [19, 83] on icon at bounding box center [18, 88] width 11 height 10
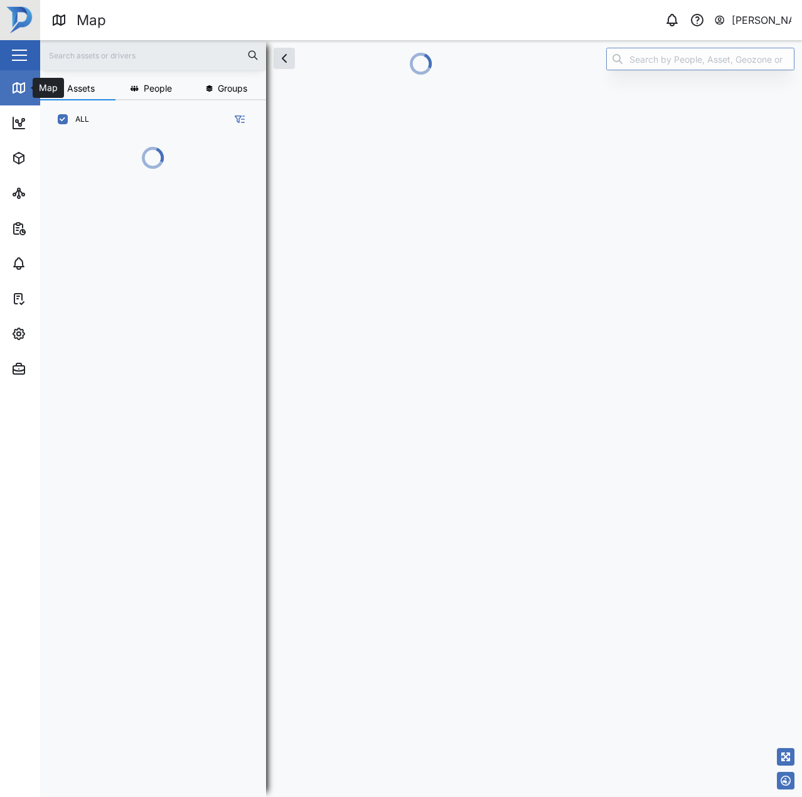
scroll to position [589, 196]
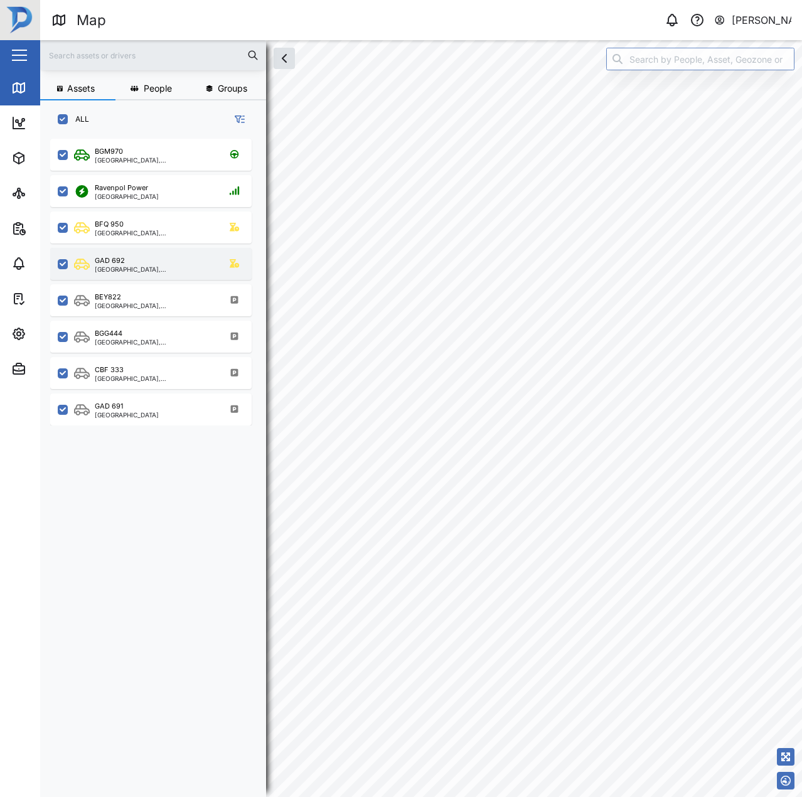
scroll to position [643, 196]
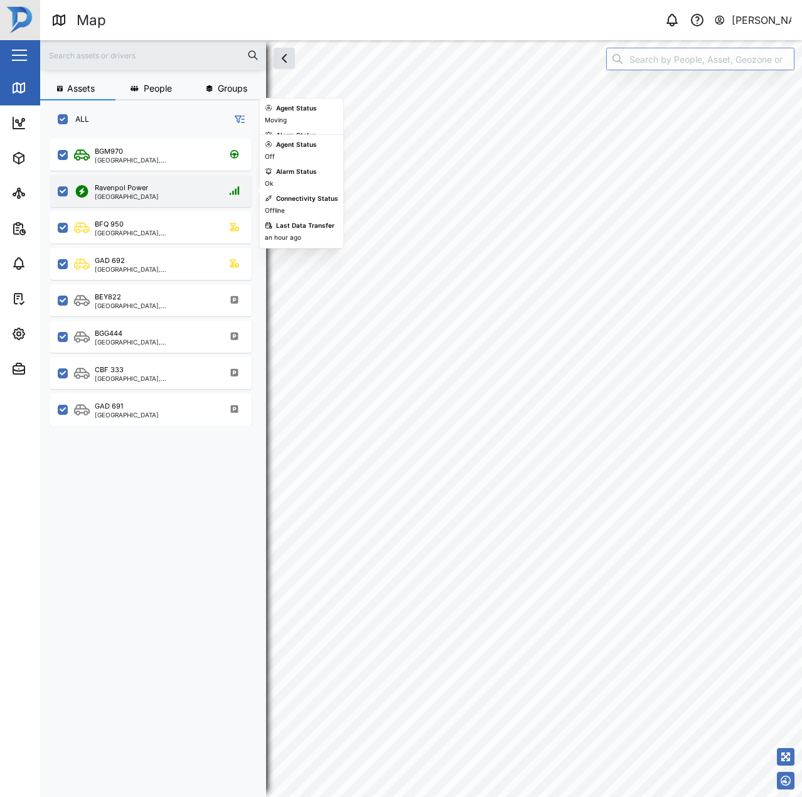
click at [126, 186] on div "Ravenpol Power" at bounding box center [121, 188] width 53 height 11
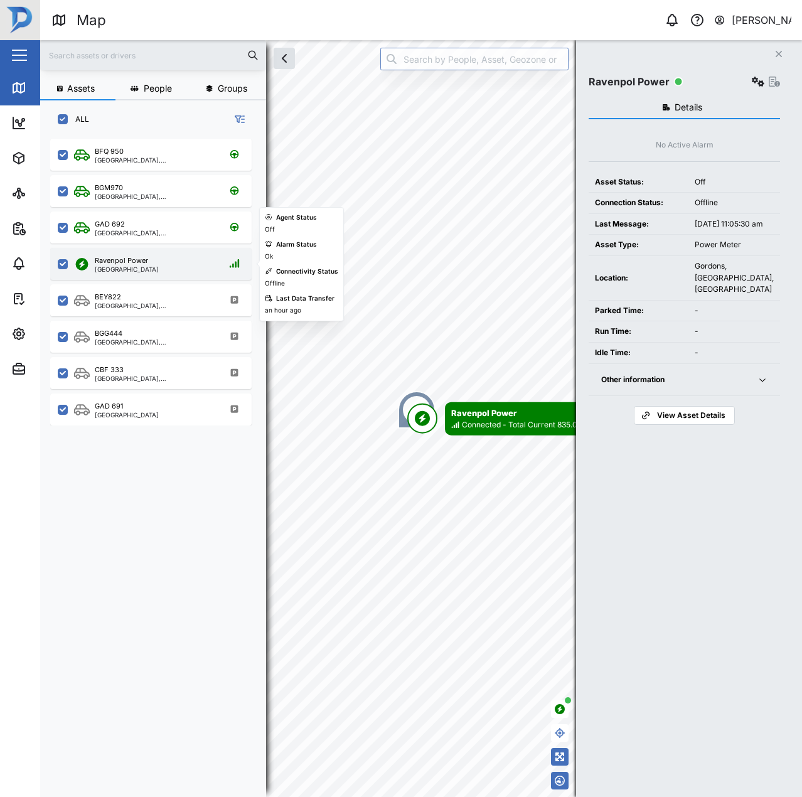
click at [170, 271] on div "Ravenpol Power Port Moresby" at bounding box center [159, 263] width 170 height 17
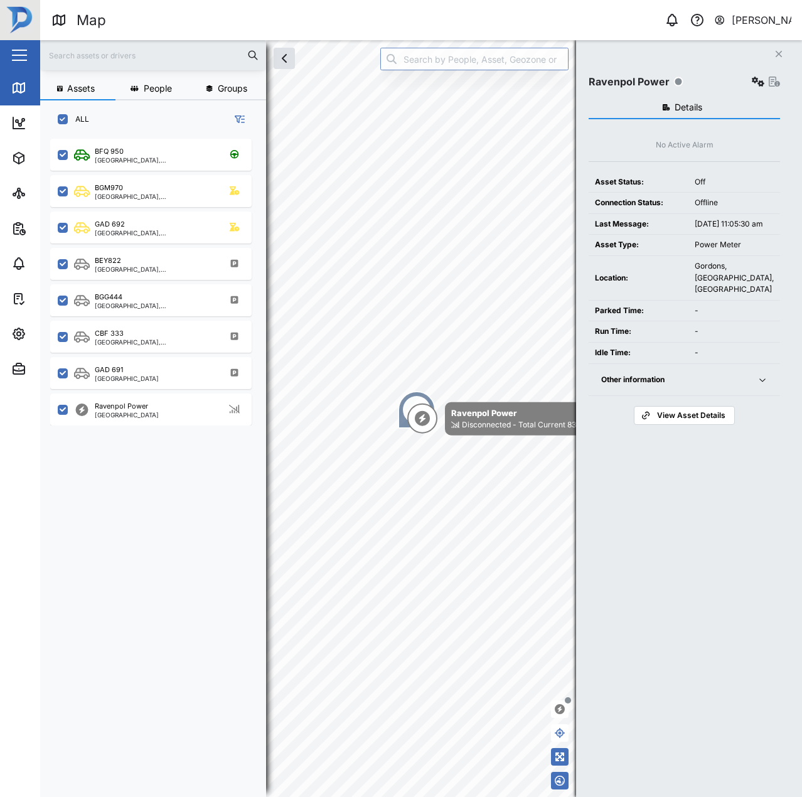
click at [758, 88] on button "button" at bounding box center [758, 82] width 18 height 18
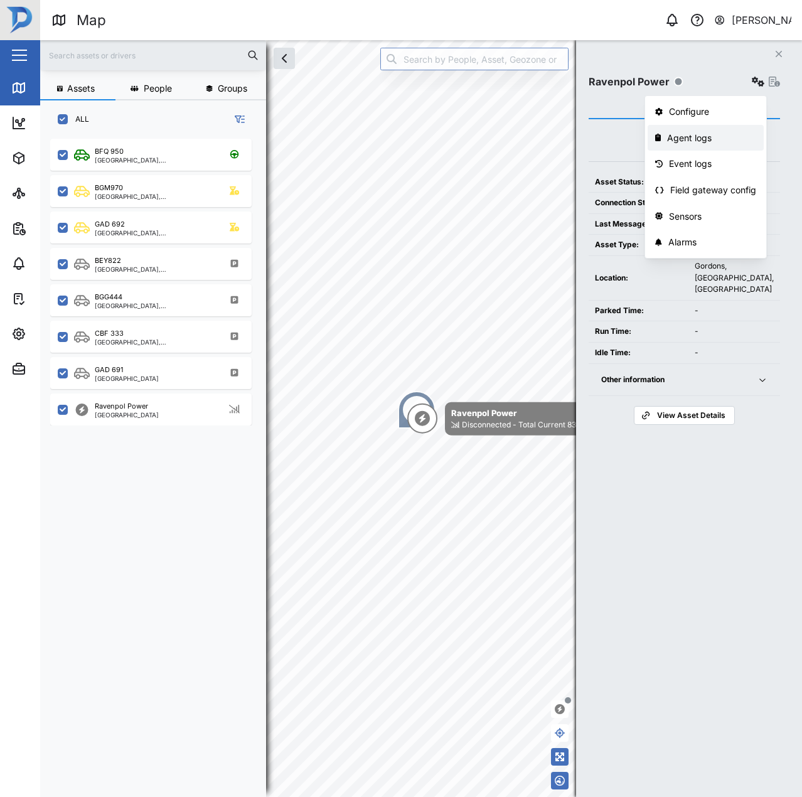
click at [706, 137] on div "Agent logs" at bounding box center [711, 138] width 89 height 14
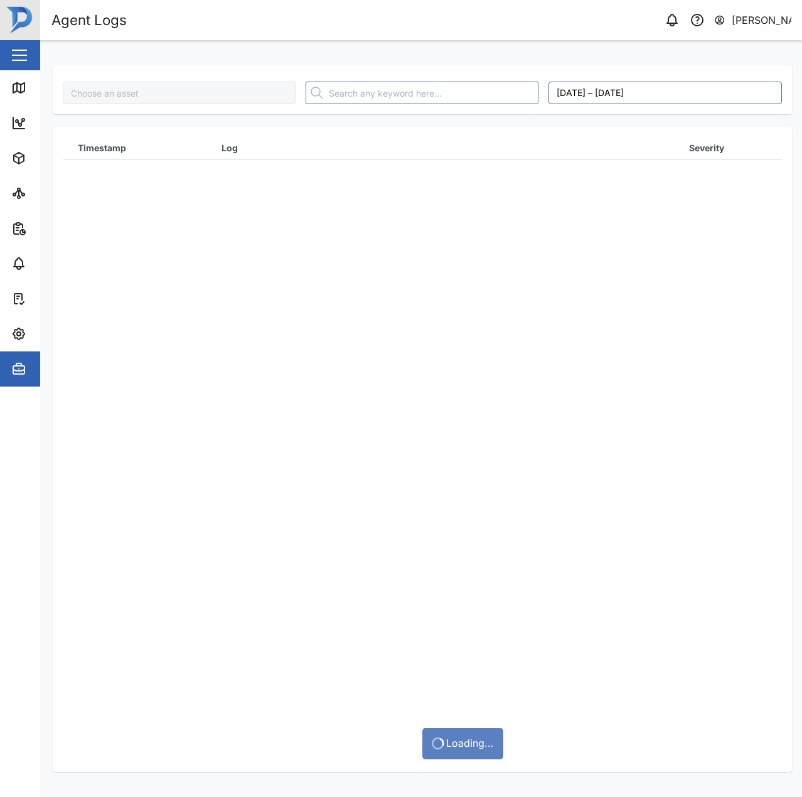
type input "Ravenpol Power"
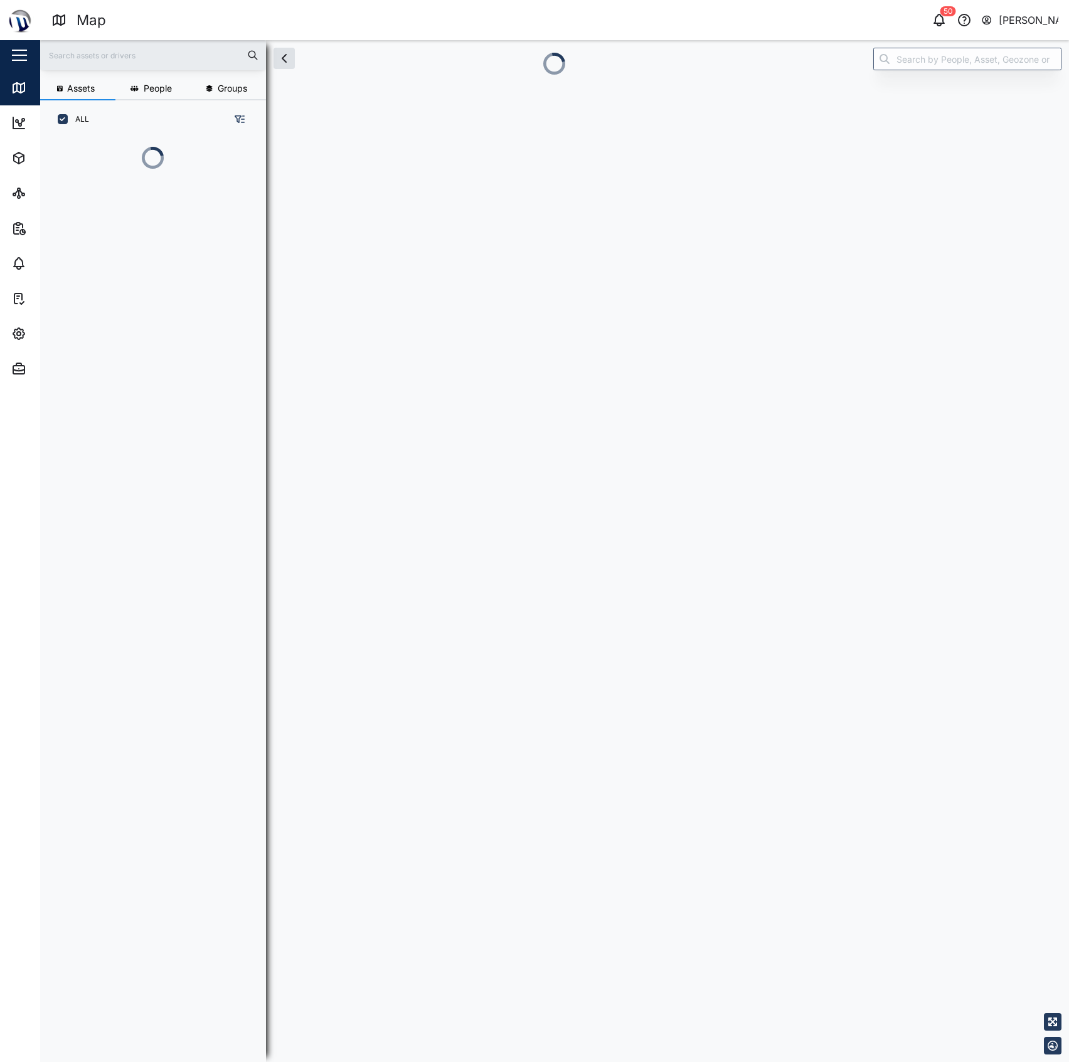
scroll to position [851, 193]
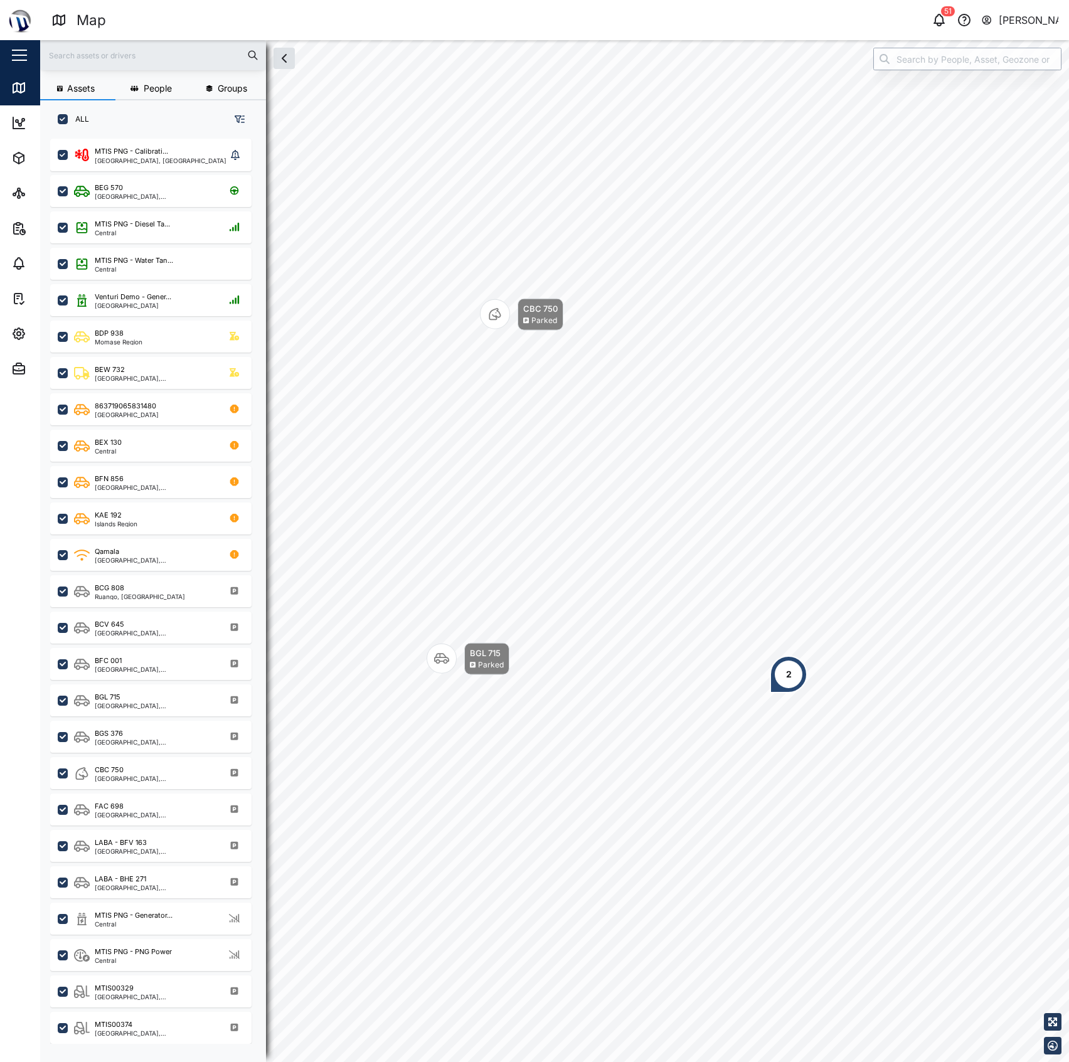
click at [962, 48] on input "search" at bounding box center [967, 59] width 188 height 23
type input "F"
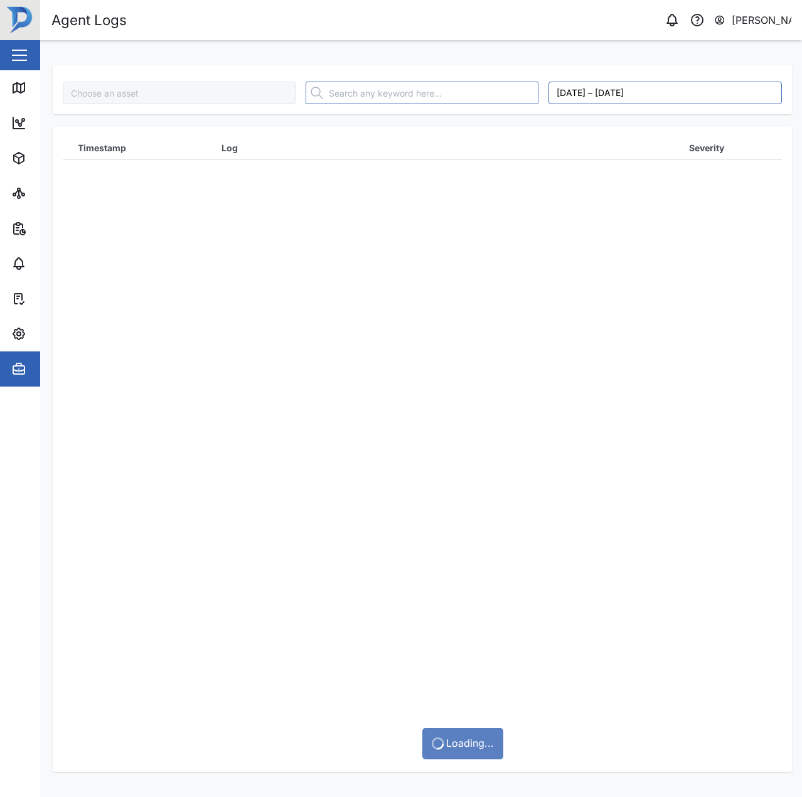
type input "Ravenpol Power"
